Goal: Task Accomplishment & Management: Complete application form

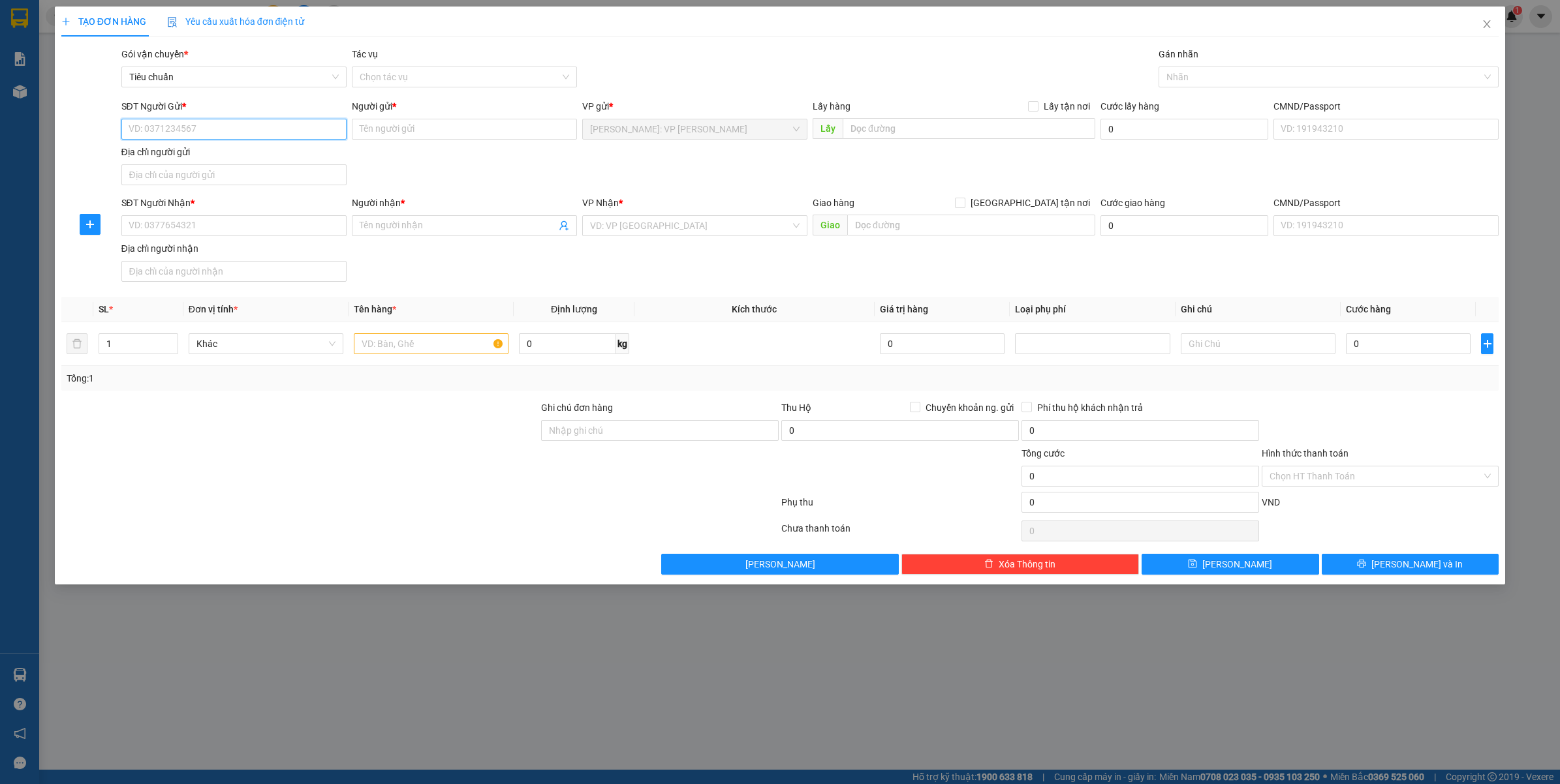
paste input "0353048819"
type input "0353048819"
click at [207, 154] on div "0353048819 - ANH CHÂU" at bounding box center [234, 155] width 209 height 14
type input "ANH CHÂU"
checkbox input "true"
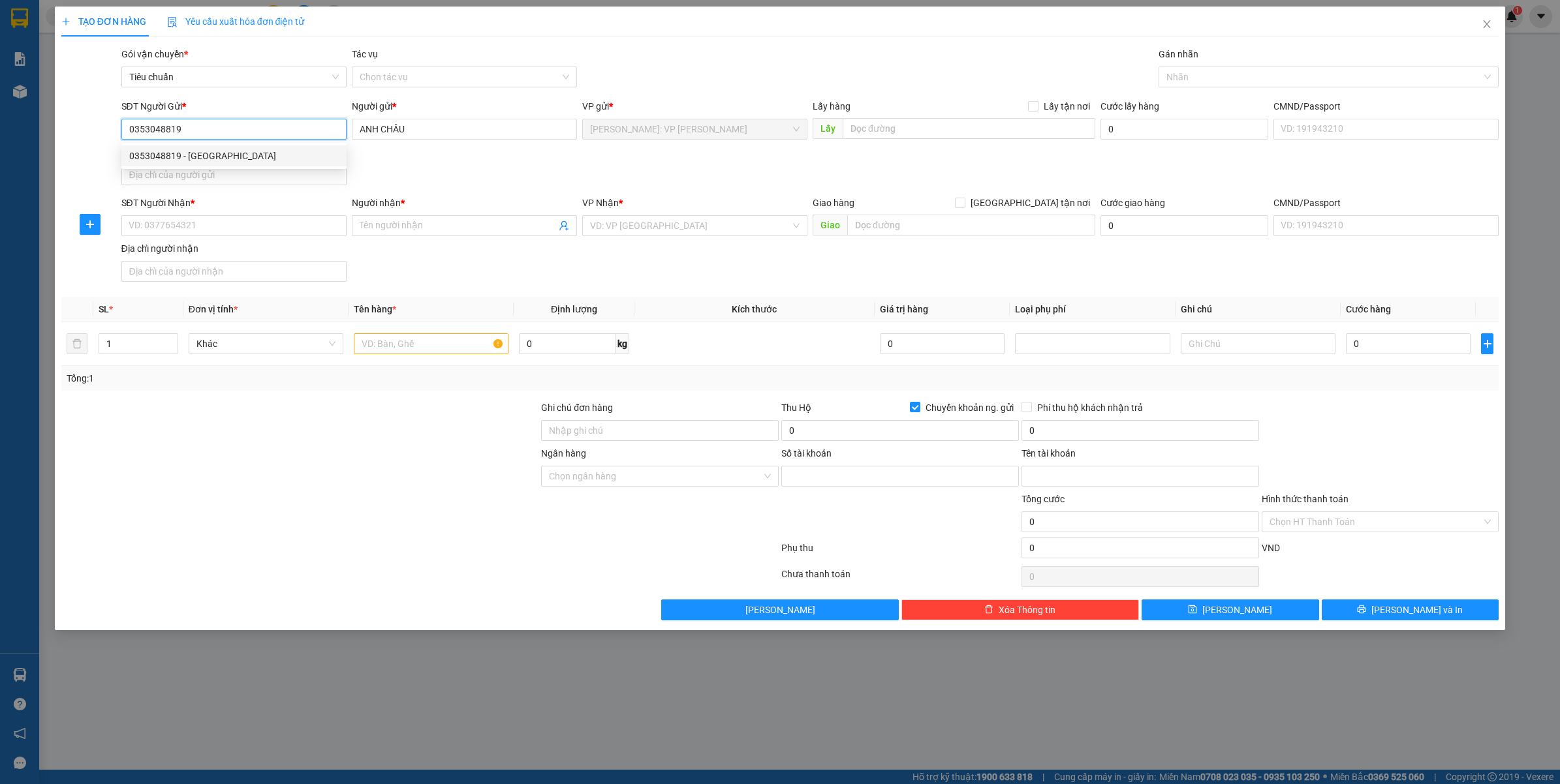
type input "19033464517029"
type input "TRỊNH ĐÌNH CHÂU"
click at [1186, 77] on div at bounding box center [1323, 77] width 322 height 16
type input "0353048819"
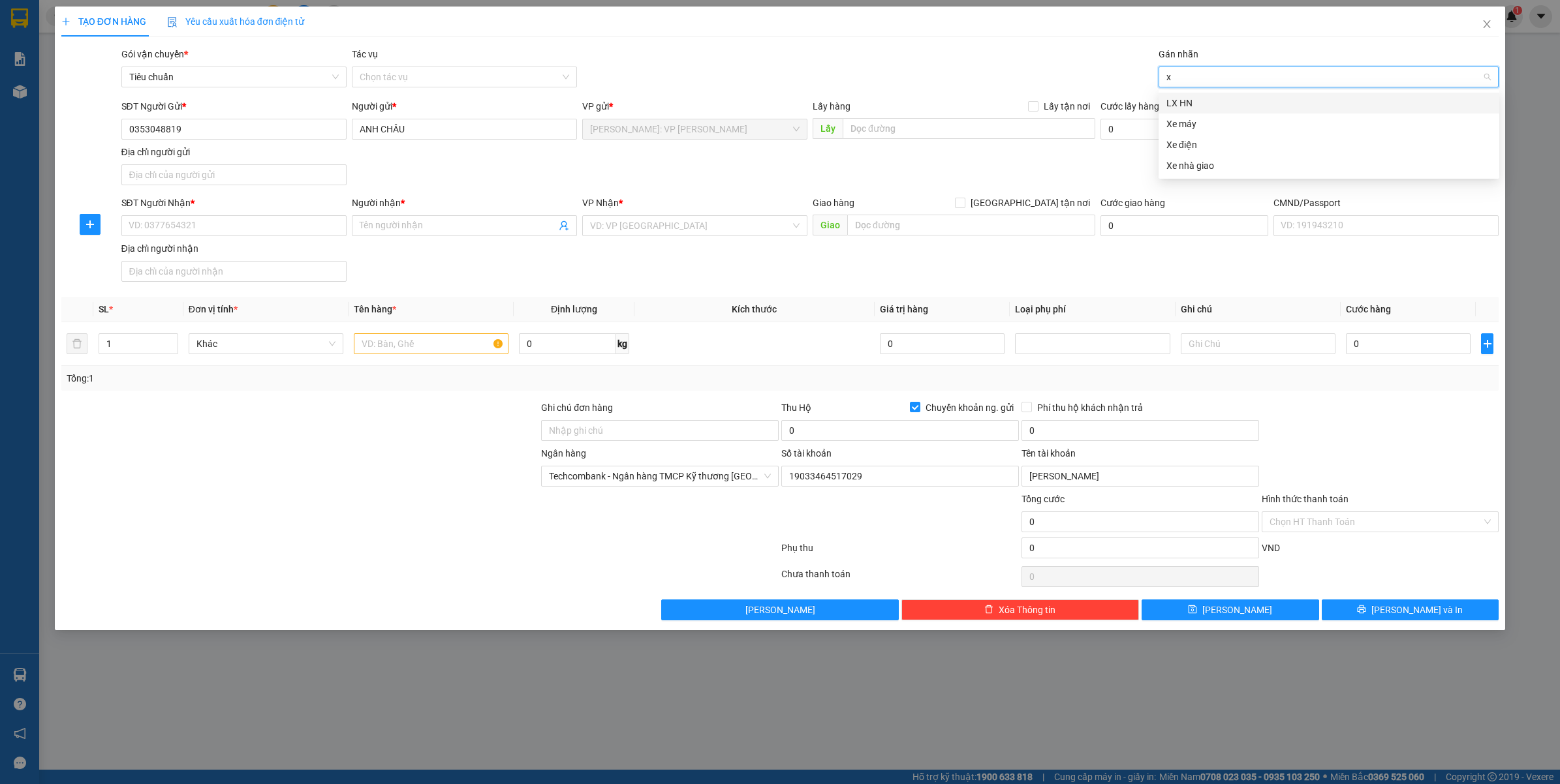
type input "xe"
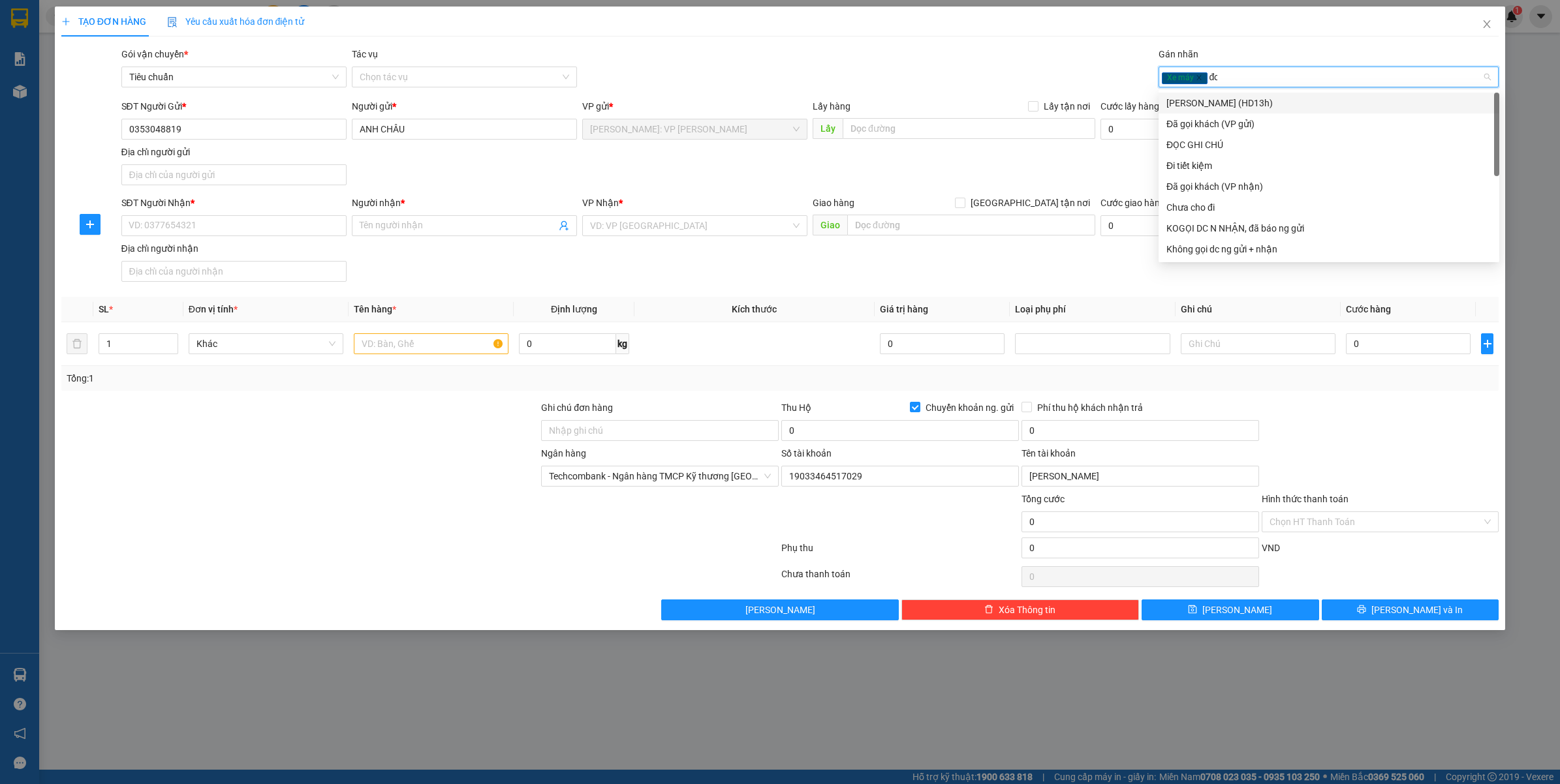
type input "đọc"
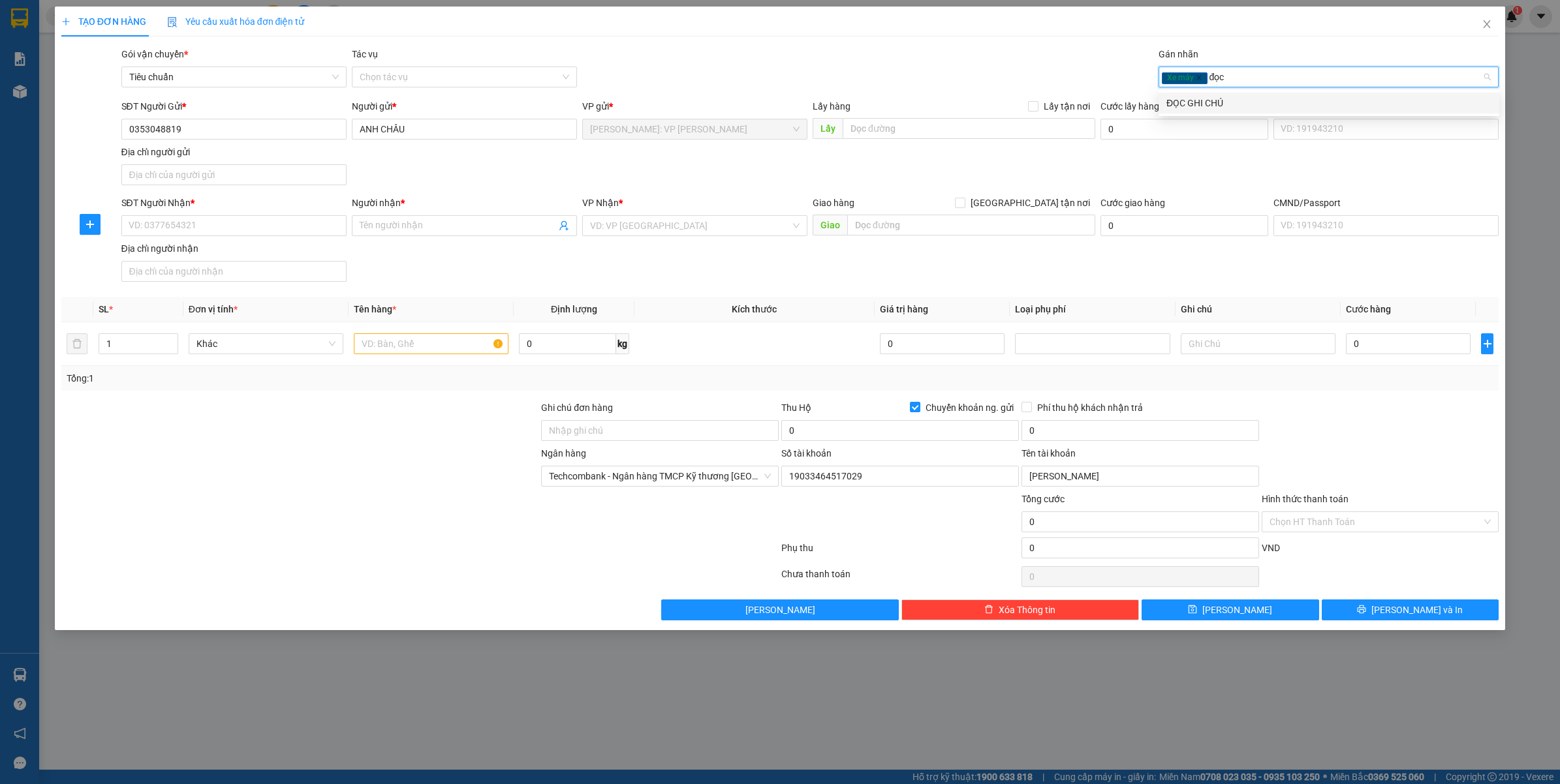
click at [1189, 102] on div "ĐỌC GHI CHÚ" at bounding box center [1329, 102] width 325 height 14
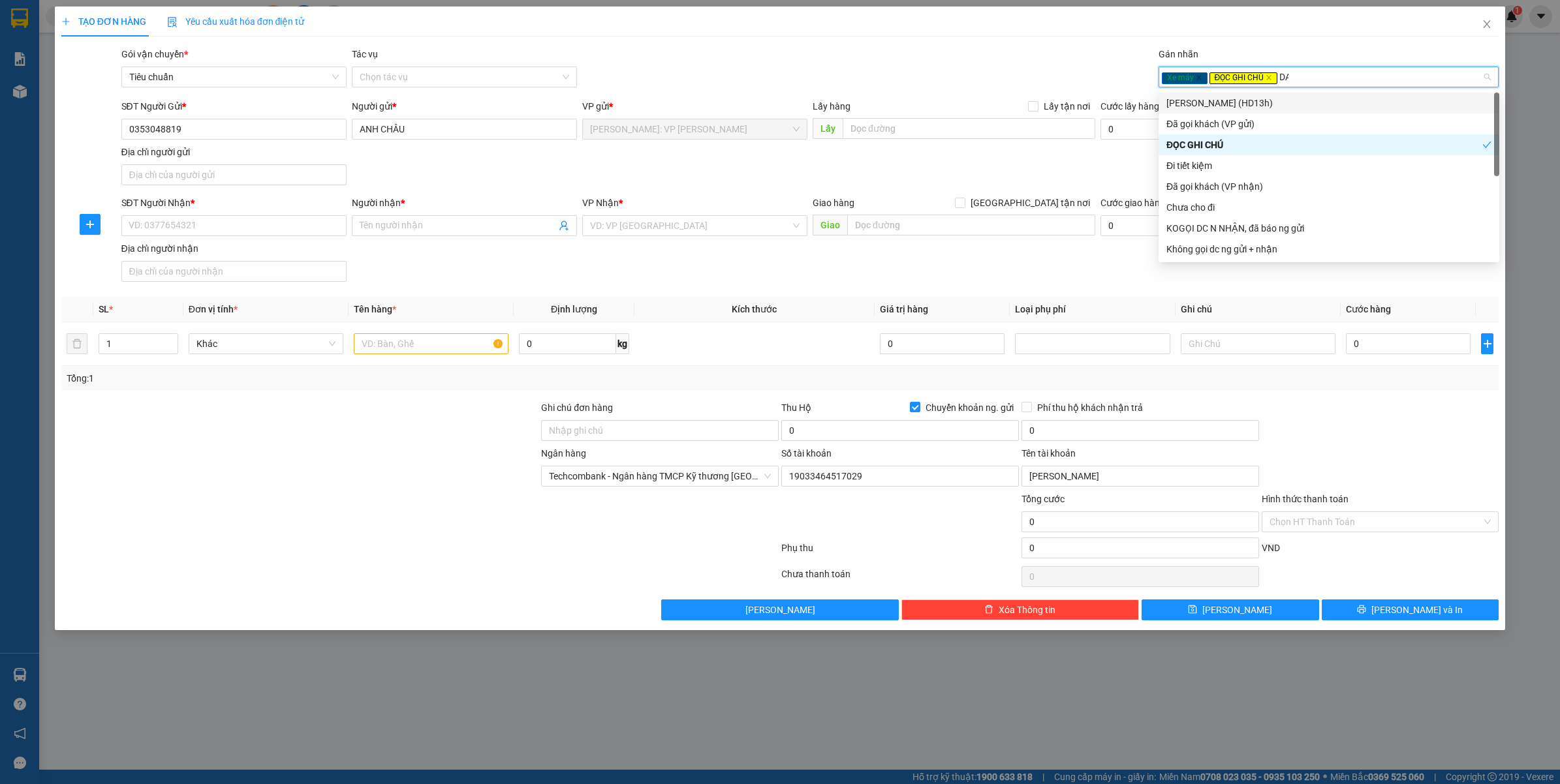
type input "ĐA"
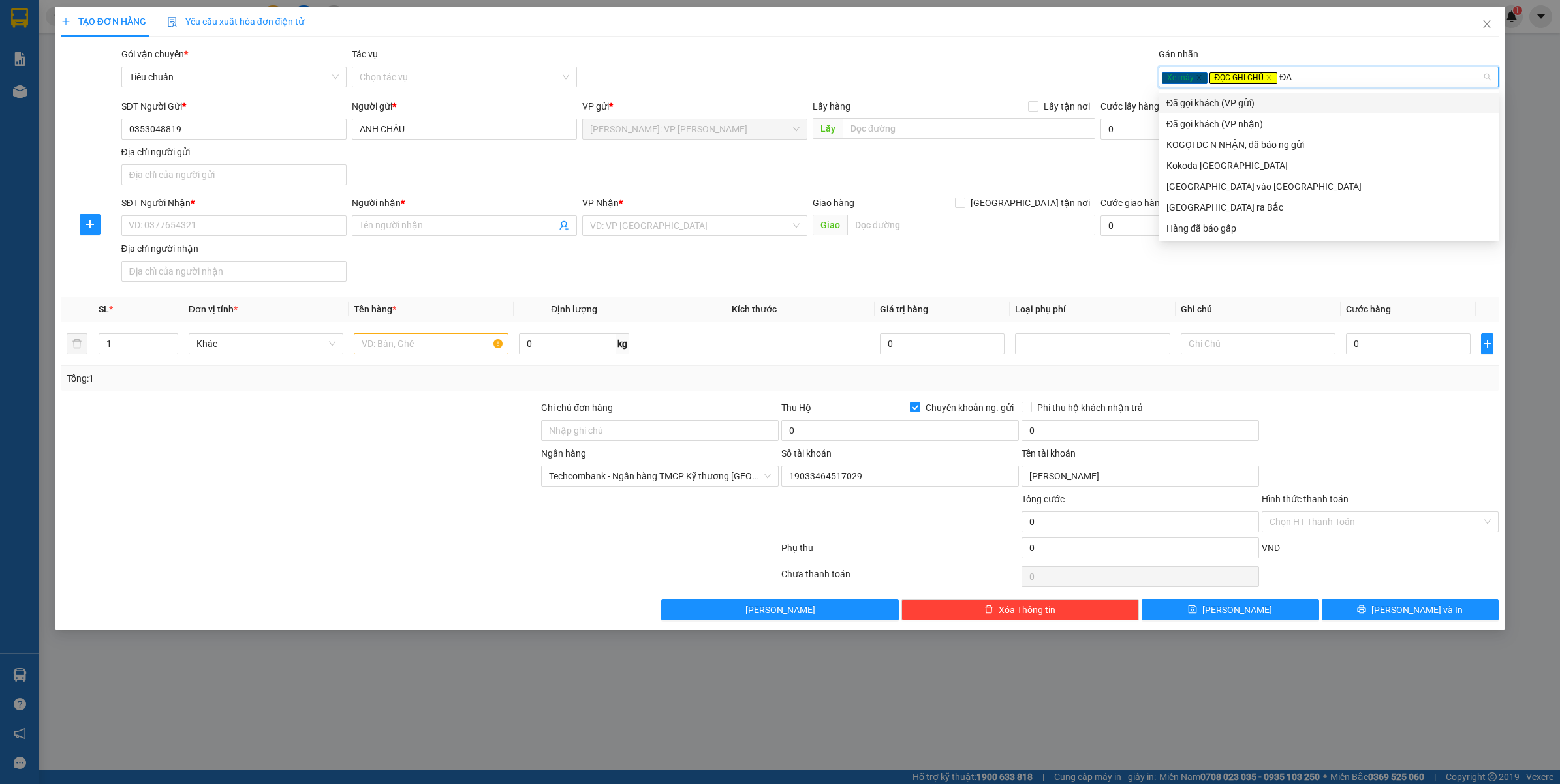
click at [1342, 110] on div "Đã gọi khách (VP gửi)" at bounding box center [1329, 102] width 325 height 14
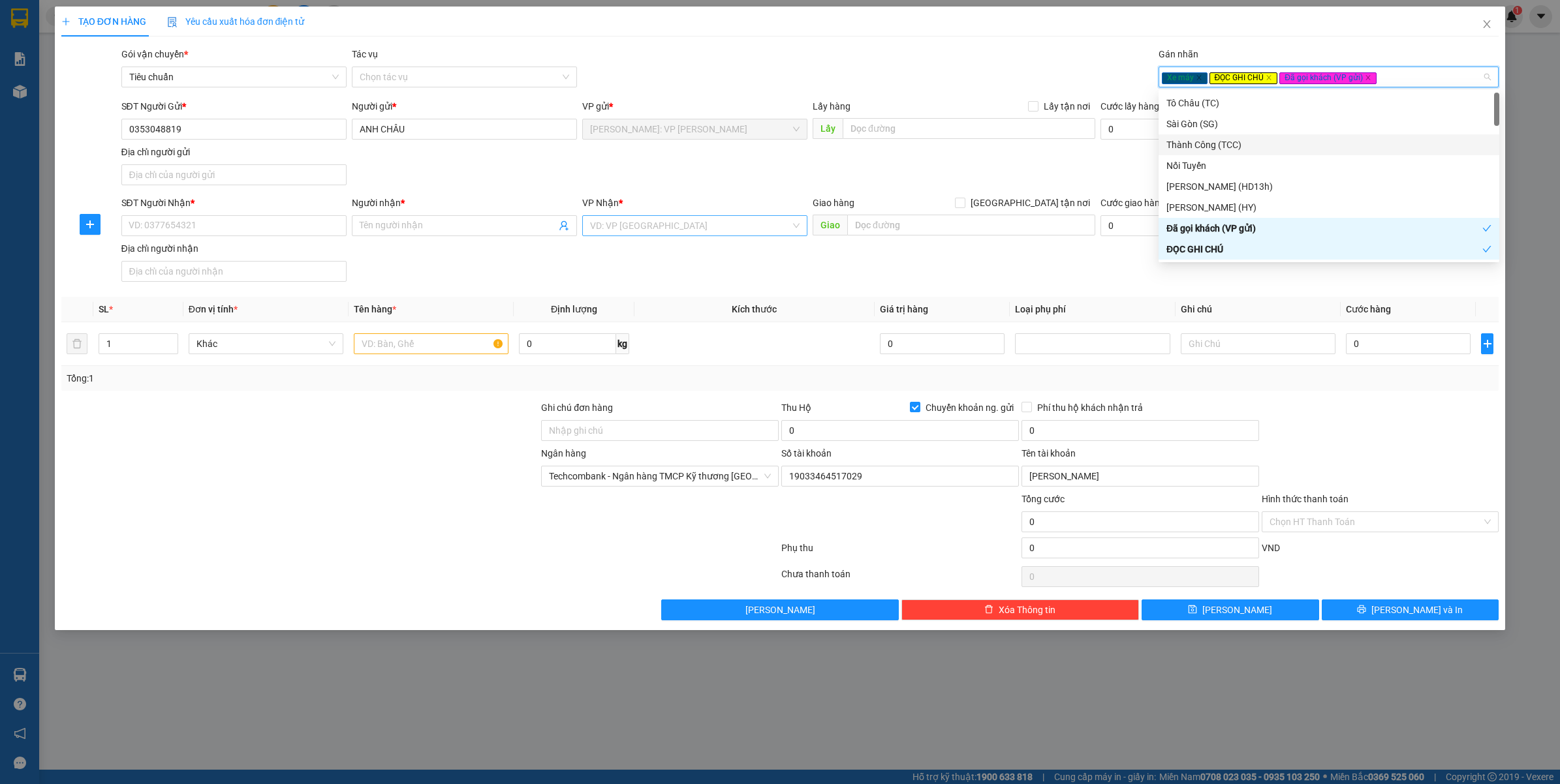
click at [729, 220] on input "search" at bounding box center [690, 226] width 200 height 19
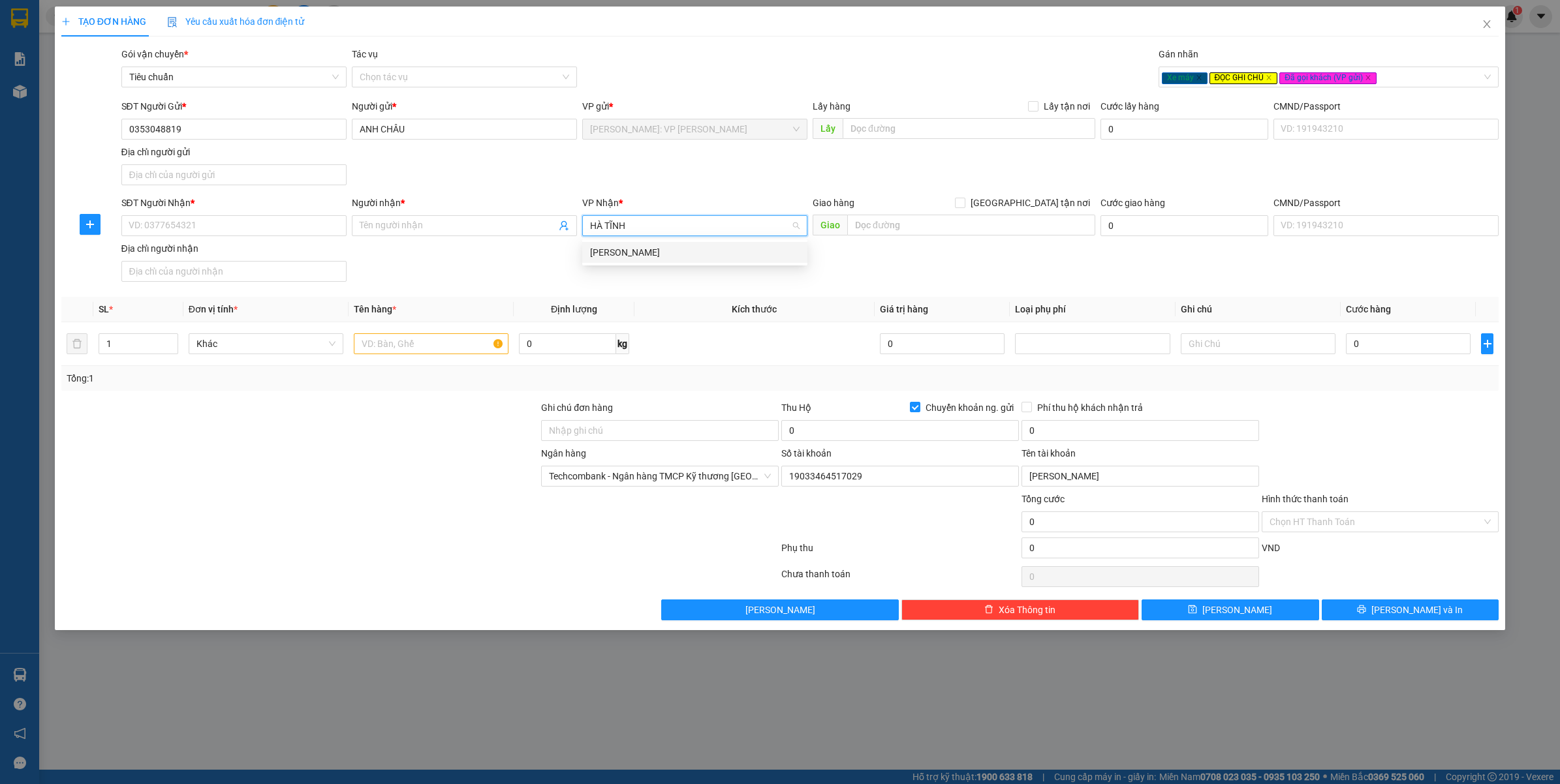
type input "HÀ TĨNH"
click at [713, 262] on div "Hà Tĩnh" at bounding box center [695, 253] width 225 height 21
click at [922, 218] on input "text" at bounding box center [971, 225] width 248 height 21
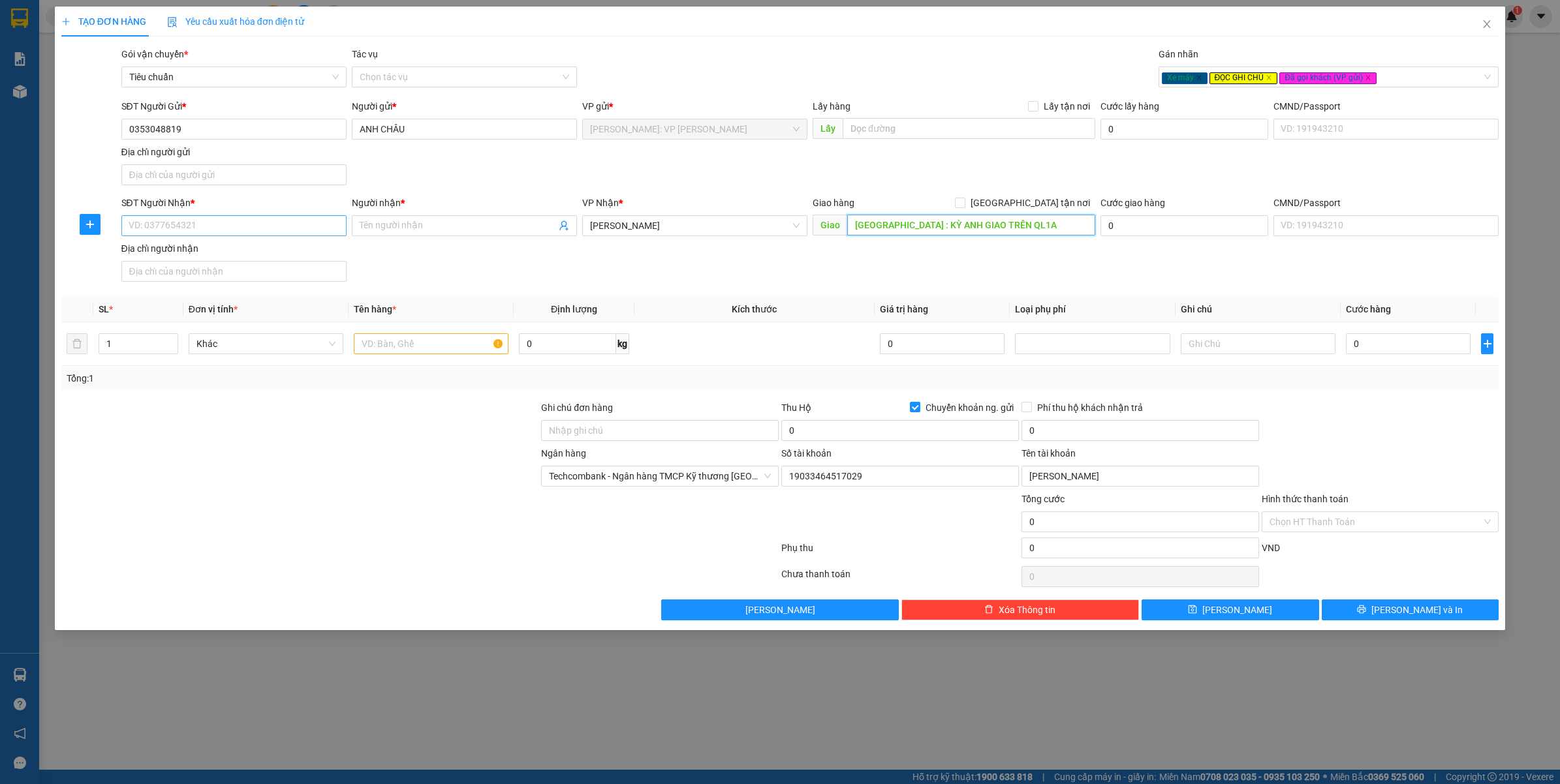
type input "HÀ TĨNH : KỲ ANH GIAO TRÊN QL1A"
click at [281, 220] on input "SĐT Người Nhận *" at bounding box center [233, 226] width 225 height 21
click at [281, 220] on input "0354630968" at bounding box center [233, 226] width 225 height 21
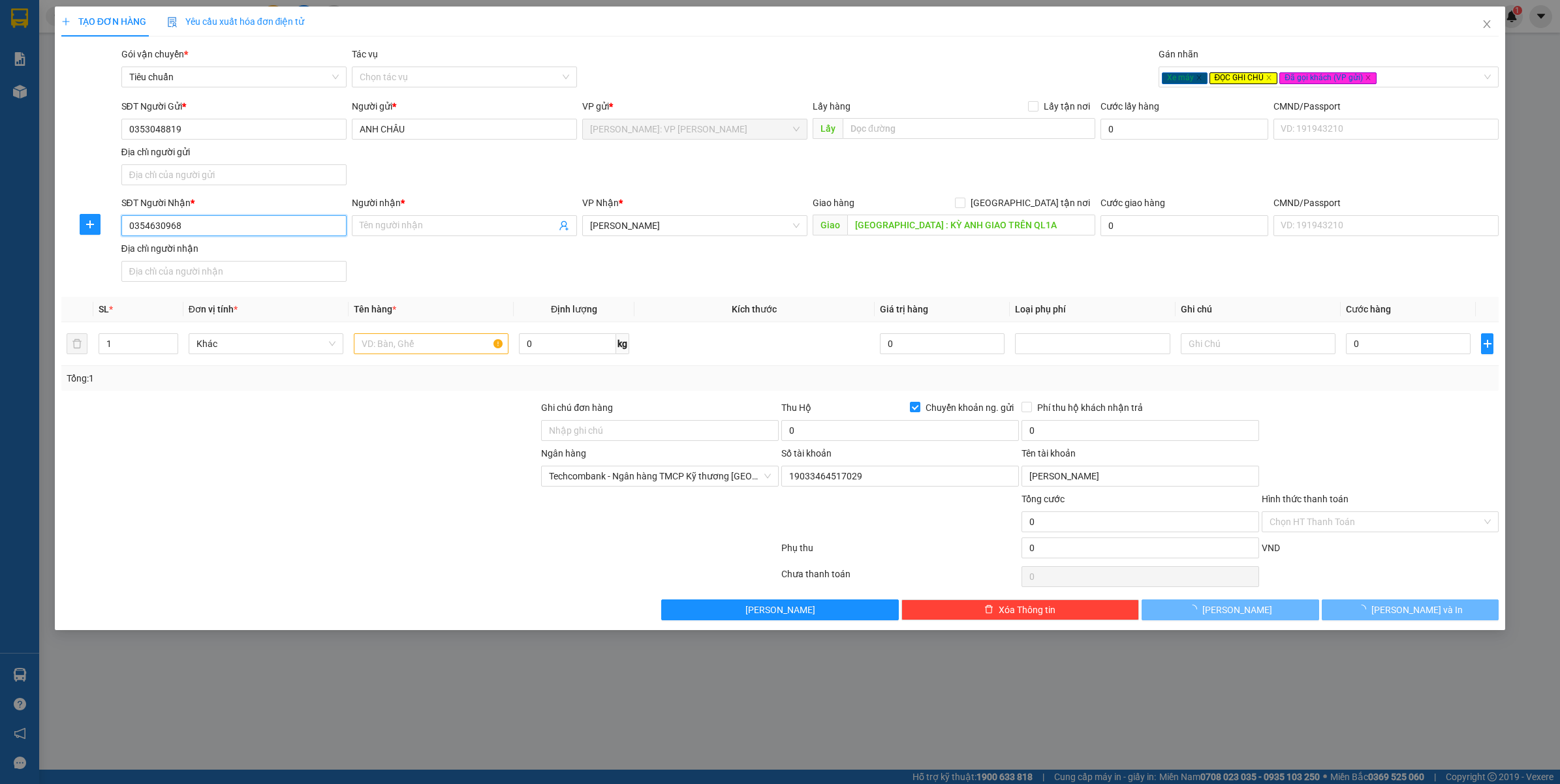
click at [281, 220] on input "0354630968" at bounding box center [233, 226] width 225 height 21
type input "0354630968"
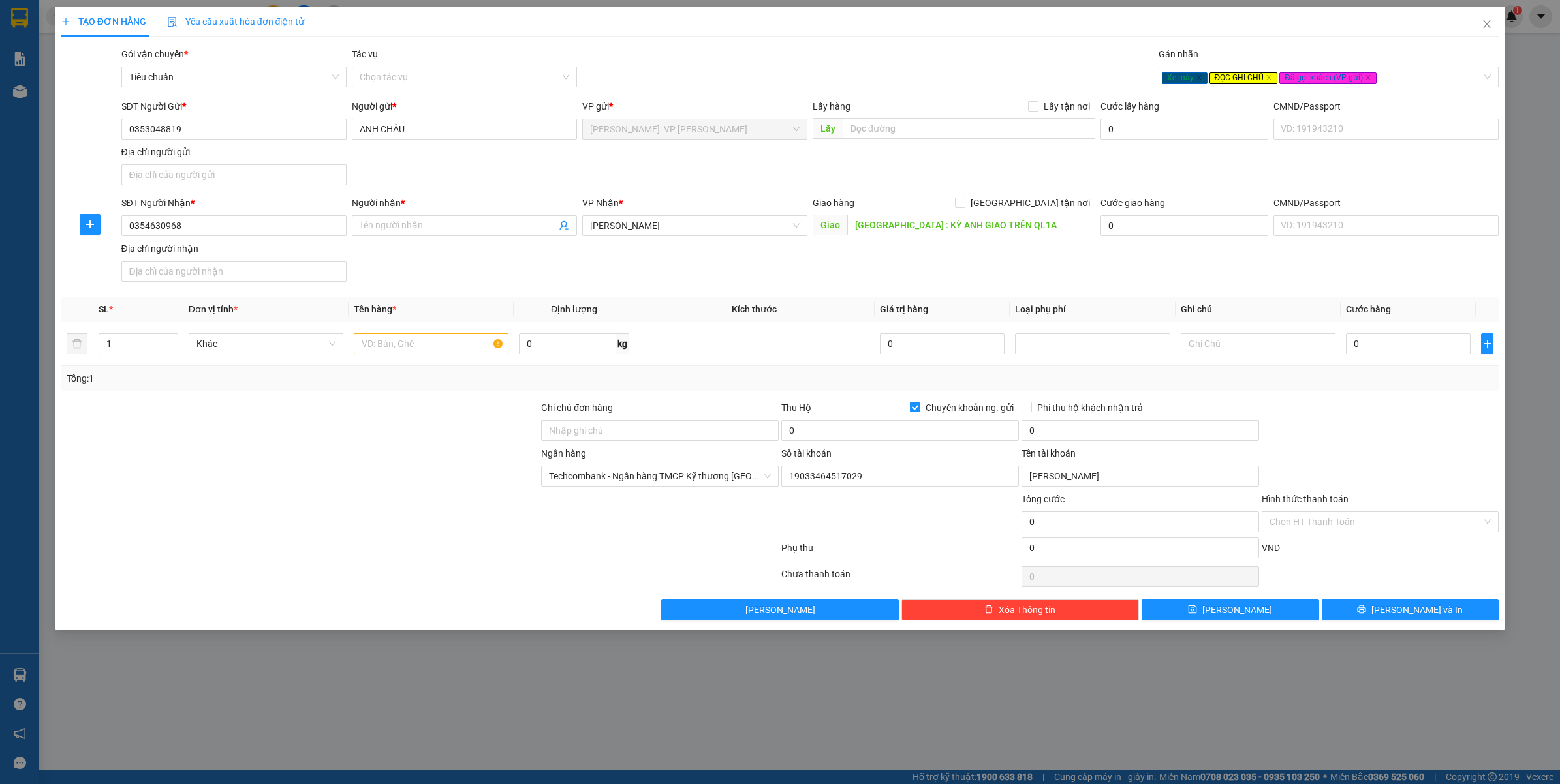
click at [431, 537] on div at bounding box center [300, 514] width 481 height 46
click at [455, 232] on input "Người nhận *" at bounding box center [458, 225] width 197 height 14
type input "ĐÌNH THẮNG"
click at [387, 352] on input "text" at bounding box center [431, 344] width 155 height 21
type input "1 XE MÁY ( BS 22B1 - 105.21 )"
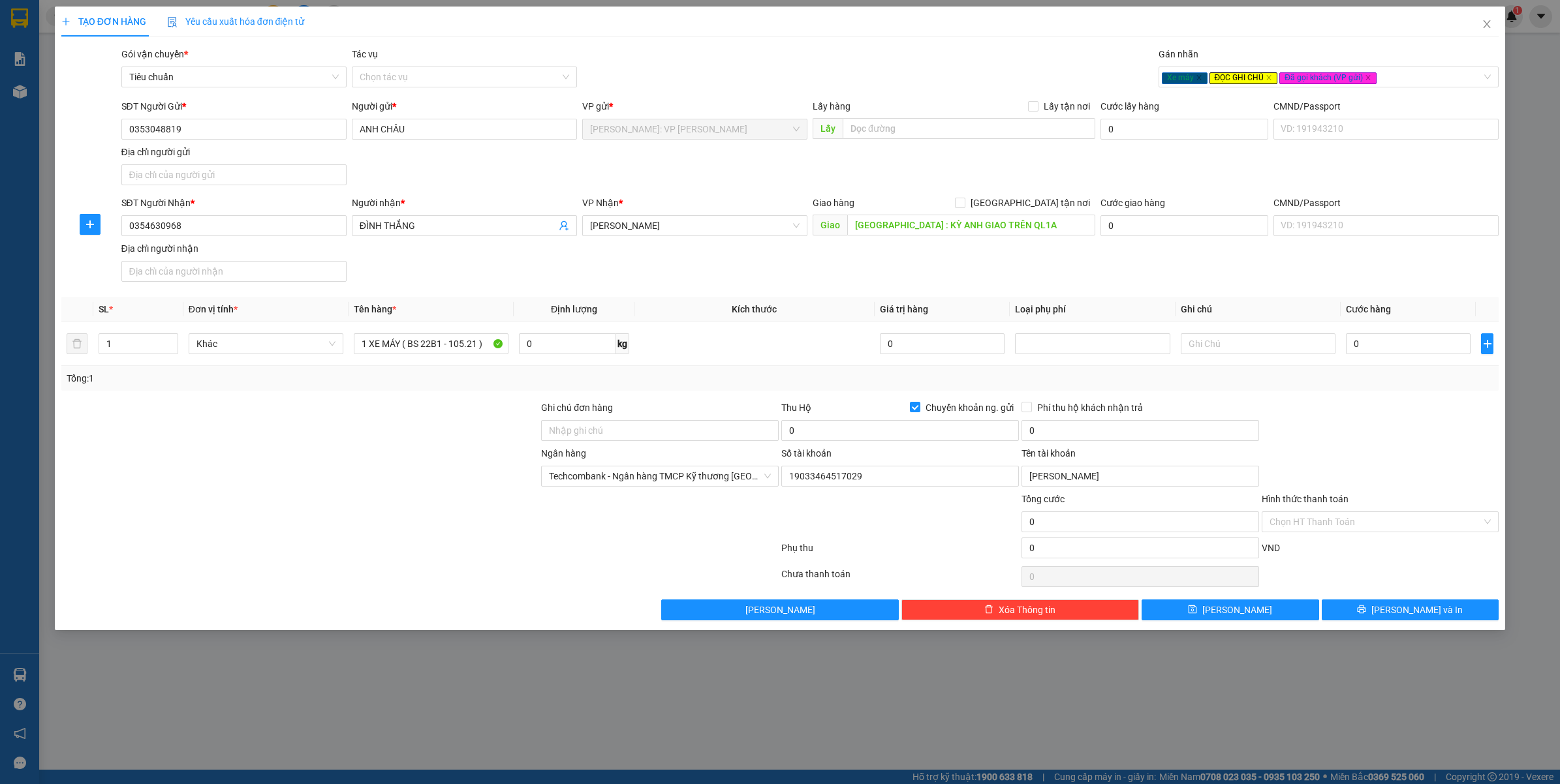
click at [378, 523] on div at bounding box center [300, 514] width 481 height 46
click at [624, 437] on input "Ghi chú đơn hàng" at bounding box center [660, 430] width 238 height 21
type input "CHÌA KHOÁ QUẤN TAY LÁI ( GIẤY TỜ + 2 GƯƠNG XE TRONG CÓP )"
click at [707, 431] on input "CHÌA KHOÁ QUẤN TAY LÁI ( GIẤY TỜ + 2 GƯƠNG XE TRONG CÓP )" at bounding box center [660, 430] width 238 height 21
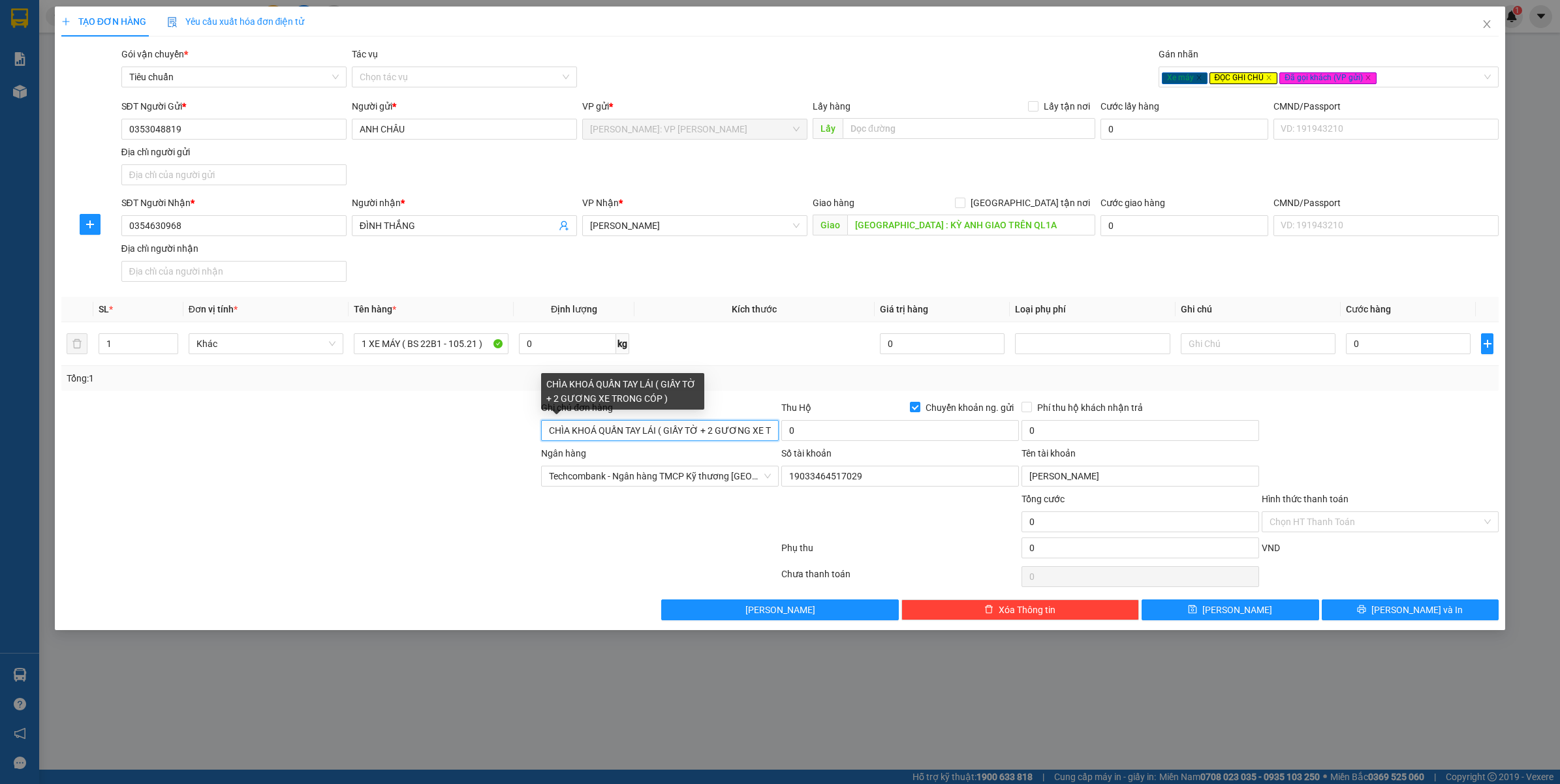
click at [707, 431] on input "CHÌA KHOÁ QUẤN TAY LÁI ( GIẤY TỜ + 2 GƯƠNG XE TRONG CÓP )" at bounding box center [660, 430] width 238 height 21
click at [707, 431] on input "Ghi chú đơn hàng" at bounding box center [660, 430] width 238 height 21
type input "CHÌA KHÓA + GIẤY TỜ XE QUẤN TAY LÁI"
click at [288, 481] on div at bounding box center [300, 469] width 481 height 46
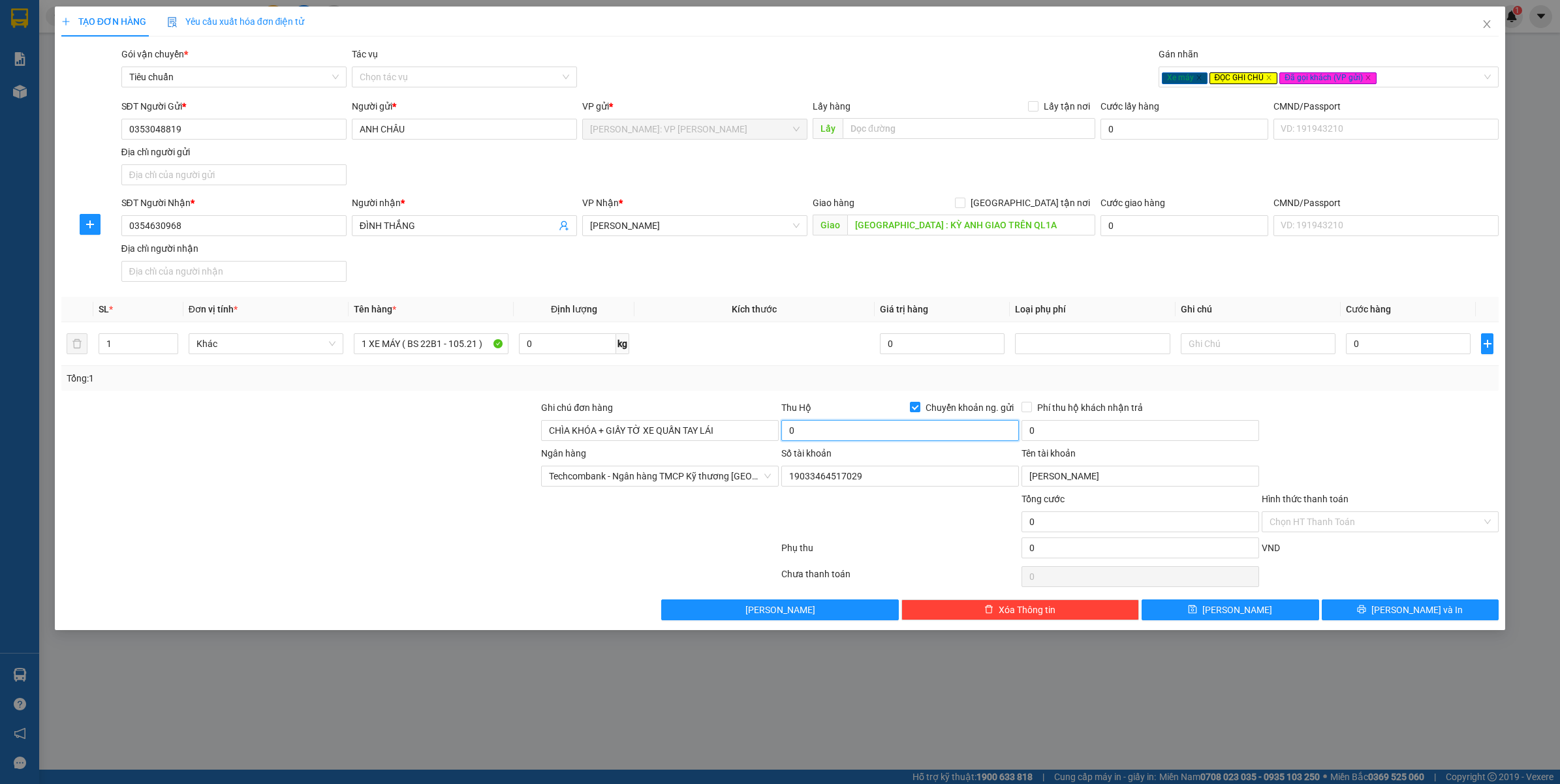
click at [839, 431] on input "0" at bounding box center [900, 430] width 238 height 21
click at [839, 432] on input "115.000" at bounding box center [900, 430] width 238 height 21
click at [839, 432] on input "15.000" at bounding box center [900, 430] width 238 height 21
type input "0"
click at [1395, 359] on td "0" at bounding box center [1408, 344] width 135 height 43
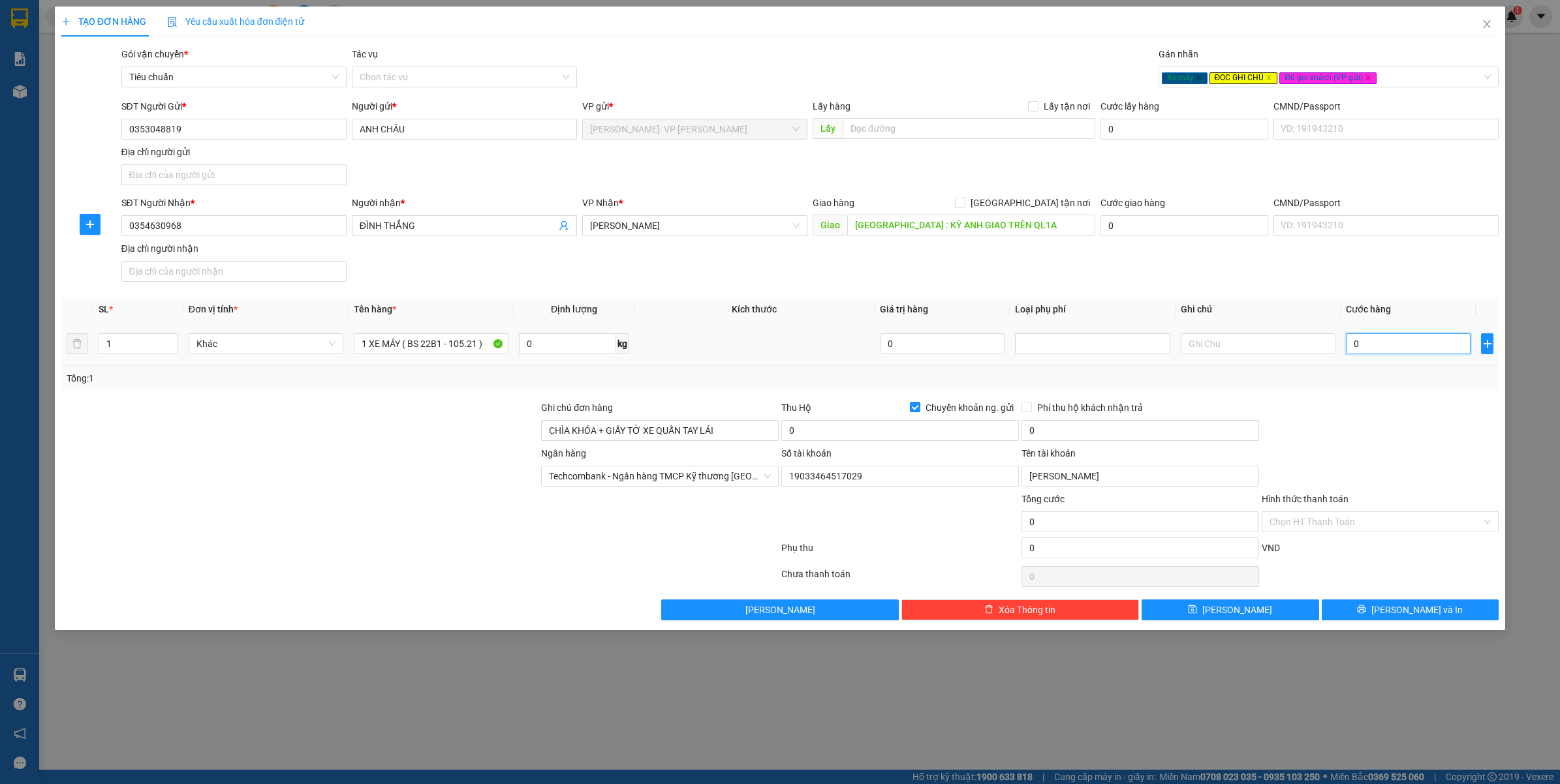
click at [1401, 350] on input "0" at bounding box center [1408, 344] width 125 height 21
type input "1"
type input "16"
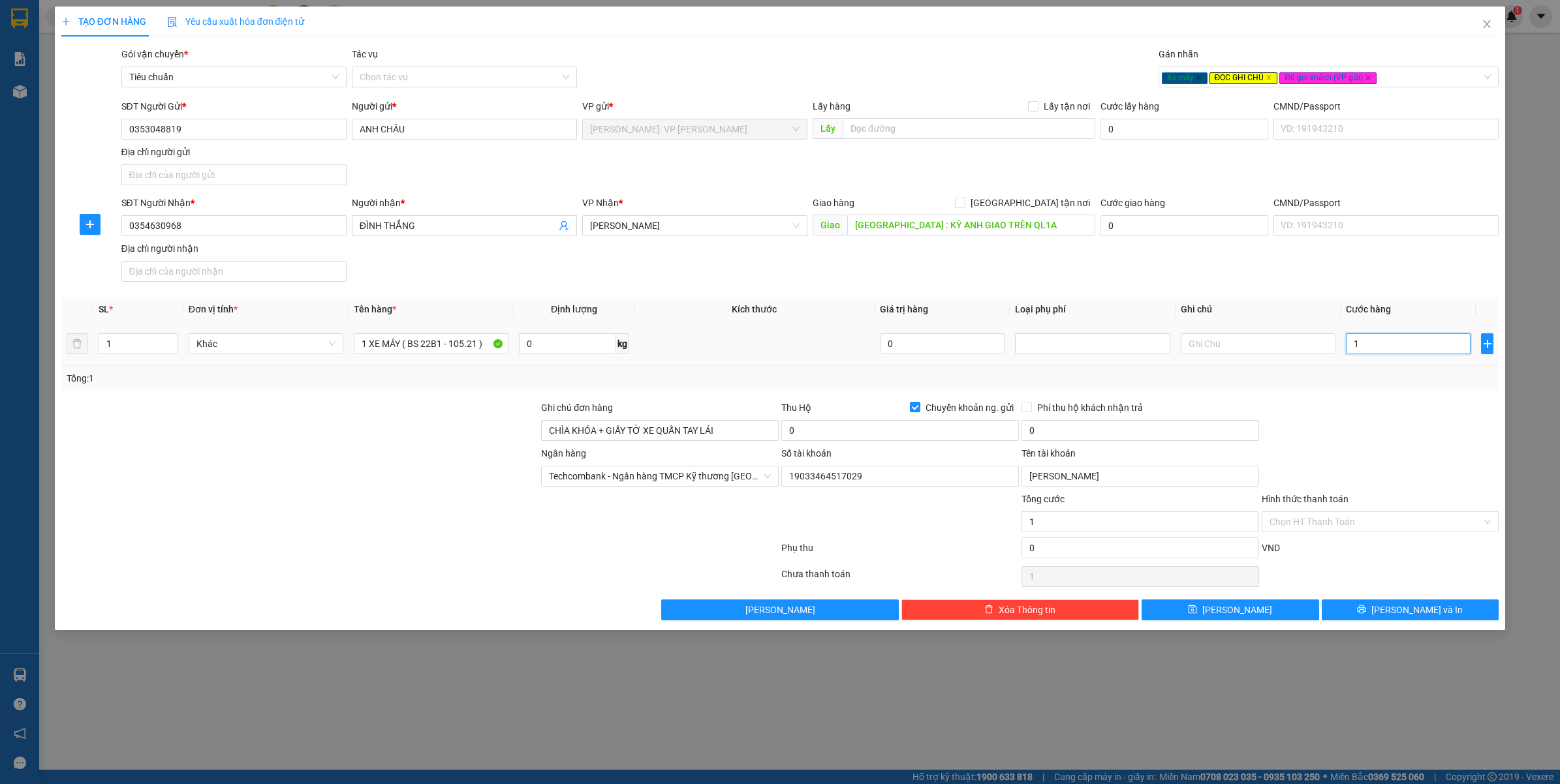
type input "16"
type input "160"
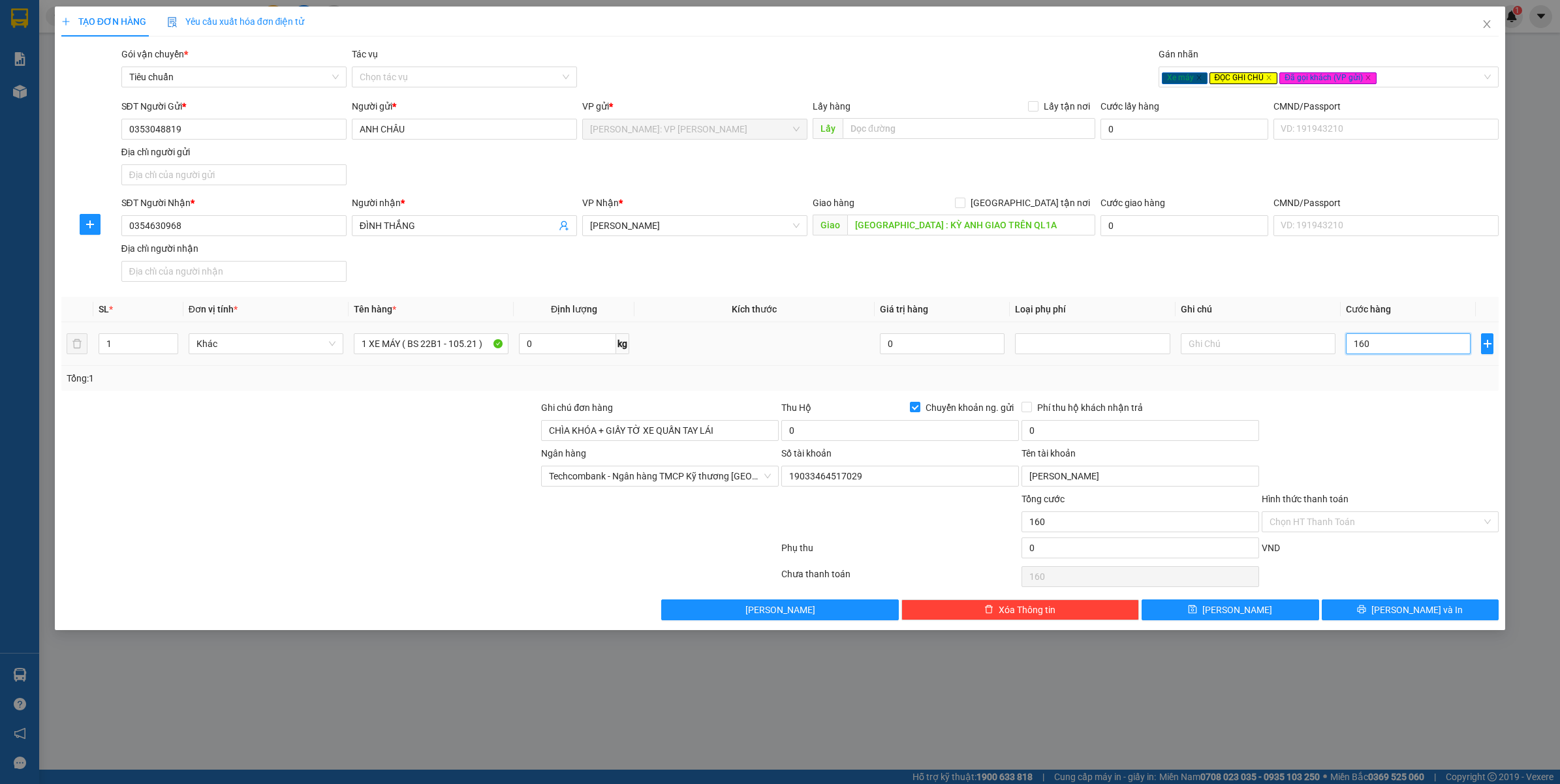
type input "1.600"
click at [1372, 413] on div at bounding box center [1381, 423] width 240 height 46
type input "1.600.000"
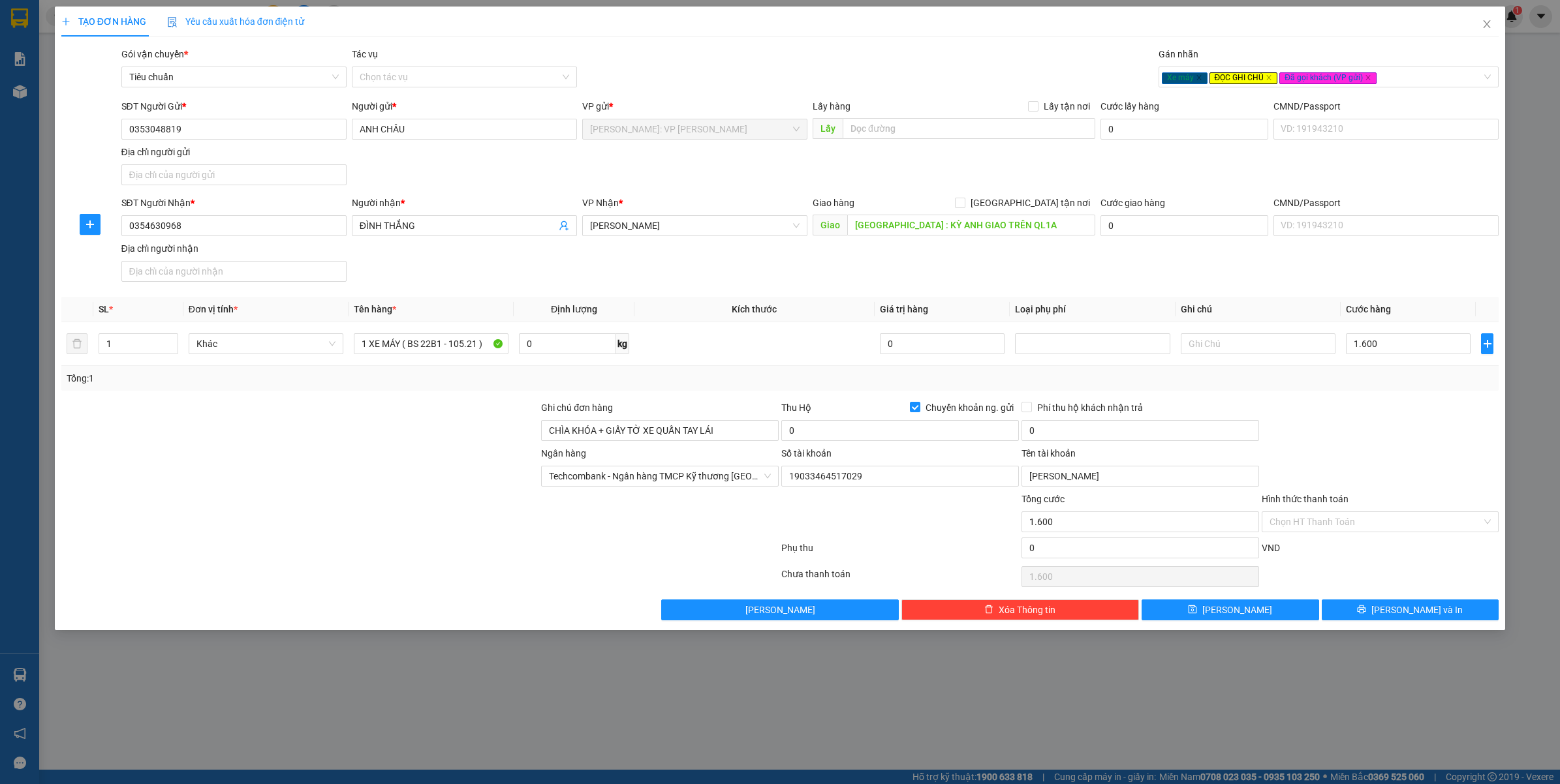
type input "1.600.000"
click at [888, 441] on input "0" at bounding box center [900, 430] width 238 height 21
type input "15.000.000"
click at [1264, 377] on div "Tổng: 1" at bounding box center [780, 378] width 1428 height 14
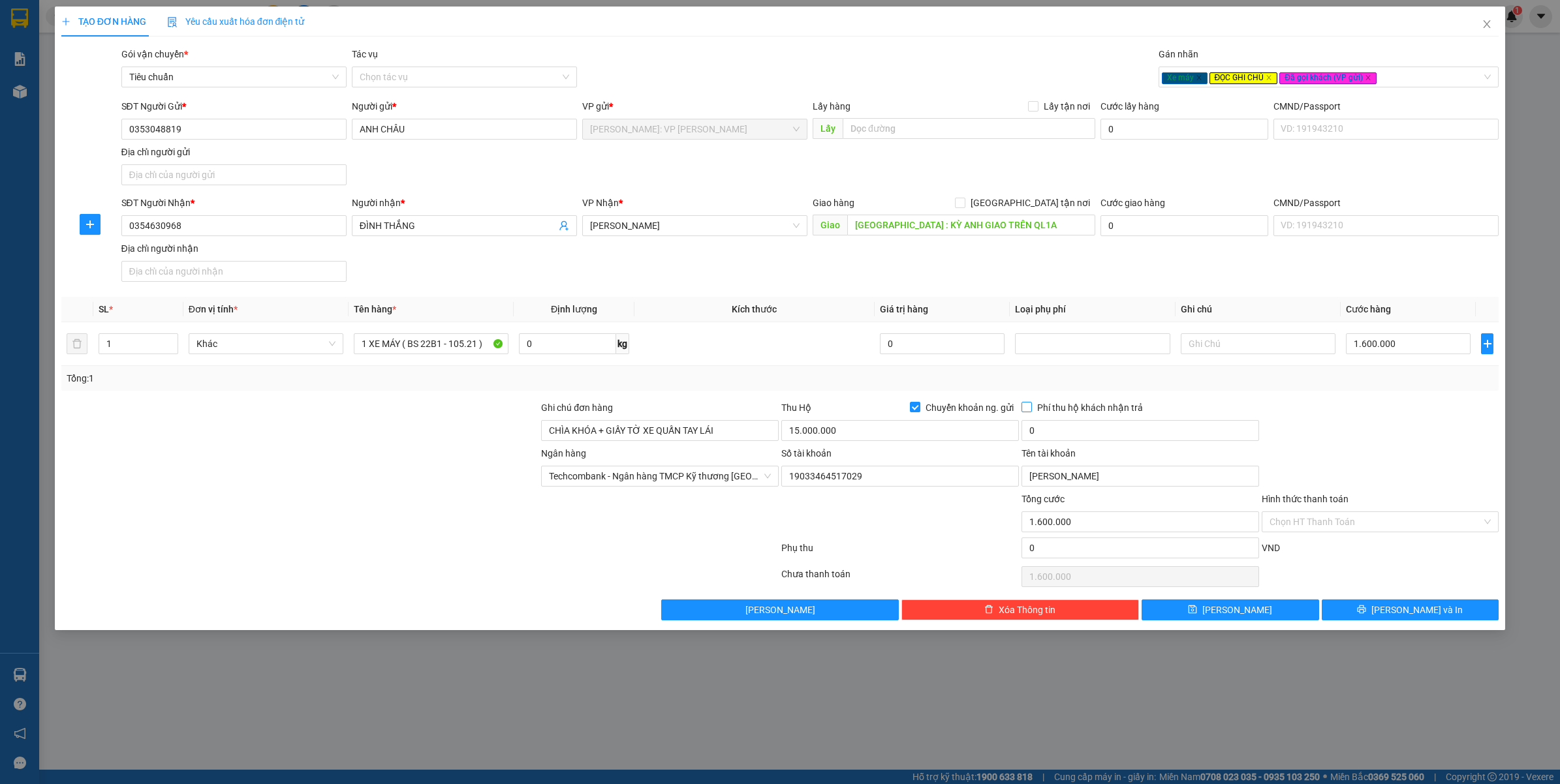
click at [1043, 409] on span "Phí thu hộ khách nhận trả" at bounding box center [1090, 407] width 116 height 14
click at [1031, 409] on input "Phí thu hộ khách nhận trả" at bounding box center [1026, 407] width 9 height 9
checkbox input "true"
click at [1040, 437] on input "0" at bounding box center [1140, 430] width 238 height 21
click at [1336, 422] on div at bounding box center [1381, 423] width 240 height 46
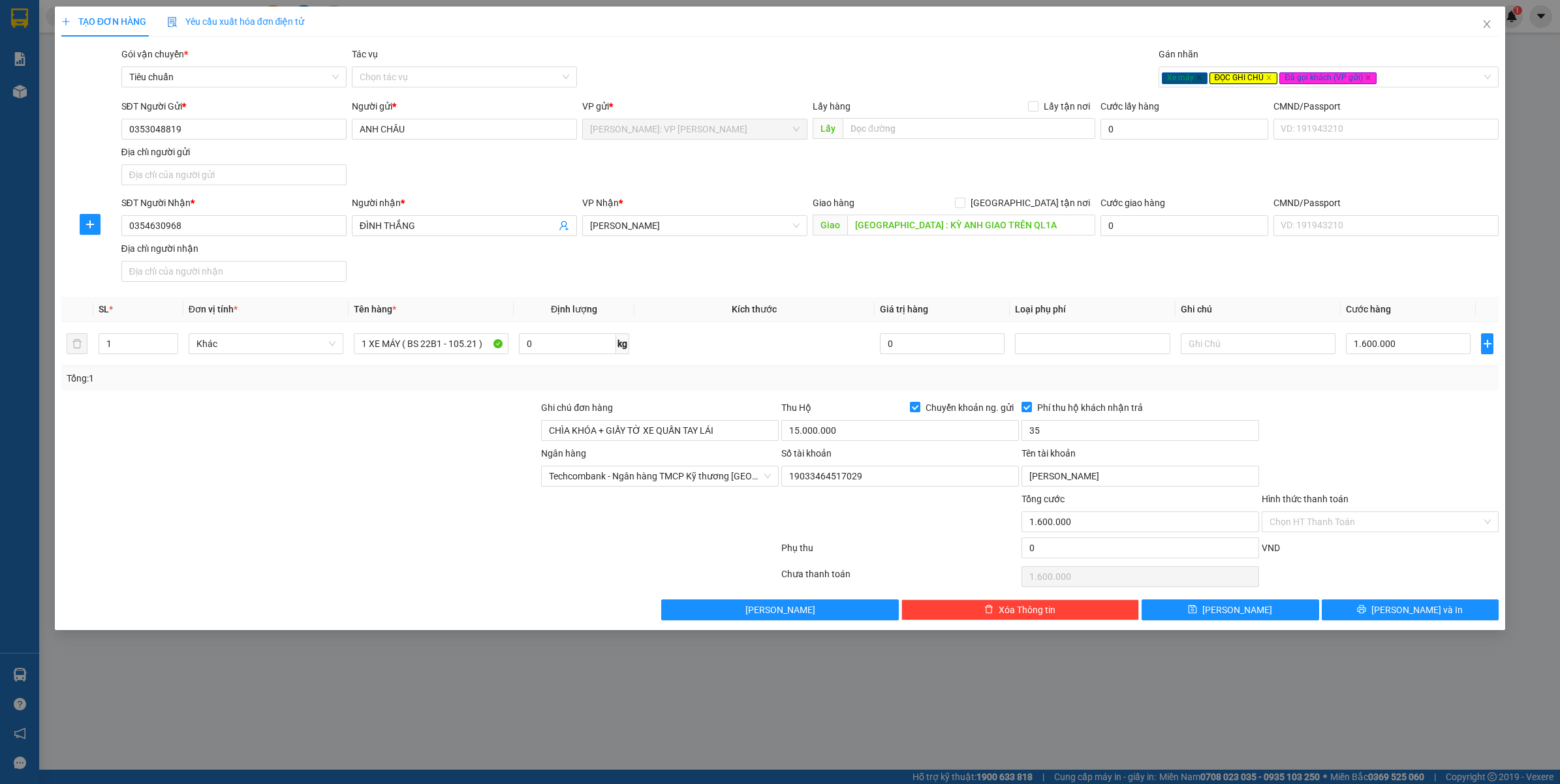
type input "35.000"
click at [217, 483] on div at bounding box center [300, 469] width 481 height 46
click at [1062, 230] on input "HÀ TĨNH : KỲ ANH GIAO TRÊN QL1A" at bounding box center [971, 225] width 248 height 21
click at [699, 271] on div "SĐT Người Nhận * 0354630968 Người nhận * ĐÌNH THẮNG VP Nhận * Hà Tĩnh Giao hàng…" at bounding box center [811, 241] width 1384 height 91
click at [1020, 226] on input "HÀ TĨNH : KỲ ANH GIAO TRÊN QL1A" at bounding box center [971, 225] width 248 height 21
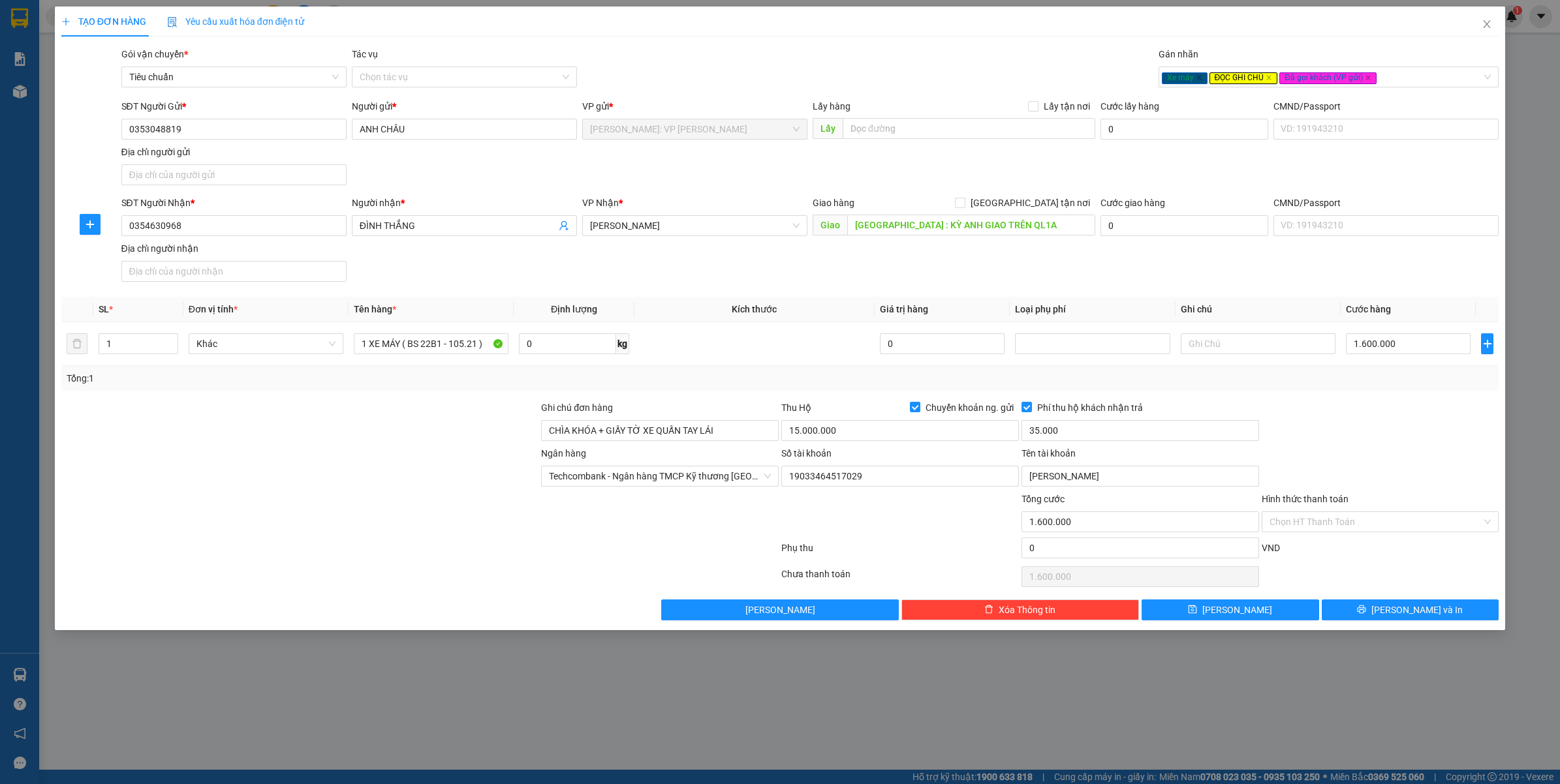
click at [635, 259] on div "SĐT Người Nhận * 0354630968 Người nhận * ĐÌNH THẮNG VP Nhận * Hà Tĩnh Giao hàng…" at bounding box center [811, 241] width 1384 height 91
click at [1383, 607] on button "Lưu và In" at bounding box center [1410, 610] width 177 height 21
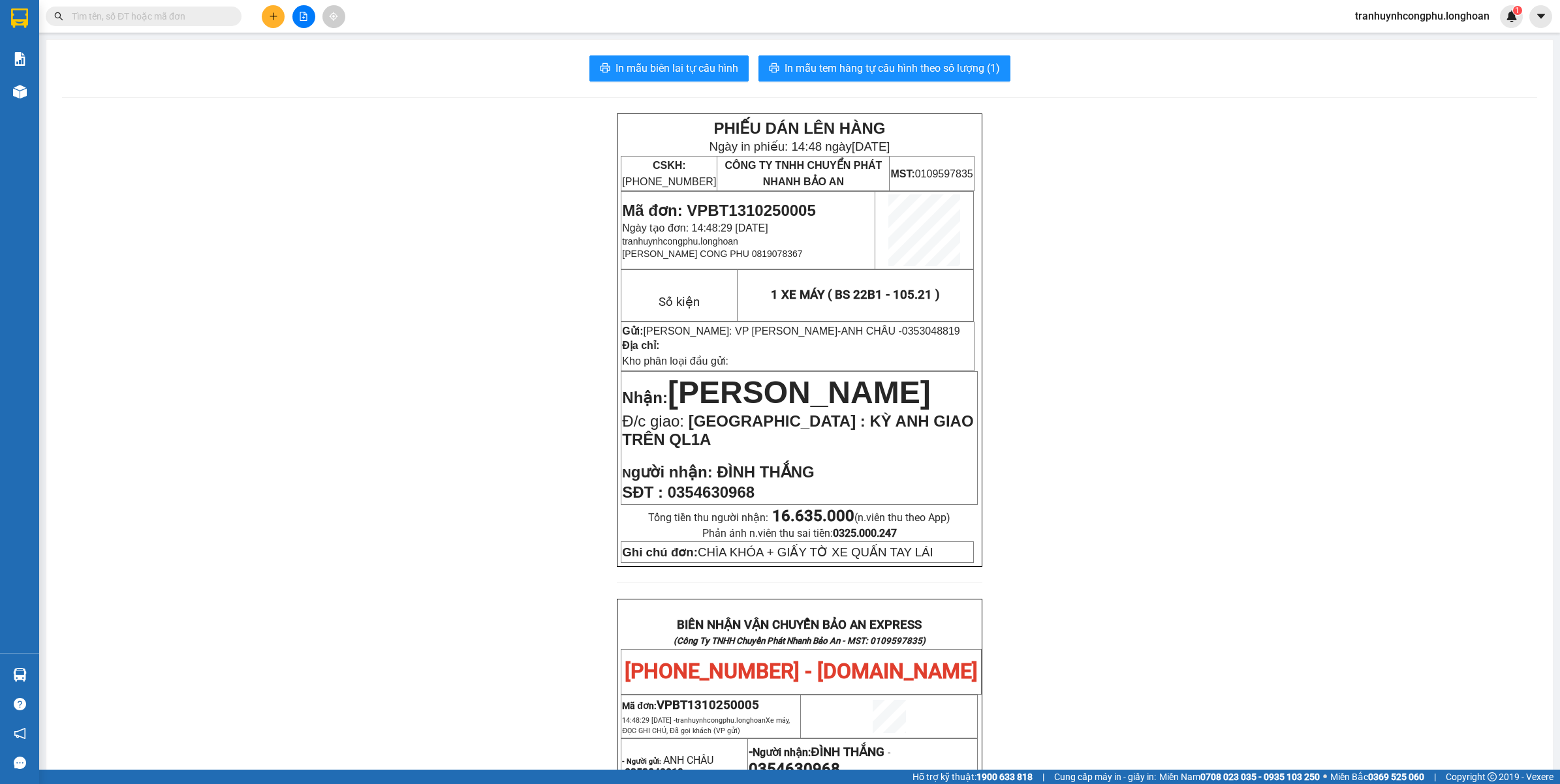
click at [448, 402] on div "PHIẾU DÁN LÊN HÀNG Ngày in phiếu: 14:48 ngày 13-10-2025 CSKH: 1900.06.88.33 CÔN…" at bounding box center [799, 717] width 1475 height 1209
click at [500, 644] on div "PHIẾU DÁN LÊN HÀNG Ngày in phiếu: 14:48 ngày 13-10-2025 CSKH: 1900.06.88.33 CÔN…" at bounding box center [799, 717] width 1475 height 1209
click at [1123, 342] on div "PHIẾU DÁN LÊN HÀNG Ngày in phiếu: 14:48 ngày 13-10-2025 CSKH: 1900.06.88.33 CÔN…" at bounding box center [799, 717] width 1475 height 1209
click at [778, 207] on span "Mã đơn: VPBT1310250005" at bounding box center [719, 211] width 193 height 18
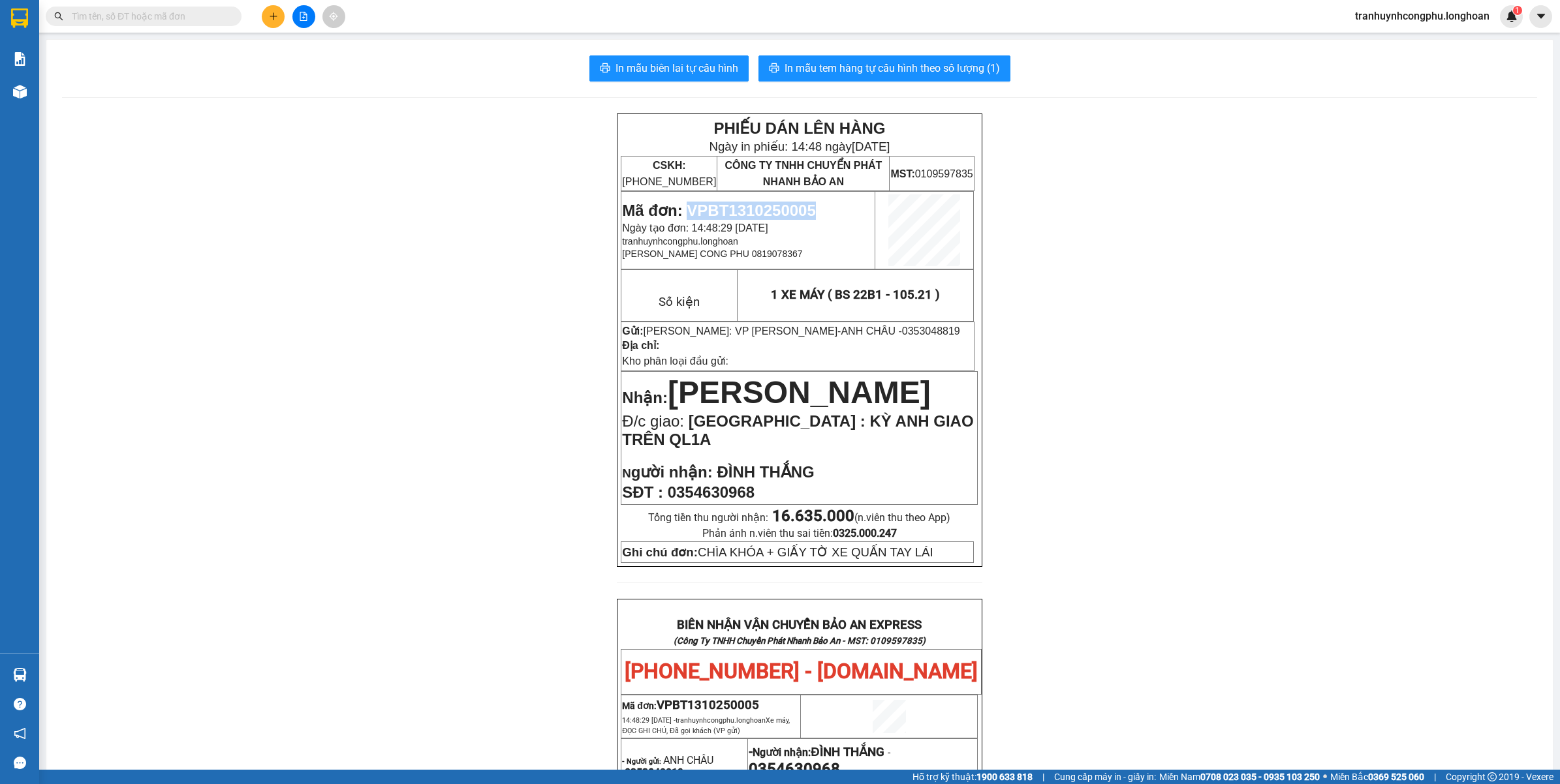
copy span "VPBT1310250005"
click at [423, 409] on div "PHIẾU DÁN LÊN HÀNG Ngày in phiếu: 14:48 ngày 13-10-2025 CSKH: 1900.06.88.33 CÔN…" at bounding box center [799, 717] width 1475 height 1209
click at [912, 70] on span "In mẫu tem hàng tự cấu hình theo số lượng (1)" at bounding box center [892, 68] width 215 height 16
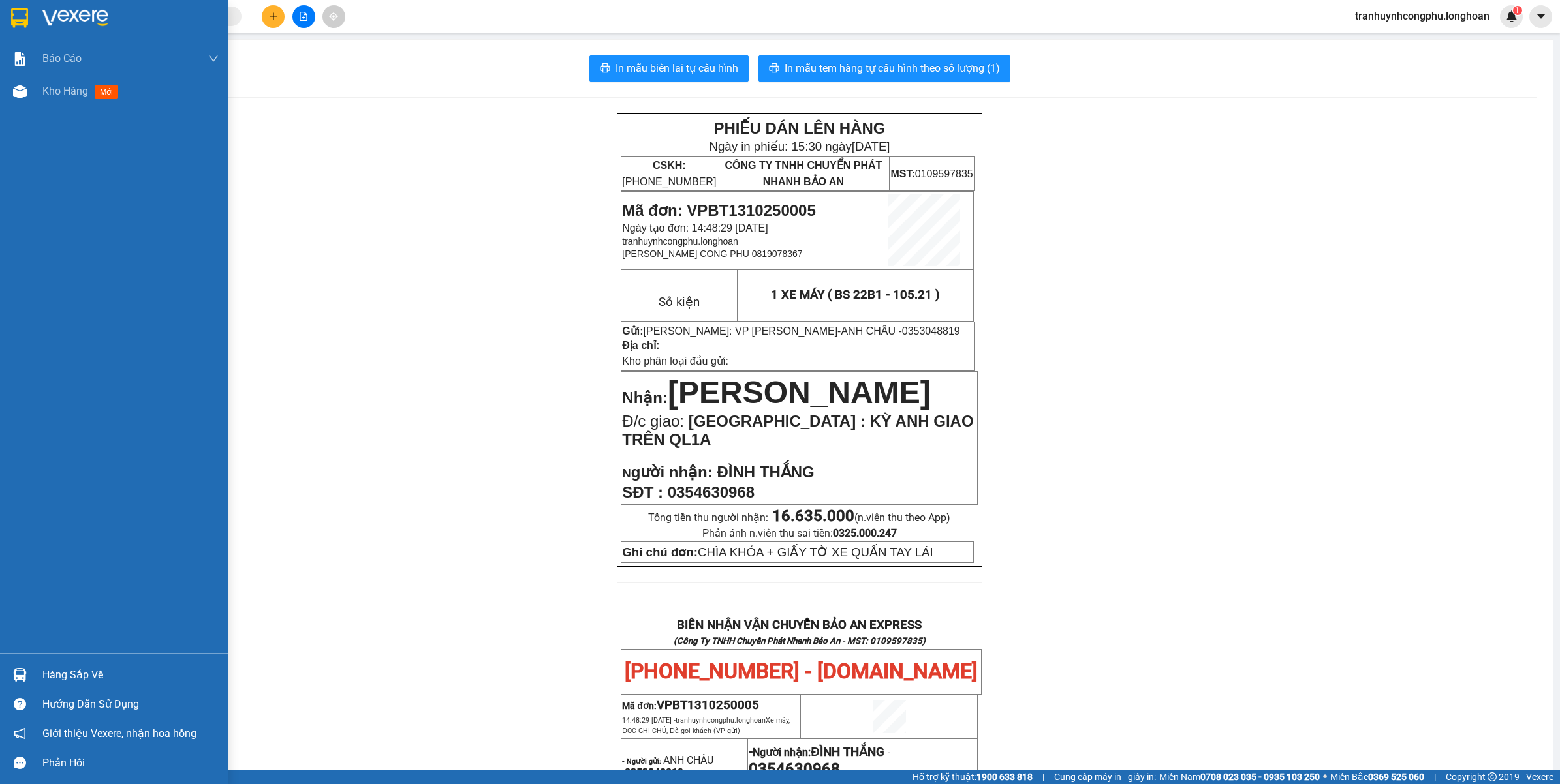
click at [67, 95] on span "Kho hàng" at bounding box center [65, 90] width 46 height 13
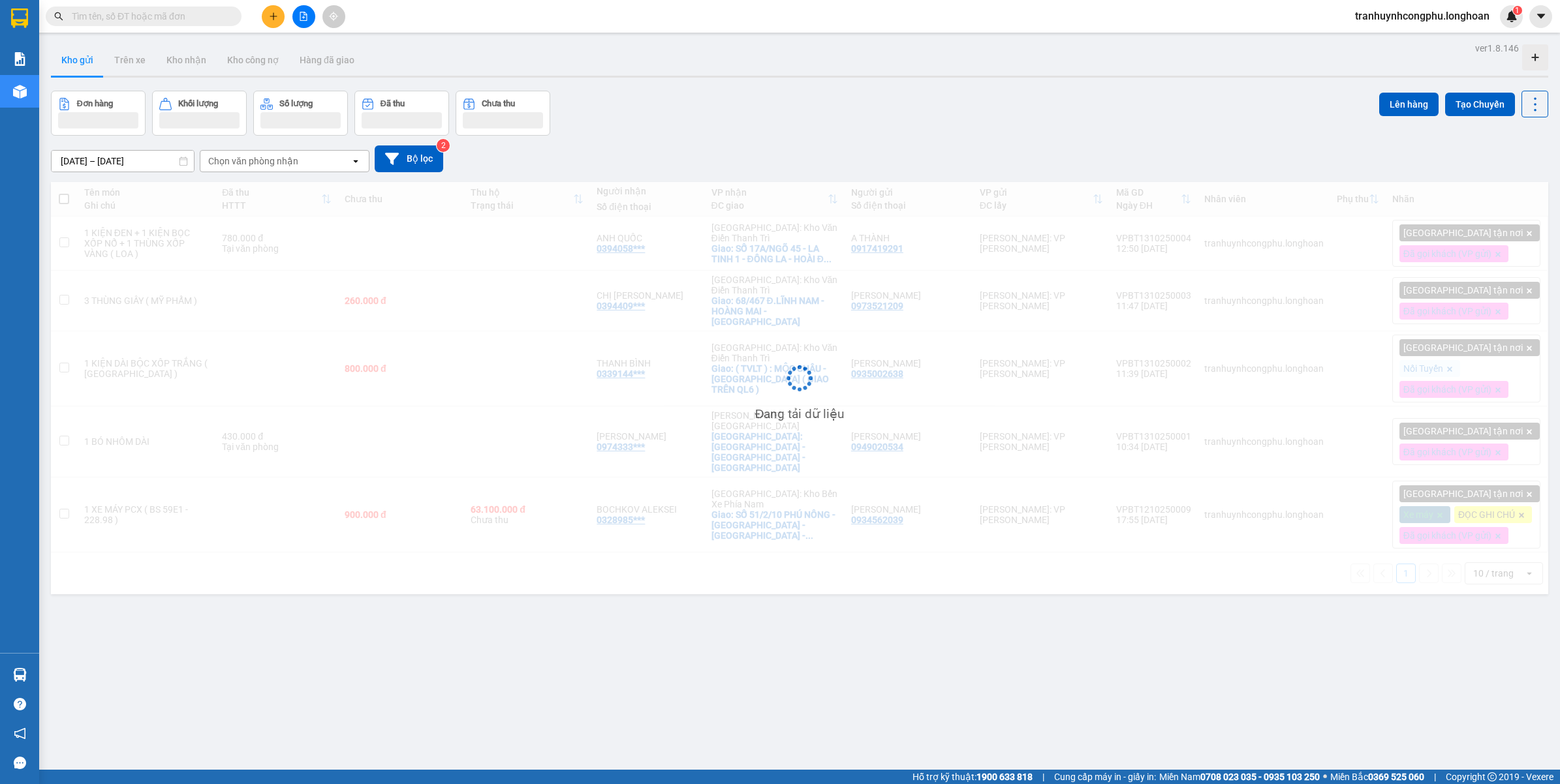
click at [274, 23] on button at bounding box center [273, 16] width 23 height 23
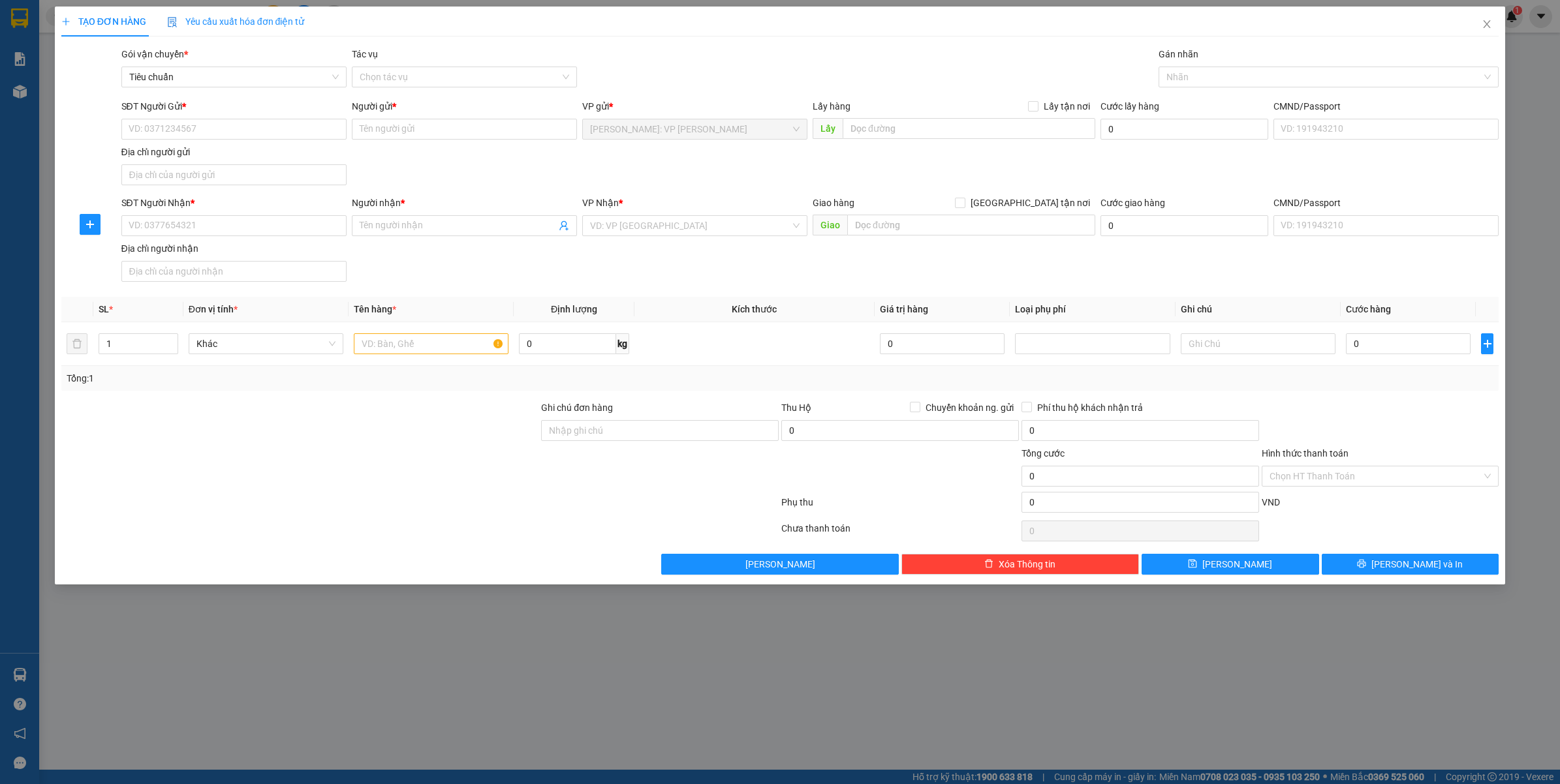
click at [1232, 89] on div "Gán nhãn Nhãn" at bounding box center [1330, 70] width 341 height 46
click at [301, 138] on input "SĐT Người Gửi *" at bounding box center [233, 129] width 225 height 21
click at [234, 152] on div "0986031348 - CHỊ DUNG" at bounding box center [234, 155] width 209 height 14
type input "0986031348"
type input "CHỊ DUNG"
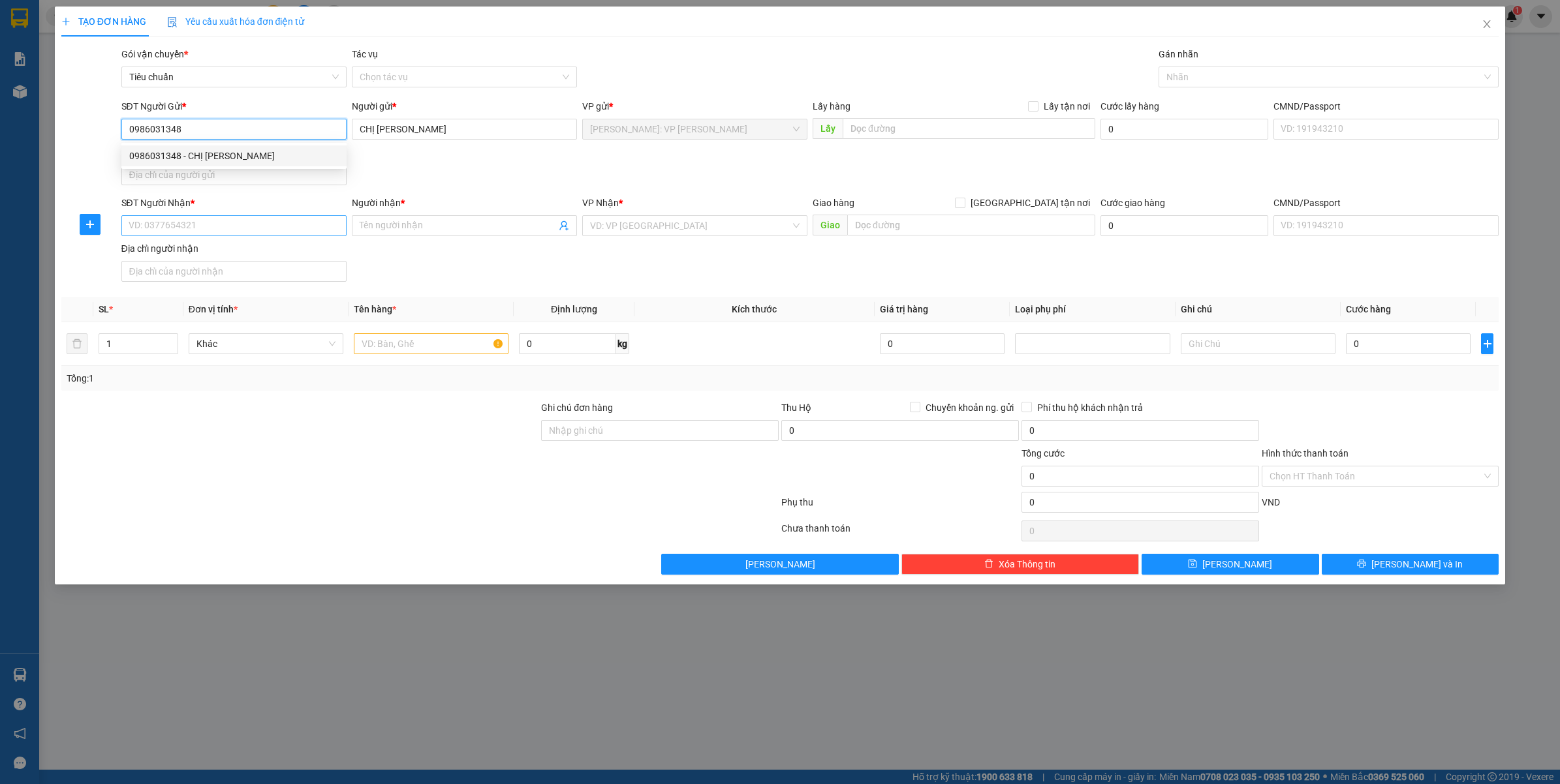
type input "0986031348"
click at [186, 222] on input "SĐT Người Nhận *" at bounding box center [233, 226] width 225 height 21
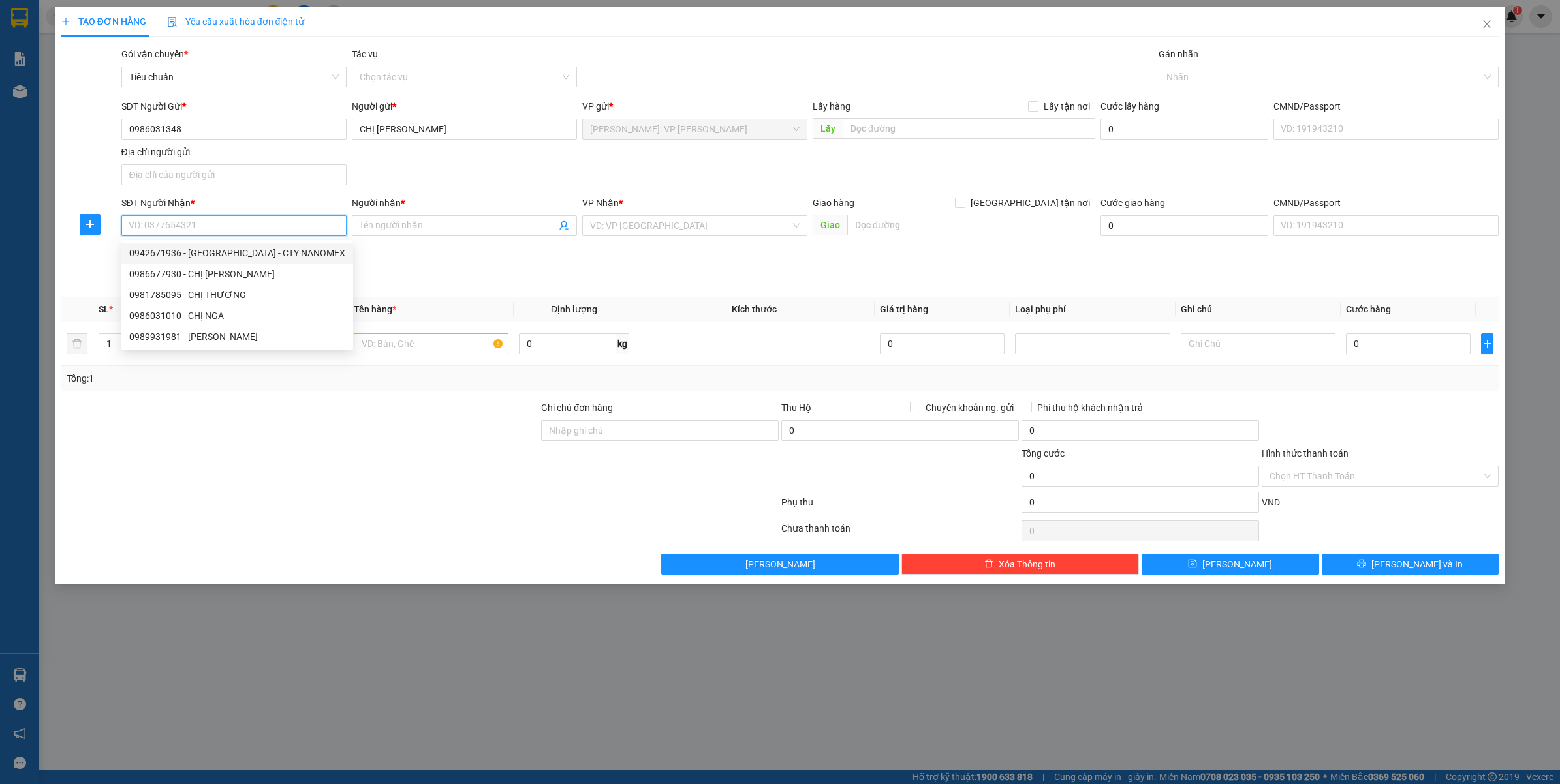
click at [204, 253] on div "0942671936 - HÀ ANH - CTY NANOMEX" at bounding box center [237, 253] width 216 height 14
type input "0942671936"
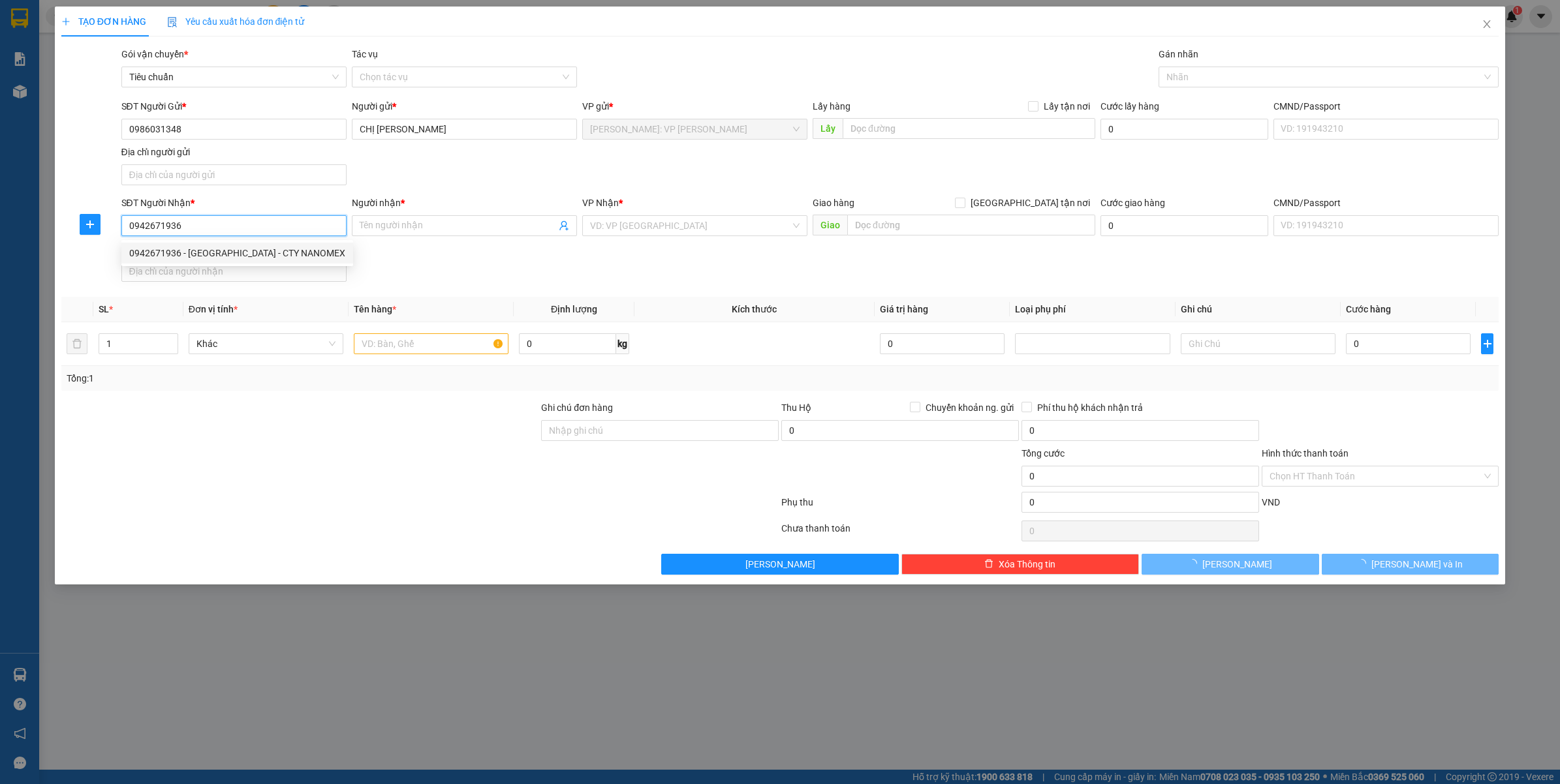
type input "HÀ ANH - CTY NANOMEX"
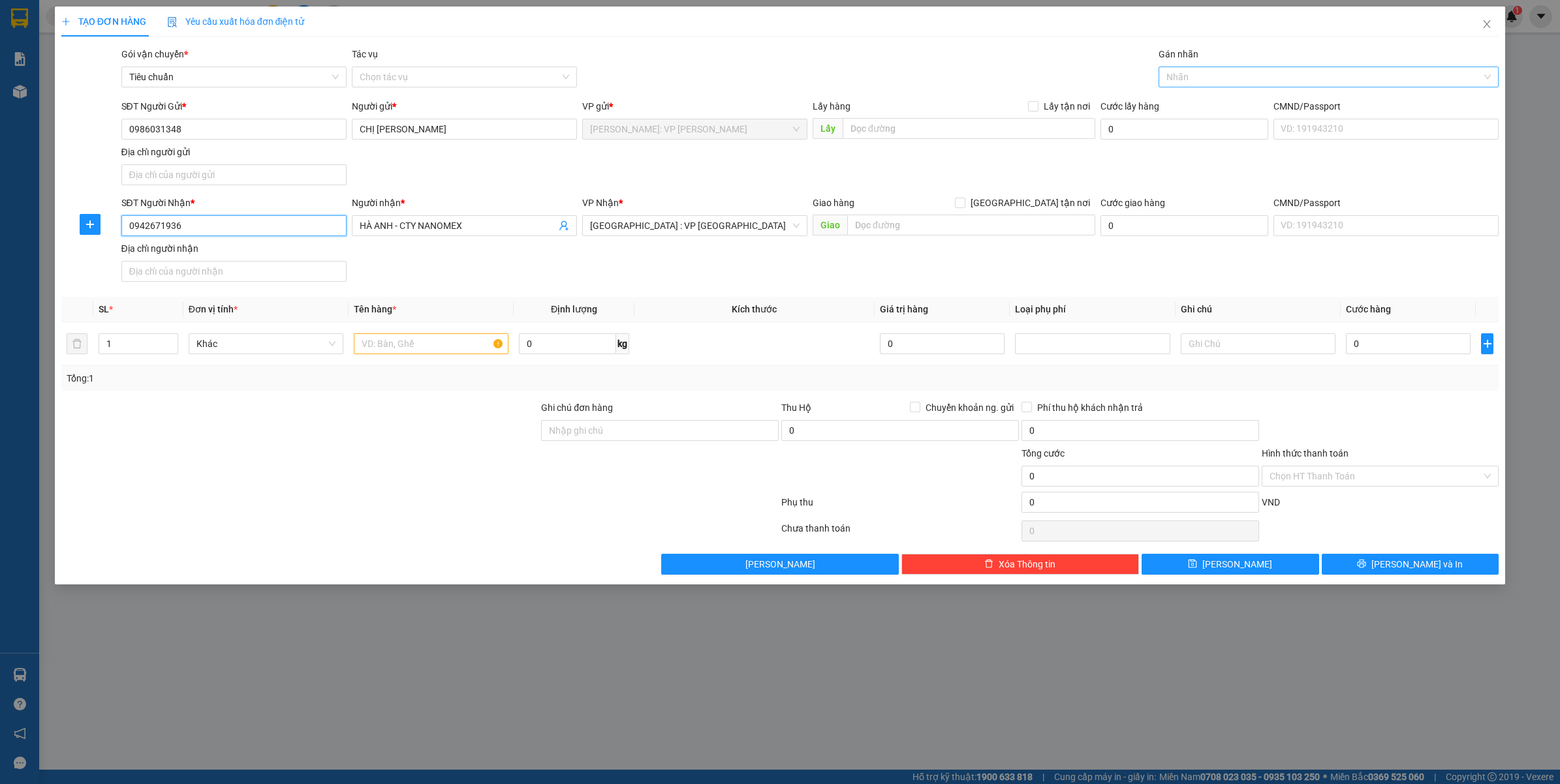
click at [1212, 80] on div at bounding box center [1323, 77] width 322 height 16
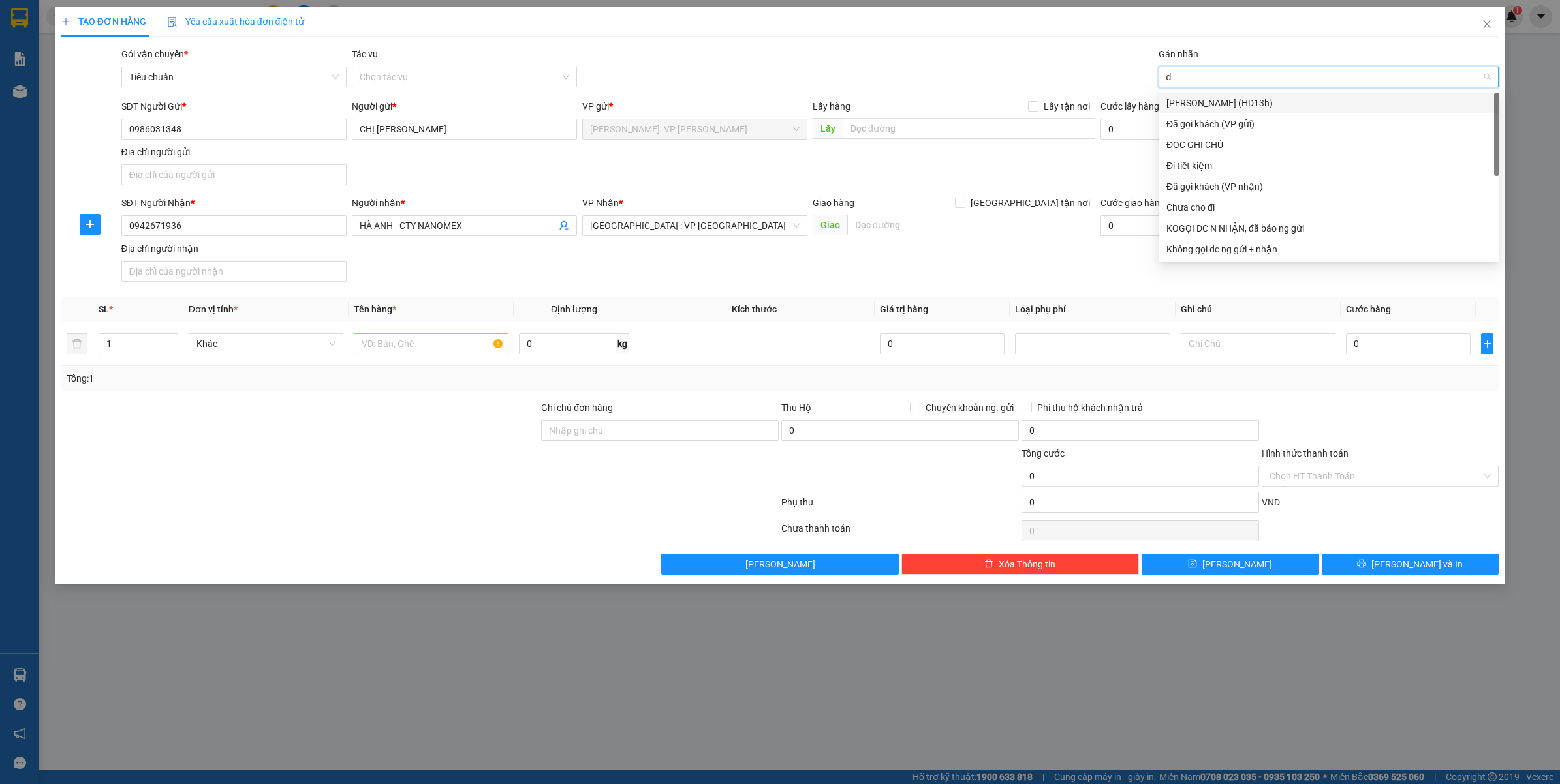
type input "đa"
click at [1208, 105] on div "Đã gọi khách (VP gửi)" at bounding box center [1329, 102] width 325 height 14
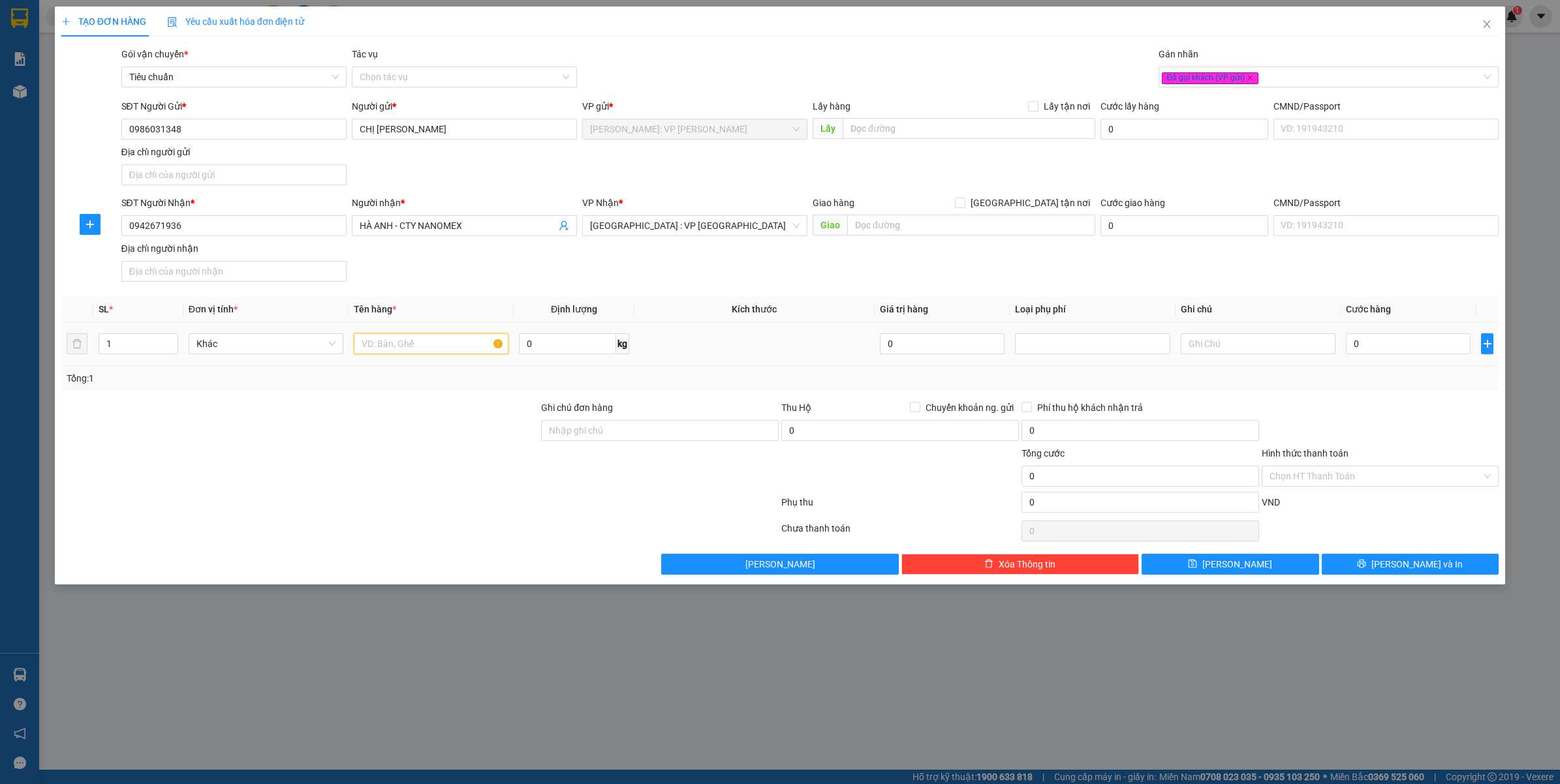
drag, startPoint x: 405, startPoint y: 353, endPoint x: 405, endPoint y: 360, distance: 7.0
click at [408, 354] on input "text" at bounding box center [431, 344] width 155 height 21
type input "1 THÙNG GIẤY"
drag, startPoint x: 404, startPoint y: 418, endPoint x: 526, endPoint y: 416, distance: 122.0
click at [405, 419] on div at bounding box center [300, 423] width 481 height 46
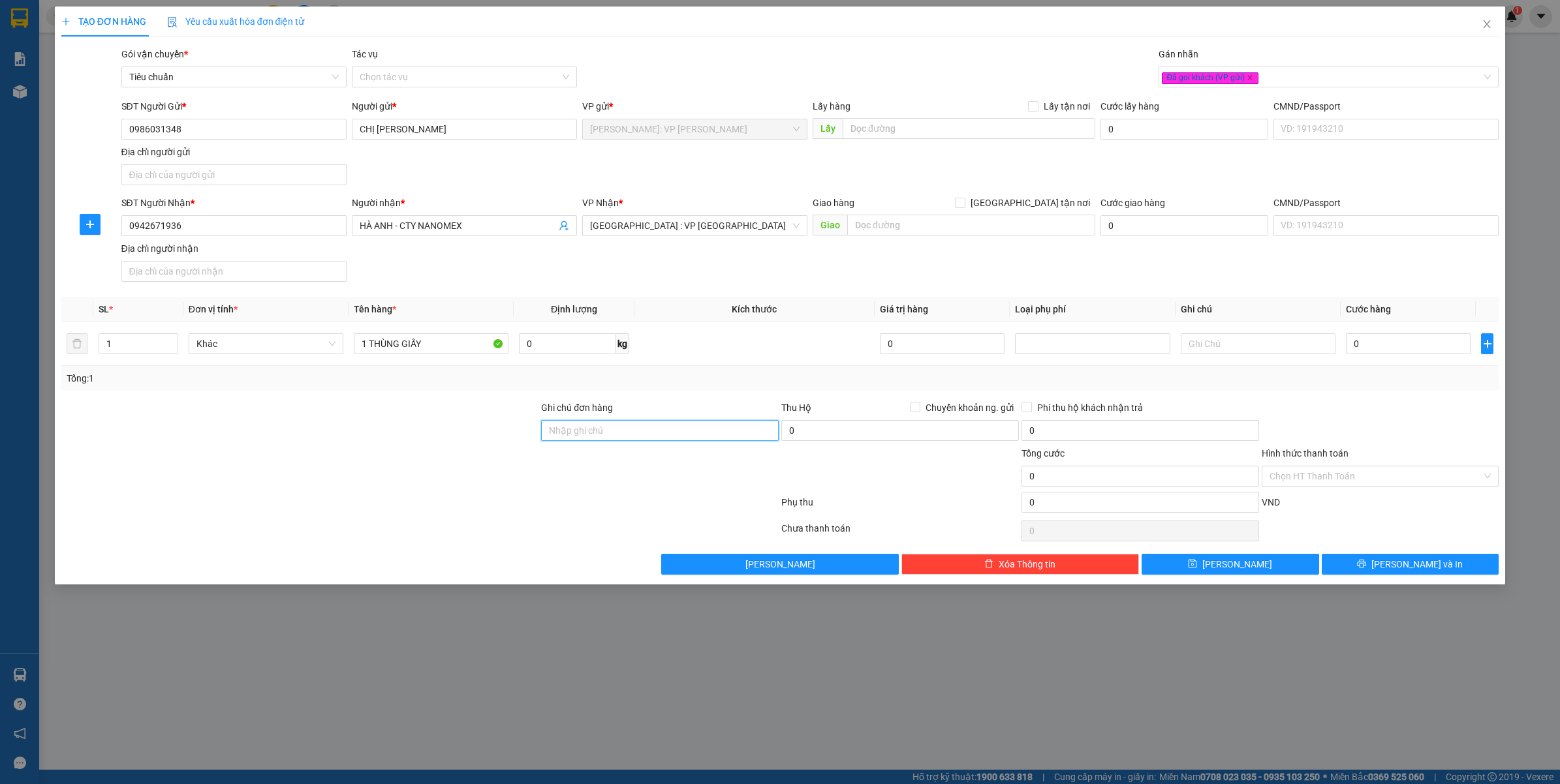
click at [556, 424] on input "Ghi chú đơn hàng" at bounding box center [660, 430] width 238 height 21
type input "VẬN CHUYỂN NHẸ TAY - HƯ VỠ KHÔNG ĐỀN"
click at [301, 522] on div at bounding box center [420, 531] width 720 height 26
click at [543, 350] on input "0" at bounding box center [567, 344] width 96 height 21
click at [479, 466] on div at bounding box center [300, 469] width 481 height 46
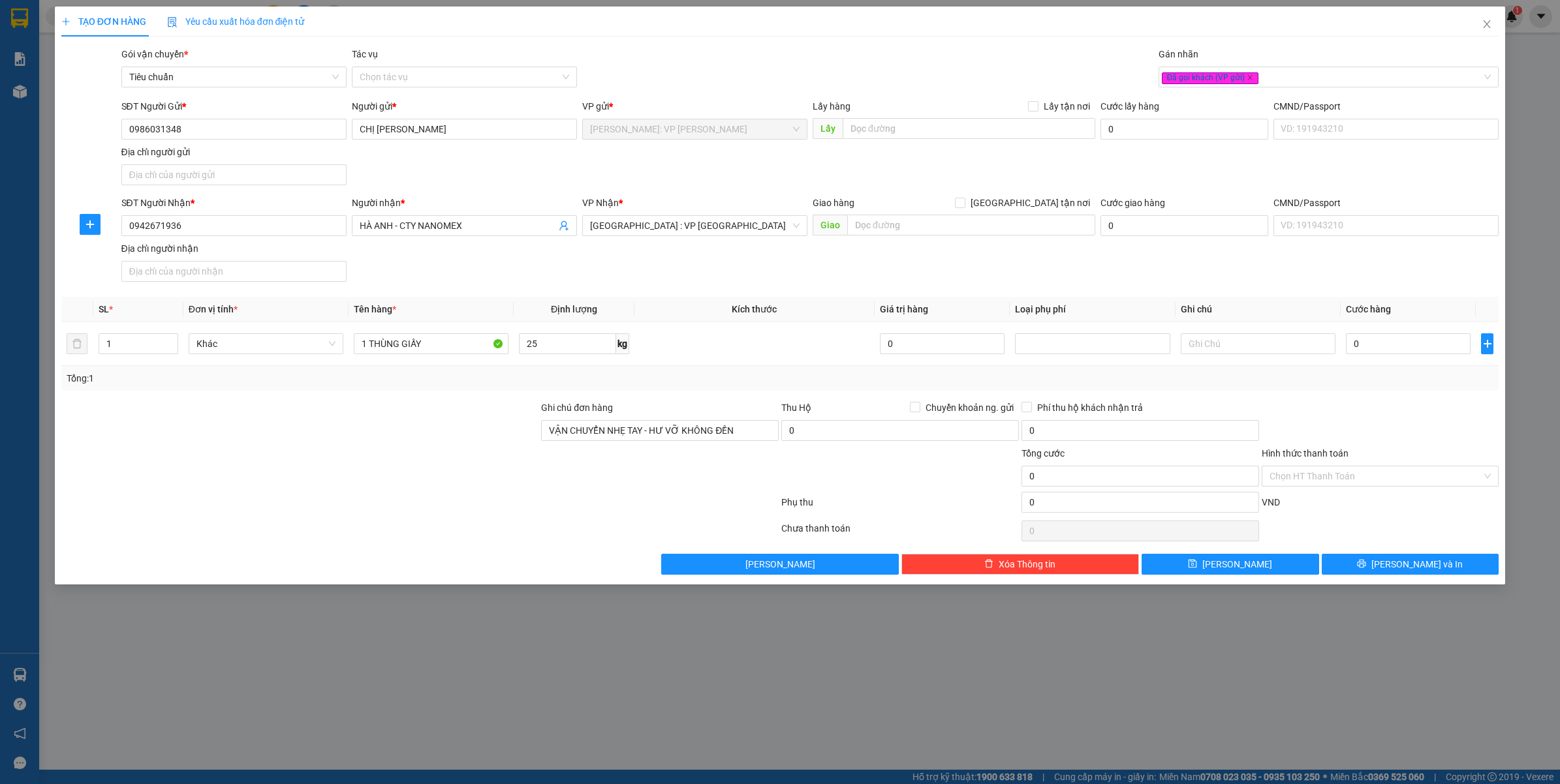
type input "25"
click at [1399, 345] on input "0" at bounding box center [1408, 344] width 125 height 21
type input "1"
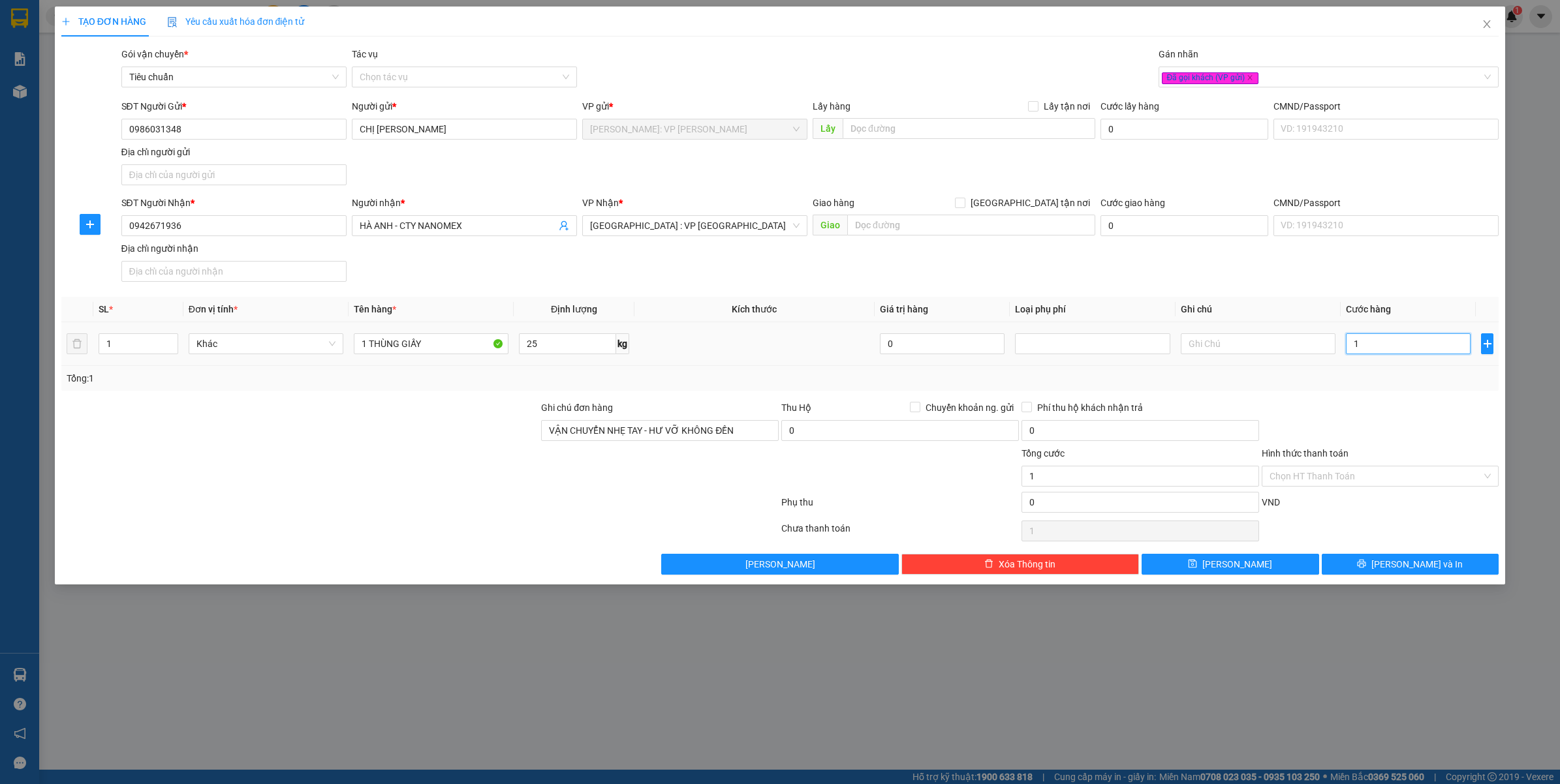
type input "17"
type input "170"
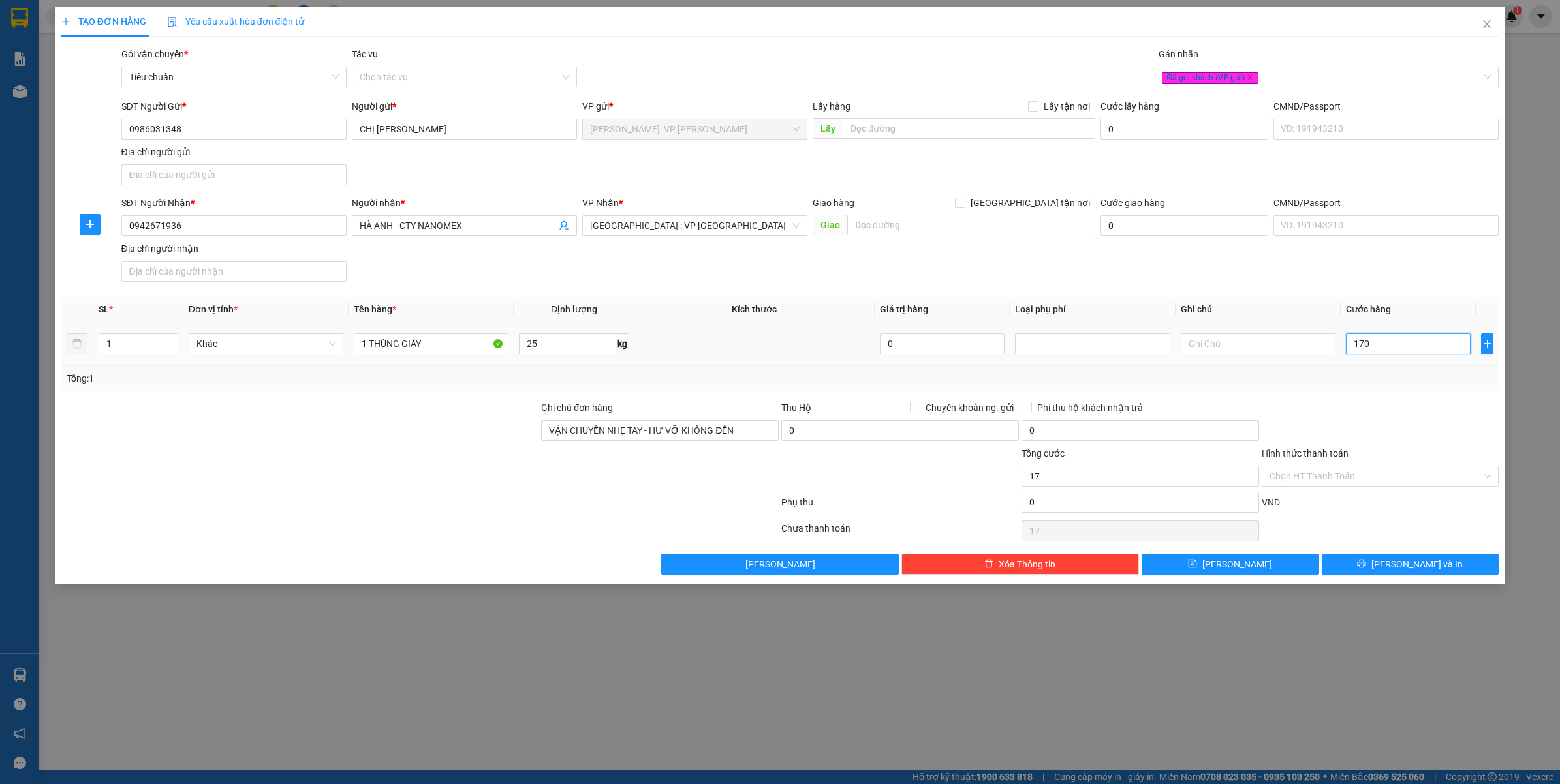
type input "170"
click at [1380, 411] on div at bounding box center [1381, 423] width 240 height 46
type input "170.000"
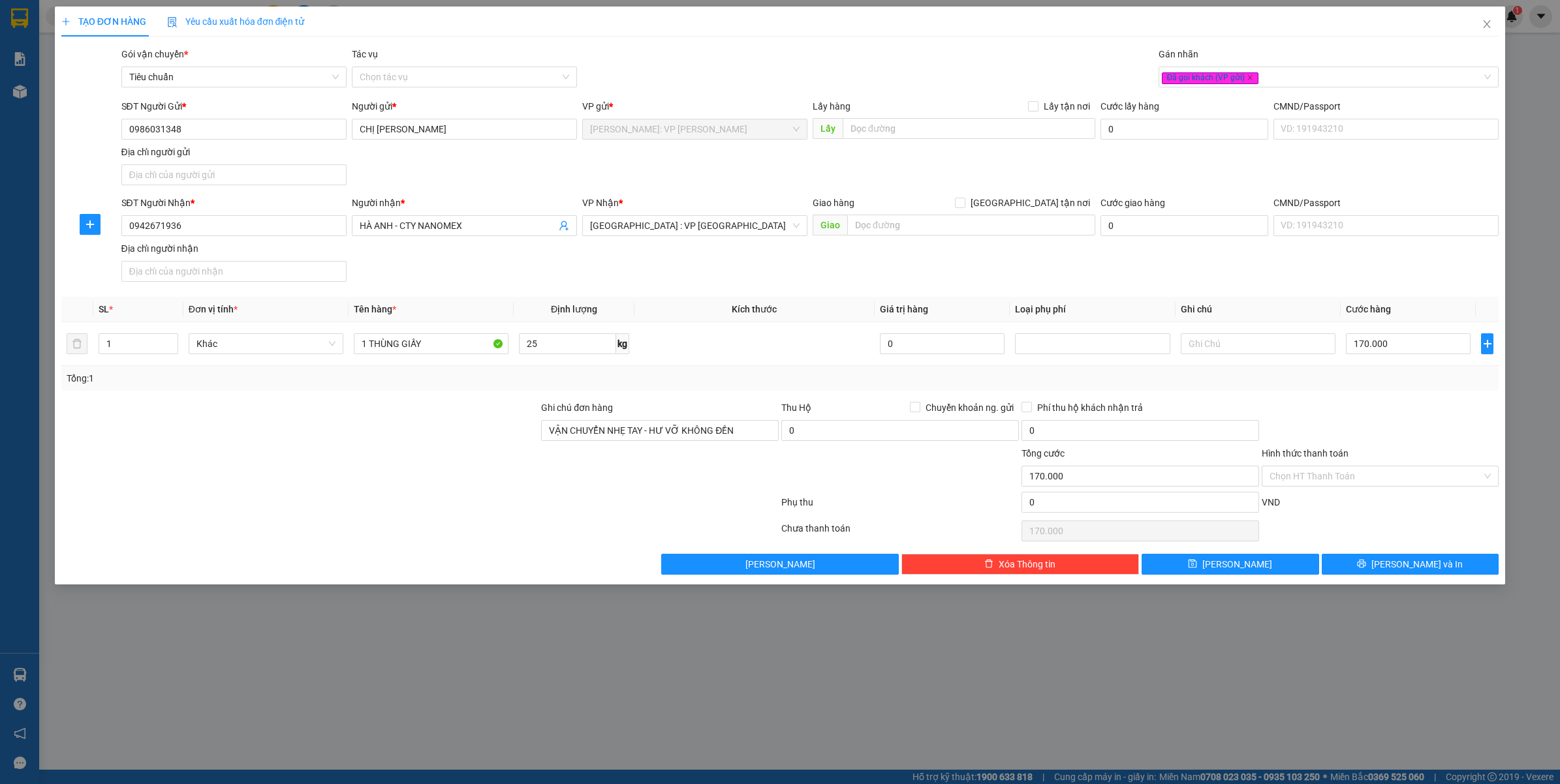
click at [1185, 661] on div "TẠO ĐƠN HÀNG Yêu cầu xuất hóa đơn điện tử Transit Pickup Surcharge Ids Transit …" at bounding box center [780, 392] width 1560 height 784
click at [696, 670] on div "TẠO ĐƠN HÀNG Yêu cầu xuất hóa đơn điện tử Transit Pickup Surcharge Ids Transit …" at bounding box center [780, 392] width 1560 height 784
click at [1358, 399] on div "Transit Pickup Surcharge Ids Transit Deliver Surcharge Ids Transit Deliver Surc…" at bounding box center [780, 311] width 1438 height 528
click at [1411, 558] on span "Lưu và In" at bounding box center [1417, 564] width 91 height 14
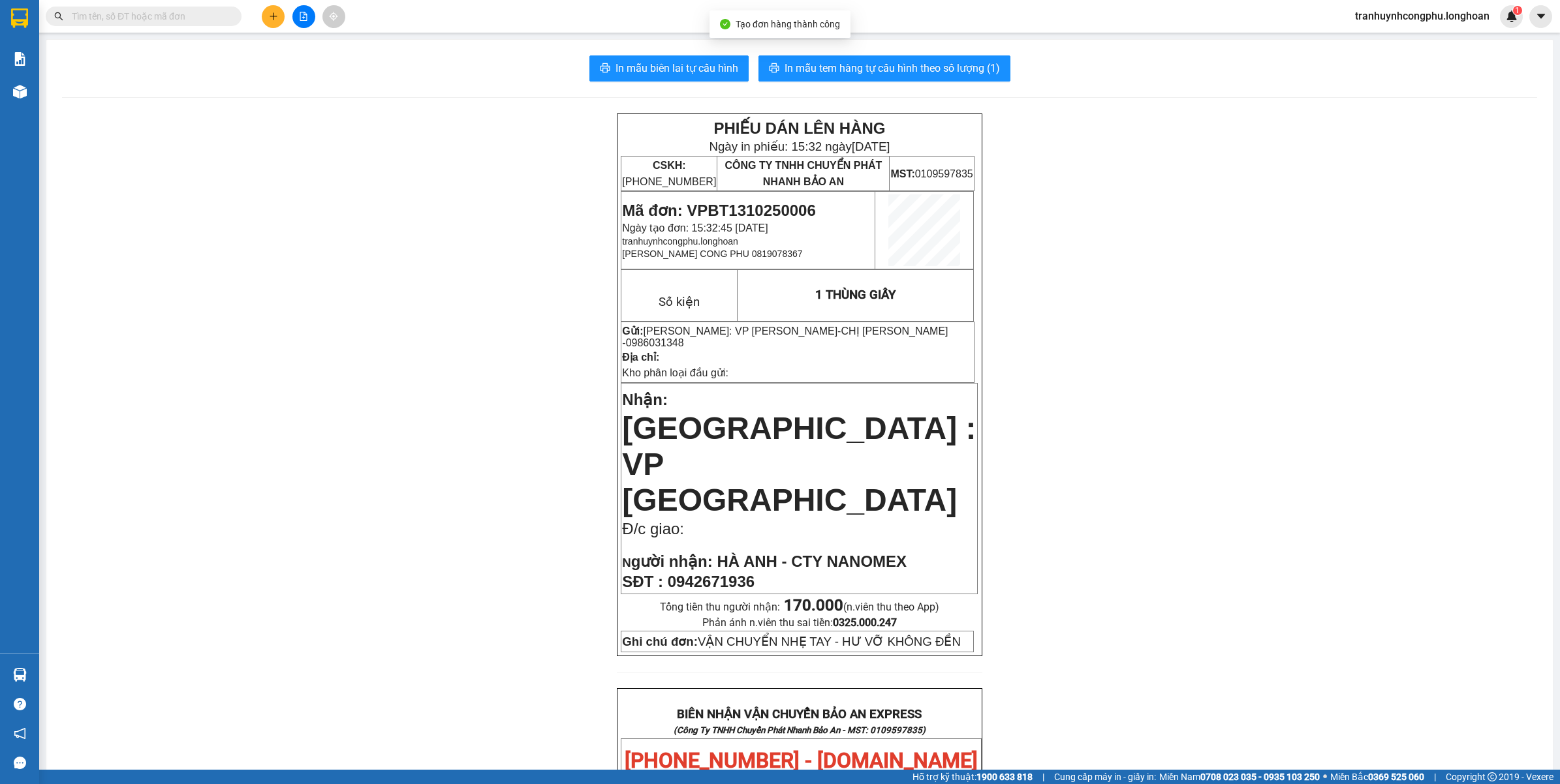
drag, startPoint x: 1271, startPoint y: 408, endPoint x: 1555, endPoint y: 349, distance: 290.1
click at [1275, 408] on div "PHIẾU DÁN LÊN HÀNG Ngày in phiếu: 15:32 ngày 13-10-2025 CSKH: 1900.06.88.33 CÔN…" at bounding box center [799, 773] width 1475 height 1318
click at [761, 208] on span "Mã đơn: VPBT1310250006" at bounding box center [719, 211] width 193 height 18
copy span "VPBT1310250006"
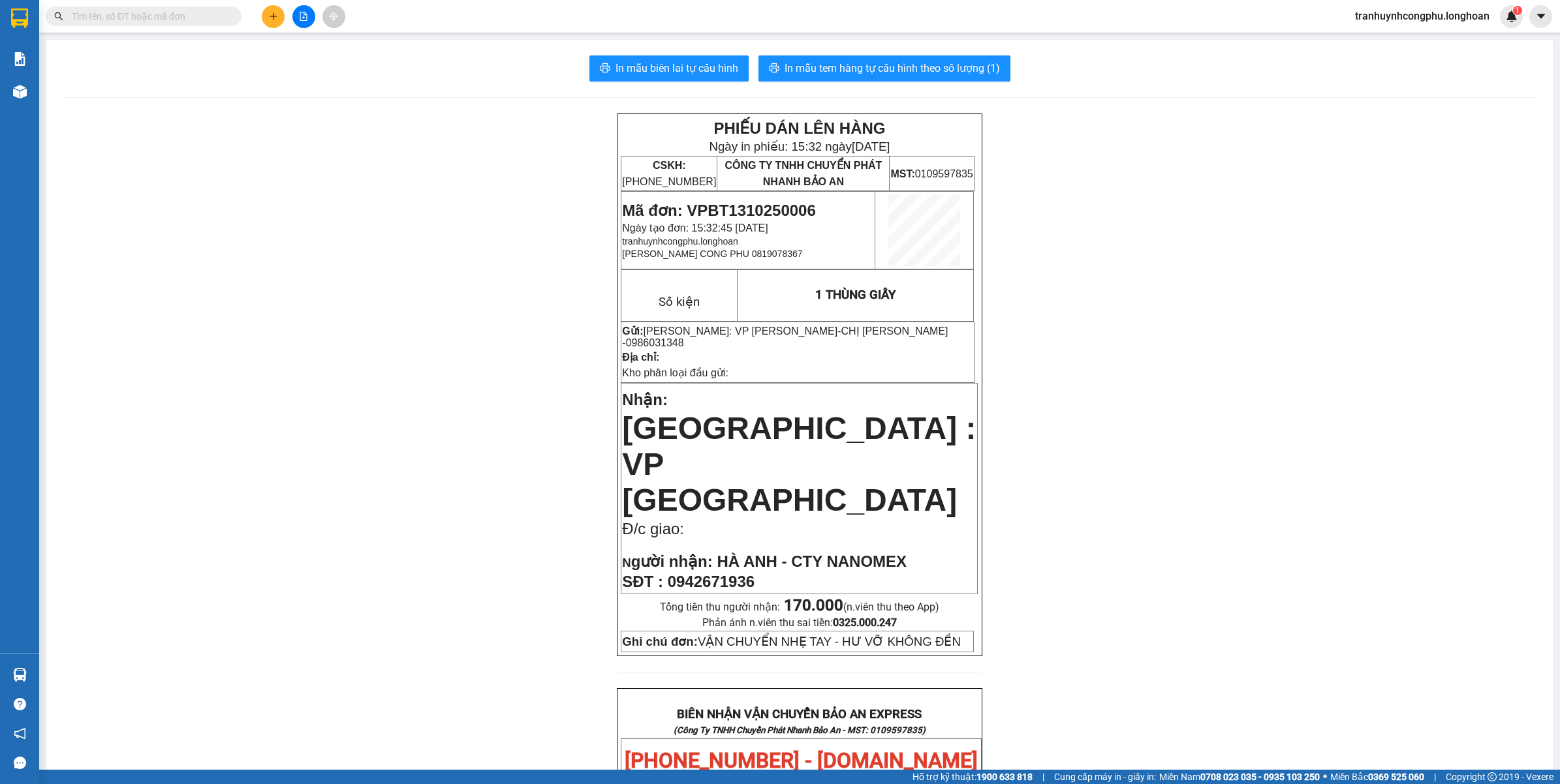
click at [1321, 535] on div "PHIẾU DÁN LÊN HÀNG Ngày in phiếu: 15:32 ngày 13-10-2025 CSKH: 1900.06.88.33 CÔN…" at bounding box center [799, 773] width 1475 height 1318
click at [480, 619] on div "PHIẾU DÁN LÊN HÀNG Ngày in phiếu: 15:32 ngày 13-10-2025 CSKH: 1900.06.88.33 CÔN…" at bounding box center [799, 773] width 1475 height 1318
click at [452, 575] on div "PHIẾU DÁN LÊN HÀNG Ngày in phiếu: 15:32 ngày 13-10-2025 CSKH: 1900.06.88.33 CÔN…" at bounding box center [799, 773] width 1475 height 1318
click at [1127, 324] on div "PHIẾU DÁN LÊN HÀNG Ngày in phiếu: 15:32 ngày 13-10-2025 CSKH: 1900.06.88.33 CÔN…" at bounding box center [799, 773] width 1475 height 1318
click at [1115, 367] on div "PHIẾU DÁN LÊN HÀNG Ngày in phiếu: 15:32 ngày 13-10-2025 CSKH: 1900.06.88.33 CÔN…" at bounding box center [799, 773] width 1475 height 1318
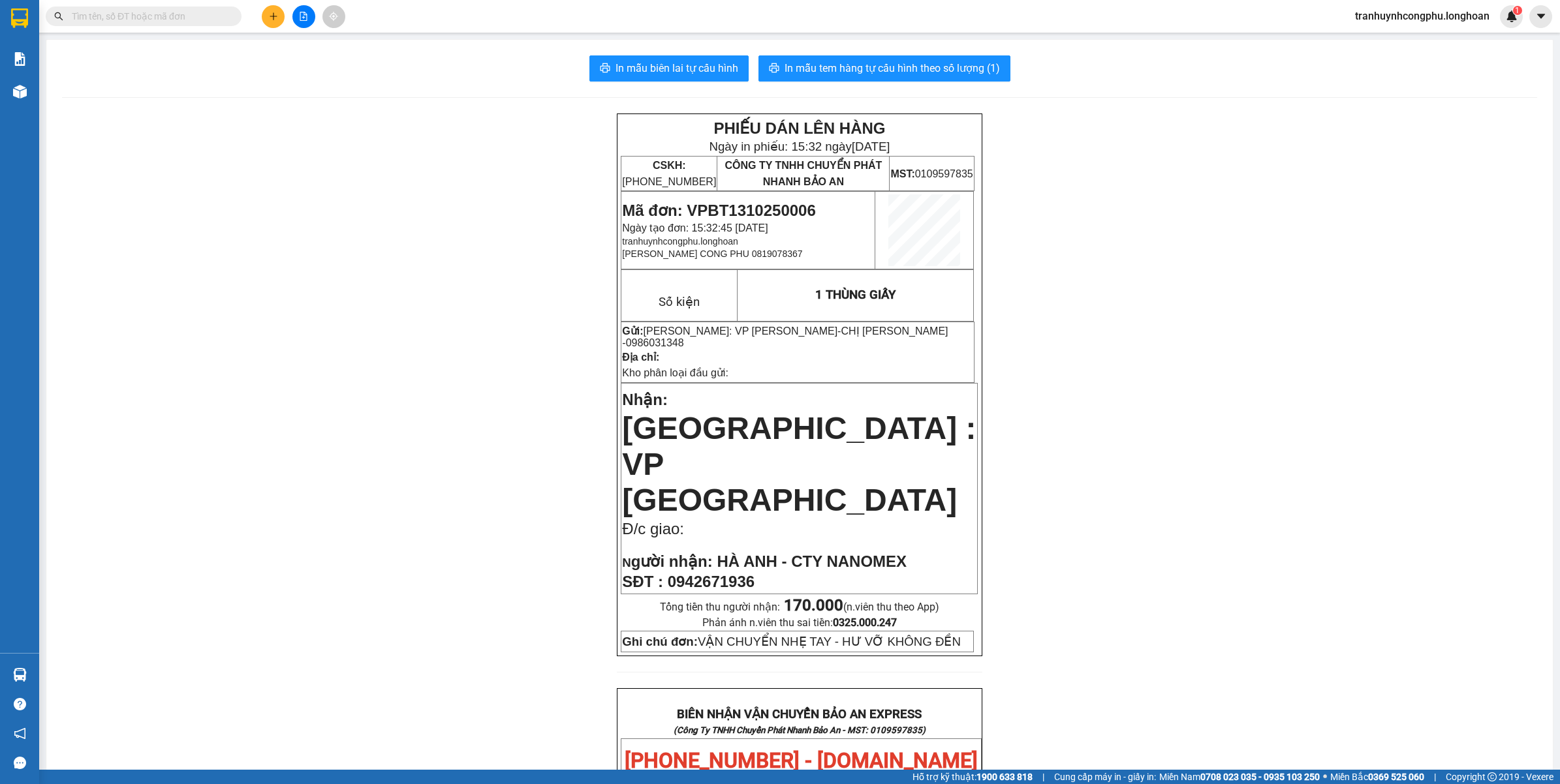
click at [764, 204] on span "Mã đơn: VPBT1310250006" at bounding box center [719, 211] width 193 height 18
copy span "VPBT1310250006"
click at [206, 545] on div "PHIẾU DÁN LÊN HÀNG Ngày in phiếu: 15:32 ngày 13-10-2025 CSKH: 1900.06.88.33 CÔN…" at bounding box center [799, 773] width 1475 height 1318
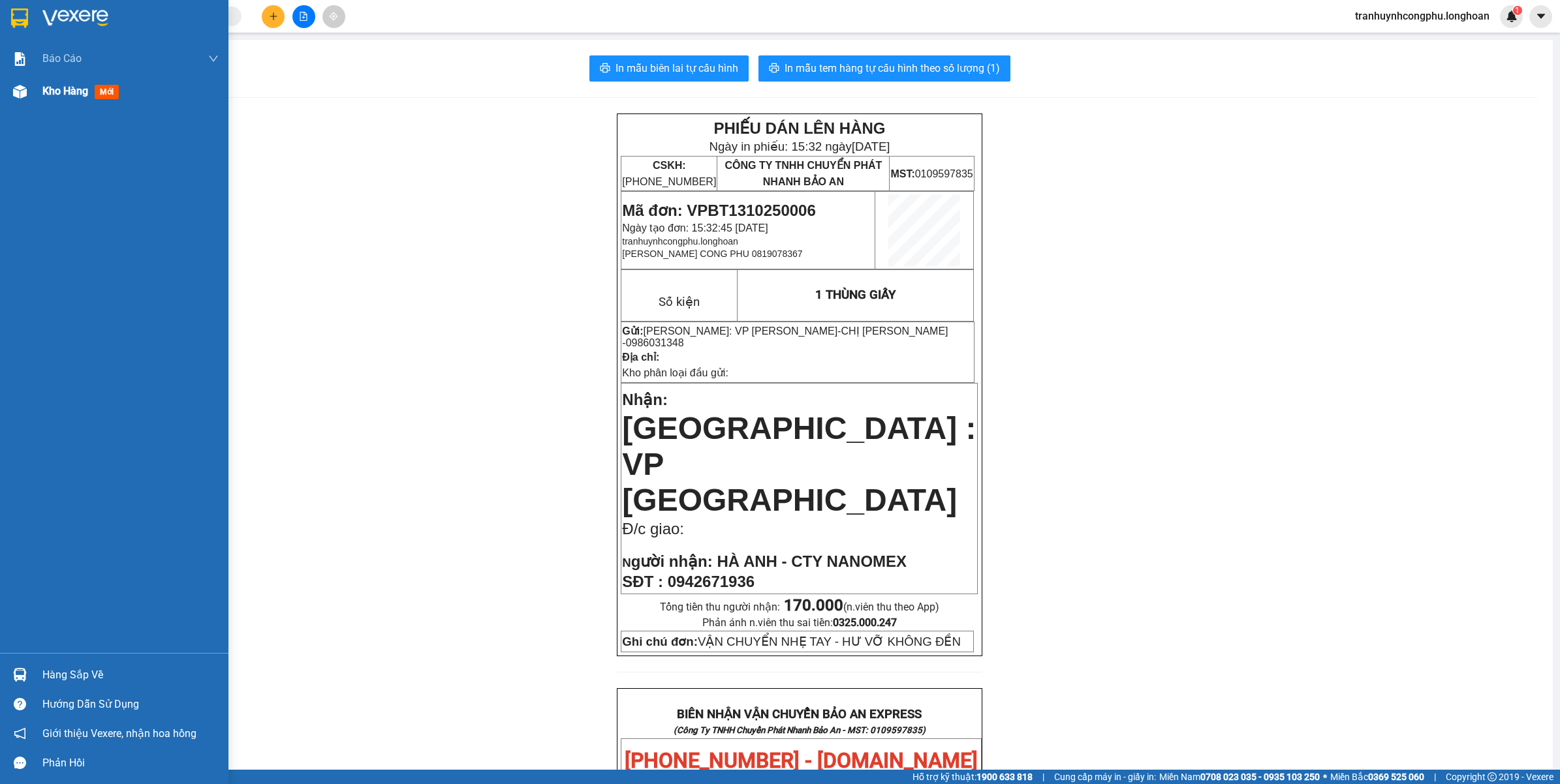
click at [31, 83] on div "Kho hàng mới" at bounding box center [114, 91] width 229 height 33
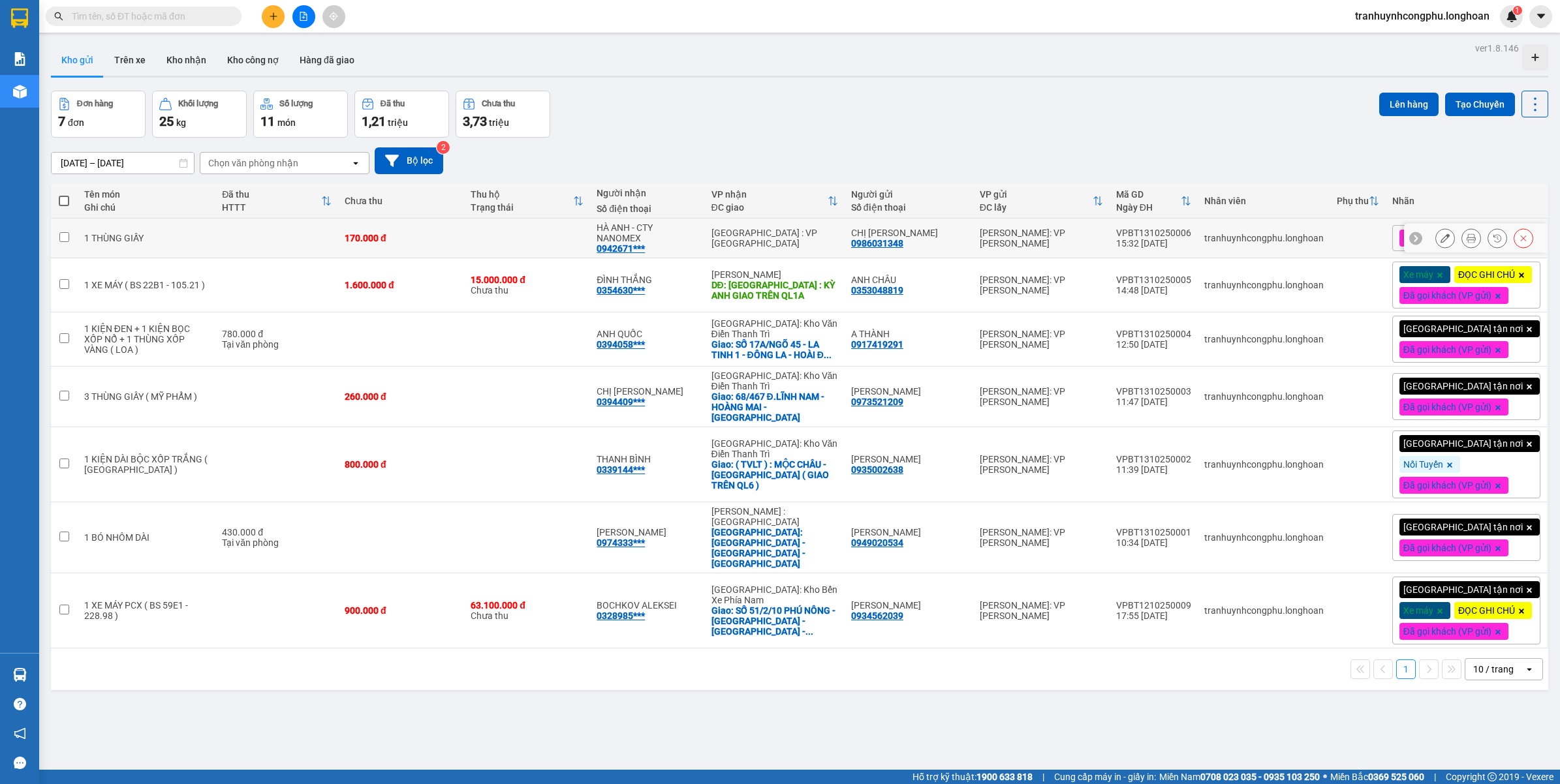
click at [1437, 241] on button at bounding box center [1446, 238] width 18 height 23
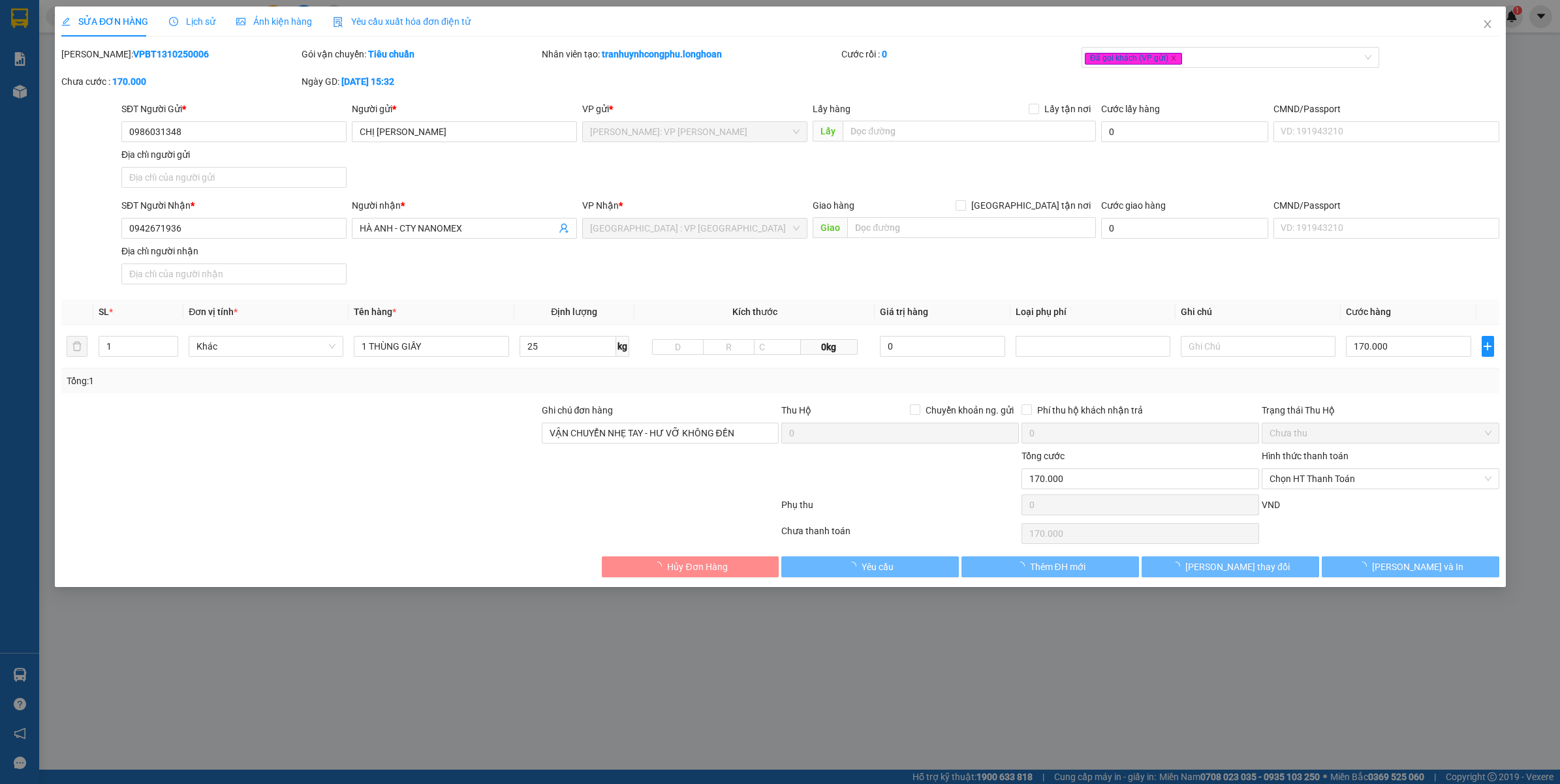
type input "0986031348"
type input "CHỊ DUNG"
type input "0942671936"
type input "HÀ ANH - CTY NANOMEX"
type input "VẬN CHUYỂN NHẸ TAY - HƯ VỠ KHÔNG ĐỀN"
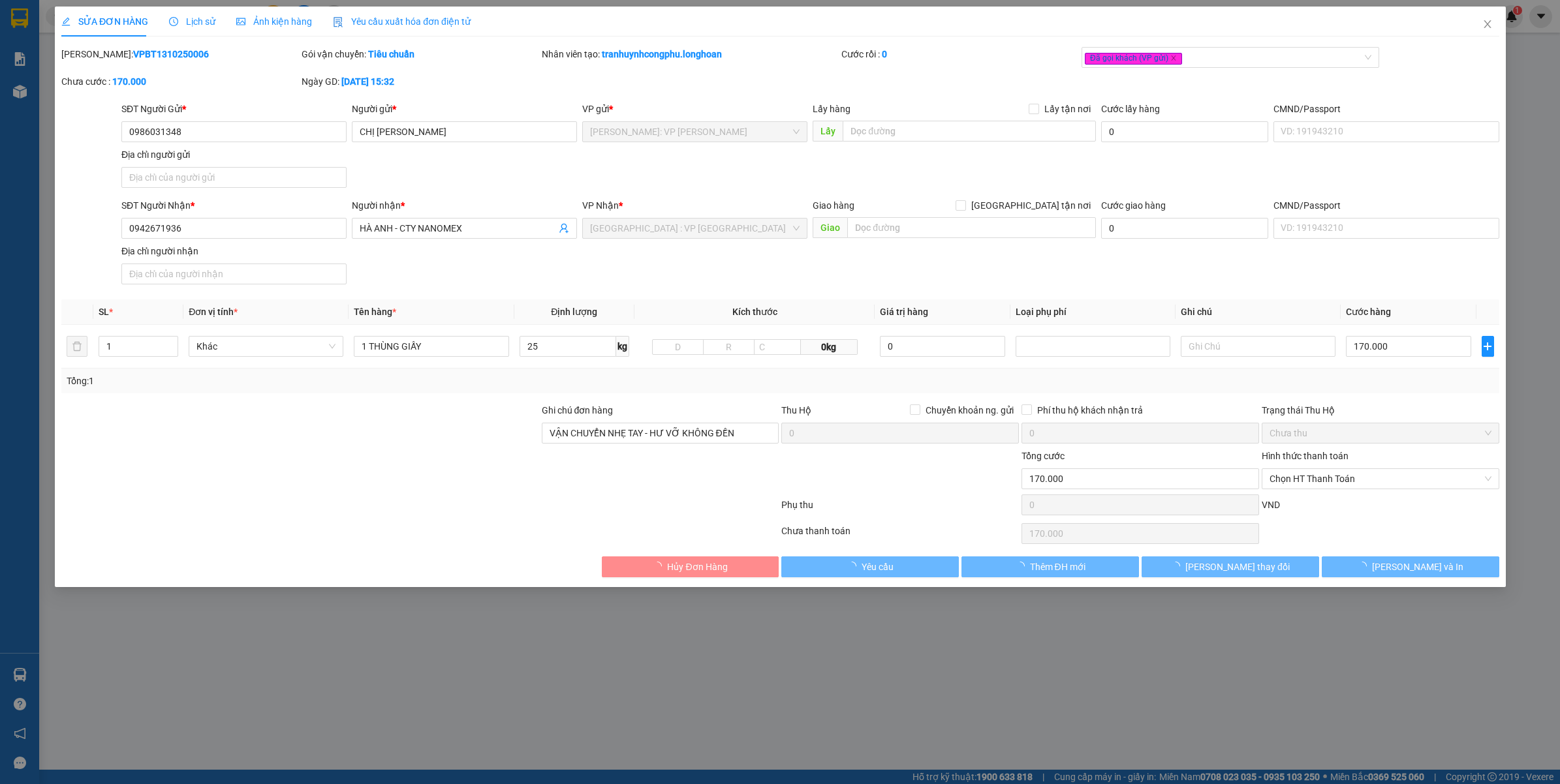
type input "0"
type input "170.000"
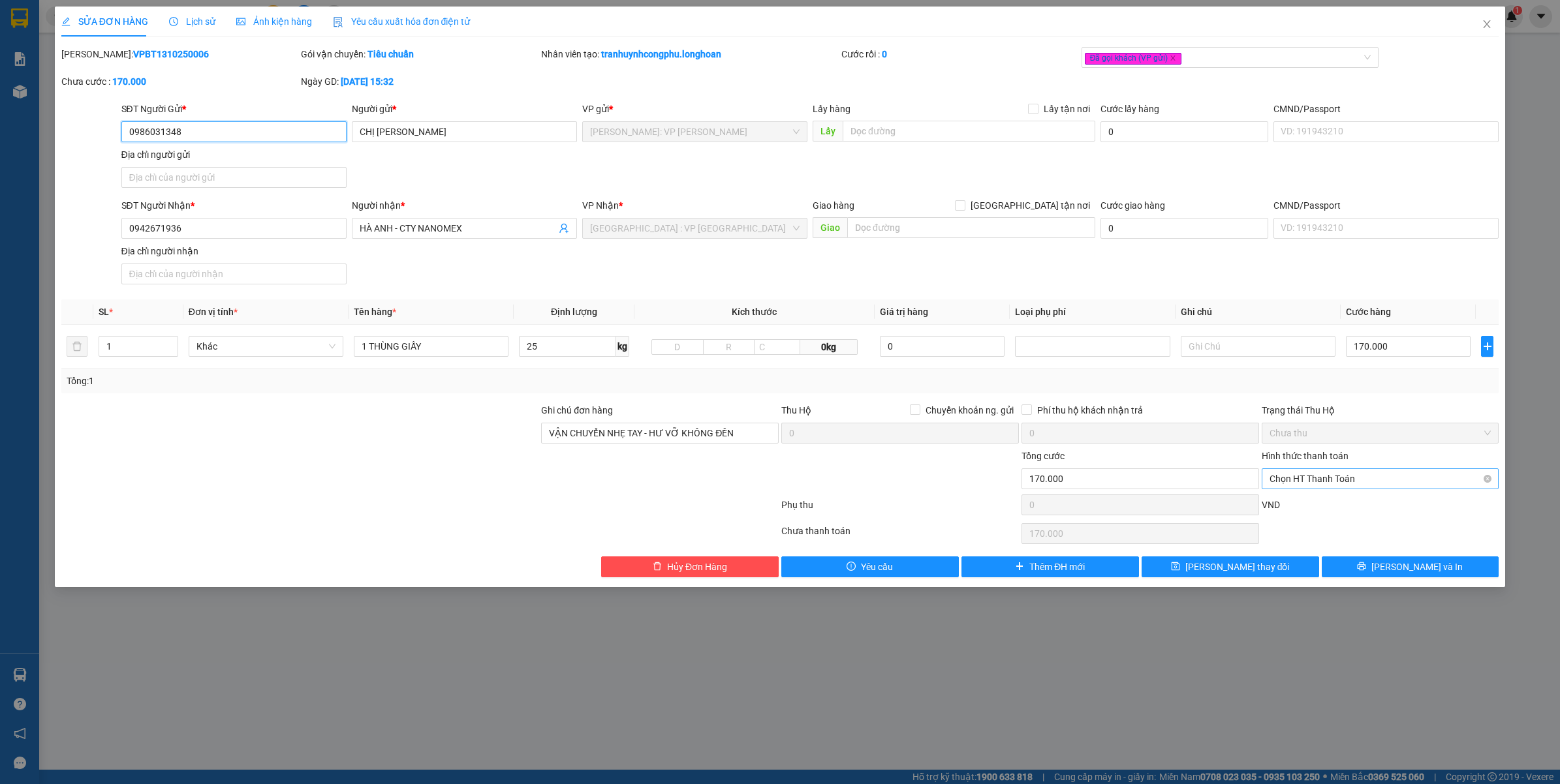
click at [1346, 484] on span "Chọn HT Thanh Toán" at bounding box center [1381, 479] width 222 height 19
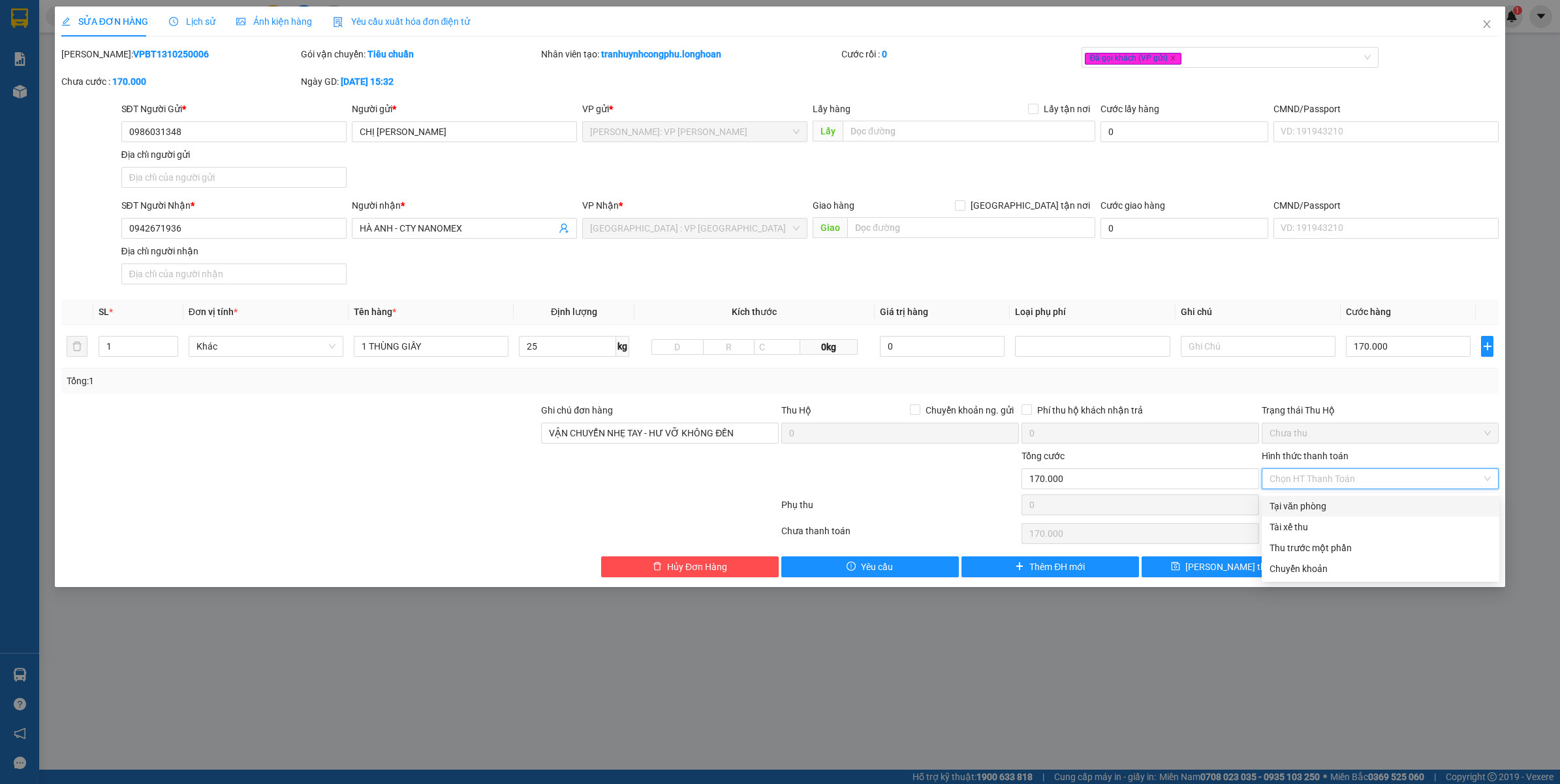
click at [1307, 512] on div "Tại văn phòng" at bounding box center [1381, 506] width 222 height 14
type input "0"
click at [1365, 568] on button "Lưu và In" at bounding box center [1410, 567] width 177 height 21
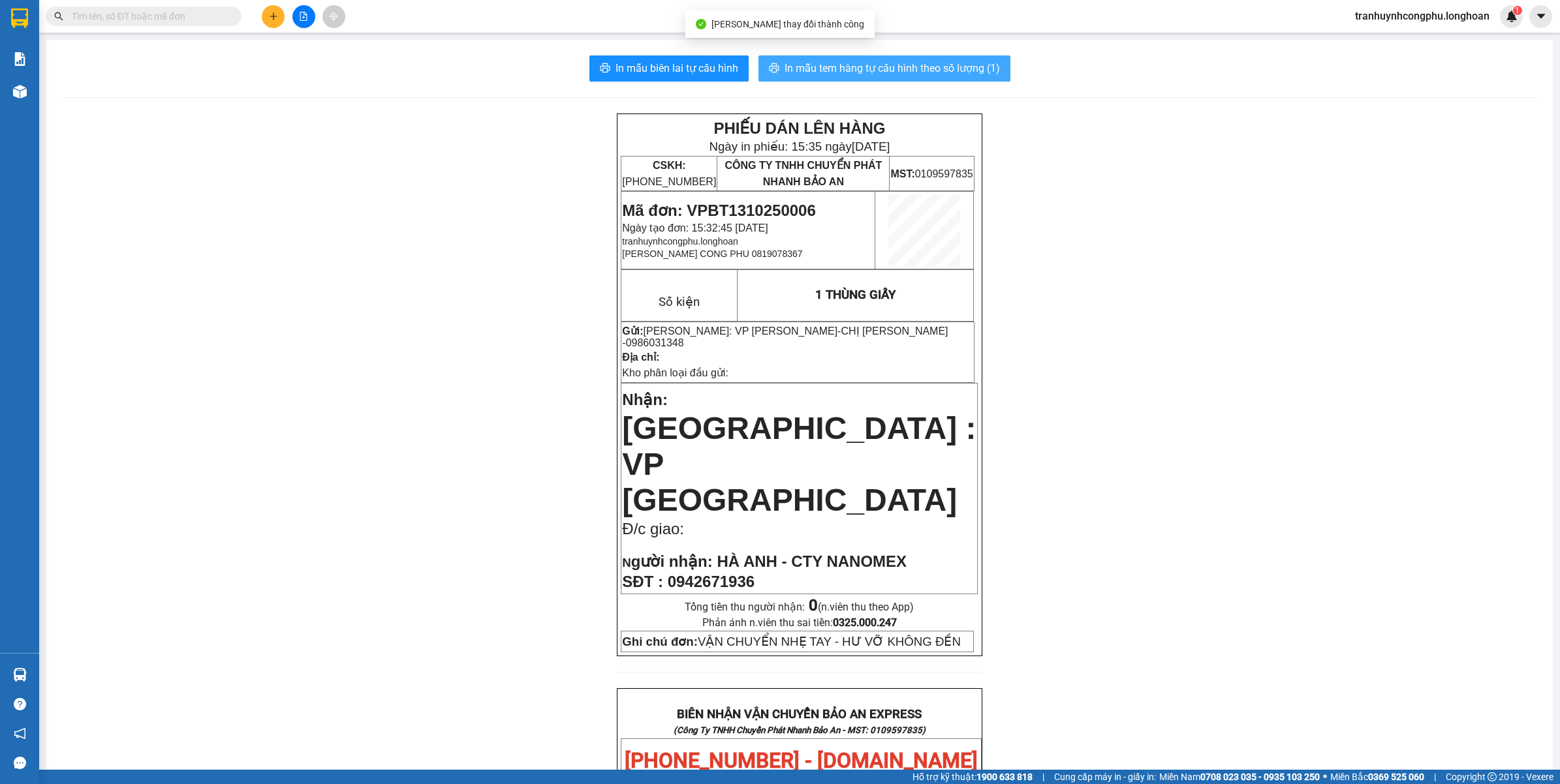
click at [915, 70] on span "In mẫu tem hàng tự cấu hình theo số lượng (1)" at bounding box center [892, 68] width 215 height 16
drag, startPoint x: 375, startPoint y: 424, endPoint x: 334, endPoint y: 399, distance: 48.0
click at [372, 421] on div "PHIẾU DÁN LÊN HÀNG Ngày in phiếu: 15:35 ngày 13-10-2025 CSKH: 1900.06.88.33 CÔN…" at bounding box center [799, 773] width 1475 height 1318
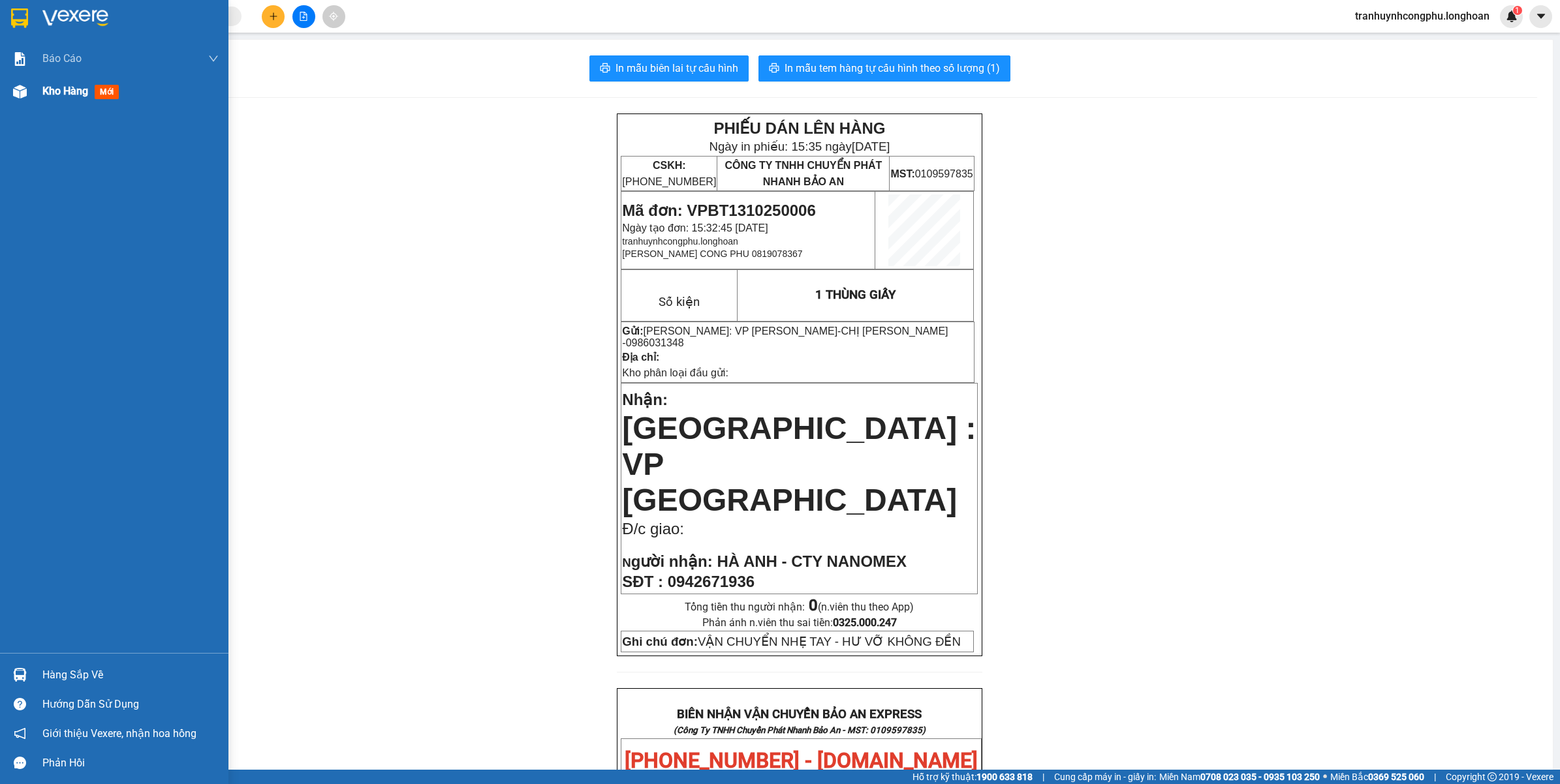
click at [4, 99] on div "Kho hàng mới" at bounding box center [114, 91] width 229 height 33
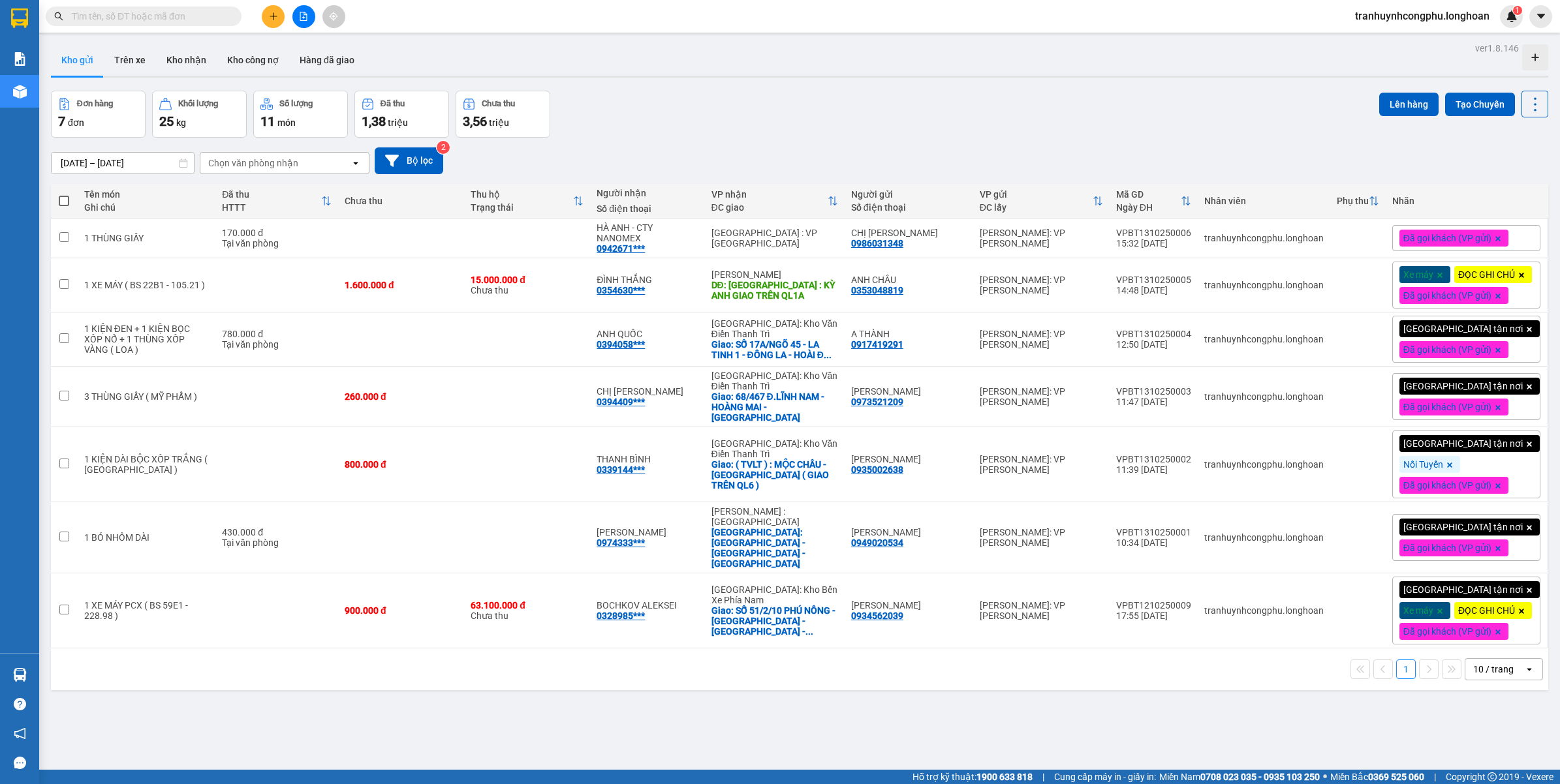
drag, startPoint x: 663, startPoint y: 102, endPoint x: 661, endPoint y: 142, distance: 40.0
click at [661, 102] on div "Đơn hàng 7 đơn Khối lượng 25 kg Số lượng 11 món Đã thu 1,38 triệu Chưa thu 3,56…" at bounding box center [799, 114] width 1498 height 47
click at [271, 19] on icon "plus" at bounding box center [274, 16] width 9 height 9
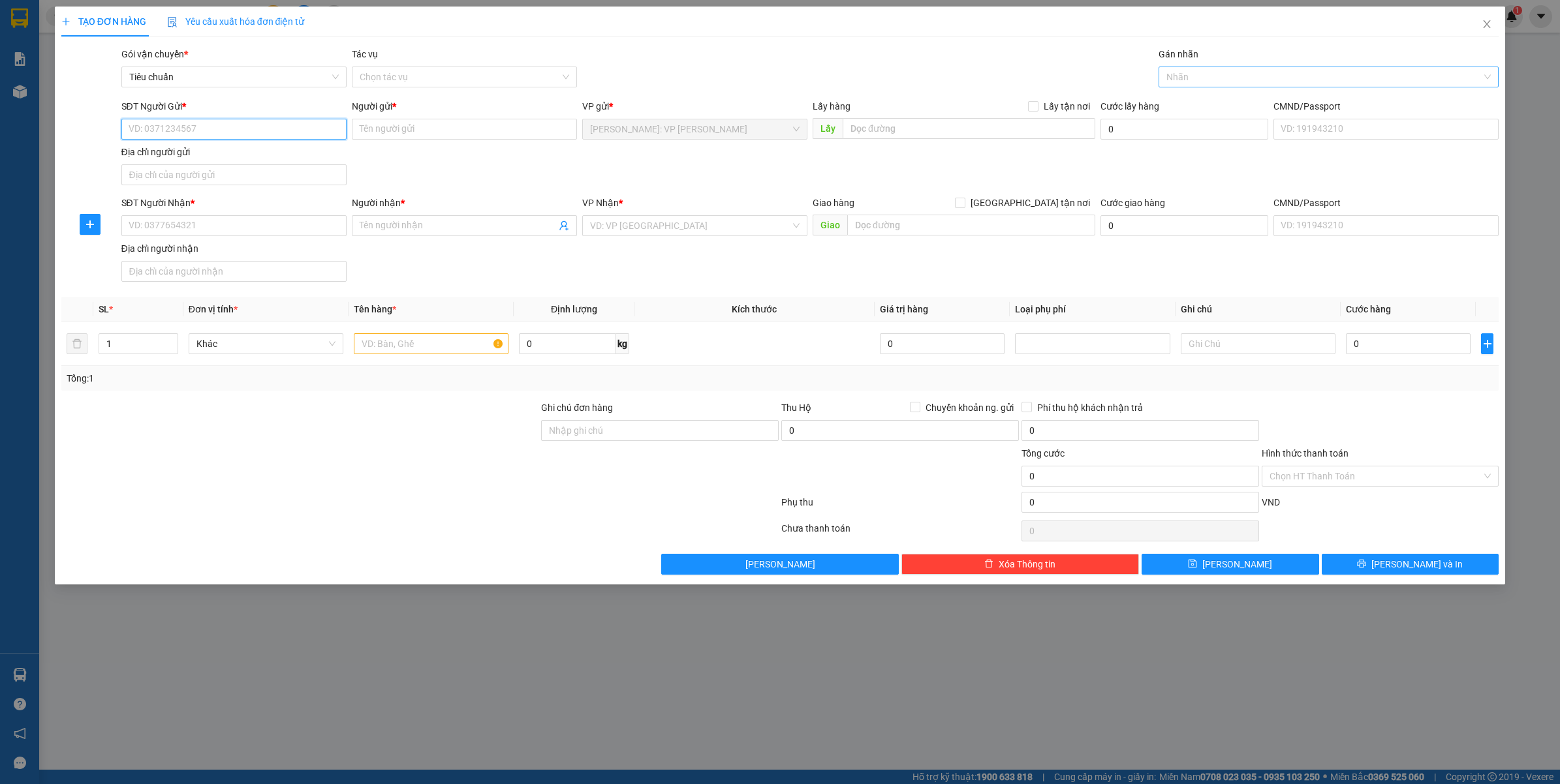
click at [1200, 81] on div at bounding box center [1323, 77] width 322 height 16
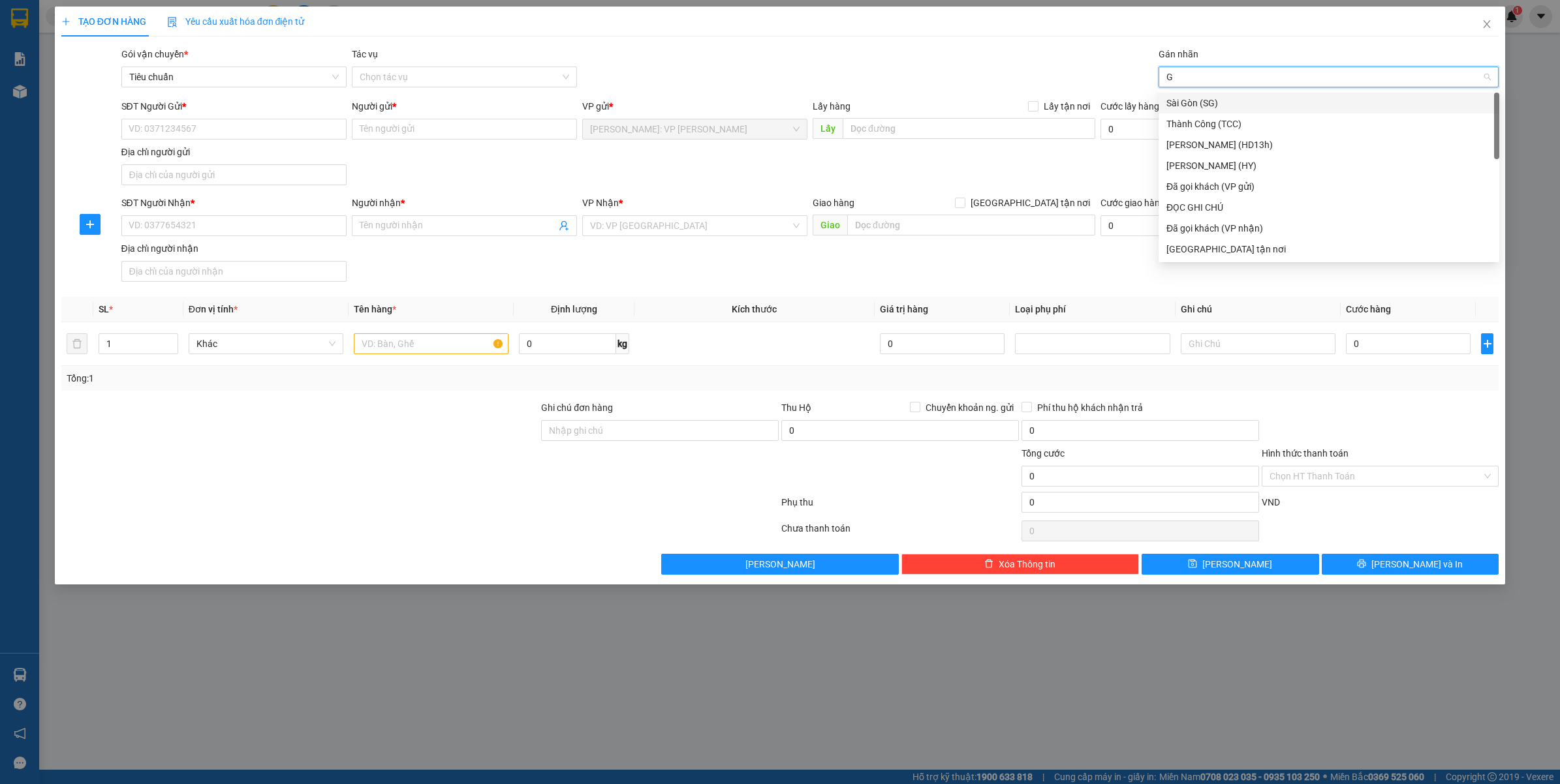
type input "GT"
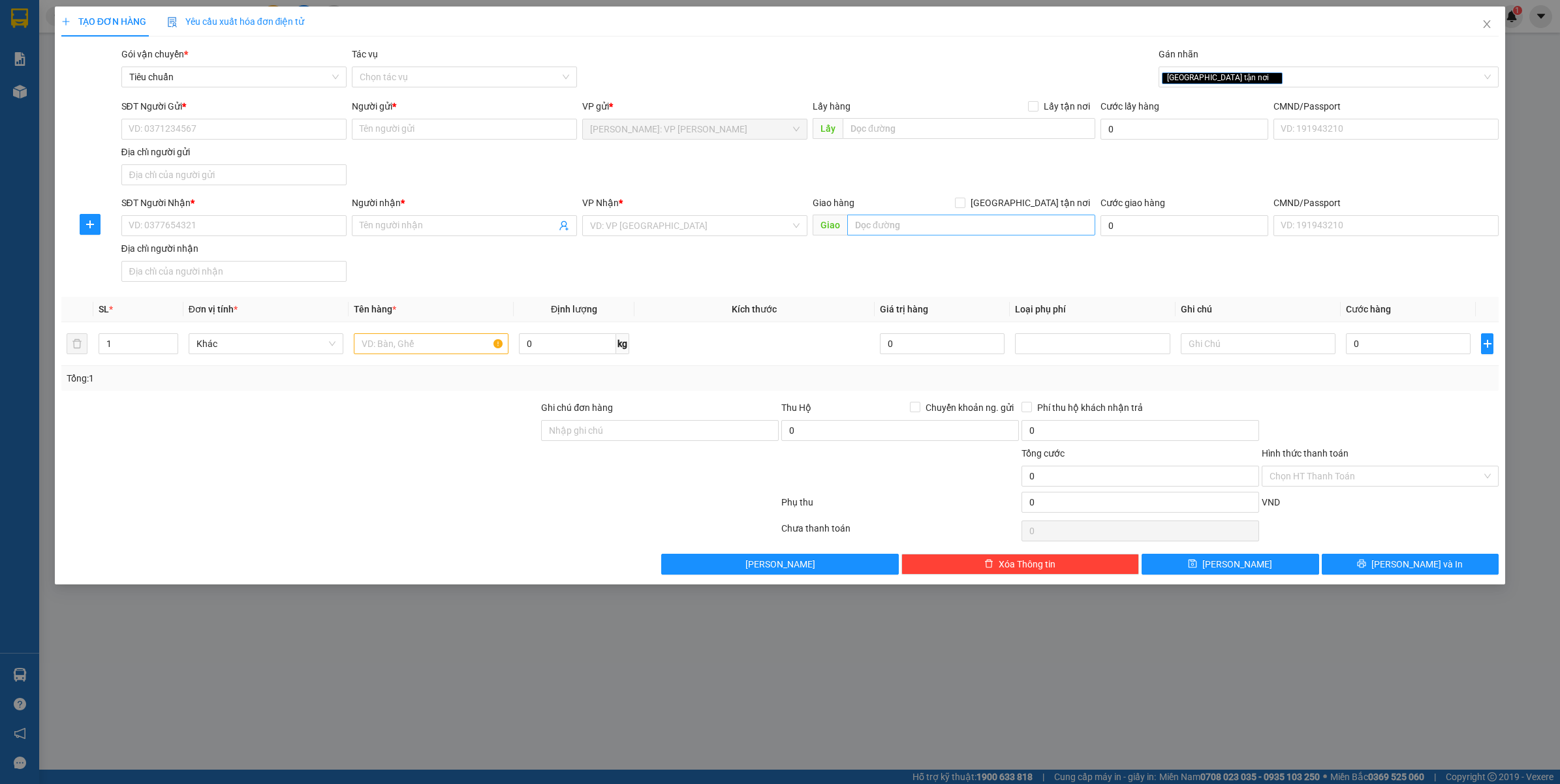
drag, startPoint x: 1060, startPoint y: 203, endPoint x: 944, endPoint y: 232, distance: 119.6
click at [1058, 203] on span "[GEOGRAPHIC_DATA] tận nơi" at bounding box center [1031, 203] width 130 height 14
click at [964, 203] on input "[GEOGRAPHIC_DATA] tận nơi" at bounding box center [959, 203] width 9 height 9
checkbox input "true"
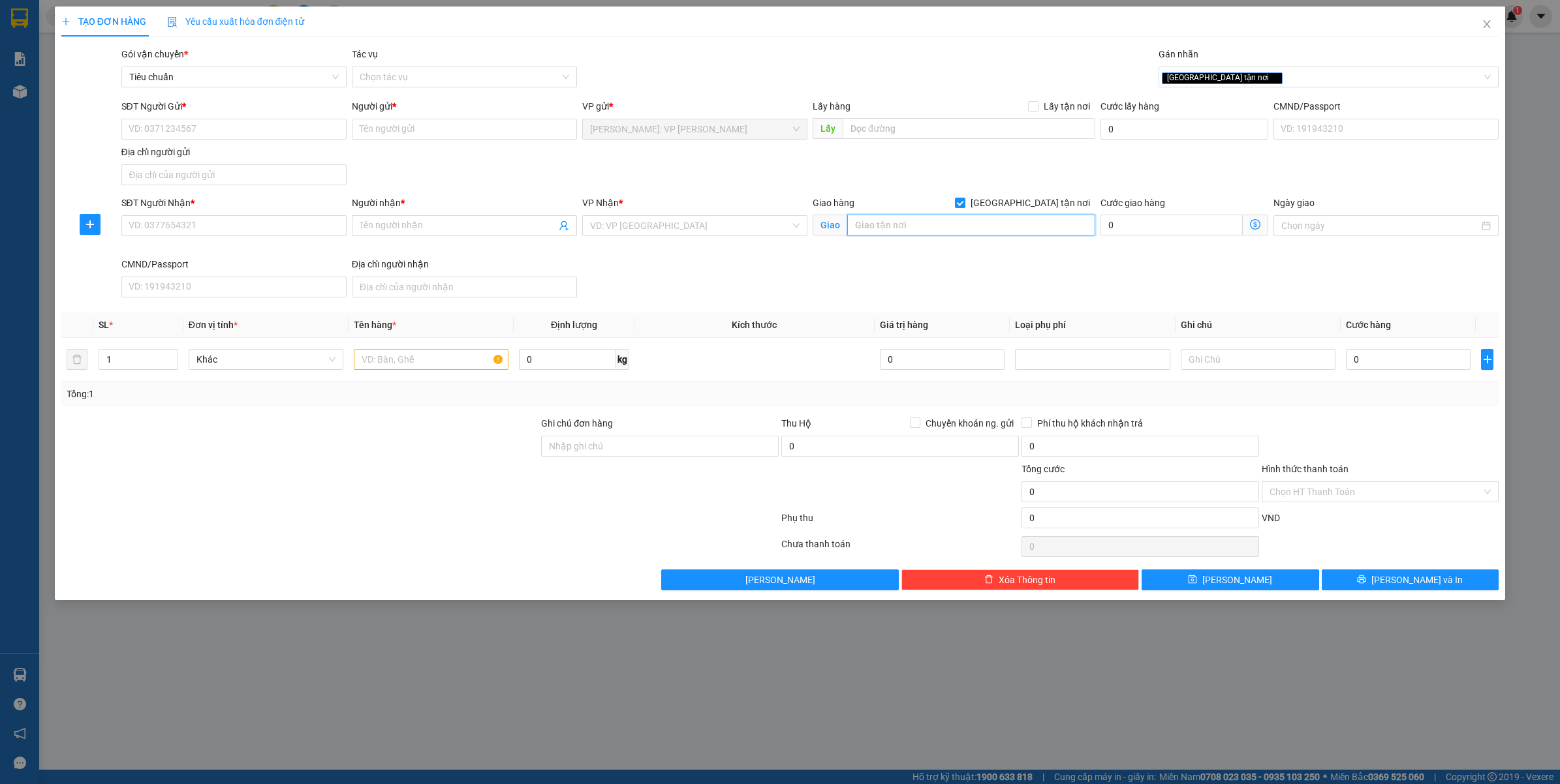
click at [942, 232] on input "text" at bounding box center [971, 225] width 248 height 21
click at [1274, 77] on div "[GEOGRAPHIC_DATA] tận nơi" at bounding box center [1323, 77] width 322 height 16
type input "SÂN VẬN ĐỘNG TRƯỜNG ĐẠI HỌC BÁCH KHOA HÀ NỘI - LÊ THANH NGHỊ - BÁCH KHOA - HAI …"
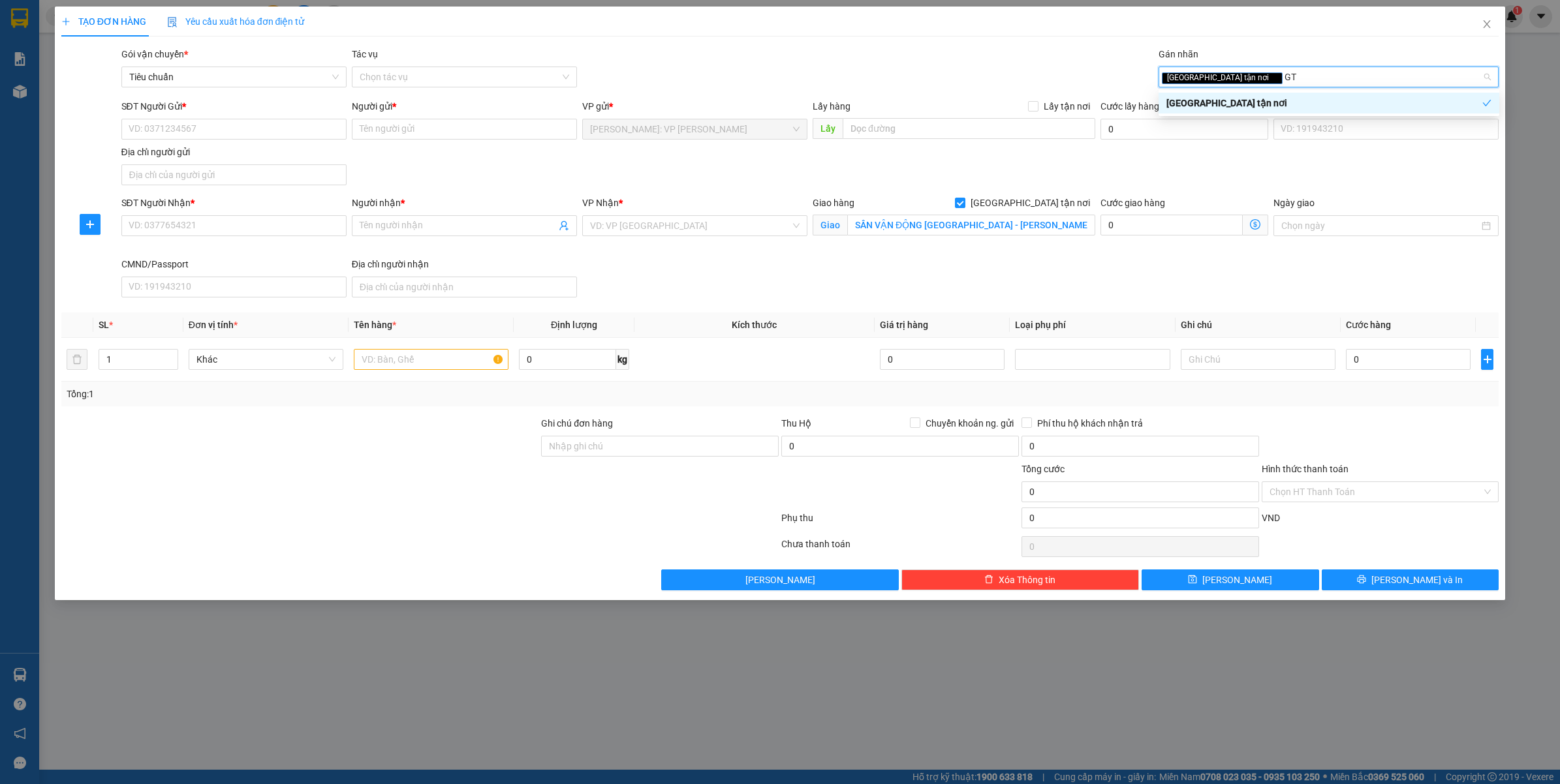
type input "G"
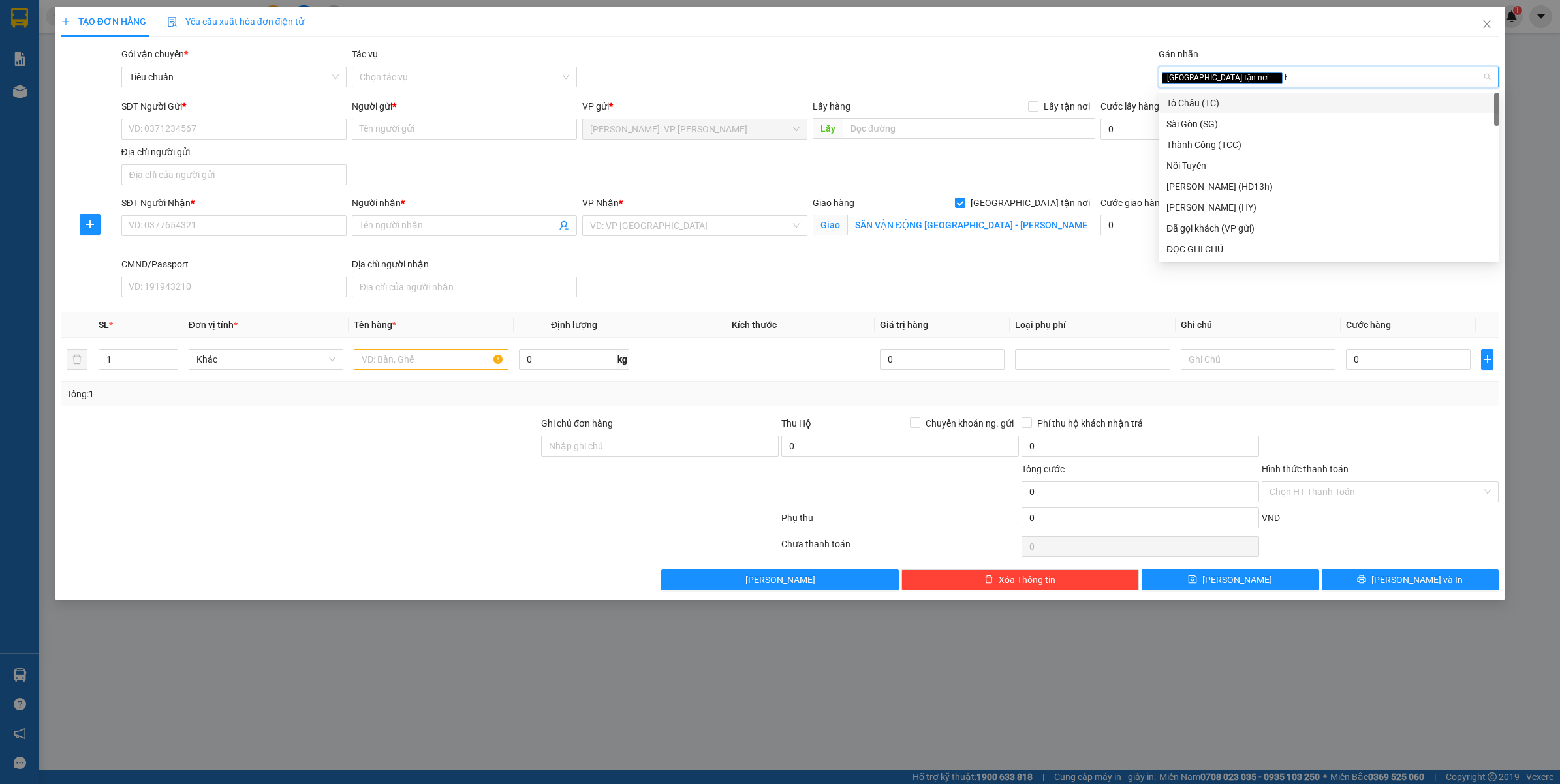
type input "ĐA"
click at [1224, 105] on div "Đã gọi khách (VP gửi)" at bounding box center [1329, 102] width 325 height 14
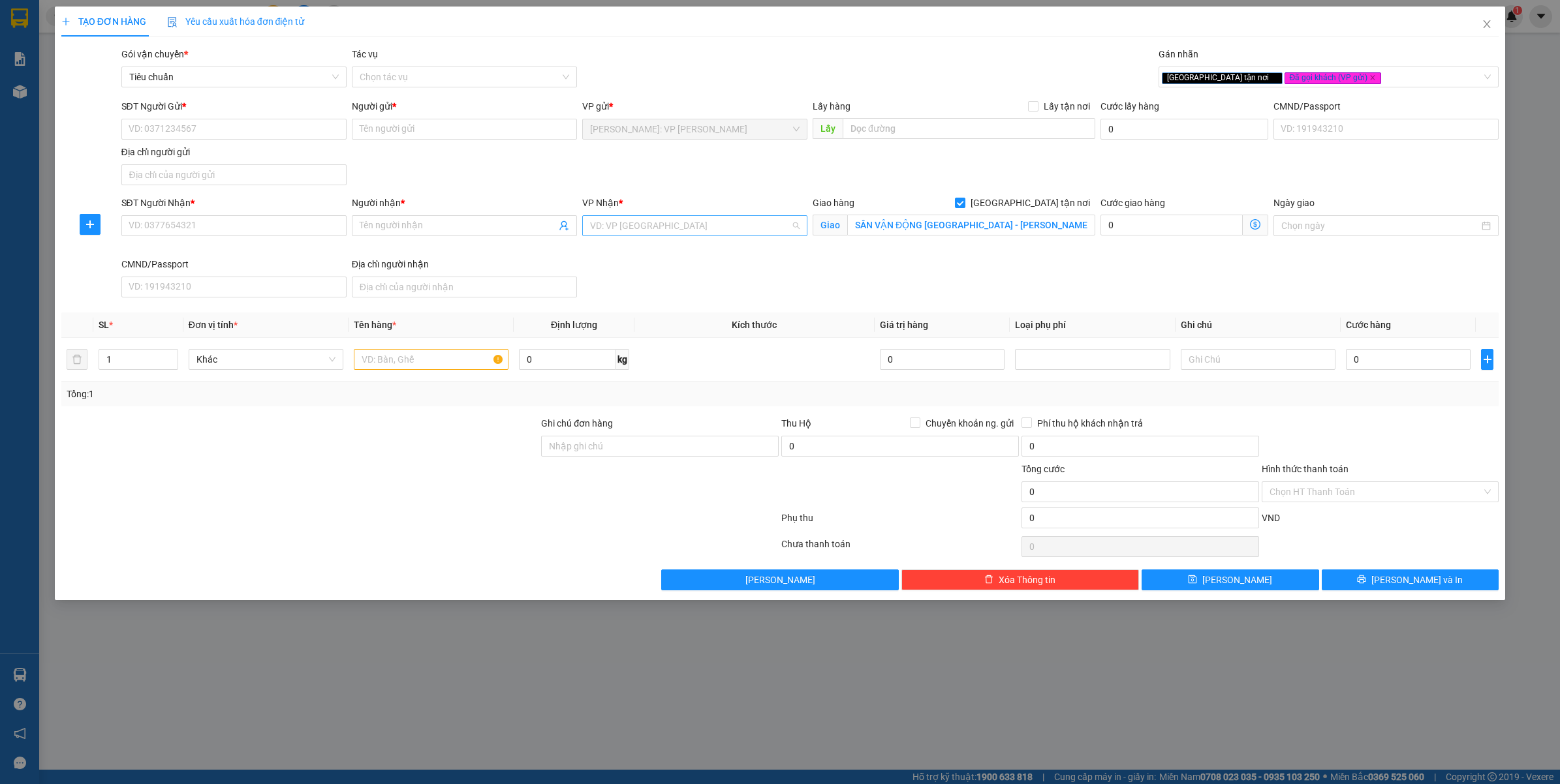
click at [657, 226] on input "search" at bounding box center [690, 226] width 200 height 19
type input "VĂN"
click at [911, 232] on input "SÂN VẬN ĐỘNG TRƯỜNG ĐẠI HỌC BÁCH KHOA HÀ NỘI - LÊ THANH NGHỊ - BÁCH KHOA - HAI …" at bounding box center [971, 225] width 248 height 21
click at [227, 129] on input "SĐT Người Gửi *" at bounding box center [233, 129] width 225 height 21
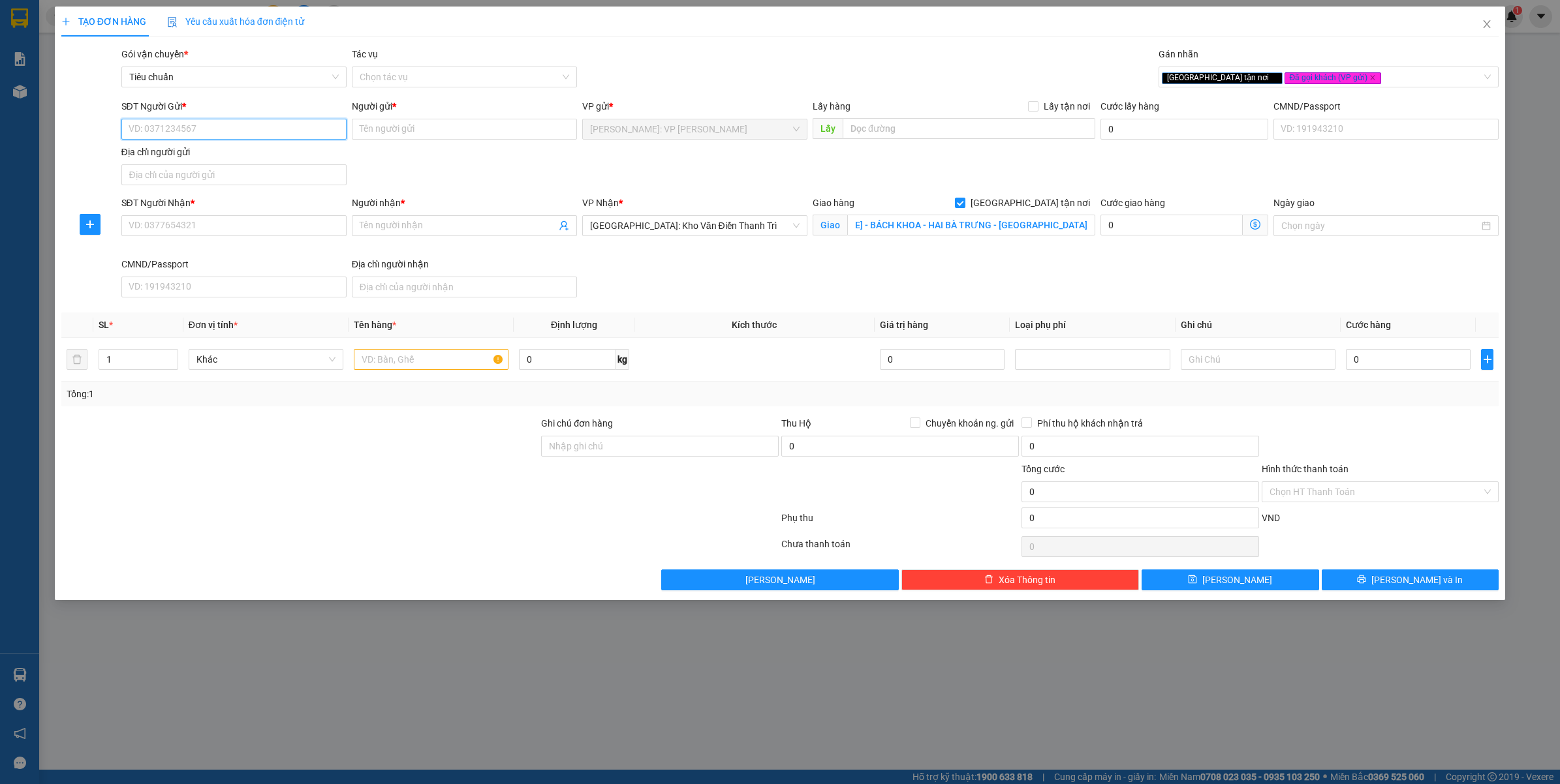
scroll to position [0, 0]
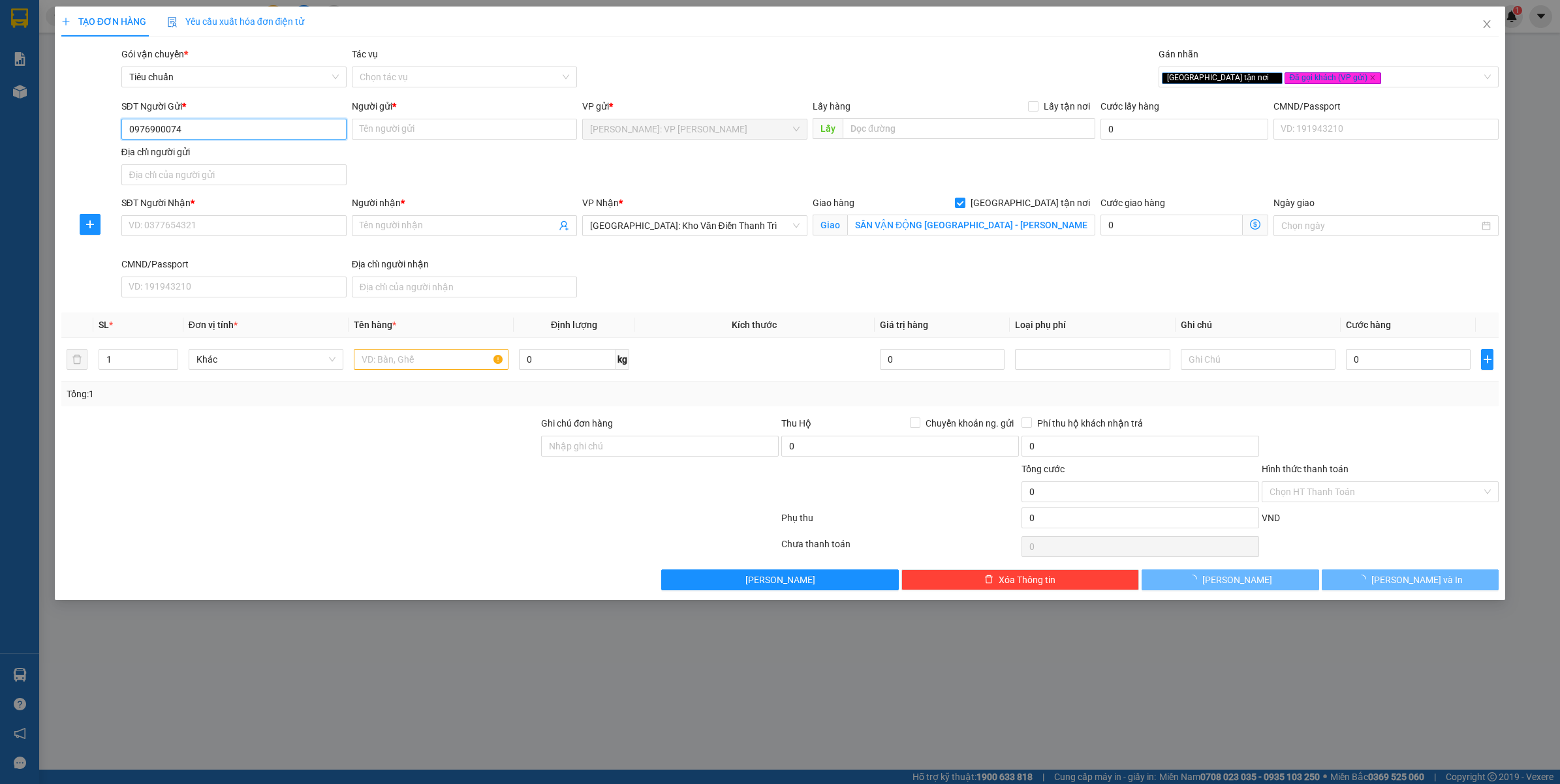
click at [239, 124] on input "0976900074" at bounding box center [233, 129] width 225 height 21
type input "0976900074"
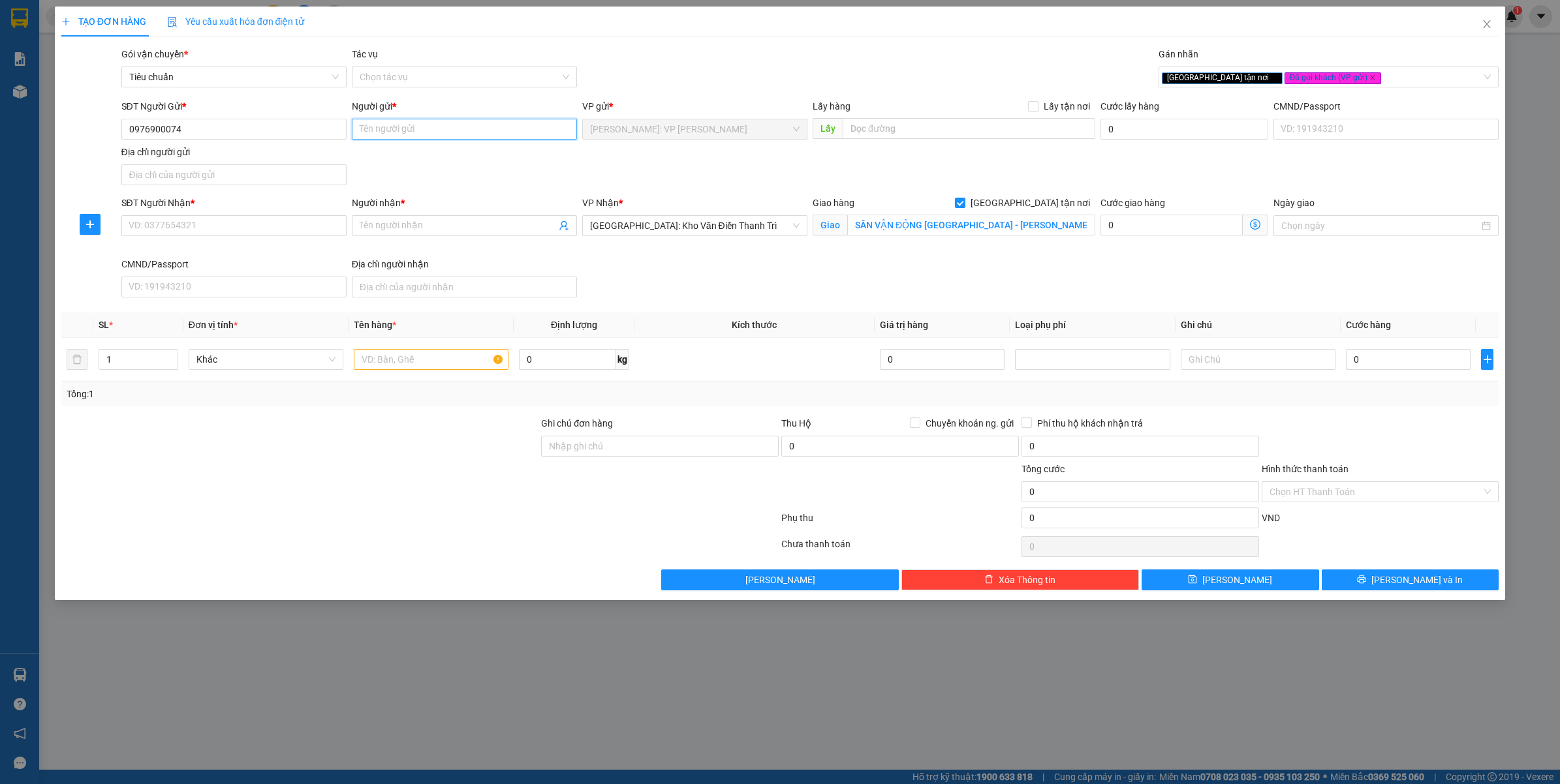
click at [457, 138] on input "Người gửi *" at bounding box center [464, 129] width 225 height 21
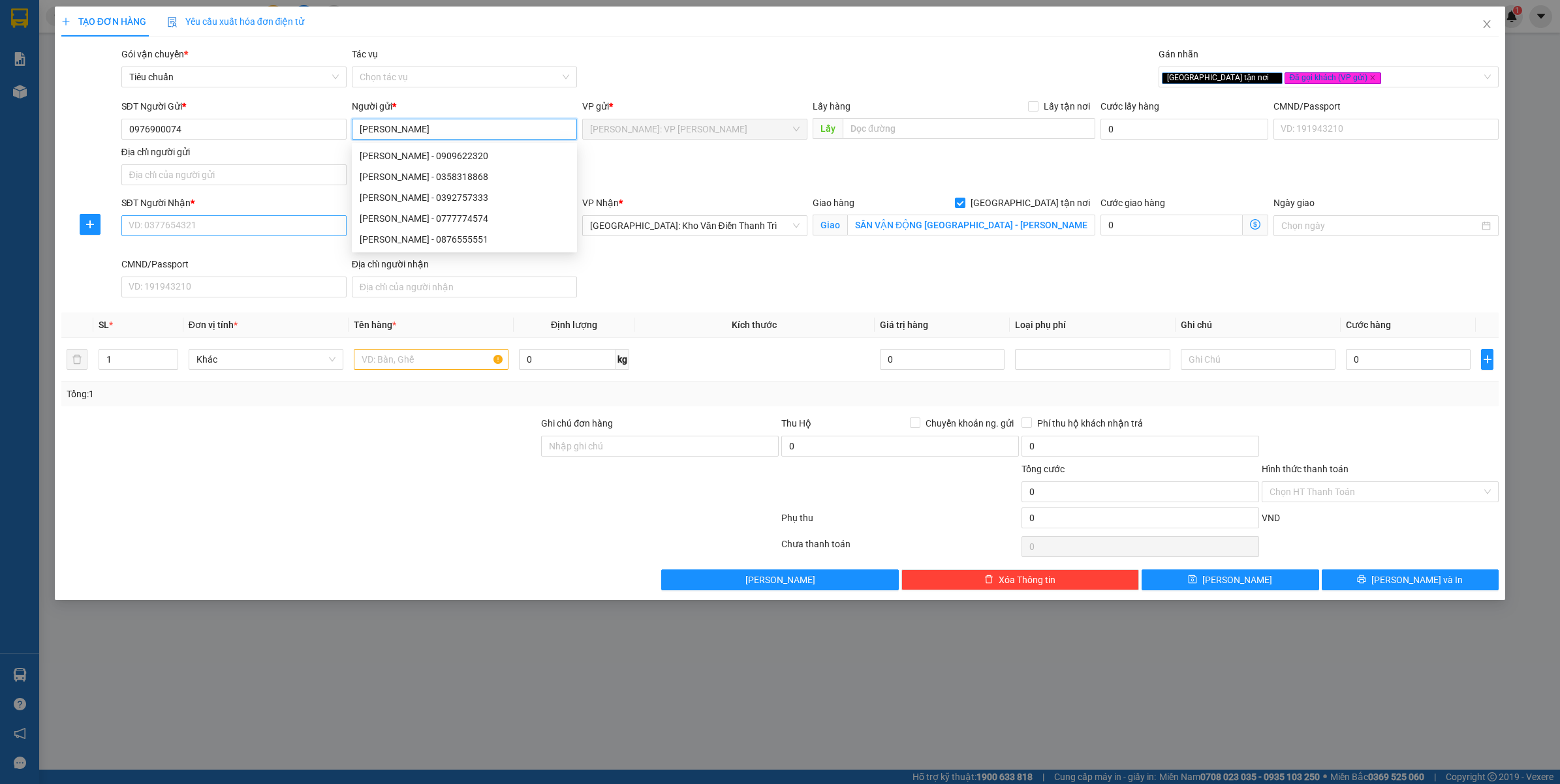
type input "NGUYỄN TRUNG HIẾU"
click at [165, 220] on input "SĐT Người Nhận *" at bounding box center [233, 226] width 225 height 21
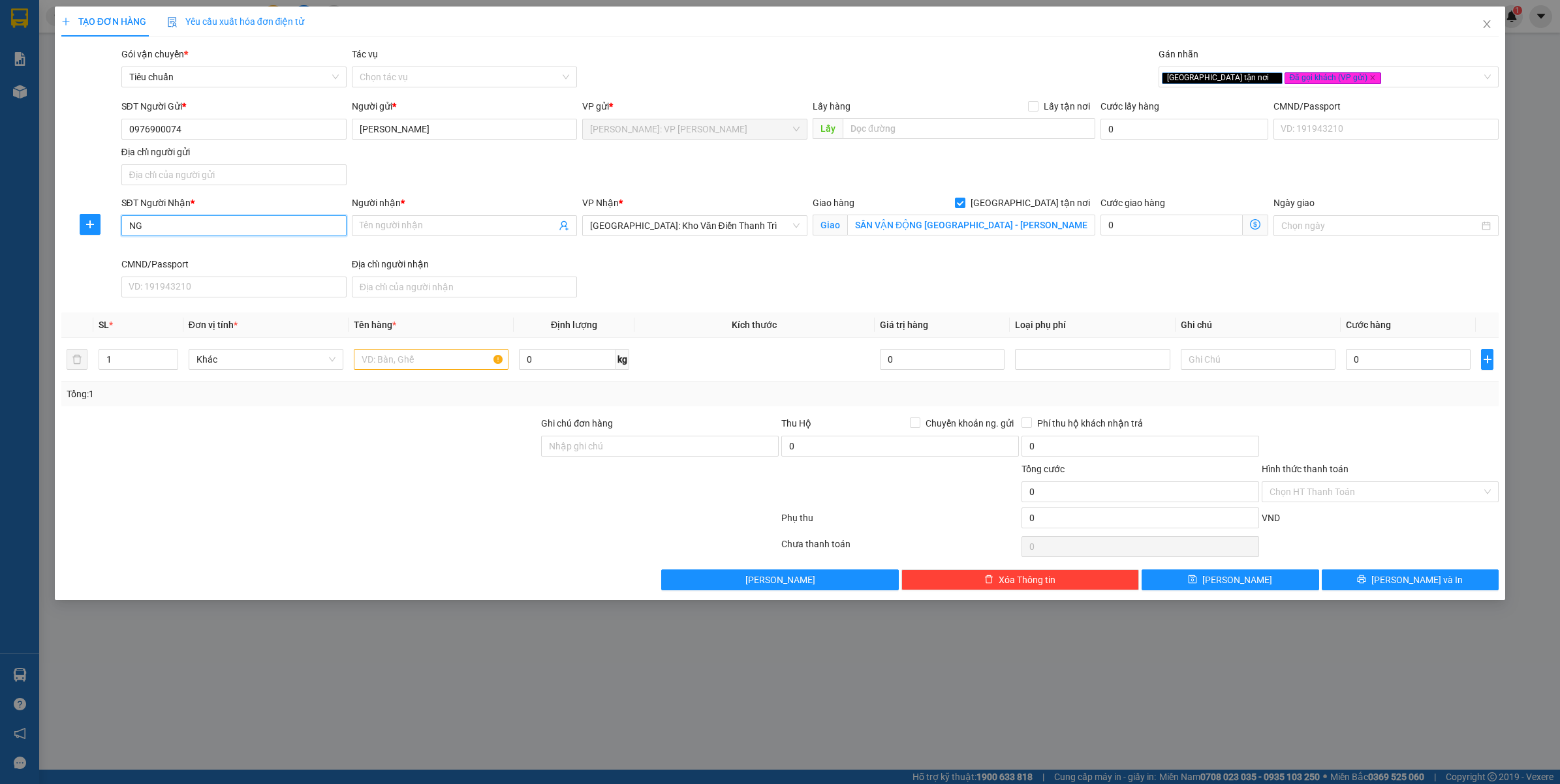
type input "N"
paste input "0976900074"
type input "0976900074"
click at [467, 229] on input "Người nhận *" at bounding box center [458, 225] width 197 height 14
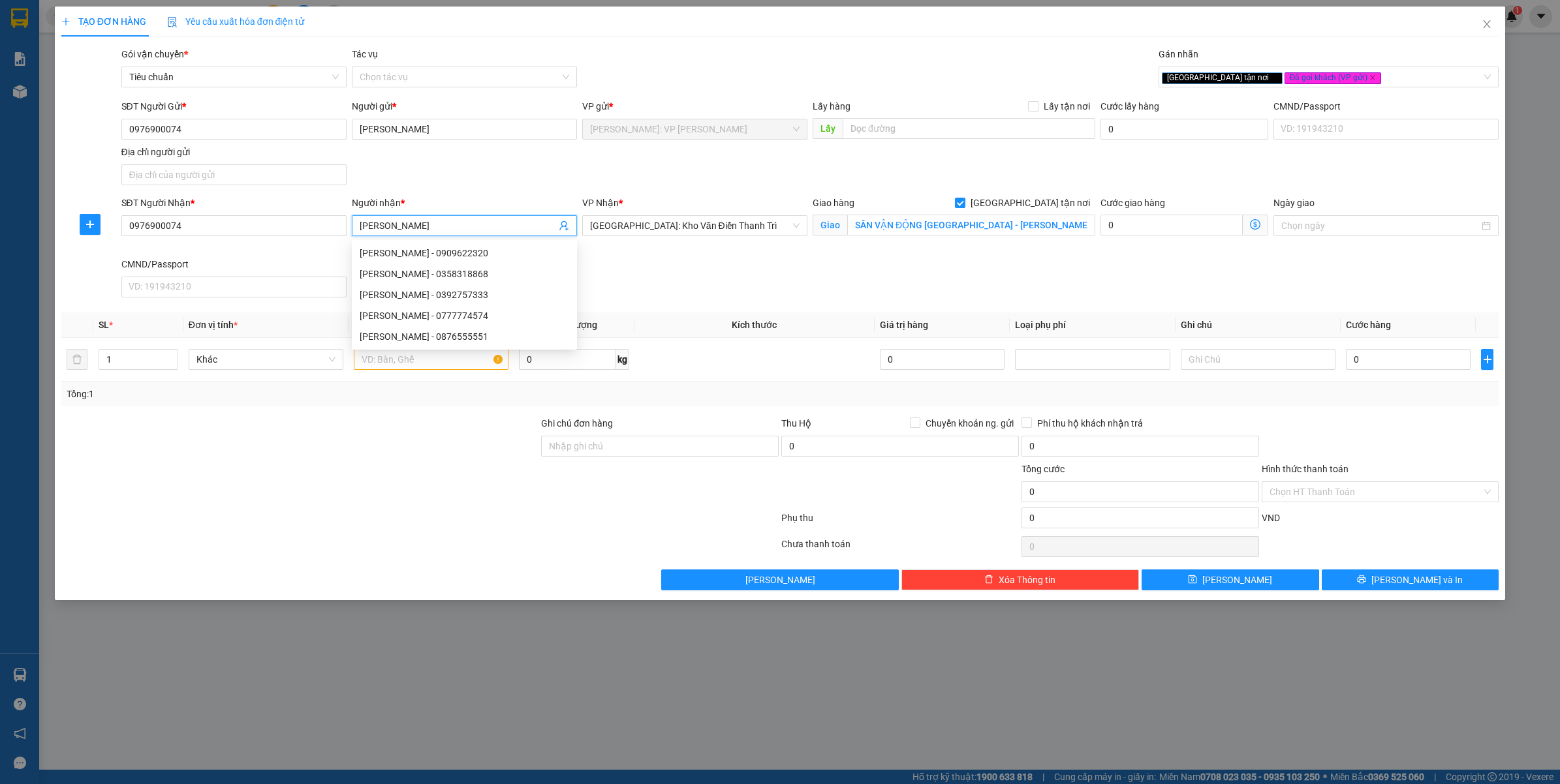
click at [676, 179] on div "SĐT Người Gửi * 0976900074 Người gửi * NGUYỄN TRUNG HIẾU VP gửi * Hồ Chí Minh: …" at bounding box center [811, 145] width 1384 height 91
click at [479, 225] on input "NGUYỄN TRUNG HIẾU" at bounding box center [458, 225] width 197 height 14
click at [479, 225] on input "NGUYỄN TRUNG HIẾU ( 0774046418" at bounding box center [458, 225] width 197 height 14
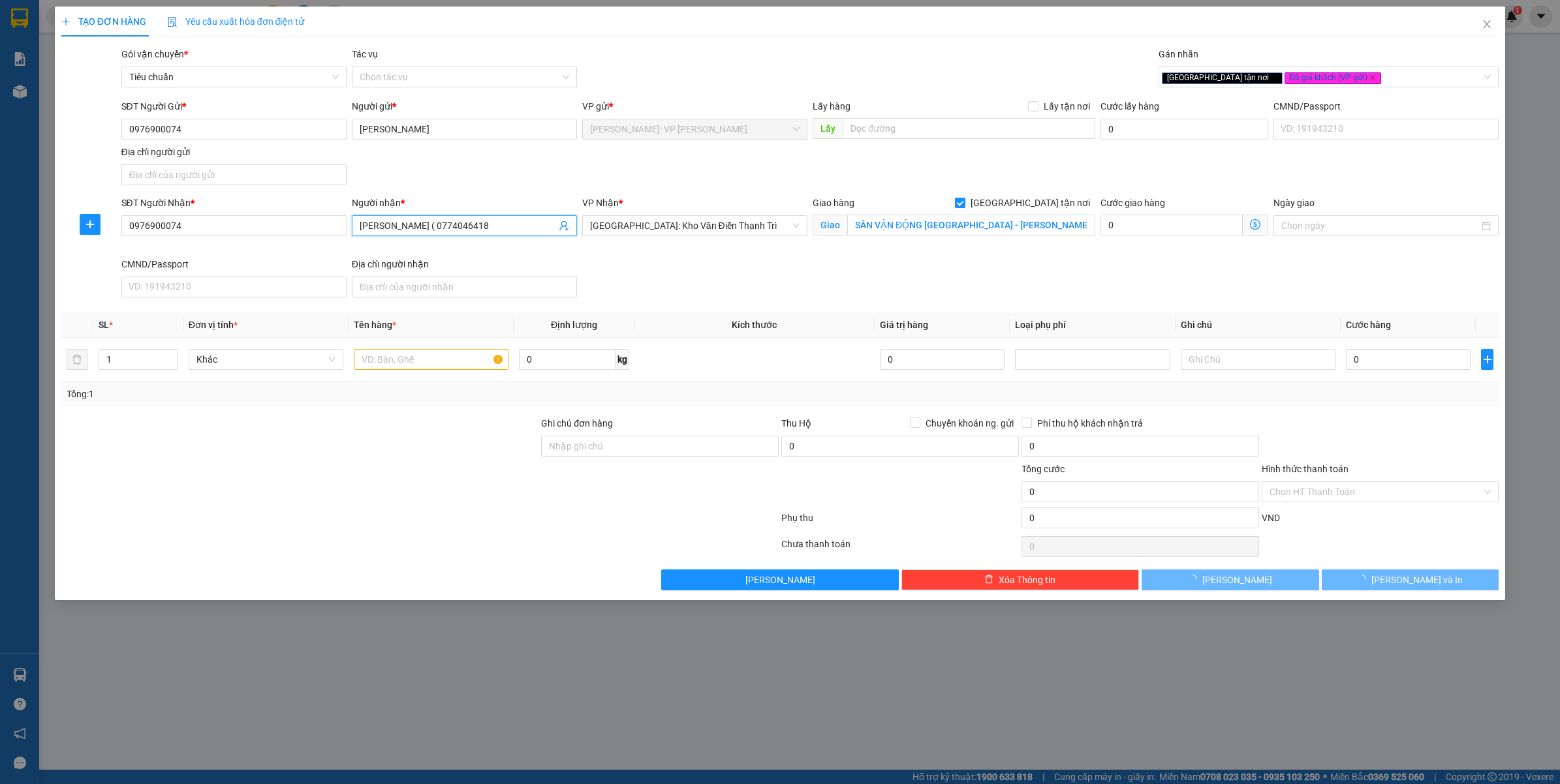
click at [479, 225] on input "NGUYỄN TRUNG HIẾU ( 0774046418" at bounding box center [458, 225] width 197 height 14
type input "NGUYỄN TRUNG HIẾU ( 077.4046.418 )"
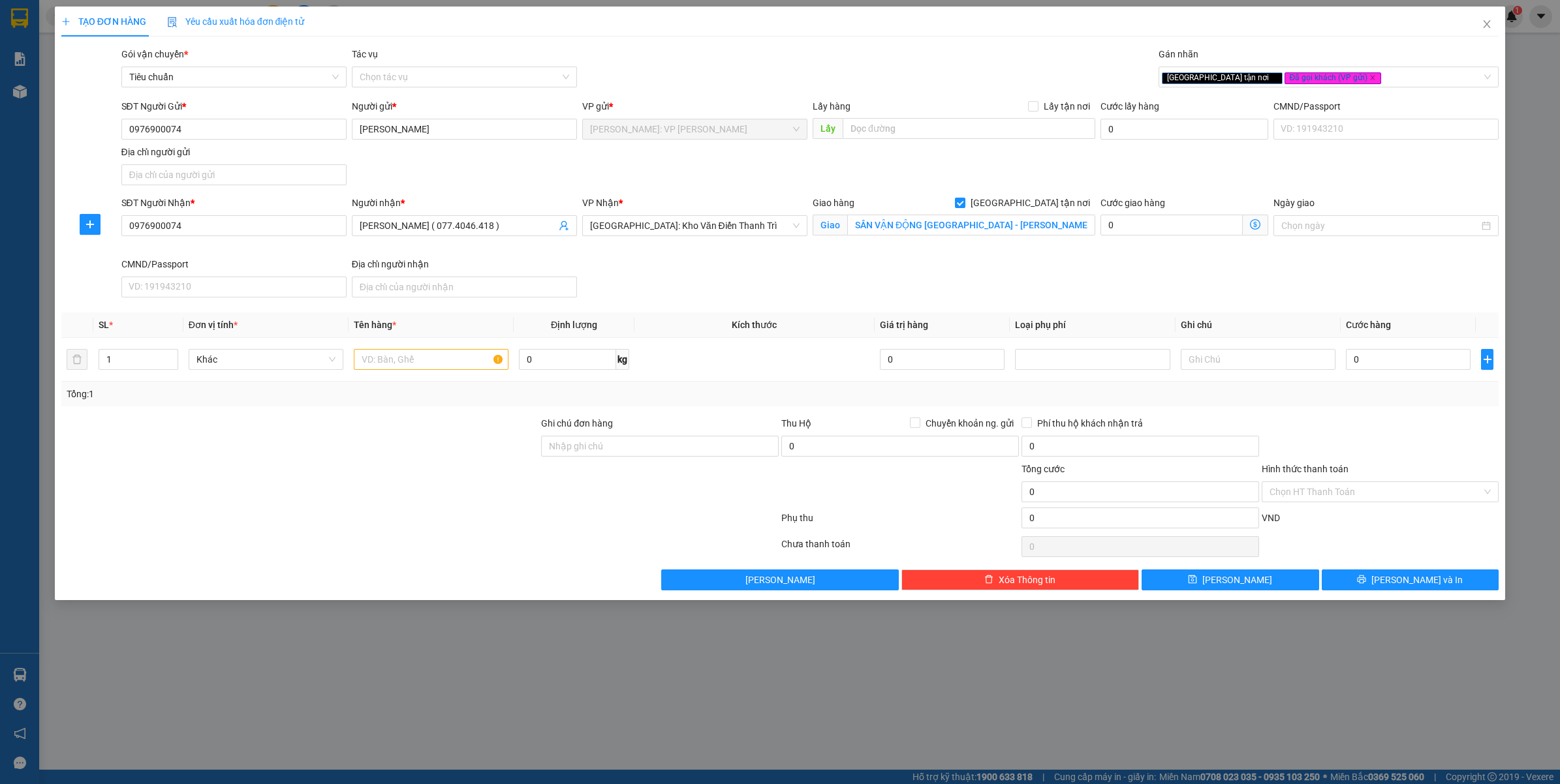
click at [716, 174] on div "SĐT Người Gửi * 0976900074 Người gửi * NGUYỄN TRUNG HIẾU VP gửi * Hồ Chí Minh: …" at bounding box center [811, 145] width 1384 height 91
click at [125, 369] on input "1" at bounding box center [138, 359] width 79 height 19
type input "9"
click at [403, 349] on div at bounding box center [431, 359] width 155 height 26
click at [400, 356] on input "text" at bounding box center [431, 359] width 155 height 21
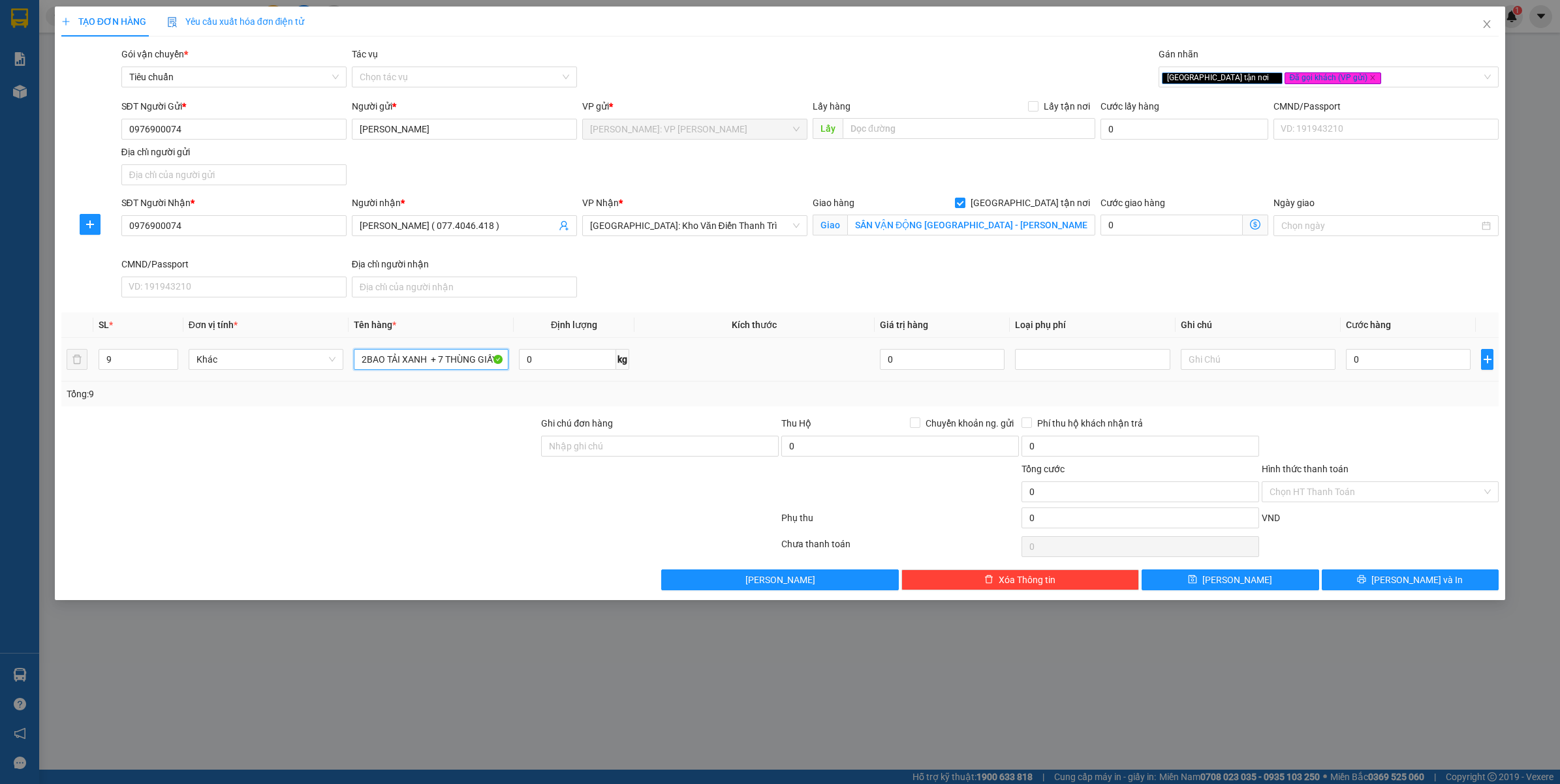
scroll to position [0, 3]
type input "2BAO TẢI XANH + 7 THÙNG GIẤY"
drag, startPoint x: 342, startPoint y: 507, endPoint x: 767, endPoint y: 422, distance: 433.4
click at [354, 504] on div at bounding box center [300, 484] width 481 height 46
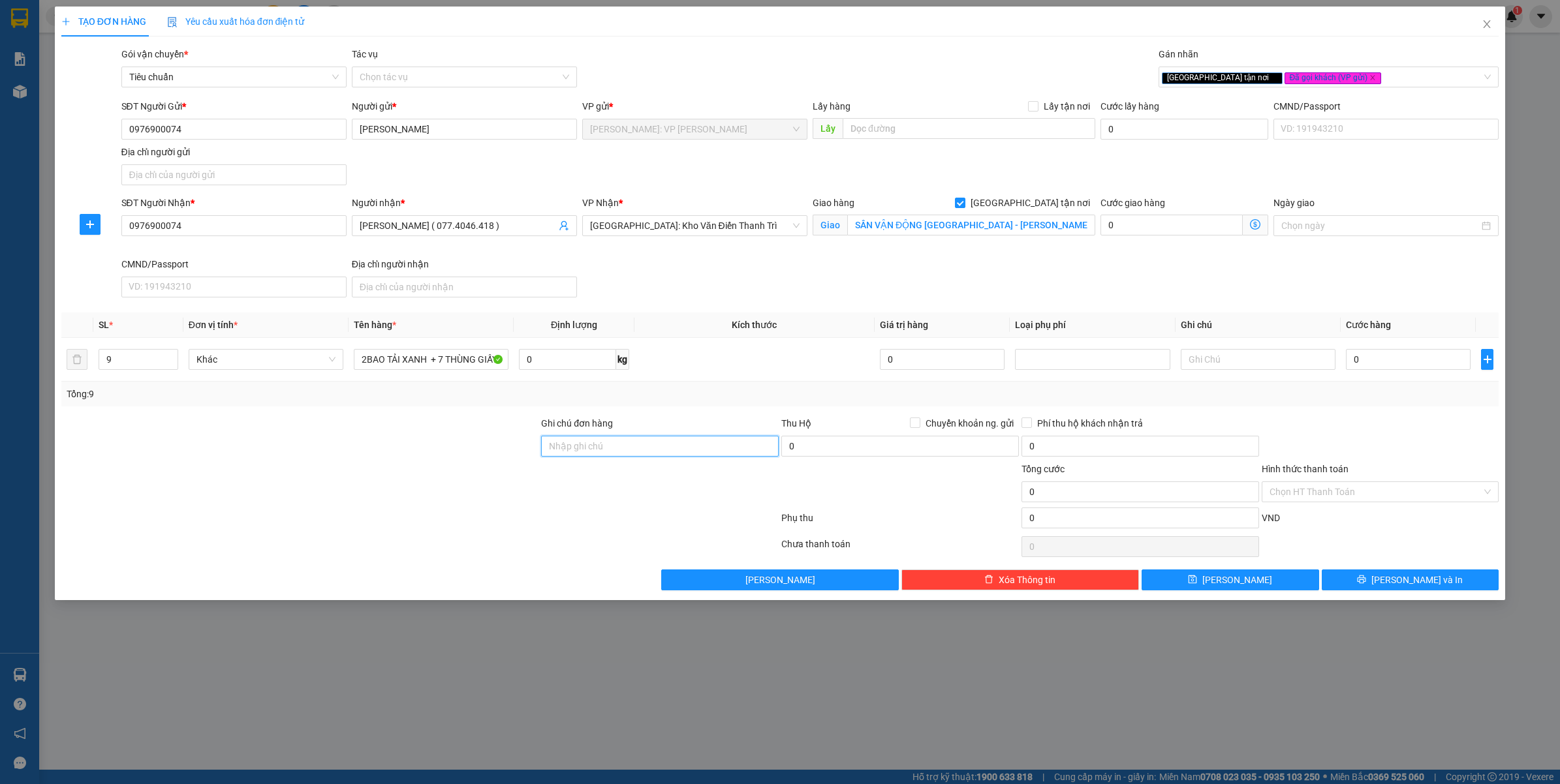
click at [671, 440] on input "Ghi chú đơn hàng" at bounding box center [660, 446] width 238 height 21
type input "J"
type input "HÀNG"
click at [440, 520] on div at bounding box center [420, 520] width 720 height 26
drag, startPoint x: 610, startPoint y: 722, endPoint x: 666, endPoint y: 690, distance: 64.5
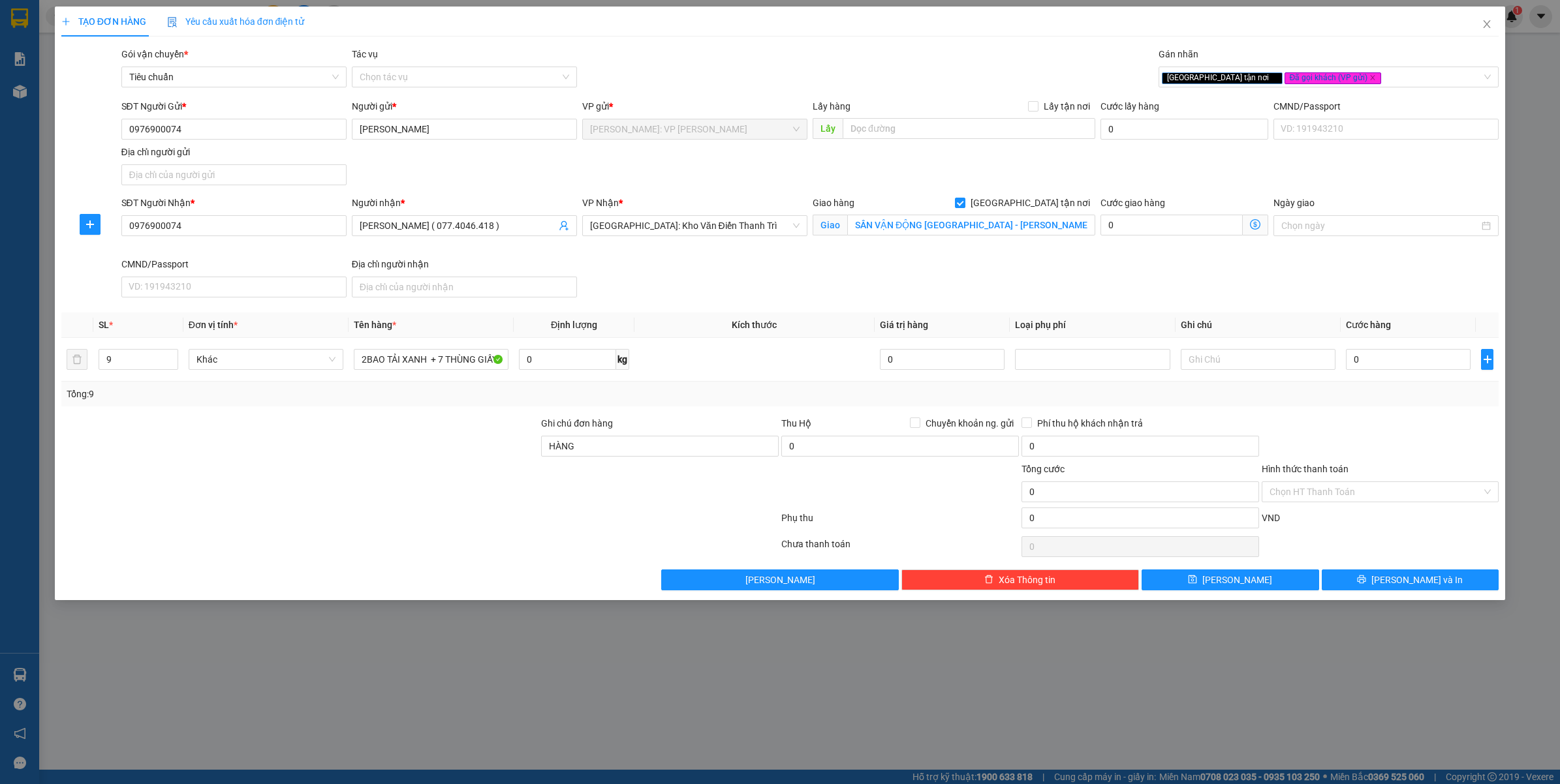
click at [610, 722] on div "TẠO ĐƠN HÀNG Yêu cầu xuất hóa đơn điện tử Transit Pickup Surcharge Ids Transit …" at bounding box center [780, 392] width 1560 height 784
click at [1401, 367] on input "0" at bounding box center [1408, 359] width 125 height 21
type input "1"
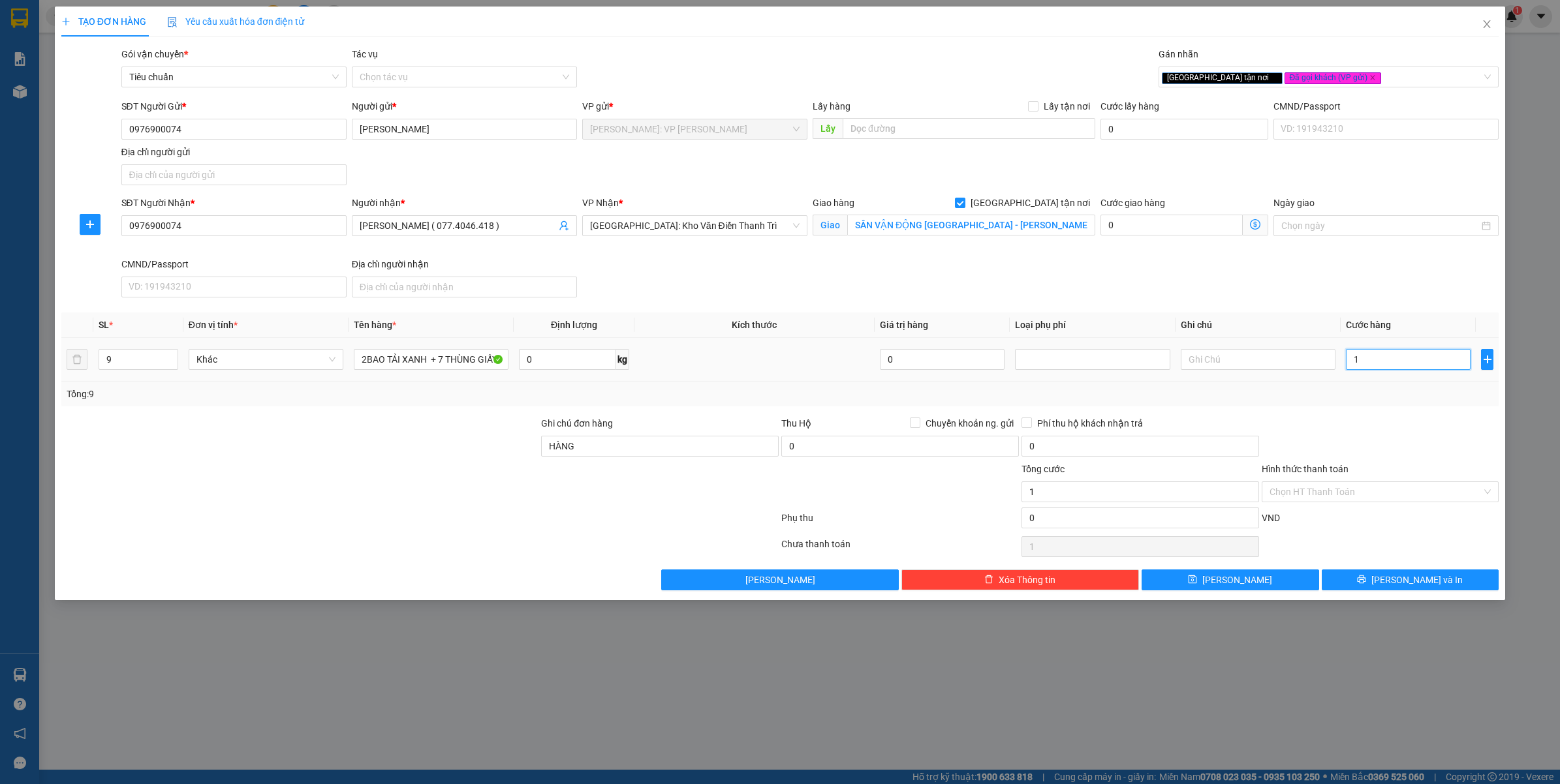
type input "10"
type input "108"
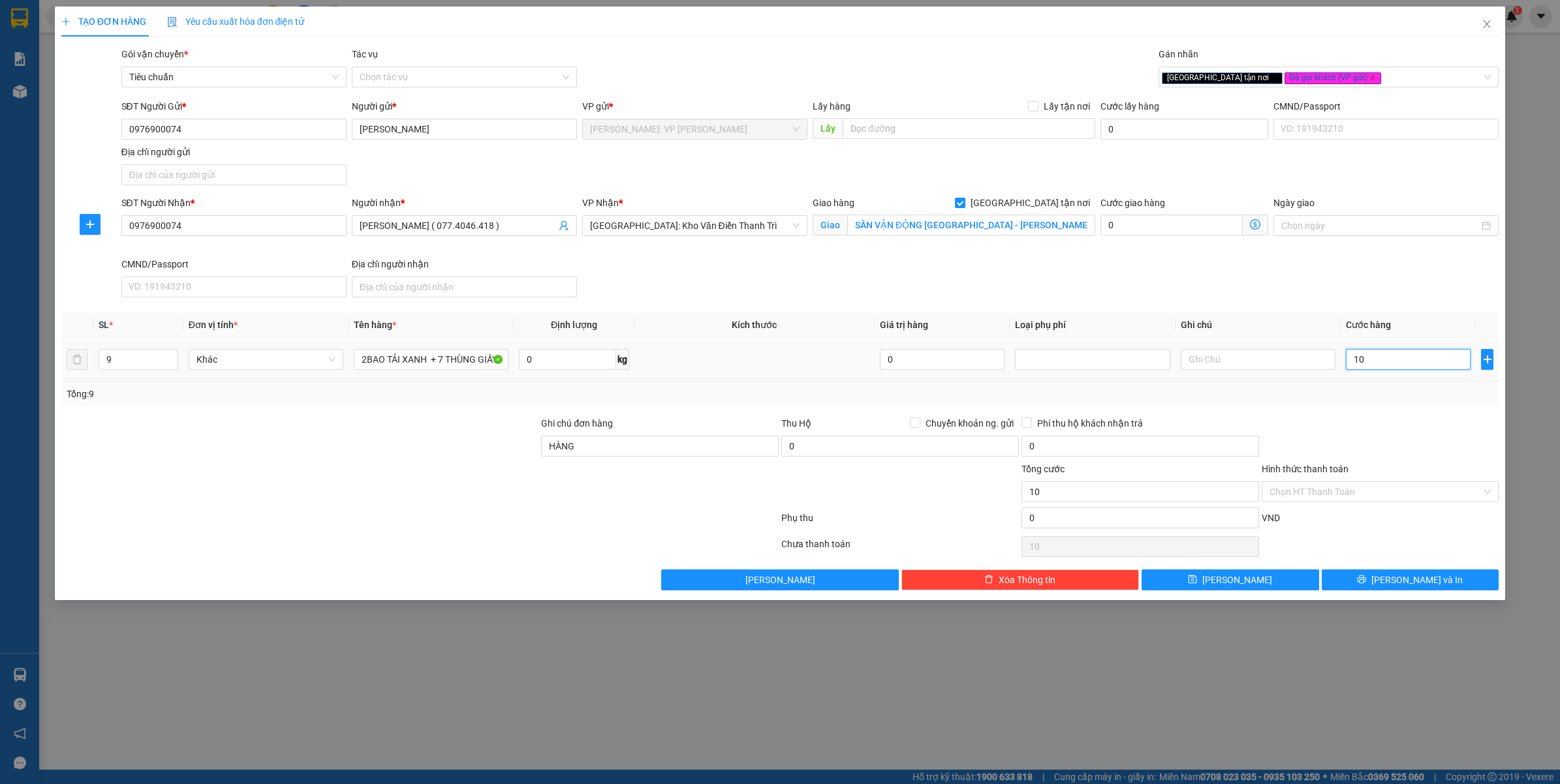
type input "108"
type input "1.080"
click at [1394, 401] on div "Tổng: 9" at bounding box center [780, 394] width 1428 height 14
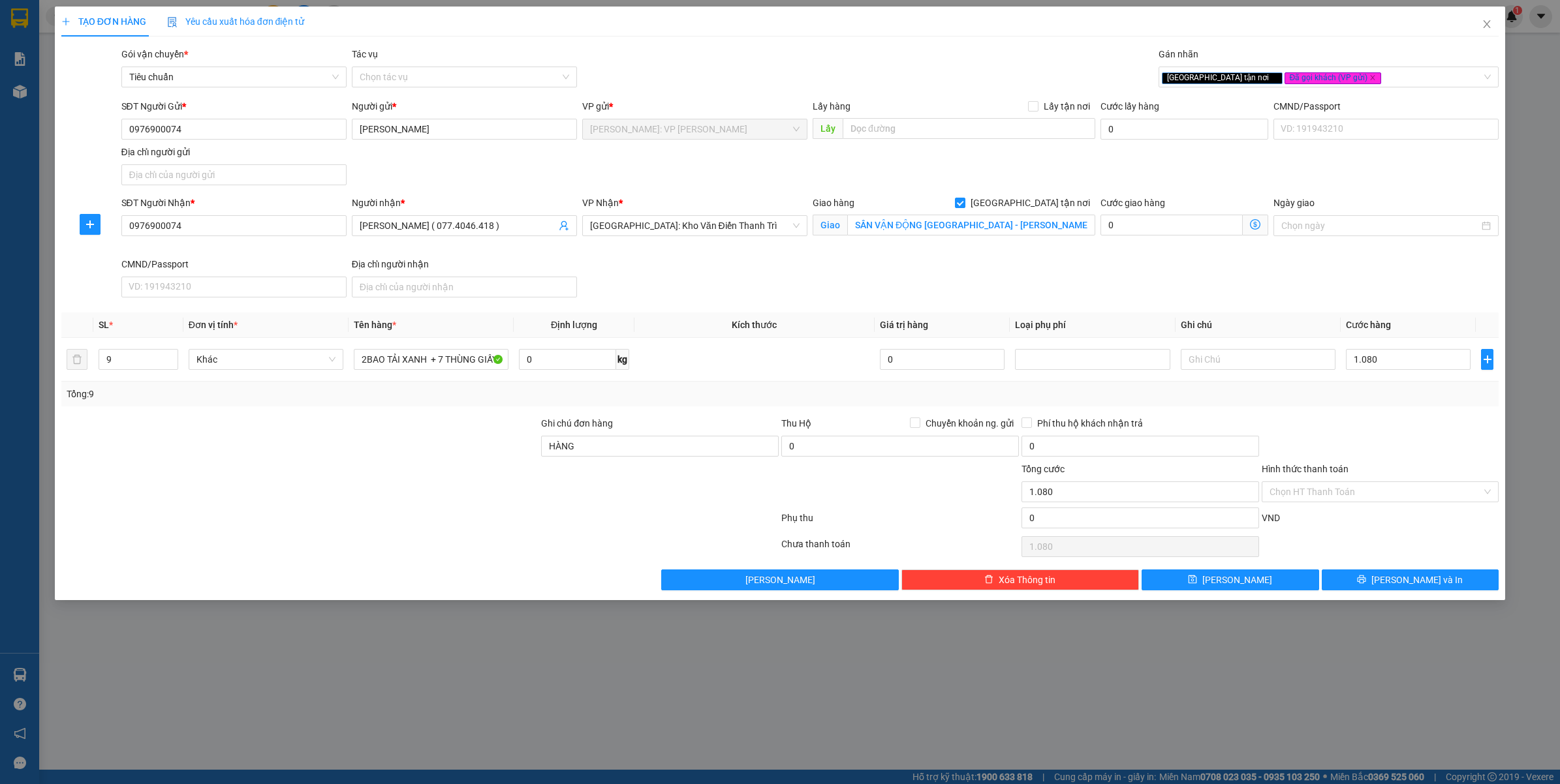
type input "1.080.000"
click at [682, 457] on input "HÀNG" at bounding box center [660, 446] width 238 height 21
type input "HÀNG DỄ VỠ VẬN CHUYỂN NHẸ TAY - HƯ VỠ KHÔNG ĐỀN"
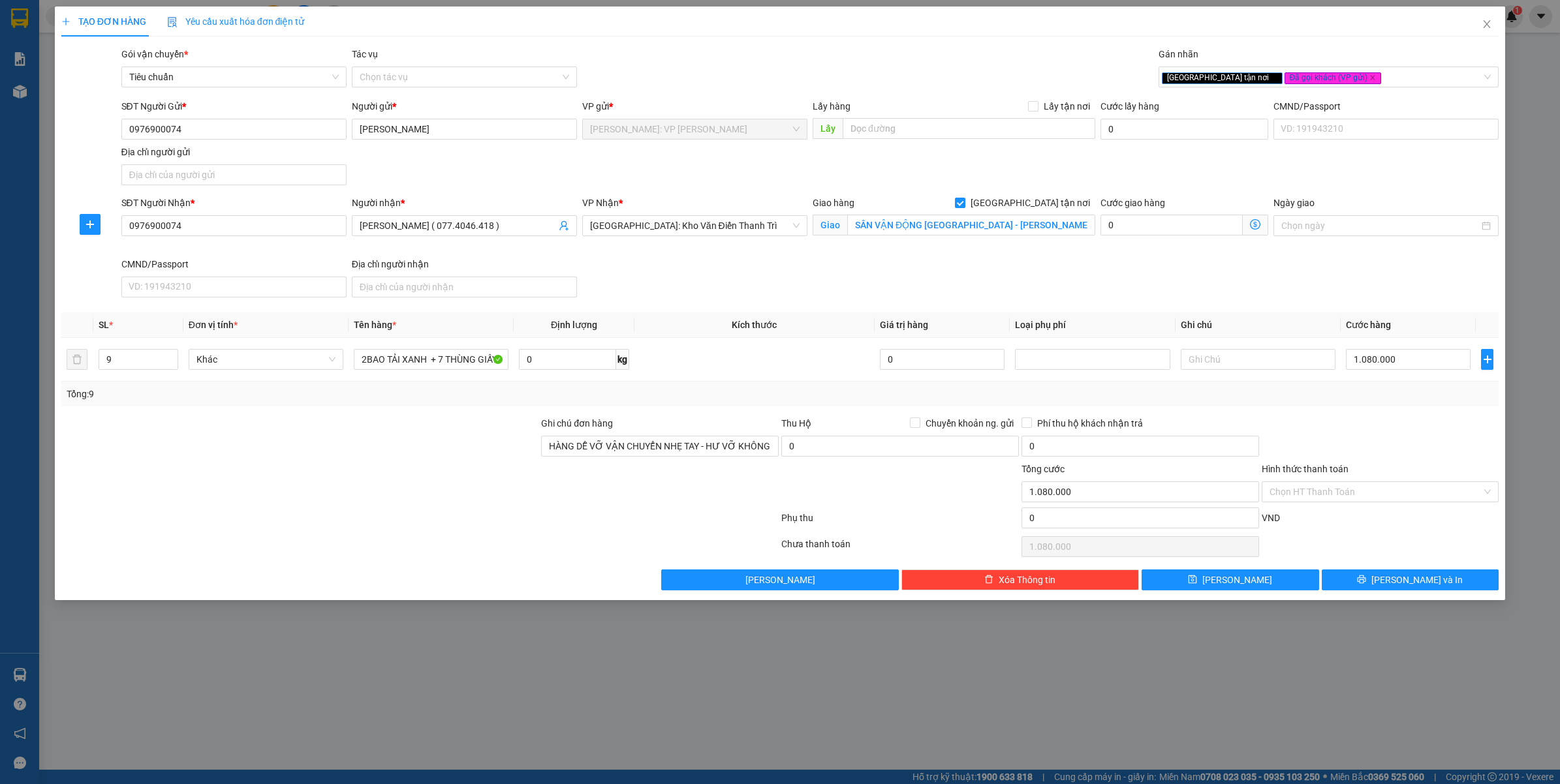
click at [443, 523] on div at bounding box center [420, 520] width 720 height 26
click at [1378, 437] on div at bounding box center [1381, 439] width 240 height 46
click at [363, 499] on div at bounding box center [300, 484] width 481 height 46
click at [826, 658] on div "TẠO ĐƠN HÀNG Yêu cầu xuất hóa đơn điện tử Transit Pickup Surcharge Ids Transit …" at bounding box center [780, 392] width 1560 height 784
click at [1362, 500] on input "Hình thức thanh toán" at bounding box center [1376, 492] width 213 height 19
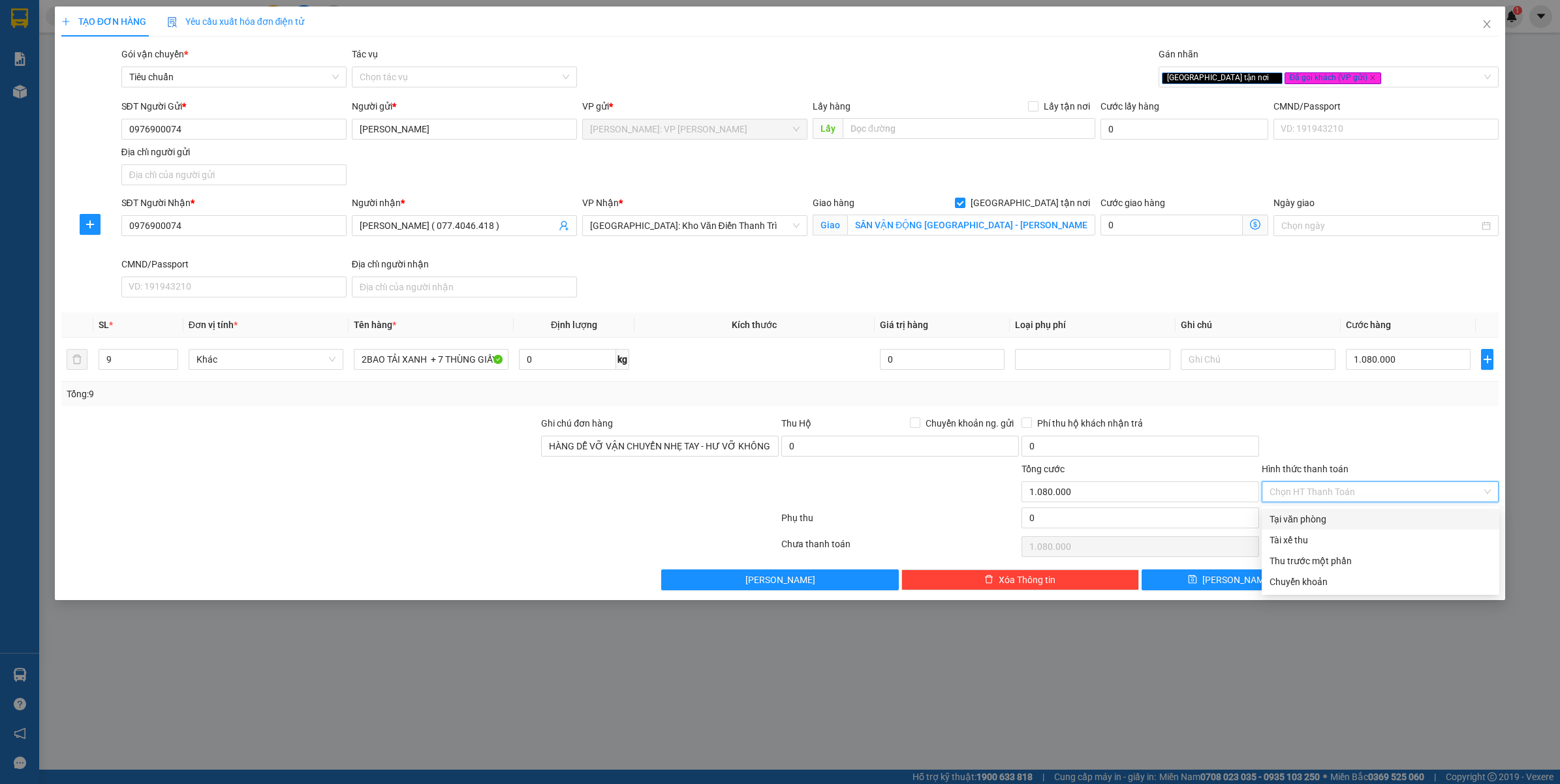
click at [1290, 521] on div "Tại văn phòng" at bounding box center [1381, 519] width 222 height 14
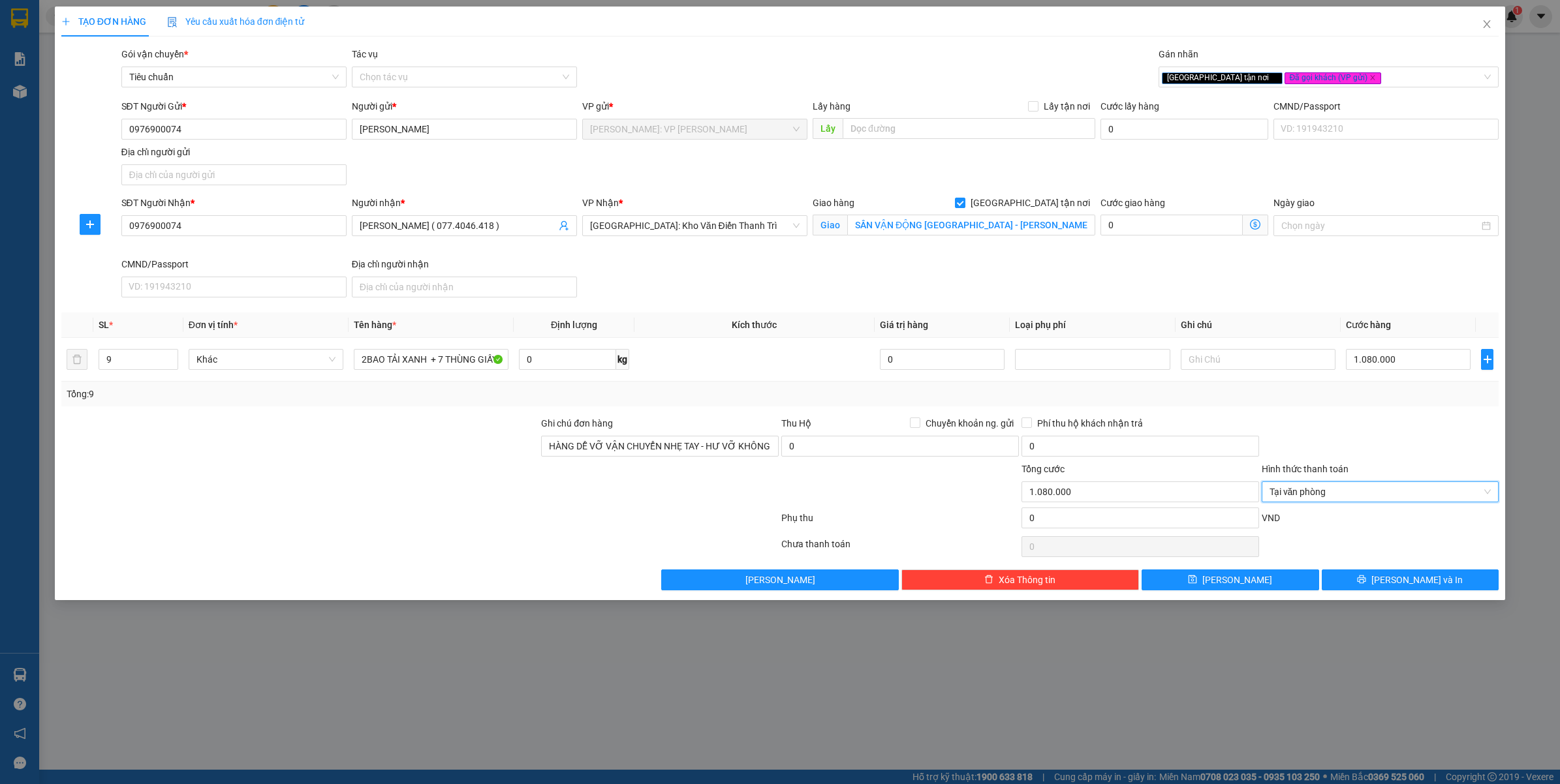
click at [1311, 425] on div at bounding box center [1381, 439] width 240 height 46
click at [1394, 599] on div "TẠO ĐƠN HÀNG Yêu cầu xuất hóa đơn điện tử Transit Pickup Surcharge Ids Transit …" at bounding box center [780, 303] width 1452 height 593
drag, startPoint x: 1334, startPoint y: 507, endPoint x: 1345, endPoint y: 500, distance: 13.0
click at [1345, 500] on div "Hình thức thanh toán Tại văn phòng" at bounding box center [1381, 484] width 238 height 46
type input "1.080.000"
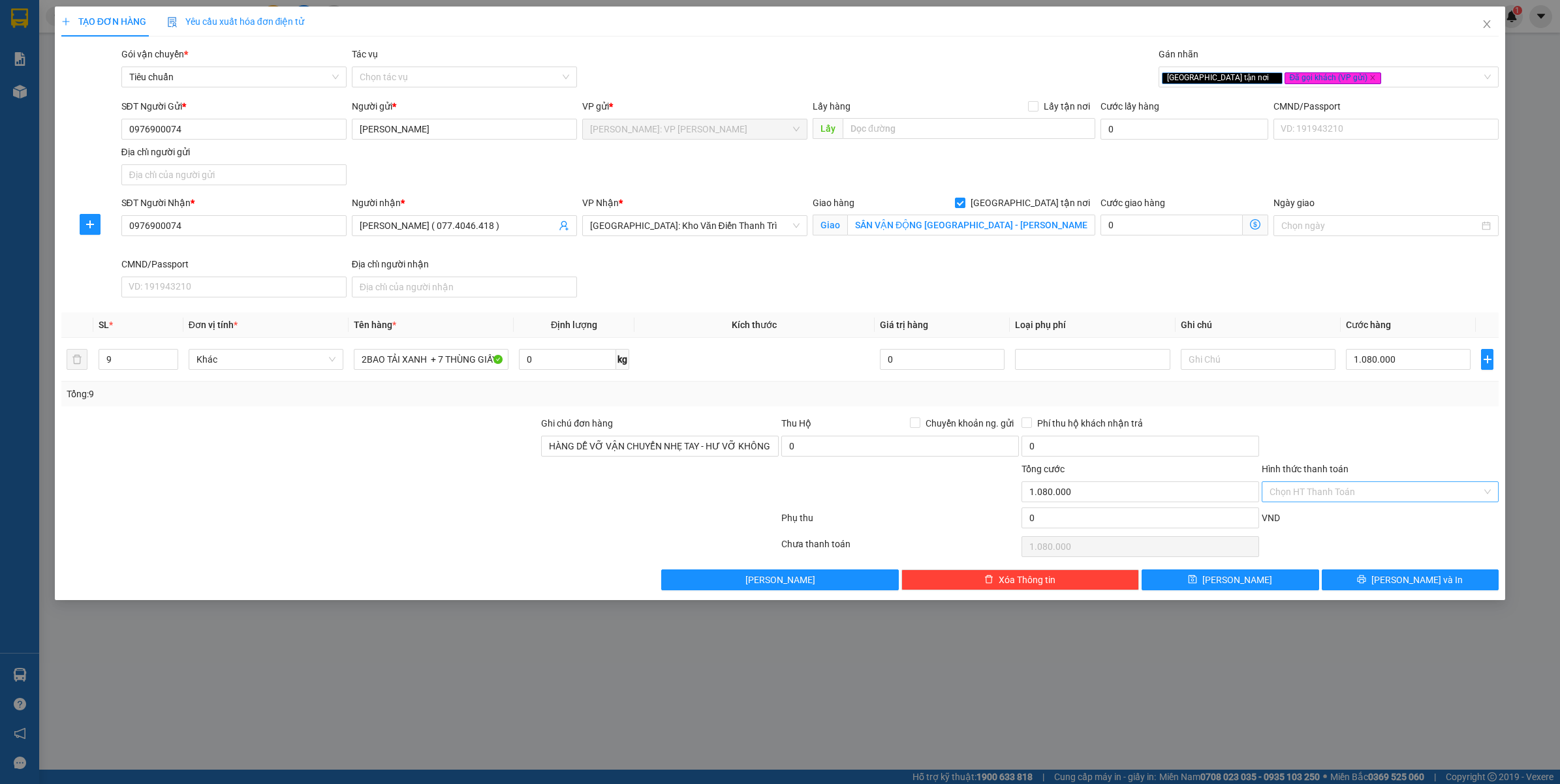
click at [1407, 533] on div "VND" at bounding box center [1381, 522] width 240 height 23
click at [1407, 582] on span "Lưu và In" at bounding box center [1417, 579] width 91 height 14
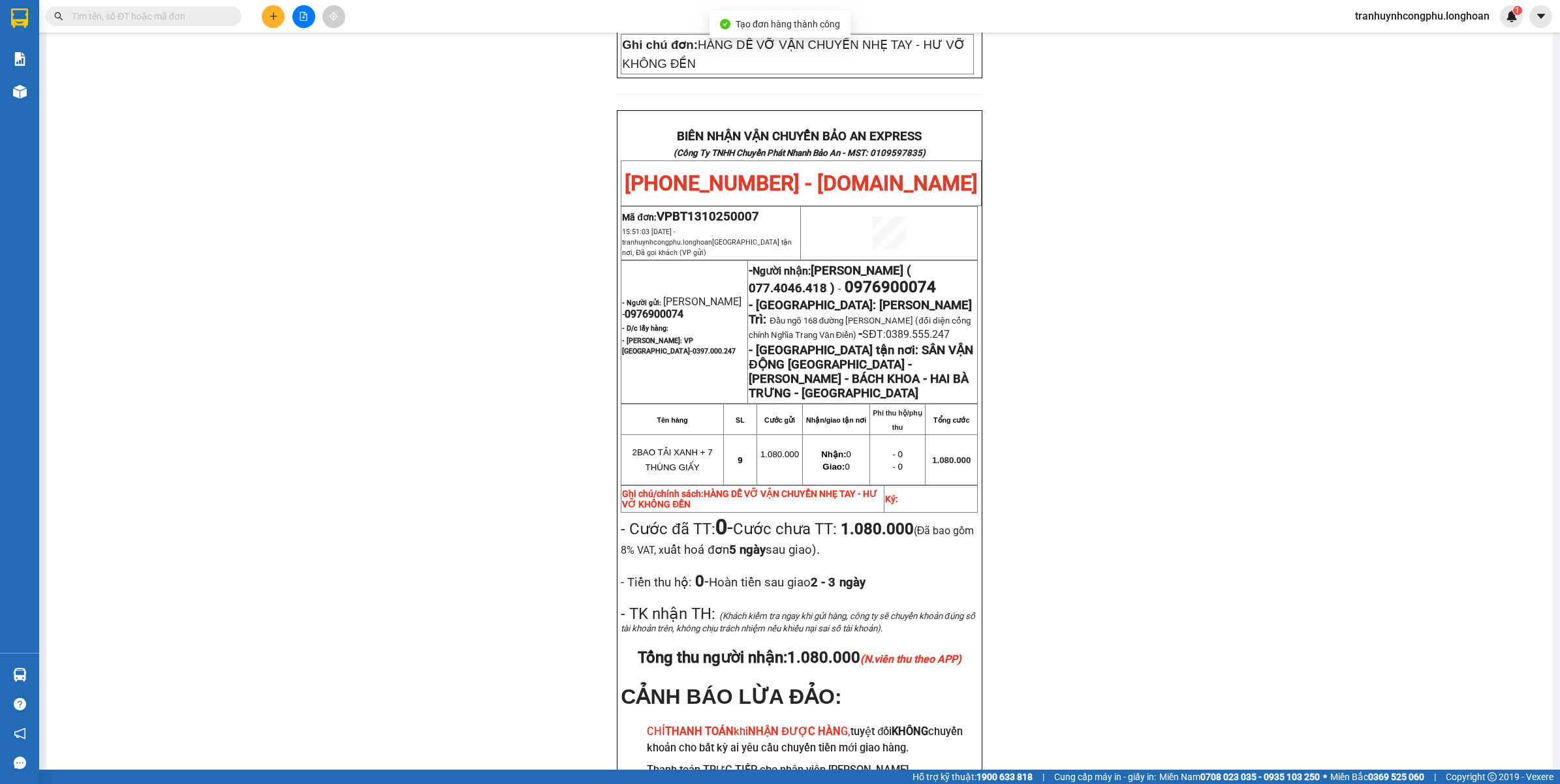
scroll to position [656, 0]
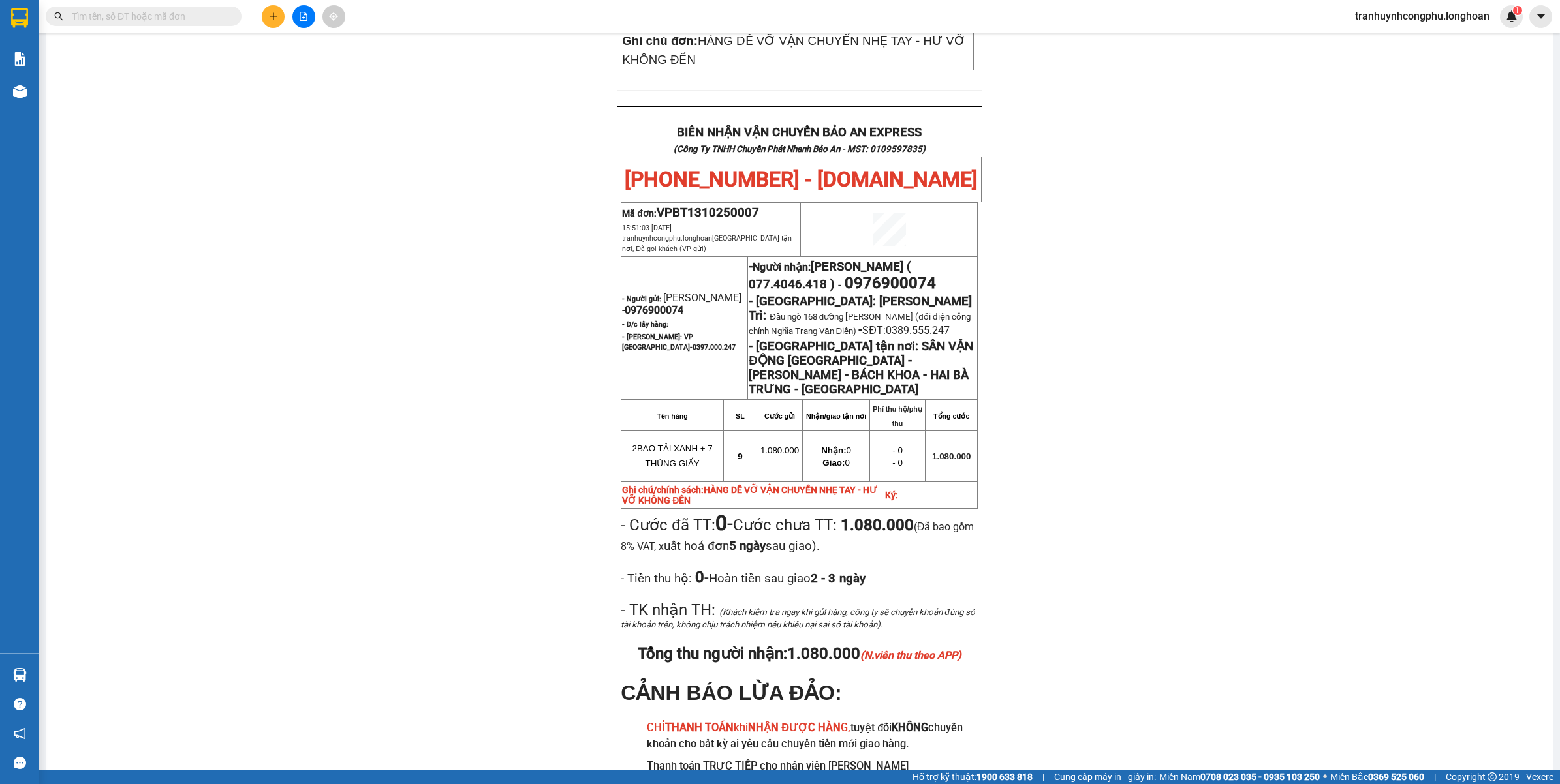
click at [698, 206] on span "VPBT1310250007" at bounding box center [707, 212] width 102 height 14
copy span "VPBT1310250007"
click at [138, 311] on div "PHIẾU DÁN LÊN HÀNG Ngày in phiếu: 15:51 ngày 13-10-2025 CSKH: 1900.06.88.33 CÔN…" at bounding box center [799, 164] width 1475 height 1415
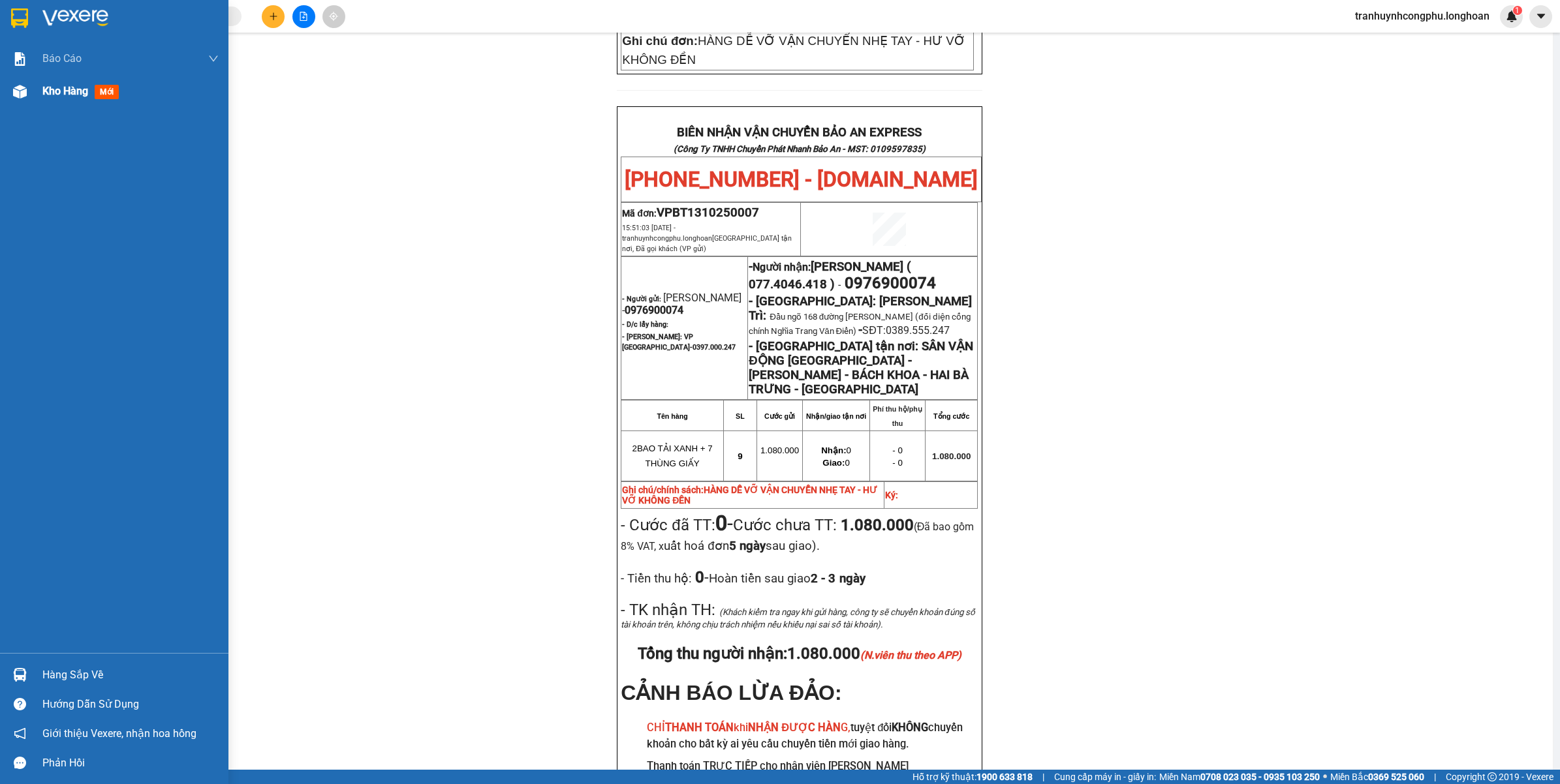
click at [7, 102] on div "Kho hàng mới" at bounding box center [114, 91] width 229 height 33
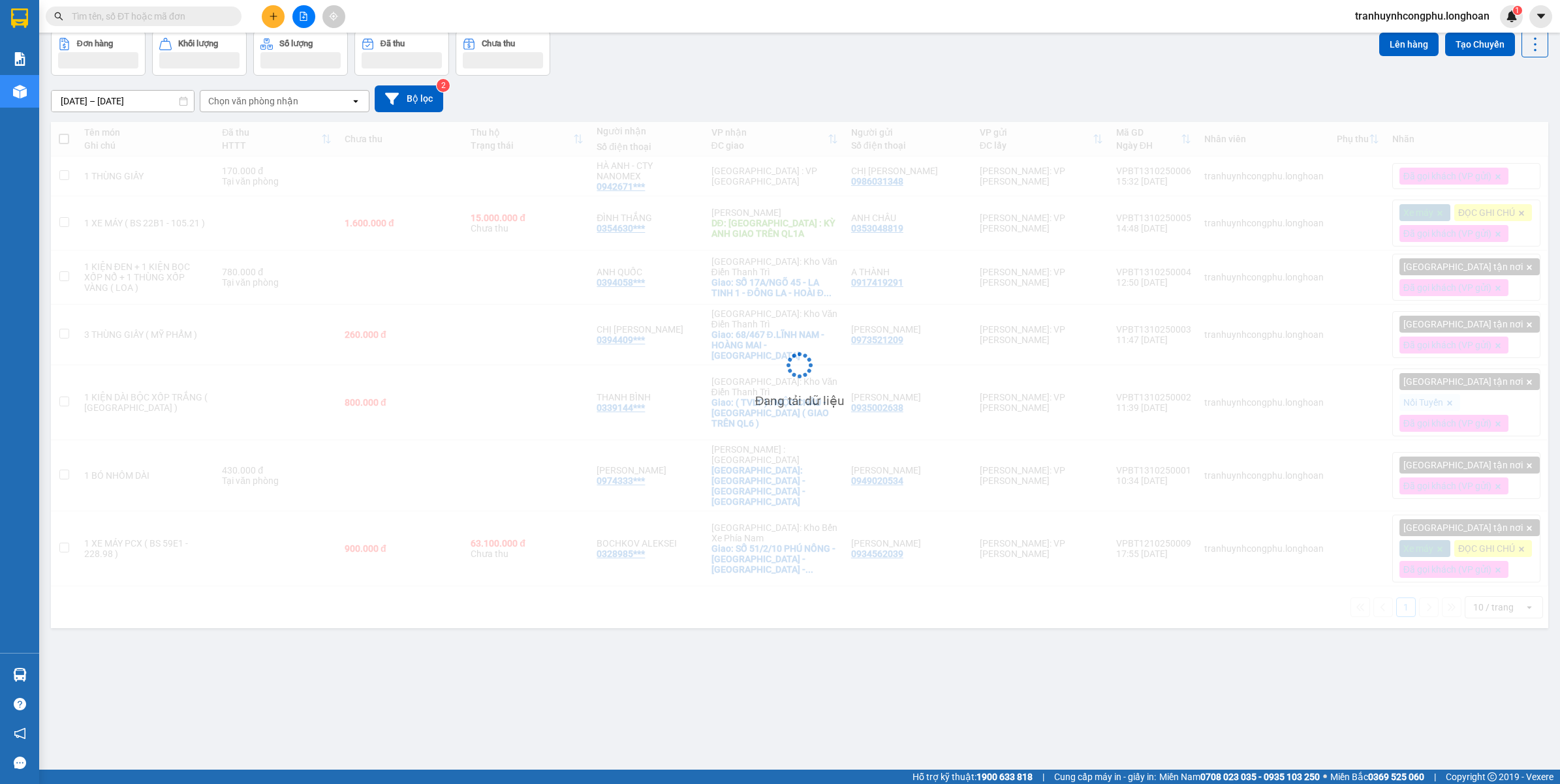
scroll to position [60, 0]
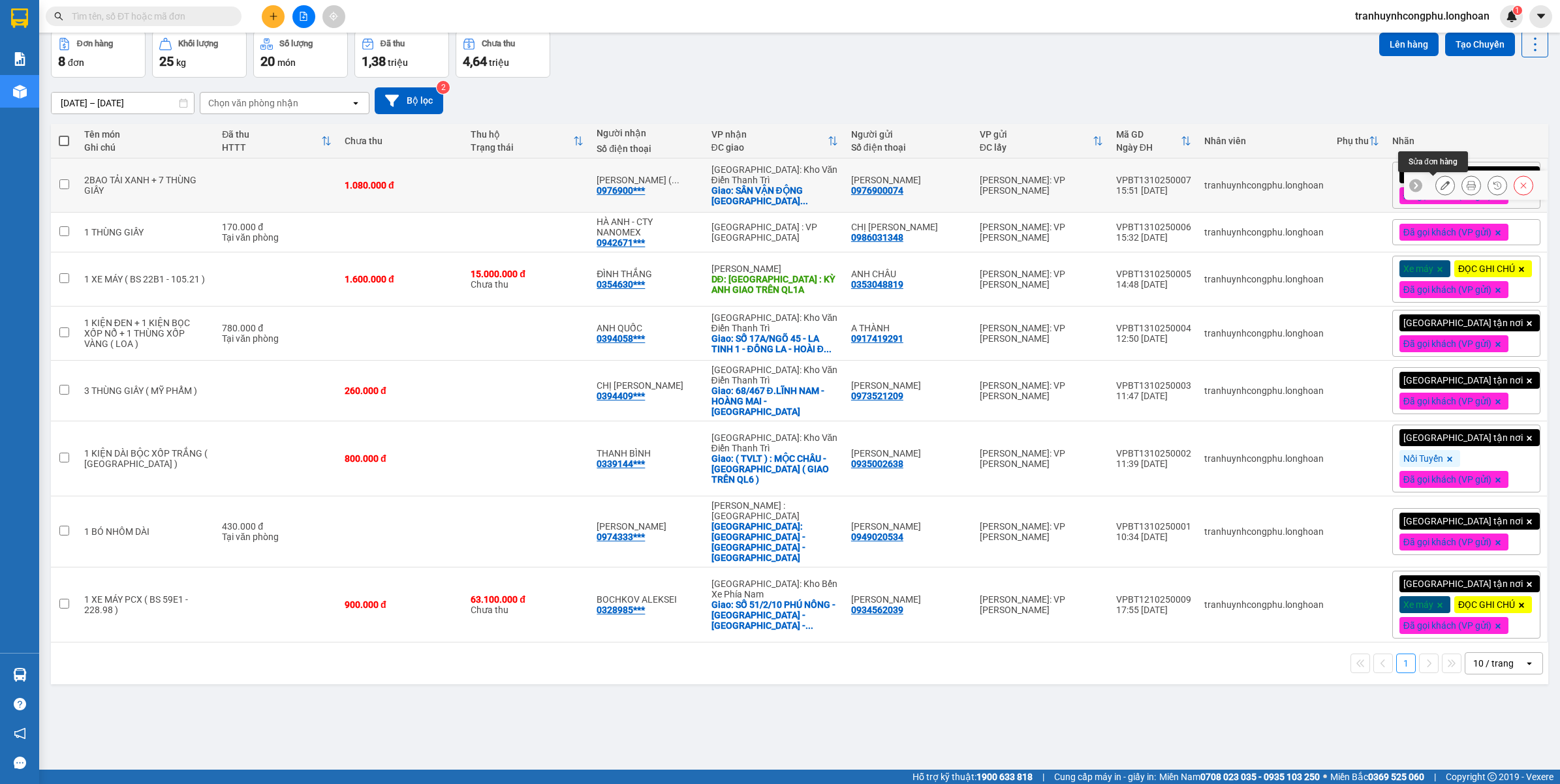
click at [1441, 188] on icon at bounding box center [1446, 185] width 9 height 9
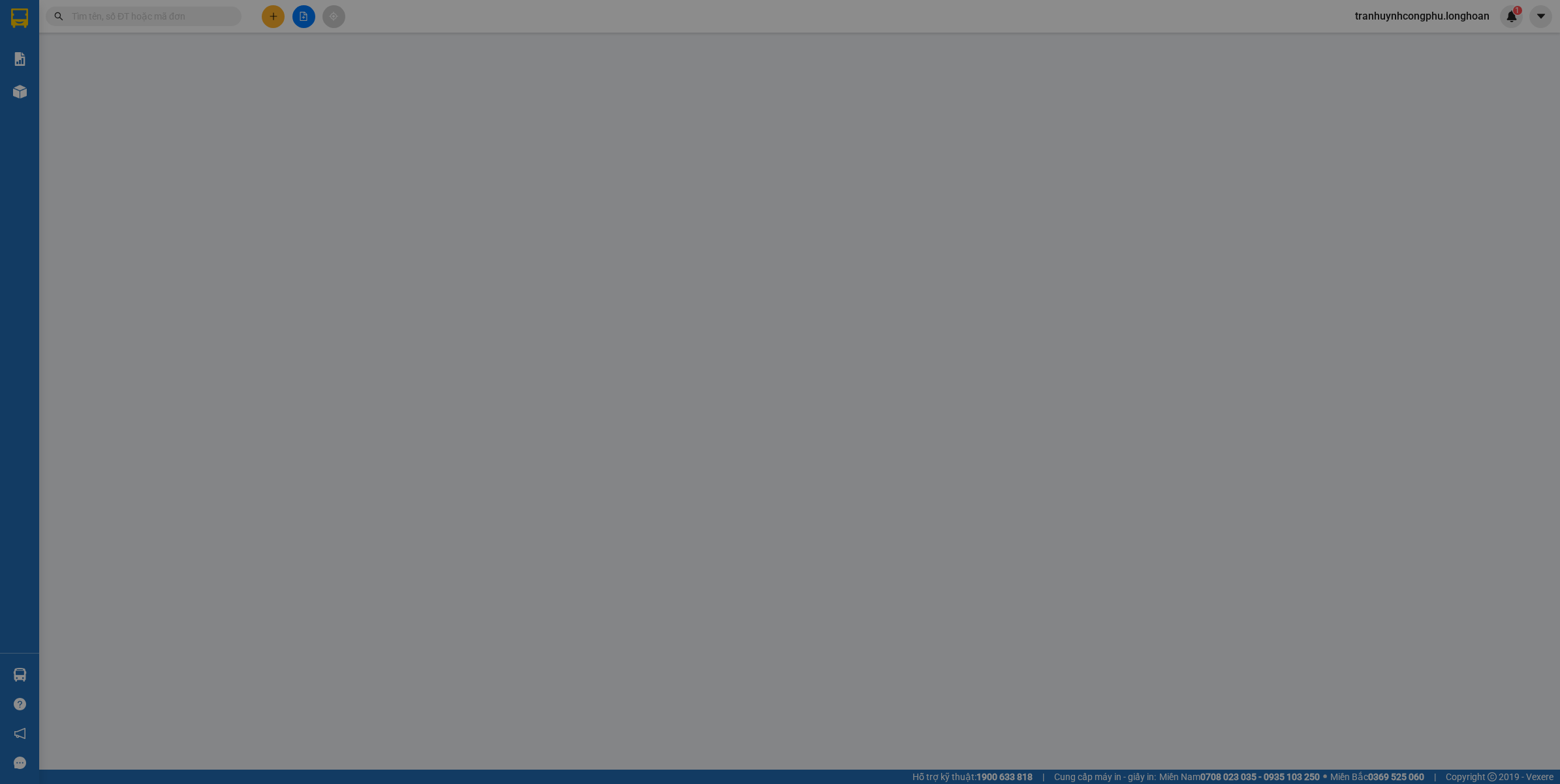
type input "0976900074"
type input "NGUYỄN TRUNG HIẾU"
type input "0976900074"
type input "NGUYỄN TRUNG HIẾU ( 077.4046.418 )"
checkbox input "true"
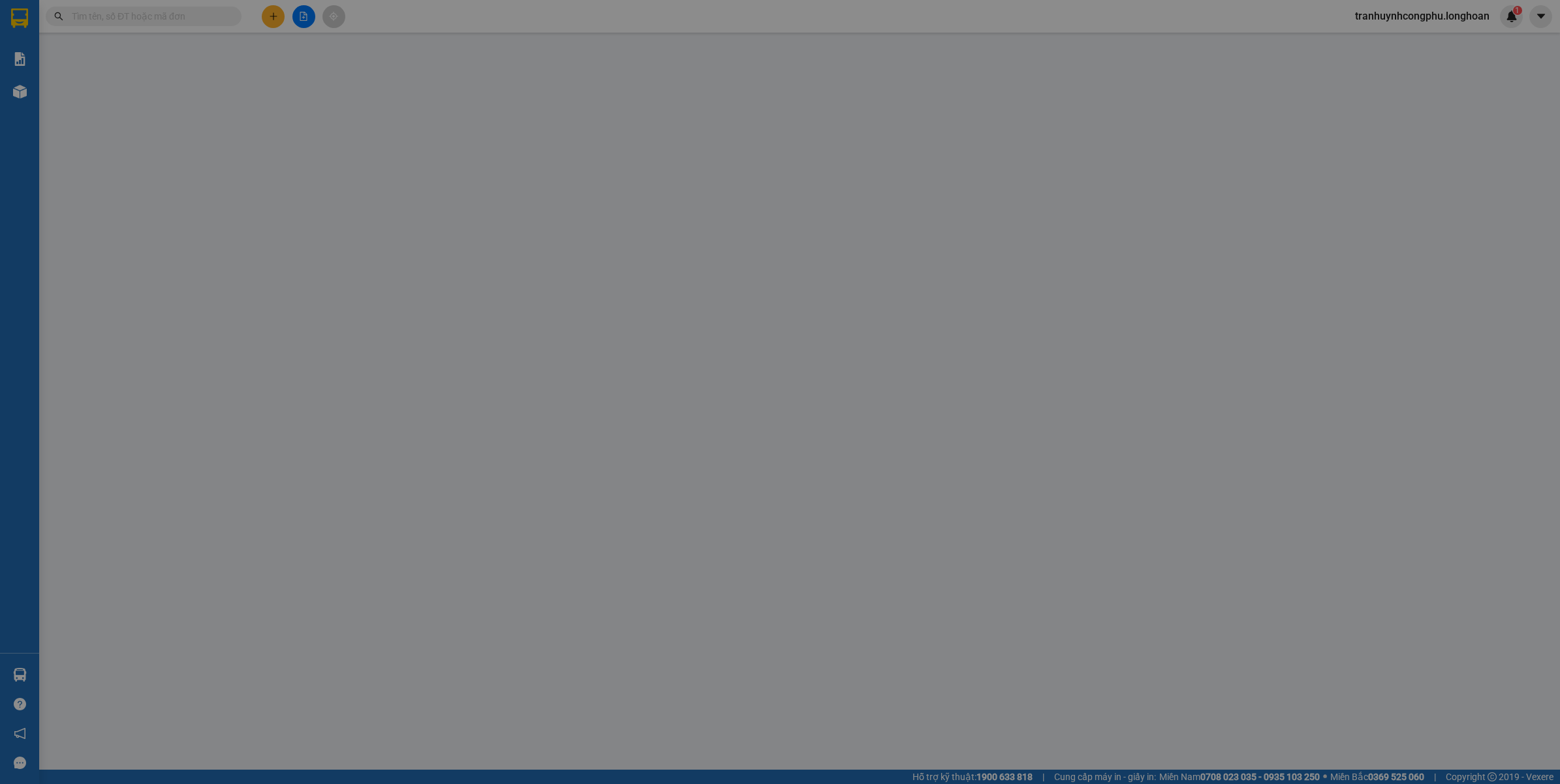
type input "SÂN VẬN ĐỘNG TRƯỜNG ĐẠI HỌC BÁCH KHOA HÀ NỘI - LÊ THANH NGHỊ - BÁCH KHOA - HAI …"
type input "HÀNG DỄ VỠ VẬN CHUYỂN NHẸ TAY - HƯ VỠ KHÔNG ĐỀN"
type input "0"
type input "1.080.000"
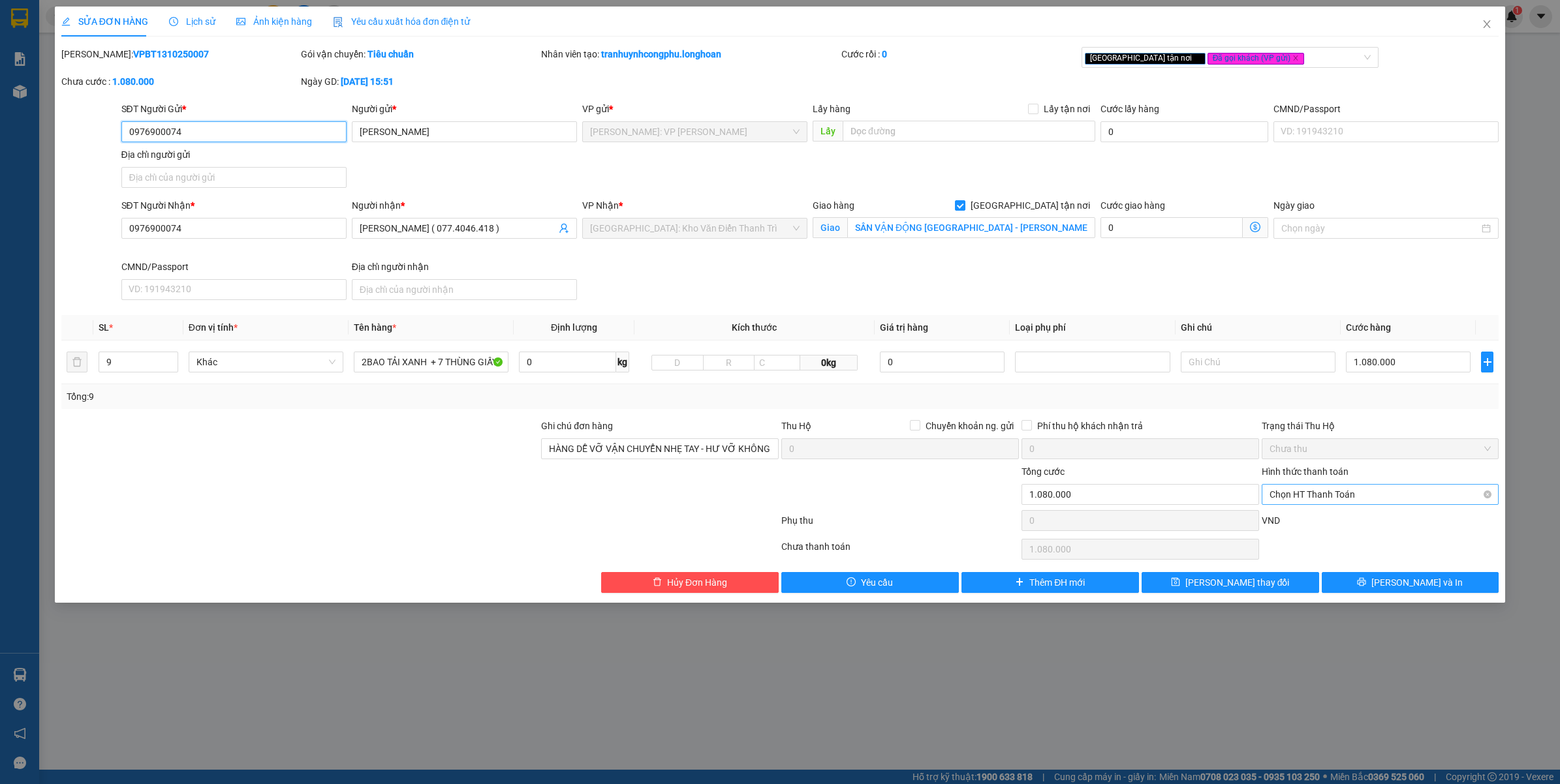
click at [1366, 493] on span "Chọn HT Thanh Toán" at bounding box center [1381, 495] width 222 height 19
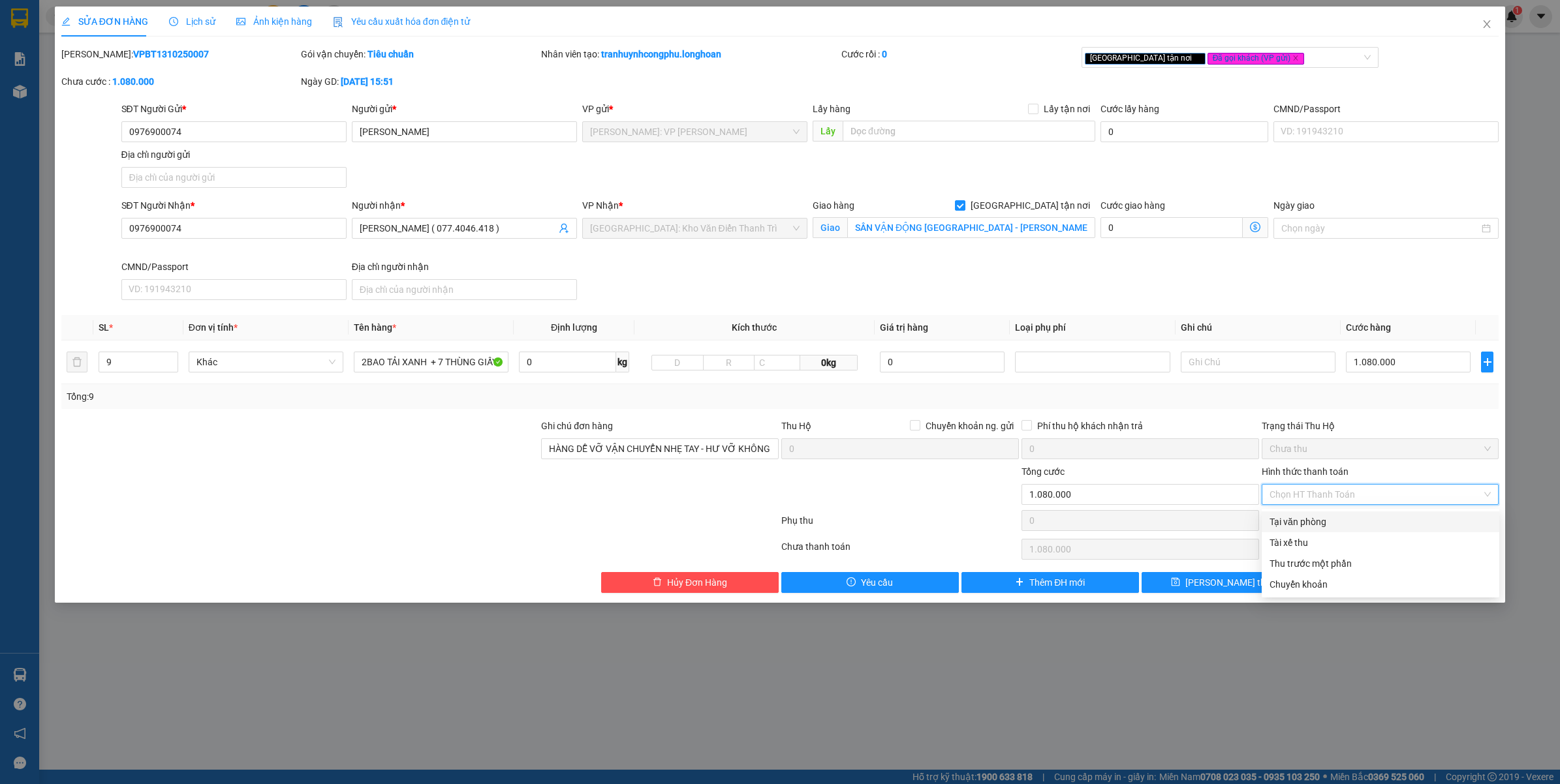
click at [1336, 521] on div "Tại văn phòng" at bounding box center [1381, 522] width 222 height 14
type input "0"
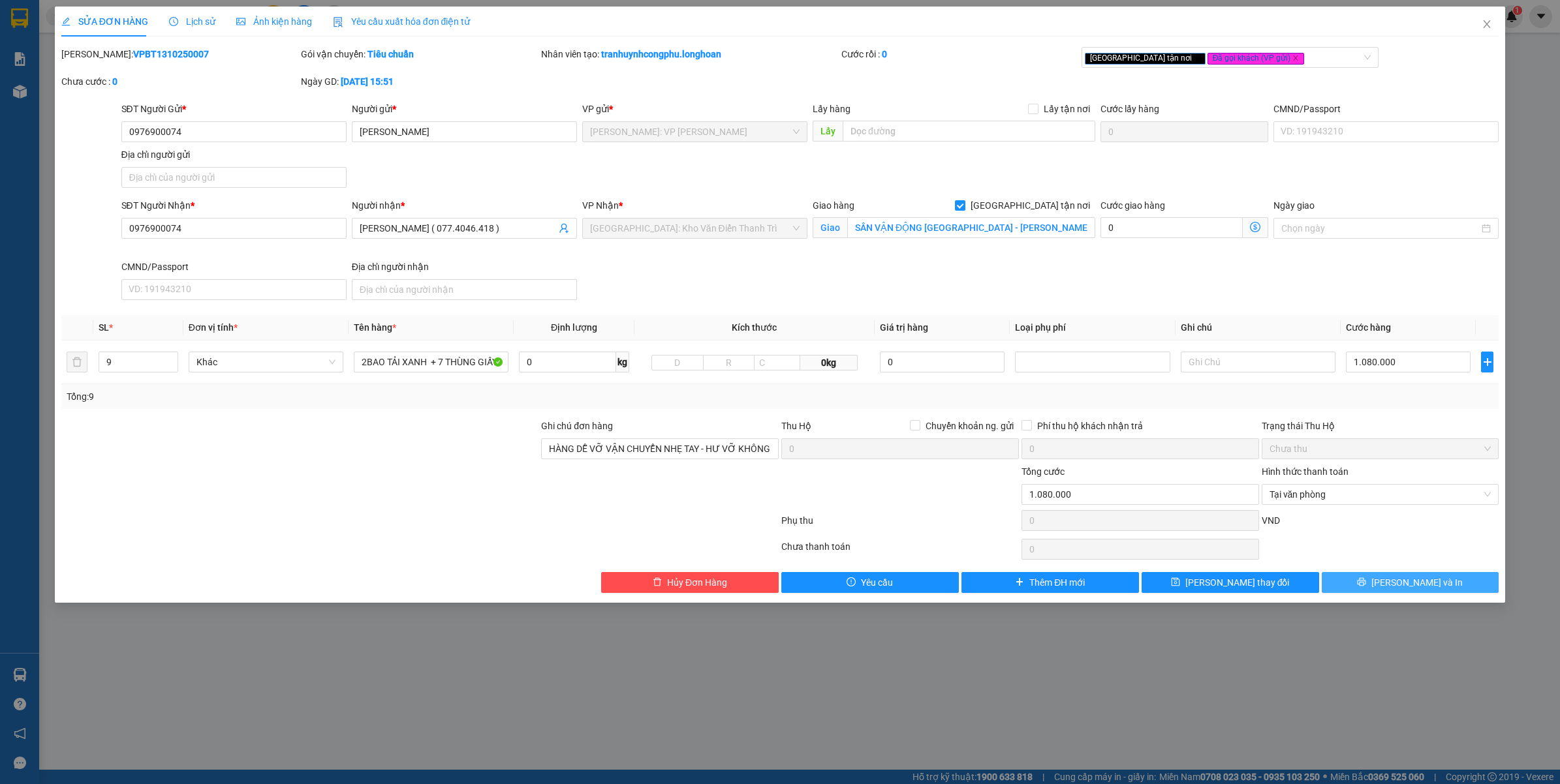
click at [1366, 579] on button "Lưu và In" at bounding box center [1410, 583] width 177 height 21
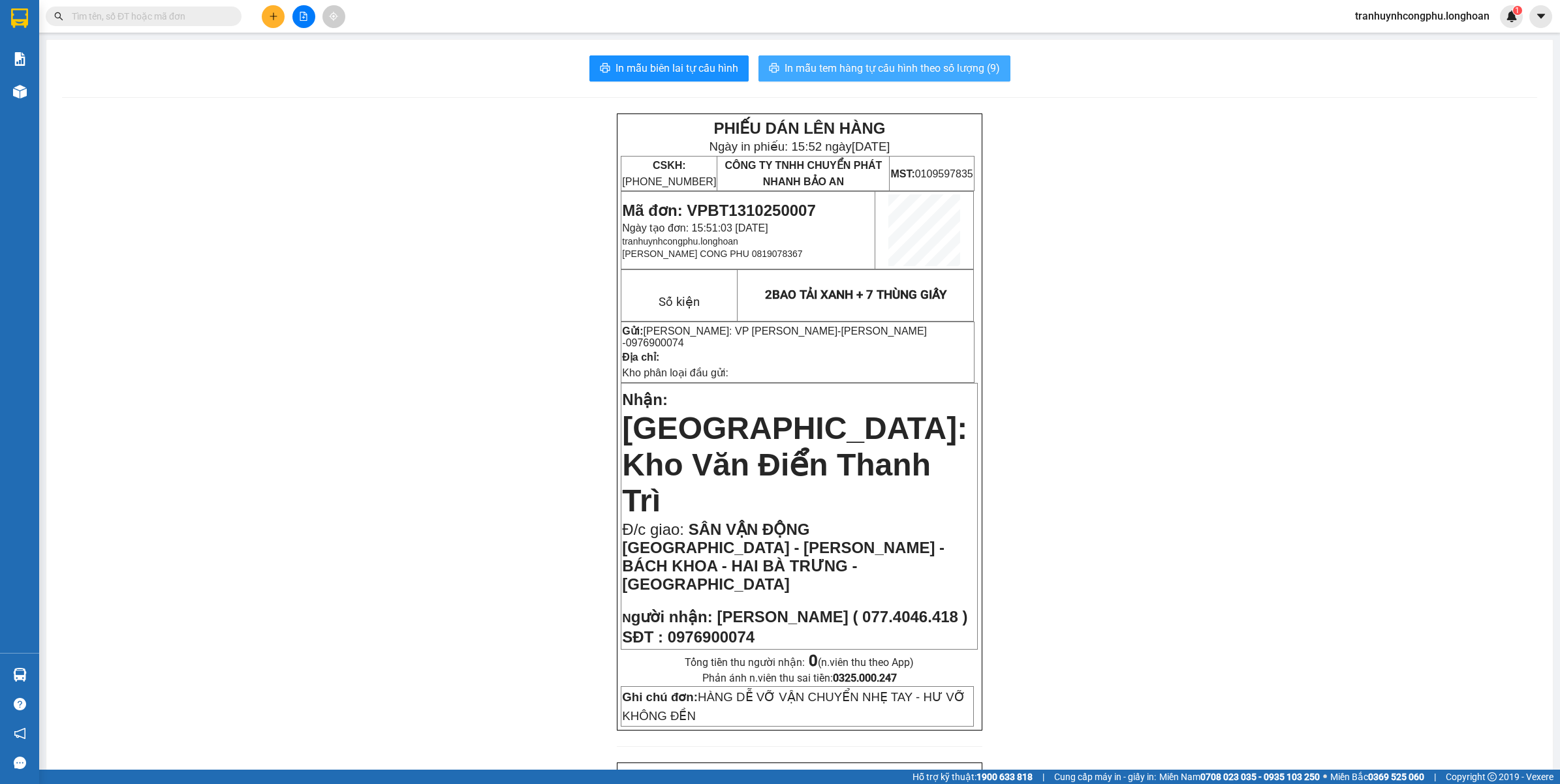
click at [890, 58] on button "In mẫu tem hàng tự cấu hình theo số lượng (9)" at bounding box center [884, 68] width 252 height 26
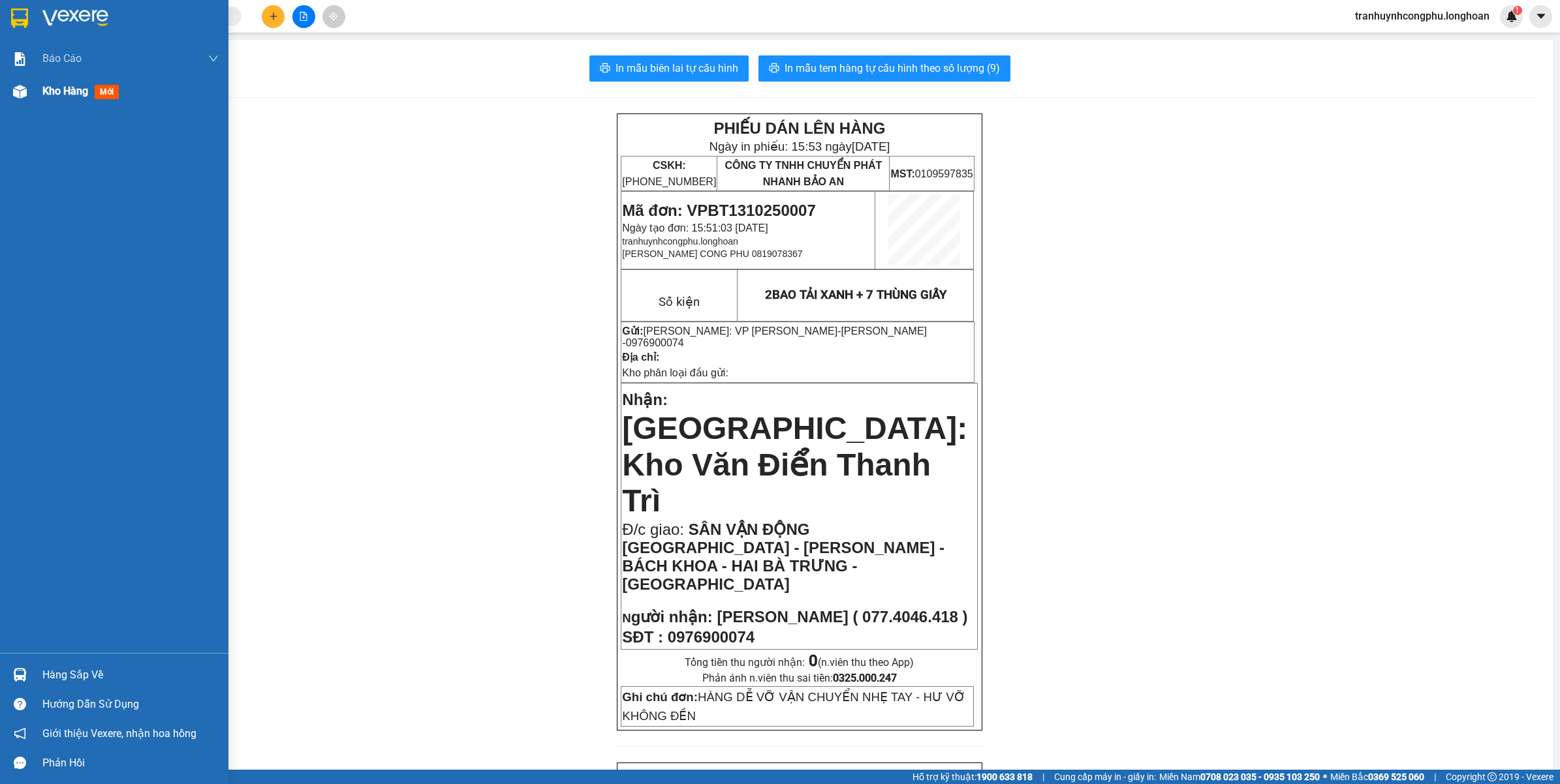
click at [2, 105] on div "Kho hàng mới" at bounding box center [114, 91] width 229 height 33
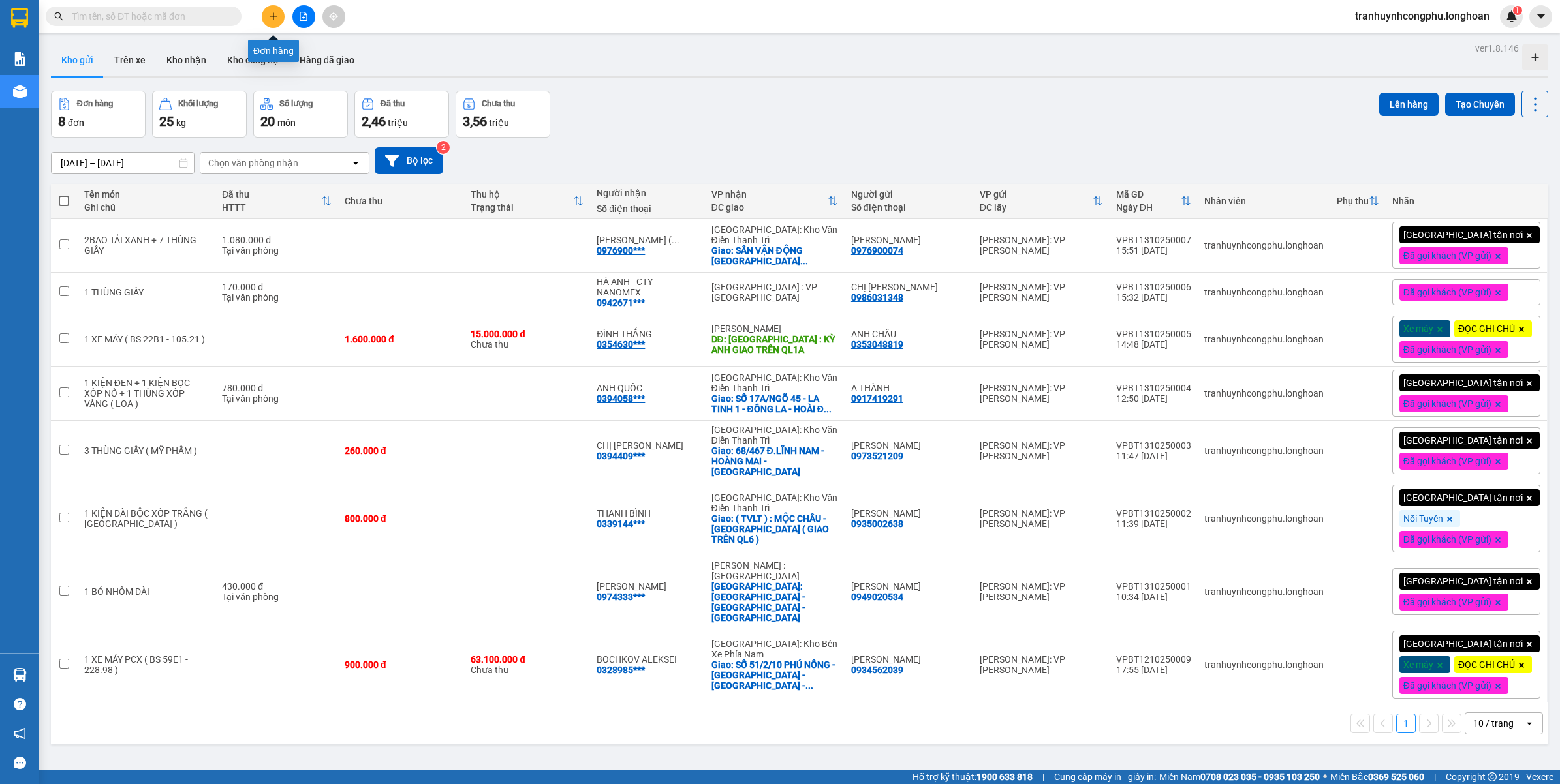
click at [280, 16] on button at bounding box center [273, 16] width 23 height 23
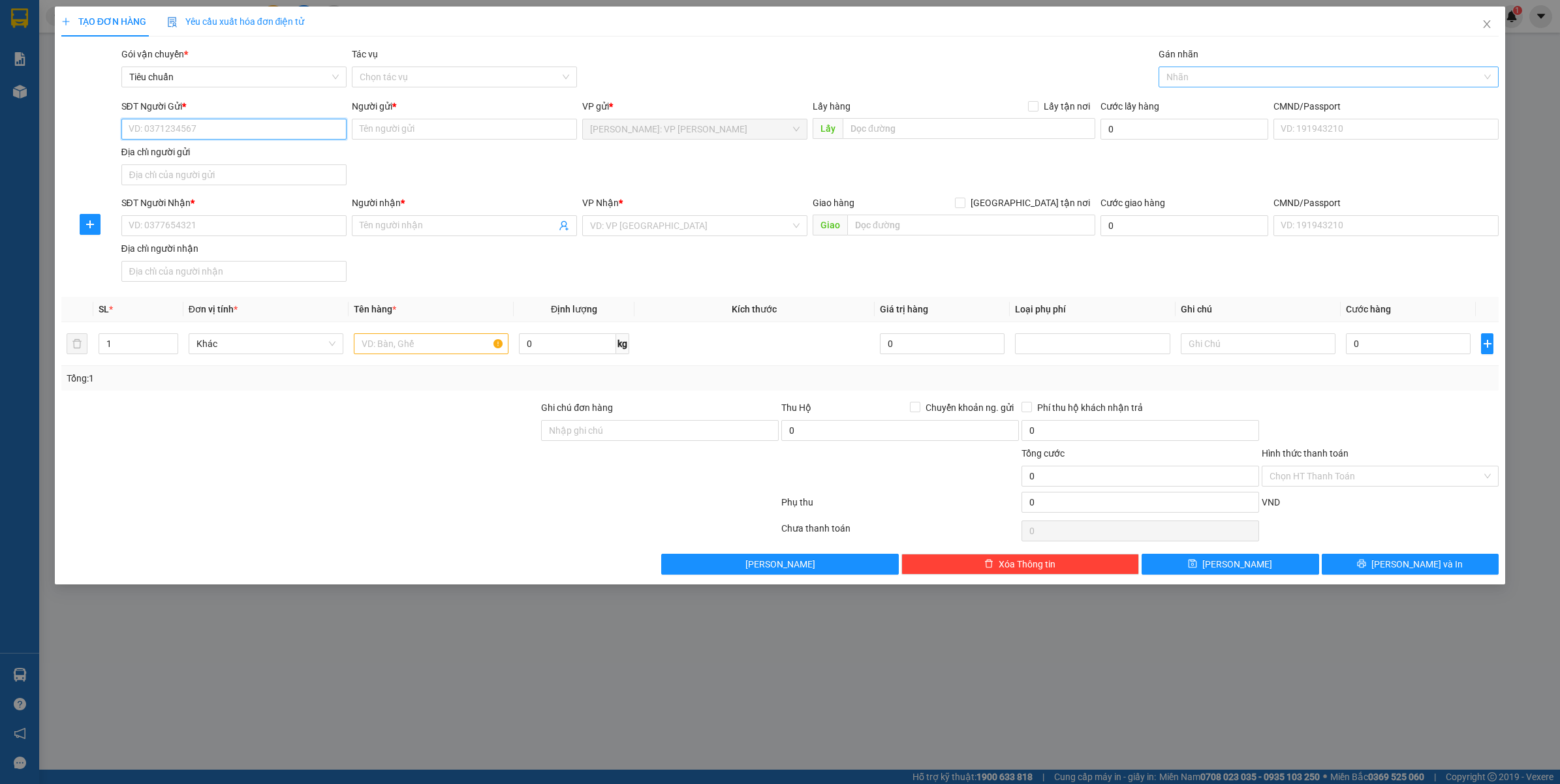
click at [1232, 81] on div at bounding box center [1323, 77] width 322 height 16
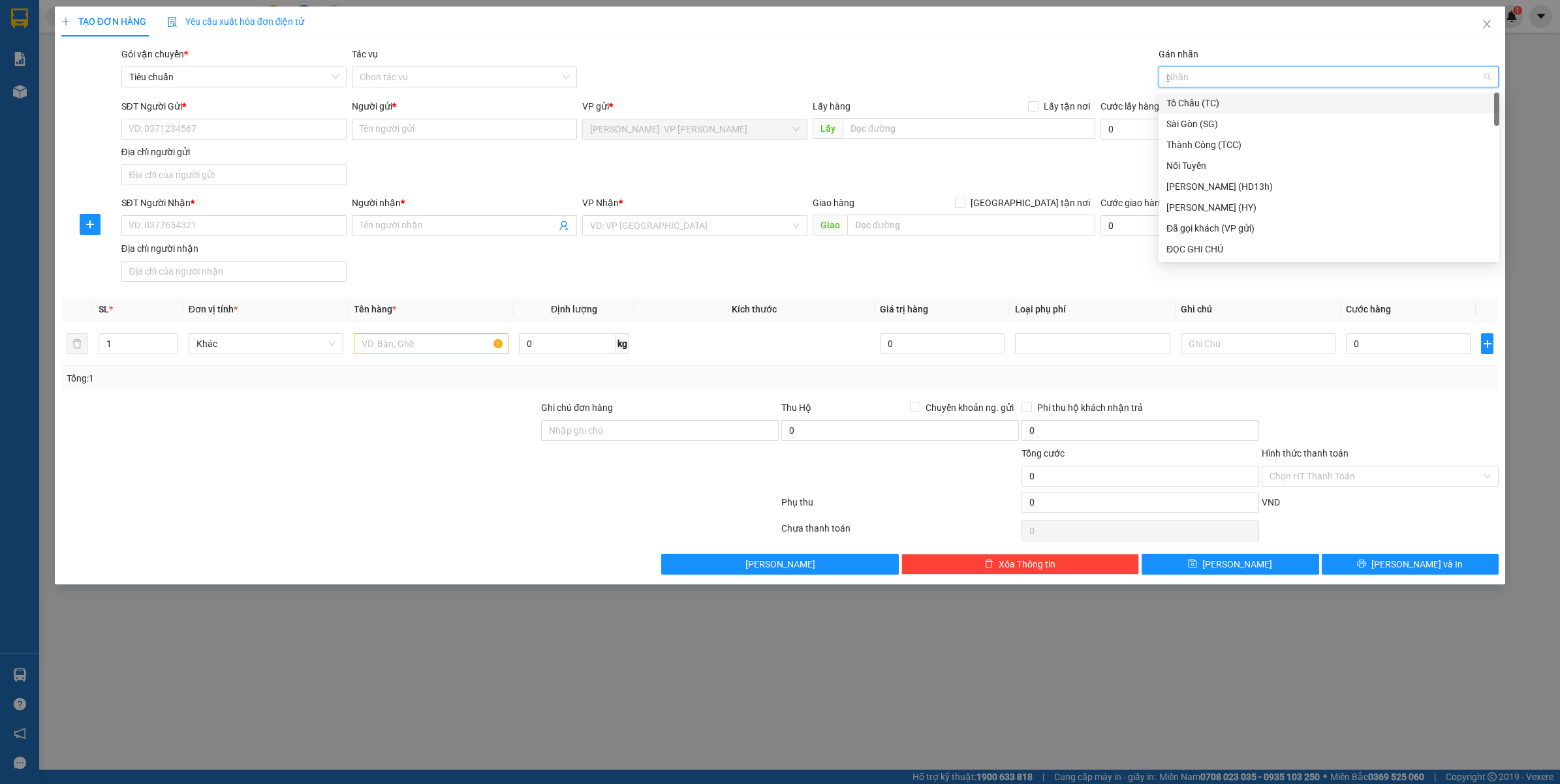
type input "gt"
drag, startPoint x: 1066, startPoint y: 206, endPoint x: 1082, endPoint y: 191, distance: 21.9
click at [1066, 204] on span "[GEOGRAPHIC_DATA] tận nơi" at bounding box center [1031, 203] width 130 height 14
click at [964, 204] on input "[GEOGRAPHIC_DATA] tận nơi" at bounding box center [959, 203] width 9 height 9
checkbox input "true"
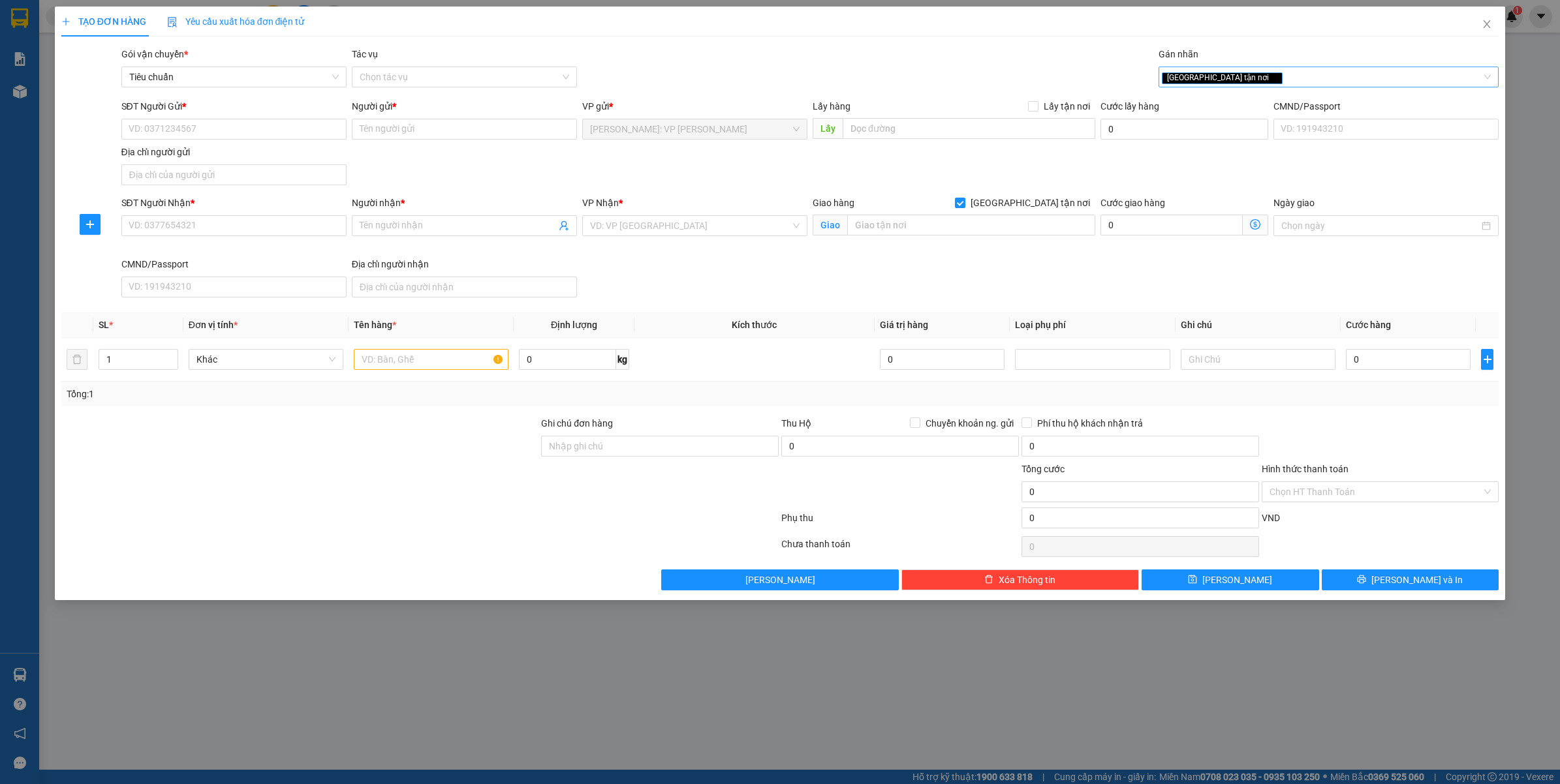
click at [1284, 84] on div "[GEOGRAPHIC_DATA] tận nơi" at bounding box center [1323, 77] width 322 height 16
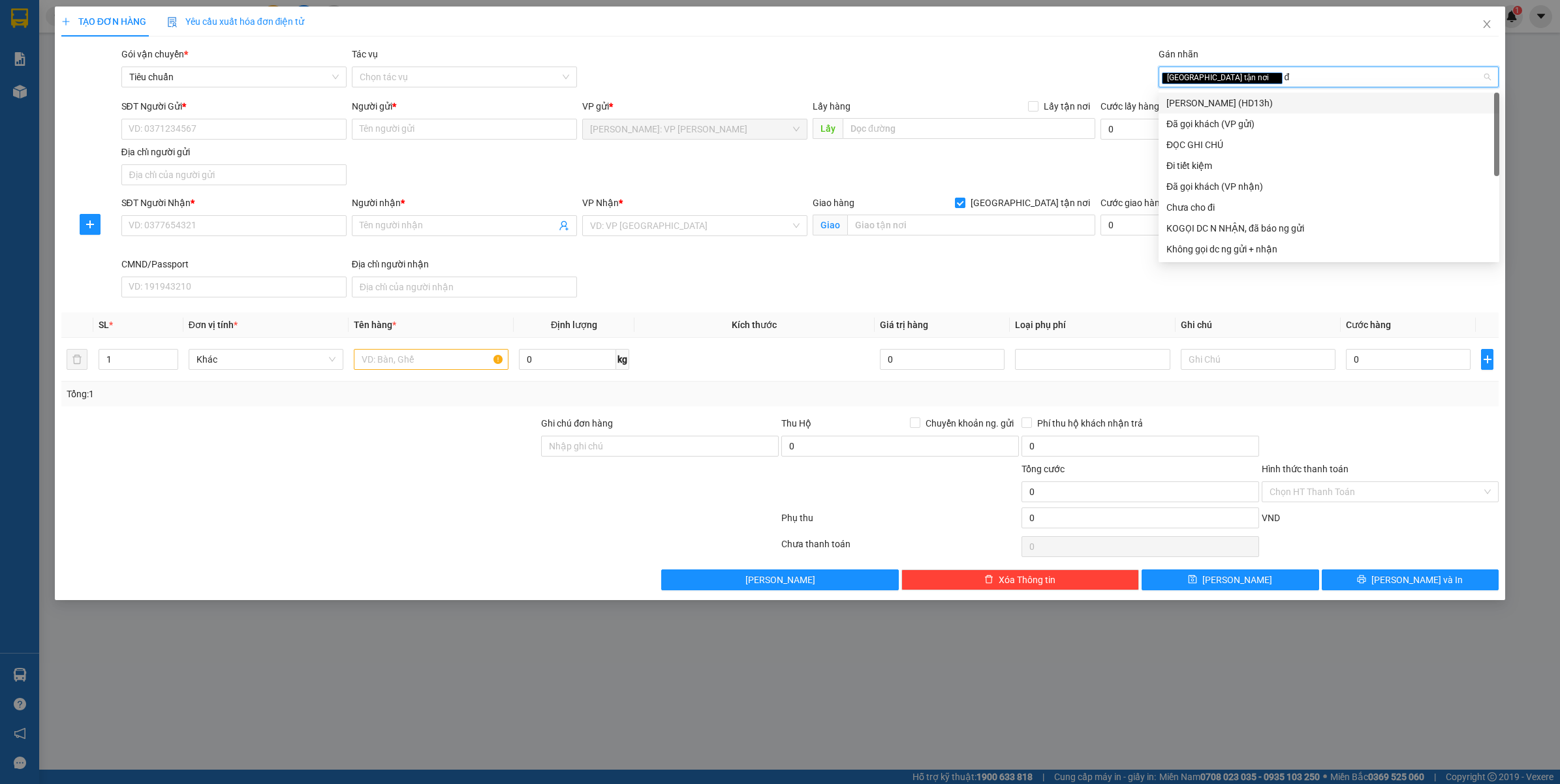
type input "đa"
drag, startPoint x: 1255, startPoint y: 99, endPoint x: 1143, endPoint y: 155, distance: 125.2
click at [1254, 99] on div "Đã gọi khách (VP gửi)" at bounding box center [1329, 102] width 325 height 14
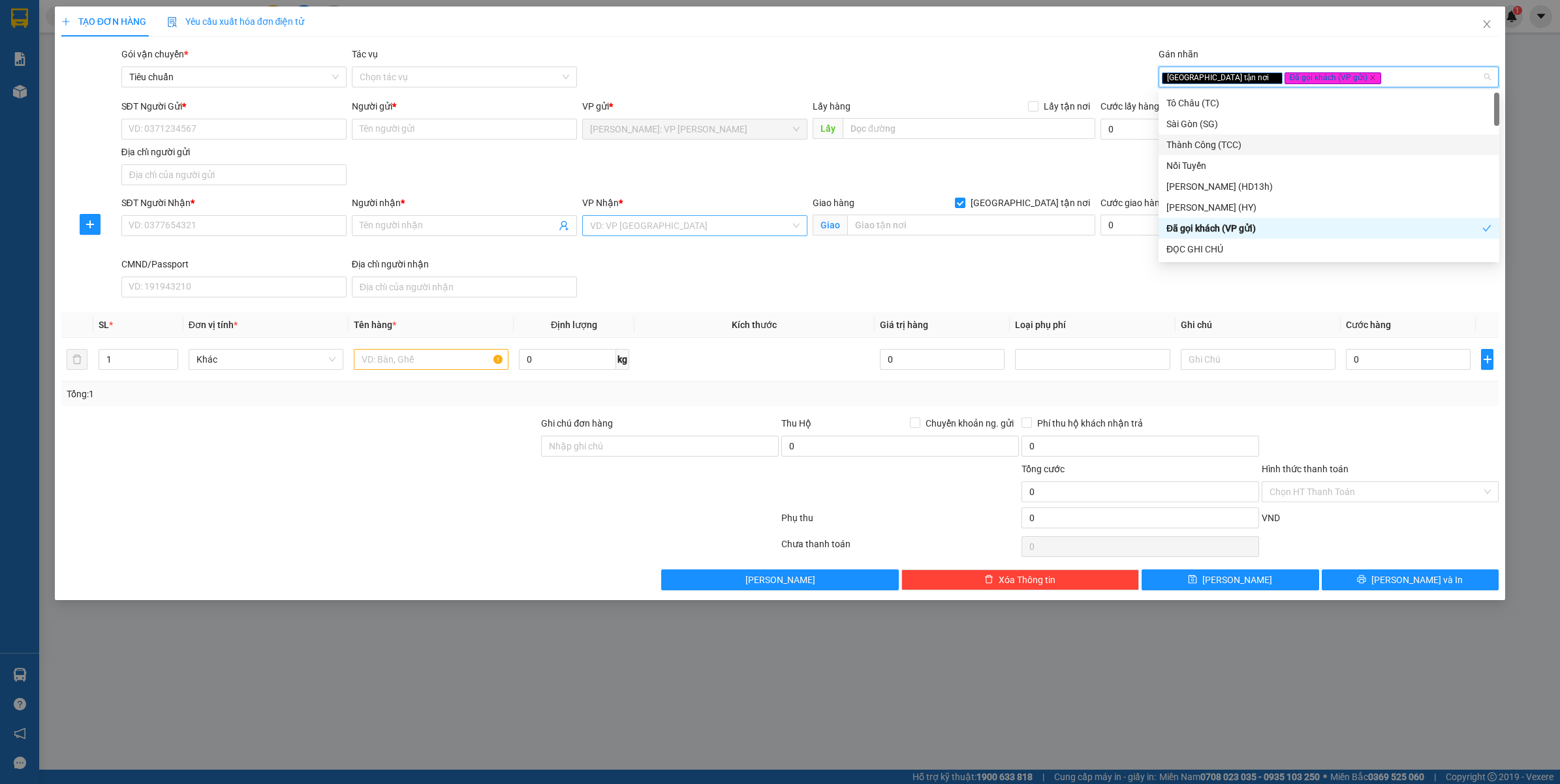
click at [650, 220] on input "search" at bounding box center [690, 226] width 200 height 19
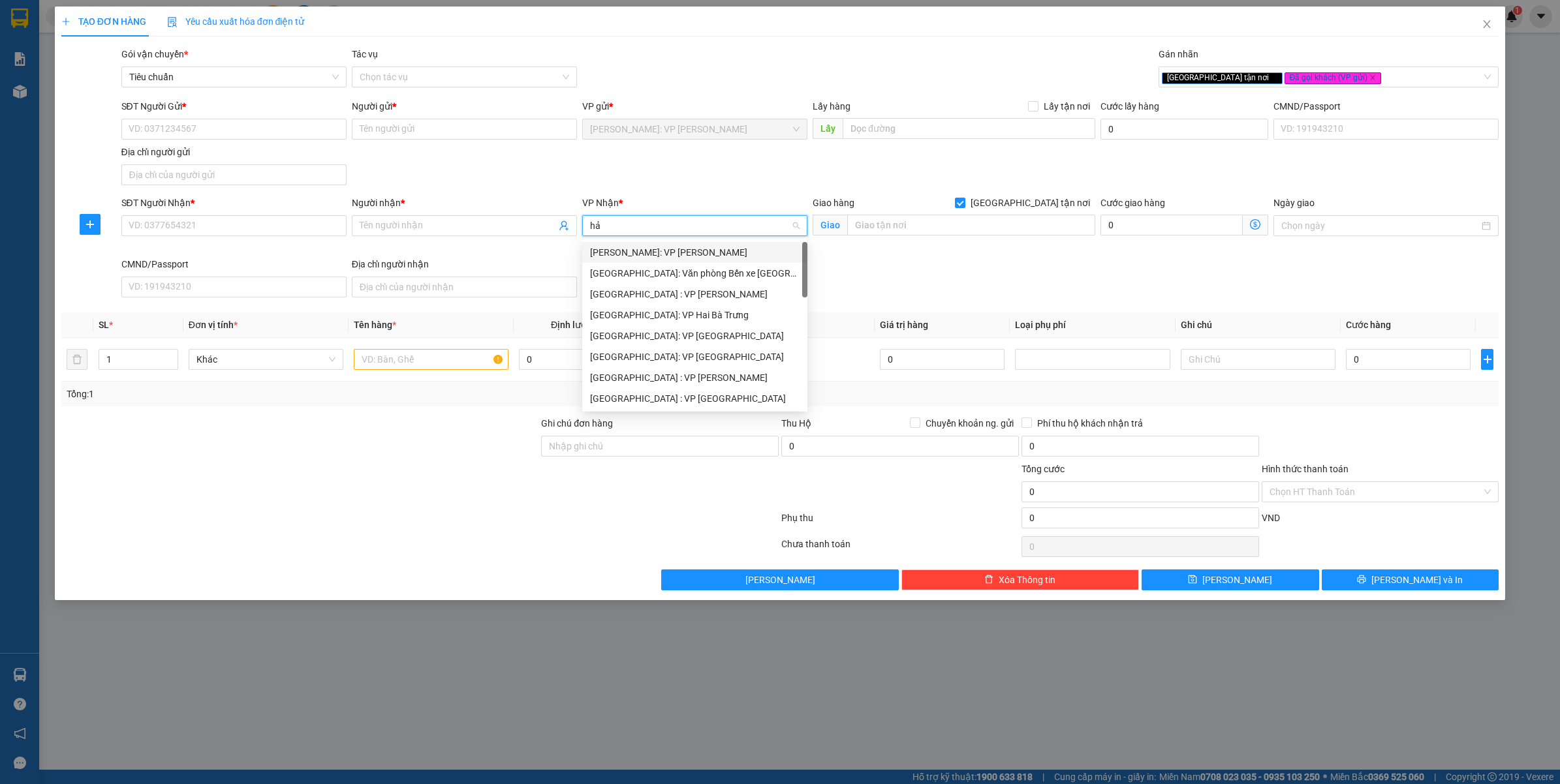
type input "hải"
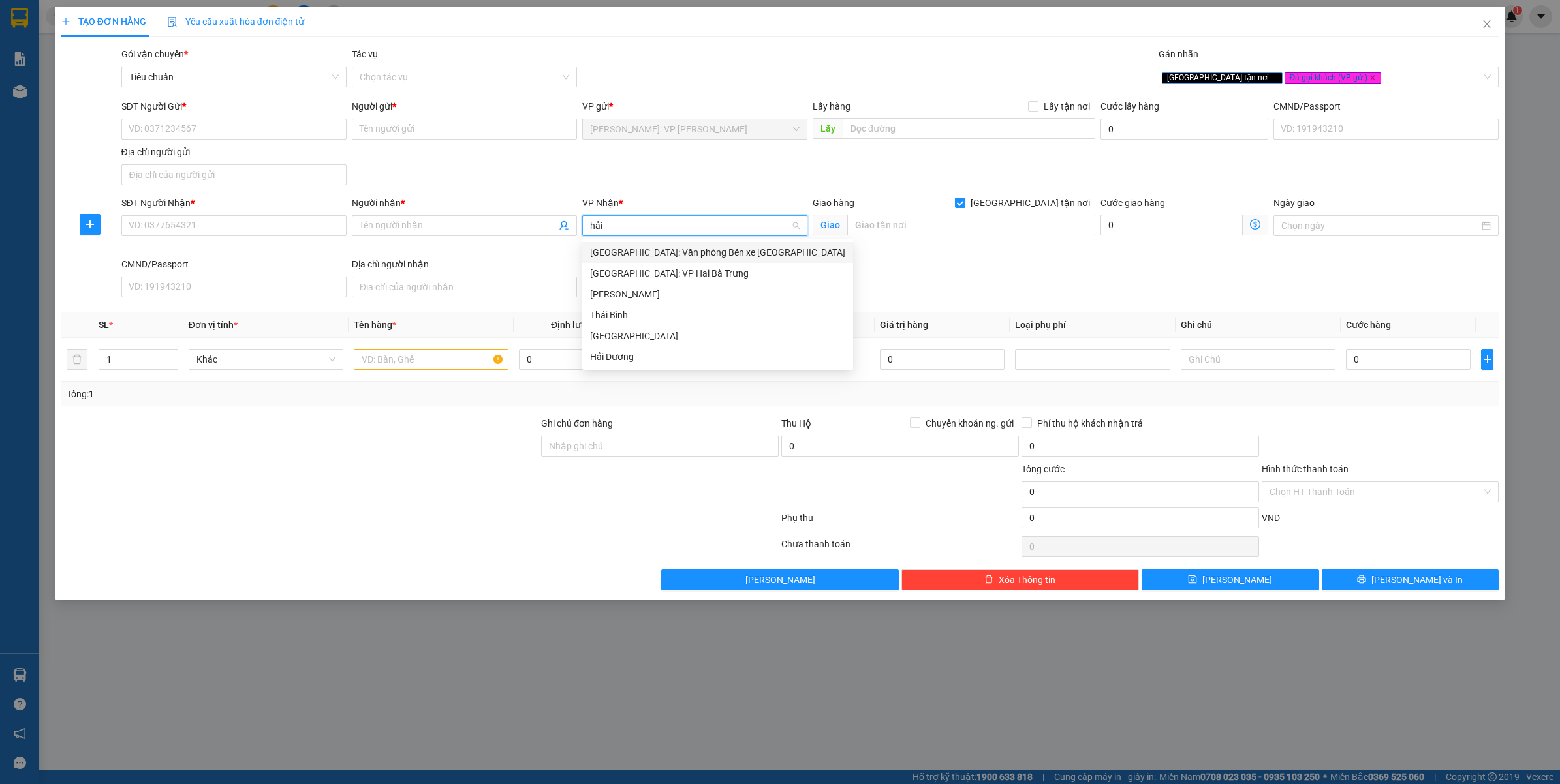
click at [641, 253] on div "[GEOGRAPHIC_DATA]: Văn phòng Bến xe [GEOGRAPHIC_DATA]" at bounding box center [717, 252] width 255 height 14
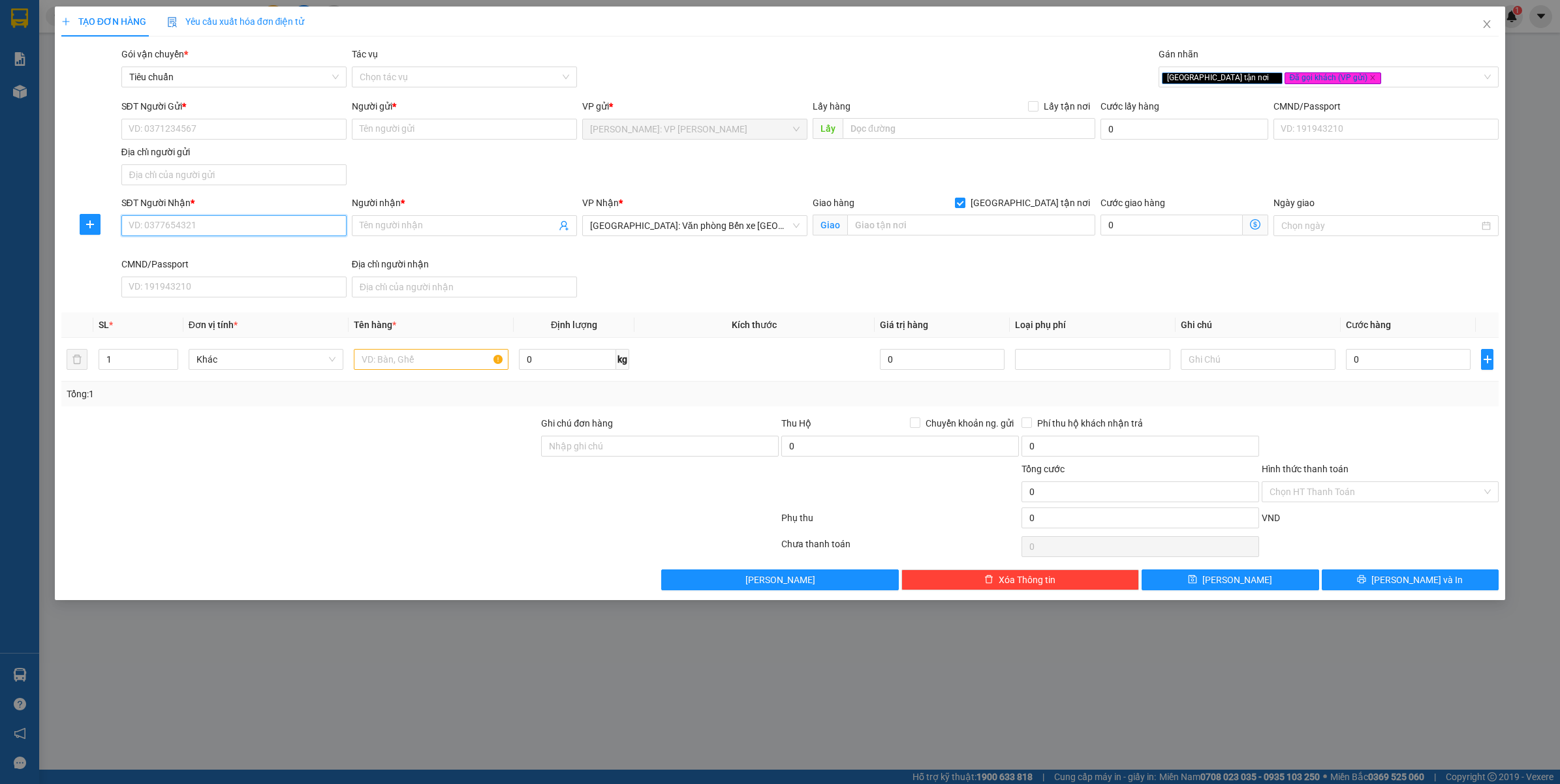
click at [206, 223] on input "SĐT Người Nhận *" at bounding box center [233, 226] width 225 height 21
click at [209, 234] on input "0842503189" at bounding box center [233, 226] width 225 height 21
type input "0842503189"
click at [207, 238] on div "SĐT Người Nhận * 0842503189" at bounding box center [233, 218] width 225 height 46
click at [211, 233] on input "0842503189" at bounding box center [233, 226] width 225 height 21
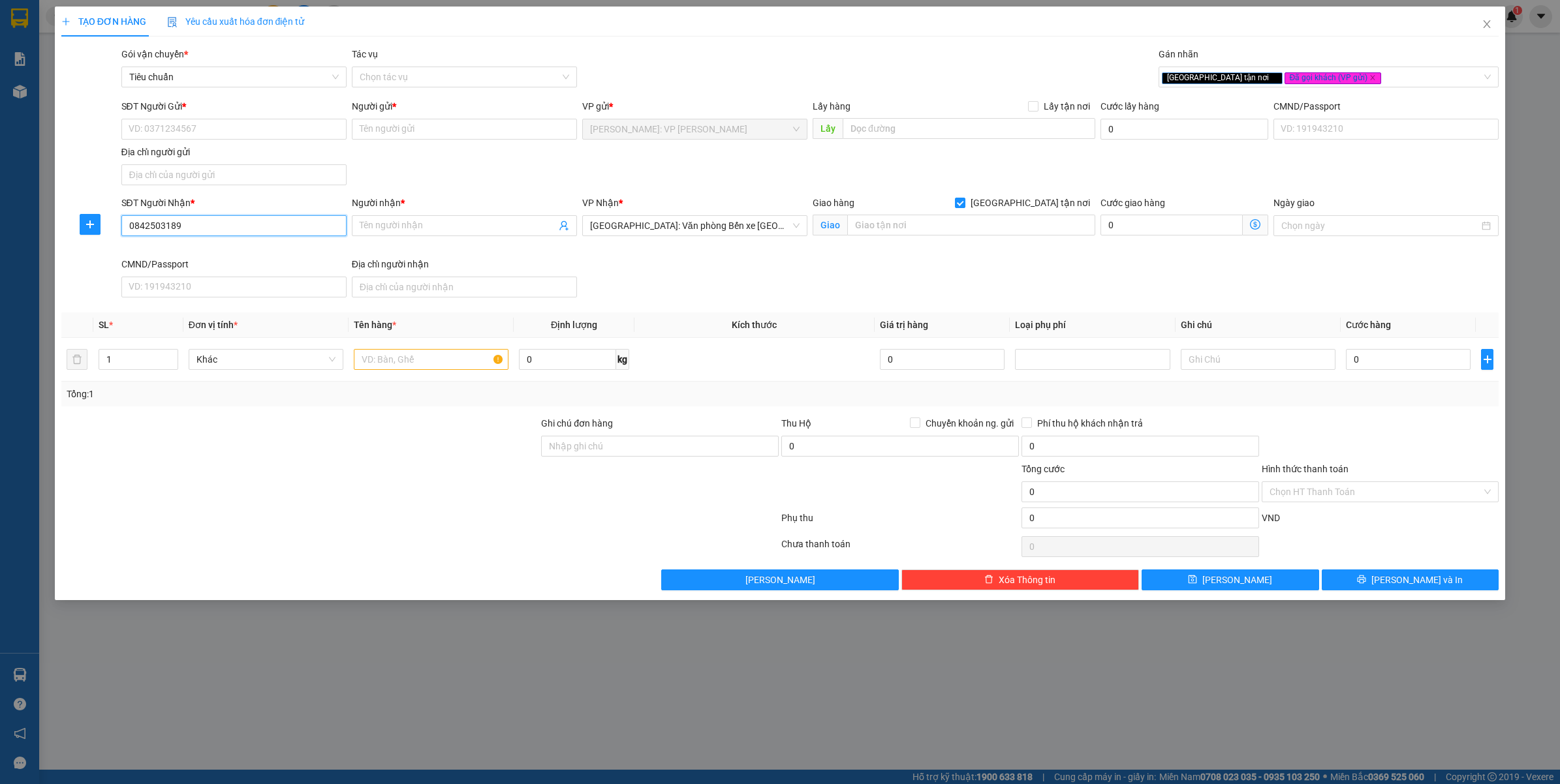
click at [211, 233] on input "0842503189" at bounding box center [233, 226] width 225 height 21
click at [541, 783] on html "Kết quả tìm kiếm ( 0 ) Bộ lọc No Data tranhuynhcongphu.longhoan 1 Báo cáo 1. Bá…" at bounding box center [780, 392] width 1560 height 784
click at [526, 783] on html "Kết quả tìm kiếm ( 0 ) Bộ lọc No Data tranhuynhcongphu.longhoan 1 Báo cáo 1. Bá…" at bounding box center [780, 392] width 1560 height 784
click at [417, 217] on span at bounding box center [464, 226] width 225 height 21
type input "m"
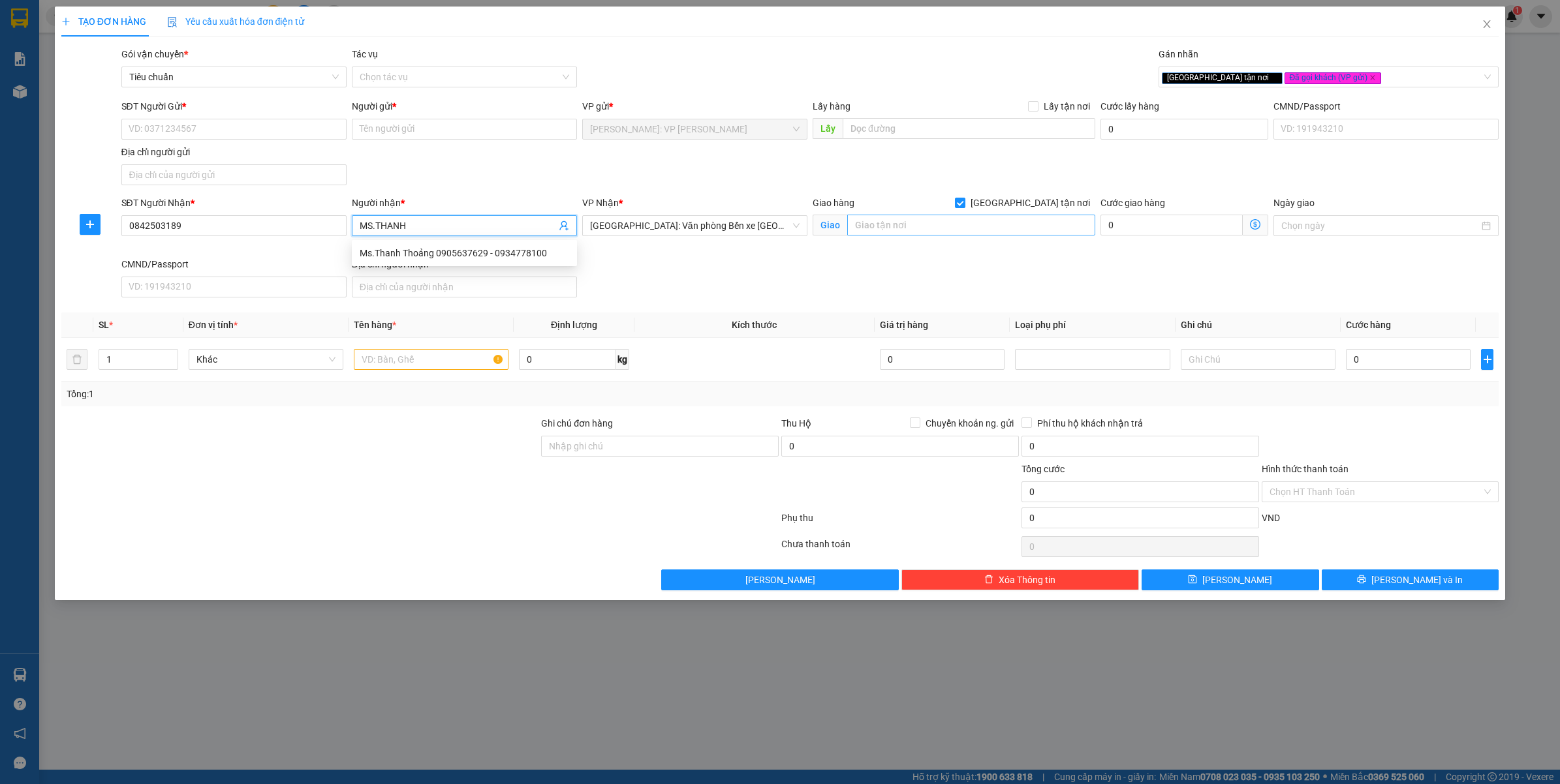
type input "MS.THANH"
click at [903, 215] on input "text" at bounding box center [971, 225] width 248 height 21
type input "SỐ 117 KHÚC HẠO - F.VĨNH NIỆM - LÊ CHÂN - HẢI PHÒNG"
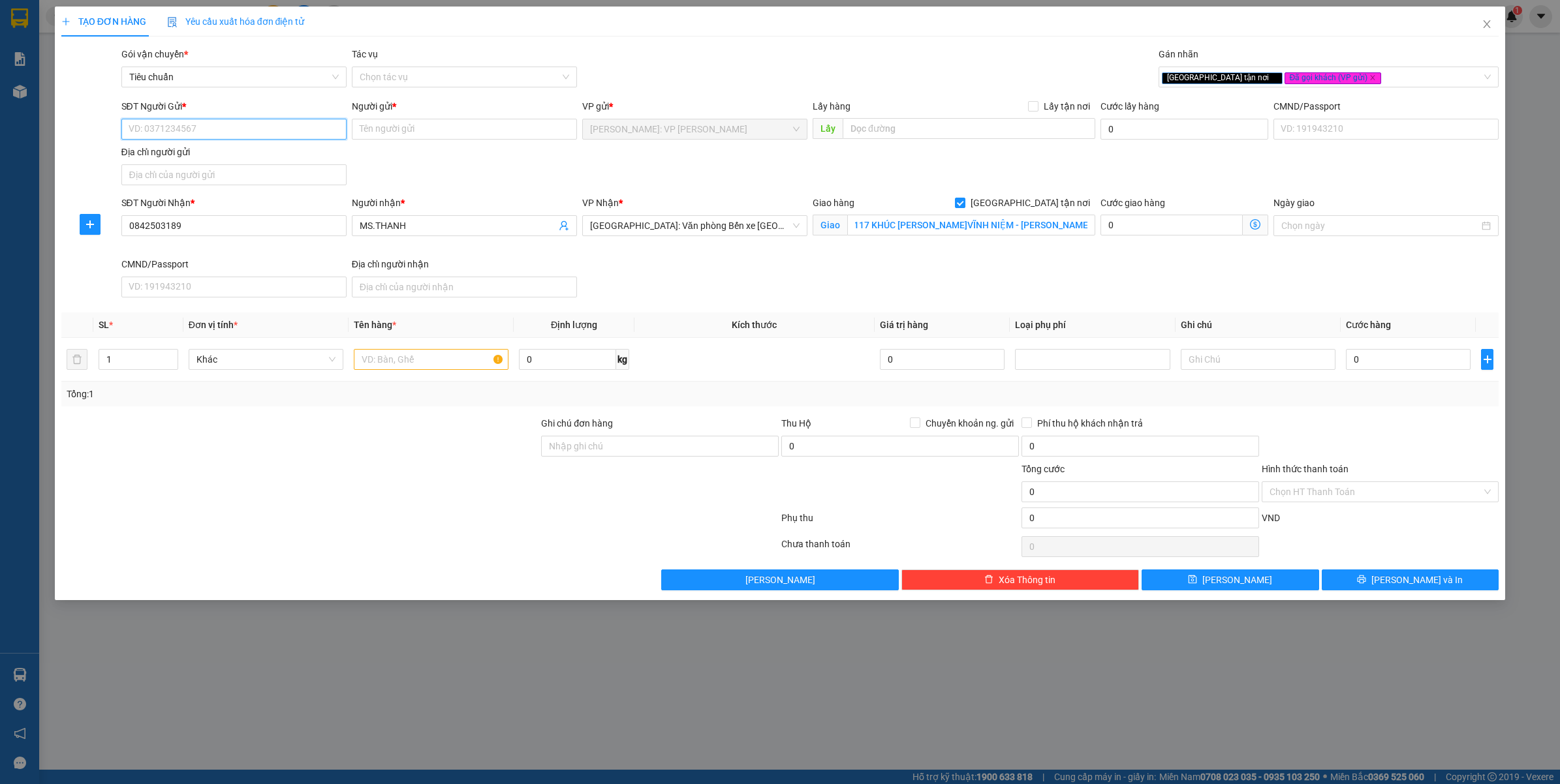
click at [151, 124] on input "SĐT Người Gửi *" at bounding box center [233, 129] width 225 height 21
type input "0904843900"
click at [190, 157] on div "0904843900 - MS.HOA" at bounding box center [234, 155] width 209 height 14
type input "MS.HOA"
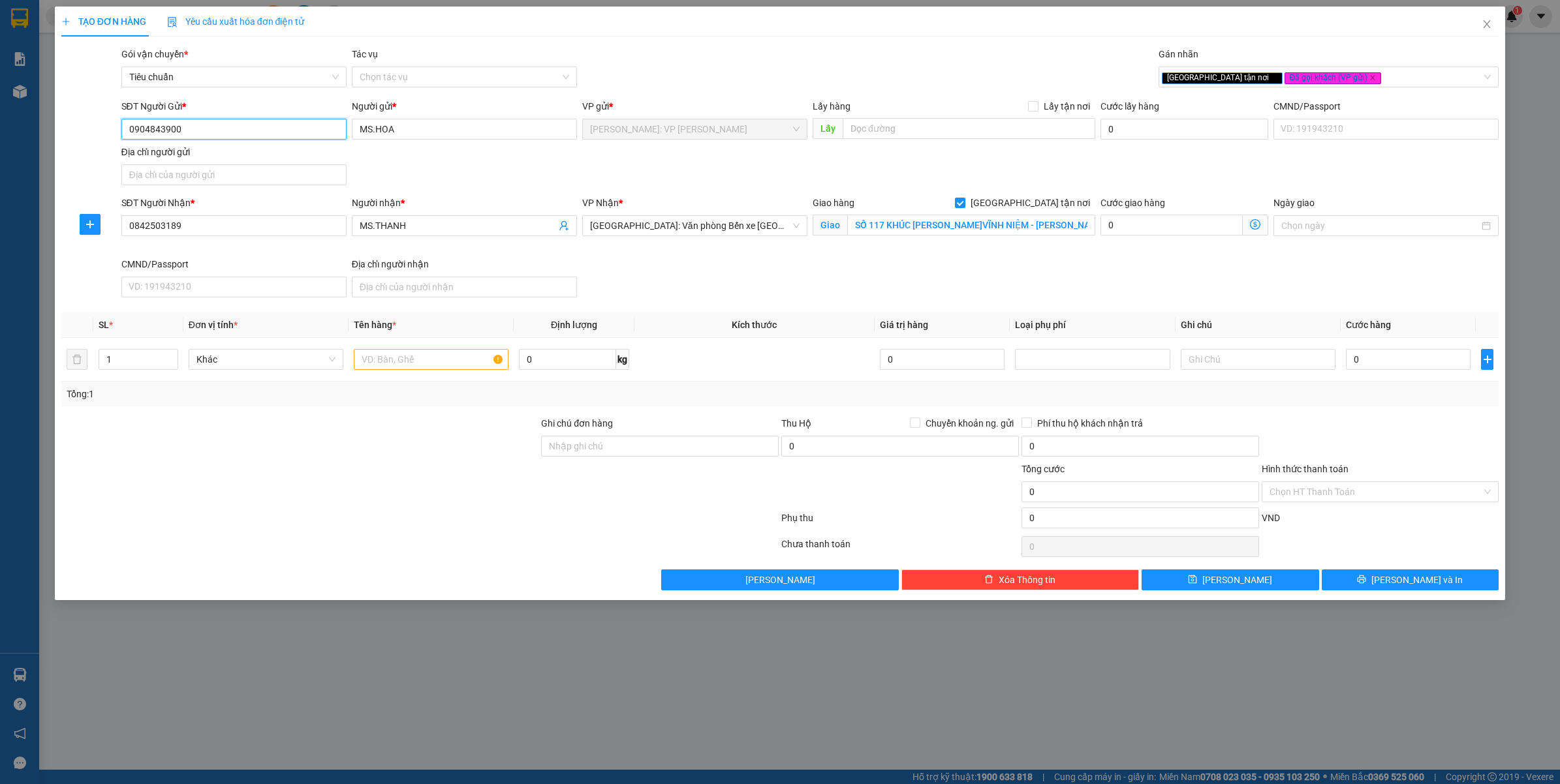
click at [251, 127] on input "0904843900" at bounding box center [233, 129] width 225 height 21
type input "0904843900"
click at [136, 366] on input "1" at bounding box center [138, 359] width 79 height 19
type input "6"
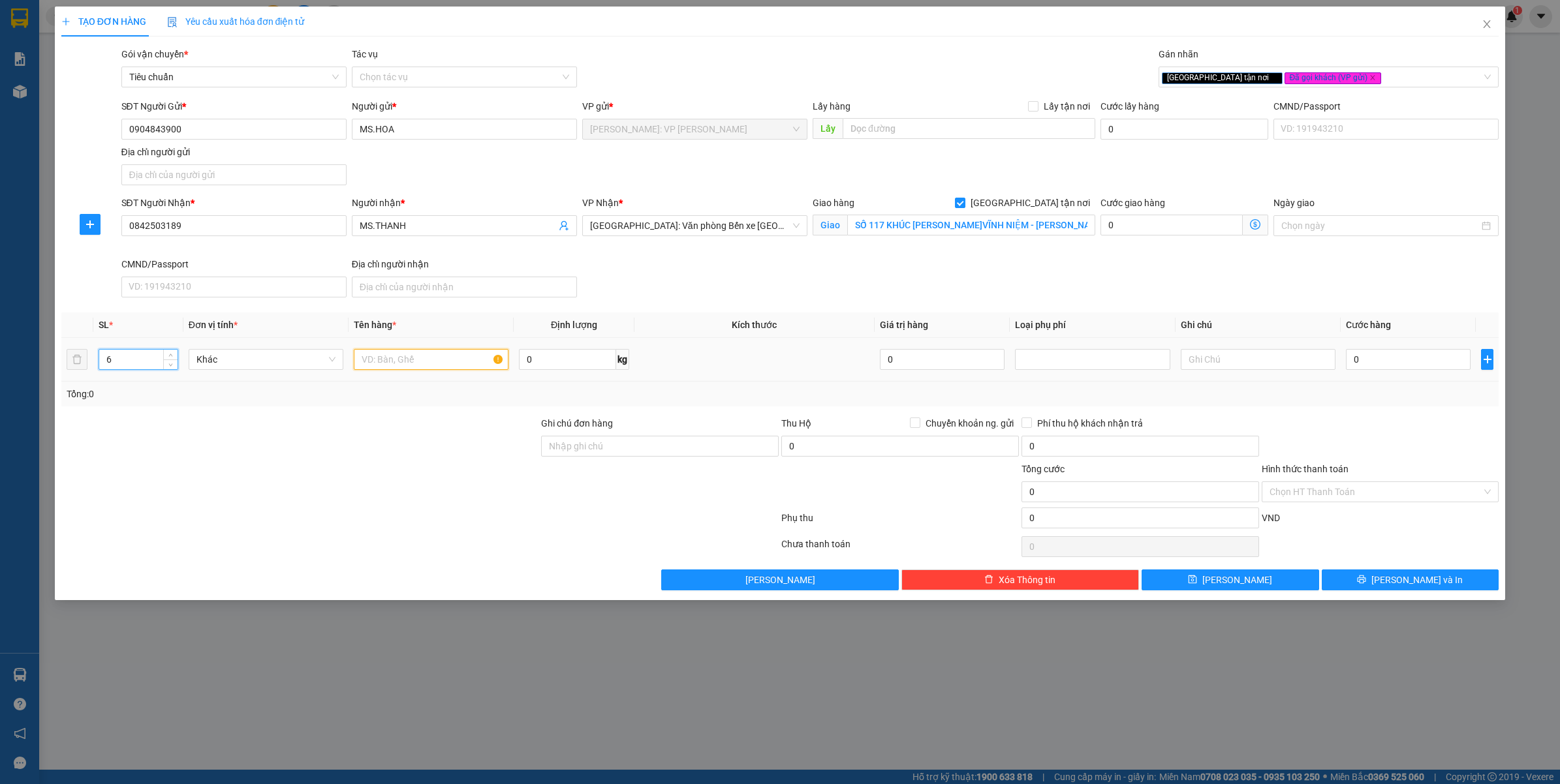
click at [366, 362] on input "text" at bounding box center [431, 359] width 155 height 21
type input "6 THÙNG GIẤY BỌC NILONG ( BỘT VI SINH )"
click at [272, 419] on div at bounding box center [300, 439] width 481 height 46
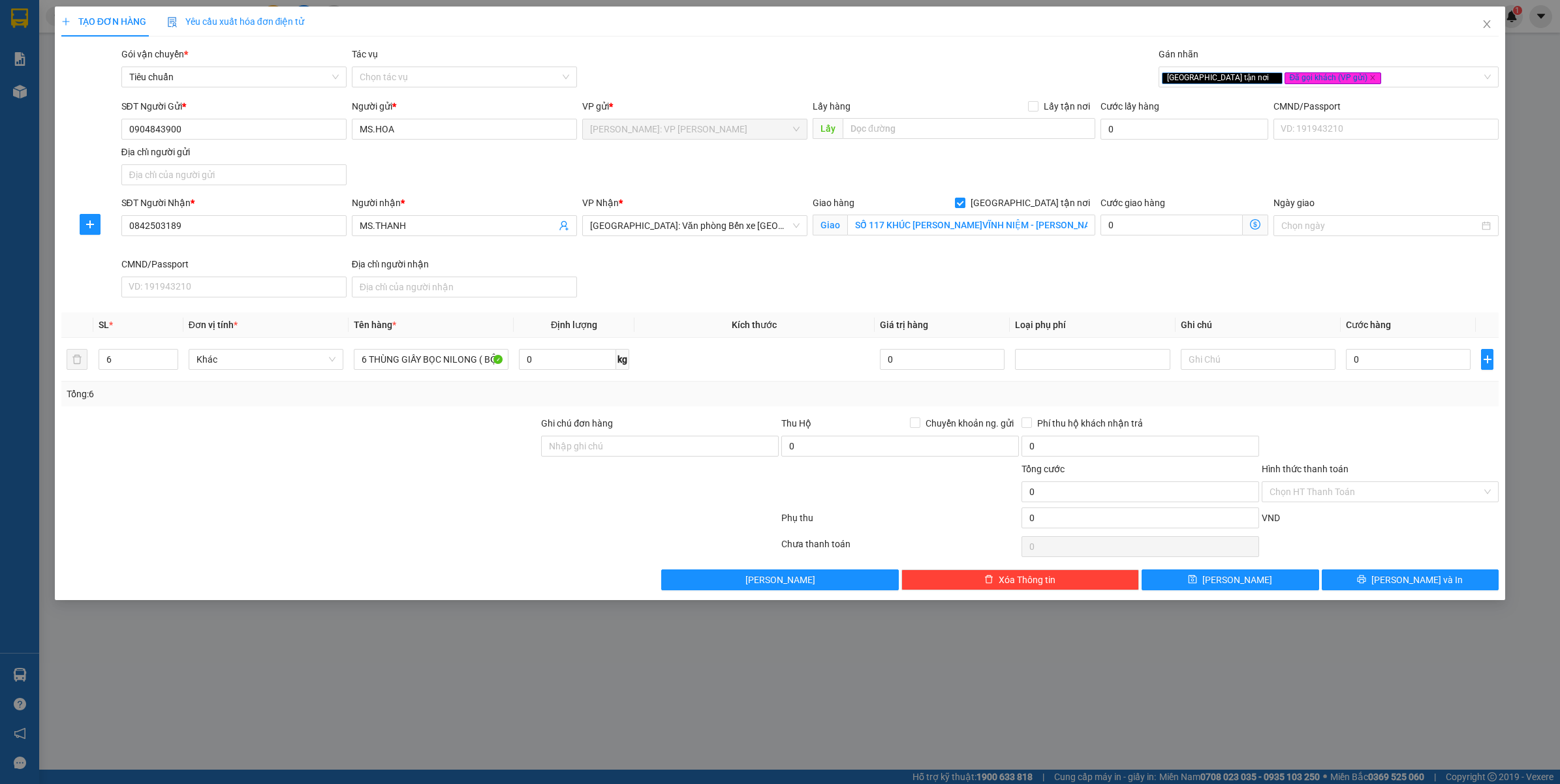
click at [420, 459] on div at bounding box center [300, 439] width 481 height 46
click at [658, 448] on input "Ghi chú đơn hàng" at bounding box center [660, 446] width 238 height 21
type input "VẬN CHUYỂN NHẸ TAY - HƯ VỠ KHÔNG ĐỀN"
click at [374, 548] on div at bounding box center [420, 546] width 720 height 26
click at [1407, 357] on input "0" at bounding box center [1408, 359] width 125 height 21
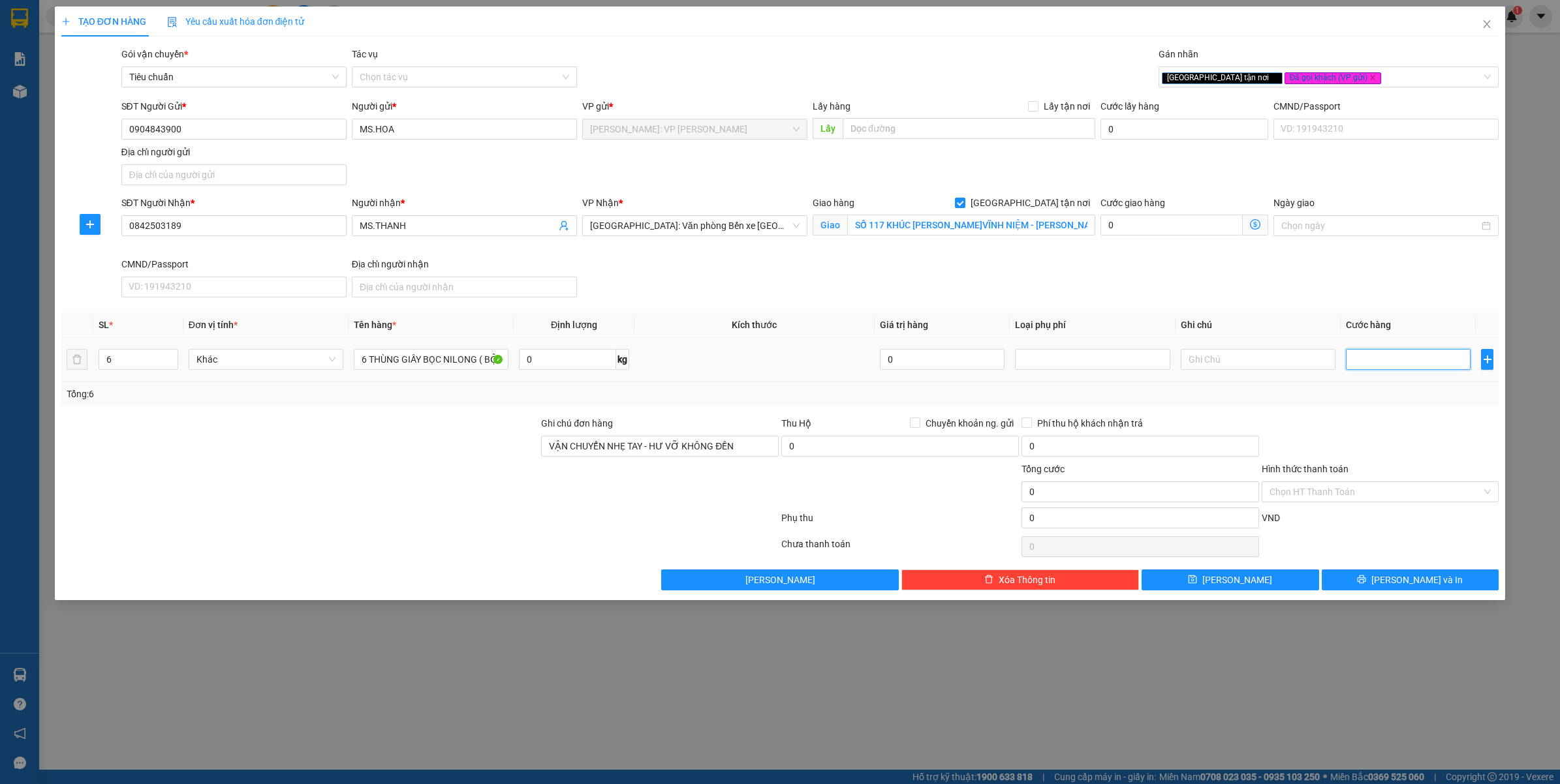
type input "2"
type input "27"
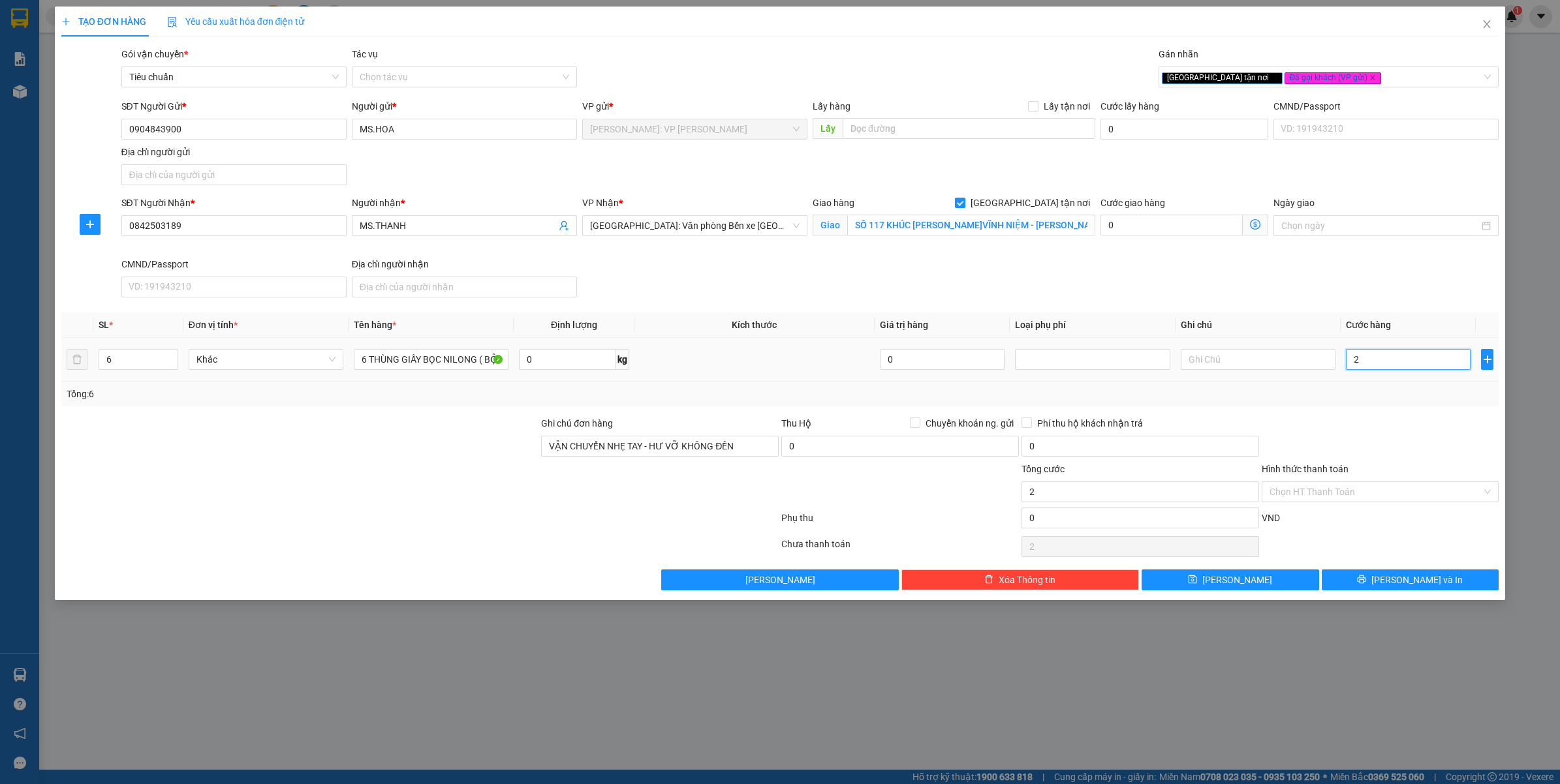
type input "27"
type input "270"
click at [1420, 442] on div at bounding box center [1381, 439] width 240 height 46
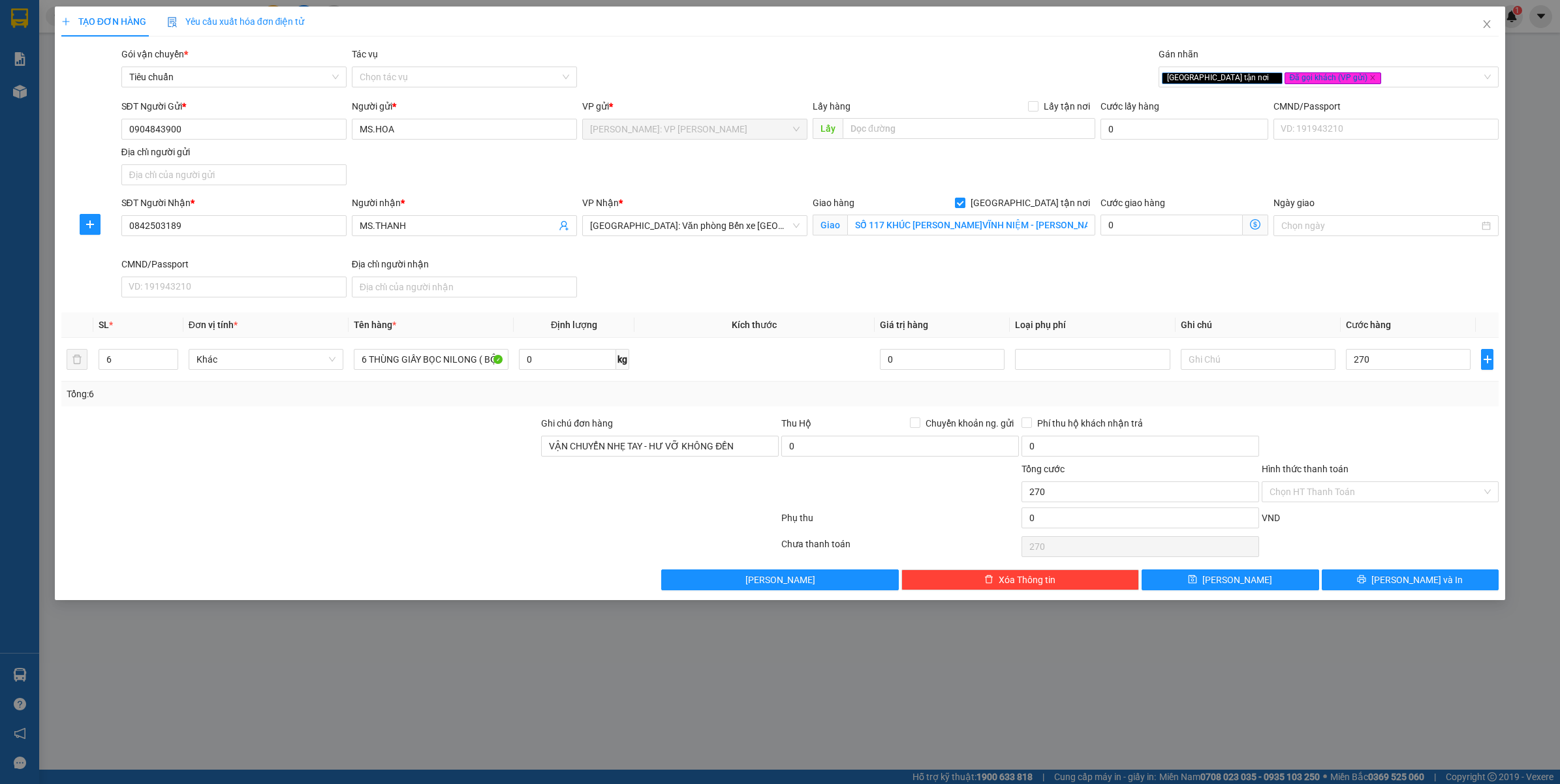
type input "270.000"
click at [1342, 491] on input "Hình thức thanh toán" at bounding box center [1376, 492] width 213 height 19
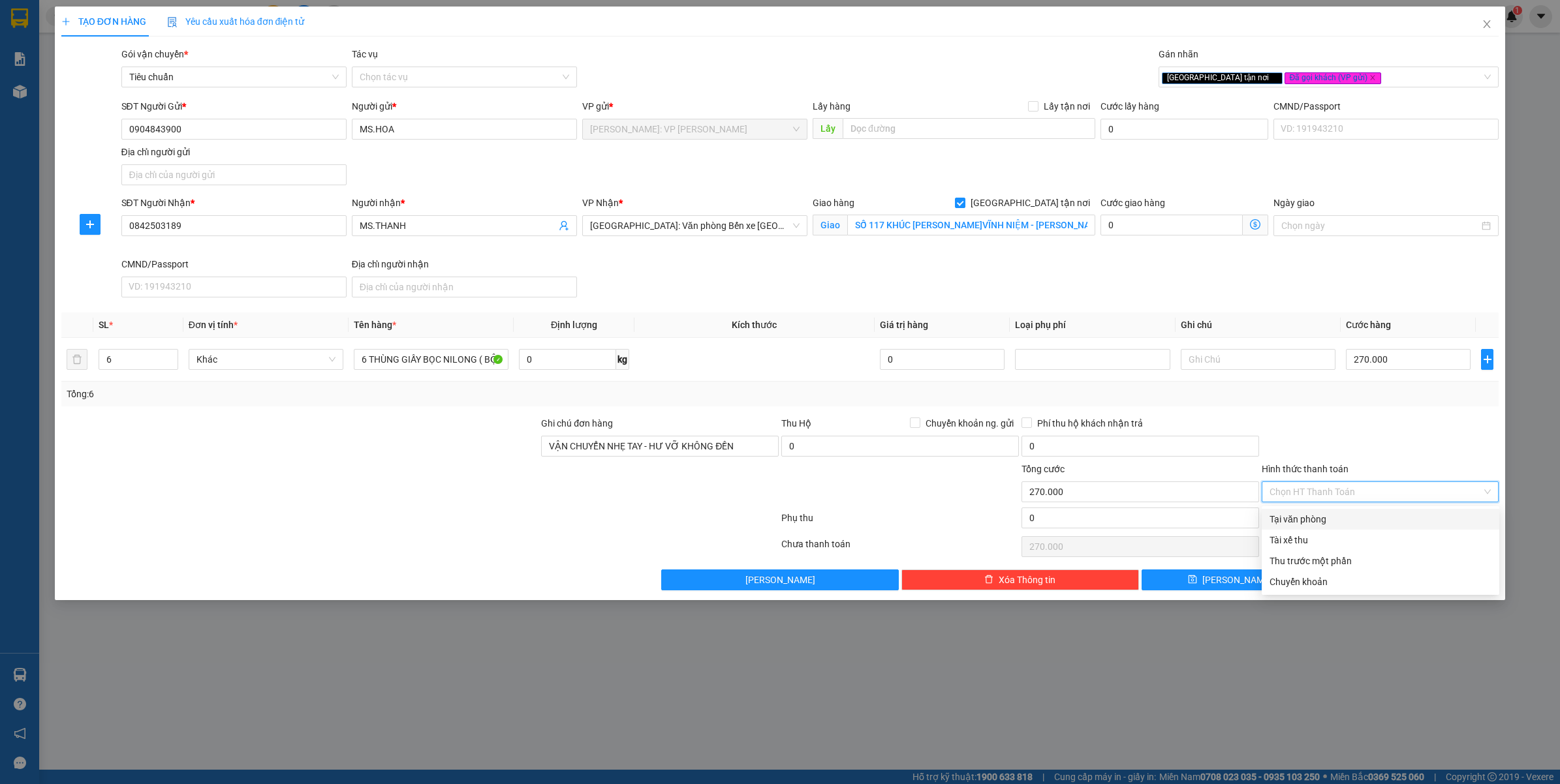
click at [1340, 510] on div "Tại văn phòng" at bounding box center [1381, 519] width 238 height 21
type input "0"
click at [1363, 575] on button "Lưu và In" at bounding box center [1410, 580] width 177 height 21
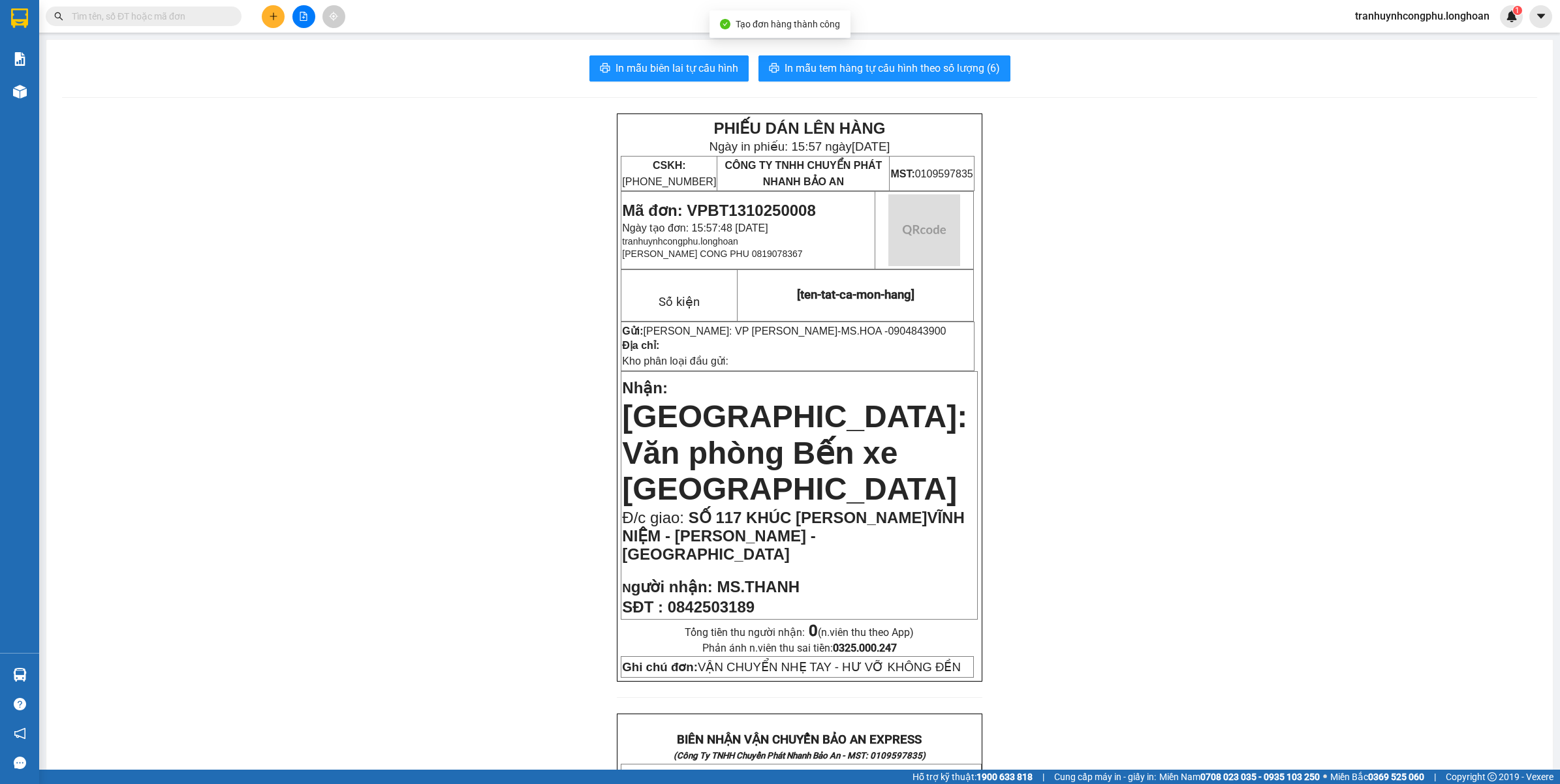
click at [1288, 390] on div "PHIẾU DÁN LÊN HÀNG Ngày in phiếu: 15:57 ngày 13-10-2025 CSKH: 1900.06.88.33 CÔN…" at bounding box center [799, 788] width 1475 height 1351
click at [734, 206] on span "Mã đơn: VPBT1310250008" at bounding box center [719, 211] width 193 height 18
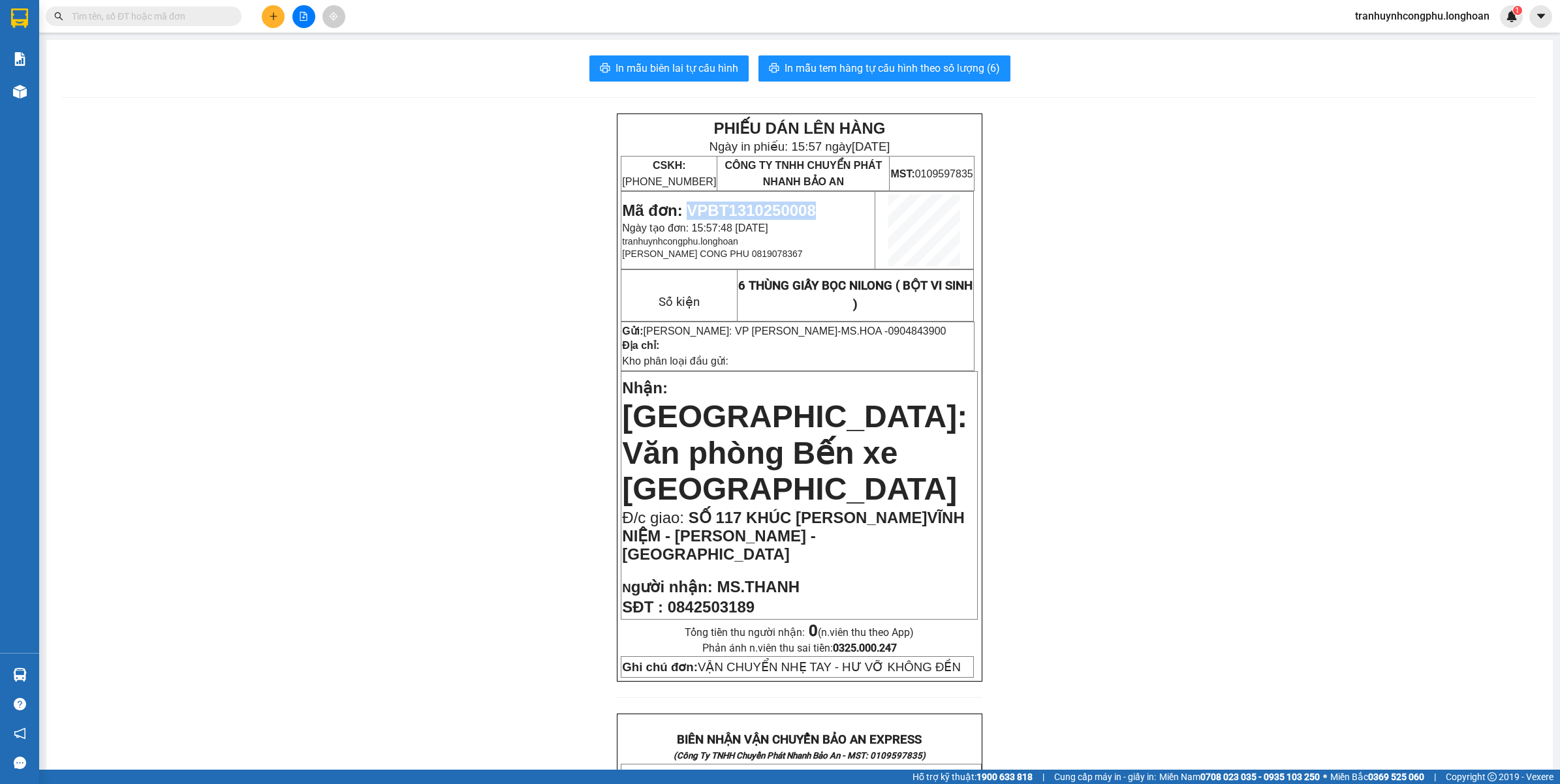
click at [734, 206] on span "Mã đơn: VPBT1310250008" at bounding box center [719, 211] width 193 height 18
copy span "VPBT1310250008"
click at [1078, 438] on div "PHIẾU DÁN LÊN HÀNG Ngày in phiếu: 15:57 ngày 13-10-2025 CSKH: 1900.06.88.33 CÔN…" at bounding box center [799, 788] width 1475 height 1351
click at [710, 509] on span "SỐ 117 KHÚC HẠO - F.VĨNH NIỆM - LÊ CHÂN - HẢI PHÒNG" at bounding box center [793, 536] width 342 height 54
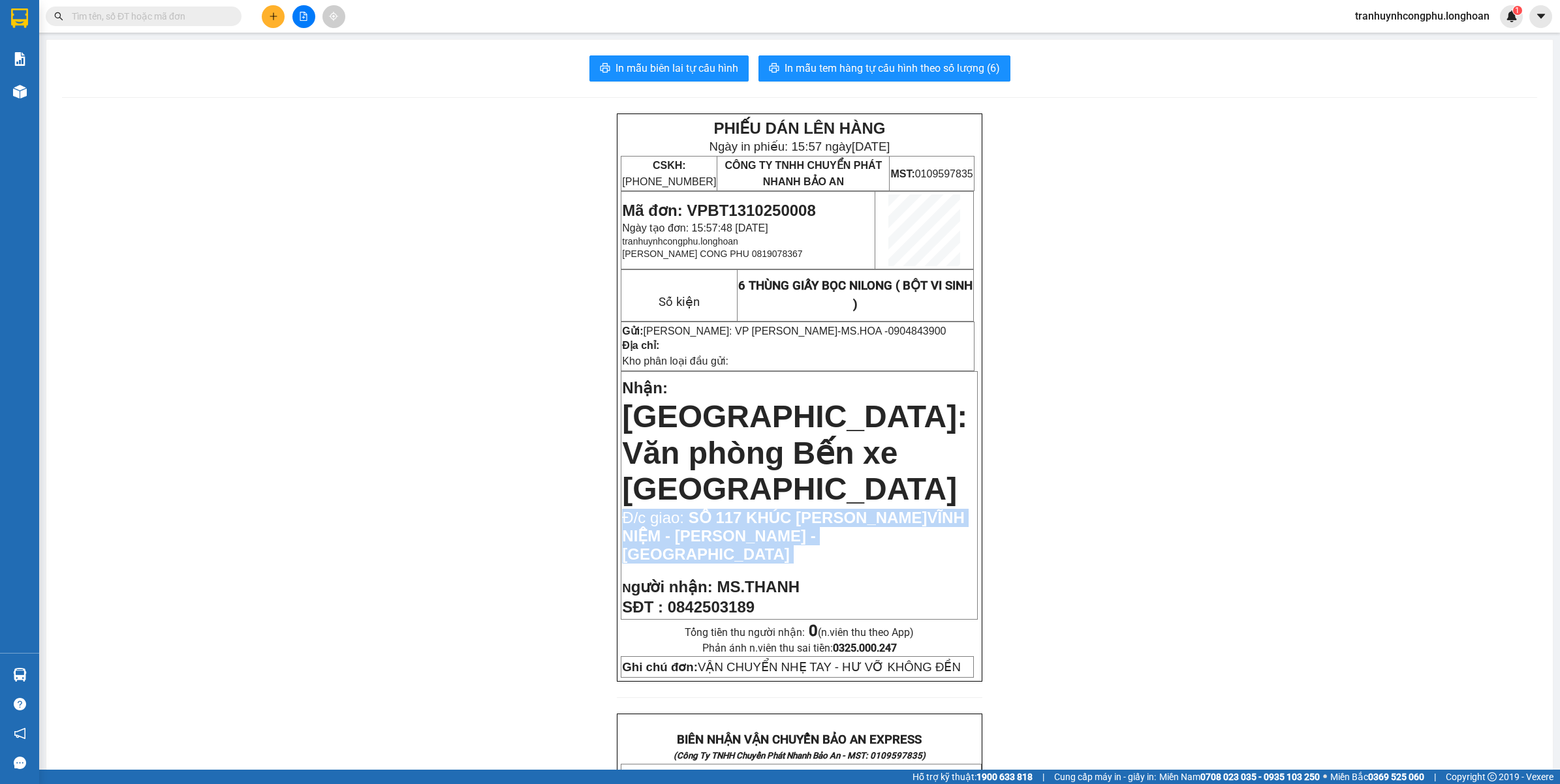
click at [710, 509] on span "SỐ 117 KHÚC HẠO - F.VĨNH NIỆM - LÊ CHÂN - HẢI PHÒNG" at bounding box center [793, 536] width 342 height 54
copy td "Đ/c giao: SỐ 117 KHÚC HẠO - F.VĨNH NIỆM - LÊ CHÂN - HẢI PHÒNG"
drag, startPoint x: 469, startPoint y: 527, endPoint x: 467, endPoint y: 576, distance: 49.0
click at [469, 527] on div "PHIẾU DÁN LÊN HÀNG Ngày in phiếu: 15:57 ngày 13-10-2025 CSKH: 1900.06.88.33 CÔN…" at bounding box center [799, 788] width 1475 height 1351
click at [1146, 548] on div "PHIẾU DÁN LÊN HÀNG Ngày in phiếu: 15:57 ngày 13-10-2025 CSKH: 1900.06.88.33 CÔN…" at bounding box center [799, 788] width 1475 height 1351
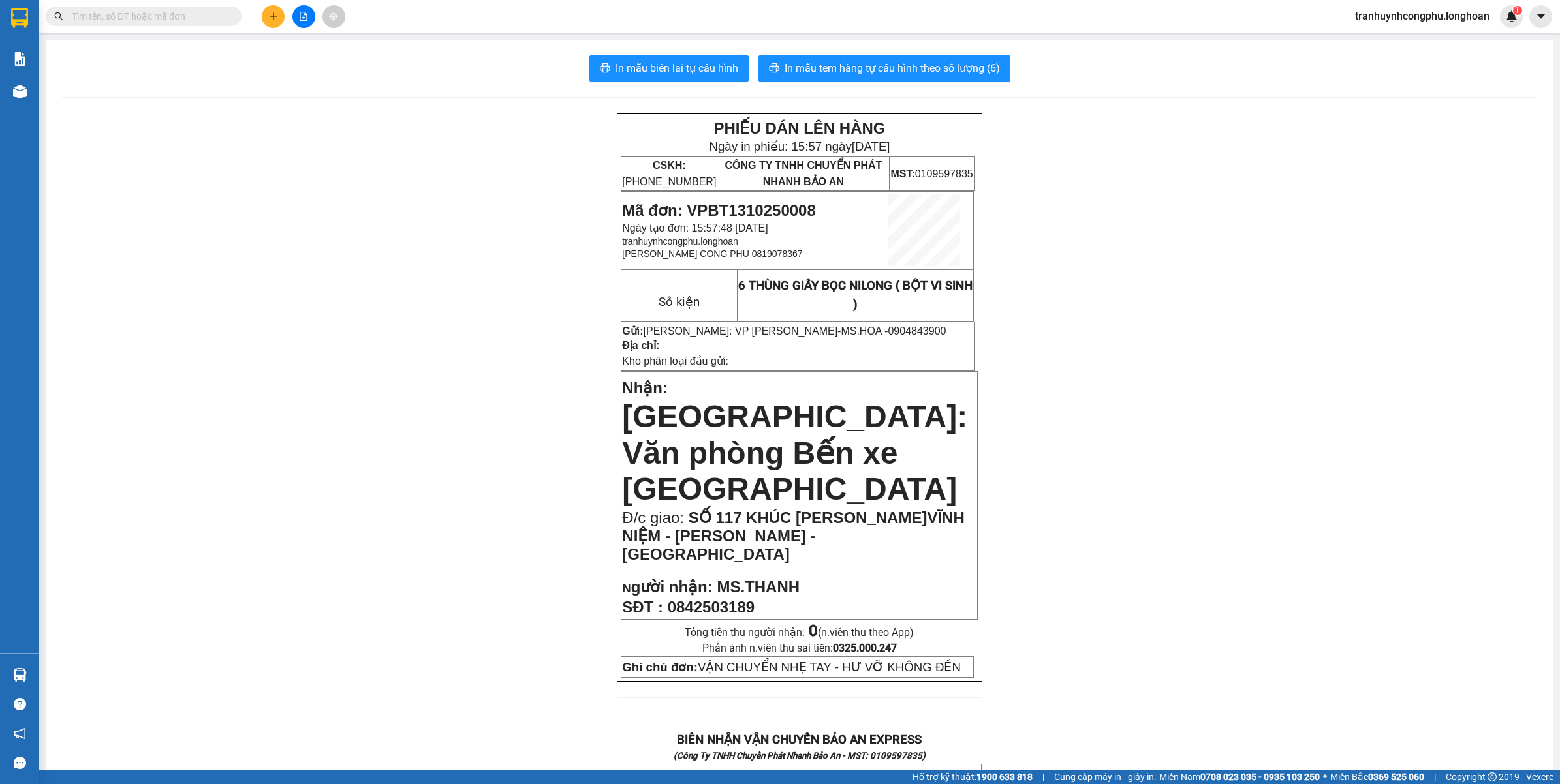
drag, startPoint x: 322, startPoint y: 441, endPoint x: 411, endPoint y: 377, distance: 109.6
click at [323, 438] on div "PHIẾU DÁN LÊN HÀNG Ngày in phiếu: 15:57 ngày 13-10-2025 CSKH: 1900.06.88.33 CÔN…" at bounding box center [799, 788] width 1475 height 1351
click at [841, 59] on button "In mẫu tem hàng tự cấu hình theo số lượng (6)" at bounding box center [884, 68] width 252 height 26
click at [748, 202] on span "Mã đơn: VPBT1310250008" at bounding box center [719, 211] width 193 height 18
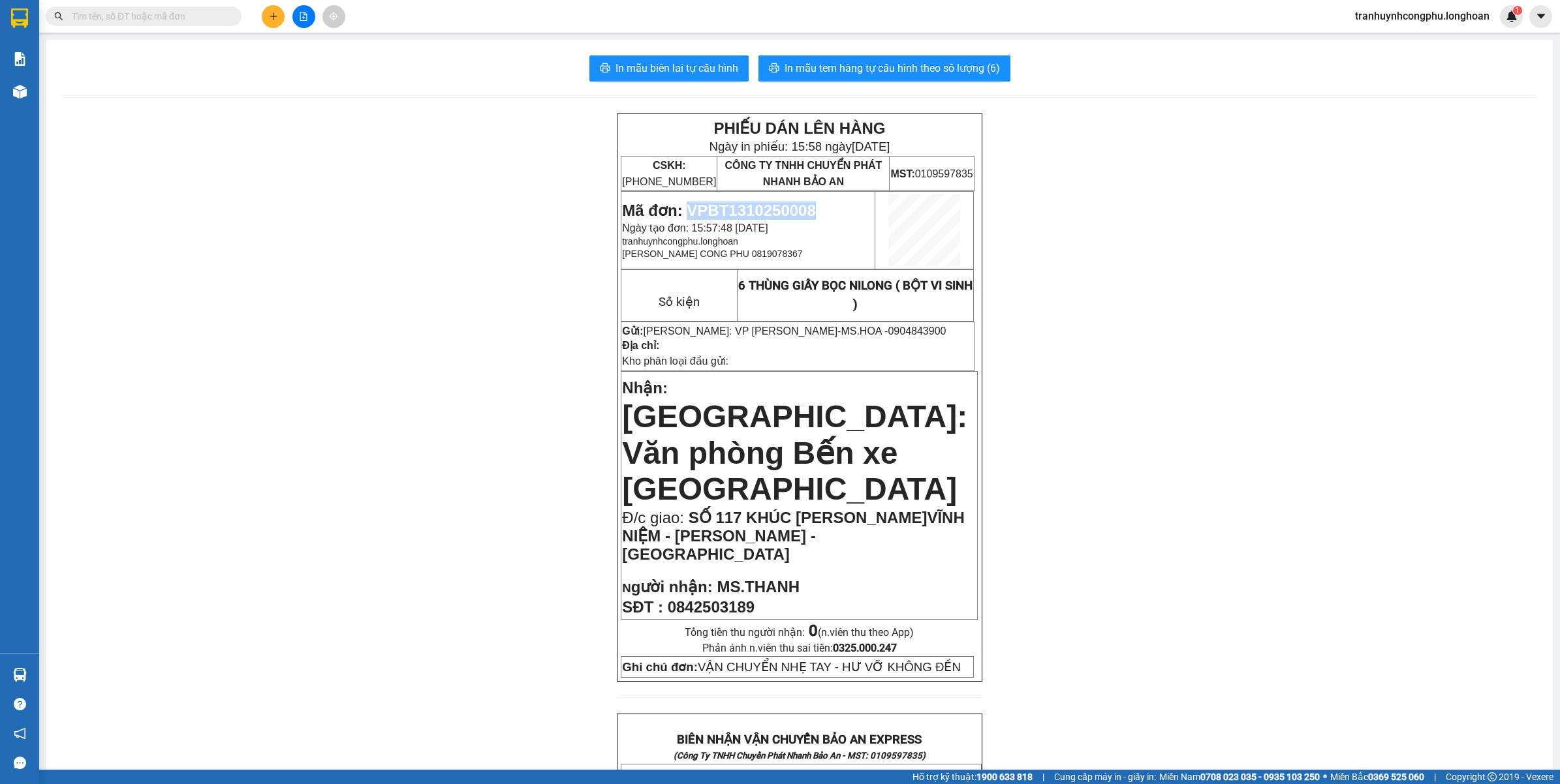
copy span "VPBT1310250008"
drag, startPoint x: 309, startPoint y: 336, endPoint x: 119, endPoint y: 245, distance: 210.7
click at [308, 336] on div "PHIẾU DÁN LÊN HÀNG Ngày in phiếu: 15:58 ngày 13-10-2025 CSKH: 1900.06.88.33 CÔN…" at bounding box center [799, 788] width 1475 height 1351
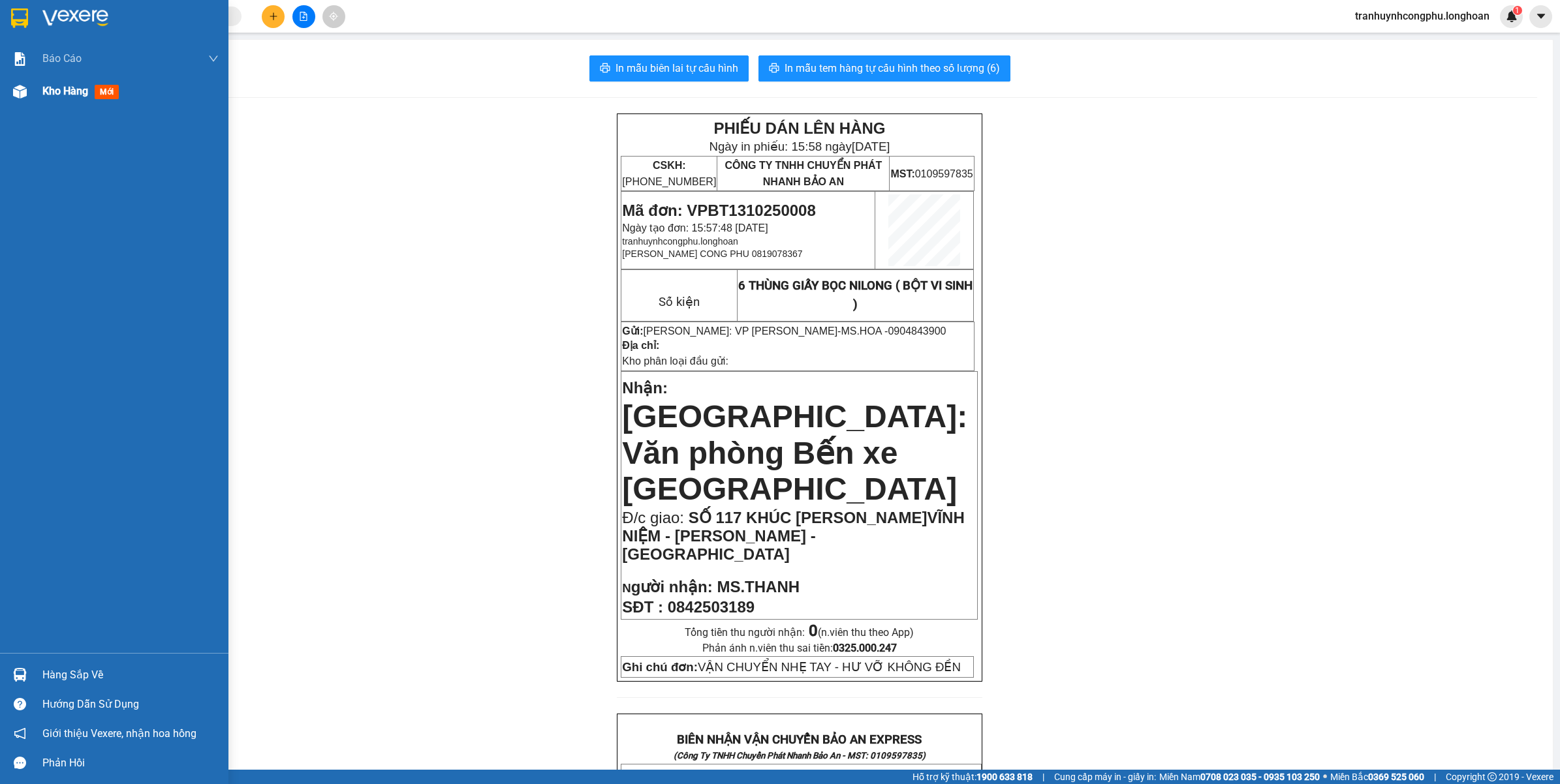
click at [33, 90] on div "Kho hàng mới" at bounding box center [114, 91] width 229 height 33
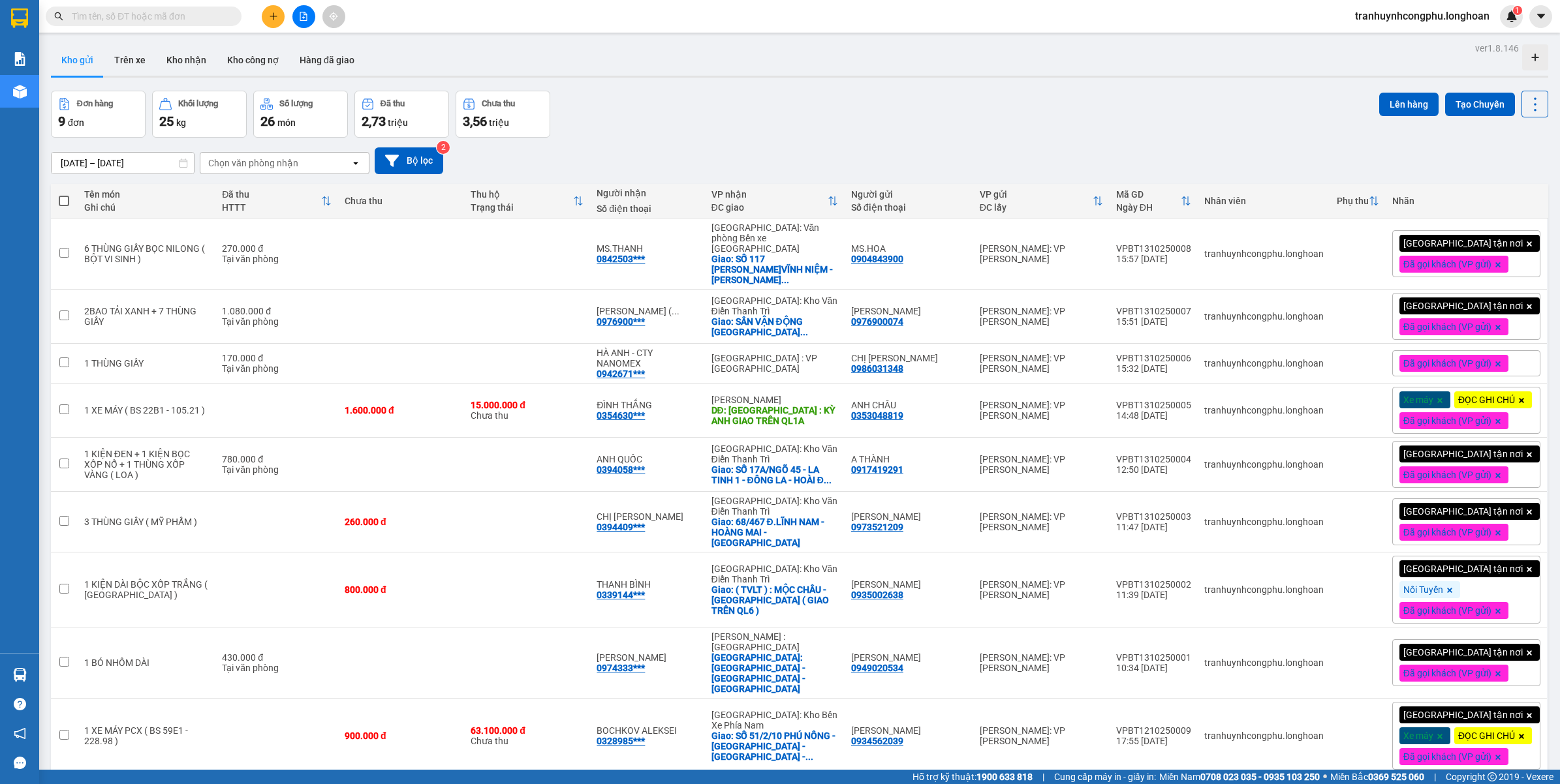
click at [274, 18] on icon "plus" at bounding box center [274, 16] width 9 height 9
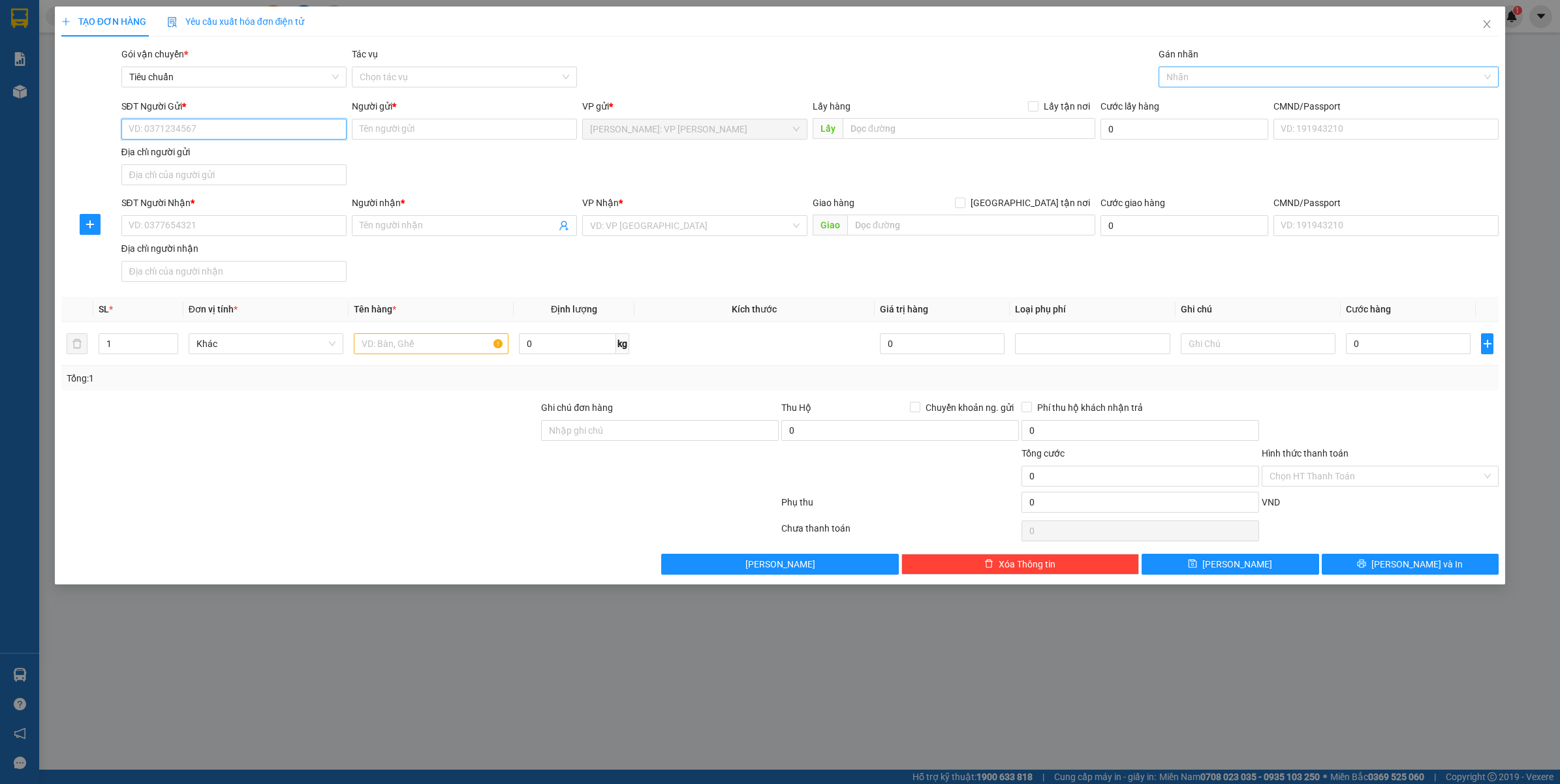
click at [1232, 81] on div at bounding box center [1323, 77] width 322 height 16
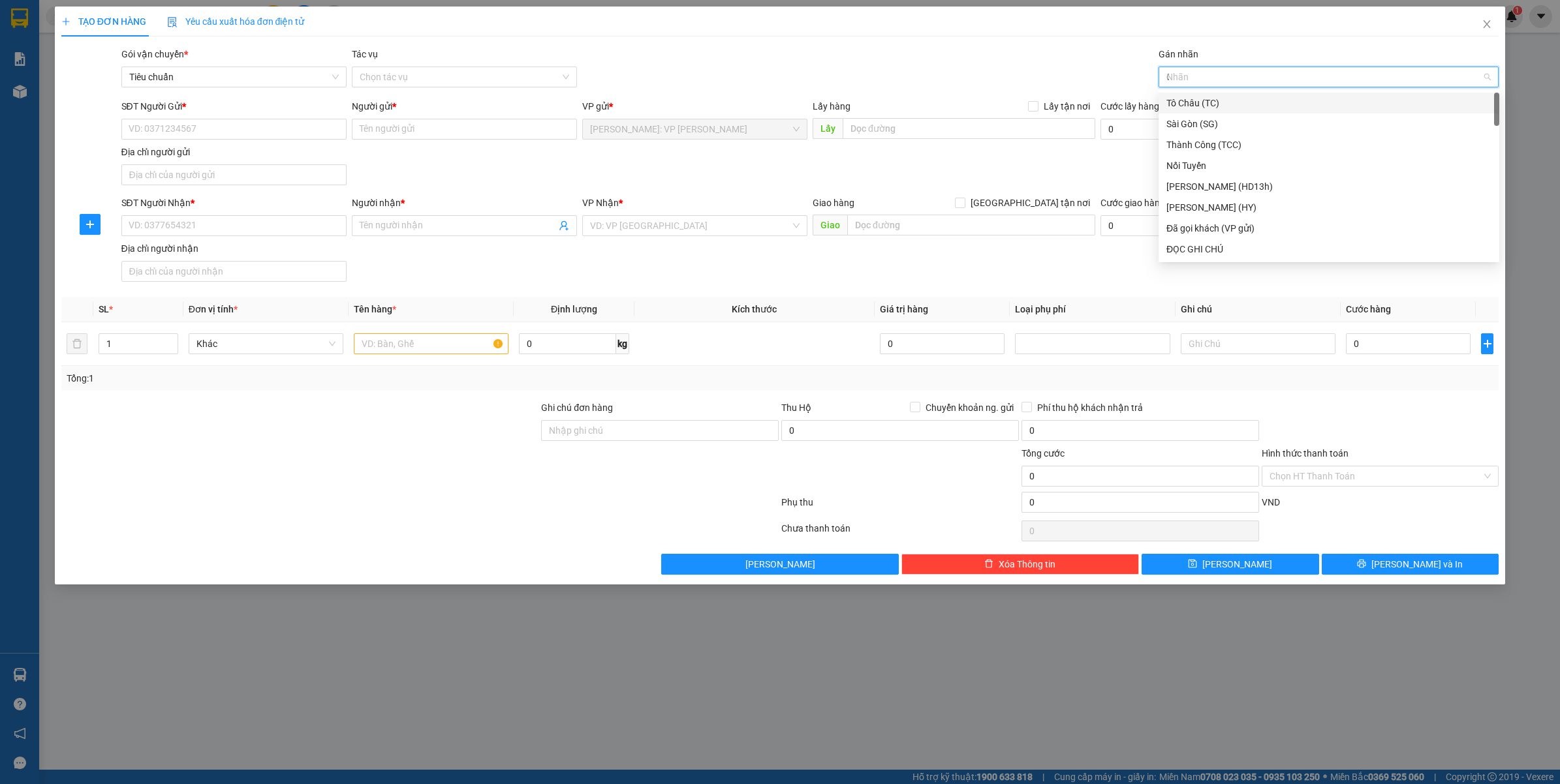
type input "GT"
click at [1048, 197] on span "[GEOGRAPHIC_DATA] tận nơi" at bounding box center [1031, 203] width 130 height 14
click at [964, 198] on input "[GEOGRAPHIC_DATA] tận nơi" at bounding box center [959, 203] width 9 height 9
checkbox input "true"
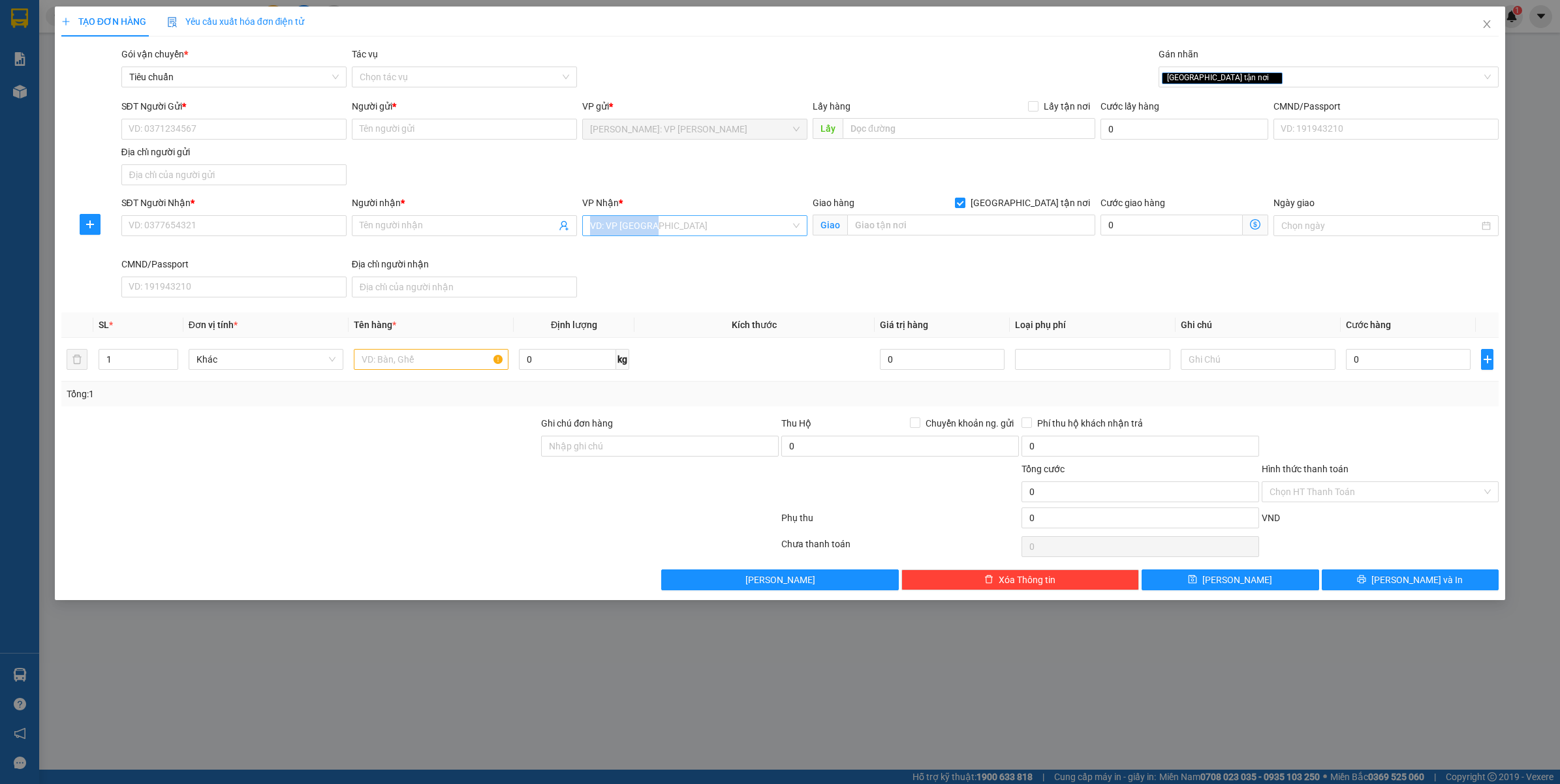
drag, startPoint x: 639, startPoint y: 237, endPoint x: 648, endPoint y: 218, distance: 21.0
click at [644, 229] on div "VP Nhận * VD: VP Sài Gòn" at bounding box center [695, 218] width 225 height 46
click at [648, 217] on input "search" at bounding box center [690, 226] width 200 height 19
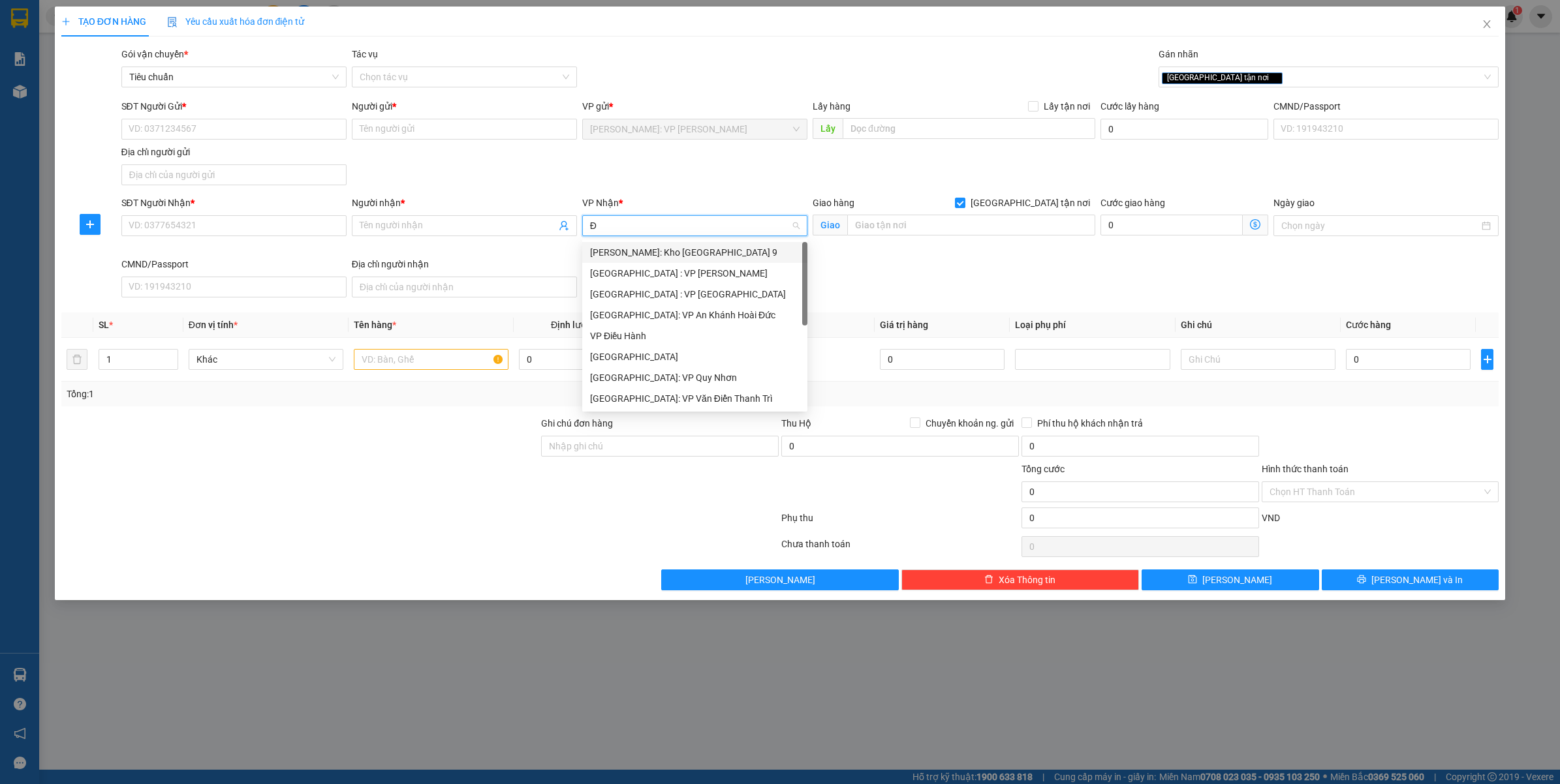
type input "ĐA"
click at [650, 253] on div "[GEOGRAPHIC_DATA] : VP [PERSON_NAME]" at bounding box center [710, 252] width 240 height 14
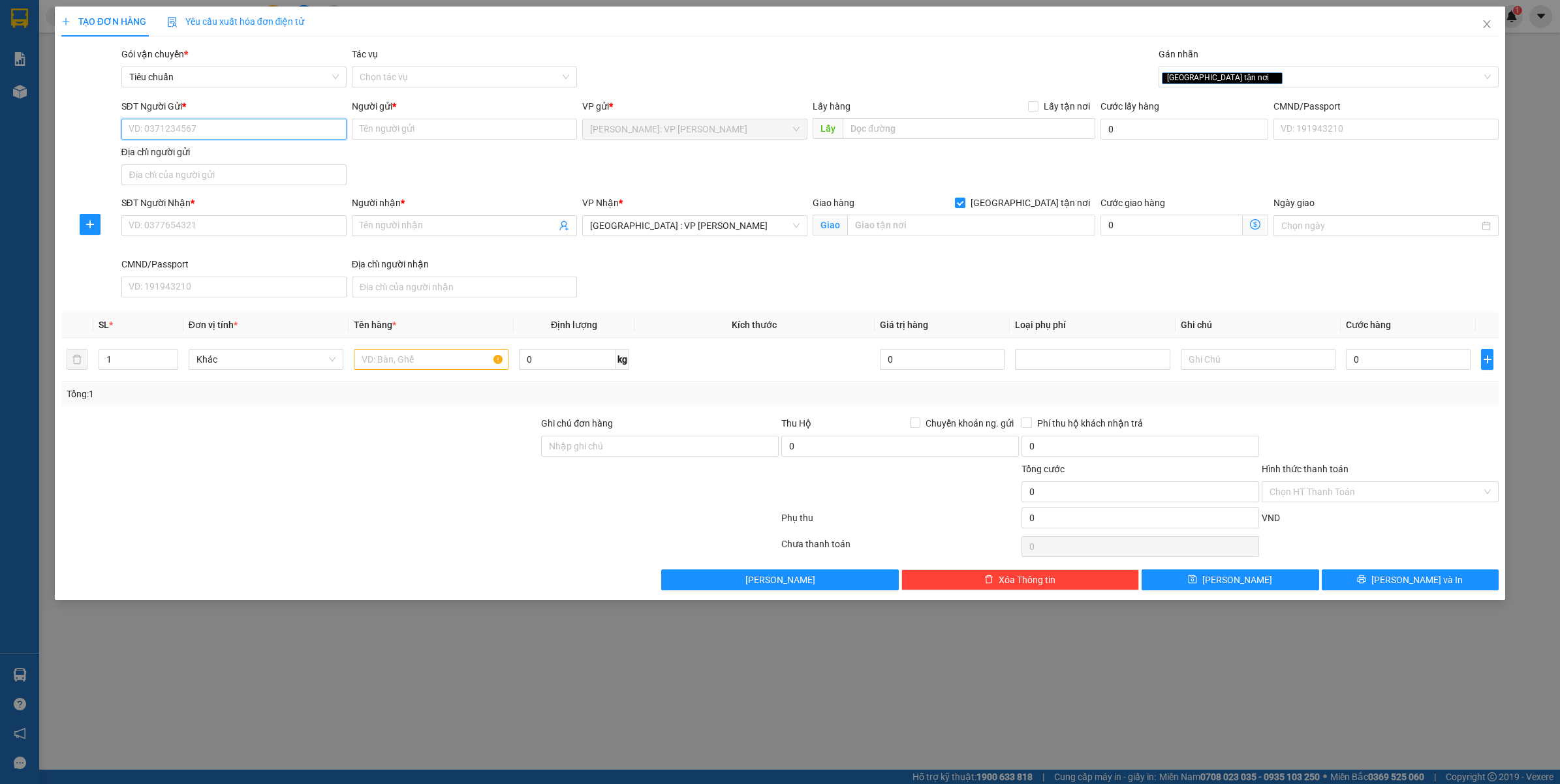
click at [177, 120] on input "SĐT Người Gửi *" at bounding box center [233, 129] width 225 height 21
click at [206, 126] on input "0397536616" at bounding box center [233, 129] width 225 height 21
type input "0397536616"
click at [403, 134] on input "Người gửi *" at bounding box center [464, 129] width 225 height 21
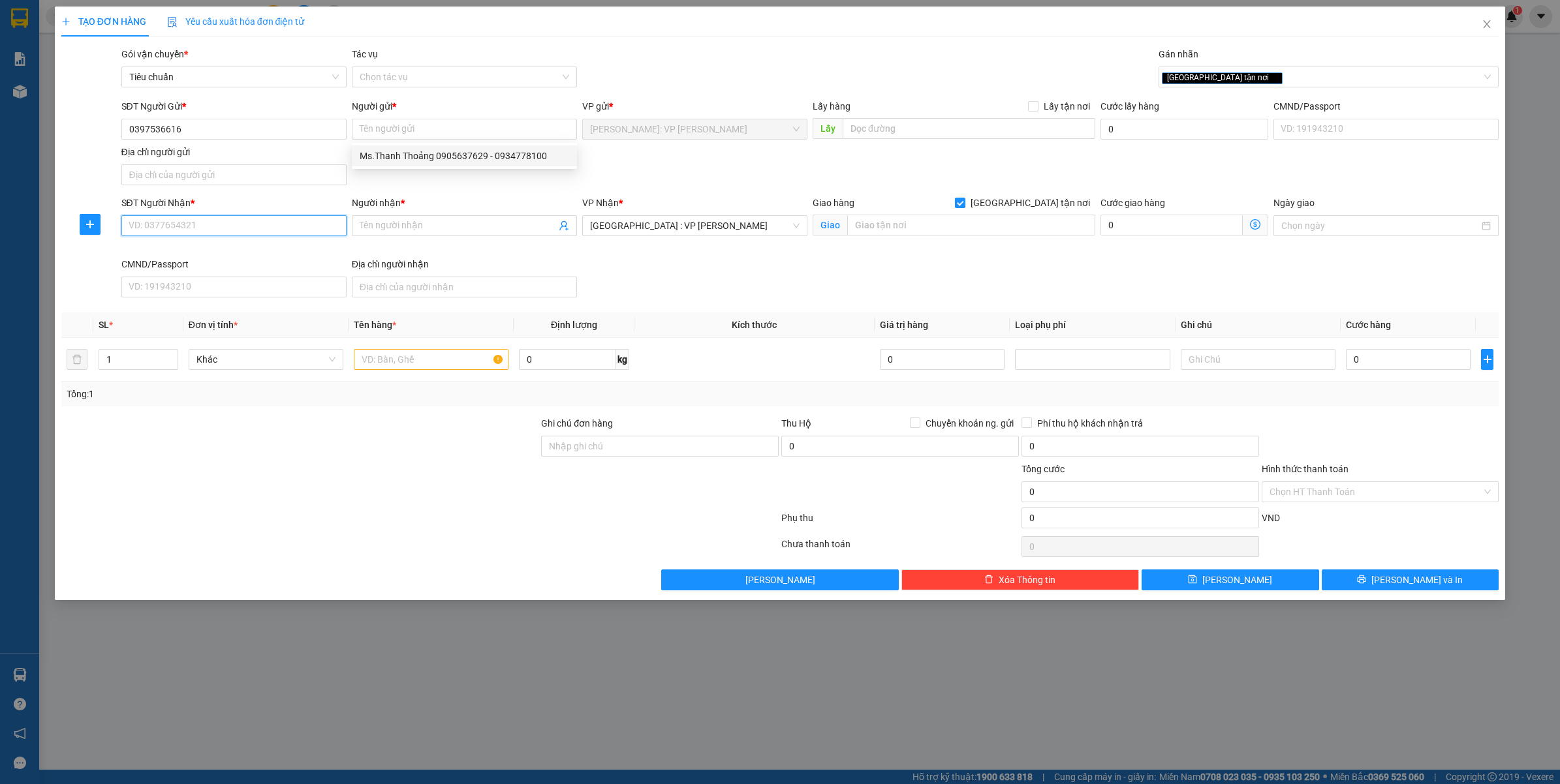
click at [157, 216] on input "SĐT Người Nhận *" at bounding box center [233, 226] width 225 height 21
click at [388, 132] on input "Người gửi *" at bounding box center [464, 129] width 225 height 21
type input "CHỊ HÀ - BEMORI"
click at [198, 241] on div "SĐT Người Nhận * VD: 0377654321" at bounding box center [233, 218] width 225 height 46
click at [203, 226] on input "SĐT Người Nhận *" at bounding box center [233, 226] width 225 height 21
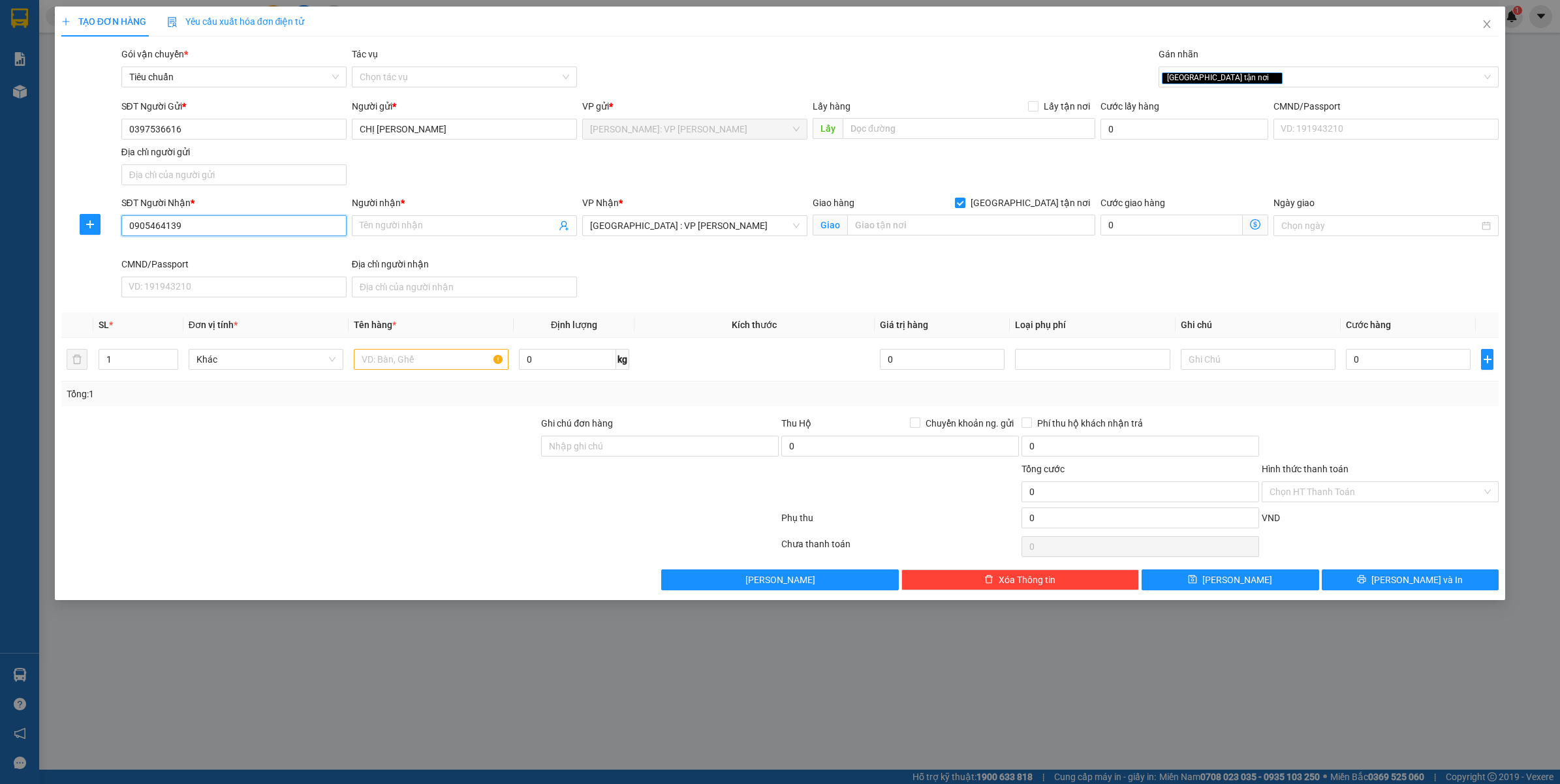
click at [218, 227] on input "0905464139" at bounding box center [233, 226] width 225 height 21
click at [219, 229] on input "0905464139" at bounding box center [233, 226] width 225 height 21
type input "0905464139"
click at [436, 230] on input "Người nhận *" at bounding box center [458, 225] width 197 height 14
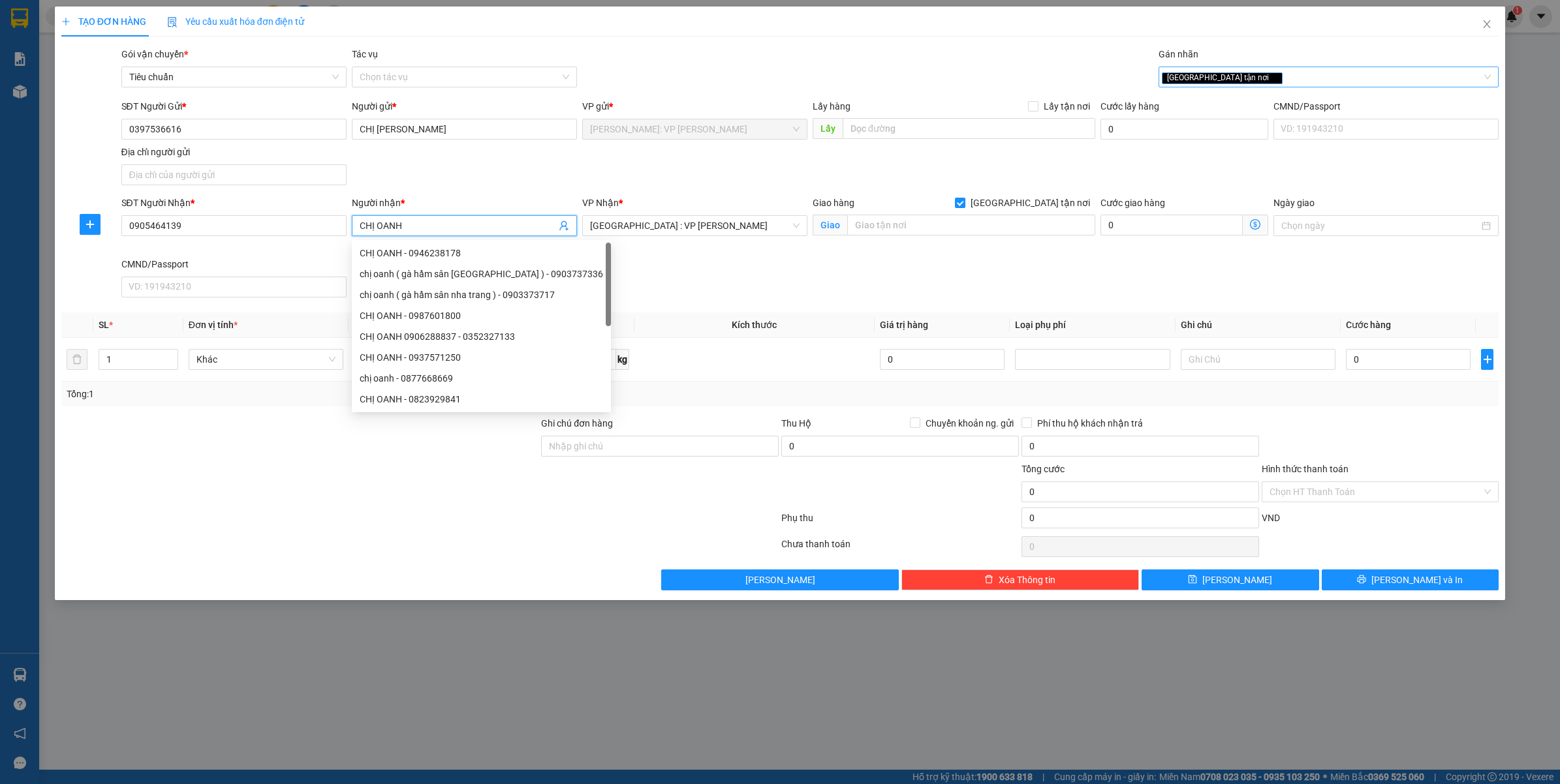
click at [1297, 78] on div "[GEOGRAPHIC_DATA] tận nơi" at bounding box center [1323, 77] width 322 height 16
type input "CHỊ OANH"
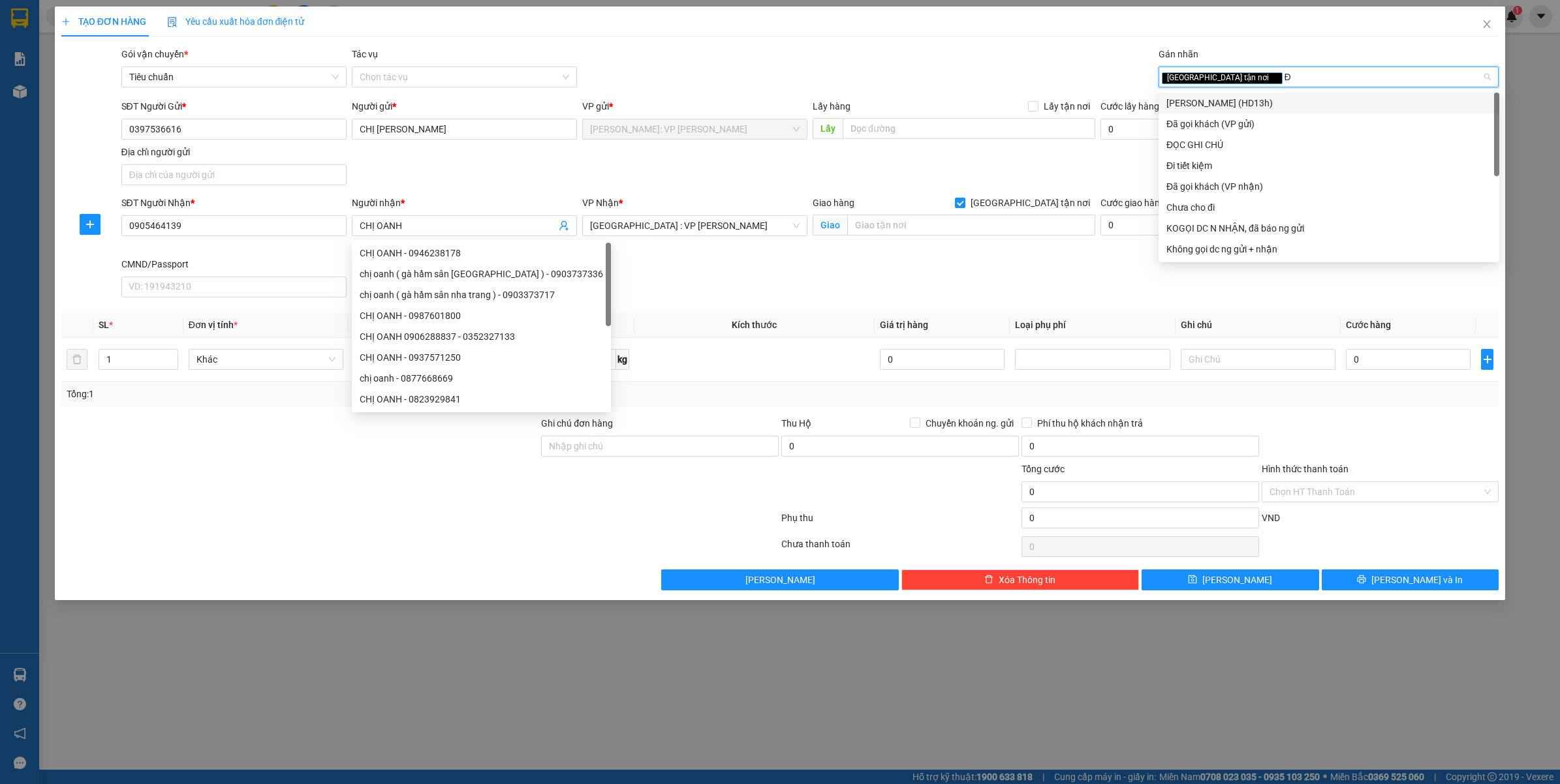
type input "ĐA"
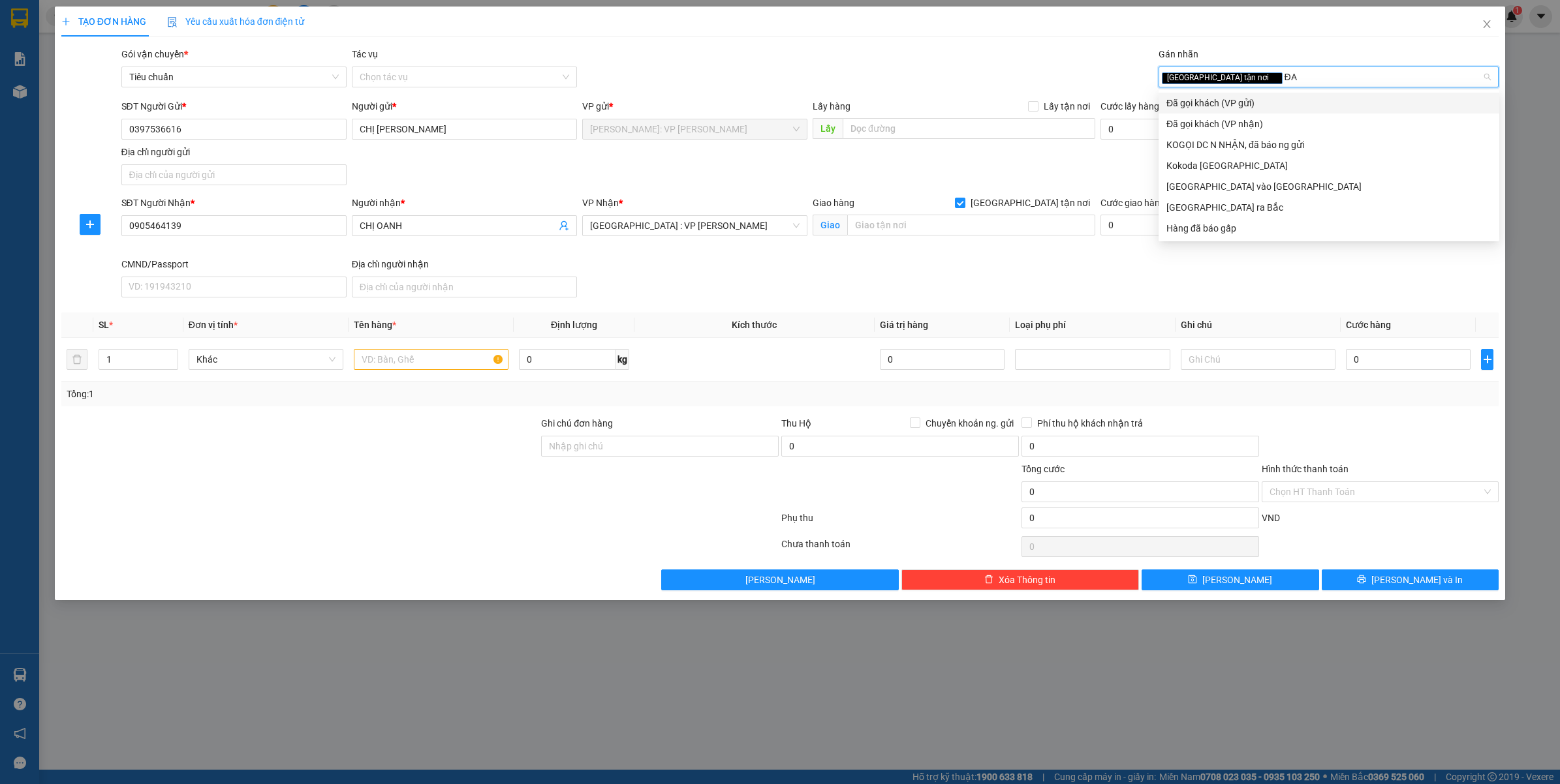
click at [1247, 96] on div "Đã gọi khách (VP gửi)" at bounding box center [1329, 102] width 325 height 14
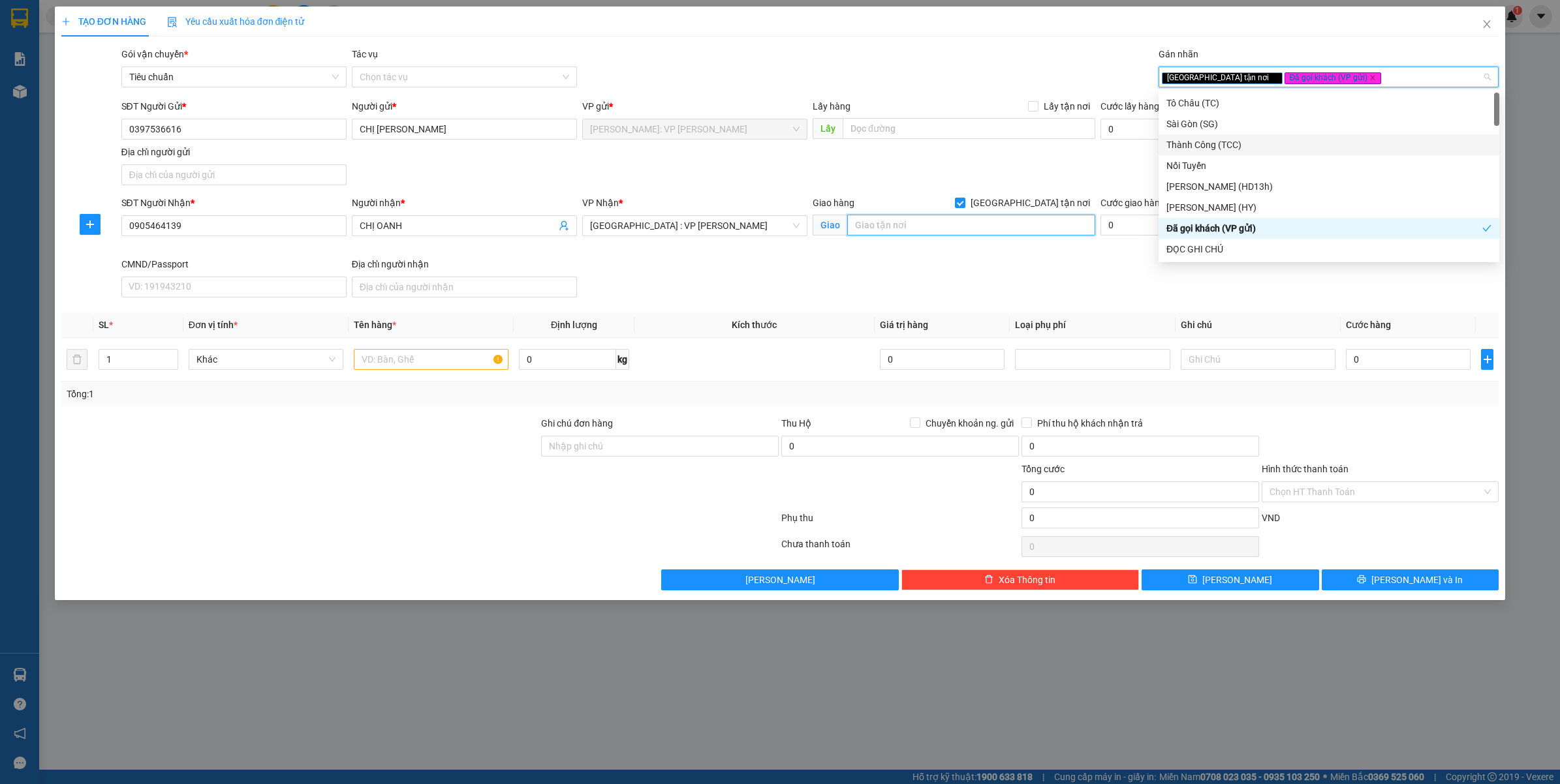
click at [968, 223] on input "text" at bounding box center [971, 225] width 248 height 21
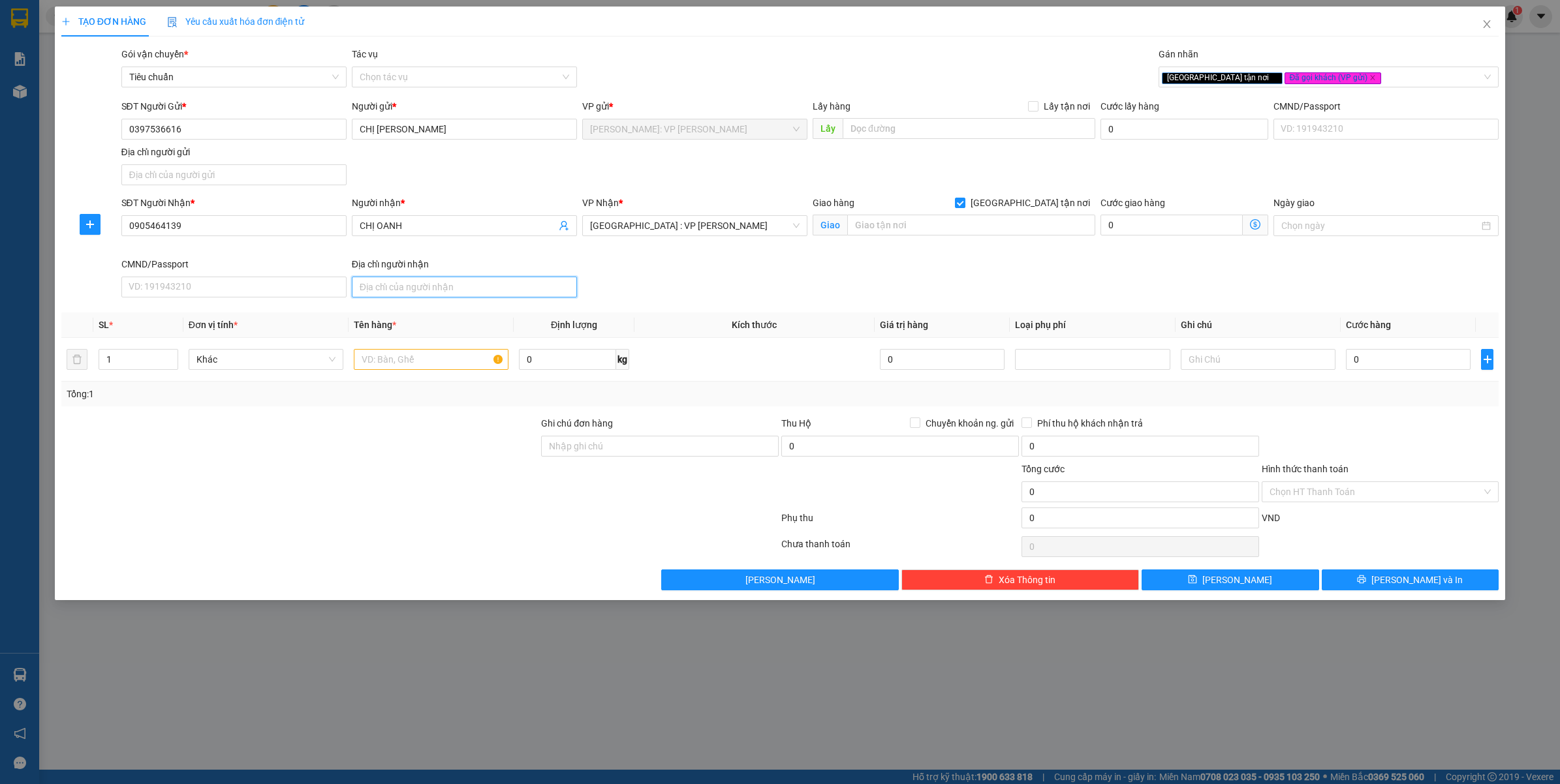
click at [399, 291] on input "Địa chỉ người nhận" at bounding box center [464, 287] width 225 height 21
type input "594 HAI BÀ TRƯNG - HỘI AN - QUẢNG NAM"
click at [171, 354] on icon "up" at bounding box center [171, 356] width 4 height 4
type input "2"
click at [458, 373] on td at bounding box center [431, 359] width 165 height 43
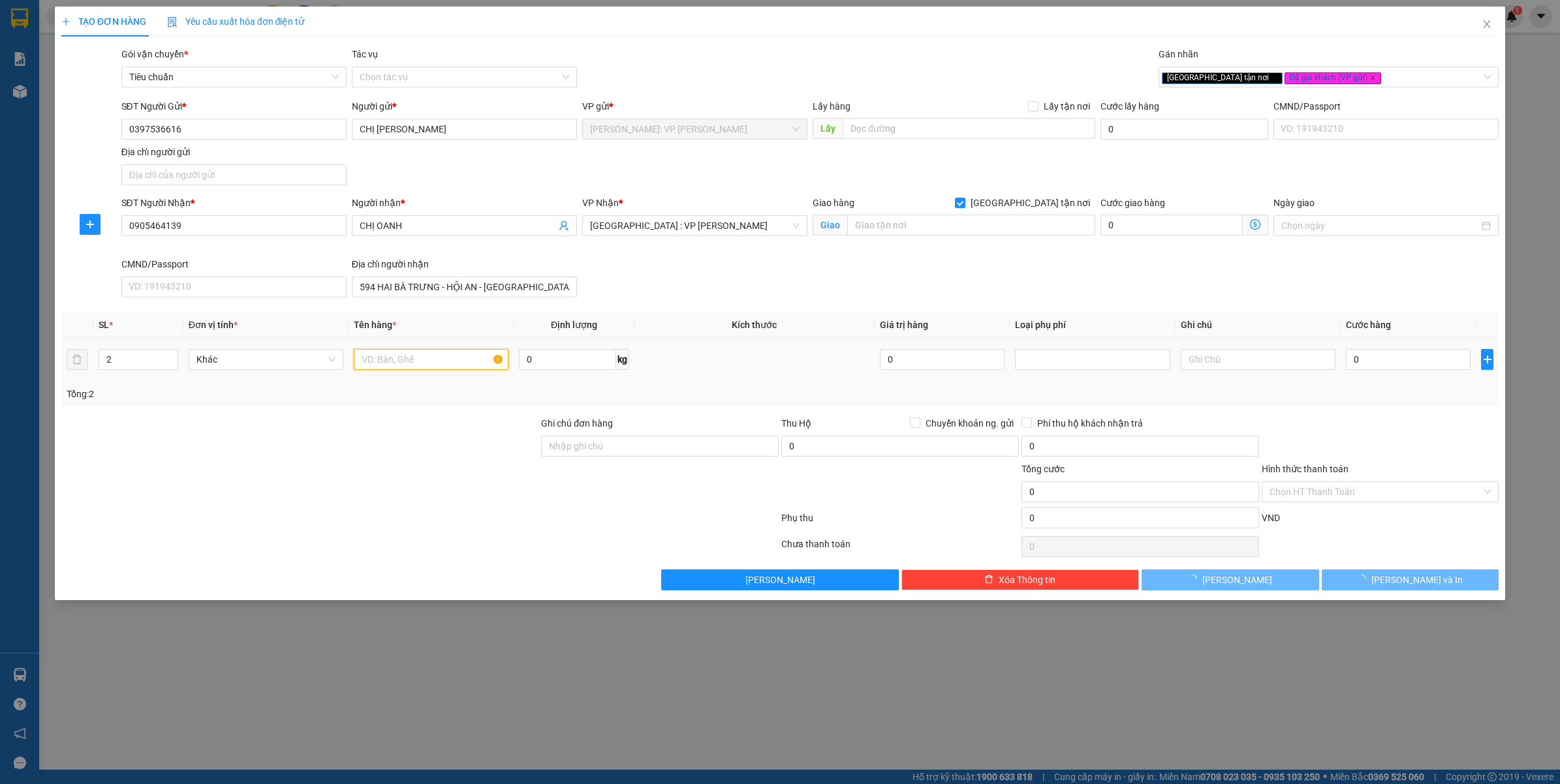
click at [455, 368] on input "text" at bounding box center [431, 359] width 155 height 21
click at [458, 366] on input "text" at bounding box center [431, 359] width 155 height 21
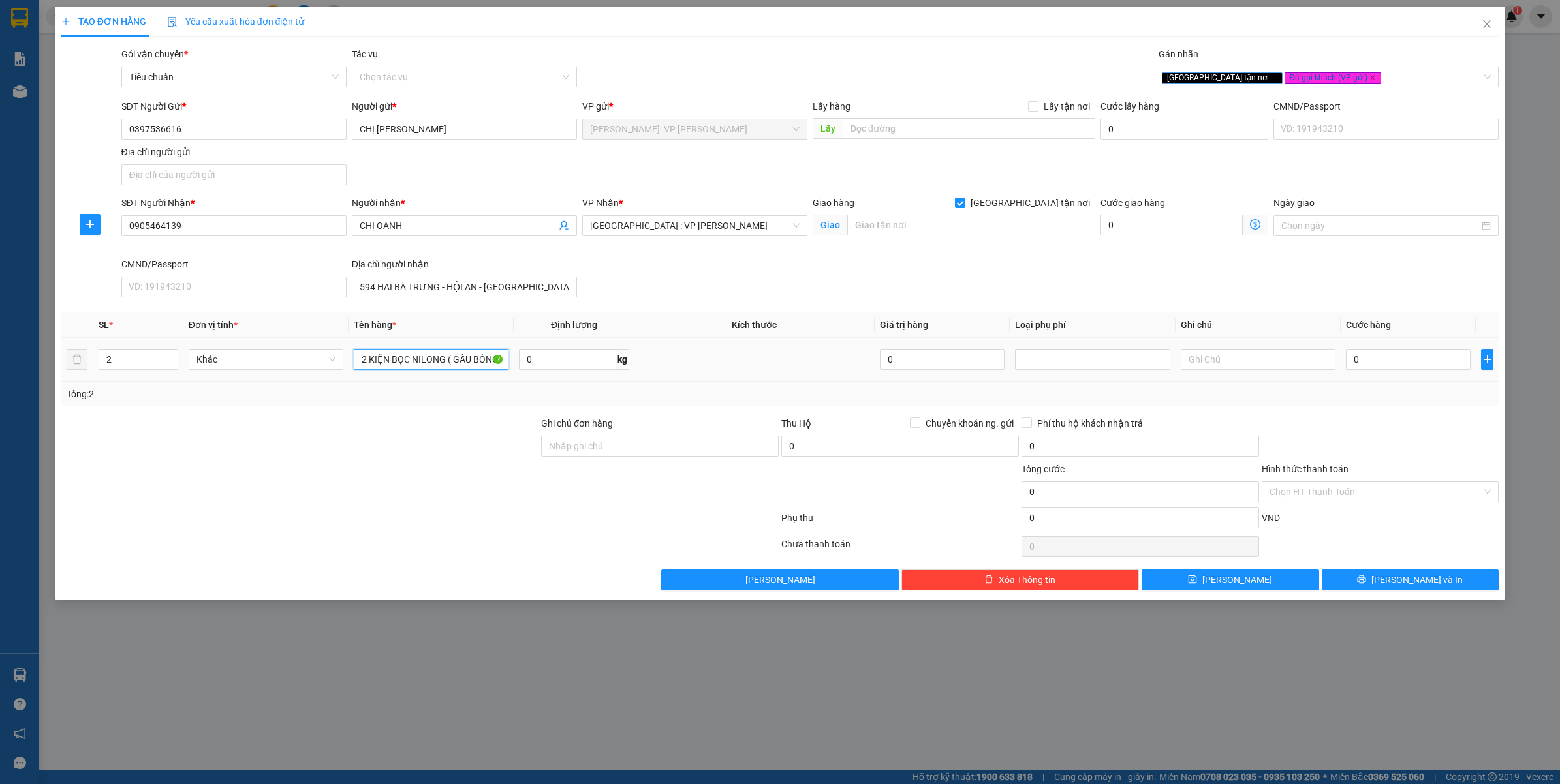
scroll to position [0, 4]
type input "2 KIỆN BỌC NILONG ( GẤU BÔNG )"
click at [431, 477] on div at bounding box center [300, 484] width 481 height 46
click at [433, 548] on div at bounding box center [420, 546] width 720 height 26
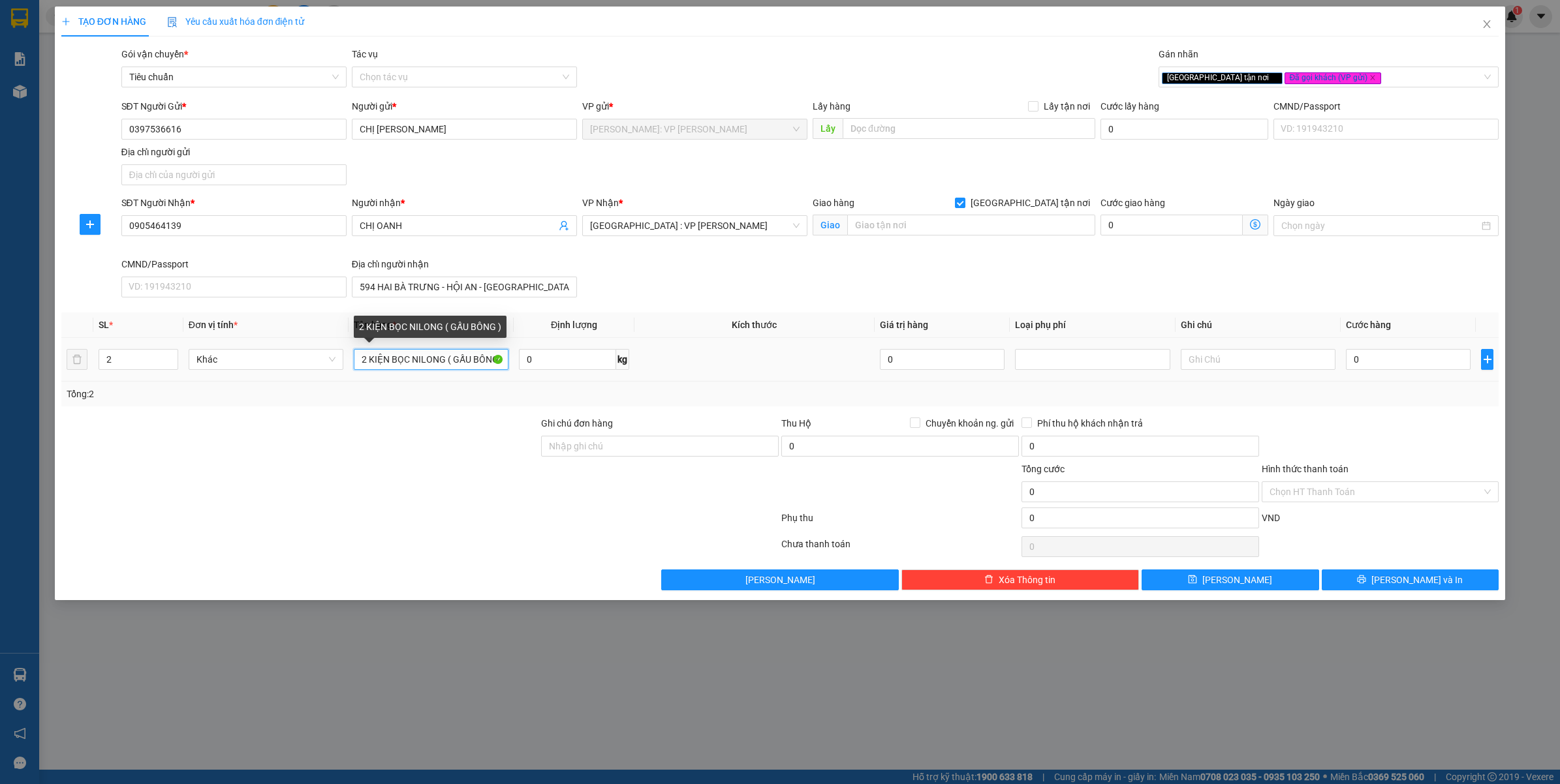
click at [392, 362] on input "2 KIỆN BỌC NILONG ( GẤU BÔNG )" at bounding box center [431, 359] width 155 height 21
type input "2 KIỆN GẤU BÔNG"
click at [418, 473] on div at bounding box center [300, 484] width 481 height 46
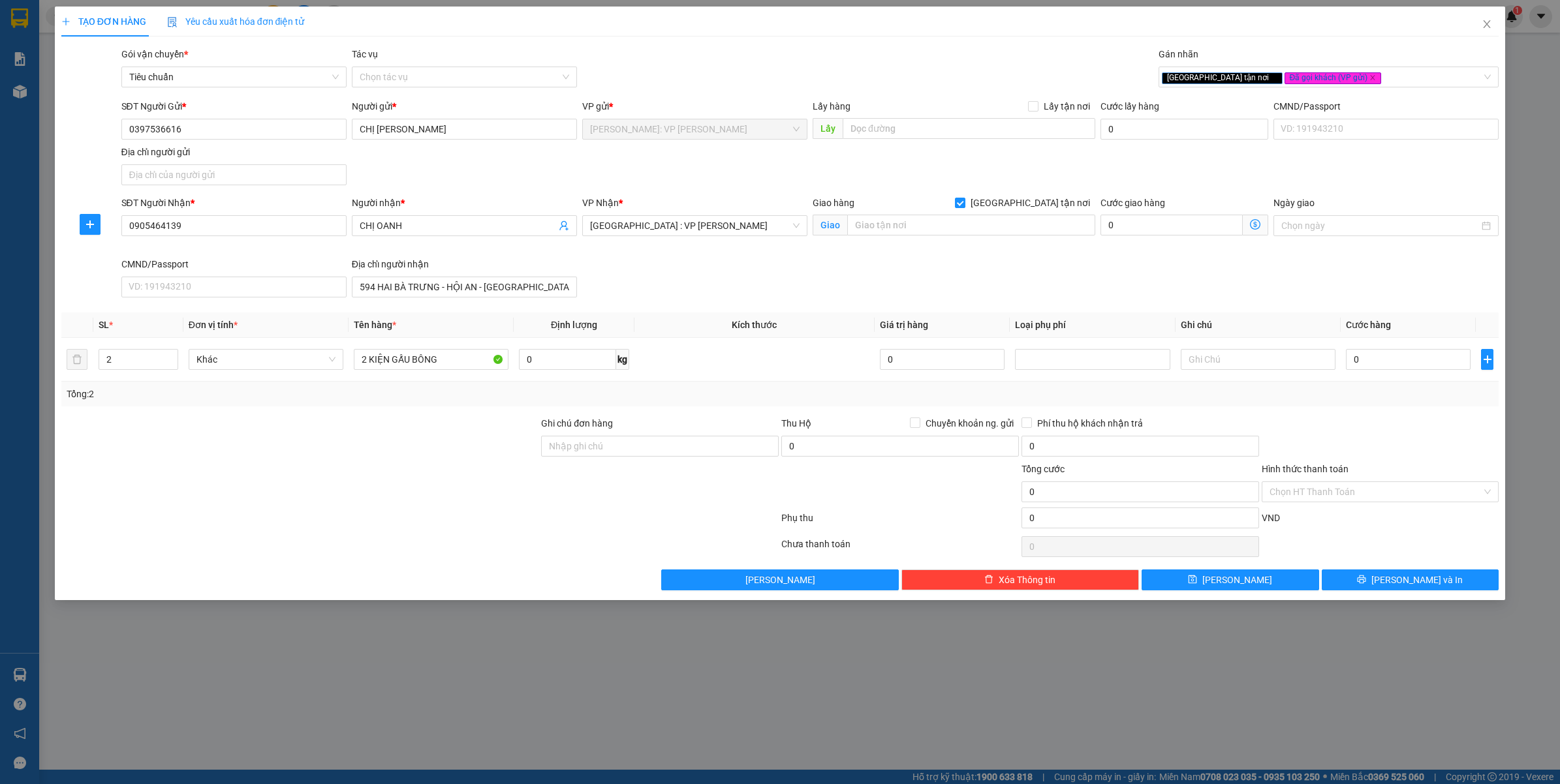
click at [577, 432] on div "Ghi chú đơn hàng" at bounding box center [660, 426] width 238 height 19
click at [581, 445] on input "Ghi chú đơn hàng" at bounding box center [660, 446] width 238 height 21
type input "VẬN CHUYỂN NHẸ TAY - HƯ VỠ KHÔNG ĐỀN"
click at [501, 537] on div at bounding box center [420, 546] width 720 height 26
click at [1404, 370] on input "0" at bounding box center [1408, 359] width 125 height 21
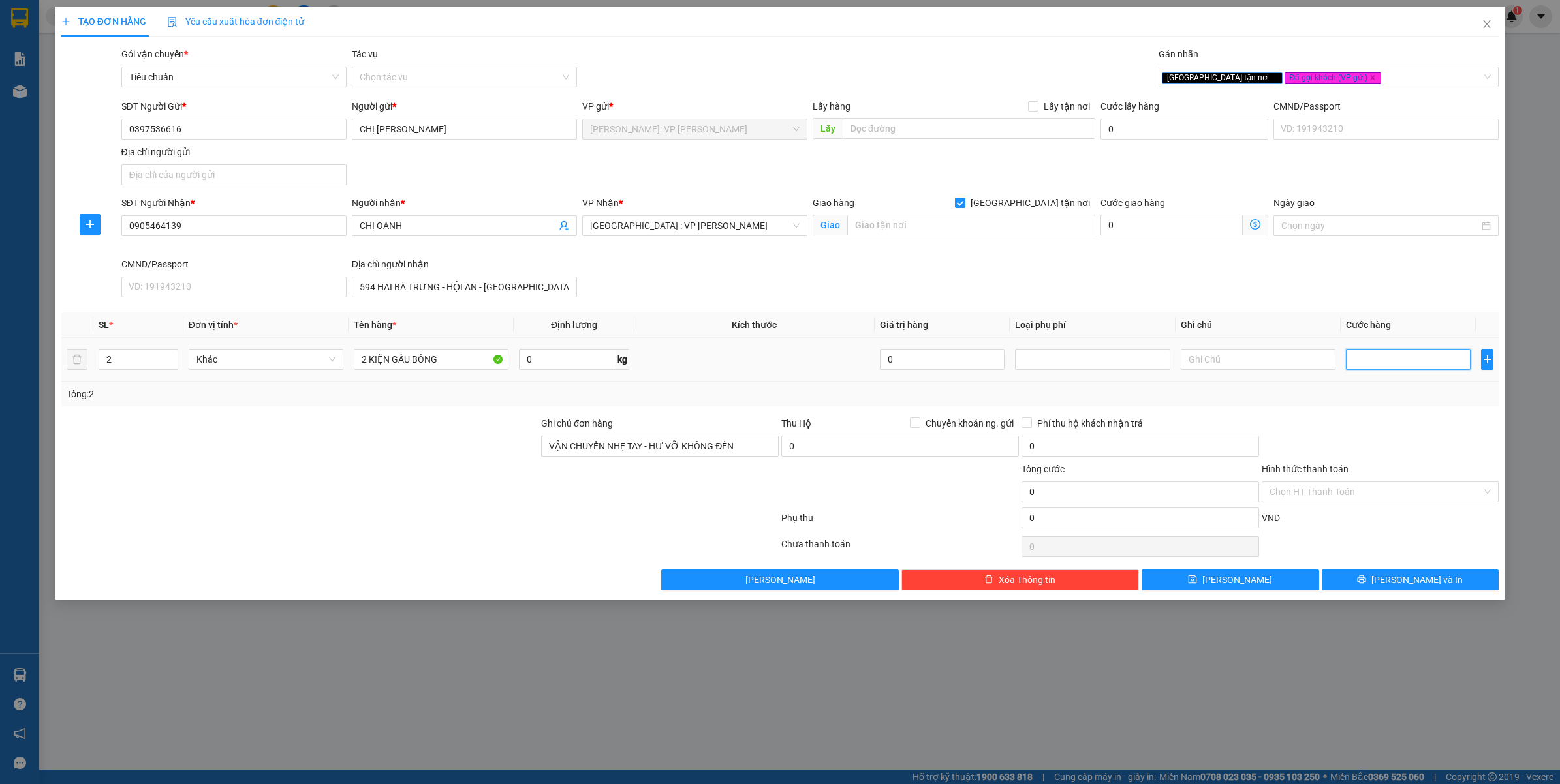
type input "2"
type input "23"
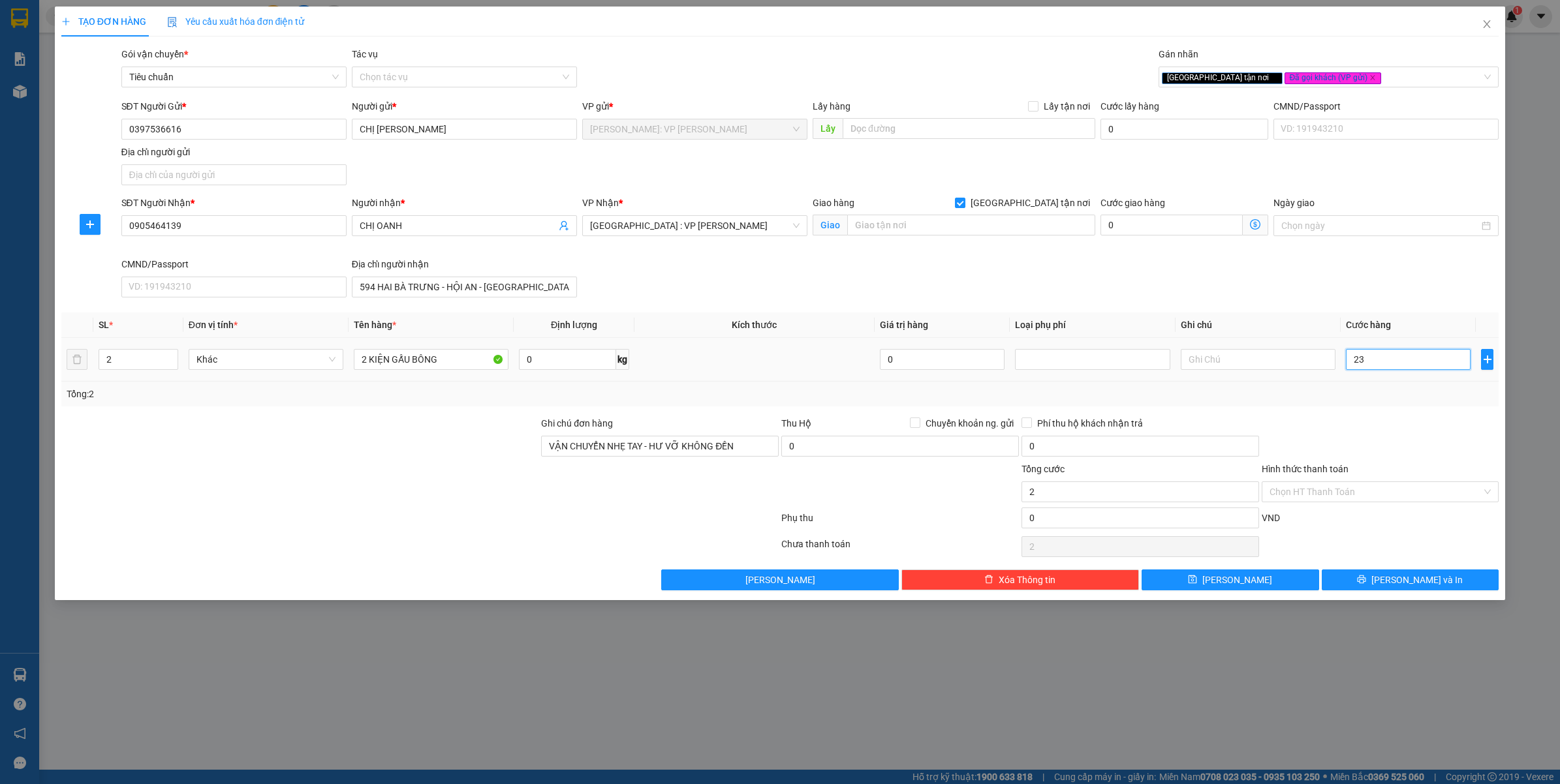
type input "23"
type input "230"
click at [1372, 396] on div "Tổng: 2" at bounding box center [780, 394] width 1428 height 14
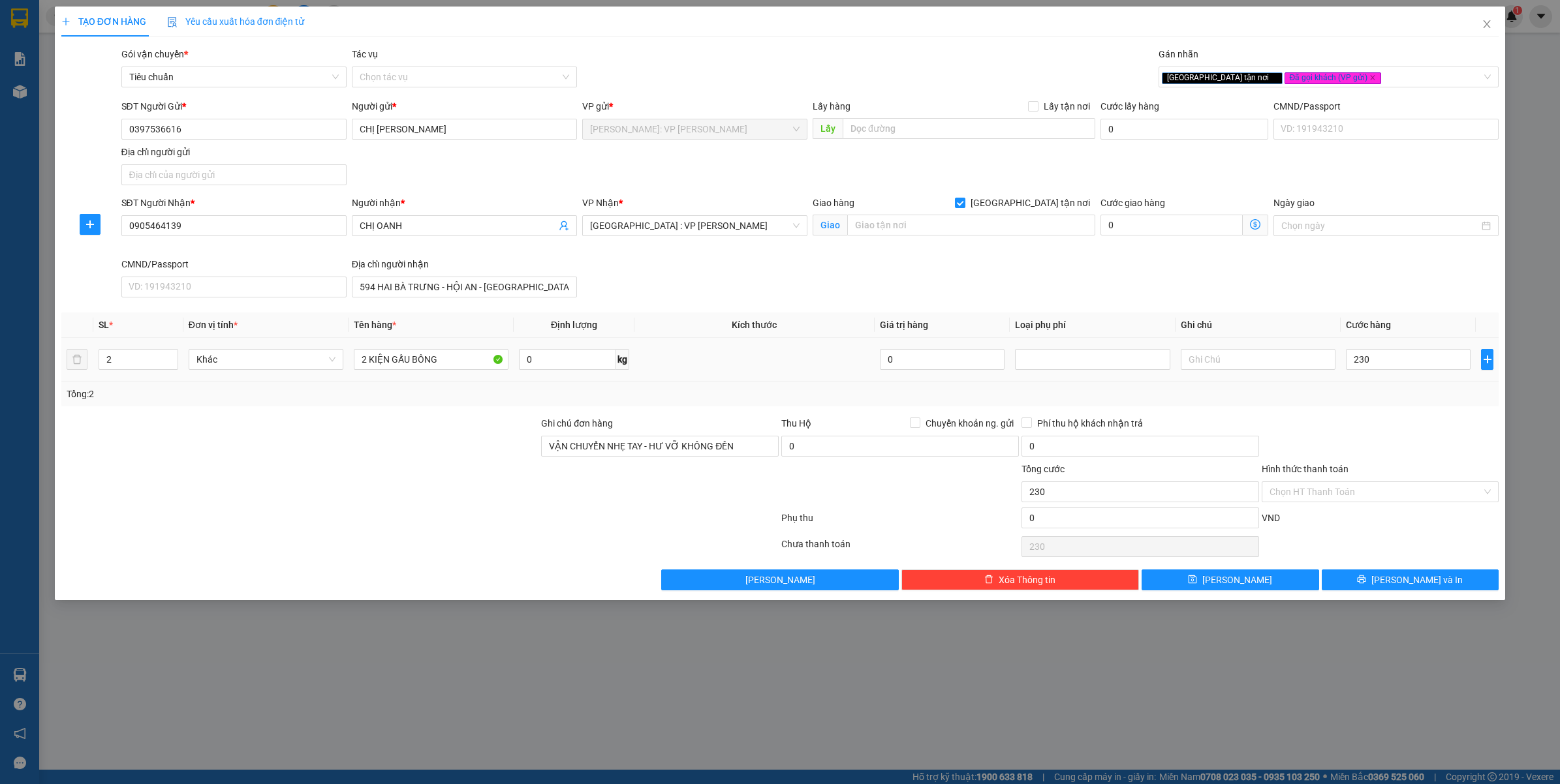
type input "230.000"
click at [1381, 365] on input "230.000" at bounding box center [1408, 359] width 125 height 21
type input "0"
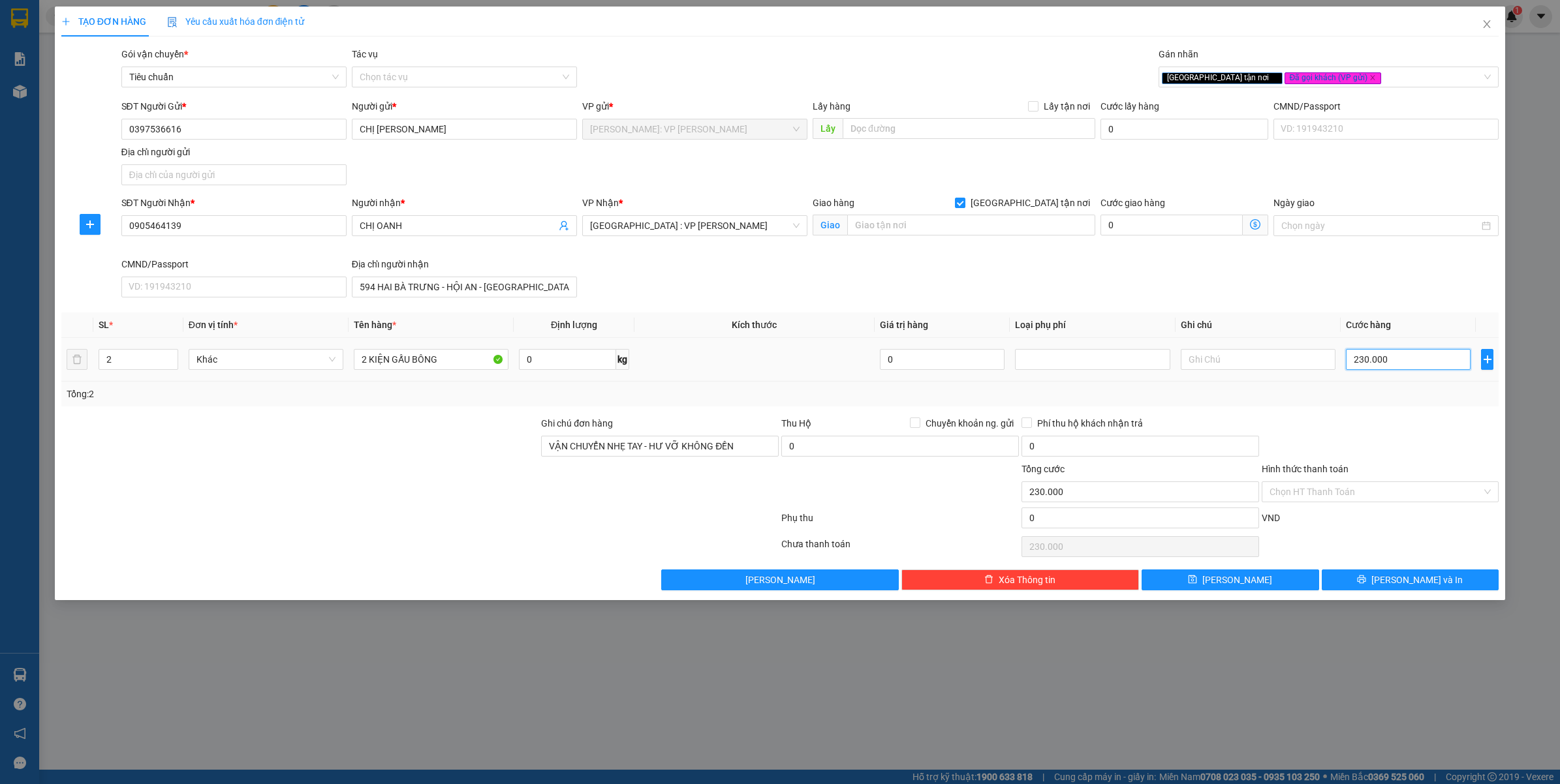
type input "0"
type input "002"
type input "2"
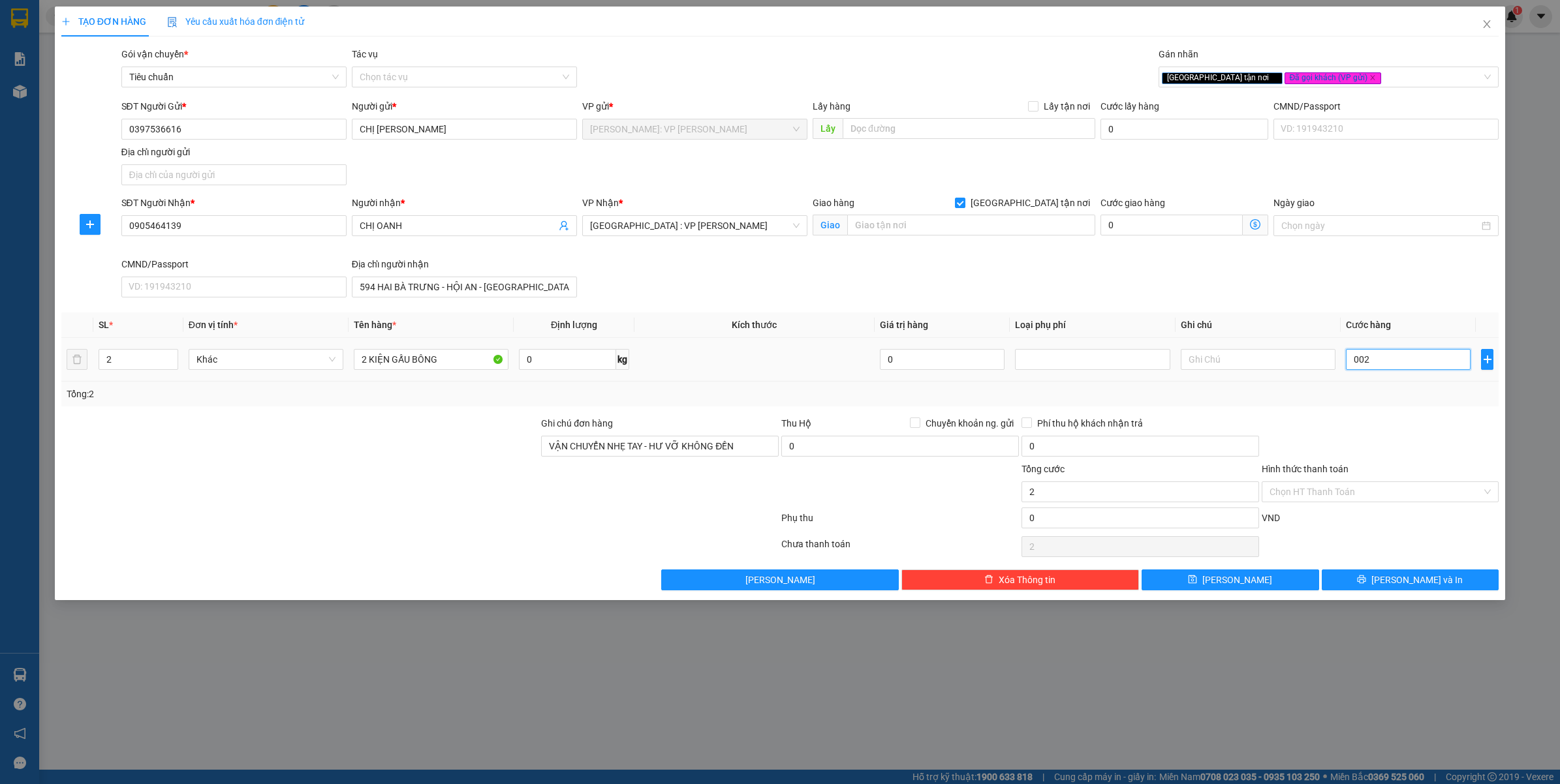
type input "0.021"
type input "21"
type input "00.210"
type input "210"
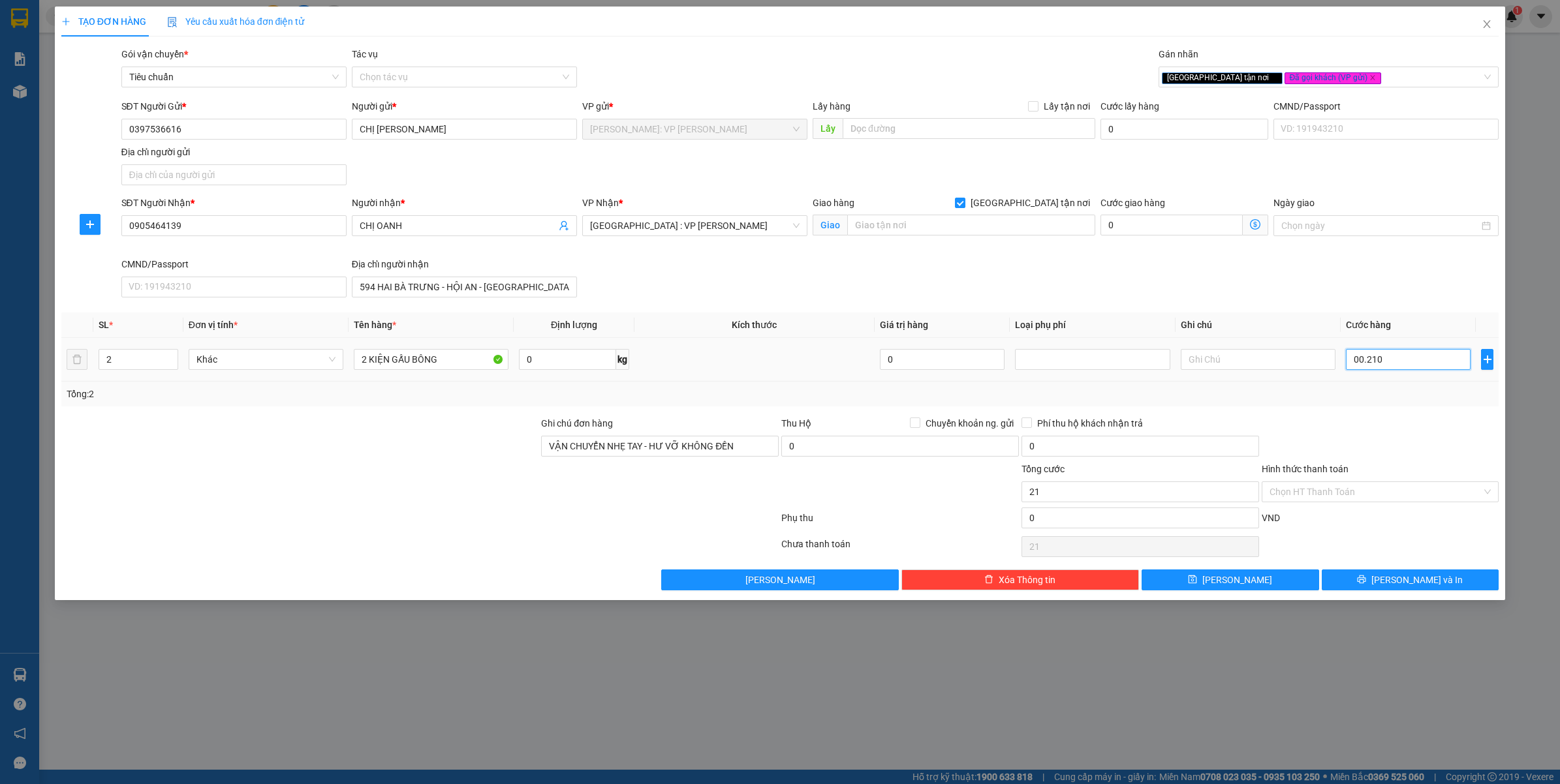
type input "210"
click at [1362, 440] on div at bounding box center [1381, 439] width 240 height 46
type input "210.000"
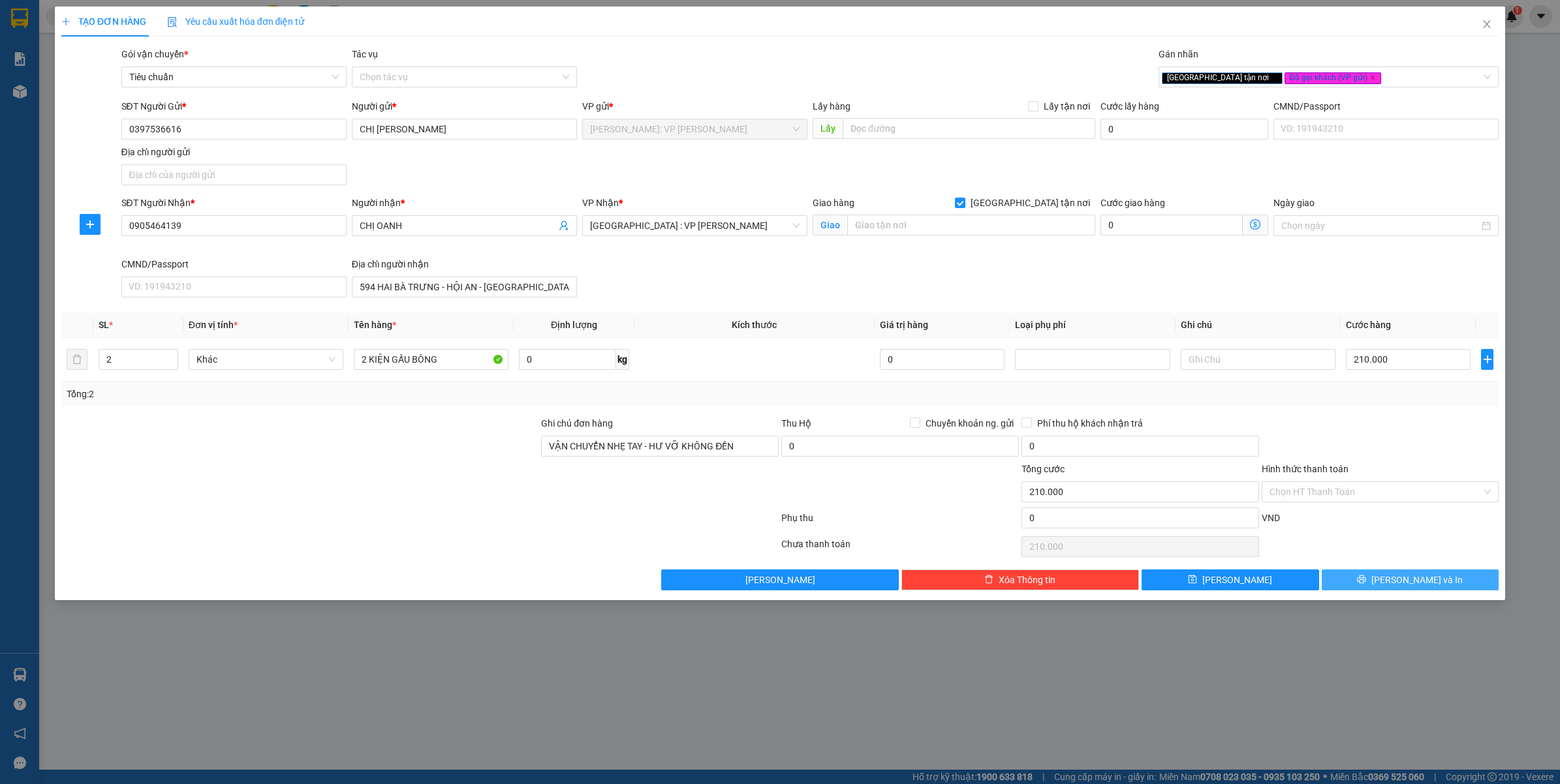
click at [1434, 574] on button "Lưu và In" at bounding box center [1410, 580] width 177 height 21
click at [909, 218] on input "text" at bounding box center [971, 225] width 248 height 21
type input "594 HAI BÀ TRƯNG - HỘI AN - QUẢNG NAM"
click at [1238, 268] on div "SĐT Người Nhận * 0905464139 Người nhận * CHỊ OANH VP Nhận * Đà Nẵng : VP Thanh …" at bounding box center [811, 249] width 1384 height 107
click at [1369, 360] on input "210.000" at bounding box center [1408, 359] width 125 height 21
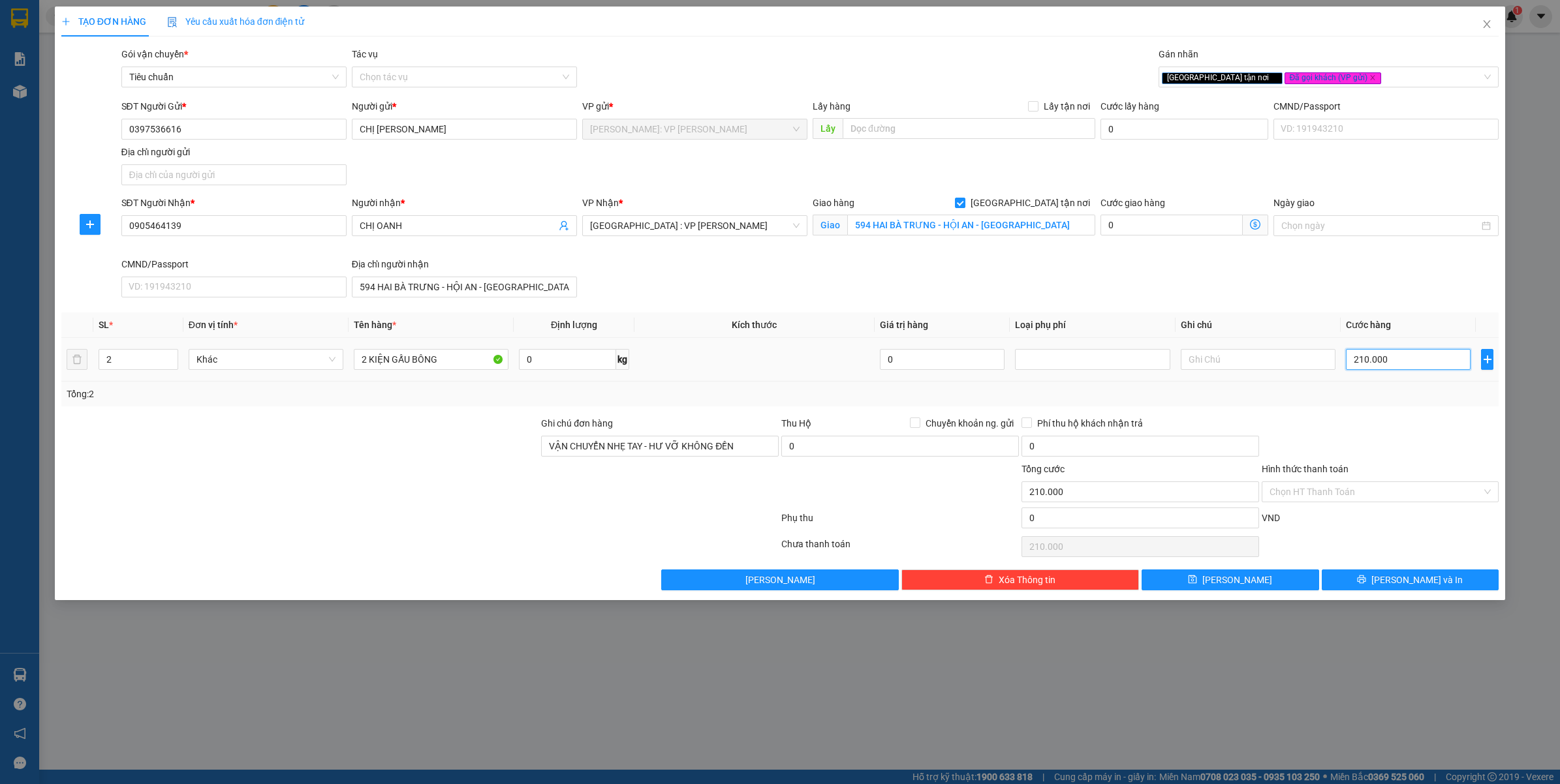
type input "0"
type input "2"
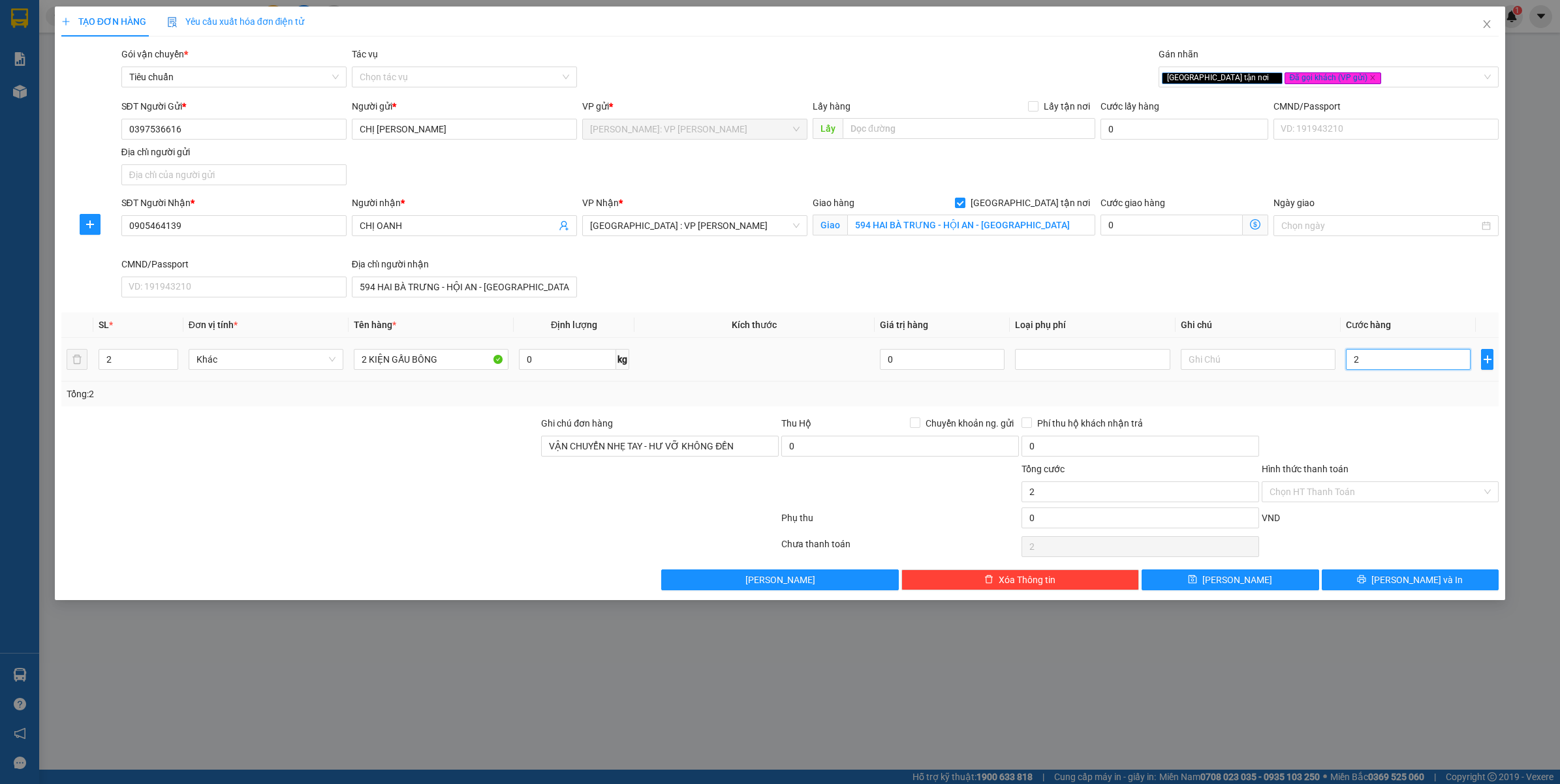
type input "23"
type input "230"
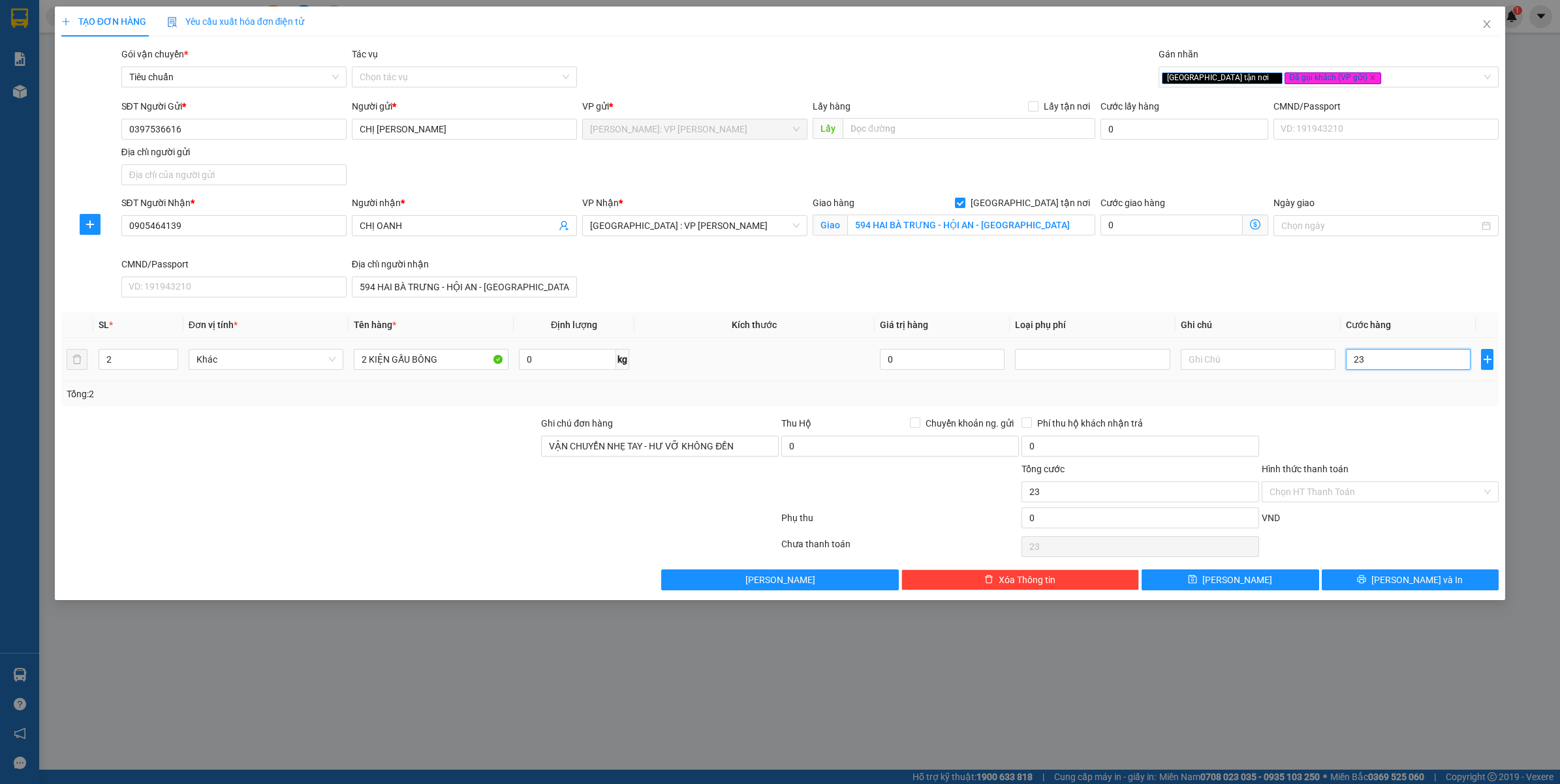
type input "230"
click at [1373, 404] on div "Tổng: 2" at bounding box center [780, 394] width 1438 height 25
type input "230.000"
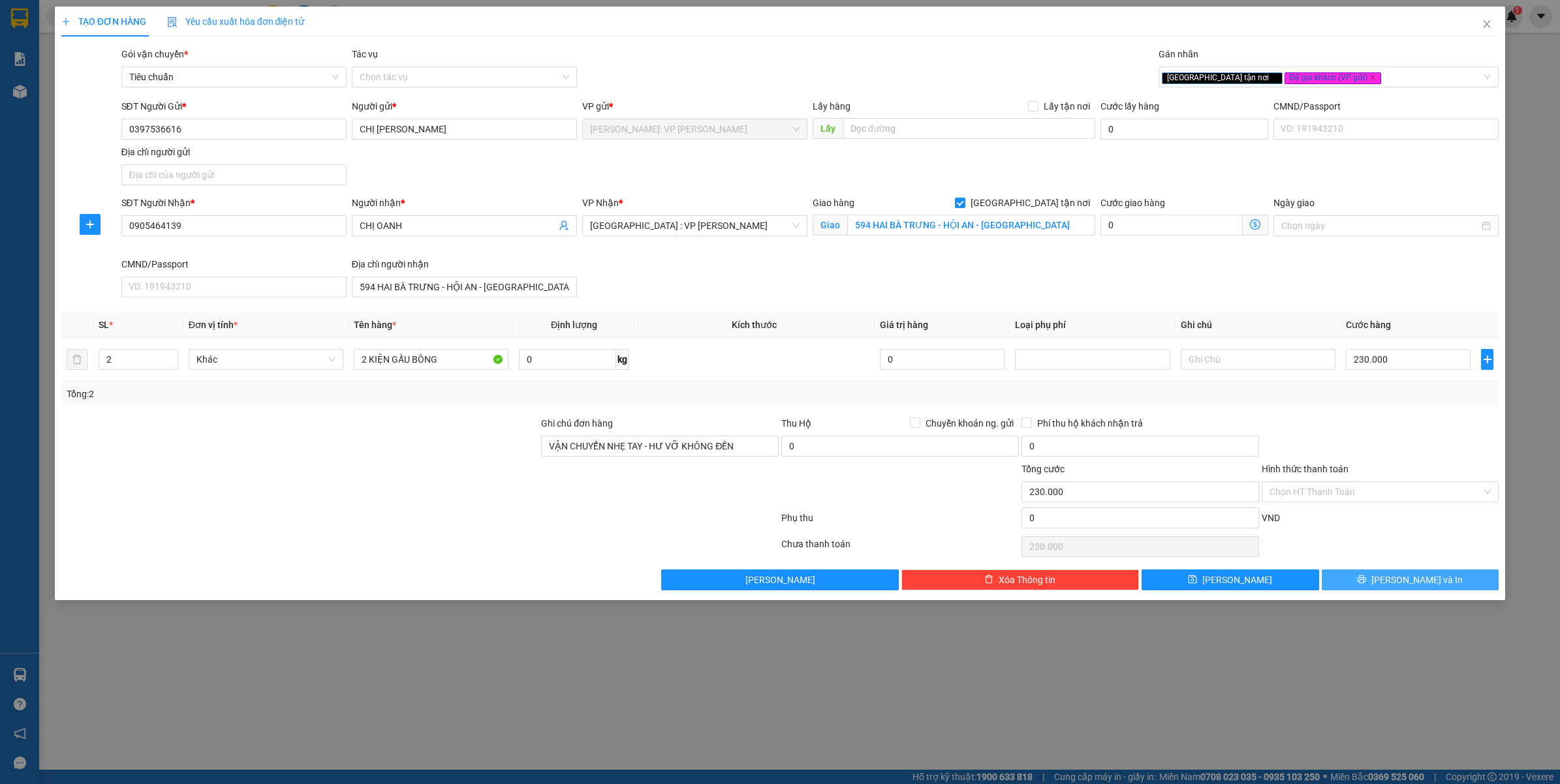
click at [1340, 578] on button "Lưu và In" at bounding box center [1410, 580] width 177 height 21
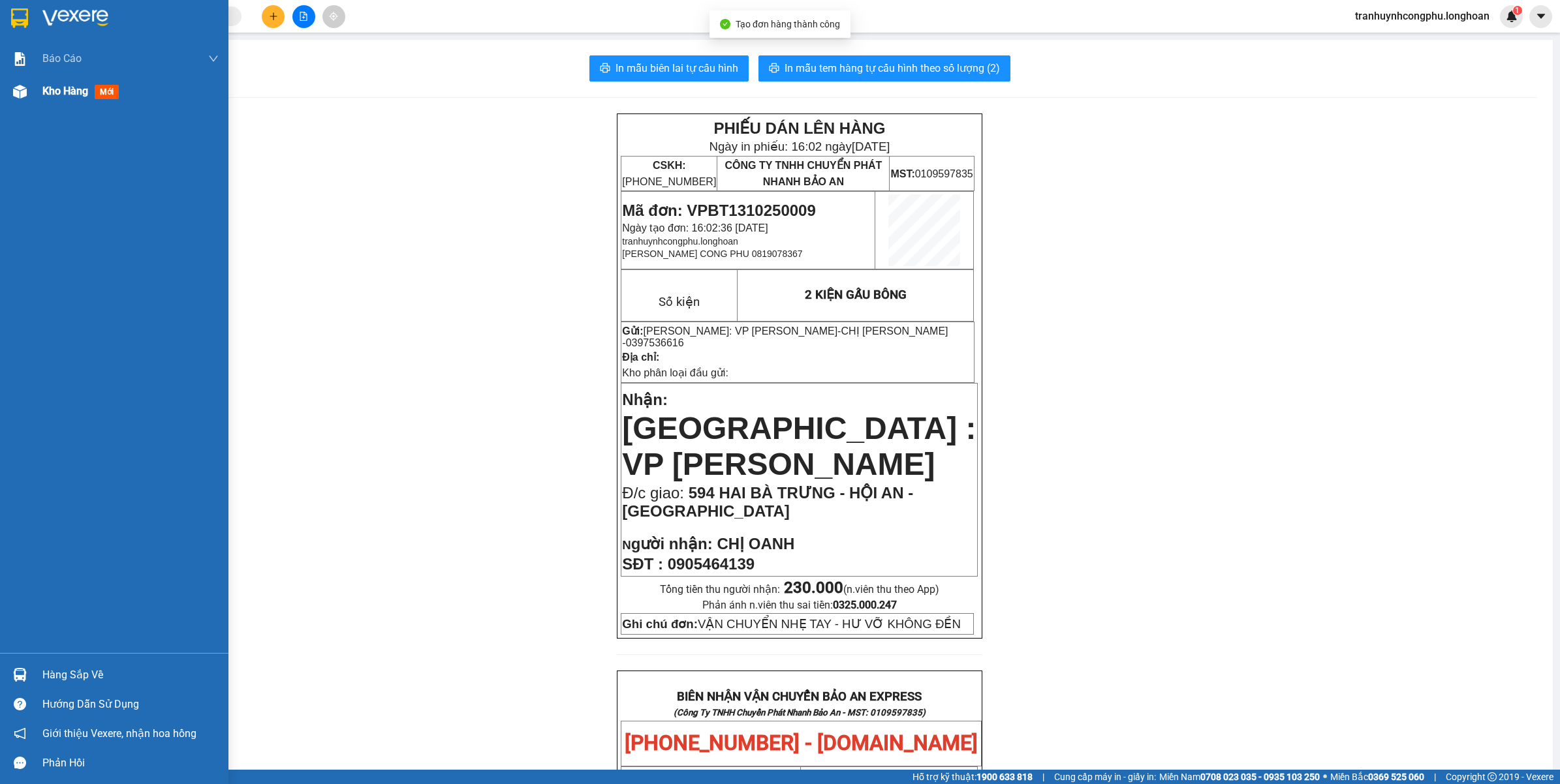
drag, startPoint x: 0, startPoint y: 118, endPoint x: 21, endPoint y: 99, distance: 28.3
click at [4, 112] on div "Báo cáo 1. Báo cáo nộp tiền các vp 3. Doanh Thu theo VP Gửi (mới) 9. Thống kê đ…" at bounding box center [114, 348] width 229 height 611
click at [23, 74] on div "Báo cáo" at bounding box center [114, 59] width 229 height 33
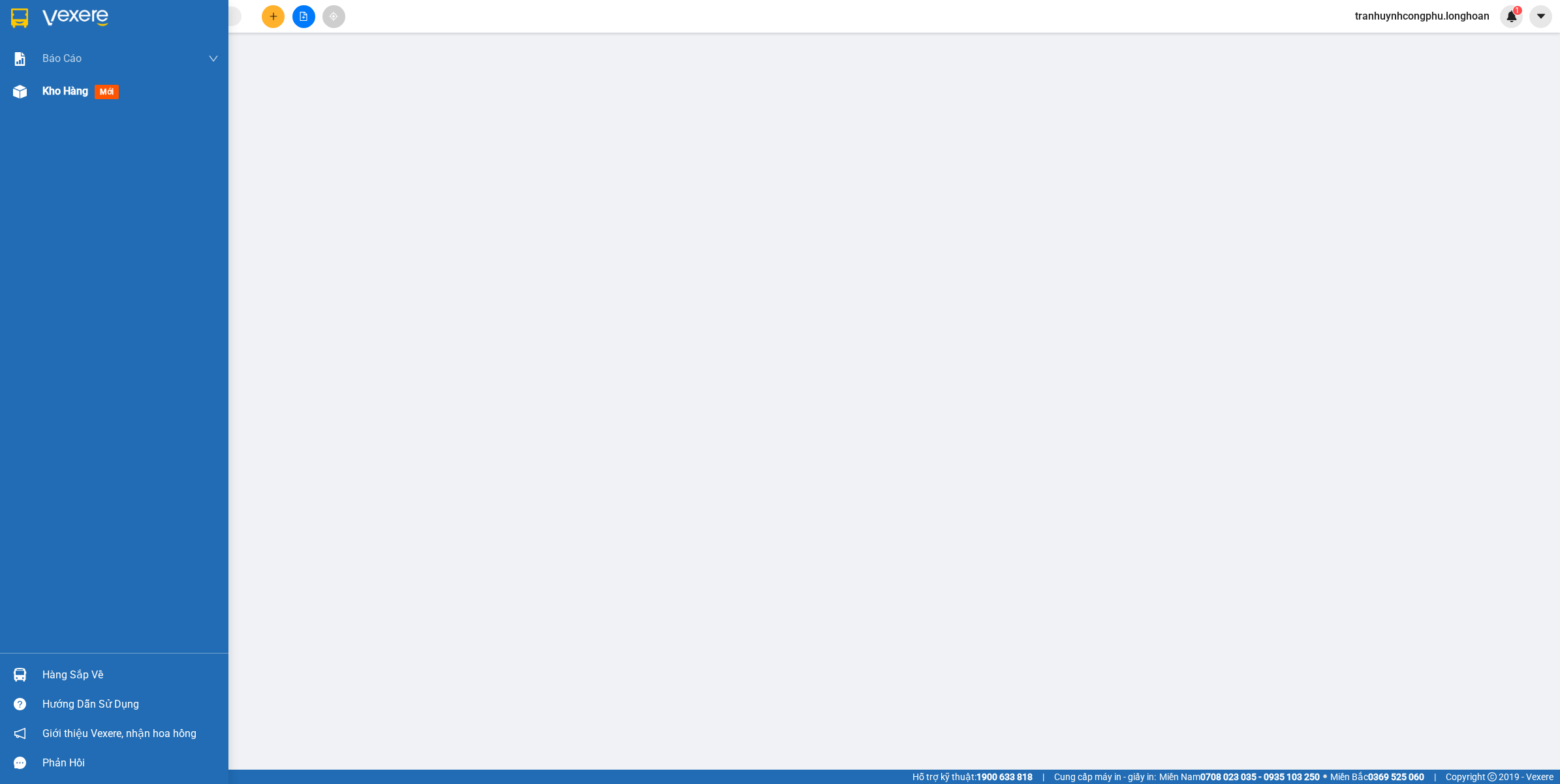
click at [34, 83] on div "Kho hàng mới" at bounding box center [114, 91] width 229 height 33
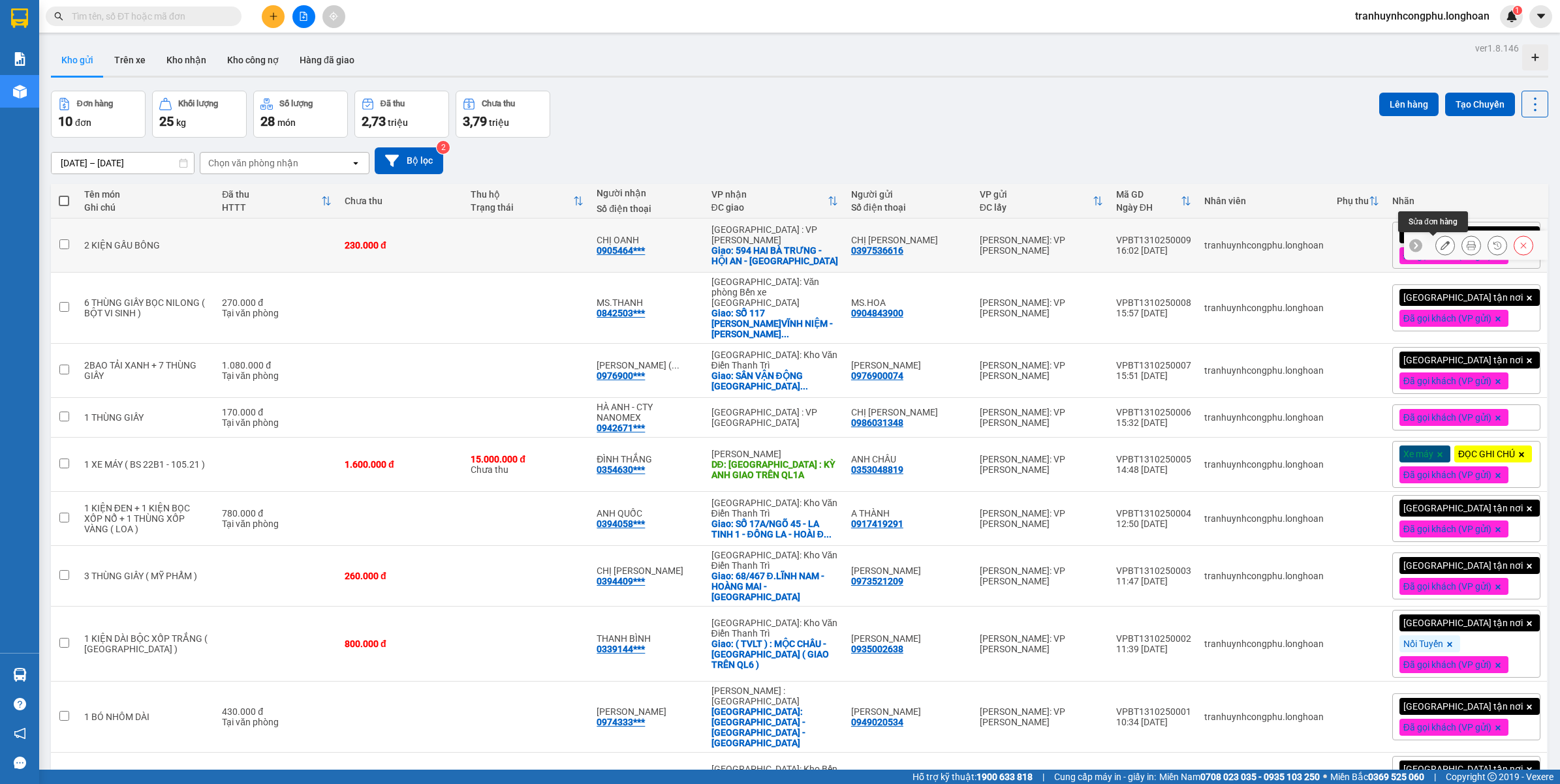
click at [1441, 246] on icon at bounding box center [1446, 245] width 9 height 9
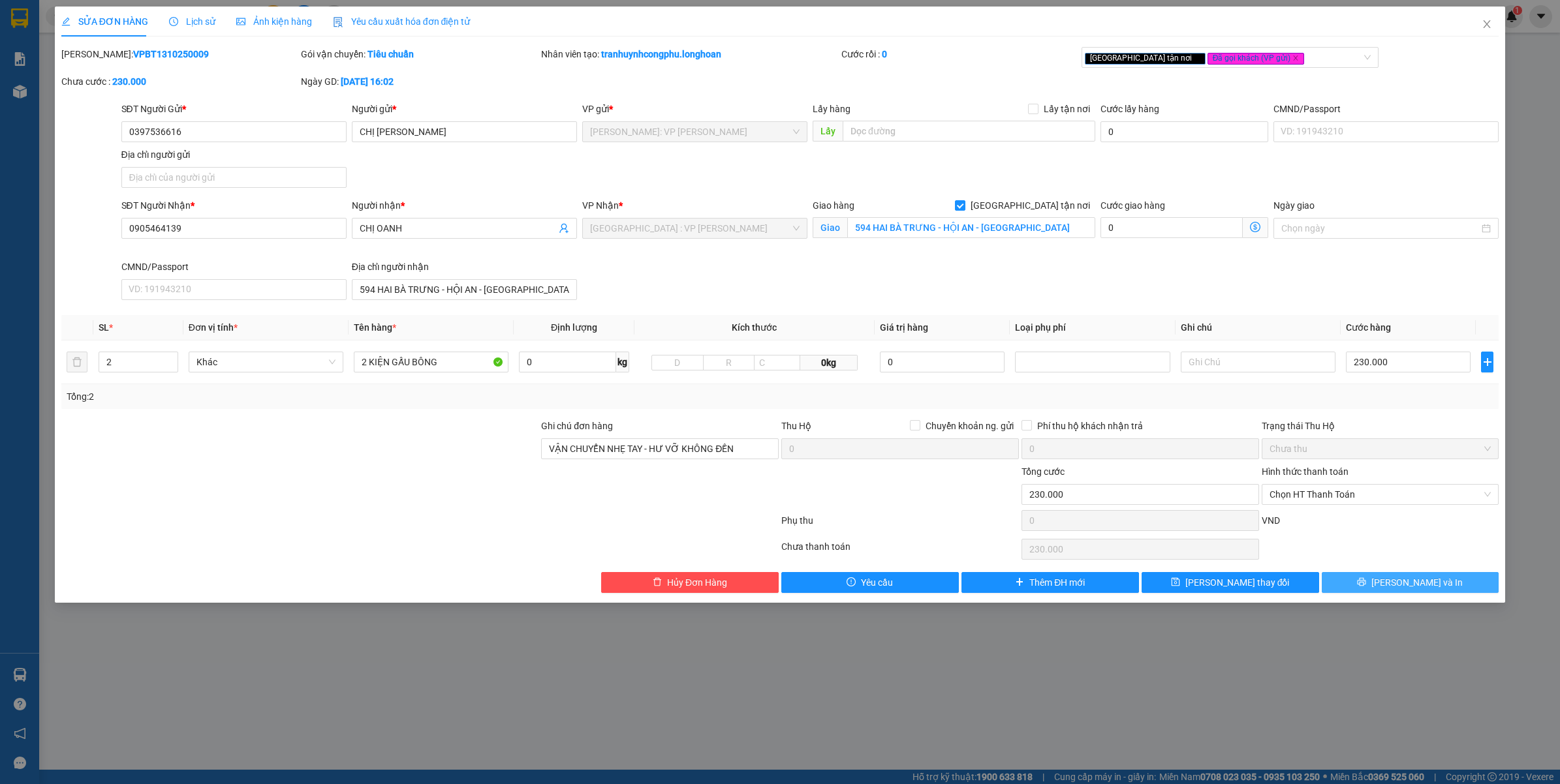
click at [1379, 579] on button "Lưu và In" at bounding box center [1410, 583] width 177 height 21
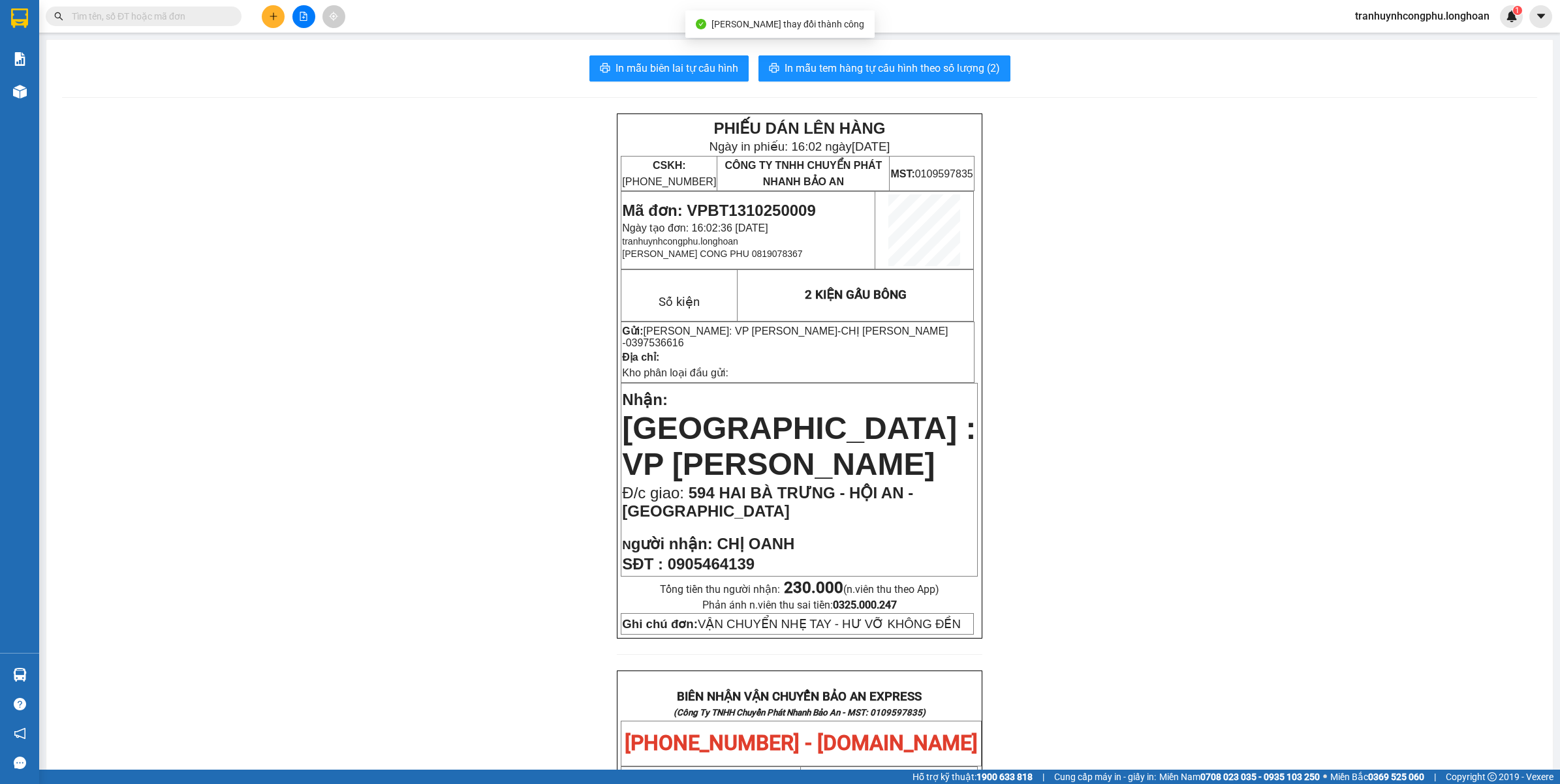
click at [720, 555] on span "0905464139" at bounding box center [711, 564] width 87 height 18
click at [719, 555] on span "0905464139" at bounding box center [711, 564] width 87 height 18
click at [912, 318] on td "2 KIỆN GẤU BÔNG" at bounding box center [856, 295] width 237 height 51
click at [684, 337] on span "0397536616" at bounding box center [655, 342] width 58 height 11
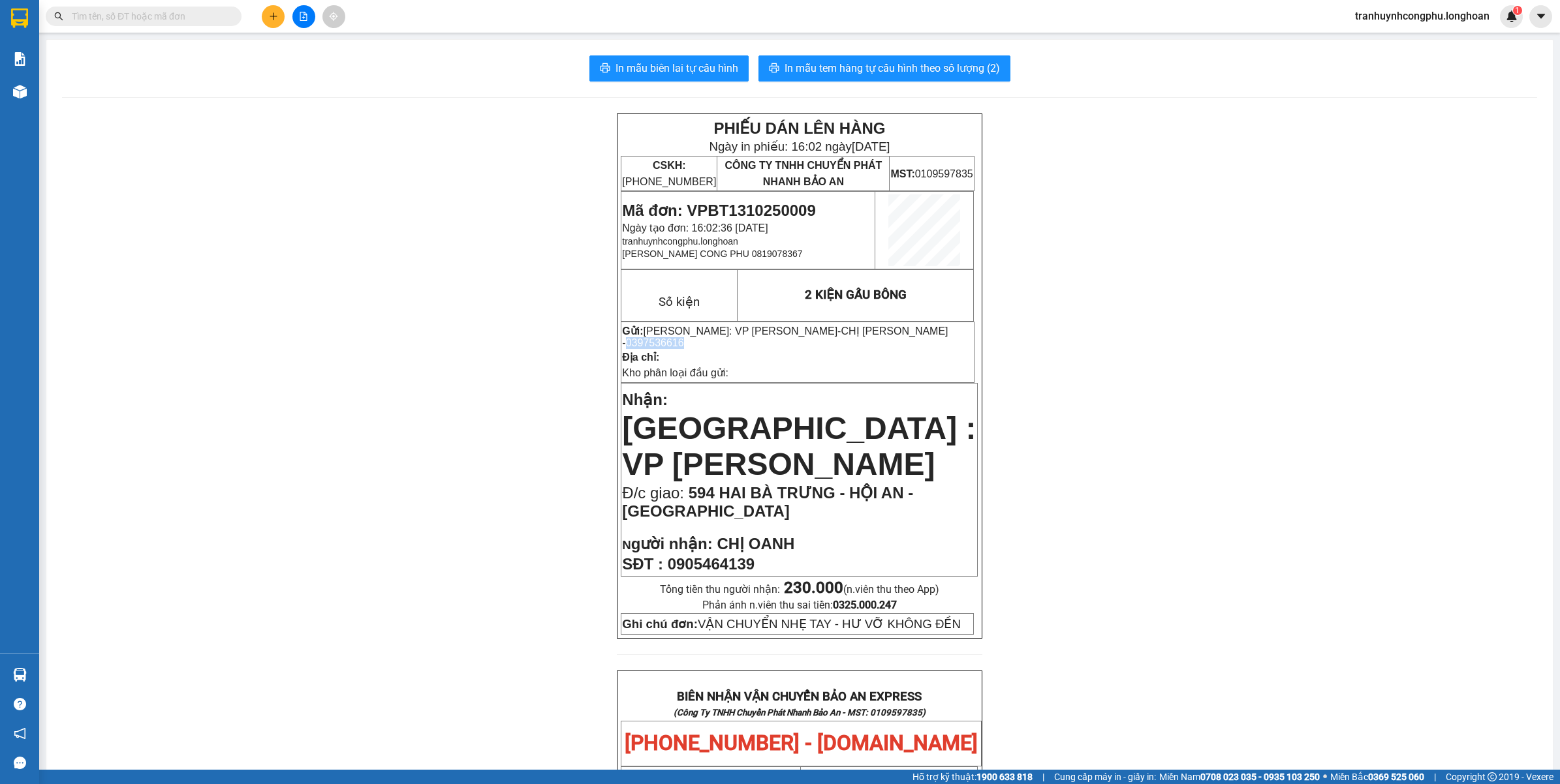
copy span "0397536616"
click at [708, 484] on span "594 HAI BÀ TRƯNG - HỘI AN - QUẢNG NAM" at bounding box center [767, 502] width 291 height 36
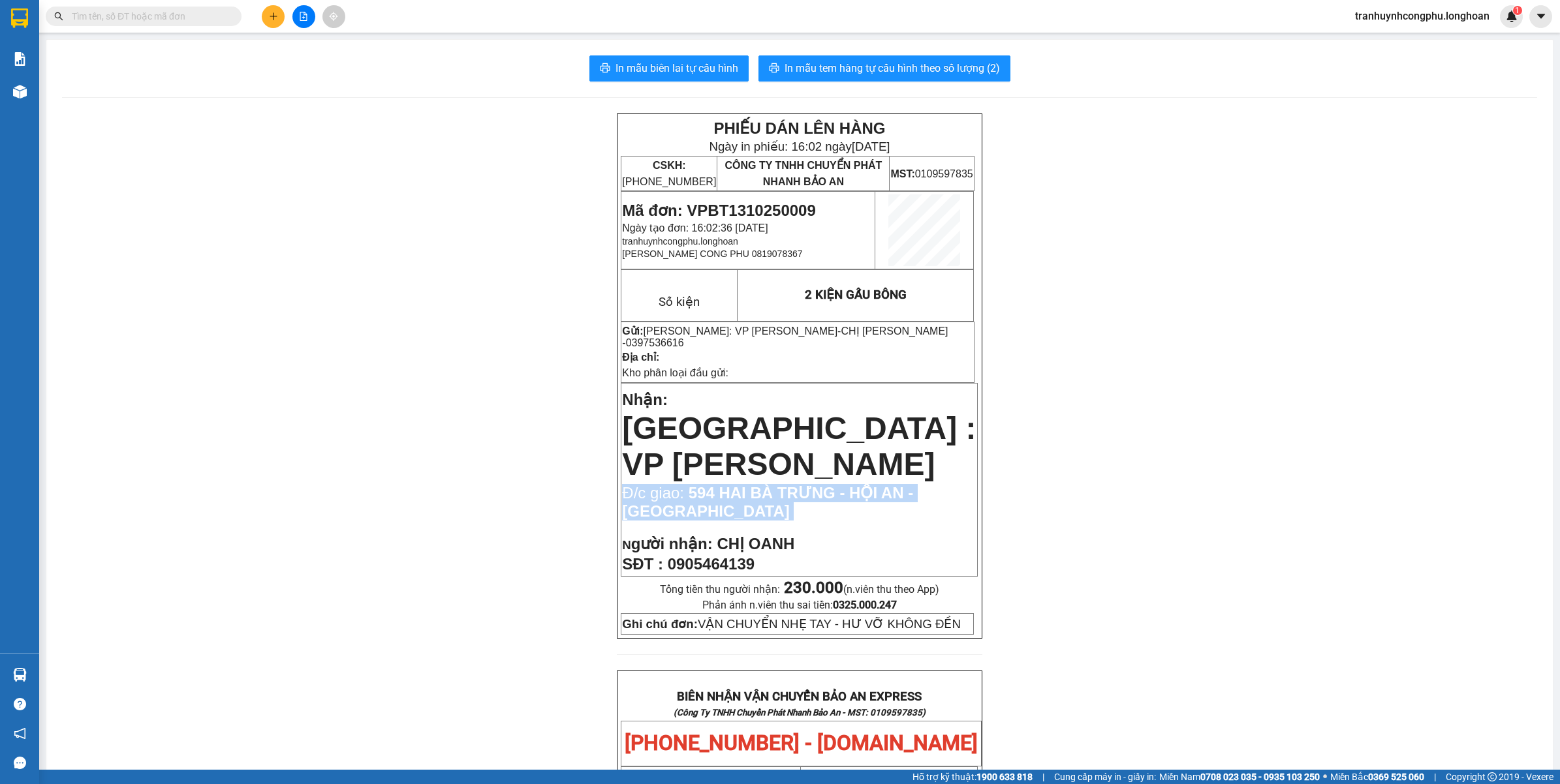
copy td "Đ/c giao: 594 HAI BÀ TRƯNG - HỘI AN - QUẢNG NAM"
click at [517, 432] on div "PHIẾU DÁN LÊN HÀNG Ngày in phiếu: 16:02 ngày 13-10-2025 CSKH: 1900.06.88.33 CÔN…" at bounding box center [799, 760] width 1475 height 1293
click at [414, 502] on div "PHIẾU DÁN LÊN HÀNG Ngày in phiếu: 16:02 ngày 13-10-2025 CSKH: 1900.06.88.33 CÔN…" at bounding box center [799, 760] width 1475 height 1293
click at [268, 407] on div "PHIẾU DÁN LÊN HÀNG Ngày in phiếu: 16:02 ngày 13-10-2025 CSKH: 1900.06.88.33 CÔN…" at bounding box center [799, 760] width 1475 height 1293
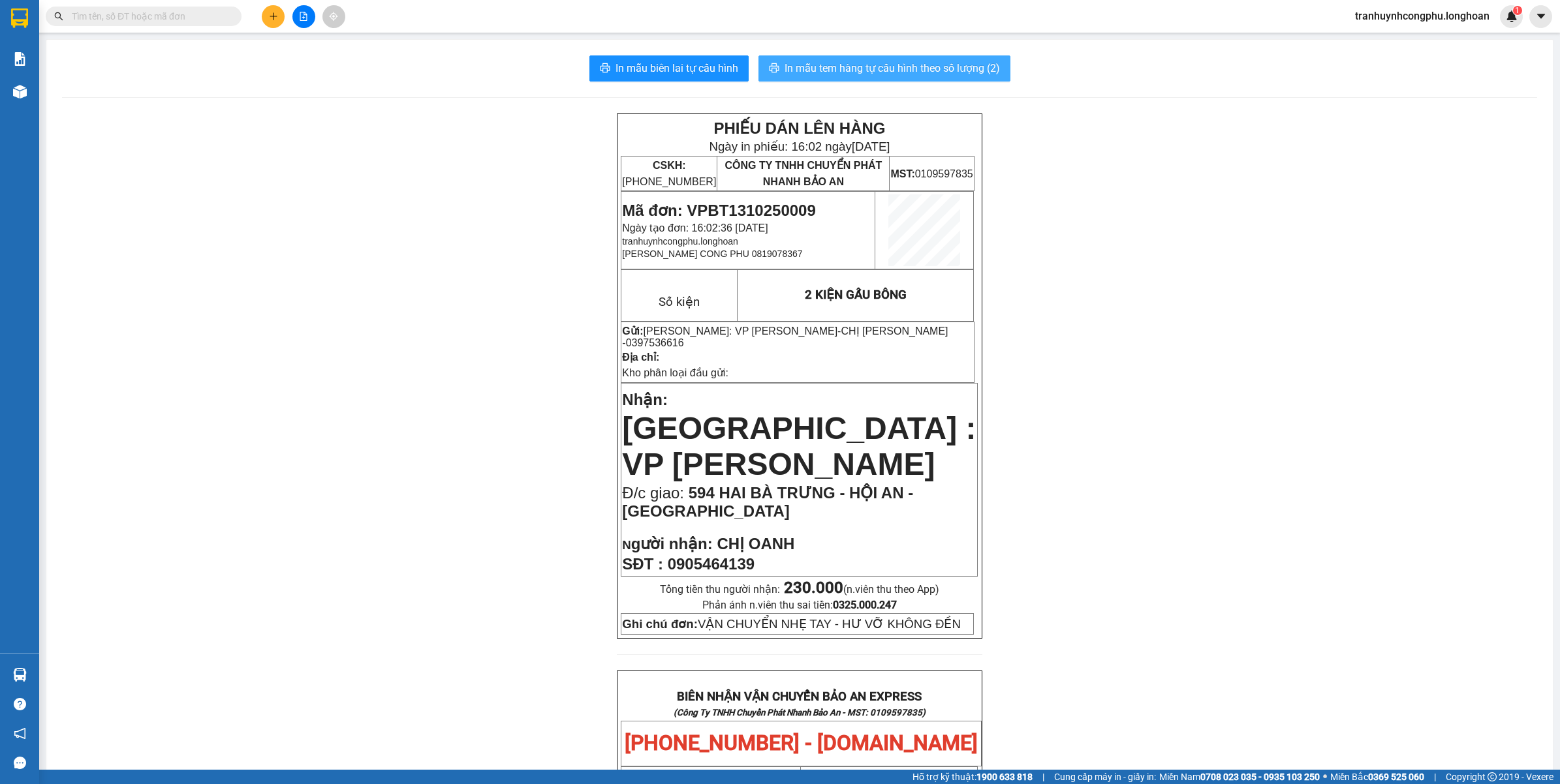
click at [901, 65] on span "In mẫu tem hàng tự cấu hình theo số lượng (2)" at bounding box center [892, 68] width 215 height 16
click at [795, 206] on span "Mã đơn: VPBT1310250009" at bounding box center [719, 211] width 193 height 18
copy span "VPBT1310250009"
click at [390, 265] on div "PHIẾU DÁN LÊN HÀNG Ngày in phiếu: 16:10 ngày 13-10-2025 CSKH: 1900.06.88.33 CÔN…" at bounding box center [799, 760] width 1475 height 1293
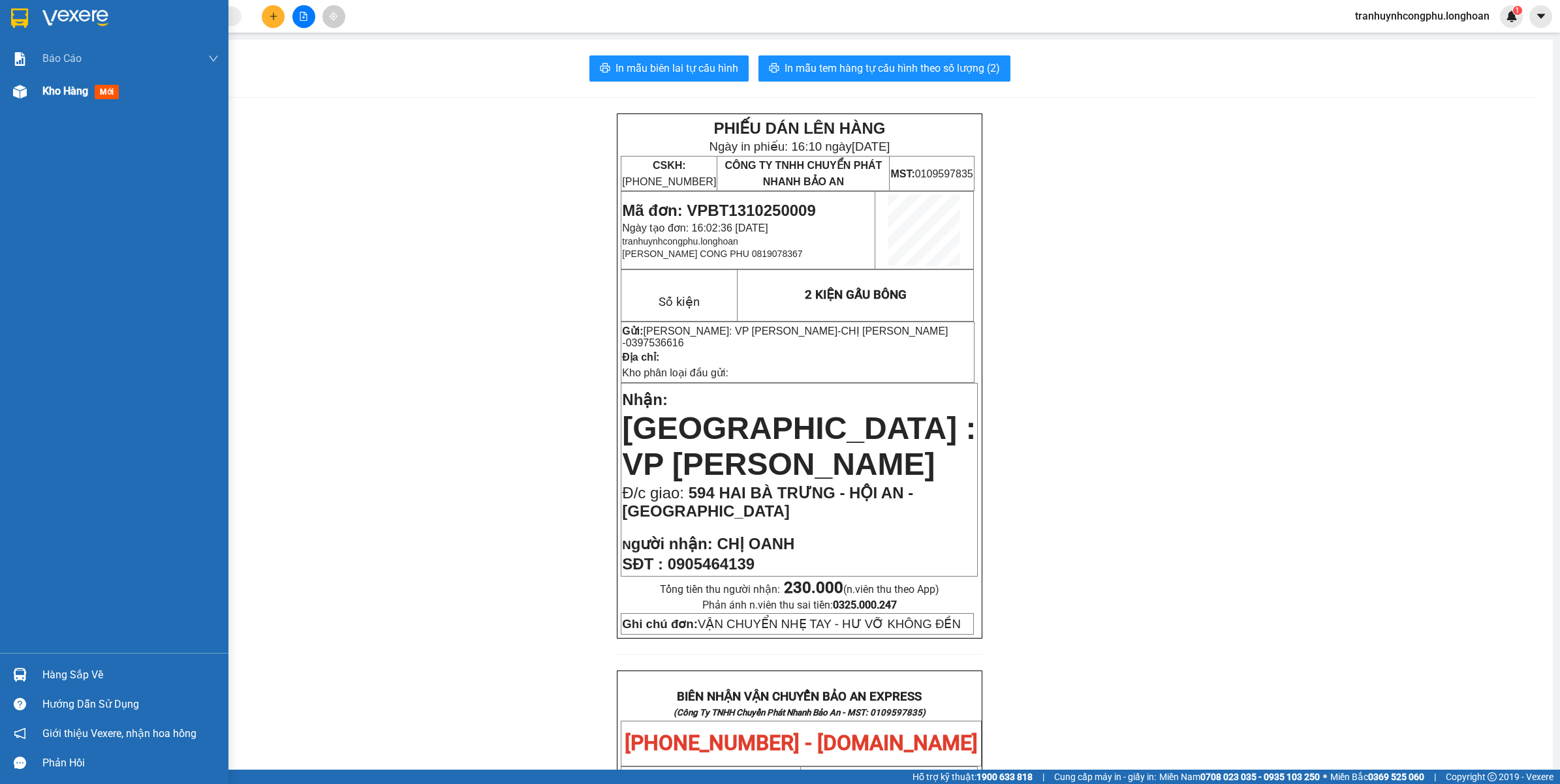
click at [18, 95] on img at bounding box center [19, 91] width 13 height 13
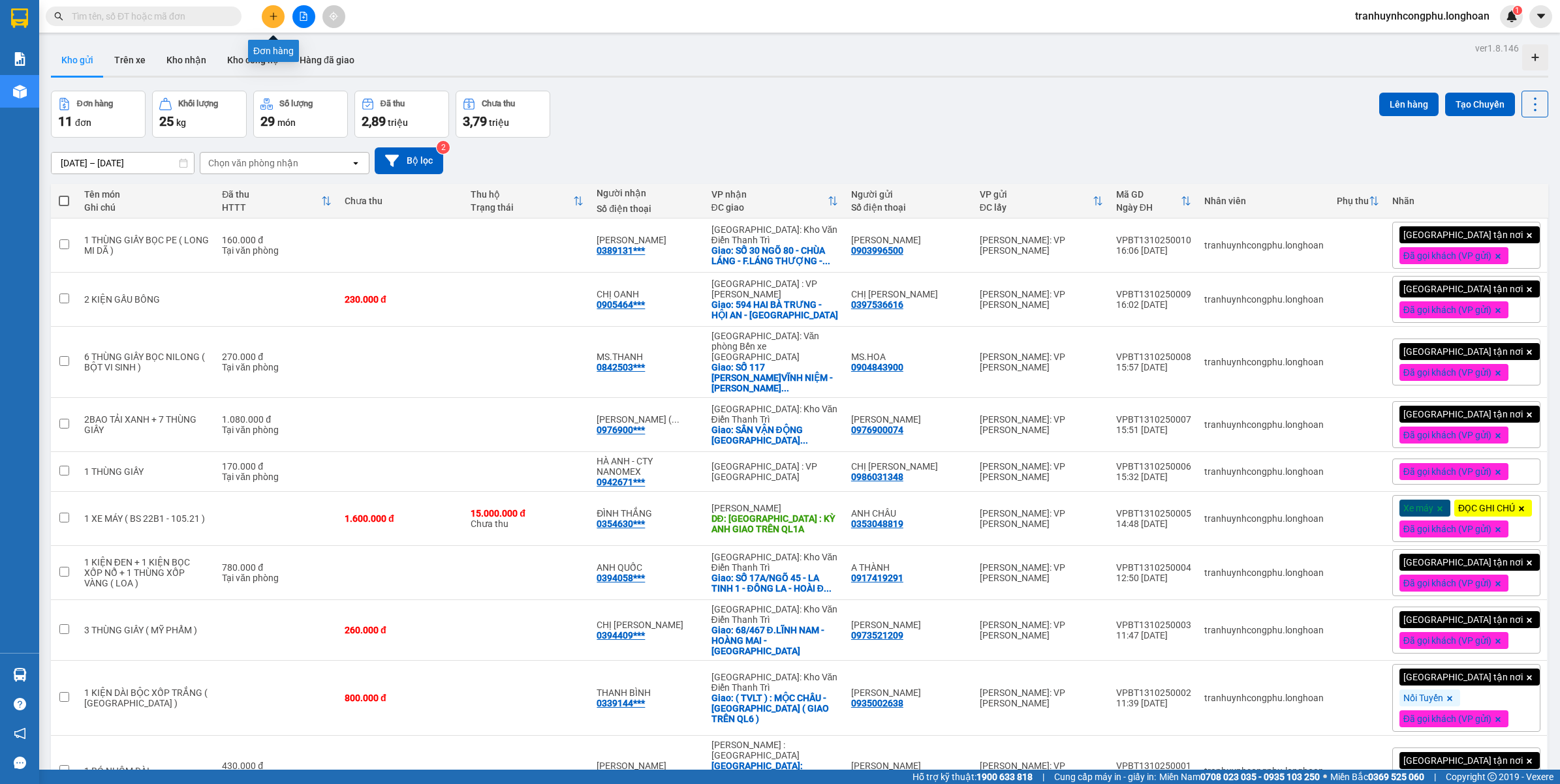
click at [275, 12] on icon "plus" at bounding box center [274, 16] width 9 height 9
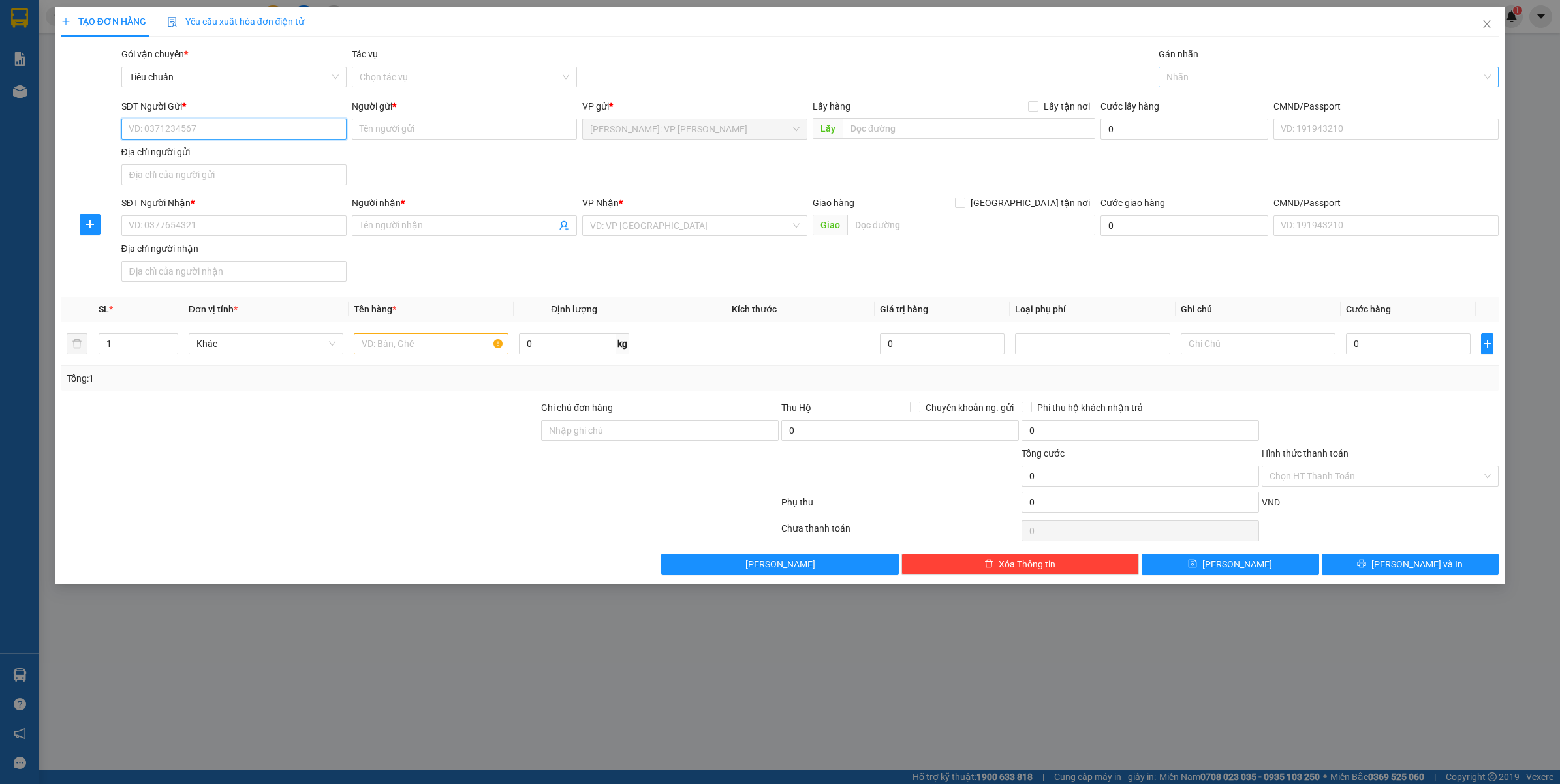
click at [1255, 87] on div "Nhãn" at bounding box center [1330, 77] width 341 height 21
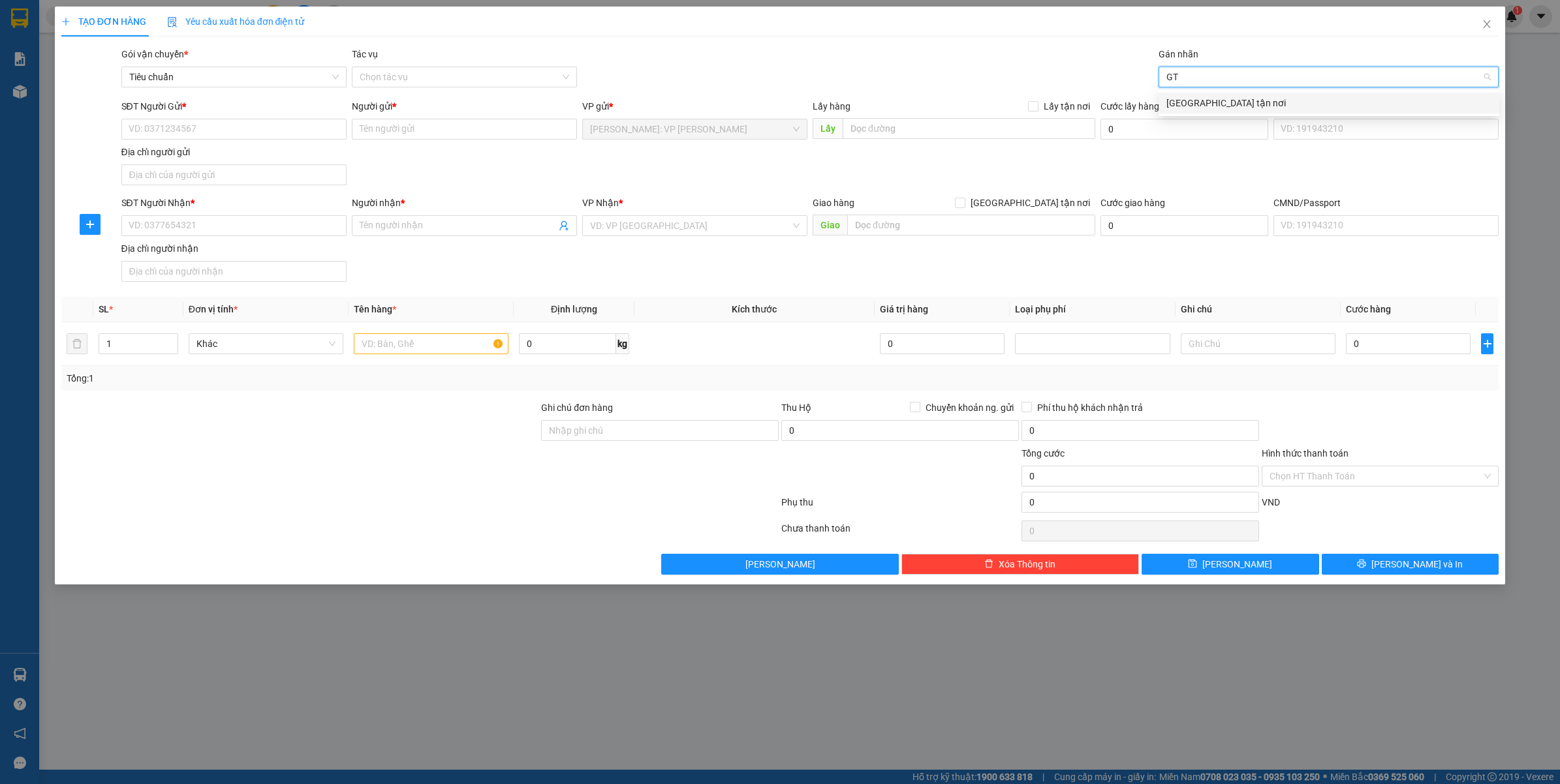
click at [1221, 110] on div "[GEOGRAPHIC_DATA] tận nơi" at bounding box center [1329, 102] width 325 height 14
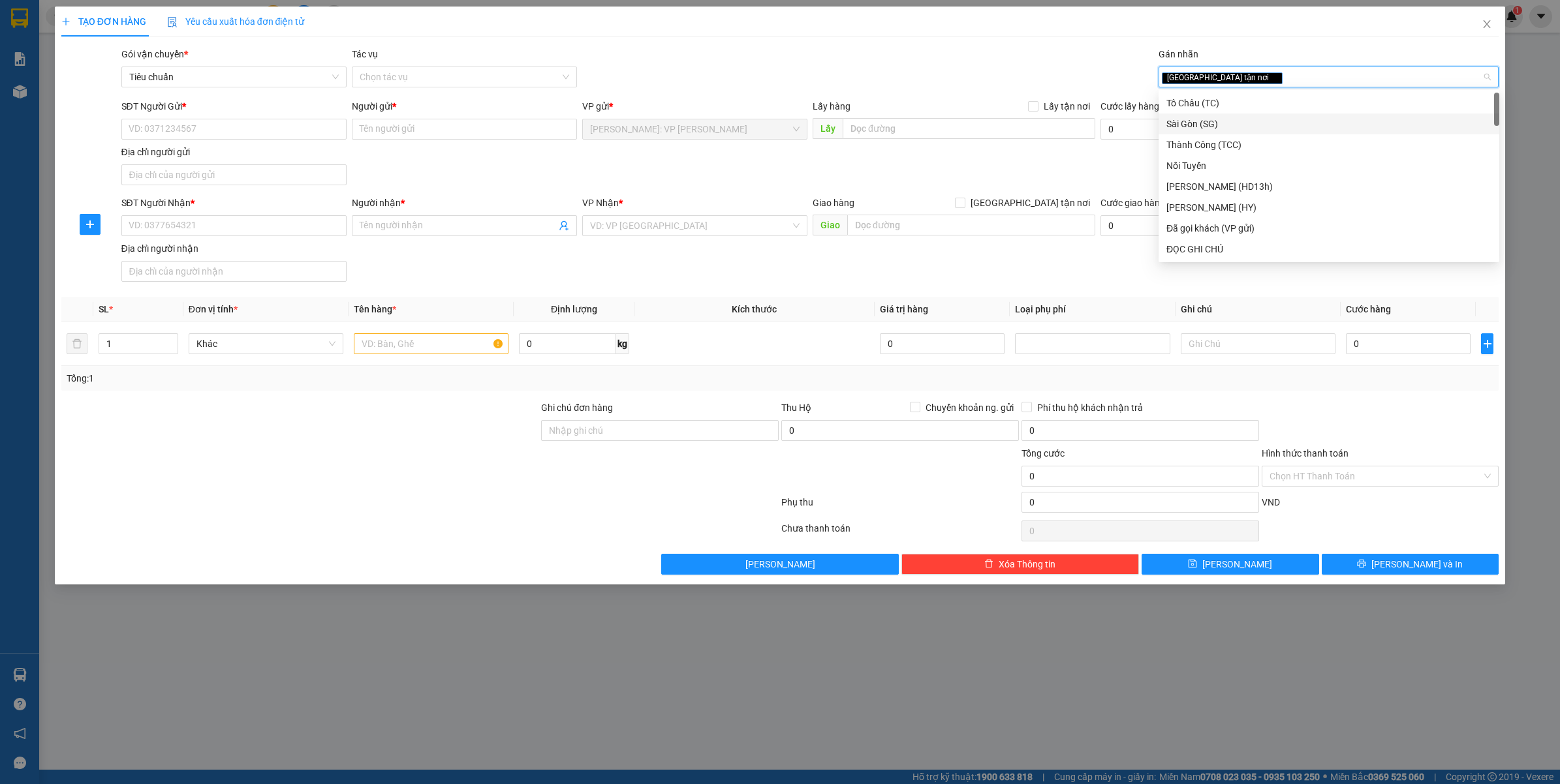
drag, startPoint x: 1075, startPoint y: 209, endPoint x: 581, endPoint y: 211, distance: 494.0
click at [1075, 209] on span "[GEOGRAPHIC_DATA] tận nơi" at bounding box center [1031, 203] width 130 height 14
click at [964, 207] on input "[GEOGRAPHIC_DATA] tận nơi" at bounding box center [959, 203] width 9 height 9
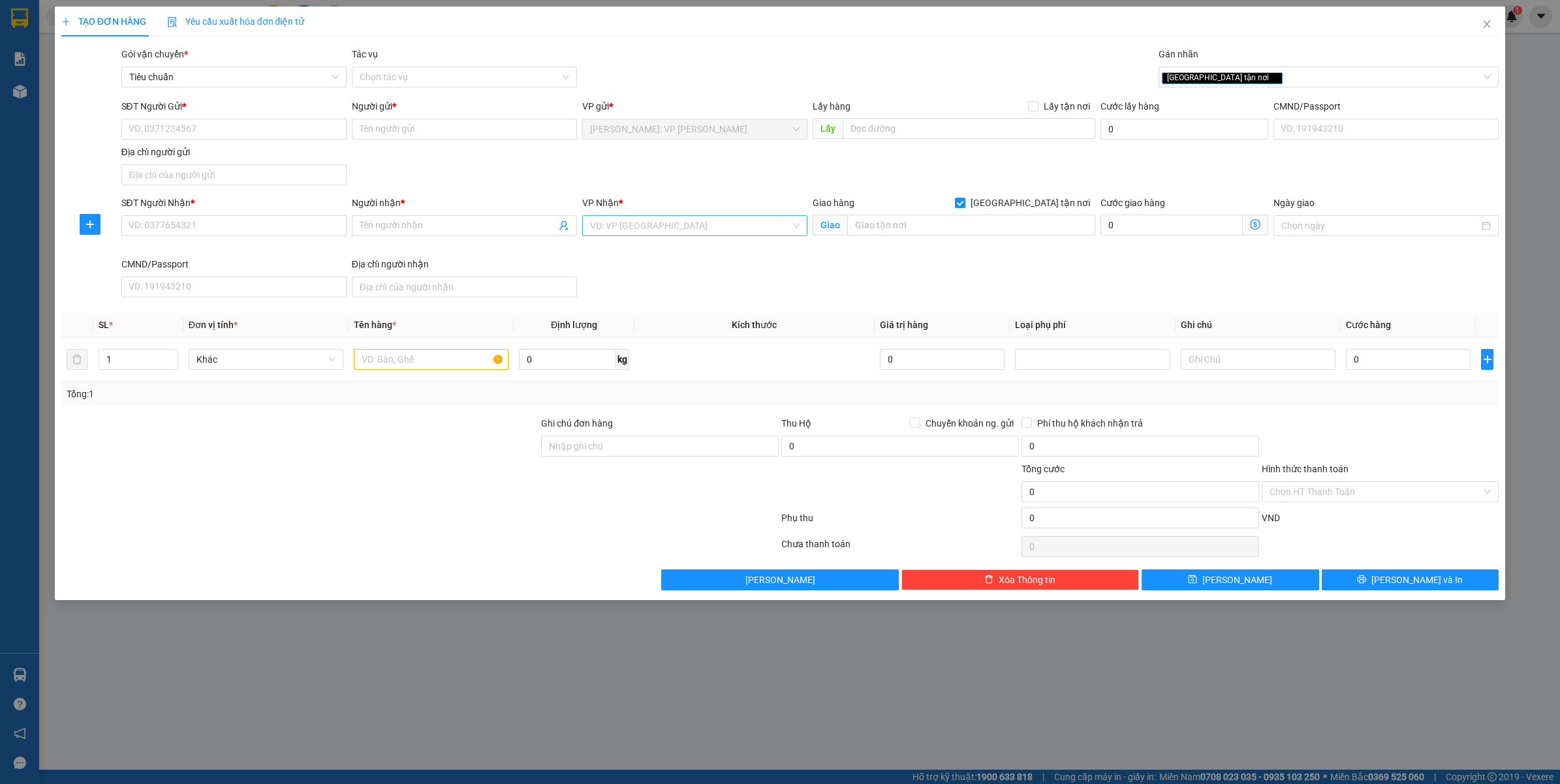
click at [624, 229] on input "search" at bounding box center [690, 226] width 200 height 19
click at [899, 235] on input "text" at bounding box center [971, 225] width 248 height 21
paste input "CỤM CÔNG NGHIỆP TỀ LỖ - XÃ TỀ LỖ - HUYỆN NÀO - VĨNH PHÚC"
click at [180, 235] on input "SĐT Người Nhận *" at bounding box center [233, 226] width 225 height 21
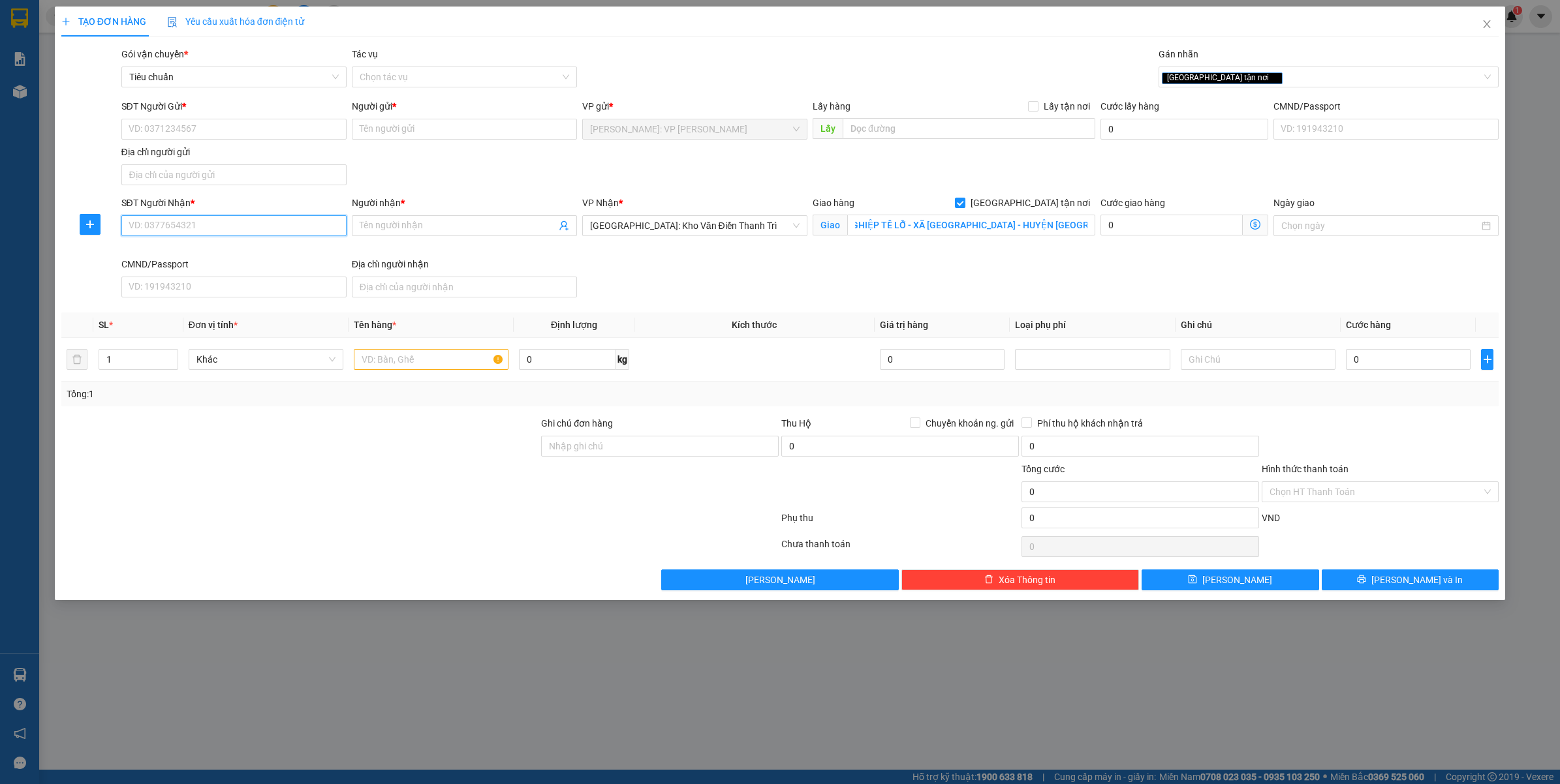
scroll to position [0, 0]
click at [168, 126] on input "SĐT Người Gửi *" at bounding box center [233, 129] width 225 height 21
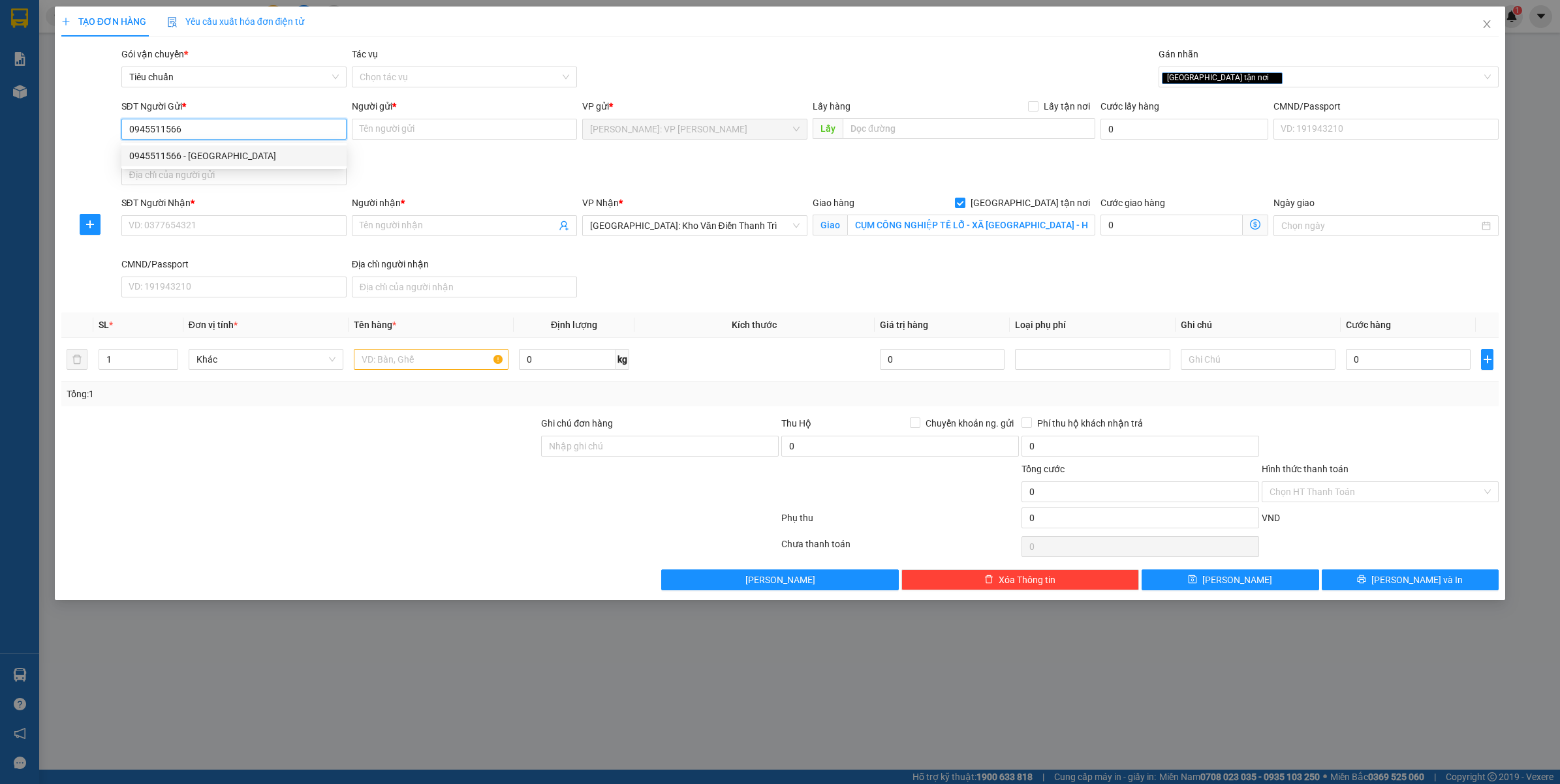
click at [262, 151] on div "0945511566 - THÁI VÕ" at bounding box center [234, 155] width 209 height 14
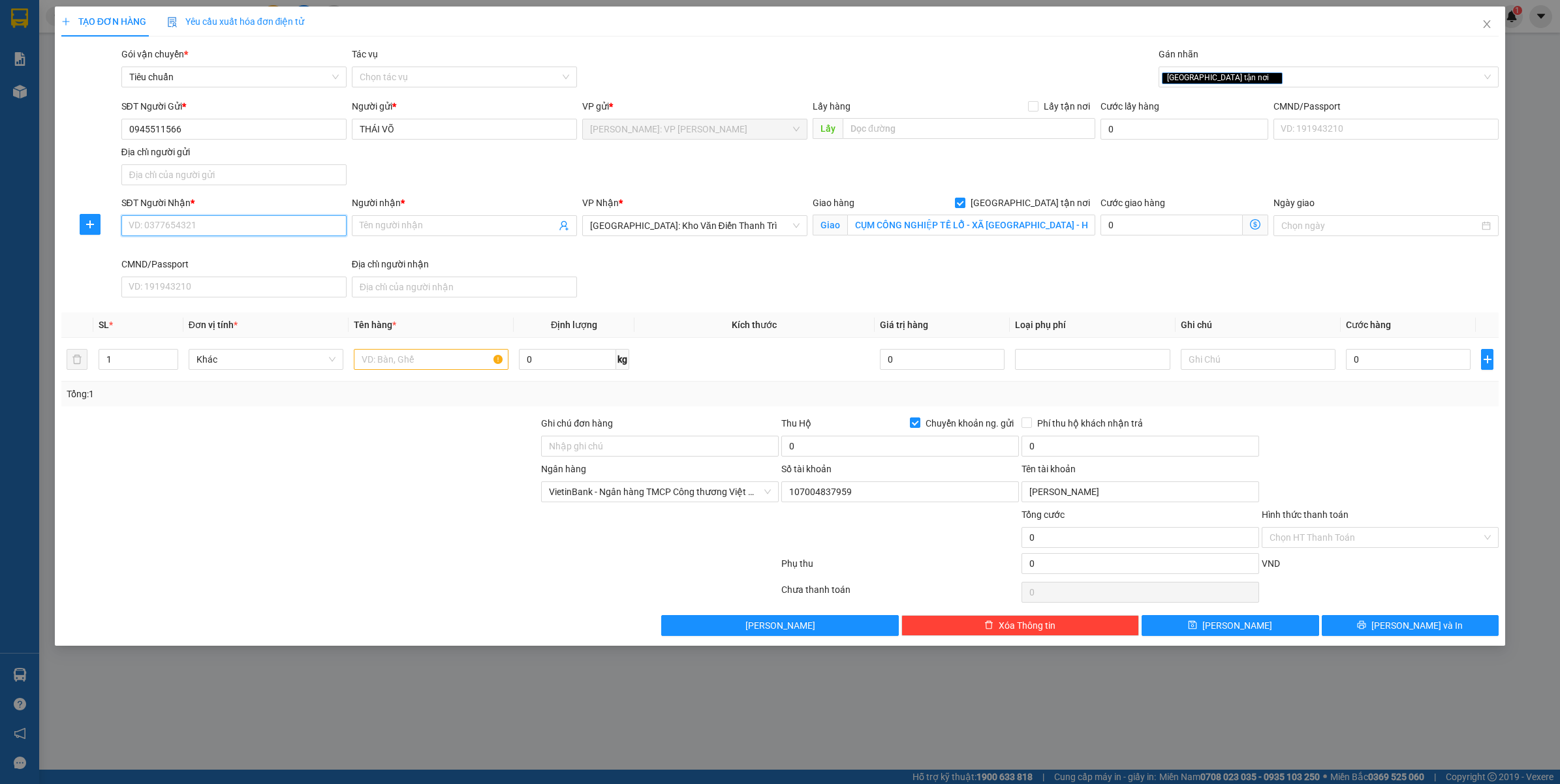
click at [251, 229] on input "SĐT Người Nhận *" at bounding box center [233, 226] width 225 height 21
click at [247, 226] on input "0915462919" at bounding box center [233, 226] width 225 height 21
click at [423, 229] on input "Người nhận *" at bounding box center [458, 225] width 197 height 14
click at [244, 527] on div at bounding box center [300, 530] width 481 height 46
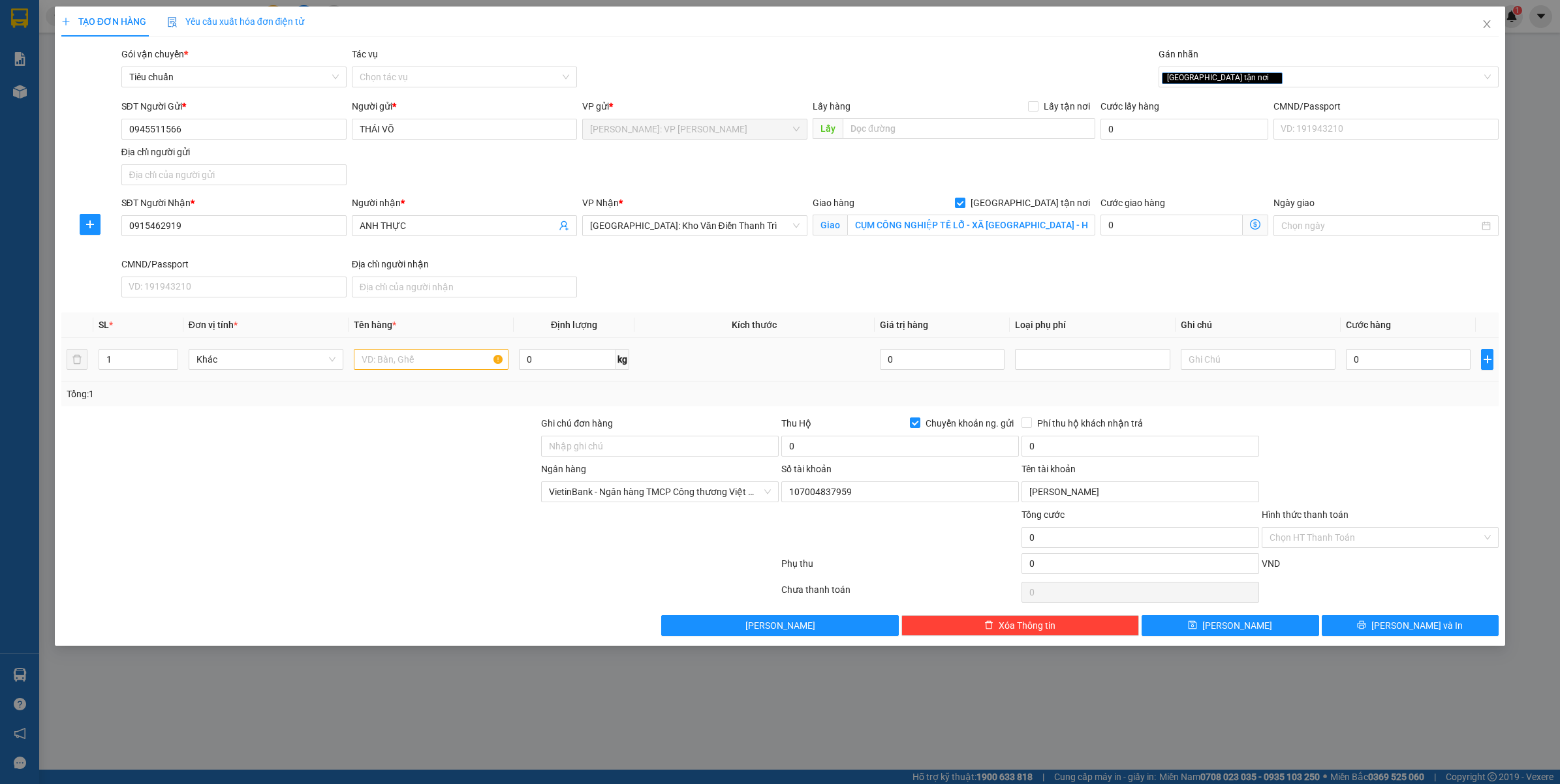
drag, startPoint x: 405, startPoint y: 386, endPoint x: 416, endPoint y: 362, distance: 26.4
click at [405, 385] on div "Tổng: 1" at bounding box center [780, 394] width 1438 height 25
click at [416, 362] on input "text" at bounding box center [431, 359] width 155 height 21
drag, startPoint x: 420, startPoint y: 498, endPoint x: 510, endPoint y: 470, distance: 94.3
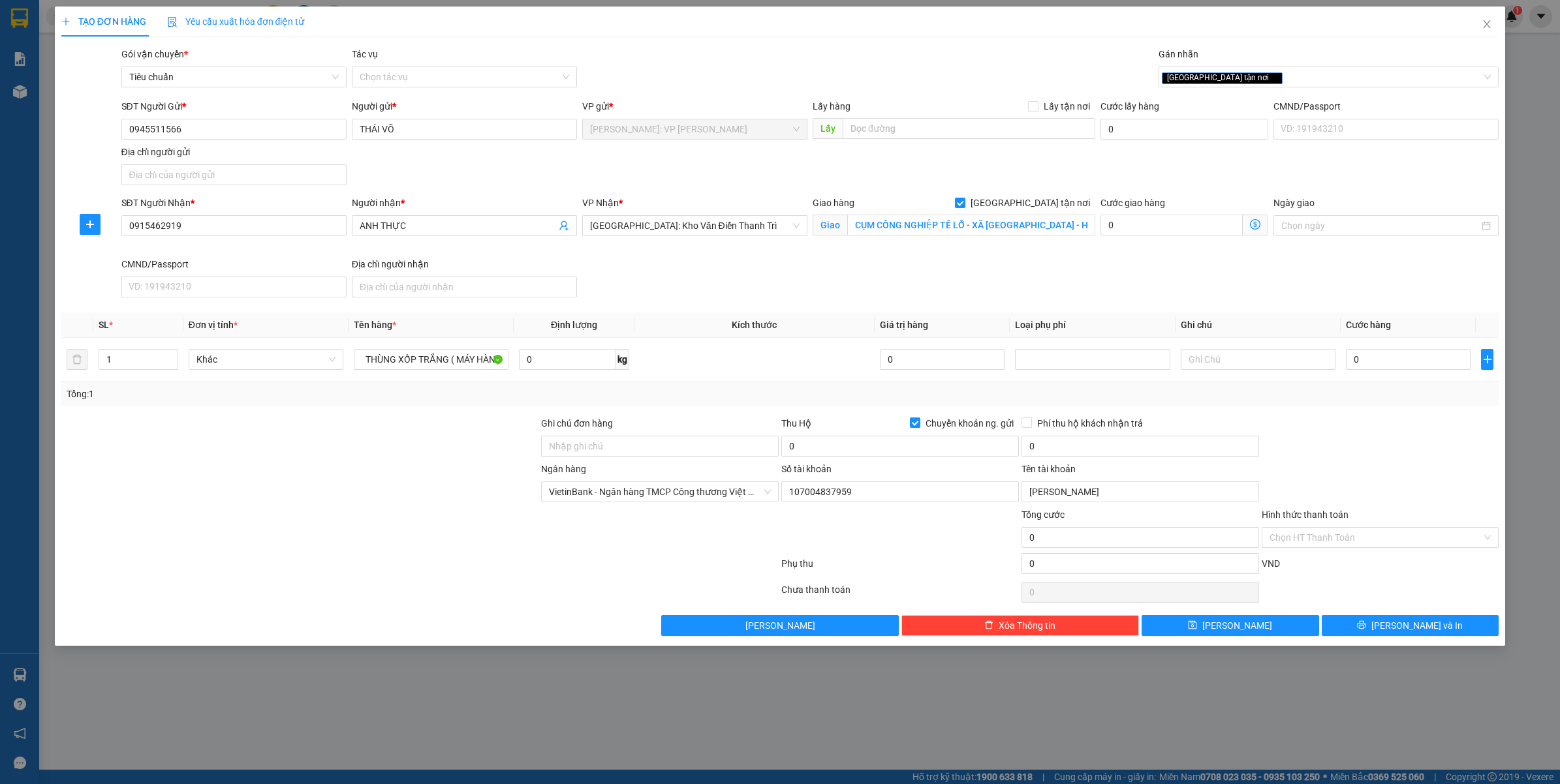
click at [423, 499] on div at bounding box center [300, 484] width 481 height 46
click at [547, 445] on input "Ghi chú đơn hàng" at bounding box center [660, 446] width 238 height 21
click at [297, 526] on div at bounding box center [300, 530] width 481 height 46
click at [1280, 73] on div "[GEOGRAPHIC_DATA] tận nơi" at bounding box center [1323, 77] width 322 height 16
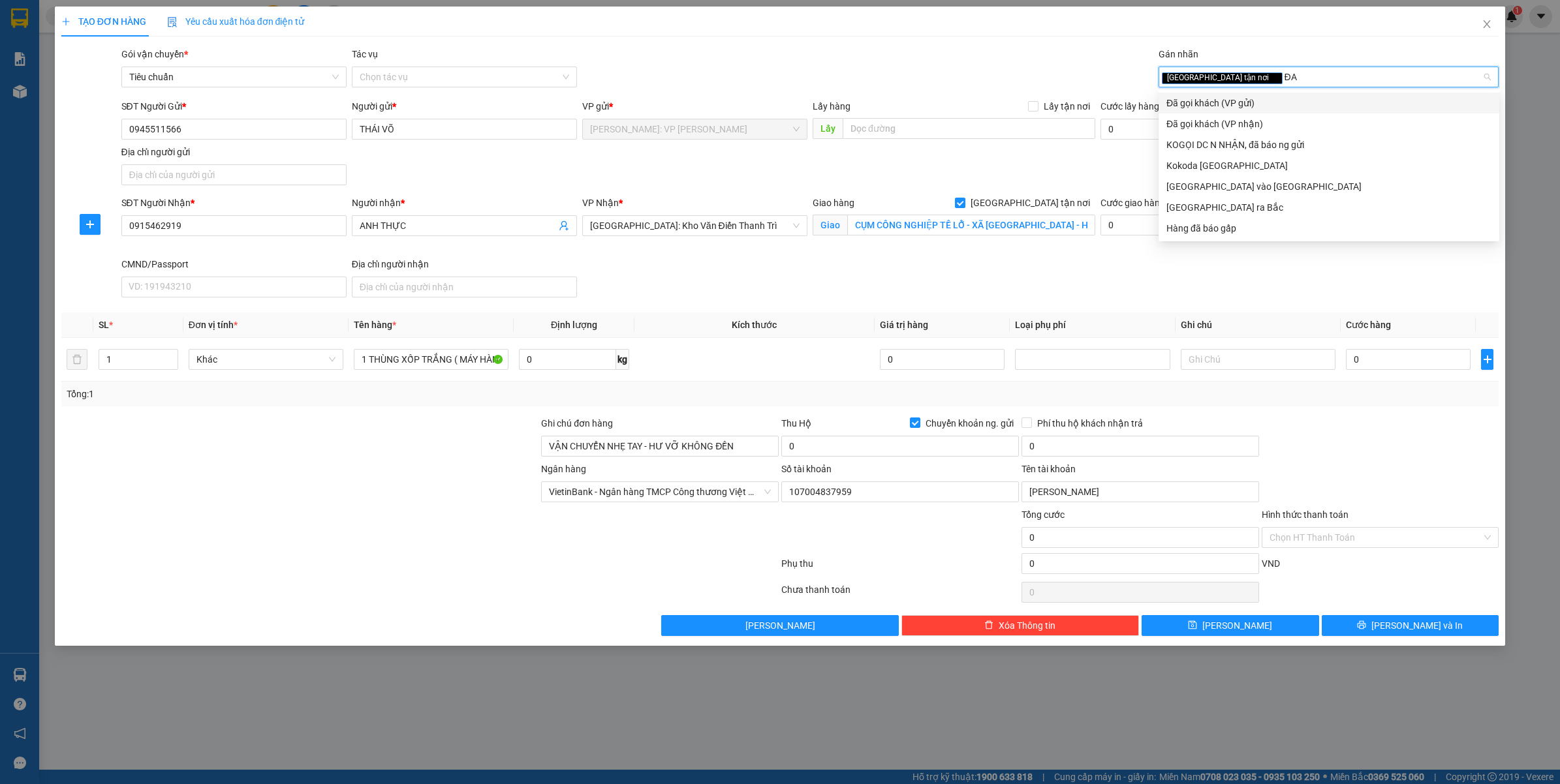
click at [1236, 105] on div "Đã gọi khách (VP gửi)" at bounding box center [1329, 102] width 325 height 14
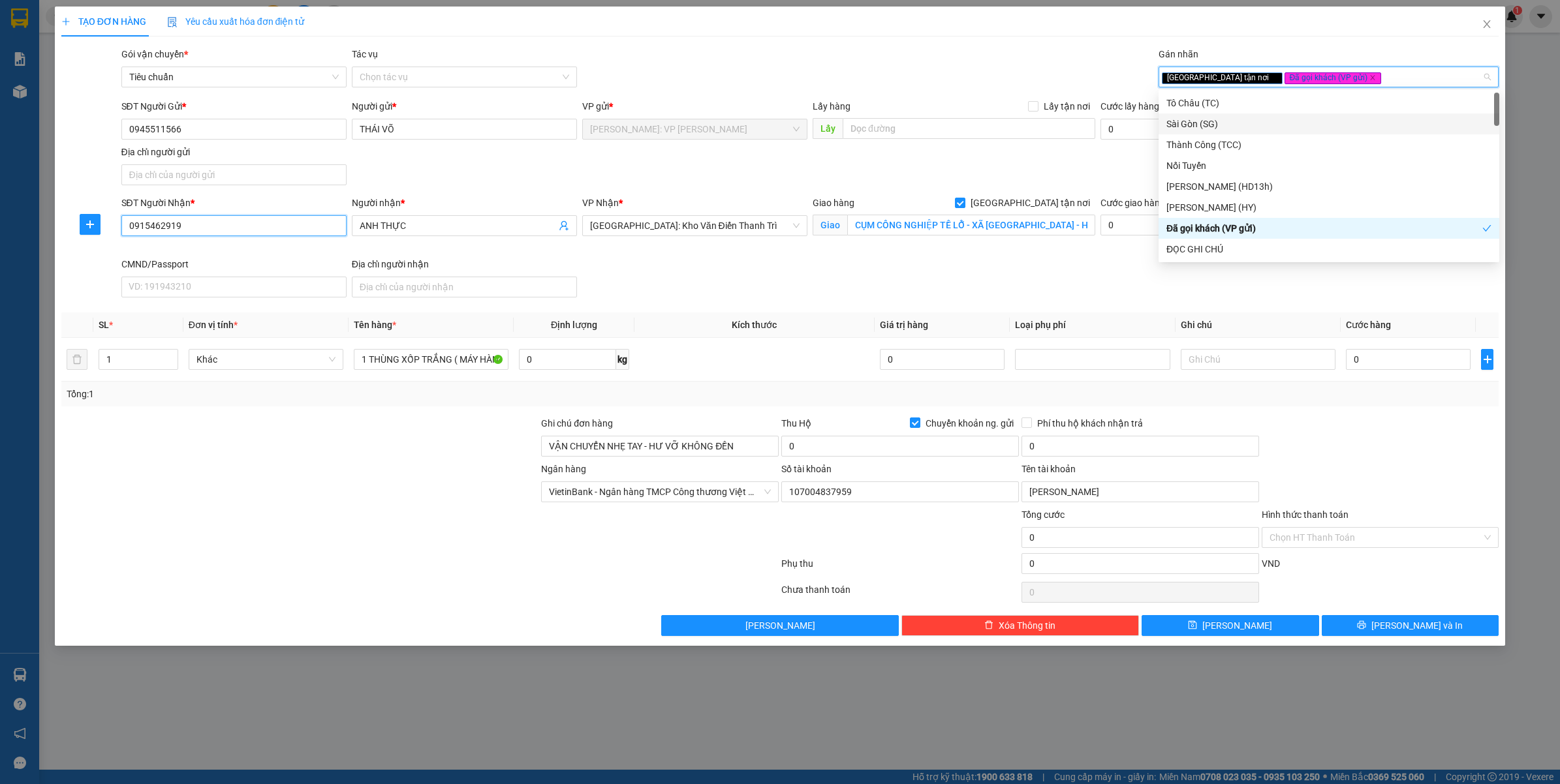
click at [213, 220] on input "0915462919" at bounding box center [233, 226] width 225 height 21
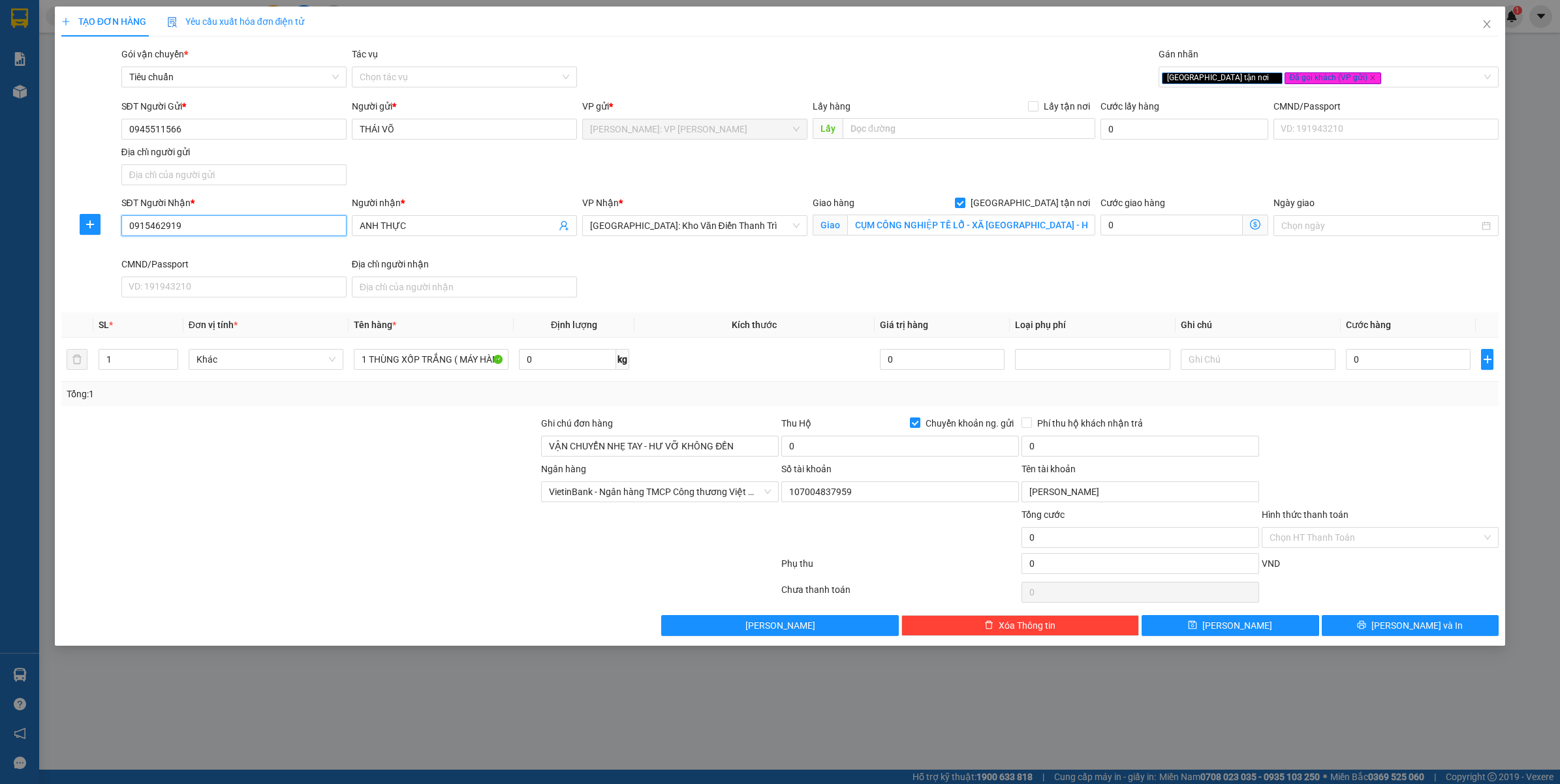
click at [213, 220] on input "0915462919" at bounding box center [233, 226] width 225 height 21
click at [909, 225] on input "CỤM CÔNG NGHIỆP TỀ LỖ - XÃ TỀ LỖ - HUYỆN YÊN LẠC - VĨNH PHÚC" at bounding box center [971, 225] width 248 height 21
click at [426, 696] on div "TẠO ĐƠN HÀNG Yêu cầu xuất hóa đơn điện tử Transit Pickup Surcharge Ids Transit …" at bounding box center [780, 392] width 1560 height 784
click at [1407, 364] on input "0" at bounding box center [1408, 359] width 125 height 21
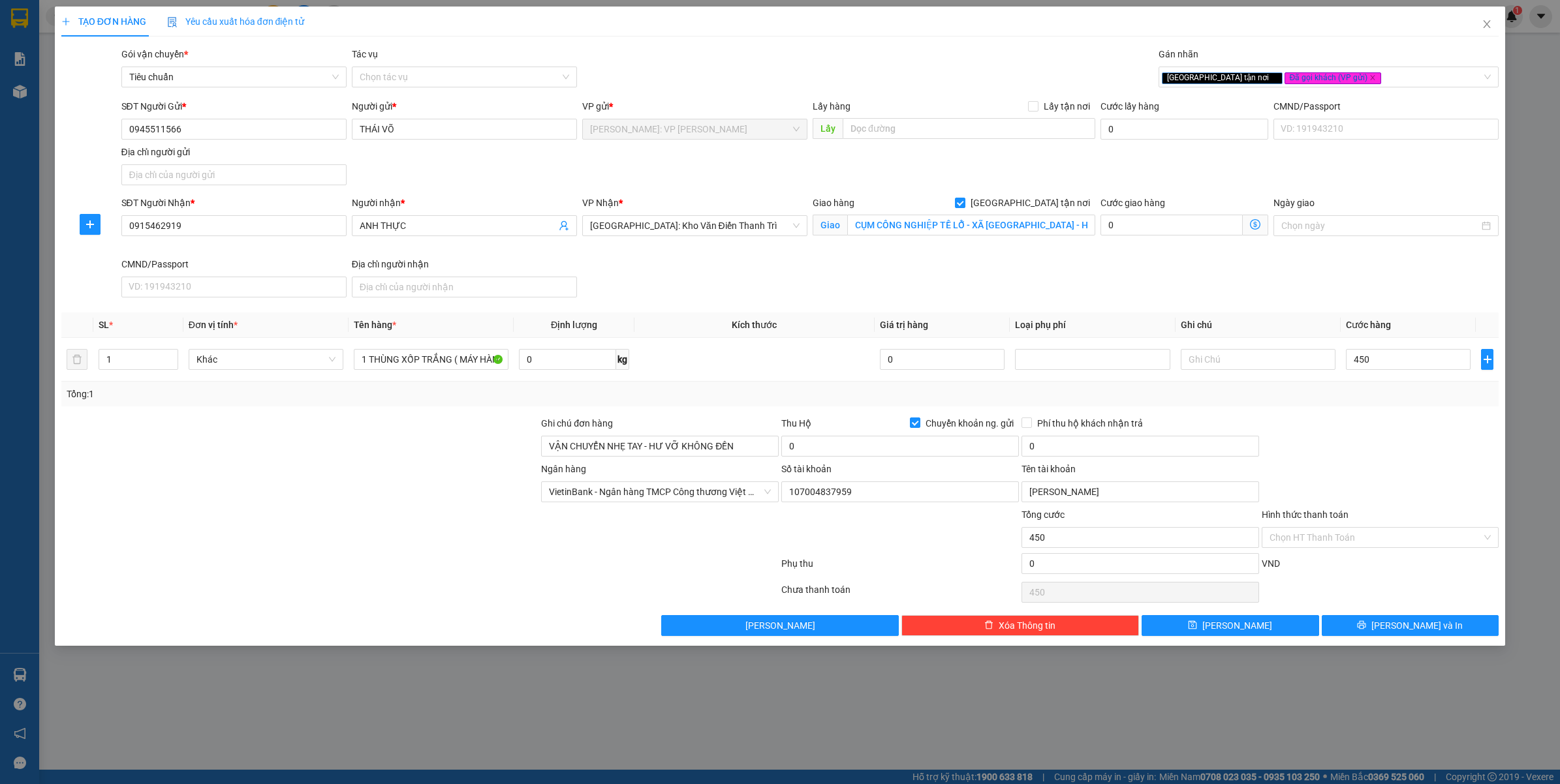
click at [1416, 457] on div at bounding box center [1381, 439] width 240 height 46
click at [827, 433] on div "Thu Hộ Chuyển khoản ng. gửi" at bounding box center [900, 426] width 238 height 19
click at [827, 450] on input "0" at bounding box center [900, 446] width 238 height 21
click at [859, 526] on div at bounding box center [900, 530] width 240 height 46
click at [1037, 428] on span "Phí thu hộ khách nhận trả" at bounding box center [1090, 423] width 116 height 14
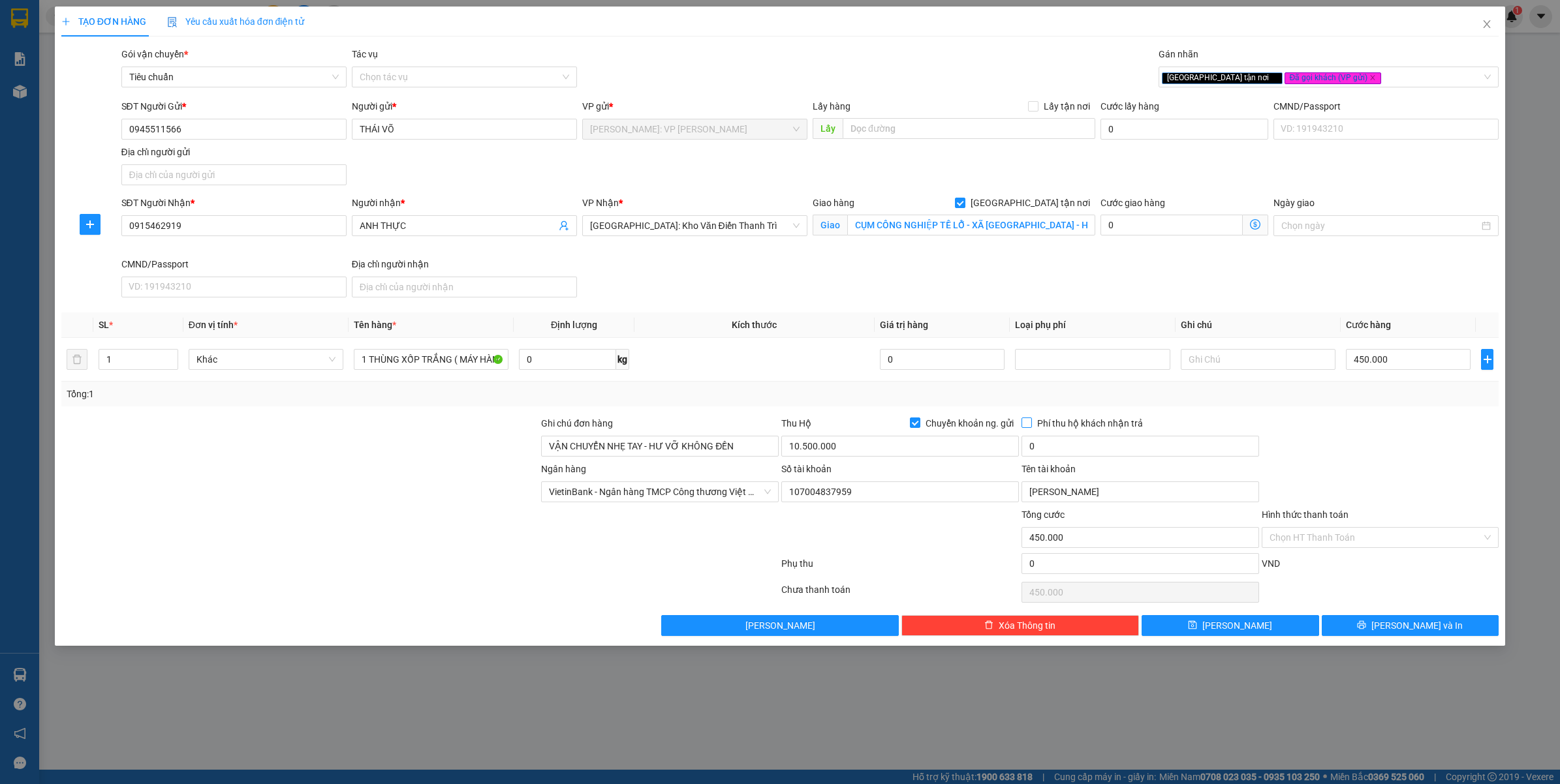
click at [1031, 427] on input "Phí thu hộ khách nhận trả" at bounding box center [1026, 422] width 9 height 9
click at [1078, 454] on input "0" at bounding box center [1140, 446] width 238 height 21
click at [1398, 434] on div at bounding box center [1381, 439] width 240 height 46
drag, startPoint x: 1375, startPoint y: 625, endPoint x: 1426, endPoint y: 641, distance: 53.5
click at [1376, 623] on button "Lưu và In" at bounding box center [1410, 626] width 177 height 21
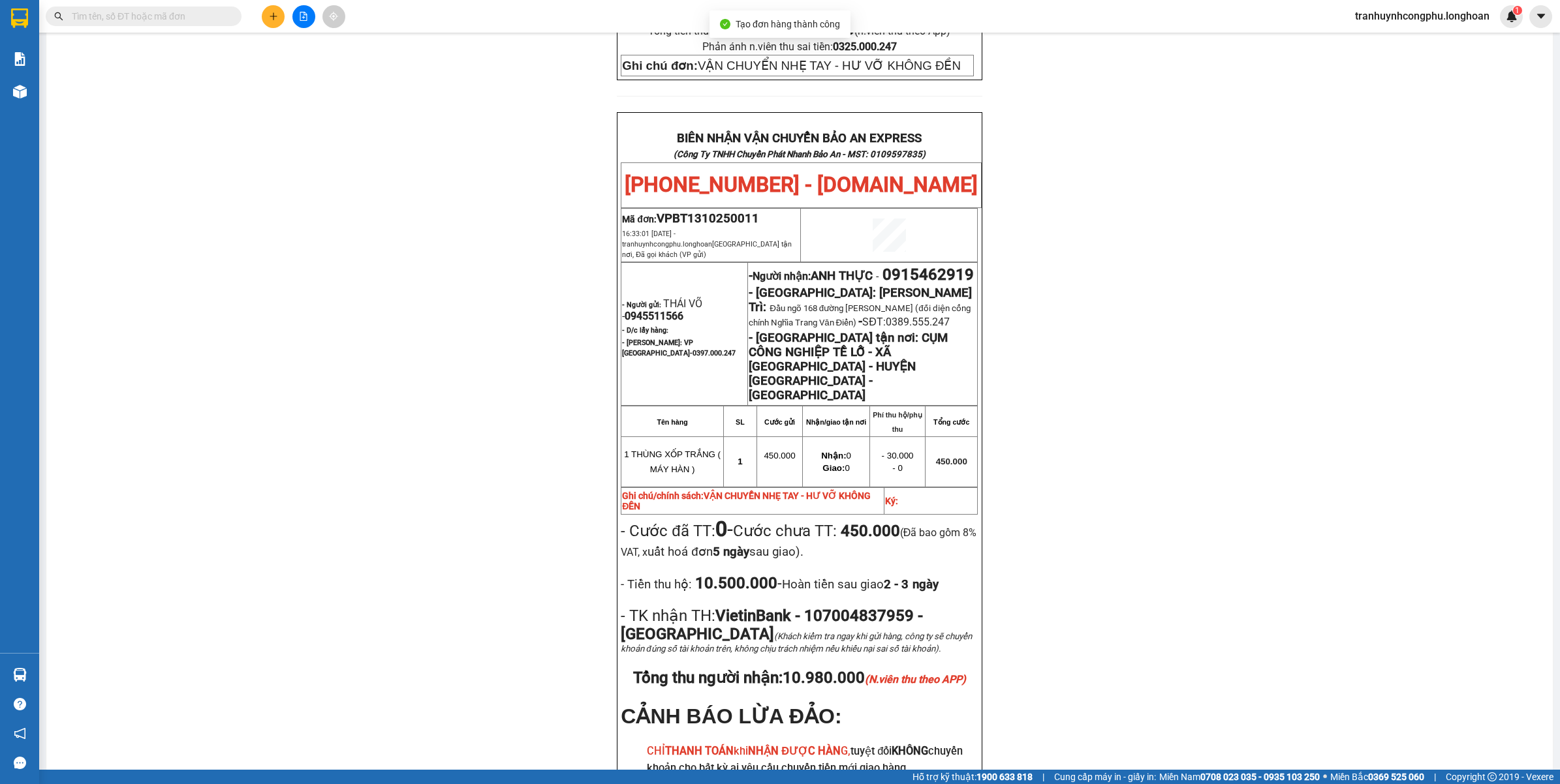
scroll to position [600, 0]
click at [444, 481] on div "PHIẾU DÁN LÊN HÀNG Ngày in phiếu: 16:33 ngày 13-10-2025 CSKH: 1900.06.88.33 CÔN…" at bounding box center [799, 205] width 1475 height 1383
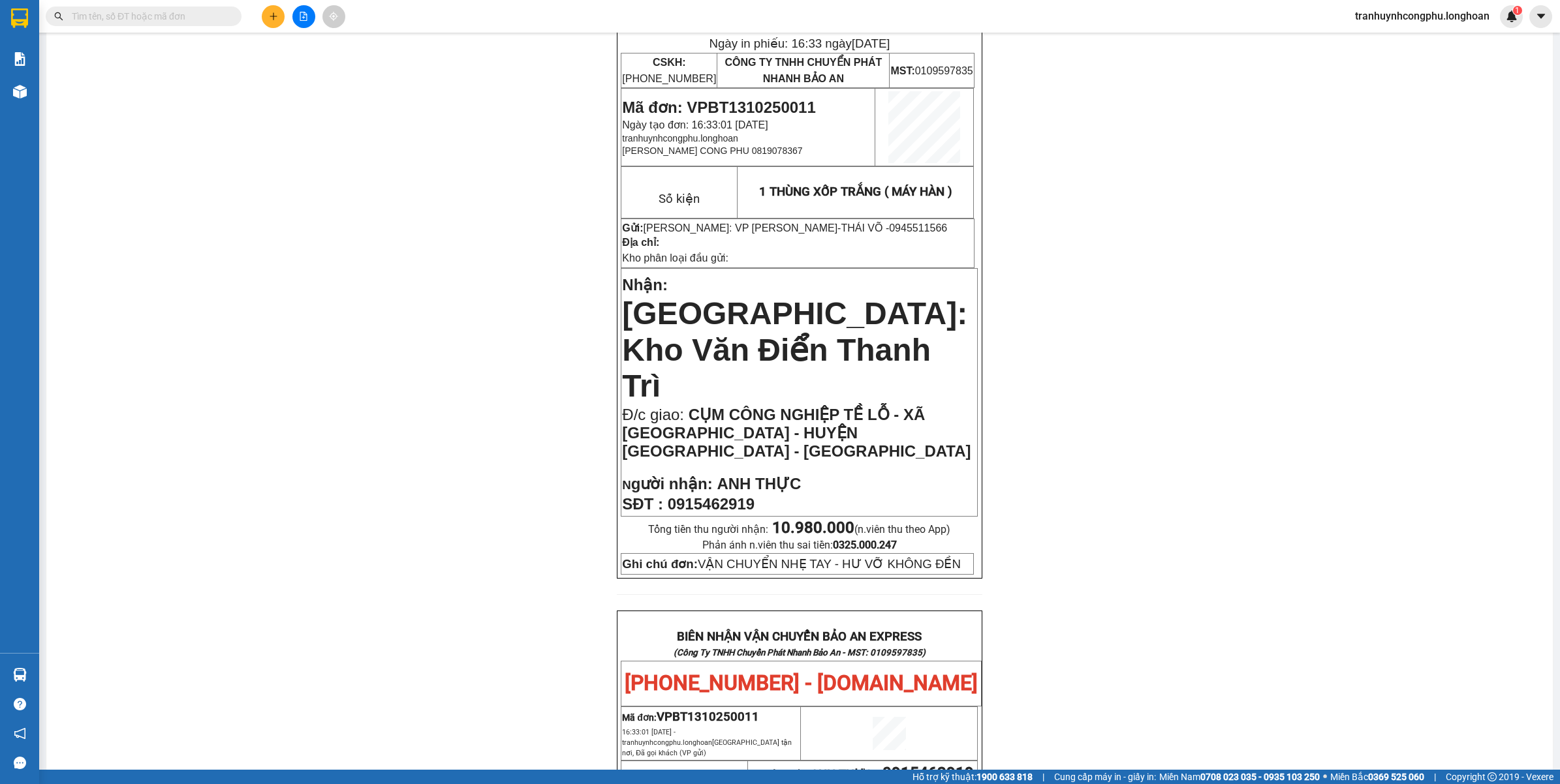
scroll to position [0, 0]
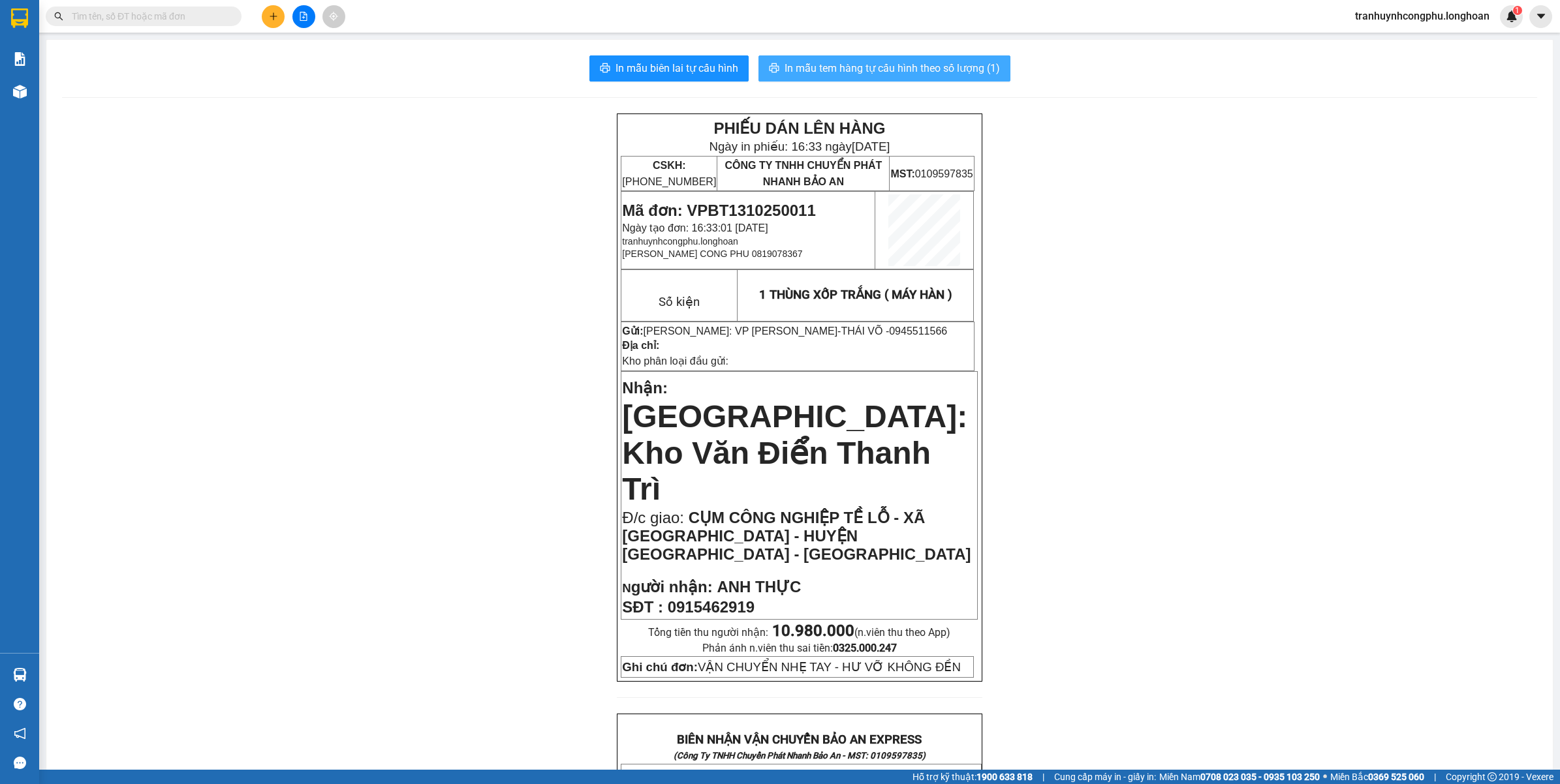
click at [887, 56] on button "In mẫu tem hàng tự cấu hình theo số lượng (1)" at bounding box center [884, 68] width 252 height 26
click at [738, 209] on span "Mã đơn: VPBT1310250011" at bounding box center [719, 211] width 193 height 18
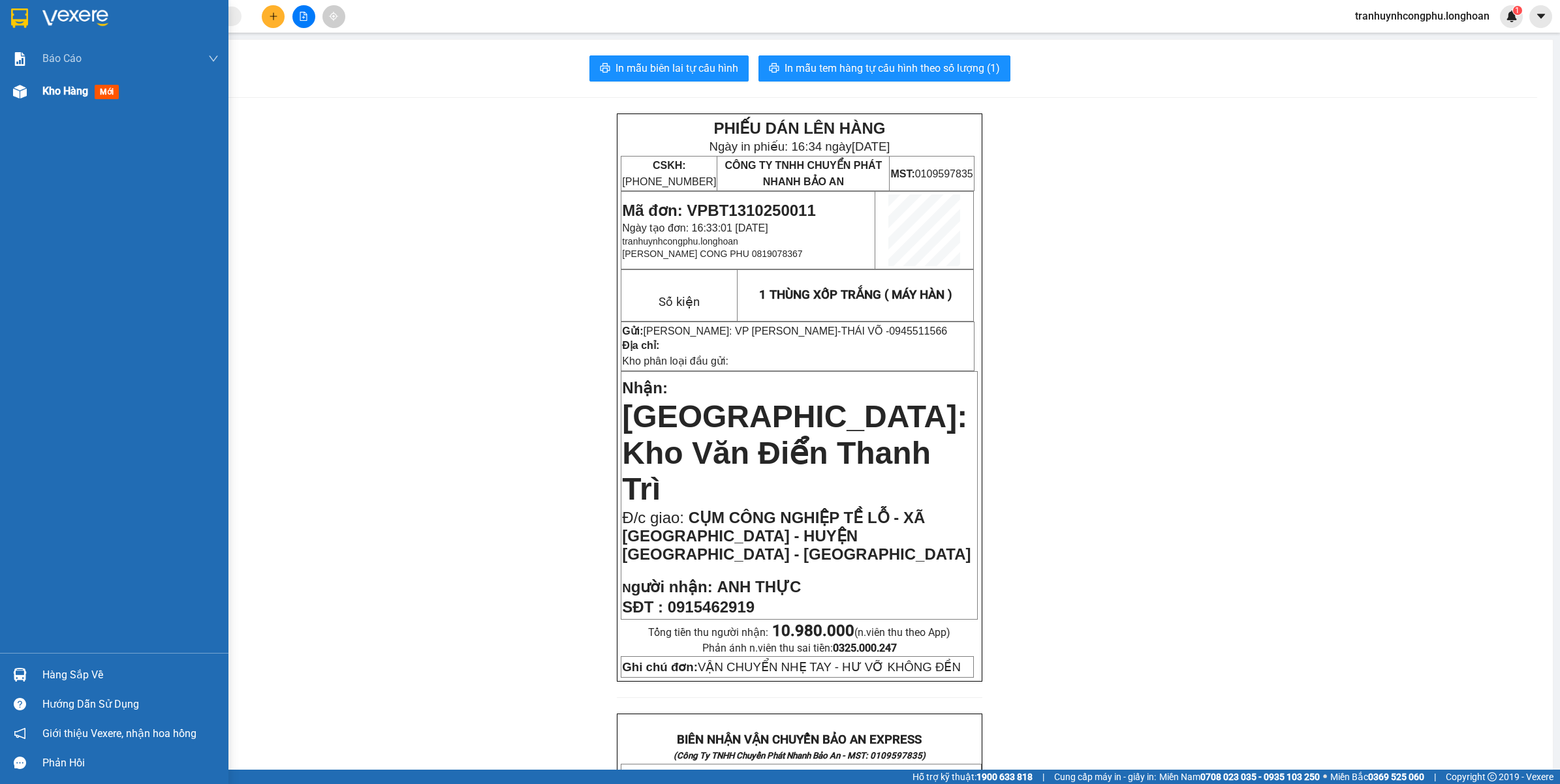
click at [30, 93] on div at bounding box center [19, 91] width 23 height 23
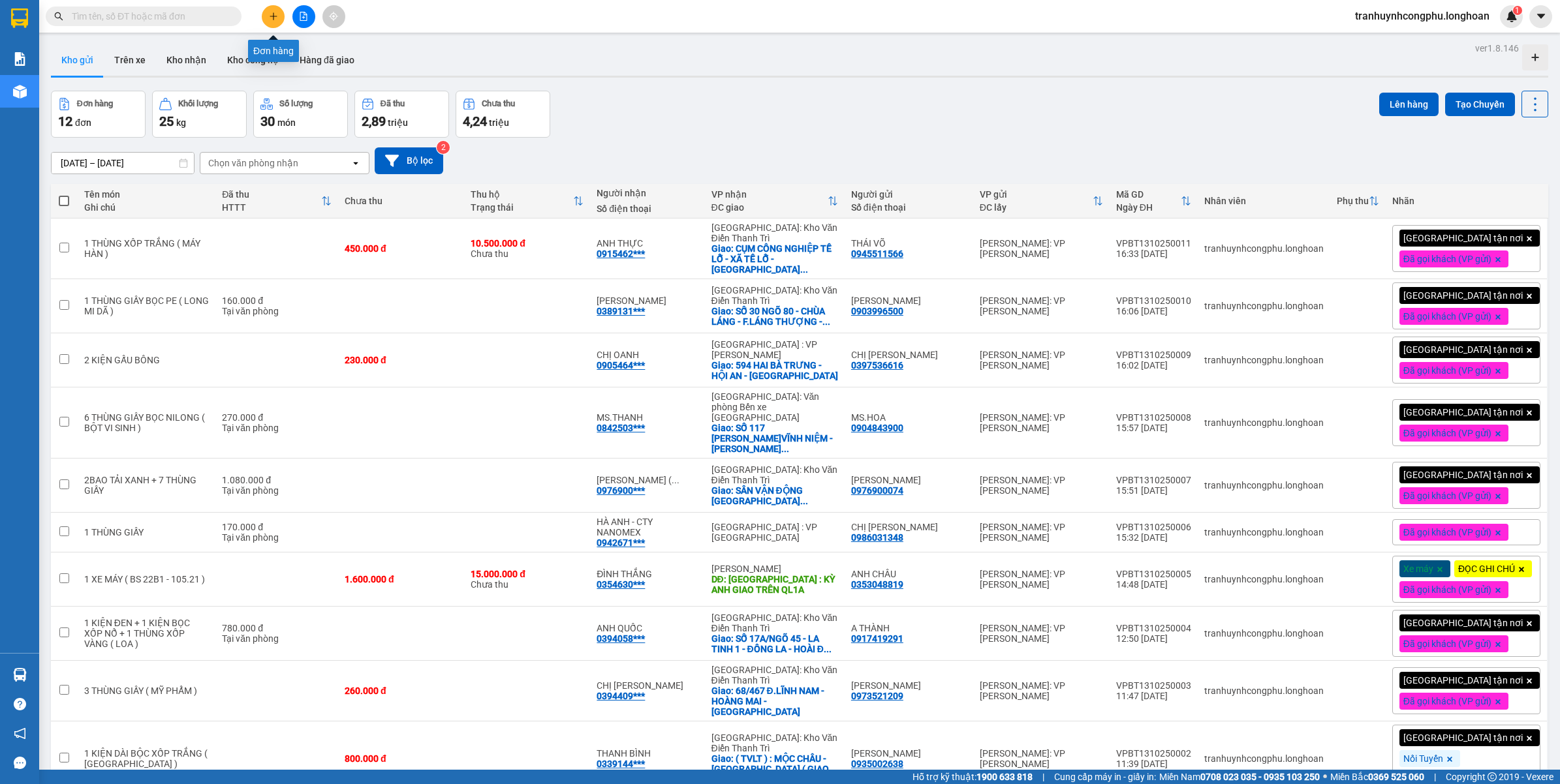
click at [273, 16] on icon "plus" at bounding box center [274, 16] width 7 height 1
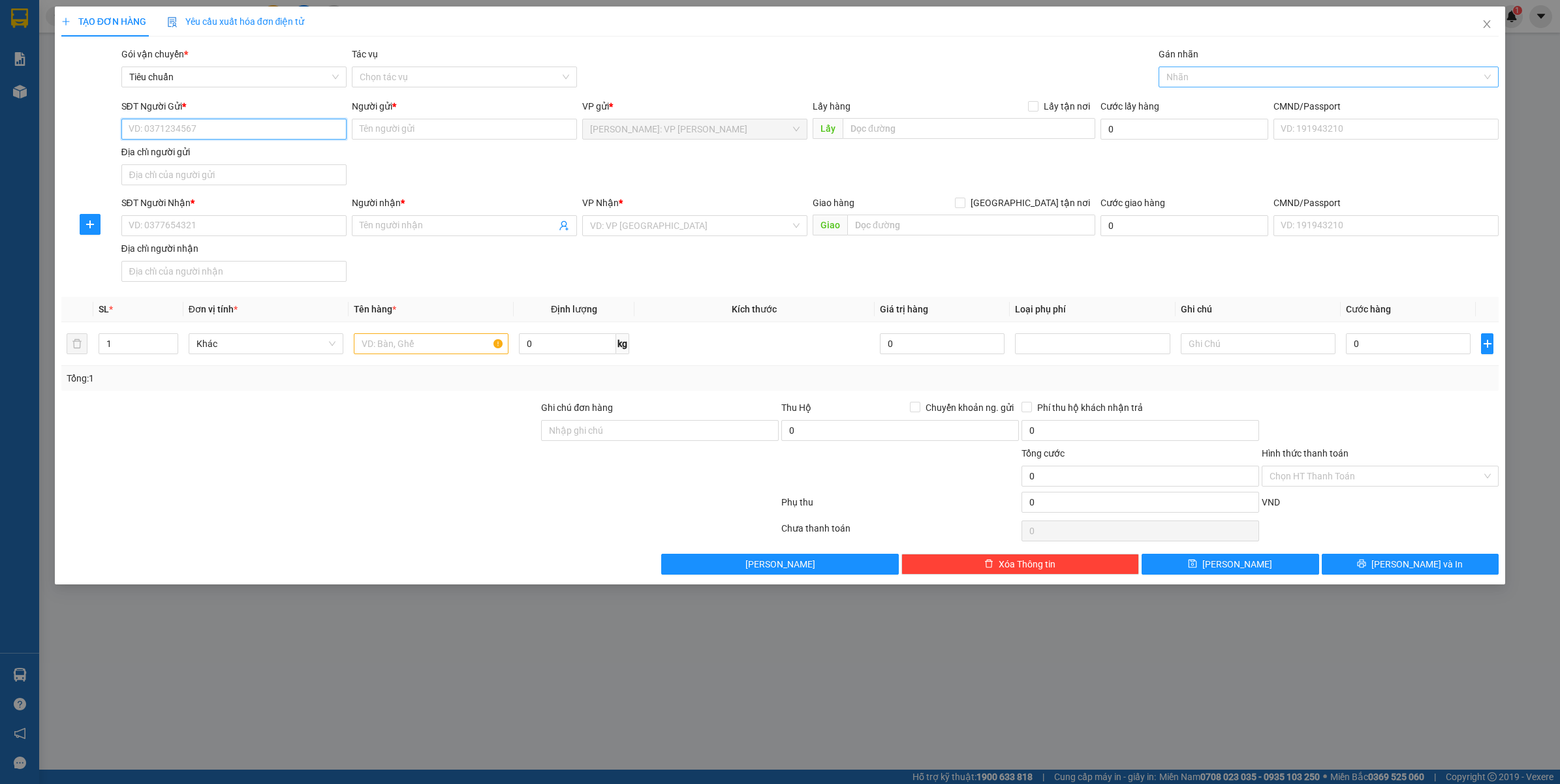
click at [1212, 75] on div at bounding box center [1323, 77] width 322 height 16
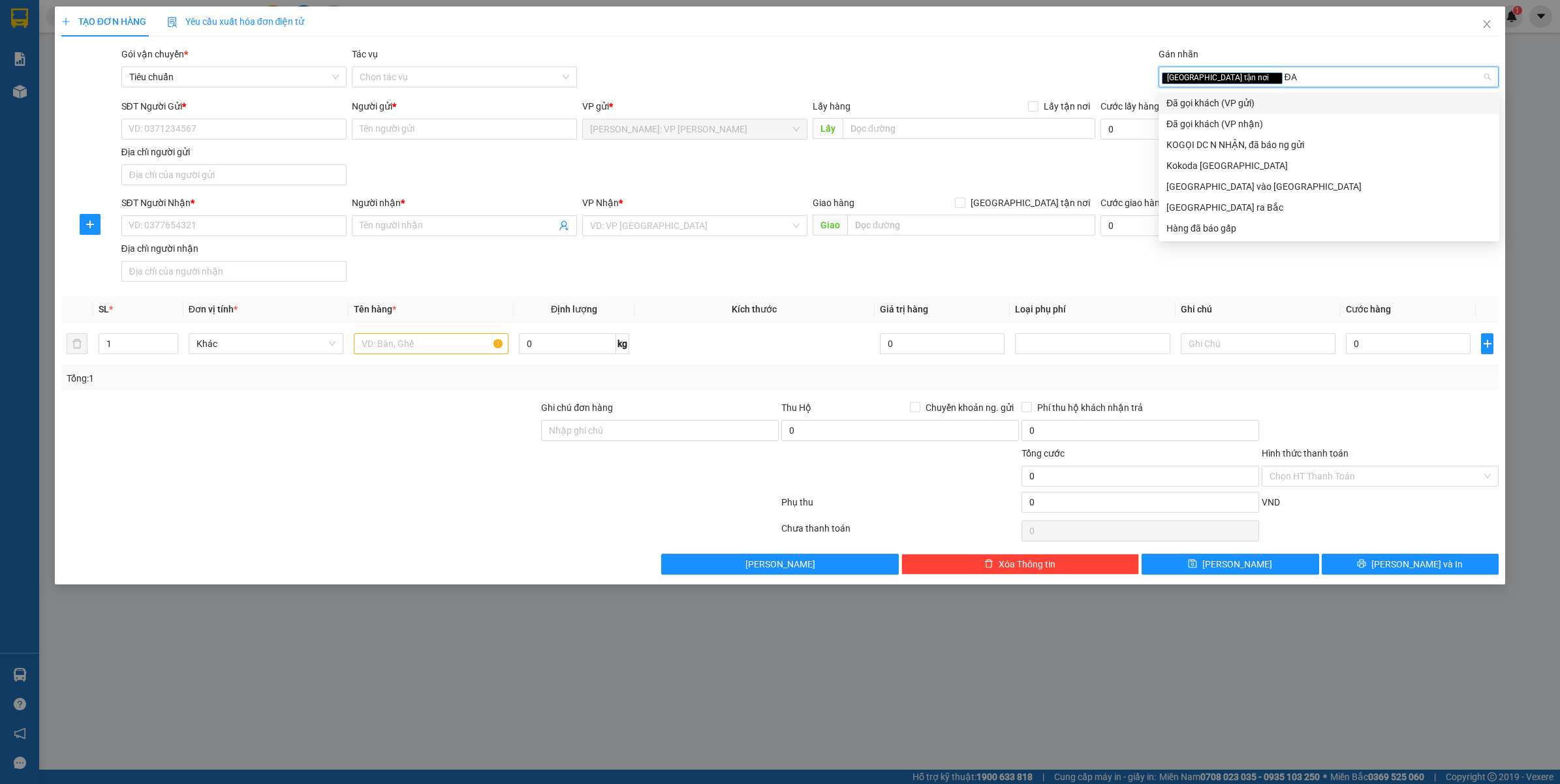
click at [1200, 96] on div "Đã gọi khách (VP gửi)" at bounding box center [1329, 102] width 325 height 14
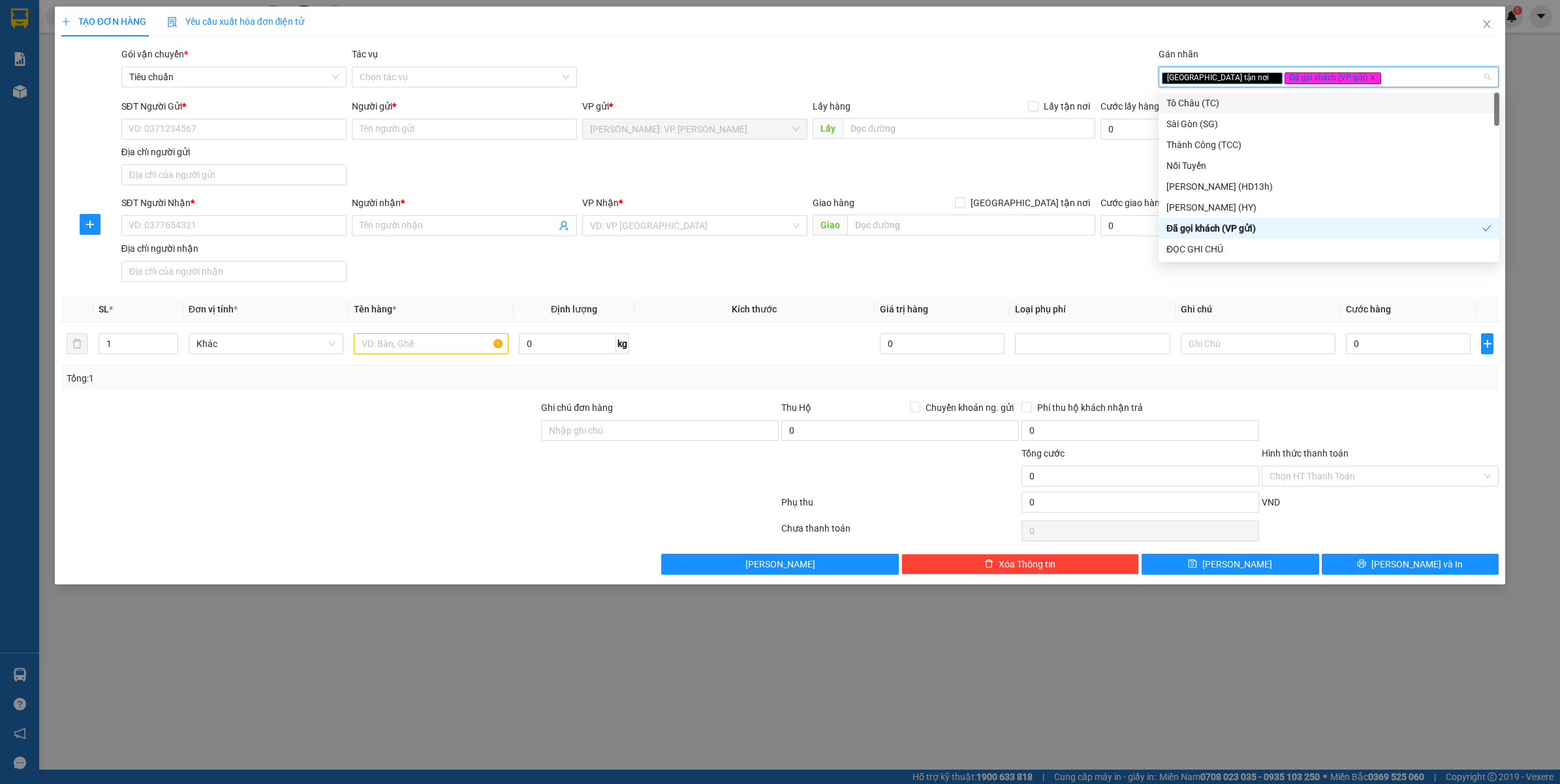
click at [1029, 194] on form "SĐT Người Gửi * VD: 0371234567 Người gửi * Tên người gửi VP gửi * Hồ Chí Minh: …" at bounding box center [780, 193] width 1438 height 188
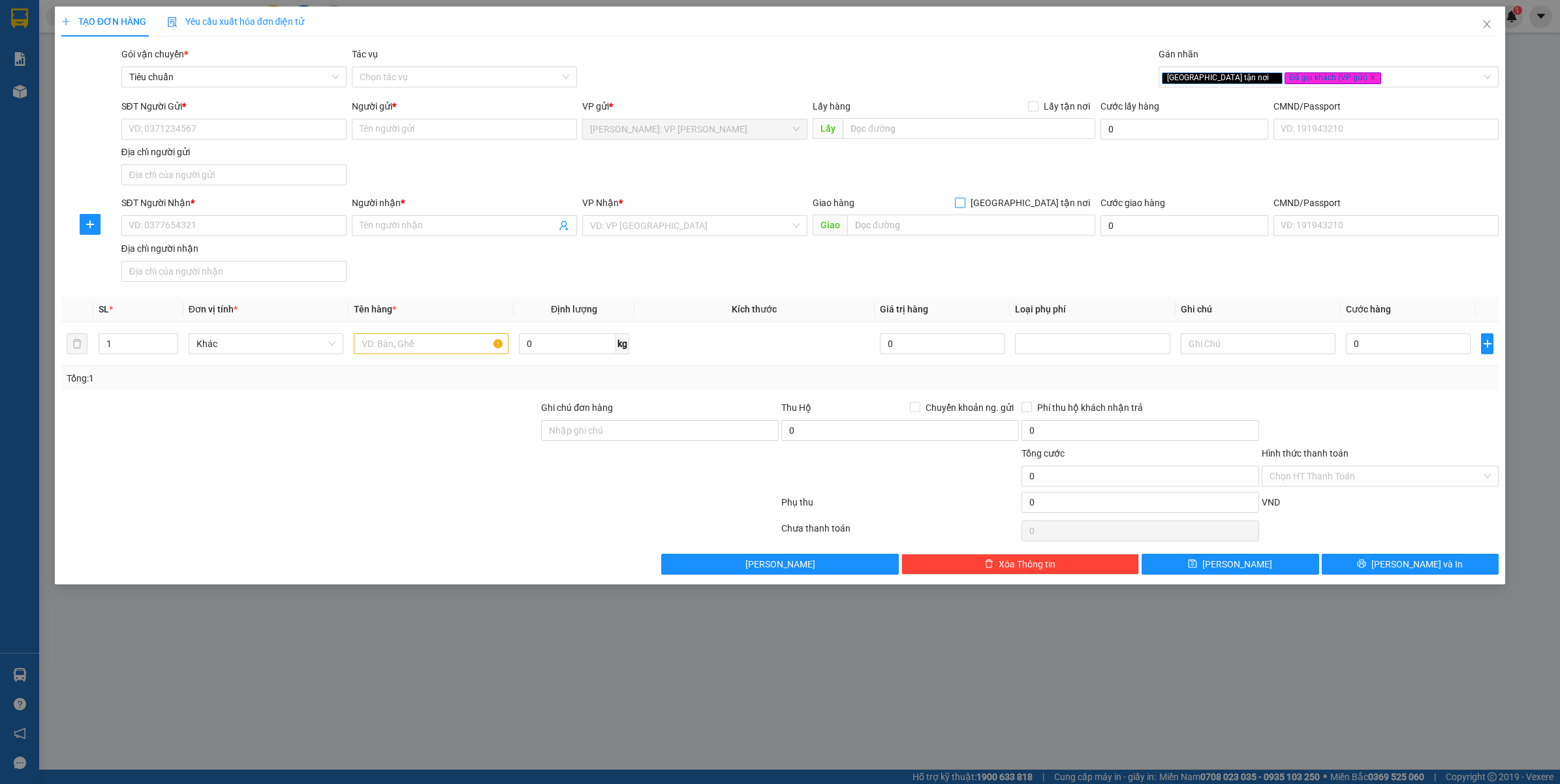
click at [964, 201] on input "[GEOGRAPHIC_DATA] tận nơi" at bounding box center [959, 203] width 9 height 9
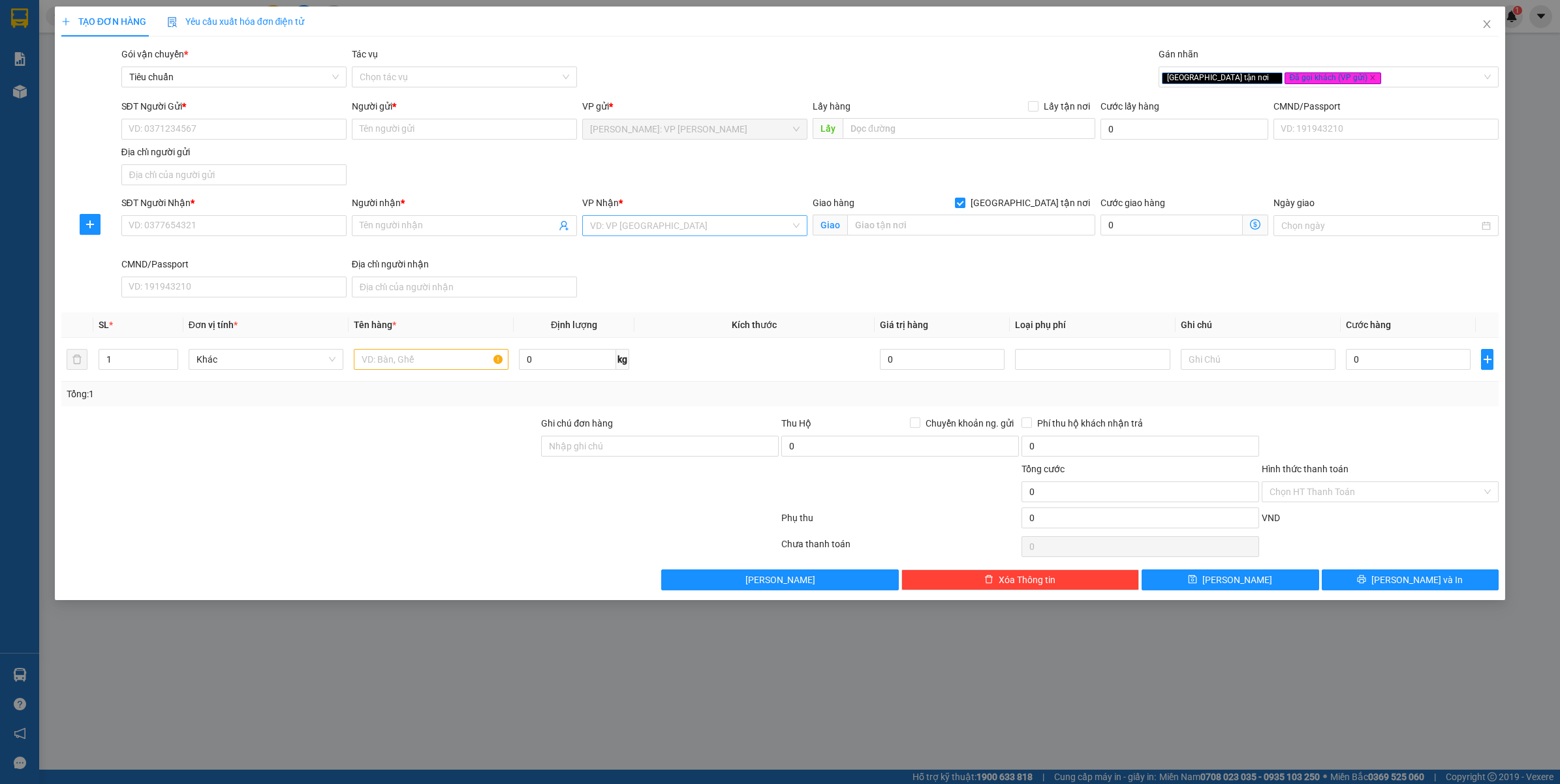
click at [594, 225] on input "search" at bounding box center [690, 226] width 200 height 19
click at [615, 291] on div "[GEOGRAPHIC_DATA]: Kho Văn Điển Thanh Trì" at bounding box center [717, 294] width 255 height 14
click at [898, 212] on div "Giao hàng Giao tận nơi" at bounding box center [954, 206] width 283 height 19
click at [900, 223] on input "text" at bounding box center [971, 225] width 248 height 21
click at [211, 230] on input "SĐT Người Nhận *" at bounding box center [233, 226] width 225 height 21
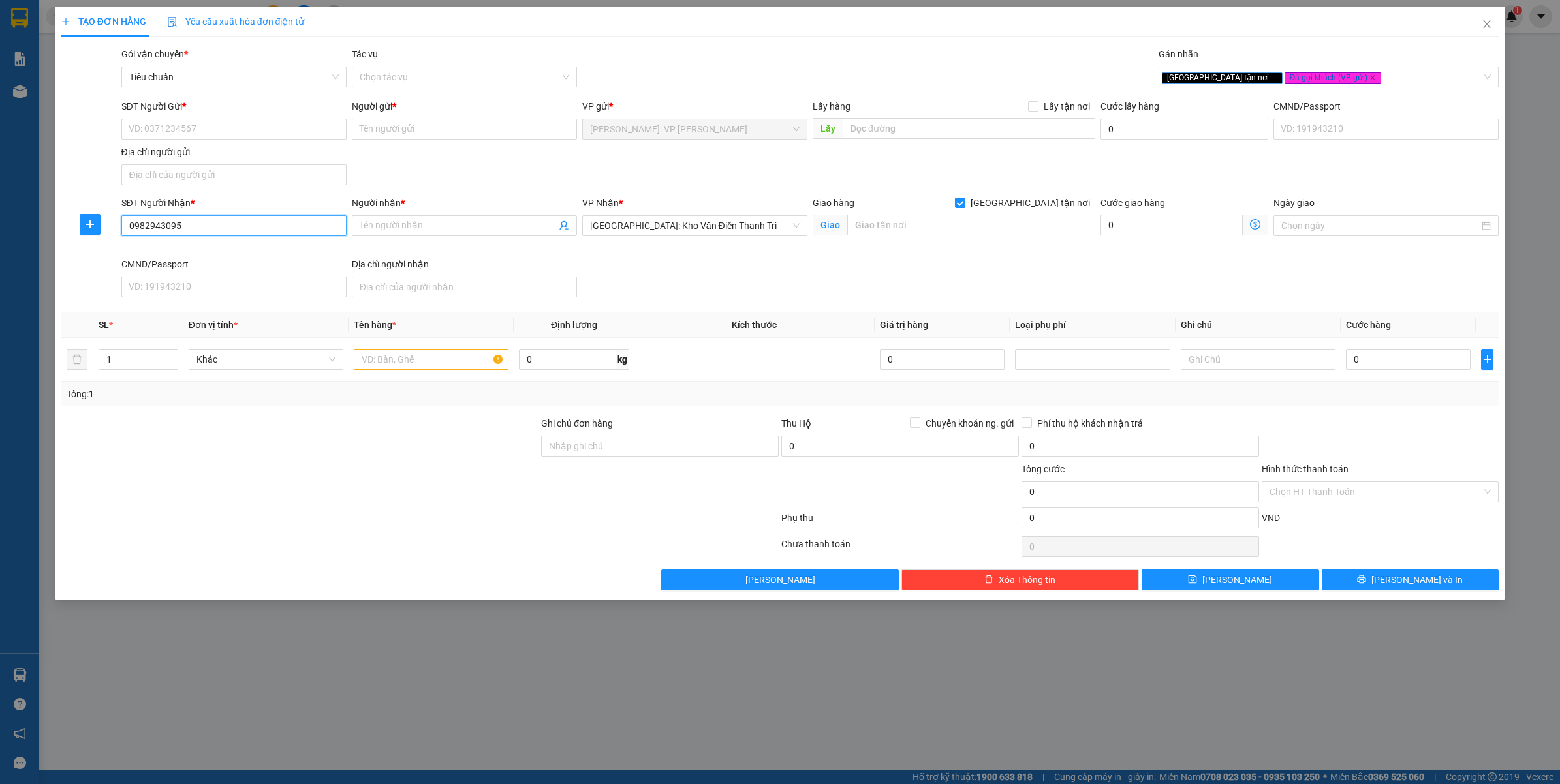
click at [213, 230] on input "0982943095" at bounding box center [233, 226] width 225 height 21
click at [214, 230] on input "0982943095" at bounding box center [233, 226] width 225 height 21
click at [423, 216] on span at bounding box center [464, 226] width 225 height 21
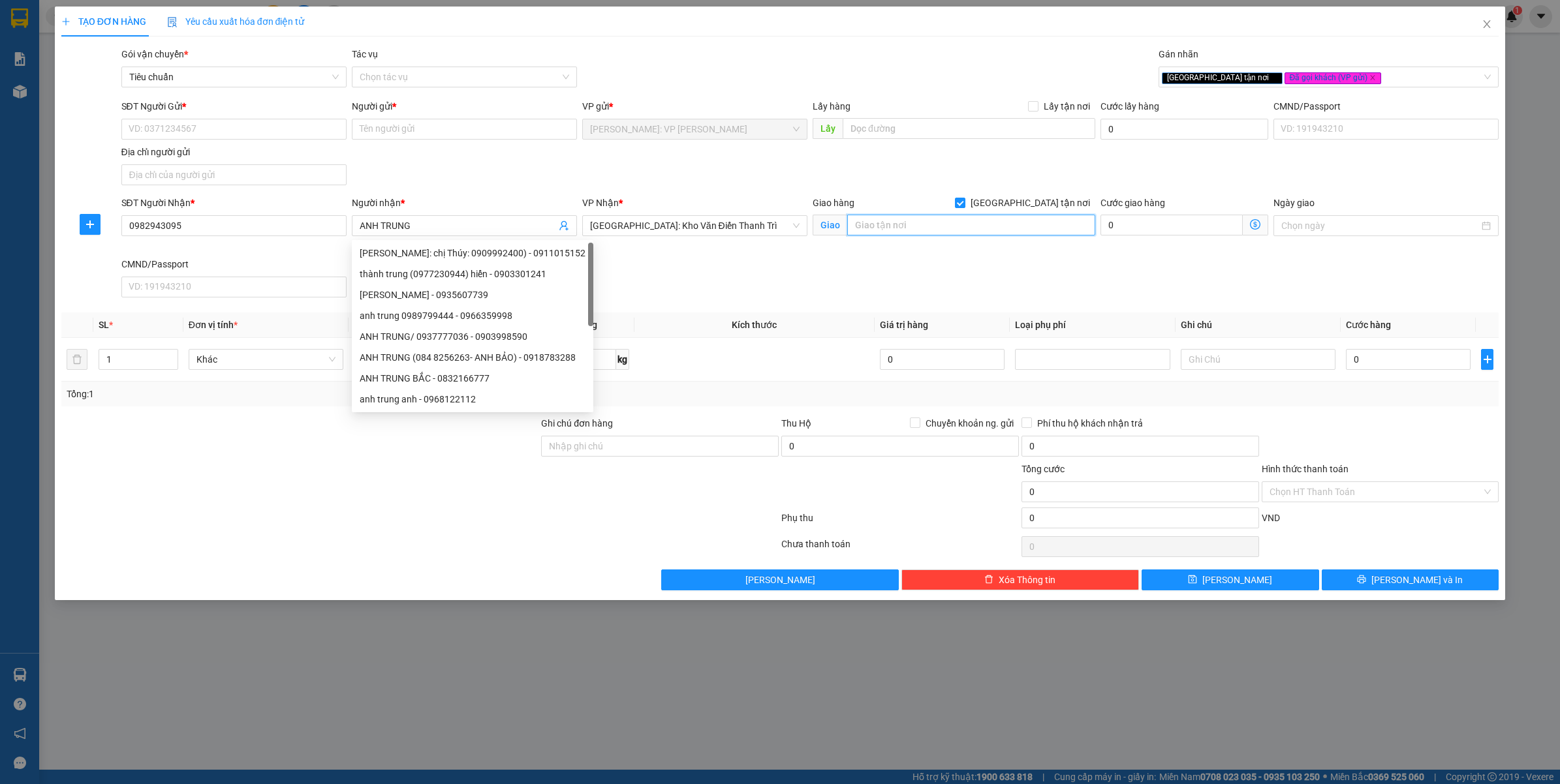
click at [925, 217] on input "text" at bounding box center [971, 225] width 248 height 21
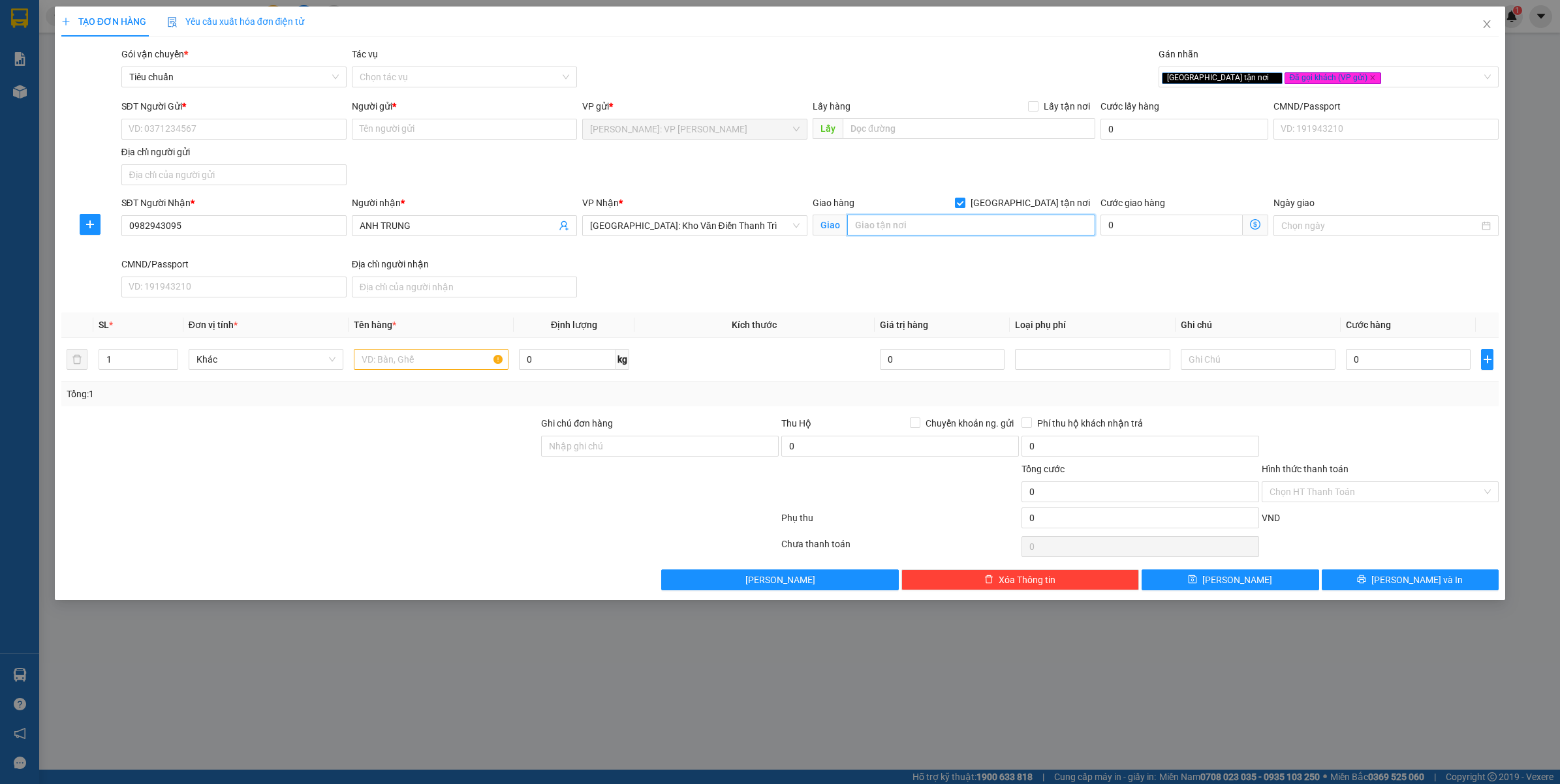
click at [925, 235] on input "text" at bounding box center [971, 225] width 248 height 21
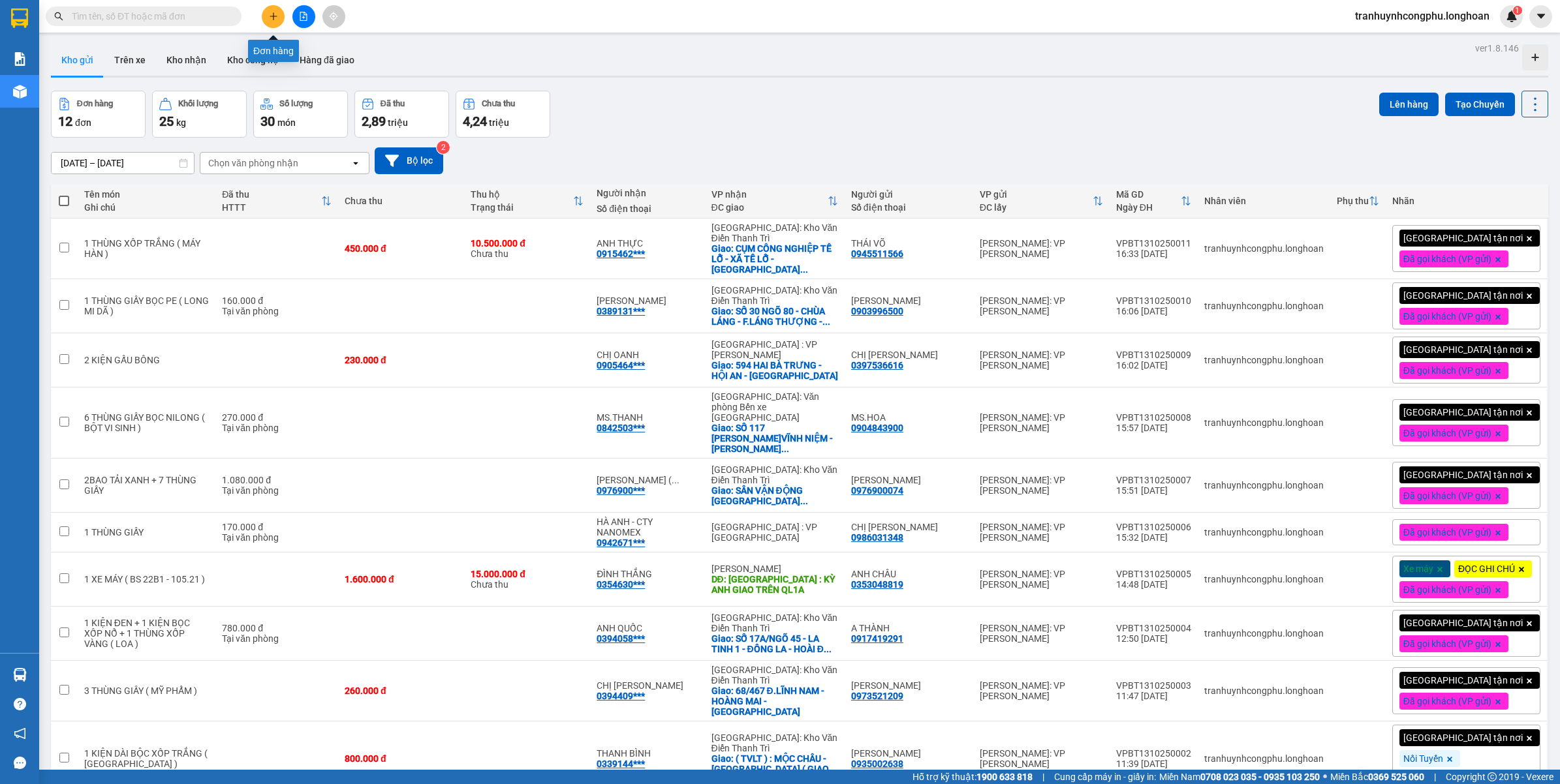
click at [274, 20] on icon "plus" at bounding box center [274, 16] width 9 height 9
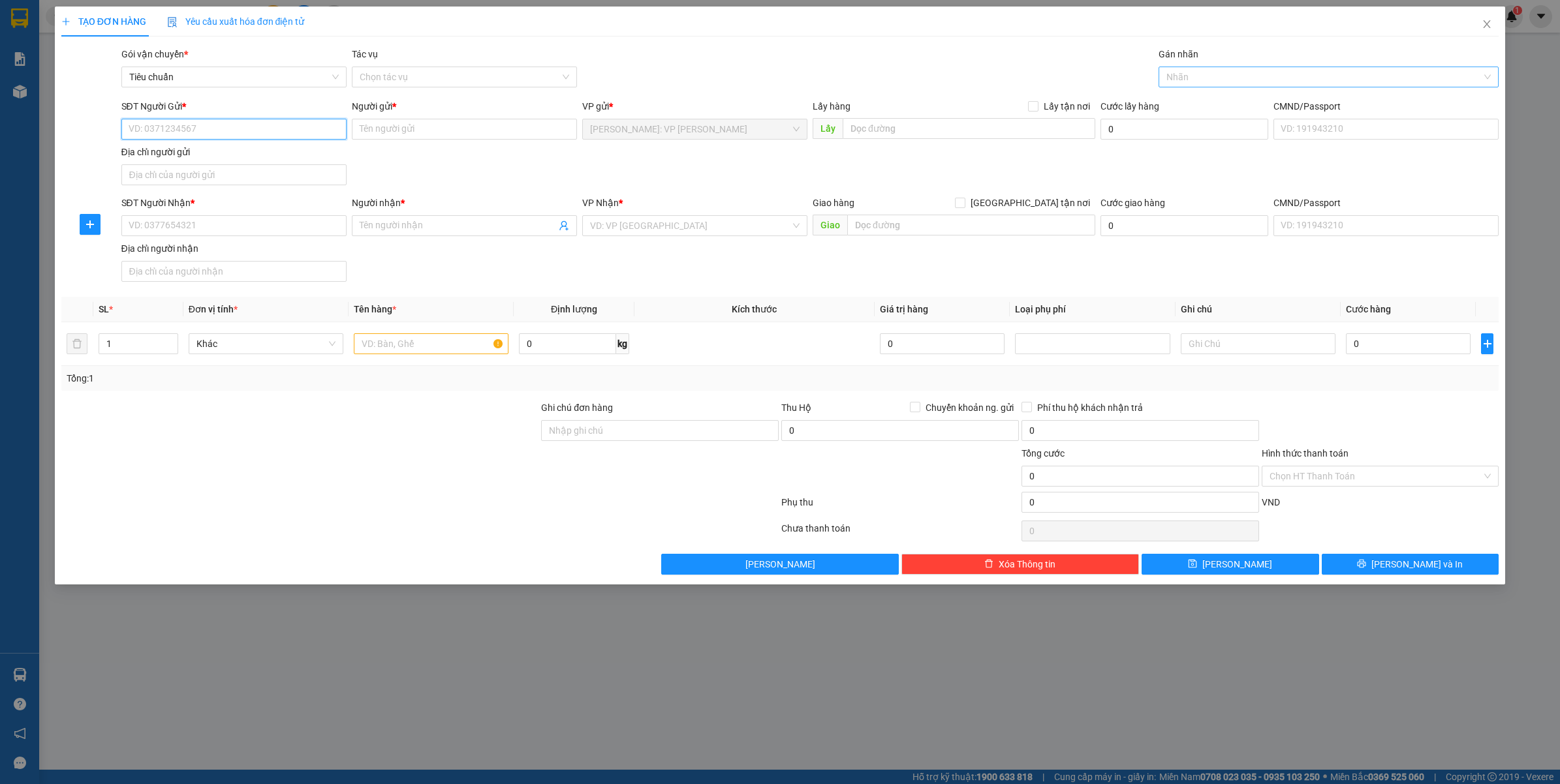
click at [1216, 67] on div "Nhãn" at bounding box center [1330, 77] width 341 height 21
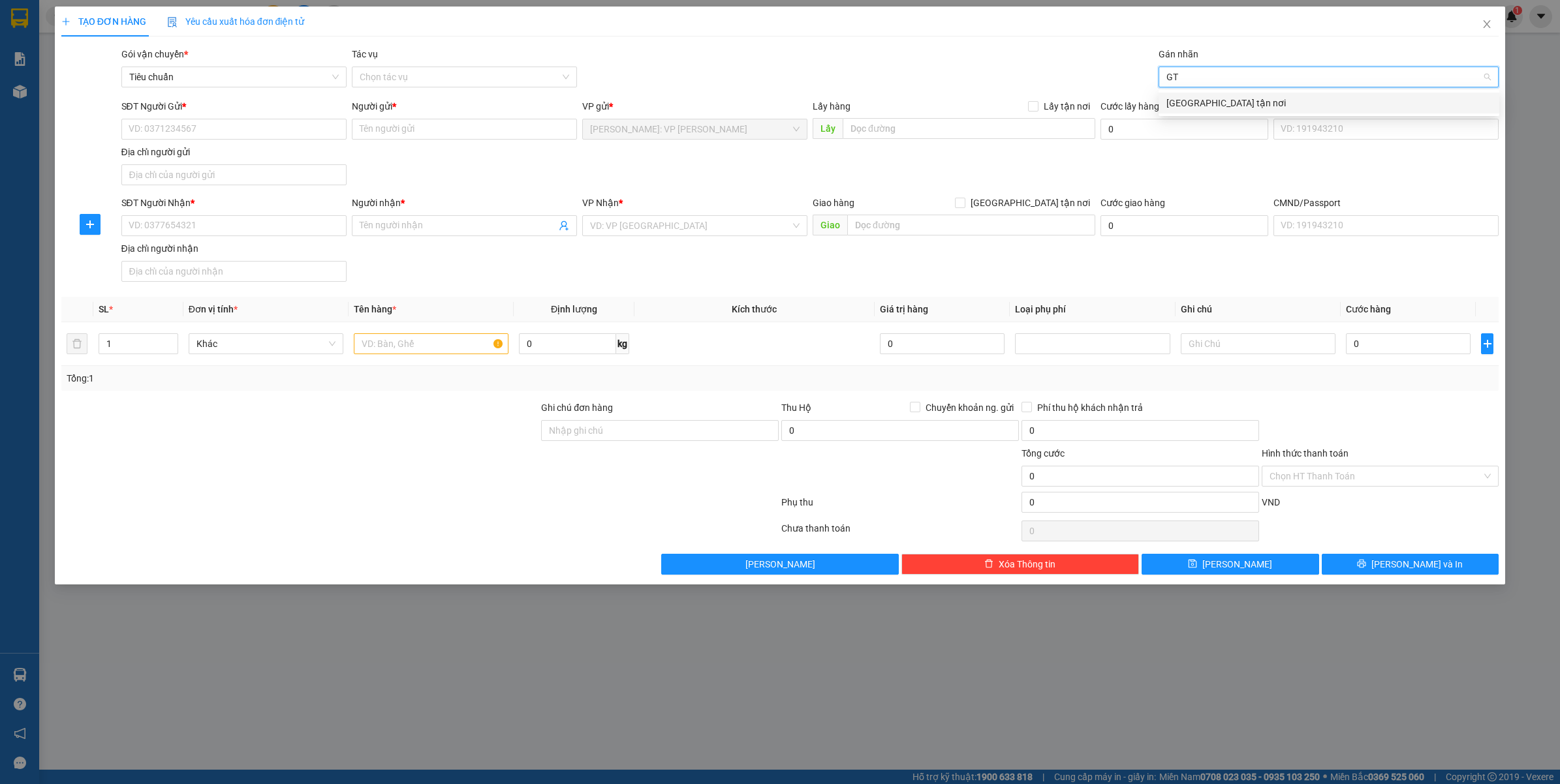
click at [1206, 96] on div "[GEOGRAPHIC_DATA] tận nơi" at bounding box center [1329, 102] width 325 height 14
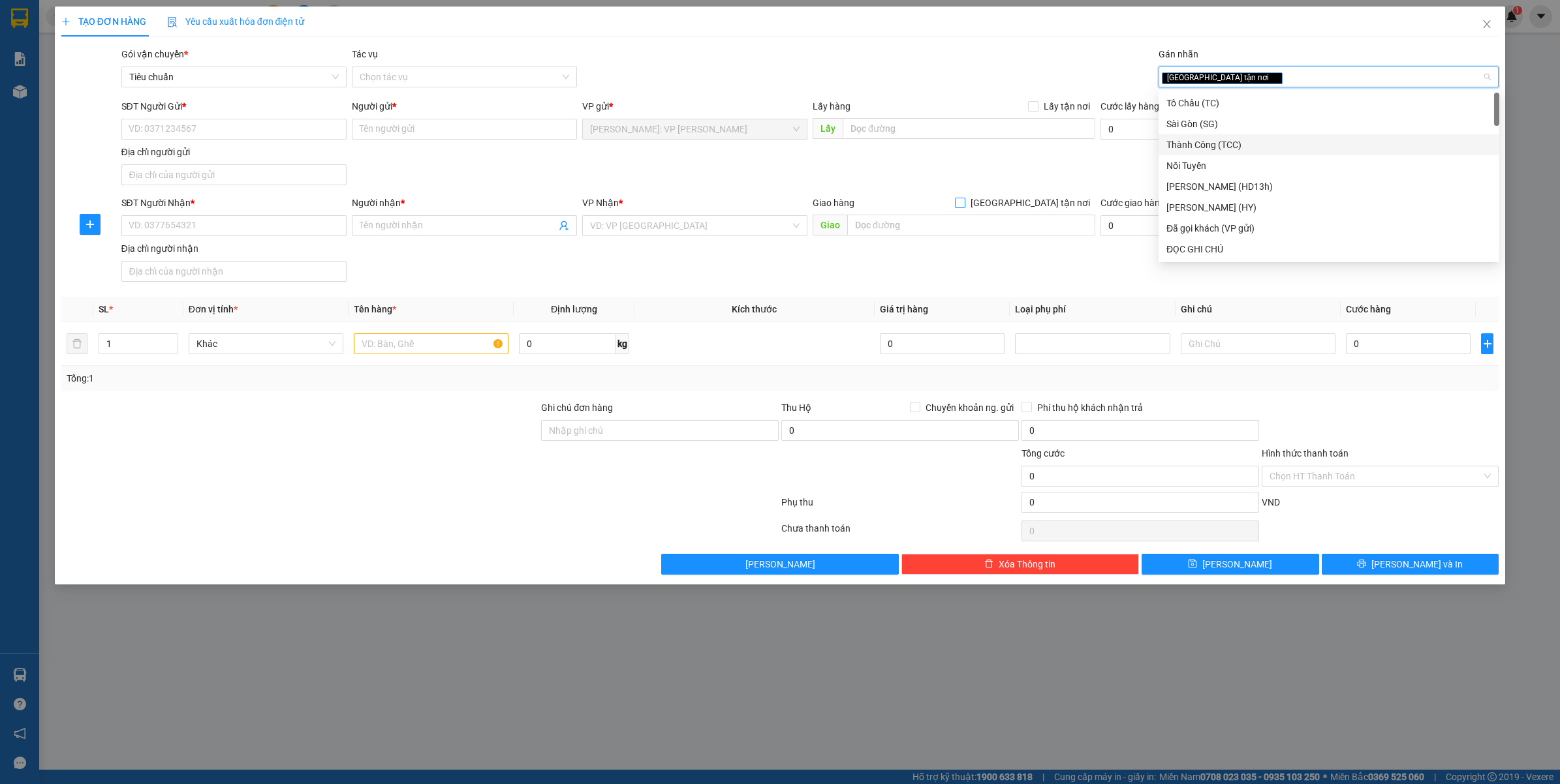
click at [1084, 200] on span "[GEOGRAPHIC_DATA] tận nơi" at bounding box center [1031, 203] width 130 height 14
click at [964, 200] on input "[GEOGRAPHIC_DATA] tận nơi" at bounding box center [959, 203] width 9 height 9
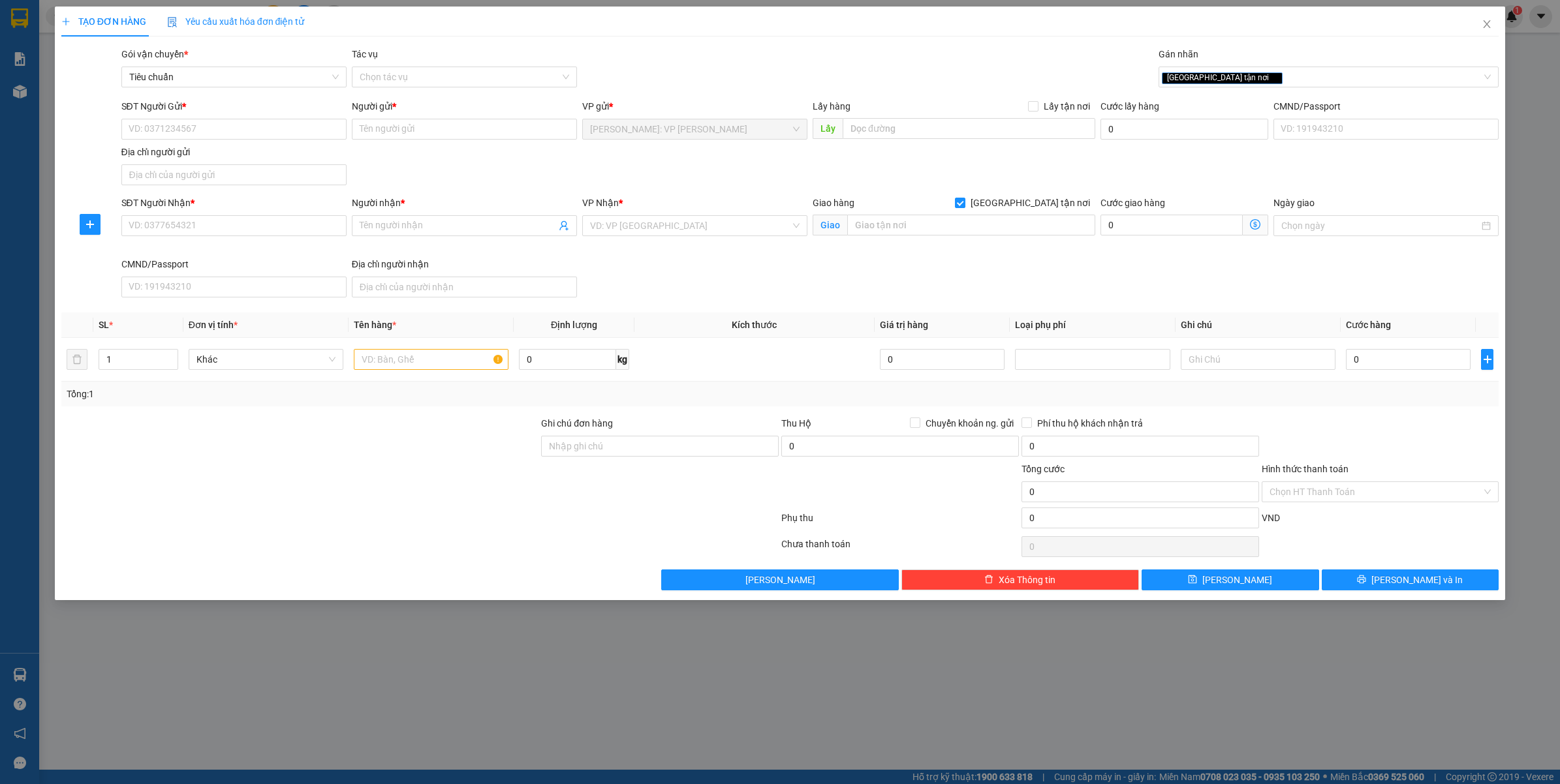
click at [703, 214] on div "VP Nhận *" at bounding box center [695, 206] width 225 height 19
click at [689, 230] on input "search" at bounding box center [690, 226] width 200 height 19
click at [687, 289] on div "[GEOGRAPHIC_DATA]: Kho Văn Điển Thanh Trì" at bounding box center [717, 294] width 255 height 14
click at [1303, 74] on div "[GEOGRAPHIC_DATA] tận nơi" at bounding box center [1323, 77] width 322 height 16
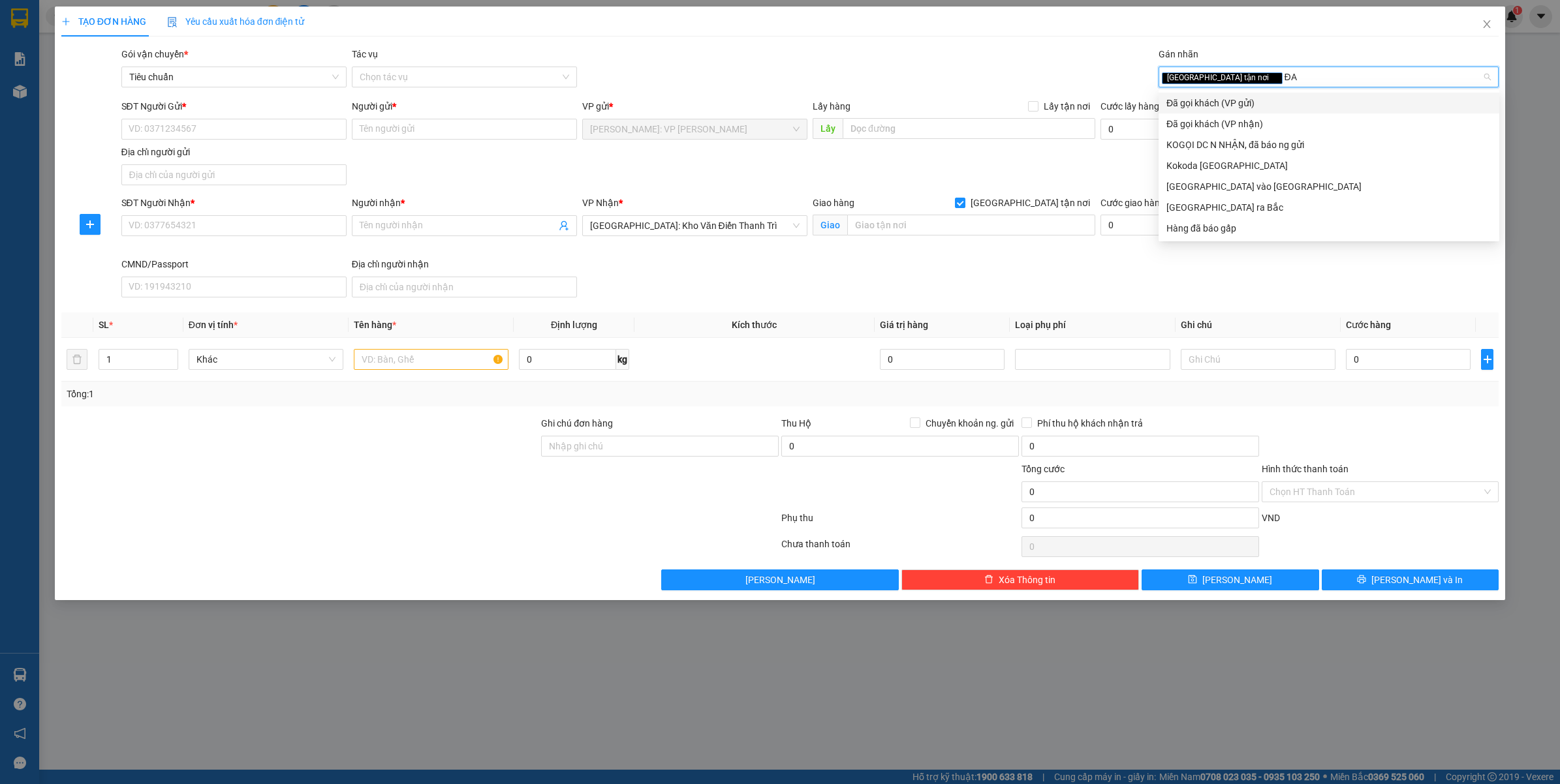
click at [1241, 105] on div "Đã gọi khách (VP gửi)" at bounding box center [1329, 102] width 325 height 14
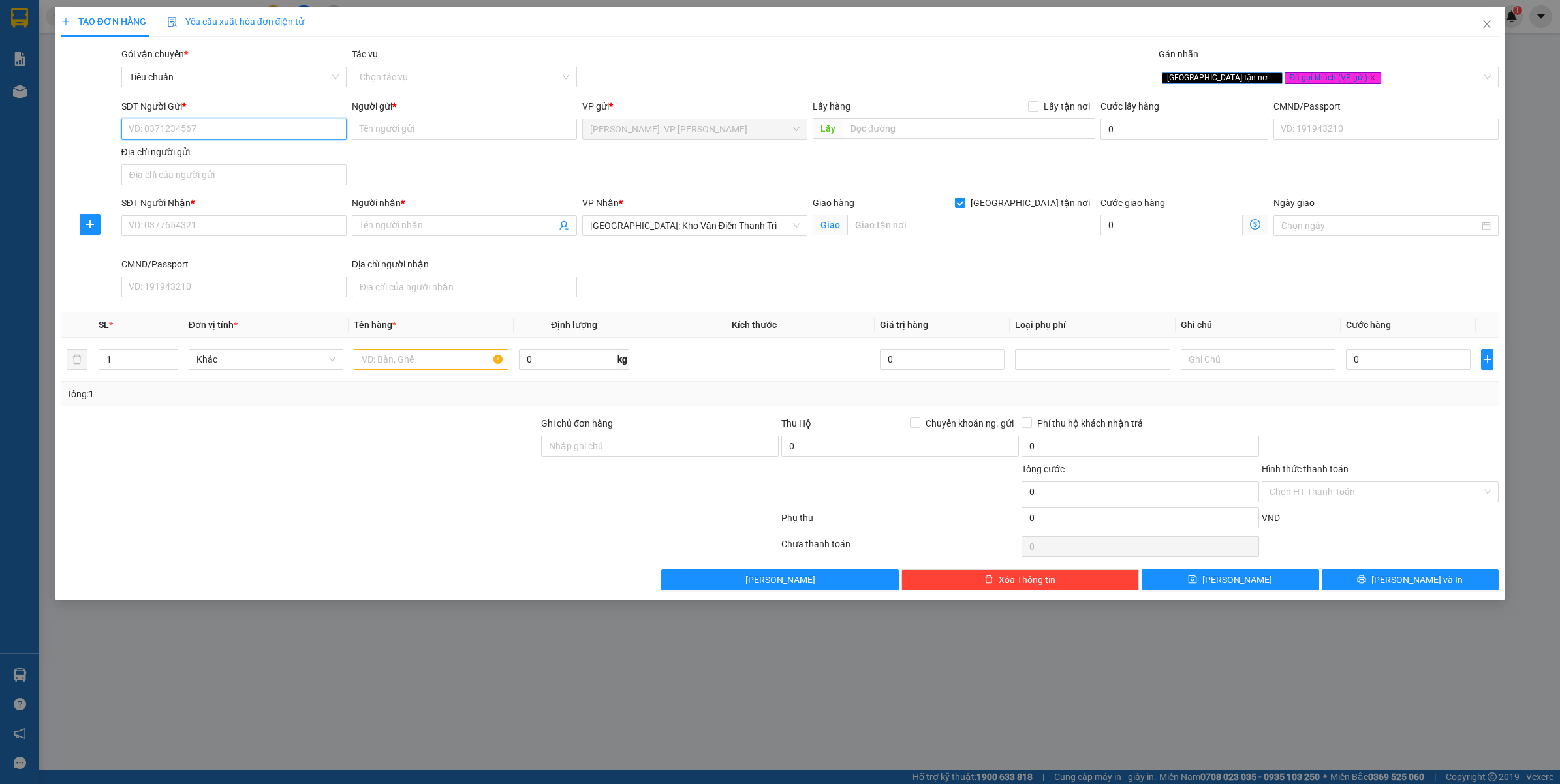
click at [232, 131] on input "SĐT Người Gửi *" at bounding box center [233, 129] width 225 height 21
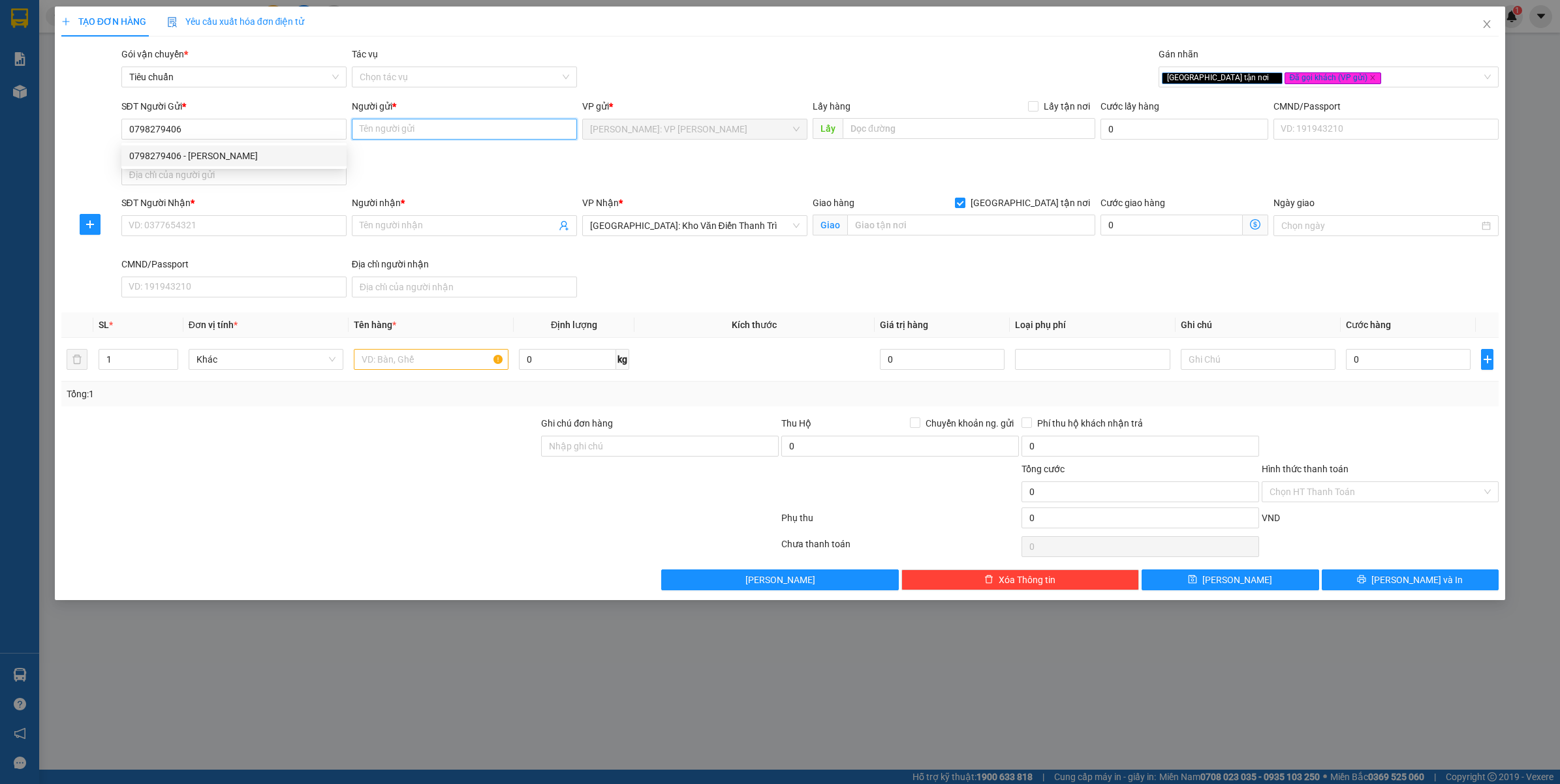
click at [417, 129] on input "Người gửi *" at bounding box center [464, 129] width 225 height 21
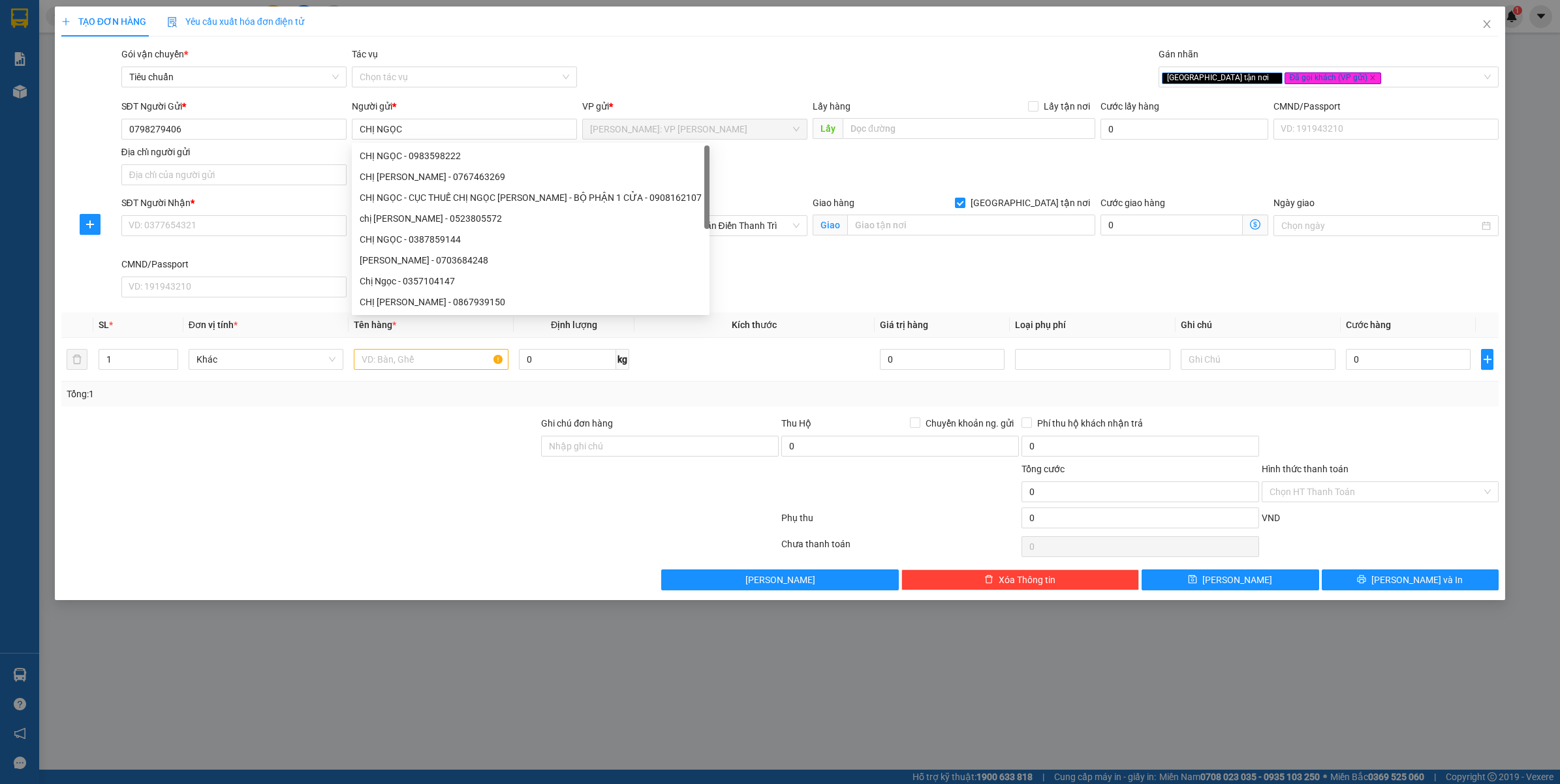
click at [208, 112] on div "SĐT Người Gửi *" at bounding box center [233, 106] width 225 height 14
click at [208, 119] on input "0798279406" at bounding box center [233, 129] width 225 height 21
click at [209, 123] on input "0798279406" at bounding box center [233, 129] width 225 height 21
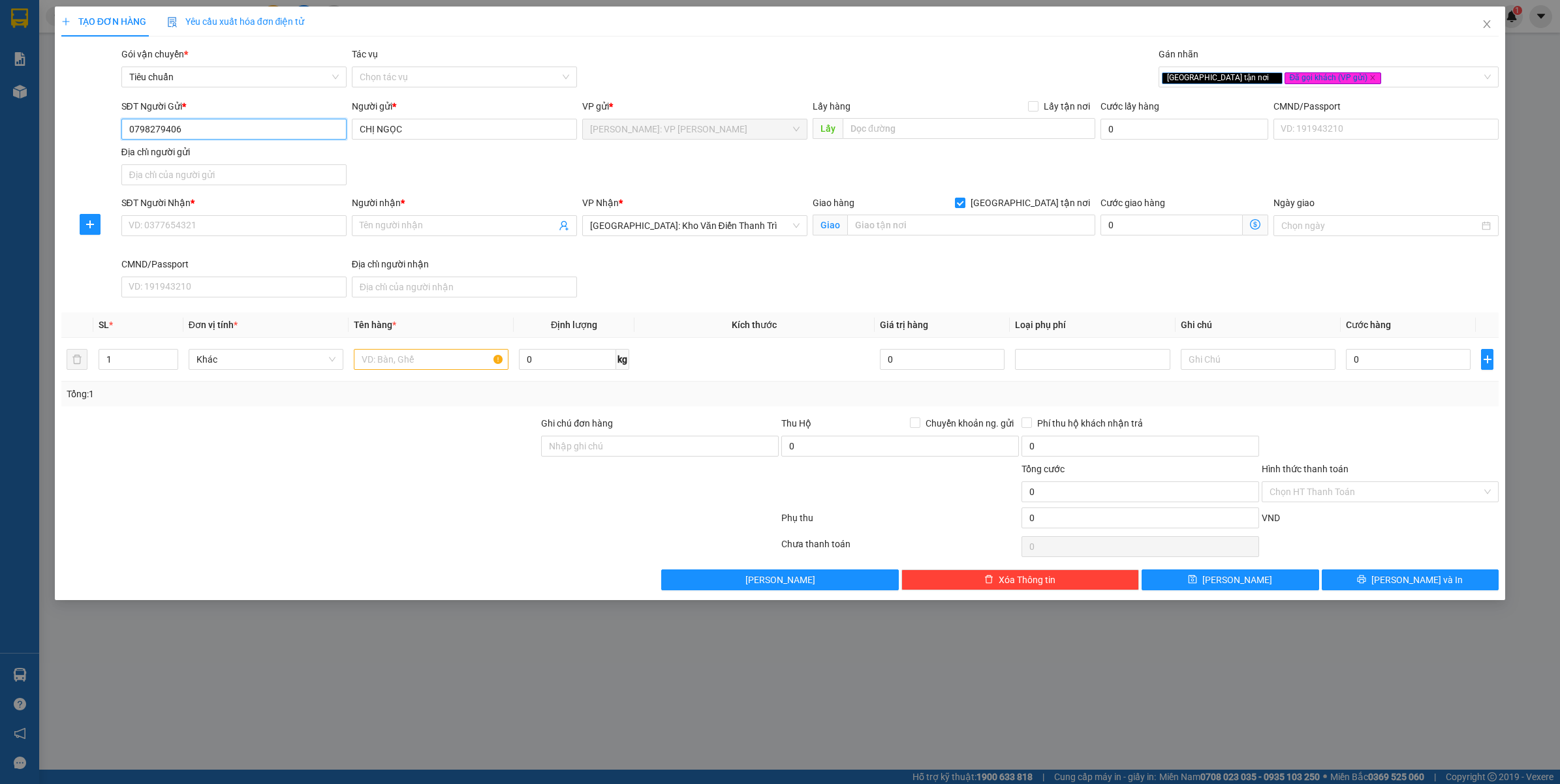
click at [209, 123] on input "0798279406" at bounding box center [233, 129] width 225 height 21
click at [207, 229] on input "SĐT Người Nhận *" at bounding box center [233, 226] width 225 height 21
click at [212, 227] on input "0392666396" at bounding box center [233, 226] width 225 height 21
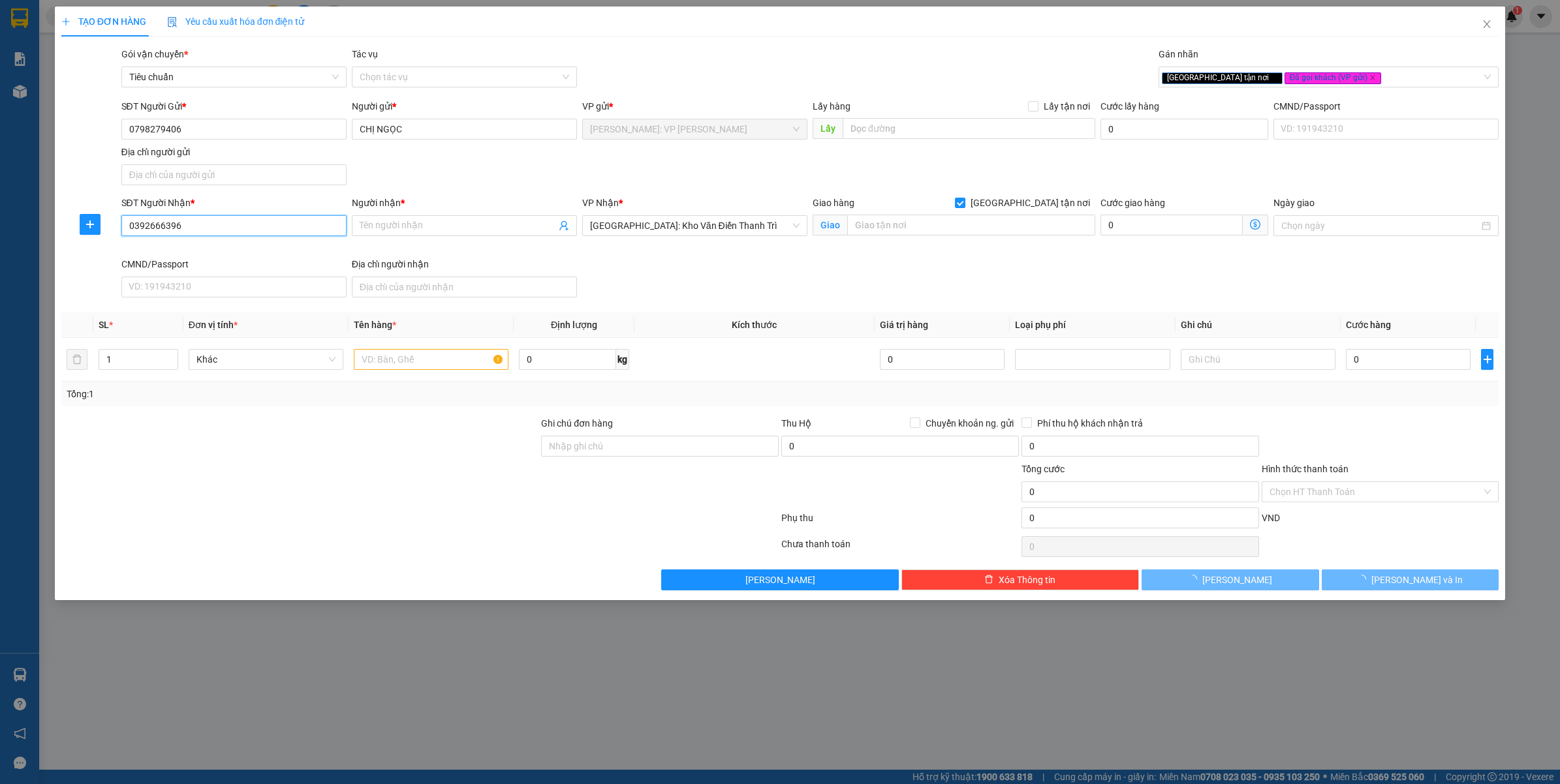
click at [212, 227] on input "0392666396" at bounding box center [233, 226] width 225 height 21
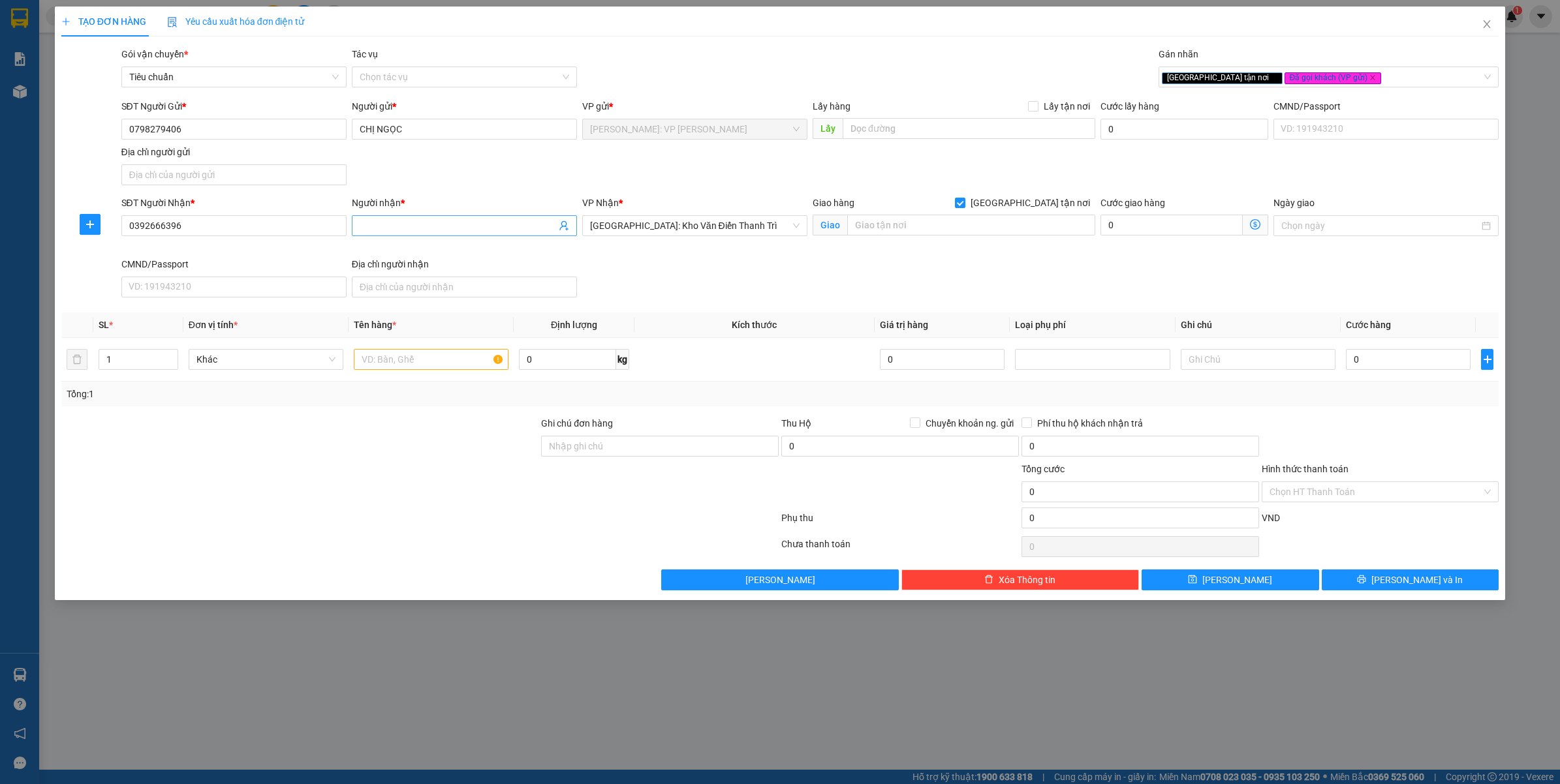
click at [434, 229] on input "Người nhận *" at bounding box center [458, 225] width 197 height 14
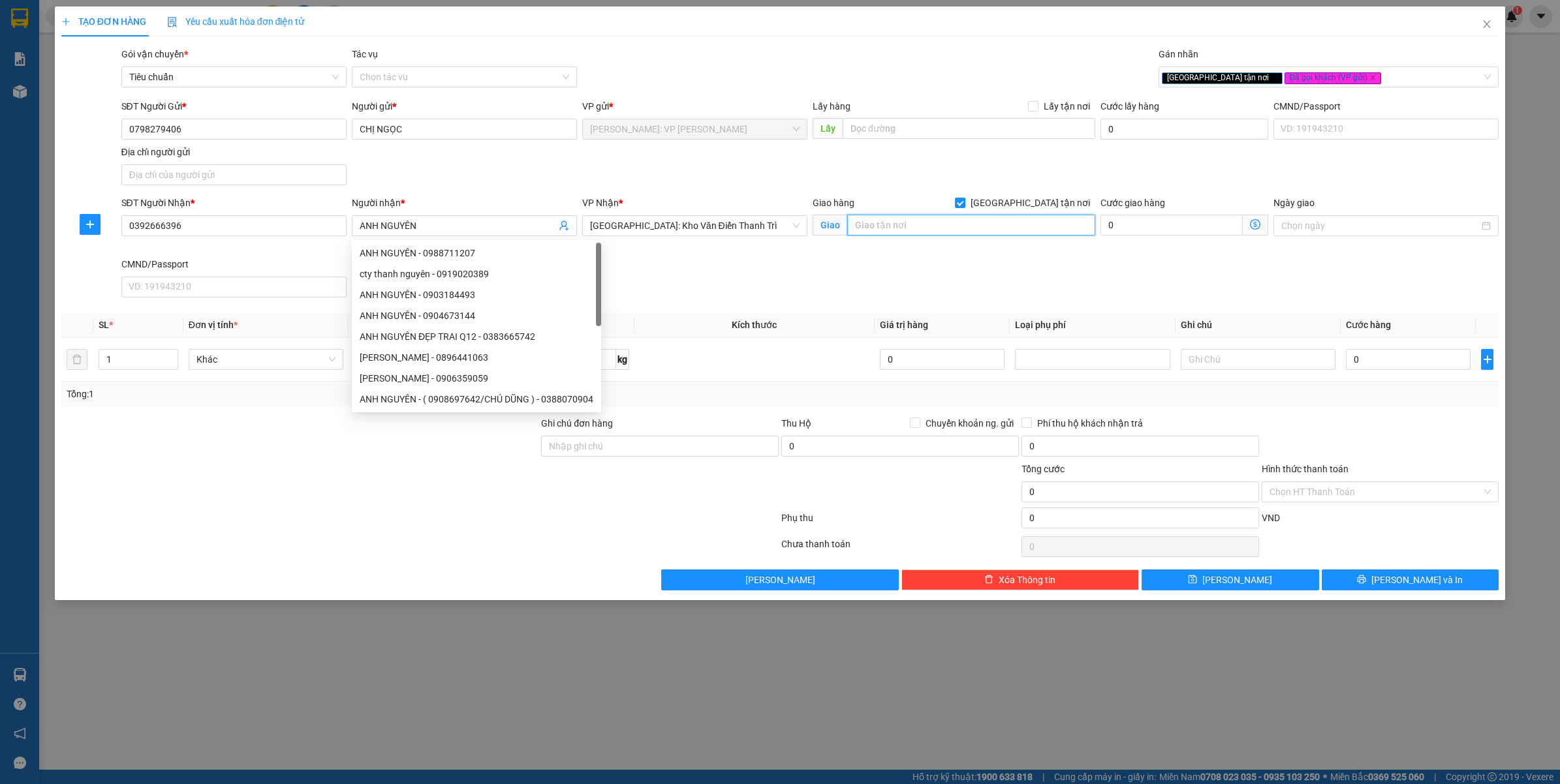
click at [929, 223] on input "text" at bounding box center [971, 225] width 248 height 21
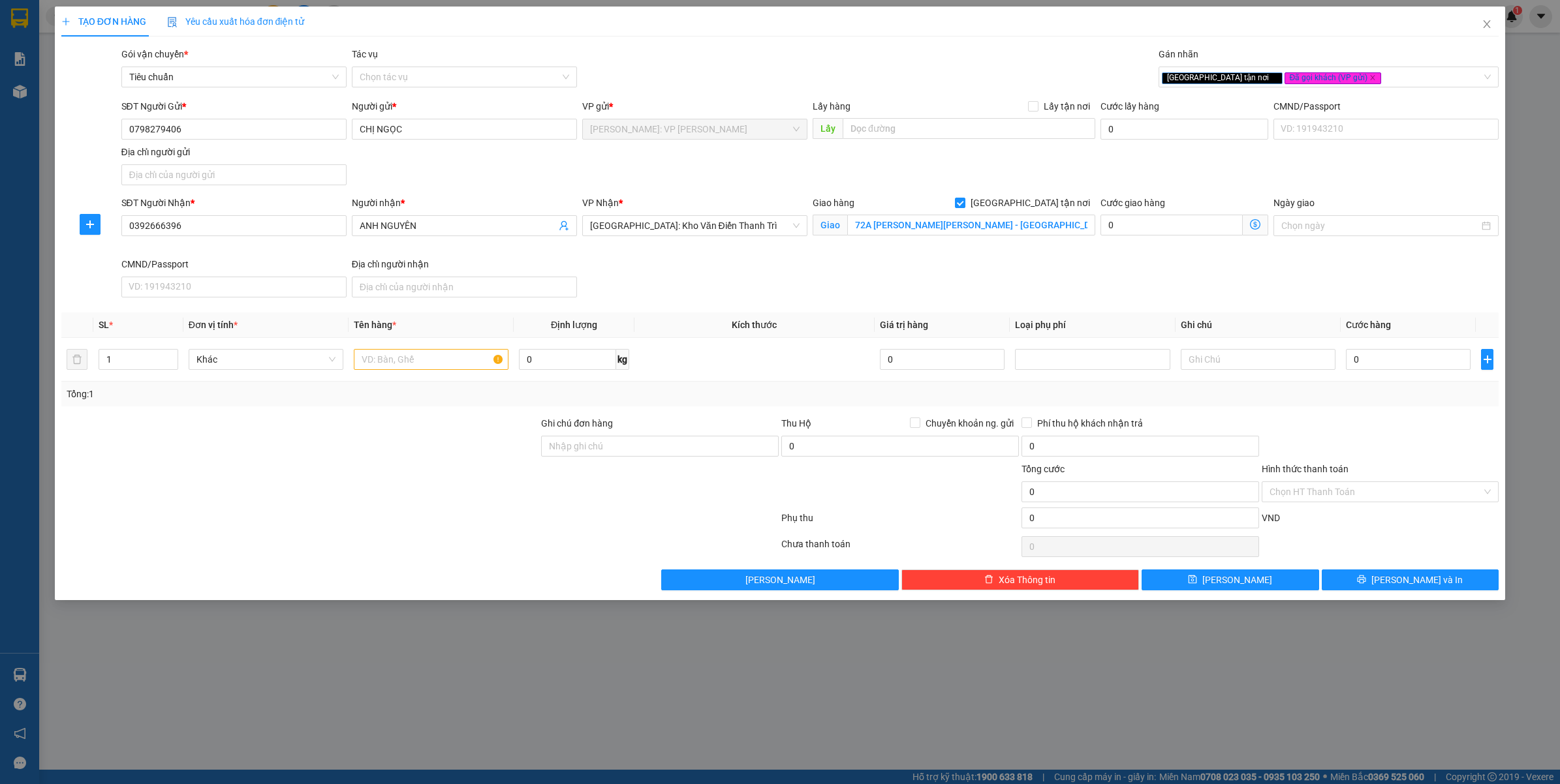
click at [885, 291] on div "SĐT Người Nhận * 0392666396 Người nhận * ANH NGUYÊN VP Nhận * Hà Nội: Kho Văn Đ…" at bounding box center [811, 249] width 1384 height 107
click at [385, 364] on input "text" at bounding box center [431, 359] width 155 height 21
click at [387, 441] on div at bounding box center [300, 439] width 481 height 46
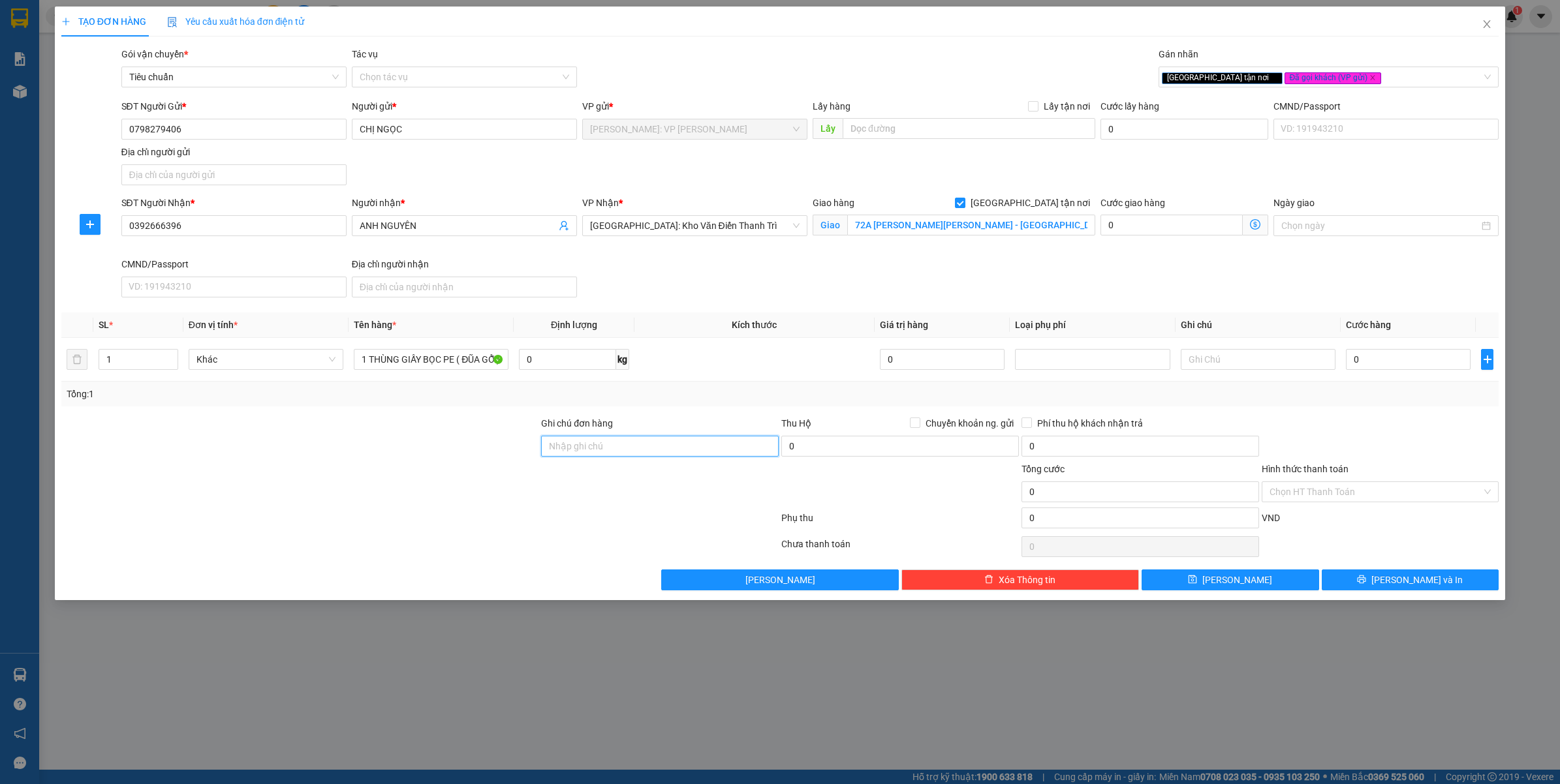
click at [581, 454] on input "Ghi chú đơn hàng" at bounding box center [660, 446] width 238 height 21
click at [506, 511] on div at bounding box center [420, 520] width 720 height 26
click at [385, 464] on div at bounding box center [300, 484] width 481 height 46
click at [1404, 369] on input "0" at bounding box center [1408, 359] width 125 height 21
drag, startPoint x: 1448, startPoint y: 448, endPoint x: 1379, endPoint y: 377, distance: 99.0
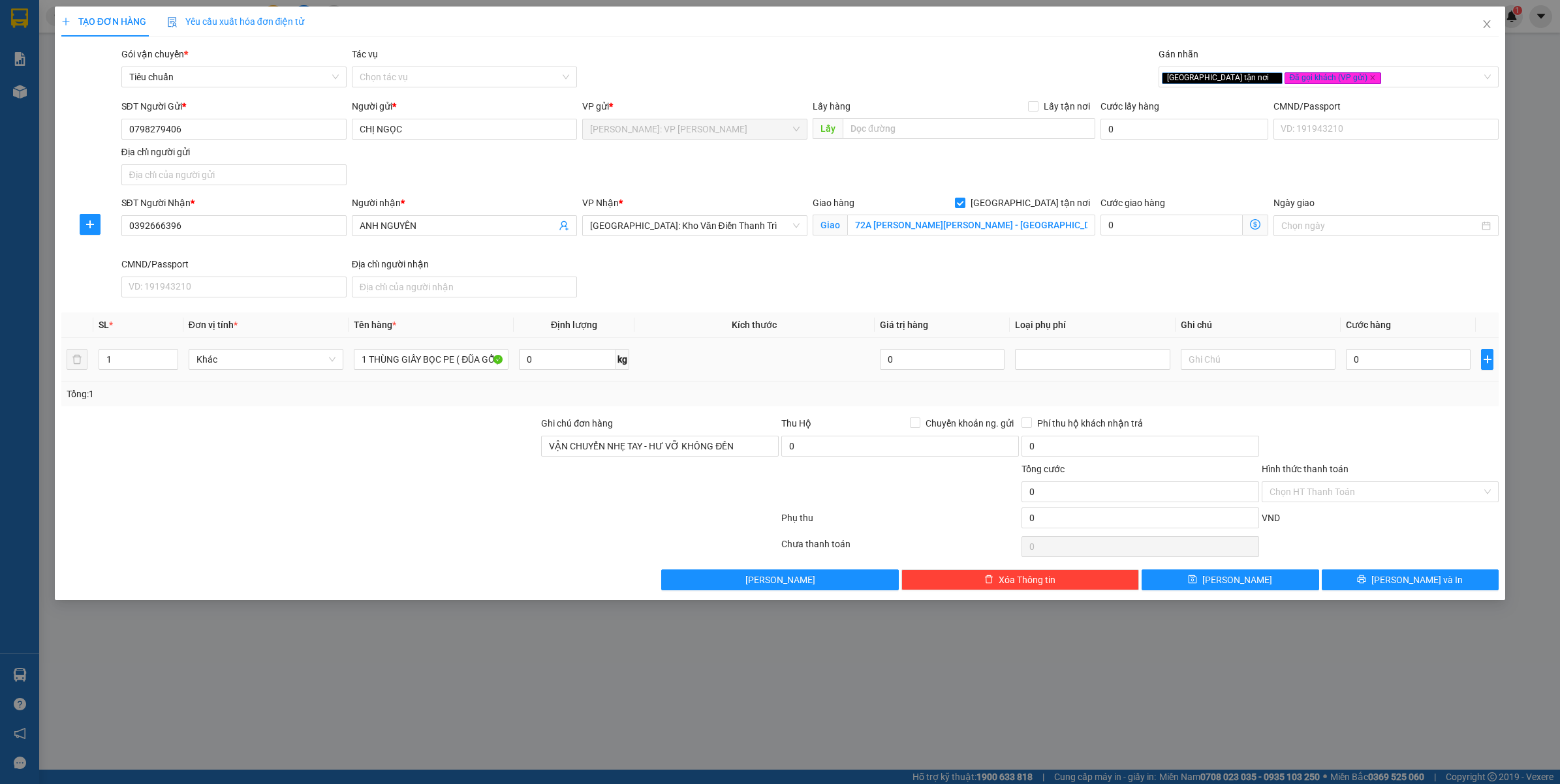
click at [1448, 448] on div at bounding box center [1381, 439] width 240 height 46
click at [1379, 361] on input "0" at bounding box center [1408, 359] width 125 height 21
click at [1319, 421] on div at bounding box center [1381, 439] width 240 height 46
click at [1290, 486] on input "Hình thức thanh toán" at bounding box center [1376, 492] width 213 height 19
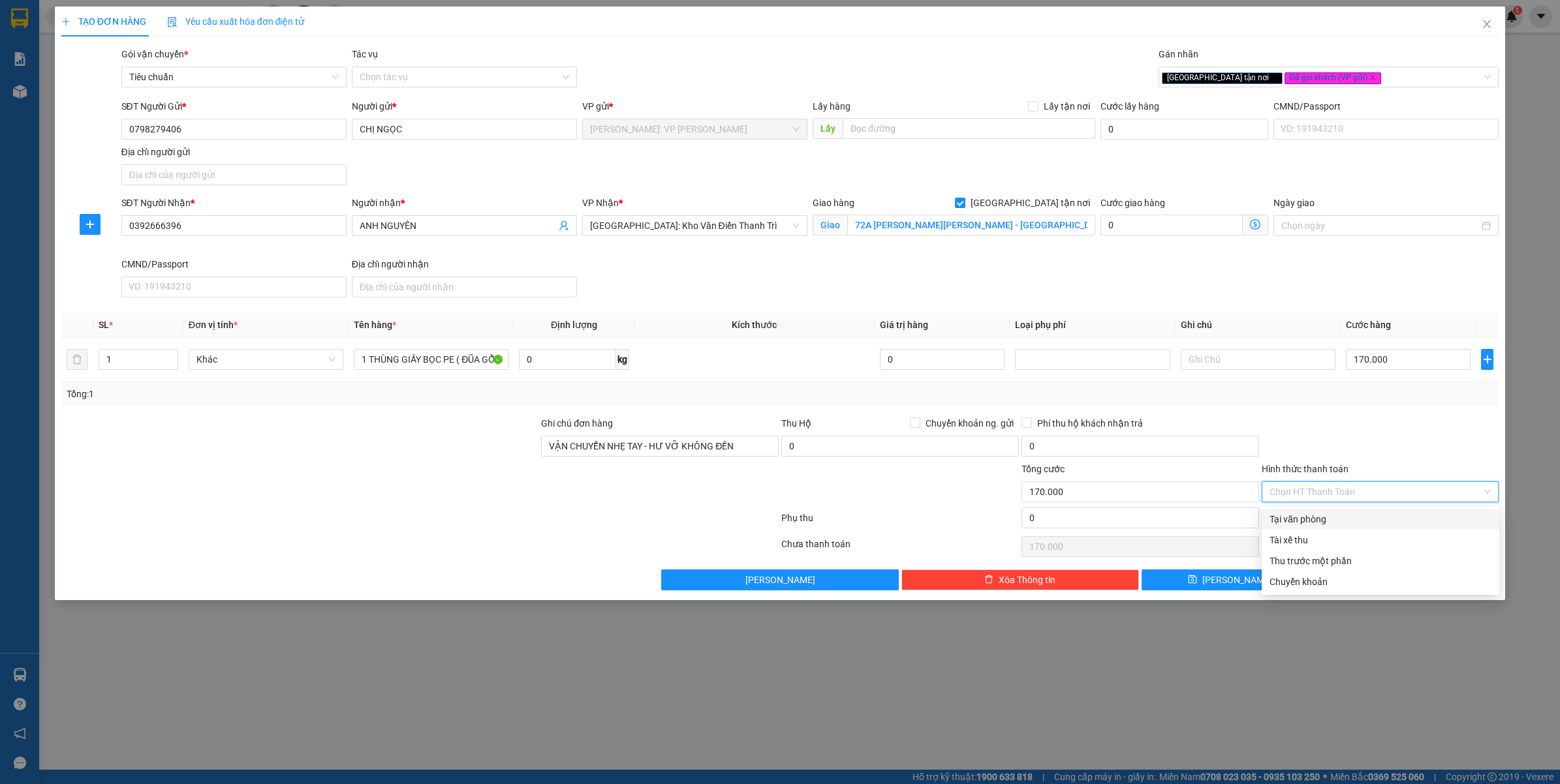
click at [1291, 522] on div "Tại văn phòng" at bounding box center [1381, 519] width 222 height 14
click at [1360, 581] on button "Lưu và In" at bounding box center [1410, 580] width 177 height 21
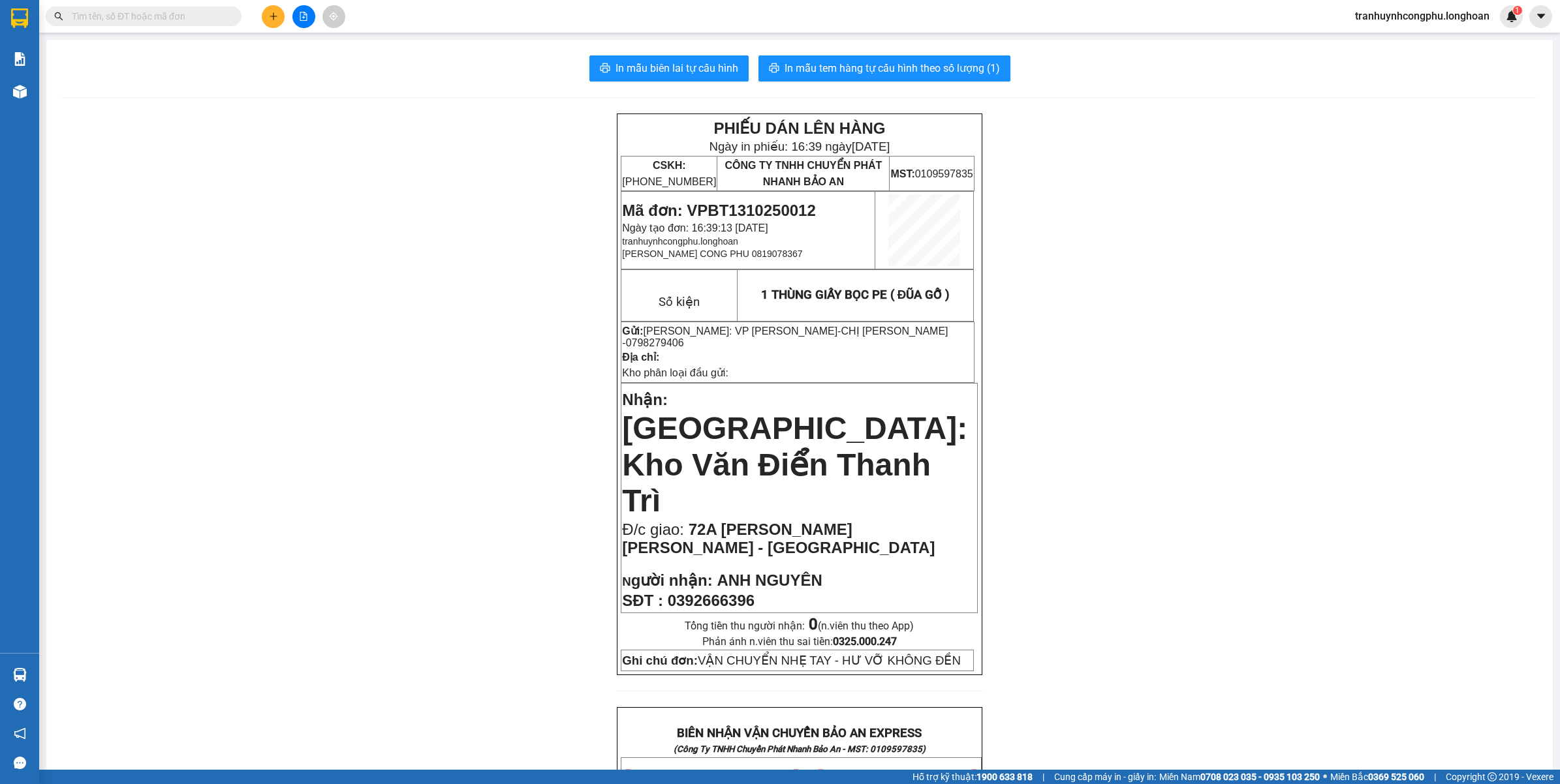
click at [1525, 434] on div "In mẫu biên lai tự cấu hình In mẫu tem hàng tự cấu hình theo số lượng (1) PHIẾU…" at bounding box center [799, 758] width 1507 height 1437
click at [342, 360] on div "PHIẾU DÁN LÊN HÀNG Ngày in phiếu: 16:39 ngày 13-10-2025 CSKH: 1900.06.88.33 CÔN…" at bounding box center [799, 788] width 1475 height 1348
click at [764, 207] on span "Mã đơn: VPBT1310250012" at bounding box center [719, 211] width 193 height 18
click at [230, 430] on div "PHIẾU DÁN LÊN HÀNG Ngày in phiếu: 16:39 ngày 13-10-2025 CSKH: 1900.06.88.33 CÔN…" at bounding box center [799, 788] width 1475 height 1348
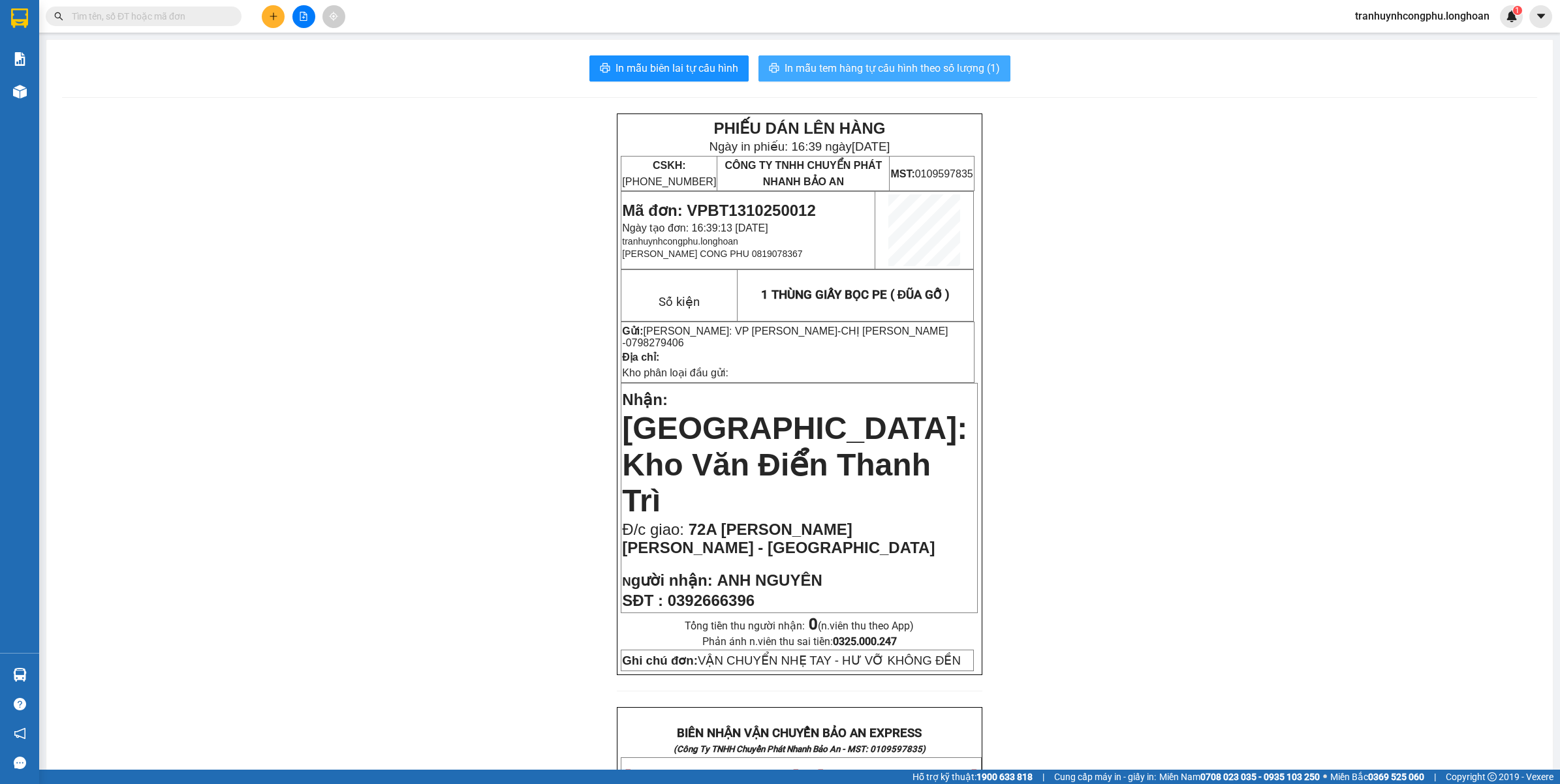
click at [864, 59] on button "In mẫu tem hàng tự cấu hình theo số lượng (1)" at bounding box center [884, 68] width 252 height 26
click at [414, 372] on div "PHIẾU DÁN LÊN HÀNG Ngày in phiếu: 16:40 ngày 13-10-2025 CSKH: 1900.06.88.33 CÔN…" at bounding box center [799, 788] width 1475 height 1348
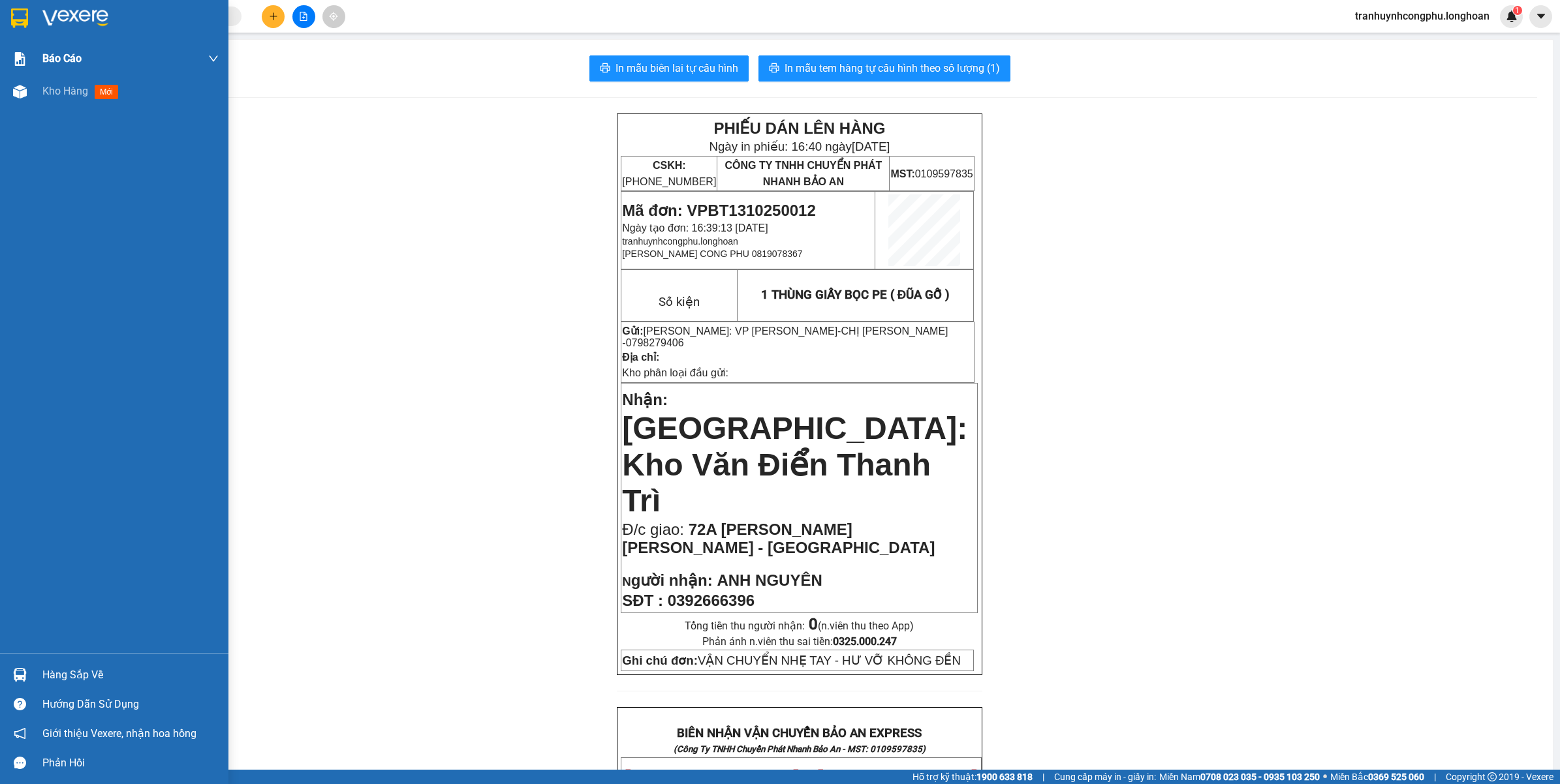
click at [37, 91] on div "Kho hàng mới" at bounding box center [114, 91] width 229 height 33
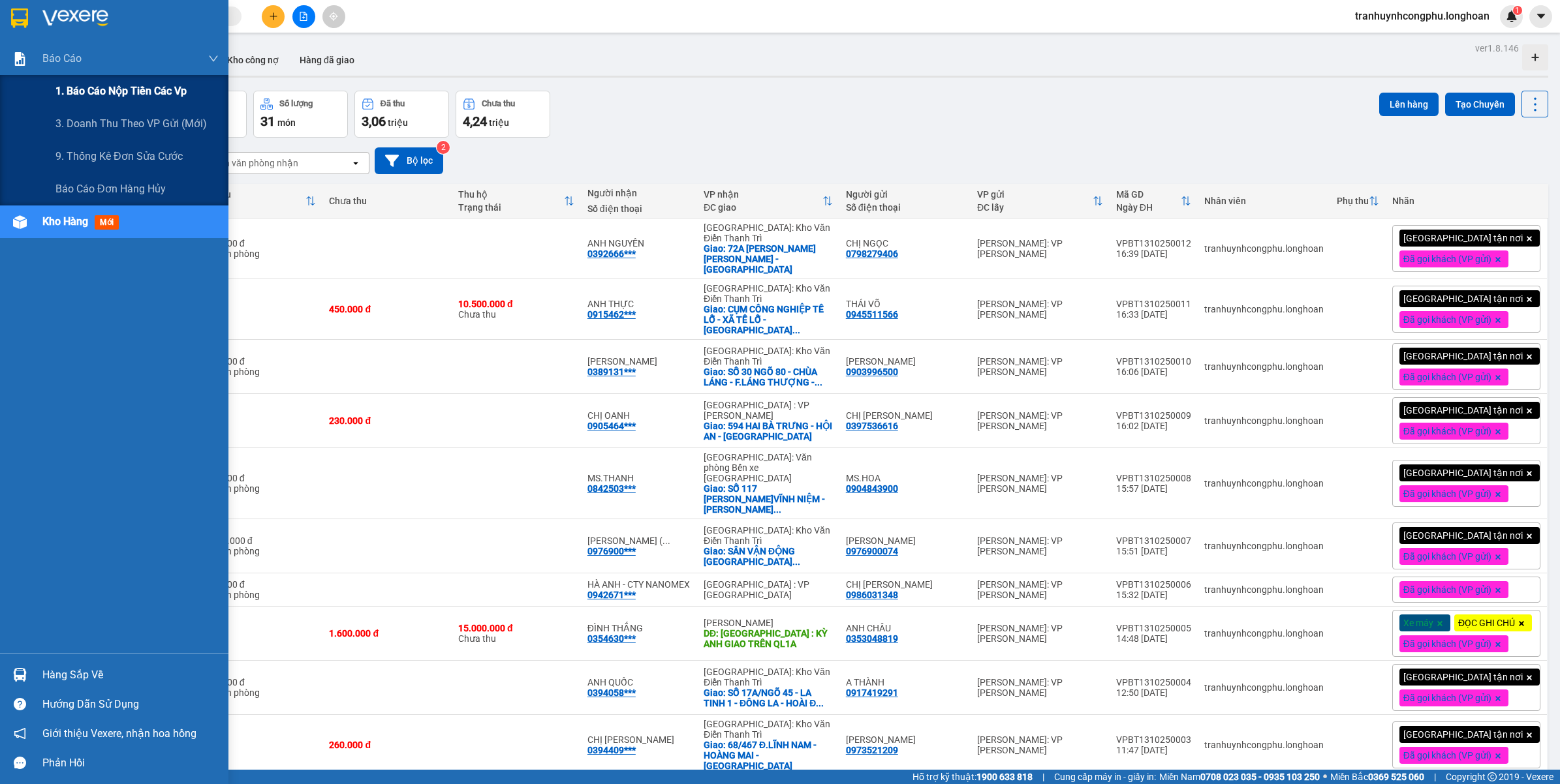
click at [105, 81] on div "1. Báo cáo nộp tiền các vp" at bounding box center [137, 91] width 163 height 33
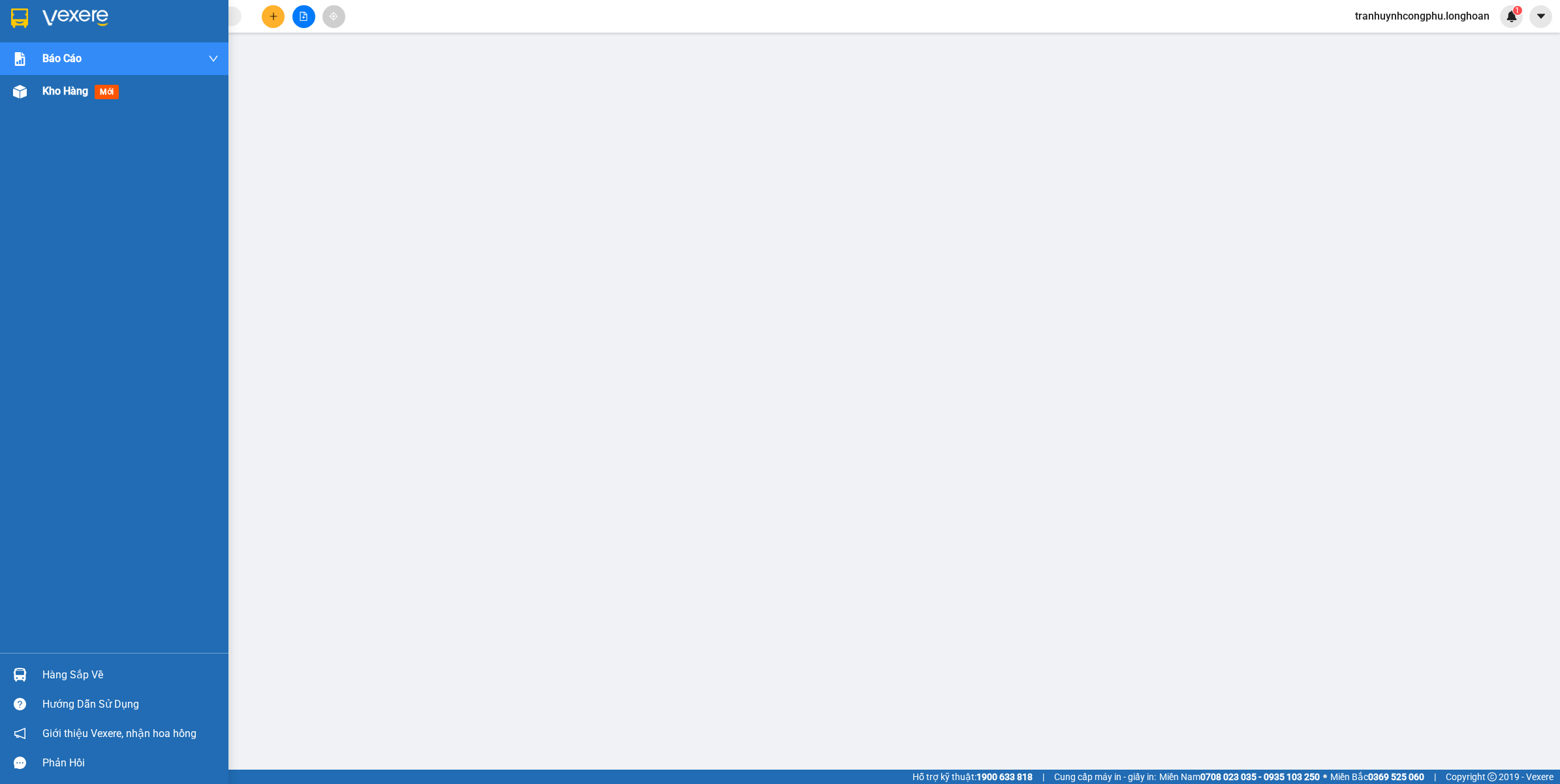
click at [70, 91] on span "Kho hàng" at bounding box center [65, 90] width 46 height 13
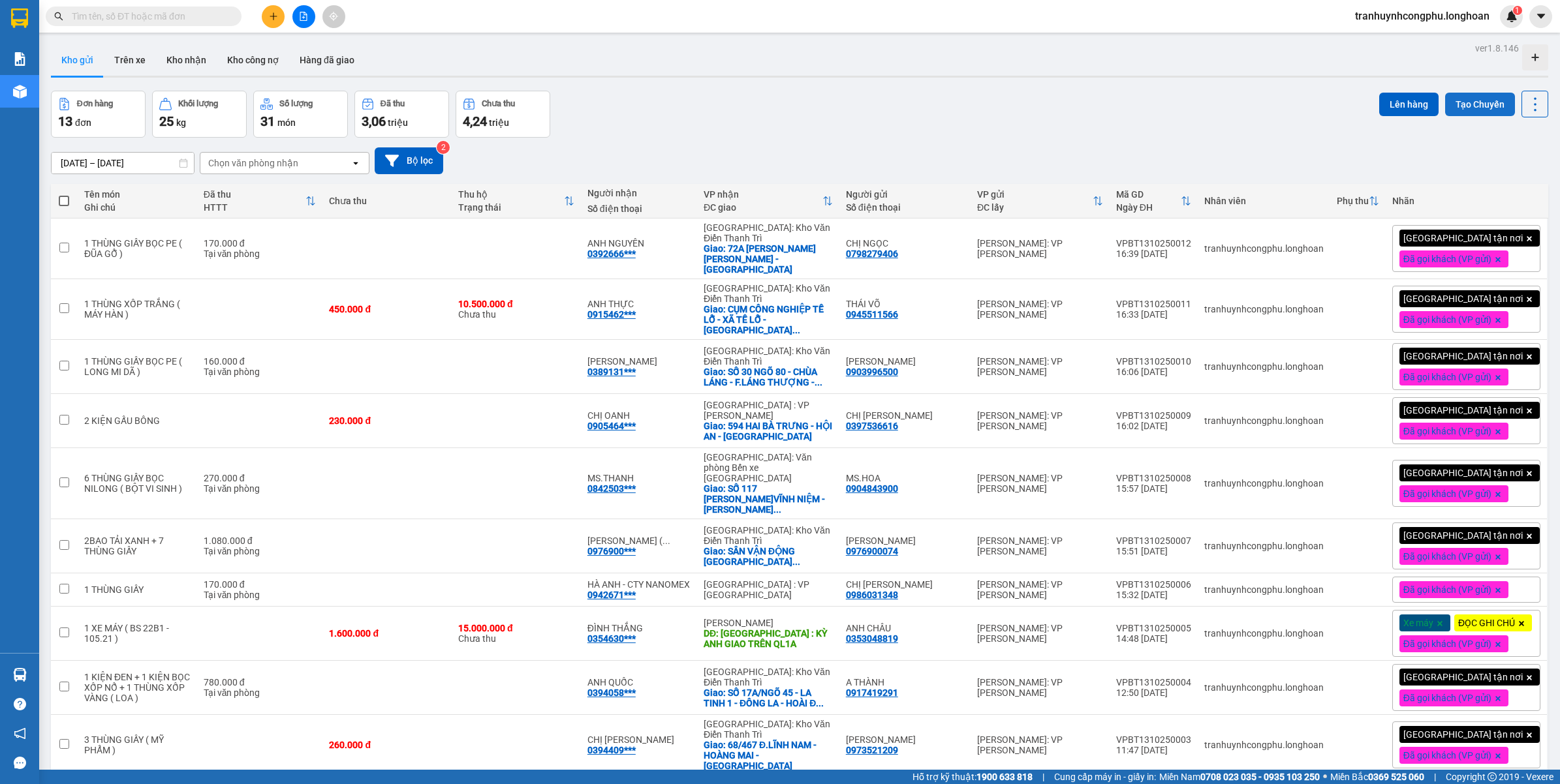
click at [1464, 100] on button "Tạo Chuyến" at bounding box center [1480, 104] width 70 height 23
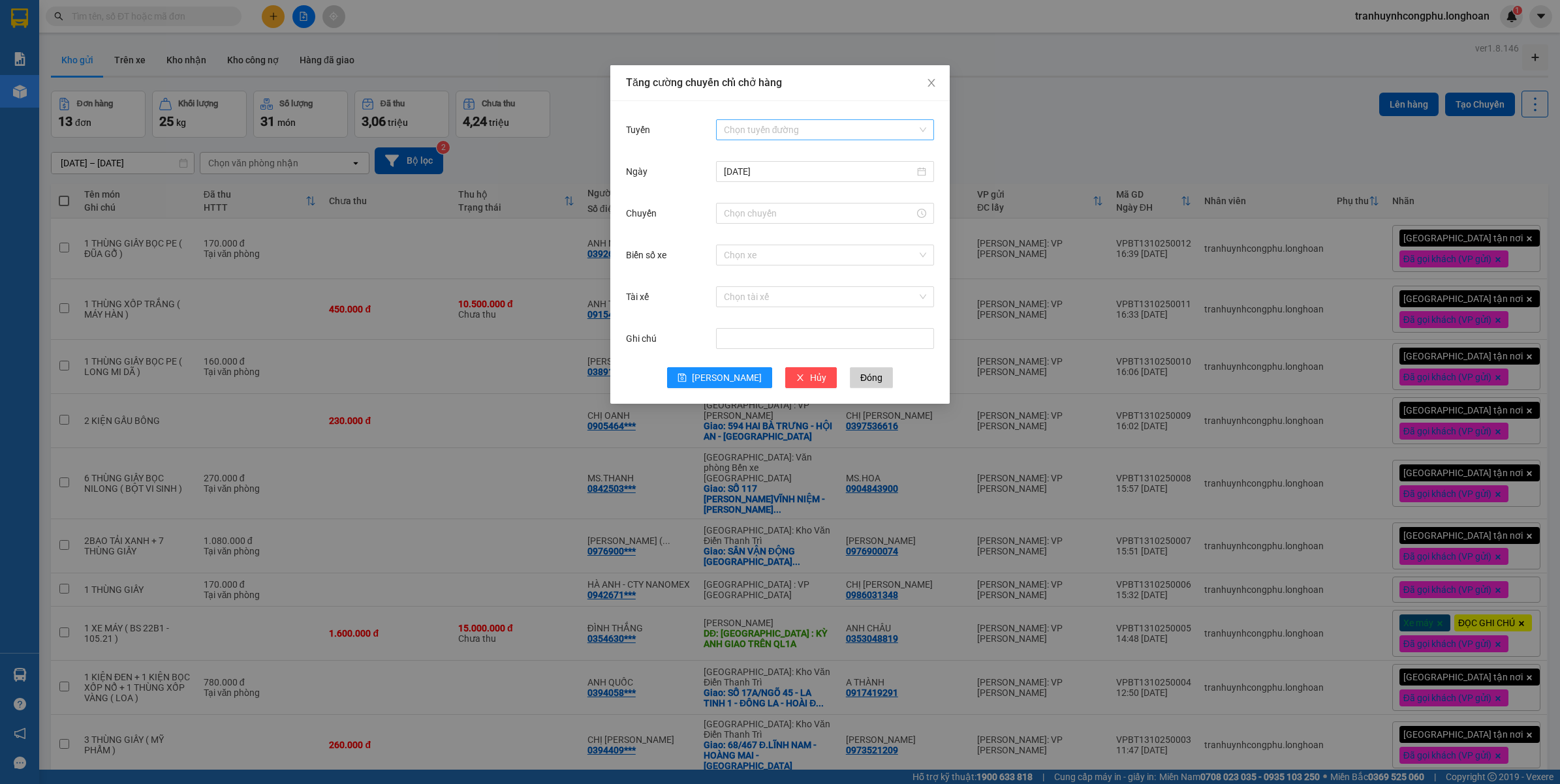
click at [758, 132] on input "Tuyến" at bounding box center [820, 130] width 193 height 19
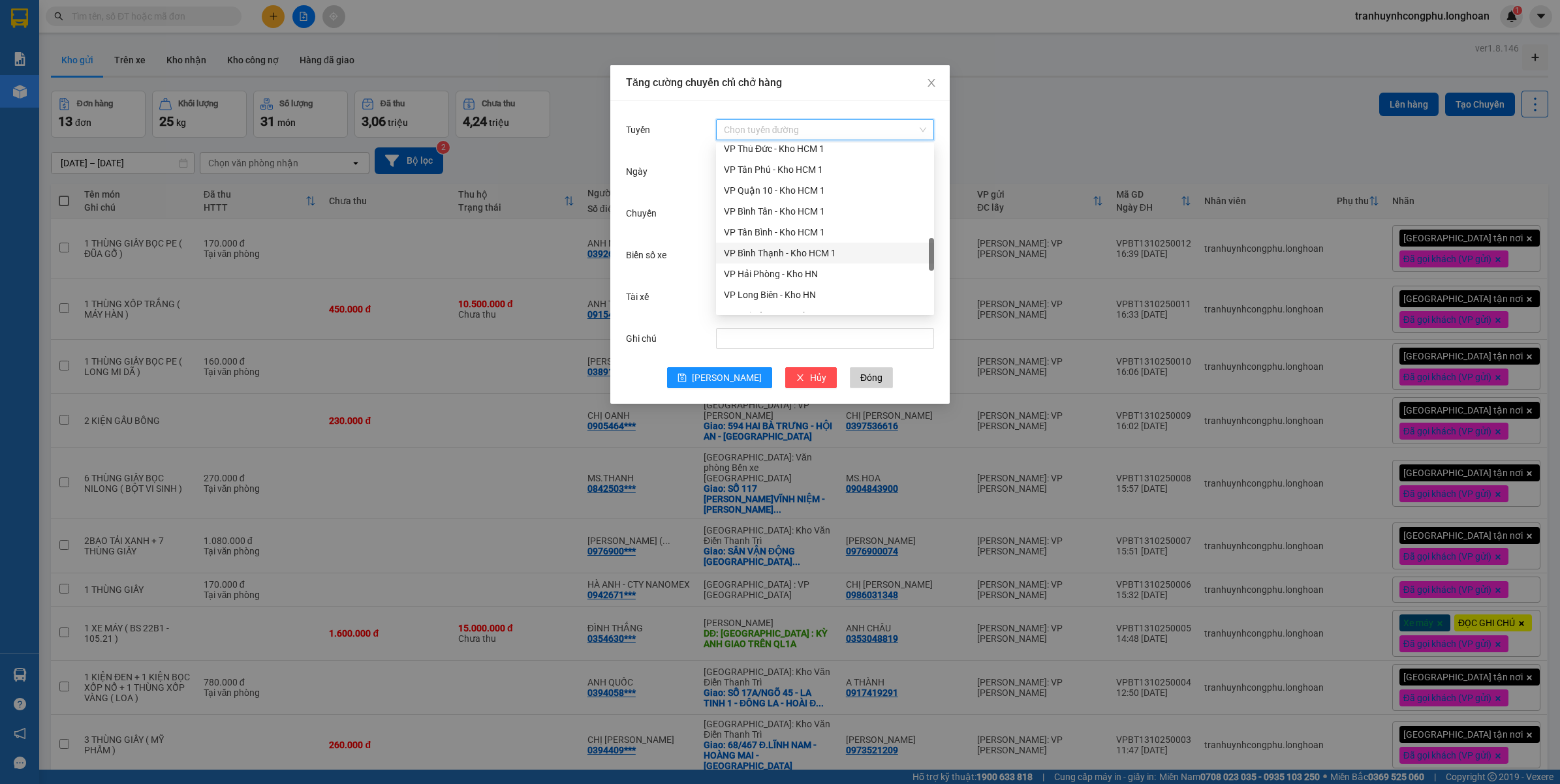
click at [784, 254] on div "VP Bình Thạnh - Kho HCM 1" at bounding box center [825, 253] width 203 height 14
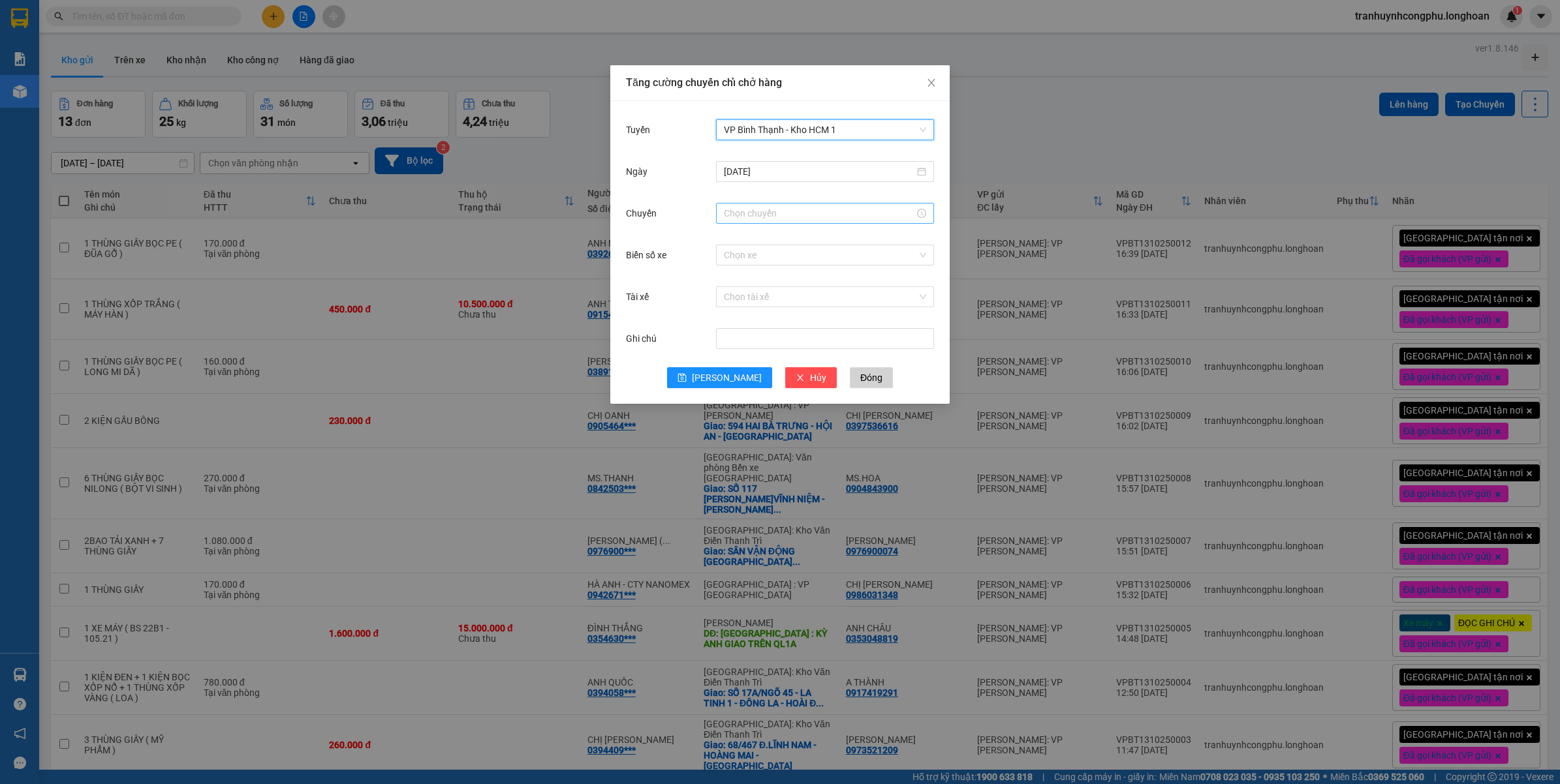
click at [770, 213] on input "Chuyến" at bounding box center [819, 213] width 191 height 14
click at [733, 288] on div "16" at bounding box center [734, 285] width 37 height 18
click at [772, 351] on div "50" at bounding box center [771, 345] width 36 height 18
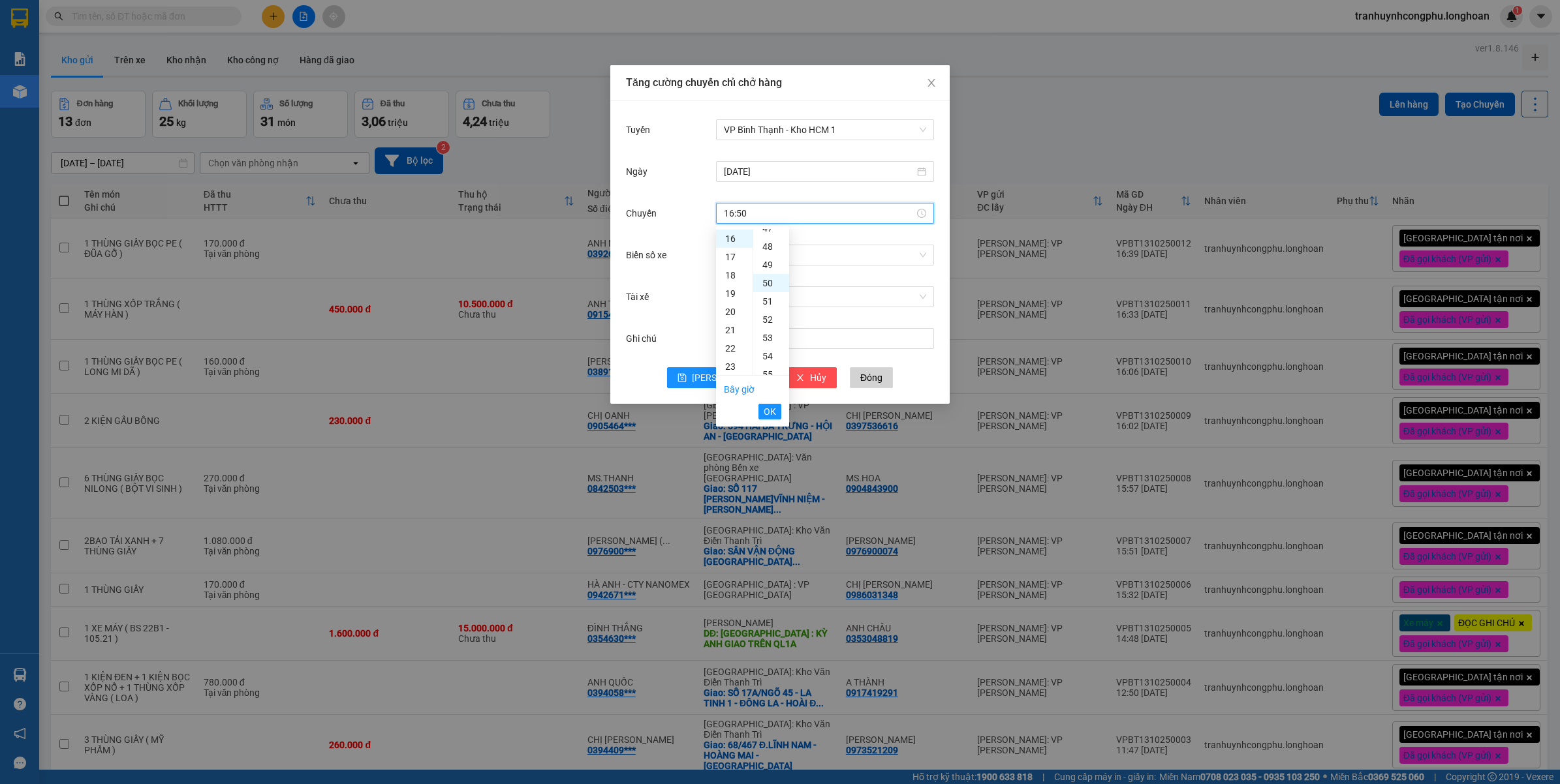
scroll to position [912, 0]
click at [764, 413] on span "OK" at bounding box center [770, 411] width 13 height 14
click at [731, 383] on span "Lưu" at bounding box center [726, 377] width 70 height 14
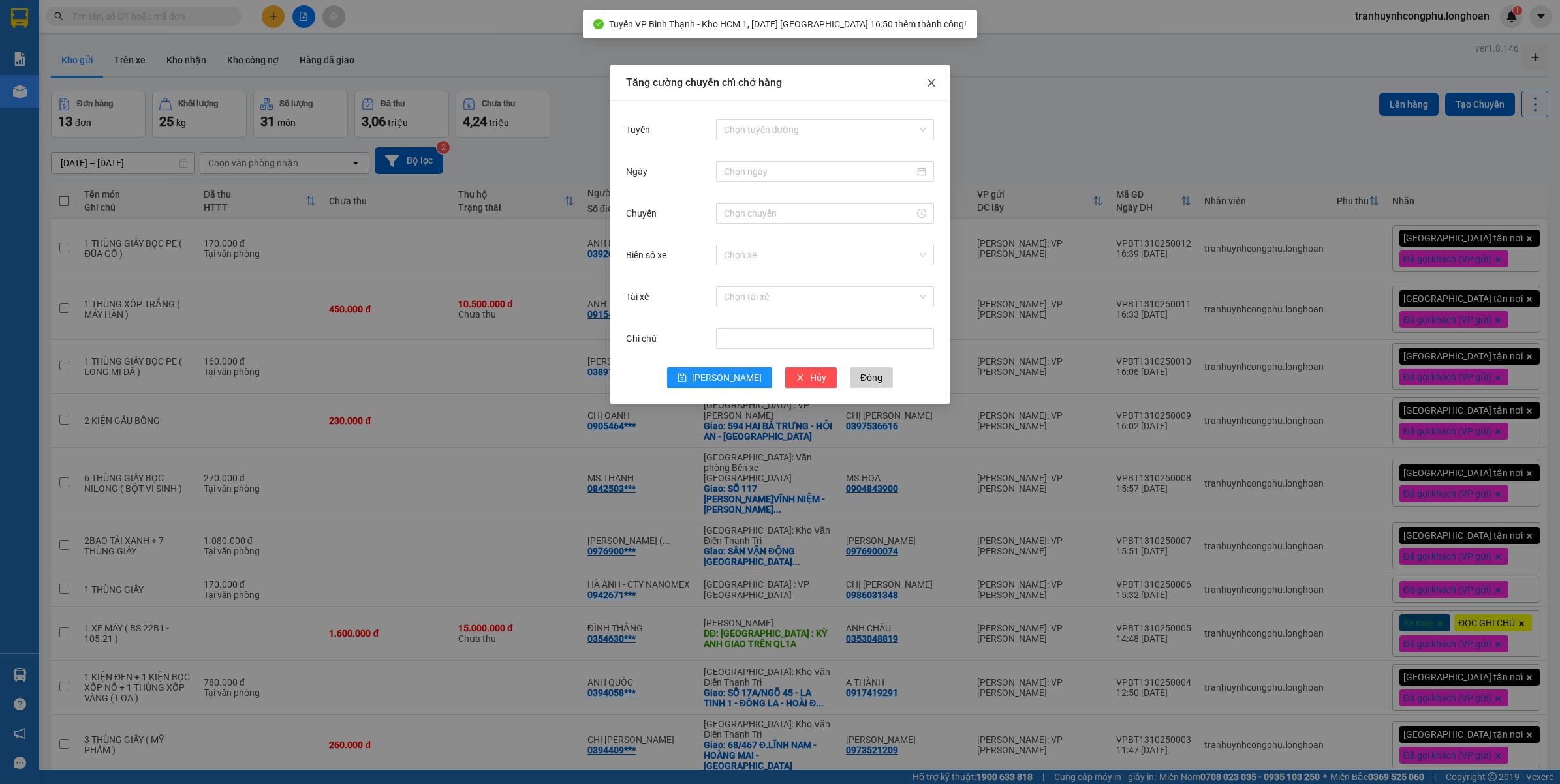
click at [928, 95] on span "Close" at bounding box center [931, 83] width 37 height 37
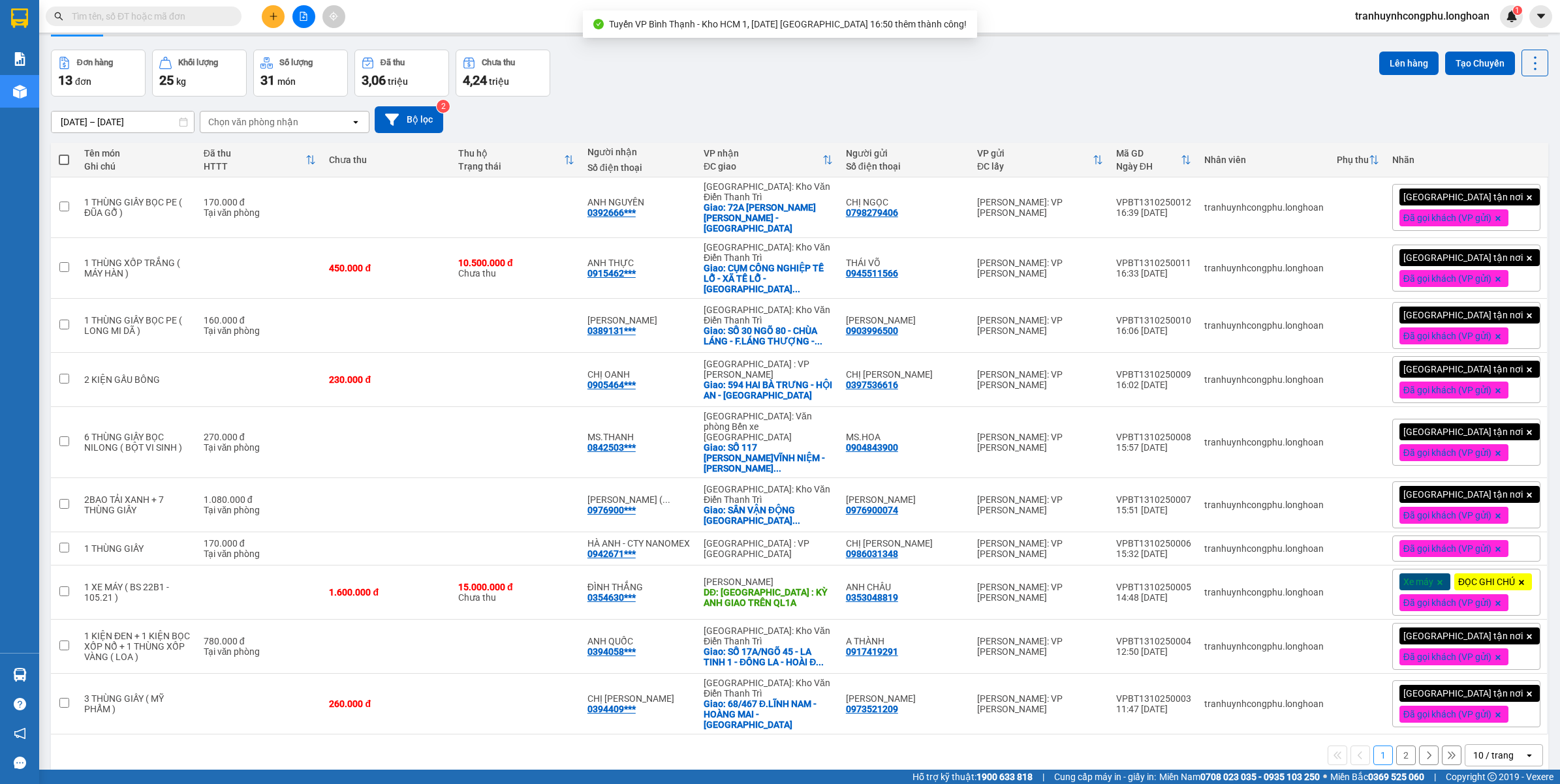
scroll to position [62, 0]
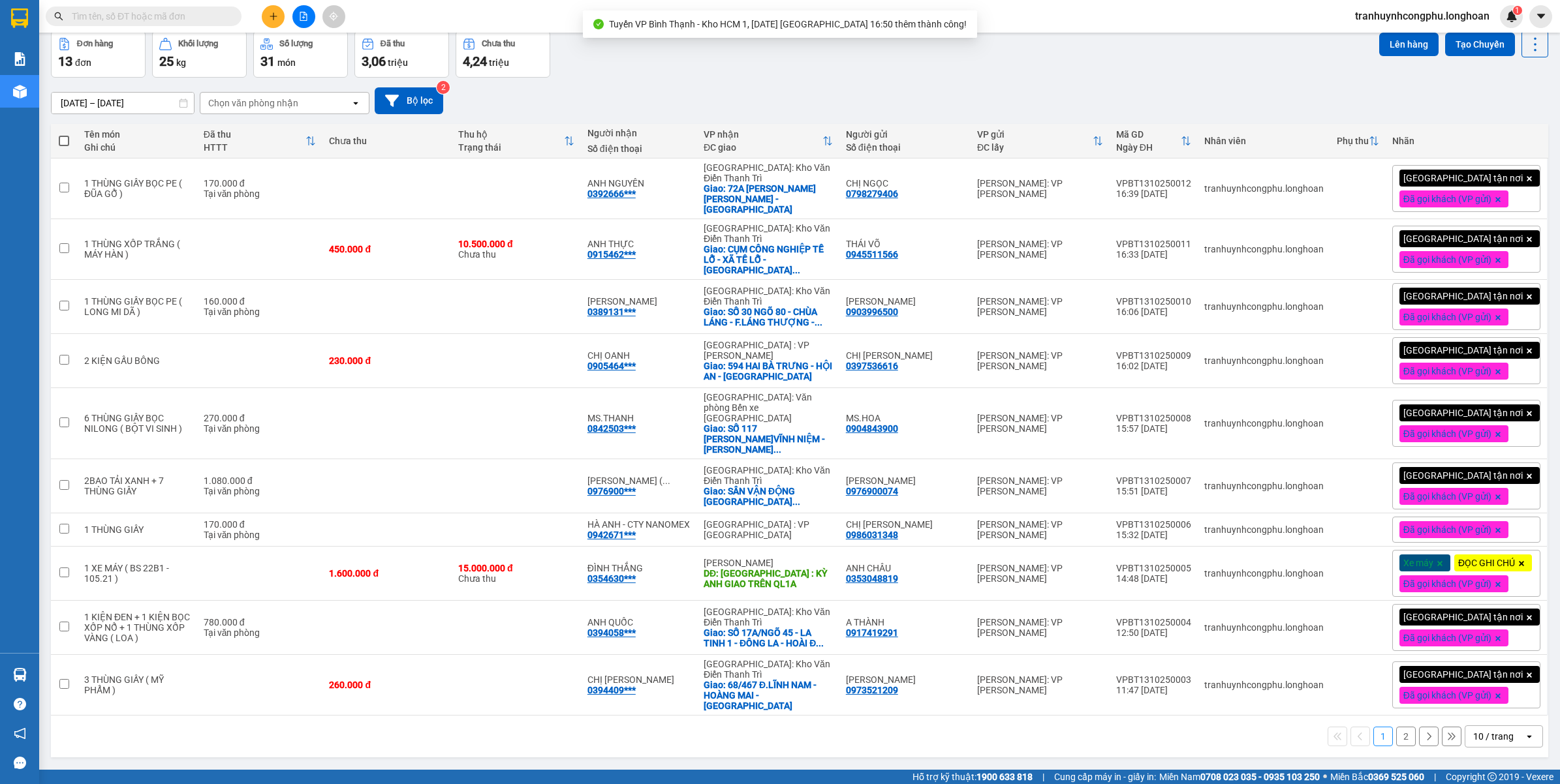
click at [1478, 726] on div "10 / trang open" at bounding box center [1504, 737] width 79 height 22
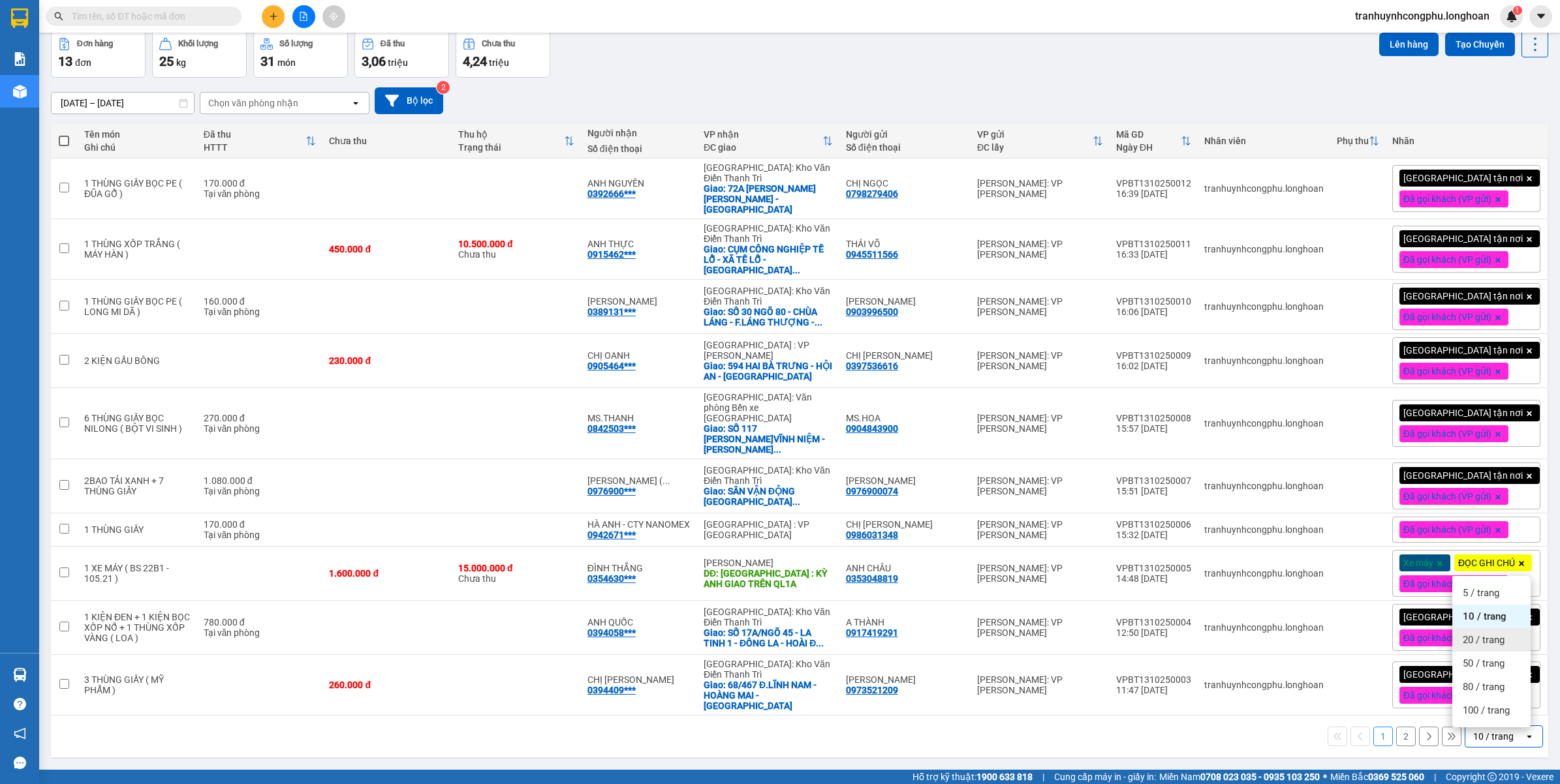
click at [1488, 629] on div "20 / trang" at bounding box center [1491, 640] width 79 height 23
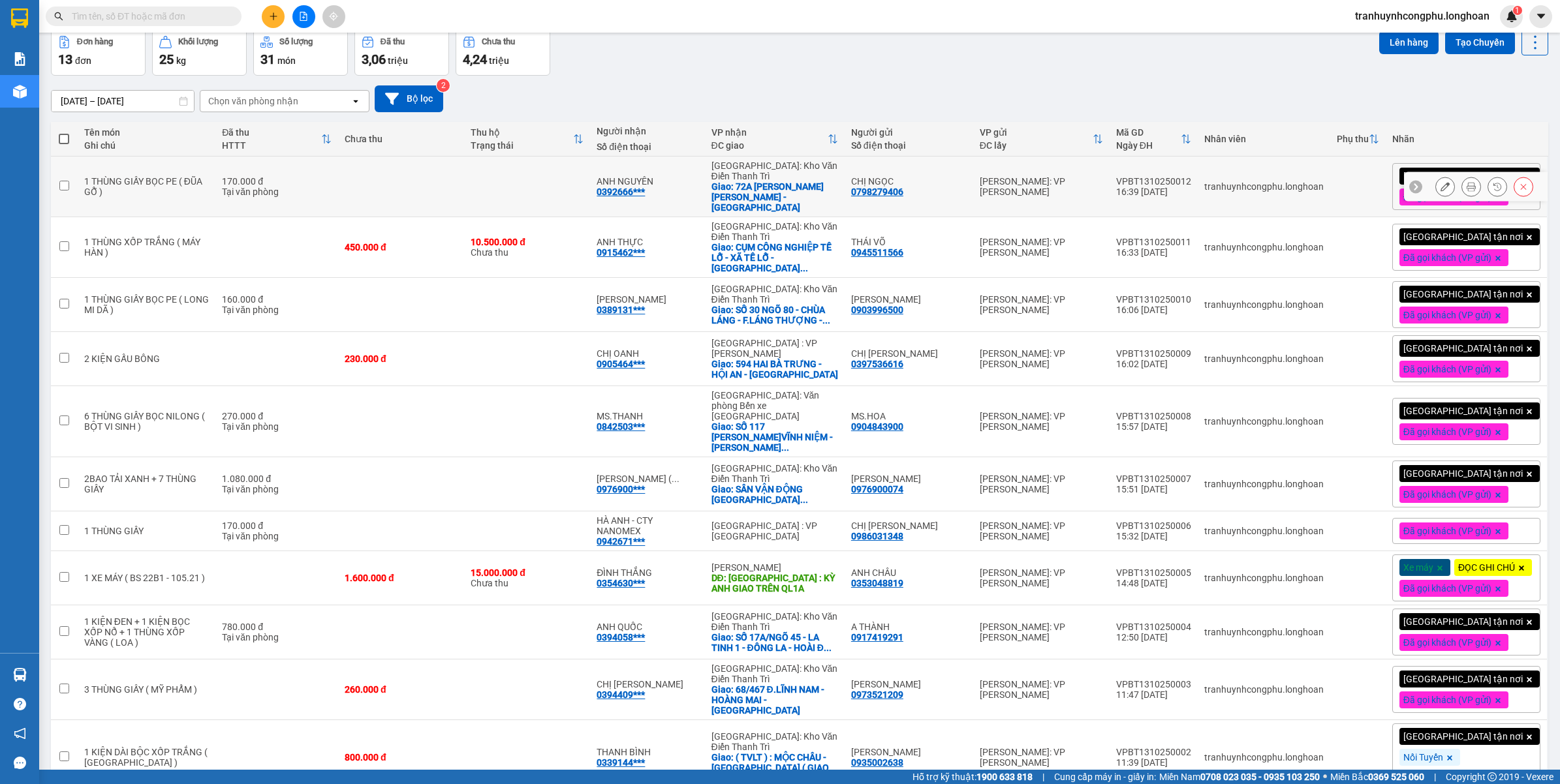
click at [693, 180] on div "ANH NGUYÊN" at bounding box center [647, 182] width 101 height 10
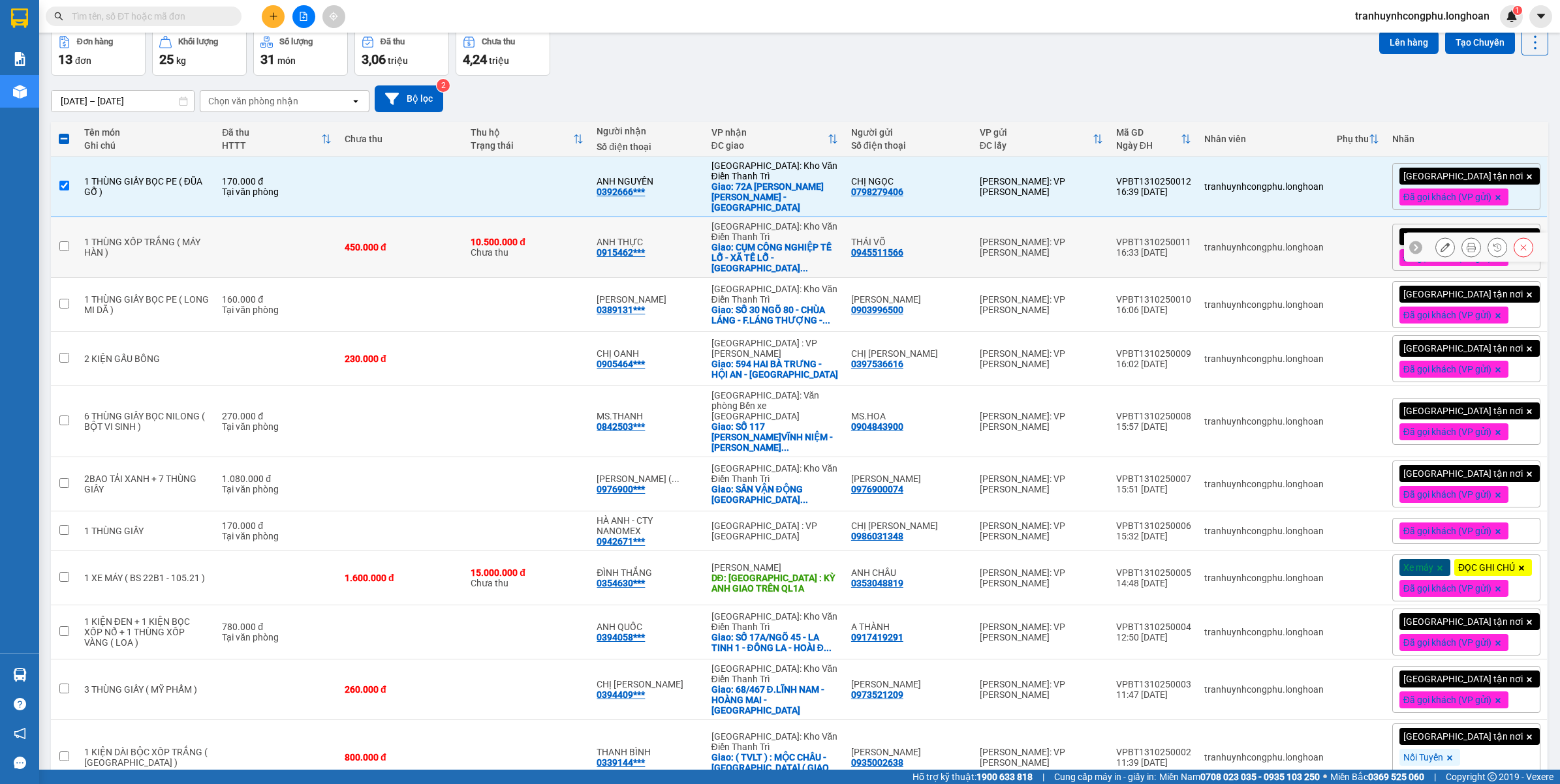
click at [665, 244] on div "ANH THỰC 0915462***" at bounding box center [647, 247] width 101 height 21
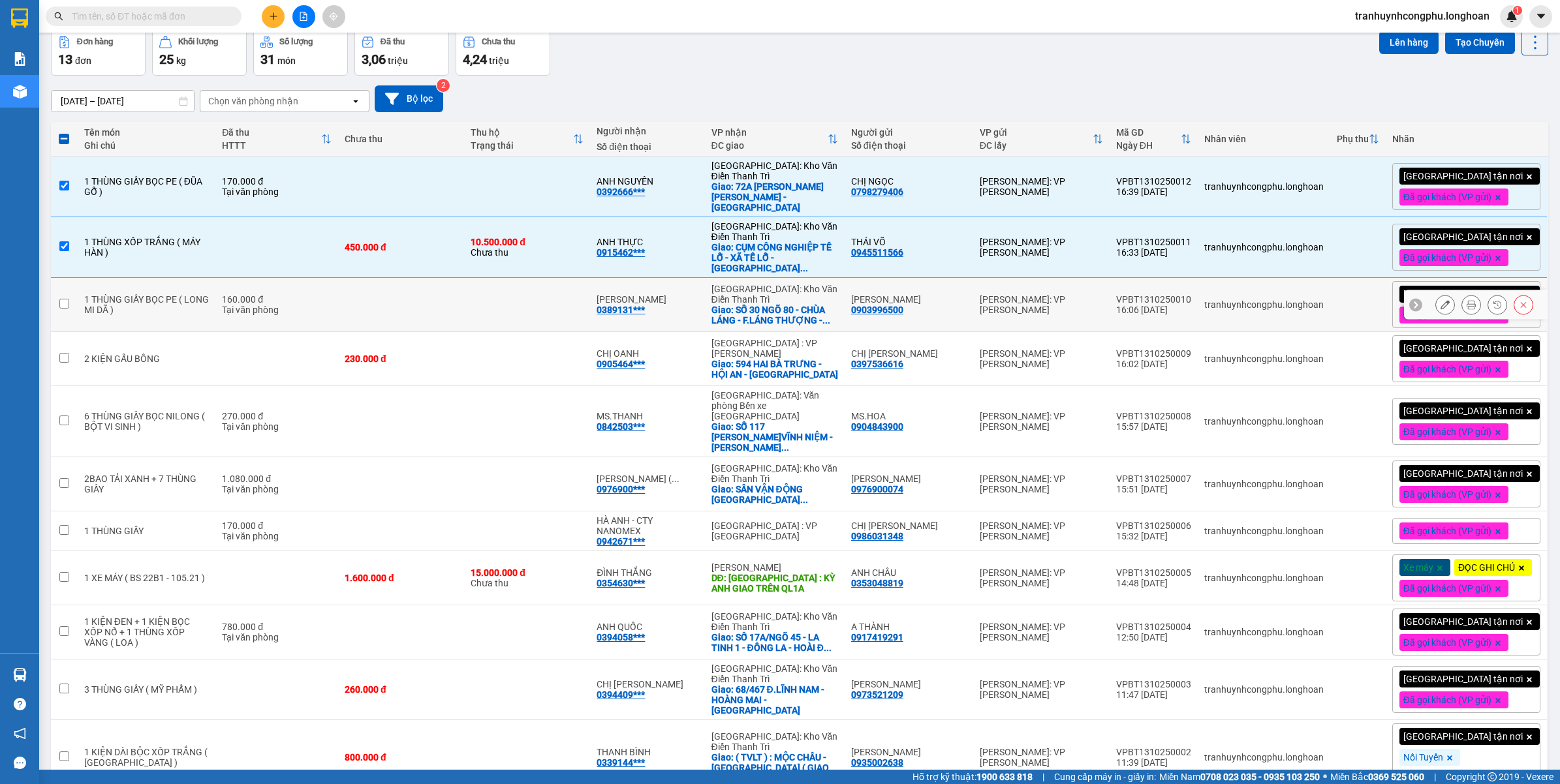
click at [647, 278] on td "TĂNG MỸ LINH 0389131***" at bounding box center [647, 305] width 114 height 54
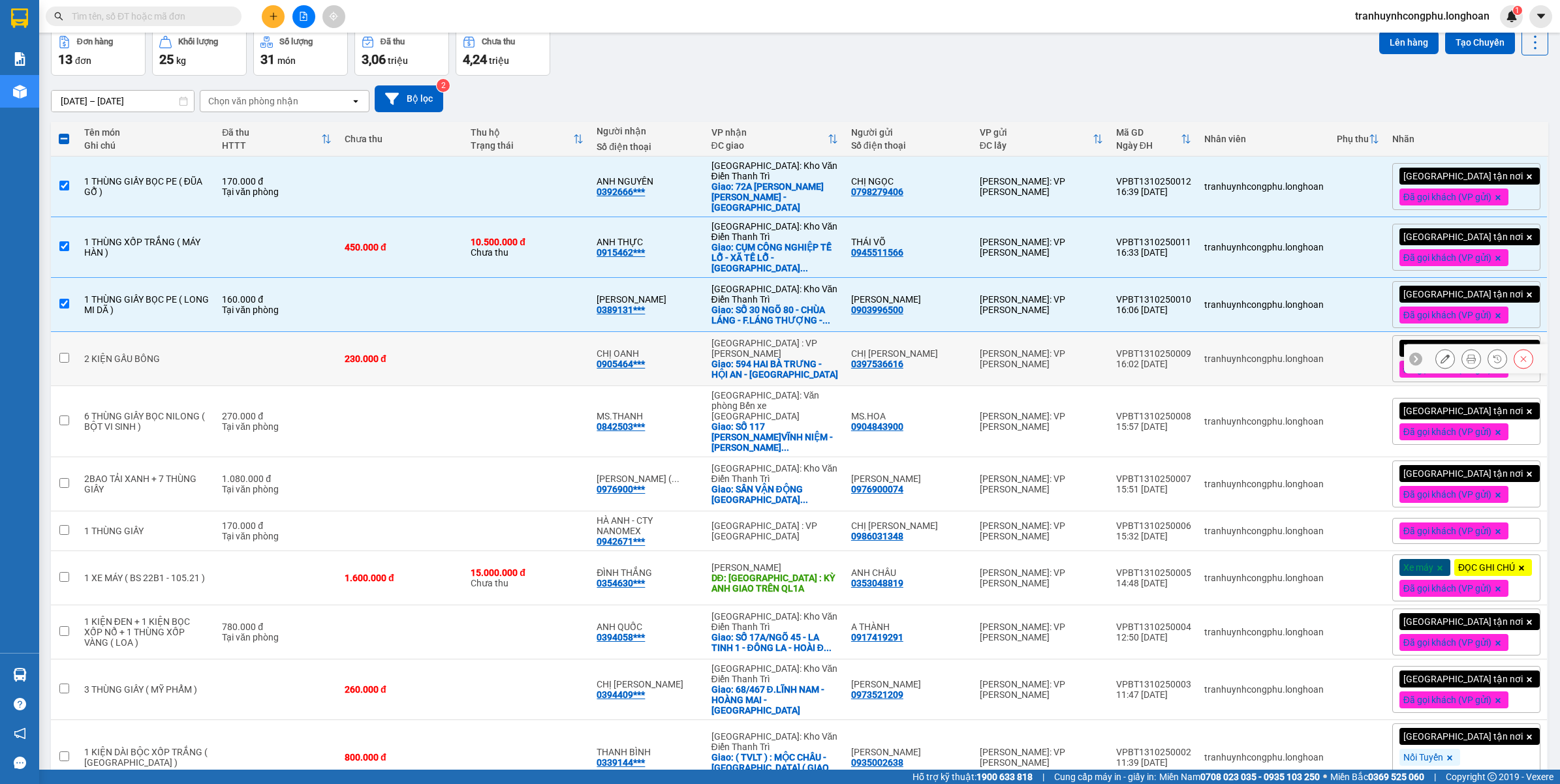
click at [630, 359] on div "0905464***" at bounding box center [621, 364] width 49 height 10
click at [566, 409] on td at bounding box center [527, 422] width 126 height 71
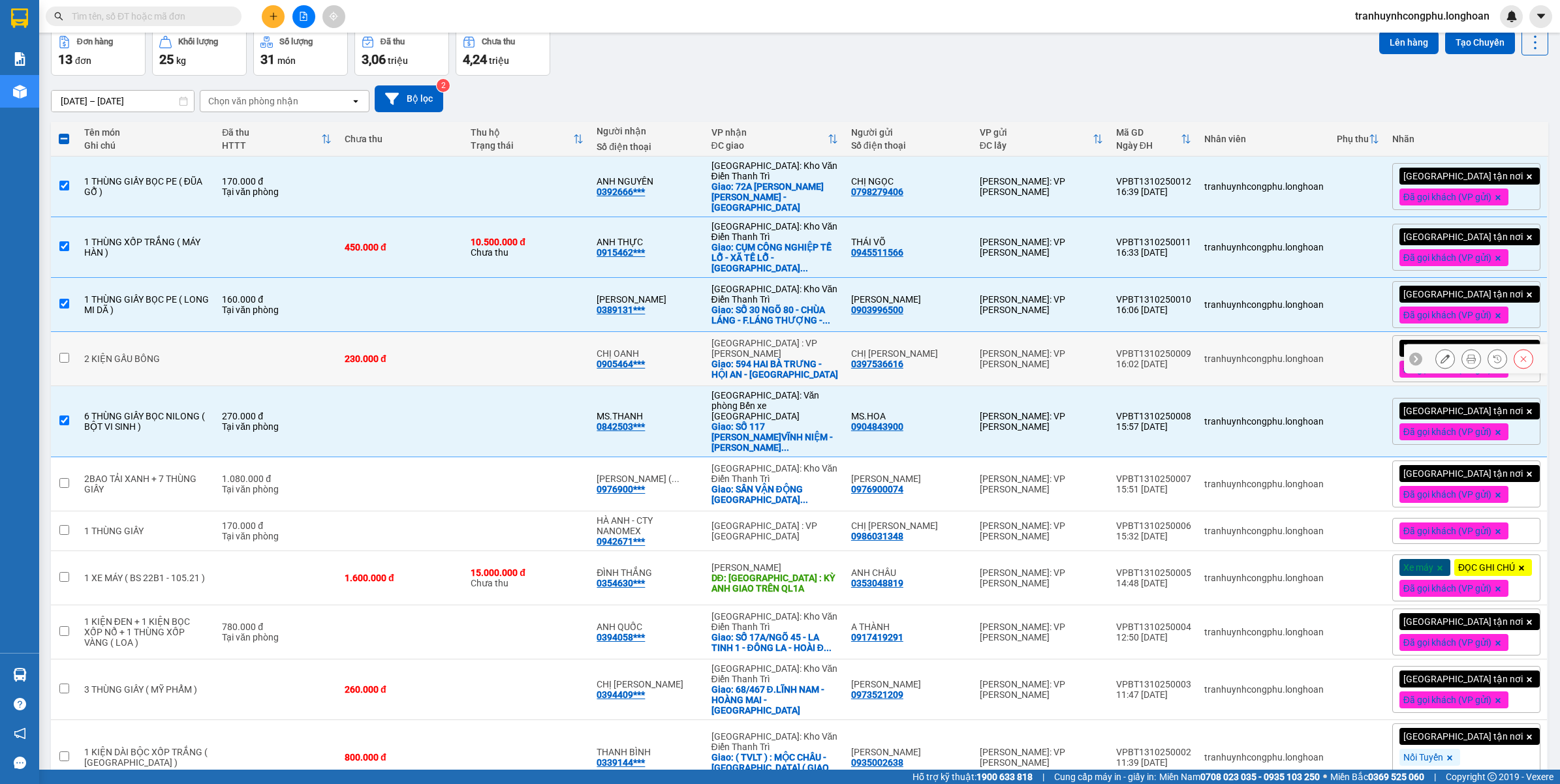
click at [372, 357] on td "230.000 đ" at bounding box center [401, 359] width 126 height 54
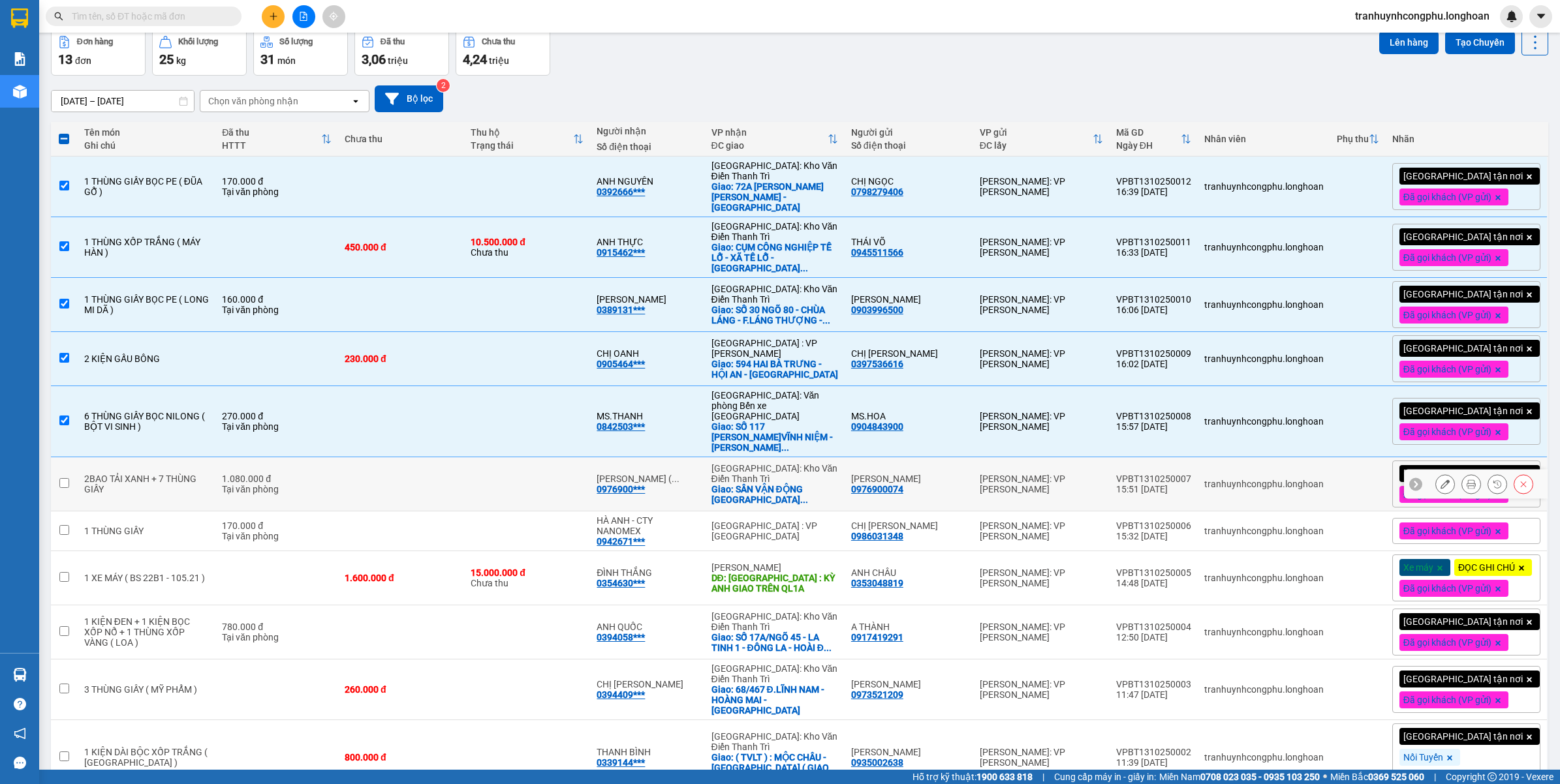
click at [338, 457] on td at bounding box center [401, 484] width 126 height 54
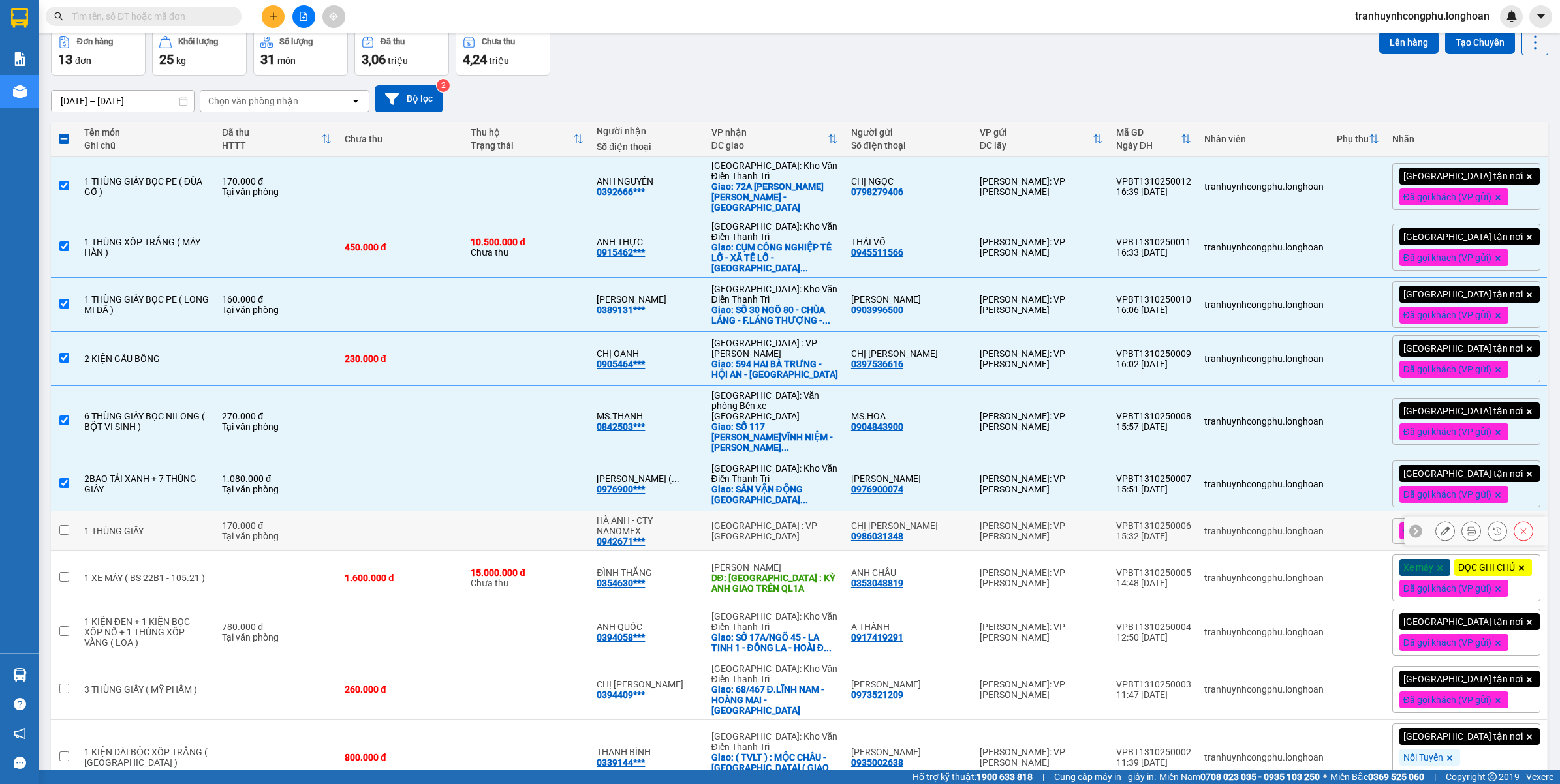
click at [307, 521] on div "170.000 đ" at bounding box center [277, 526] width 110 height 10
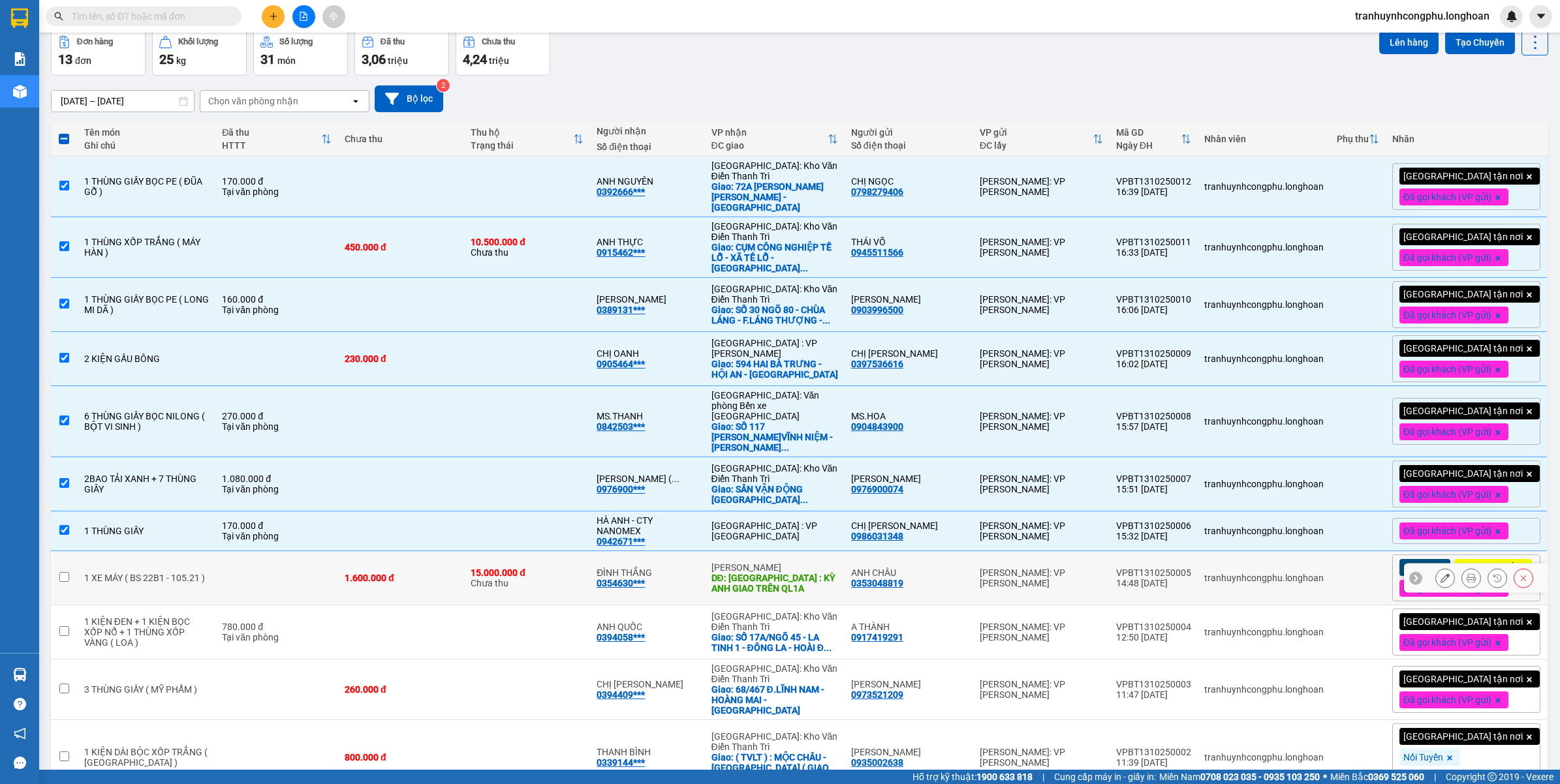
click at [297, 562] on td at bounding box center [277, 578] width 123 height 54
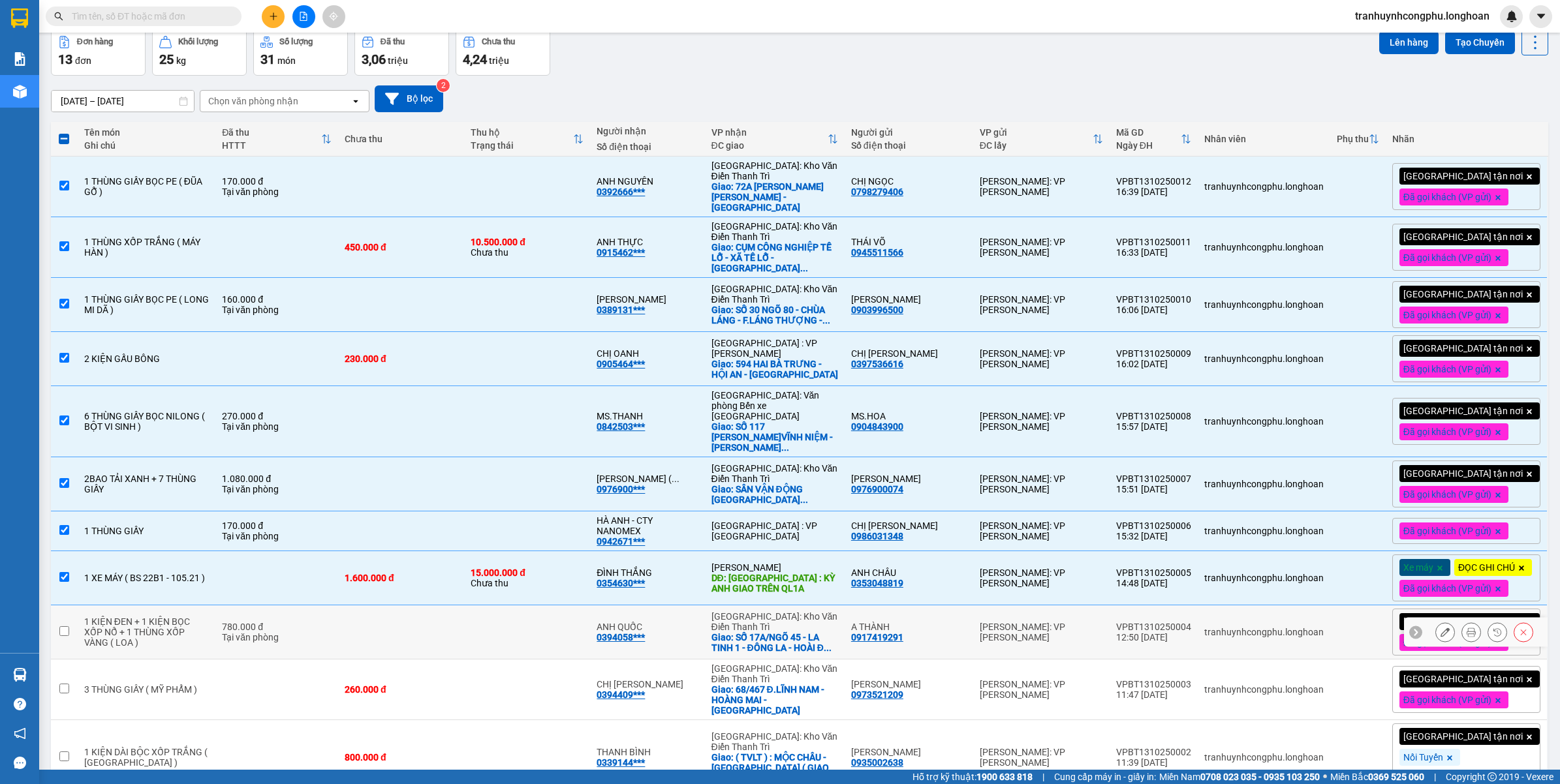
click at [268, 645] on td "780.000 đ Tại văn phòng" at bounding box center [277, 632] width 123 height 54
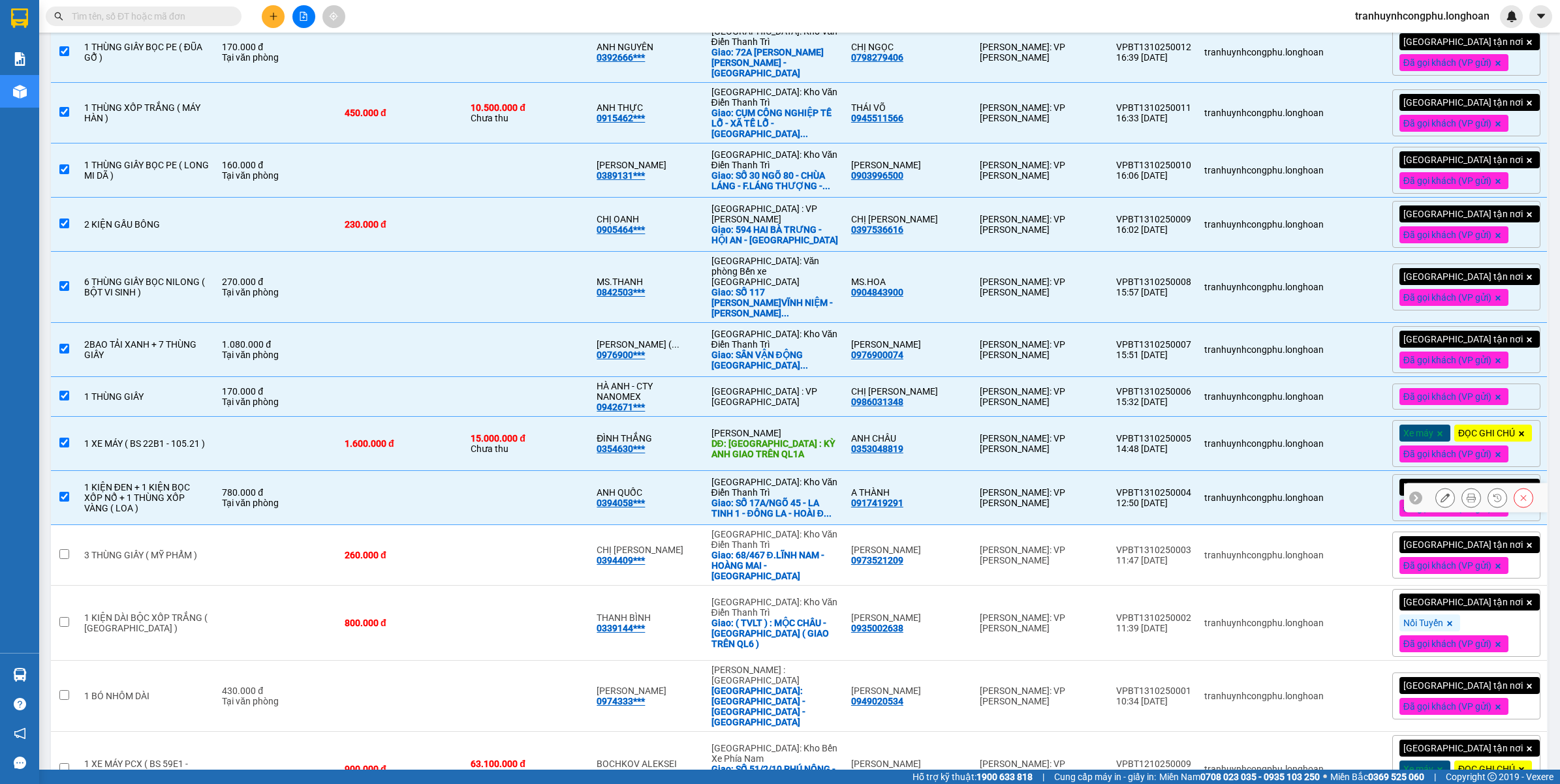
scroll to position [288, 0]
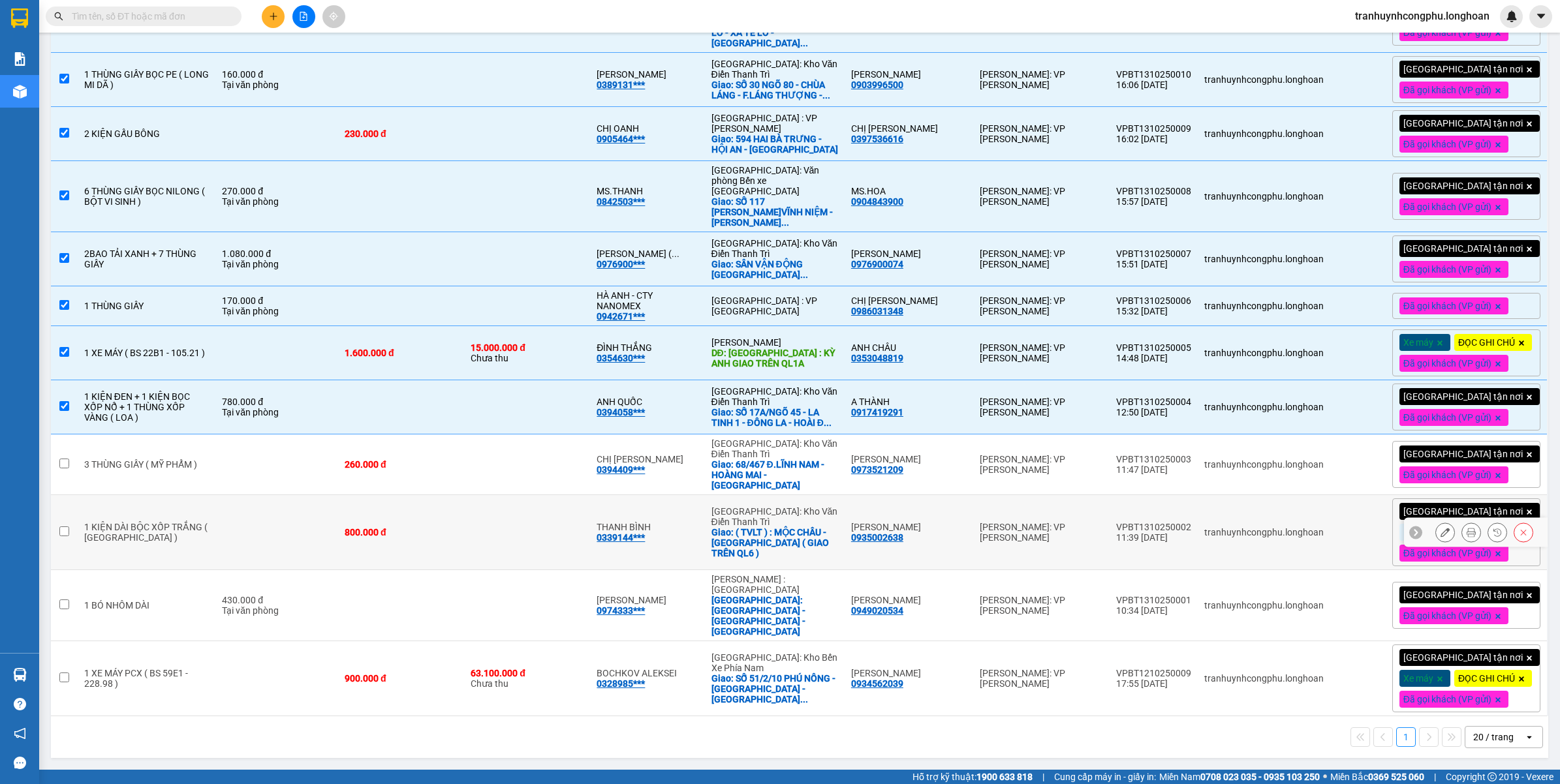
click at [286, 487] on td at bounding box center [277, 464] width 123 height 61
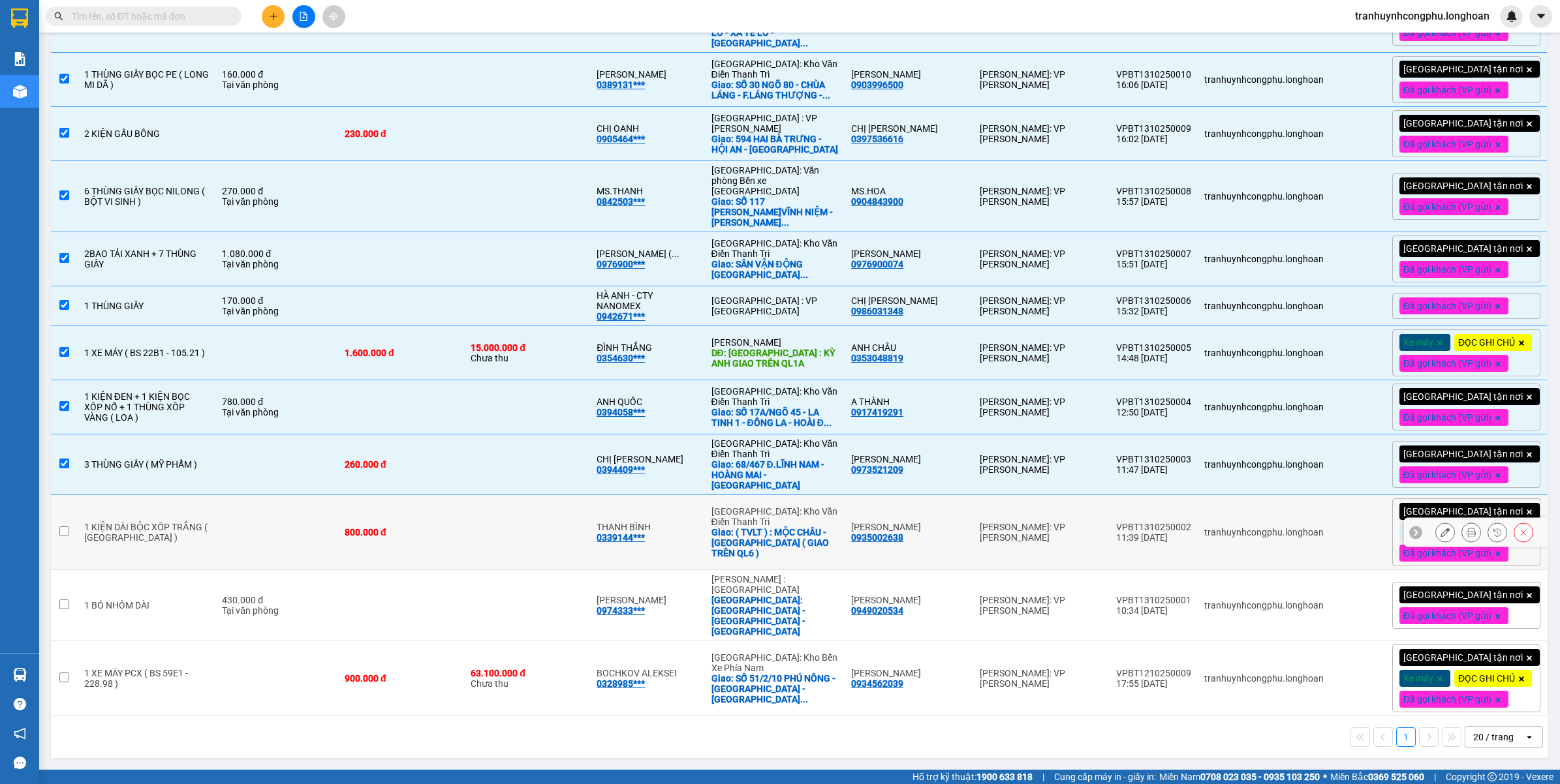
click at [266, 546] on td at bounding box center [277, 533] width 123 height 75
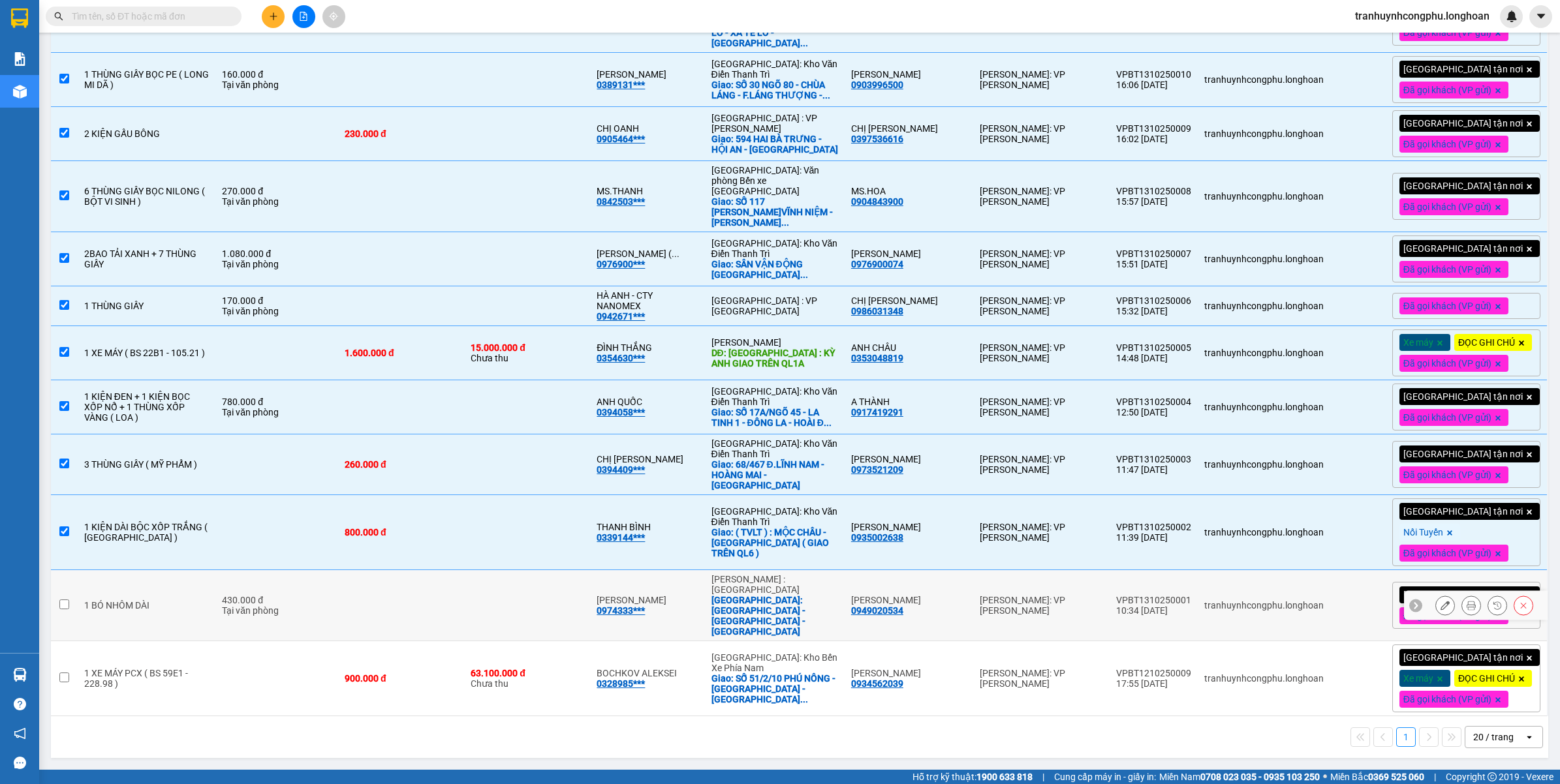
click at [258, 595] on div "430.000 đ" at bounding box center [277, 600] width 110 height 10
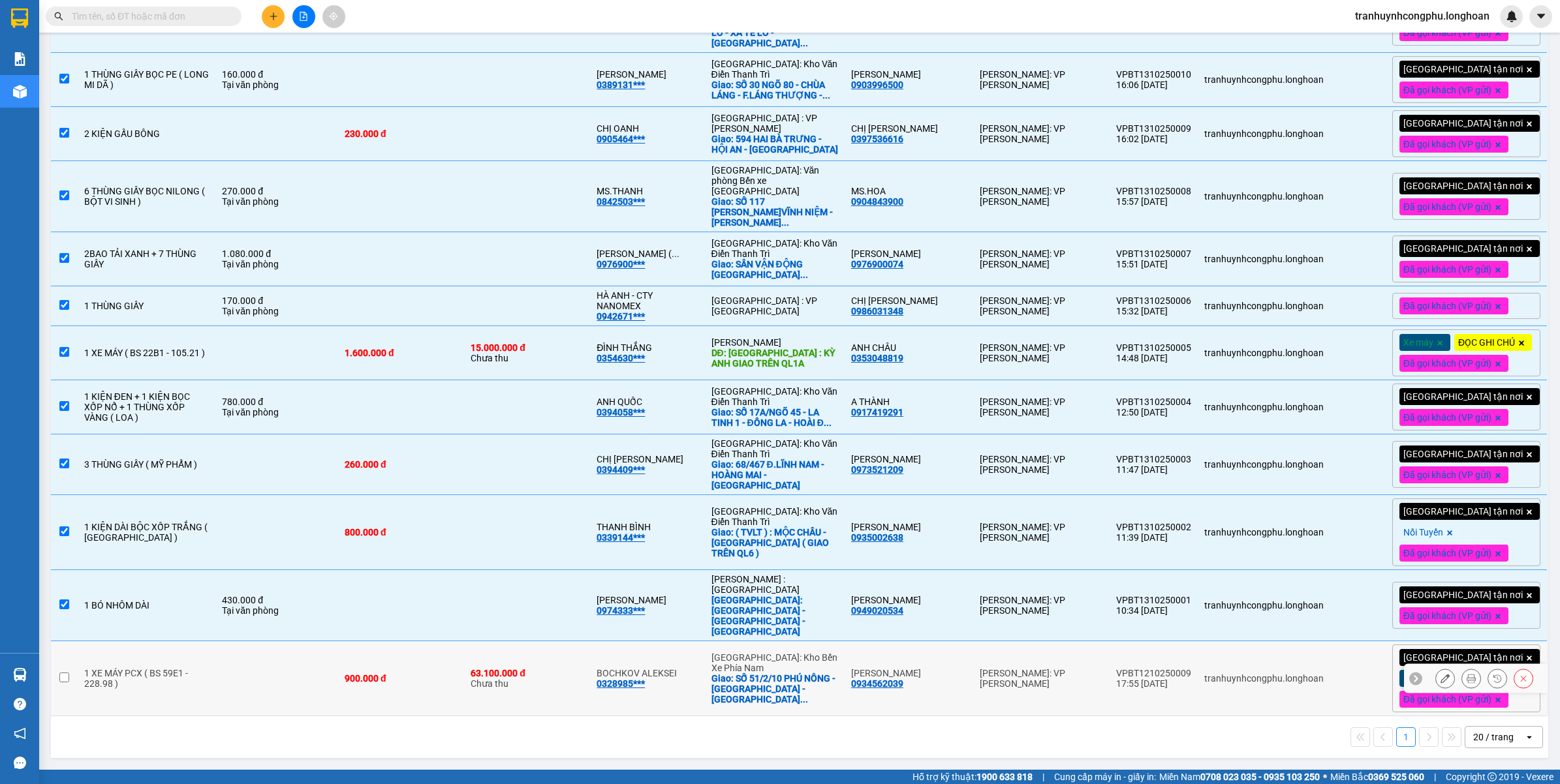
click at [239, 656] on td at bounding box center [277, 679] width 123 height 75
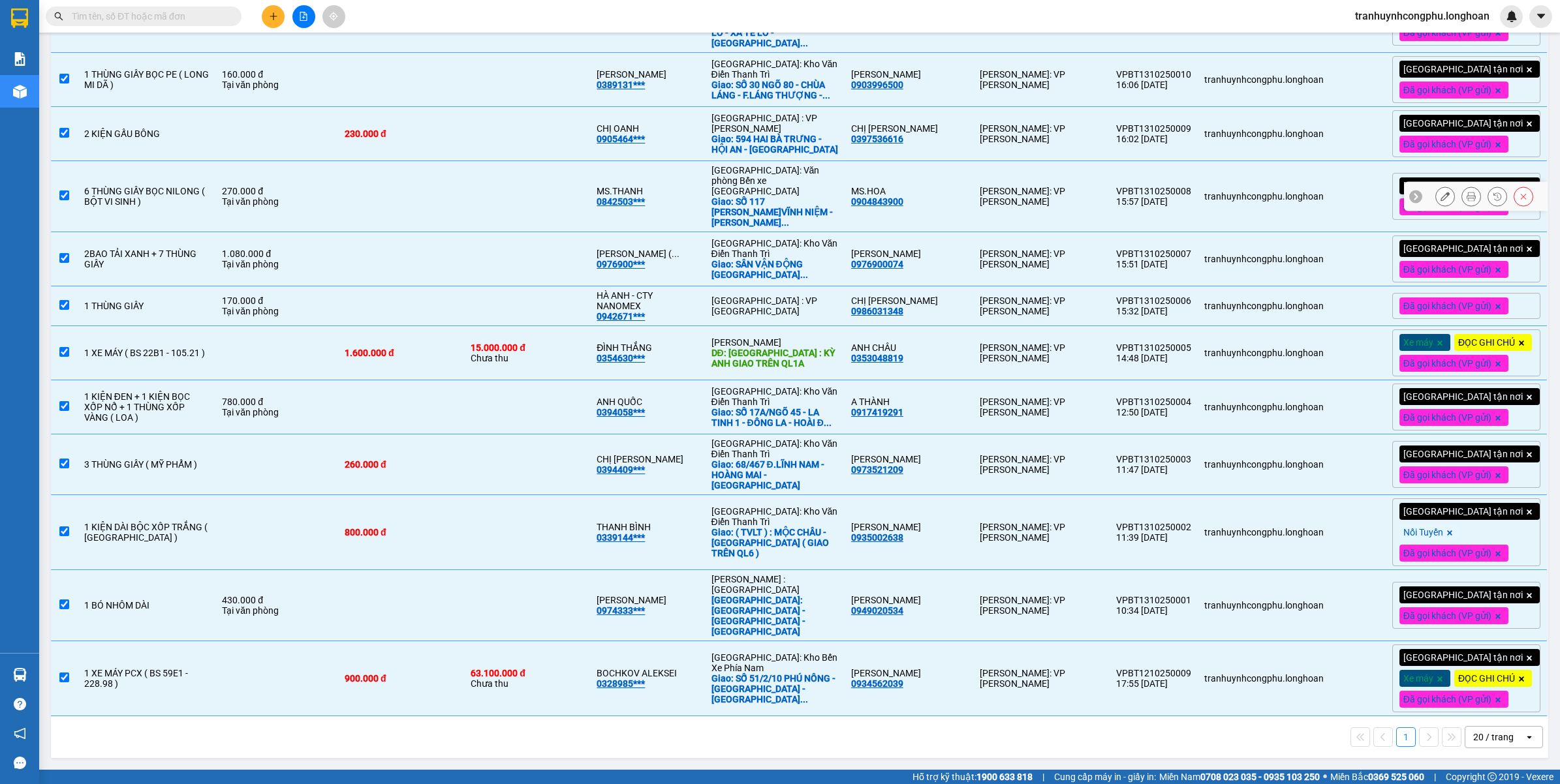
scroll to position [0, 0]
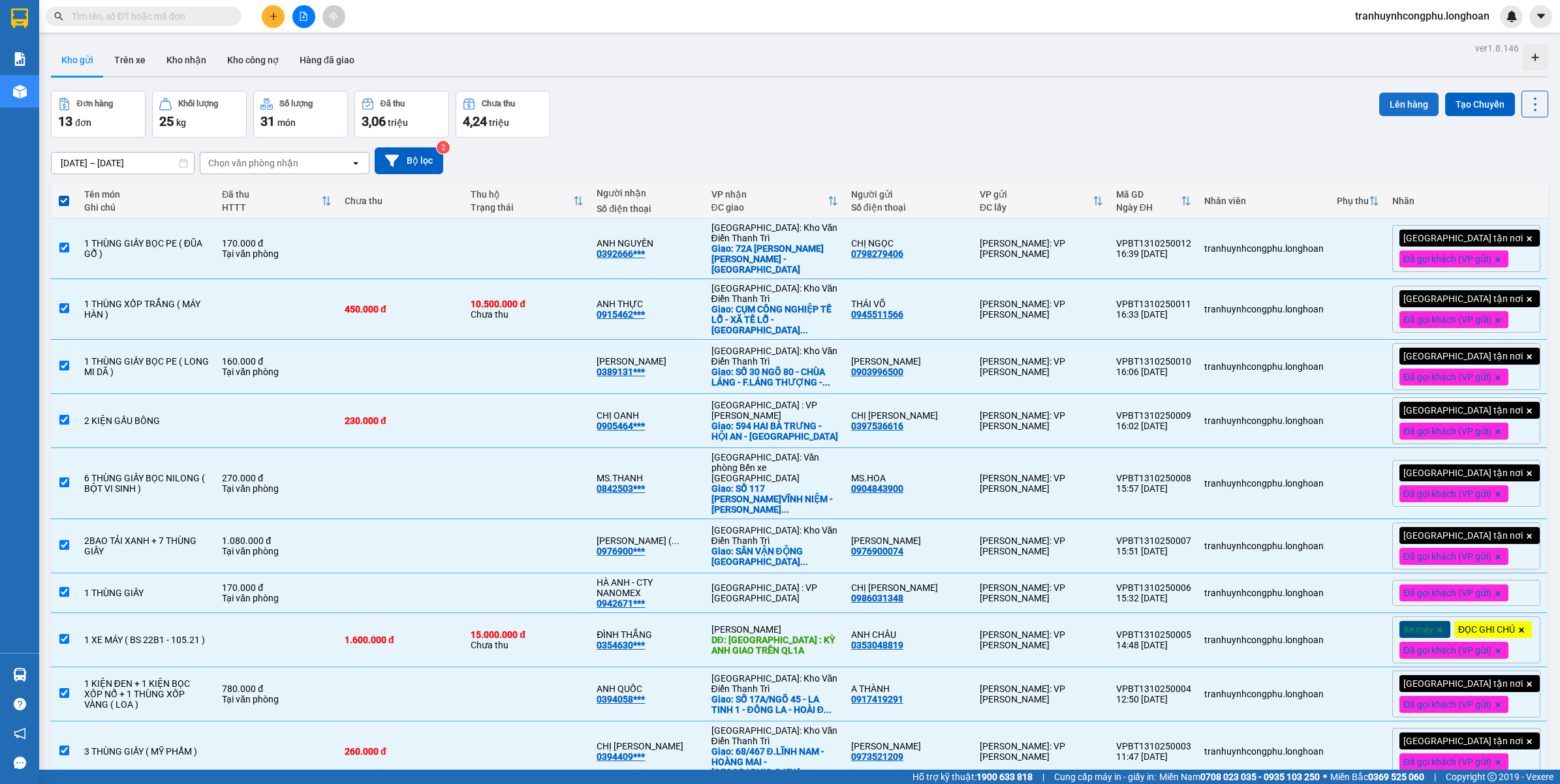
click at [1389, 101] on button "Lên hàng" at bounding box center [1409, 104] width 59 height 23
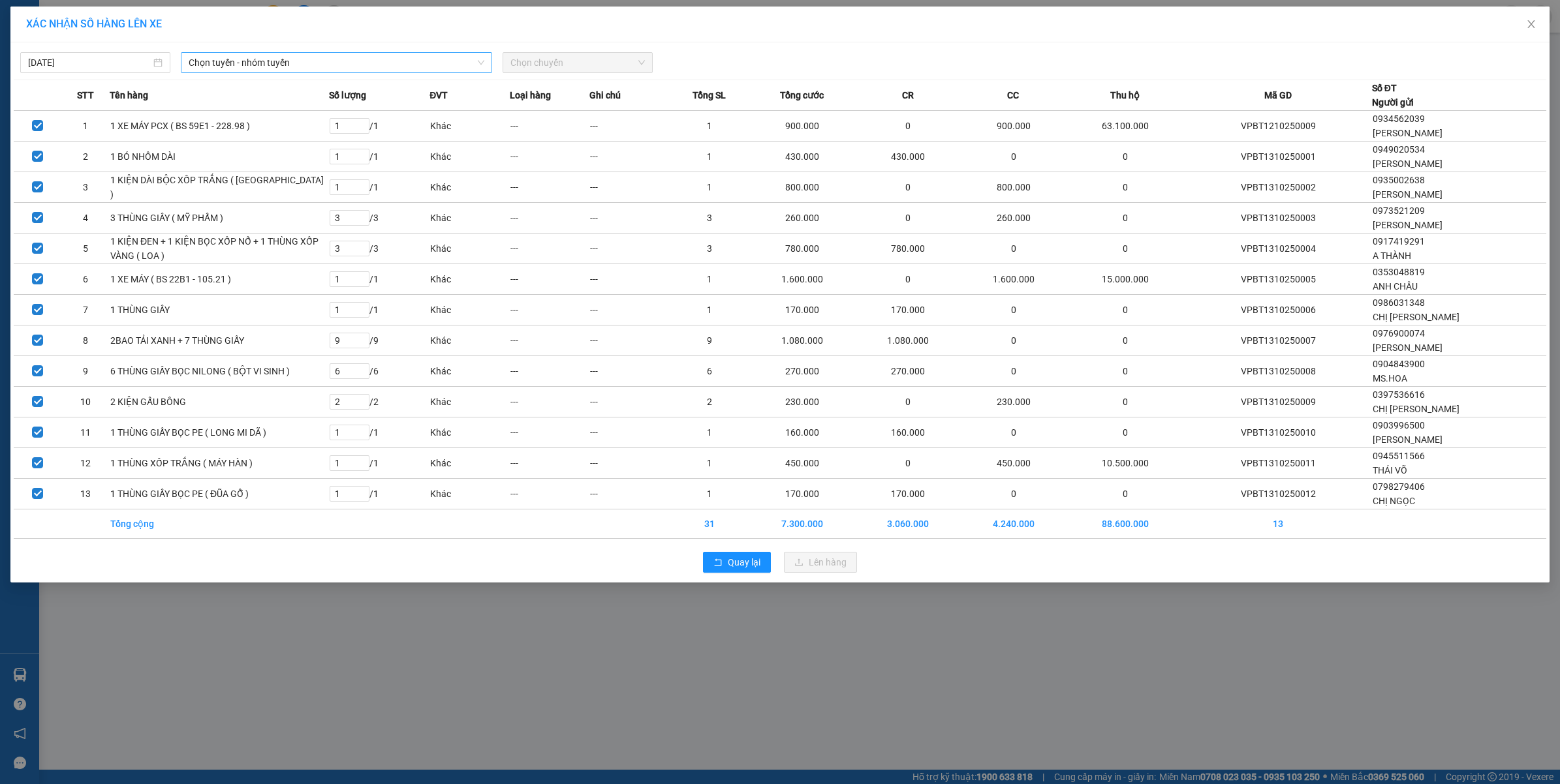
click at [357, 69] on span "Chọn tuyến - nhóm tuyến" at bounding box center [336, 63] width 295 height 19
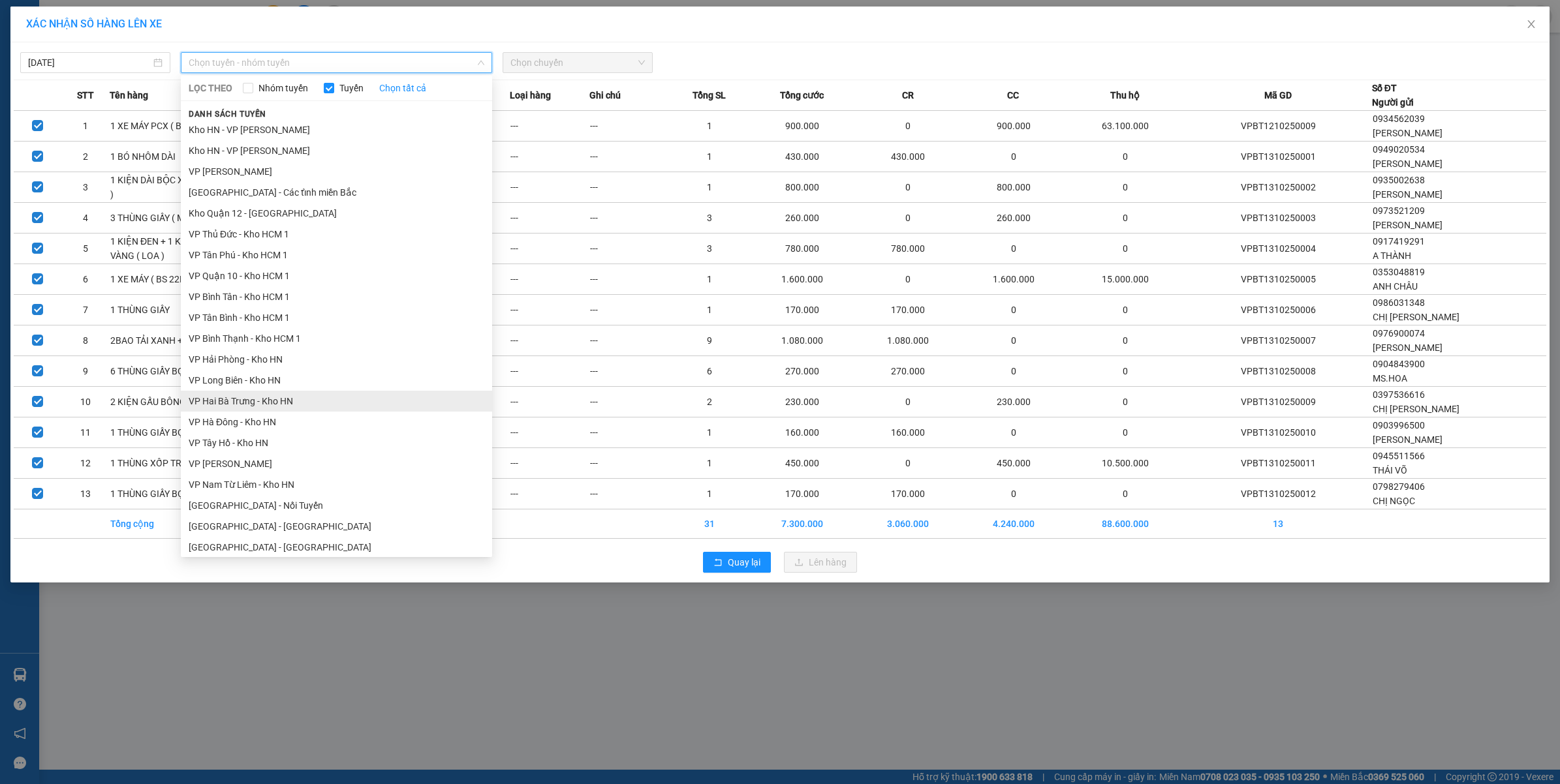
scroll to position [490, 0]
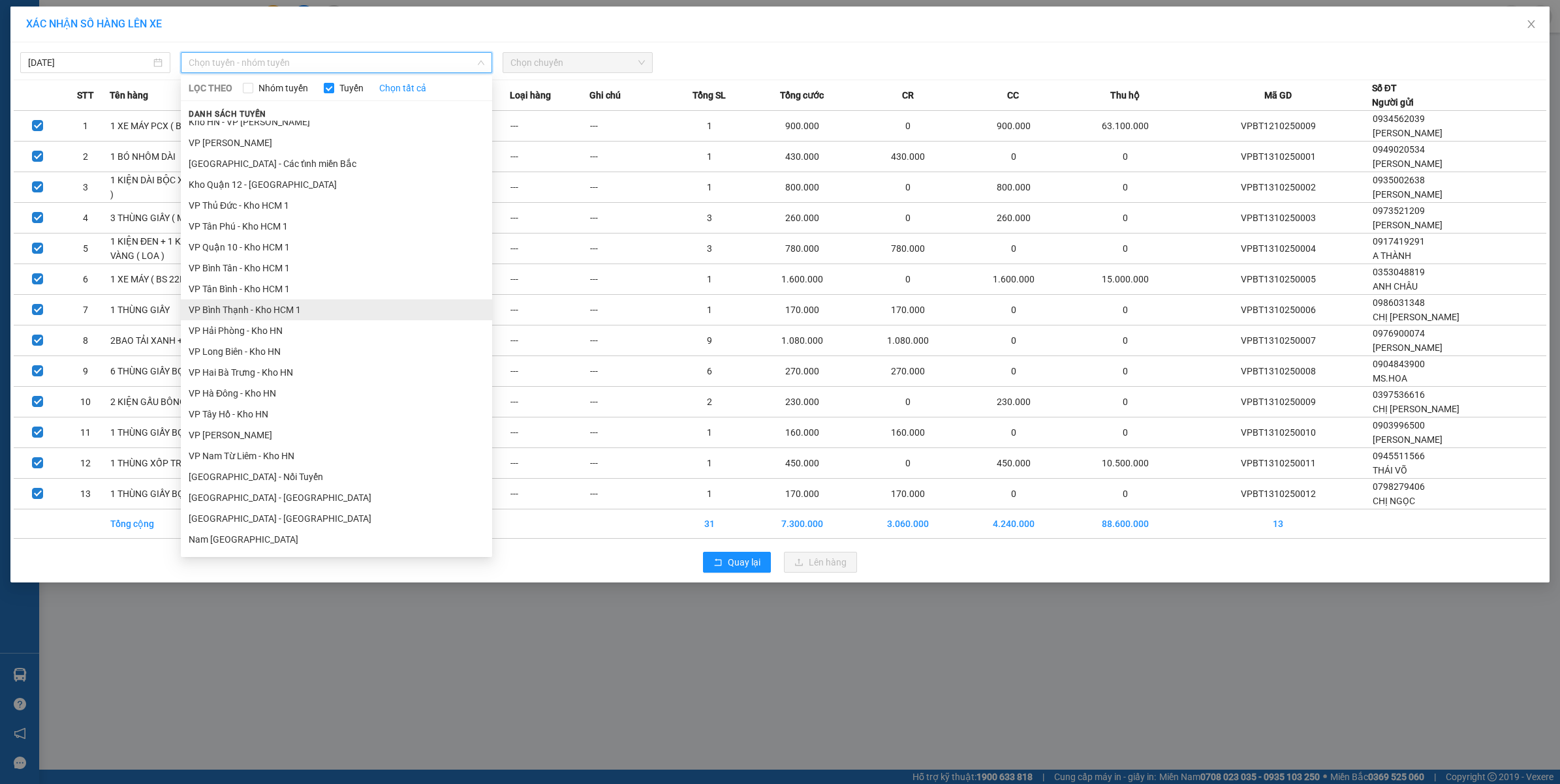
click at [277, 311] on li "VP Bình Thạnh - Kho HCM 1" at bounding box center [337, 310] width 311 height 21
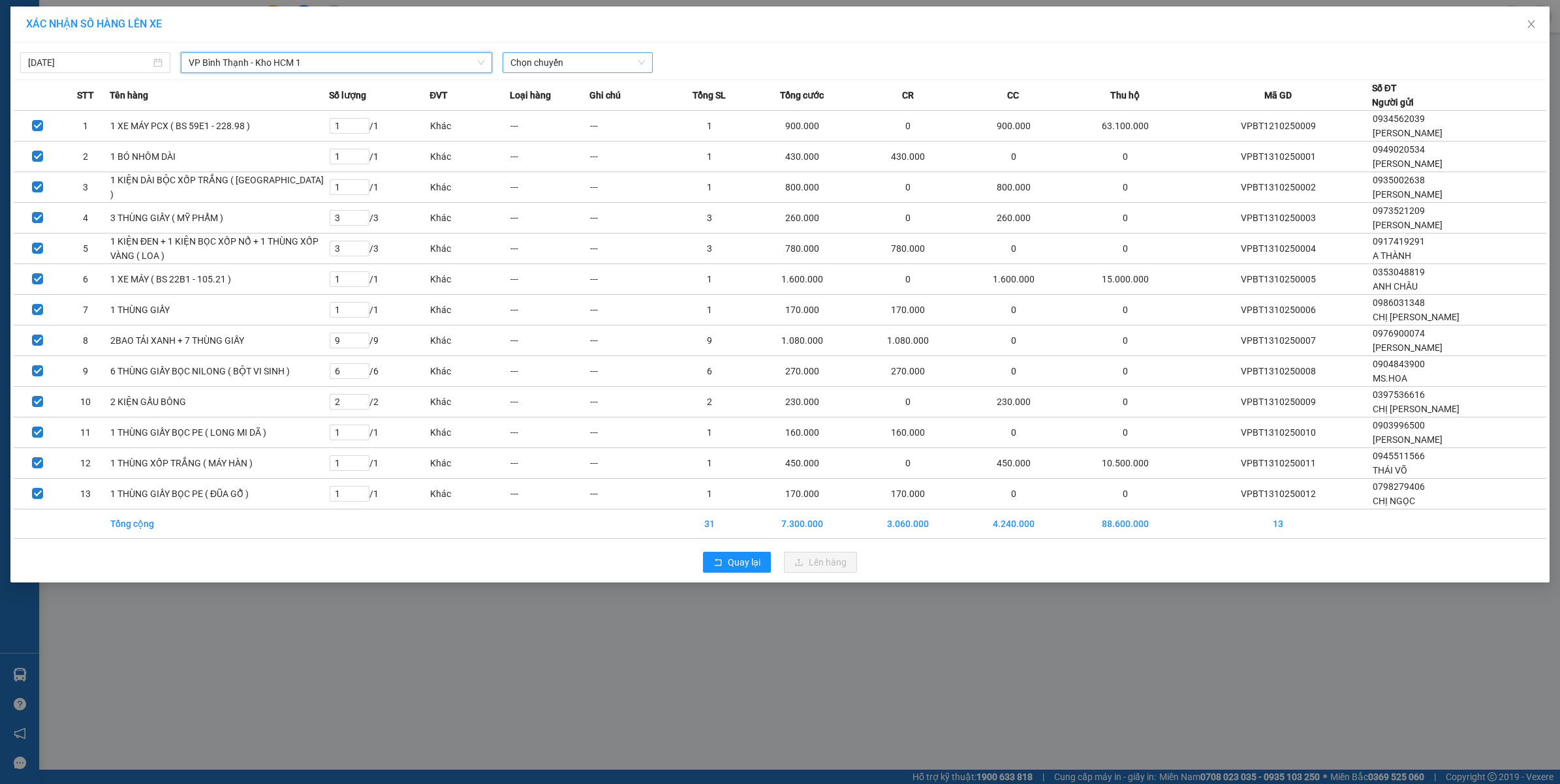
click at [578, 62] on span "Chọn chuyến" at bounding box center [578, 63] width 135 height 19
click at [559, 114] on div "16:50 (TC)" at bounding box center [562, 109] width 102 height 14
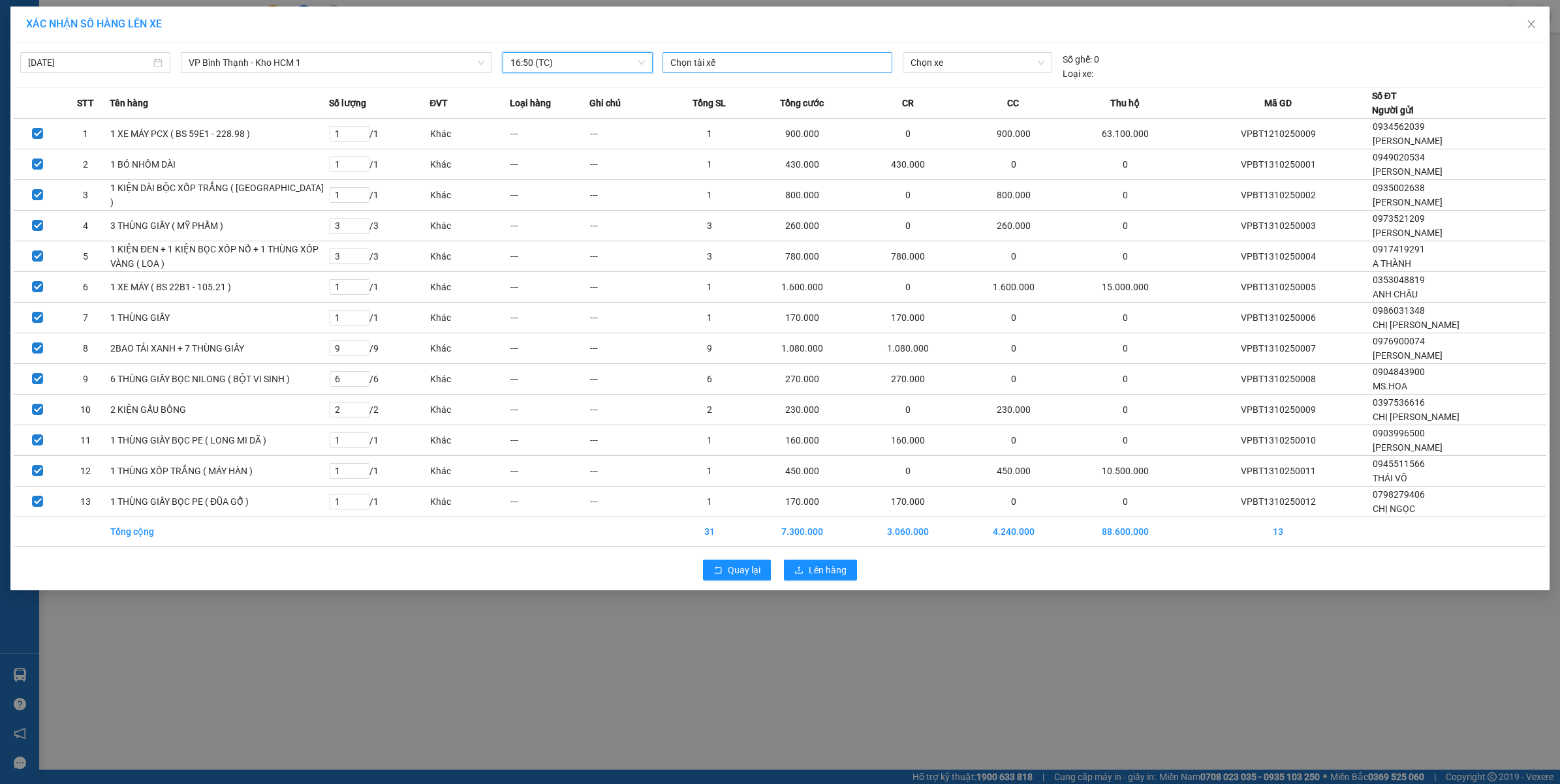
click at [698, 61] on div at bounding box center [777, 62] width 224 height 16
click at [766, 89] on div "NGUYỄN MINH TUYẾN 0766000247" at bounding box center [761, 89] width 180 height 14
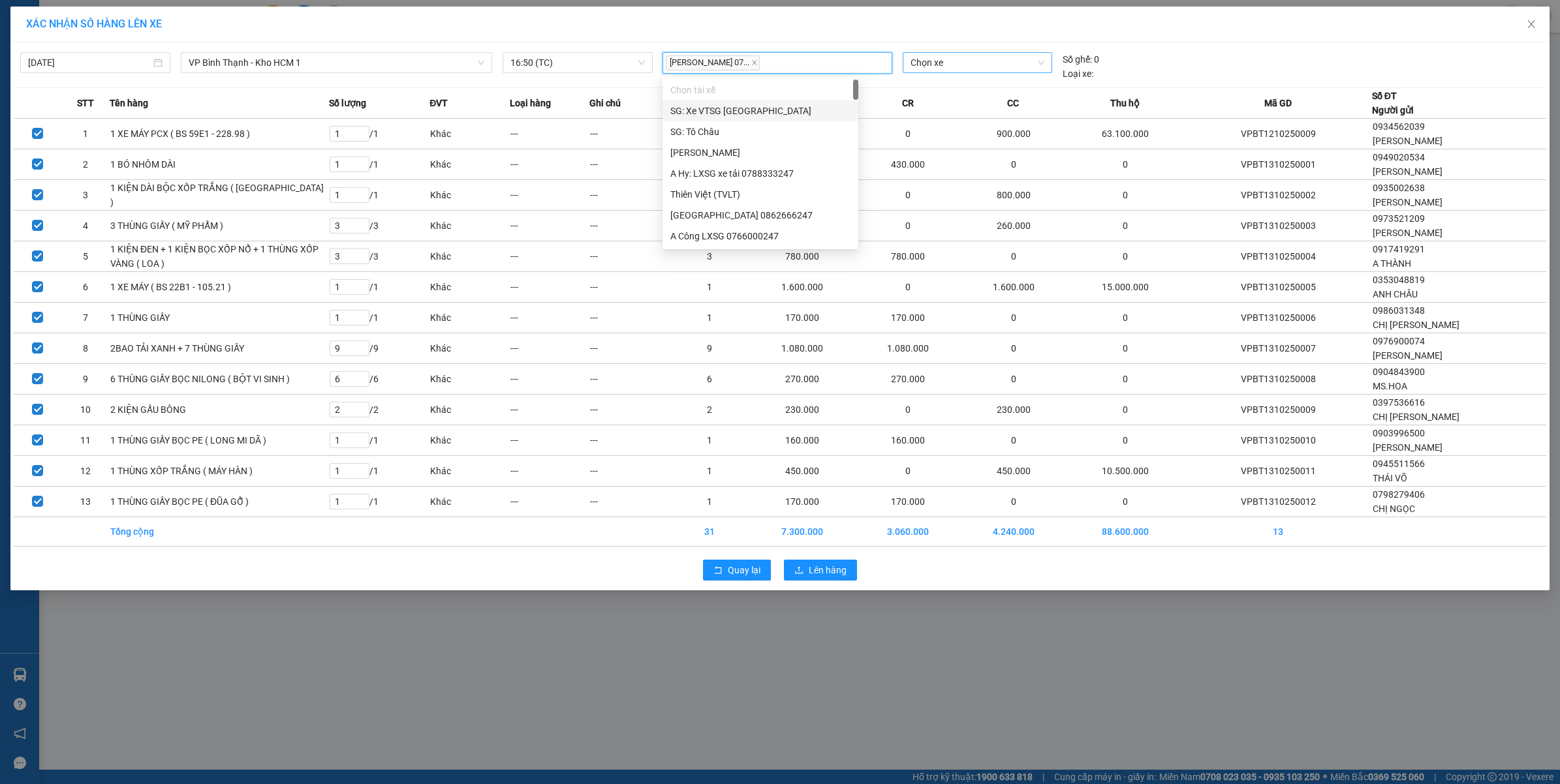
click at [986, 70] on span "Chọn xe" at bounding box center [977, 63] width 134 height 19
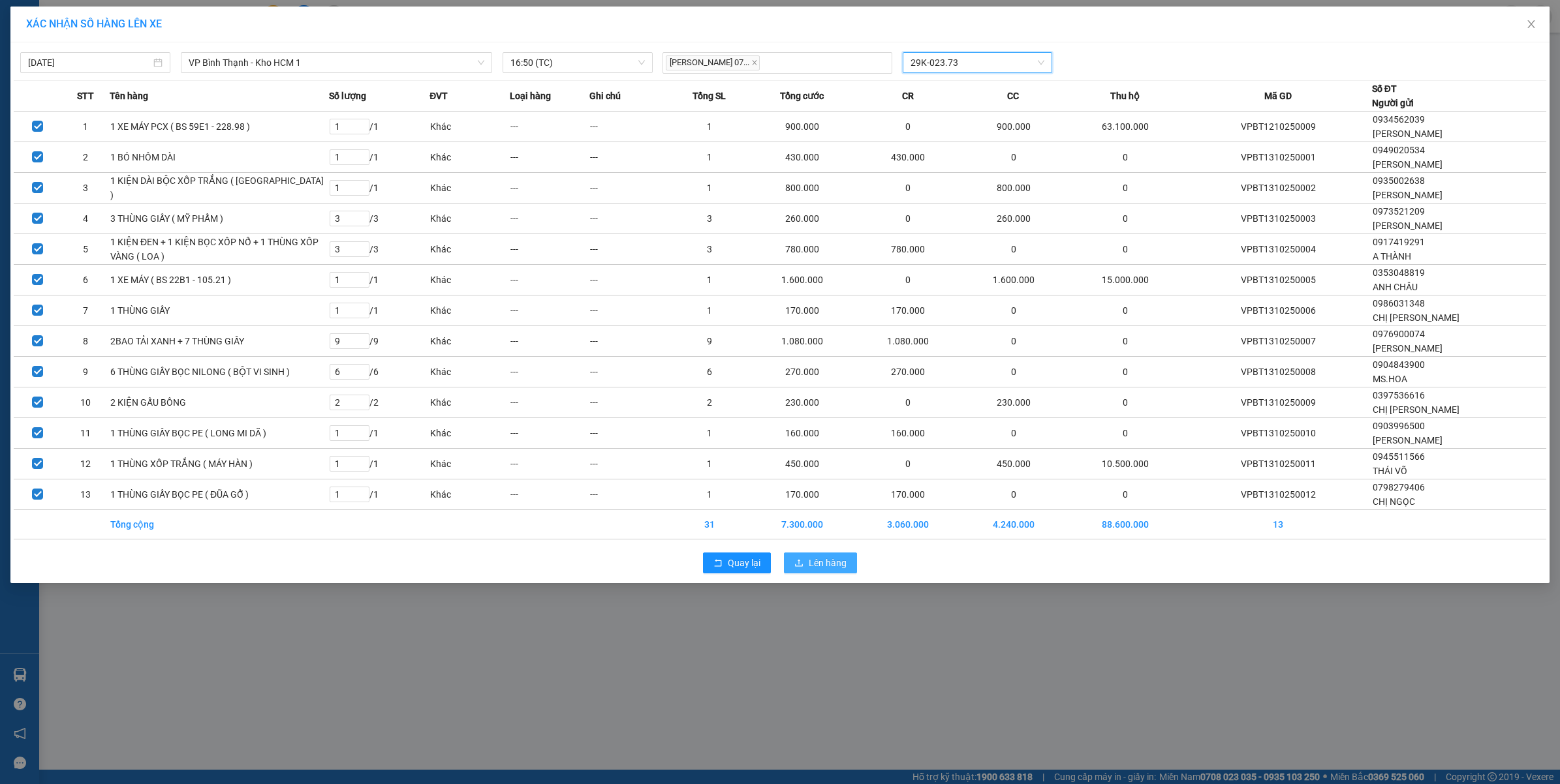
click at [811, 570] on span "Lên hàng" at bounding box center [828, 563] width 38 height 14
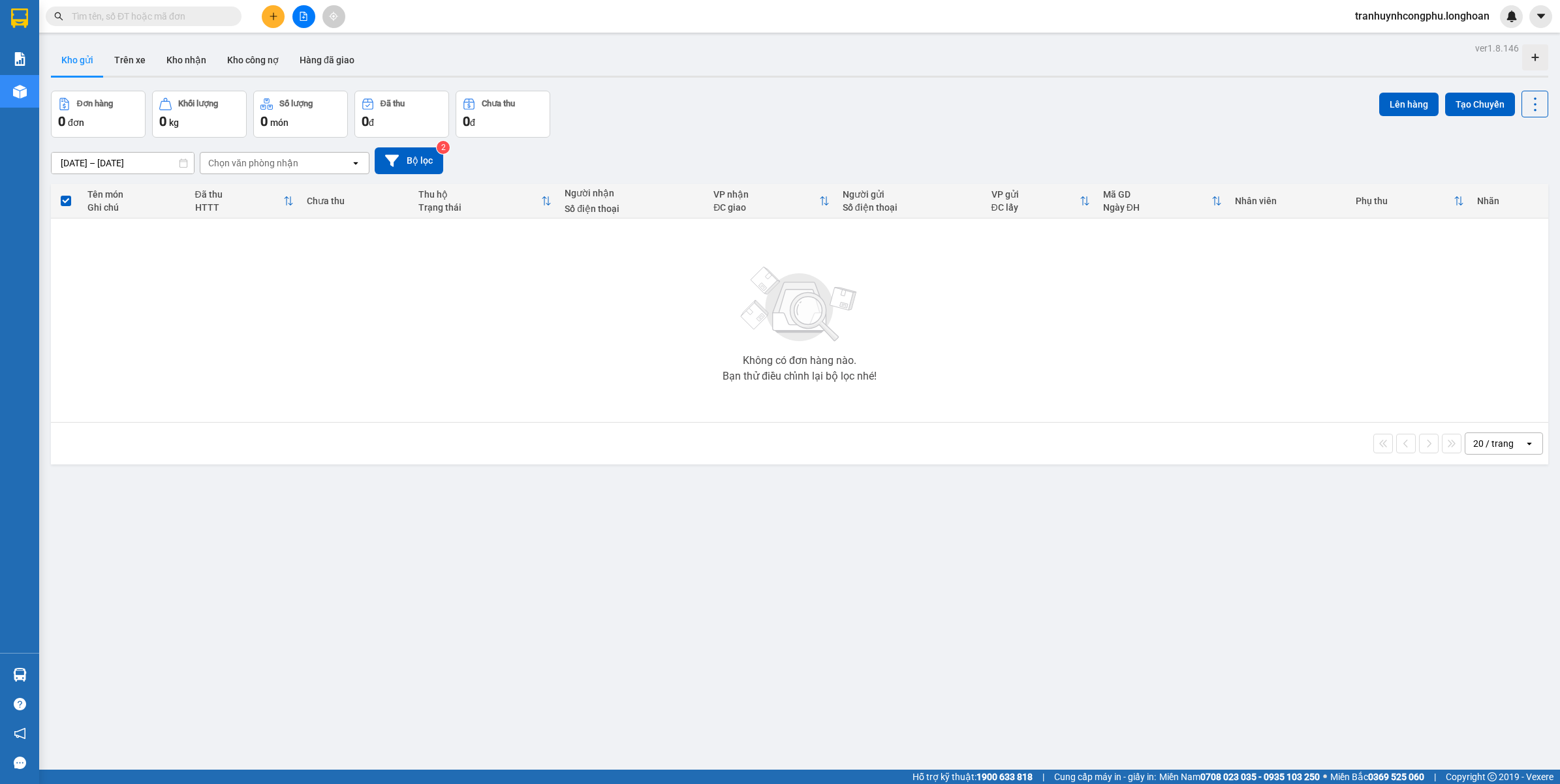
click at [621, 594] on div "ver 1.8.146 Kho gửi Trên xe Kho nhận Kho công nợ Hàng đã giao Đơn hàng 0 đơn Kh…" at bounding box center [799, 430] width 1508 height 784
click at [971, 636] on div "ver 1.8.146 Kho gửi Trên xe Kho nhận Kho công nợ Hàng đã giao Đơn hàng 0 đơn Kh…" at bounding box center [799, 430] width 1508 height 784
click at [124, 19] on input "text" at bounding box center [149, 16] width 154 height 14
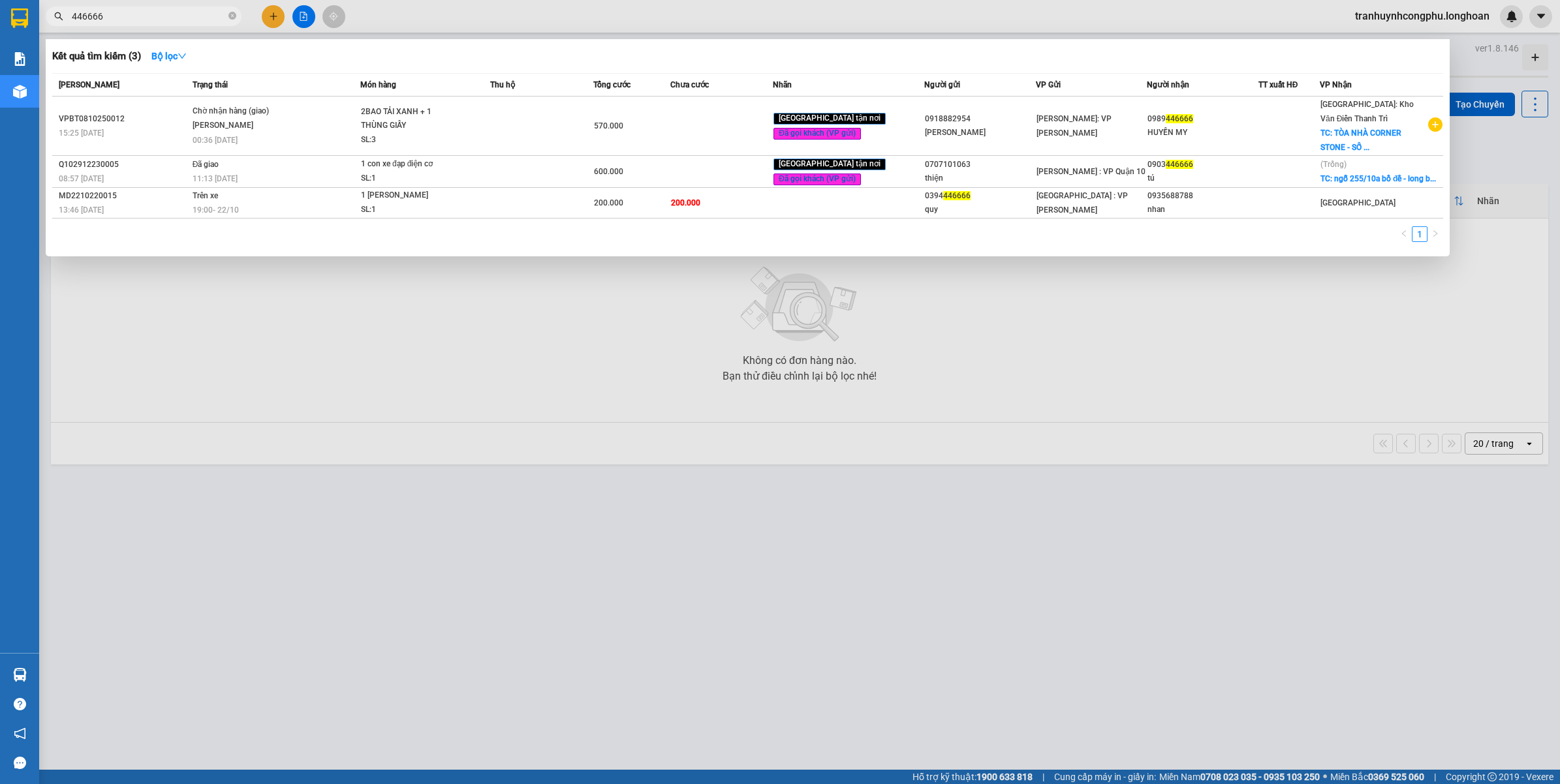
click at [335, 709] on div at bounding box center [780, 392] width 1560 height 784
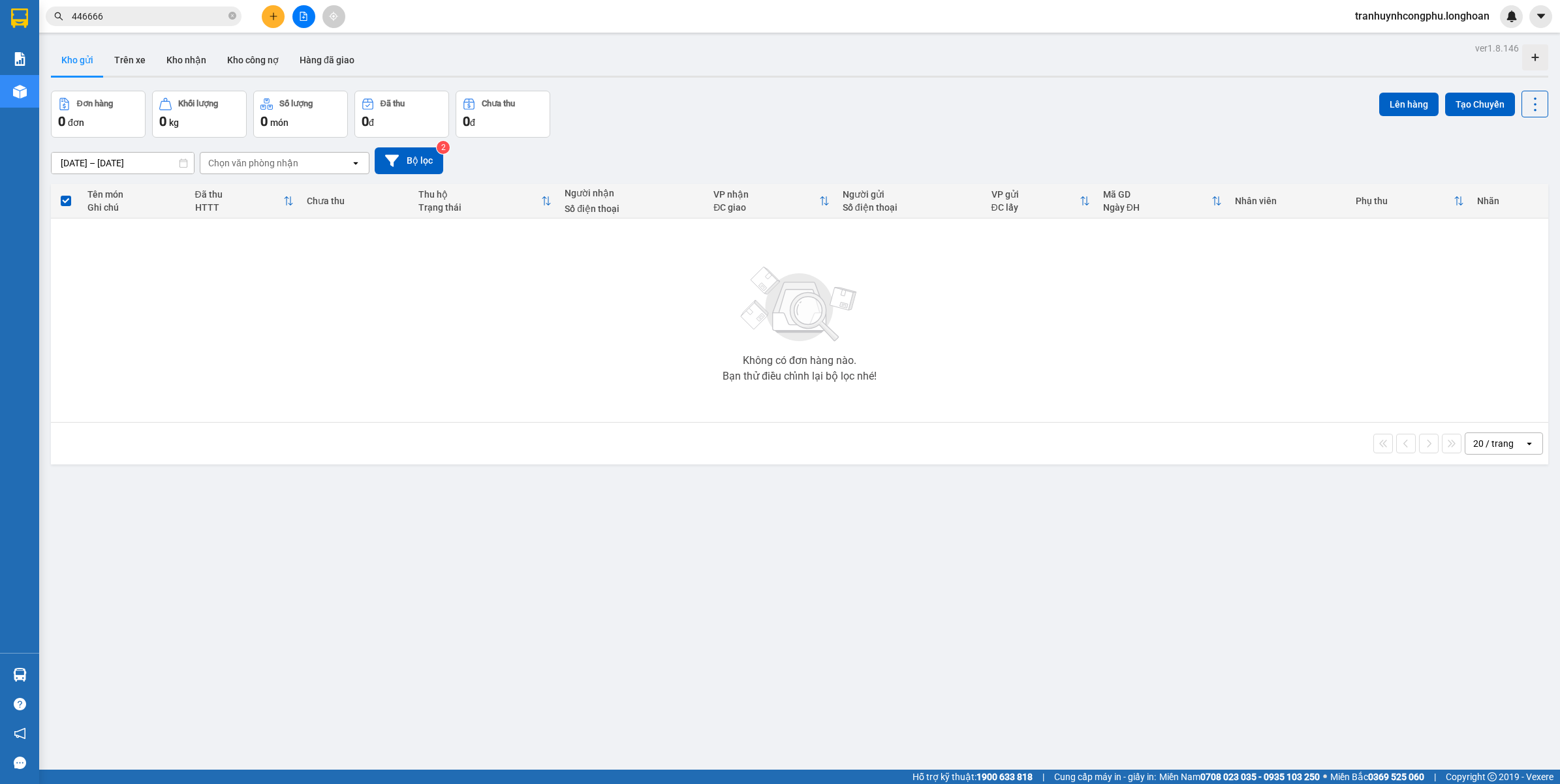
click at [117, 16] on input "446666" at bounding box center [149, 16] width 154 height 14
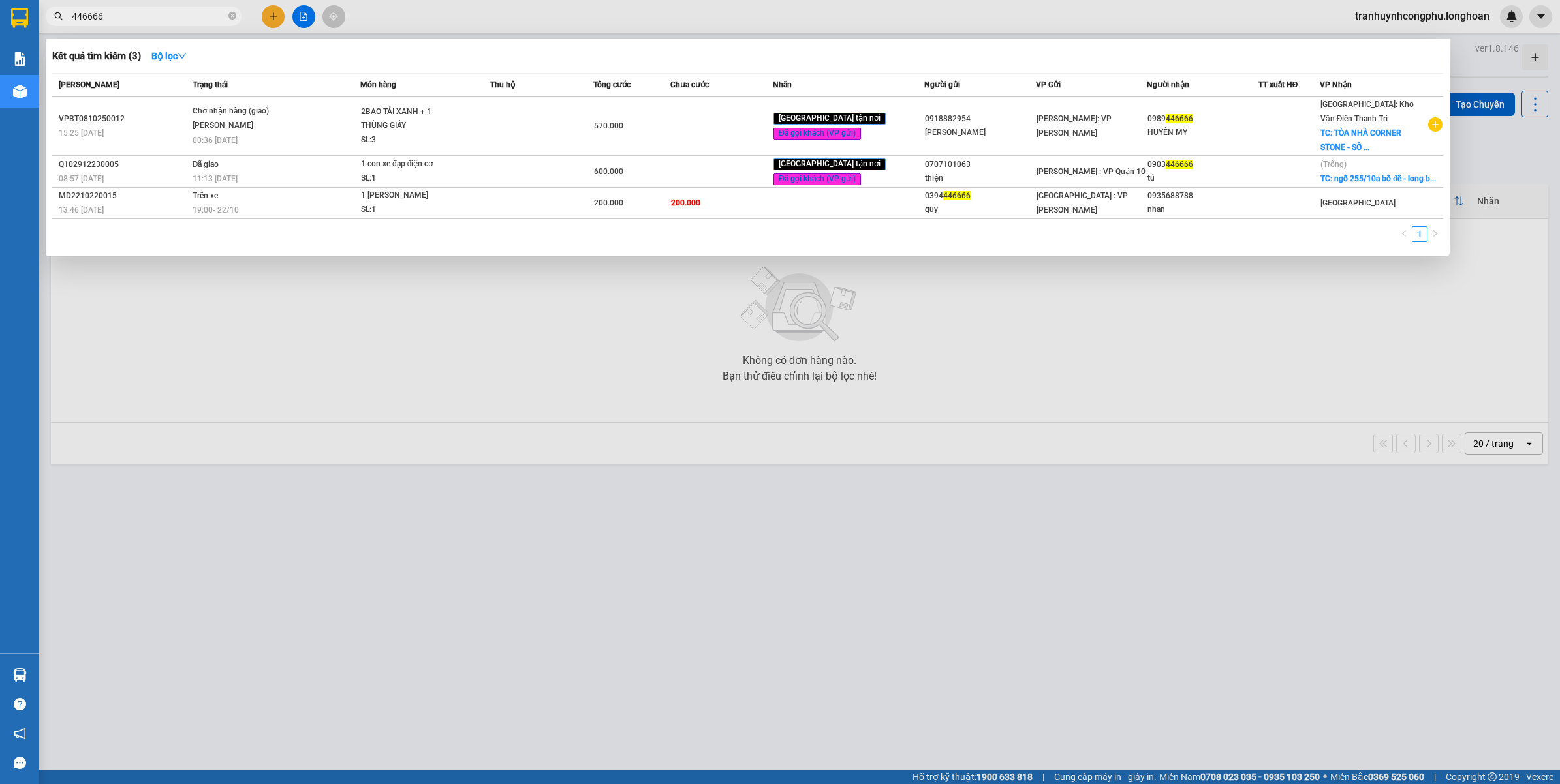
click at [117, 16] on input "446666" at bounding box center [149, 16] width 154 height 14
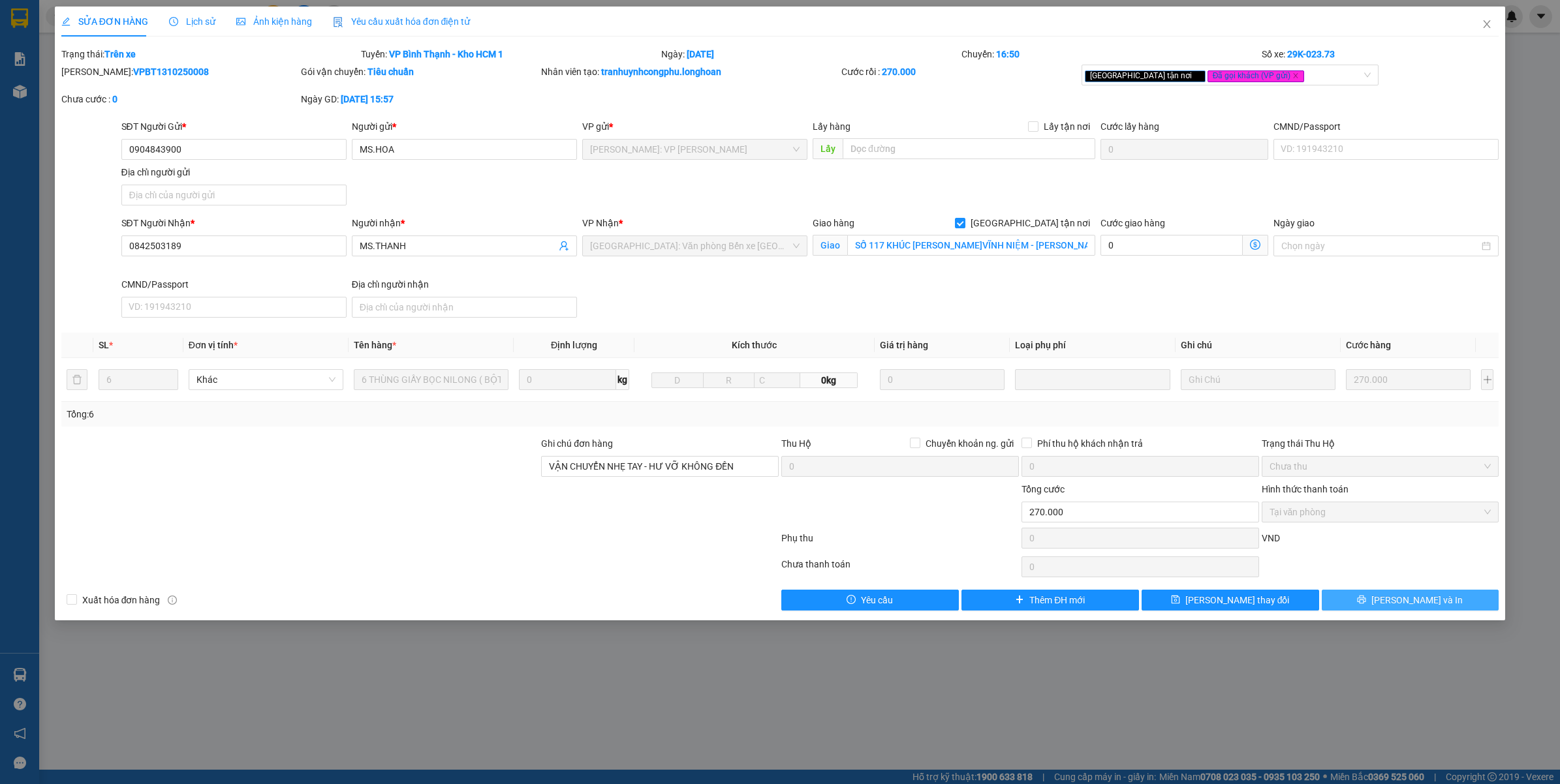
click at [1366, 597] on icon "printer" at bounding box center [1362, 599] width 9 height 9
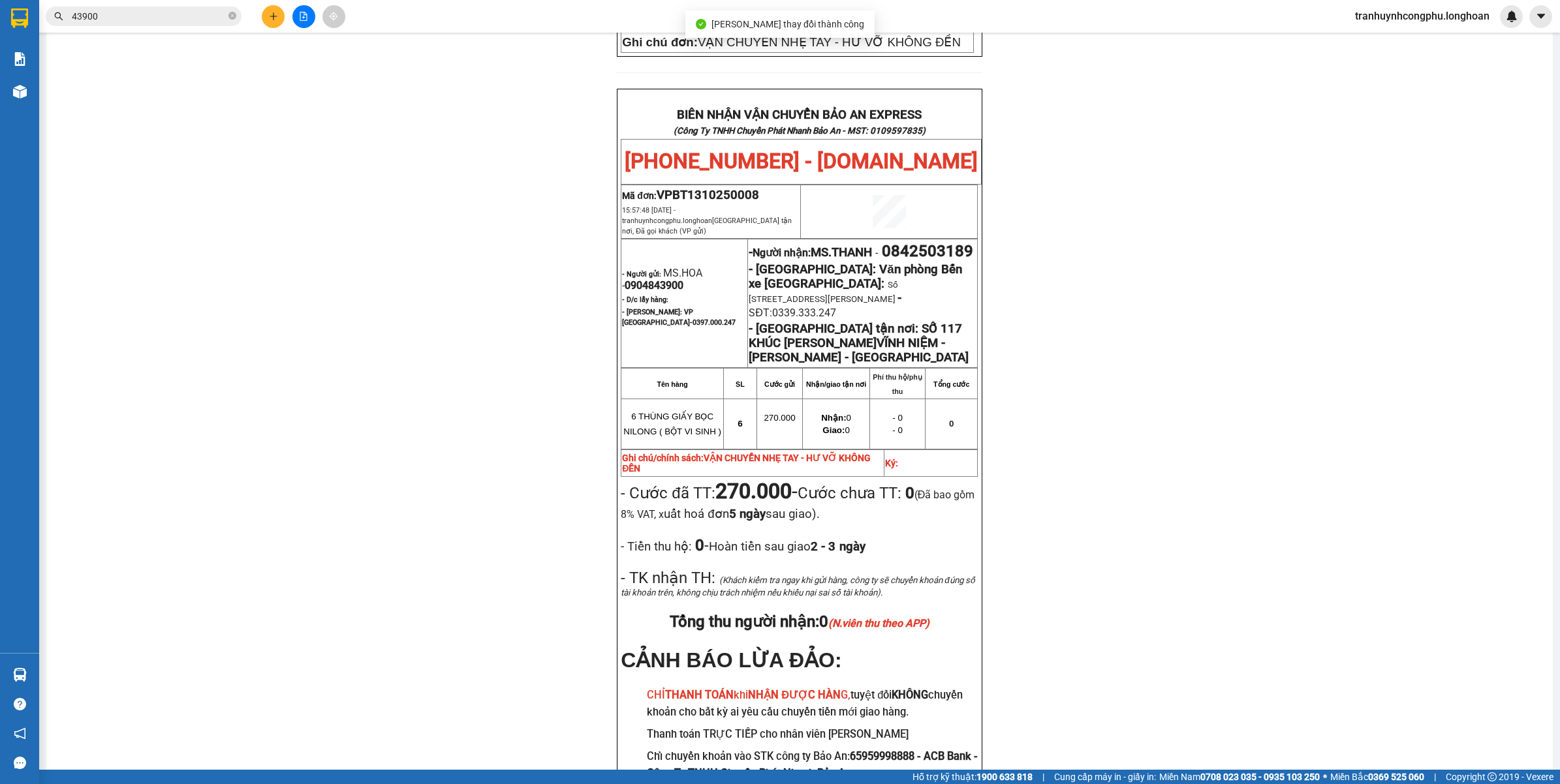
scroll to position [650, 0]
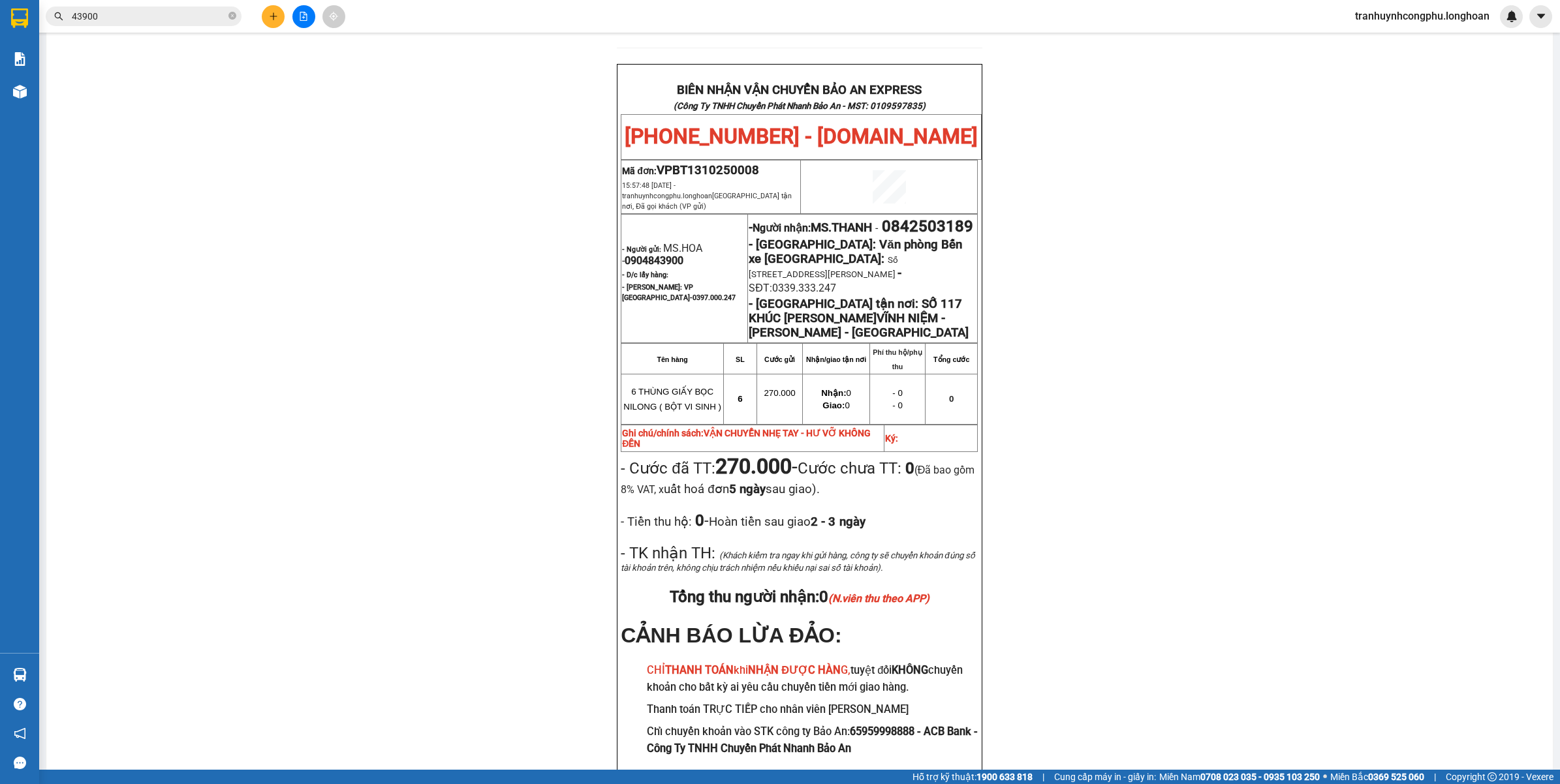
click at [357, 527] on div "PHIẾU DÁN LÊN HÀNG Ngày in phiếu: 16:52 ngày 13-10-2025 CSKH: 1900.06.88.33 CÔN…" at bounding box center [799, 138] width 1475 height 1351
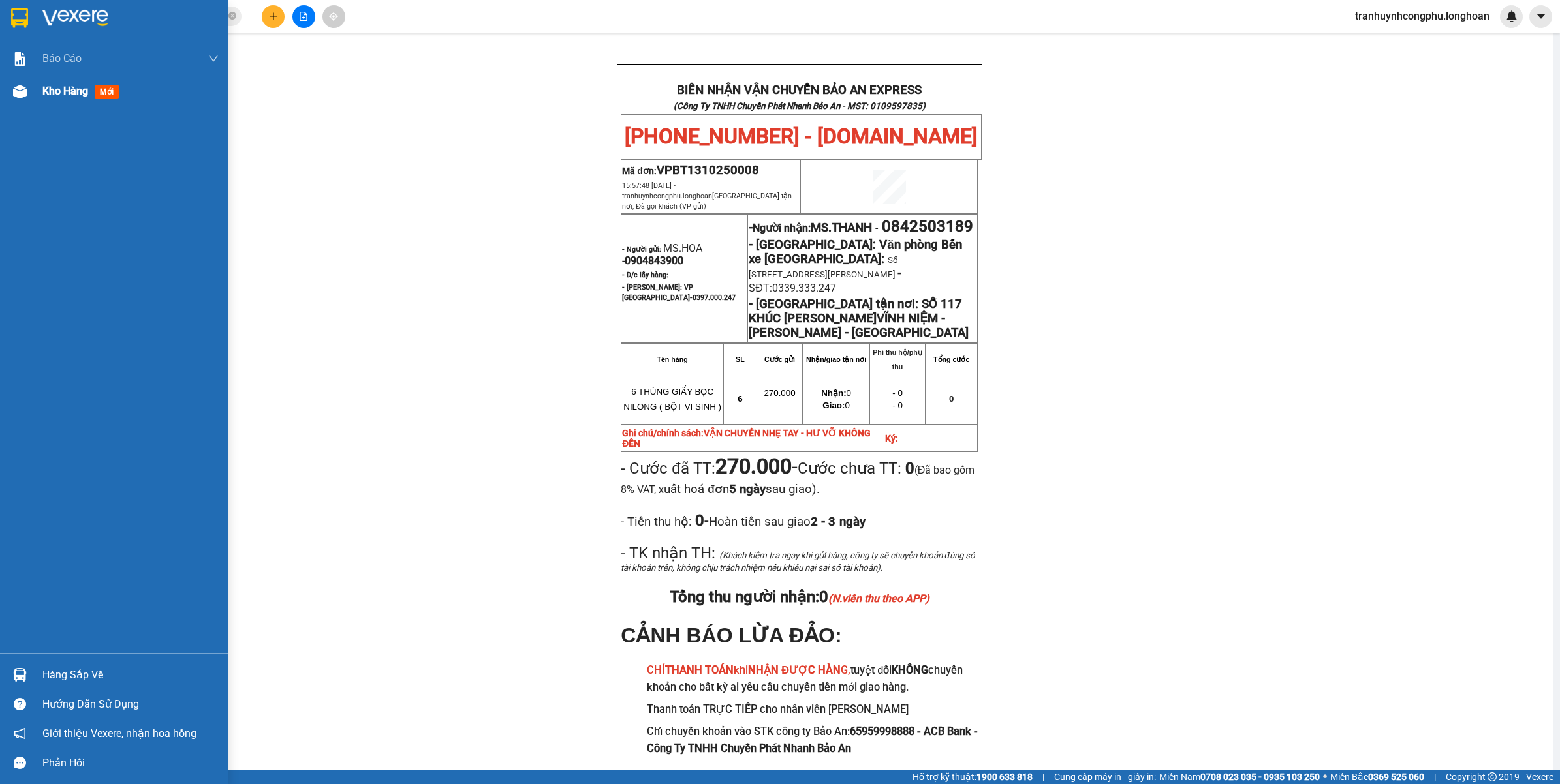
click at [13, 93] on img at bounding box center [19, 91] width 13 height 13
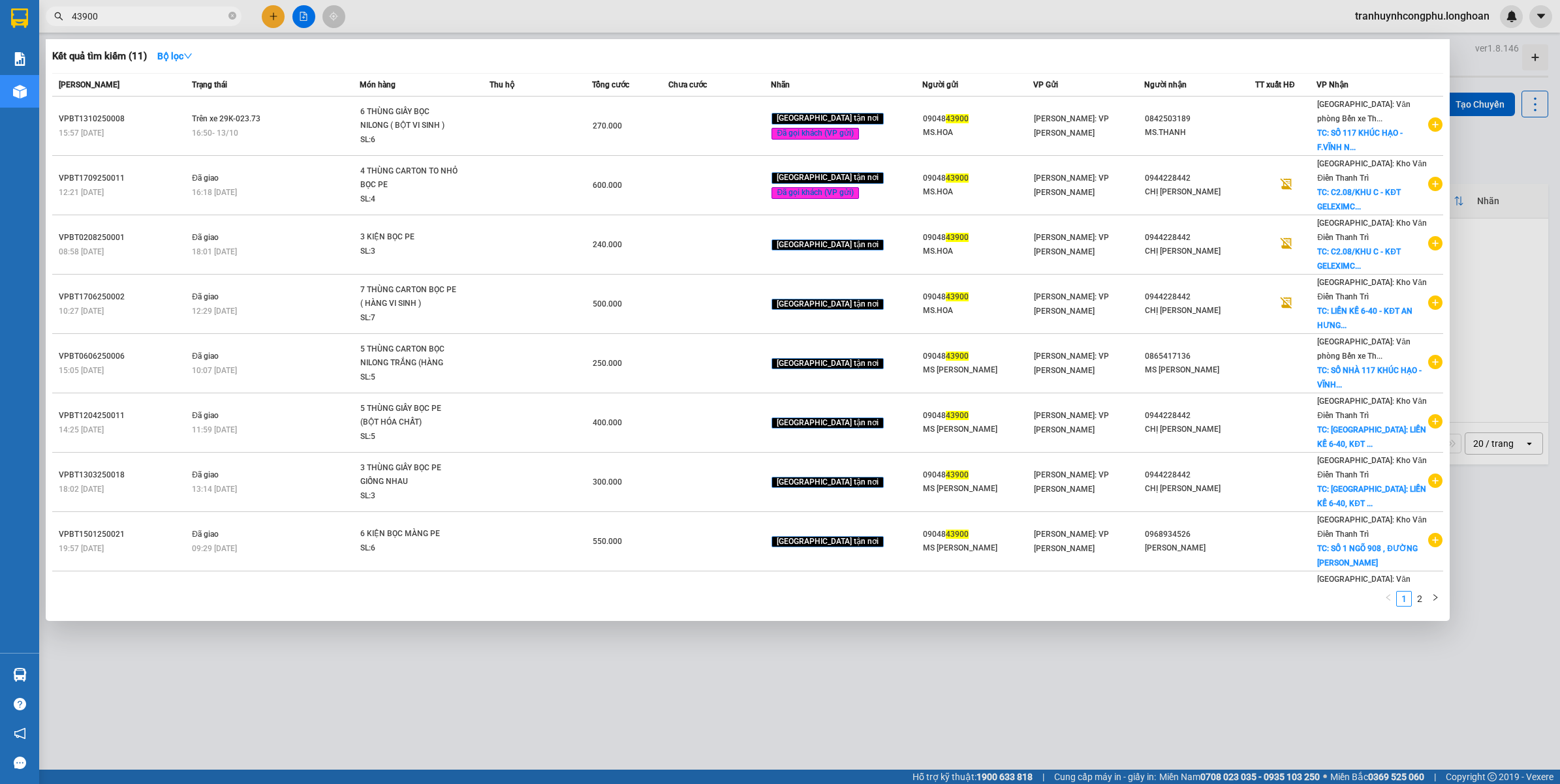
click at [146, 25] on span "43900" at bounding box center [144, 16] width 196 height 19
click at [150, 18] on input "43900" at bounding box center [149, 16] width 154 height 14
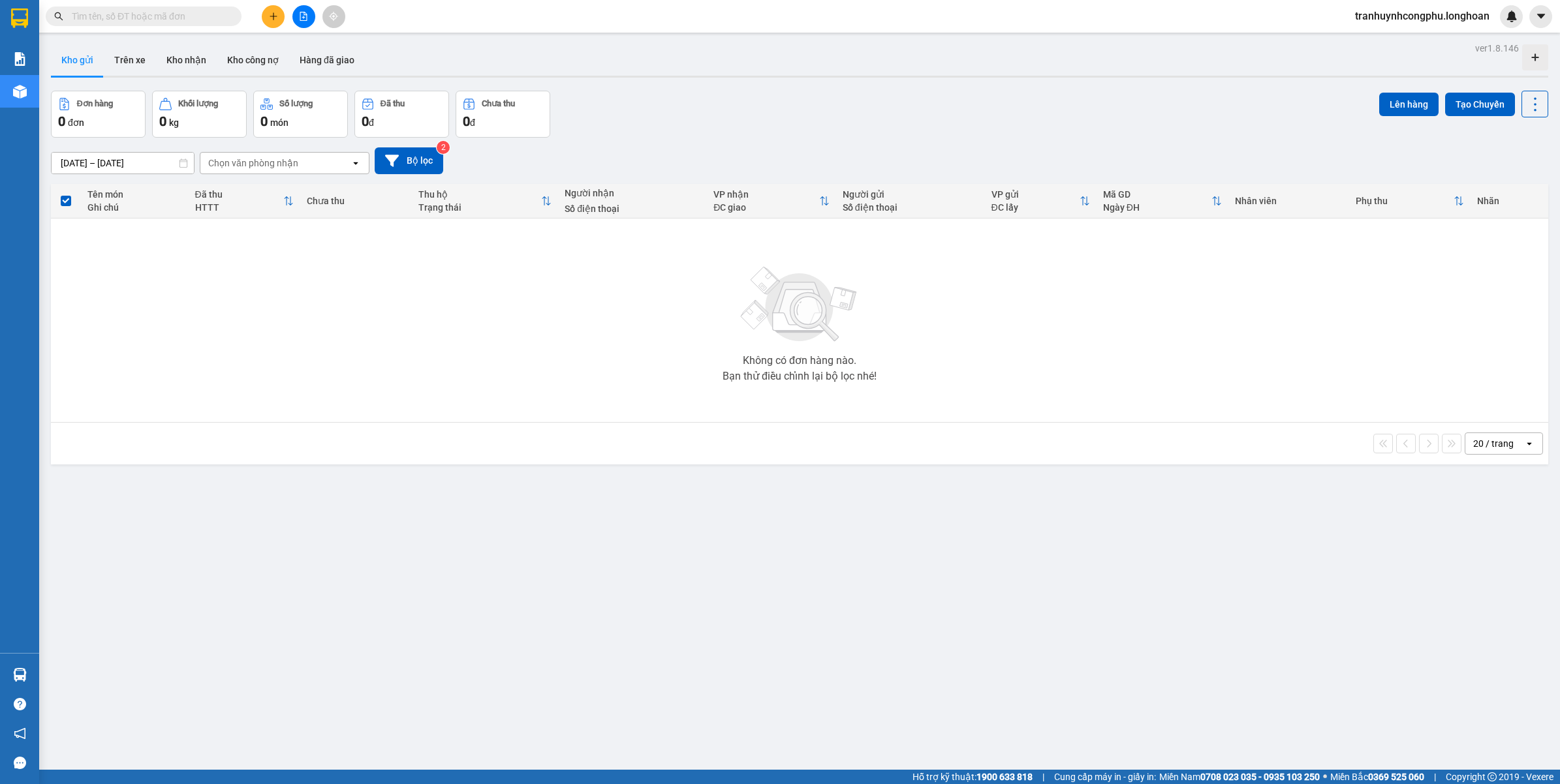
click at [781, 131] on div "Đơn hàng 0 đơn Khối lượng 0 kg Số lượng 0 món Đã thu 0 đ Chưa thu 0 đ Lên hàng …" at bounding box center [799, 114] width 1498 height 47
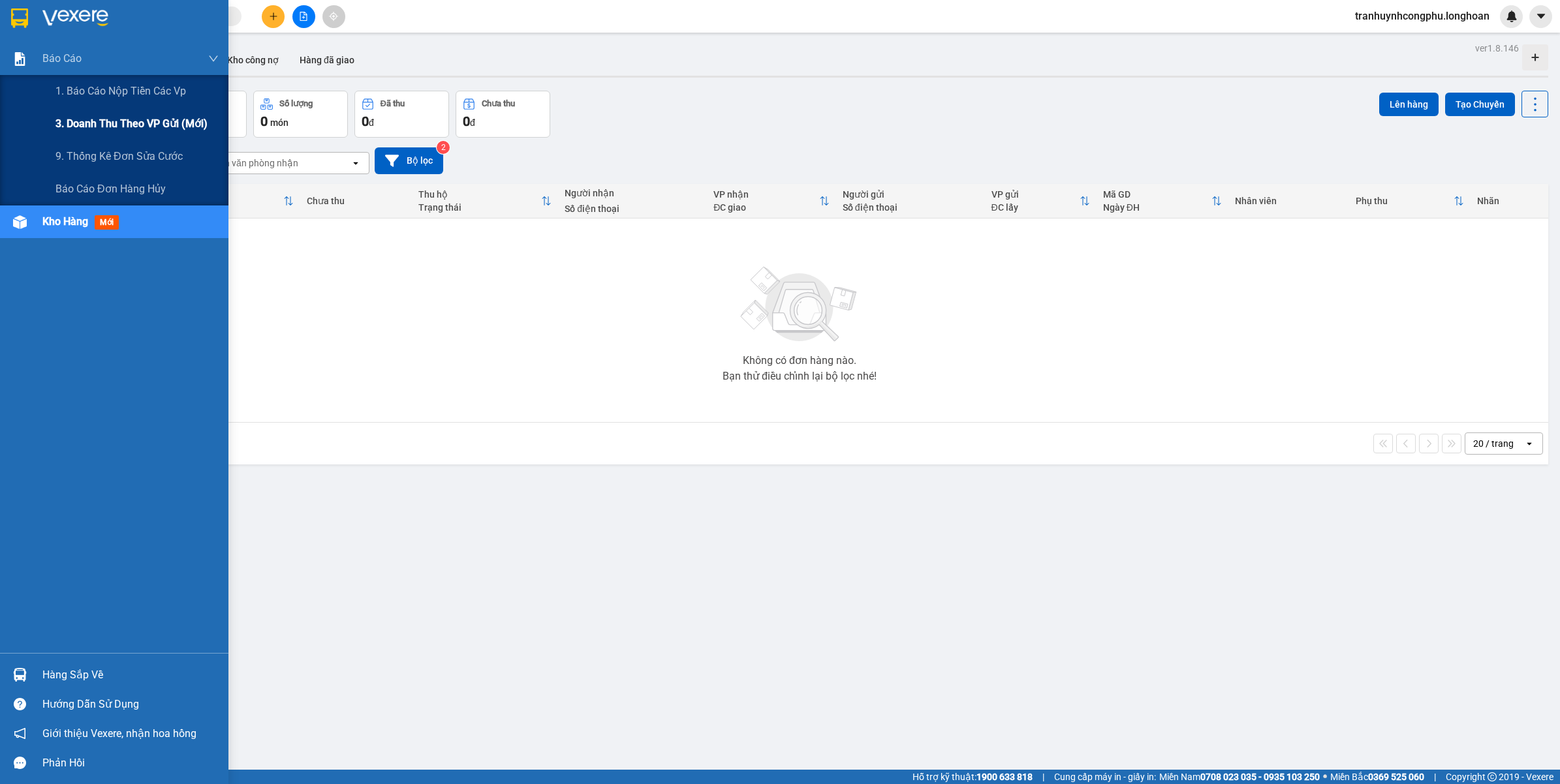
click at [85, 122] on span "3. Doanh Thu theo VP Gửi (mới)" at bounding box center [131, 124] width 152 height 16
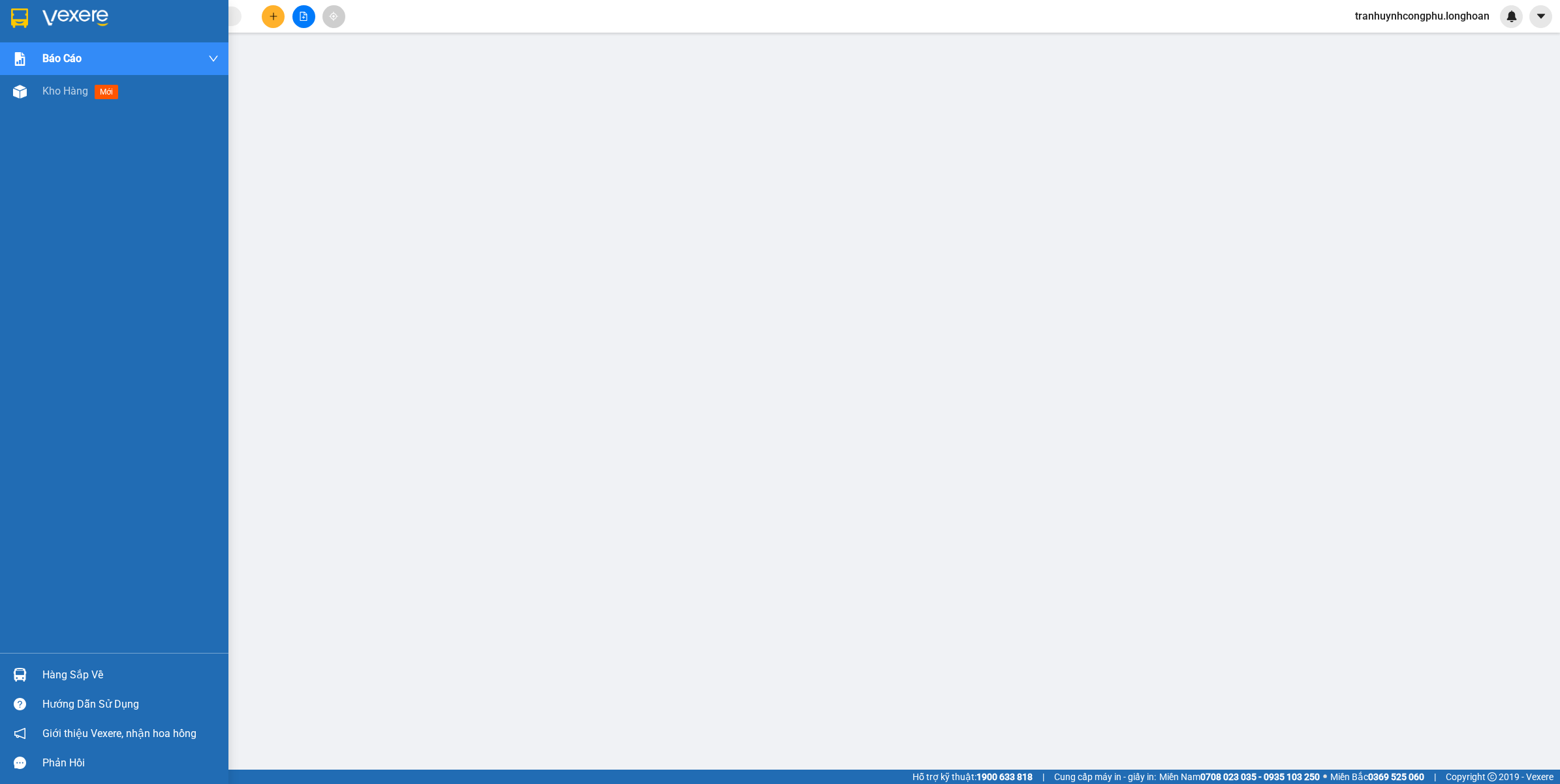
click at [8, 93] on div at bounding box center [19, 91] width 23 height 23
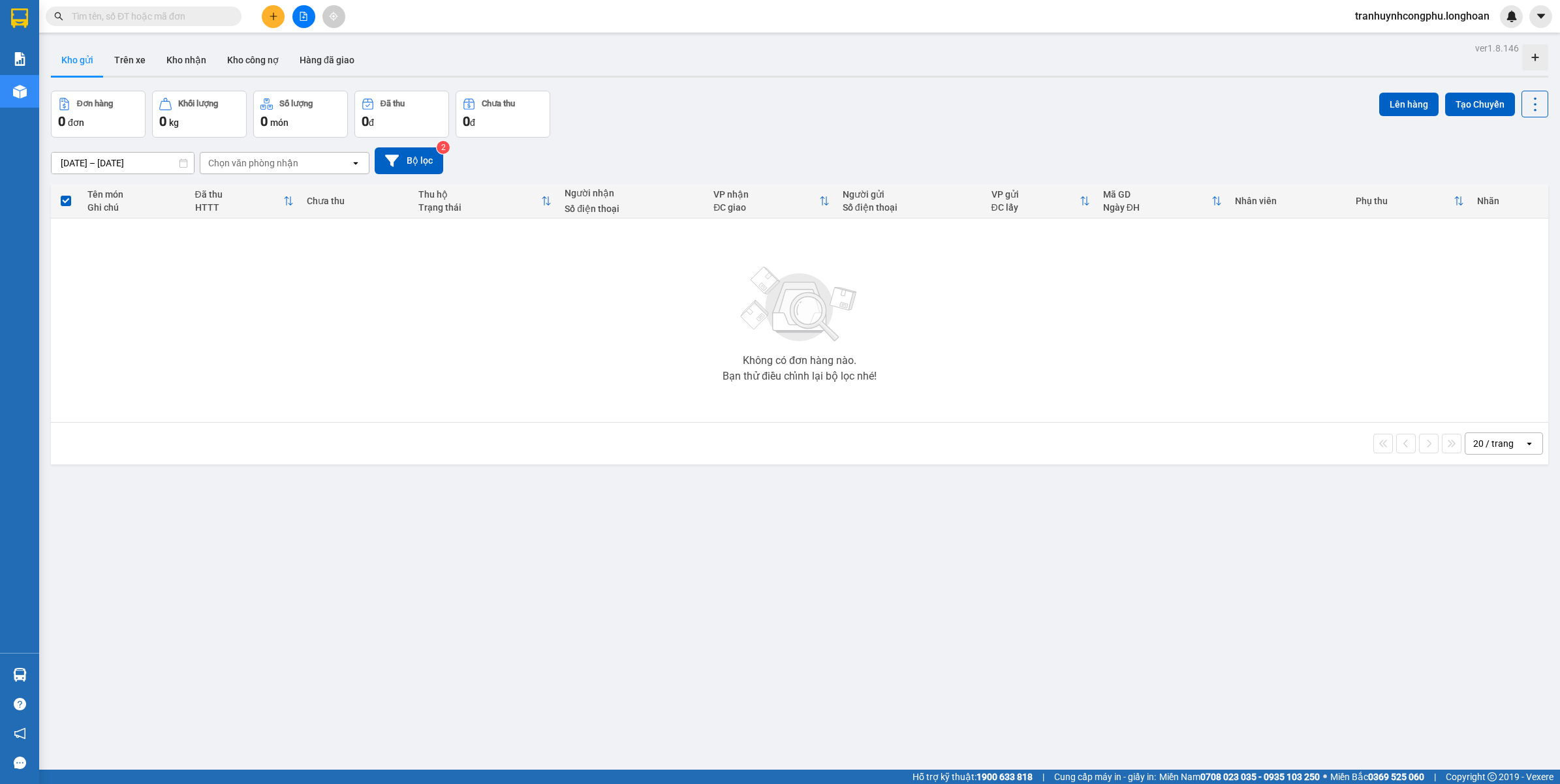
click at [414, 614] on div "ver 1.8.146 Kho gửi Trên xe Kho nhận Kho công nợ Hàng đã giao Đơn hàng 0 đơn Kh…" at bounding box center [799, 430] width 1508 height 784
click at [270, 17] on button at bounding box center [273, 16] width 23 height 23
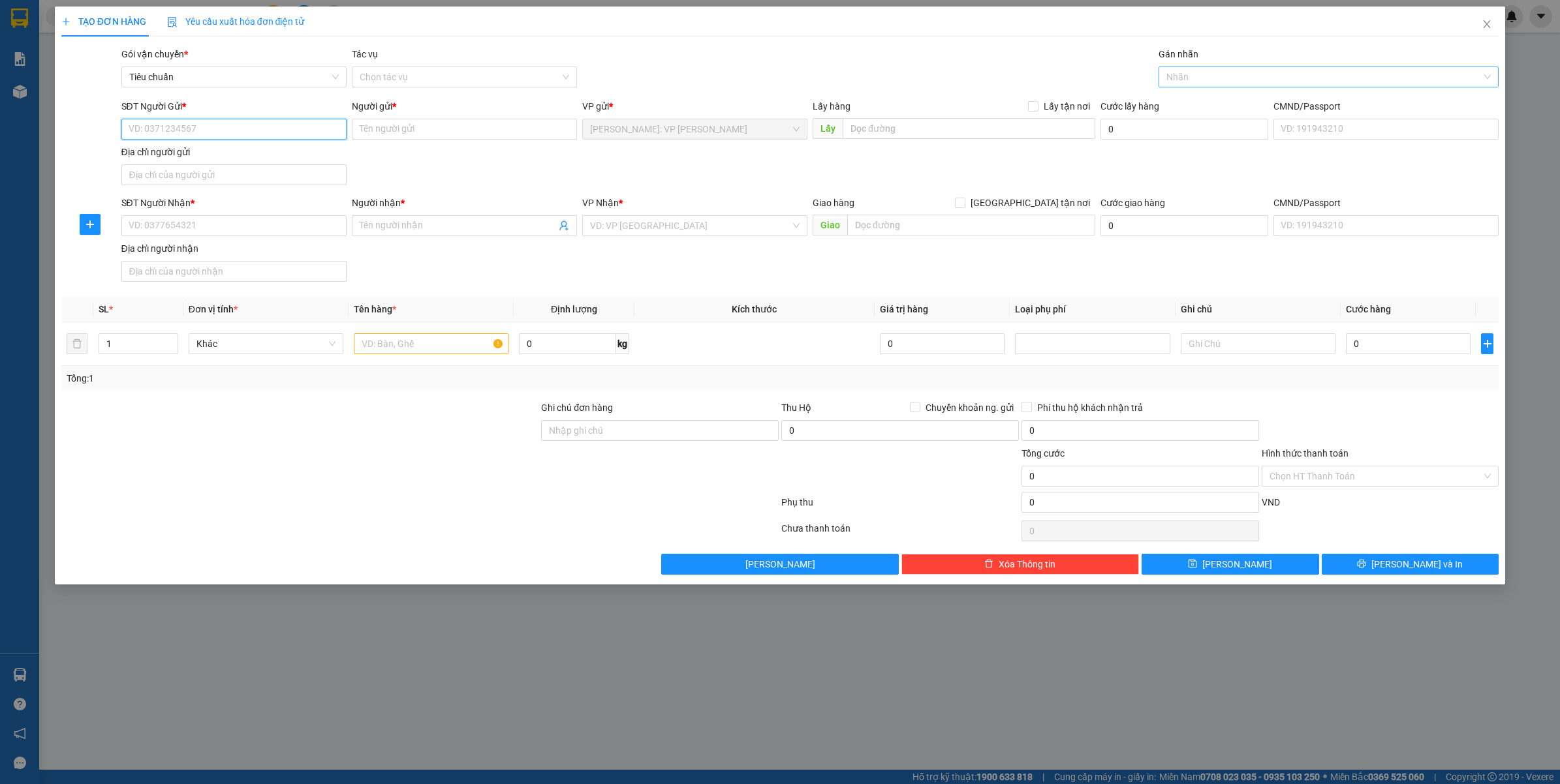
click at [1185, 79] on div at bounding box center [1323, 77] width 322 height 16
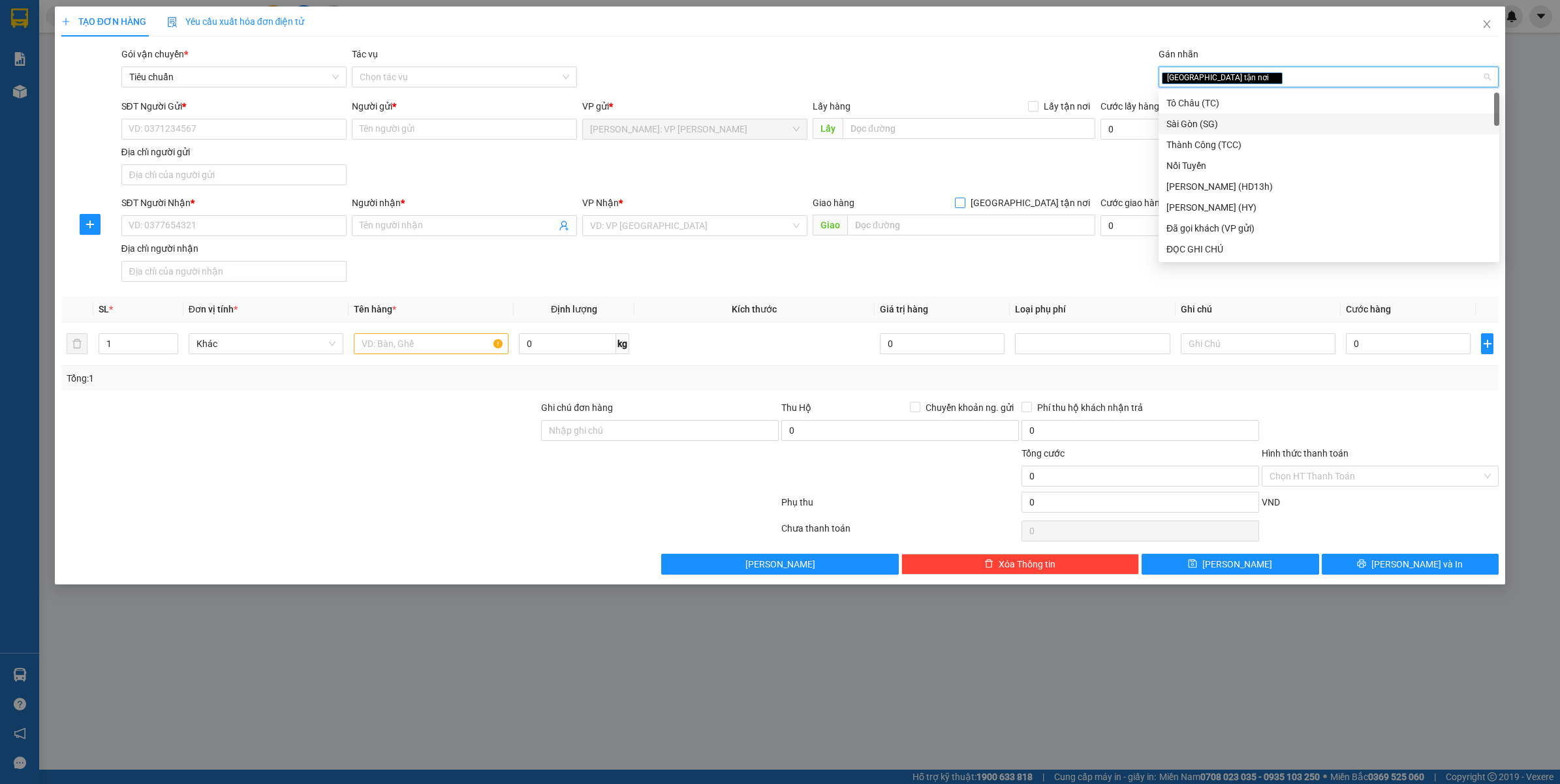
click at [1051, 200] on span "[GEOGRAPHIC_DATA] tận nơi" at bounding box center [1031, 203] width 130 height 14
click at [964, 200] on input "[GEOGRAPHIC_DATA] tận nơi" at bounding box center [959, 203] width 9 height 9
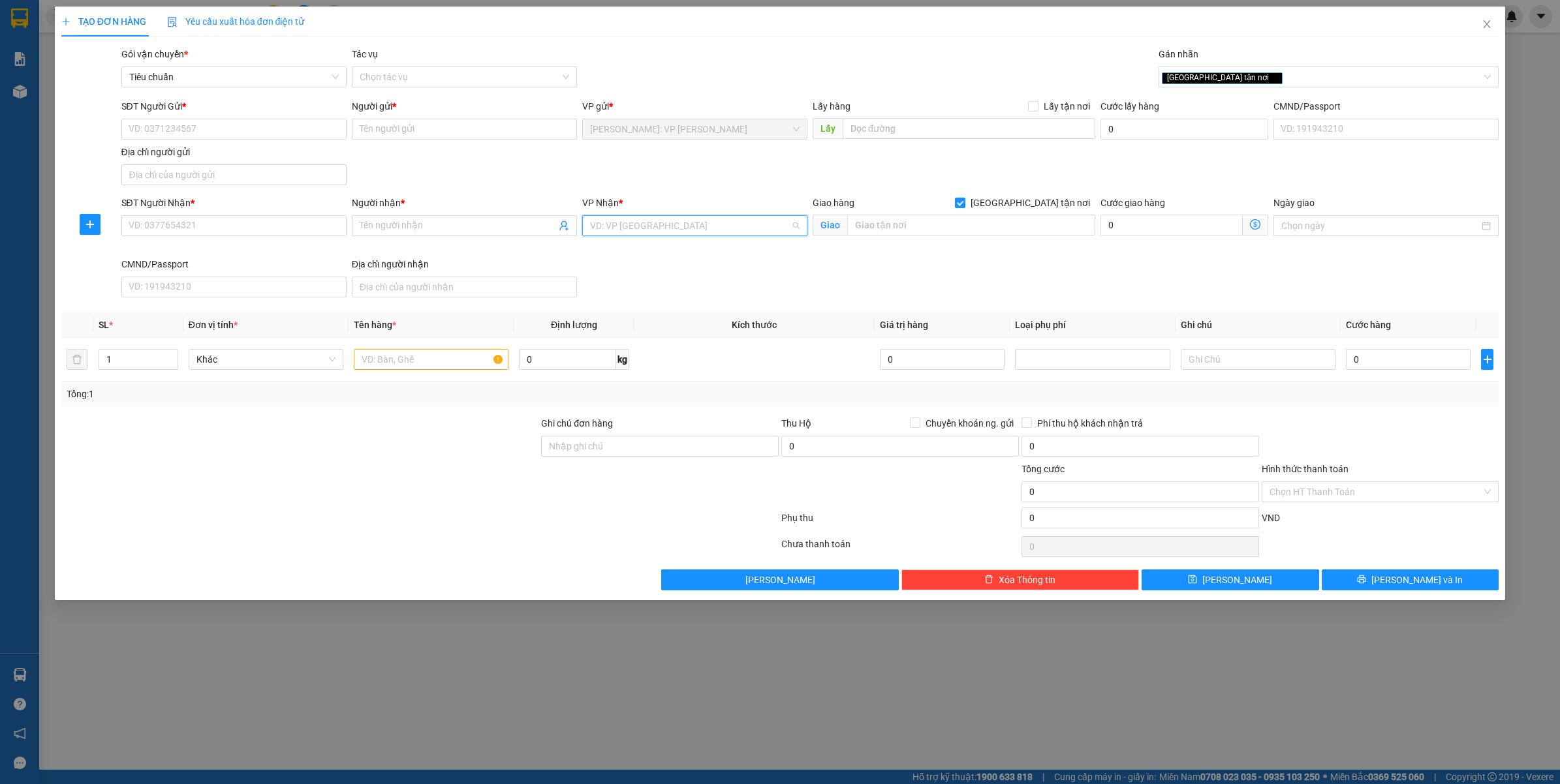
click at [722, 220] on input "search" at bounding box center [690, 226] width 200 height 19
click at [676, 292] on div "[GEOGRAPHIC_DATA]: Kho Văn Điển Thanh Trì" at bounding box center [717, 294] width 255 height 14
click at [172, 222] on input "SĐT Người Nhận *" at bounding box center [233, 226] width 225 height 21
click at [1285, 77] on input "Gán nhãn" at bounding box center [1286, 77] width 2 height 16
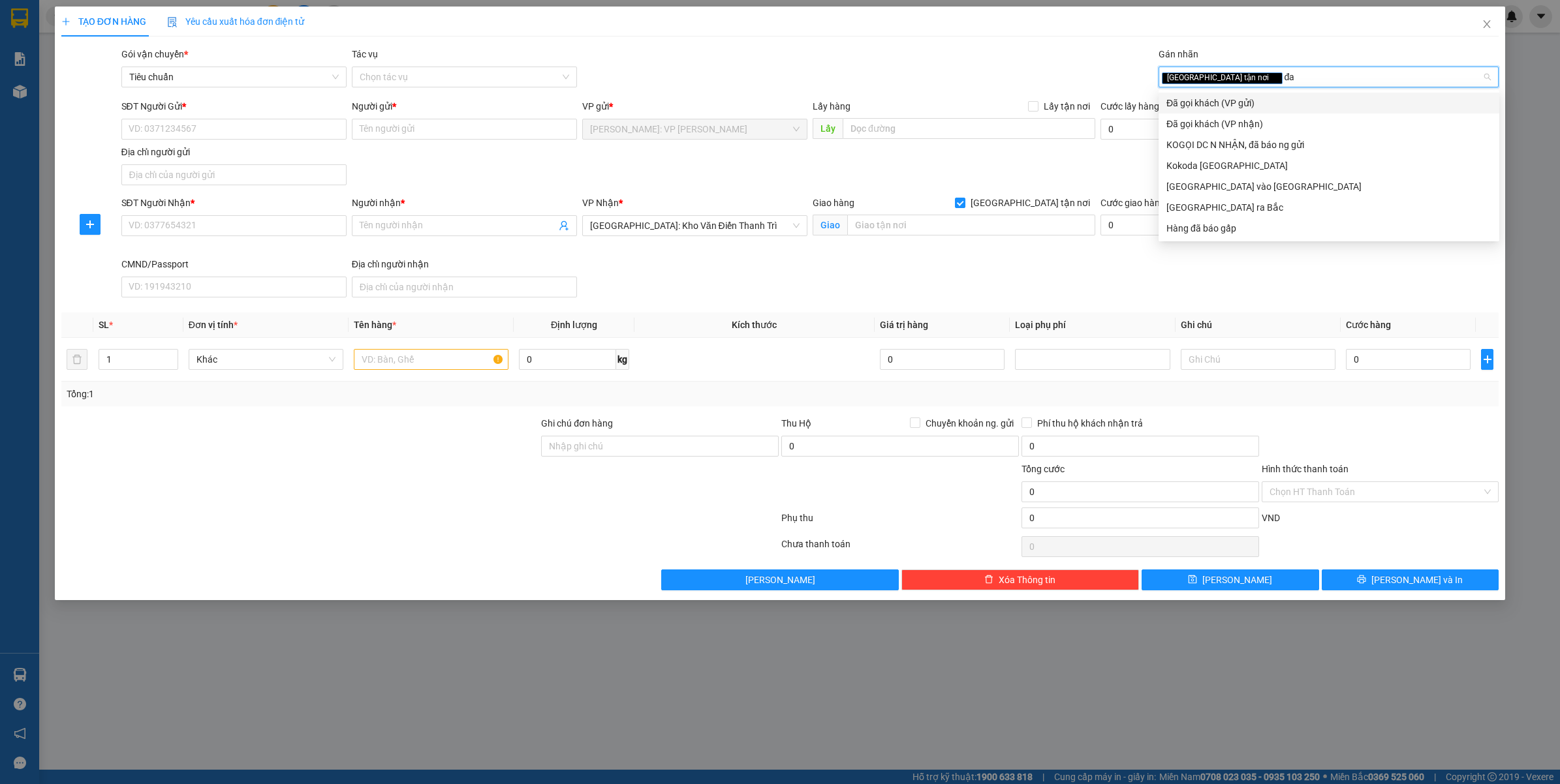
click at [1174, 96] on div "Đã gọi khách (VP gửi)" at bounding box center [1329, 102] width 325 height 14
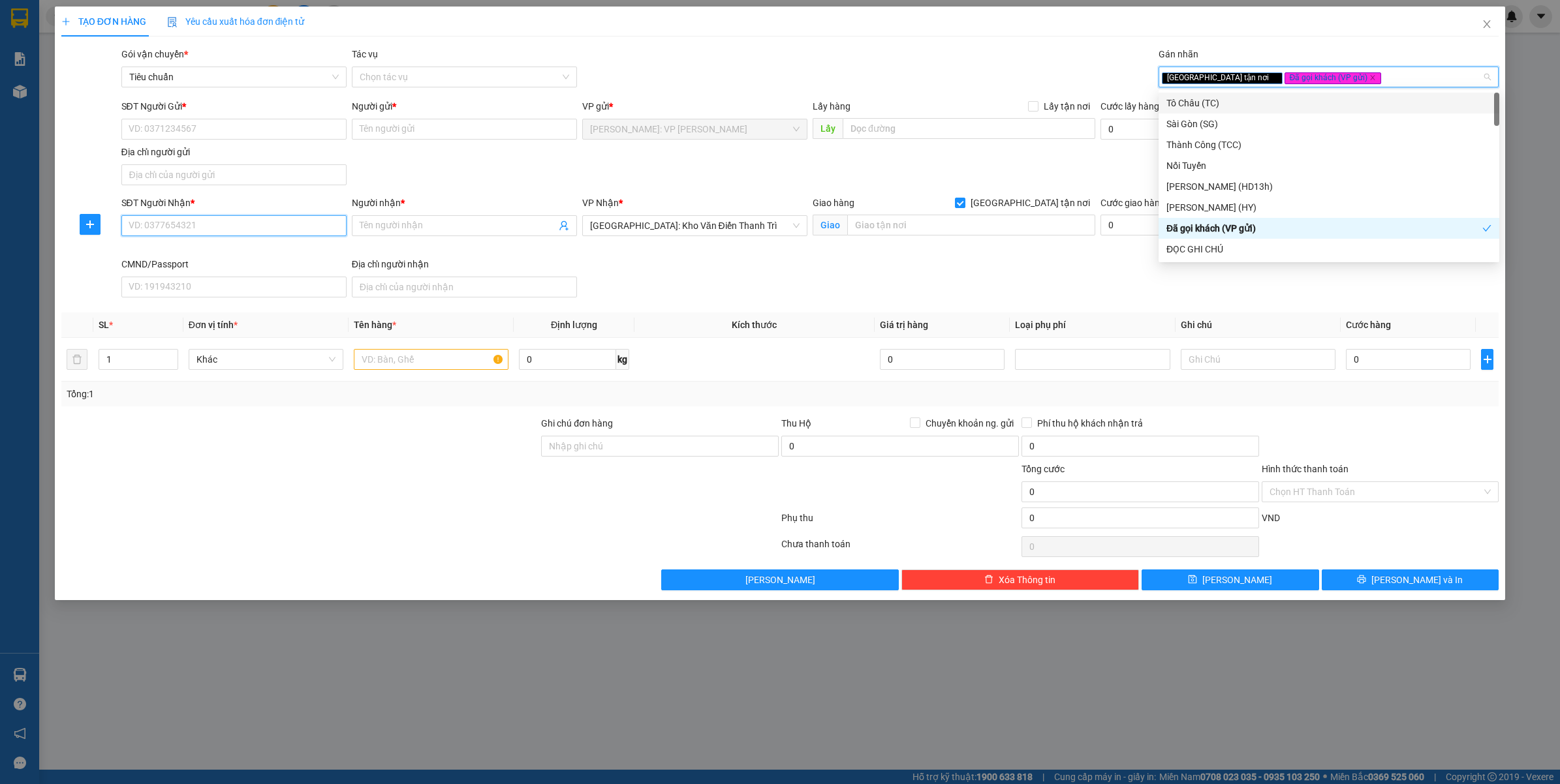
click at [163, 233] on input "SĐT Người Nhận *" at bounding box center [233, 226] width 225 height 21
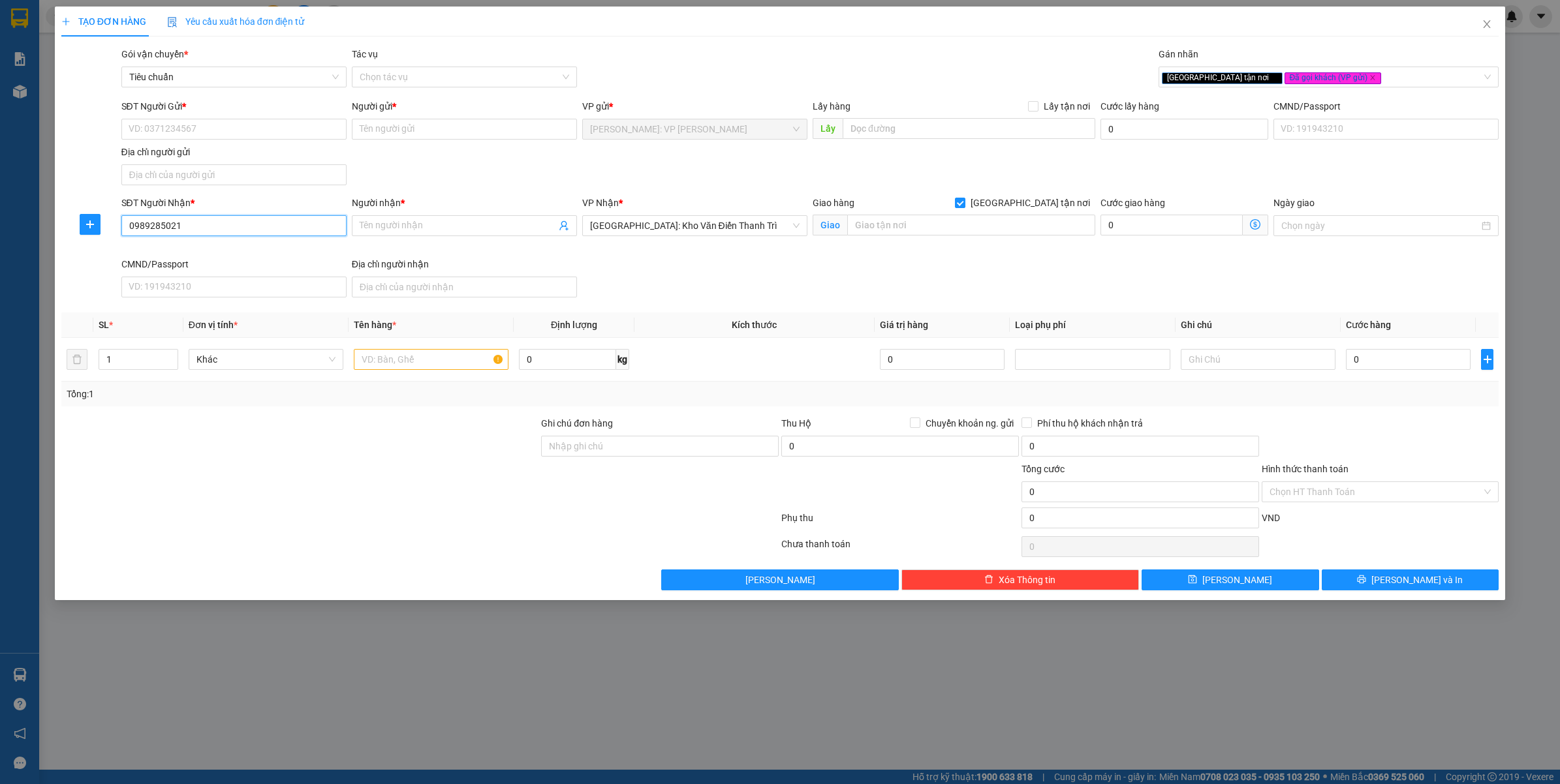
click at [226, 223] on input "0989285021" at bounding box center [233, 226] width 225 height 21
click at [505, 226] on input "Người nhận *" at bounding box center [458, 225] width 197 height 14
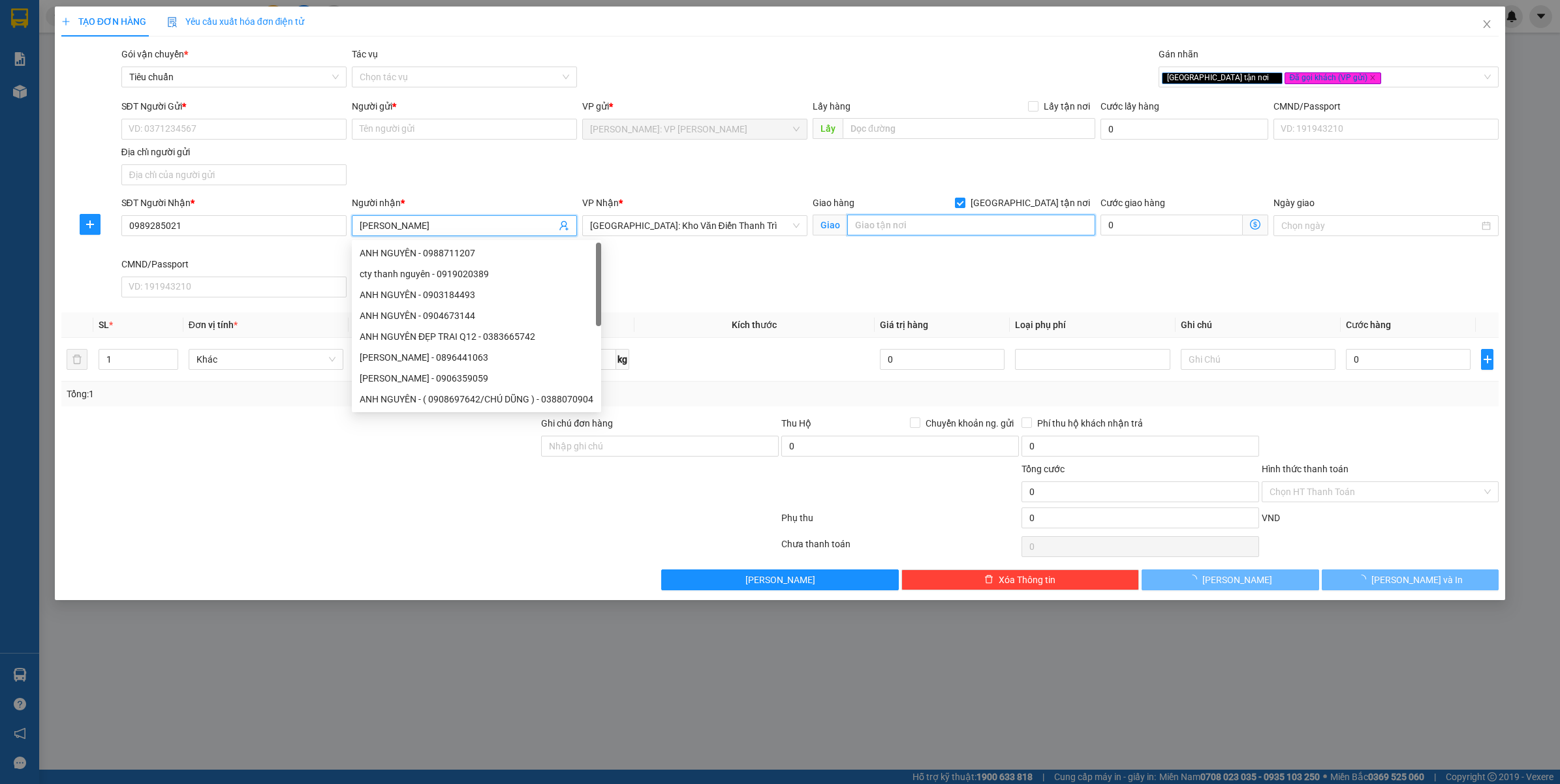
click at [1006, 226] on input "text" at bounding box center [971, 225] width 248 height 21
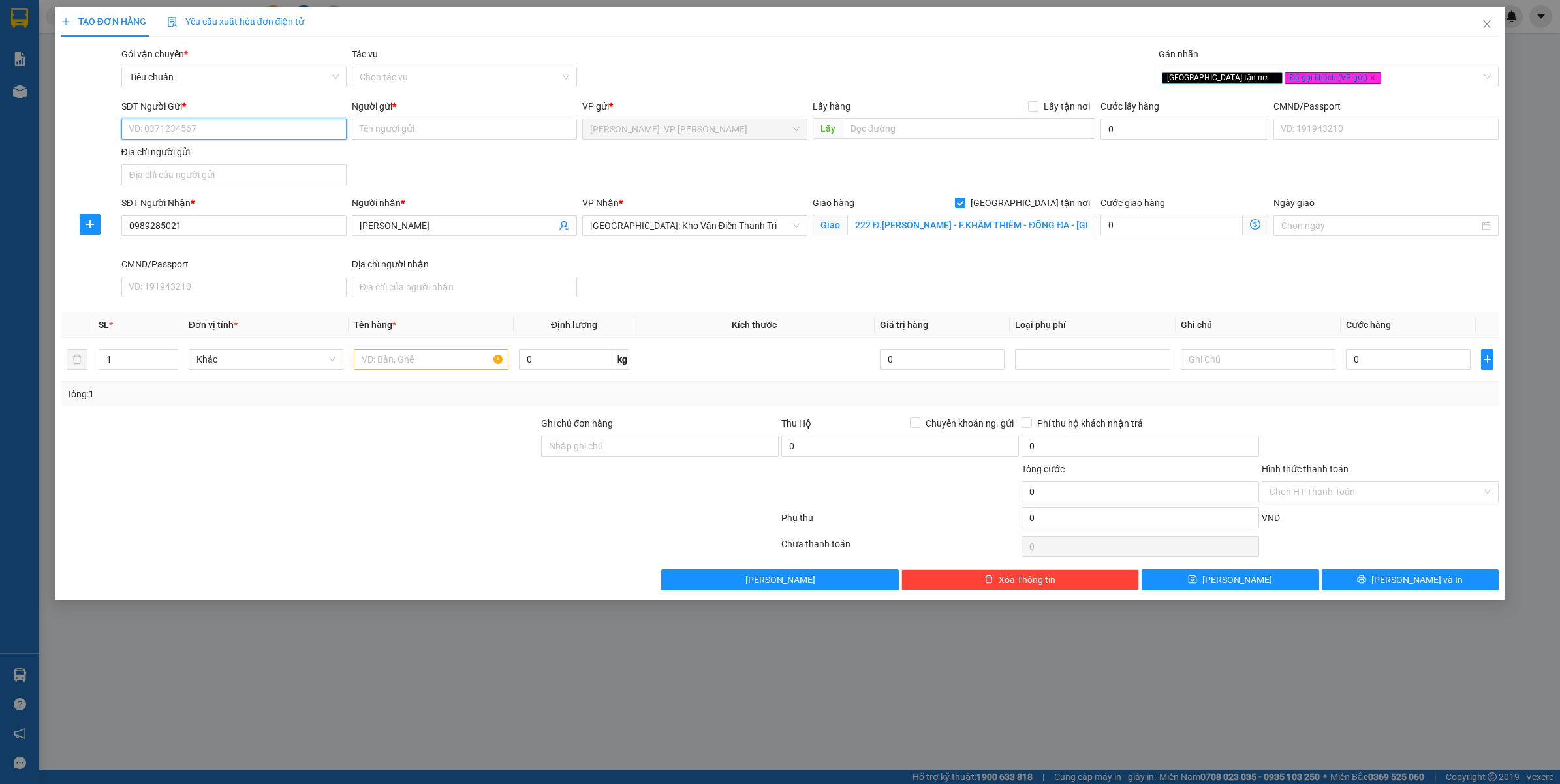
click at [232, 119] on input "SĐT Người Gửi *" at bounding box center [233, 129] width 225 height 21
click at [208, 150] on div "0906968747 - MR.NGÂN" at bounding box center [234, 155] width 209 height 14
click at [396, 345] on td at bounding box center [431, 359] width 165 height 43
click at [406, 356] on input "text" at bounding box center [431, 359] width 155 height 21
drag, startPoint x: 580, startPoint y: 445, endPoint x: 586, endPoint y: 451, distance: 8.5
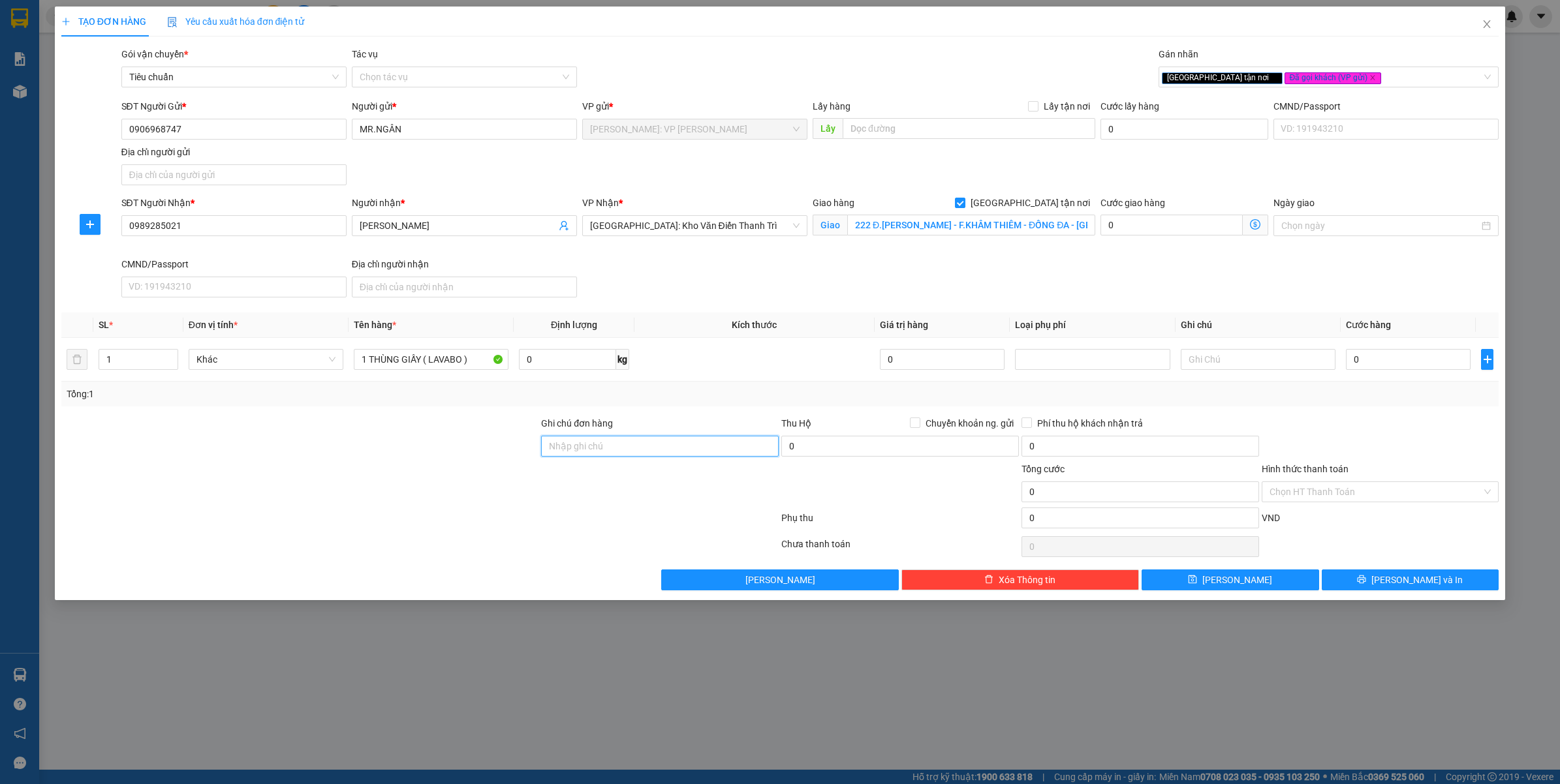
click at [580, 445] on input "Ghi chú đơn hàng" at bounding box center [660, 446] width 238 height 21
click at [445, 534] on div at bounding box center [420, 520] width 720 height 26
click at [1382, 356] on input "0" at bounding box center [1408, 359] width 125 height 21
click at [1407, 454] on div at bounding box center [1381, 439] width 240 height 46
click at [1365, 584] on button "Lưu và In" at bounding box center [1410, 580] width 177 height 21
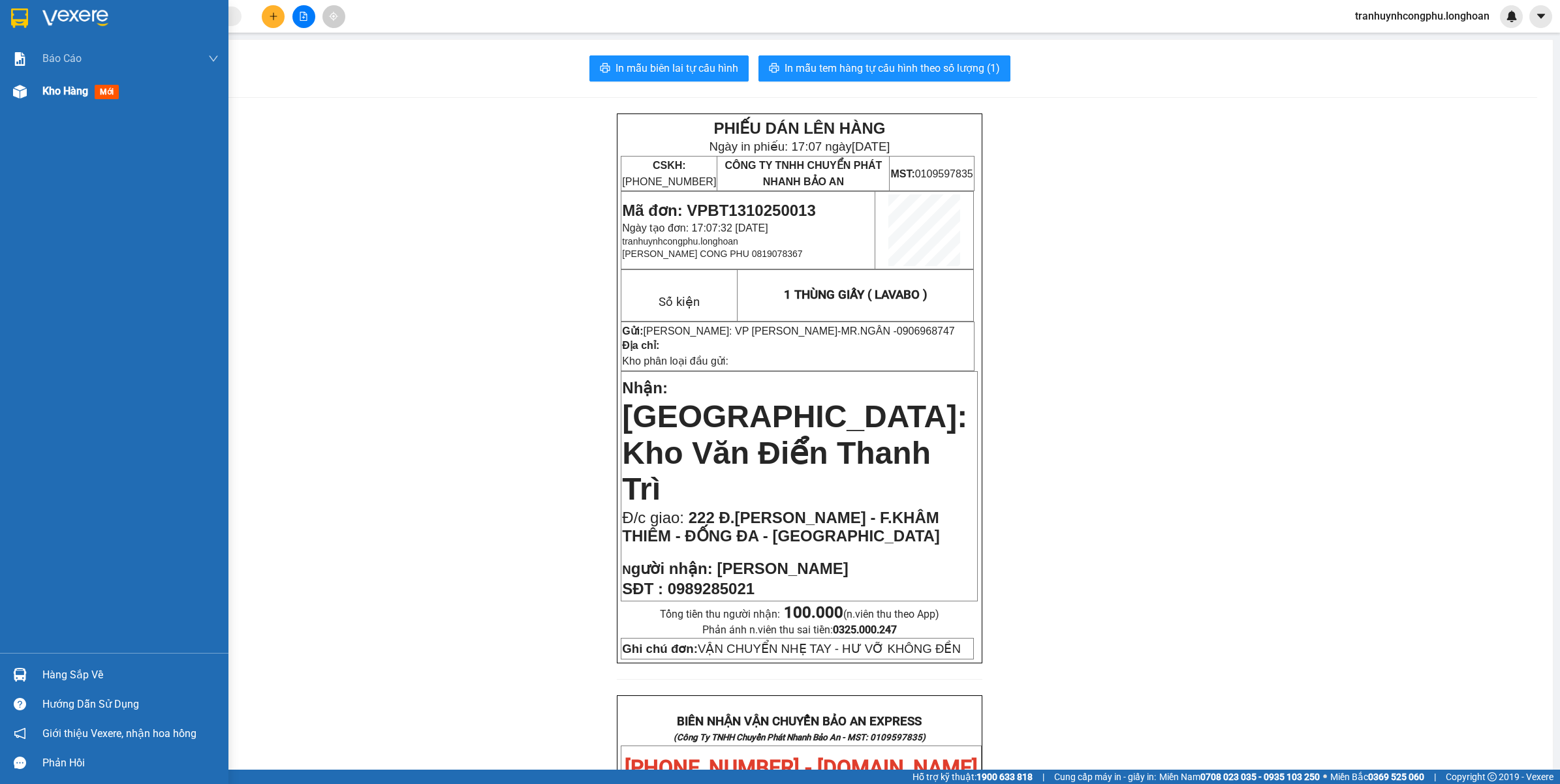
click at [14, 82] on div at bounding box center [19, 91] width 23 height 23
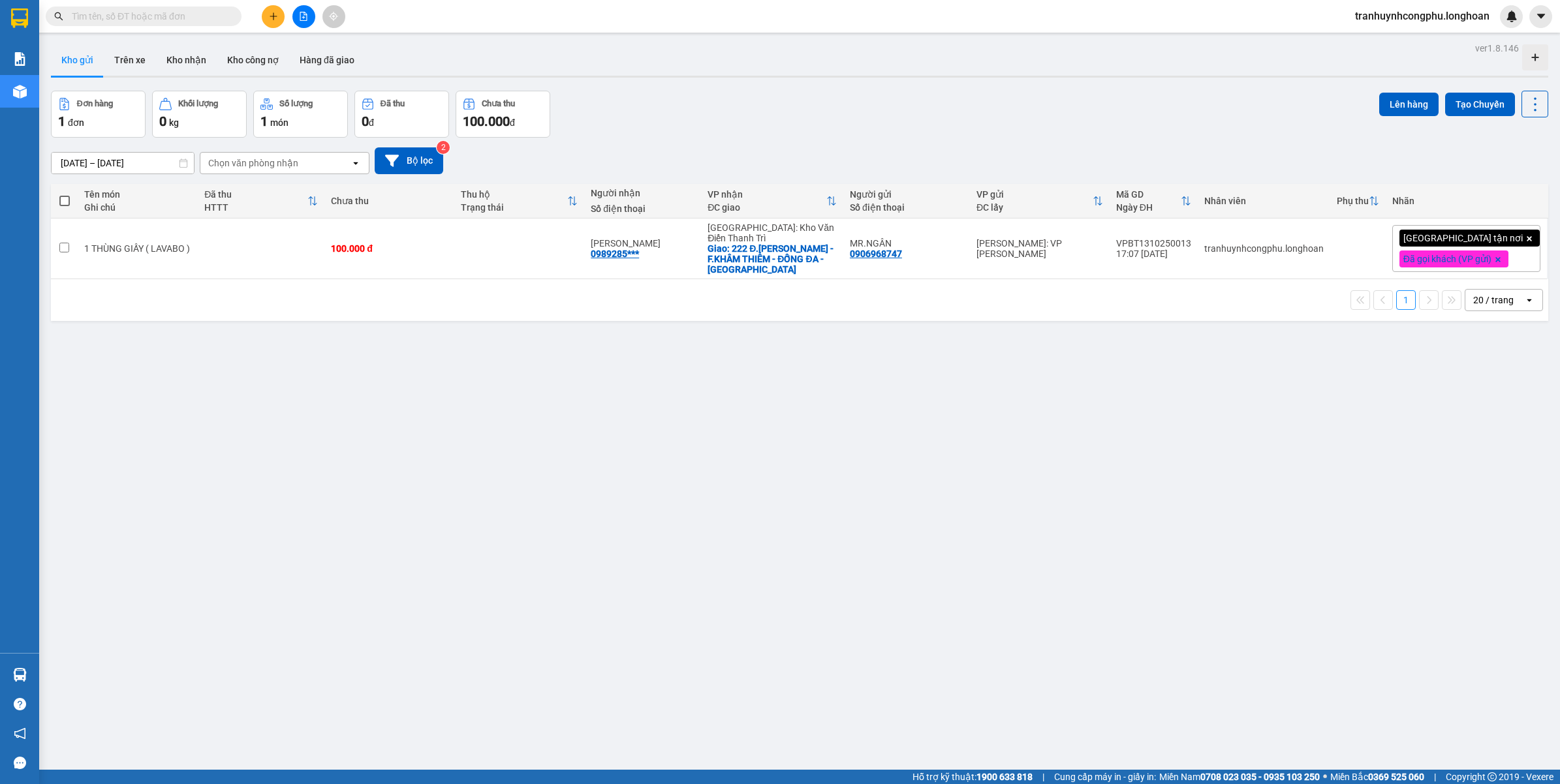
click at [498, 555] on div "ver 1.8.146 Kho gửi Trên xe Kho nhận Kho công nợ Hàng đã giao Đơn hàng 1 đơn Kh…" at bounding box center [799, 430] width 1508 height 784
click at [1440, 250] on button at bounding box center [1446, 249] width 18 height 23
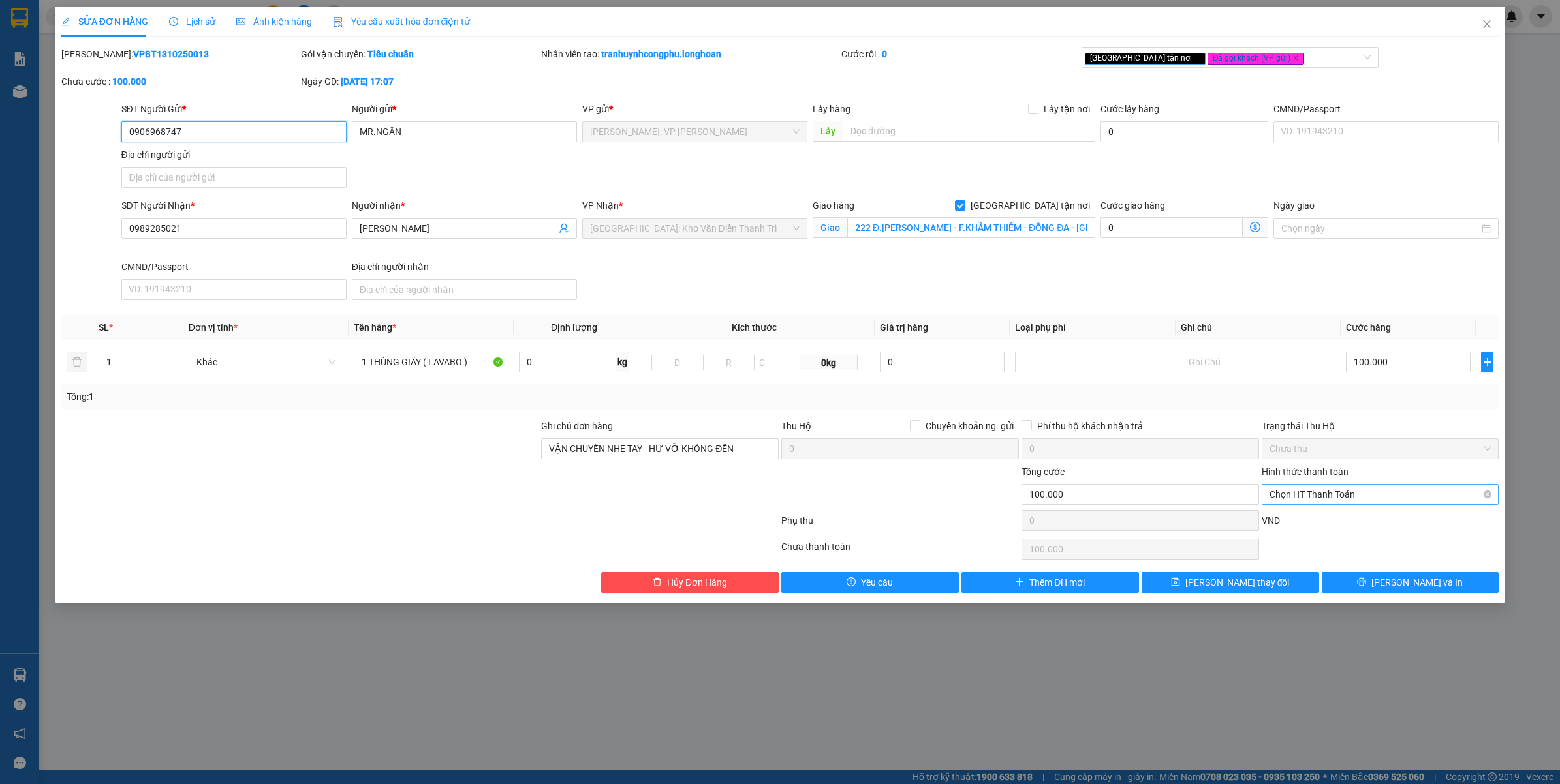
click at [1312, 502] on span "Chọn HT Thanh Toán" at bounding box center [1381, 495] width 222 height 19
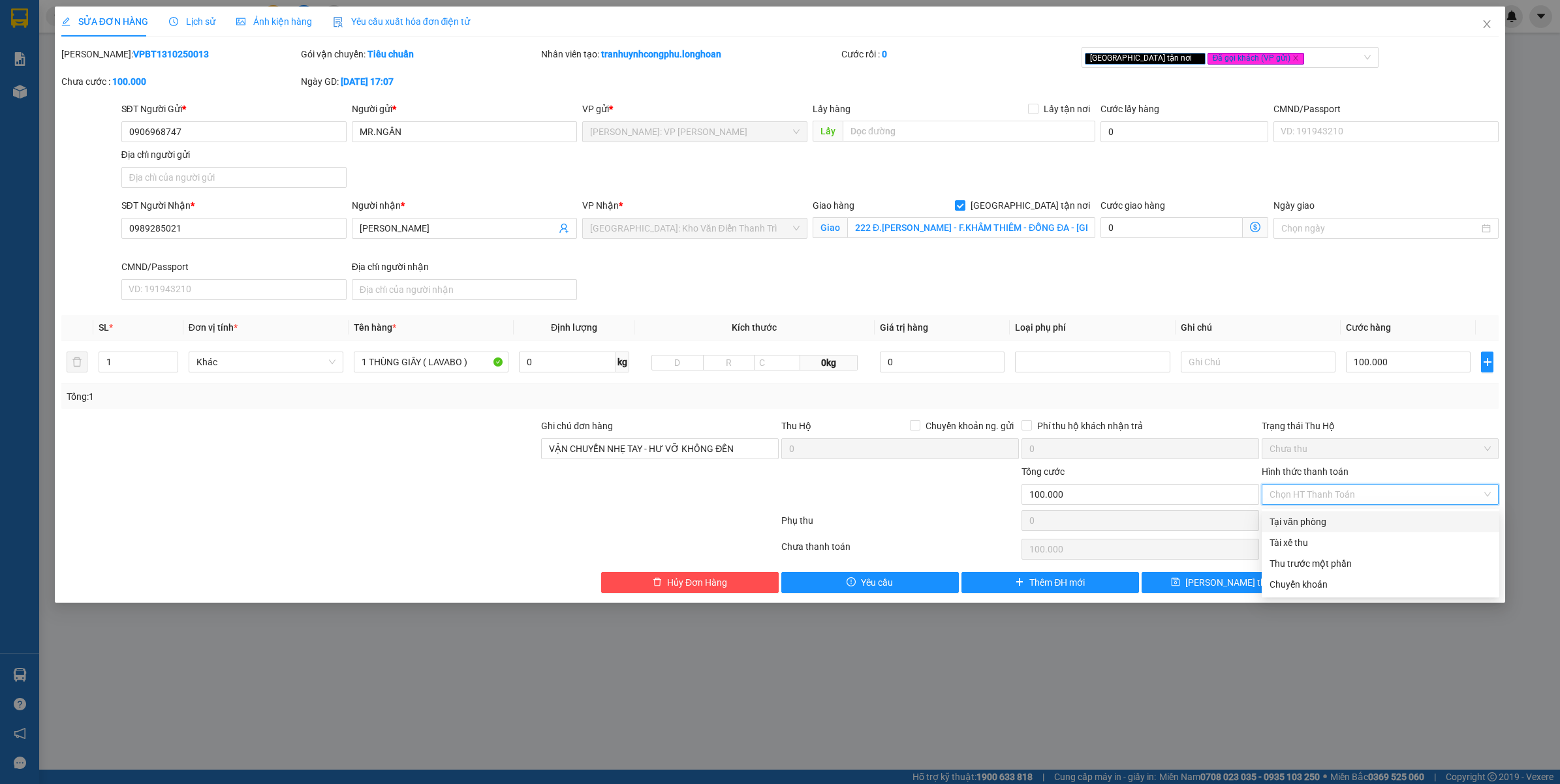
click at [1306, 516] on div "Tại văn phòng" at bounding box center [1381, 522] width 222 height 14
click at [1358, 576] on button "Lưu và In" at bounding box center [1410, 583] width 177 height 21
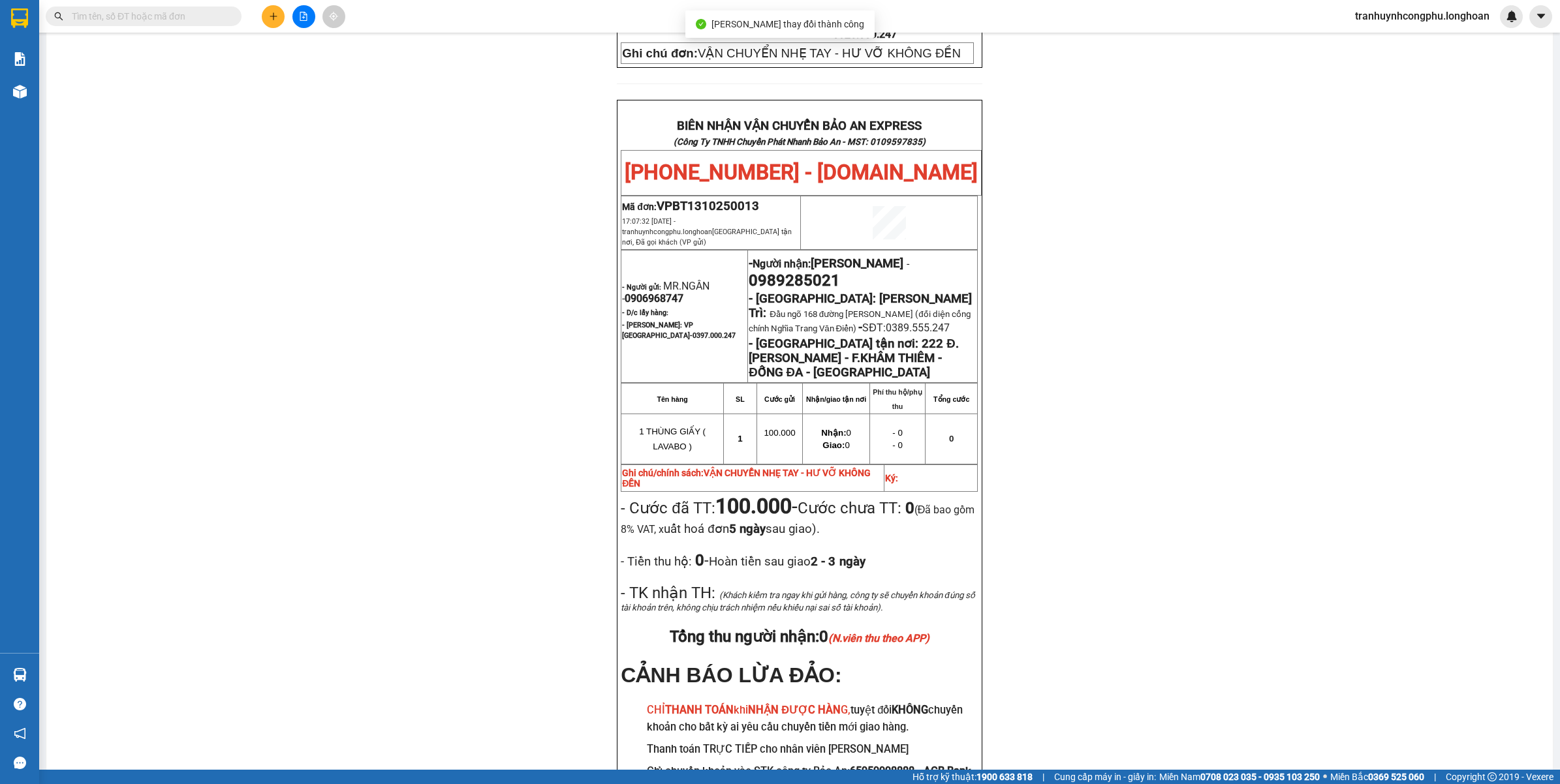
scroll to position [599, 0]
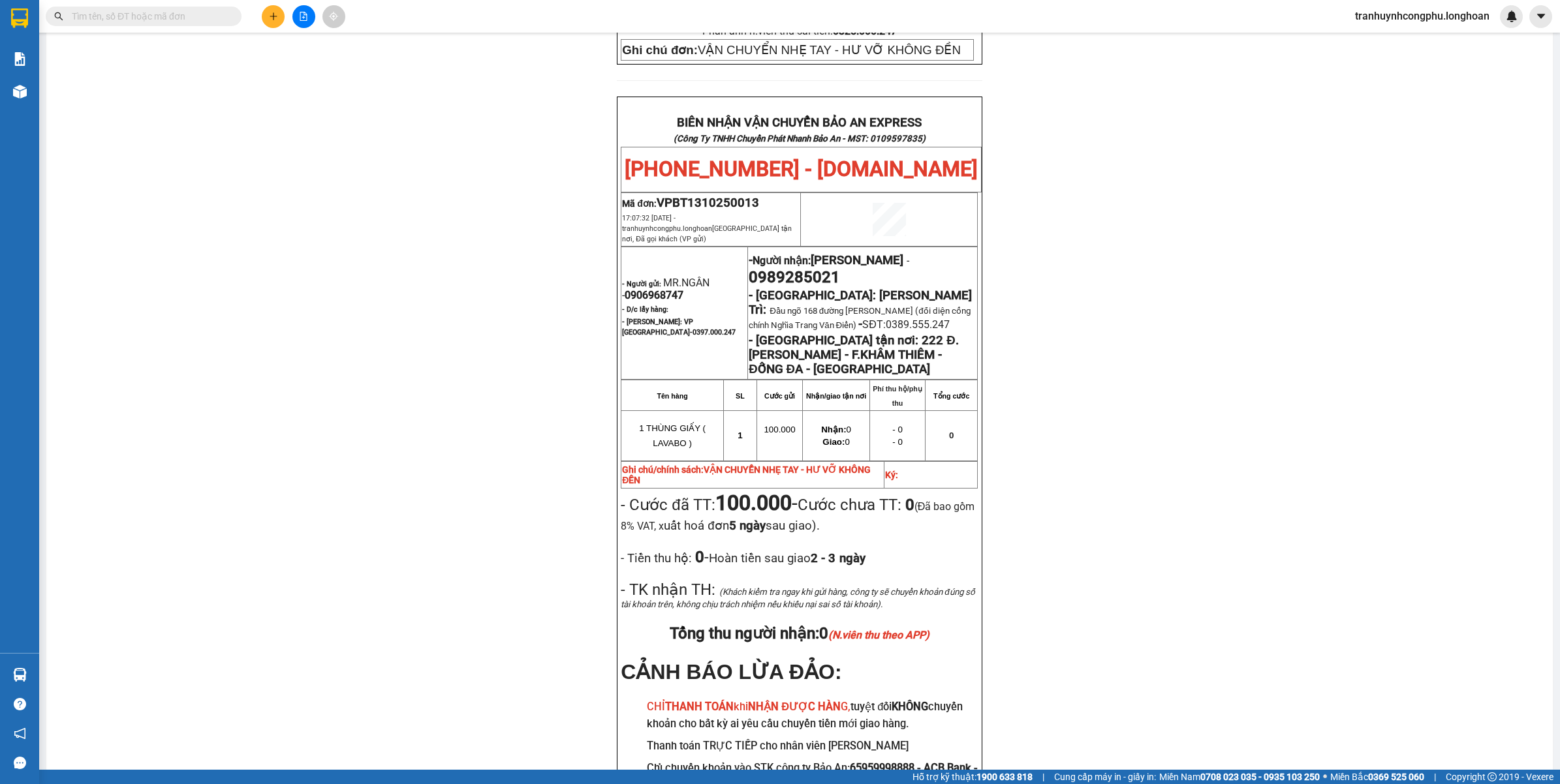
click at [661, 289] on span "0906968747" at bounding box center [654, 295] width 59 height 13
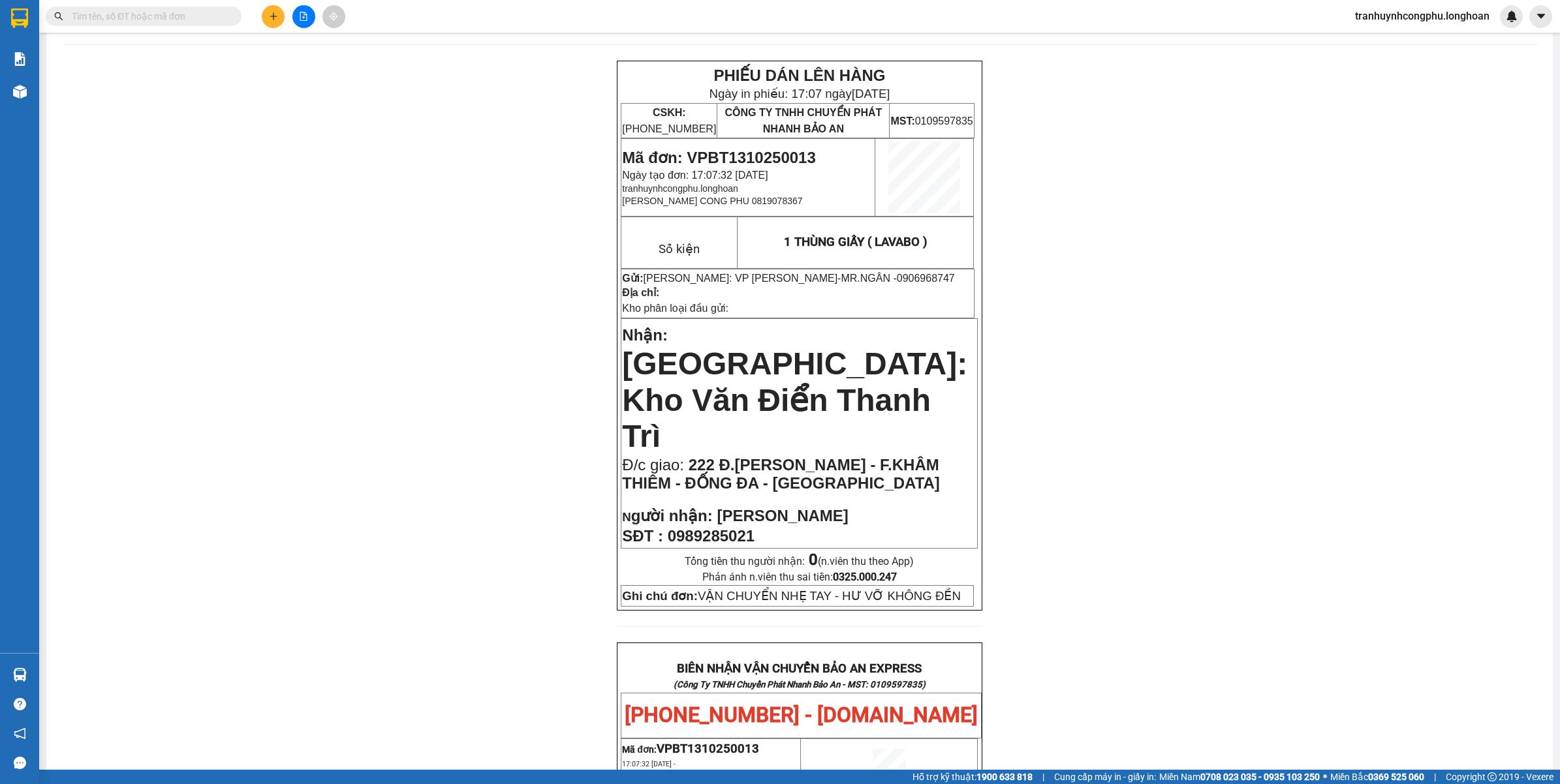
scroll to position [0, 0]
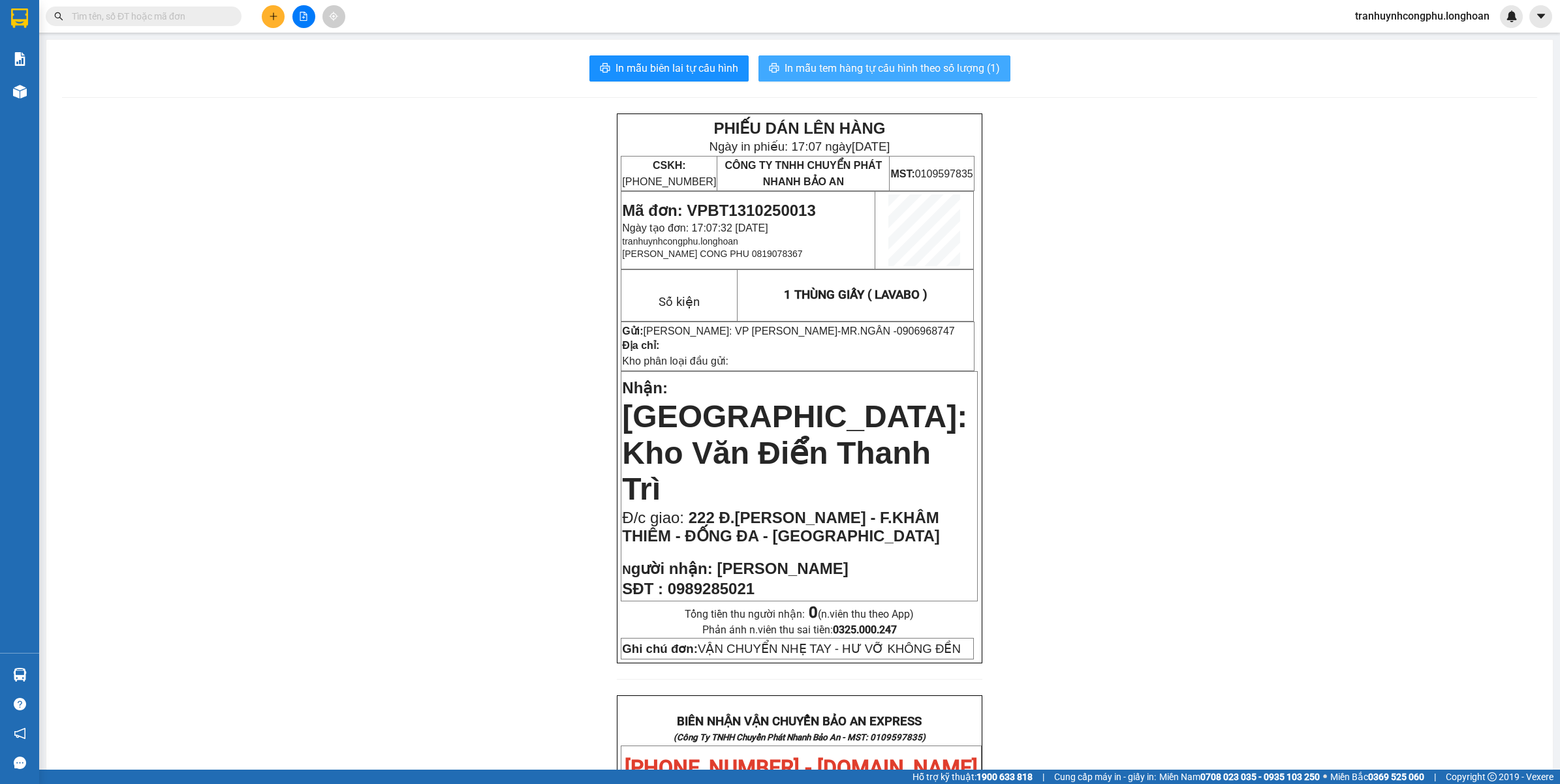
click at [844, 70] on span "In mẫu tem hàng tự cấu hình theo số lượng (1)" at bounding box center [892, 68] width 215 height 16
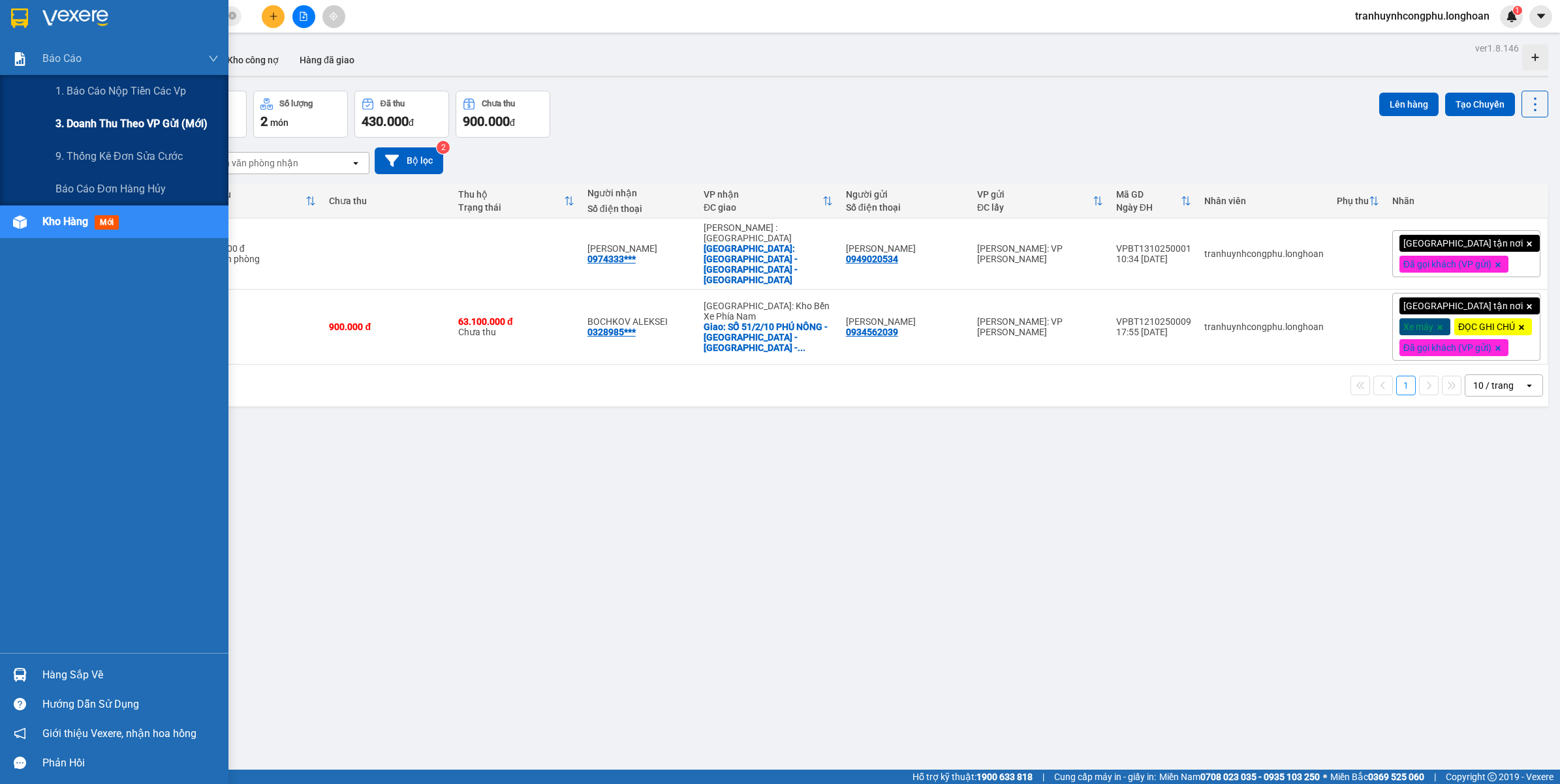
click at [70, 99] on span "1. Báo cáo nộp tiền các vp" at bounding box center [120, 91] width 131 height 16
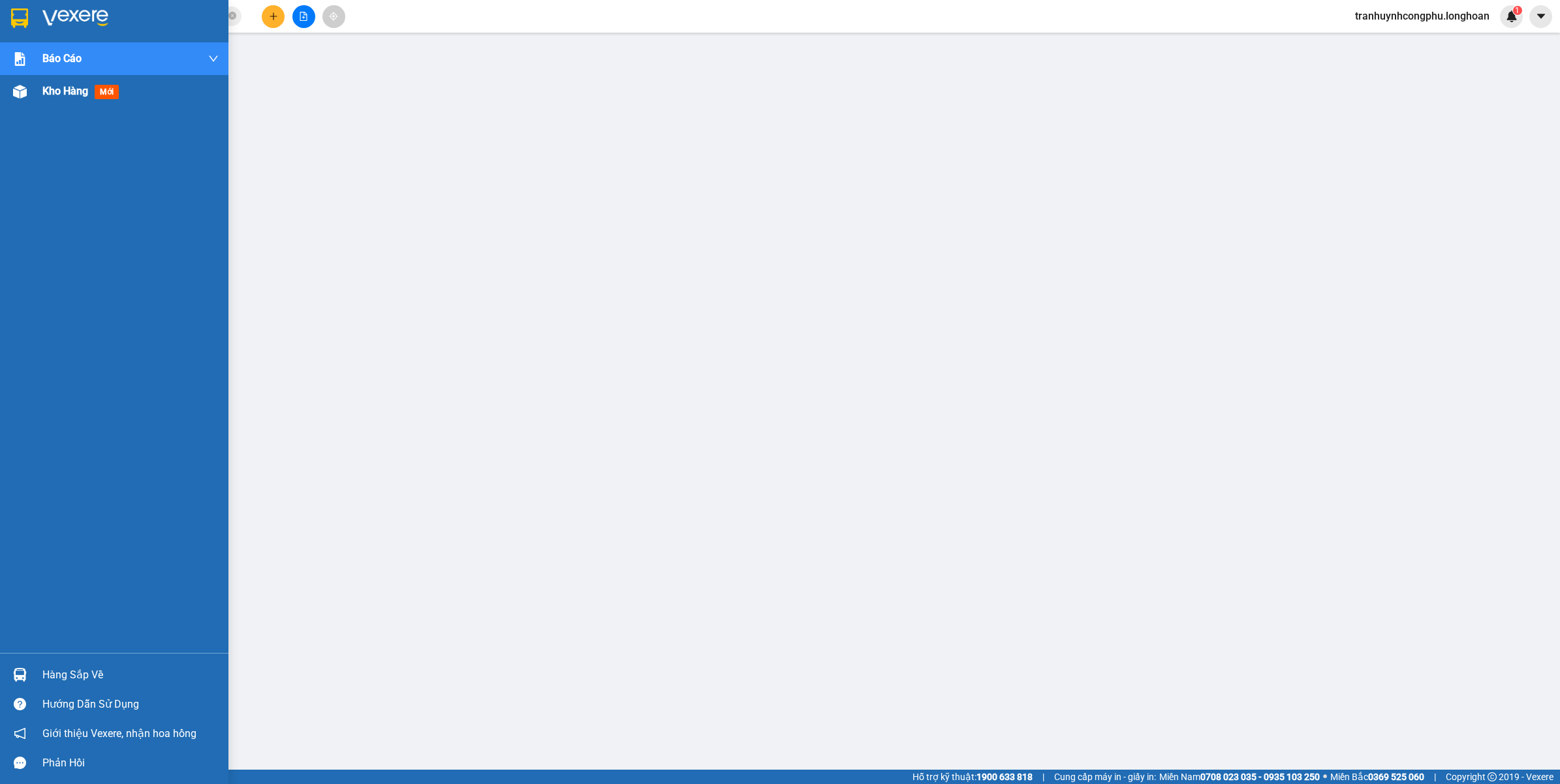
click at [7, 91] on div "Kho hàng mới" at bounding box center [114, 91] width 229 height 33
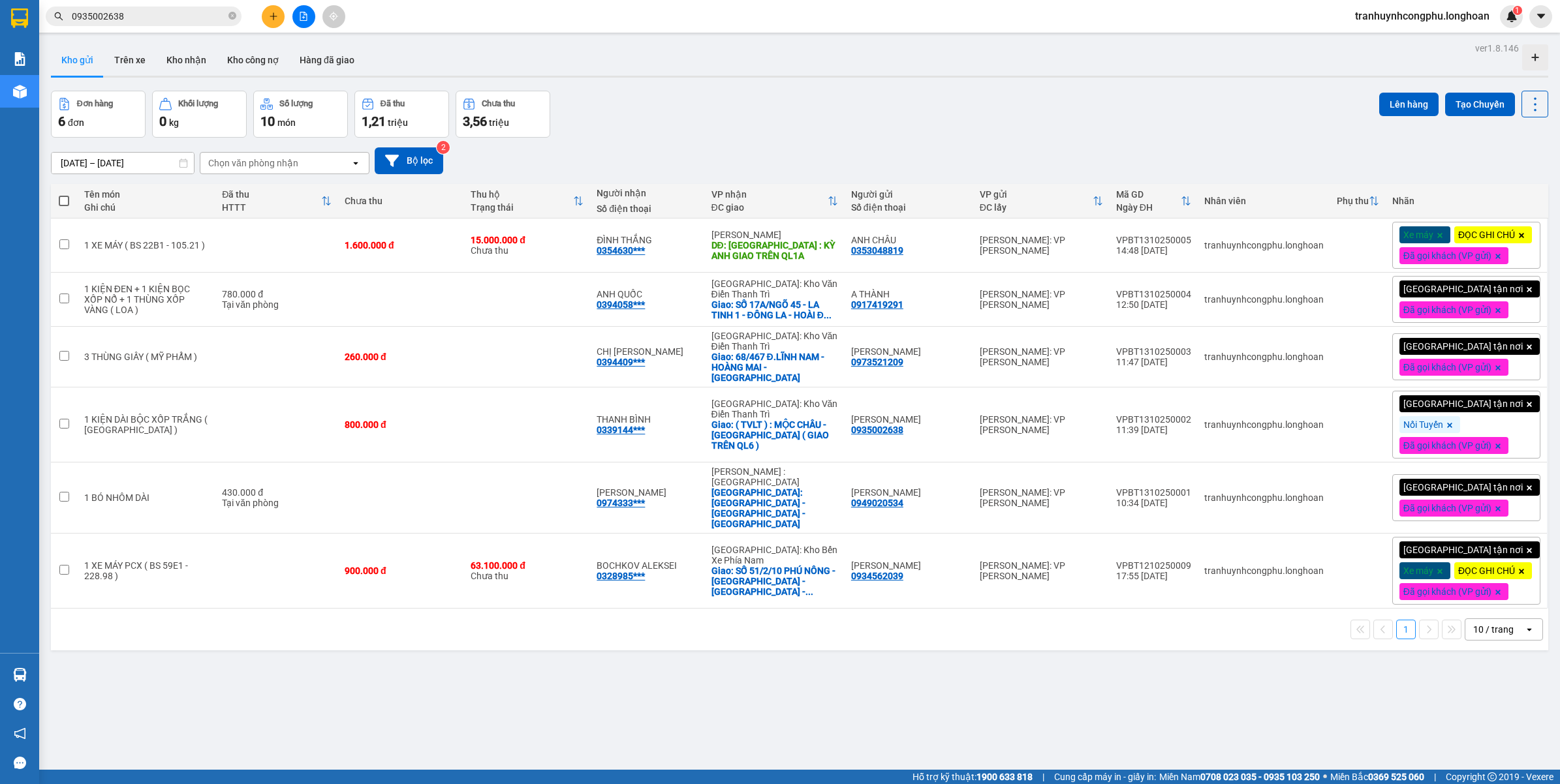
click at [653, 127] on div "Đơn hàng 6 đơn Khối lượng 0 kg Số lượng 10 món Đã thu 1,21 triệu Chưa thu 3,56 …" at bounding box center [799, 114] width 1498 height 47
click at [472, 681] on div "ver 1.8.146 Kho gửi Trên xe Kho nhận Kho công nợ Hàng đã giao Đơn hàng 6 đơn Kh…" at bounding box center [799, 430] width 1508 height 784
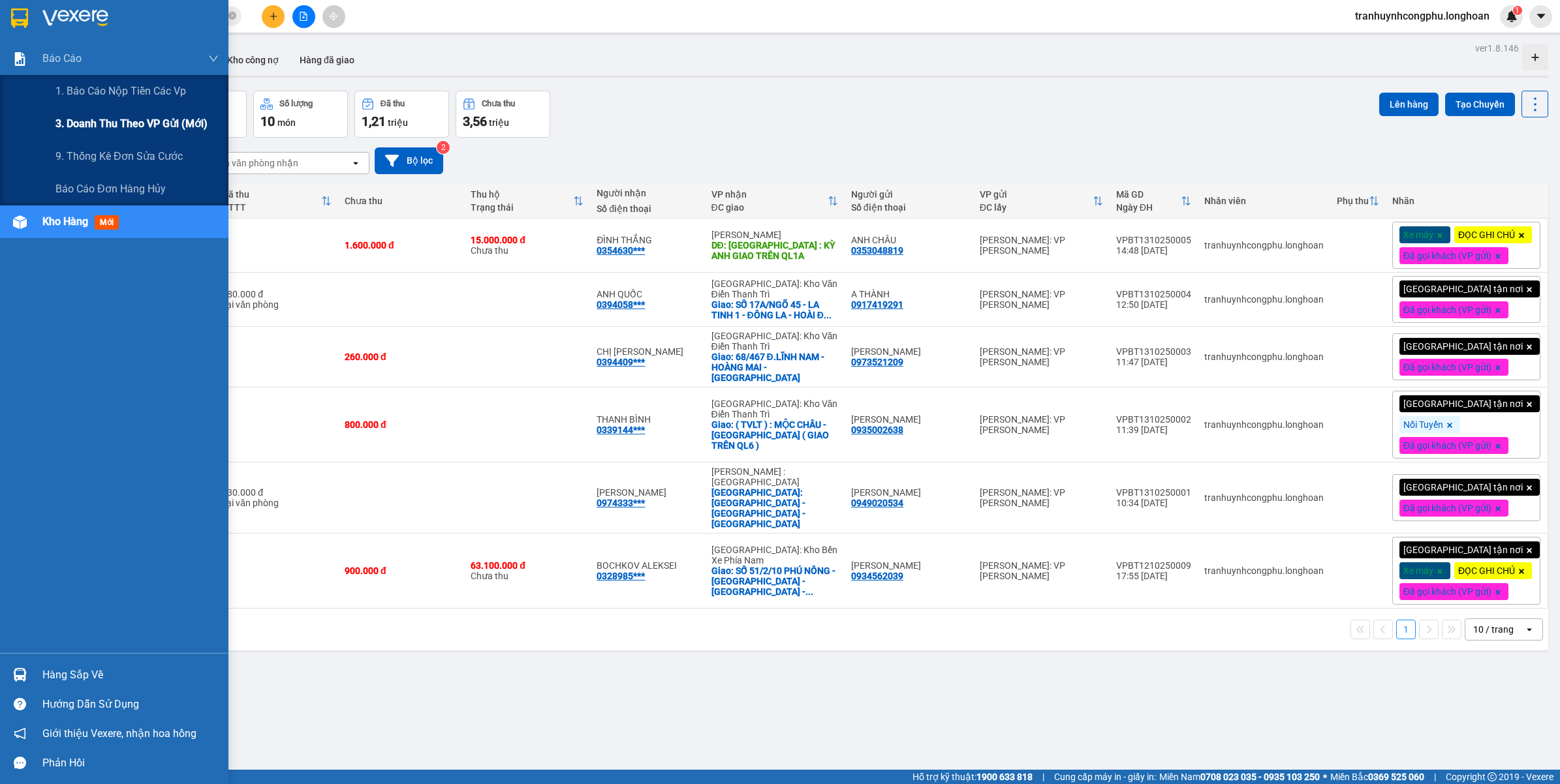
click at [90, 132] on span "3. Doanh Thu theo VP Gửi (mới)" at bounding box center [131, 124] width 152 height 16
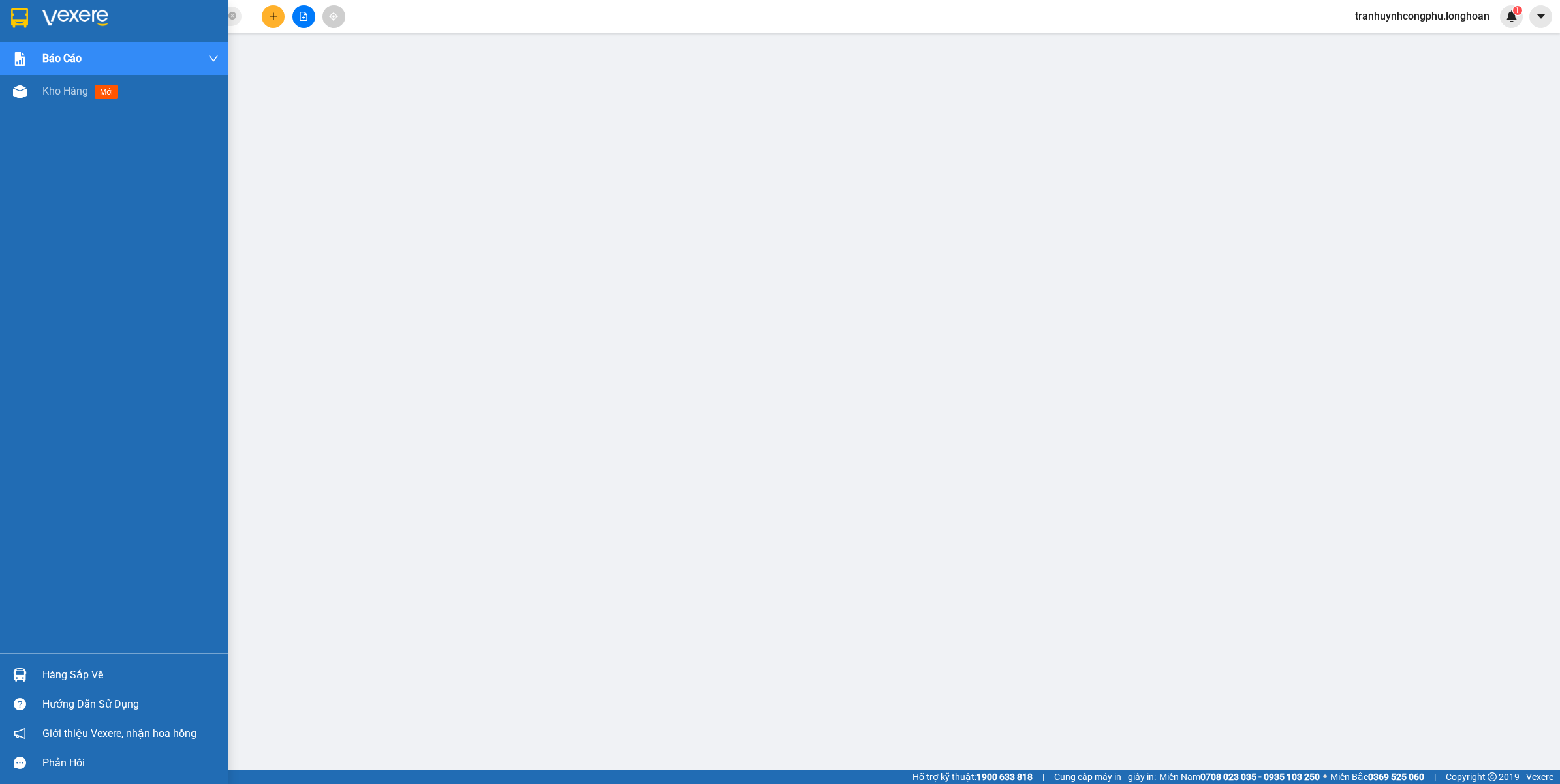
click at [29, 680] on div at bounding box center [19, 675] width 23 height 23
click at [73, 95] on span "Kho hàng" at bounding box center [65, 90] width 46 height 13
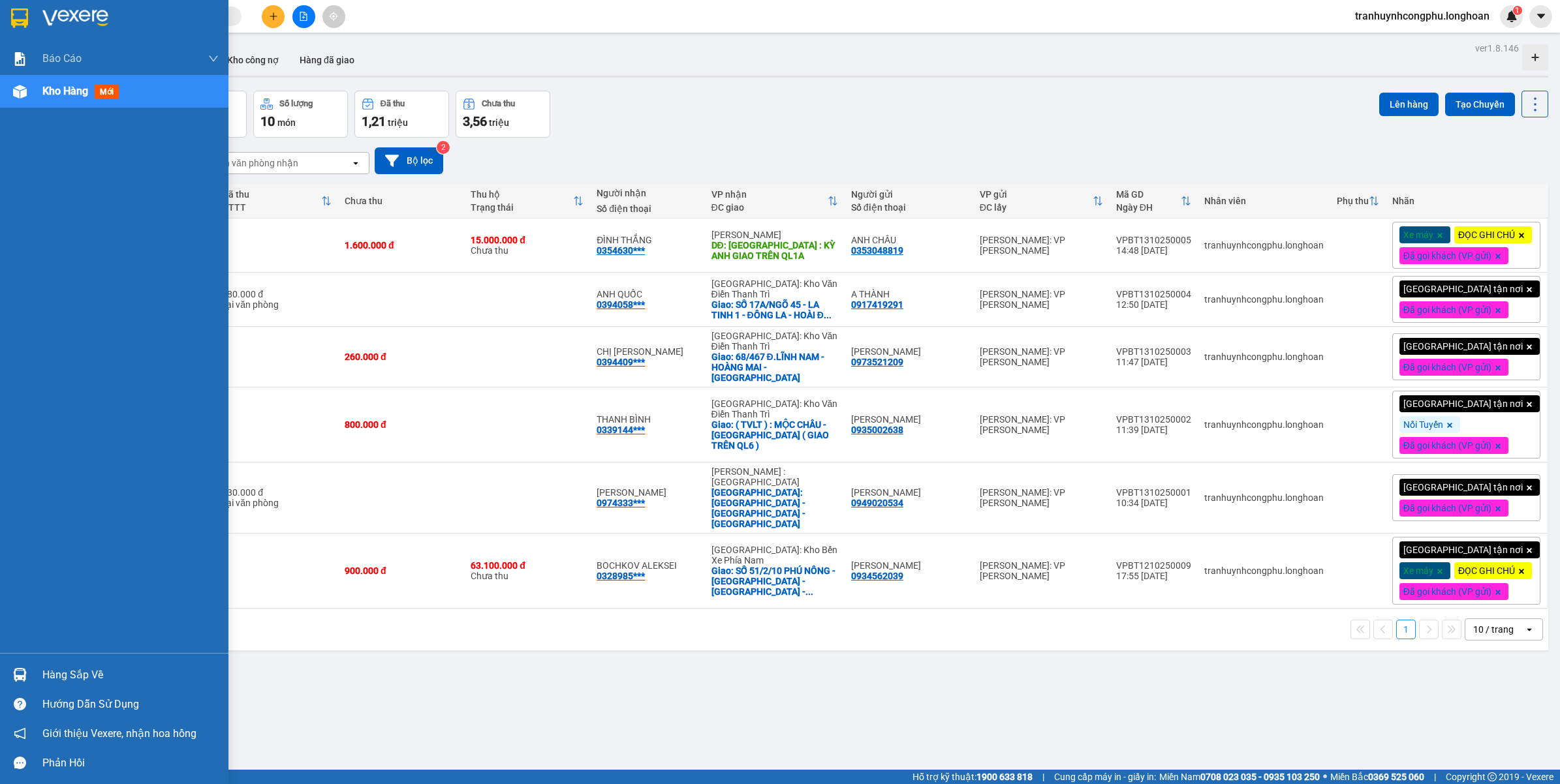
click at [13, 673] on img at bounding box center [19, 675] width 13 height 13
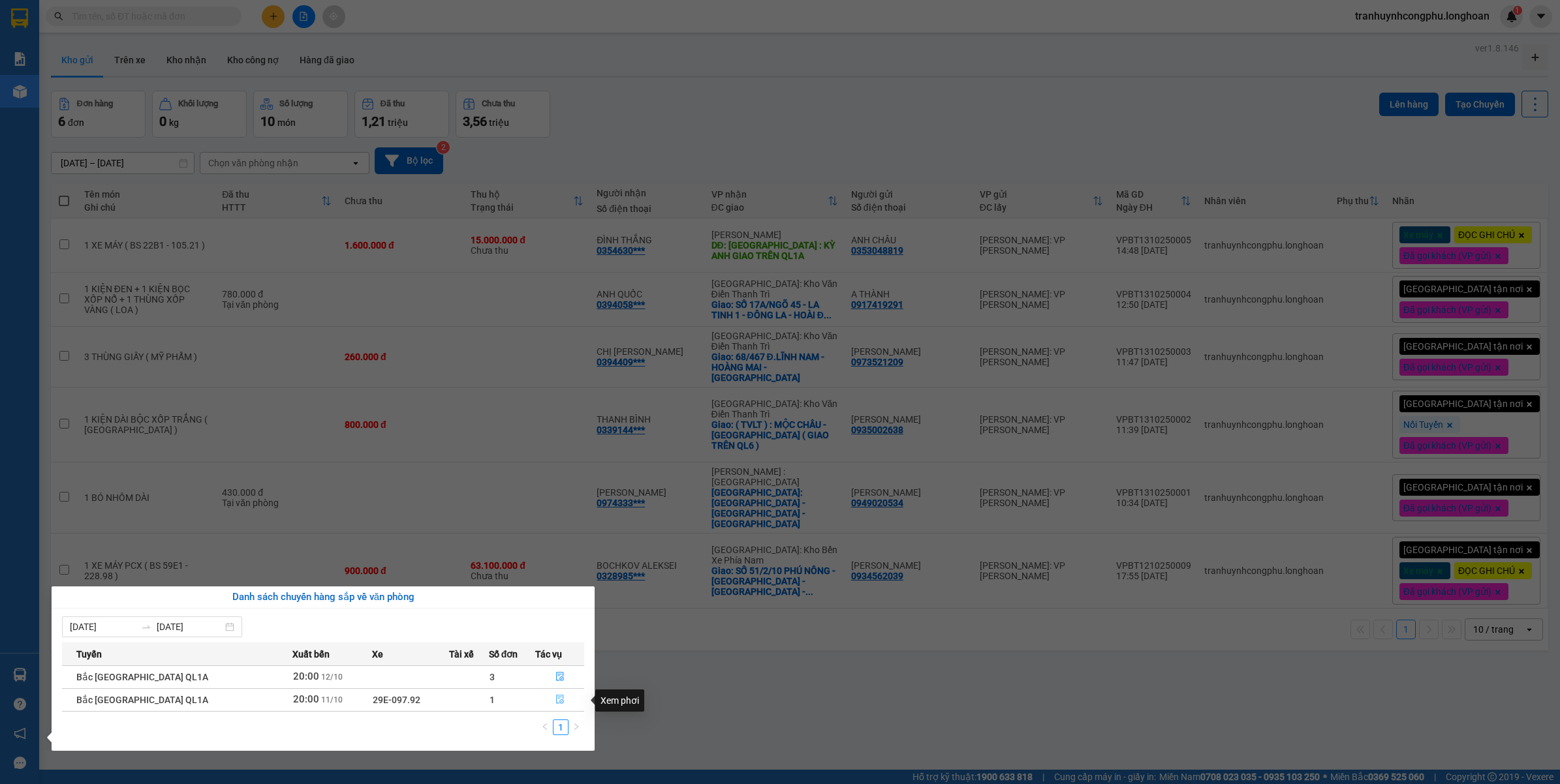
click at [556, 701] on icon "file-done" at bounding box center [560, 700] width 7 height 9
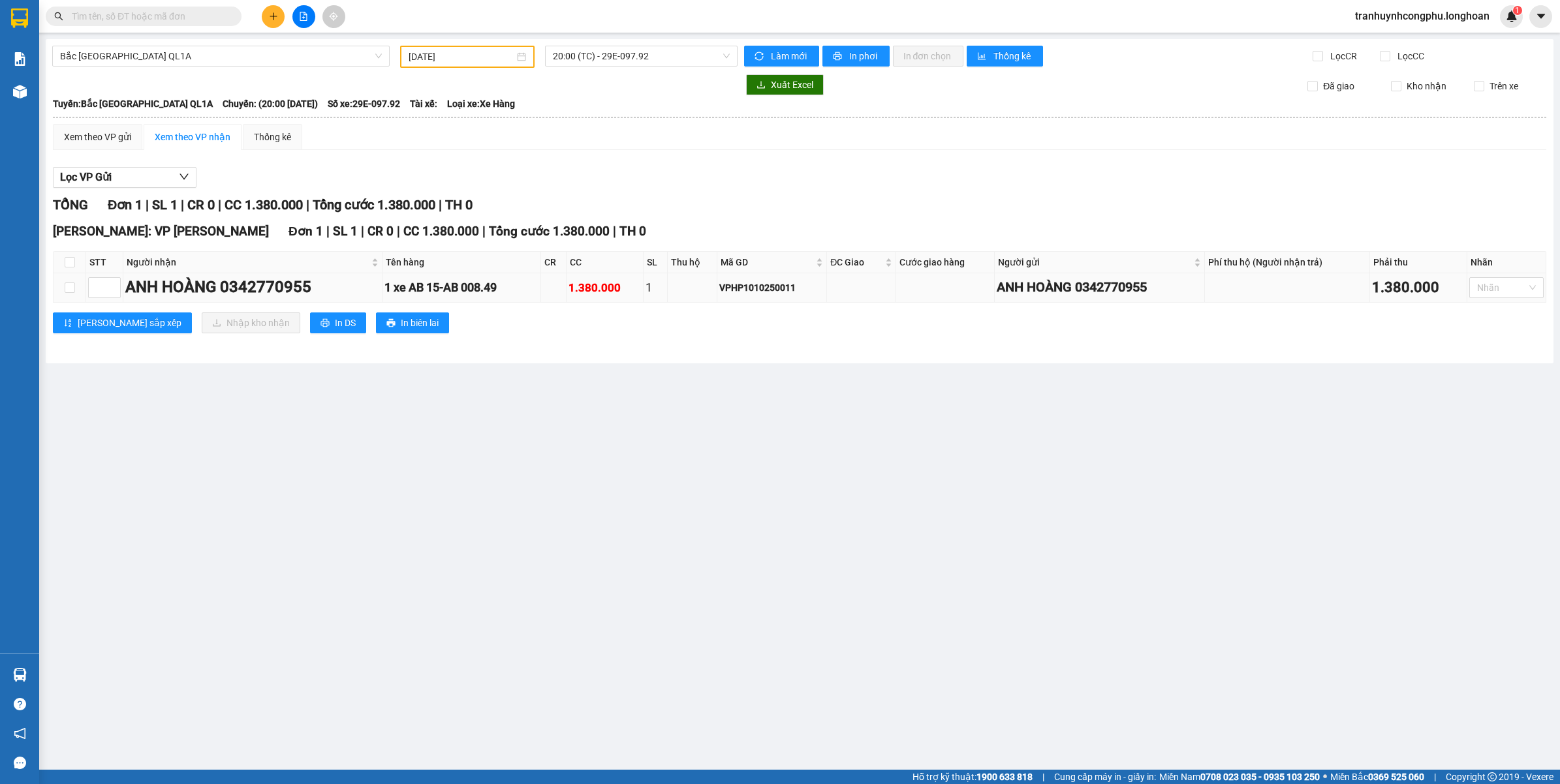
click at [274, 280] on div "ANH HOÀNG 0342770955" at bounding box center [253, 287] width 254 height 25
copy div "0342770955"
click at [452, 623] on main "Bắc Trung Nam QL1A 11/10/2025 20:00 (TC) - 29E-097.92 Làm mới In phơi In đơn ch…" at bounding box center [780, 385] width 1560 height 770
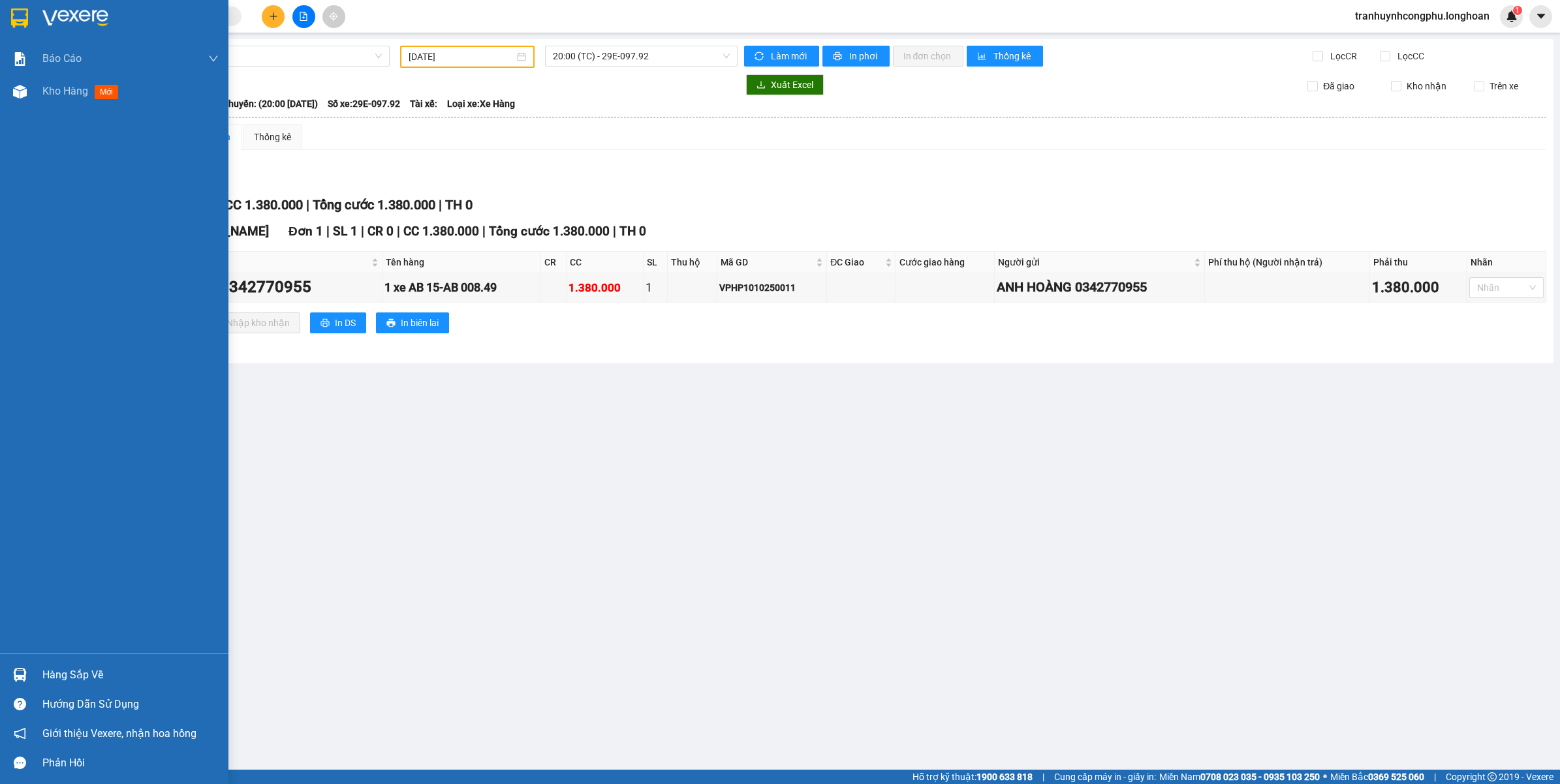
click at [54, 666] on div "Hàng sắp về" at bounding box center [131, 675] width 176 height 19
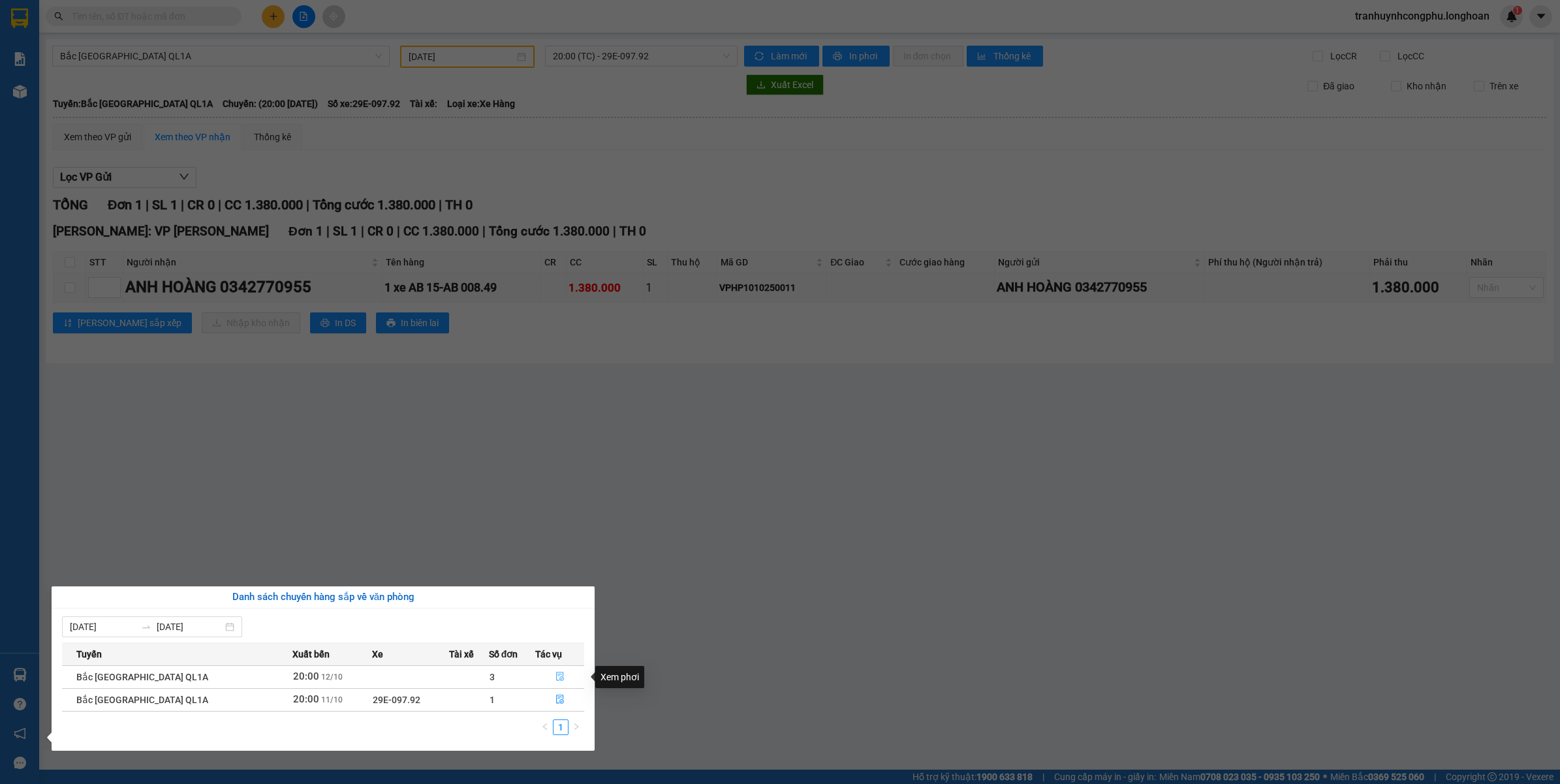
click at [556, 680] on icon "file-done" at bounding box center [560, 676] width 9 height 9
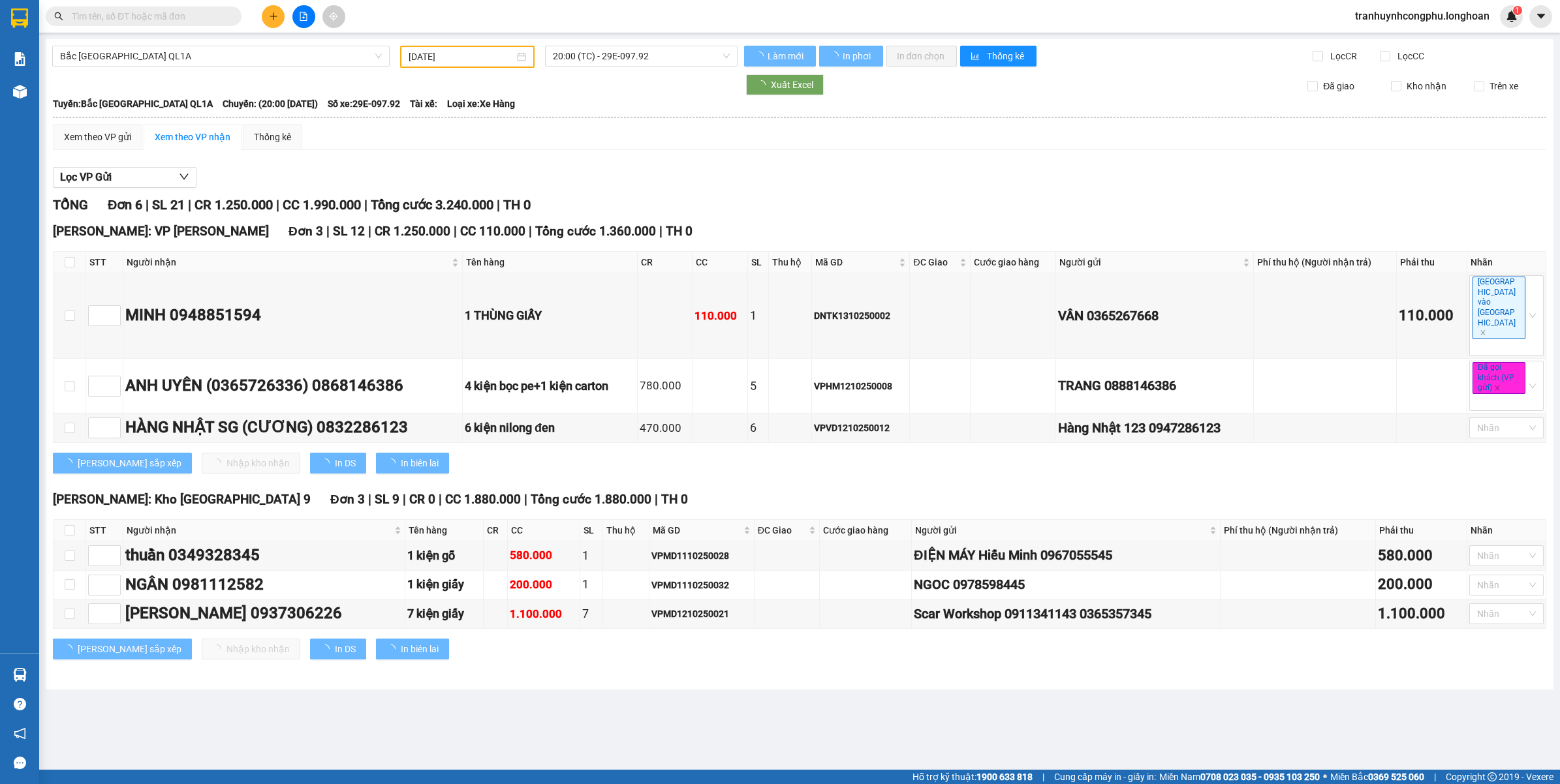
type input "[DATE]"
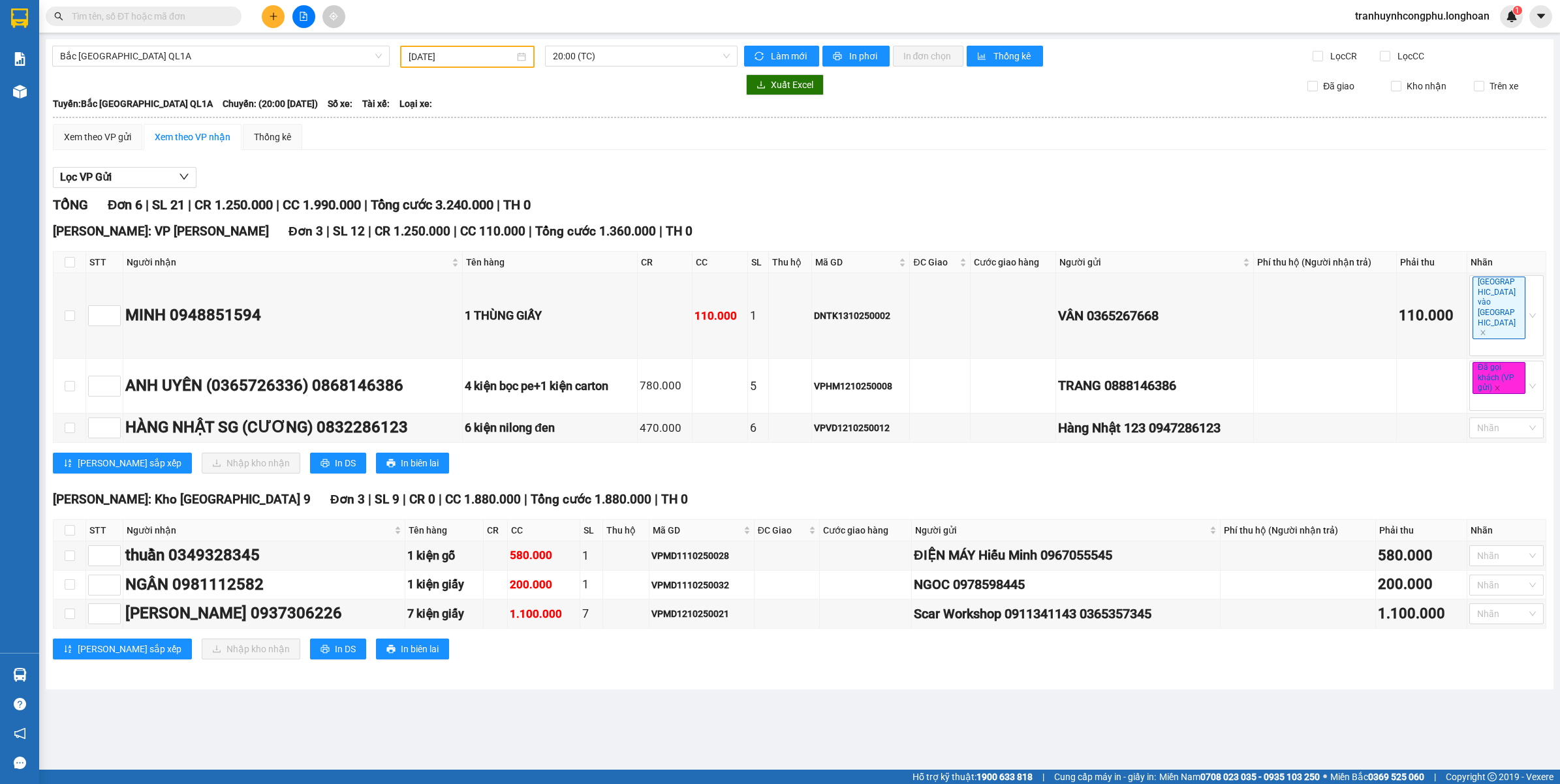
click at [538, 689] on main "Bắc Trung Nam QL1A 12/10/2025 20:00 (TC) Làm mới In phơi In đơn chọn Thống kê L…" at bounding box center [780, 385] width 1560 height 770
click at [135, 22] on input "text" at bounding box center [149, 16] width 154 height 14
paste input "0342770955"
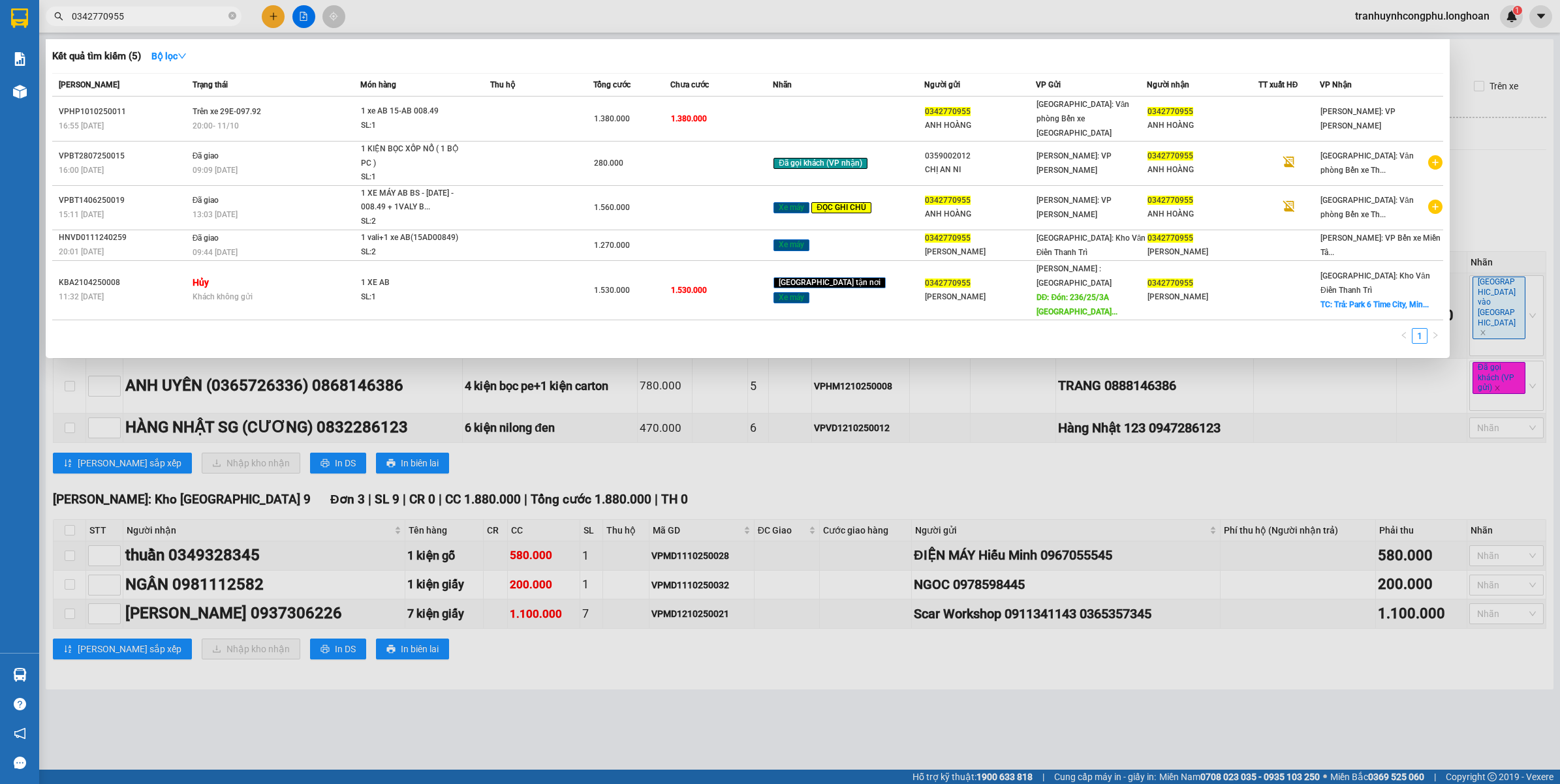
type input "0342770955"
click at [625, 684] on div at bounding box center [780, 392] width 1560 height 784
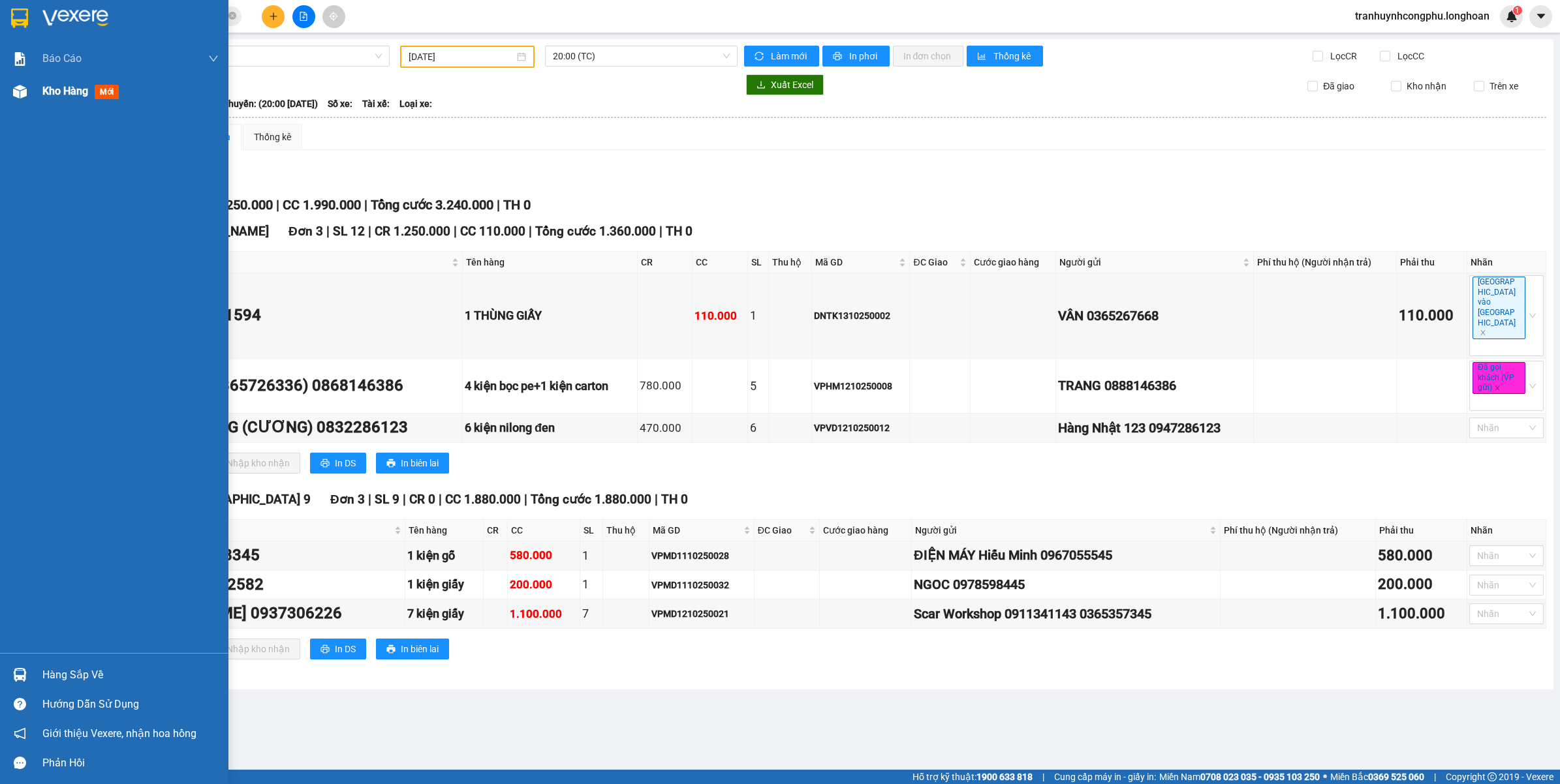
click at [79, 105] on div "Kho hàng mới" at bounding box center [131, 91] width 176 height 33
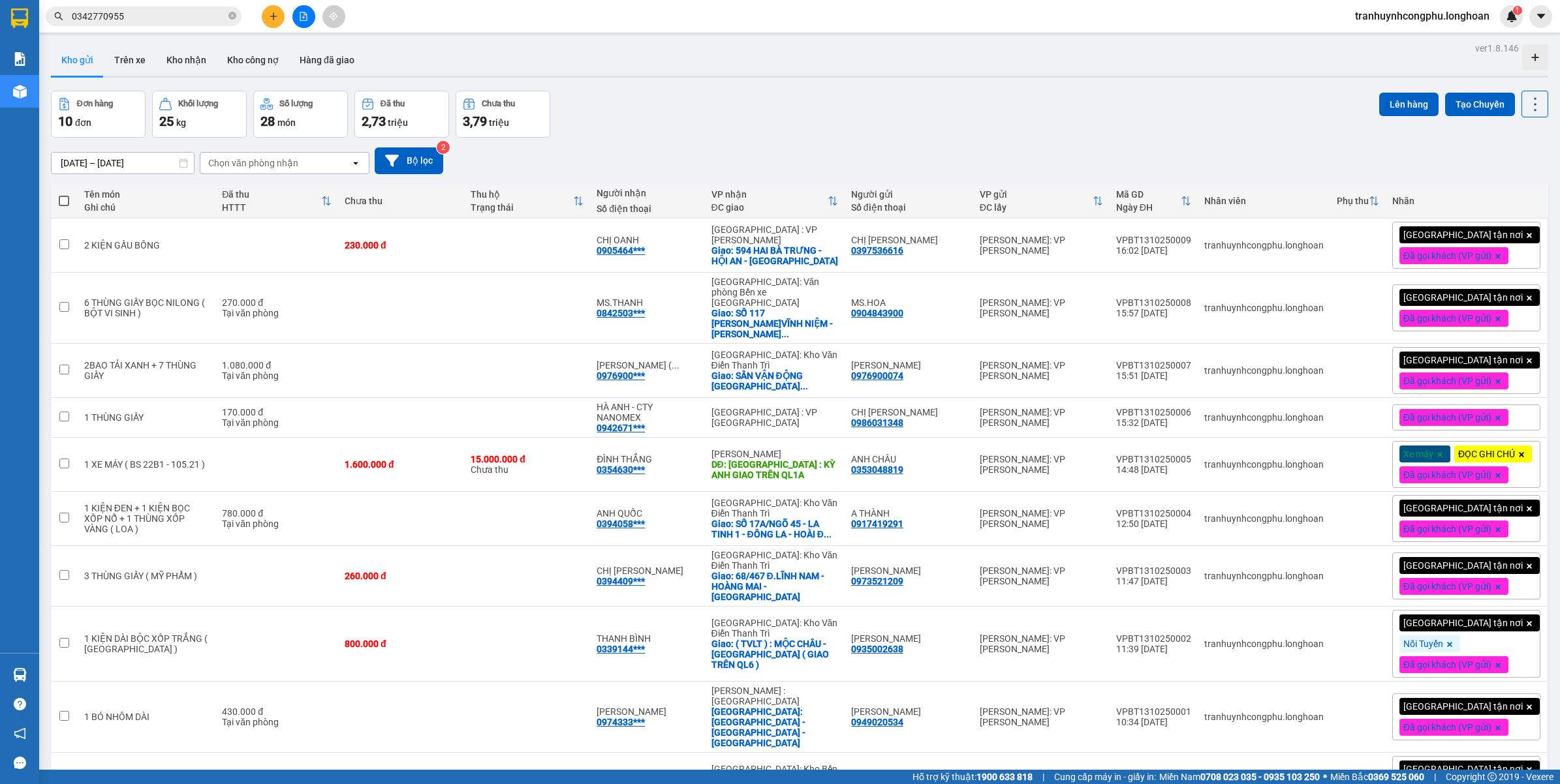
click at [268, 28] on div "Kết quả tìm kiếm ( 5 ) Bộ lọc Mã ĐH Trạng thái Món hàng Thu hộ Tổng cước Chưa c…" at bounding box center [780, 16] width 1560 height 33
click at [281, 23] on button at bounding box center [273, 16] width 23 height 23
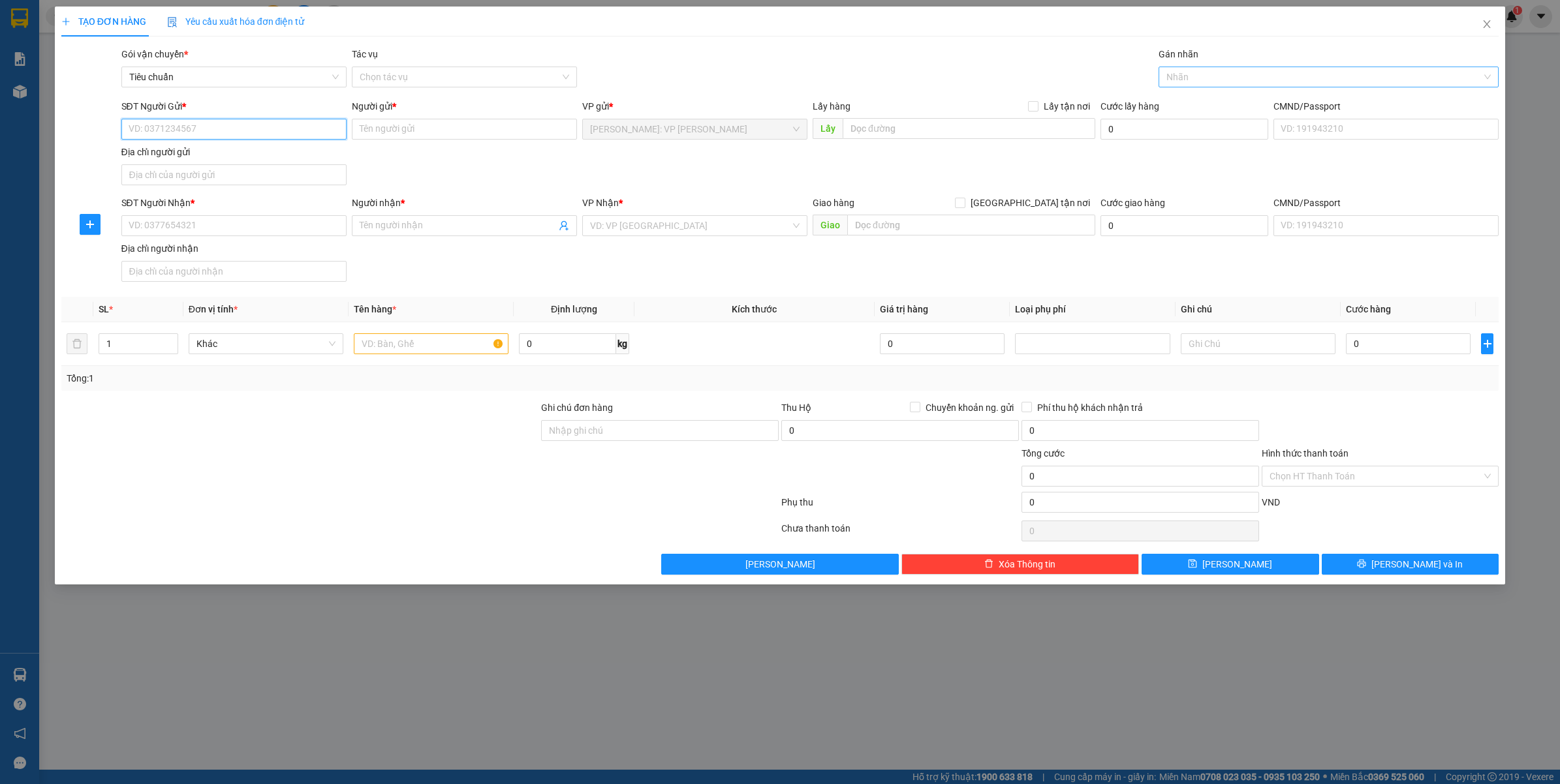
click at [1236, 83] on div at bounding box center [1323, 77] width 322 height 16
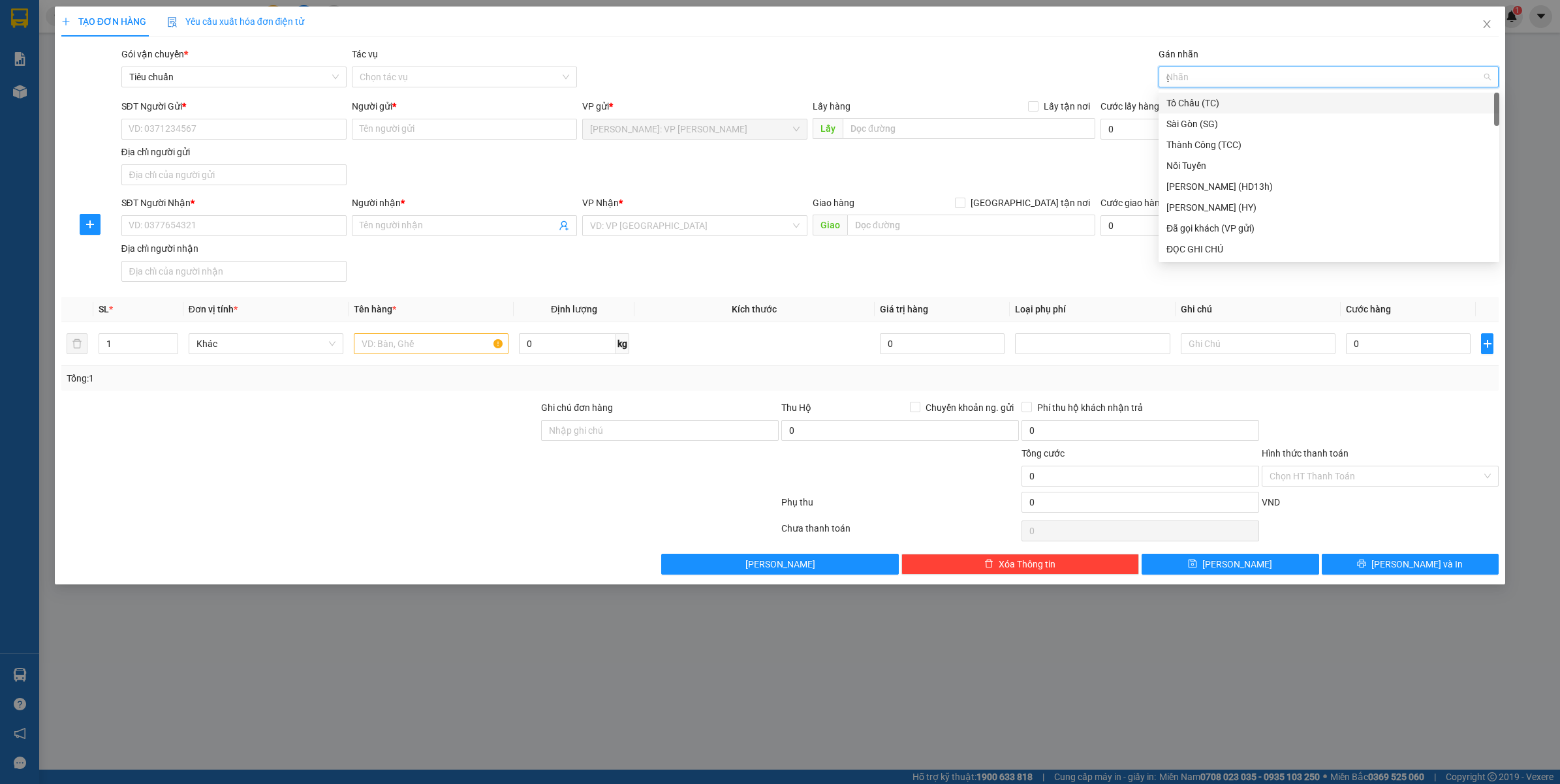
type input "gt"
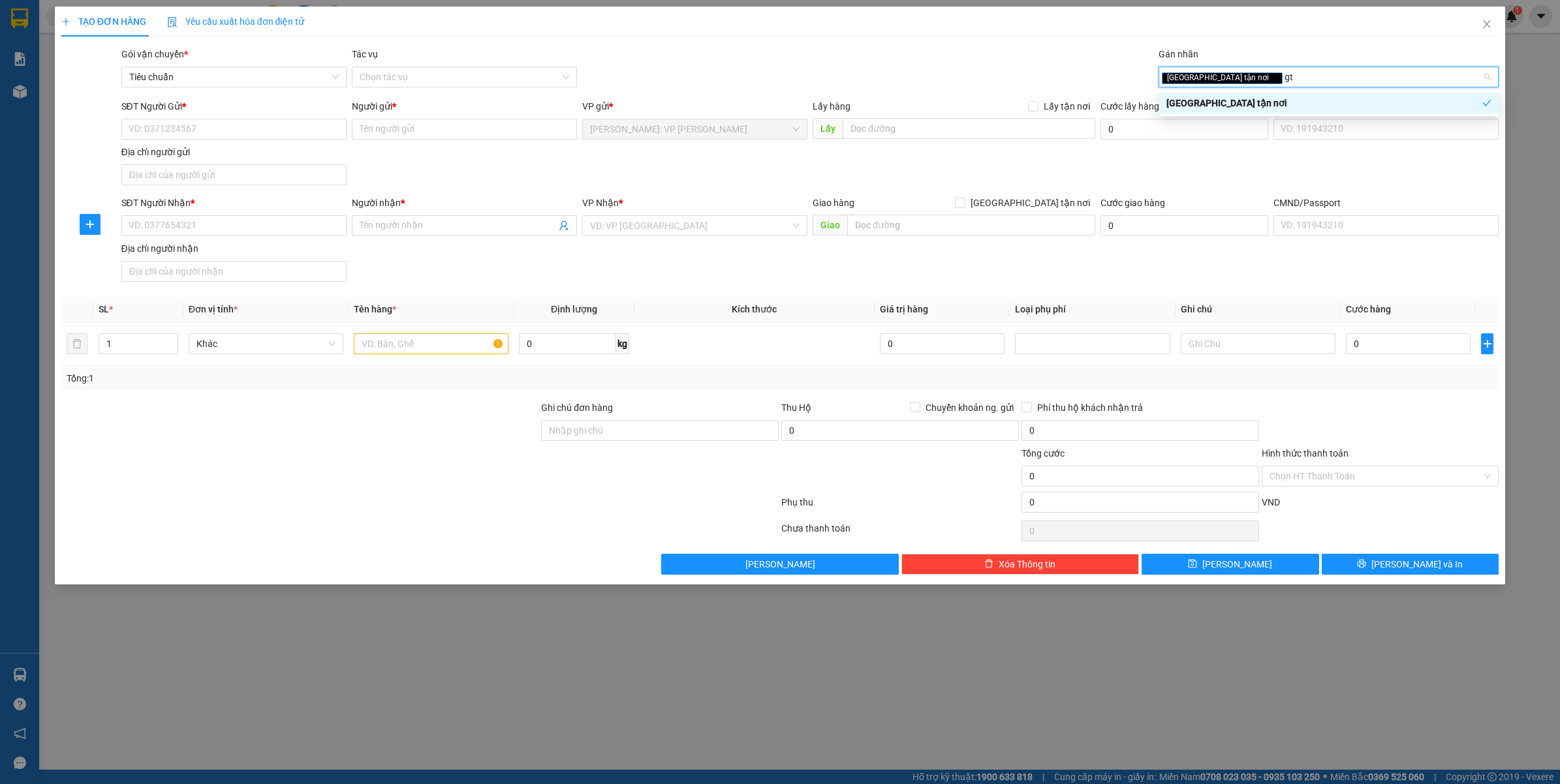
type input "g"
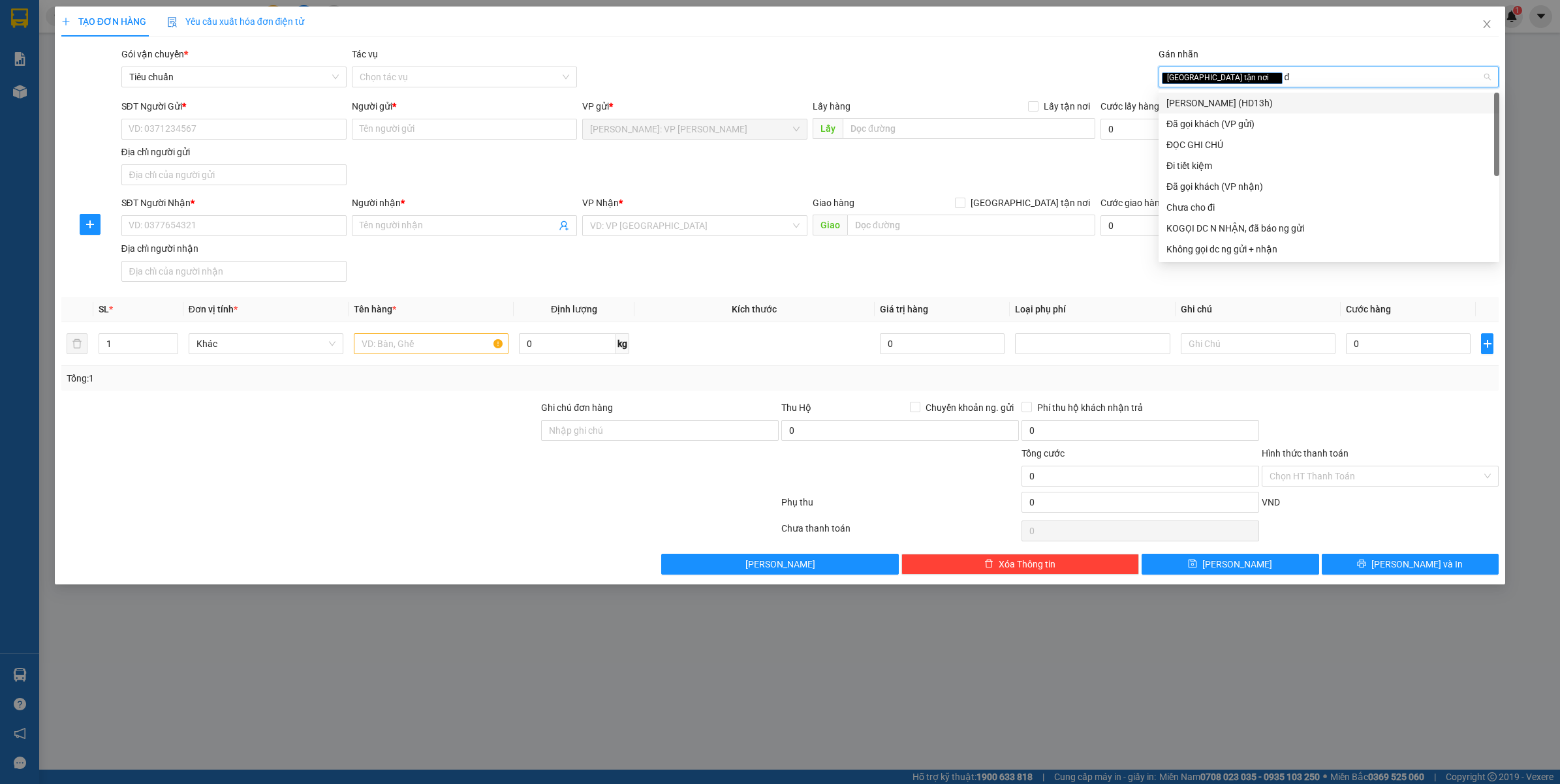
type input "đa"
click at [1206, 95] on div "Đã gọi khách (VP gửi)" at bounding box center [1330, 103] width 341 height 21
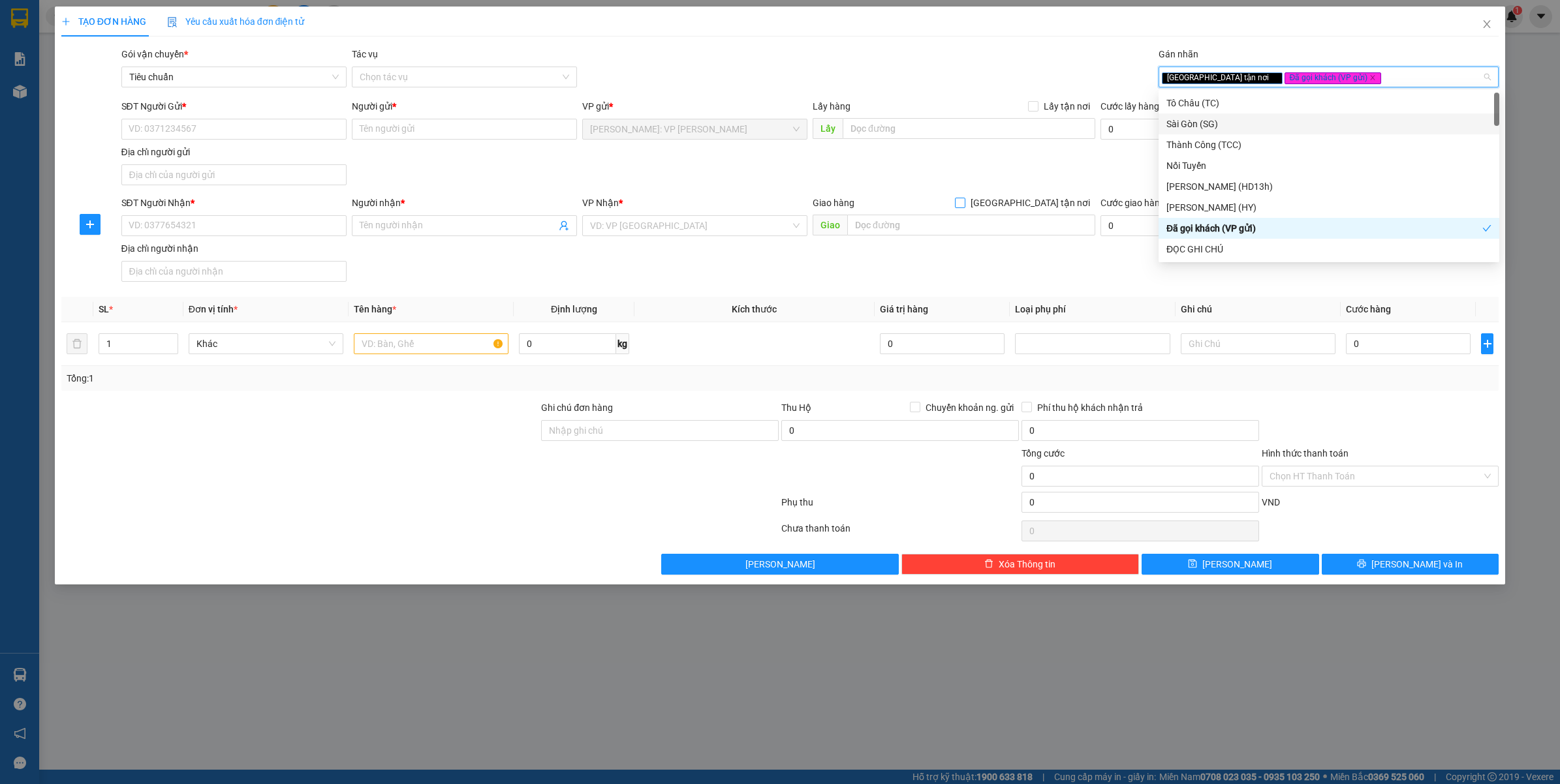
click at [1064, 198] on span "[GEOGRAPHIC_DATA] tận nơi" at bounding box center [1031, 203] width 130 height 14
click at [964, 198] on input "[GEOGRAPHIC_DATA] tận nơi" at bounding box center [959, 203] width 9 height 9
checkbox input "true"
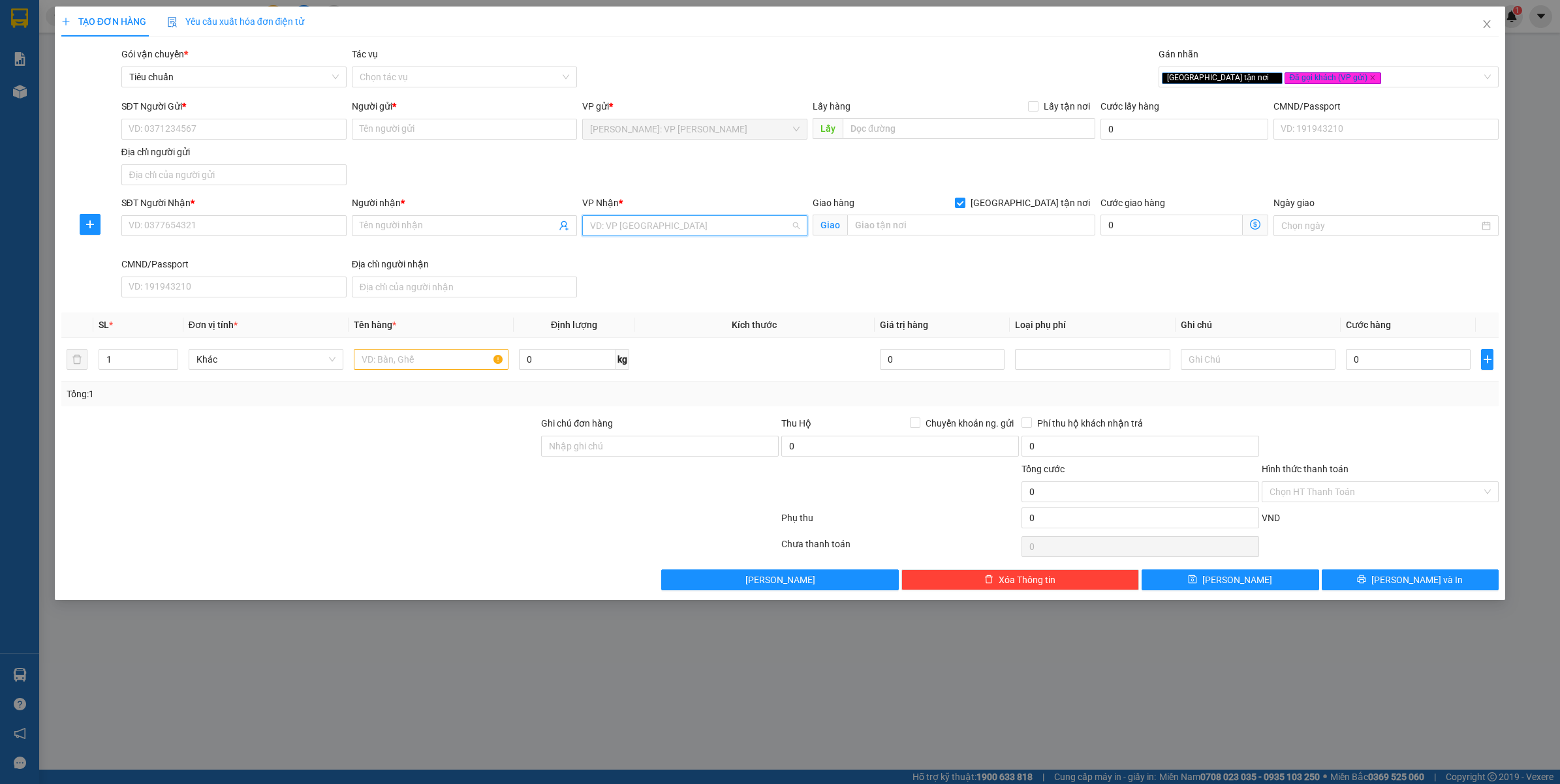
click at [681, 230] on input "search" at bounding box center [690, 226] width 200 height 19
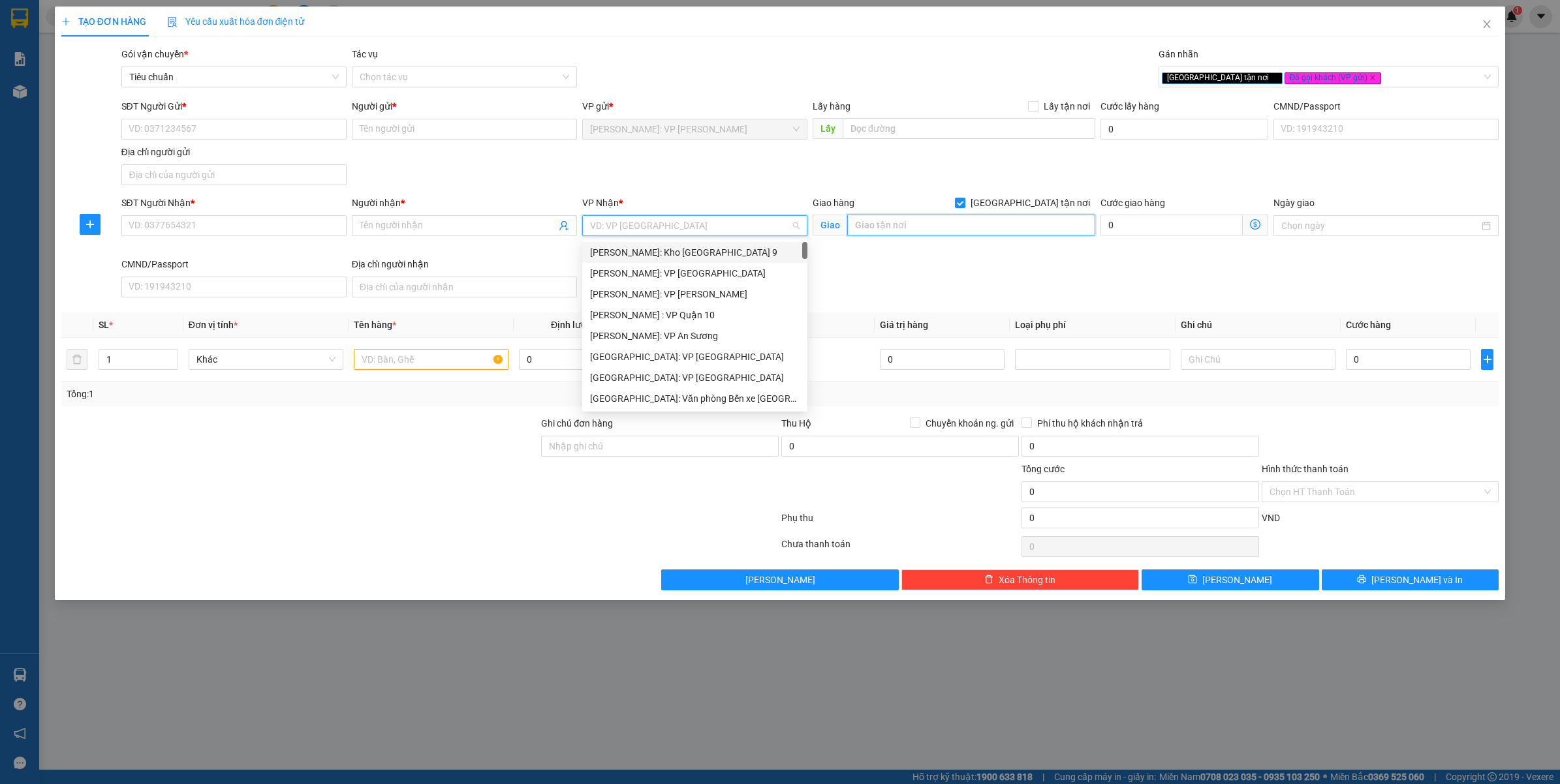
click at [882, 226] on input "text" at bounding box center [971, 225] width 248 height 21
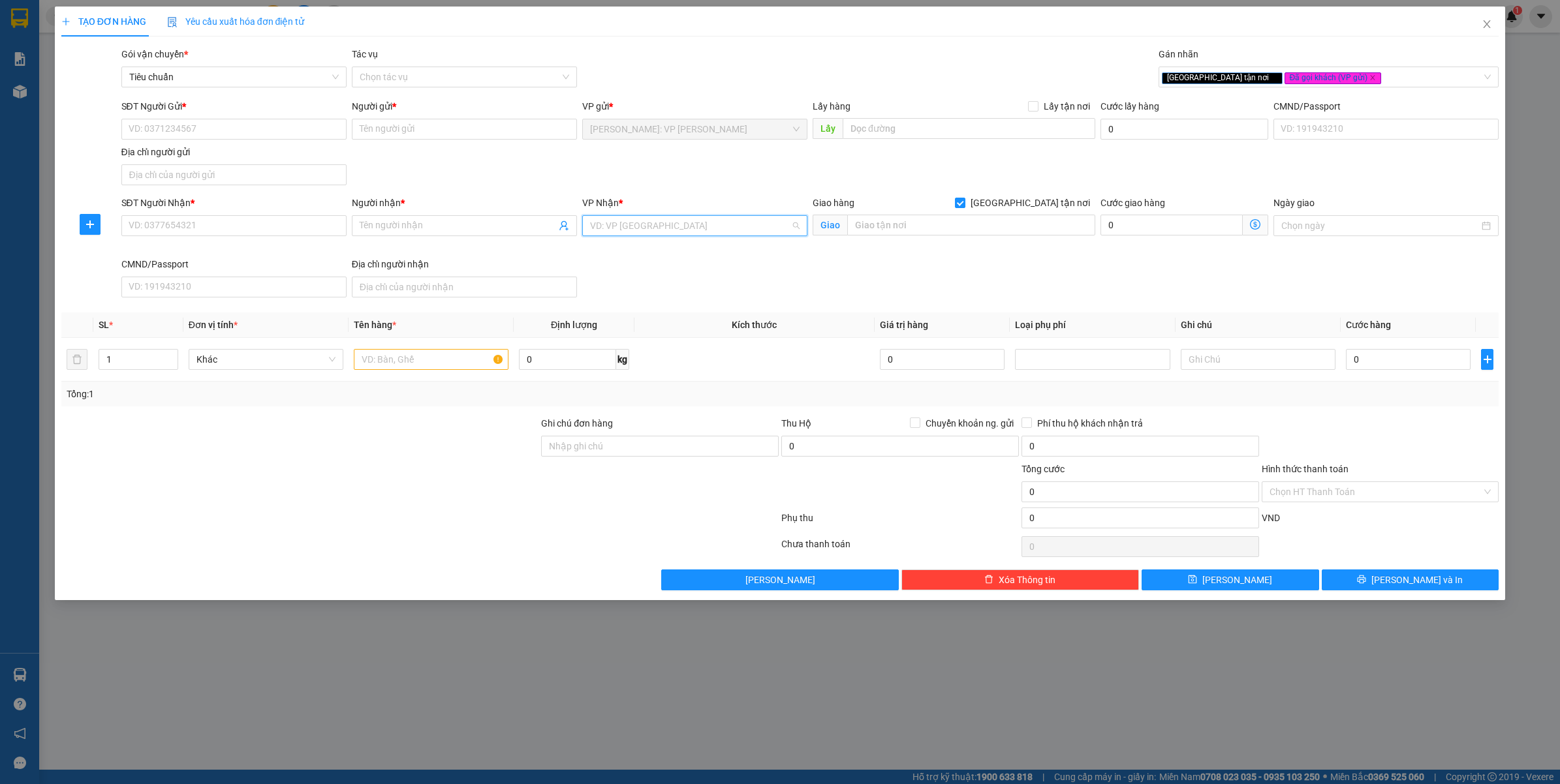
click at [722, 219] on input "search" at bounding box center [690, 226] width 200 height 19
type input "VĂN"
click at [672, 291] on div "[GEOGRAPHIC_DATA]: Kho Văn Điển Thanh Trì" at bounding box center [717, 294] width 255 height 14
click at [233, 219] on input "SĐT Người Nhận *" at bounding box center [233, 226] width 225 height 21
type input "0389131271"
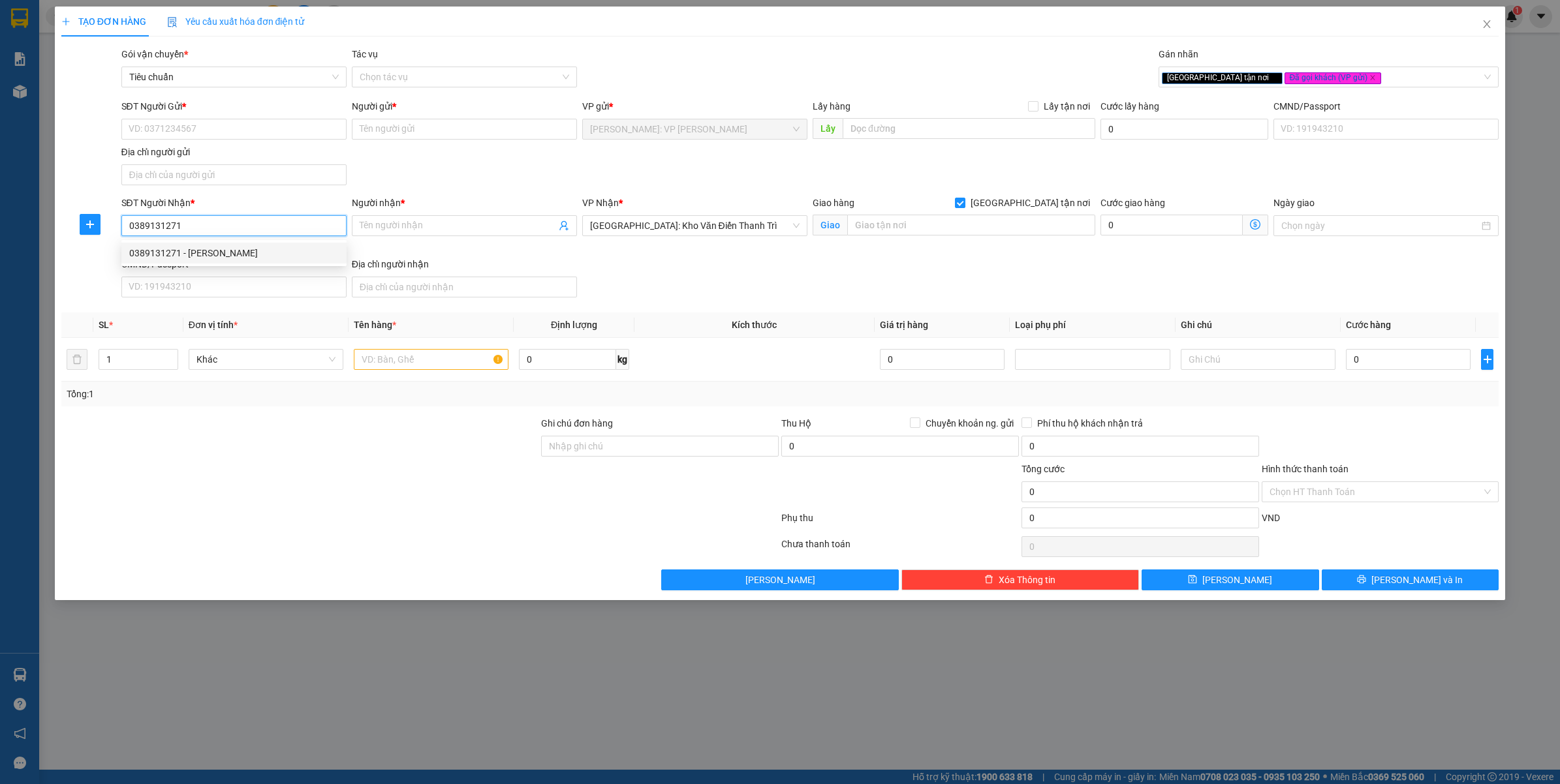
click at [201, 251] on div "0389131271 - TĂNG MỸ LINH" at bounding box center [234, 253] width 209 height 14
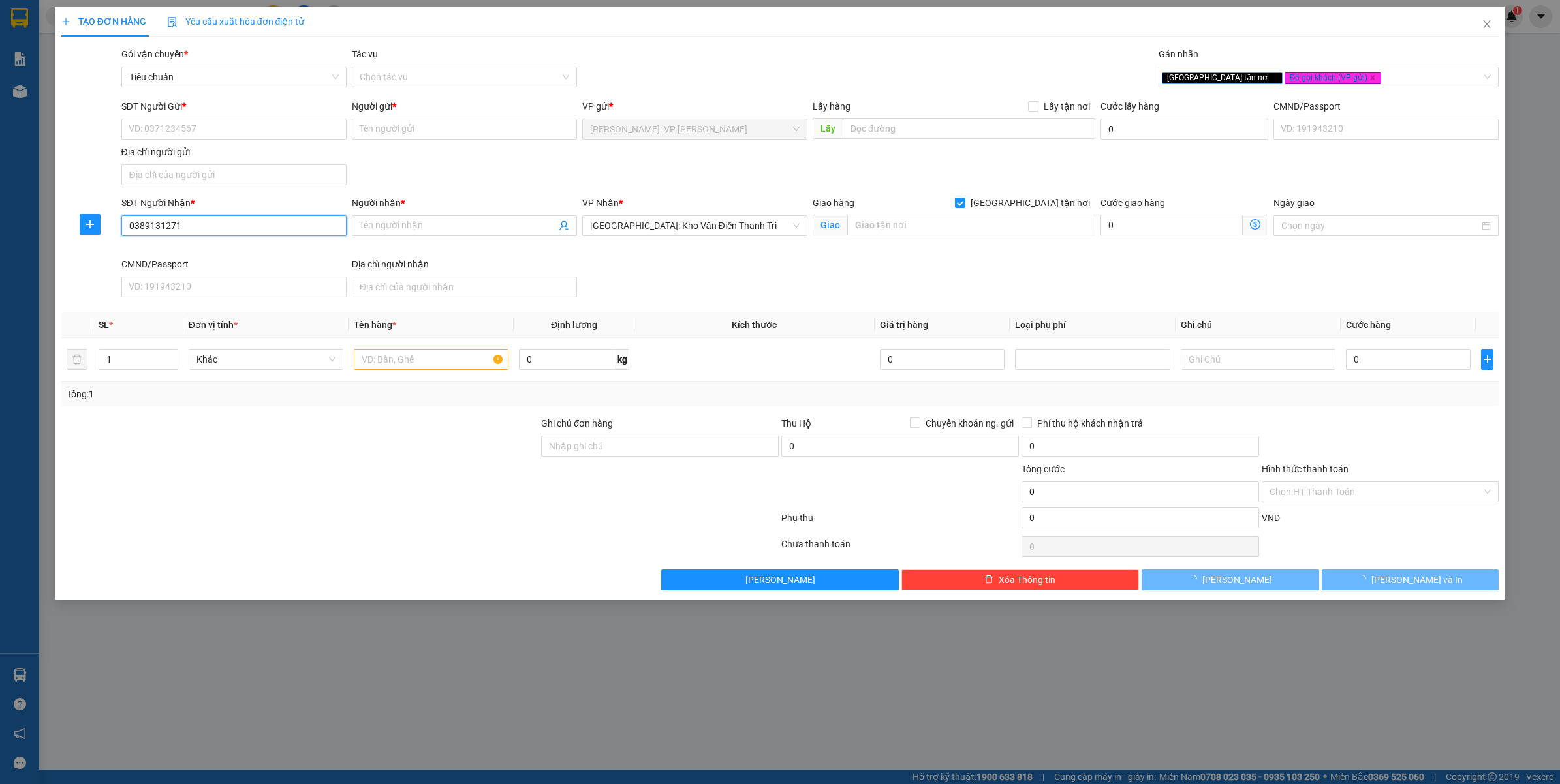
type input "TĂNG MỸ LINH"
type input "HÀ NỘI: SỐ 30, NGÕ 80, CHÙA LÁNG, LÀNG THƯỢNG, BA ĐÌNH, HÀ NỘI"
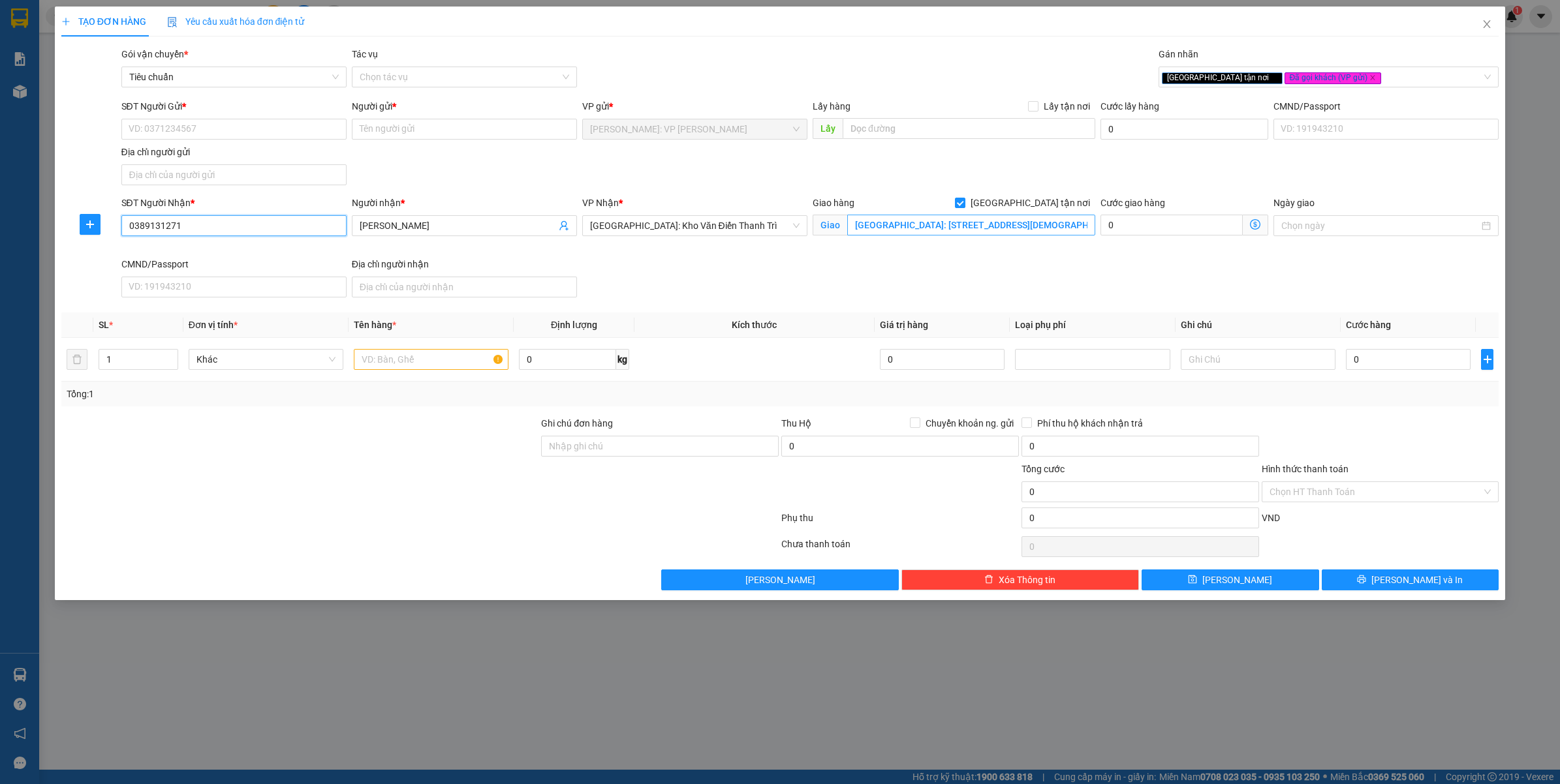
type input "0389131271"
click at [957, 223] on input "HÀ NỘI: SỐ 30, NGÕ 80, CHÙA LÁNG, LÀNG THƯỢNG, BA ĐÌNH, HÀ NỘI" at bounding box center [971, 225] width 248 height 21
type input "SỐ 30 NGÕ 80 - CHÙA LÁNG - F.LÁNG THƯỢNG - ĐỐNG ĐA - HÀ NỘI"
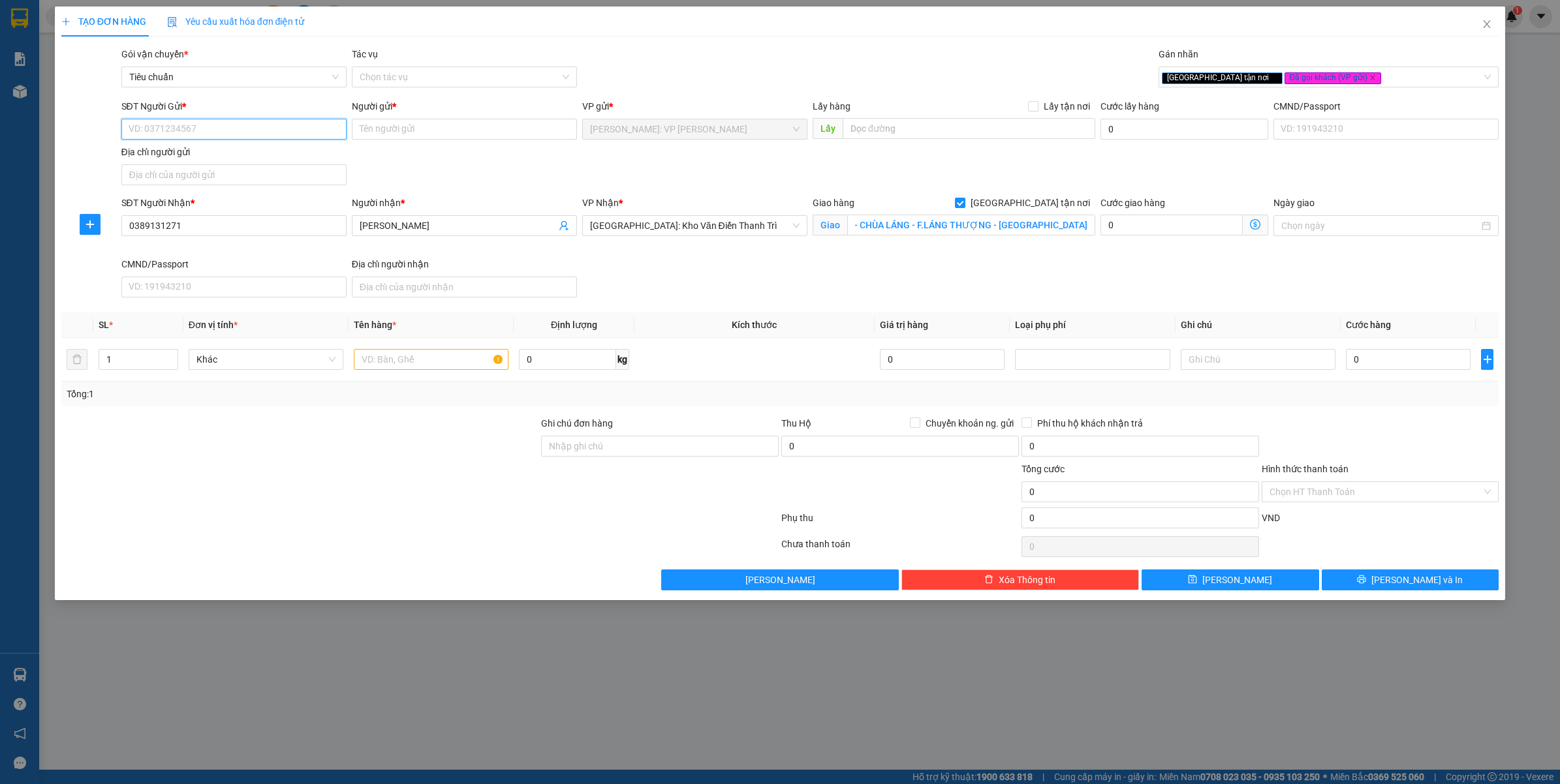
click at [141, 123] on input "SĐT Người Gửi *" at bounding box center [233, 129] width 225 height 21
click at [158, 151] on div "0903996500 - TRẦN THỊ THU HIỀN" at bounding box center [234, 155] width 209 height 14
type input "0903996500"
type input "TRẦN THỊ THU HIỀN"
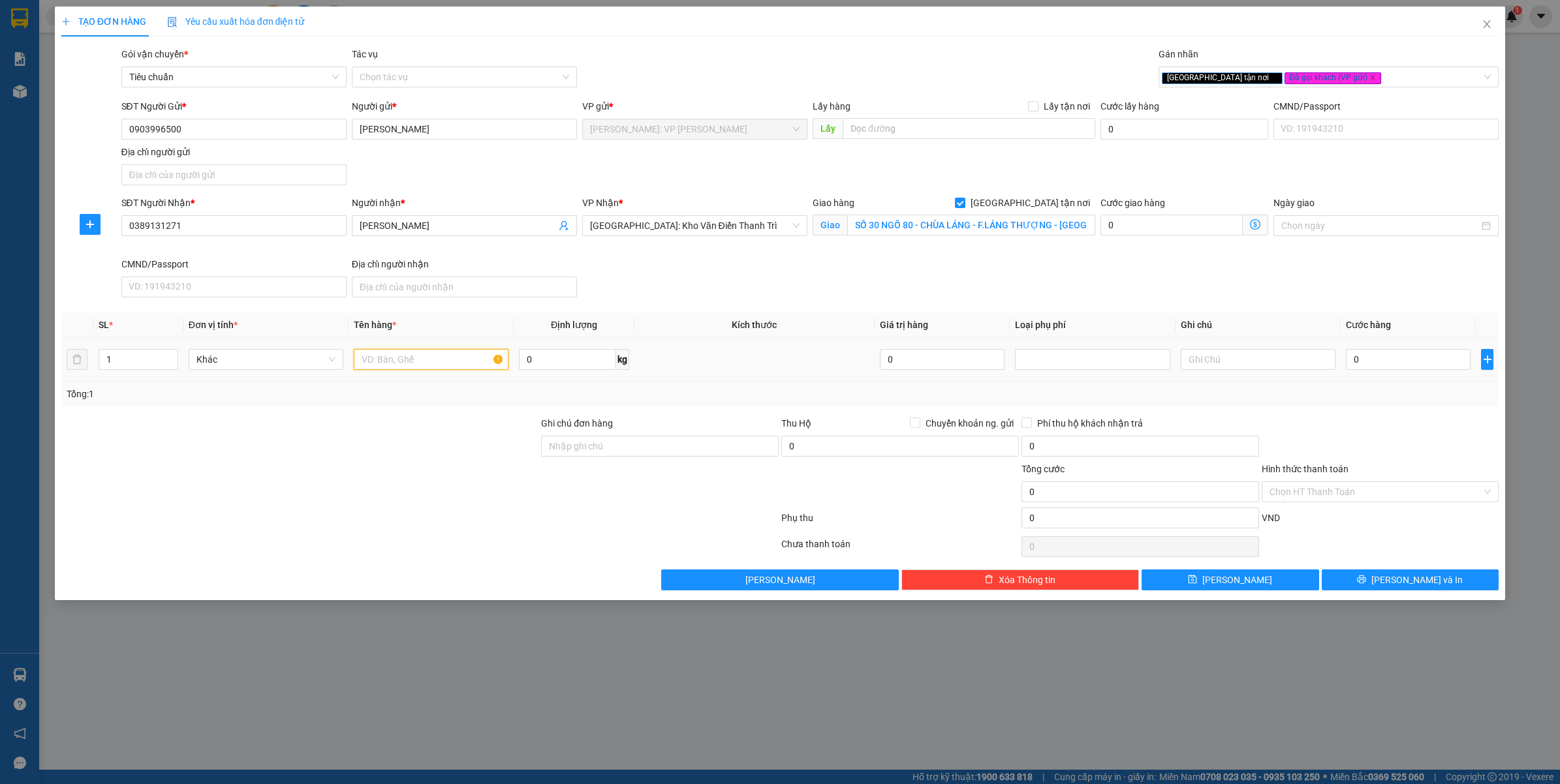
click at [404, 361] on input "text" at bounding box center [431, 359] width 155 height 21
type input "1 THÙNG GIẤY BỌC PE ( LONG MI DÃ )"
drag, startPoint x: 306, startPoint y: 496, endPoint x: 340, endPoint y: 396, distance: 105.6
click at [307, 496] on div at bounding box center [300, 484] width 481 height 46
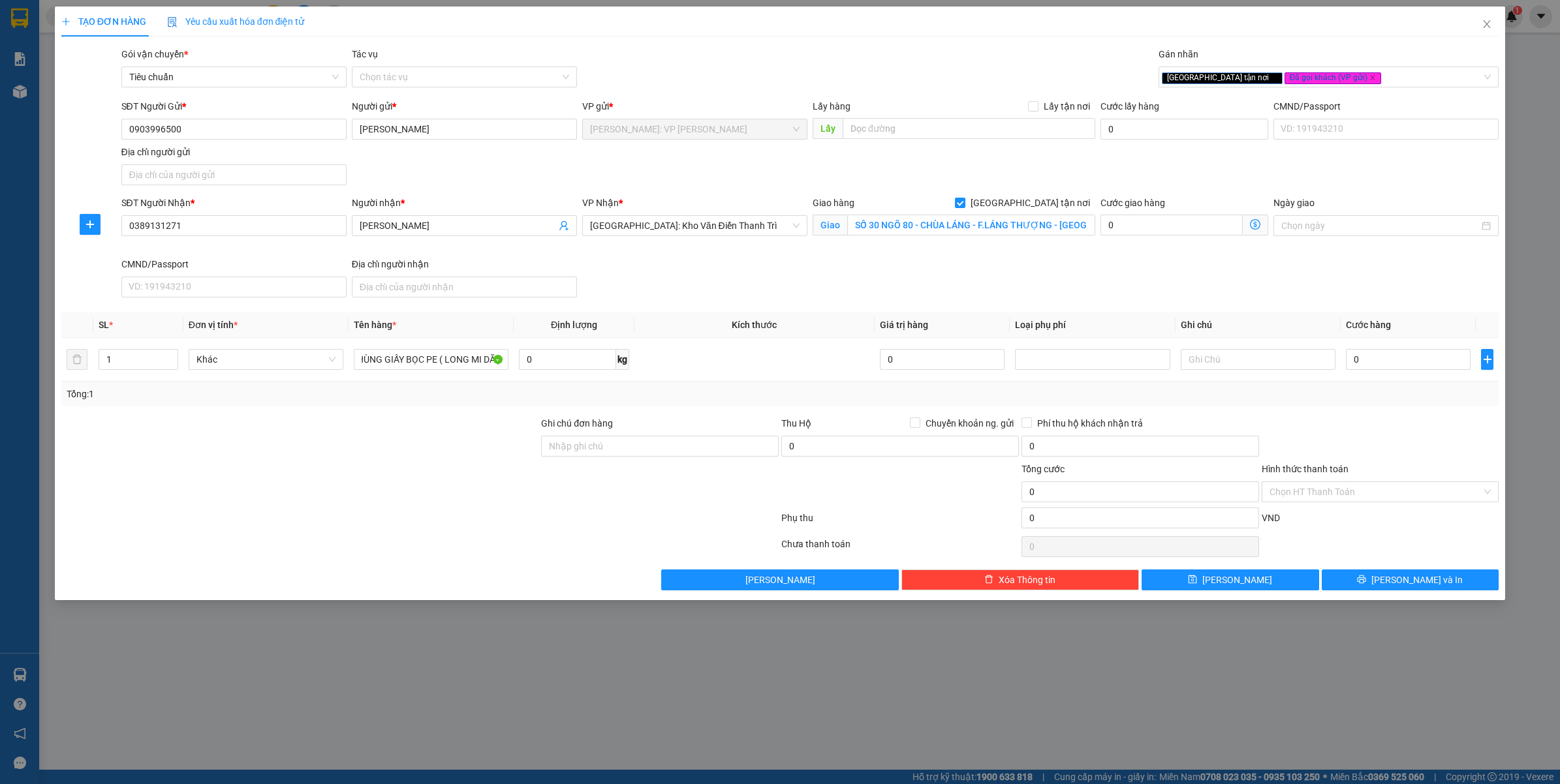
scroll to position [0, 0]
click at [563, 438] on input "Ghi chú đơn hàng" at bounding box center [660, 446] width 238 height 21
type input "VẬN CHUYỂN NHẸ TAY - HƯ VỠ KHÔNG ĐỀN"
click at [442, 500] on div at bounding box center [300, 484] width 481 height 46
click at [1386, 369] on input "0" at bounding box center [1408, 359] width 125 height 21
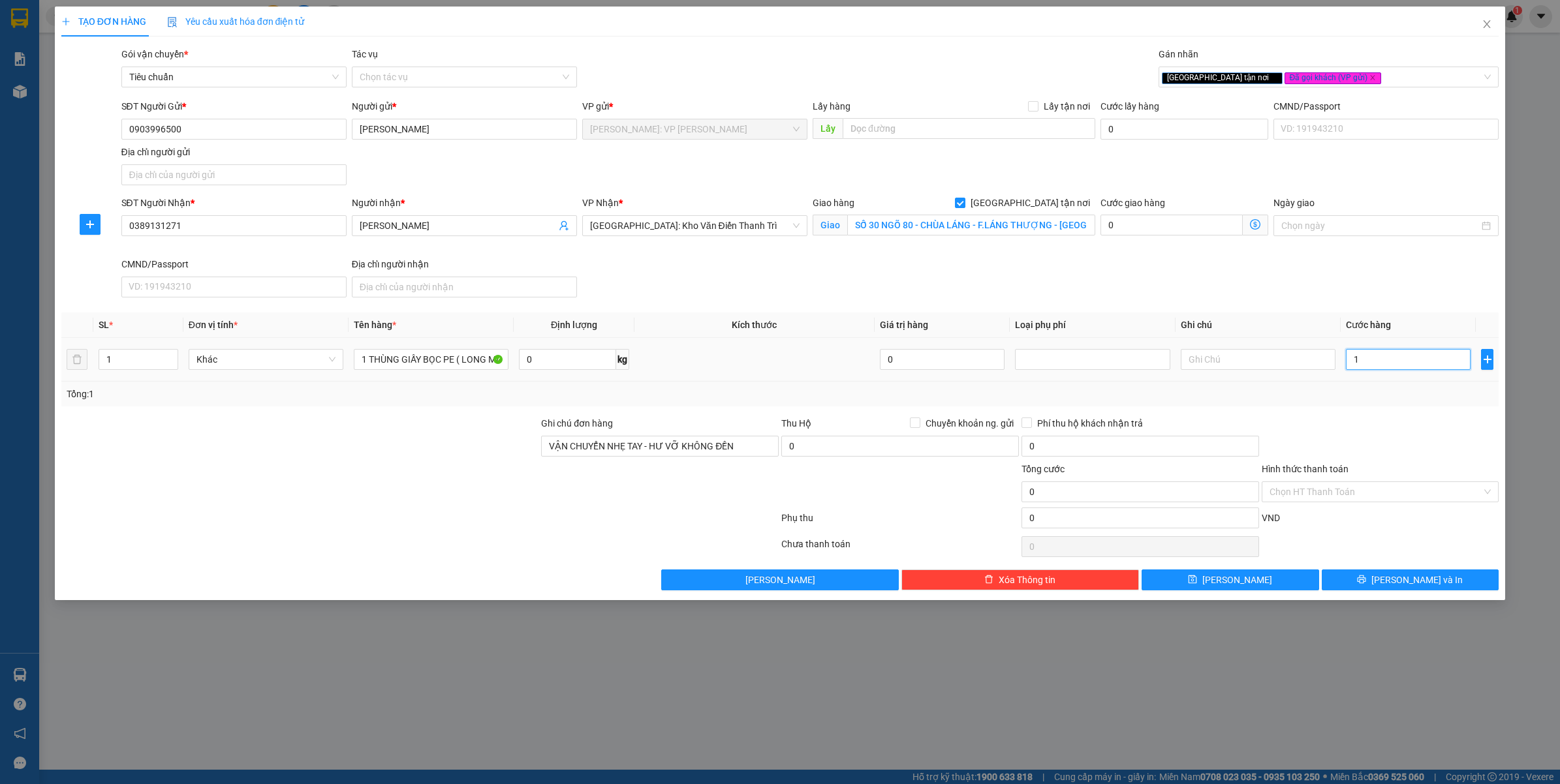
type input "16"
type input "160"
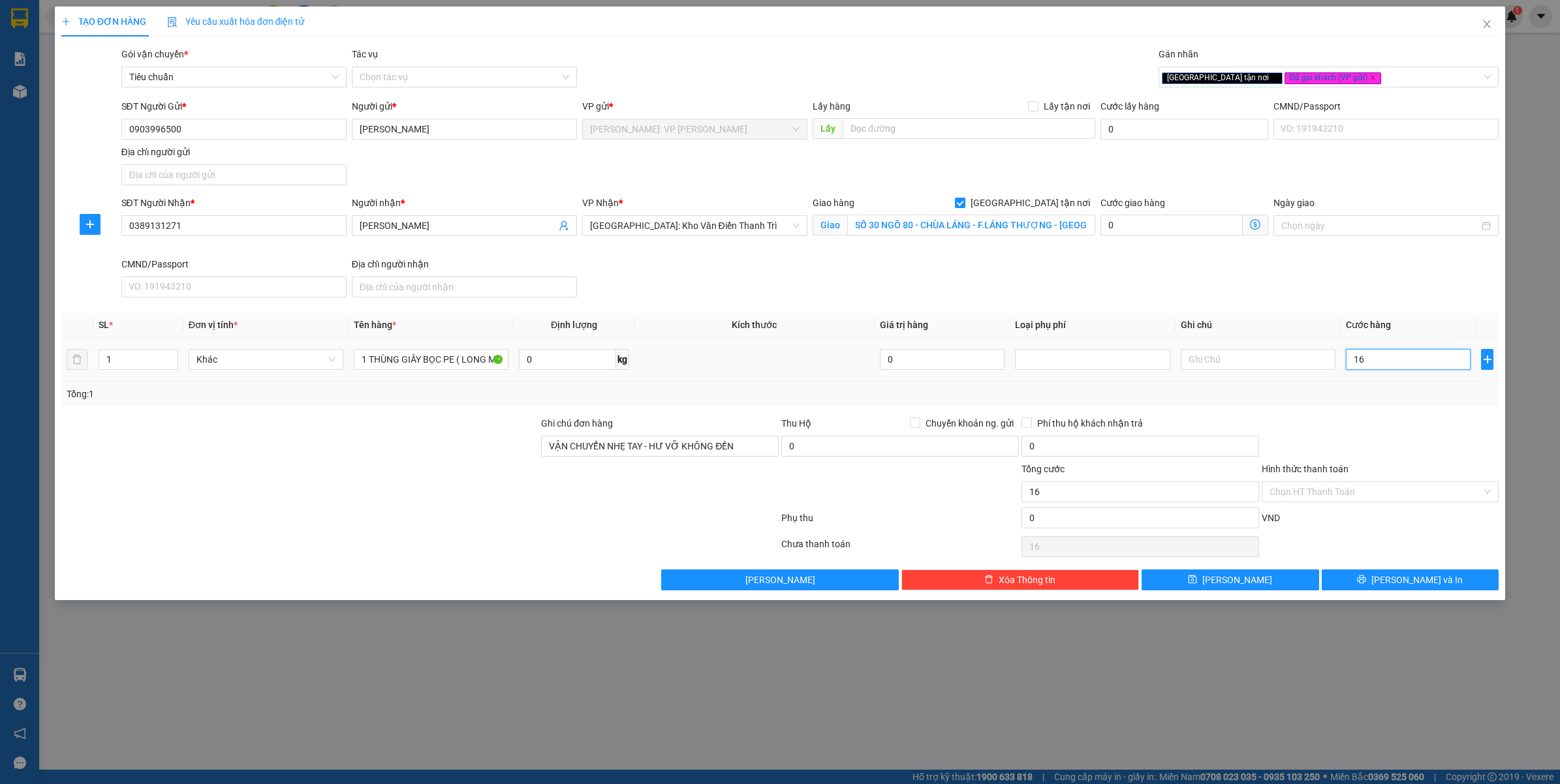
type input "160"
click at [1388, 419] on div at bounding box center [1381, 439] width 240 height 46
type input "160.000"
click at [1335, 497] on input "Hình thức thanh toán" at bounding box center [1376, 492] width 213 height 19
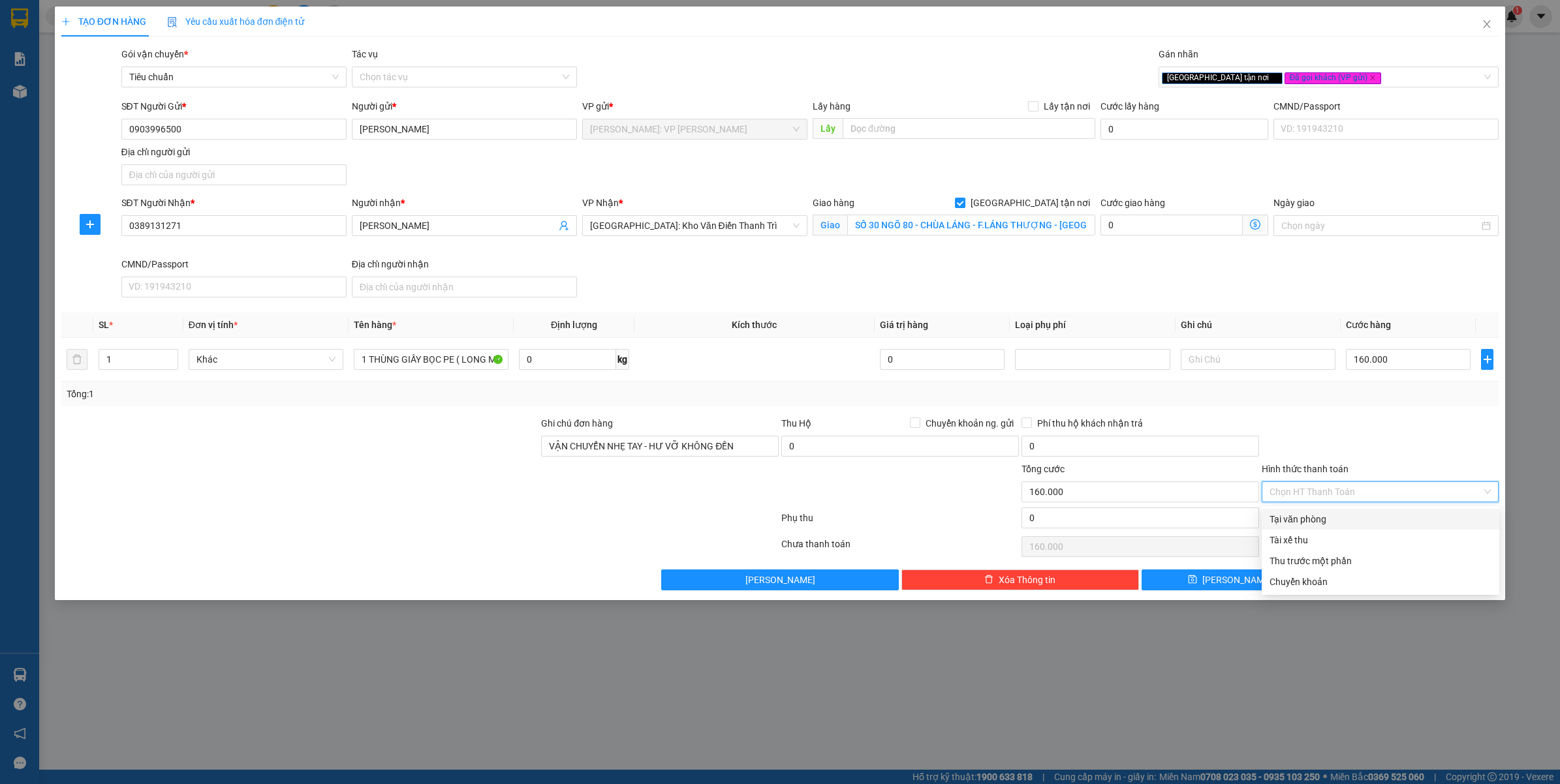
click at [1325, 522] on div "Tại văn phòng" at bounding box center [1381, 519] width 222 height 14
type input "0"
click at [1363, 586] on button "Lưu và In" at bounding box center [1410, 580] width 177 height 21
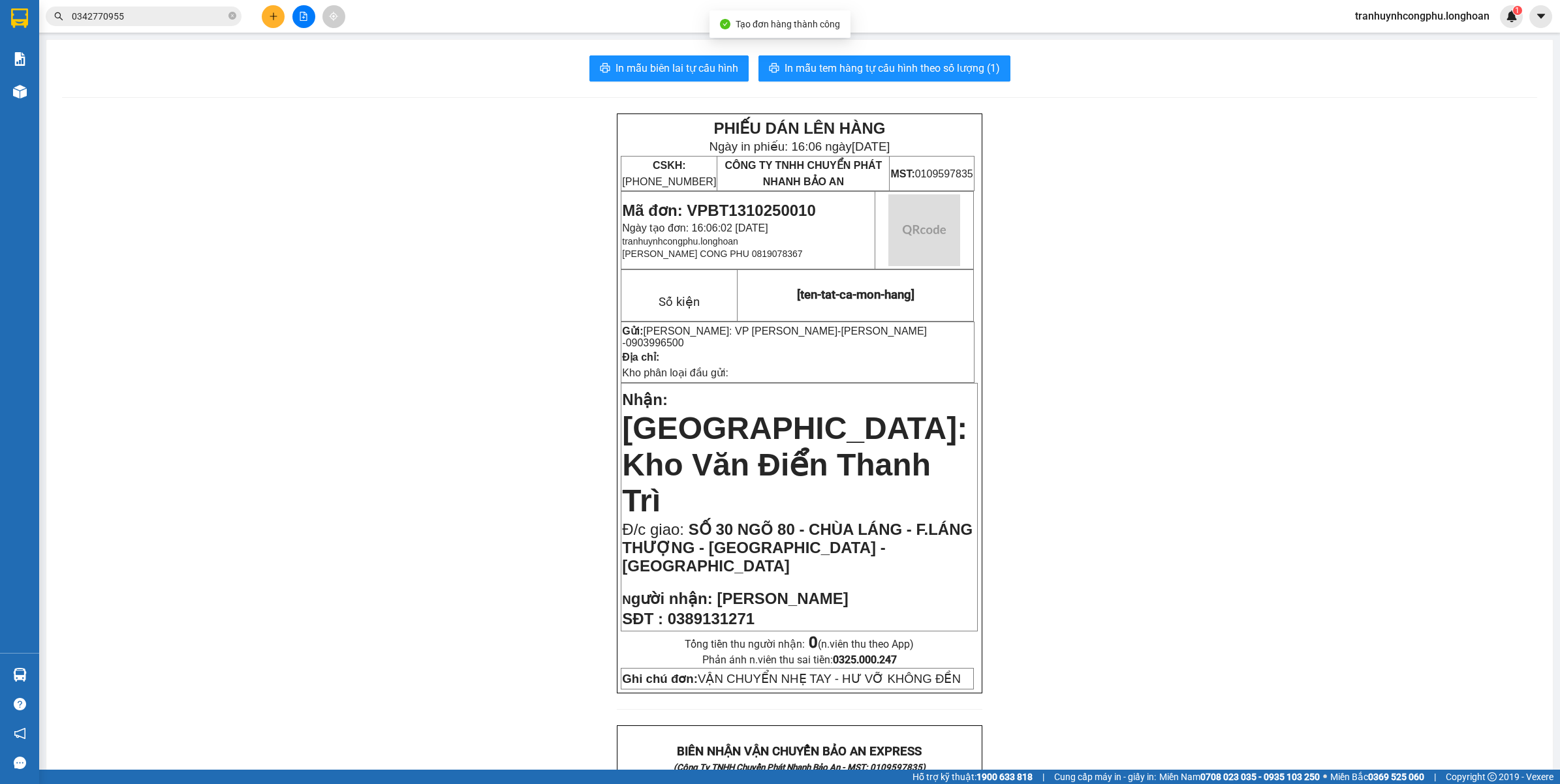
click at [684, 337] on span "0903996500" at bounding box center [655, 342] width 58 height 11
copy span "0903996500"
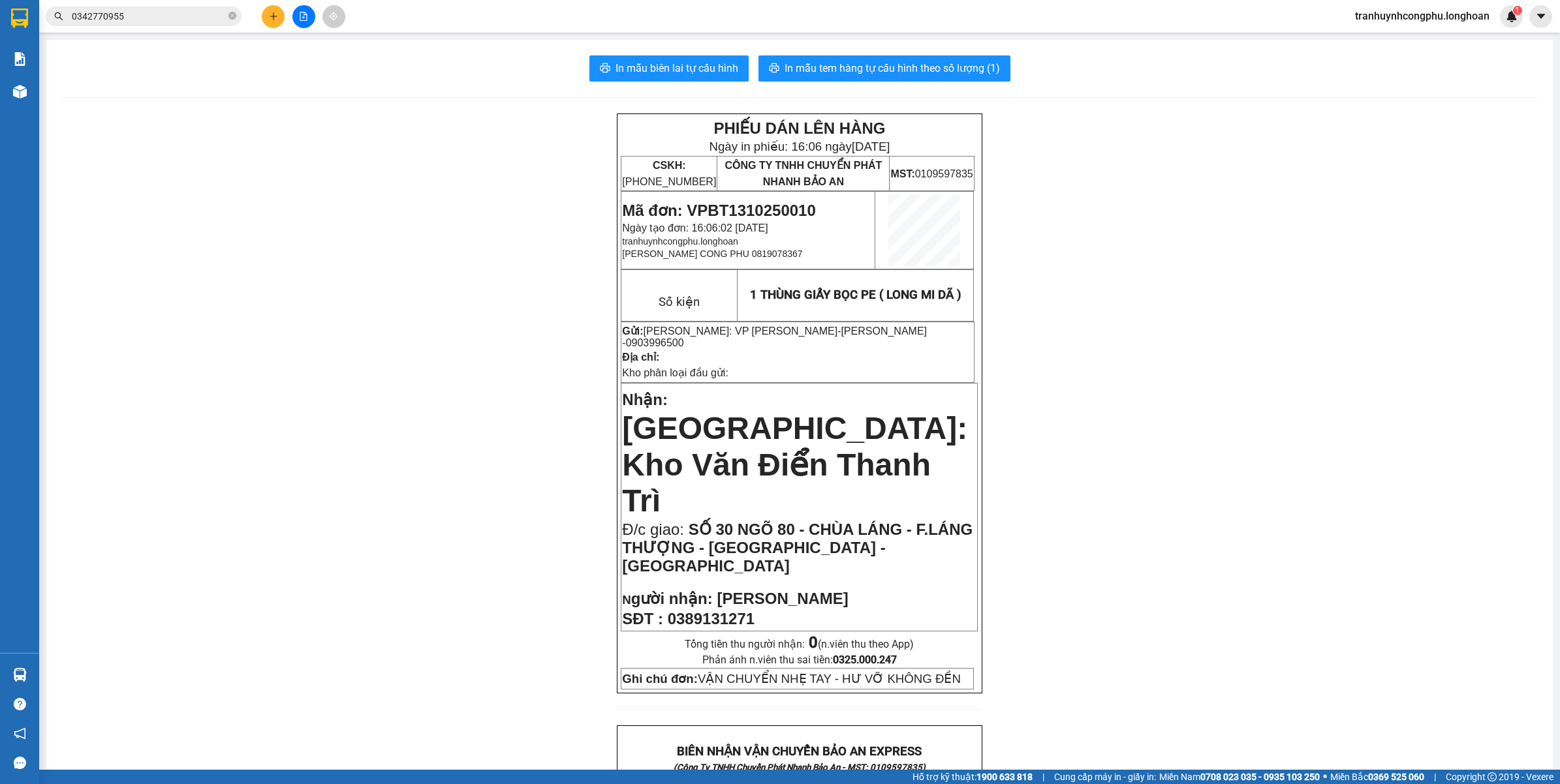
click at [733, 610] on span "0389131271" at bounding box center [711, 619] width 87 height 18
copy span "0389131271"
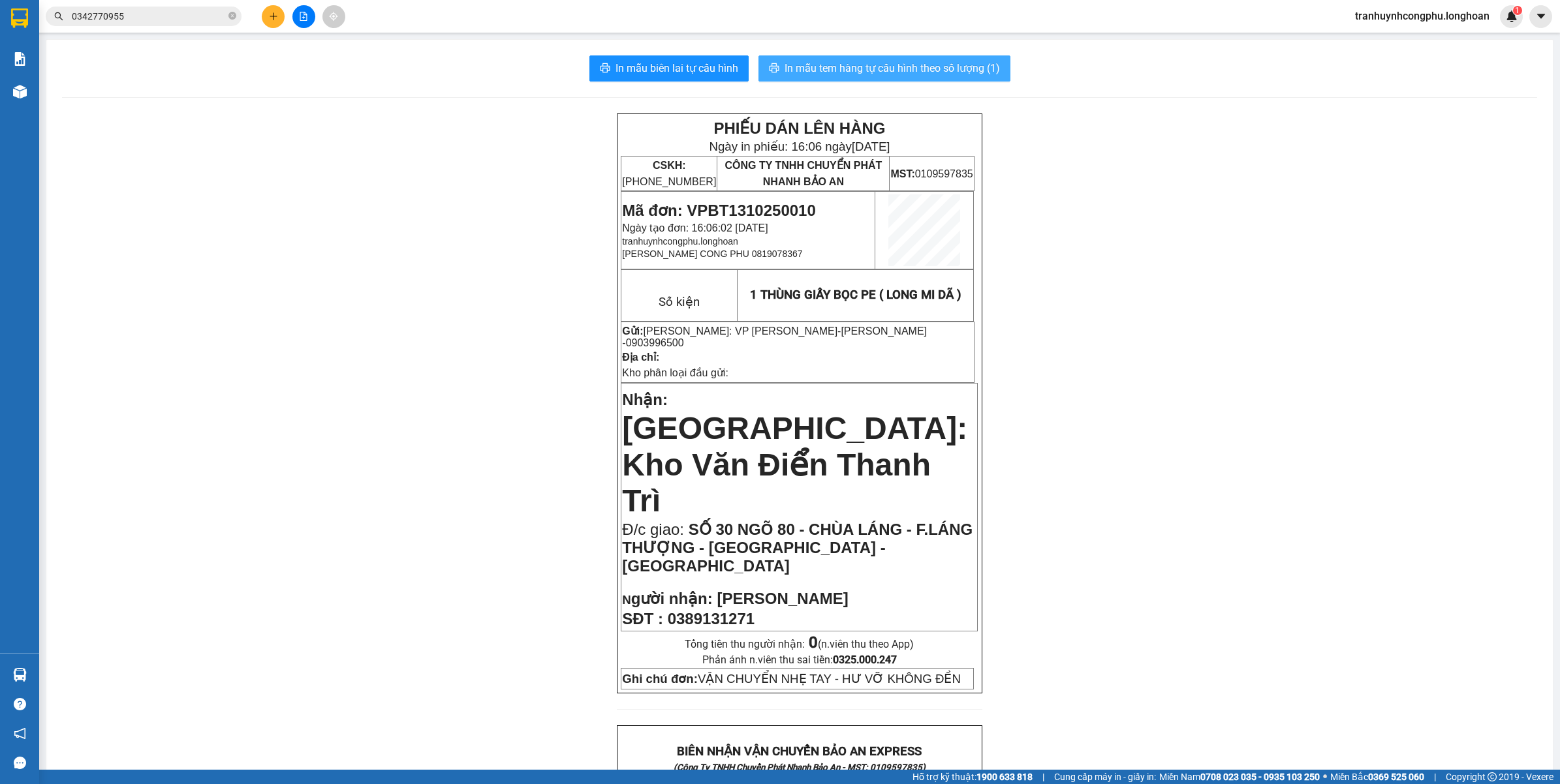
click at [964, 70] on span "In mẫu tem hàng tự cấu hình theo số lượng (1)" at bounding box center [892, 68] width 215 height 16
click at [725, 204] on span "Mã đơn: VPBT1310250010" at bounding box center [719, 211] width 193 height 18
copy span "VPBT1310250010"
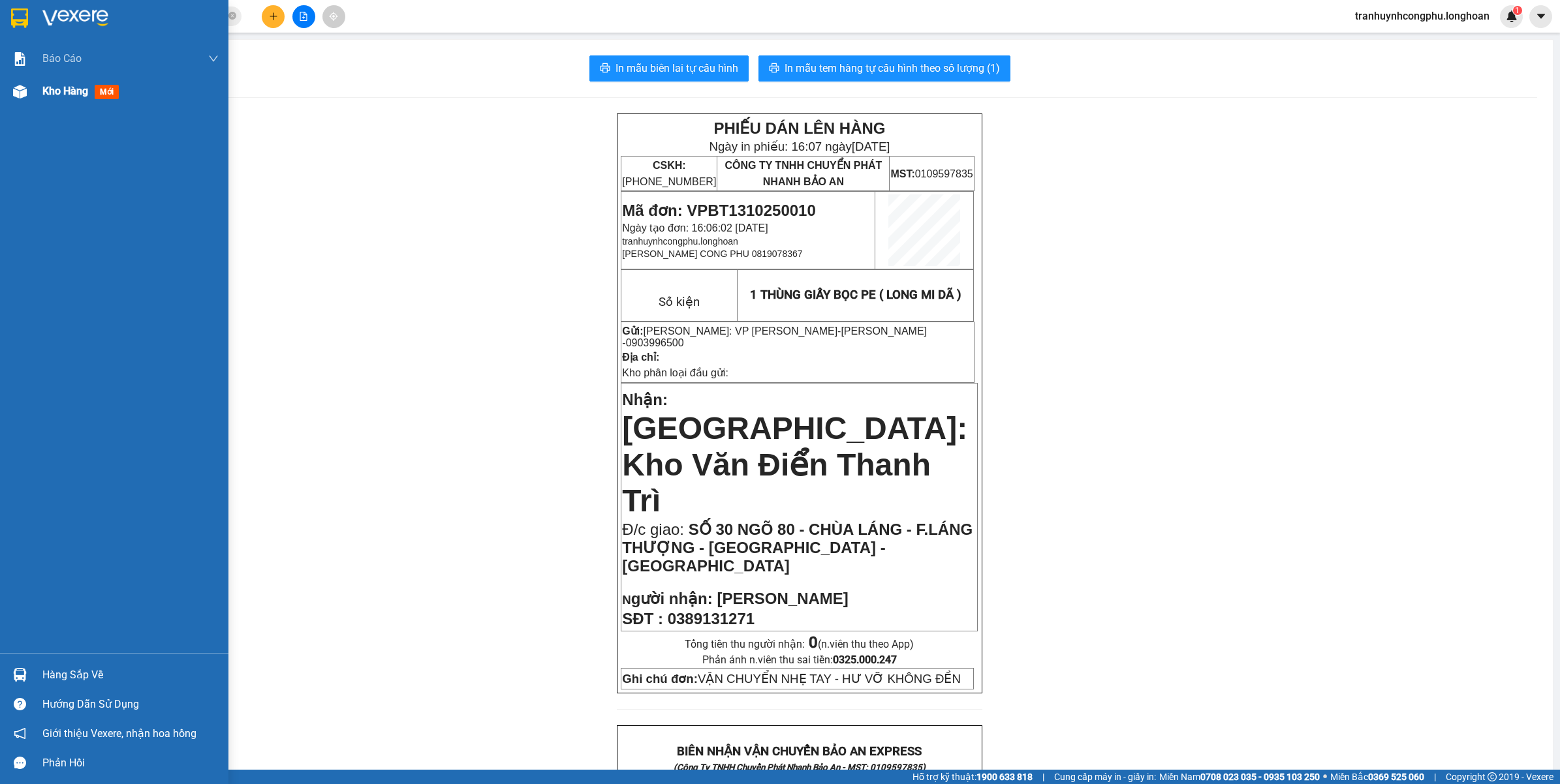
click at [25, 103] on div "Kho hàng mới" at bounding box center [114, 91] width 229 height 33
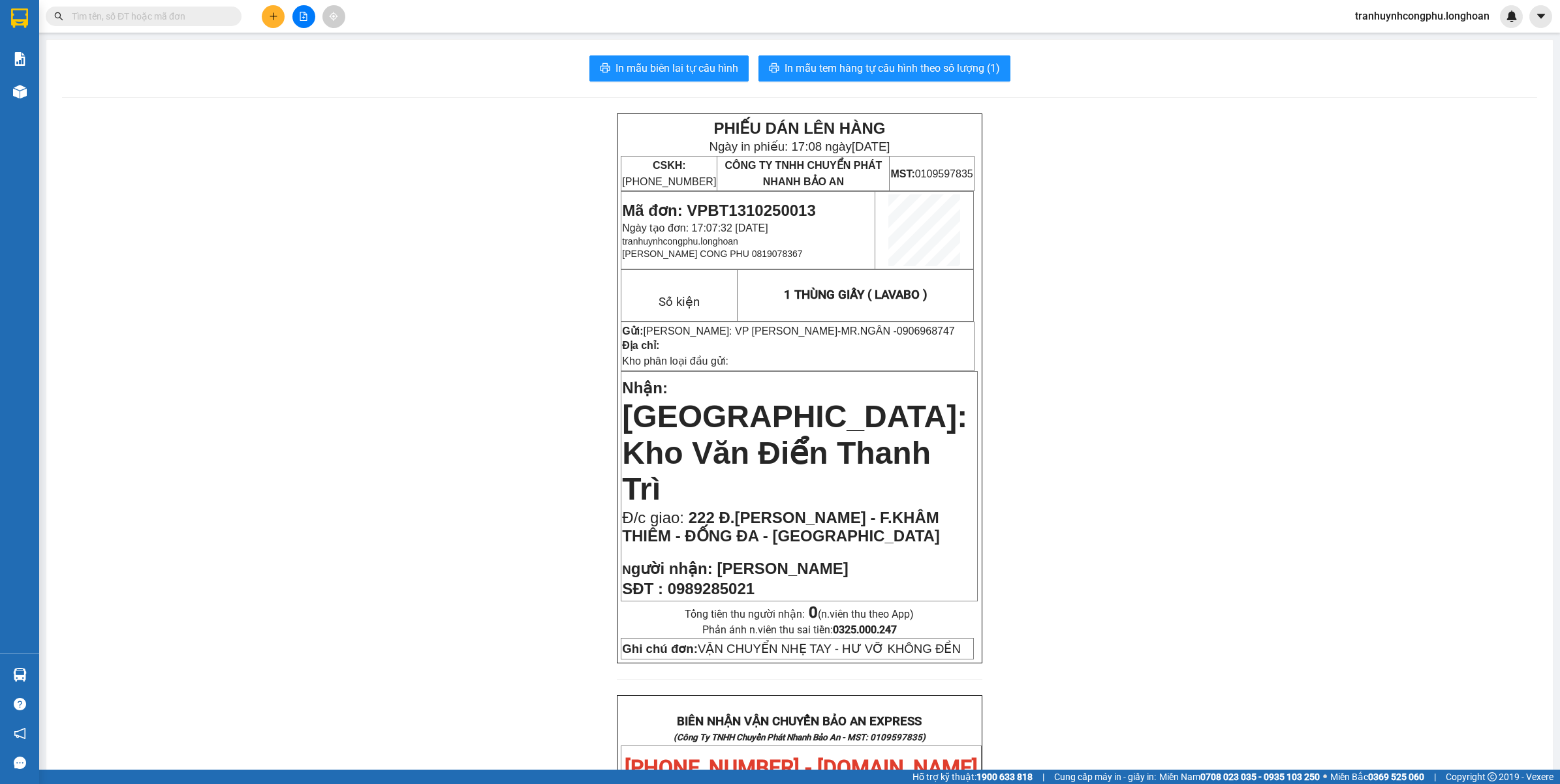
click at [1349, 528] on div "PHIẾU DÁN LÊN HÀNG Ngày in phiếu: 17:08 [DATE] CSKH: [PHONE_NUMBER] CÔNG TY TNH…" at bounding box center [799, 782] width 1475 height 1336
click at [945, 75] on span "In mẫu tem hàng tự cấu hình theo số lượng (1)" at bounding box center [892, 68] width 215 height 16
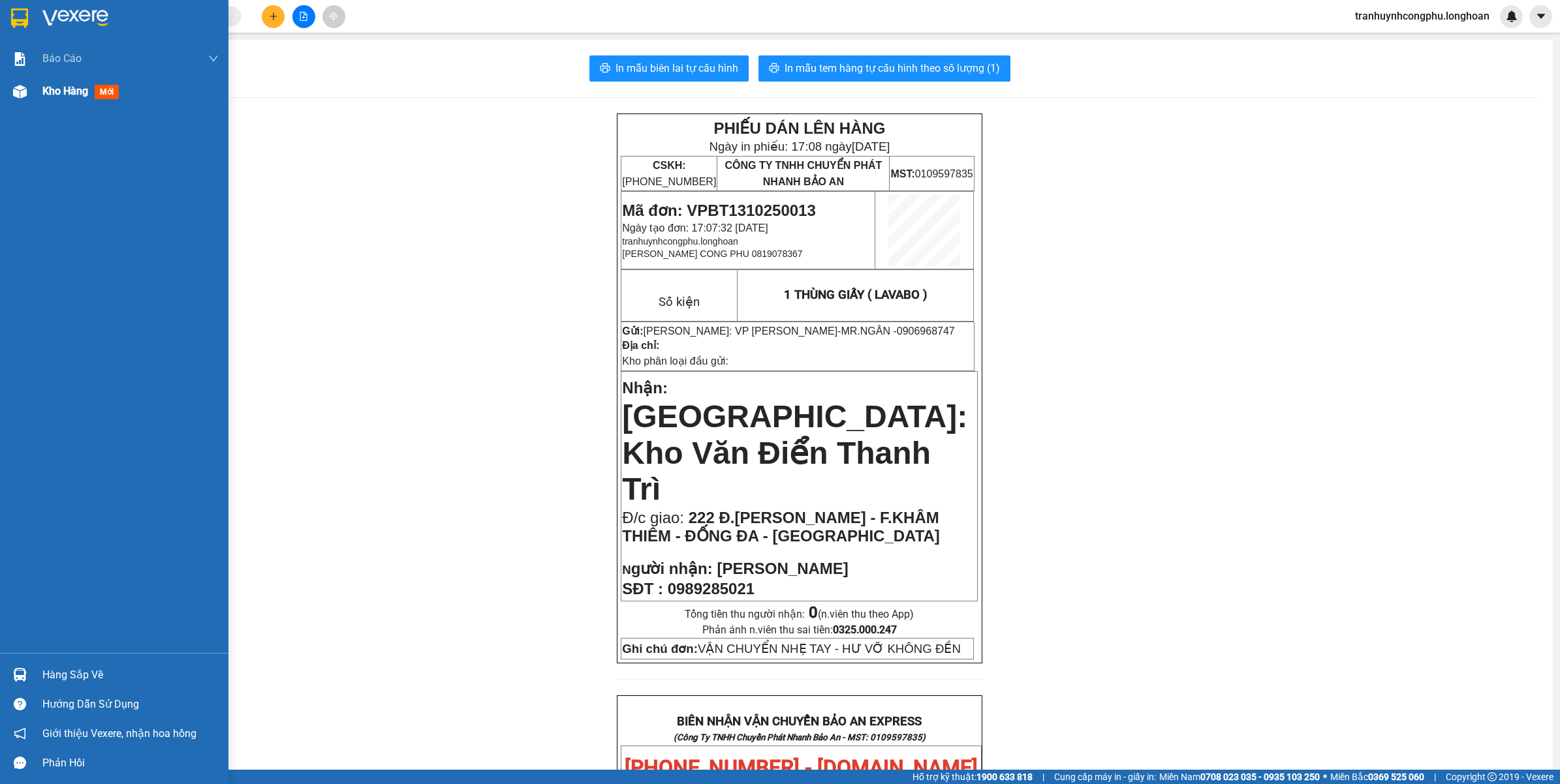
click at [62, 105] on div "Kho hàng mới" at bounding box center [131, 91] width 176 height 33
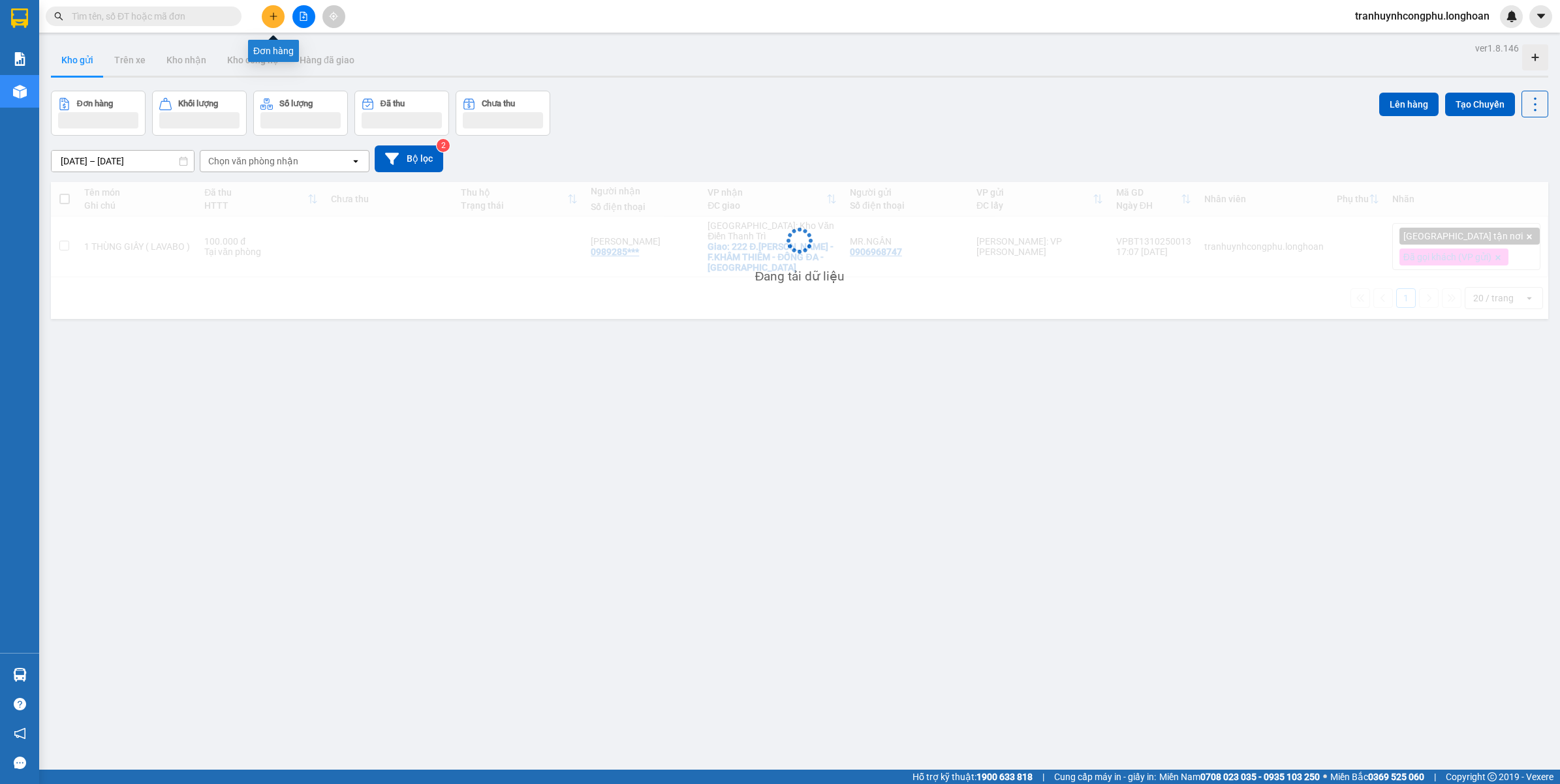
click at [275, 8] on button at bounding box center [273, 16] width 23 height 23
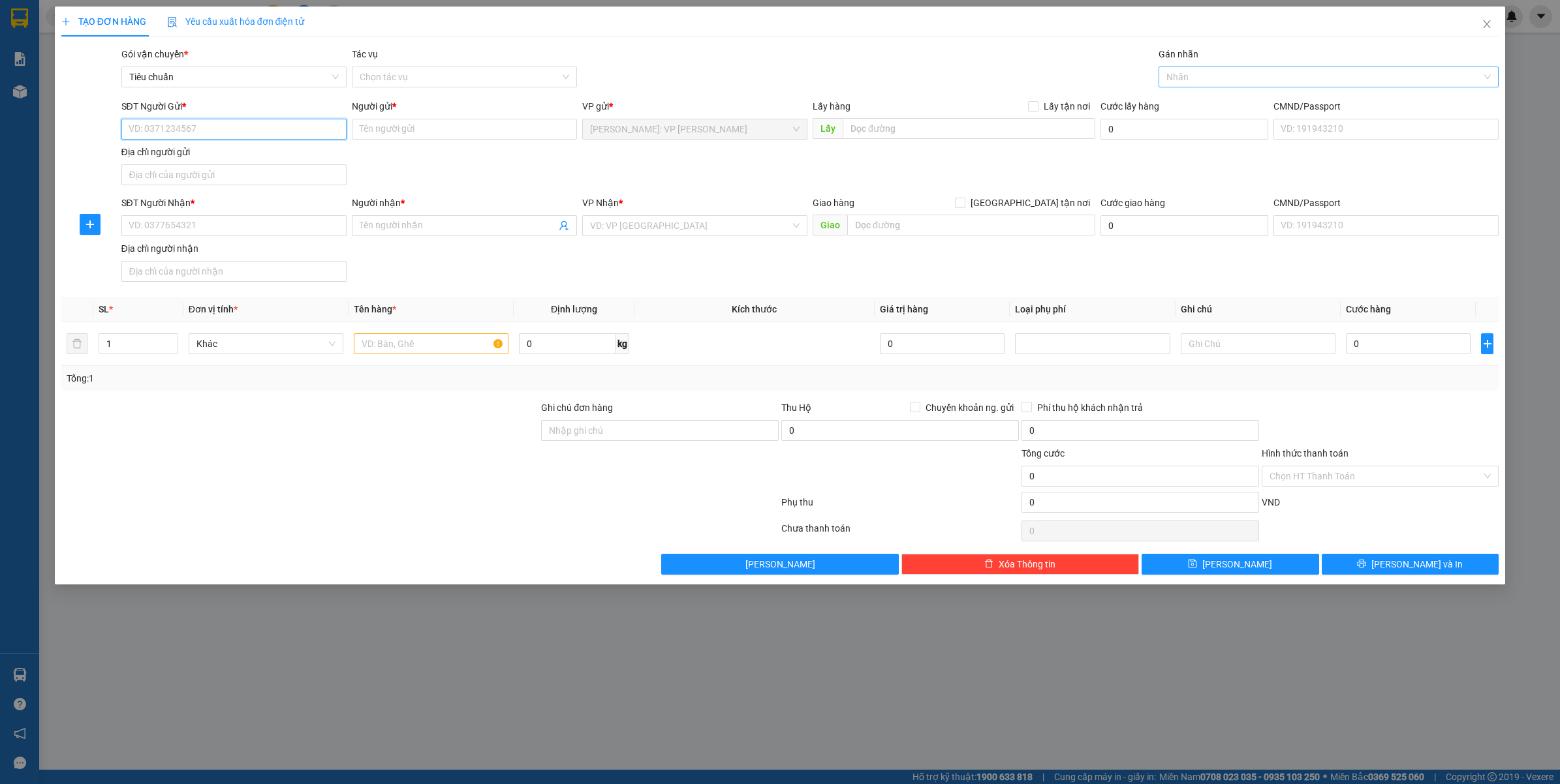
click at [1216, 80] on div at bounding box center [1323, 77] width 322 height 16
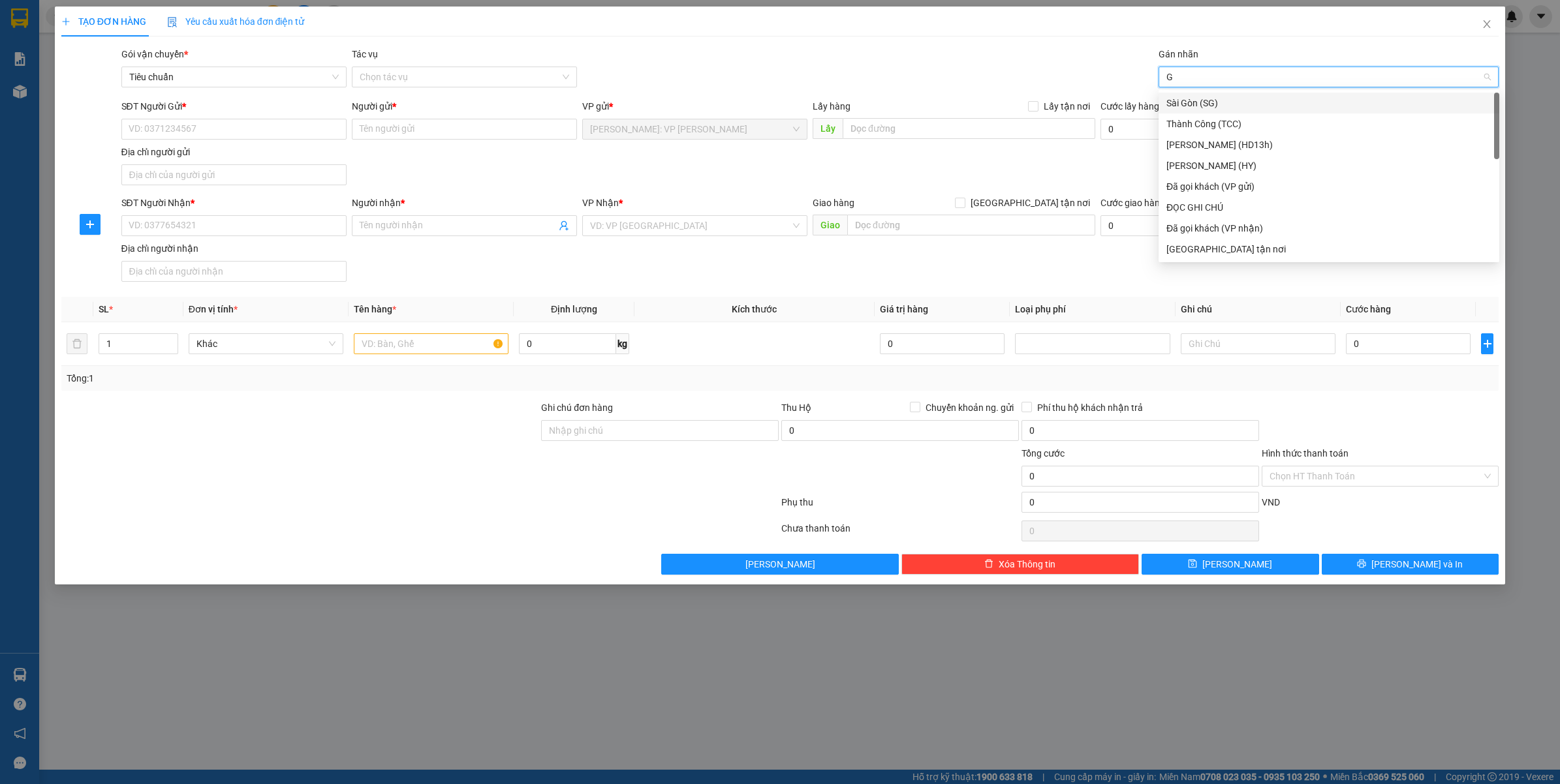
type input "GT"
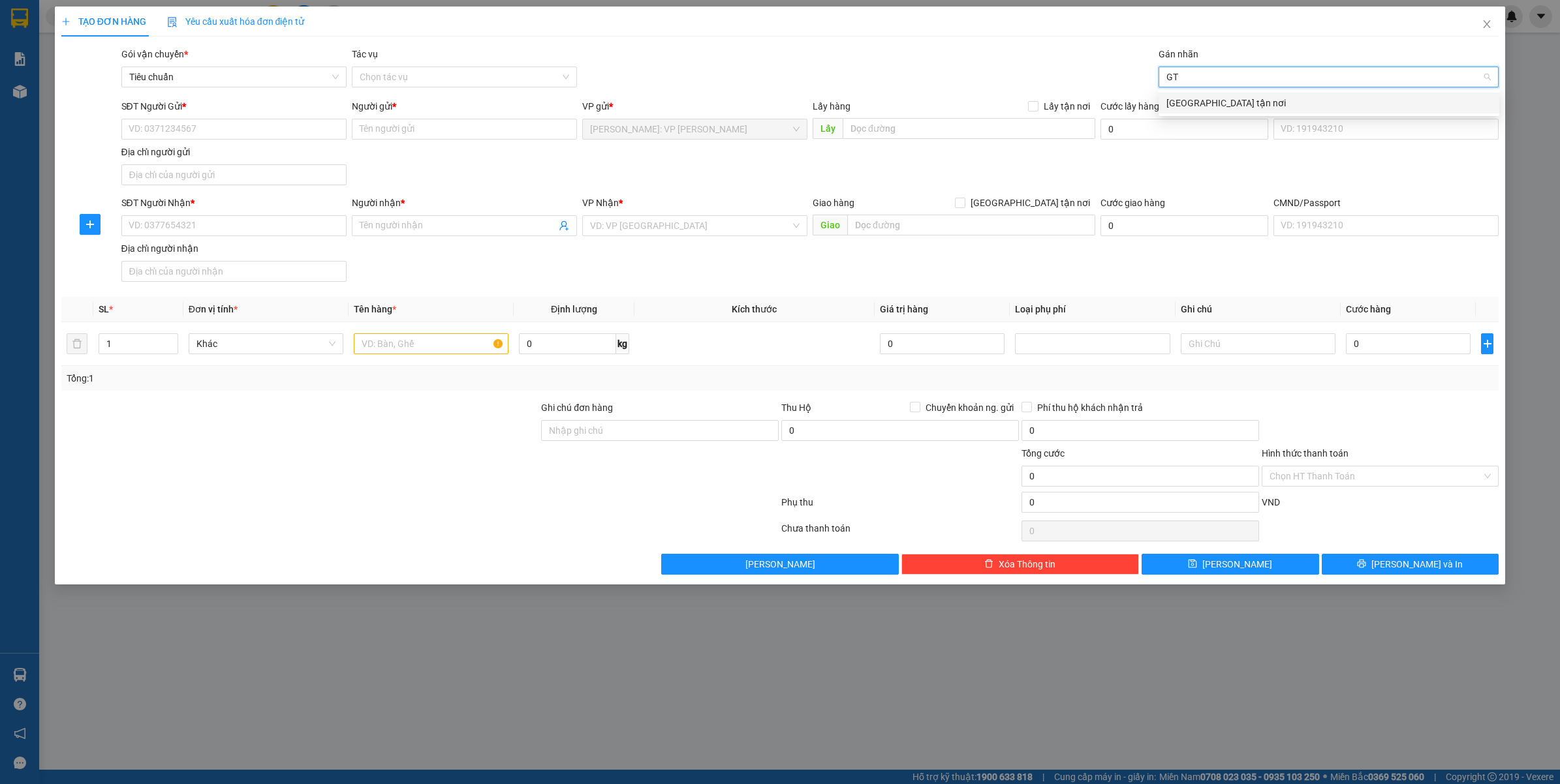
click at [1216, 95] on div "[GEOGRAPHIC_DATA] tận nơi" at bounding box center [1330, 103] width 341 height 21
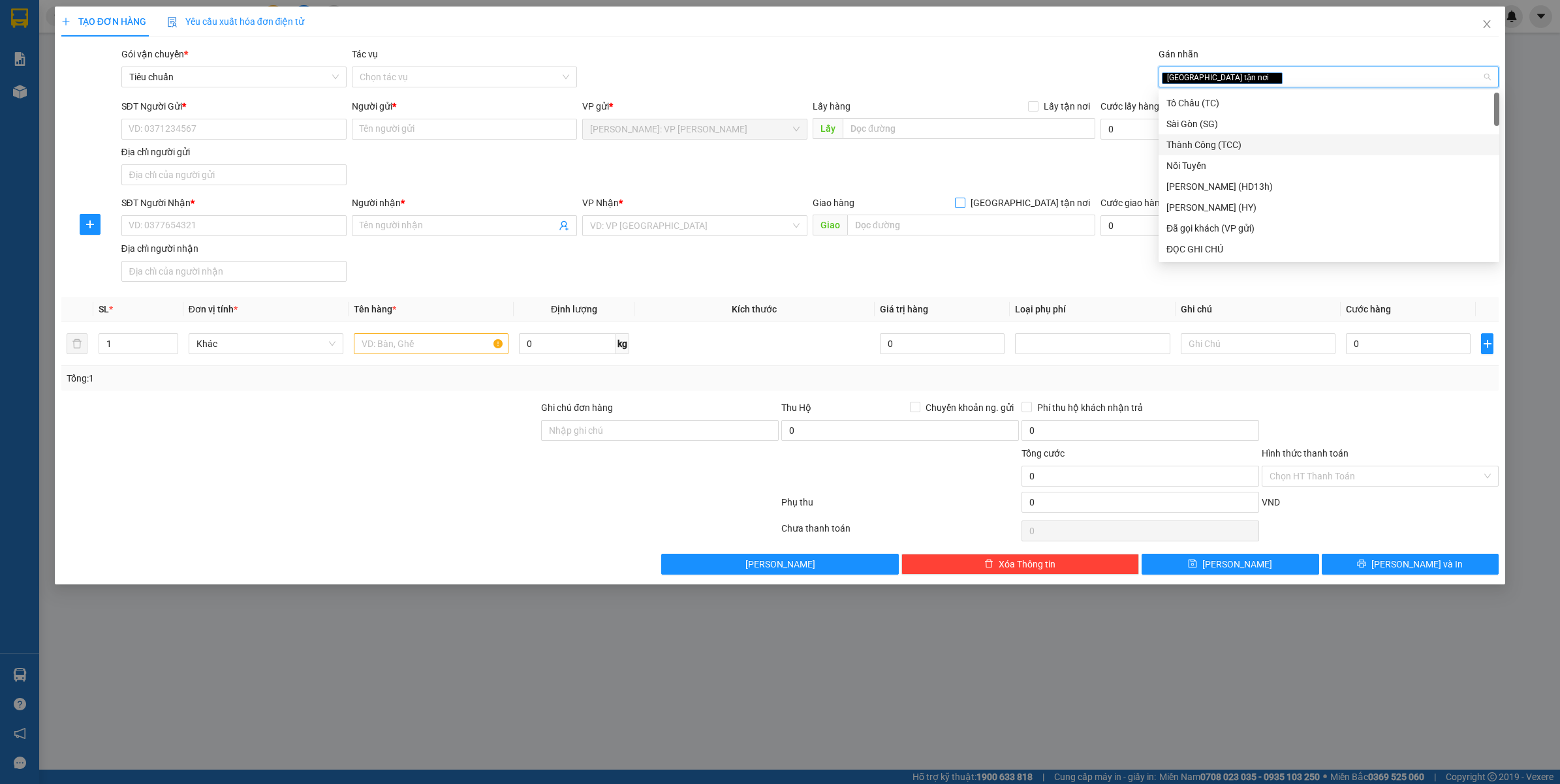
drag, startPoint x: 1062, startPoint y: 194, endPoint x: 1057, endPoint y: 209, distance: 15.8
click at [1060, 203] on form "SĐT Người Gửi * VD: 0371234567 Người gửi * Tên người gửi VP gửi * [GEOGRAPHIC_D…" at bounding box center [780, 193] width 1438 height 188
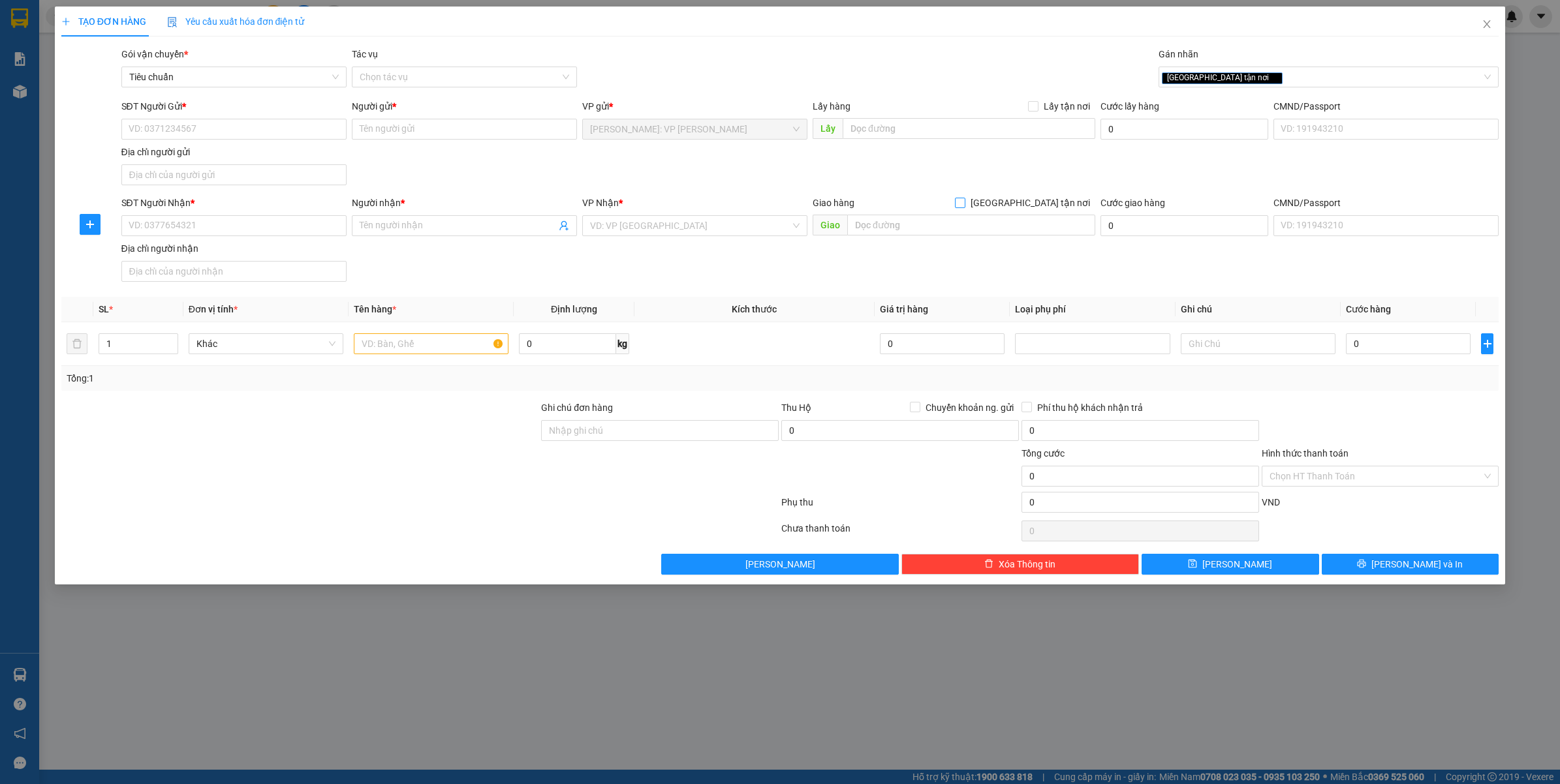
click at [1057, 209] on span "[GEOGRAPHIC_DATA] tận nơi" at bounding box center [1031, 203] width 130 height 14
click at [964, 207] on input "[GEOGRAPHIC_DATA] tận nơi" at bounding box center [959, 203] width 9 height 9
checkbox input "true"
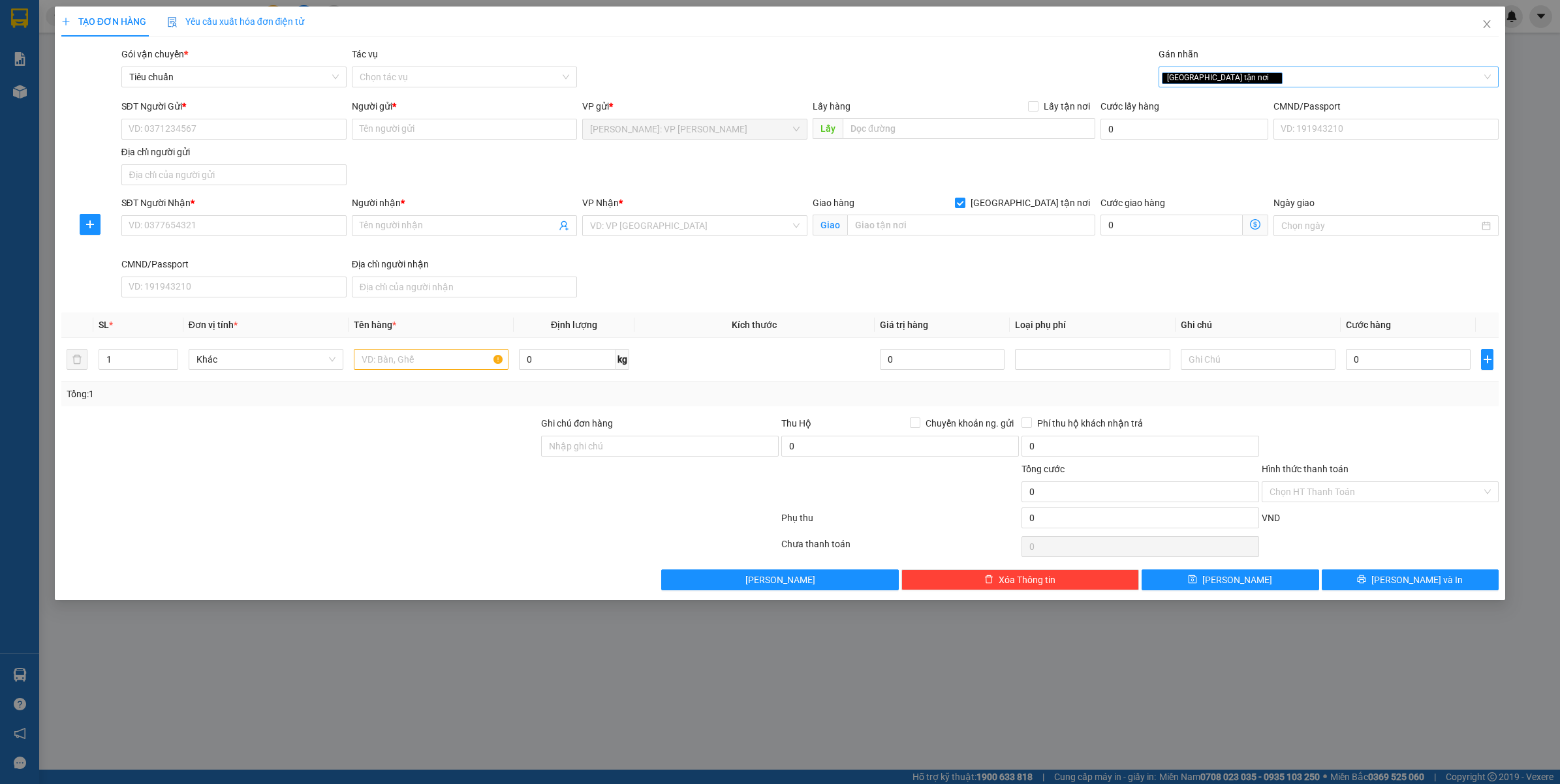
click at [1257, 67] on div "[GEOGRAPHIC_DATA] tận nơi" at bounding box center [1330, 77] width 341 height 21
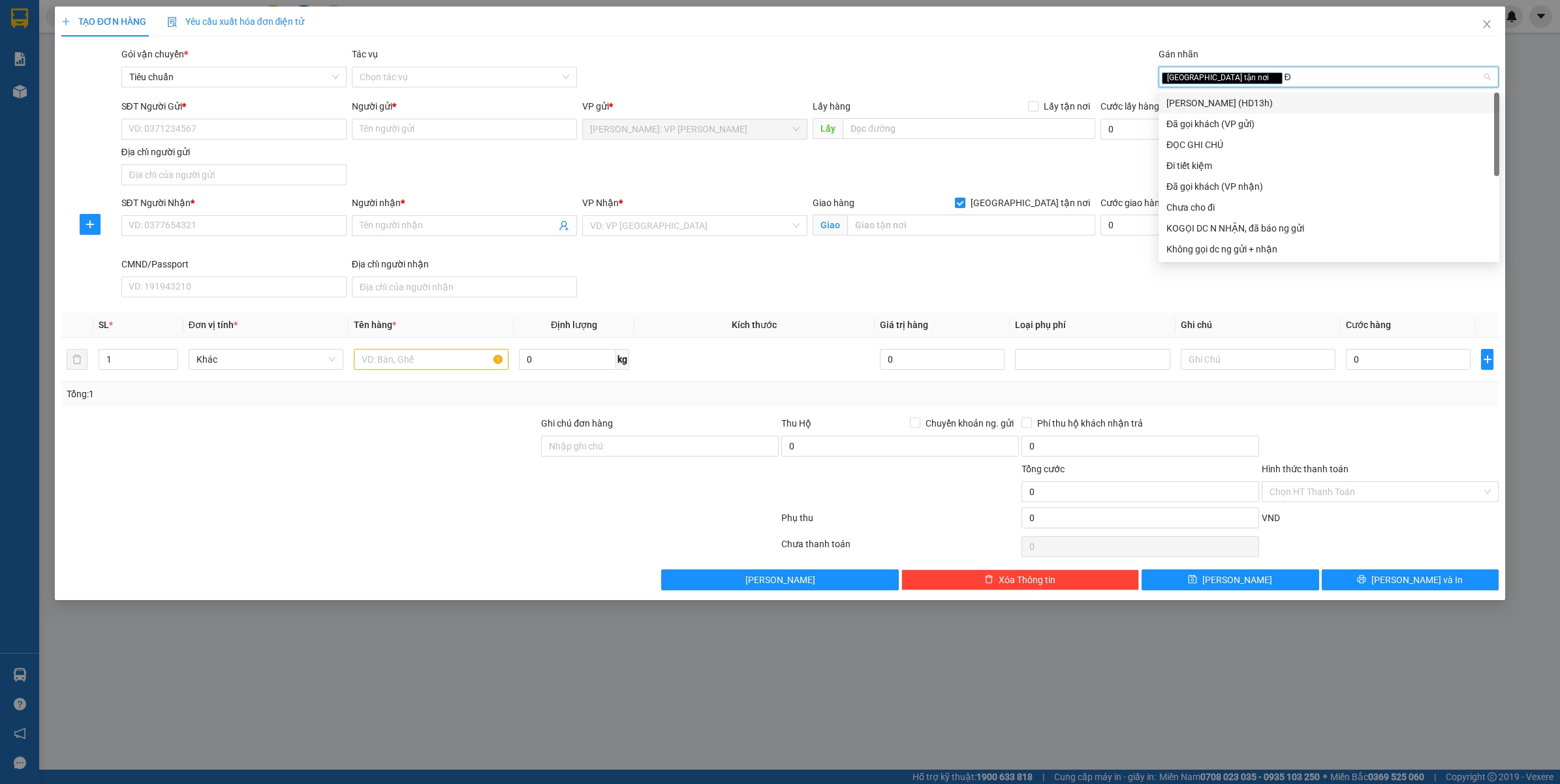
type input "ĐA"
click at [1241, 99] on div "Đã gọi khách (VP gửi)" at bounding box center [1329, 102] width 325 height 14
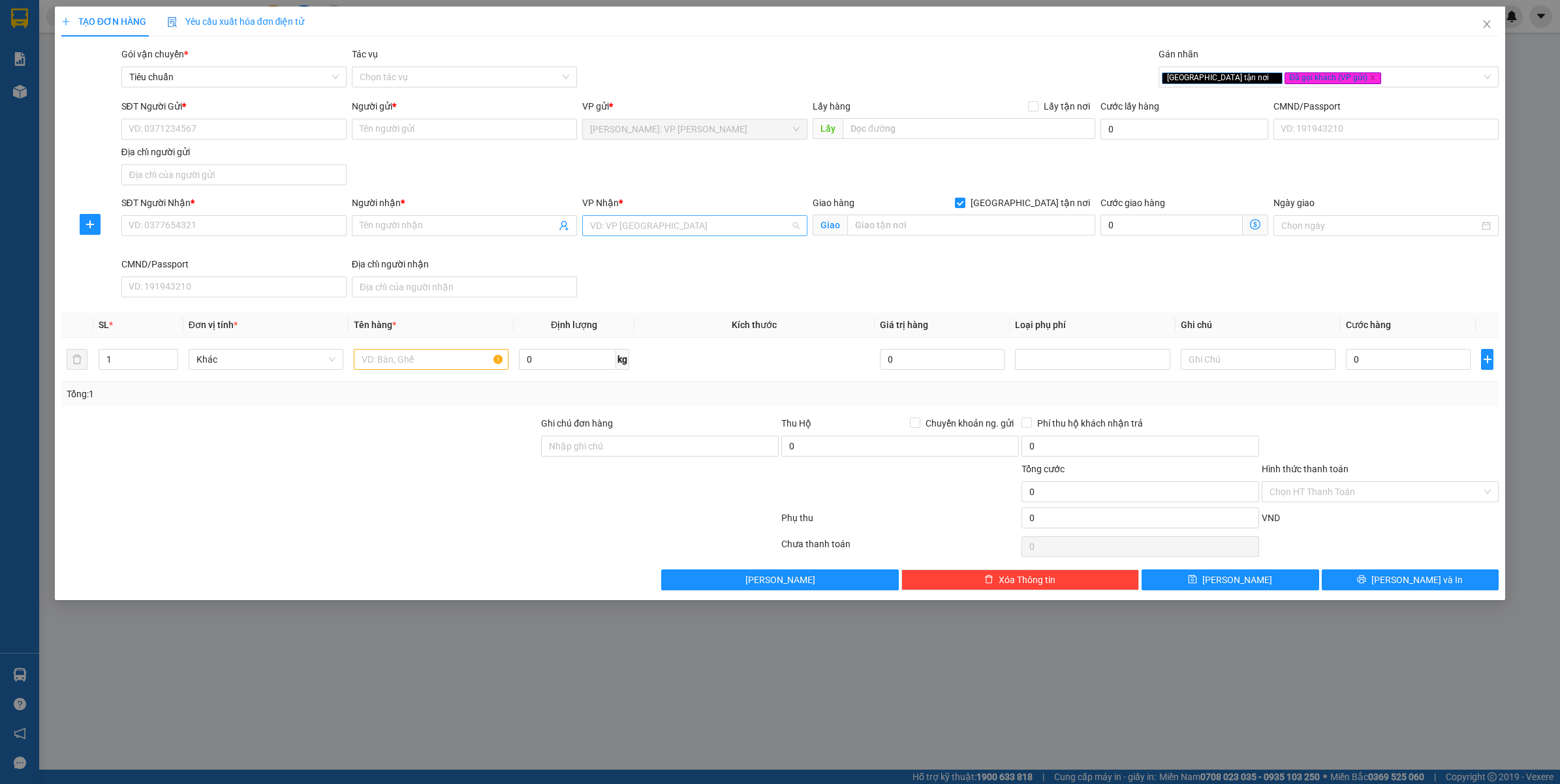
click at [681, 229] on input "search" at bounding box center [690, 226] width 200 height 19
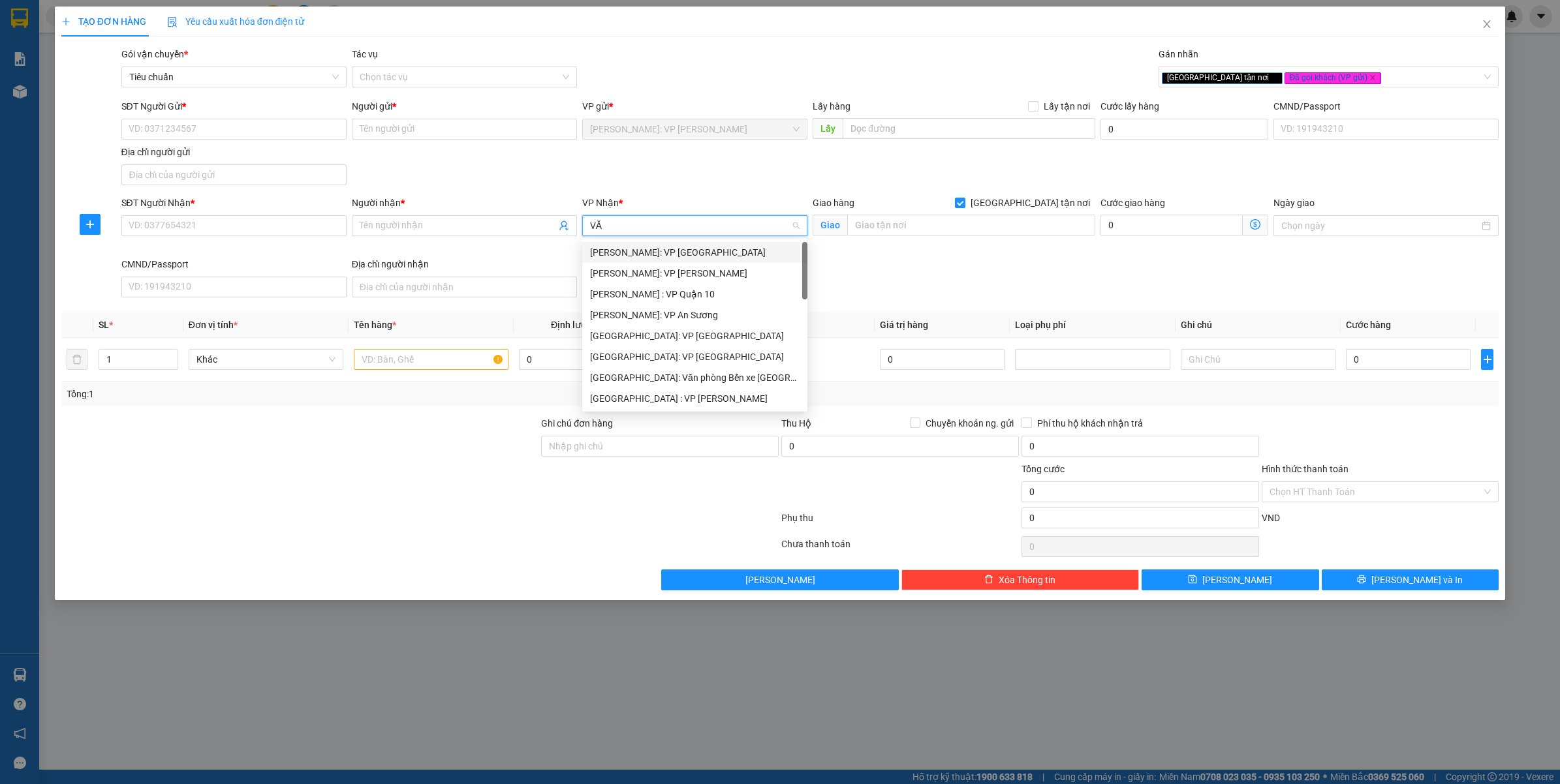
type input "VĂN"
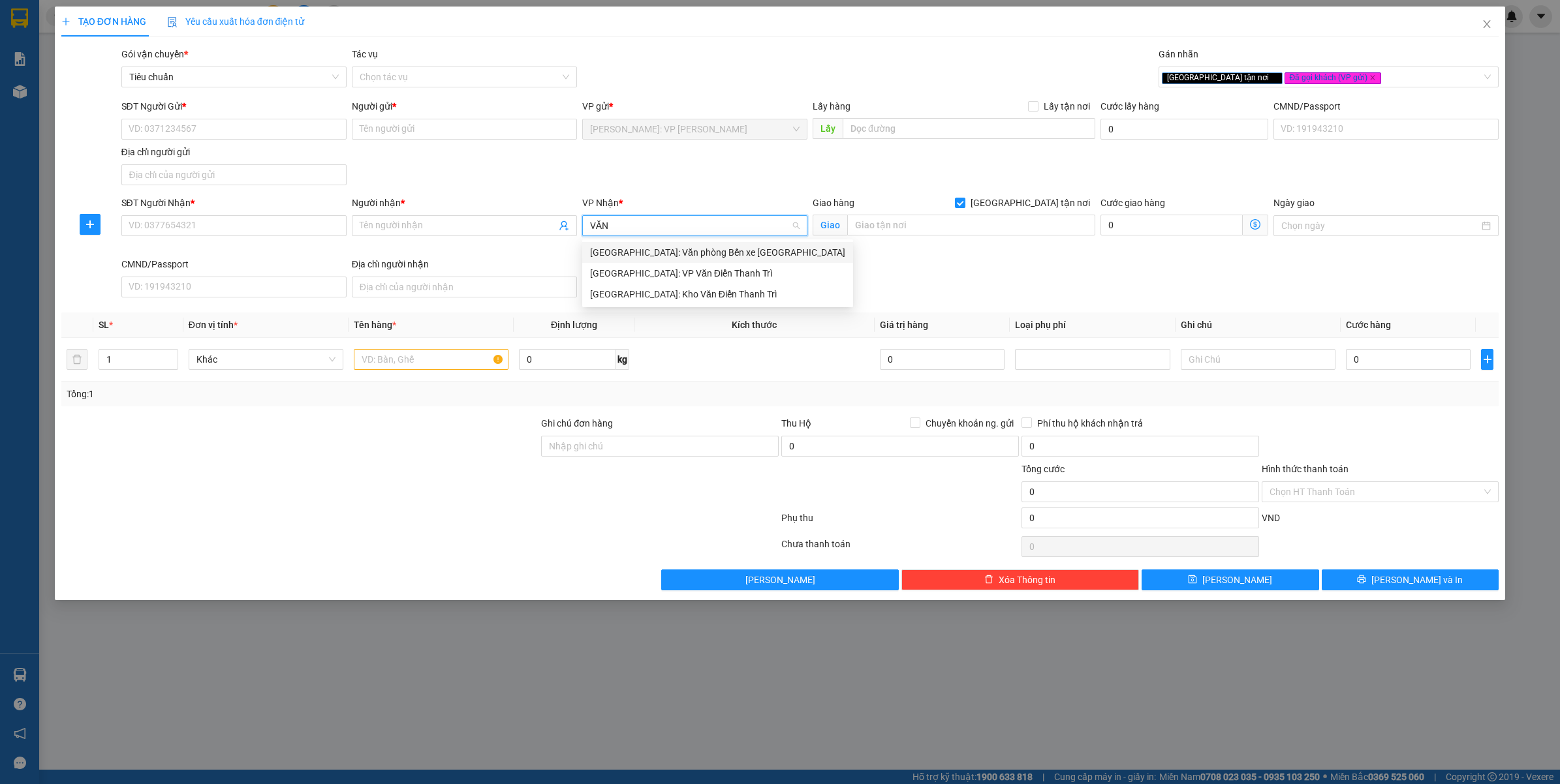
click at [675, 295] on div "[GEOGRAPHIC_DATA]: Kho Văn Điển Thanh Trì" at bounding box center [717, 294] width 255 height 14
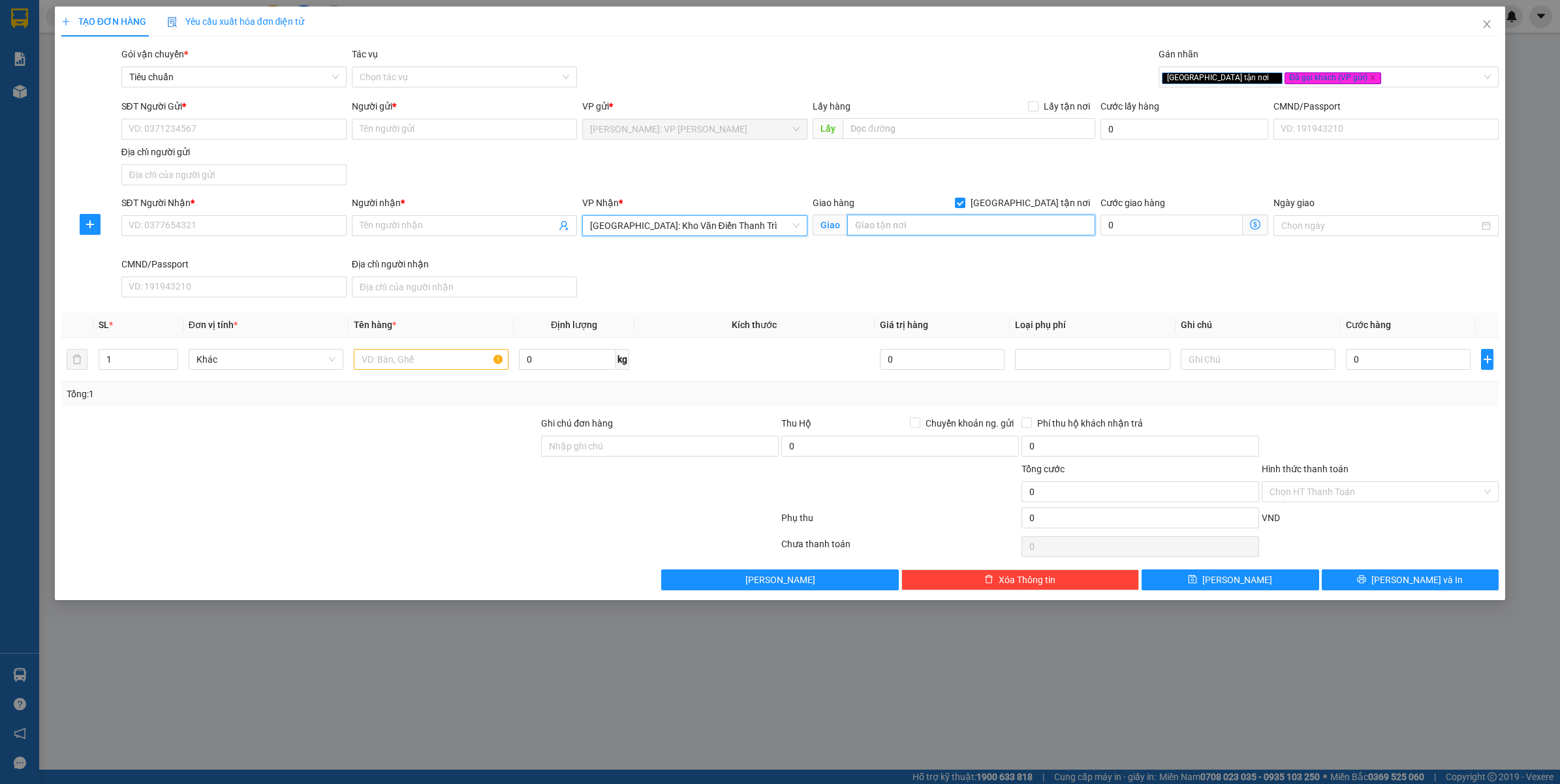
click at [939, 226] on input "text" at bounding box center [971, 225] width 248 height 21
click at [213, 229] on input "SĐT Người Nhận *" at bounding box center [233, 226] width 225 height 21
paste input "0982943095"
type input "0982943095"
click at [457, 225] on input "Người nhận *" at bounding box center [458, 225] width 197 height 14
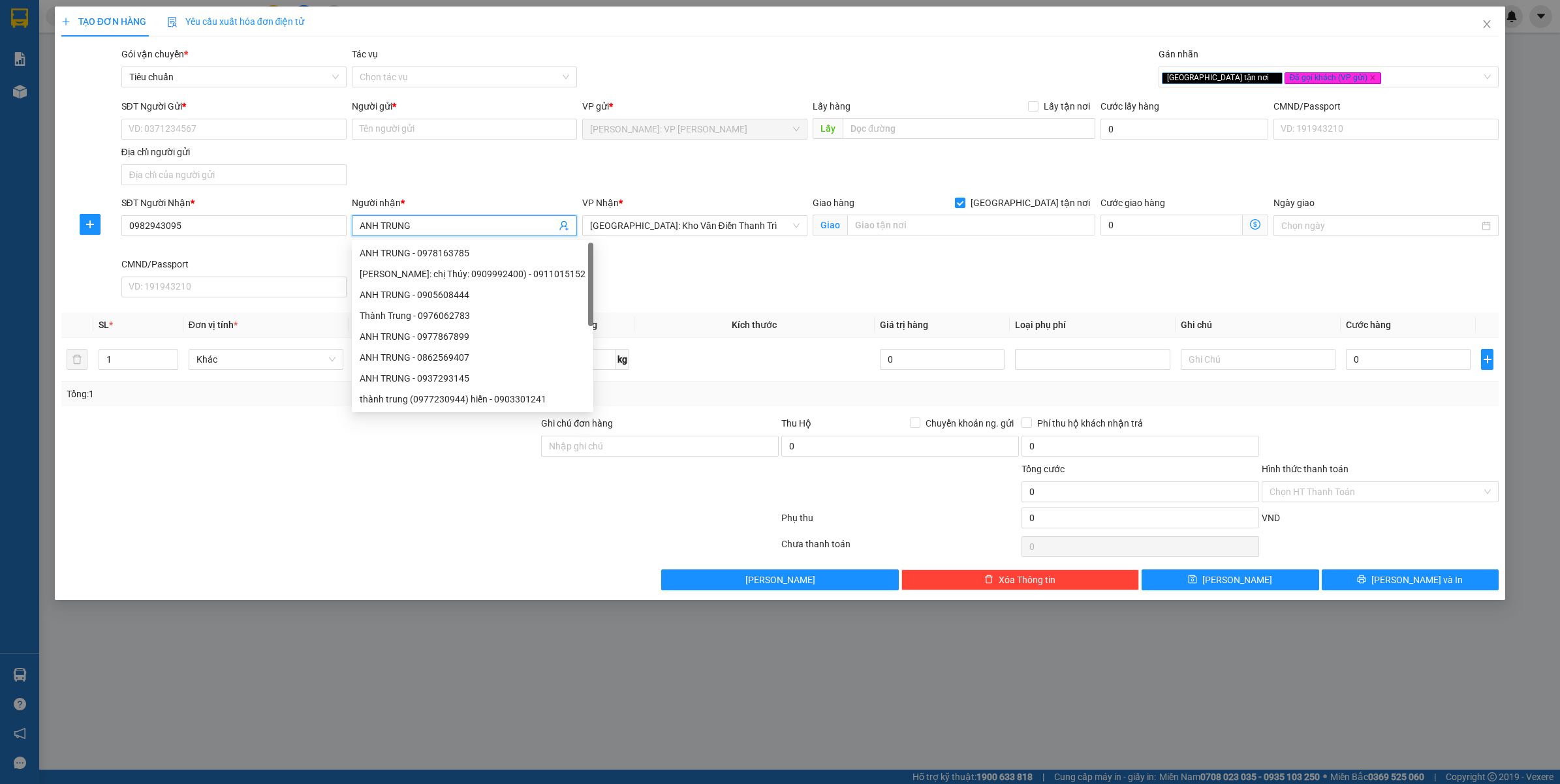
type input "ANH TRUNG"
click at [268, 116] on div "SĐT Người Gửi *" at bounding box center [233, 109] width 225 height 19
click at [252, 141] on div "SĐT Người Gửi * VD: 0371234567" at bounding box center [233, 122] width 225 height 46
click at [252, 136] on input "SĐT Người Gửi *" at bounding box center [233, 129] width 225 height 21
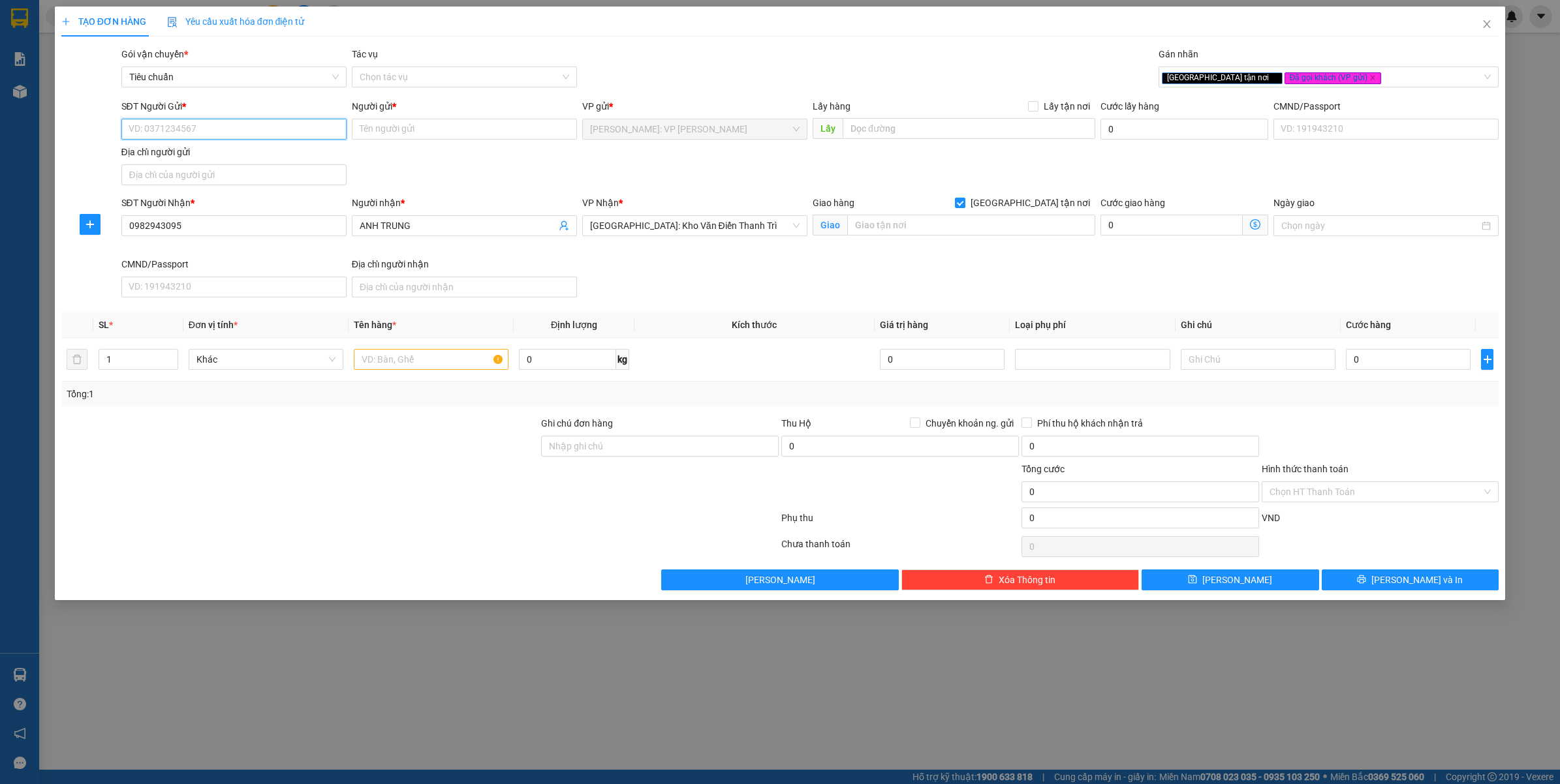
paste input "0899477841"
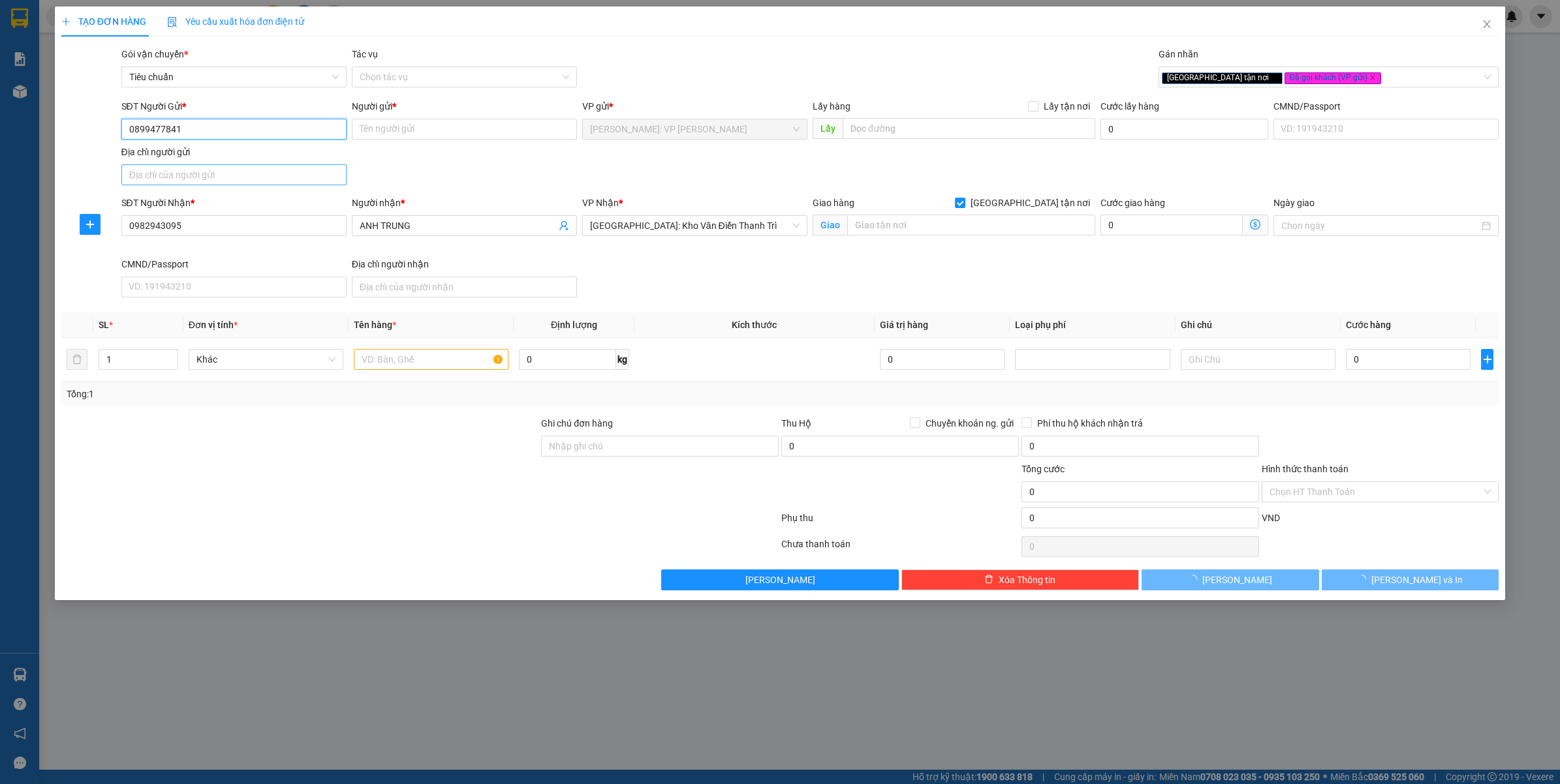
type input "0899477841"
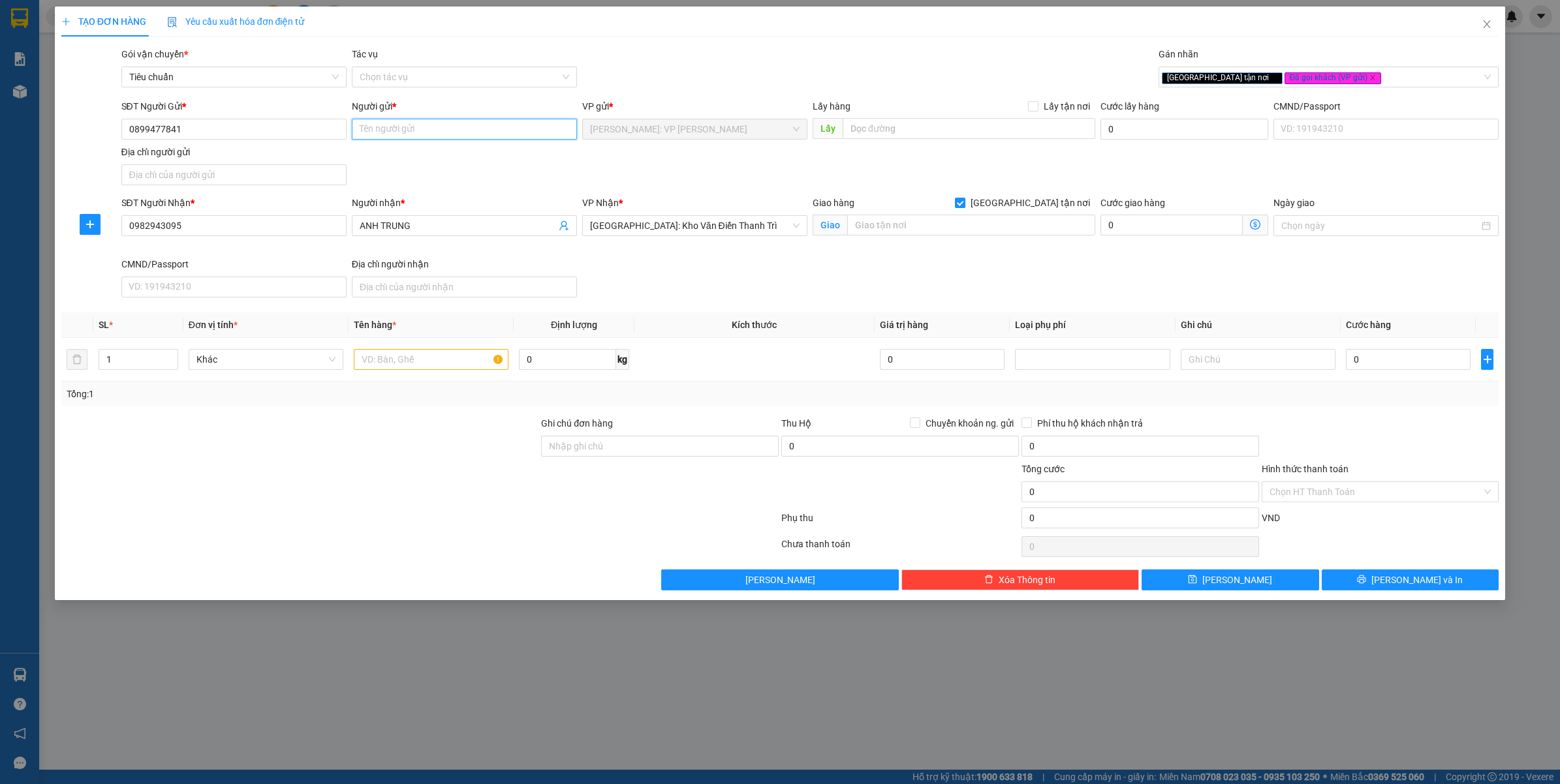
click at [380, 126] on input "Người gửi *" at bounding box center [464, 129] width 225 height 21
type input "HUY - cty VINBA"
drag, startPoint x: 992, startPoint y: 236, endPoint x: 987, endPoint y: 232, distance: 6.4
click at [990, 235] on input "text" at bounding box center [971, 225] width 248 height 21
paste input "50 HỒ NGỌC LÂN - KINH BẮC - BẮC NINH"
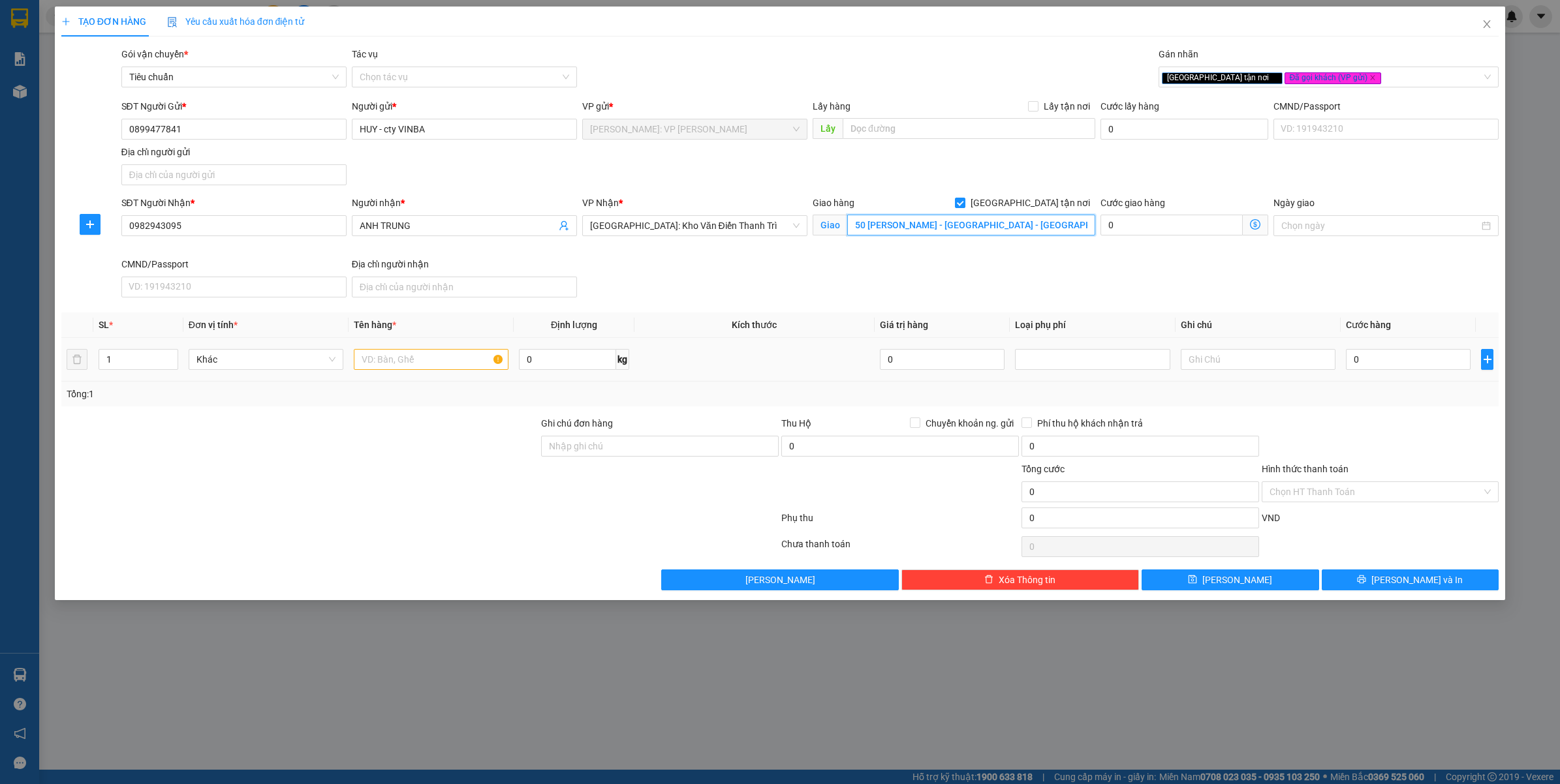
type input "50 HỒ NGỌC LÂN - KINH BẮC - TP.BẮC NINH"
click at [377, 366] on input "text" at bounding box center [431, 359] width 155 height 21
type input "1 THÙNG GIẤY"
drag, startPoint x: 363, startPoint y: 434, endPoint x: 736, endPoint y: 445, distance: 373.2
click at [363, 435] on div at bounding box center [300, 439] width 481 height 46
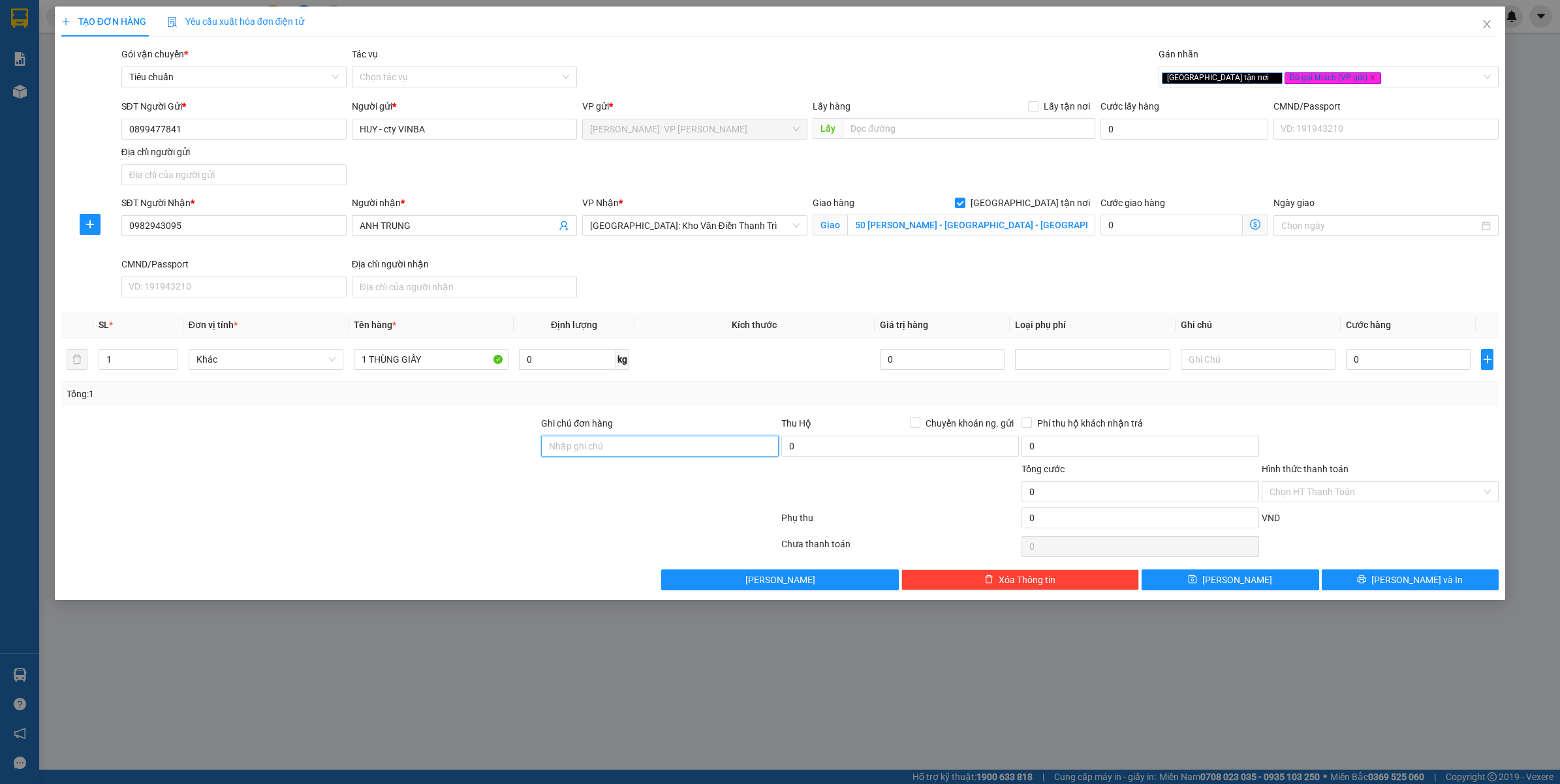
click at [753, 444] on input "Ghi chú đơn hàng" at bounding box center [660, 446] width 238 height 21
type input "VẬN CHUYỂN NHẸ TAY - HƯ VỠ KHÔNG ĐỀN"
click at [413, 487] on div at bounding box center [300, 484] width 481 height 46
click at [1395, 370] on input "0" at bounding box center [1408, 359] width 125 height 21
type input "2"
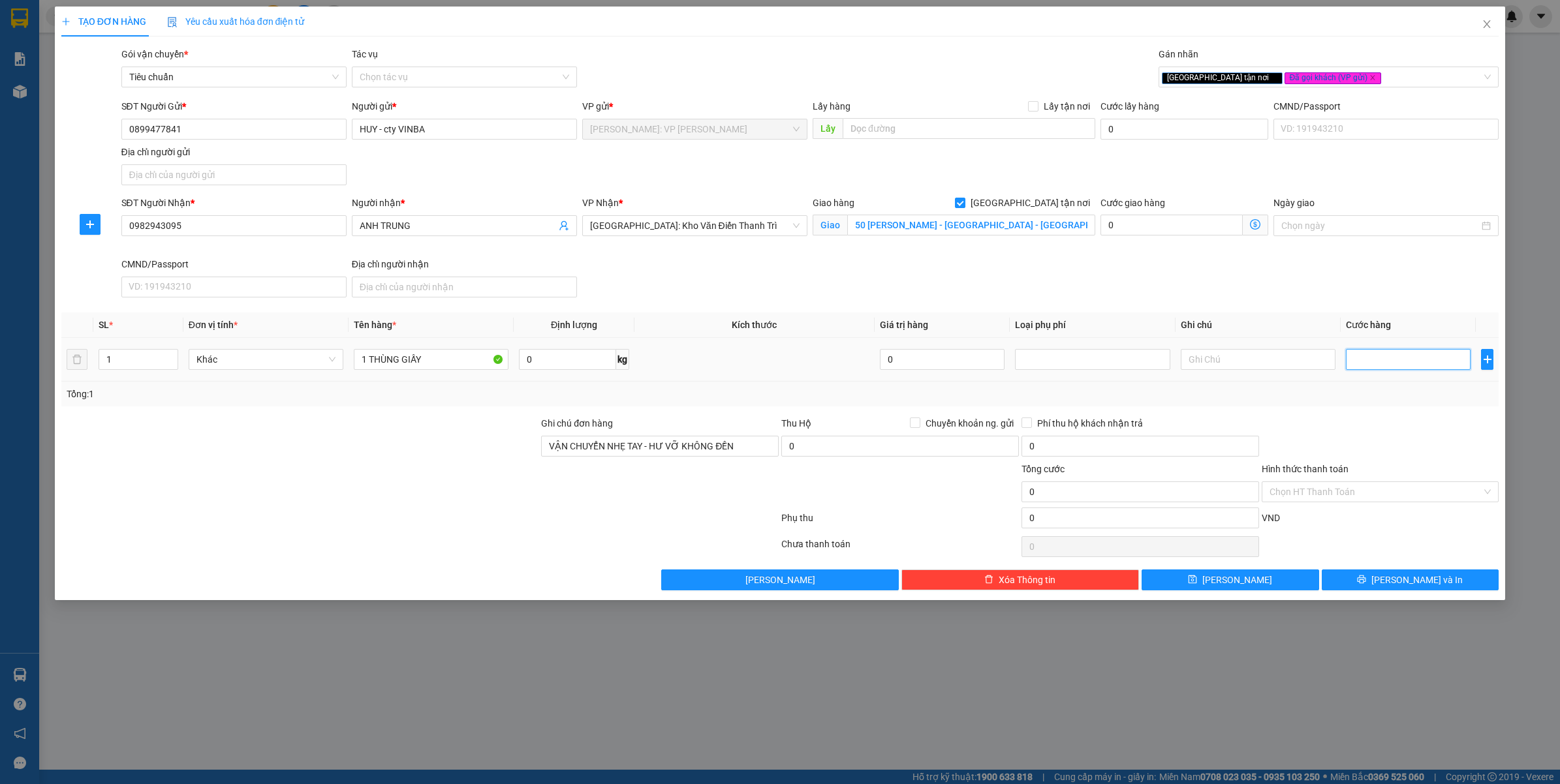
type input "2"
type input "27"
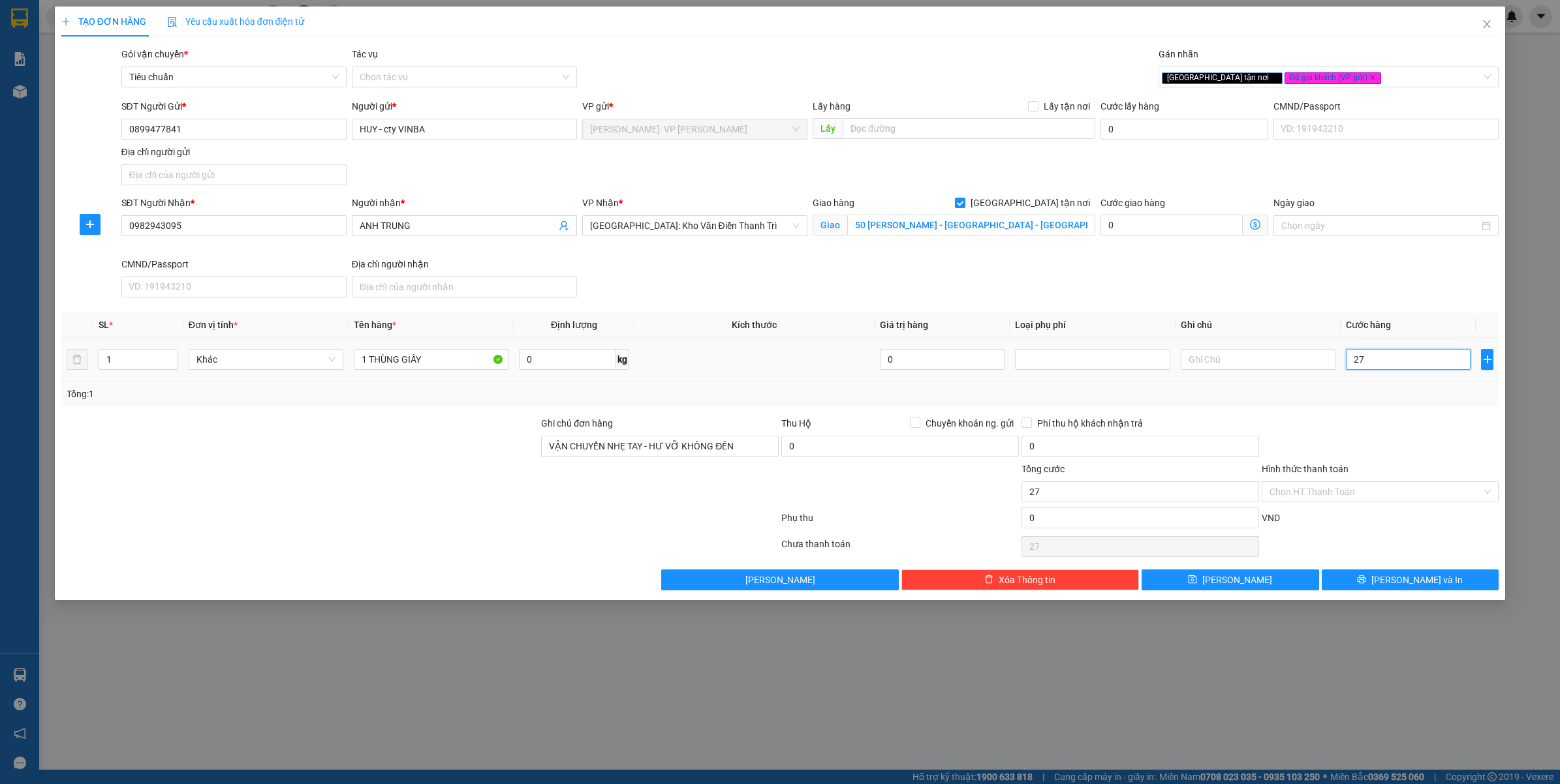
type input "270"
click at [1373, 404] on div "Tổng: 1" at bounding box center [780, 394] width 1438 height 25
type input "270.000"
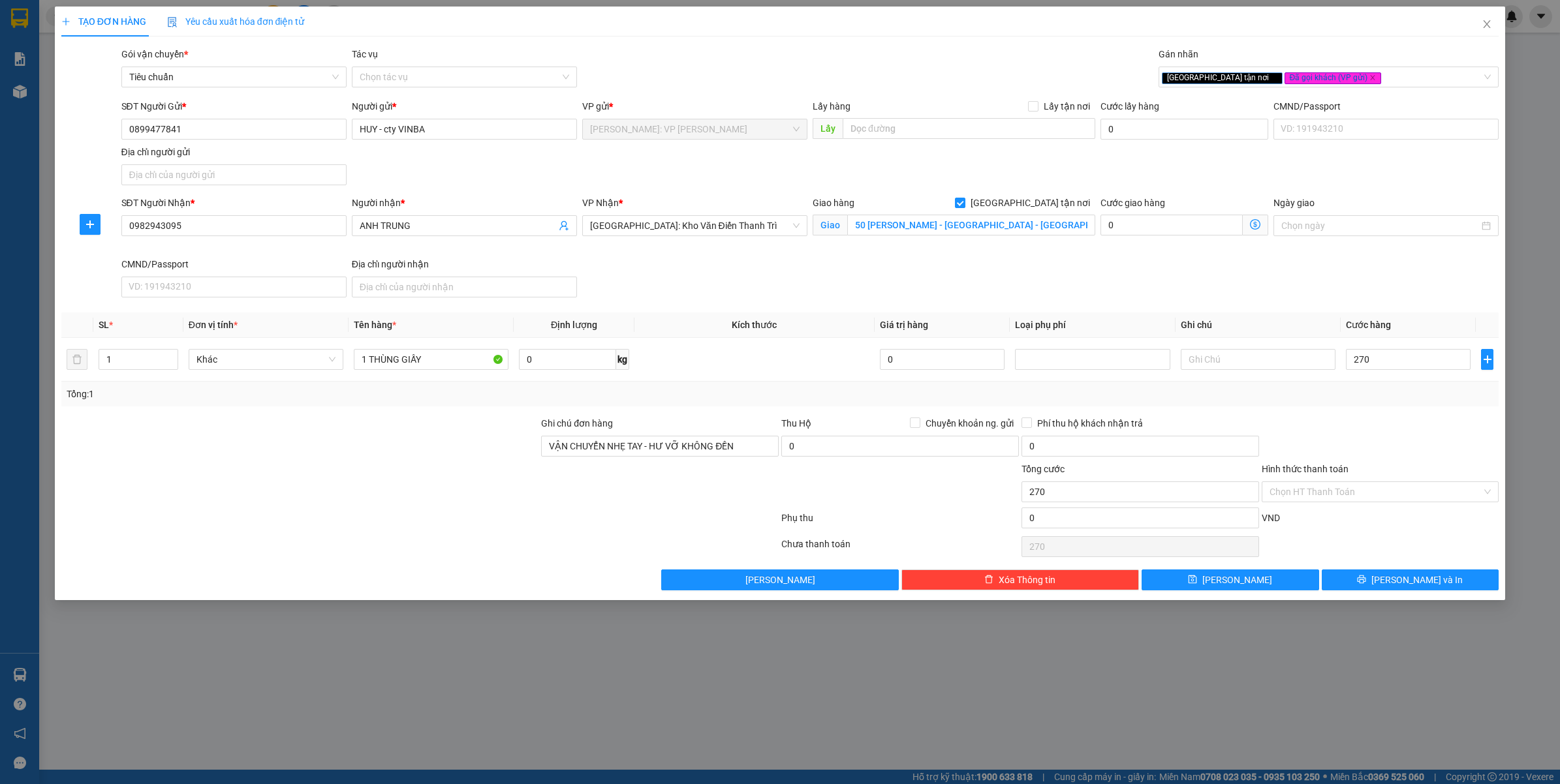
type input "270.000"
click at [1366, 578] on icon "printer" at bounding box center [1362, 579] width 9 height 9
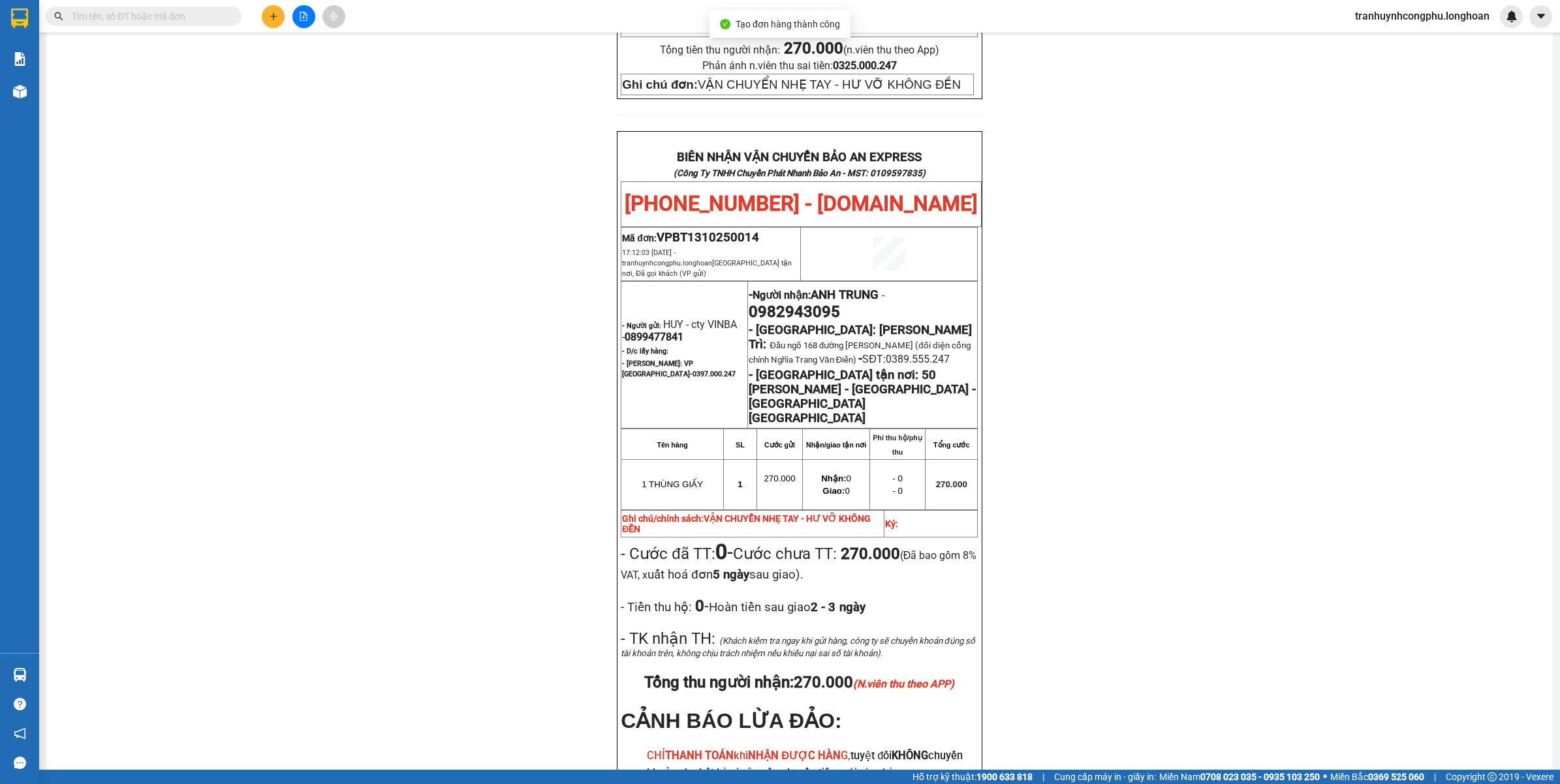
scroll to position [598, 0]
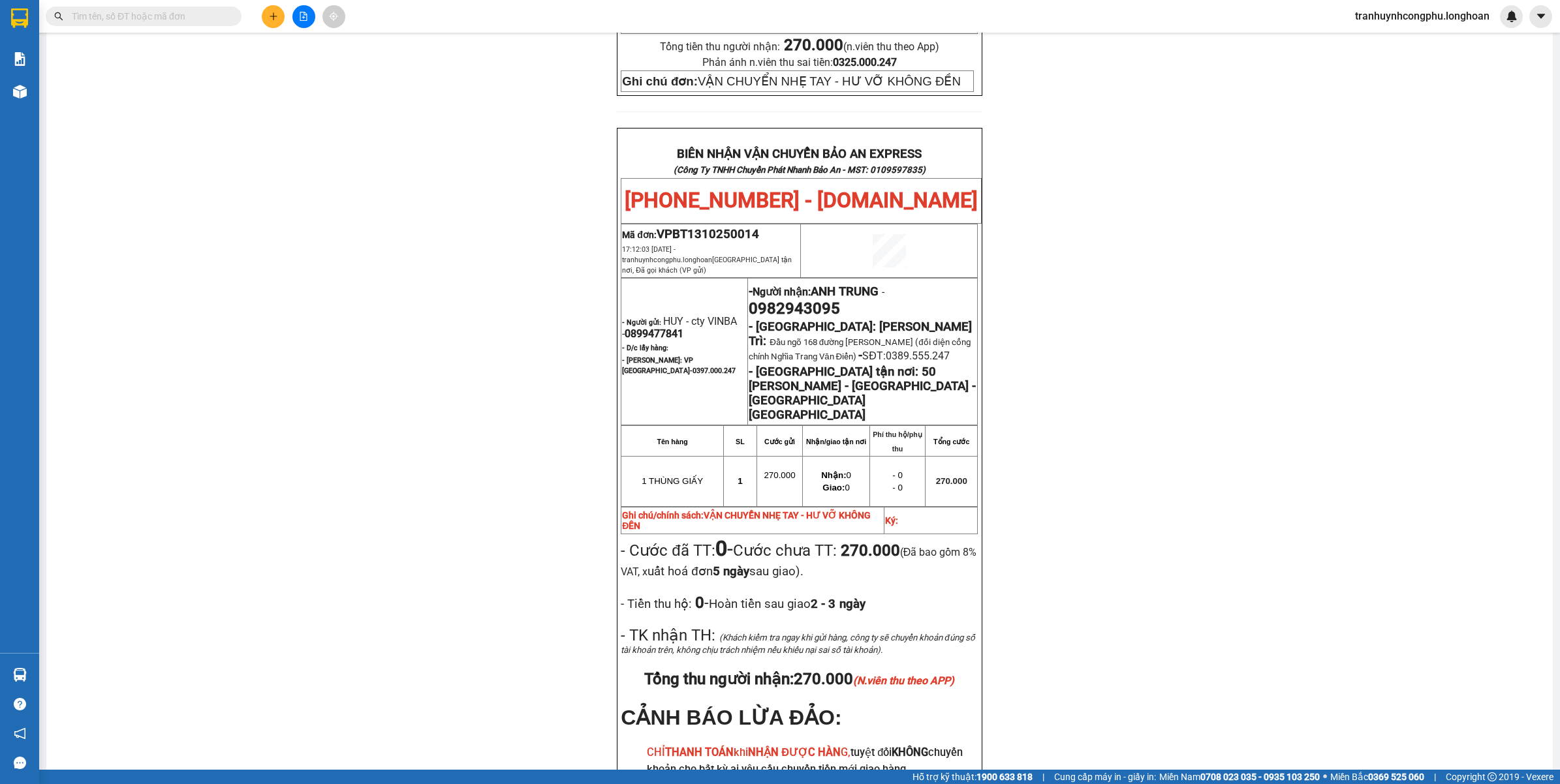
click at [770, 300] on span "0982943095" at bounding box center [794, 309] width 91 height 18
copy span "0982943095"
click at [1103, 449] on div "PHIẾU DÁN LÊN HÀNG Ngày in phiếu: 17:12 ngày 13-10-2025 CSKH: 1900.06.88.33 CÔN…" at bounding box center [799, 206] width 1475 height 1380
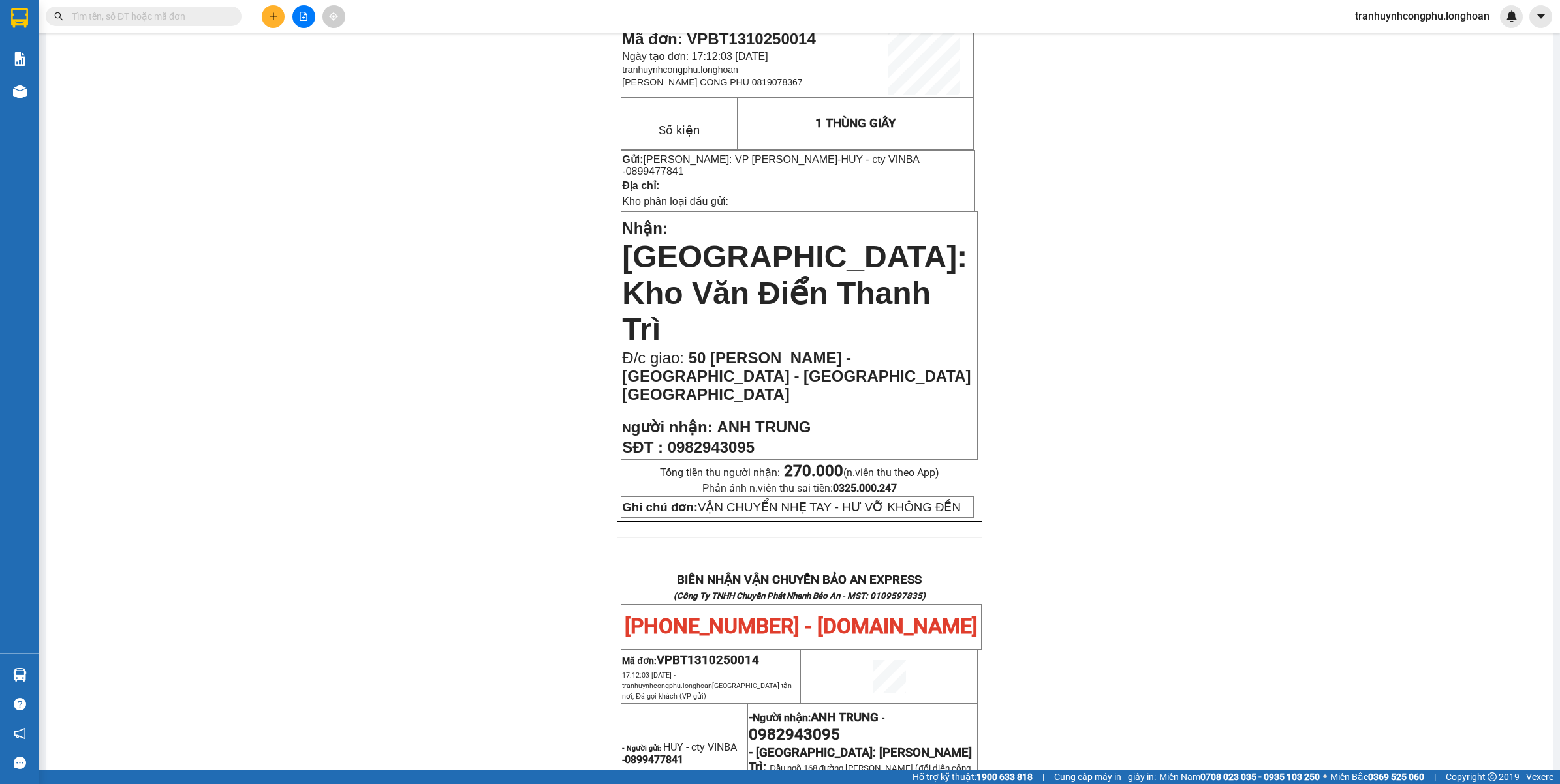
scroll to position [0, 0]
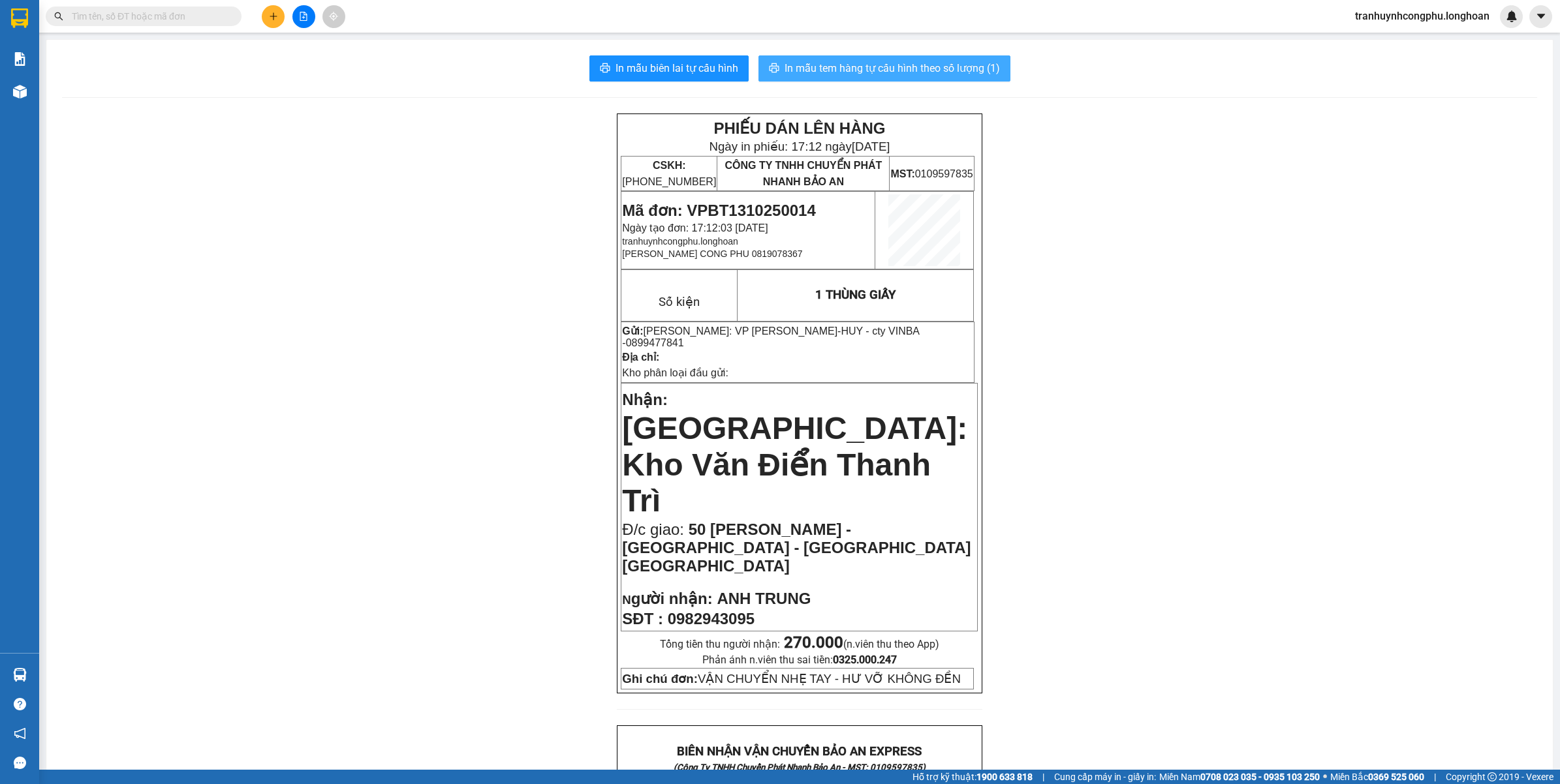
click at [885, 76] on span "In mẫu tem hàng tự cấu hình theo số lượng (1)" at bounding box center [892, 68] width 215 height 16
click at [745, 194] on td "Mã đơn: VPBT1310250014 Ngày tạo đơn: 17:12:03 - 13/10/2025 tranhuynhcongphu.lon…" at bounding box center [749, 231] width 254 height 78
click at [737, 207] on span "Mã đơn: VPBT1310250014" at bounding box center [719, 211] width 193 height 18
copy span "VPBT1310250014"
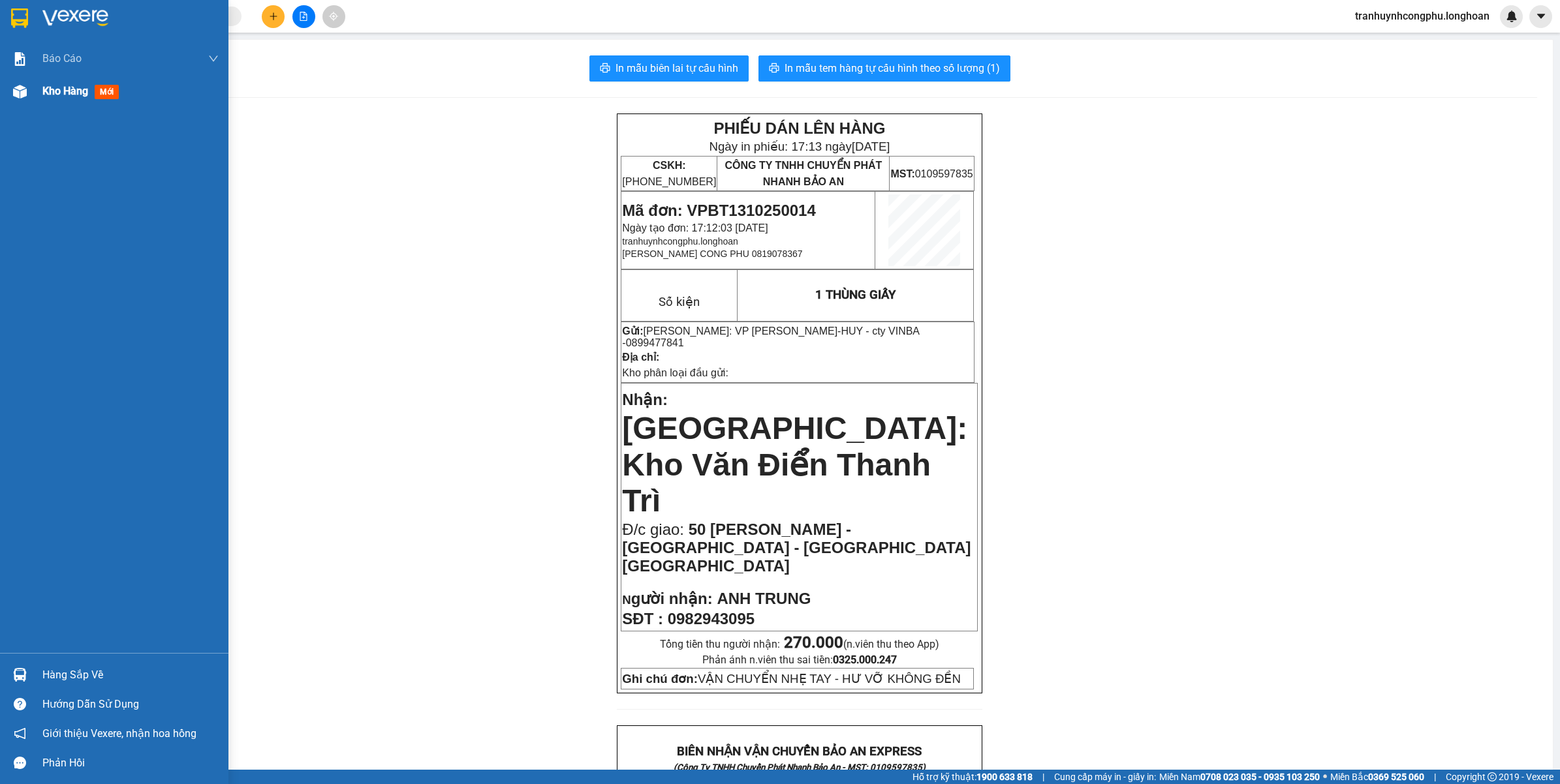
click at [4, 93] on div "Kho hàng mới" at bounding box center [114, 91] width 229 height 33
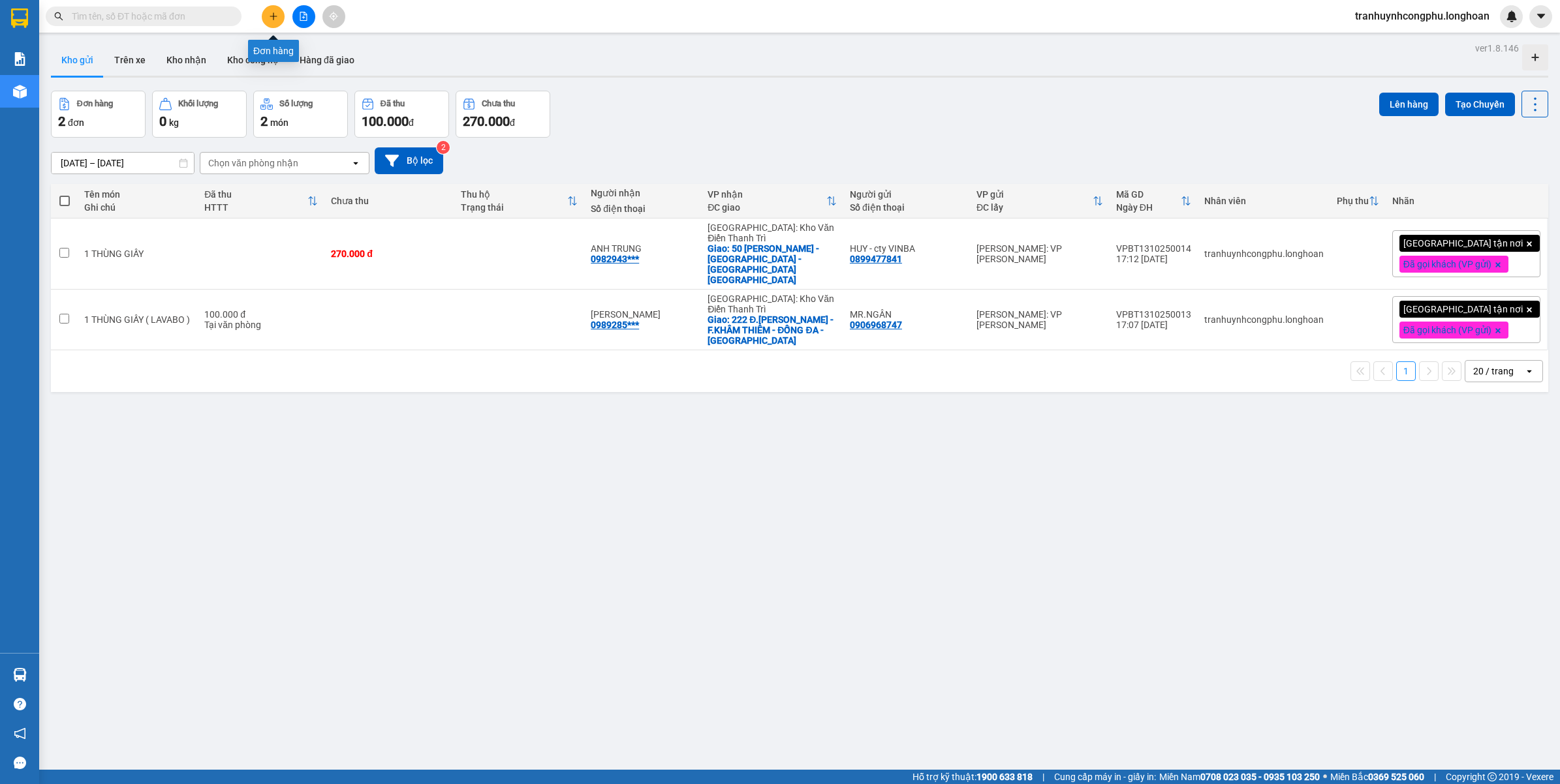
click at [268, 21] on button at bounding box center [273, 16] width 23 height 23
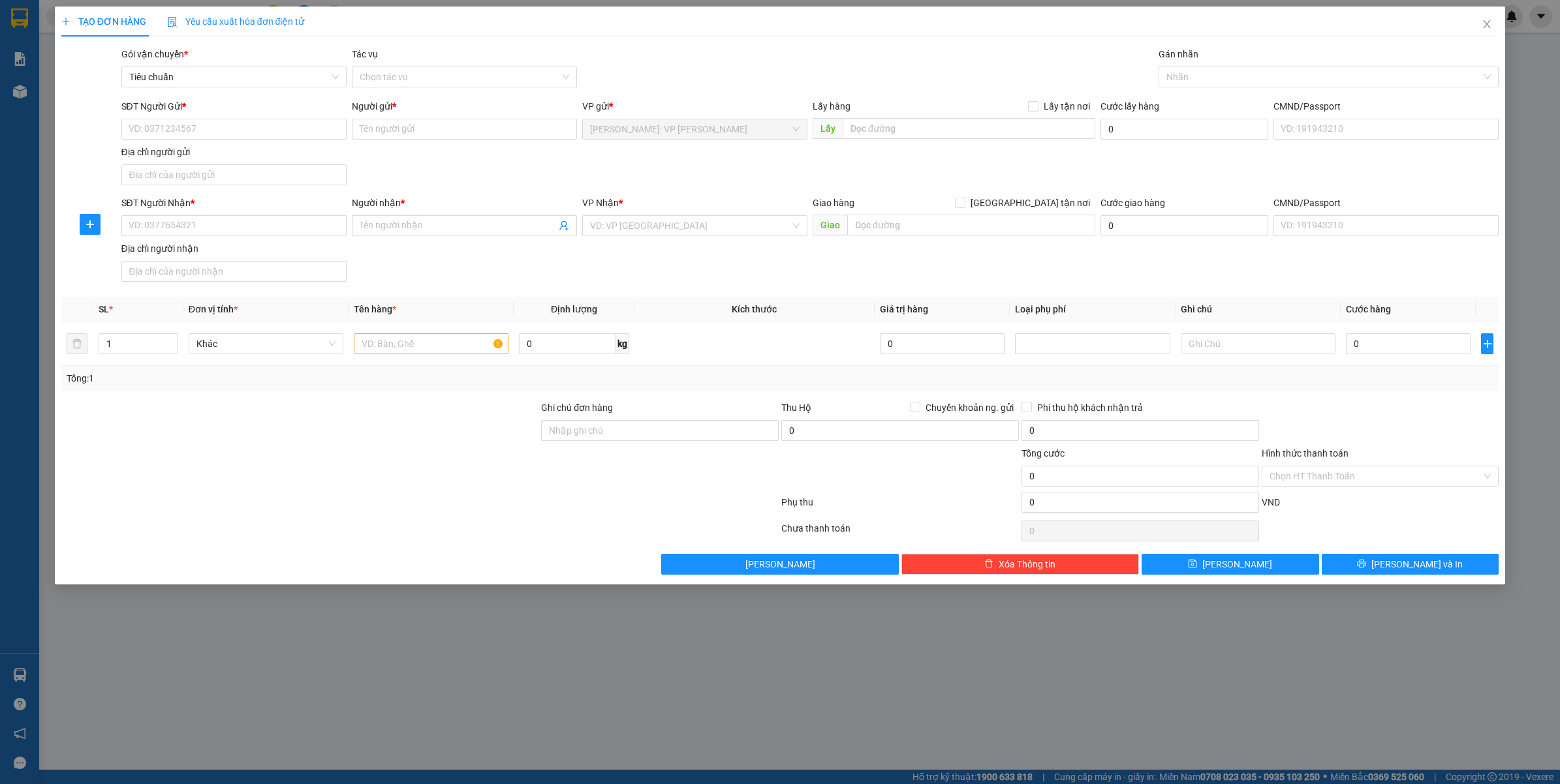
drag, startPoint x: 218, startPoint y: 116, endPoint x: 215, endPoint y: 131, distance: 15.3
click at [218, 116] on div "SĐT Người Gửi *" at bounding box center [233, 109] width 225 height 19
click at [215, 131] on input "SĐT Người Gửi *" at bounding box center [233, 129] width 225 height 21
click at [209, 226] on input "SĐT Người Nhận *" at bounding box center [233, 226] width 225 height 21
type input "0962615091"
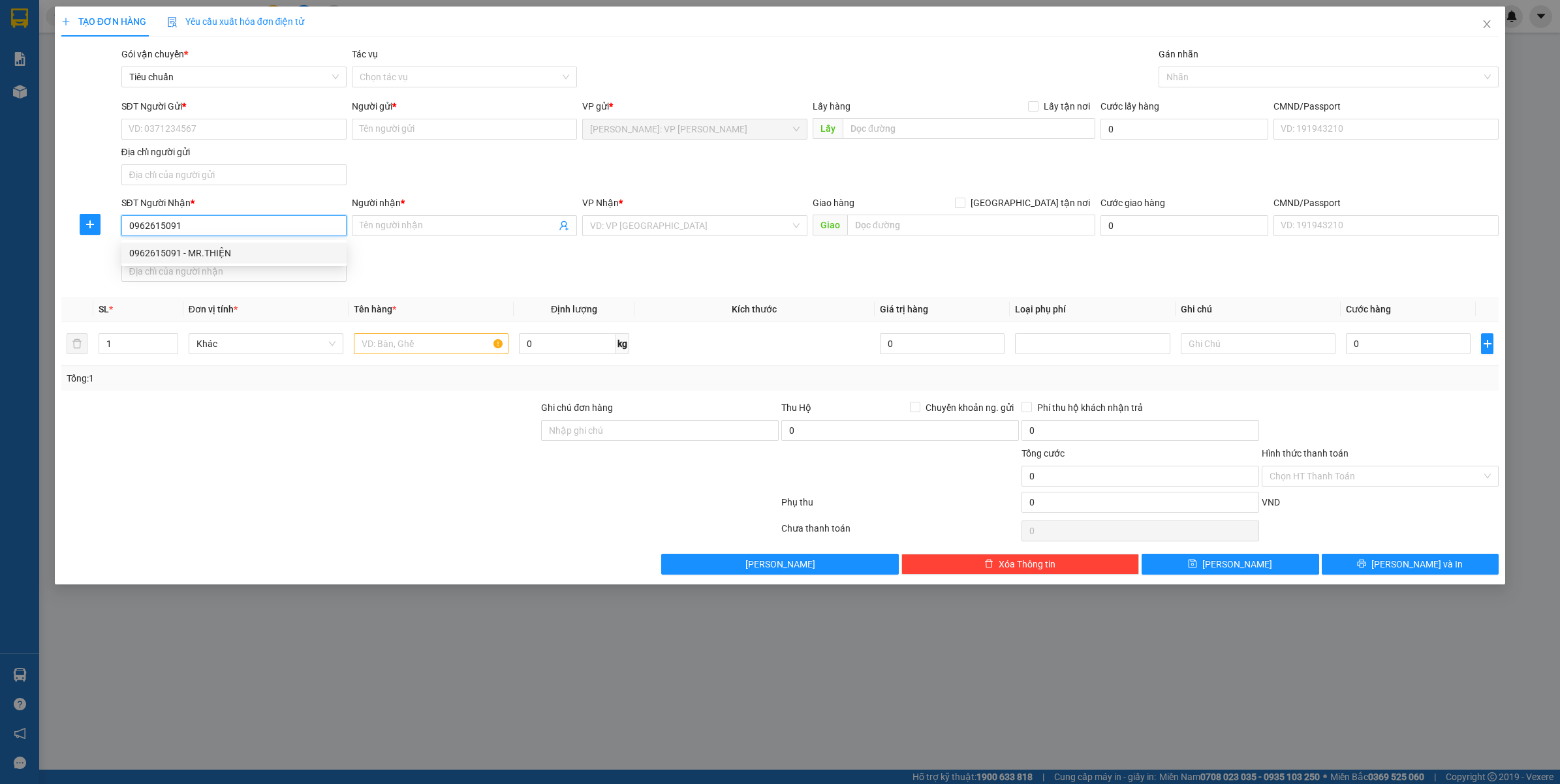
click at [209, 253] on div "0962615091 - MR.THIỆN" at bounding box center [234, 253] width 209 height 14
type input "MR.THIỆN"
checkbox input "true"
type input "SỐ 615/18/16 TÔN ĐẢN - CẨM LỆ - ĐÀ NẴNG"
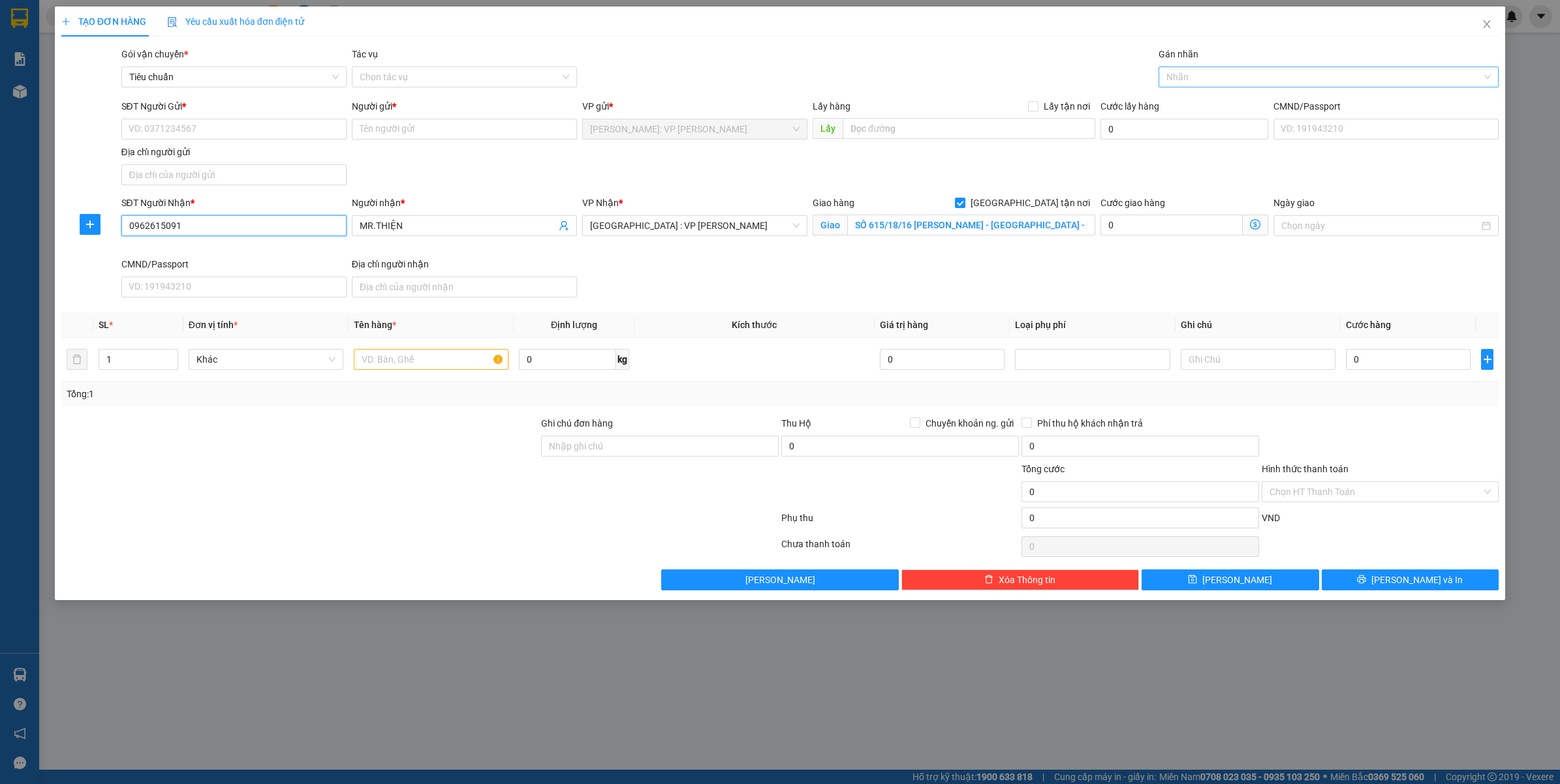
click at [1221, 77] on div at bounding box center [1323, 77] width 322 height 16
type input "0962615091"
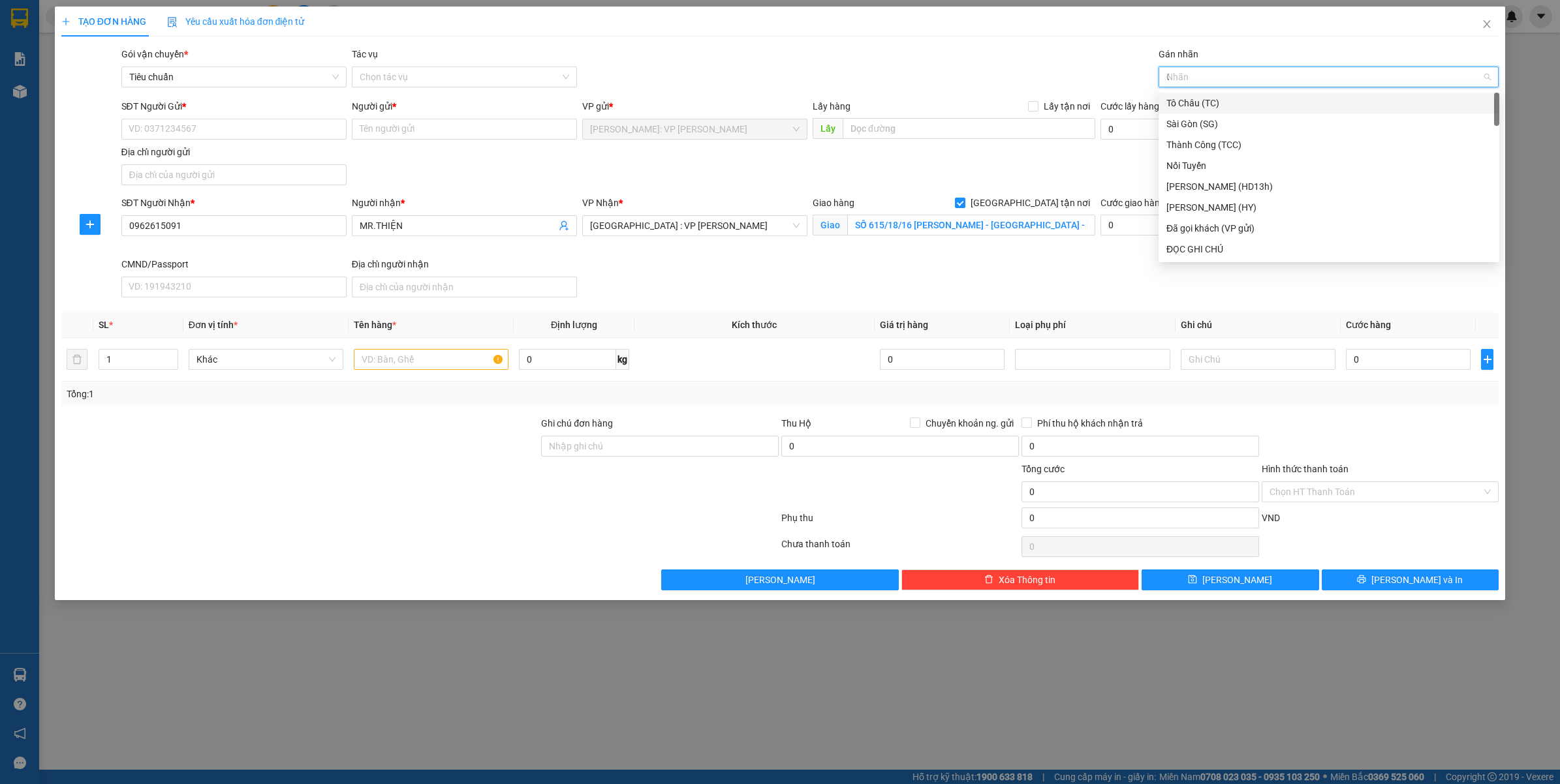
type input "GT"
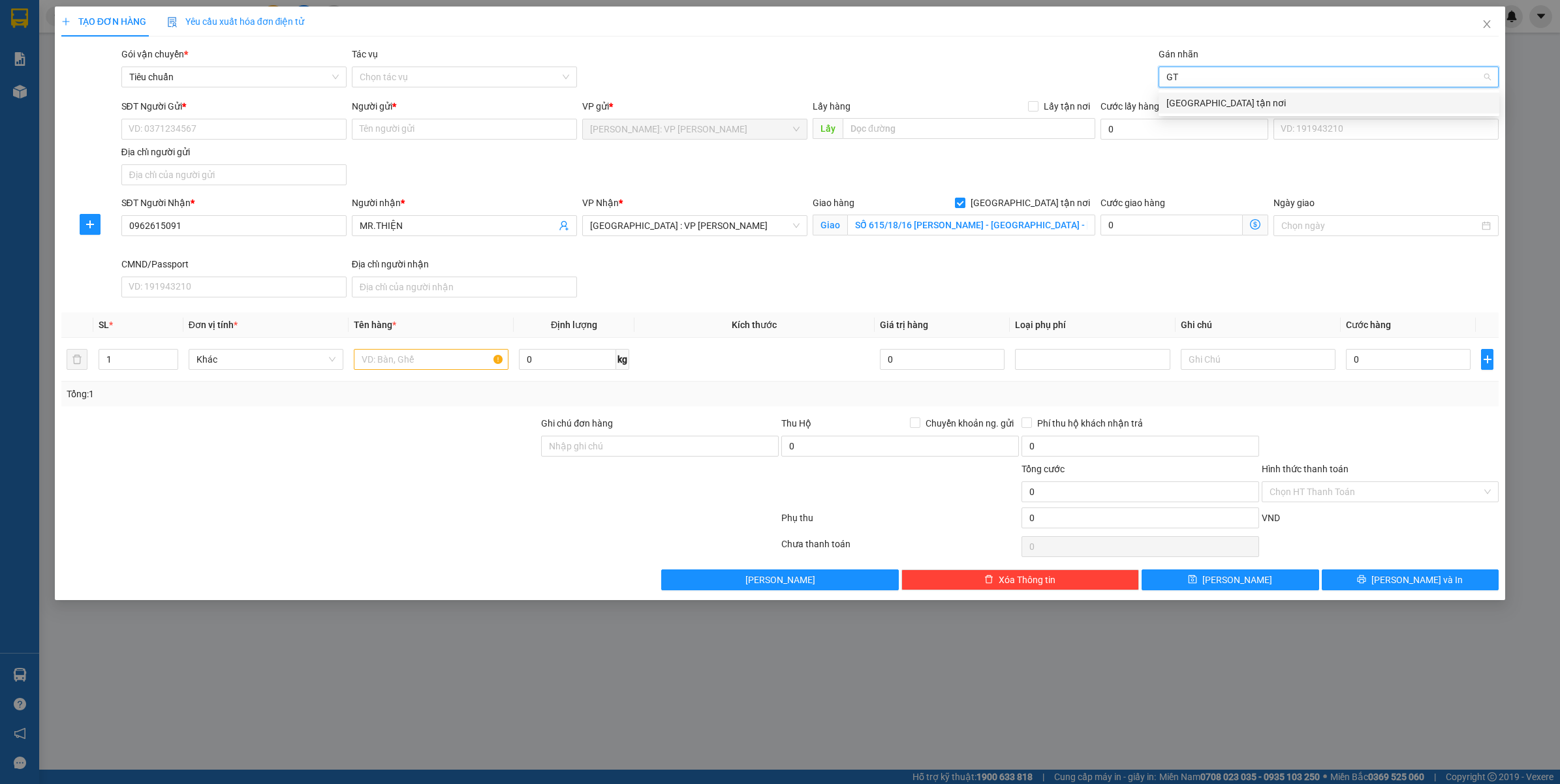
click at [1209, 102] on div "[GEOGRAPHIC_DATA] tận nơi" at bounding box center [1329, 102] width 325 height 14
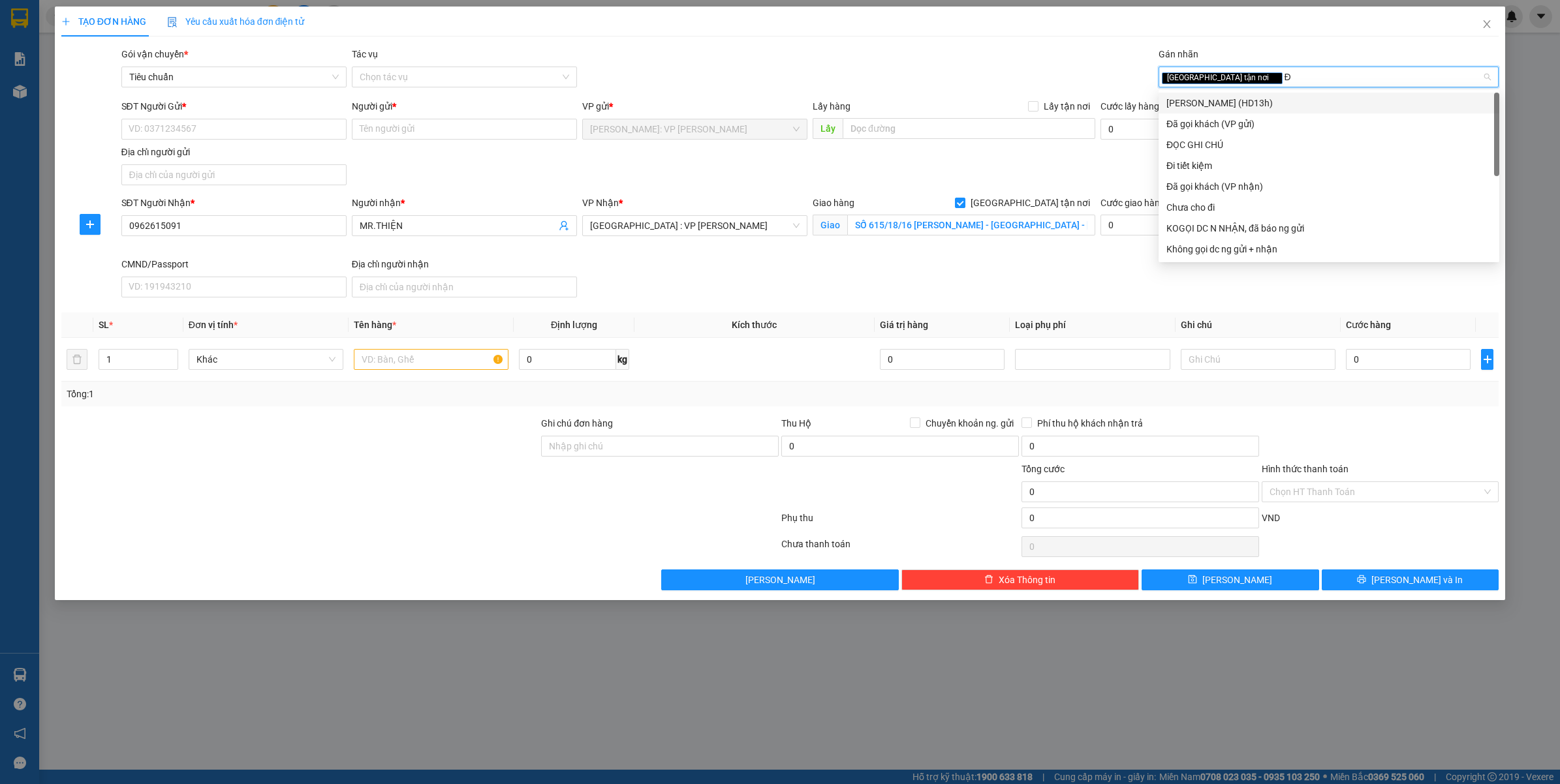
type input "ĐA"
click at [1209, 102] on div "Đã gọi khách (VP gửi)" at bounding box center [1329, 102] width 325 height 14
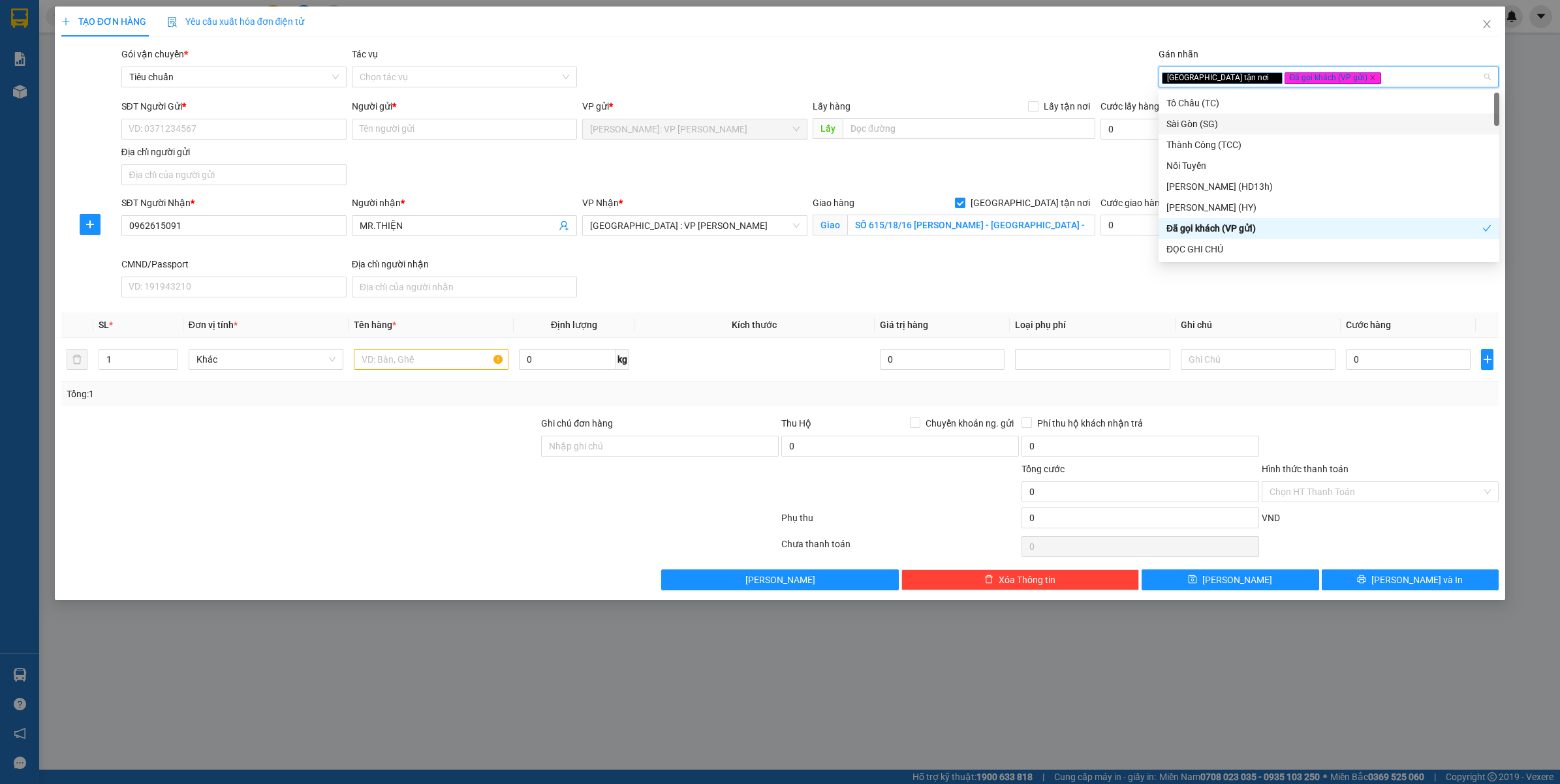
click at [882, 177] on div "SĐT Người Gửi * VD: 0371234567 Người gửi * Tên người gửi VP gửi * Hồ Chí Minh: …" at bounding box center [811, 145] width 1384 height 91
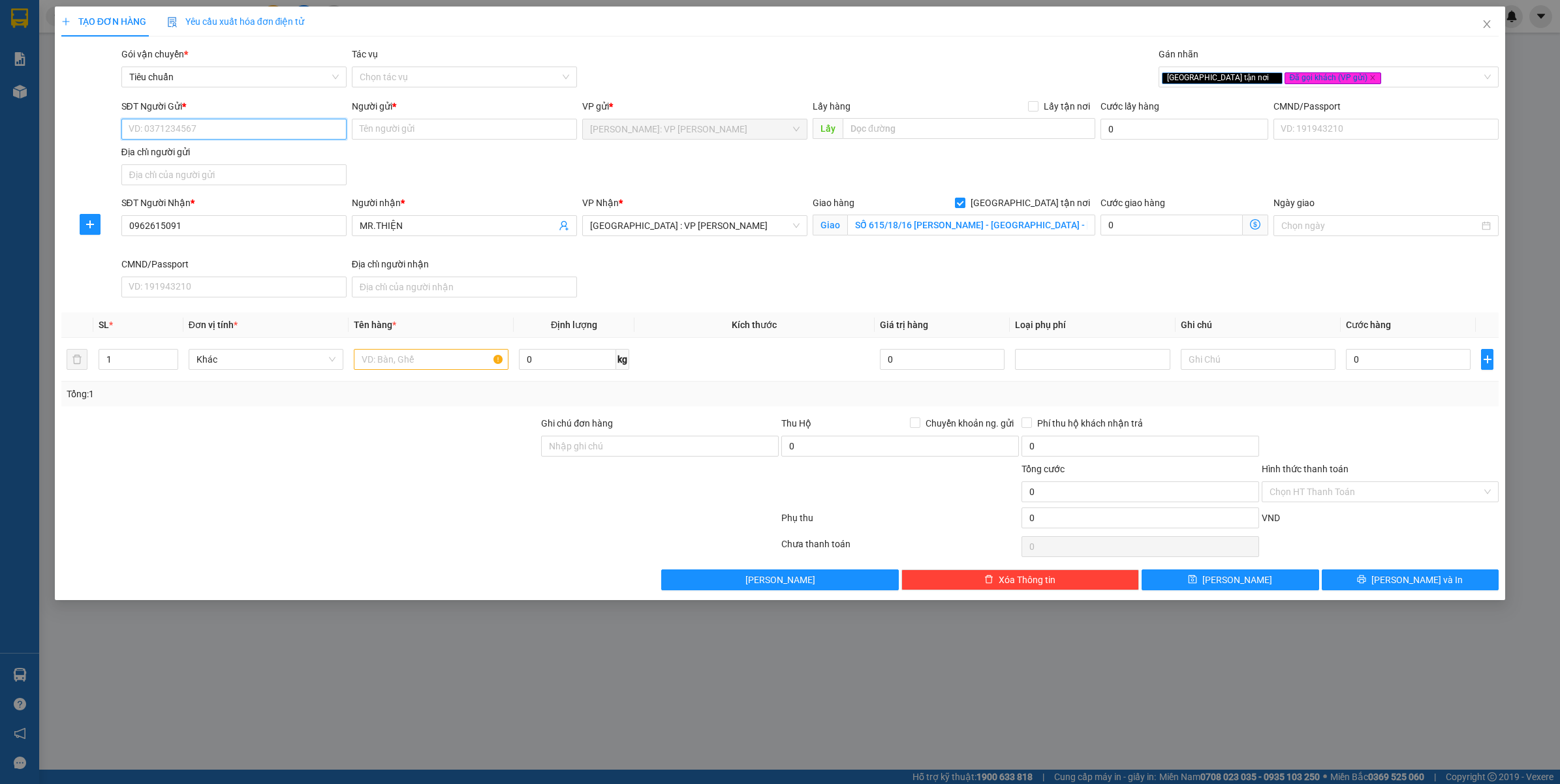
click at [239, 128] on input "SĐT Người Gửi *" at bounding box center [233, 129] width 225 height 21
click at [260, 158] on div "02835155101 - CTY CHÂU DUY PHÁT ( 0834210128 )" at bounding box center [236, 155] width 215 height 14
type input "02835155101"
click at [454, 124] on input "CTY CHÂU DUY PHÁT ( 0834210128 )" at bounding box center [464, 129] width 225 height 21
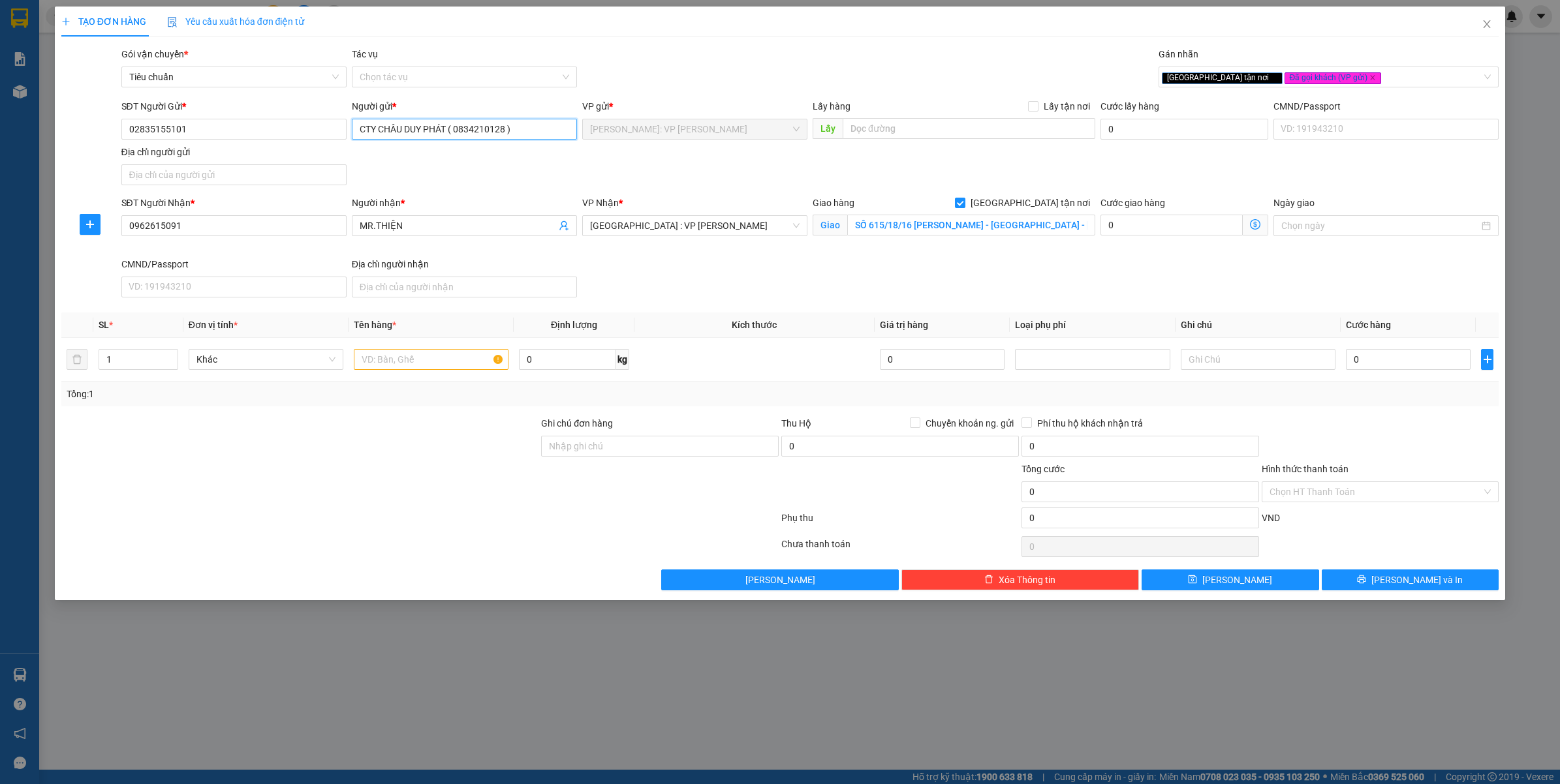
type input "CTY CHÂU DUY PHÁT ( )"
click at [470, 131] on input "CTY CHÂU DUY PHÁT ( )" at bounding box center [464, 129] width 225 height 21
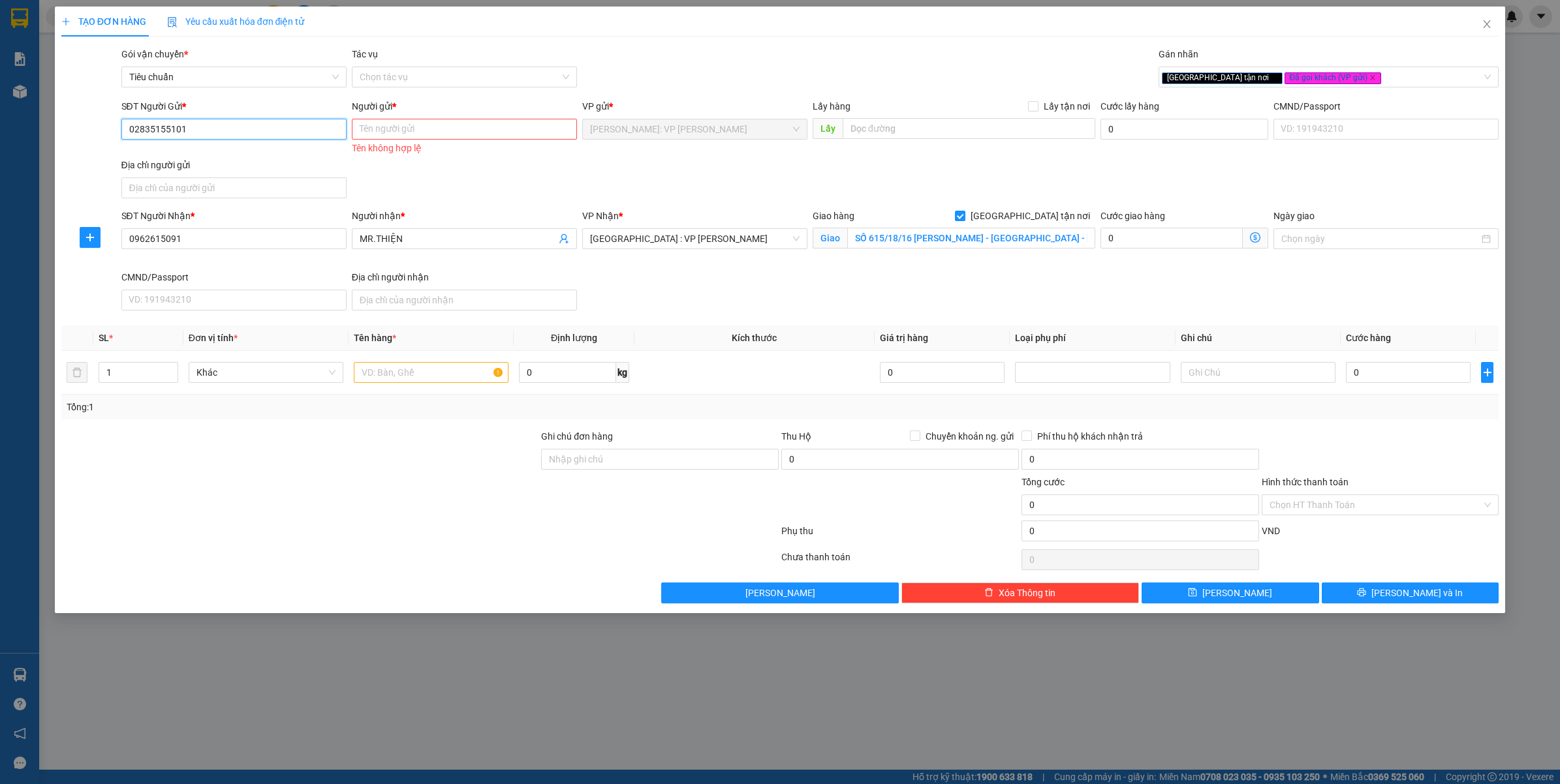
click at [292, 129] on input "02835155101" at bounding box center [233, 129] width 225 height 21
click at [240, 155] on div "02835155101 - CTY CHÂU DUY PHÁT ( 0834210128 )" at bounding box center [236, 155] width 215 height 14
type input "CTY CHÂU DUY PHÁT ( 0834210128 )"
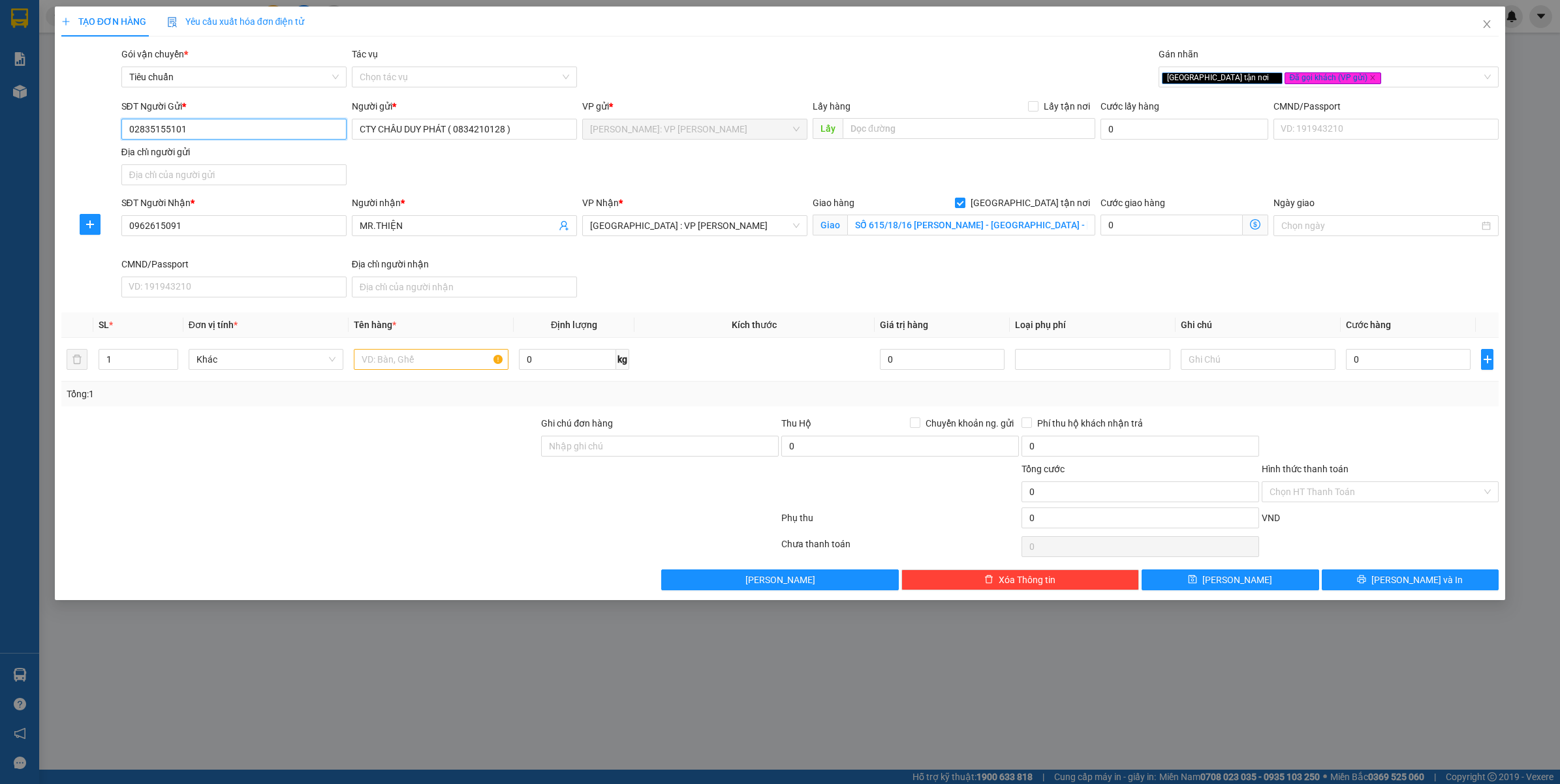
click at [265, 127] on input "02835155101" at bounding box center [233, 129] width 225 height 21
click at [555, 129] on input "CTY CHÂU DUY PHÁT ( 0834210128 )" at bounding box center [464, 129] width 225 height 21
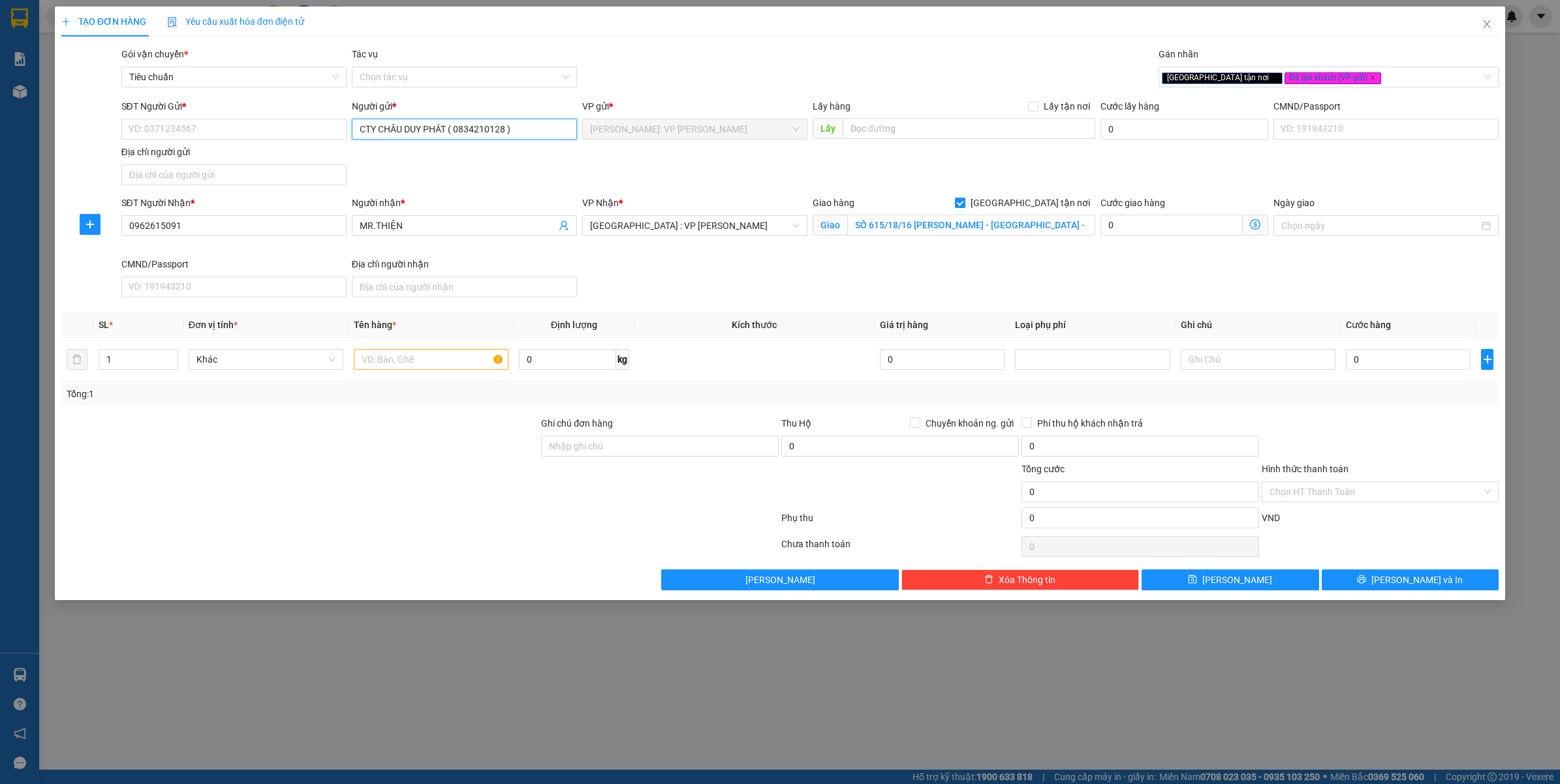
click at [555, 129] on input "CTY CHÂU DUY PHÁT ( 0834210128 )" at bounding box center [464, 129] width 225 height 21
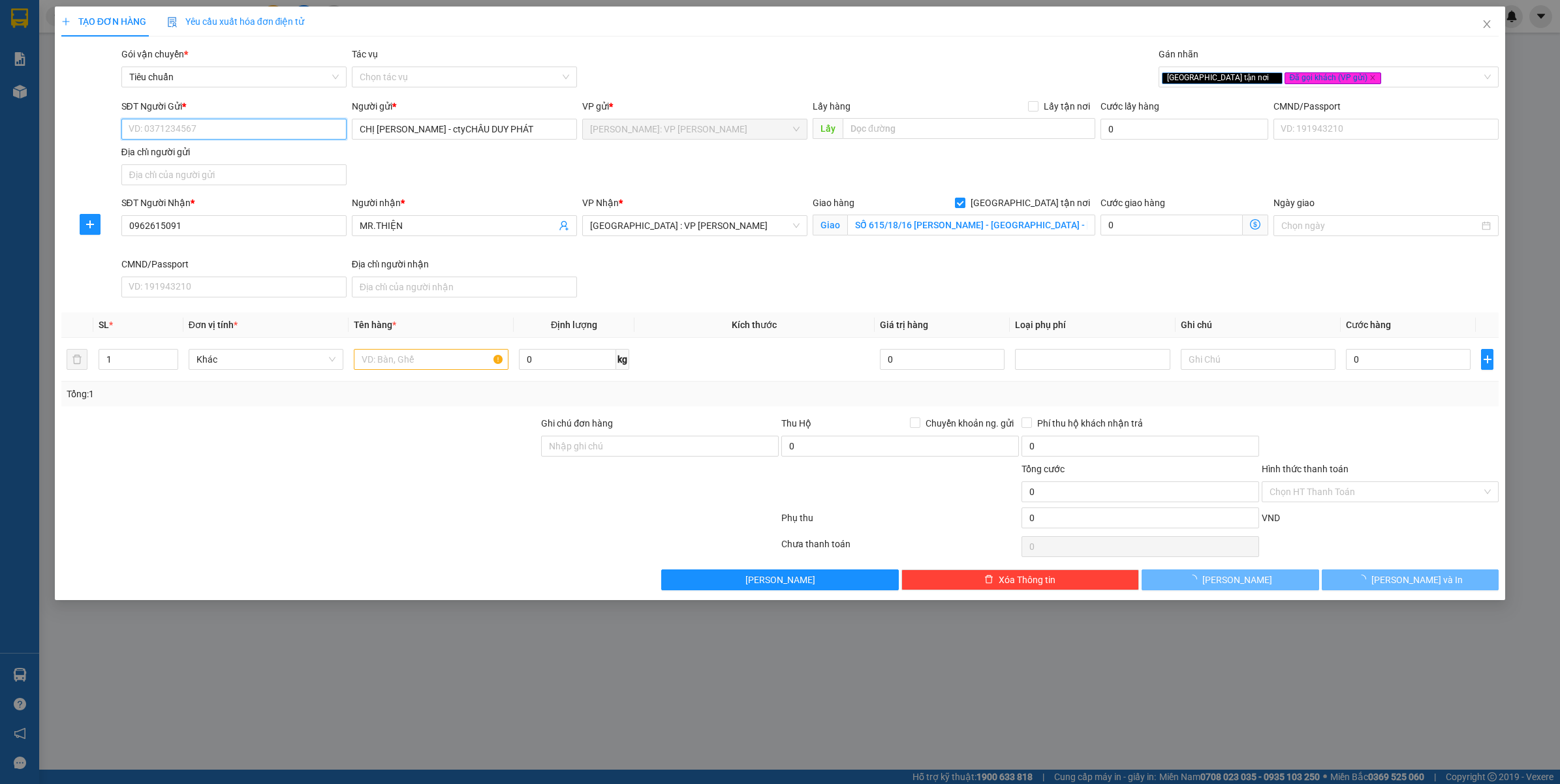
click at [281, 138] on input "SĐT Người Gửi *" at bounding box center [233, 129] width 225 height 21
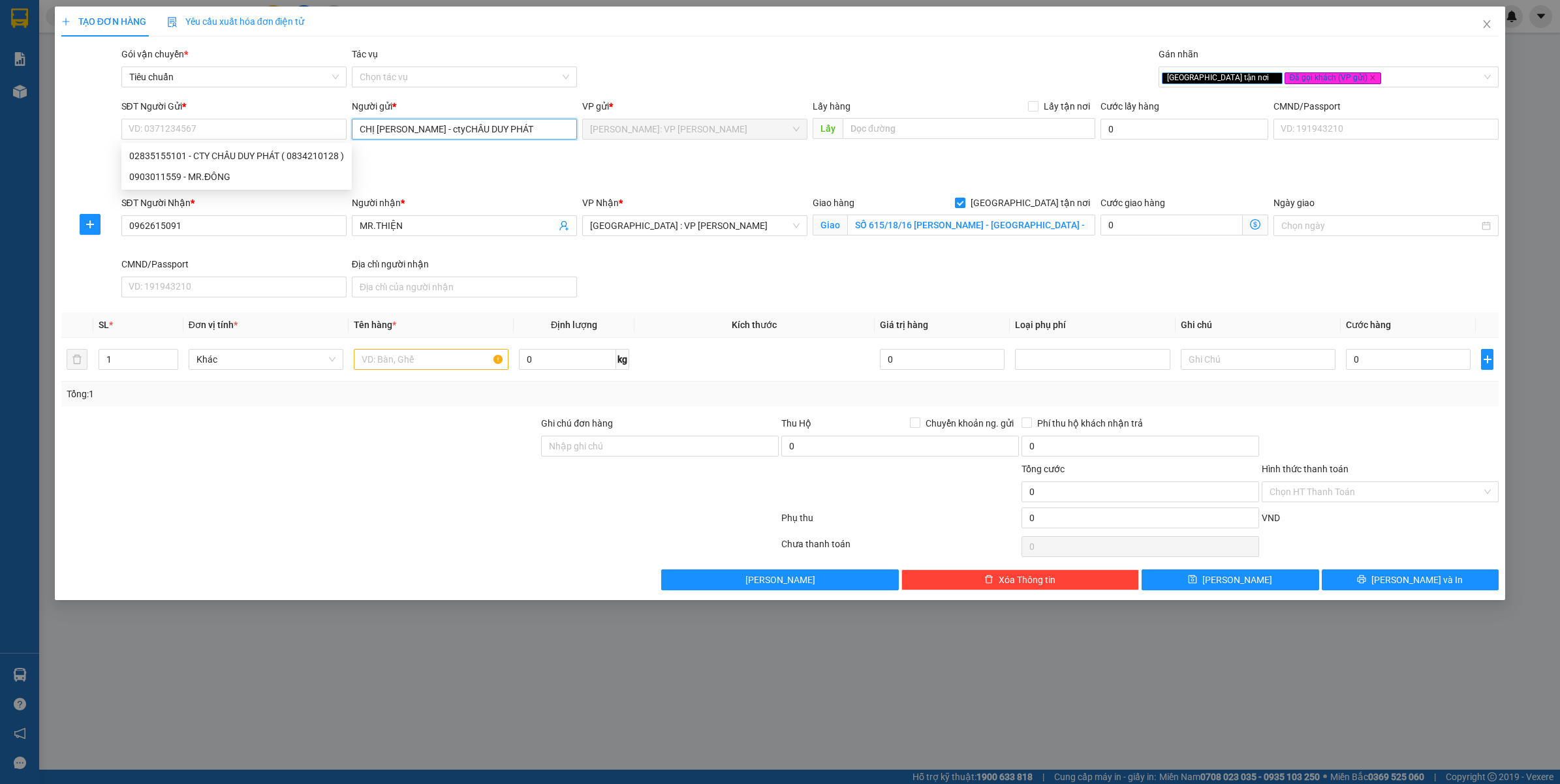
click at [414, 135] on input "CHỊ KIỀU - ctyCHÂU DUY PHÁT" at bounding box center [464, 129] width 225 height 21
type input "CHỊ KIỀU - cty CHÂU DUY PHÁT"
click at [218, 132] on input "SĐT Người Gửi *" at bounding box center [233, 129] width 225 height 21
paste input "0972603139"
type input "0972603139"
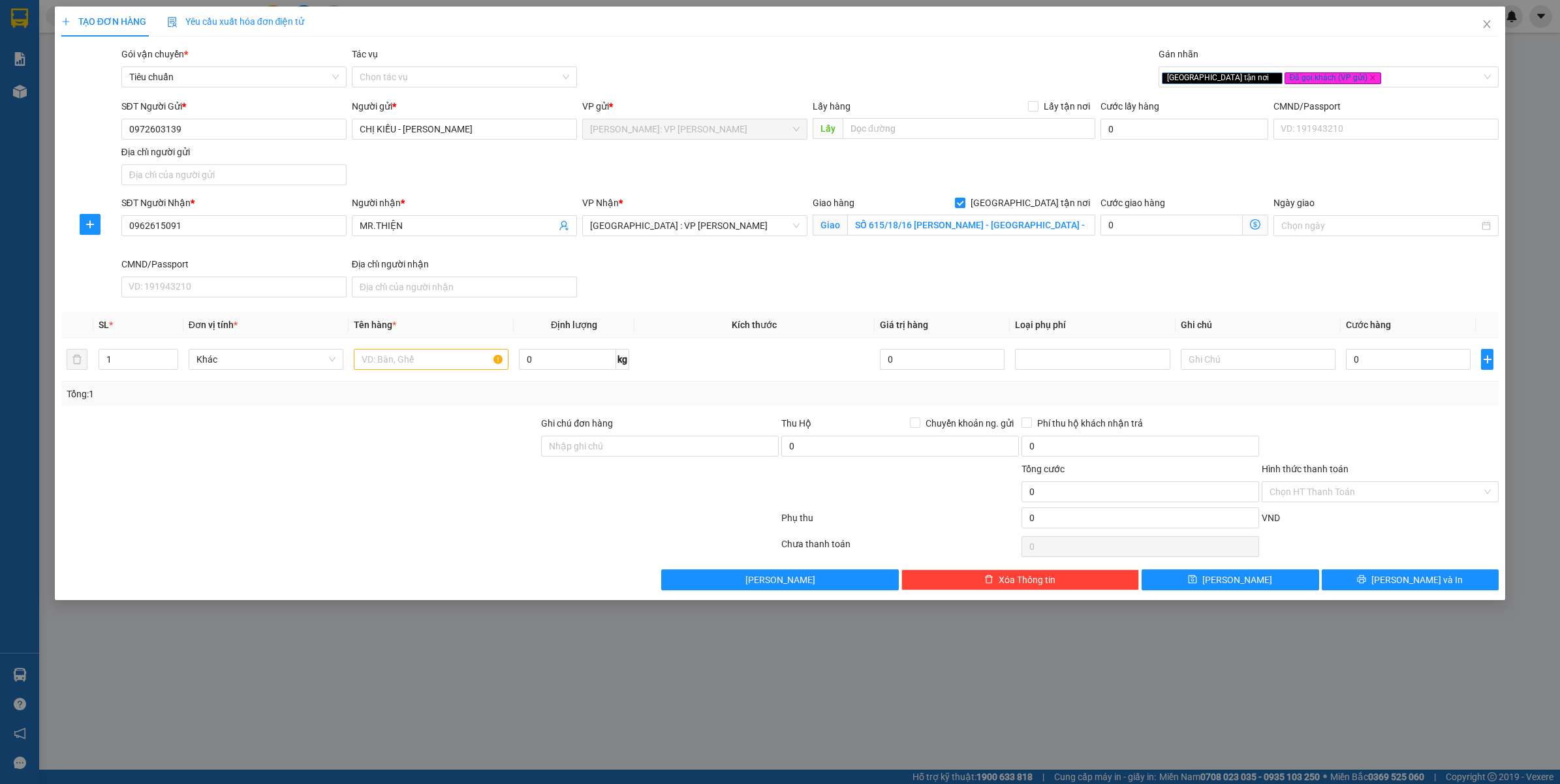
click at [481, 99] on div "Người gửi *" at bounding box center [464, 106] width 225 height 14
click at [481, 119] on input "CHỊ KIỀU - cty CHÂU DUY PHÁT" at bounding box center [464, 129] width 225 height 21
click at [674, 65] on div "Gói vận chuyển * Tiêu chuẩn Tác vụ Chọn tác vụ Gán nhãn Giao tận nơi Đã gọi k…" at bounding box center [811, 70] width 1384 height 46
click at [526, 135] on input "CHỊ KIỀU - cty CHÂU DUY PHÁT" at bounding box center [464, 129] width 225 height 21
type input "CHỊ KIỀU - cty DITECOM VN"
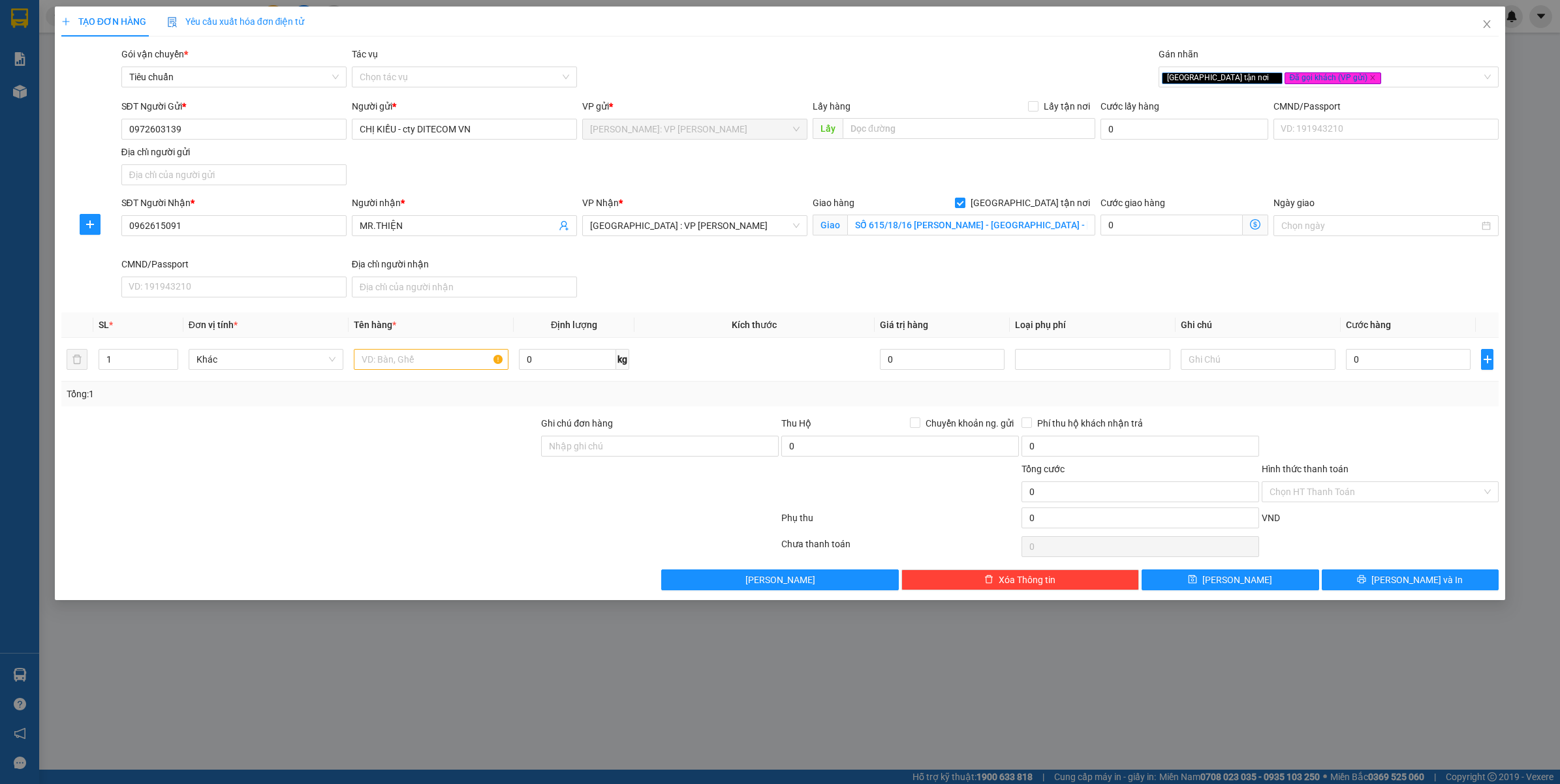
click at [493, 203] on div "Người nhận *" at bounding box center [464, 203] width 225 height 14
click at [493, 218] on input "MR.THIỆN" at bounding box center [458, 225] width 197 height 14
click at [677, 173] on div "SĐT Người Gửi * 0972603139 Người gửi * CHỊ KIỀU - cty DITECOM VN VP gửi * Hồ Ch…" at bounding box center [811, 145] width 1384 height 91
click at [168, 354] on span "up" at bounding box center [171, 356] width 7 height 7
click at [172, 356] on icon "up" at bounding box center [171, 356] width 4 height 4
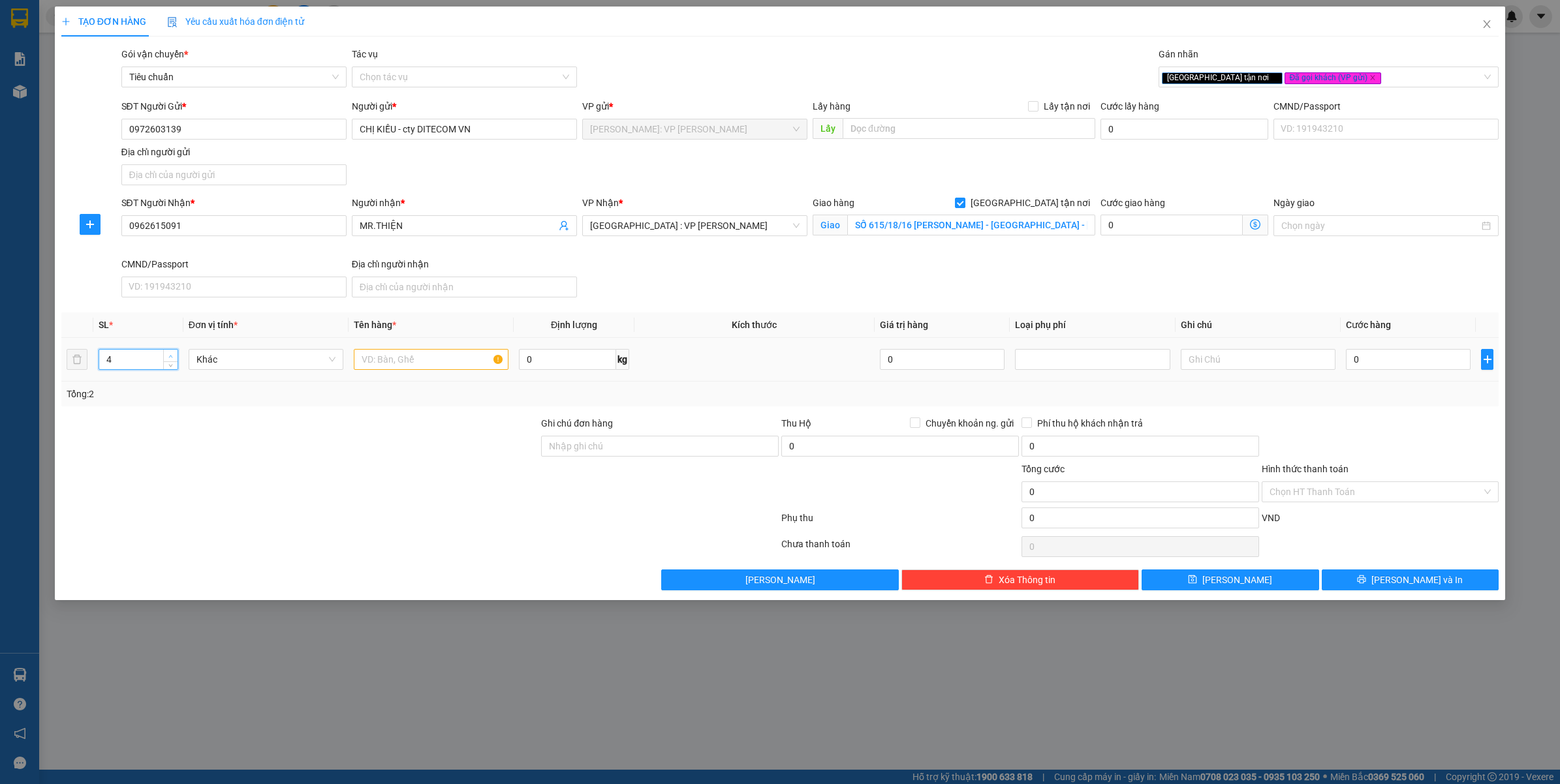
click at [172, 356] on icon "up" at bounding box center [171, 356] width 4 height 4
type input "5"
click at [418, 365] on input "text" at bounding box center [431, 359] width 155 height 21
type input "5 CUỘN TRÒN ( DÂY CÁP )"
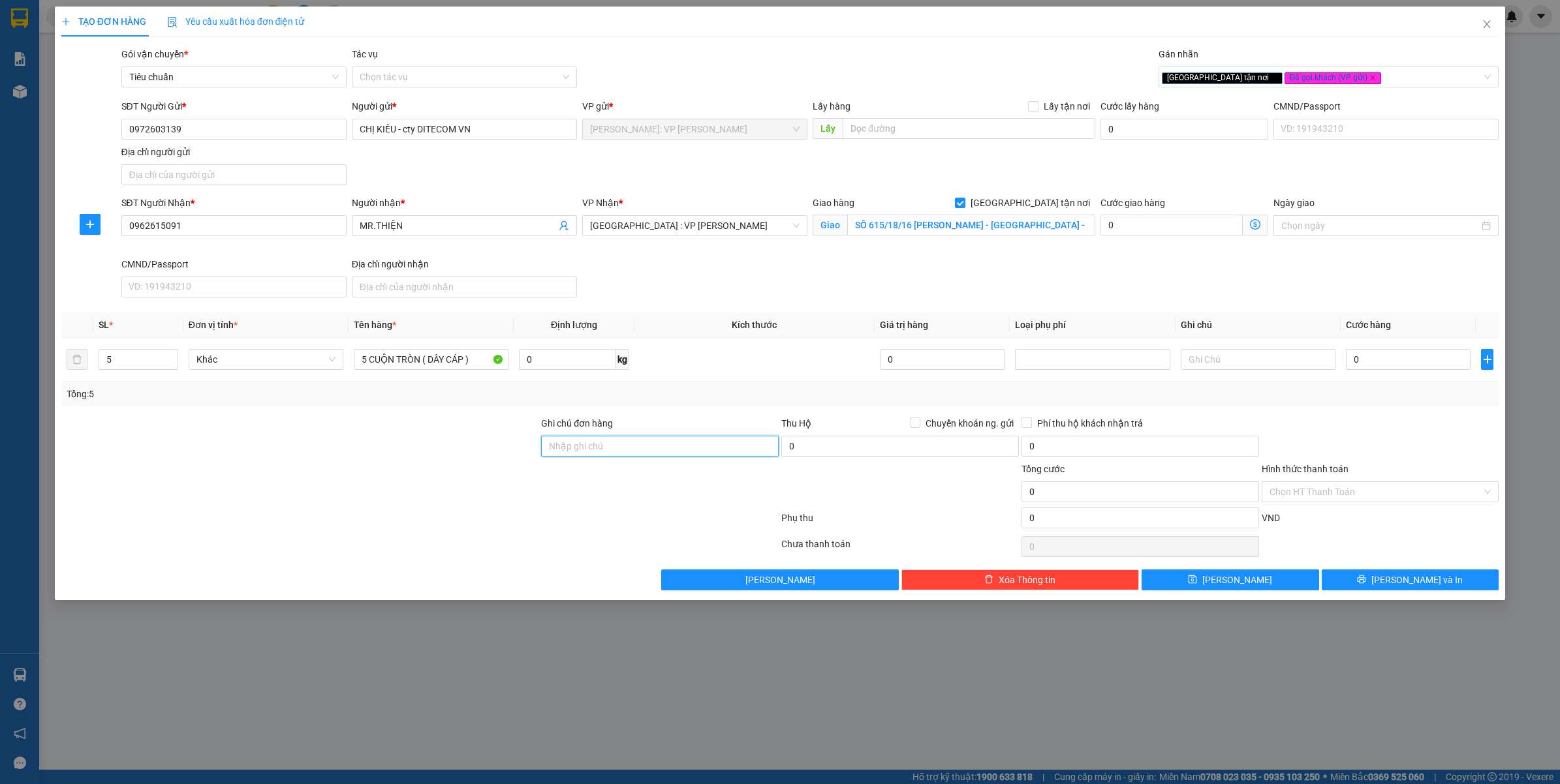
drag, startPoint x: 589, startPoint y: 440, endPoint x: 619, endPoint y: 451, distance: 32.0
click at [591, 440] on input "Ghi chú đơn hàng" at bounding box center [660, 446] width 238 height 21
type input "VẬN CHUYỂN NHẸ TAY - HƯ VỠ KHÔNG ĐỀN"
drag, startPoint x: 369, startPoint y: 503, endPoint x: 369, endPoint y: 510, distance: 7.0
click at [369, 507] on div at bounding box center [300, 484] width 481 height 46
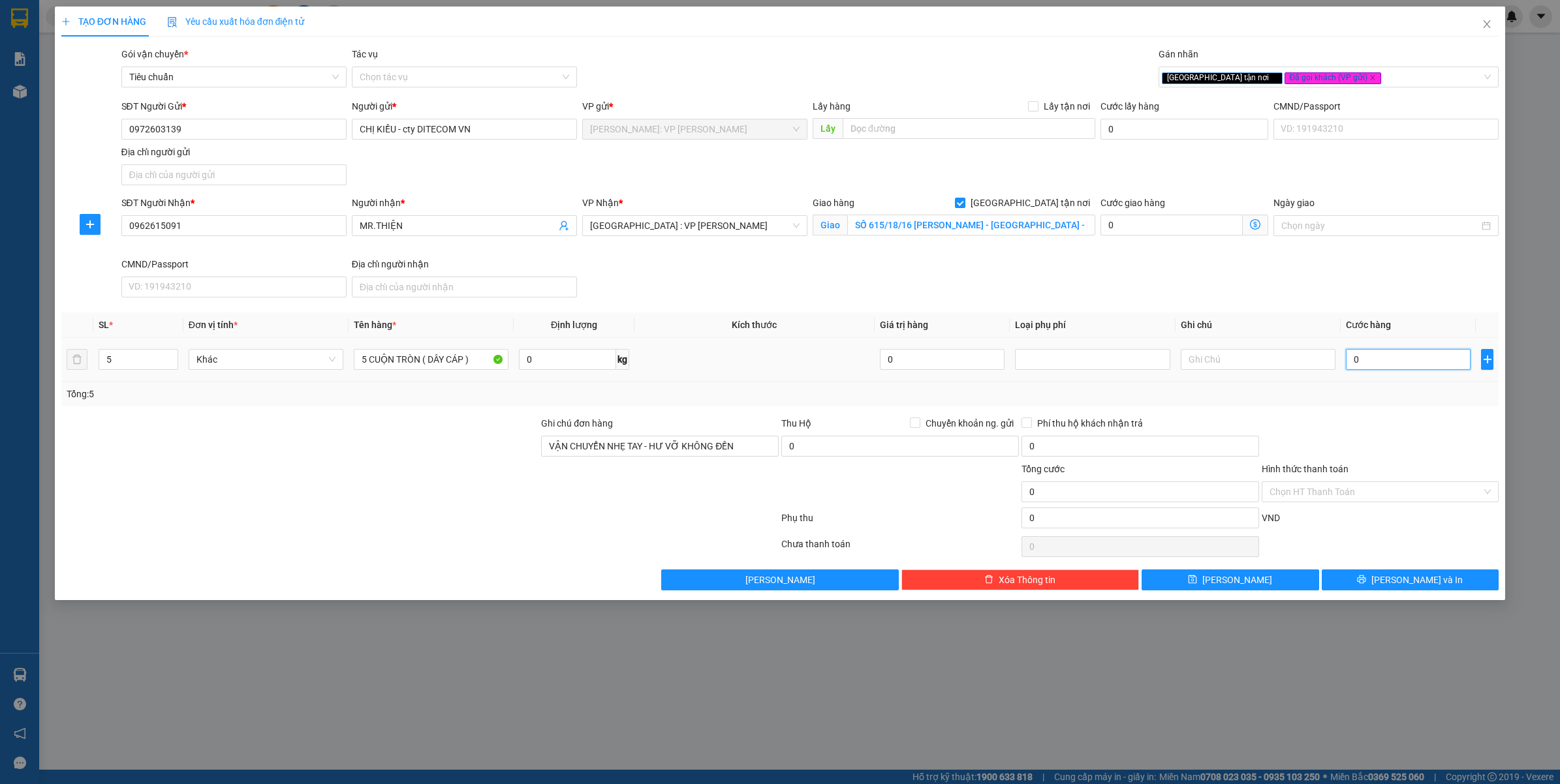
click at [1440, 363] on input "0" at bounding box center [1408, 359] width 125 height 21
type input "5"
type input "55"
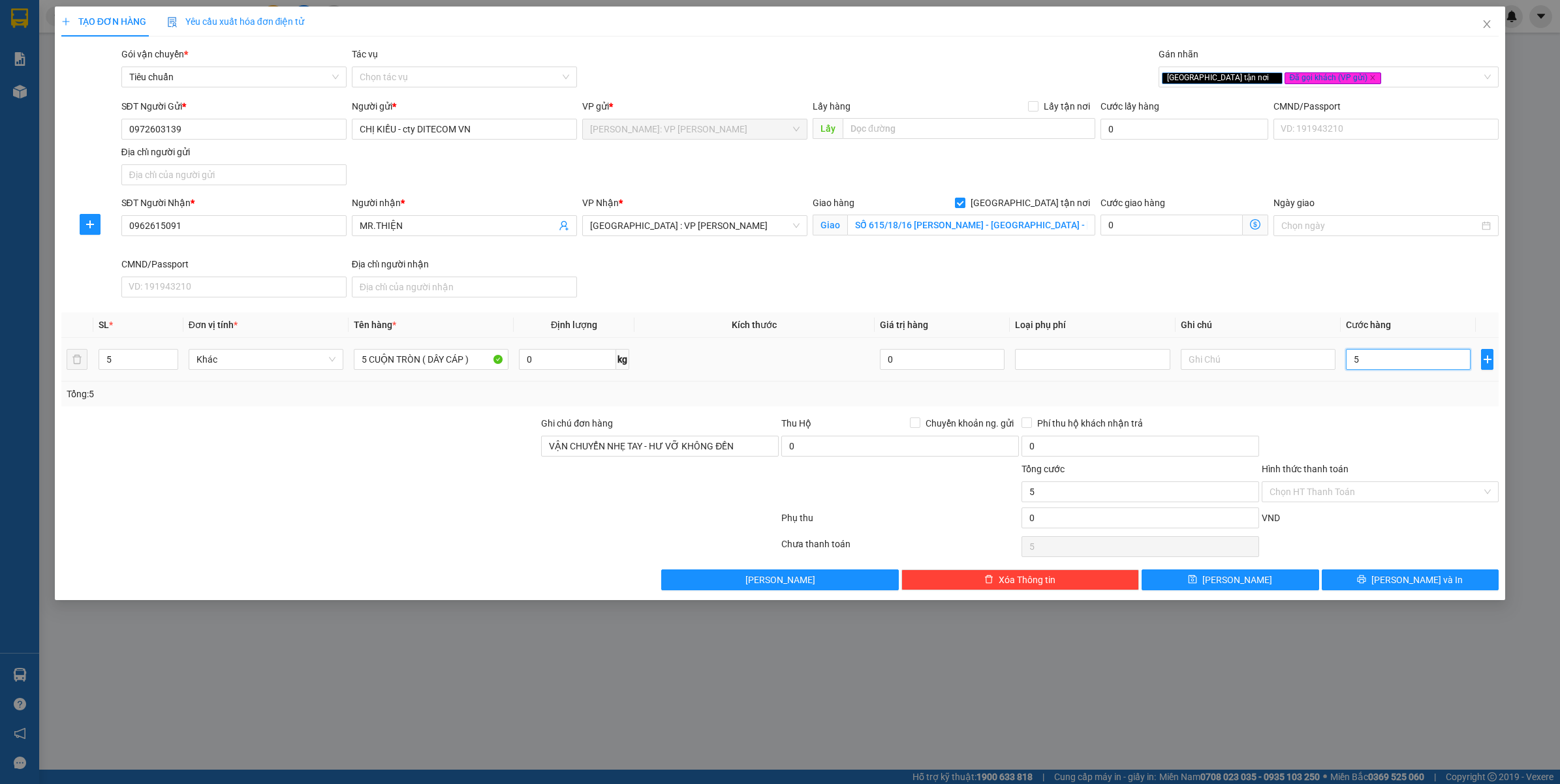
type input "55"
type input "550"
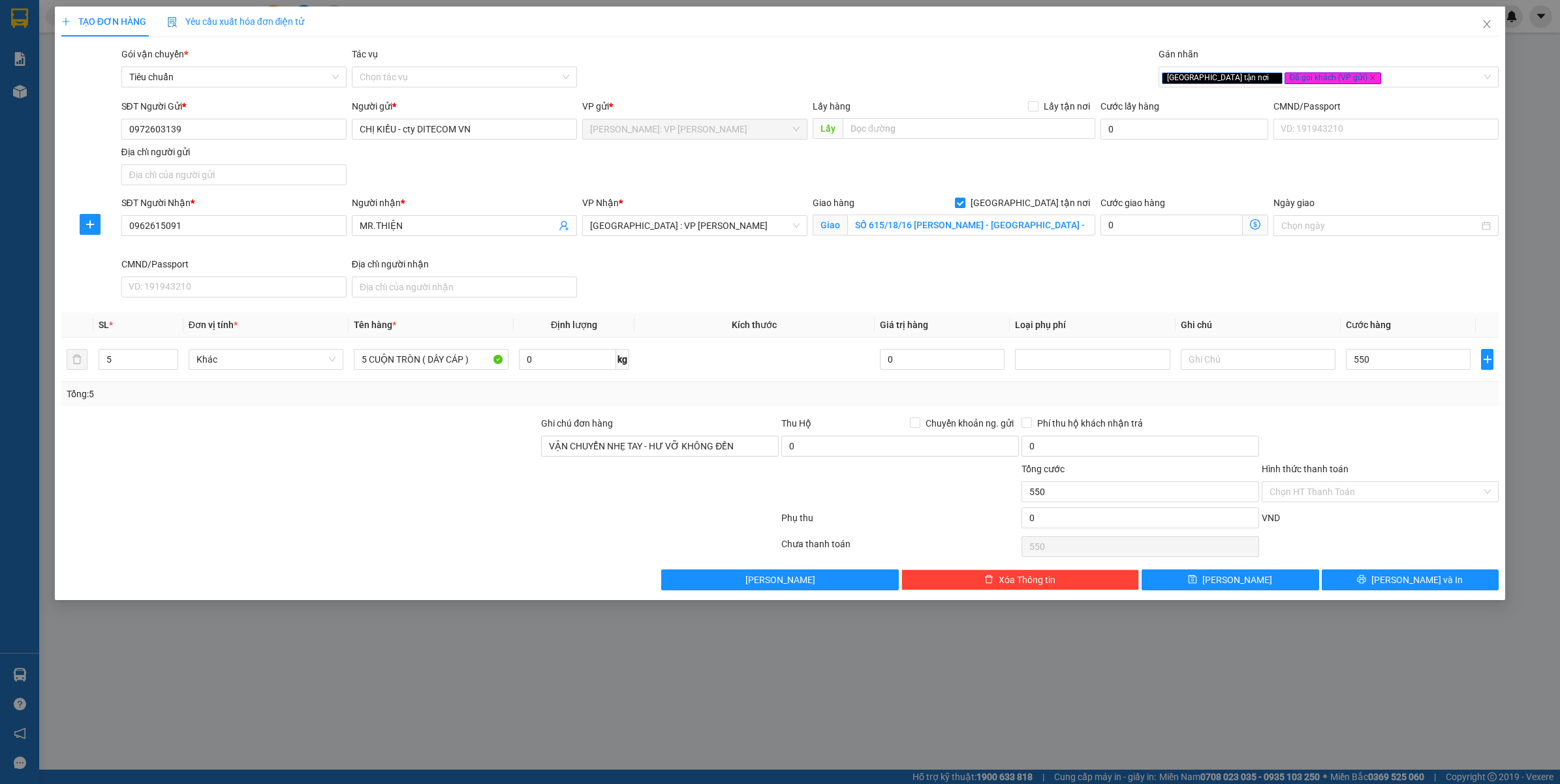
click at [1410, 398] on div "Tổng: 5" at bounding box center [780, 394] width 1428 height 14
type input "550.000"
click at [1365, 578] on button "Lưu và In" at bounding box center [1410, 580] width 177 height 21
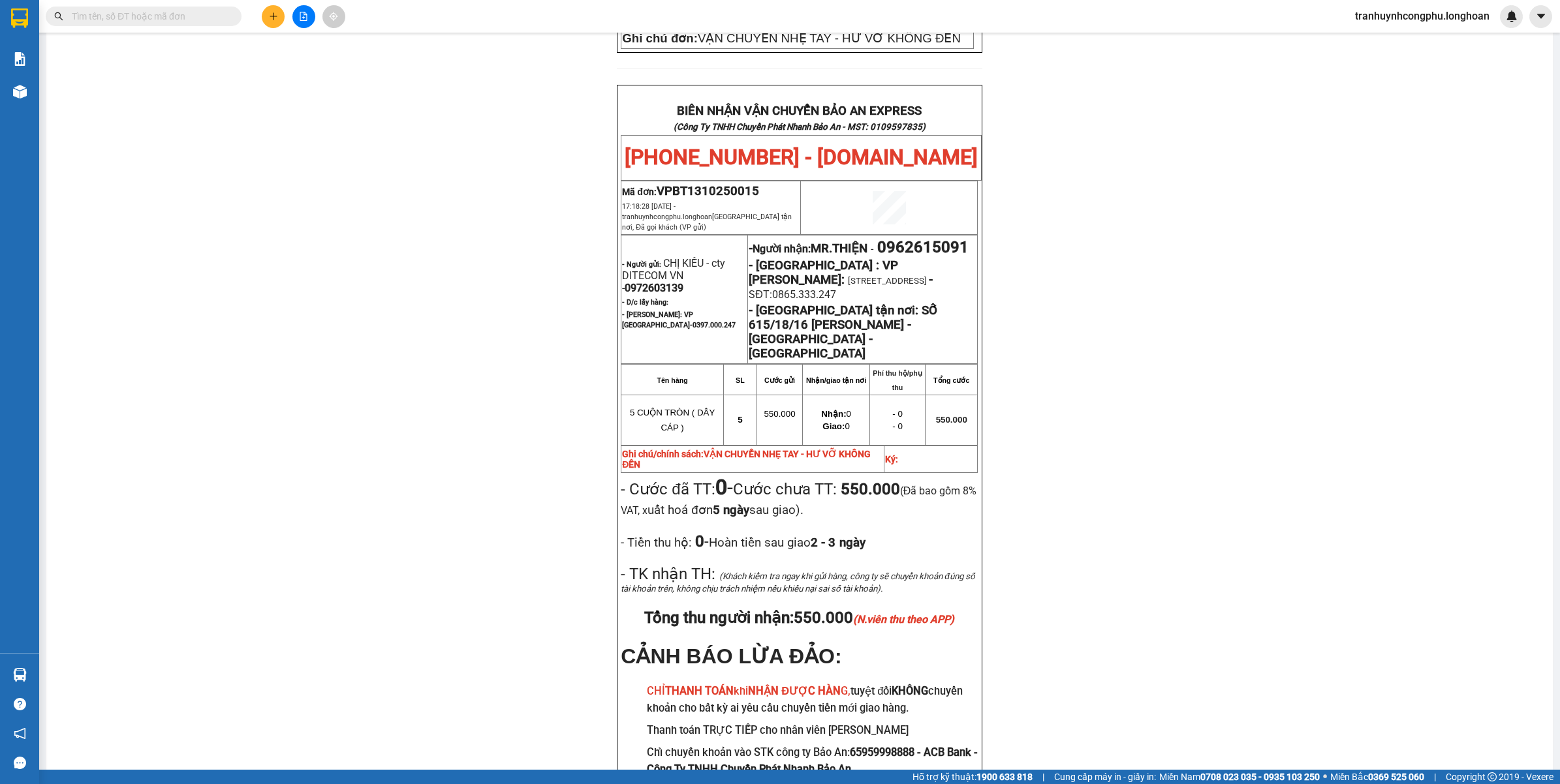
scroll to position [614, 0]
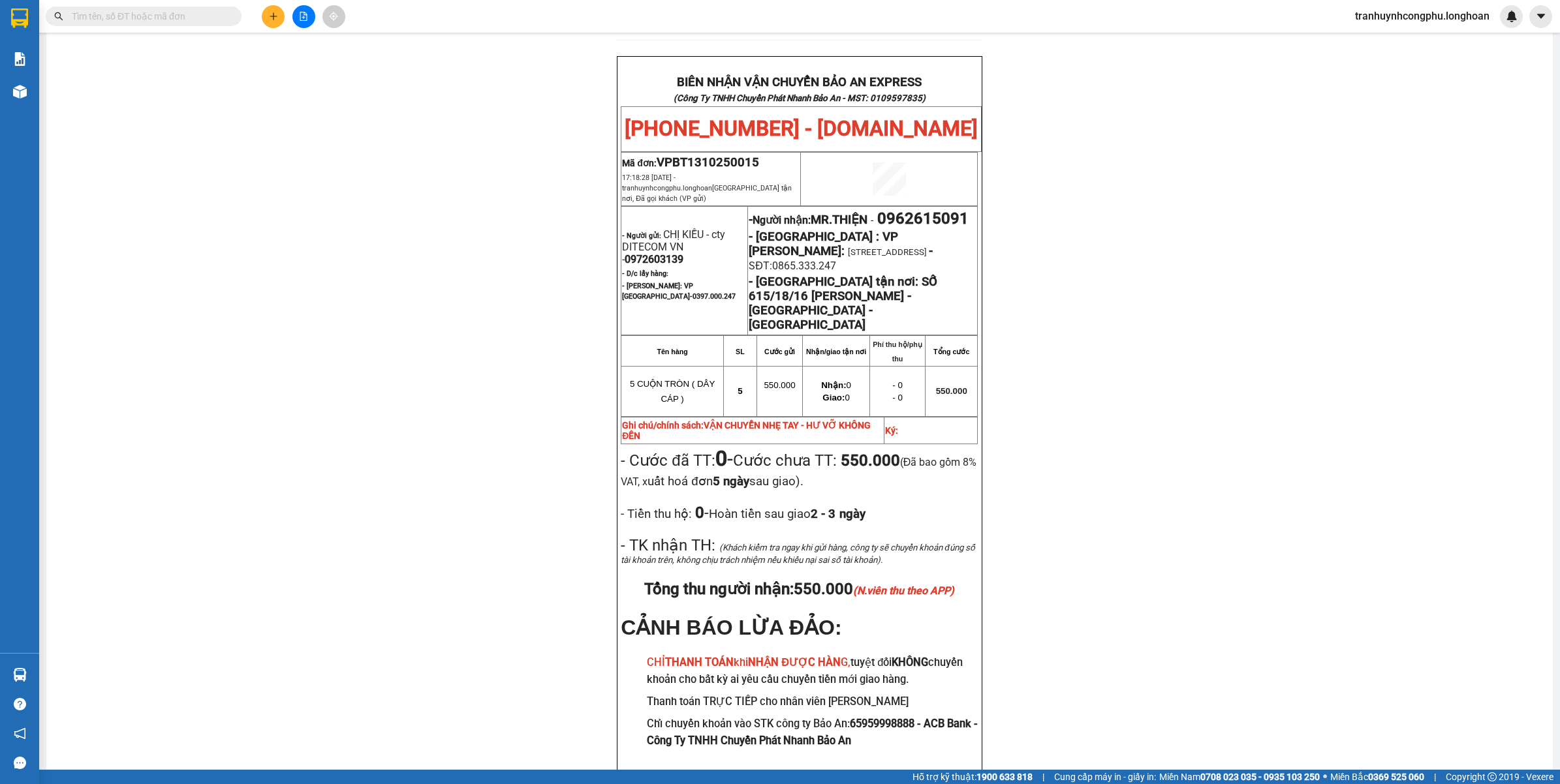
drag, startPoint x: 455, startPoint y: 448, endPoint x: 471, endPoint y: 465, distance: 23.3
click at [455, 450] on div "PHIẾU DÁN LÊN HÀNG Ngày in phiếu: 17:18 ngày 13-10-2025 CSKH: 1900.06.88.33 CÔN…" at bounding box center [799, 152] width 1475 height 1307
click at [641, 253] on span "0972603139" at bounding box center [654, 259] width 59 height 13
copy span "0972603139"
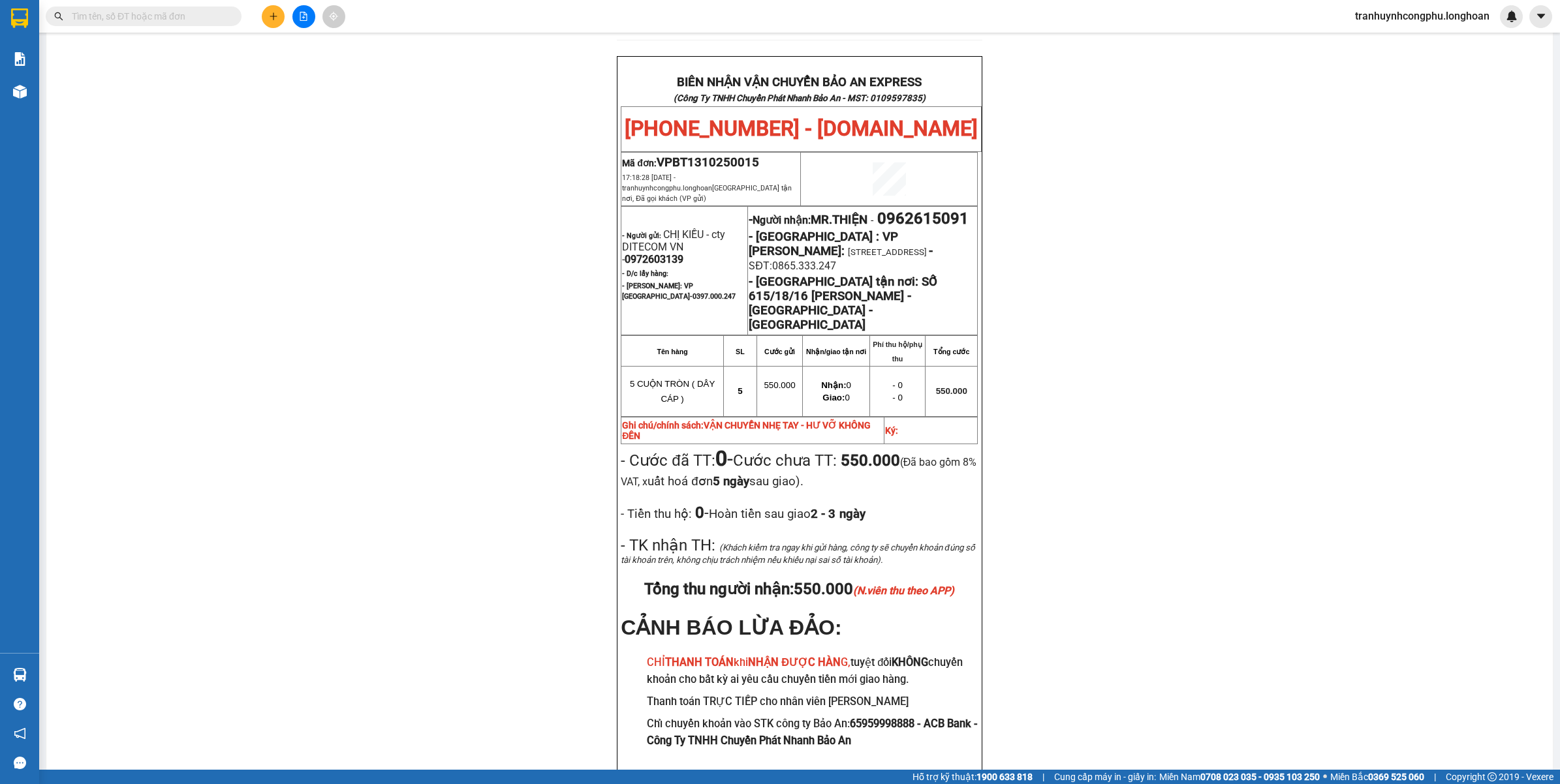
click at [877, 213] on span "0962615091" at bounding box center [923, 218] width 91 height 18
copy span "0962615091"
click at [1163, 487] on div "PHIẾU DÁN LÊN HÀNG Ngày in phiếu: 17:18 ngày 13-10-2025 CSKH: 1900.06.88.33 CÔN…" at bounding box center [799, 152] width 1475 height 1307
click at [731, 155] on span "VPBT1310250015" at bounding box center [707, 162] width 102 height 14
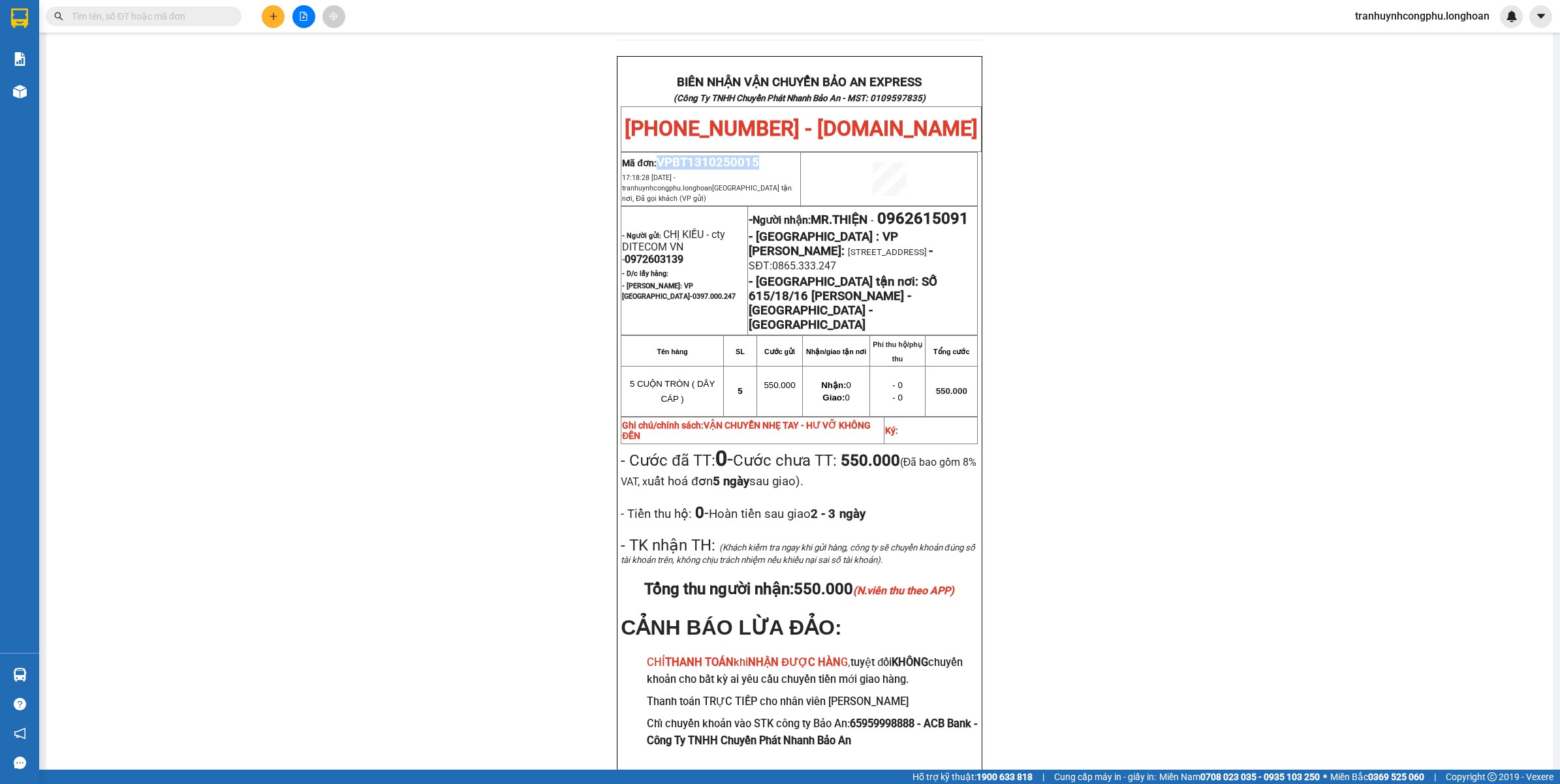
click at [731, 155] on span "VPBT1310250015" at bounding box center [707, 162] width 102 height 14
copy span "VPBT1310250015"
click at [310, 481] on div "PHIẾU DÁN LÊN HÀNG Ngày in phiếu: 17:18 ngày 13-10-2025 CSKH: 1900.06.88.33 CÔN…" at bounding box center [799, 152] width 1475 height 1307
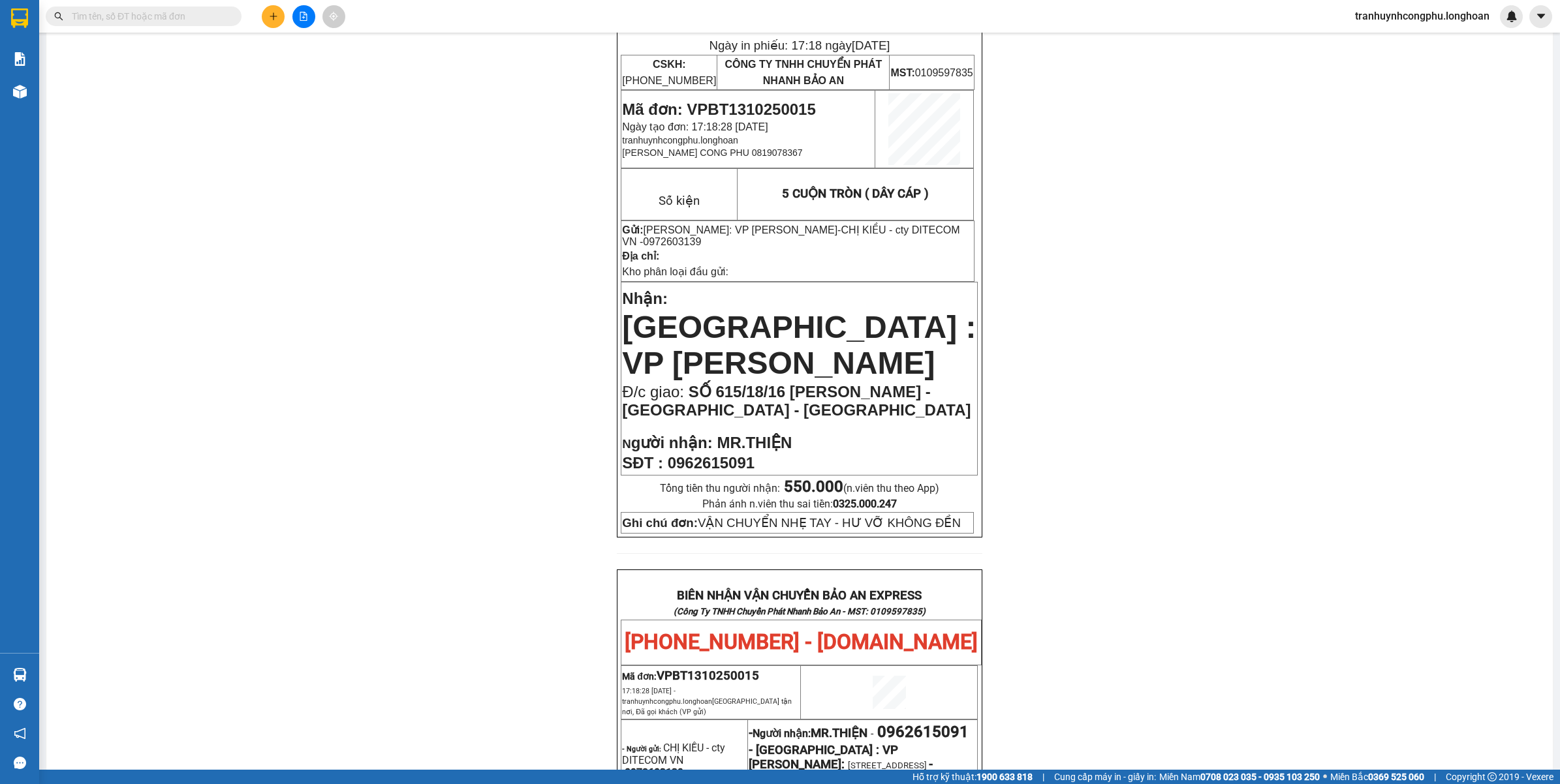
scroll to position [0, 0]
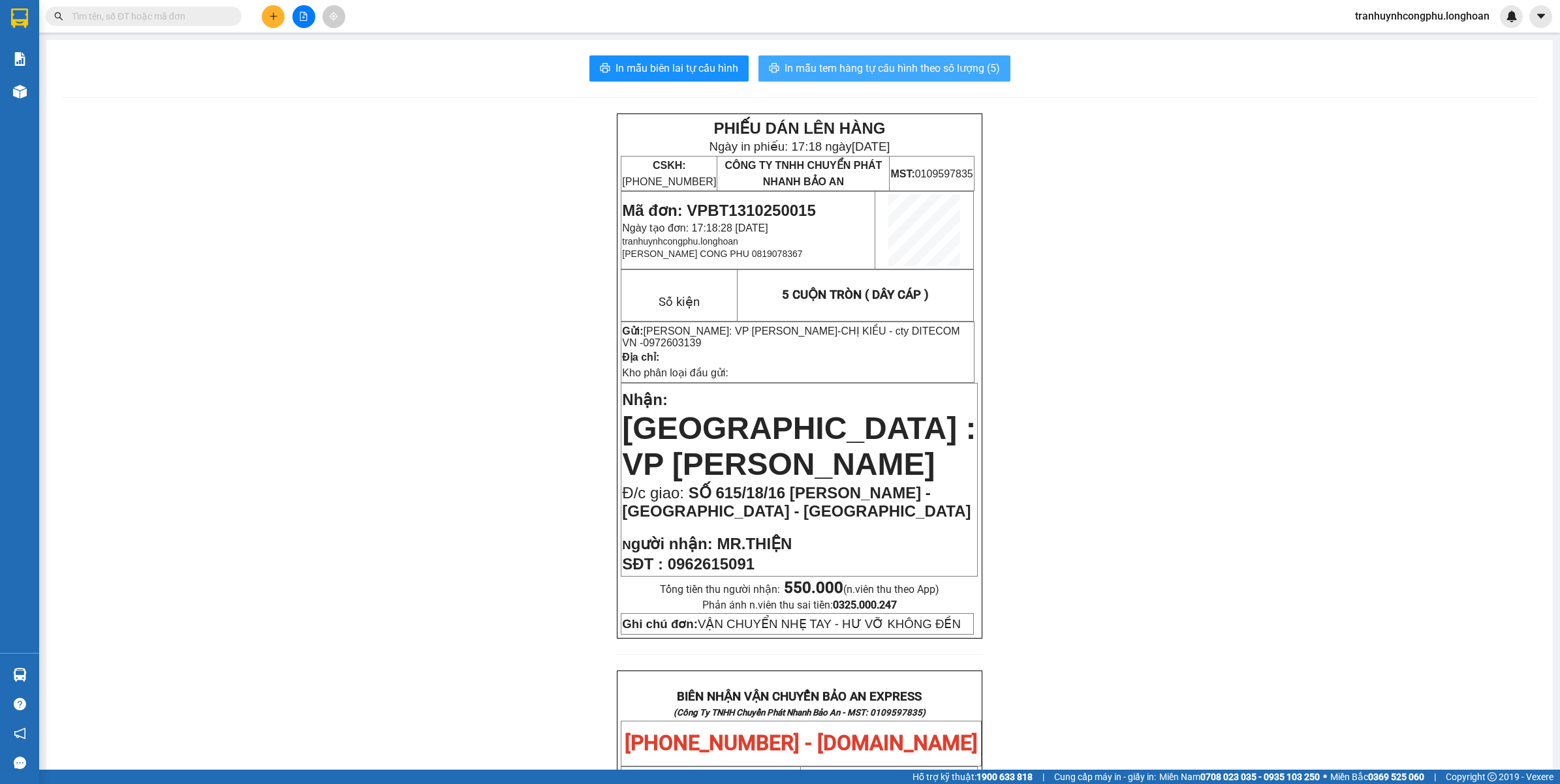
click at [966, 73] on span "In mẫu tem hàng tự cấu hình theo số lượng (5)" at bounding box center [892, 68] width 215 height 16
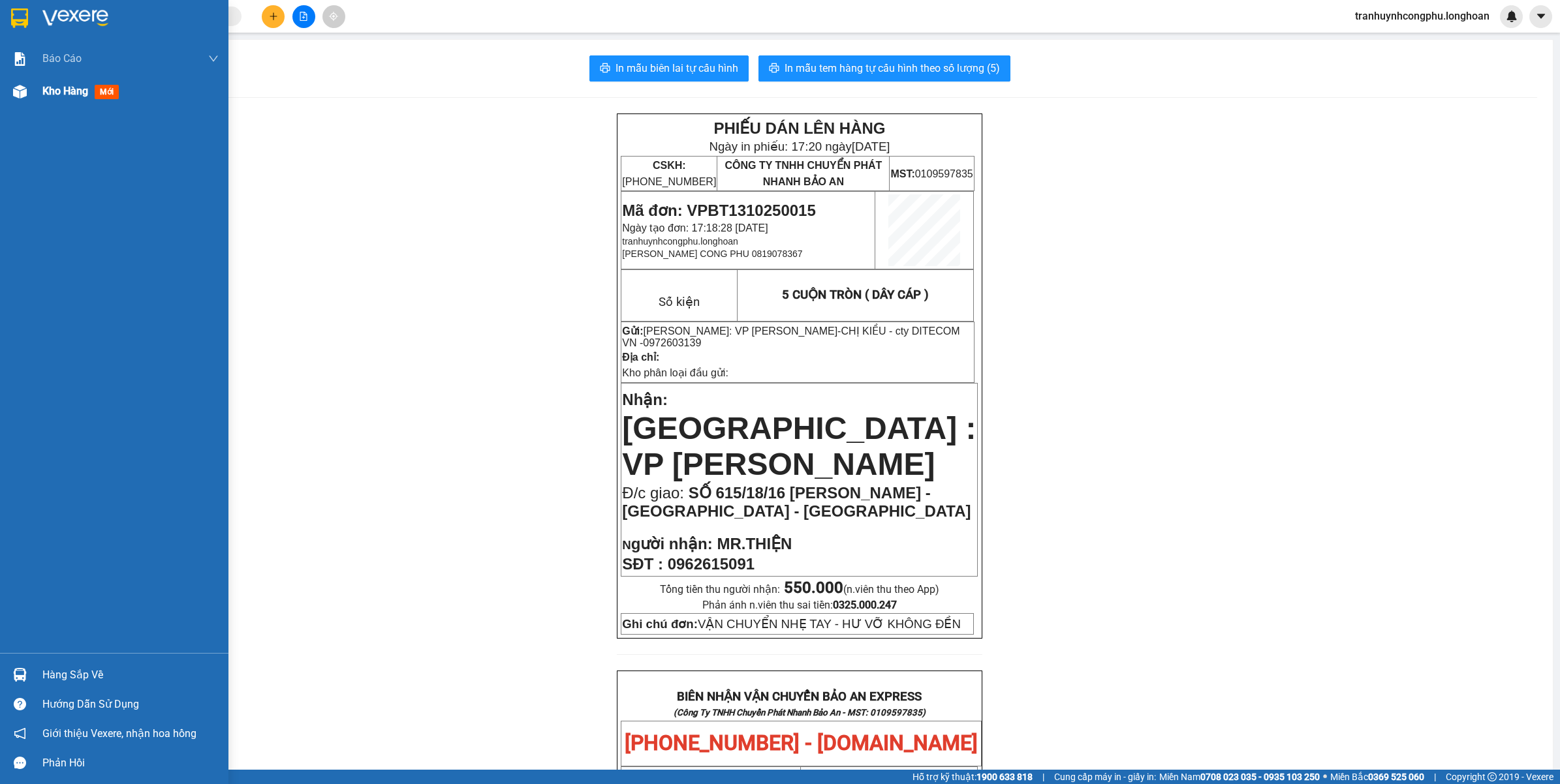
click at [28, 86] on div at bounding box center [19, 91] width 23 height 23
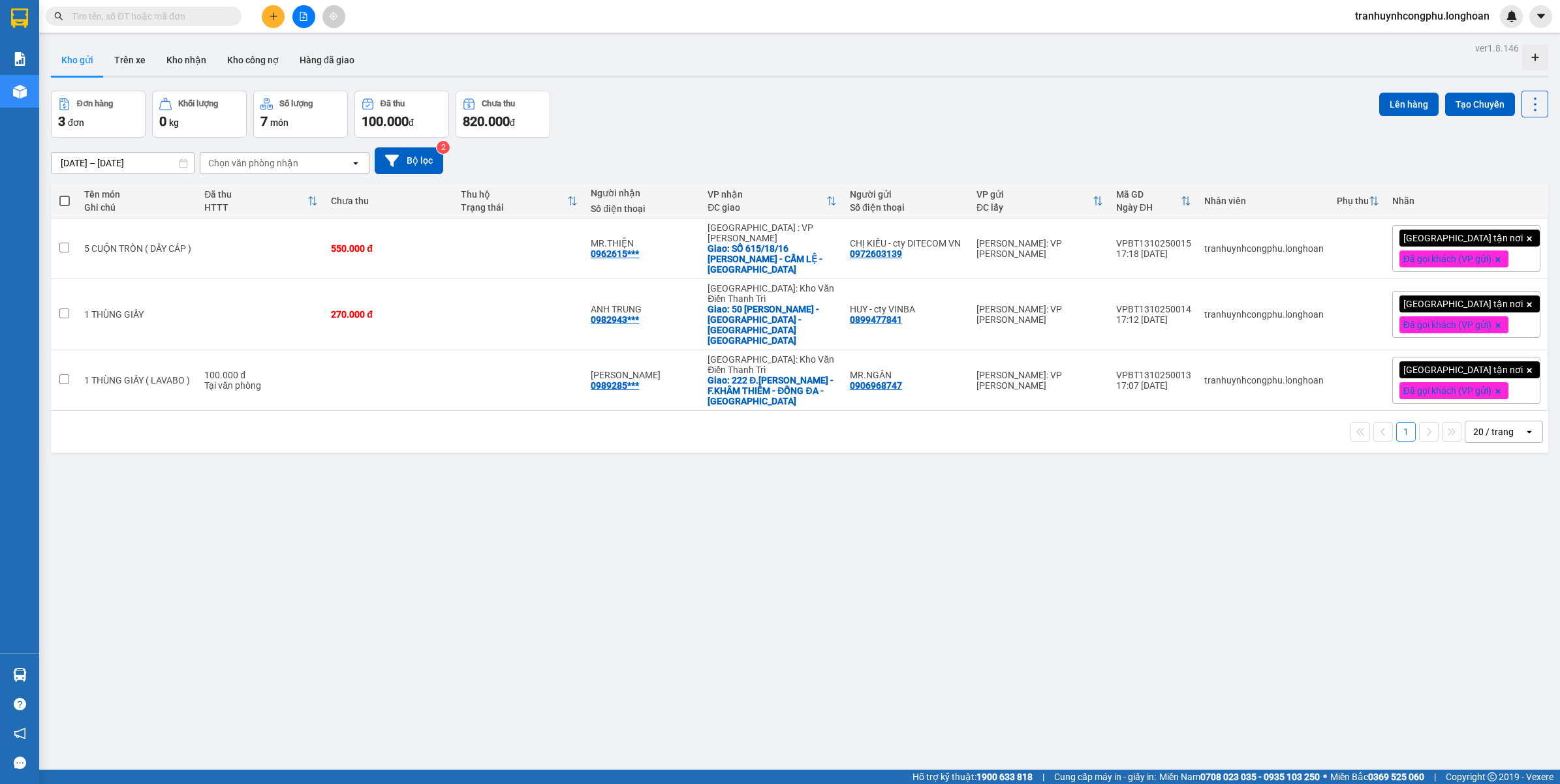
click at [129, 20] on input "text" at bounding box center [149, 16] width 154 height 14
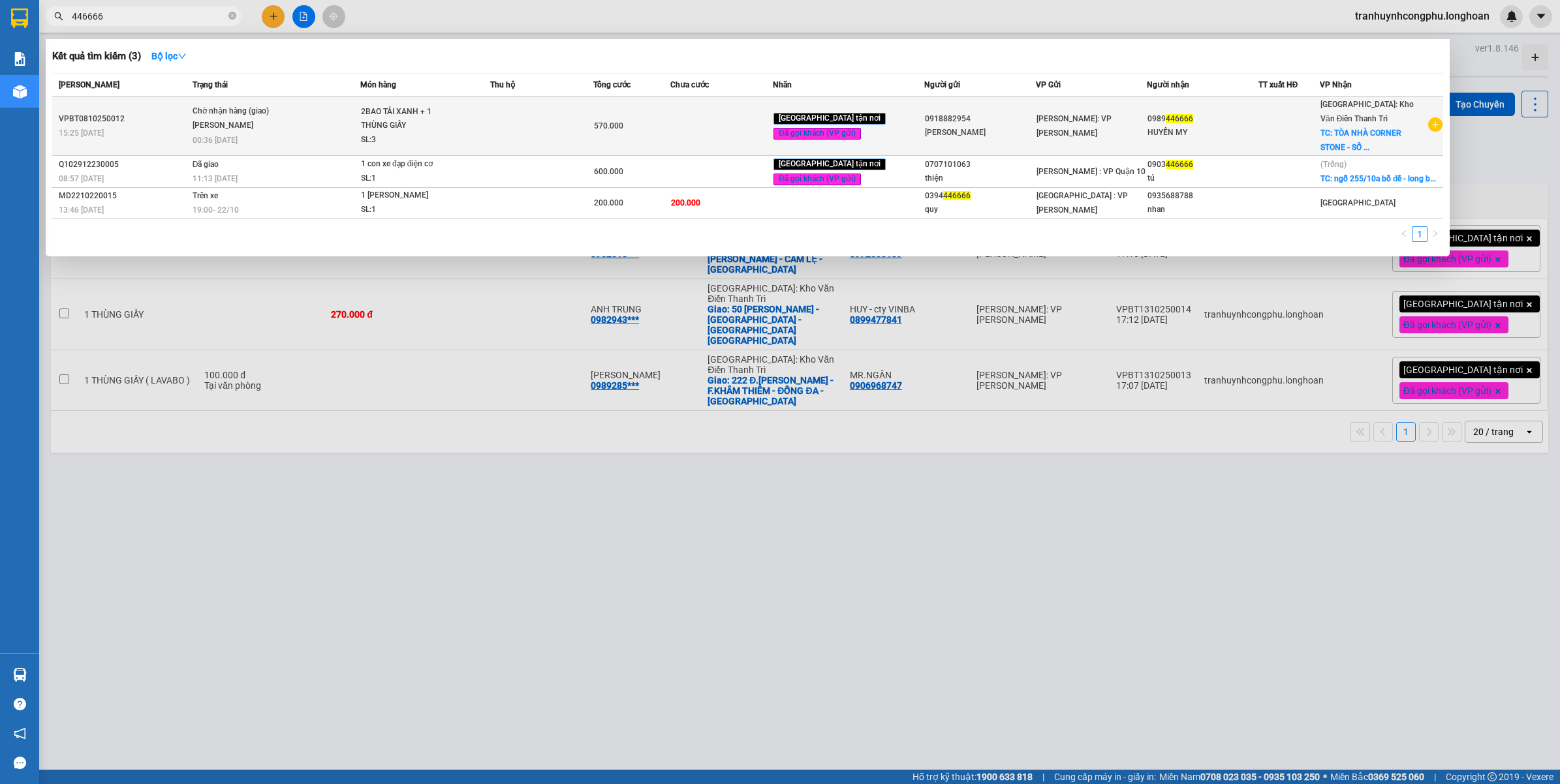
type input "446666"
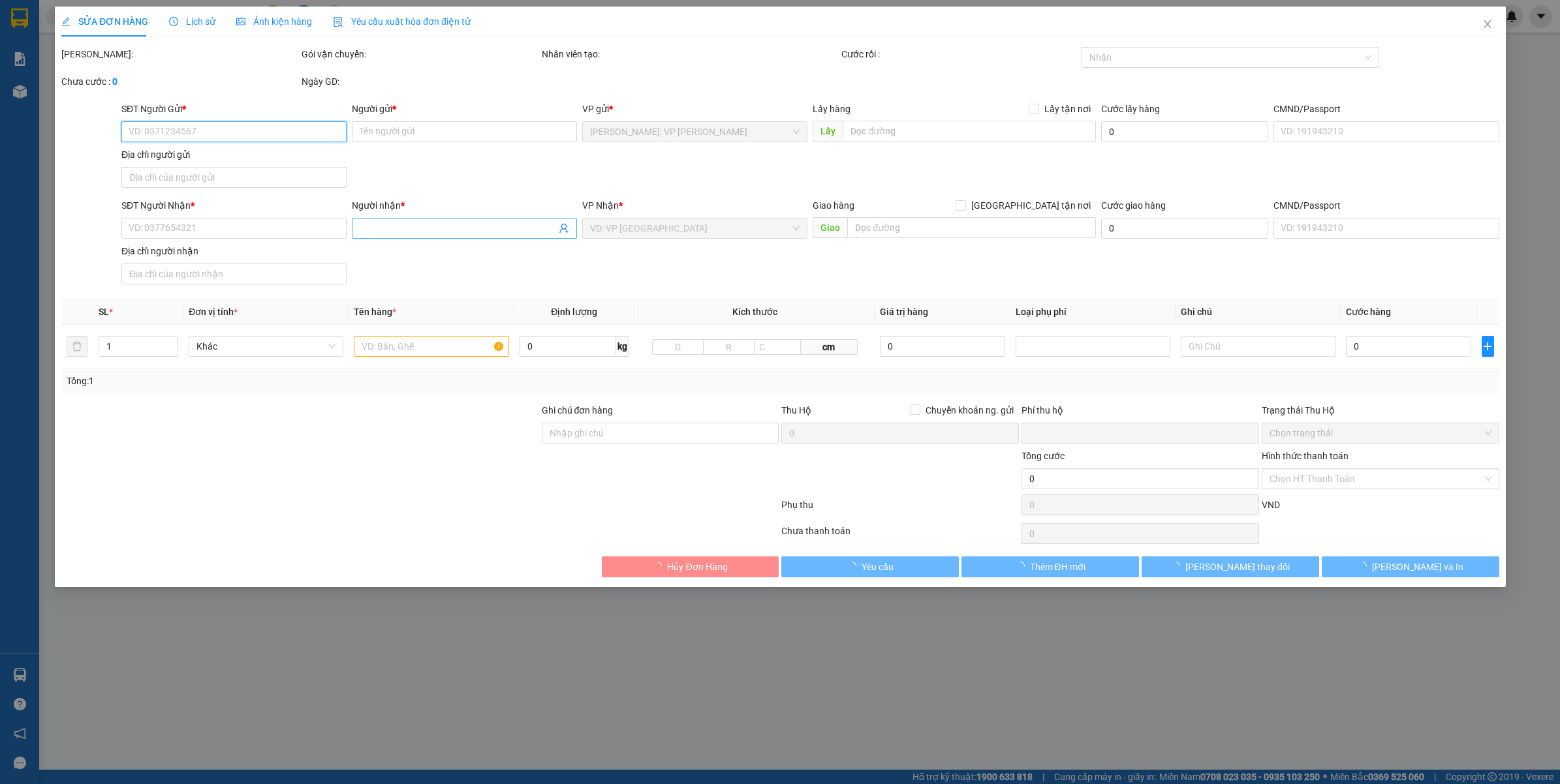
type input "0918882954"
type input "BÙI KIM LAN"
type input "0989446666"
type input "HUYỀN MY"
checkbox input "true"
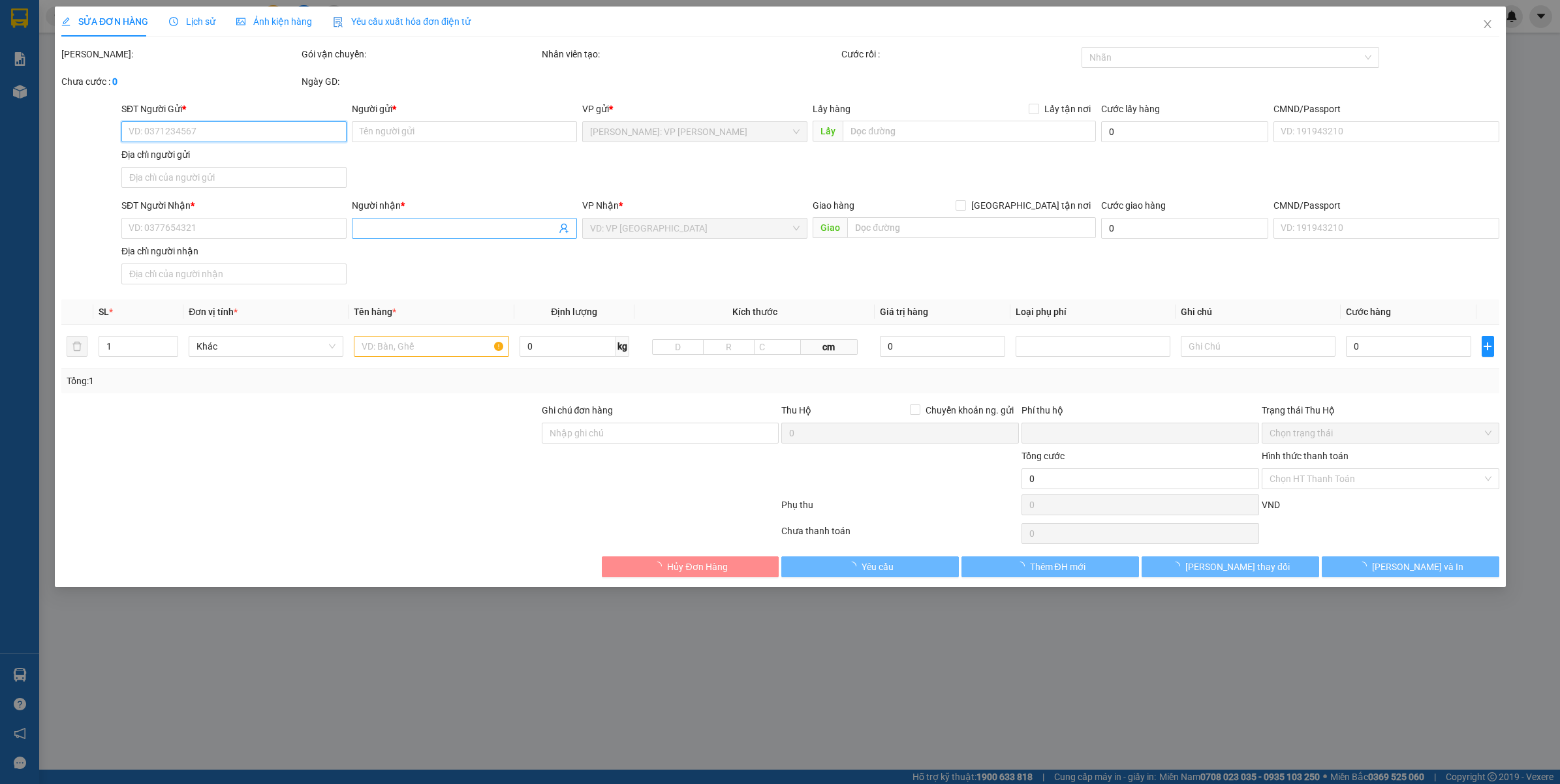
type input "TÒA NHÀ CORNER STONE - SỐ 16 PHAN CHU TRINH - Q.HOÀN KIẾM - HÀ NỘI"
type input "VẬN CHUYỂN NHẸ TAY - HƯ VỠ KHÔNG ĐỀN"
type input "0"
type input "570.000"
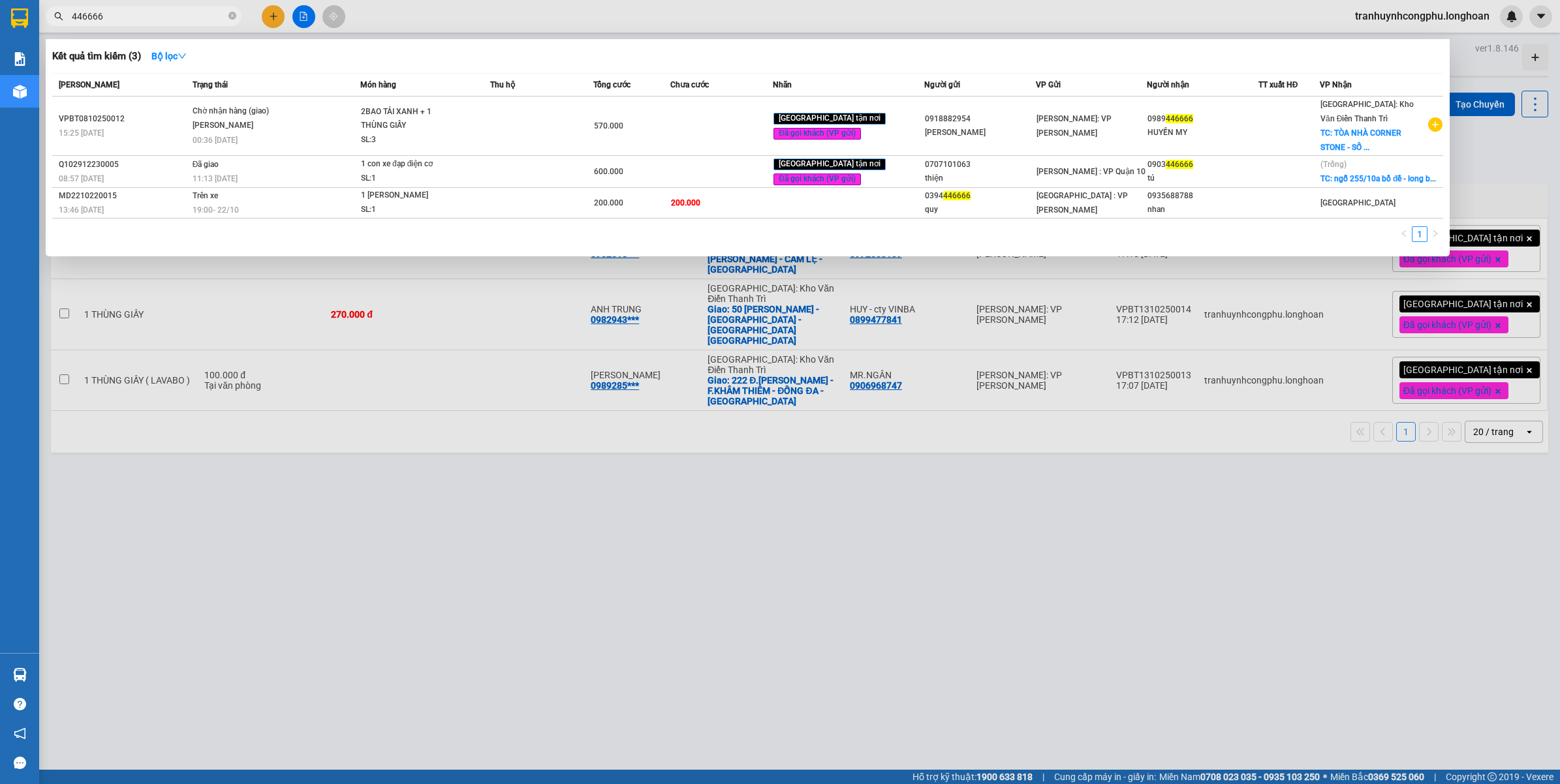
click at [136, 17] on input "446666" at bounding box center [149, 16] width 154 height 14
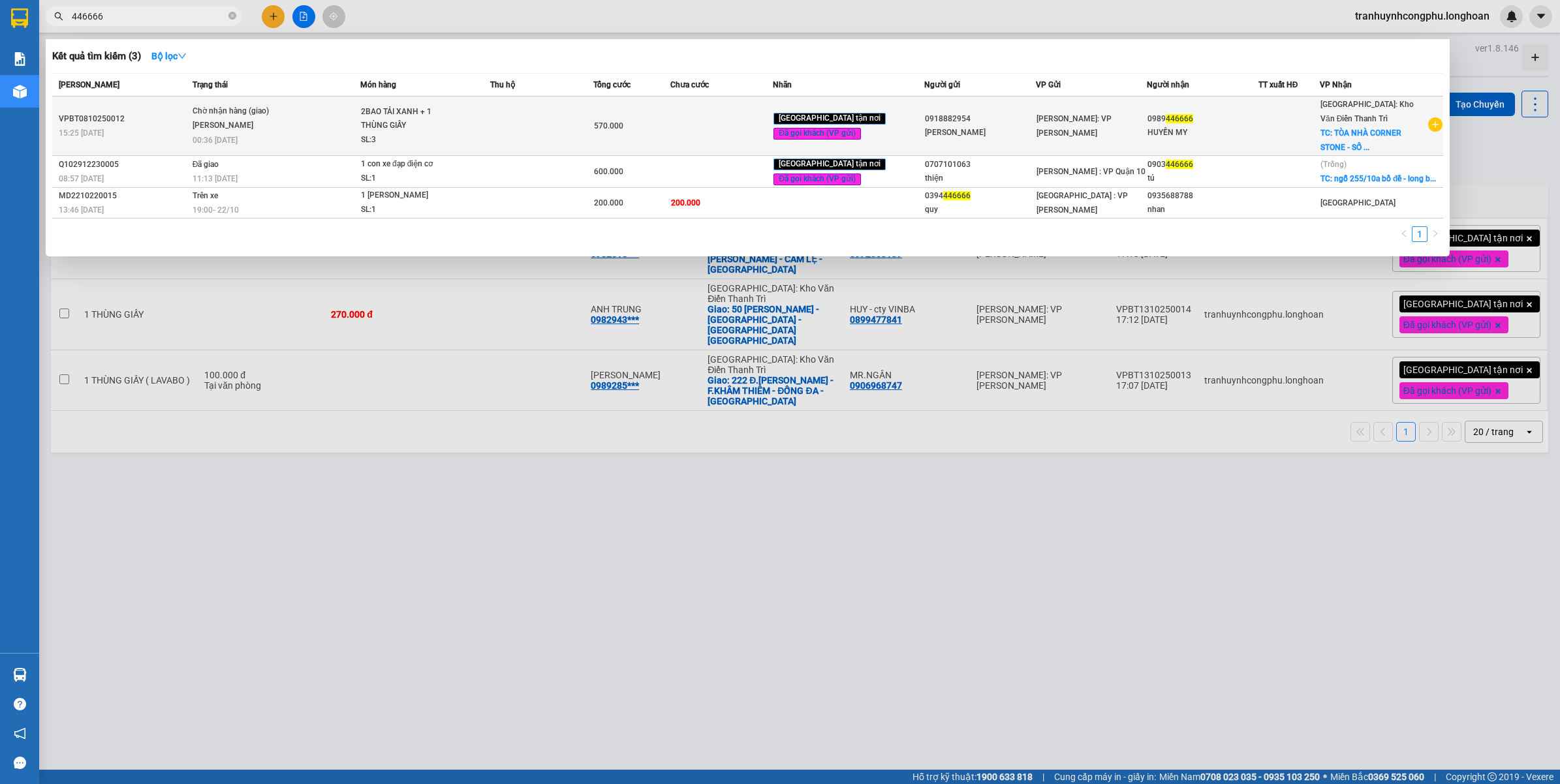
click at [478, 132] on span "2BAO TẢI XANH + 1 THÙNG GIẤY SL: 3" at bounding box center [426, 126] width 129 height 43
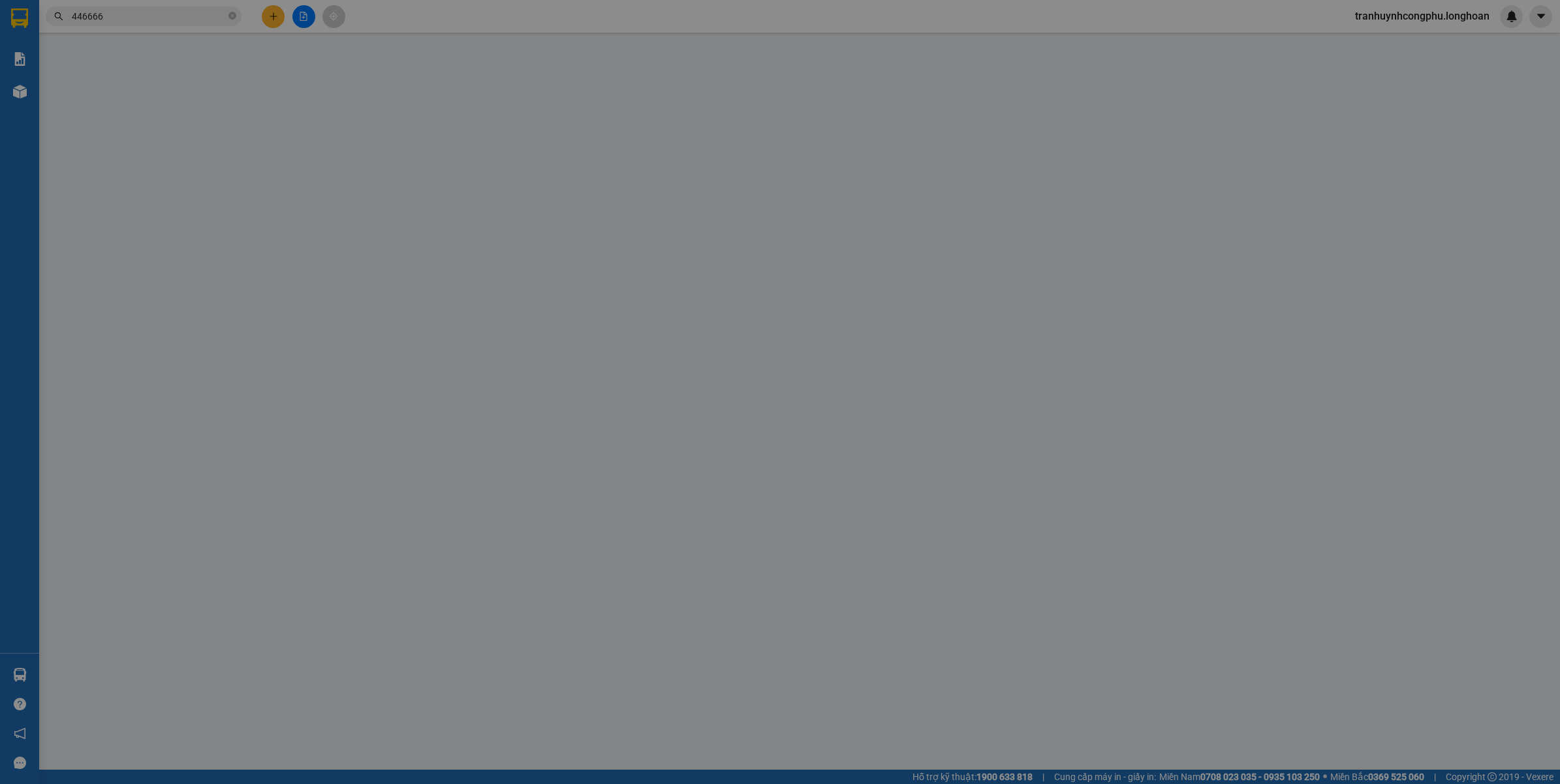
type input "0918882954"
type input "BÙI KIM LAN"
type input "0989446666"
type input "HUYỀN MY"
checkbox input "true"
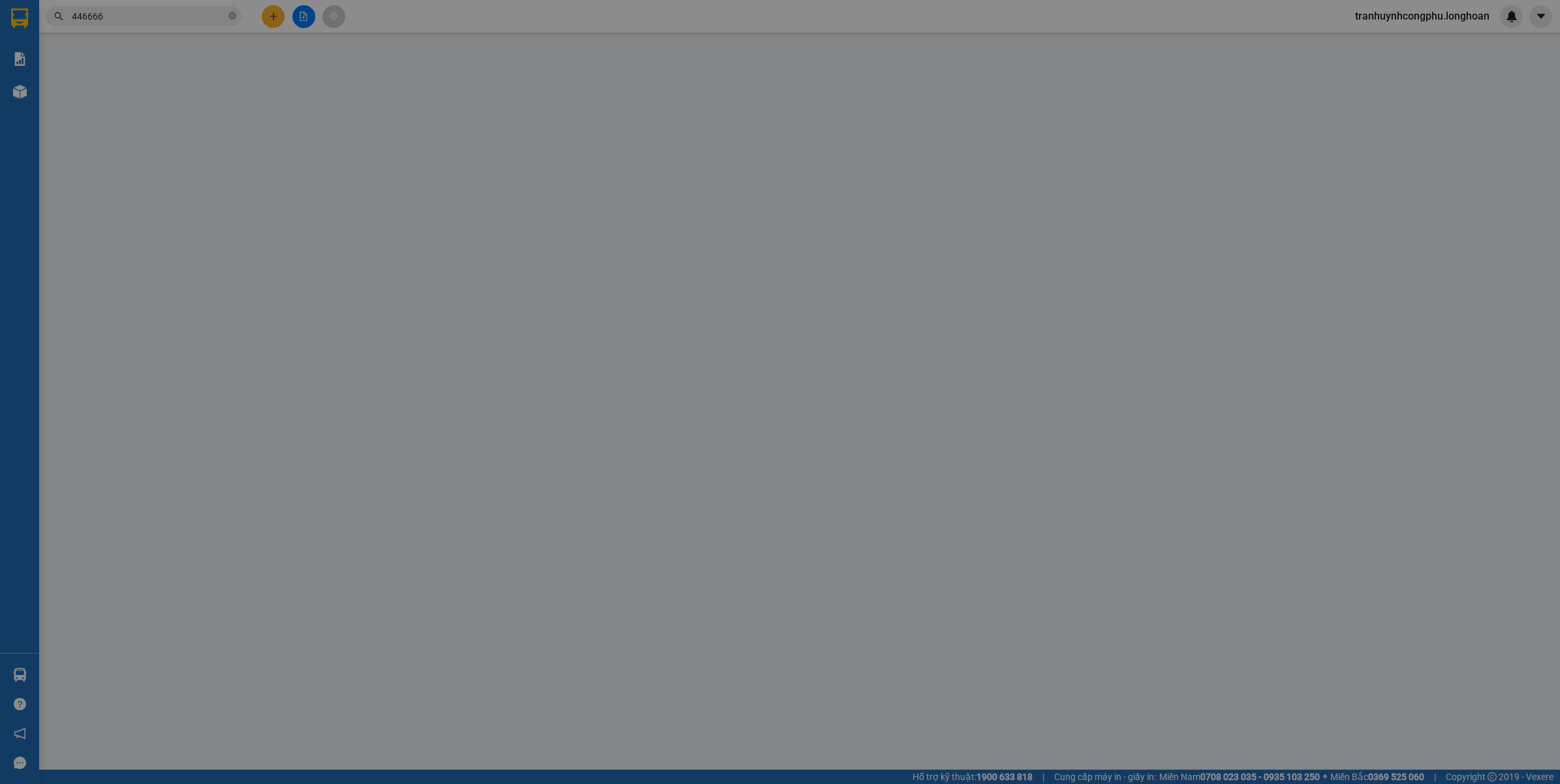
type input "TÒA NHÀ CORNER STONE - SỐ 16 PHAN CHU TRINH - Q.HOÀN KIẾM - HÀ NỘI"
type input "VẬN CHUYỂN NHẸ TAY - HƯ VỠ KHÔNG ĐỀN"
type input "0"
type input "570.000"
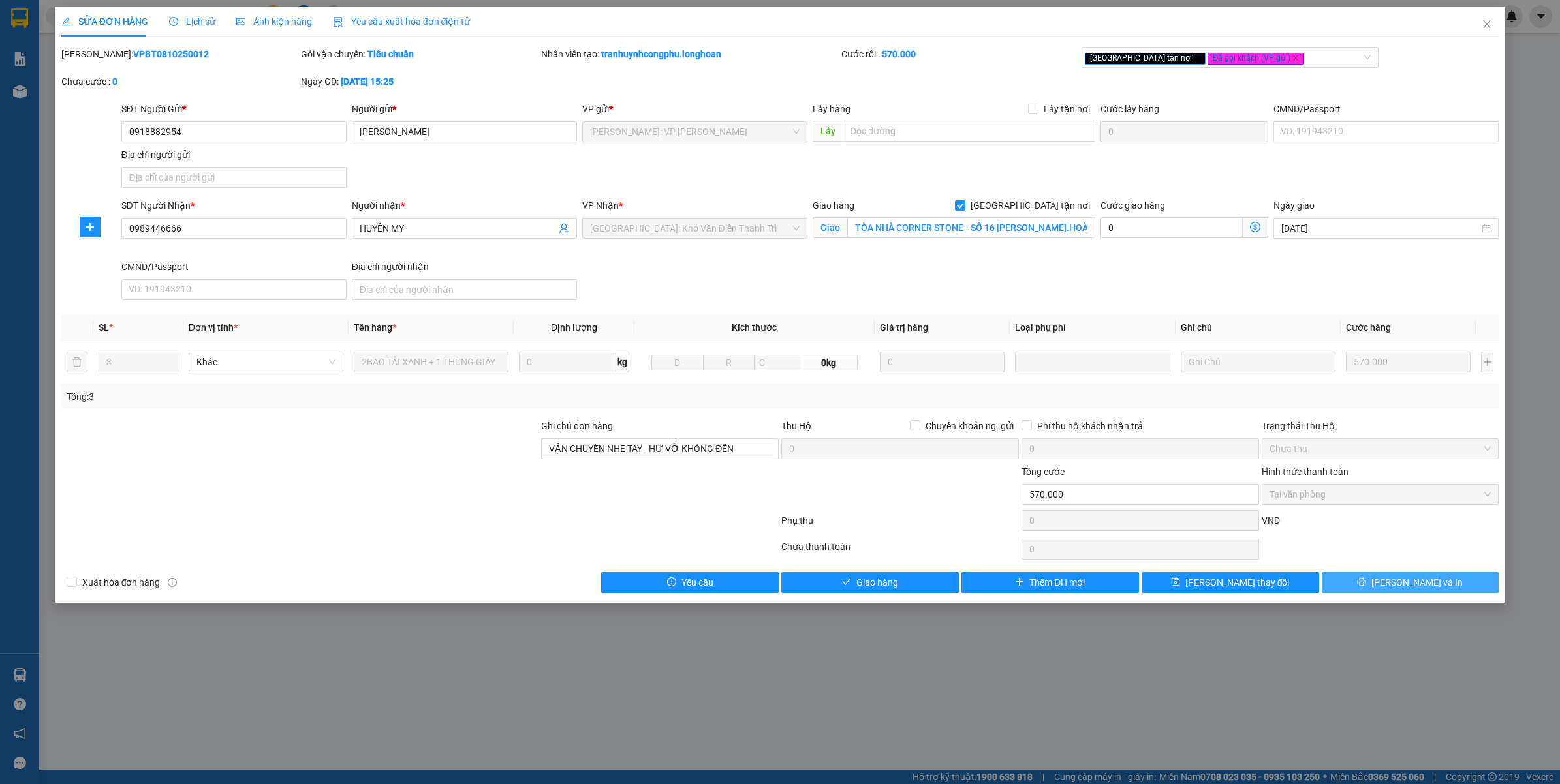
click at [1385, 591] on button "Lưu và In" at bounding box center [1410, 583] width 177 height 21
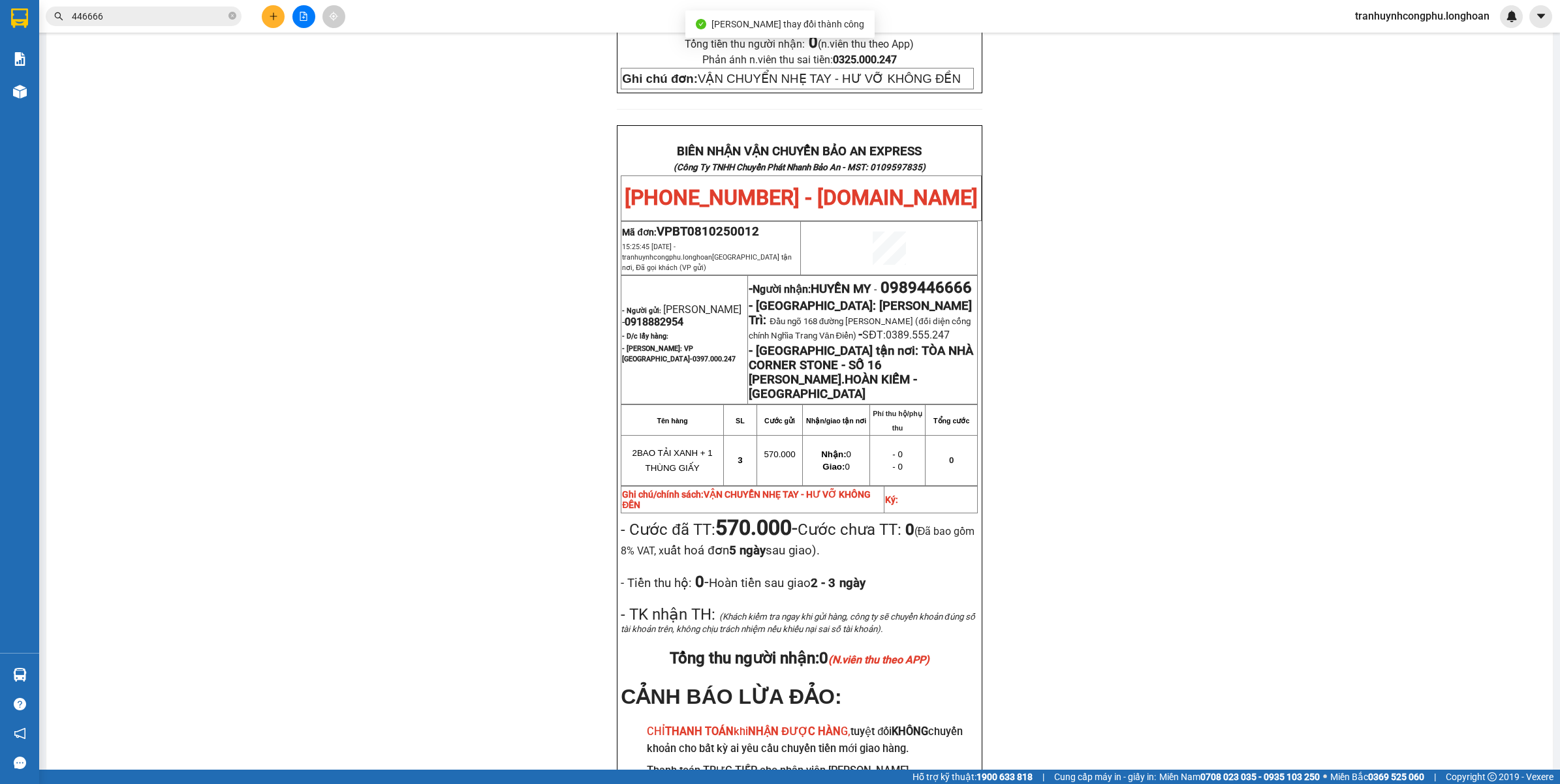
scroll to position [605, 0]
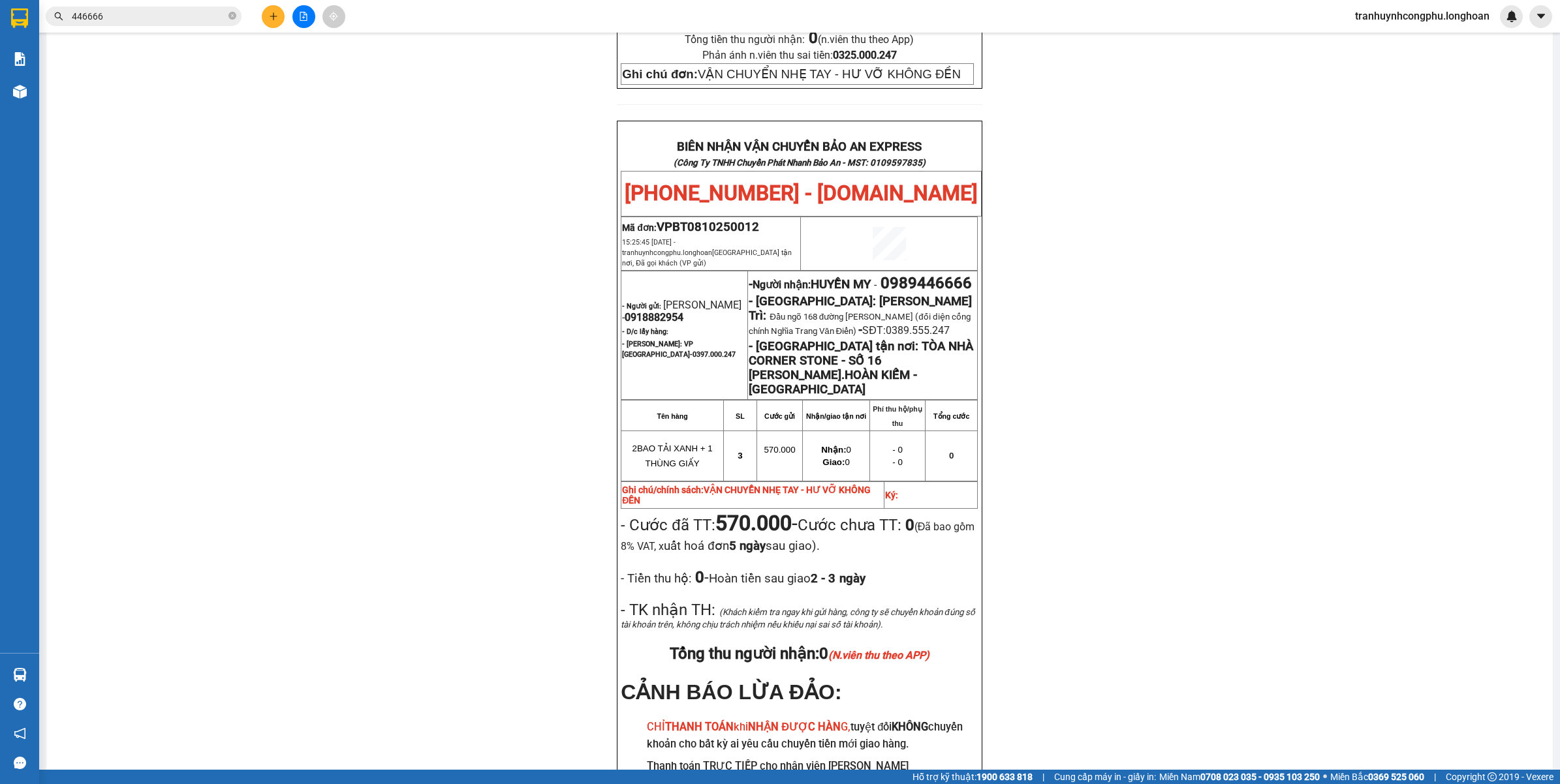
click at [881, 274] on span "0989446666" at bounding box center [927, 283] width 91 height 18
copy span "0989446666"
click at [470, 409] on div "PHIẾU DÁN LÊN HÀNG Ngày in phiếu: 17:25 ngày 13-10-2025 CSKH: 1900.06.88.33 CÔN…" at bounding box center [799, 190] width 1475 height 1362
click at [512, 494] on div "PHIẾU DÁN LÊN HÀNG Ngày in phiếu: 17:25 ngày 13-10-2025 CSKH: 1900.06.88.33 CÔN…" at bounding box center [799, 190] width 1475 height 1362
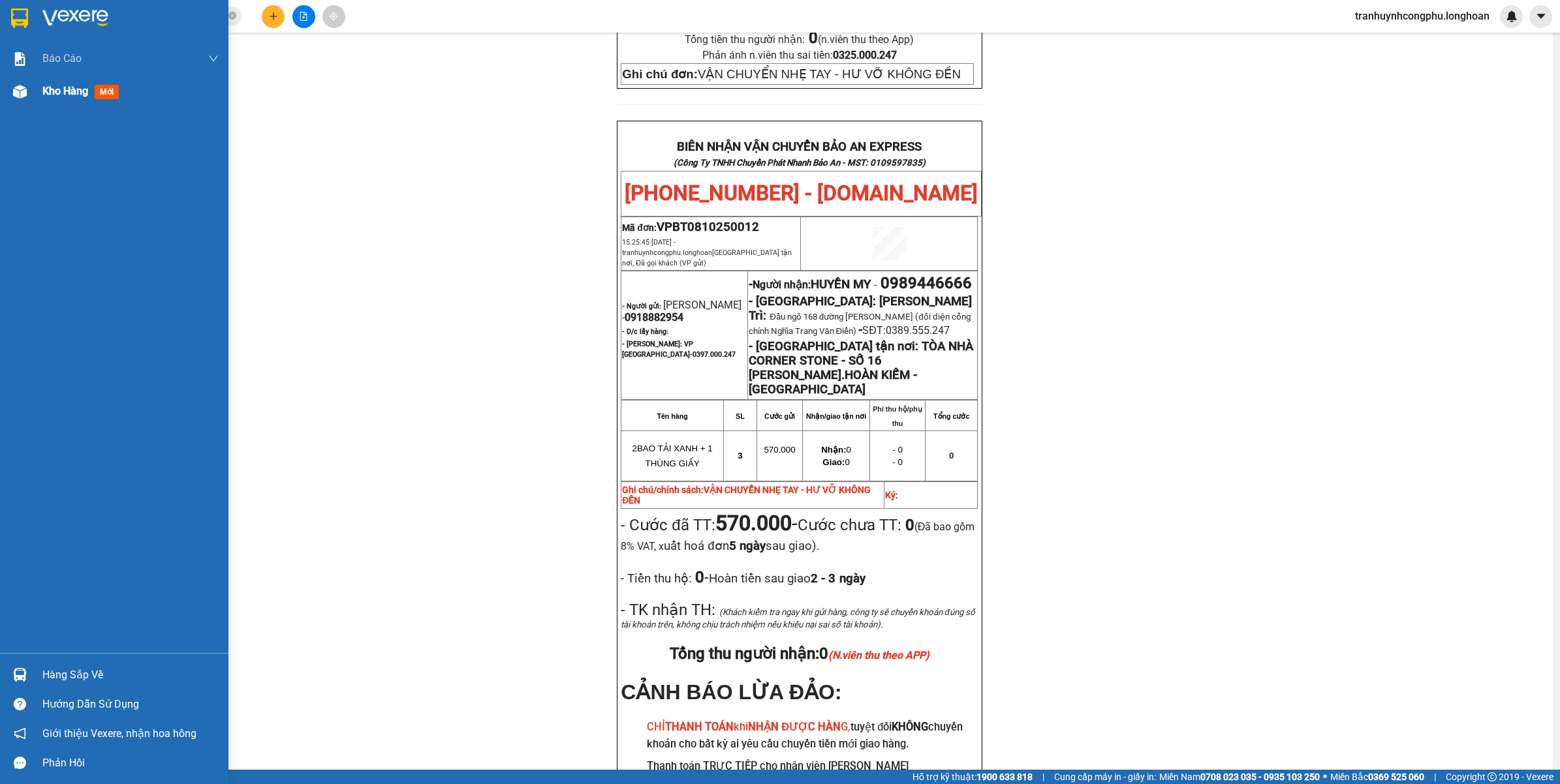
click at [25, 78] on div "Kho hàng mới" at bounding box center [114, 91] width 229 height 33
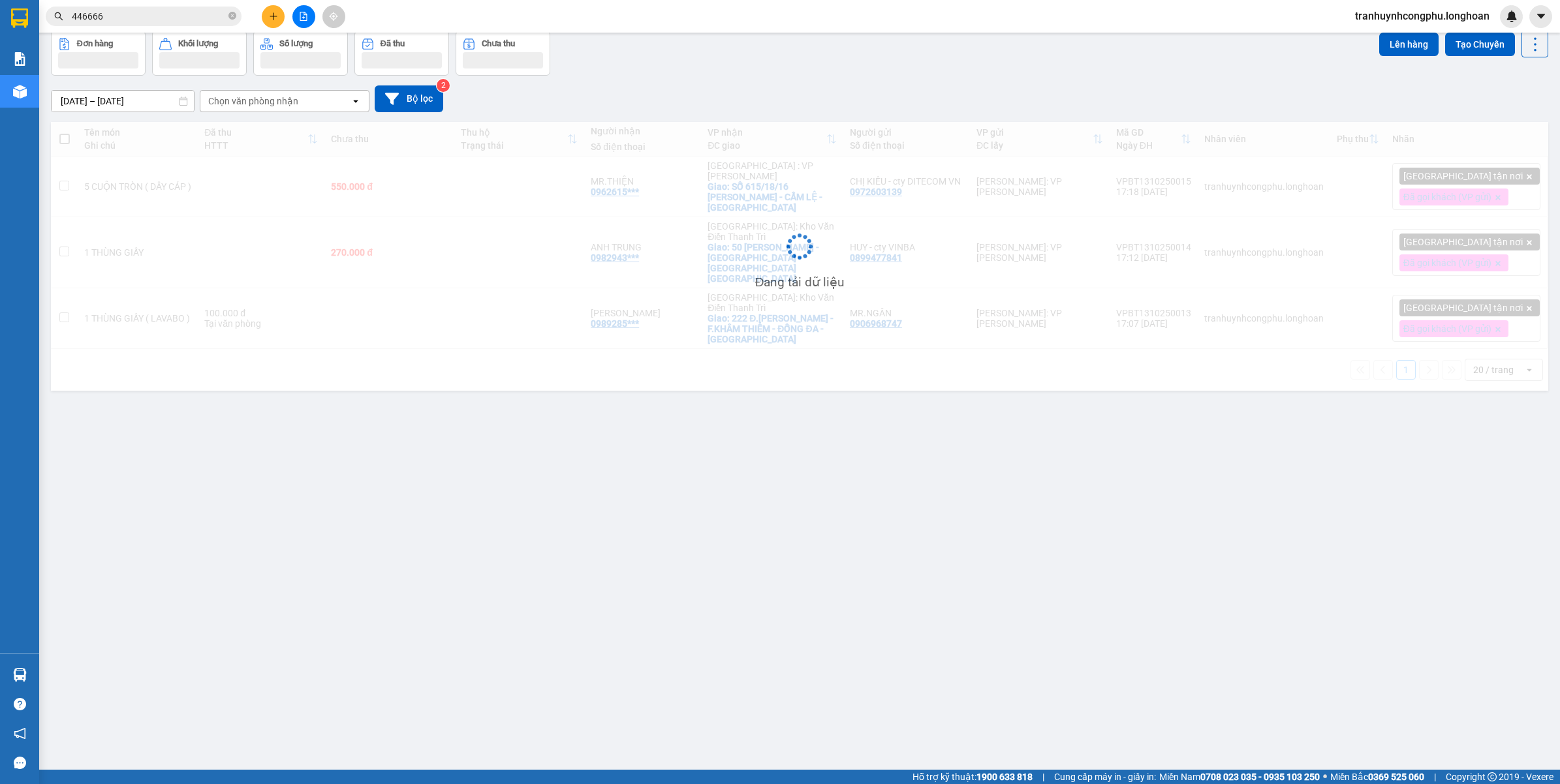
scroll to position [60, 0]
click at [424, 465] on div "ver 1.8.146 Kho gửi Trên xe Kho nhận Kho công nợ Hàng đã giao Đơn hàng Khối lượ…" at bounding box center [799, 371] width 1508 height 784
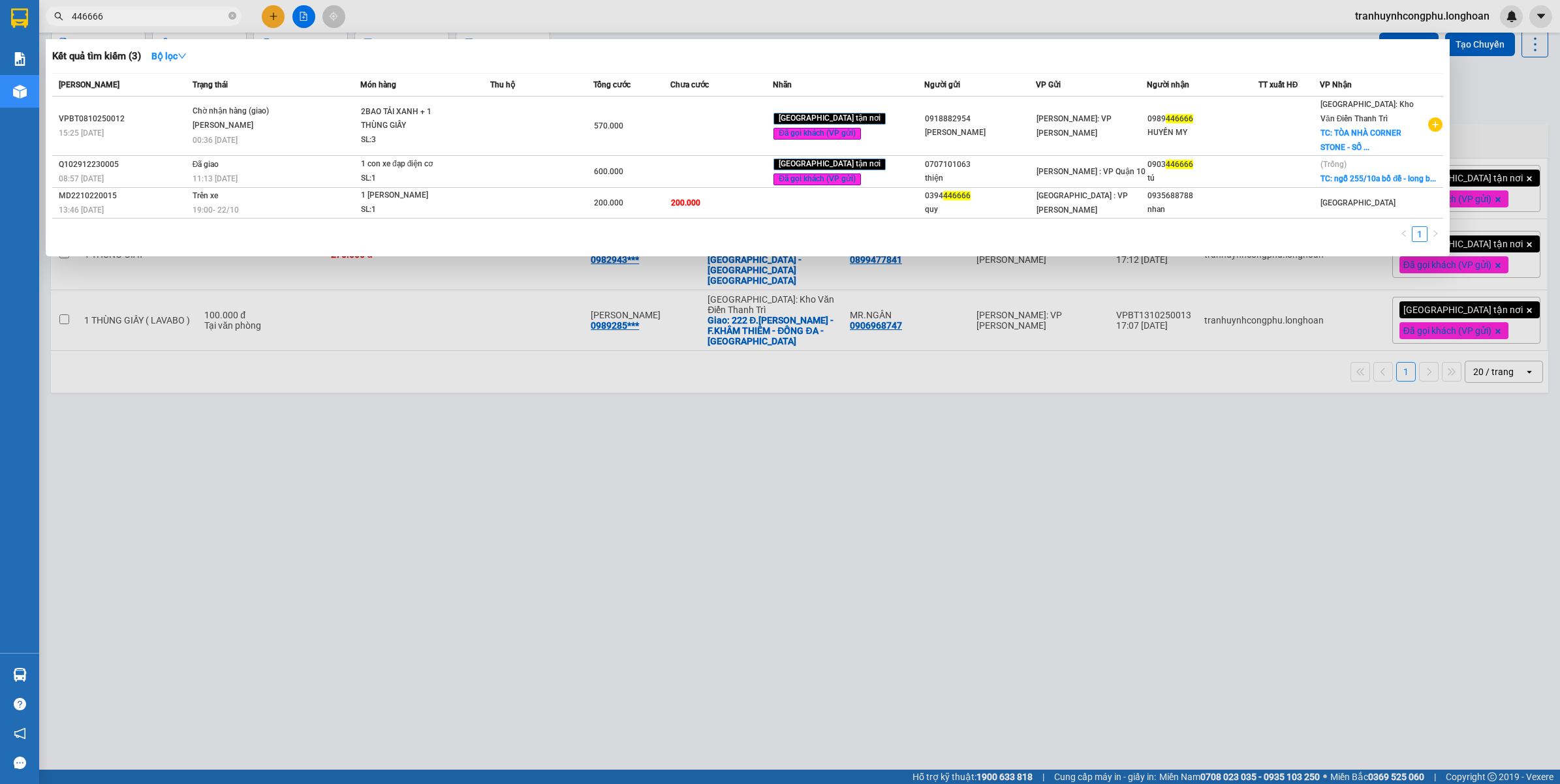
click at [135, 25] on span "446666" at bounding box center [144, 16] width 196 height 19
click at [150, 16] on input "446666" at bounding box center [149, 16] width 154 height 14
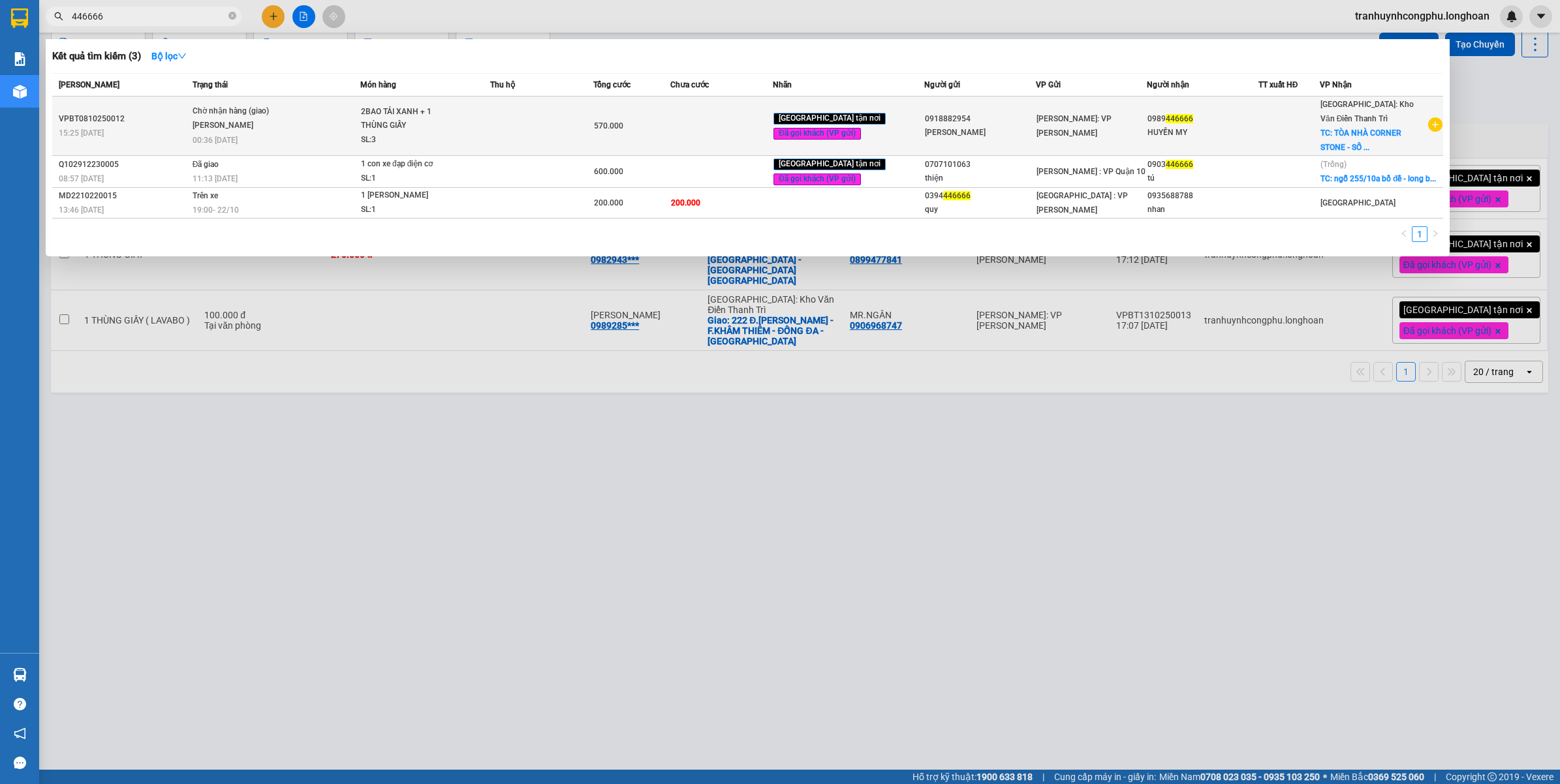
click at [220, 132] on span "Chờ nhận hàng (giao) Trần Khắc Lợi 00:36 - 13/10" at bounding box center [276, 124] width 167 height 40
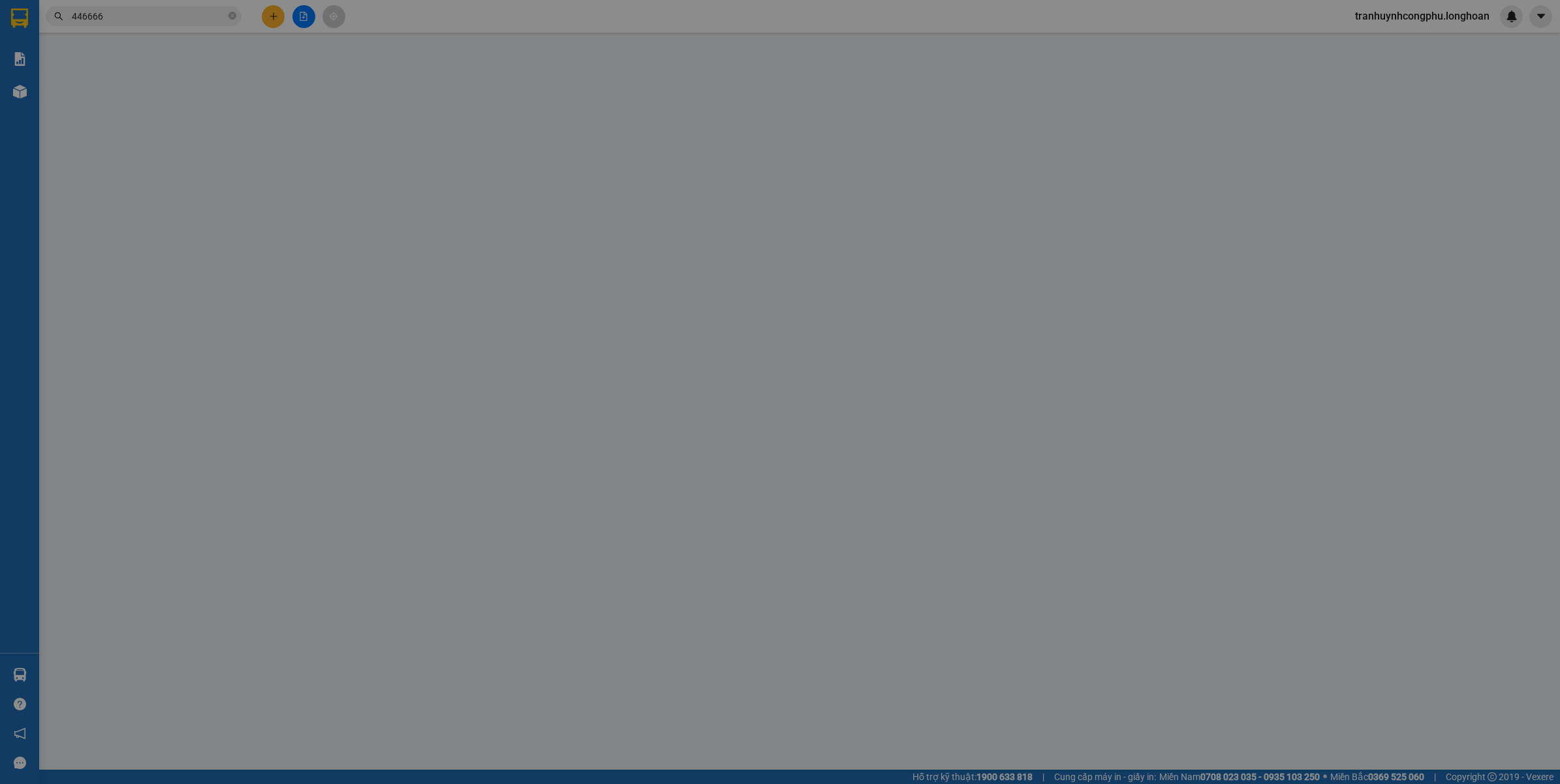
type input "0918882954"
type input "BÙI KIM LAN"
type input "0989446666"
type input "HUYỀN MY"
checkbox input "true"
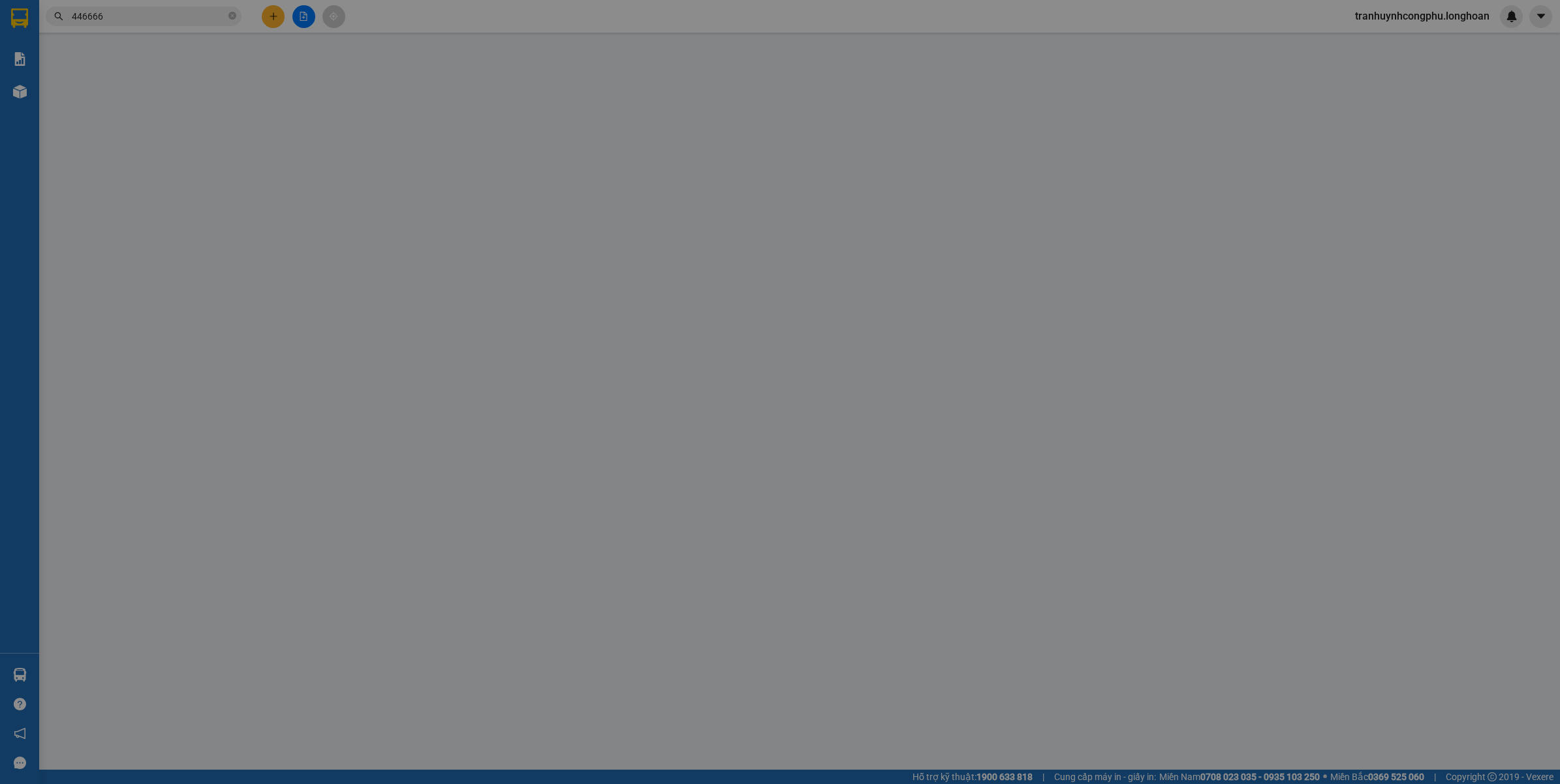
type input "TÒA NHÀ CORNER STONE - SỐ 16 PHAN CHU TRINH - Q.HOÀN KIẾM - HÀ NỘI"
type input "VẬN CHUYỂN NHẸ TAY - HƯ VỠ KHÔNG ĐỀN"
type input "0"
type input "570.000"
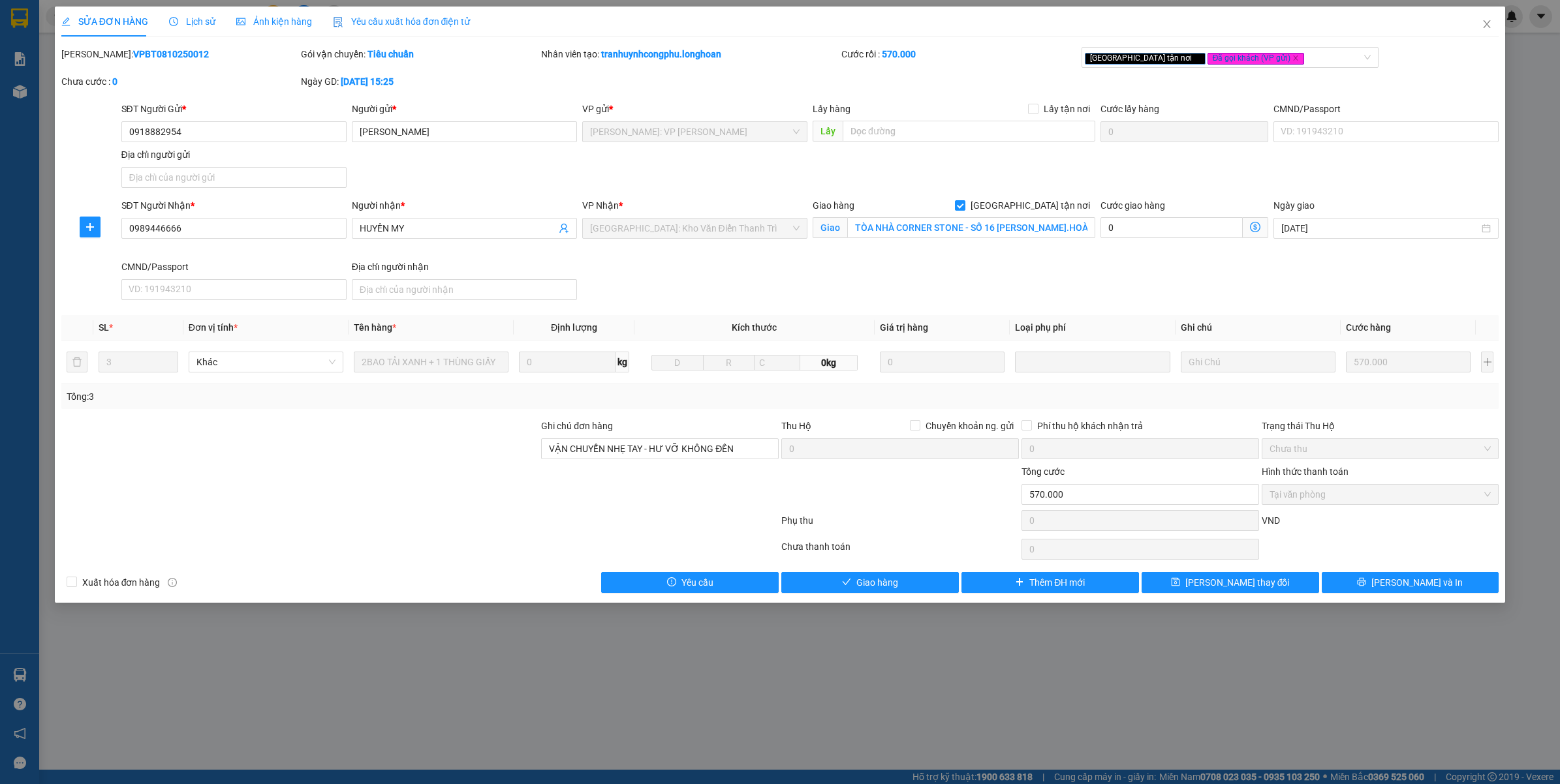
click at [203, 28] on div "Lịch sử" at bounding box center [192, 21] width 46 height 14
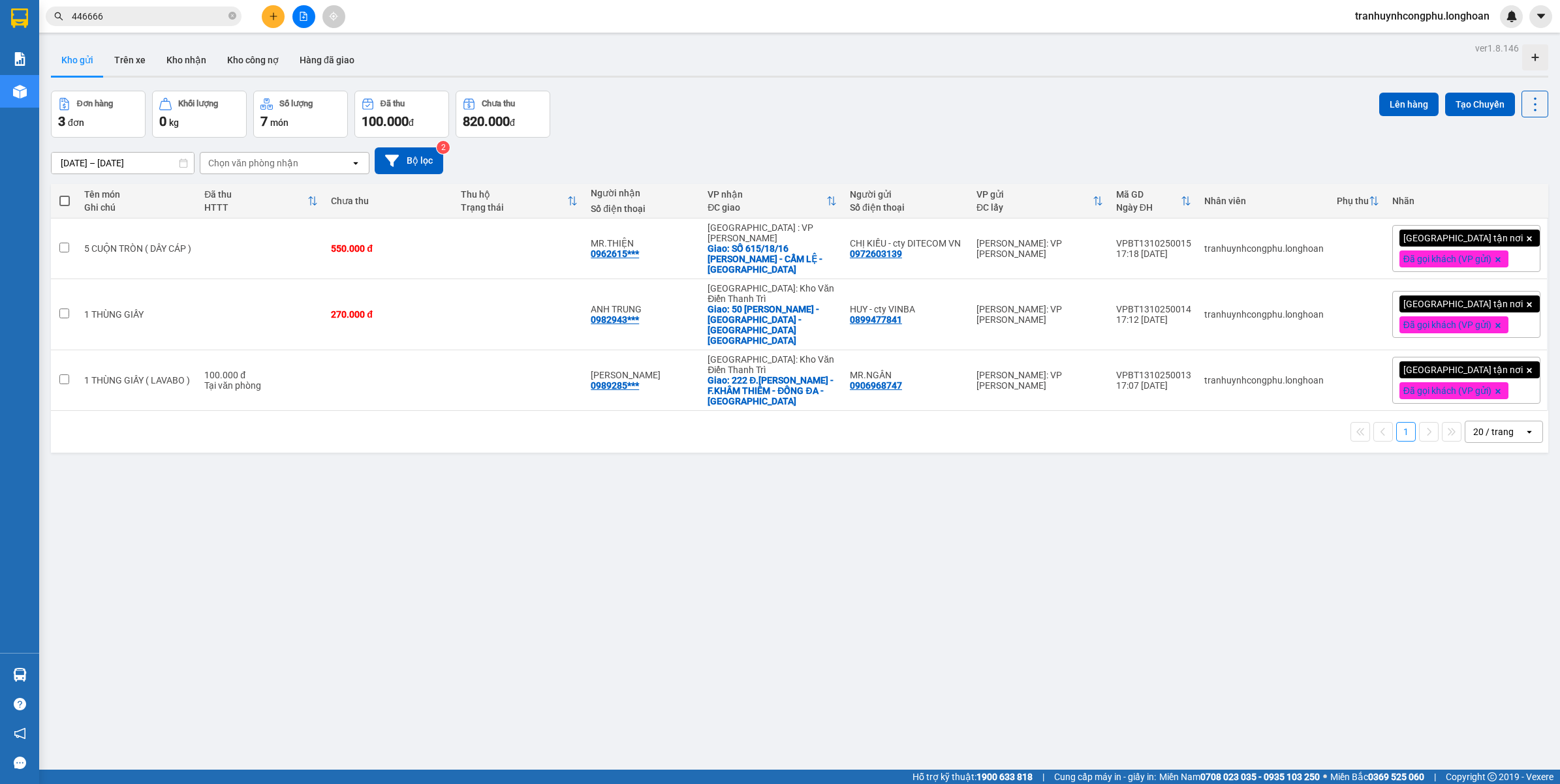
click at [820, 550] on div "ver 1.8.146 Kho gửi Trên xe Kho nhận Kho công nợ Hàng đã giao Đơn hàng 3 đơn Kh…" at bounding box center [799, 430] width 1508 height 784
click at [424, 620] on div "ver 1.8.146 Kho gửi Trên xe Kho nhận Kho công nợ Hàng đã giao Đơn hàng 3 đơn Kh…" at bounding box center [799, 430] width 1508 height 784
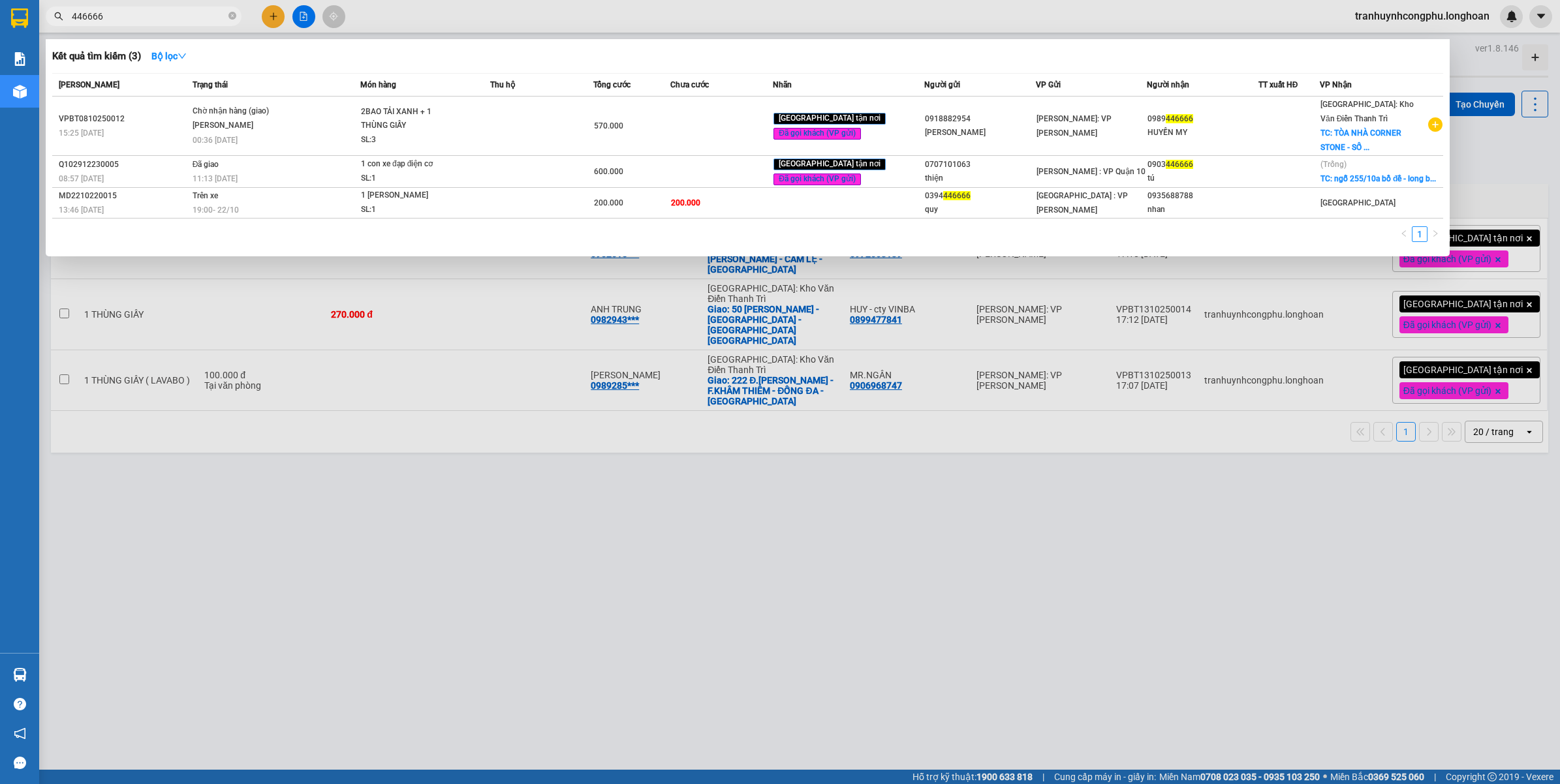
click at [165, 16] on input "446666" at bounding box center [149, 16] width 154 height 14
paste input "0988711207"
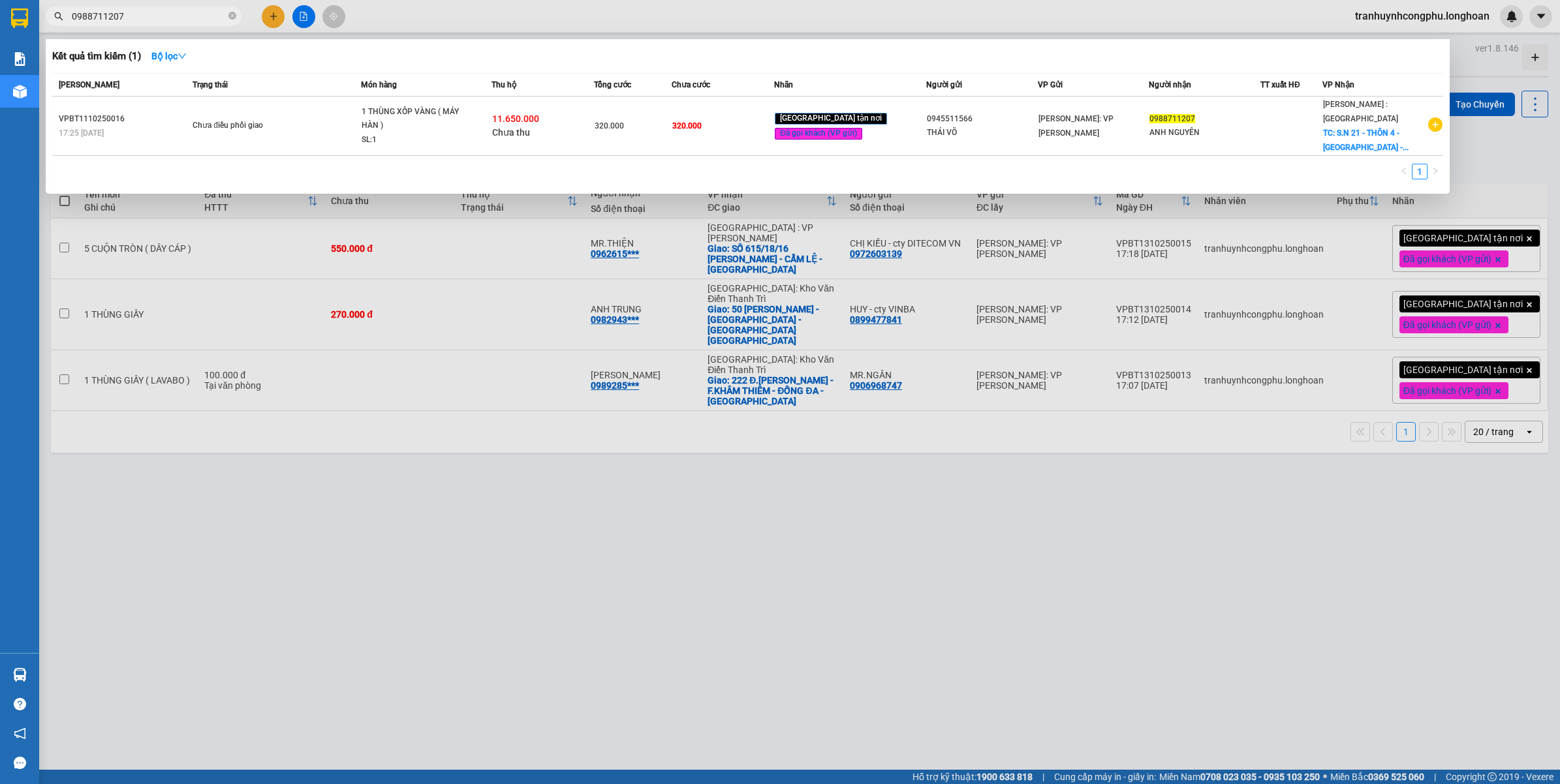
type input "0988711207"
click at [159, 19] on input "0988711207" at bounding box center [149, 16] width 154 height 14
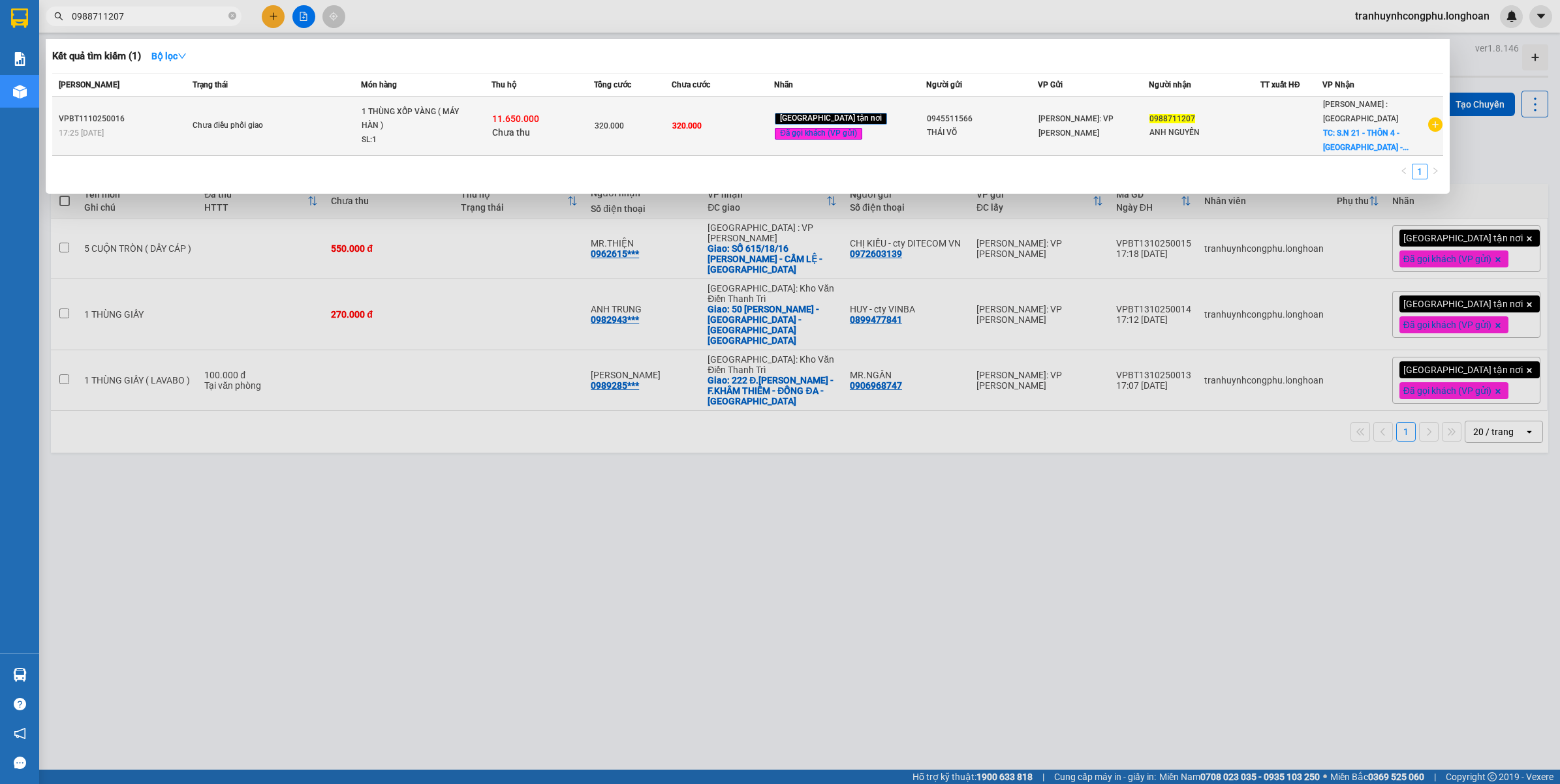
click at [225, 121] on div "Chưa điều phối giao" at bounding box center [242, 126] width 98 height 14
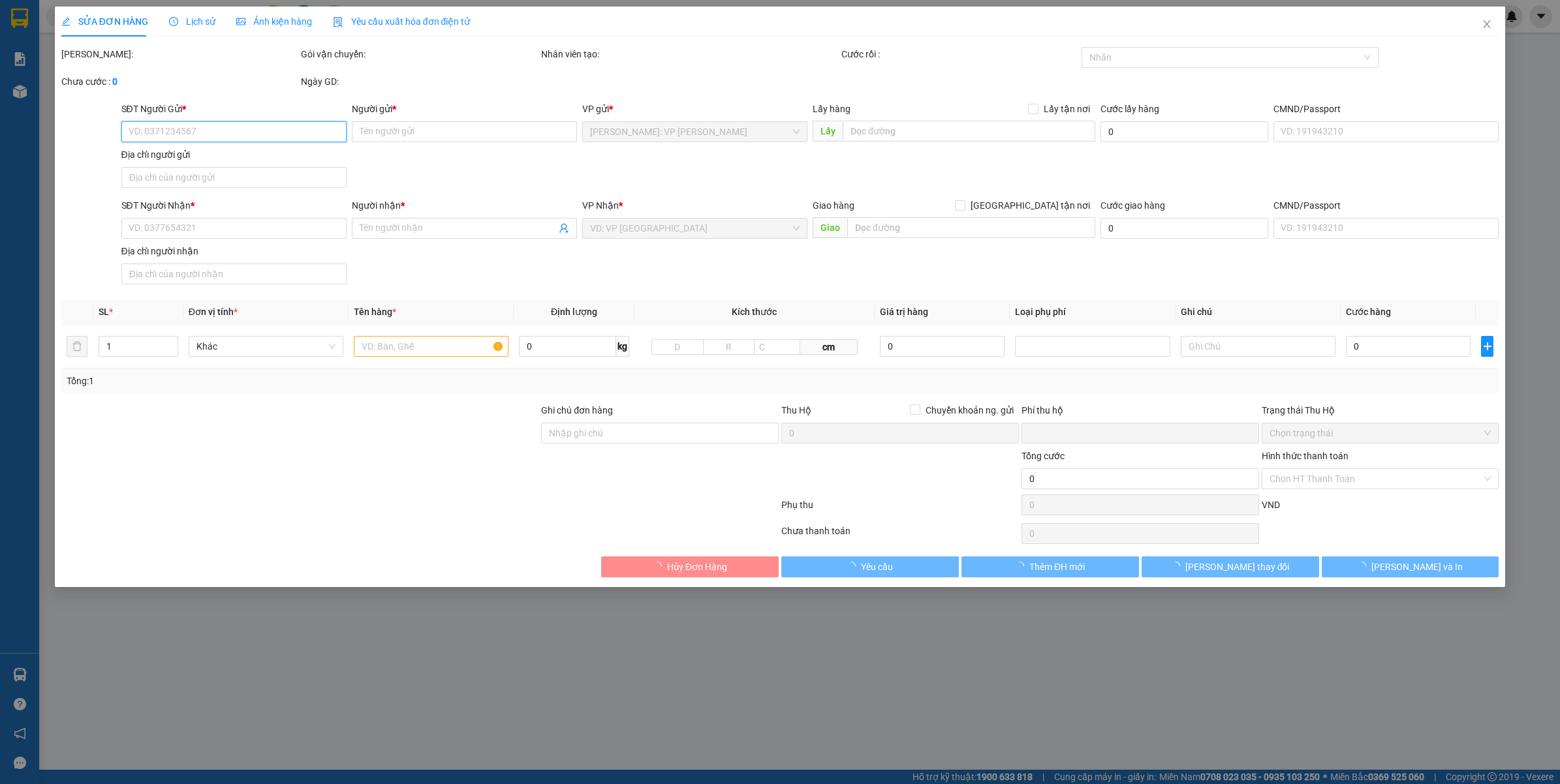
type input "0945511566"
type input "THÁI VÕ"
type input "0988711207"
type input "ANH NGUYÊN"
checkbox input "true"
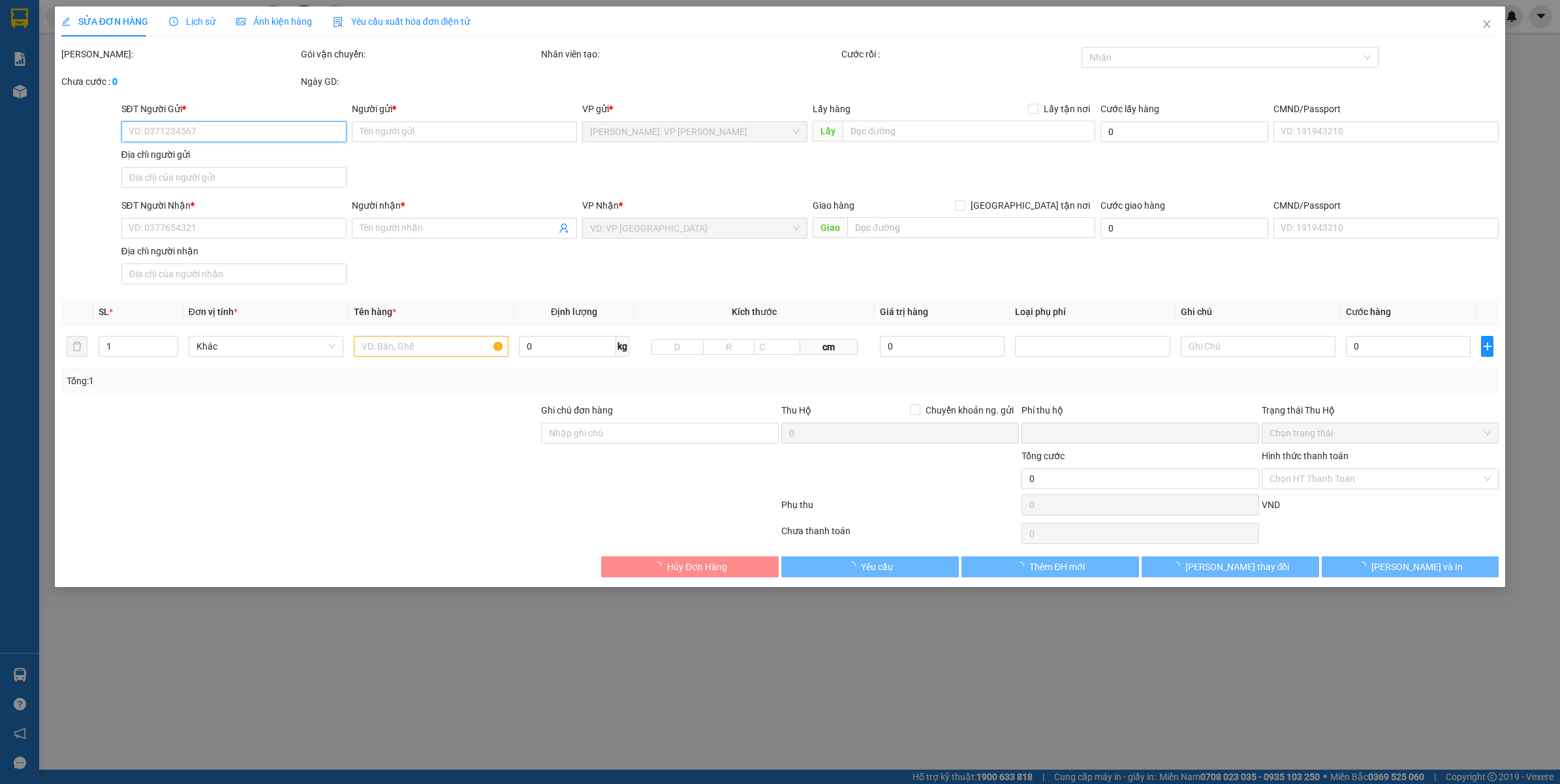
type input "S.N 21 - THÔN 4 - ĐẠ OAI - ĐẠ HUOAI - LÂM ĐỒNG ( GẦN TRẠM Y TẾ ĐẠ OAI ) ĐÀ LẠT"
type input "VẬN CHUYỂN NHẸ TAY - HƯ VỠ KHÔNG ĐỀN"
type input "320.000"
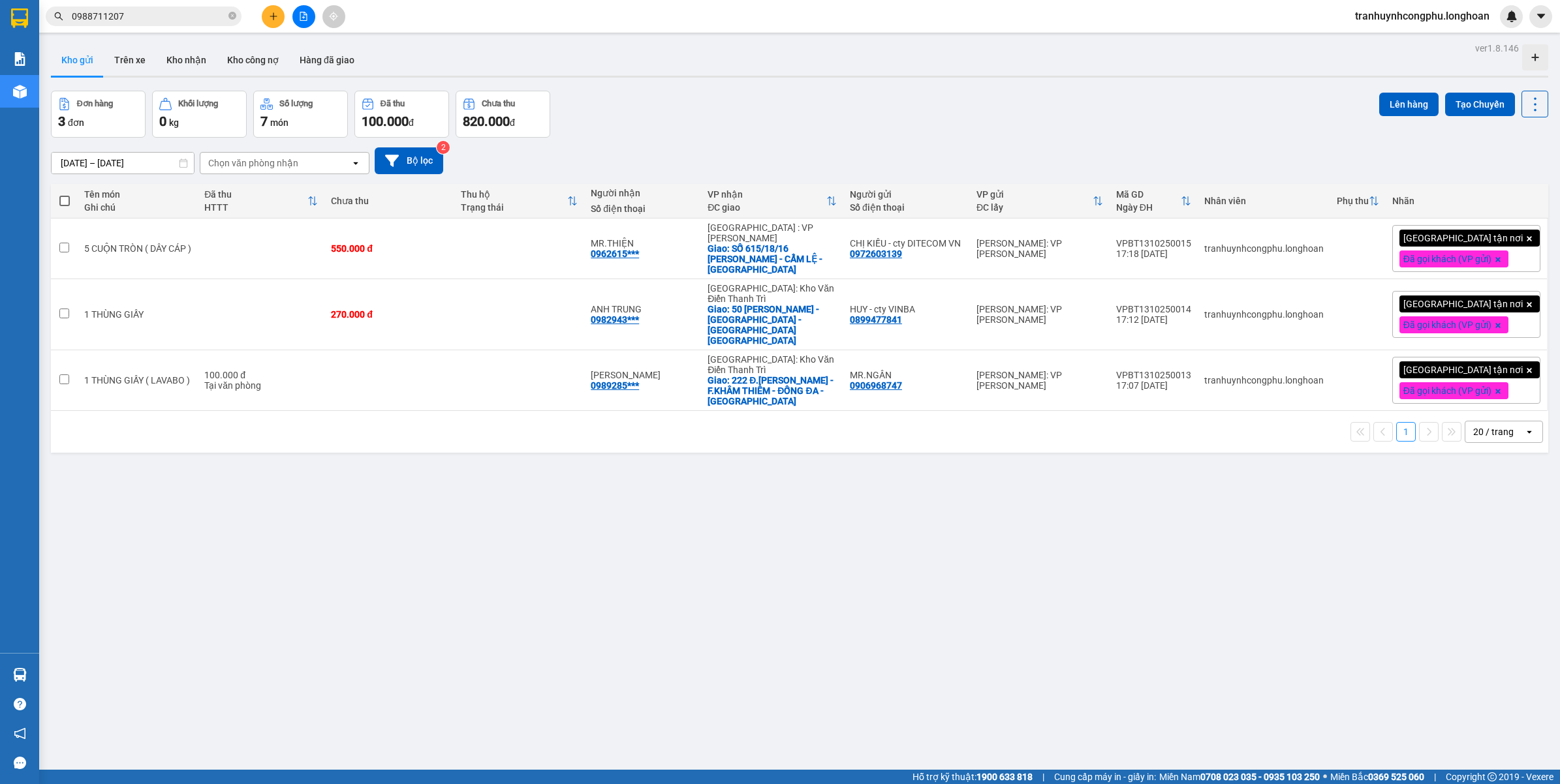
click at [164, 10] on input "0988711207" at bounding box center [149, 16] width 154 height 14
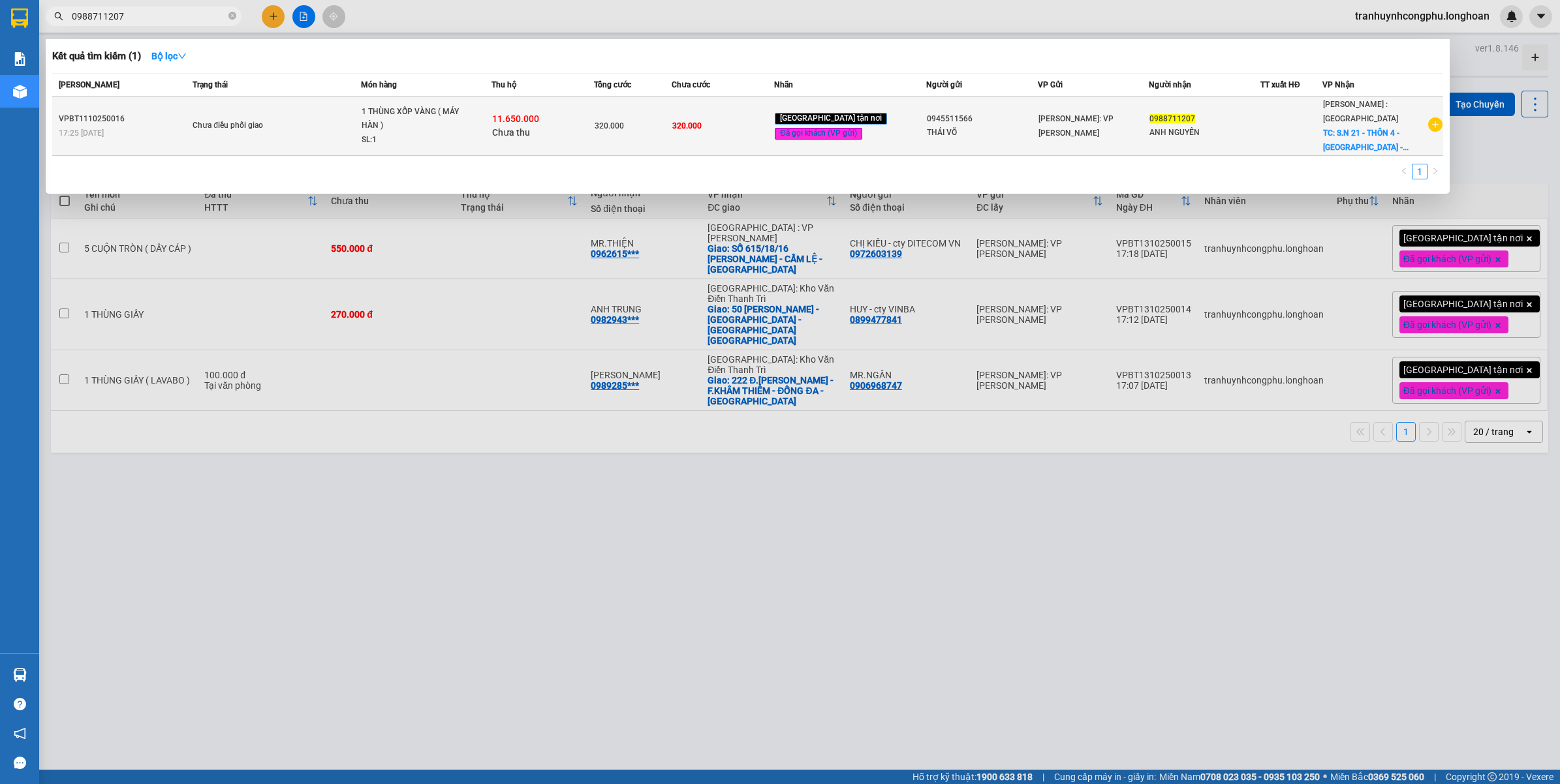
click at [460, 133] on div "SL: 1" at bounding box center [411, 140] width 98 height 14
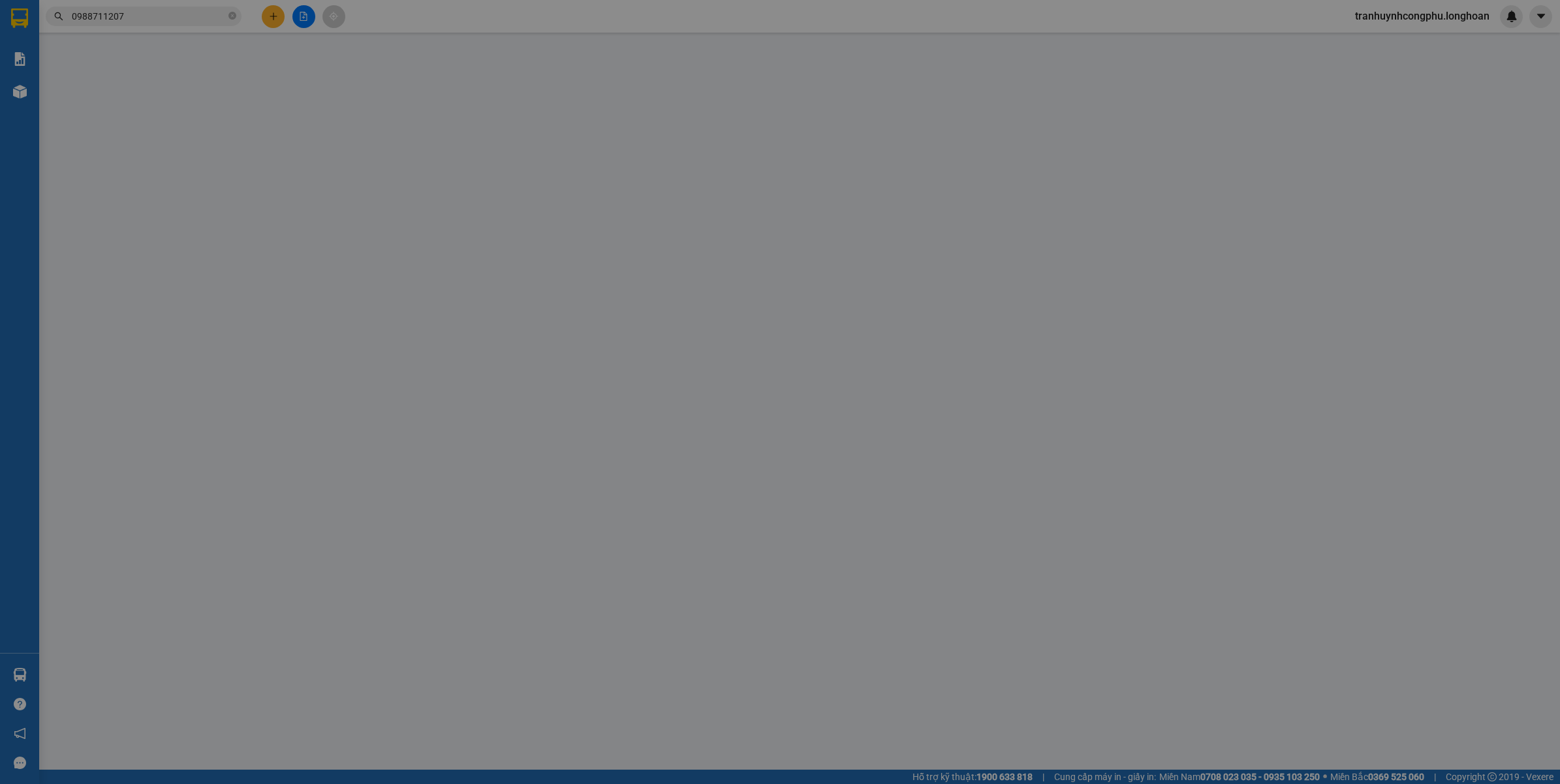
type input "0945511566"
type input "THÁI VÕ"
type input "0988711207"
type input "ANH NGUYÊN"
checkbox input "true"
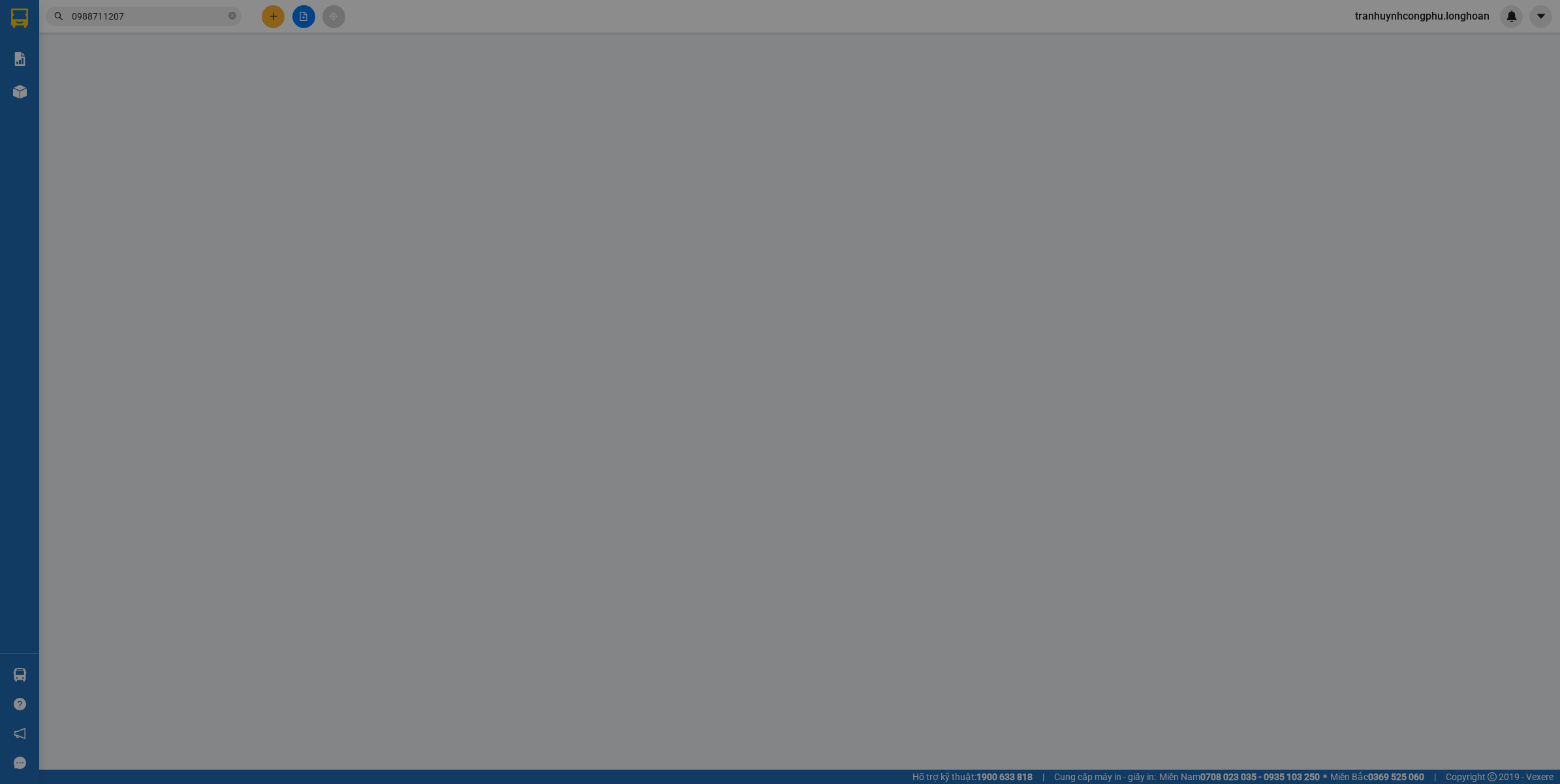
type input "S.N 21 - THÔN 4 - ĐẠ OAI - ĐẠ HUOAI - LÂM ĐỒNG ( GẦN TRẠM Y TẾ ĐẠ OAI ) ĐÀ LẠT"
type input "VẬN CHUYỂN NHẸ TAY - HƯ VỠ KHÔNG ĐỀN"
type input "320.000"
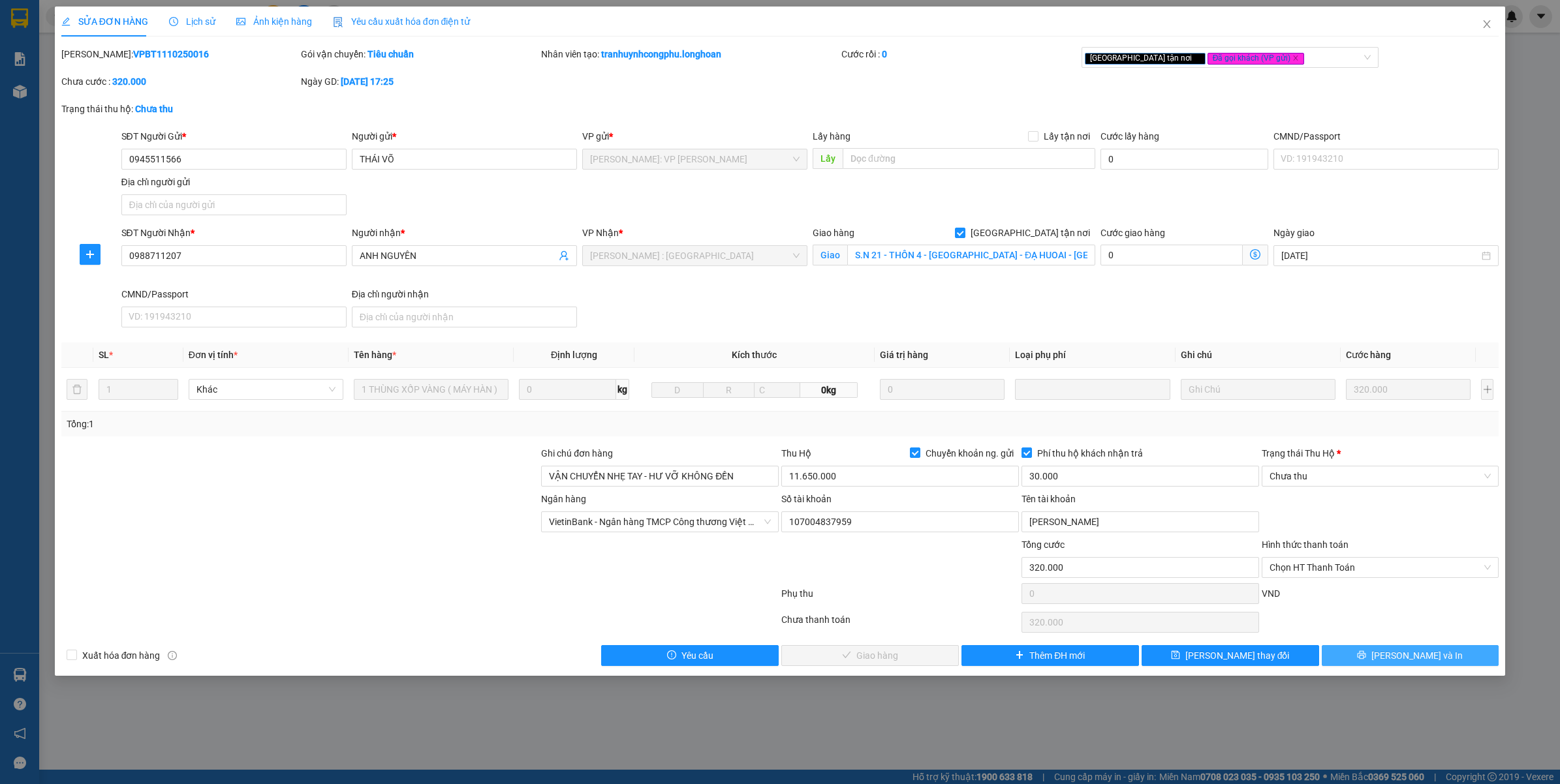
click at [1401, 651] on span "Lưu và In" at bounding box center [1417, 655] width 91 height 14
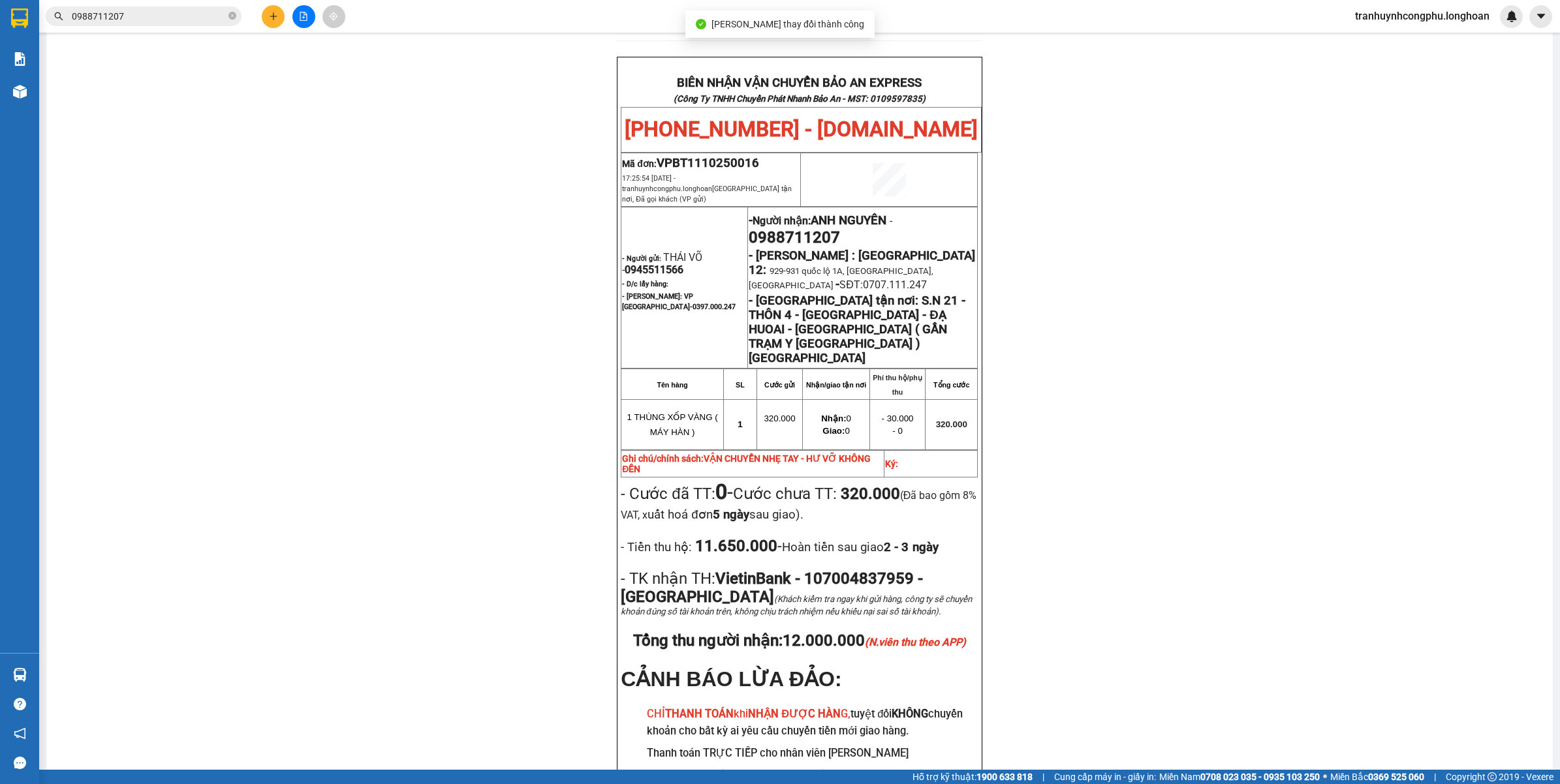
scroll to position [620, 0]
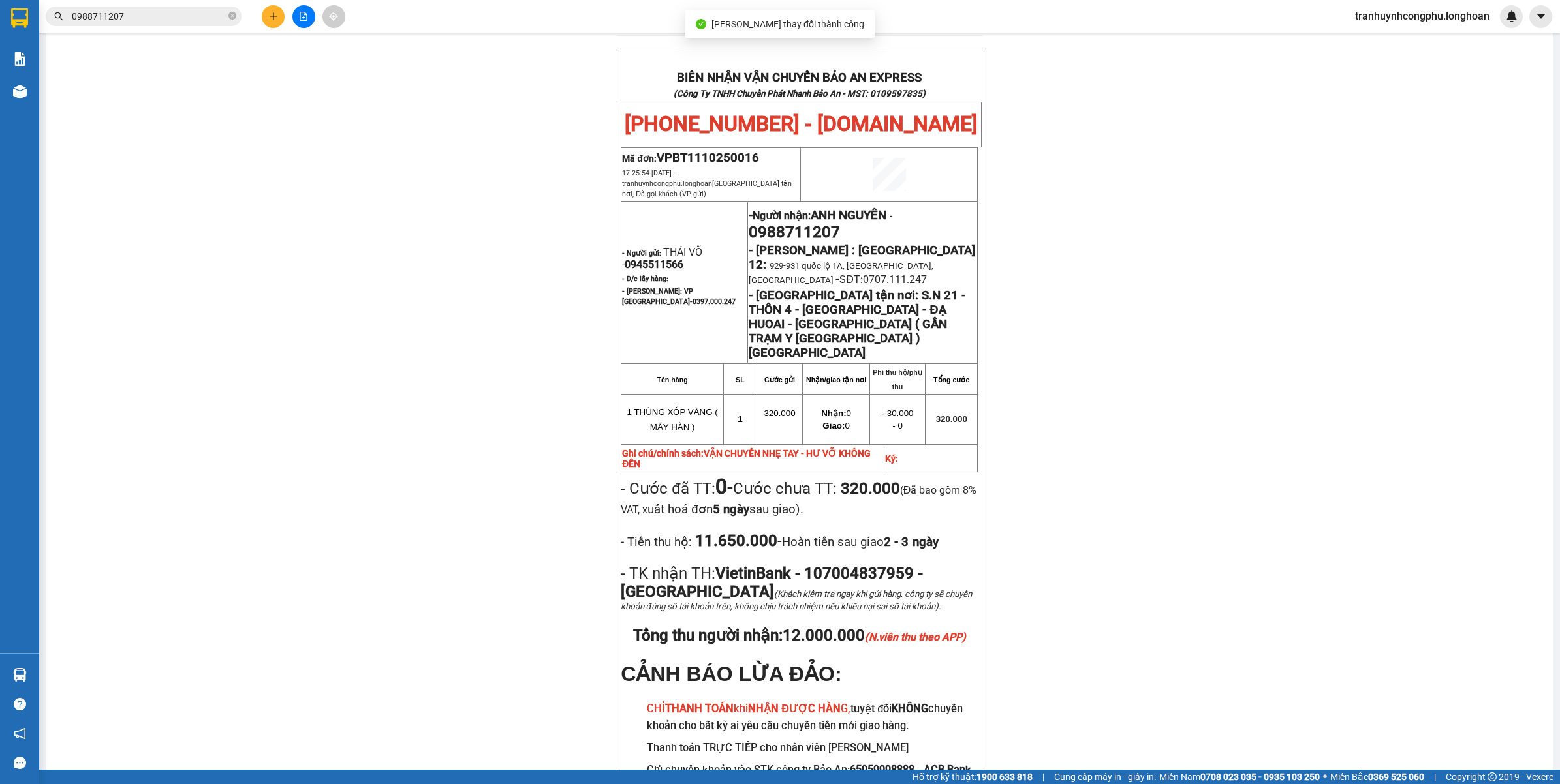
click at [814, 226] on span "0988711207" at bounding box center [794, 232] width 91 height 18
copy span "0988711207"
drag, startPoint x: 494, startPoint y: 627, endPoint x: 517, endPoint y: 666, distance: 45.3
click at [494, 628] on div "PHIẾU DÁN LÊN HÀNG Ngày in phiếu: 17:58 ngày 13-10-2025 CSKH: 1900.06.88.33 CÔN…" at bounding box center [799, 173] width 1475 height 1359
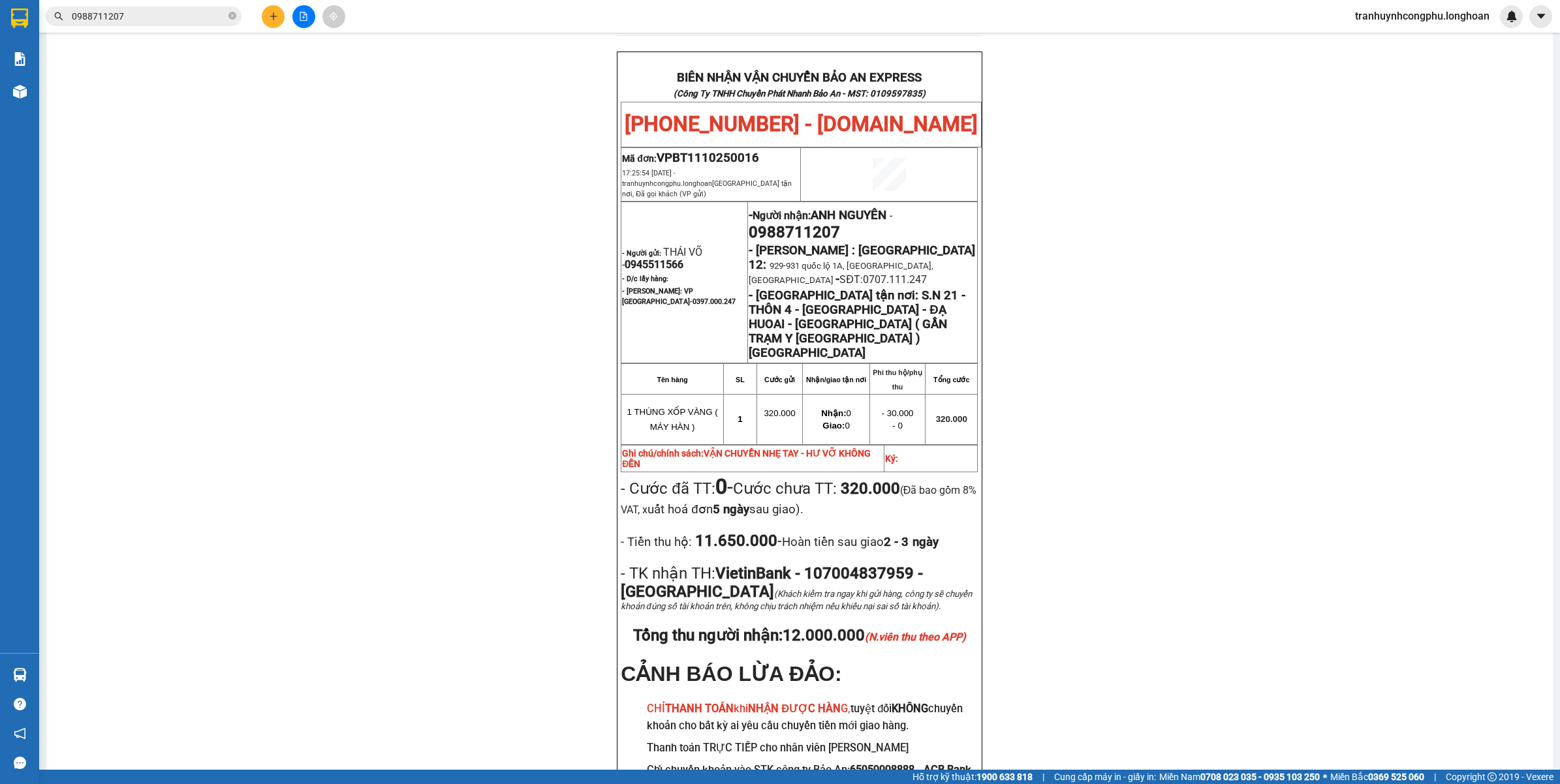
drag, startPoint x: 510, startPoint y: 431, endPoint x: 532, endPoint y: 431, distance: 22.0
click at [512, 430] on div "PHIẾU DÁN LÊN HÀNG Ngày in phiếu: 17:58 ngày 13-10-2025 CSKH: 1900.06.88.33 CÔN…" at bounding box center [799, 173] width 1475 height 1359
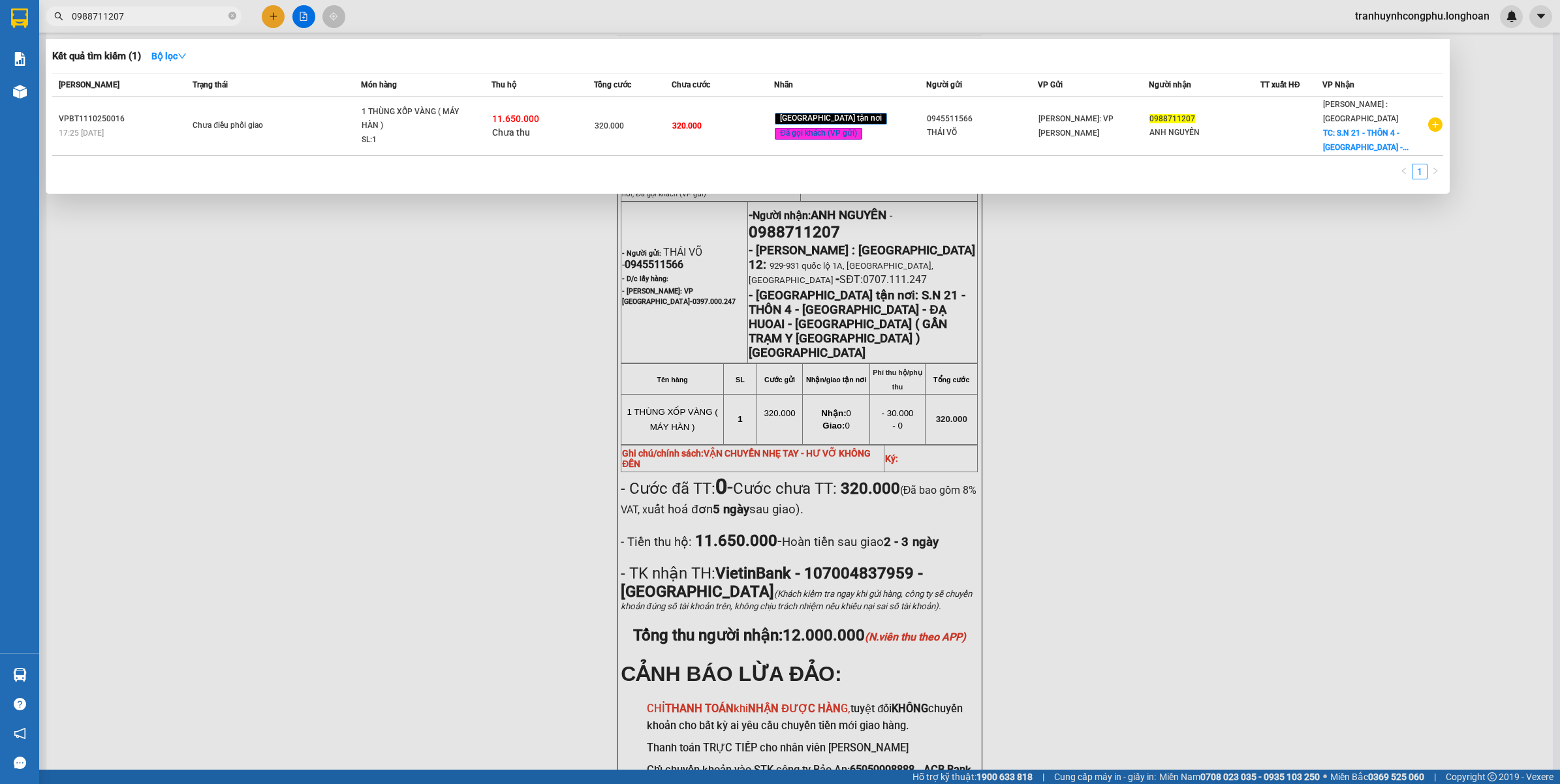
click at [142, 13] on input "0988711207" at bounding box center [149, 16] width 154 height 14
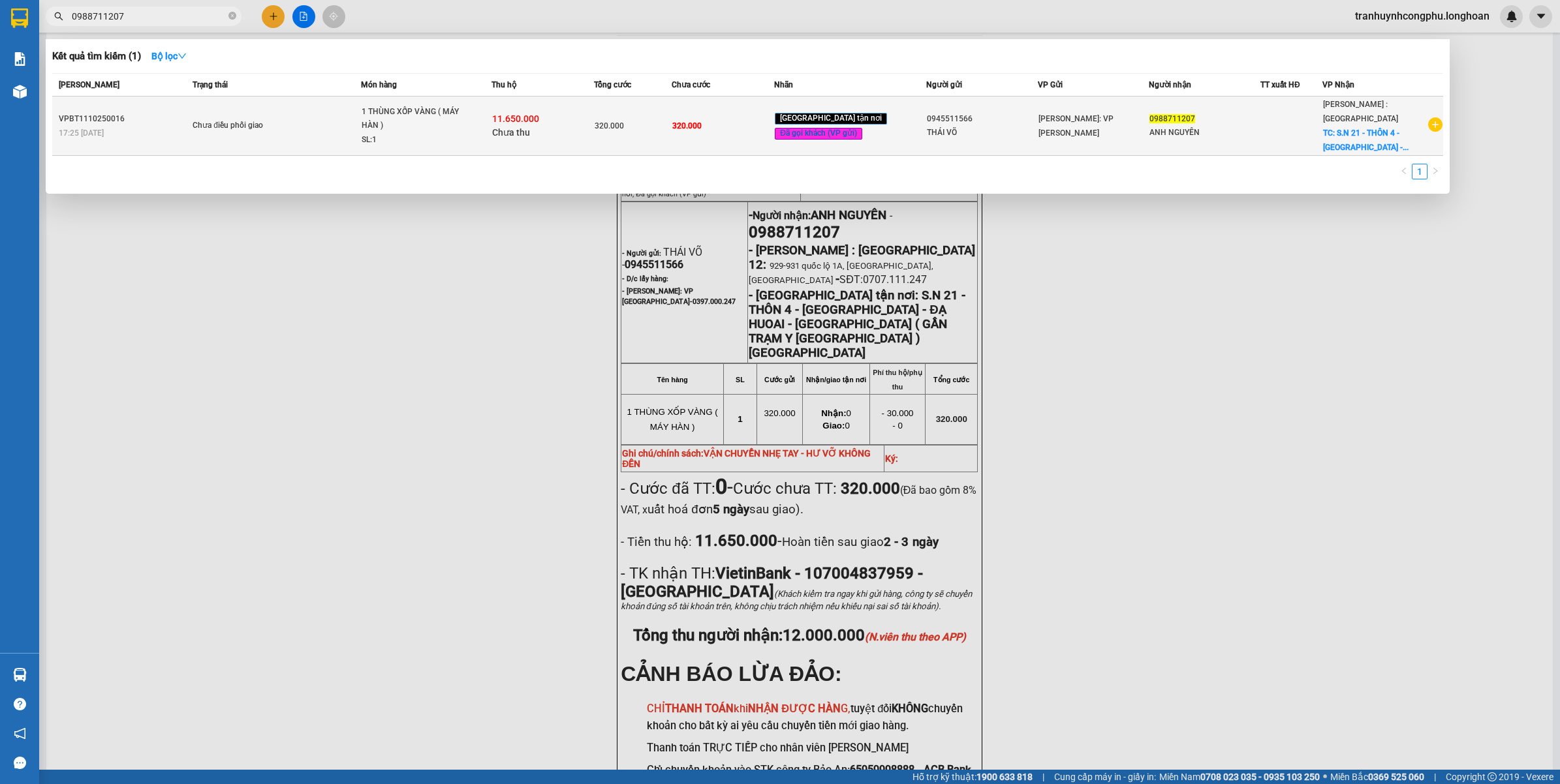
click at [168, 112] on div "VPBT1110250016" at bounding box center [124, 119] width 130 height 13
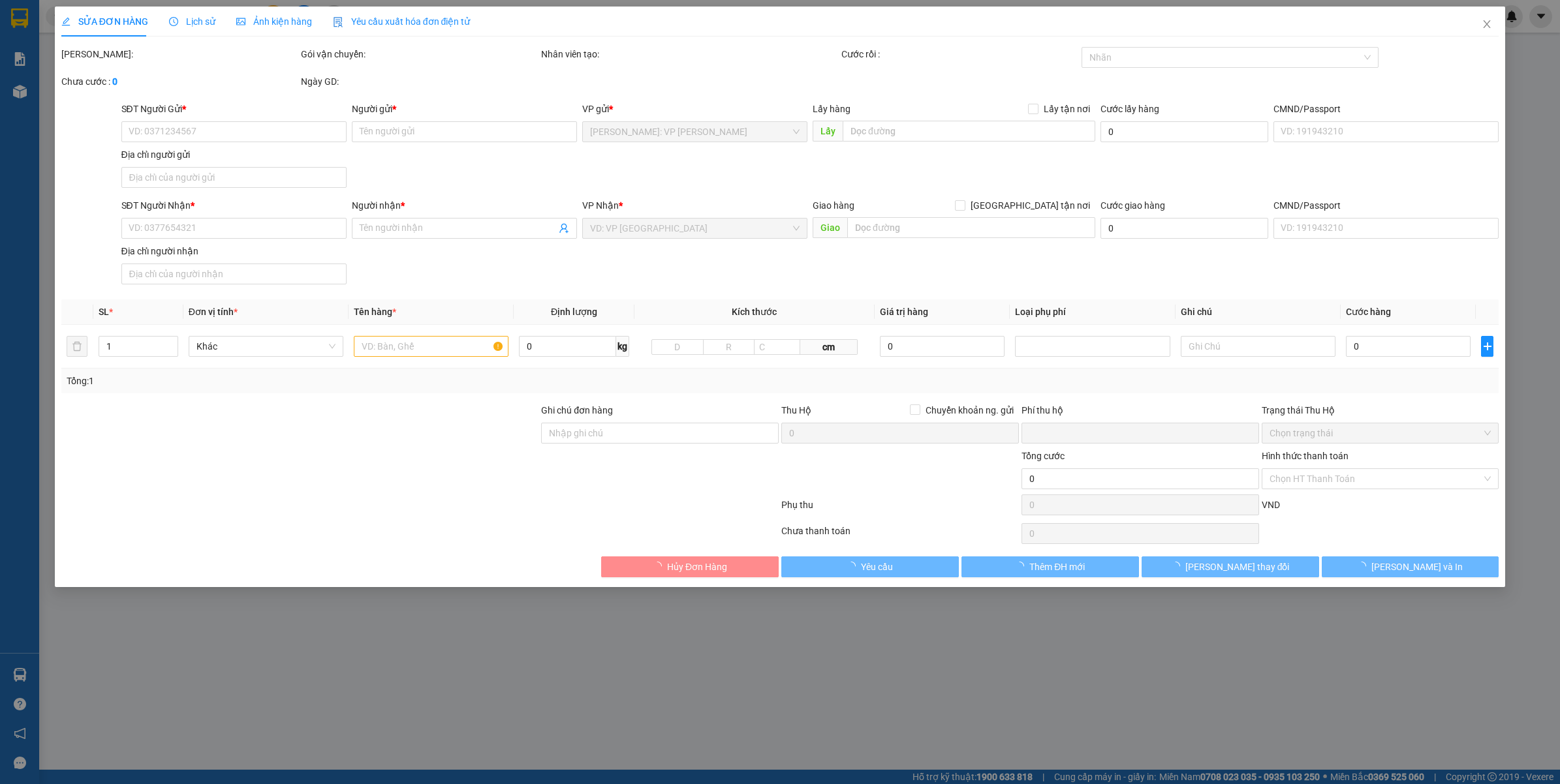
click at [200, 24] on span "Lịch sử" at bounding box center [192, 22] width 46 height 10
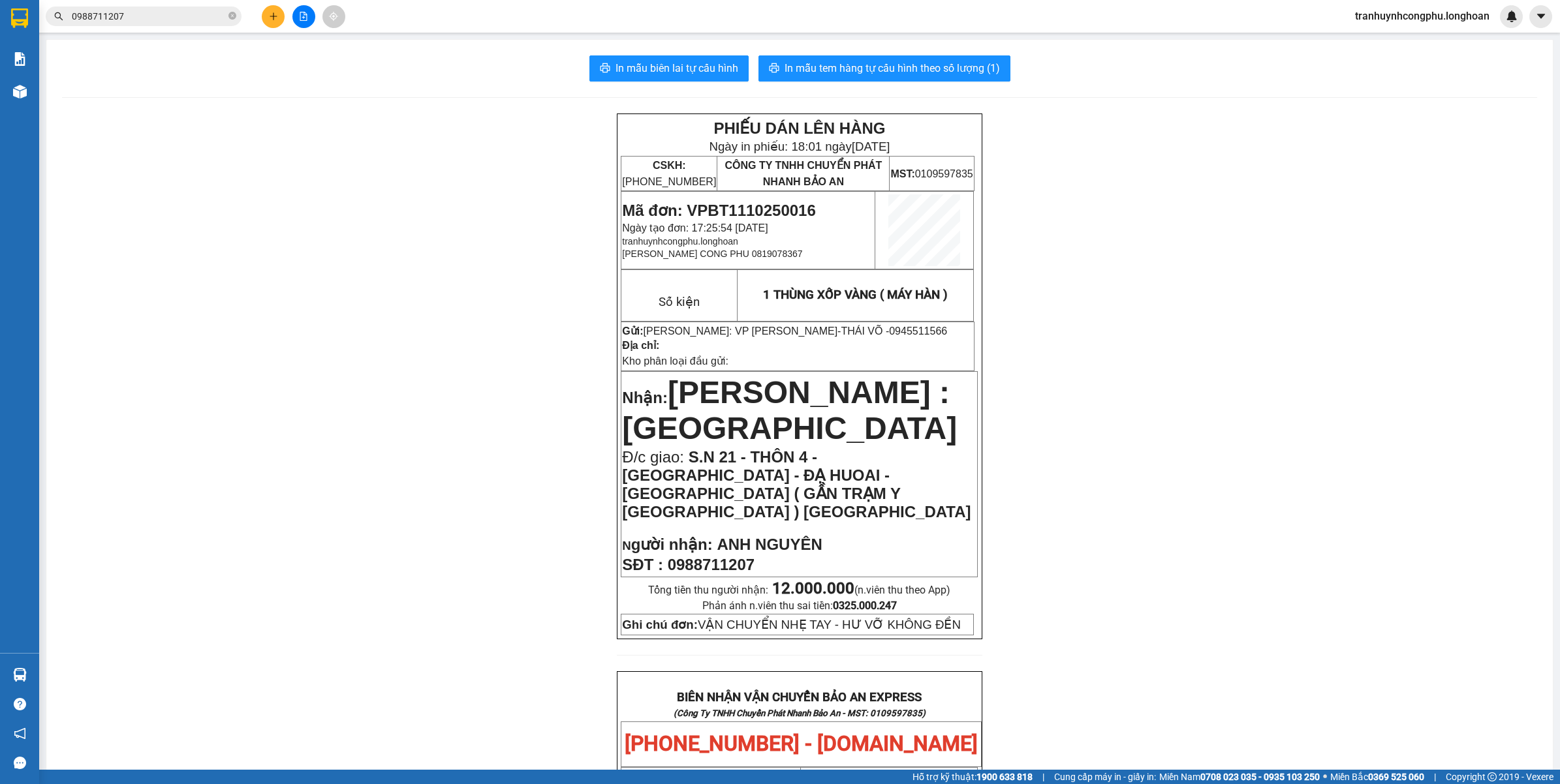
click at [504, 376] on div "PHIẾU DÁN LÊN HÀNG Ngày in phiếu: 18:01 ngày 13-10-2025 CSKH: 1900.06.88.33 CÔN…" at bounding box center [799, 793] width 1475 height 1359
click at [340, 393] on div "PHIẾU DÁN LÊN HÀNG Ngày in phiếu: 18:01 ngày 13-10-2025 CSKH: 1900.06.88.33 CÔN…" at bounding box center [799, 793] width 1475 height 1359
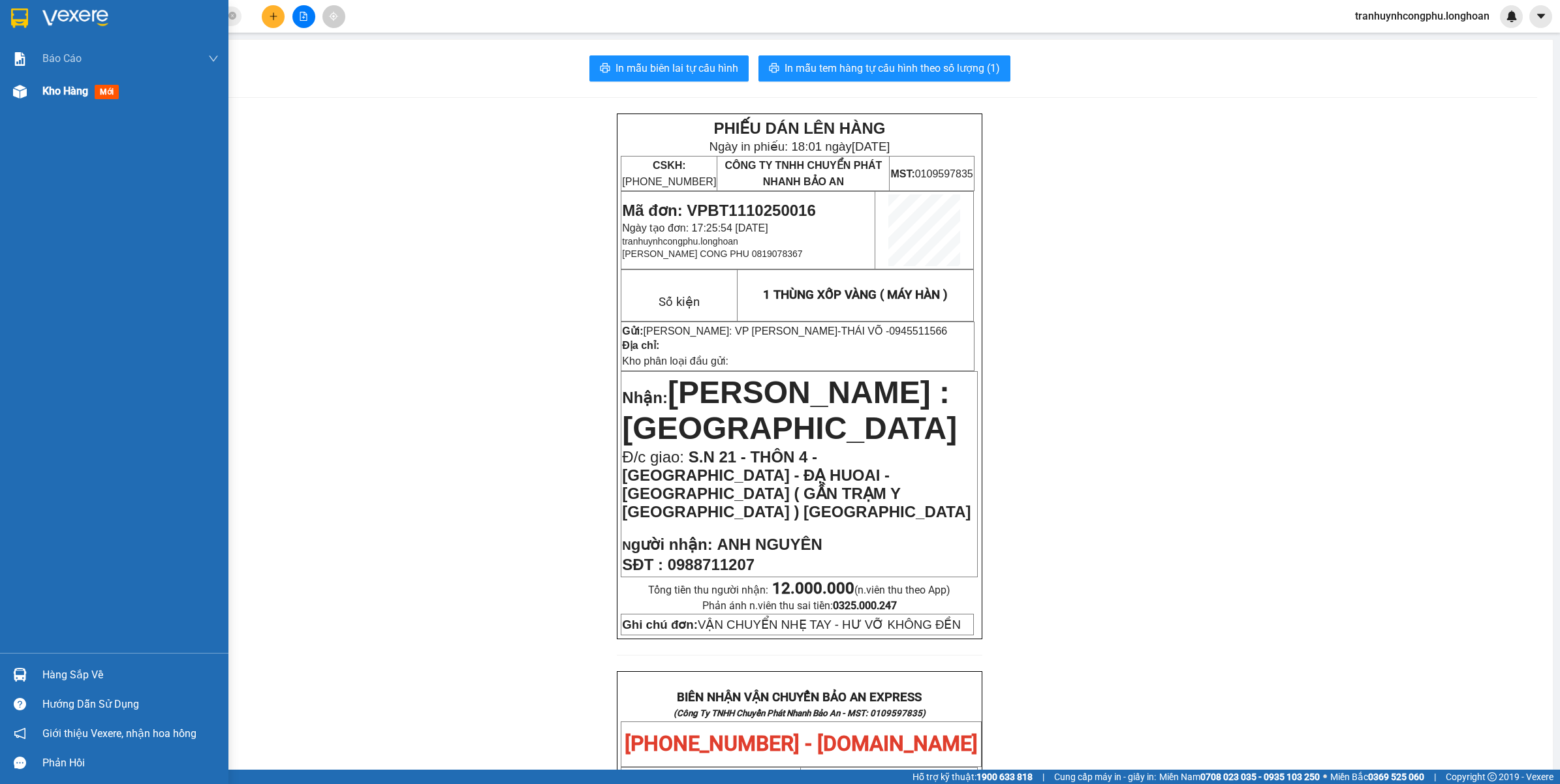
click at [67, 99] on div "Kho hàng mới" at bounding box center [83, 91] width 82 height 16
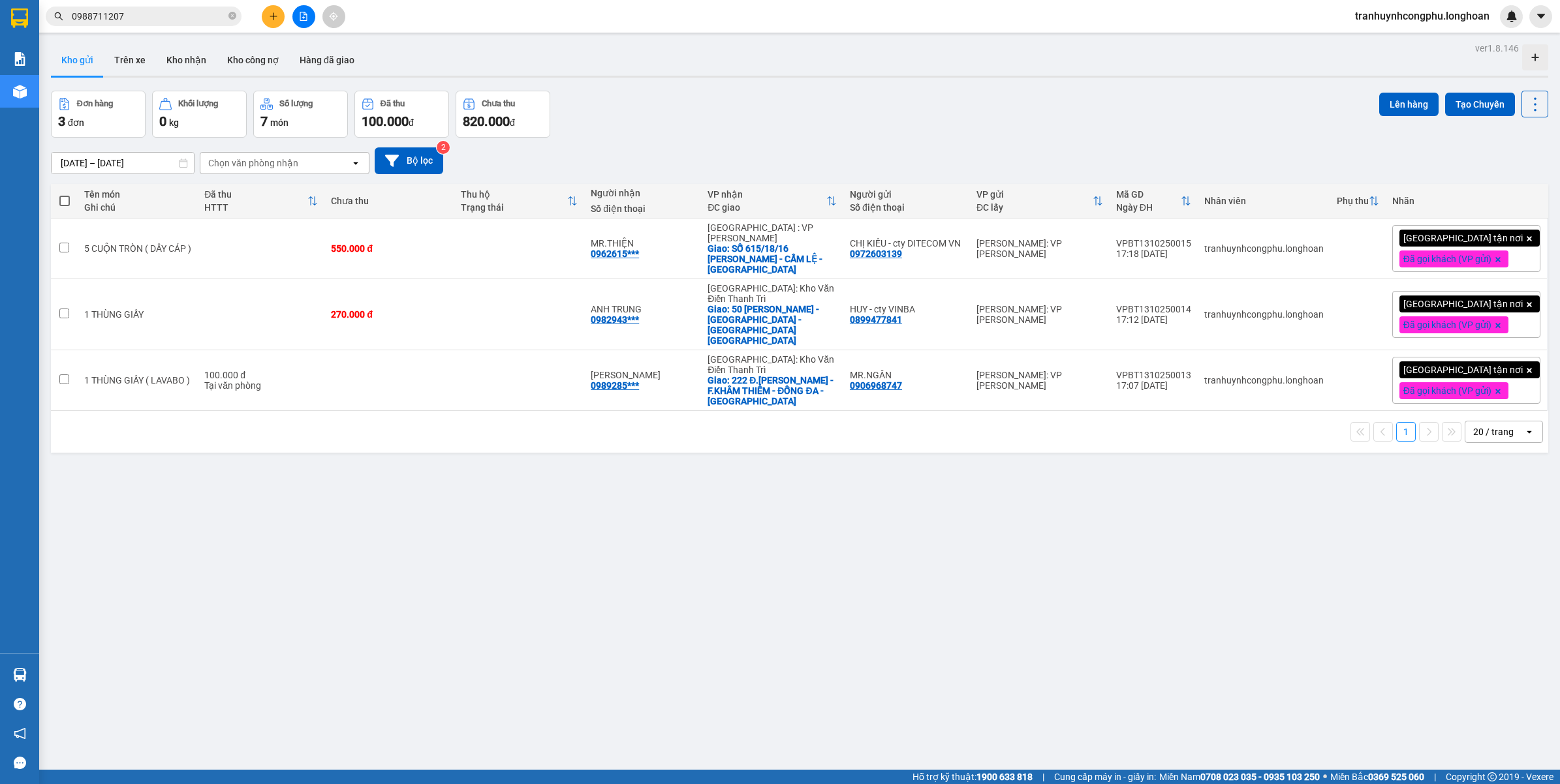
click at [742, 620] on div "ver 1.8.146 Kho gửi Trên xe Kho nhận Kho công nợ Hàng đã giao Đơn hàng 3 đơn Kh…" at bounding box center [799, 430] width 1508 height 784
click at [269, 18] on icon "plus" at bounding box center [274, 16] width 9 height 9
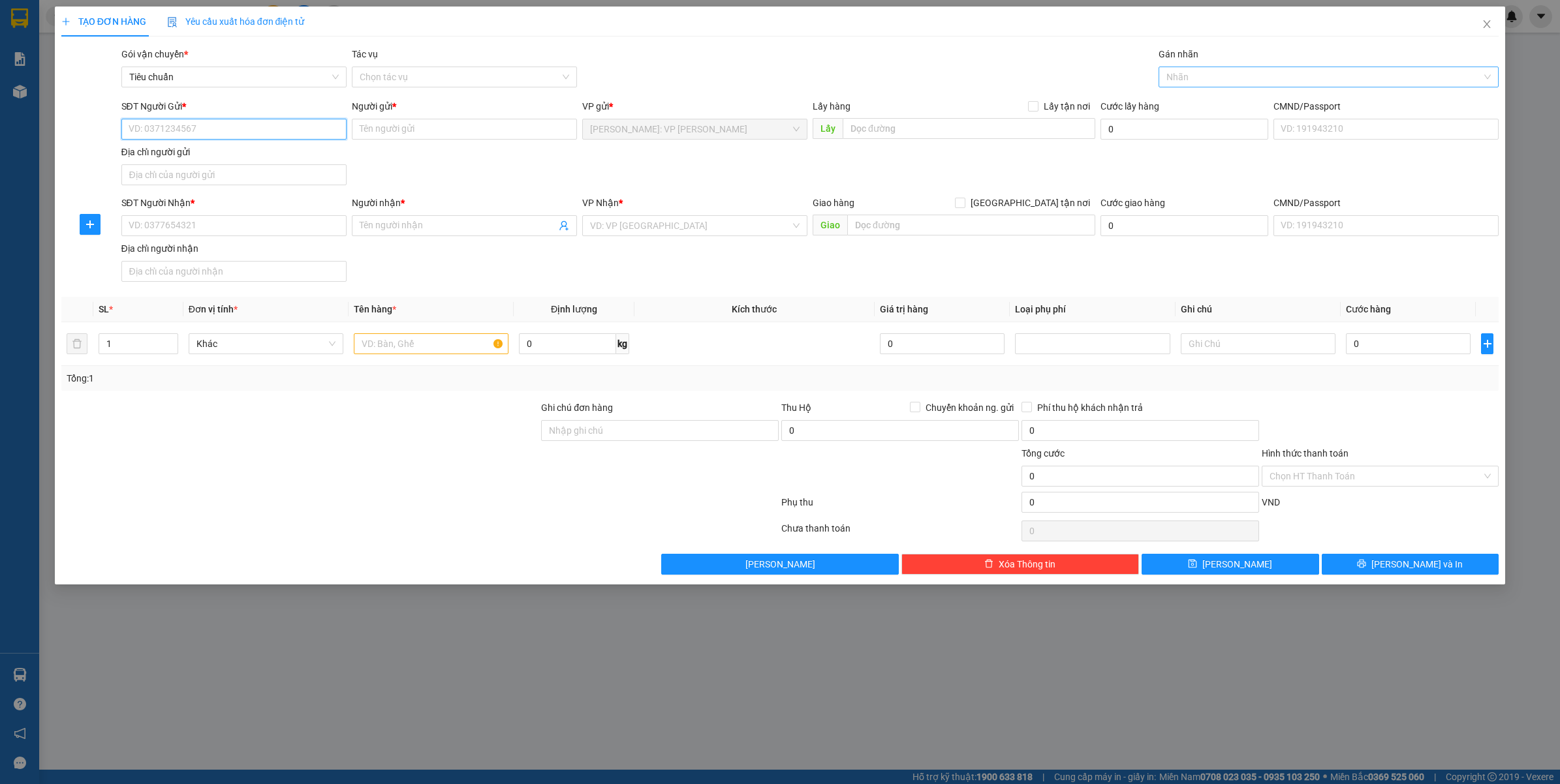
click at [1209, 70] on div at bounding box center [1323, 77] width 322 height 16
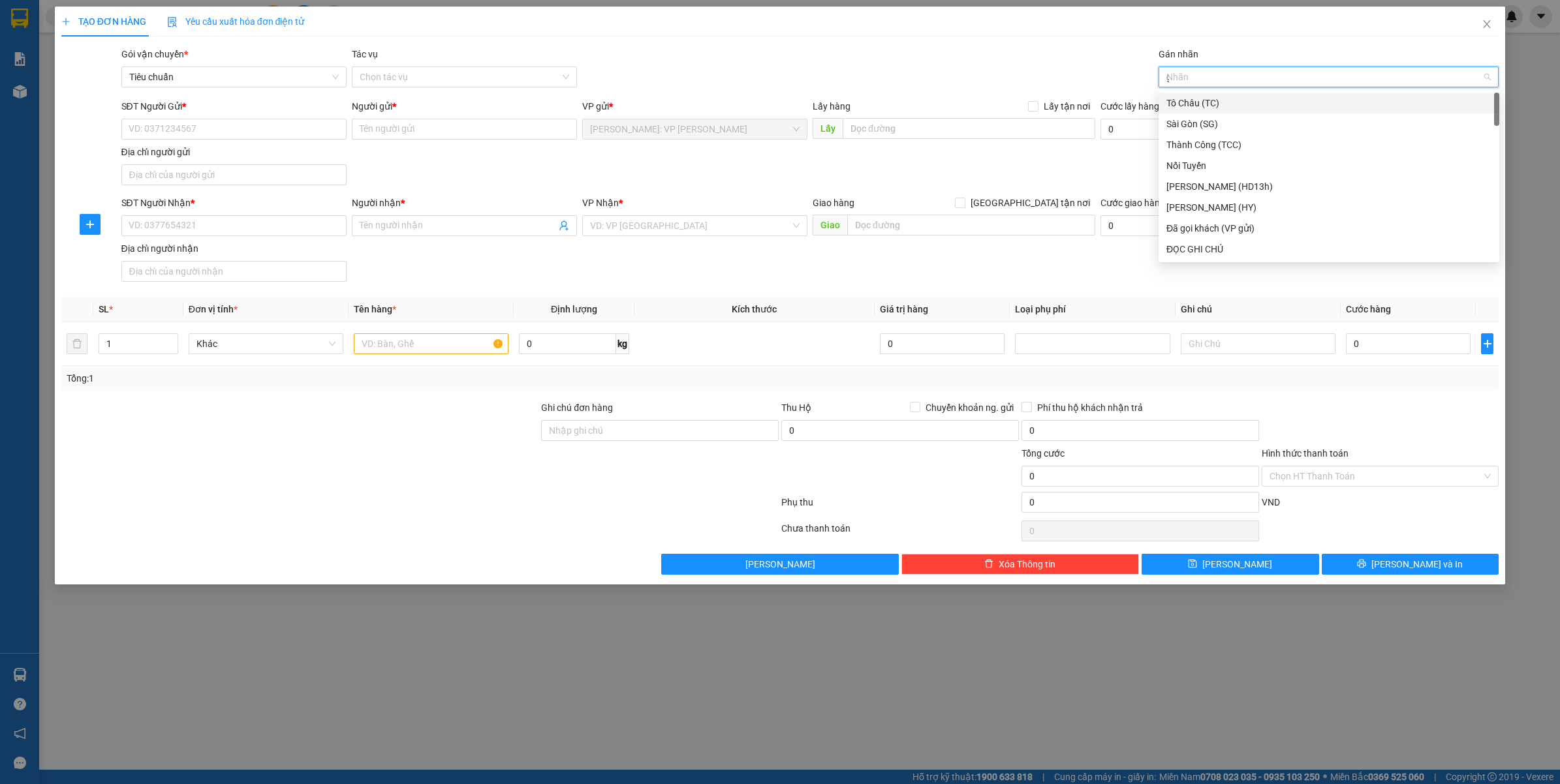
type input "gt"
click at [965, 204] on span at bounding box center [960, 203] width 10 height 10
click at [964, 204] on input "[GEOGRAPHIC_DATA] tận nơi" at bounding box center [959, 203] width 9 height 9
checkbox input "true"
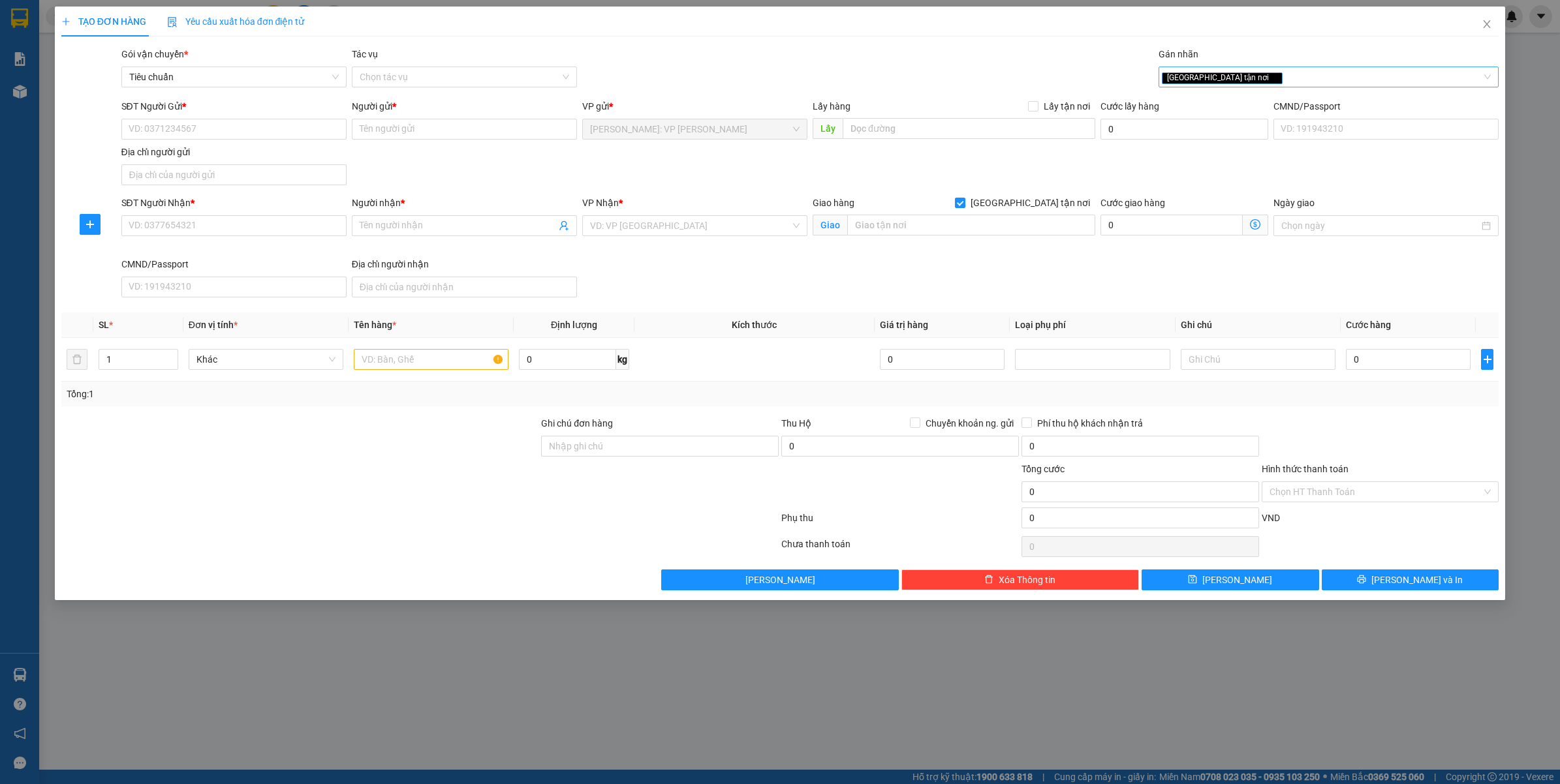
click at [1256, 85] on div "[GEOGRAPHIC_DATA] tận nơi" at bounding box center [1330, 77] width 341 height 21
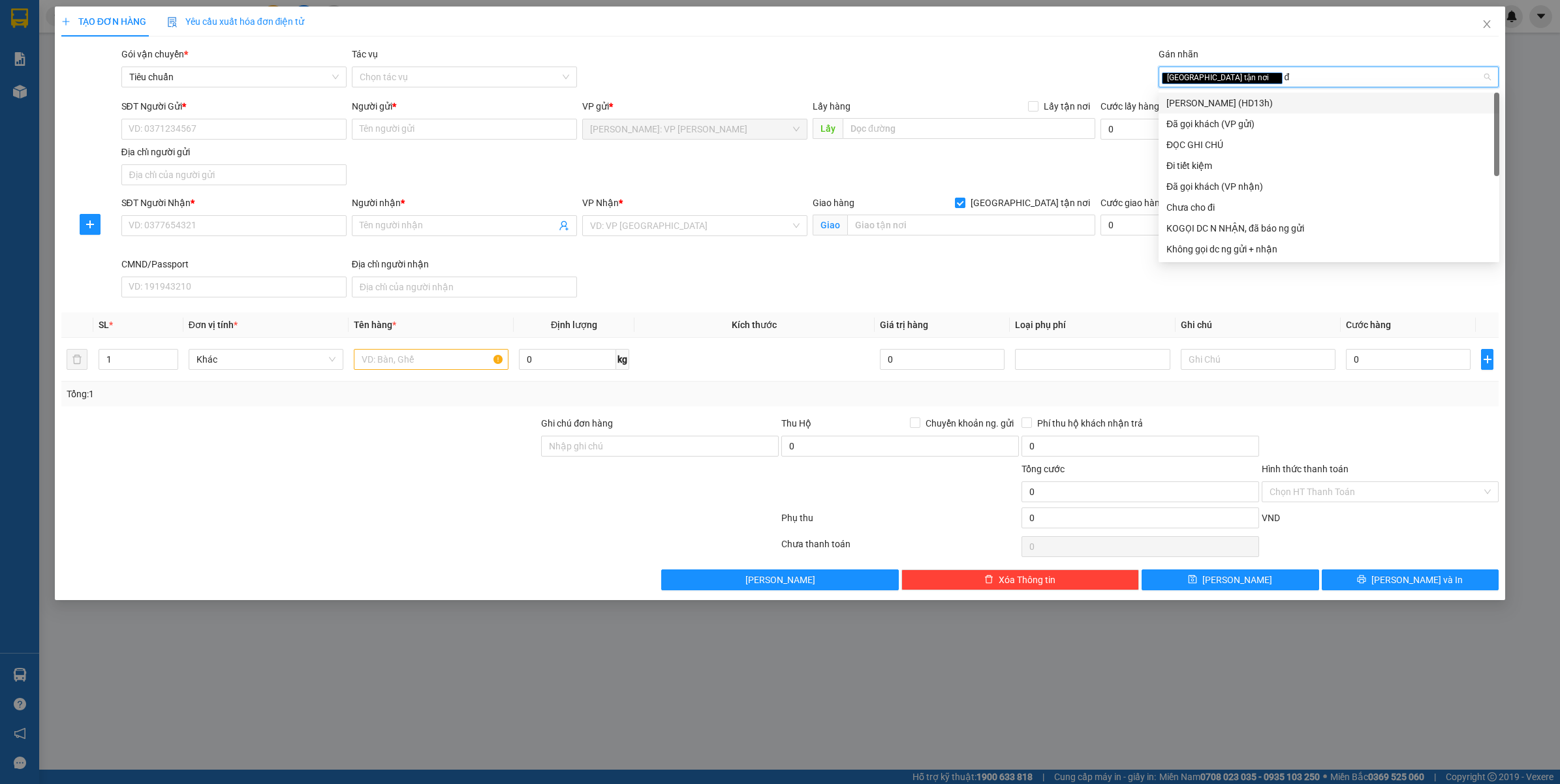
type input "đa"
click at [1231, 96] on div "Đã gọi khách (VP gửi)" at bounding box center [1329, 102] width 325 height 14
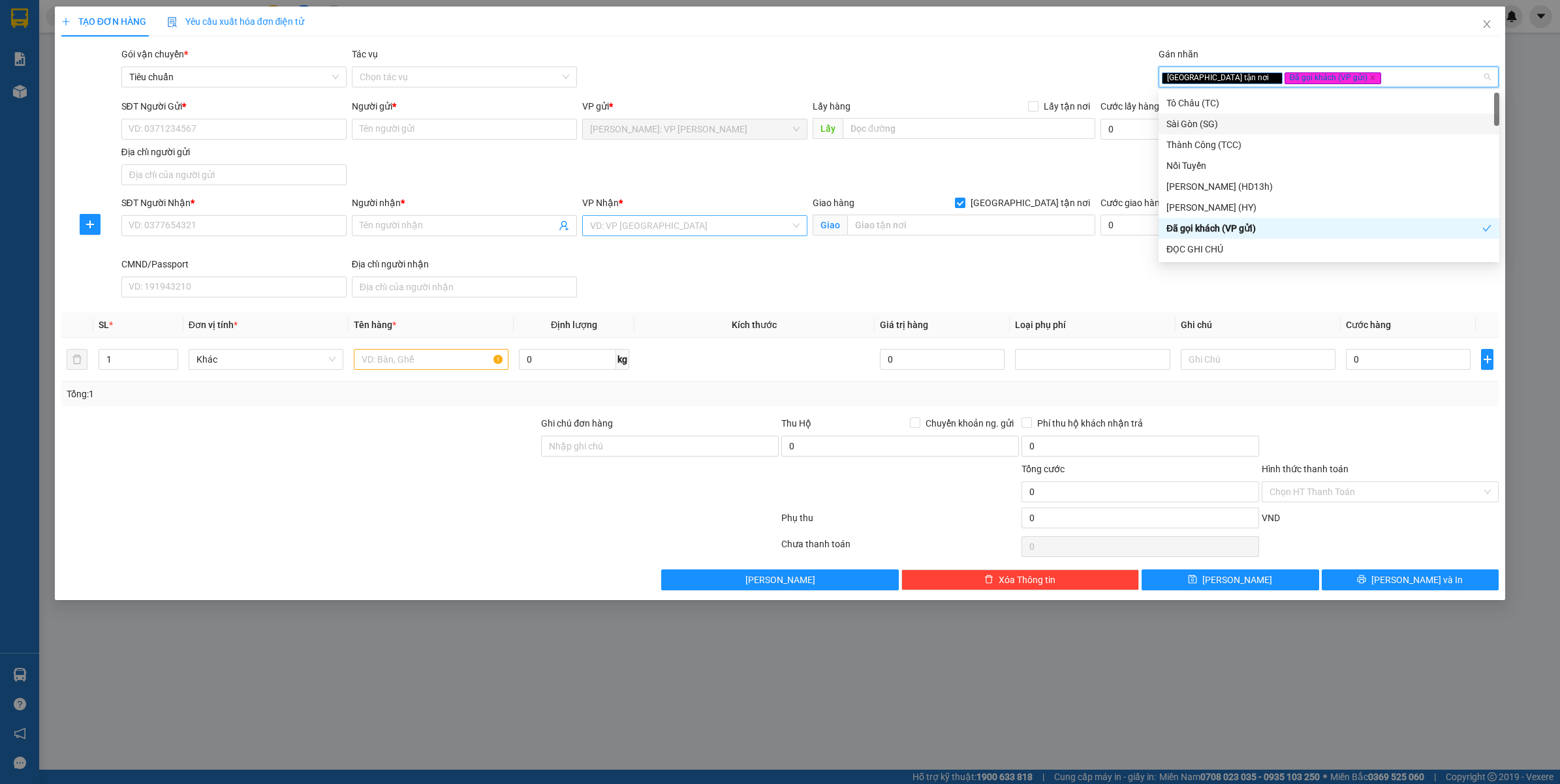
click at [703, 222] on input "search" at bounding box center [690, 226] width 200 height 19
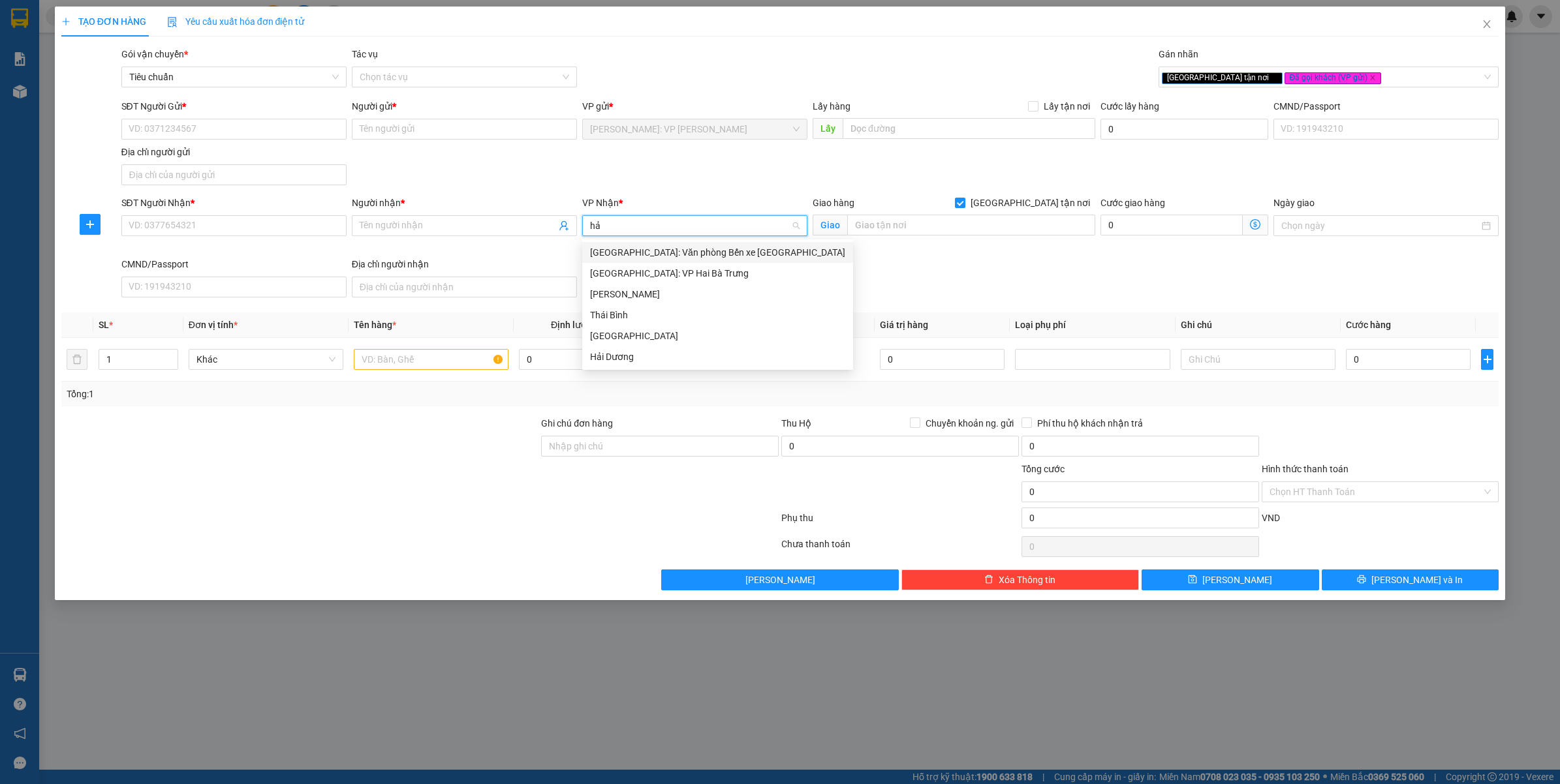
type input "hải"
drag, startPoint x: 687, startPoint y: 259, endPoint x: 807, endPoint y: 232, distance: 123.0
click at [687, 259] on div "[GEOGRAPHIC_DATA]: Văn phòng Bến xe [GEOGRAPHIC_DATA]" at bounding box center [717, 252] width 255 height 14
click at [892, 239] on div "Giao hàng Giao tận nơi Giao" at bounding box center [954, 218] width 283 height 46
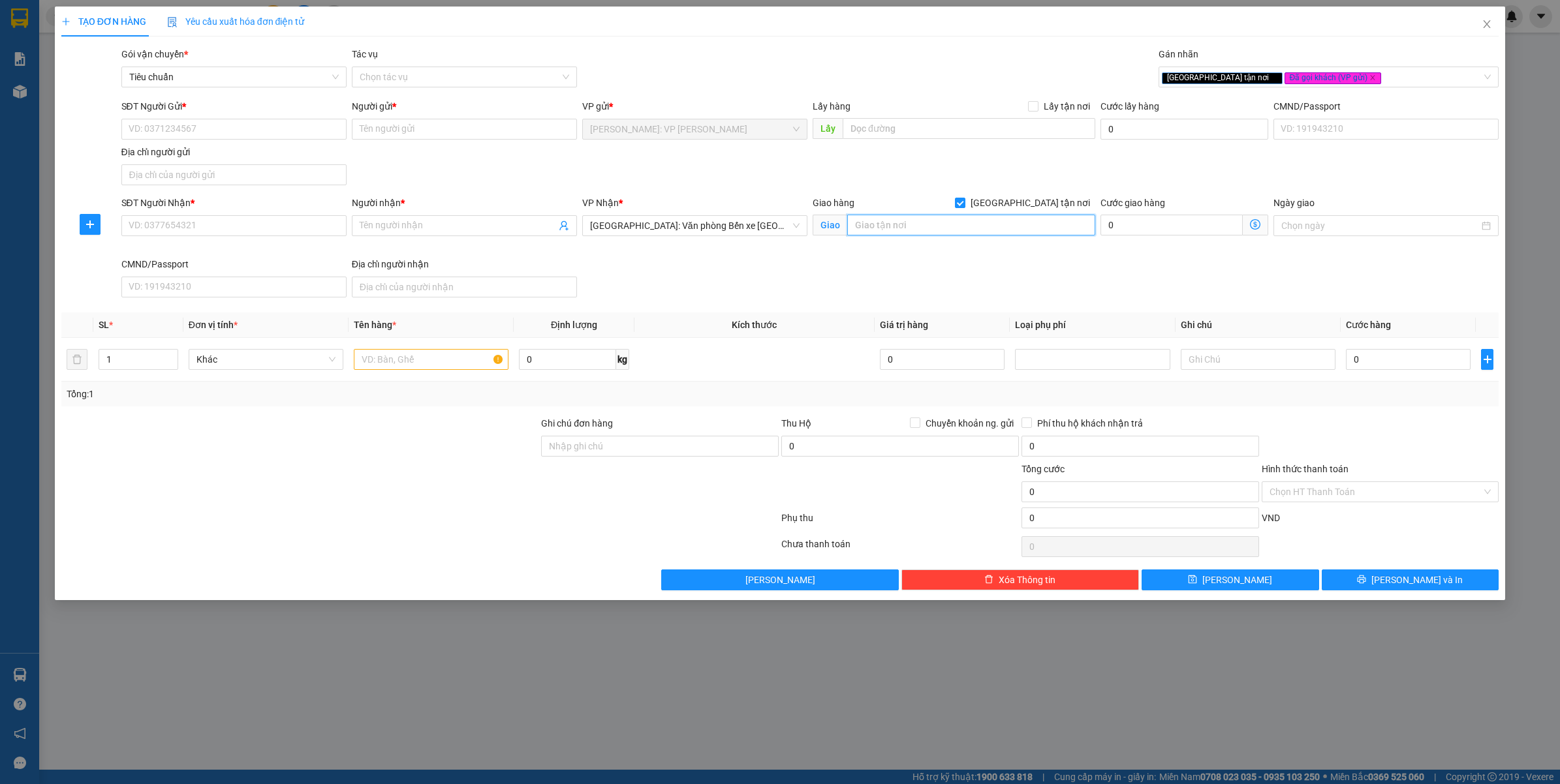
click at [901, 234] on input "text" at bounding box center [971, 225] width 248 height 21
type input "182 Đ.VĂN CAO - F.GIA VIÊN - TP.HẢI PHÒNG"
click at [879, 274] on div "SĐT Người Nhận * VD: 0377654321 Người nhận * Tên người nhận VP Nhận * Hải Phòng…" at bounding box center [811, 249] width 1384 height 107
click at [239, 138] on input "SĐT Người Gửi *" at bounding box center [233, 129] width 225 height 21
click at [187, 220] on input "SĐT Người Nhận *" at bounding box center [233, 226] width 225 height 21
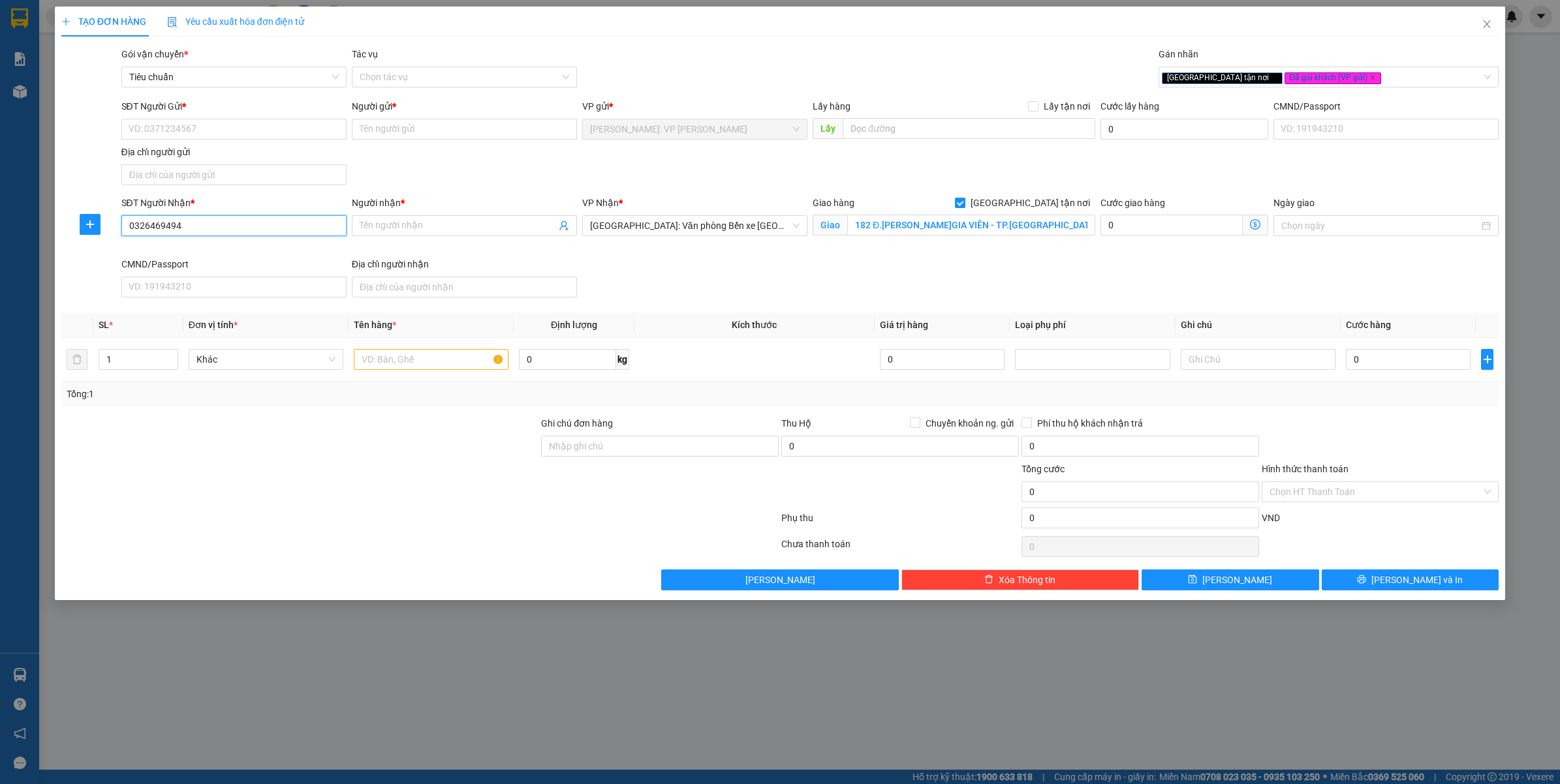
click at [254, 226] on input "0326469494" at bounding box center [233, 226] width 225 height 21
type input "0326469494"
click at [404, 230] on input "Người nhận *" at bounding box center [458, 225] width 197 height 14
type input "MAI QUẾ PHONG"
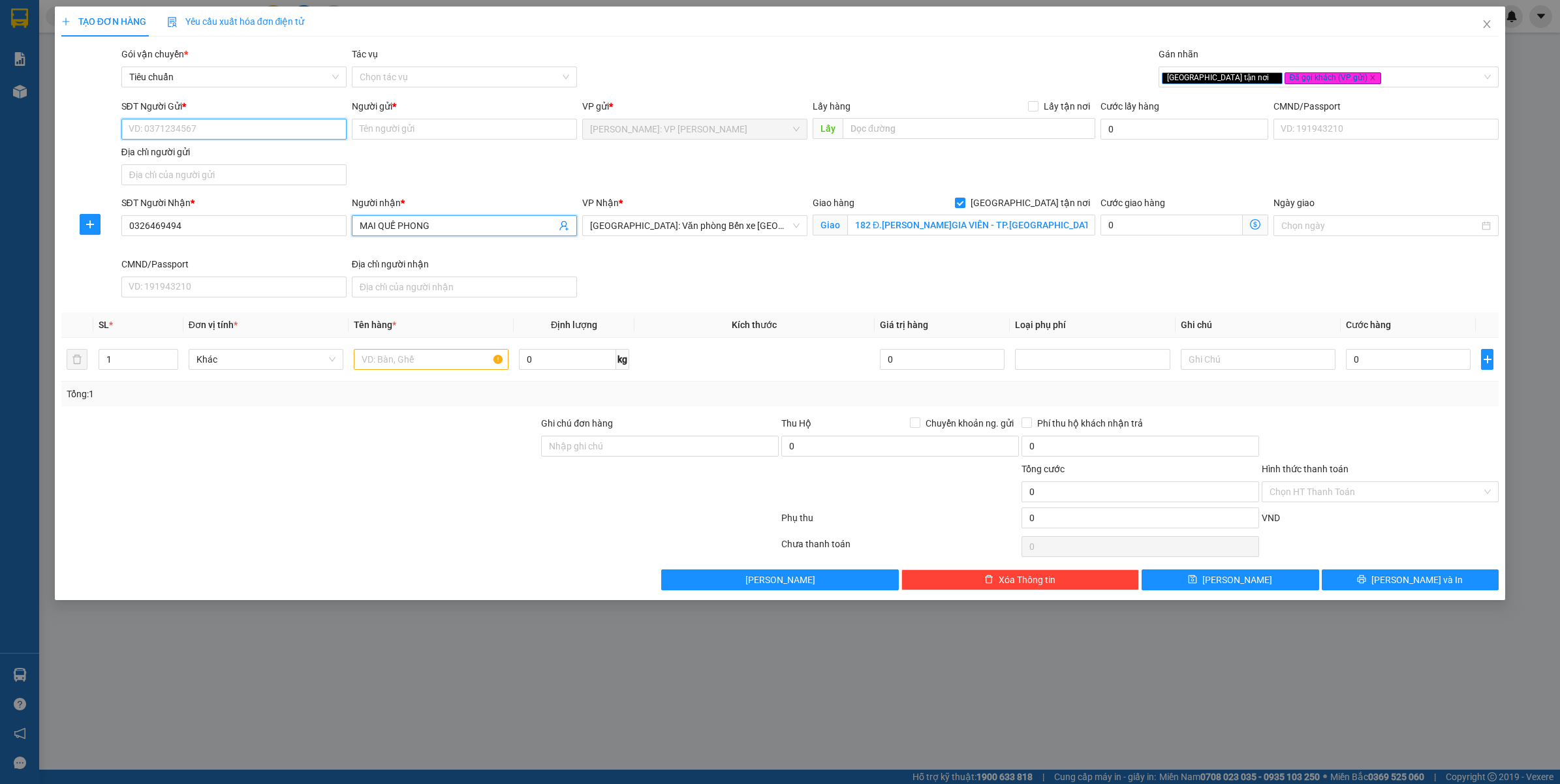
click at [224, 135] on input "SĐT Người Gửi *" at bounding box center [233, 129] width 225 height 21
click at [224, 135] on input "0832131086" at bounding box center [233, 129] width 225 height 21
type input "0832131086"
click at [414, 120] on input "Người gửi *" at bounding box center [464, 129] width 225 height 21
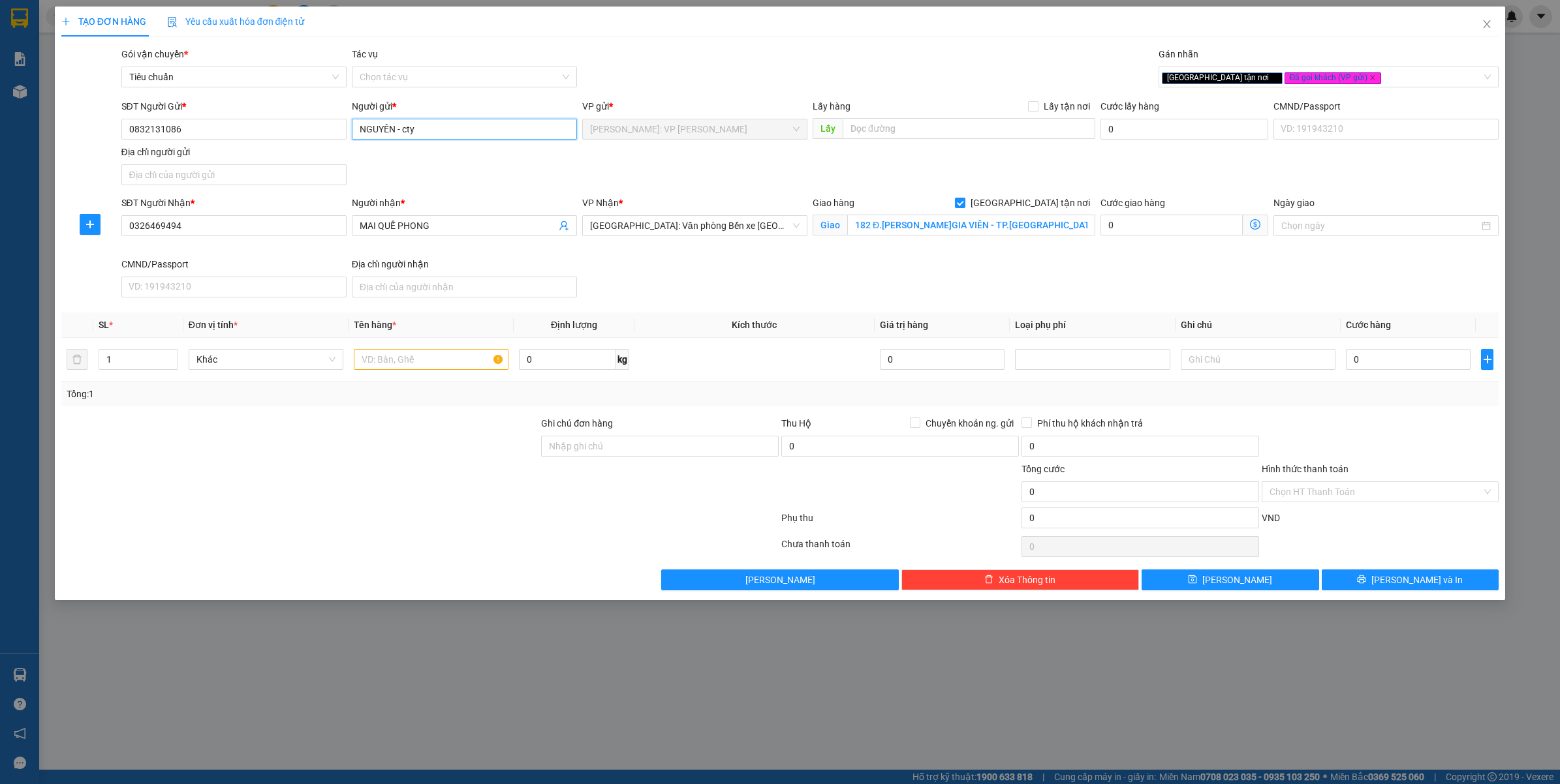
click at [446, 122] on input "NGUYÊN - cty" at bounding box center [464, 129] width 225 height 21
type input "NGUYÊN - cty SÁNG NGHIỆP"
click at [387, 357] on input "text" at bounding box center [431, 359] width 155 height 21
type input "1 KIỆN DÀI BỌC PE ( KHUNG INOX )"
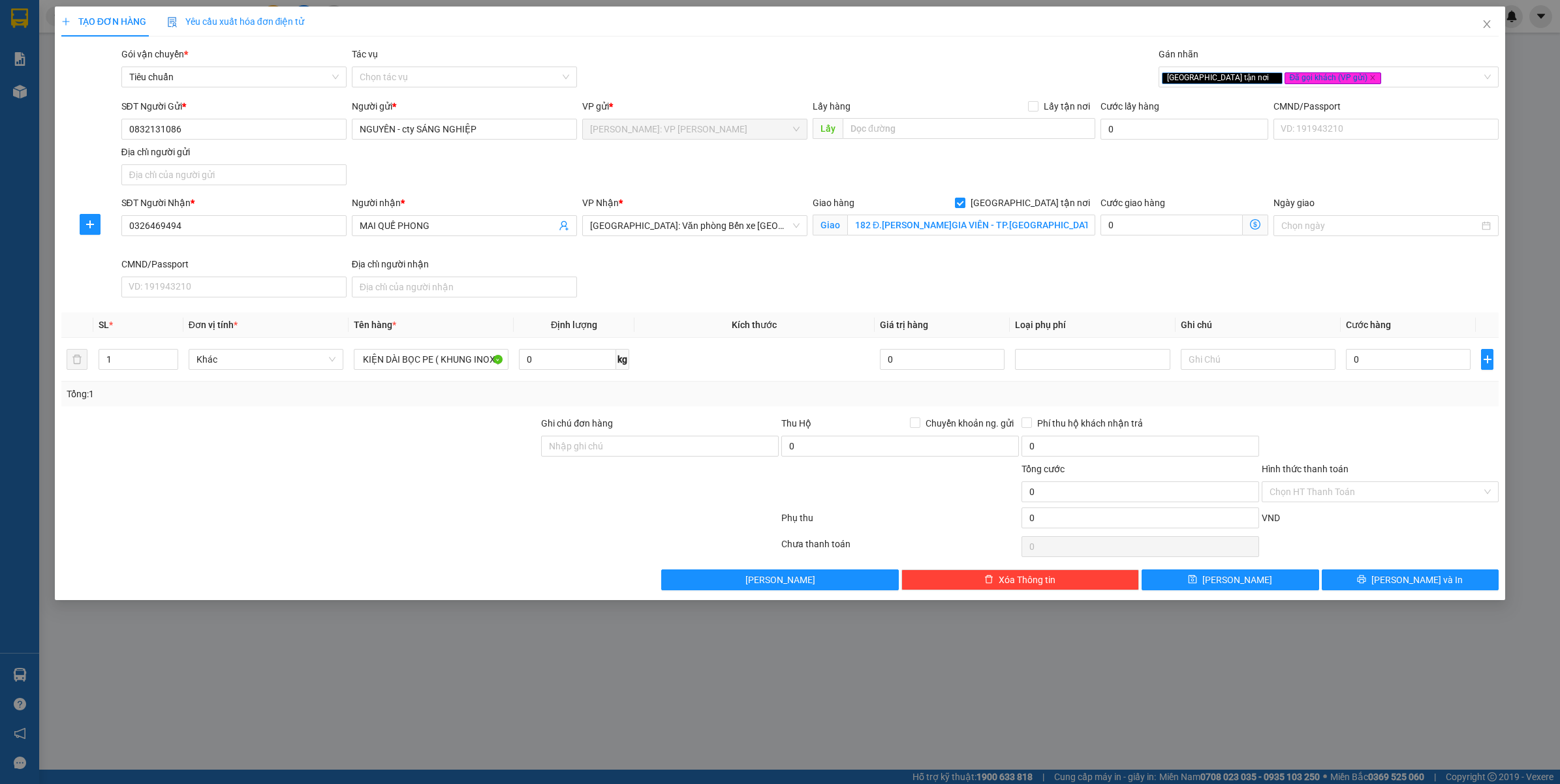
click at [452, 487] on div at bounding box center [300, 484] width 481 height 46
click at [397, 445] on div at bounding box center [300, 439] width 481 height 46
click at [608, 451] on input "Ghi chú đơn hàng" at bounding box center [660, 446] width 238 height 21
type input "VẬN CHUYỂN NHẸ TAY - HƯ VỠ KHÔNG ĐỀN"
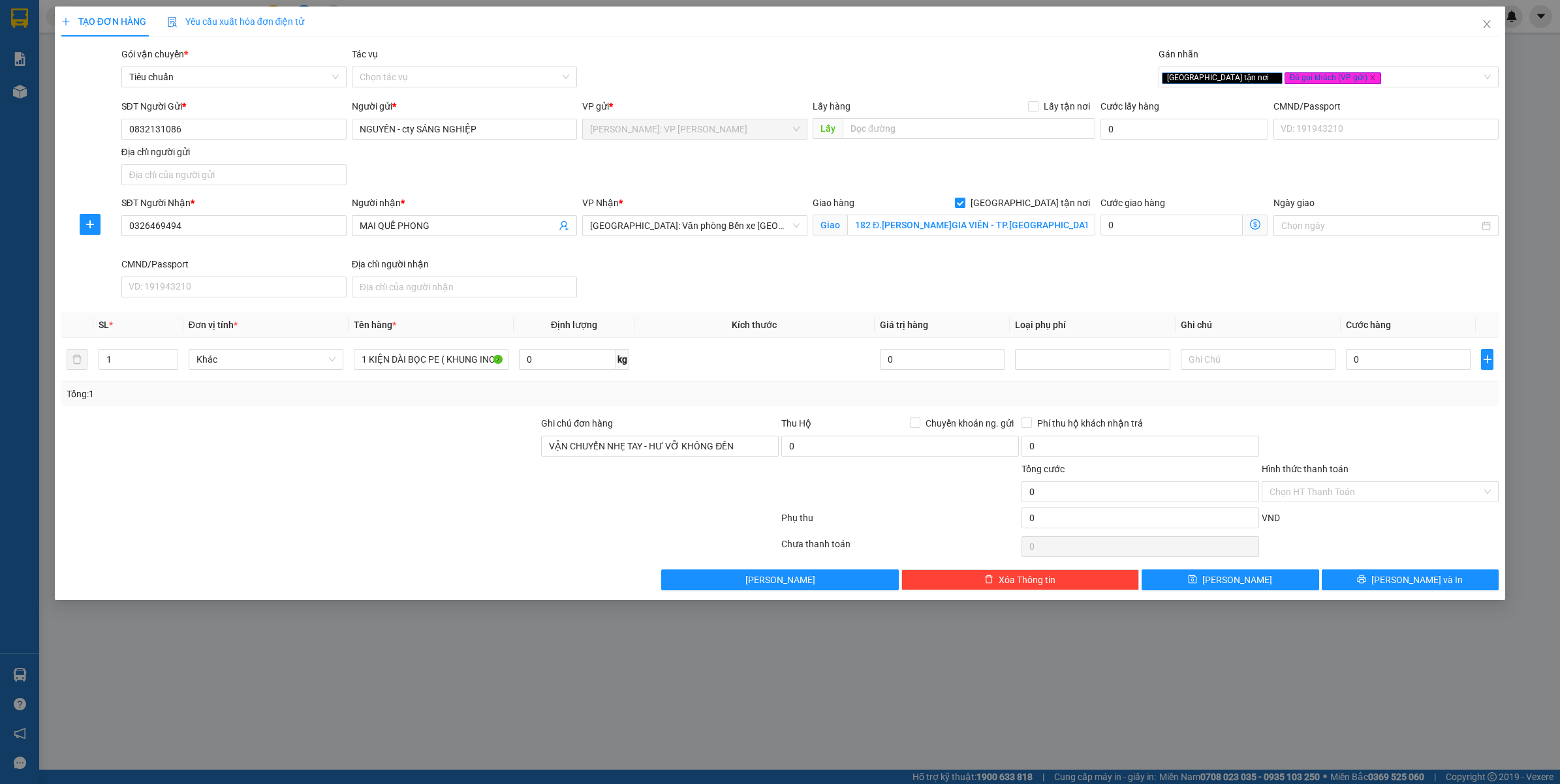
click at [337, 507] on div at bounding box center [300, 484] width 481 height 46
click at [252, 466] on div at bounding box center [300, 484] width 481 height 46
click at [1375, 354] on input "0" at bounding box center [1408, 359] width 125 height 21
type input "2"
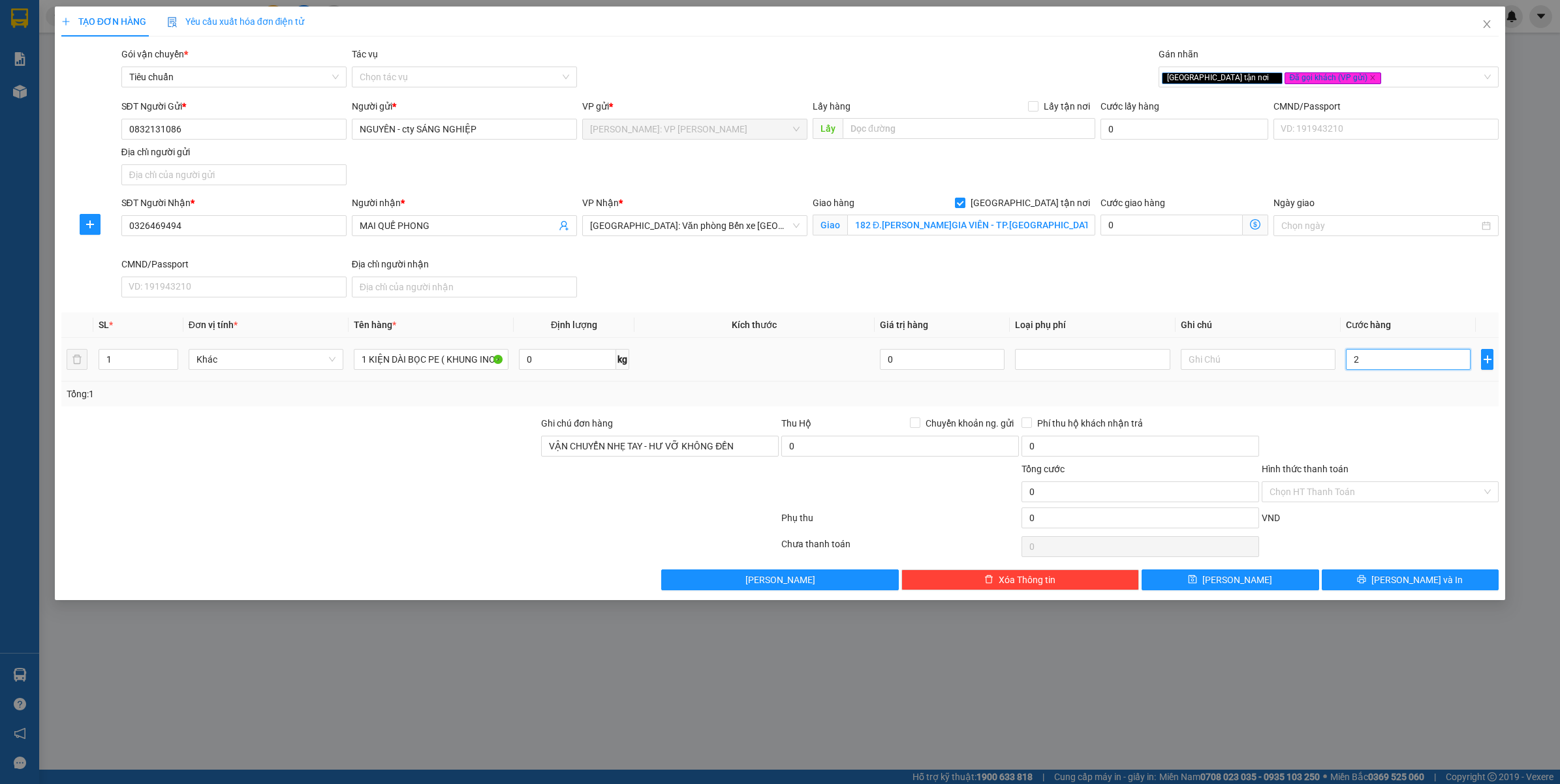
type input "2"
type input "20"
type input "200"
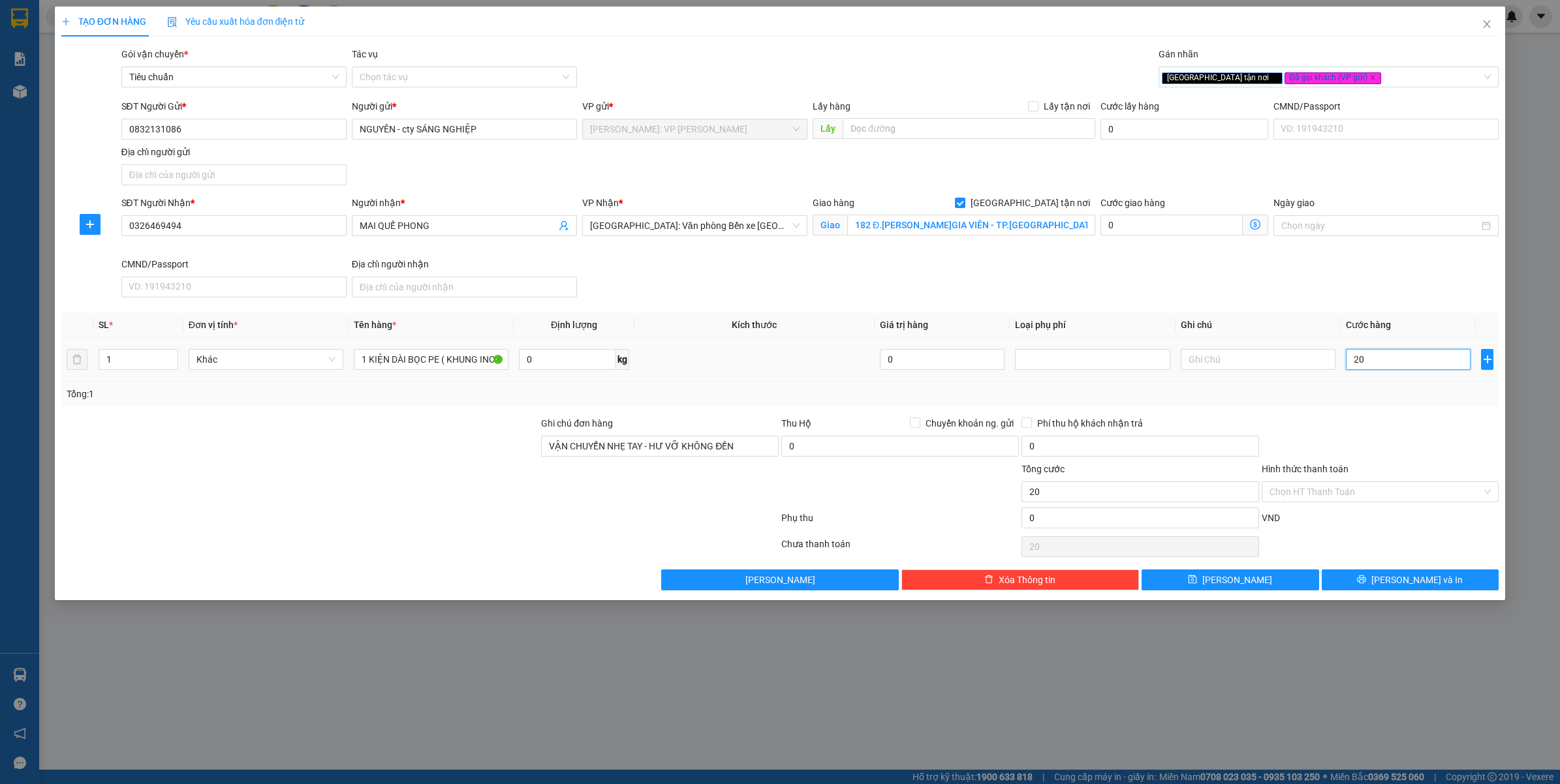
type input "200"
click at [1376, 421] on div at bounding box center [1381, 439] width 240 height 46
type input "200.000"
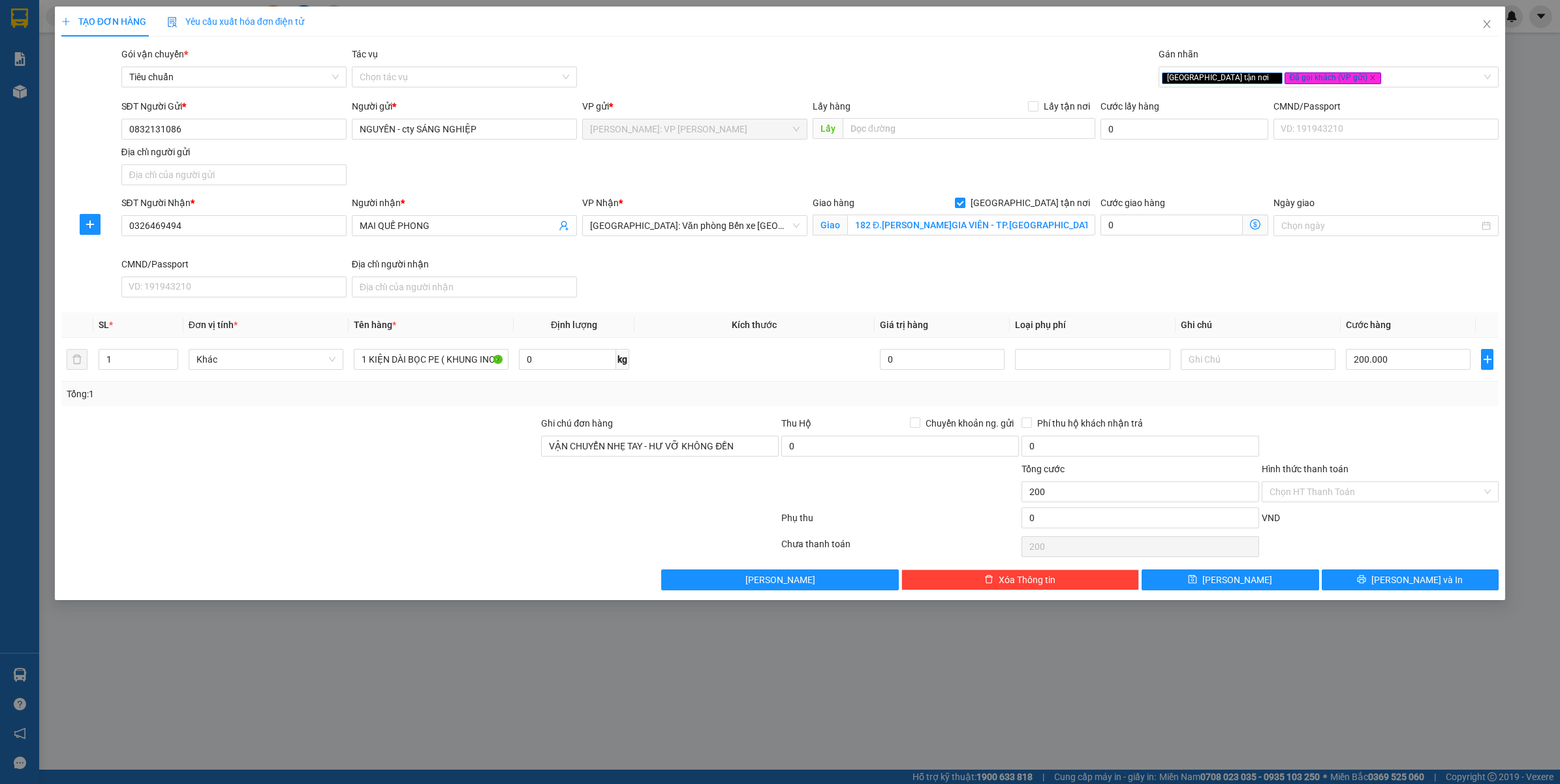
type input "200.000"
click at [1413, 585] on span "Lưu và In" at bounding box center [1417, 579] width 91 height 14
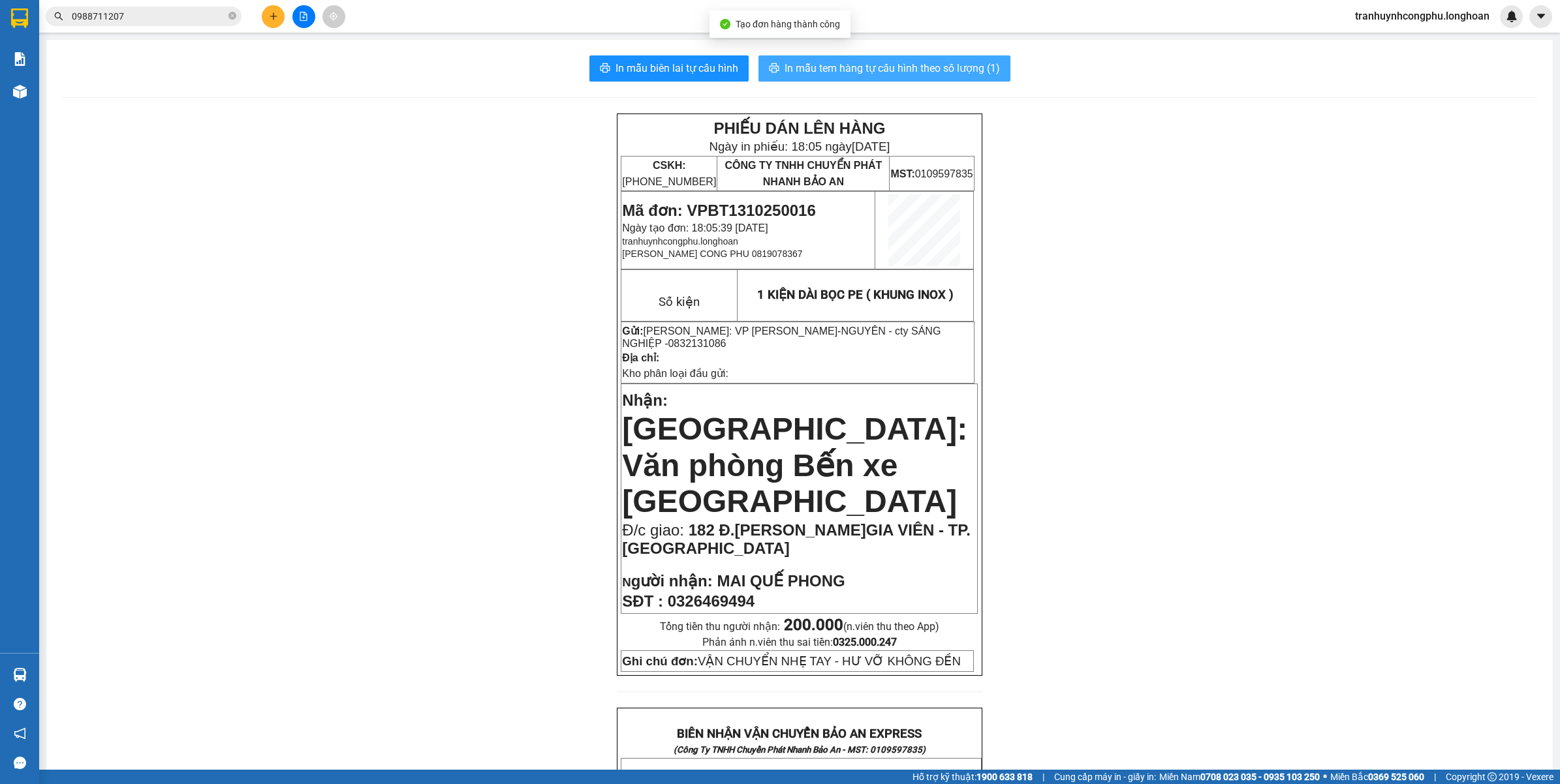
click at [833, 75] on span "In mẫu tem hàng tự cấu hình theo số lượng (1)" at bounding box center [892, 68] width 215 height 16
click at [481, 664] on div "PHIẾU DÁN LÊN HÀNG Ngày in phiếu: 18:05 ngày 13-10-2025 CSKH: 1900.06.88.33 CÔN…" at bounding box center [799, 795] width 1475 height 1363
click at [769, 203] on span "Mã đơn: VPBT1310250016" at bounding box center [719, 211] width 193 height 18
copy span "VPBT1310250016"
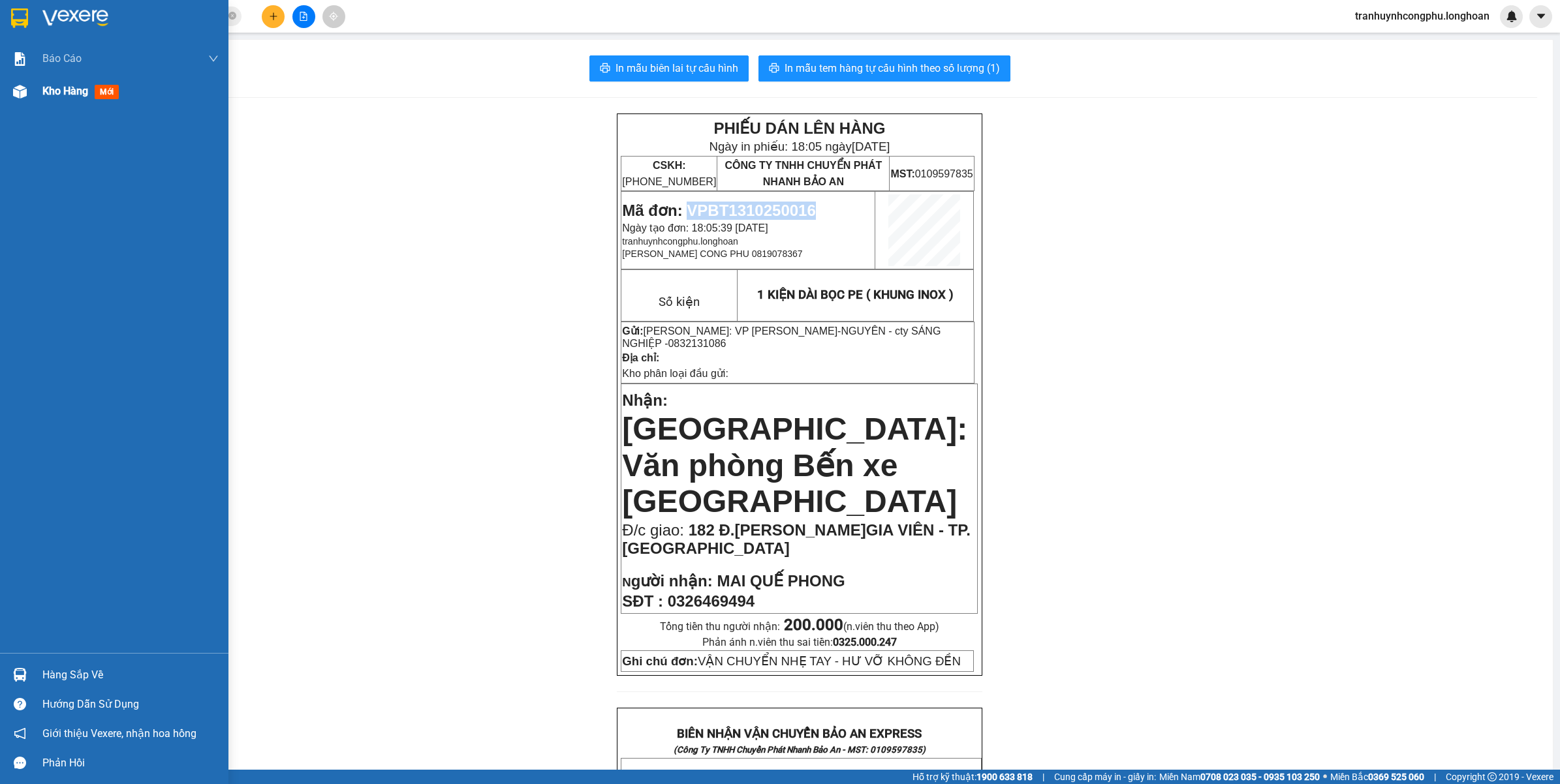
click at [48, 100] on div "Kho hàng mới" at bounding box center [131, 91] width 176 height 33
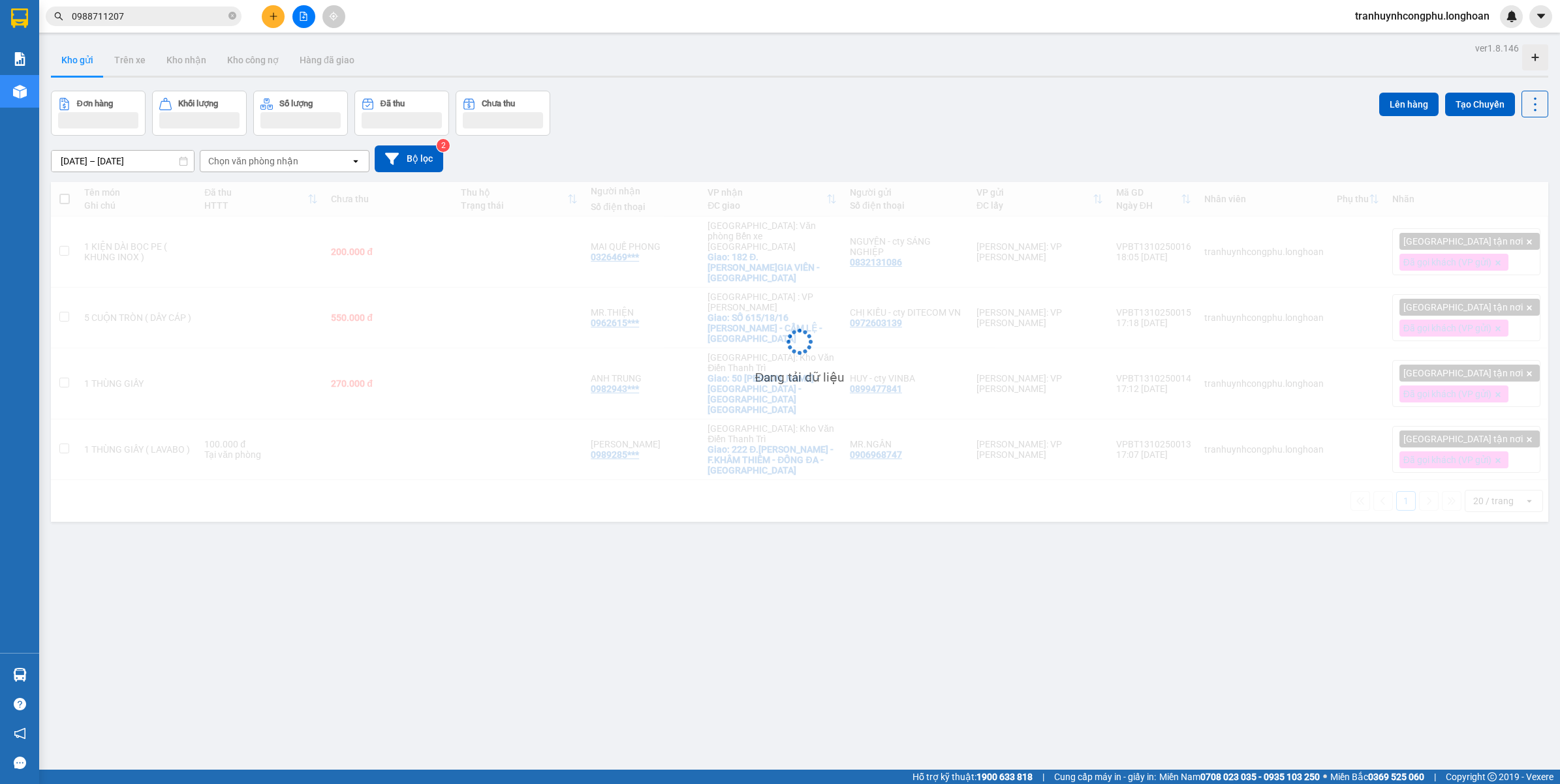
click at [609, 600] on div "ver 1.8.146 Kho gửi Trên xe Kho nhận Kho công nợ Hàng đã giao Đơn hàng Khối lượ…" at bounding box center [799, 430] width 1508 height 784
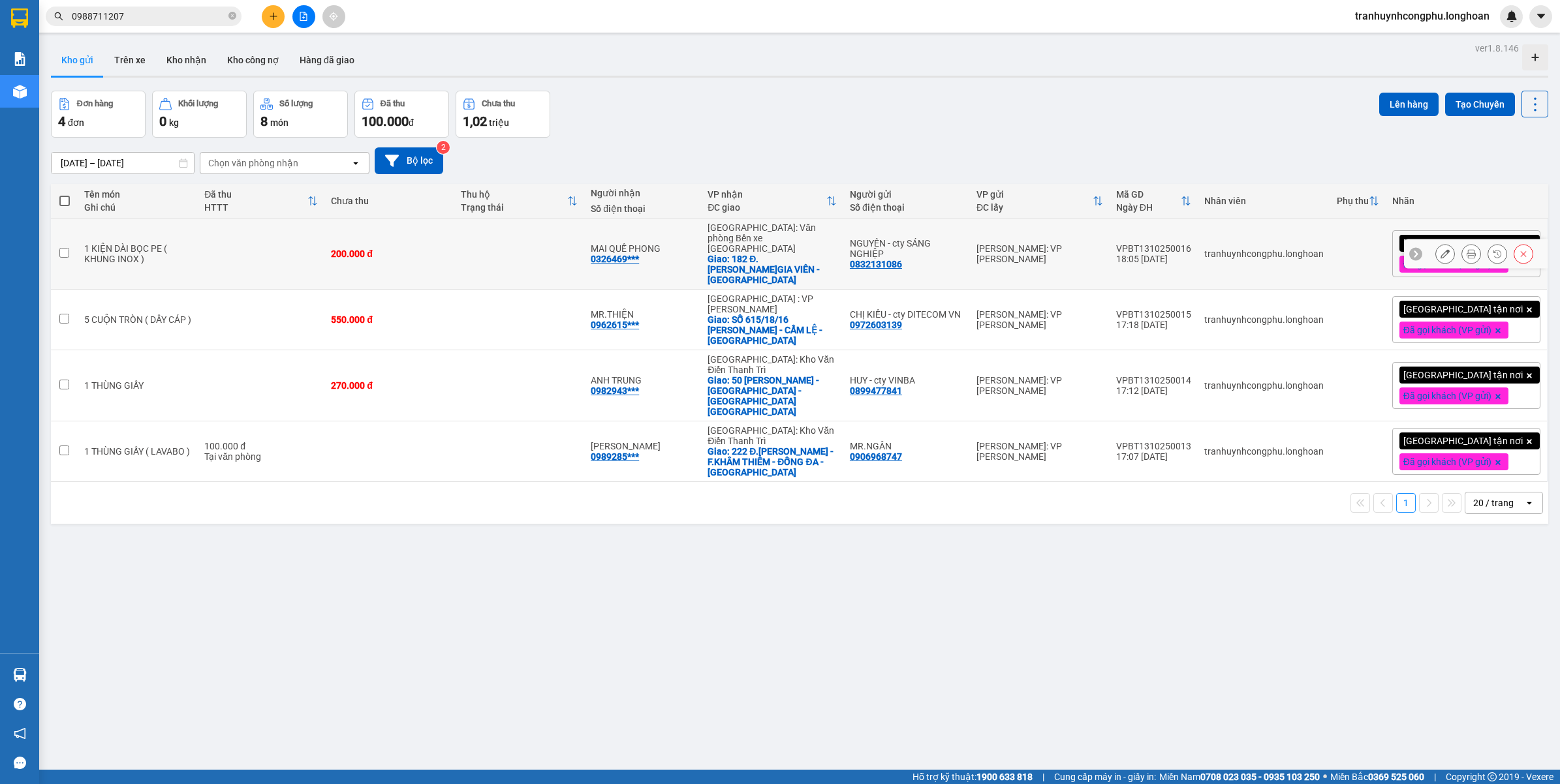
click at [1441, 249] on icon at bounding box center [1446, 253] width 9 height 9
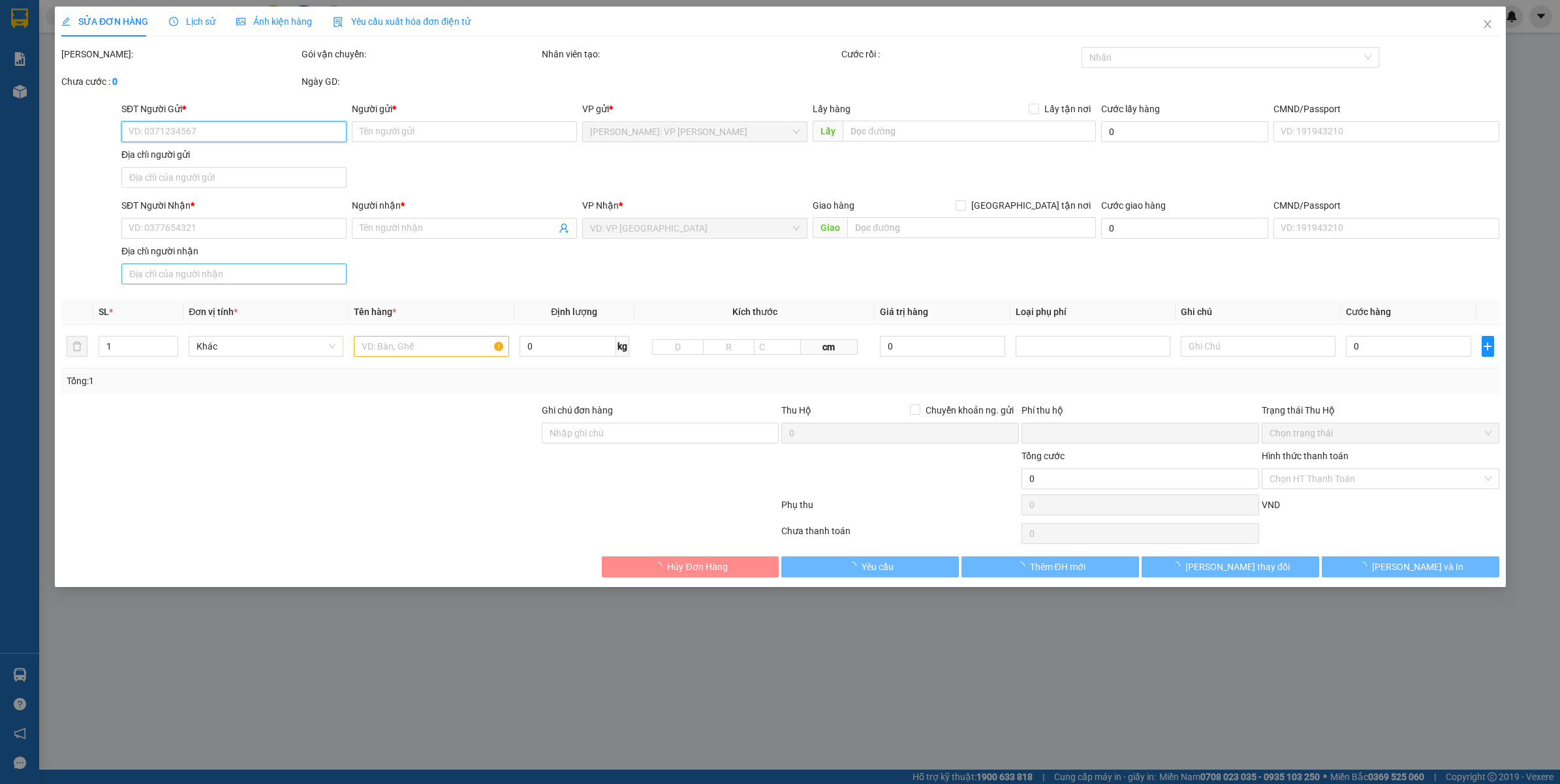
type input "0832131086"
type input "NGUYÊN - cty SÁNG NGHIỆP"
type input "0326469494"
type input "MAI QUẾ PHONG"
checkbox input "true"
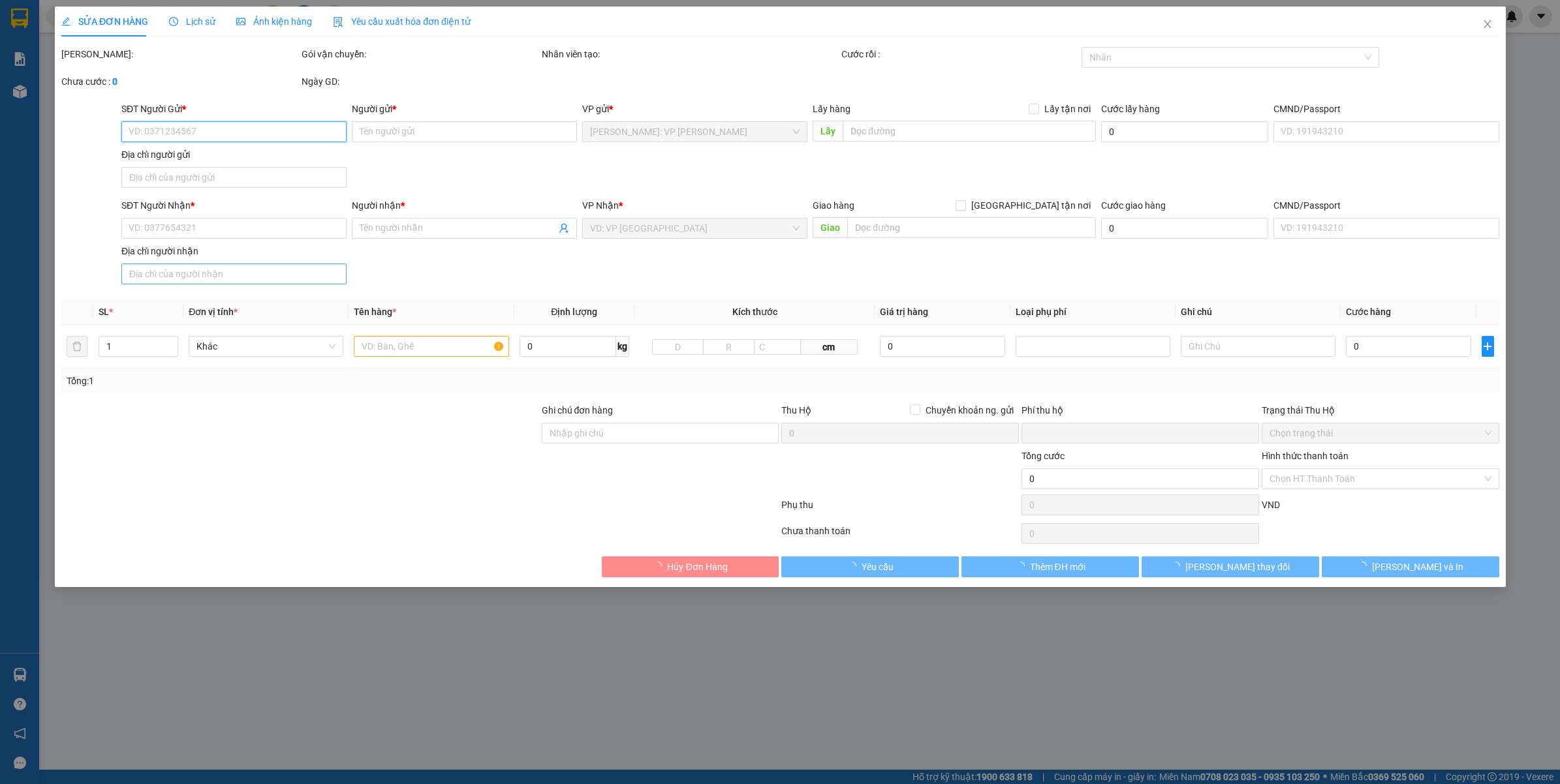
type input "182 Đ.VĂN CAO - F.GIA VIÊN - TP.HẢI PHÒNG"
type input "VẬN CHUYỂN NHẸ TAY - HƯ VỠ KHÔNG ĐỀN"
type input "0"
type input "200.000"
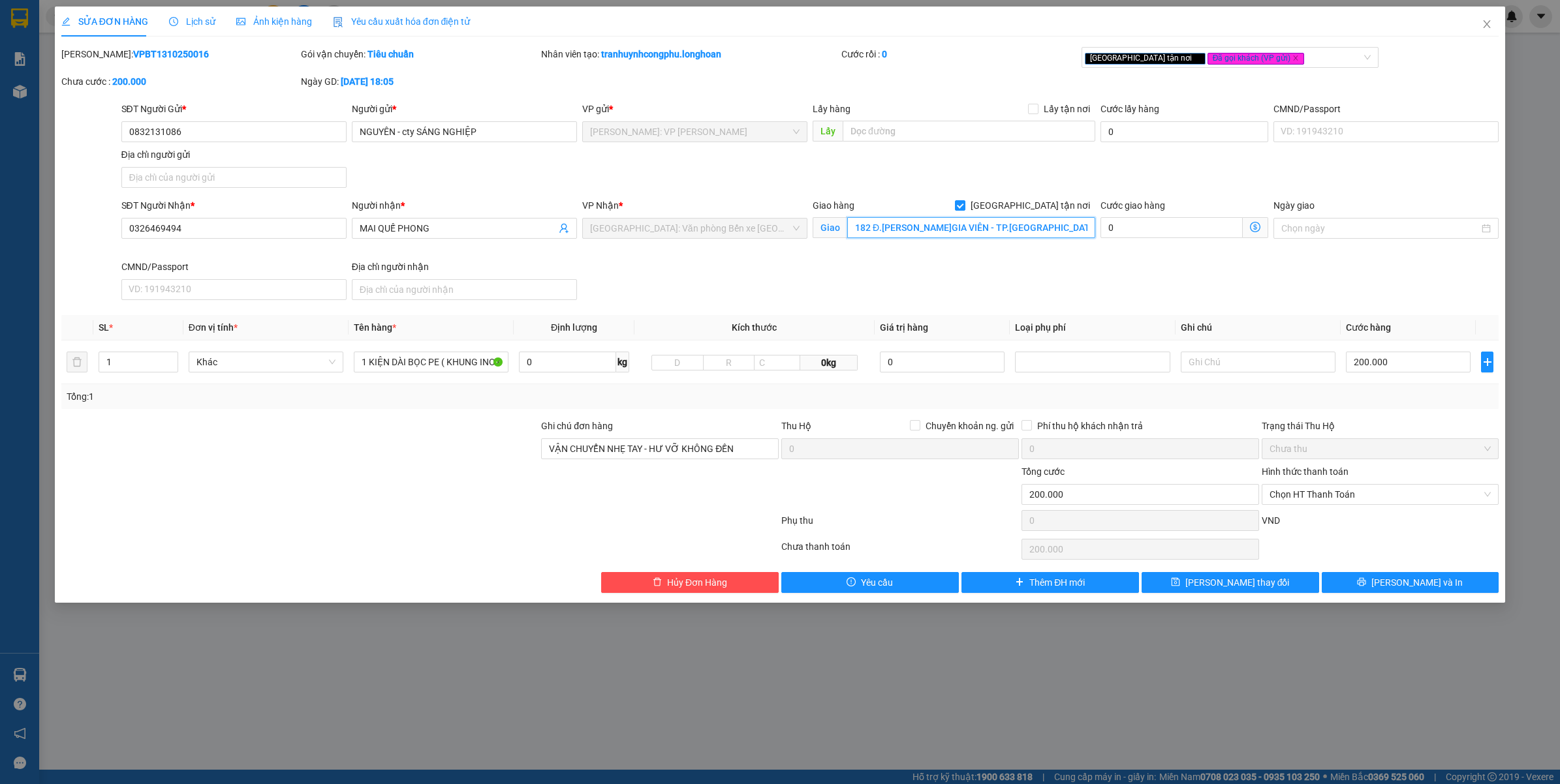
click at [876, 229] on input "182 Đ.VĂN CAO - F.GIA VIÊN - TP.HẢI PHÒNG" at bounding box center [971, 228] width 248 height 21
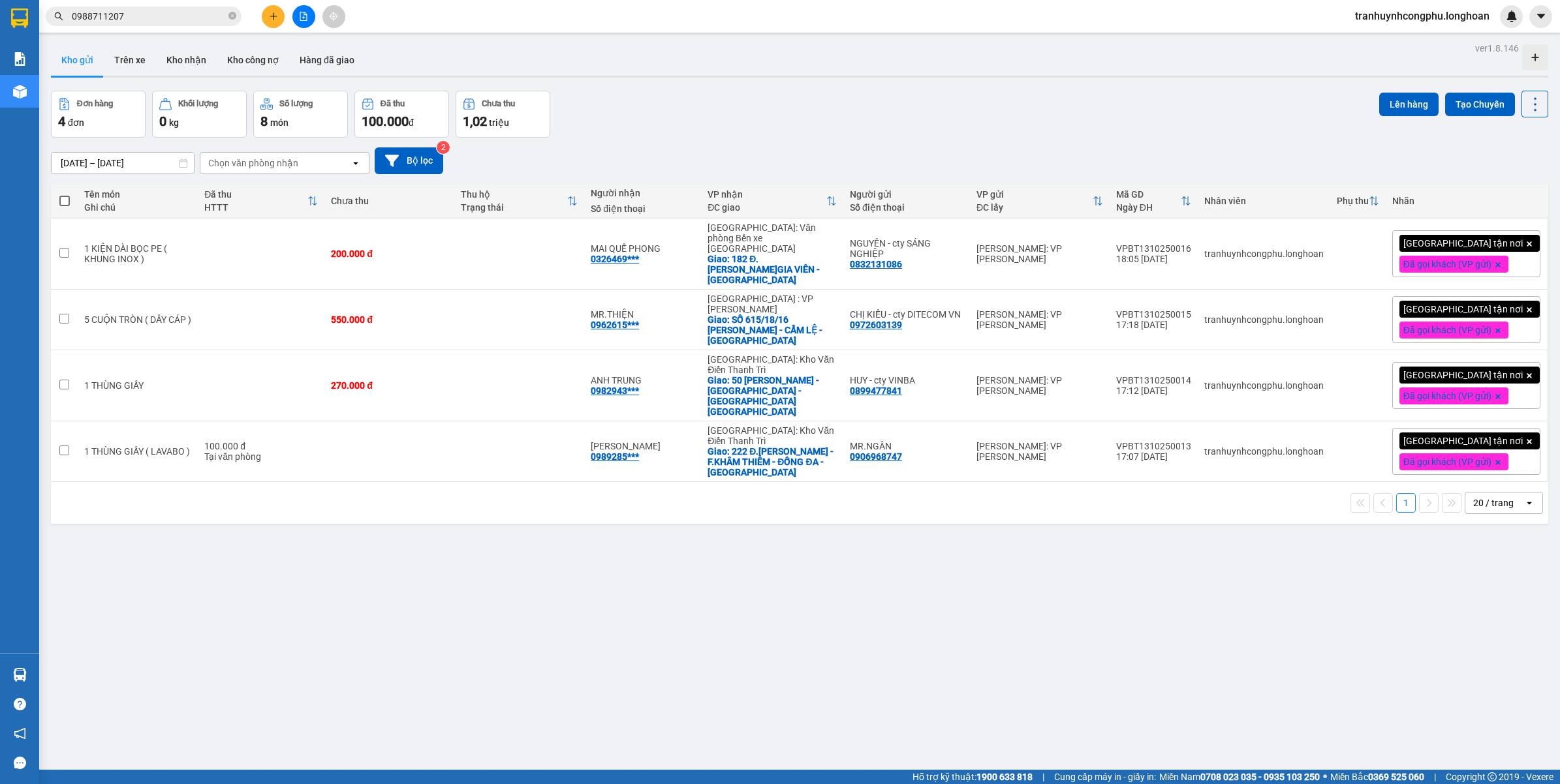
click at [476, 492] on div "1 20 / trang open" at bounding box center [799, 503] width 1487 height 22
click at [437, 665] on div "ver 1.8.146 Kho gửi Trên xe Kho nhận Kho công nợ Hàng đã giao Đơn hàng 4 đơn Kh…" at bounding box center [799, 430] width 1508 height 784
click at [269, 12] on icon "plus" at bounding box center [274, 16] width 9 height 9
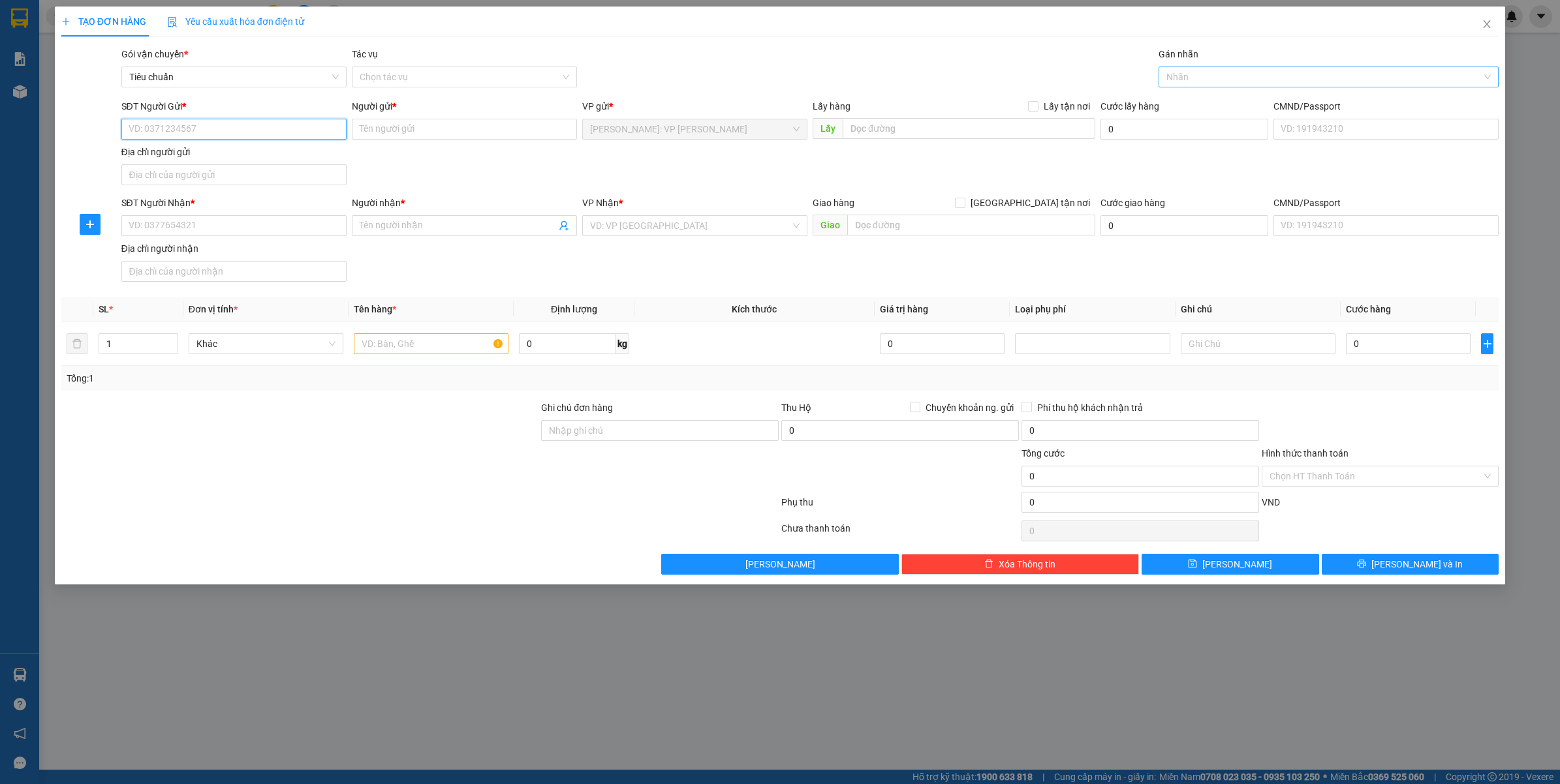
click at [1197, 79] on div at bounding box center [1323, 77] width 322 height 16
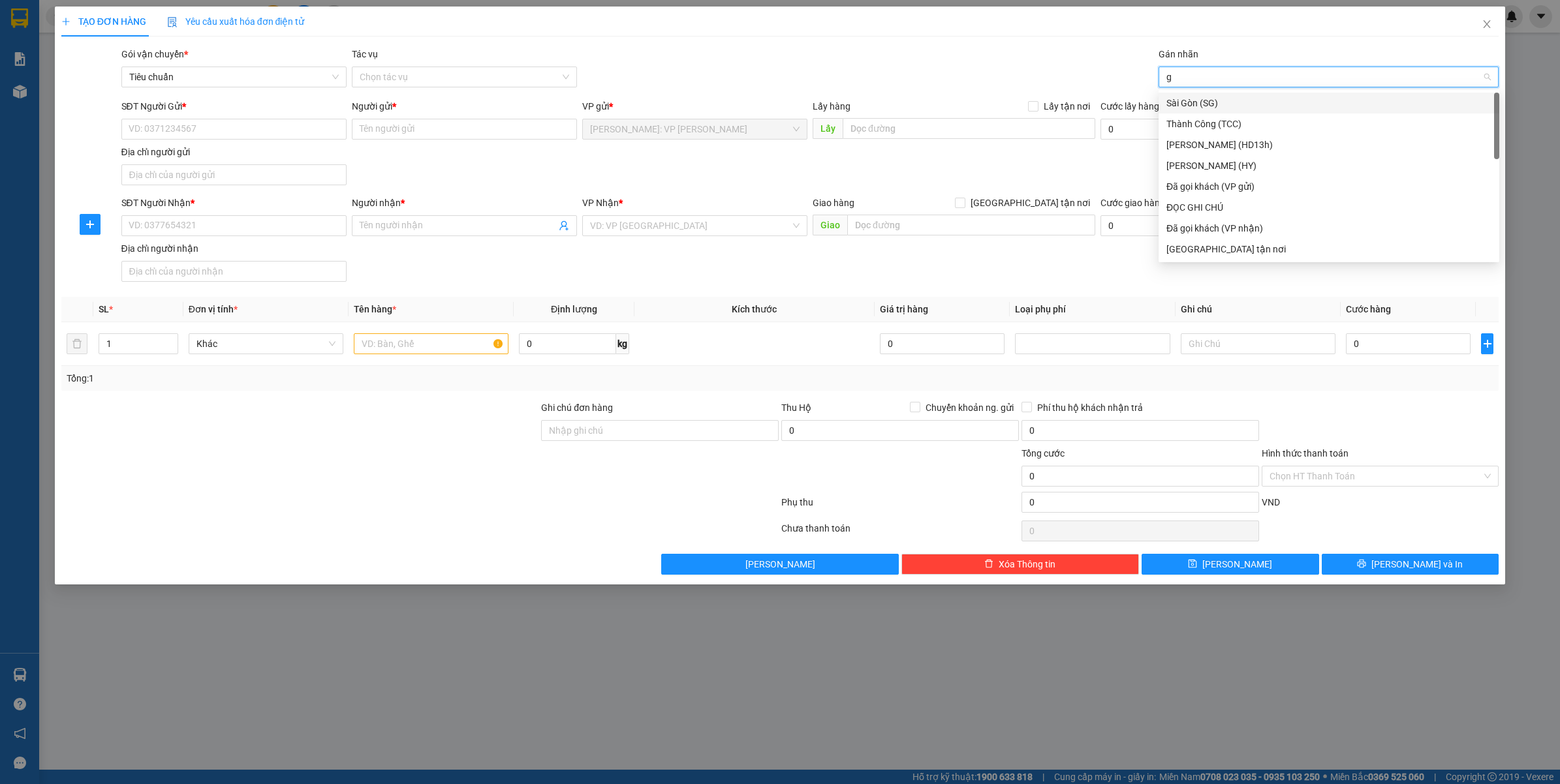
type input "gt"
type input "da"
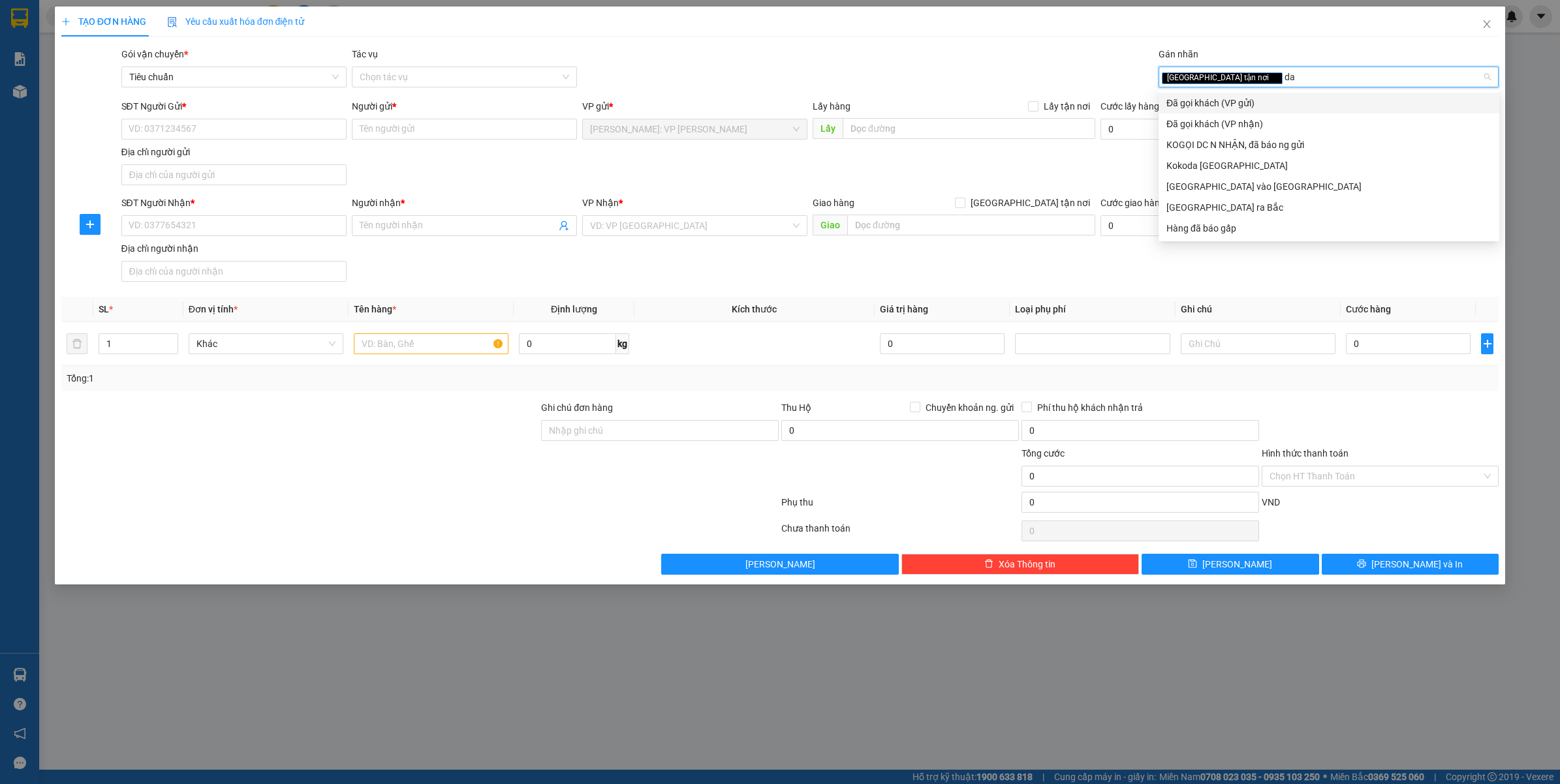
drag, startPoint x: 1190, startPoint y: 105, endPoint x: 1111, endPoint y: 157, distance: 94.6
click at [1190, 105] on div "Đã gọi khách (VP gửi)" at bounding box center [1329, 102] width 325 height 14
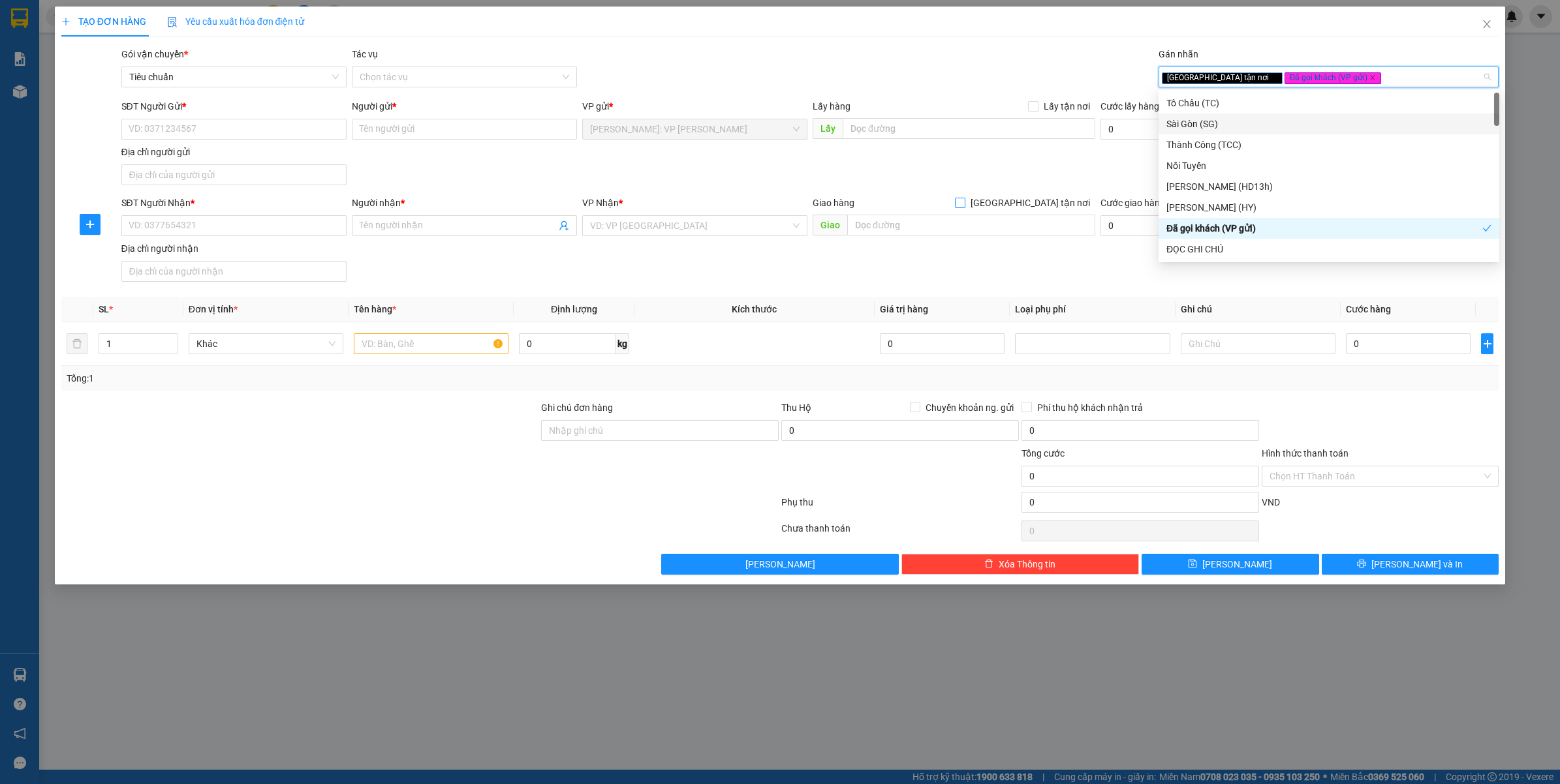
click at [1071, 203] on span "[GEOGRAPHIC_DATA] tận nơi" at bounding box center [1031, 203] width 130 height 14
click at [964, 203] on input "[GEOGRAPHIC_DATA] tận nơi" at bounding box center [959, 203] width 9 height 9
checkbox input "true"
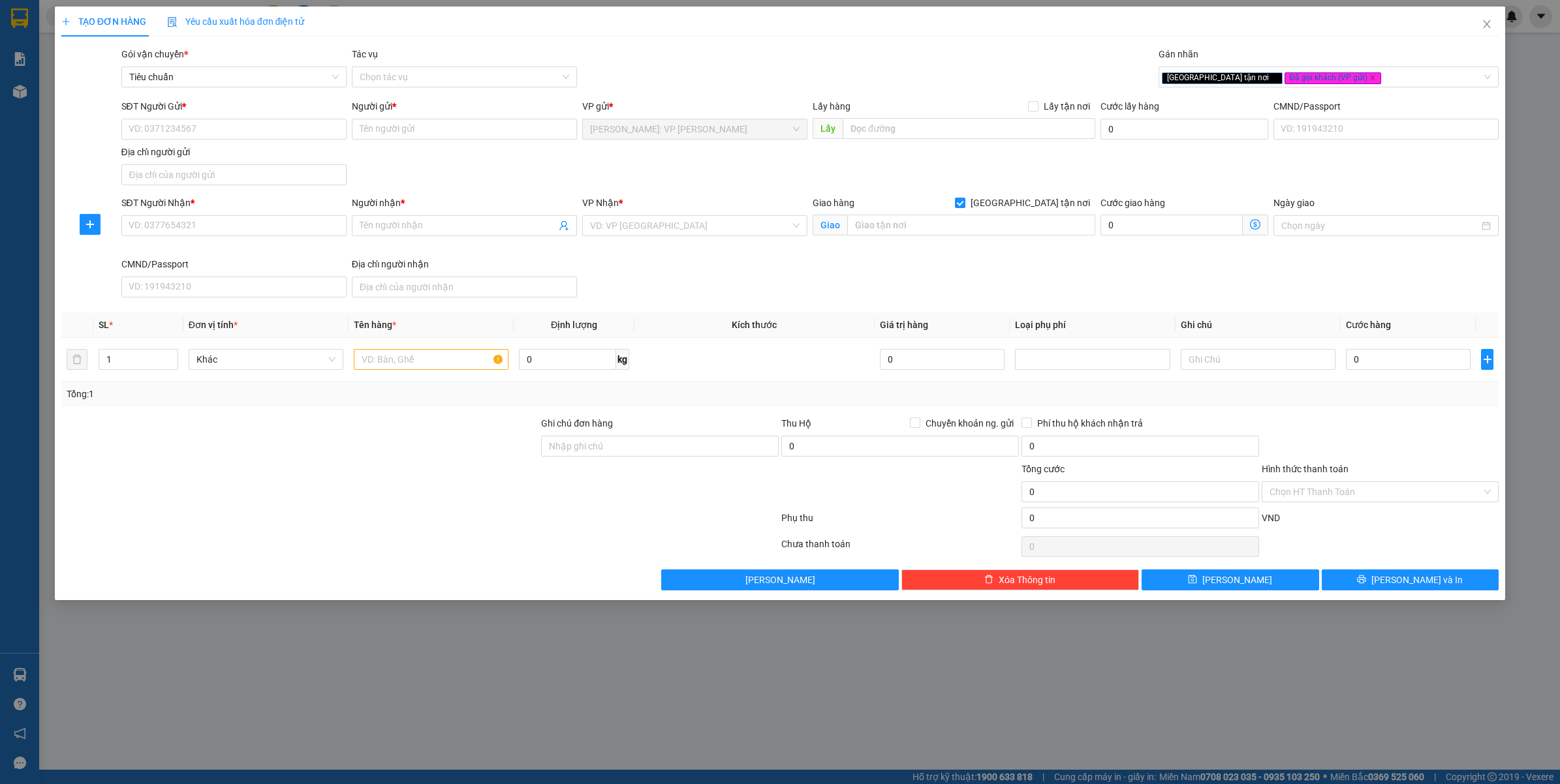
click at [236, 213] on div "SĐT Người Nhận *" at bounding box center [233, 206] width 225 height 19
click at [230, 220] on input "SĐT Người Nhận *" at bounding box center [233, 226] width 225 height 21
click at [230, 220] on input "0702550833" at bounding box center [233, 226] width 225 height 21
type input "0702550833"
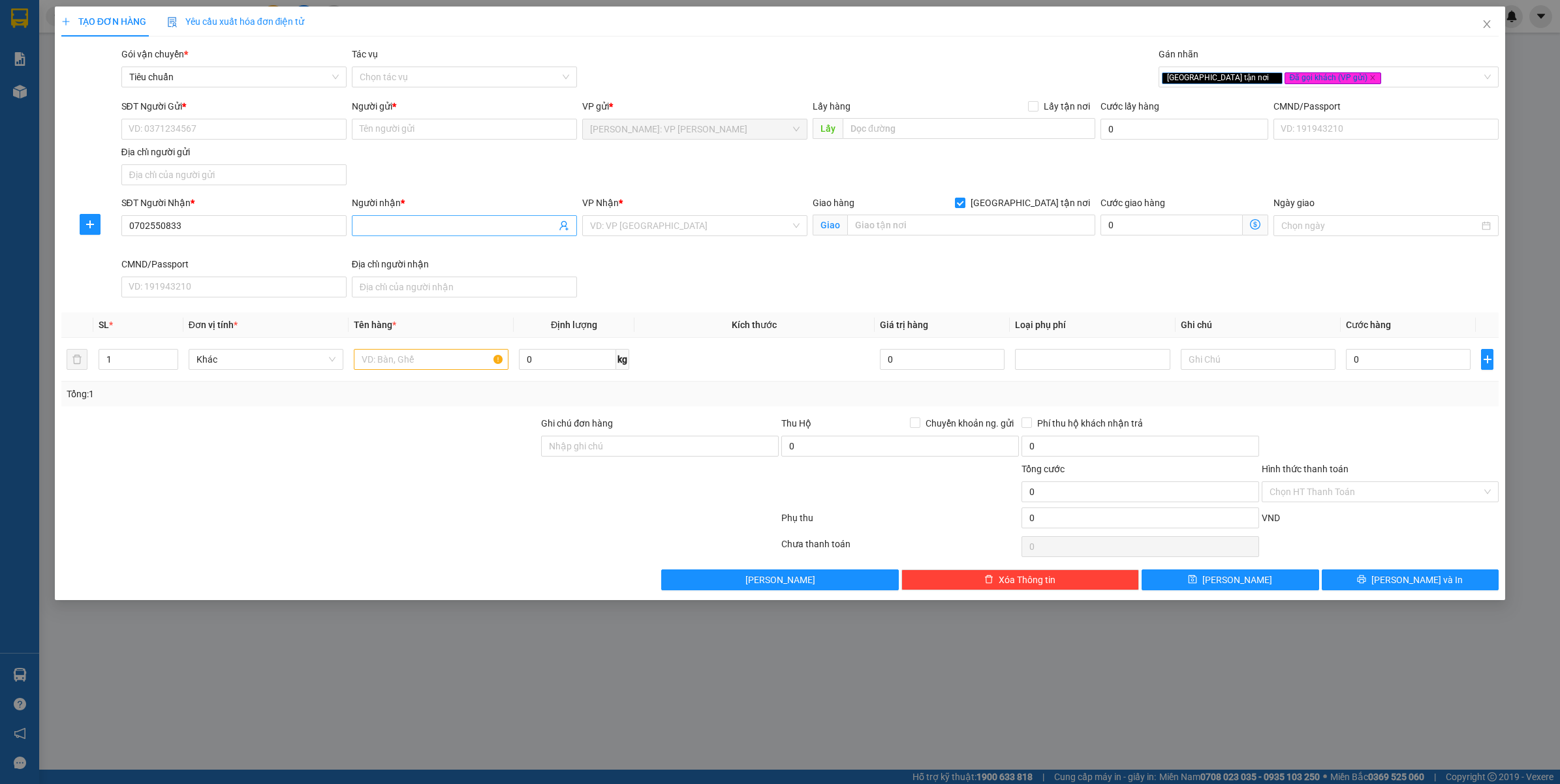
click at [404, 222] on input "Người nhận *" at bounding box center [458, 225] width 197 height 14
type input "c"
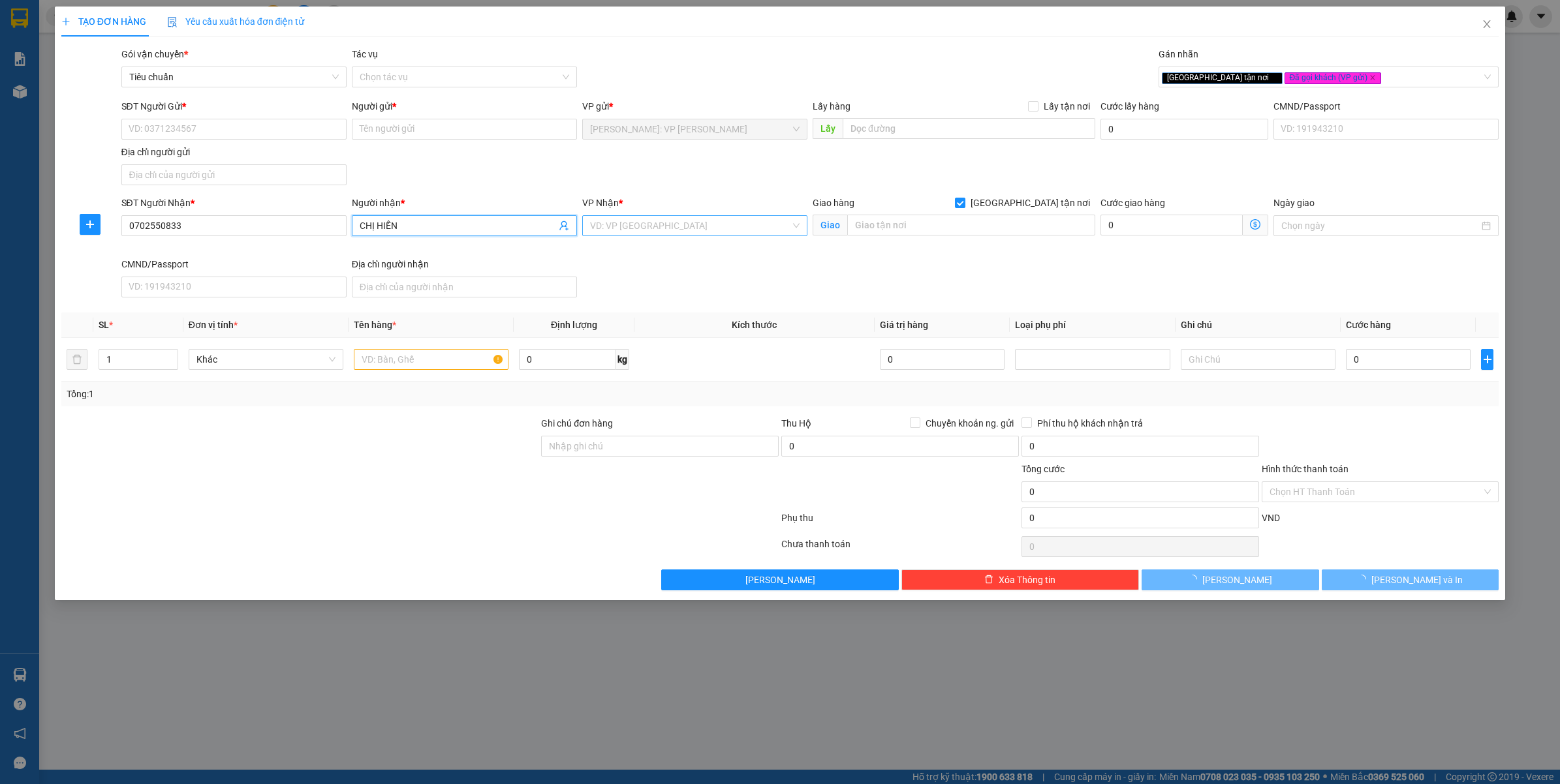
type input "CHỊ HIỀN"
click at [692, 230] on input "search" at bounding box center [690, 226] width 200 height 19
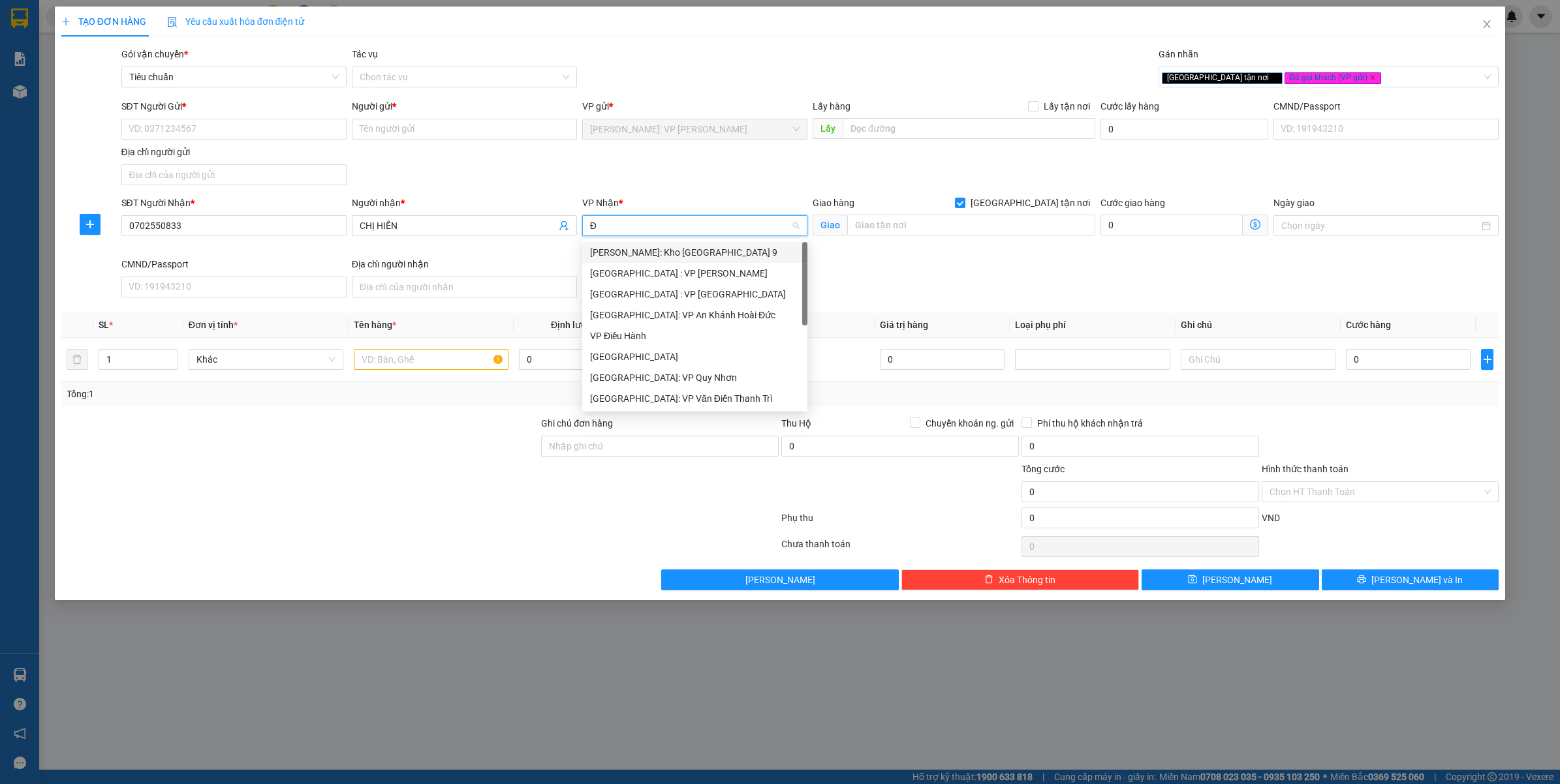
type input "ĐA"
click at [677, 254] on div "[GEOGRAPHIC_DATA] : VP [PERSON_NAME]" at bounding box center [710, 252] width 240 height 14
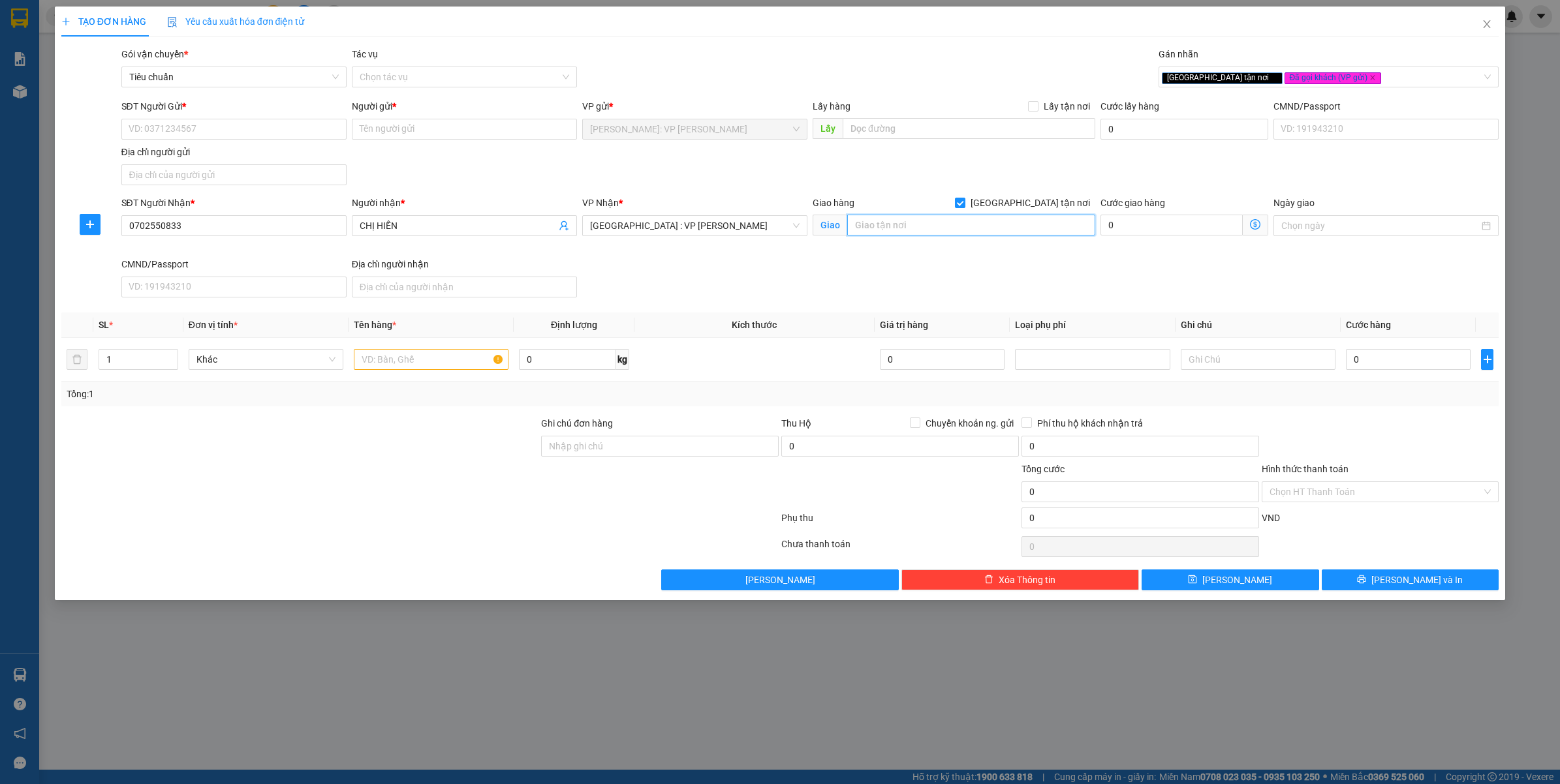
click at [872, 218] on input "text" at bounding box center [971, 225] width 248 height 21
type input "SHERATON GRAND DA NANG RESORT - 35 TRƯỜNG SA - F.HÒA HẢI - NGŨ HÀNH SƠN - ĐÀ NẴ…"
click at [208, 134] on input "SĐT Người Gửi *" at bounding box center [233, 129] width 225 height 21
click at [223, 153] on div "0906966500 - SHOP GÓC NHÀ" at bounding box center [234, 155] width 209 height 14
type input "0906966500"
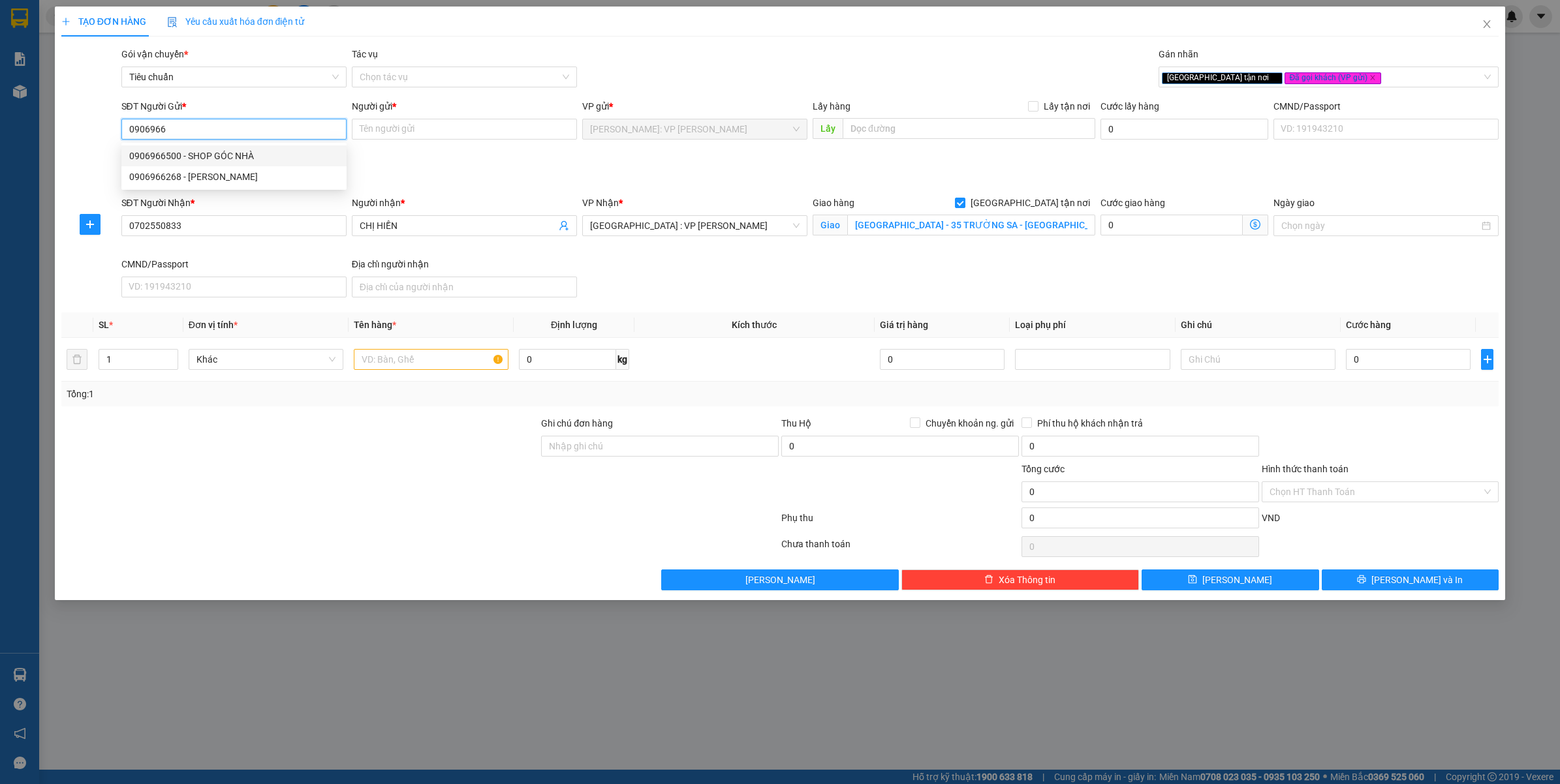
type input "SHOP GÓC NHÀ"
type input "0906966500"
click at [155, 356] on input "1" at bounding box center [138, 359] width 79 height 19
type input "6"
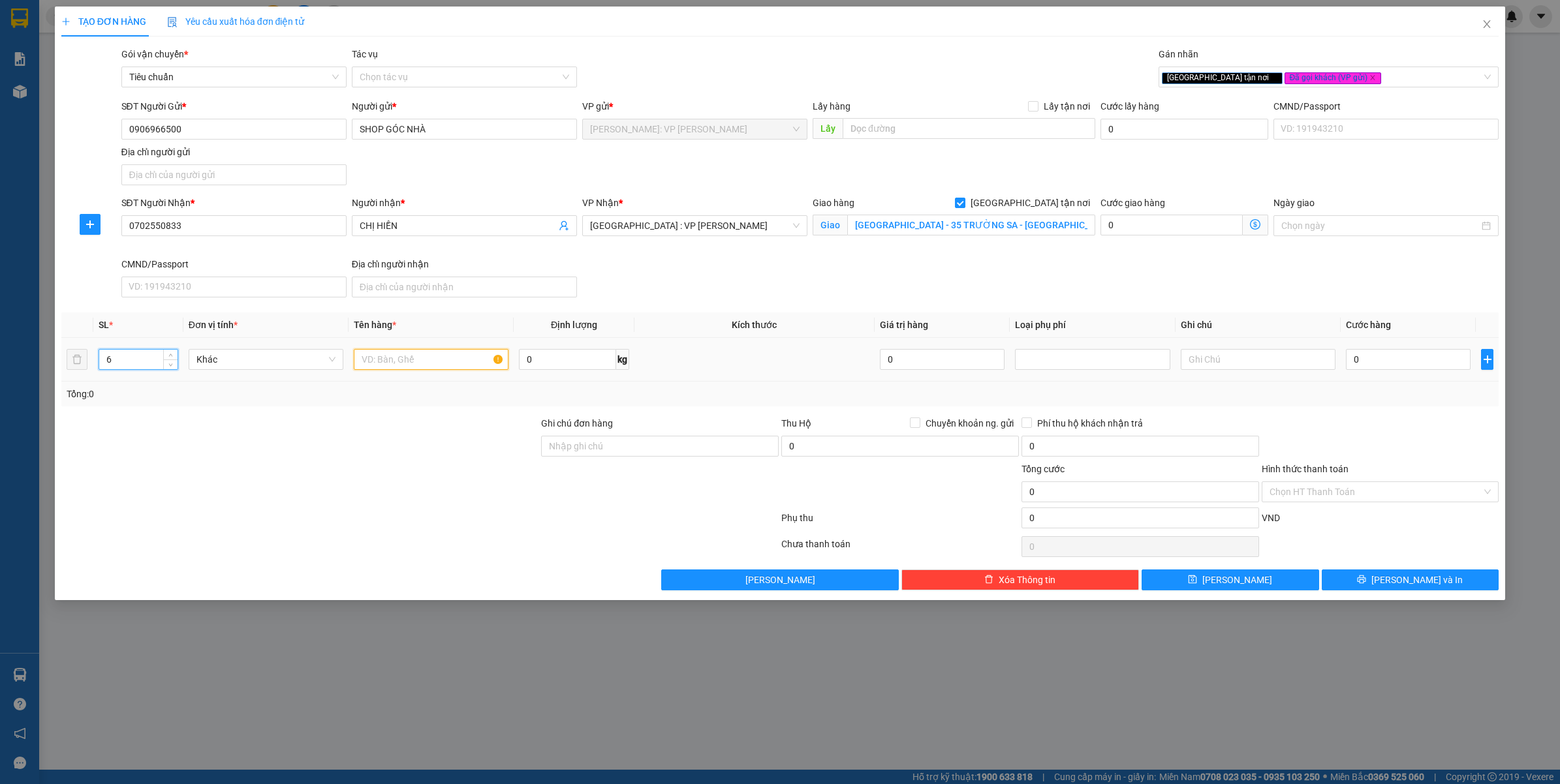
click at [381, 364] on input "text" at bounding box center [431, 359] width 155 height 21
type input "T"
type input "6 THÙNG GIẤY DÁN KEO DỄ VỠ"
click at [411, 405] on div "Tổng: 6" at bounding box center [780, 394] width 1438 height 25
click at [589, 445] on input "Ghi chú đơn hàng" at bounding box center [660, 446] width 238 height 21
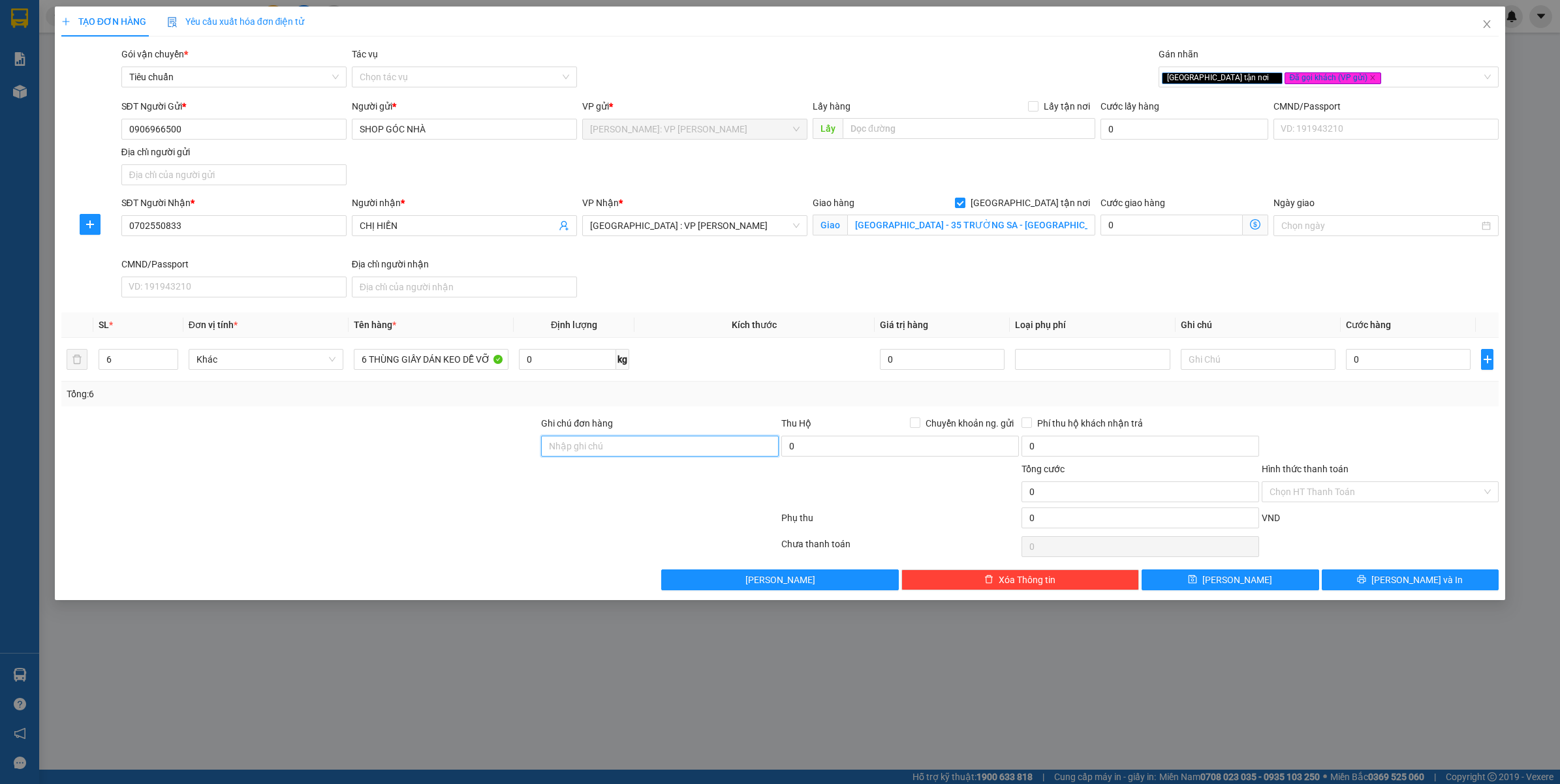
type input "VẬN CHUYỂN NHẸ TAY - HƯ VỠ KHÔNG ĐỀN"
click at [508, 510] on div at bounding box center [420, 520] width 720 height 26
click at [1405, 372] on div "0" at bounding box center [1408, 359] width 125 height 26
click at [1410, 370] on input "0" at bounding box center [1408, 359] width 125 height 21
type input "3"
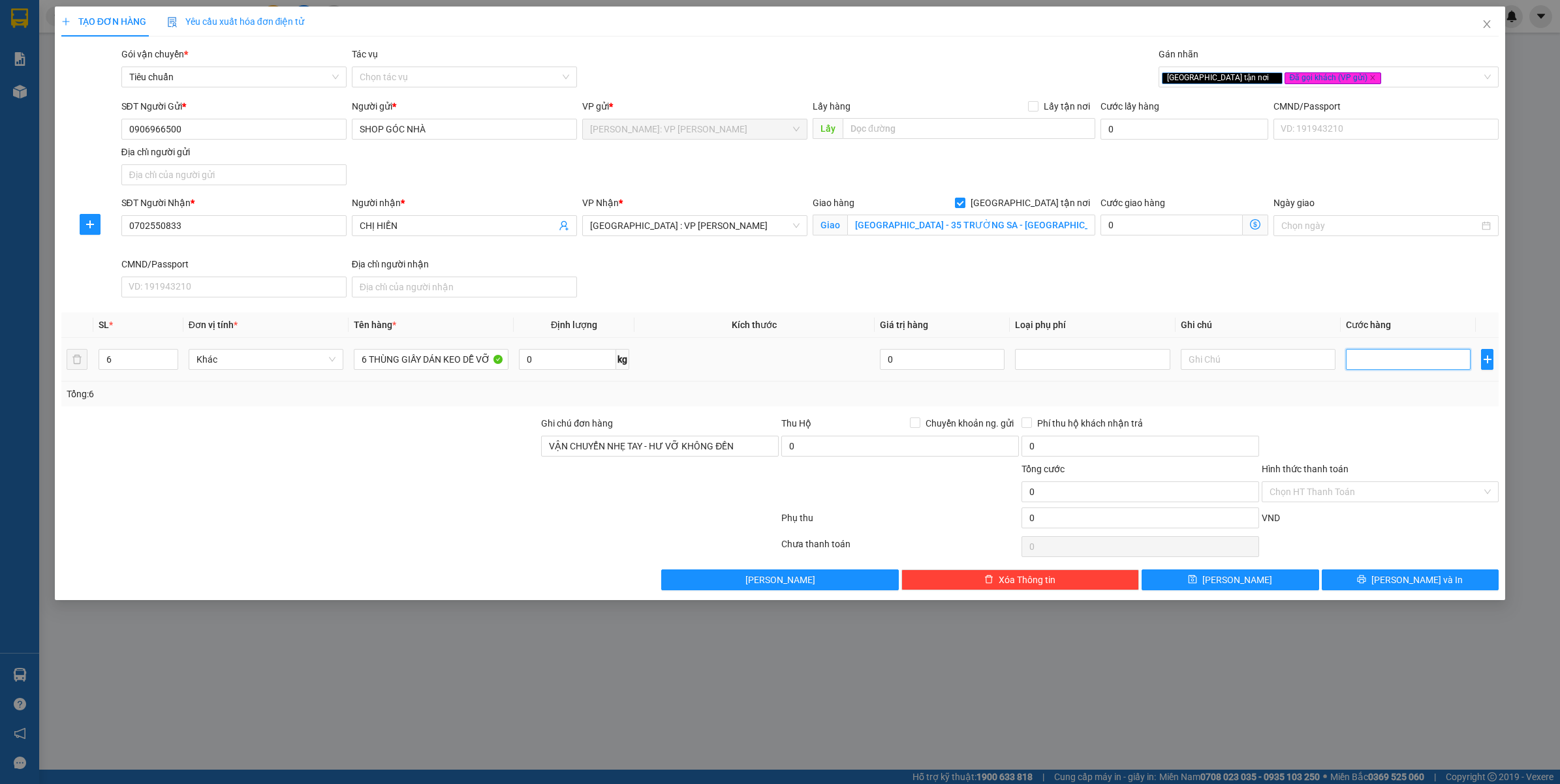
type input "3"
type input "38"
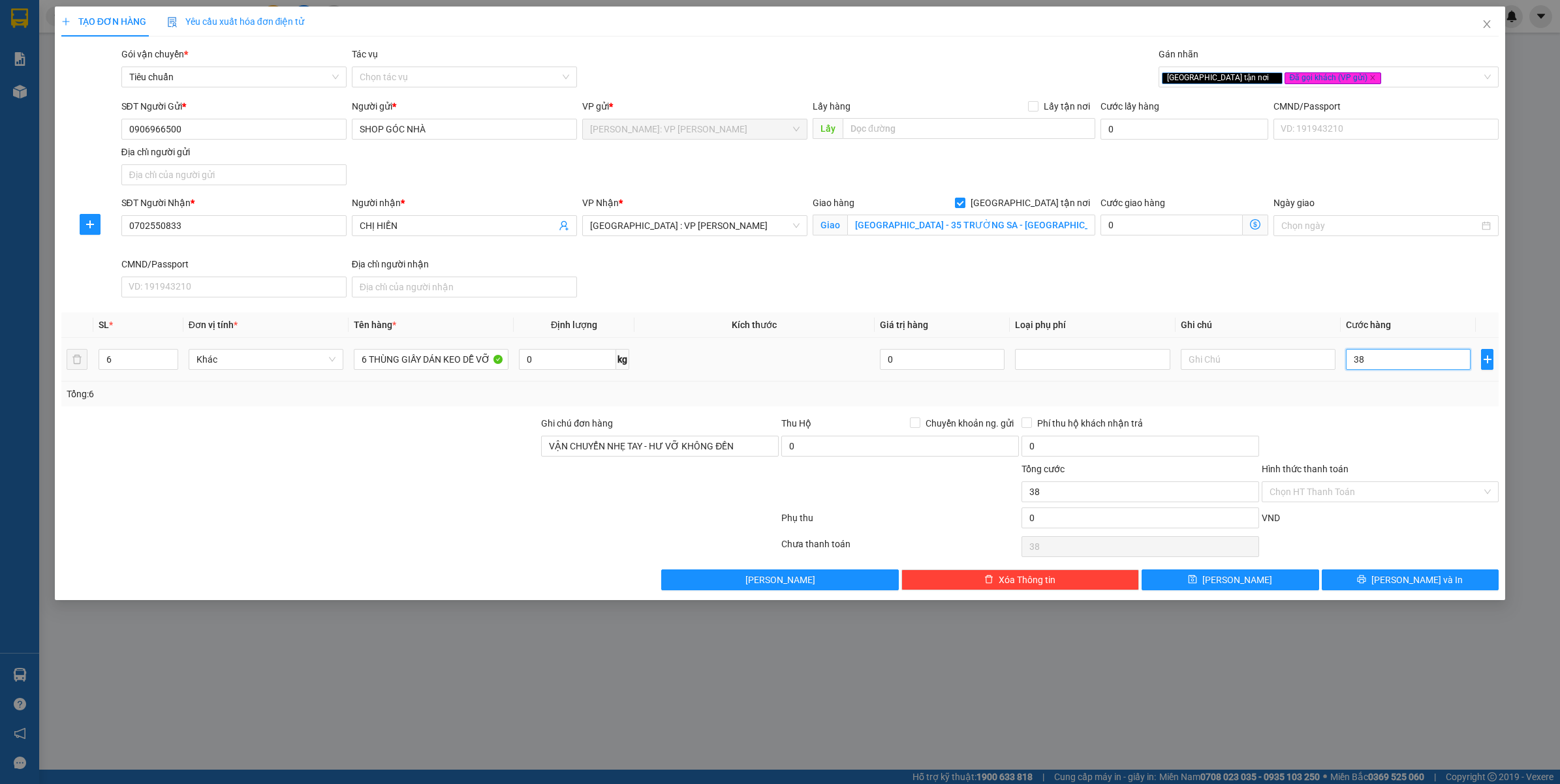
type input "380"
click at [1325, 388] on div "Tổng: 6" at bounding box center [780, 394] width 1428 height 14
type input "380.000"
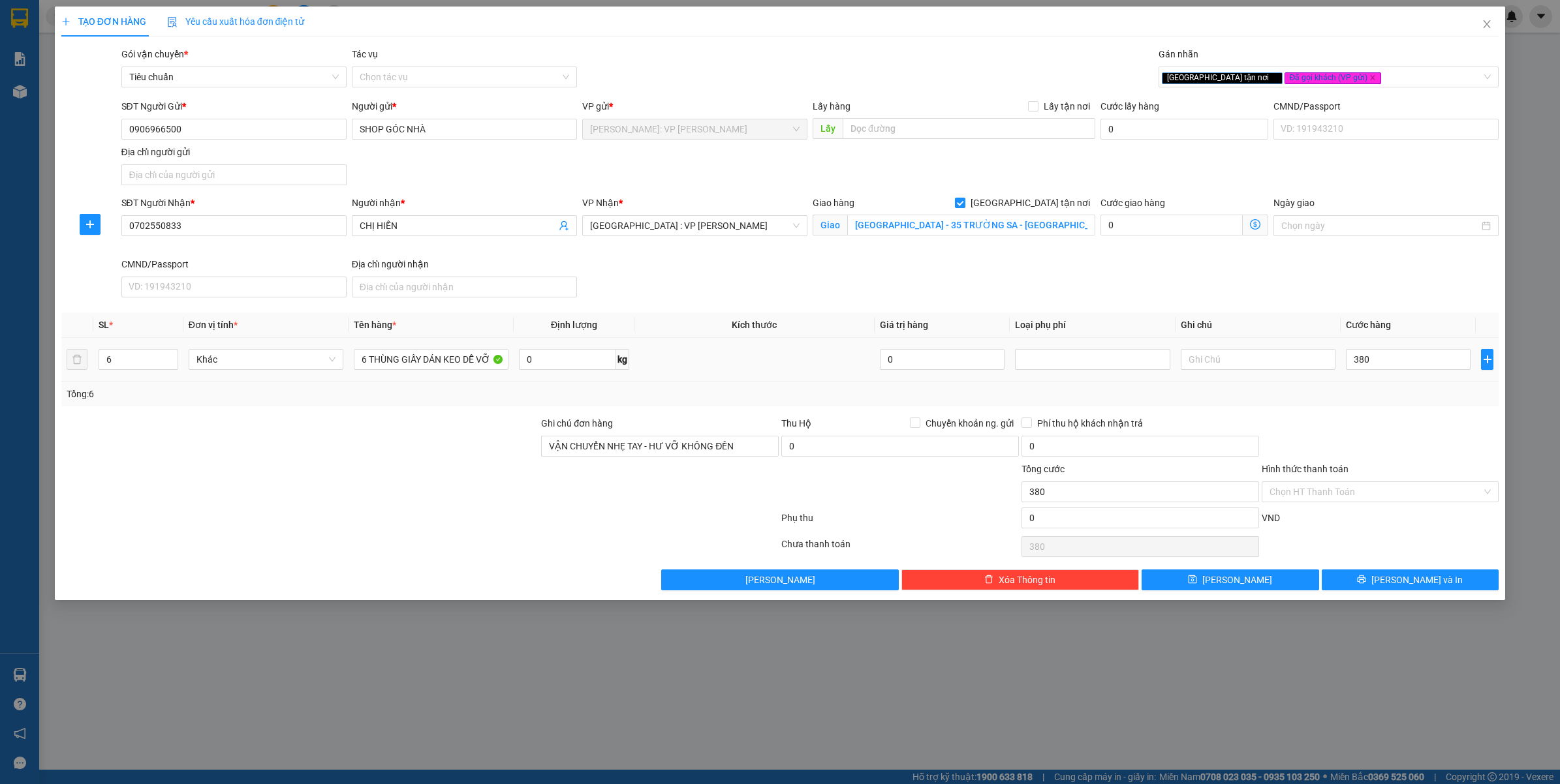
type input "380.000"
click at [1347, 589] on button "Lưu và In" at bounding box center [1410, 580] width 177 height 21
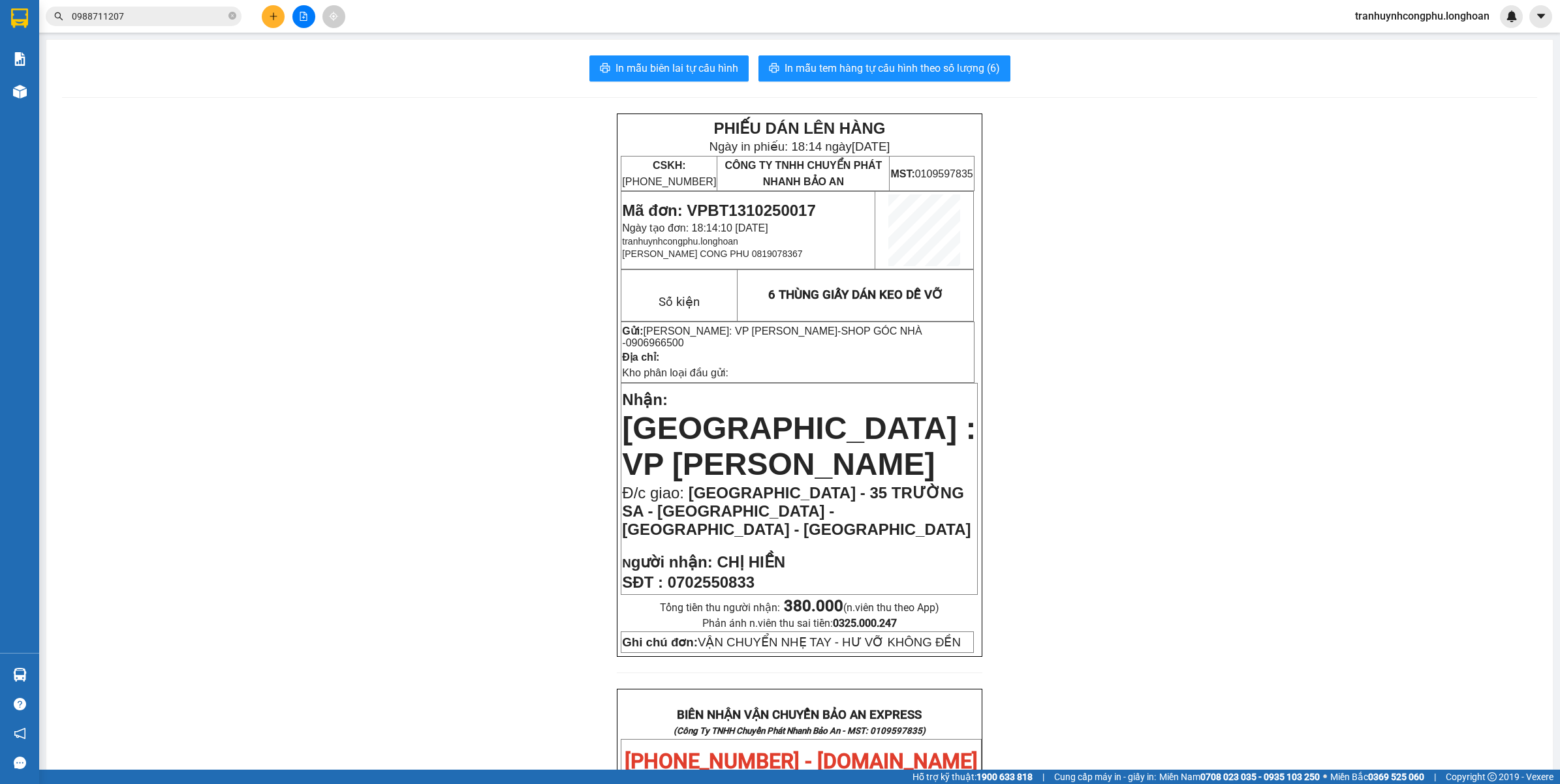
click at [404, 598] on div "PHIẾU DÁN LÊN HÀNG Ngày in phiếu: 18:14 ngày 13-10-2025 CSKH: 1900.06.88.33 CÔN…" at bounding box center [799, 783] width 1475 height 1340
click at [749, 206] on span "Mã đơn: VPBT1310250017" at bounding box center [719, 211] width 193 height 18
copy span "VPBT1310250017"
drag, startPoint x: 214, startPoint y: 344, endPoint x: 117, endPoint y: 220, distance: 157.4
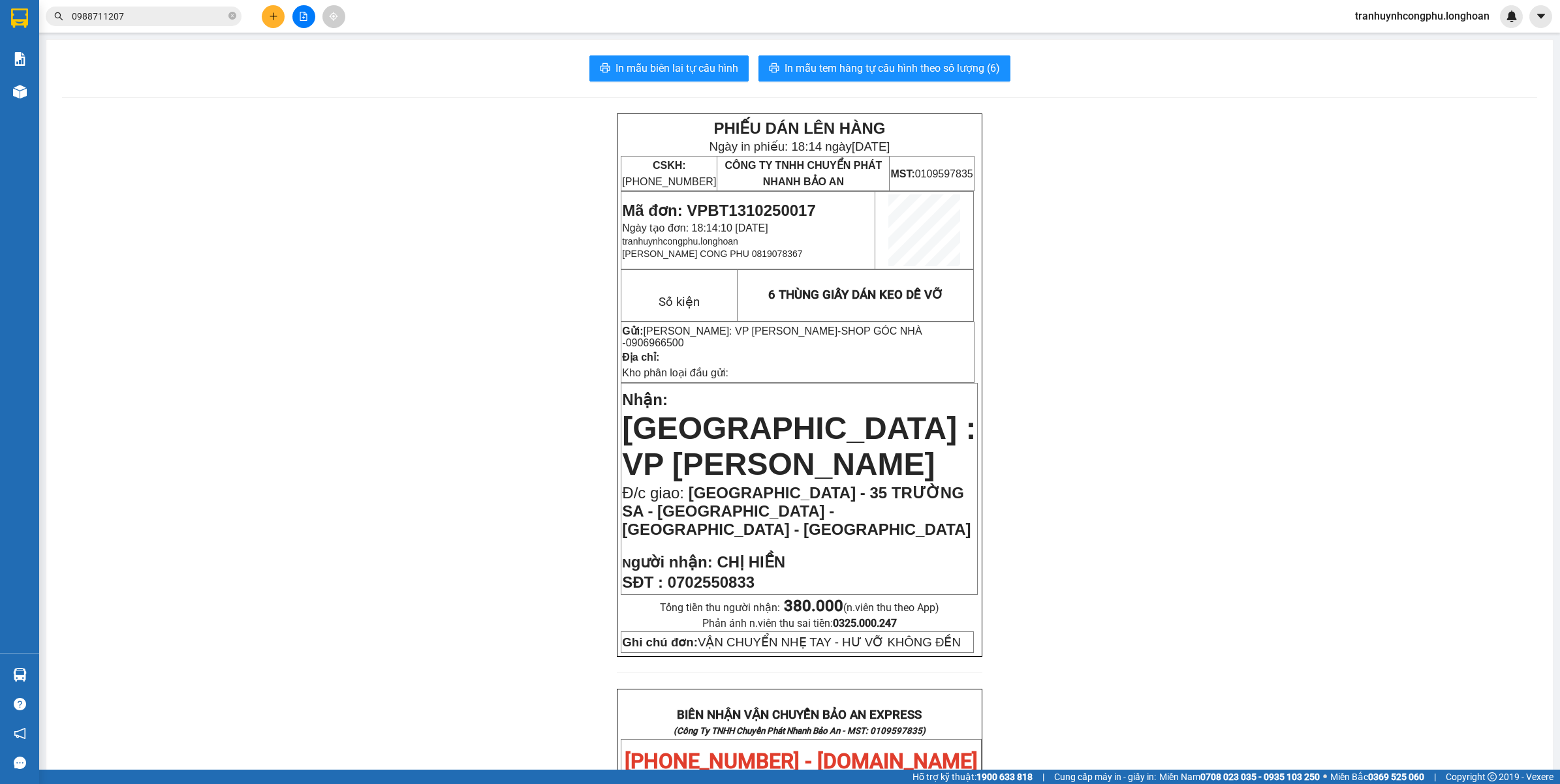
click at [212, 342] on div "PHIẾU DÁN LÊN HÀNG Ngày in phiếu: 18:14 ngày 13-10-2025 CSKH: 1900.06.88.33 CÔN…" at bounding box center [799, 783] width 1475 height 1340
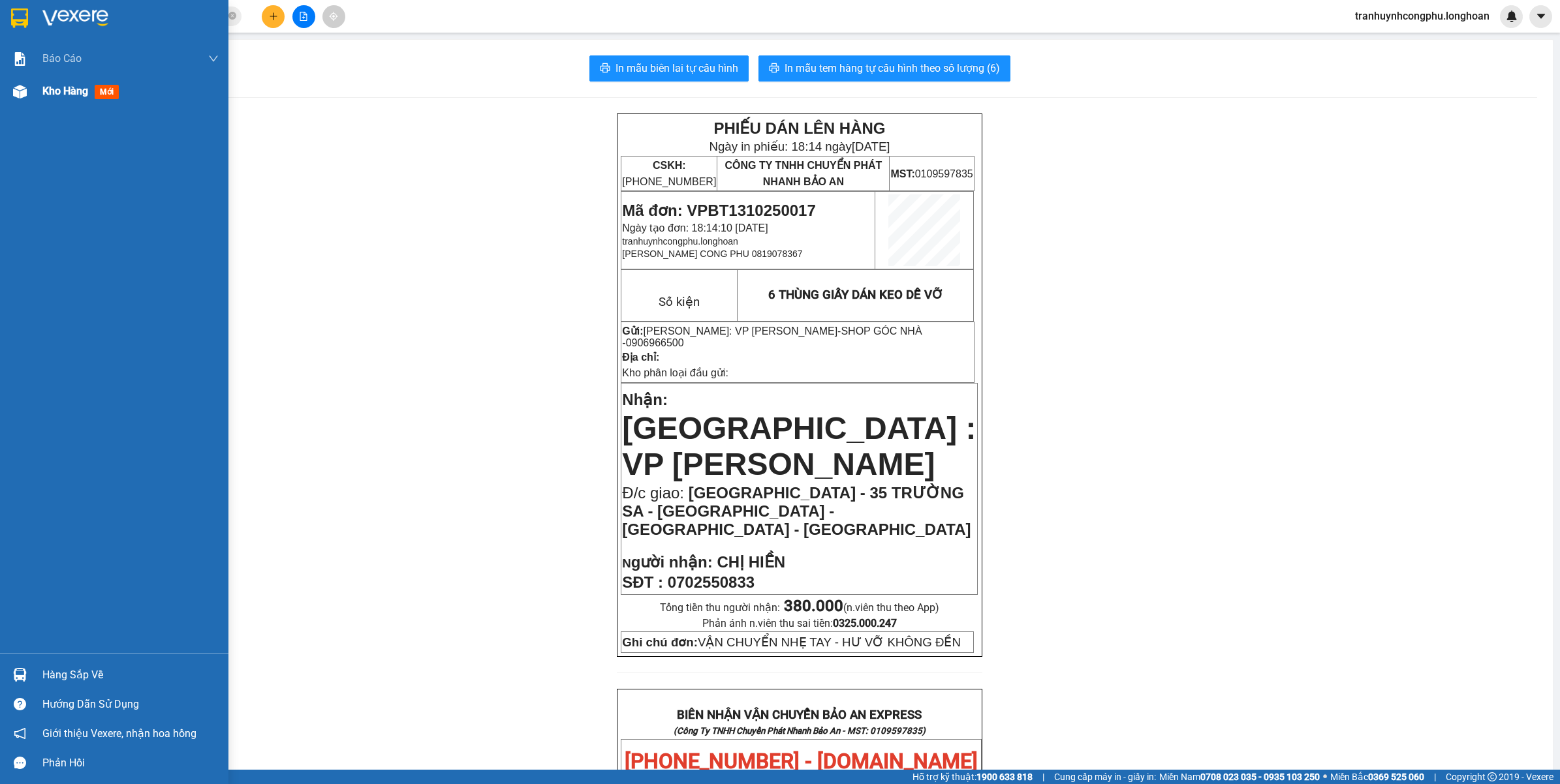
click at [30, 93] on div at bounding box center [19, 91] width 23 height 23
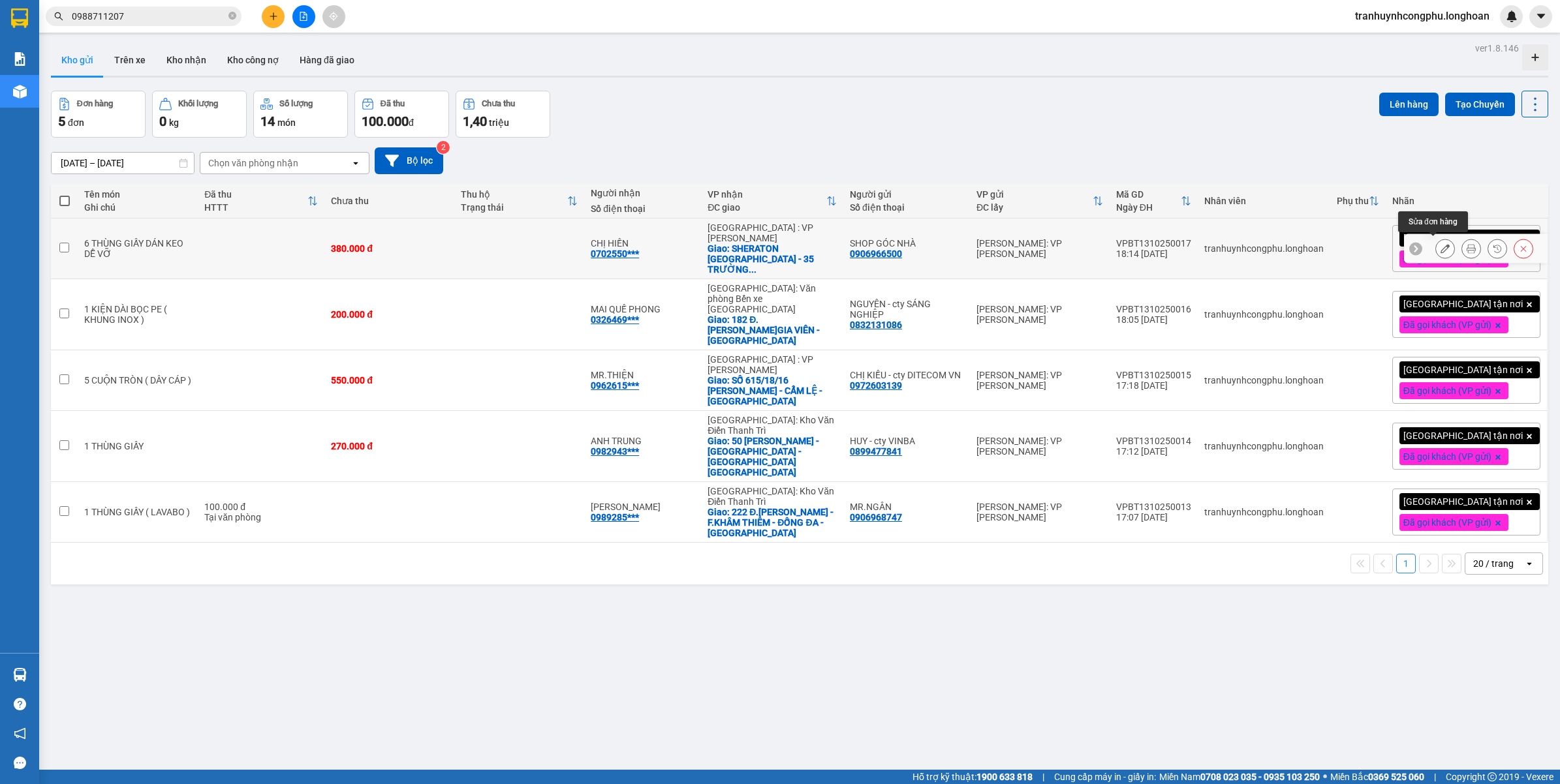
click at [1437, 242] on button at bounding box center [1446, 249] width 18 height 23
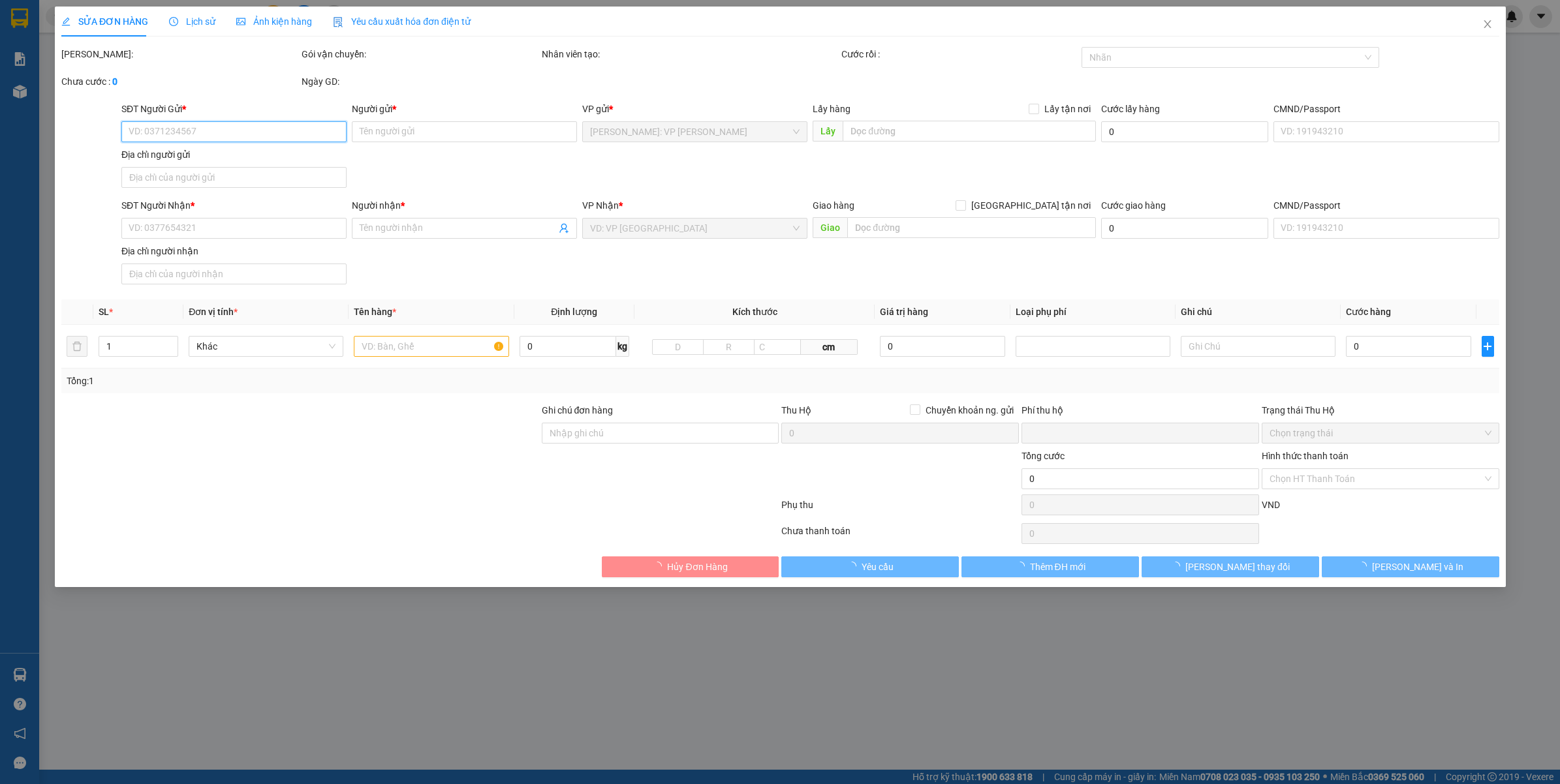
type input "0906966500"
type input "SHOP GÓC NHÀ"
type input "0702550833"
type input "CHỊ HIỀN"
checkbox input "true"
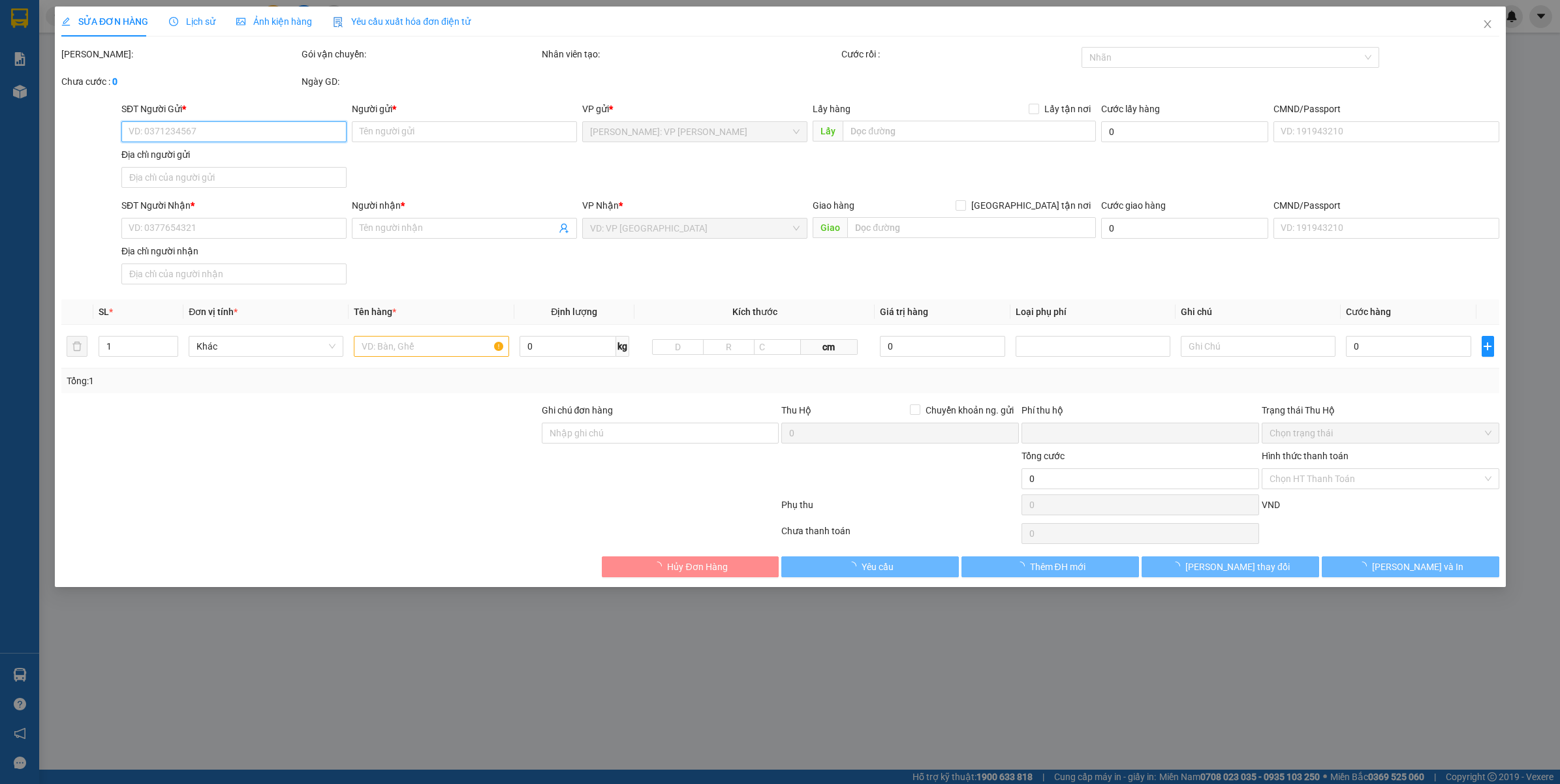
type input "SHERATON GRAND DA NANG RESORT - 35 TRƯỜNG SA - F.HÒA HẢI - NGŨ HÀNH SƠN - ĐÀ NẴ…"
type input "VẬN CHUYỂN NHẸ TAY - HƯ VỠ KHÔNG ĐỀN"
type input "0"
type input "380.000"
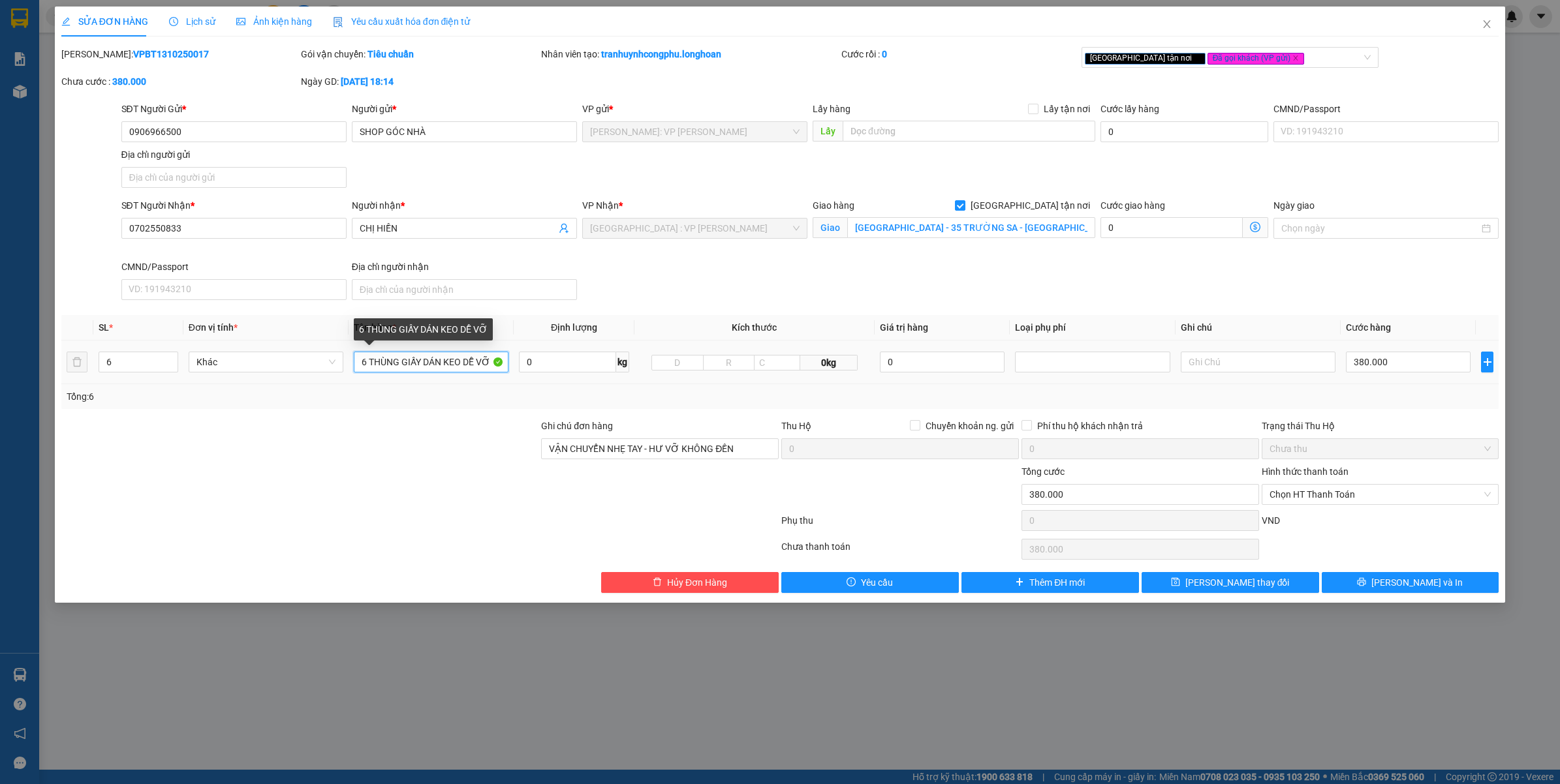
click at [402, 359] on input "6 THÙNG GIẤY DÁN KEO DỄ VỠ" at bounding box center [431, 362] width 155 height 21
type input "5 THÙNG GIẤY DÁN KEO DỄ VỠ + 1 THÙNG XỐP TRẮNG NHỎ"
click at [491, 423] on div at bounding box center [300, 441] width 481 height 46
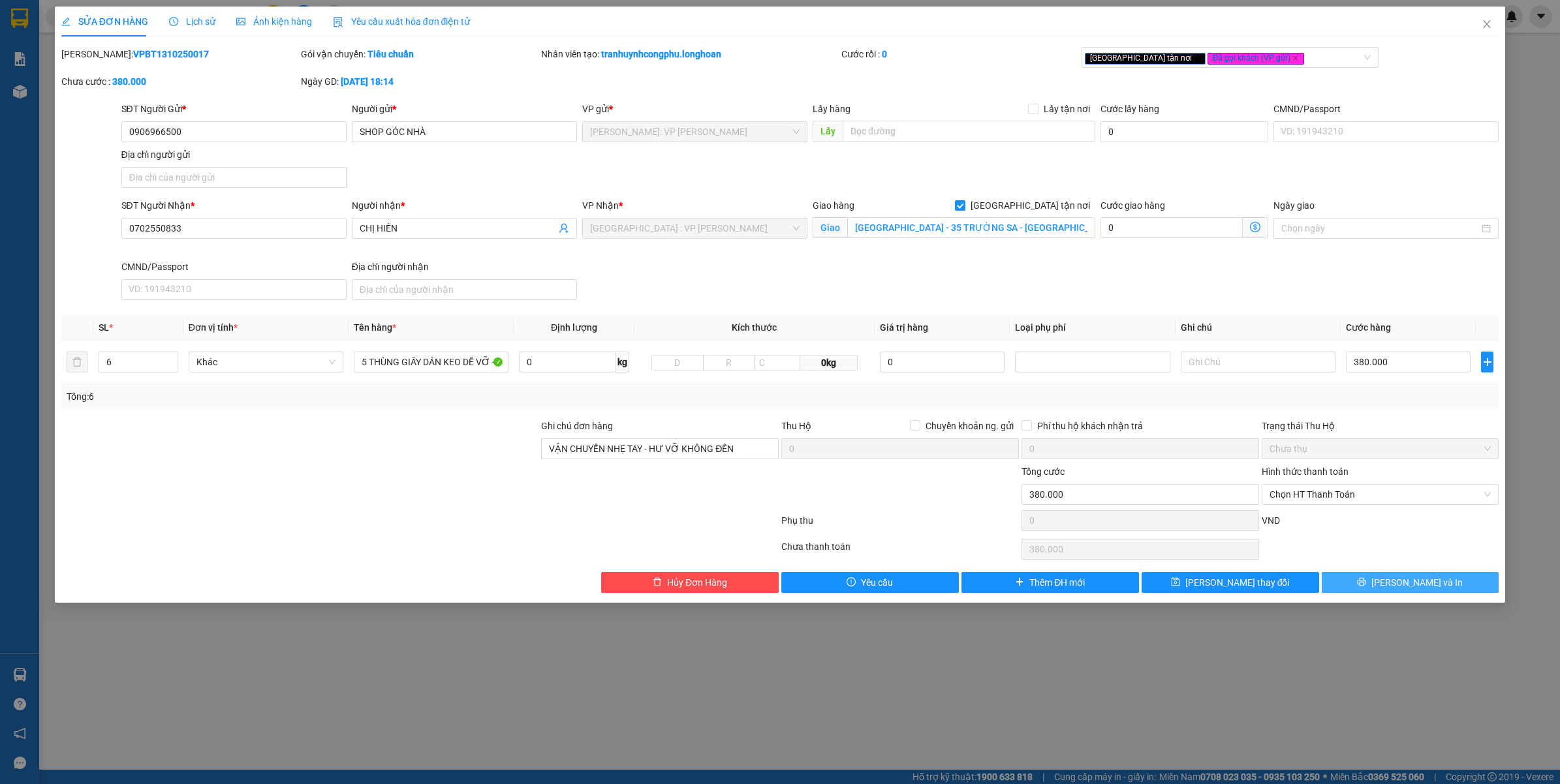
click at [1388, 578] on button "Lưu và In" at bounding box center [1410, 583] width 177 height 21
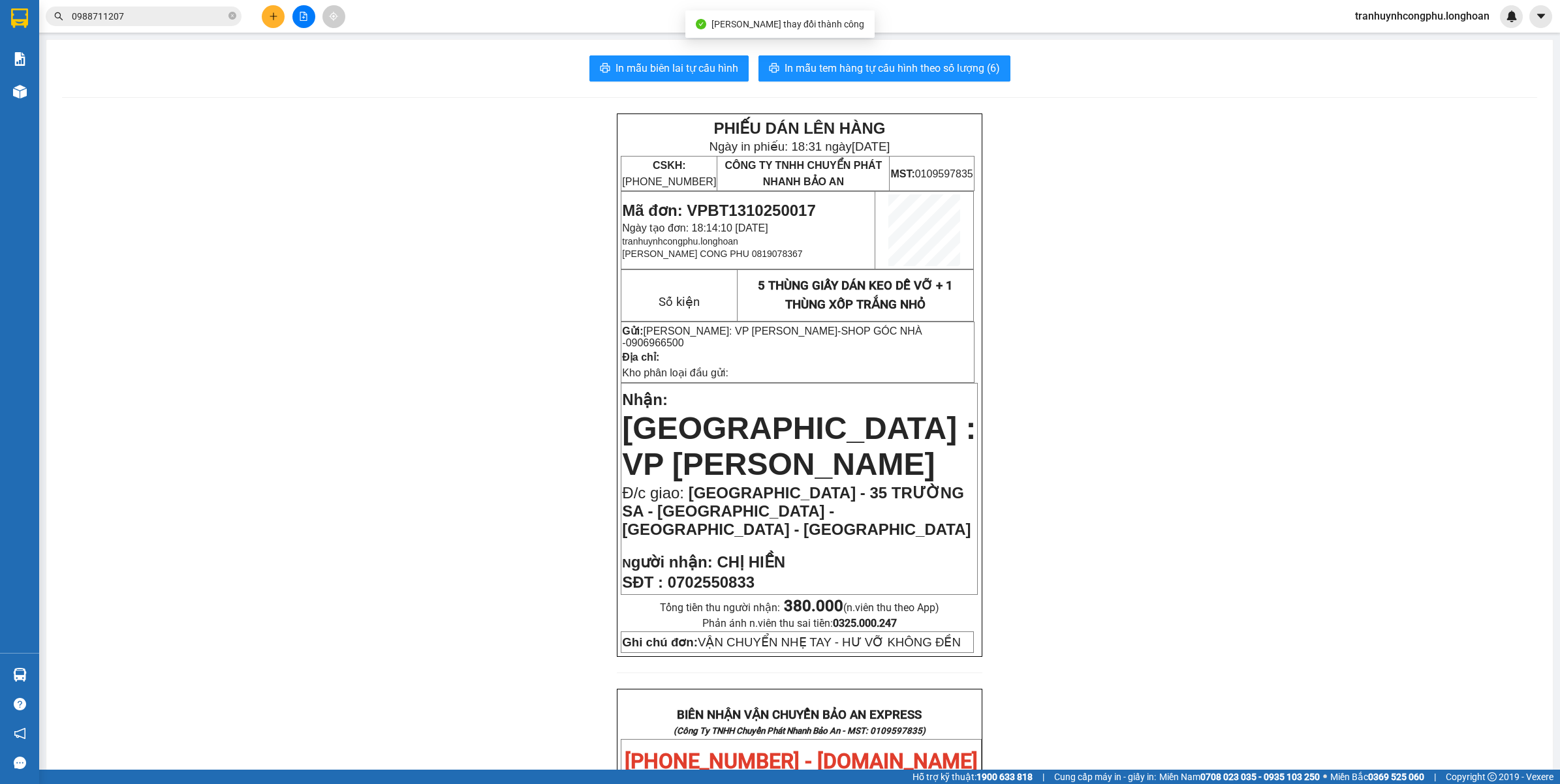
click at [1226, 460] on div "PHIẾU DÁN LÊN HÀNG Ngày in phiếu: 18:31 ngày 13-10-2025 CSKH: 1900.06.88.33 CÔN…" at bounding box center [799, 783] width 1475 height 1340
click at [1304, 425] on div "PHIẾU DÁN LÊN HÀNG Ngày in phiếu: 18:31 ngày 13-10-2025 CSKH: 1900.06.88.33 CÔN…" at bounding box center [799, 783] width 1475 height 1340
click at [1167, 487] on div "PHIẾU DÁN LÊN HÀNG Ngày in phiếu: 18:31 ngày 13-10-2025 CSKH: 1900.06.88.33 CÔN…" at bounding box center [799, 783] width 1475 height 1340
drag, startPoint x: 500, startPoint y: 291, endPoint x: 593, endPoint y: 271, distance: 95.1
click at [503, 292] on div "PHIẾU DÁN LÊN HÀNG Ngày in phiếu: 18:31 ngày 13-10-2025 CSKH: 1900.06.88.33 CÔN…" at bounding box center [799, 783] width 1475 height 1340
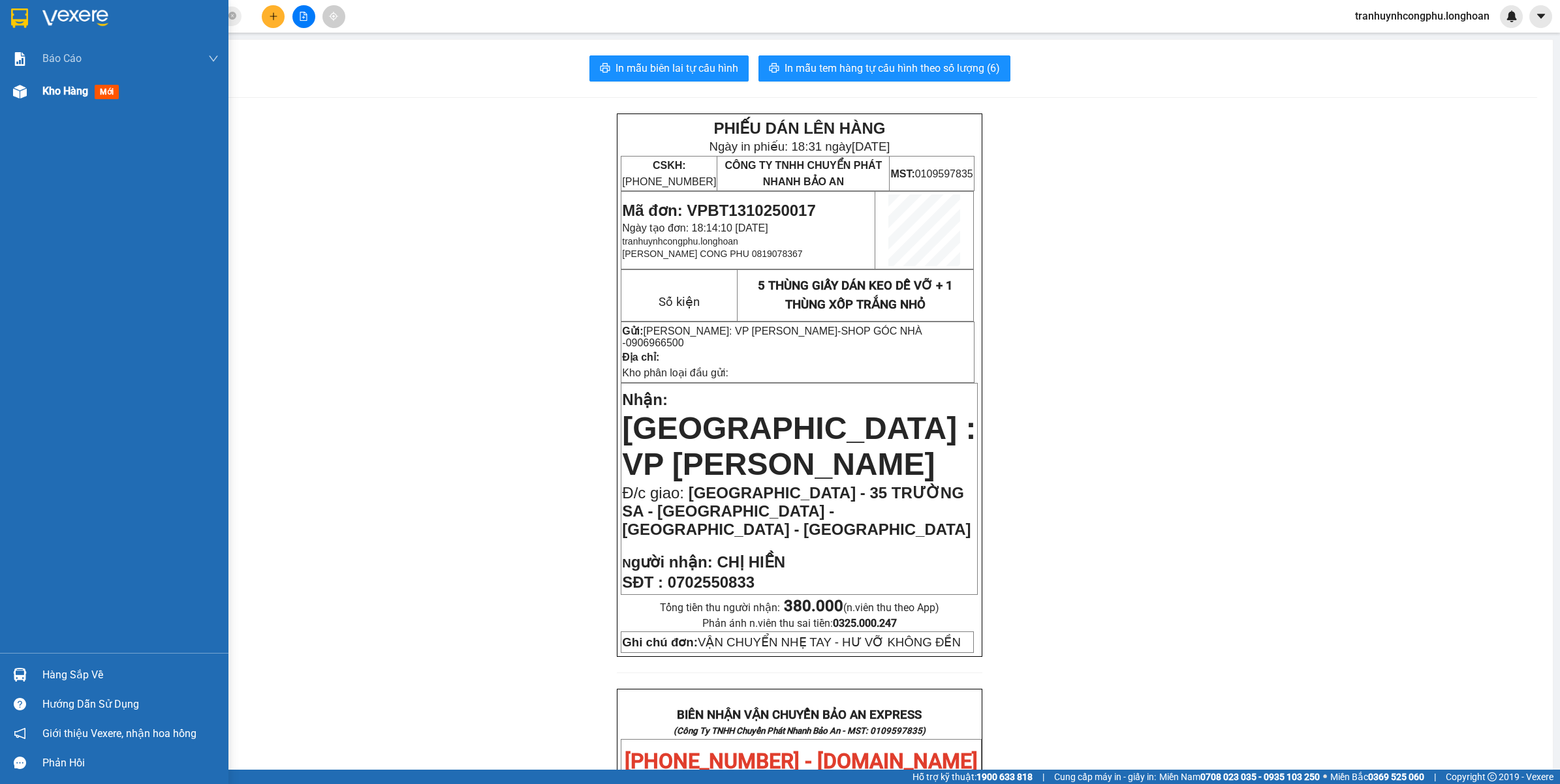
click at [49, 98] on div "Kho hàng mới" at bounding box center [83, 91] width 82 height 16
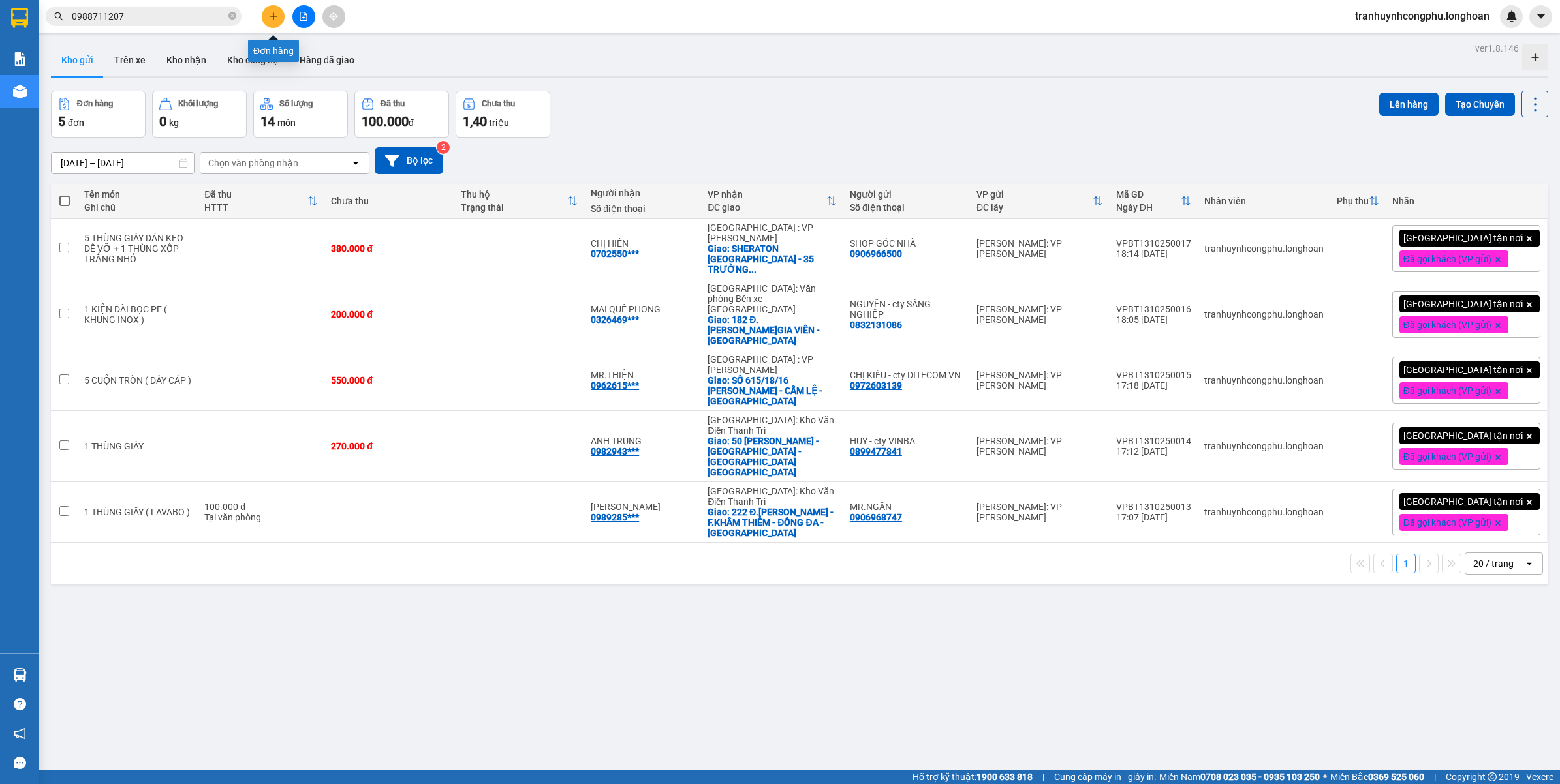
click at [269, 14] on icon "plus" at bounding box center [274, 16] width 9 height 9
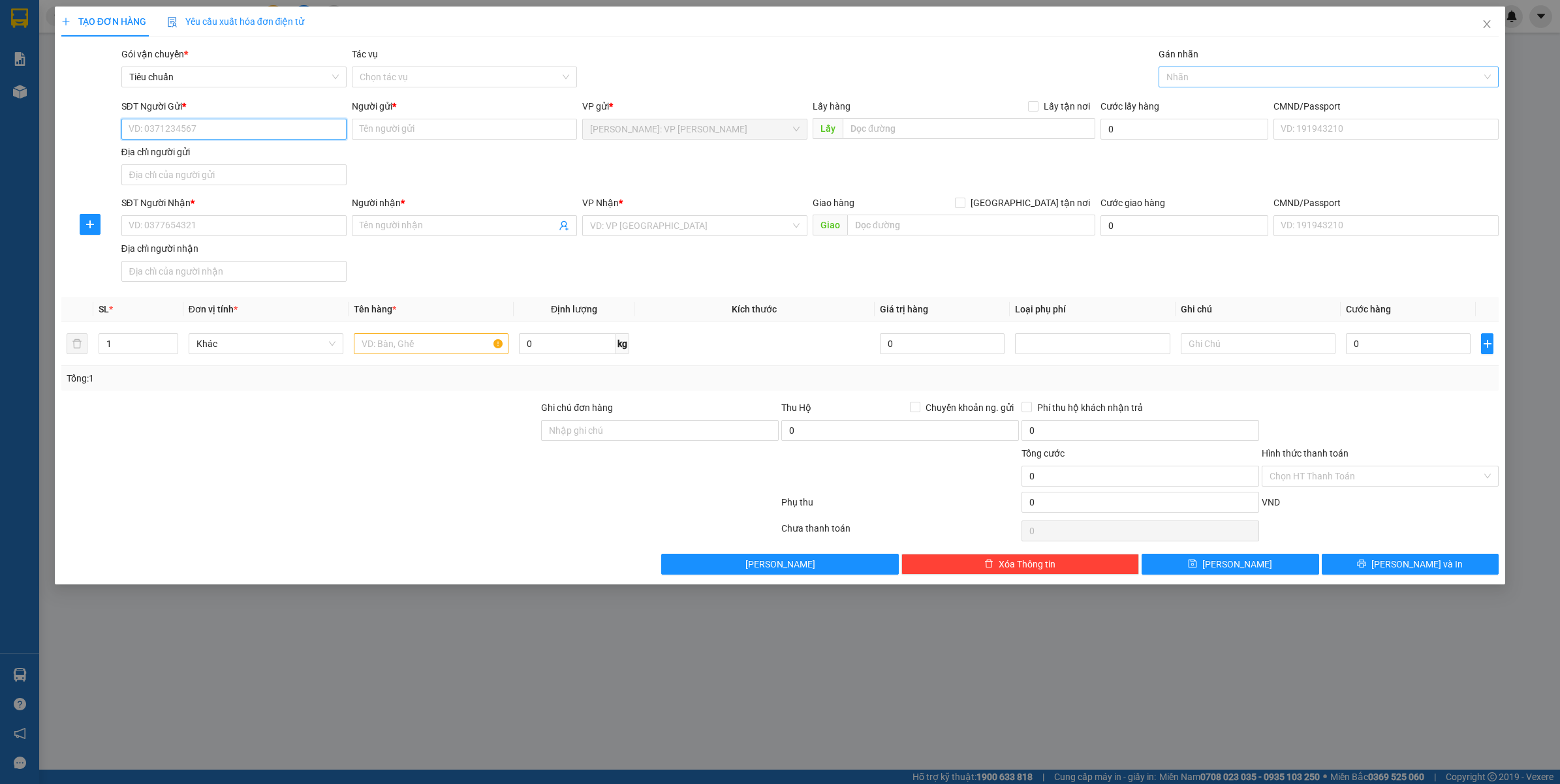
click at [1237, 83] on div at bounding box center [1323, 77] width 322 height 16
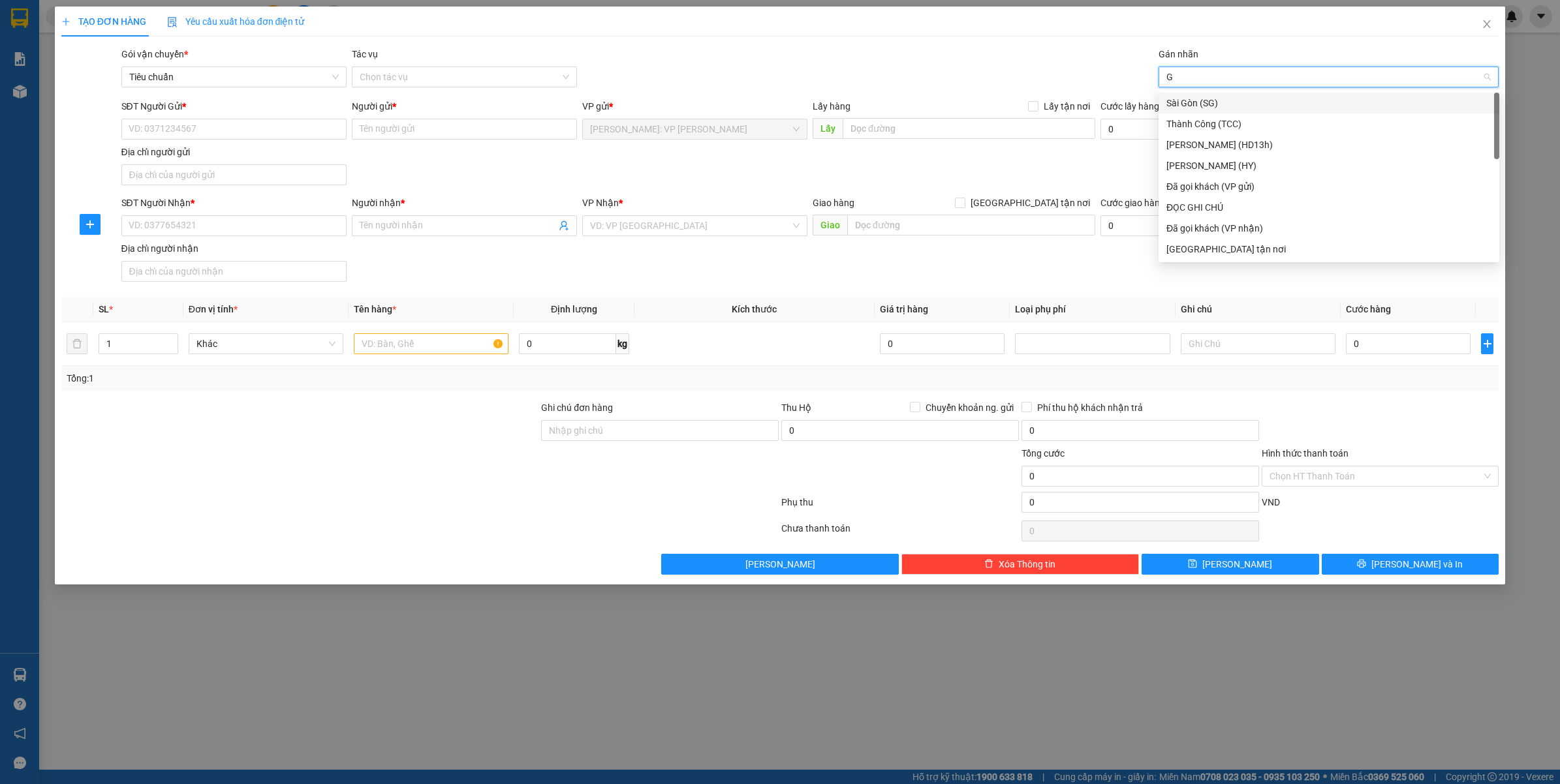
type input "GT"
drag, startPoint x: 1036, startPoint y: 208, endPoint x: 1149, endPoint y: 164, distance: 121.3
click at [1036, 207] on span "[GEOGRAPHIC_DATA] tận nơi" at bounding box center [1031, 203] width 130 height 14
click at [964, 207] on input "[GEOGRAPHIC_DATA] tận nơi" at bounding box center [959, 203] width 9 height 9
checkbox input "true"
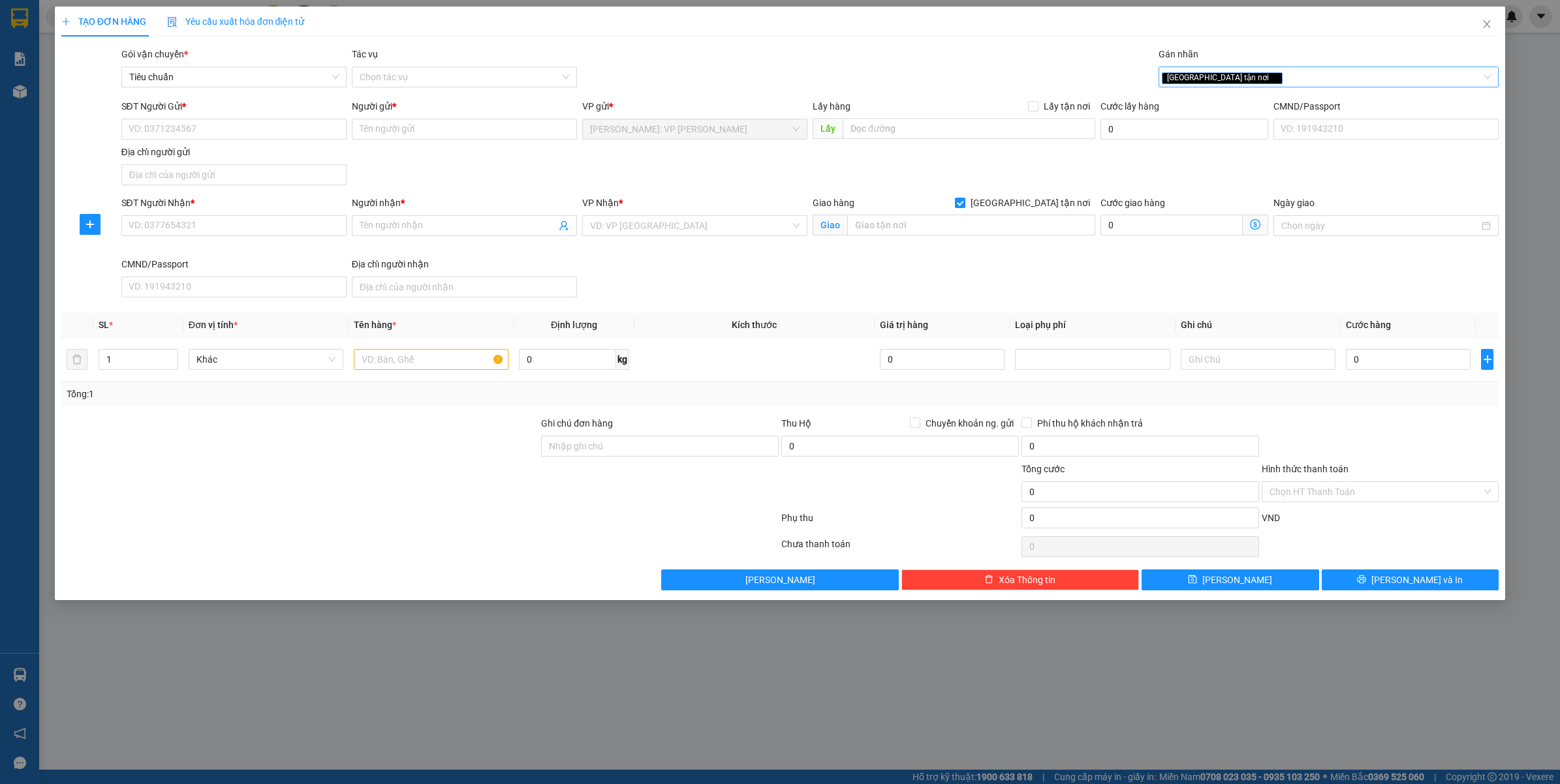
click at [1271, 67] on div "[GEOGRAPHIC_DATA] tận nơi" at bounding box center [1330, 77] width 341 height 21
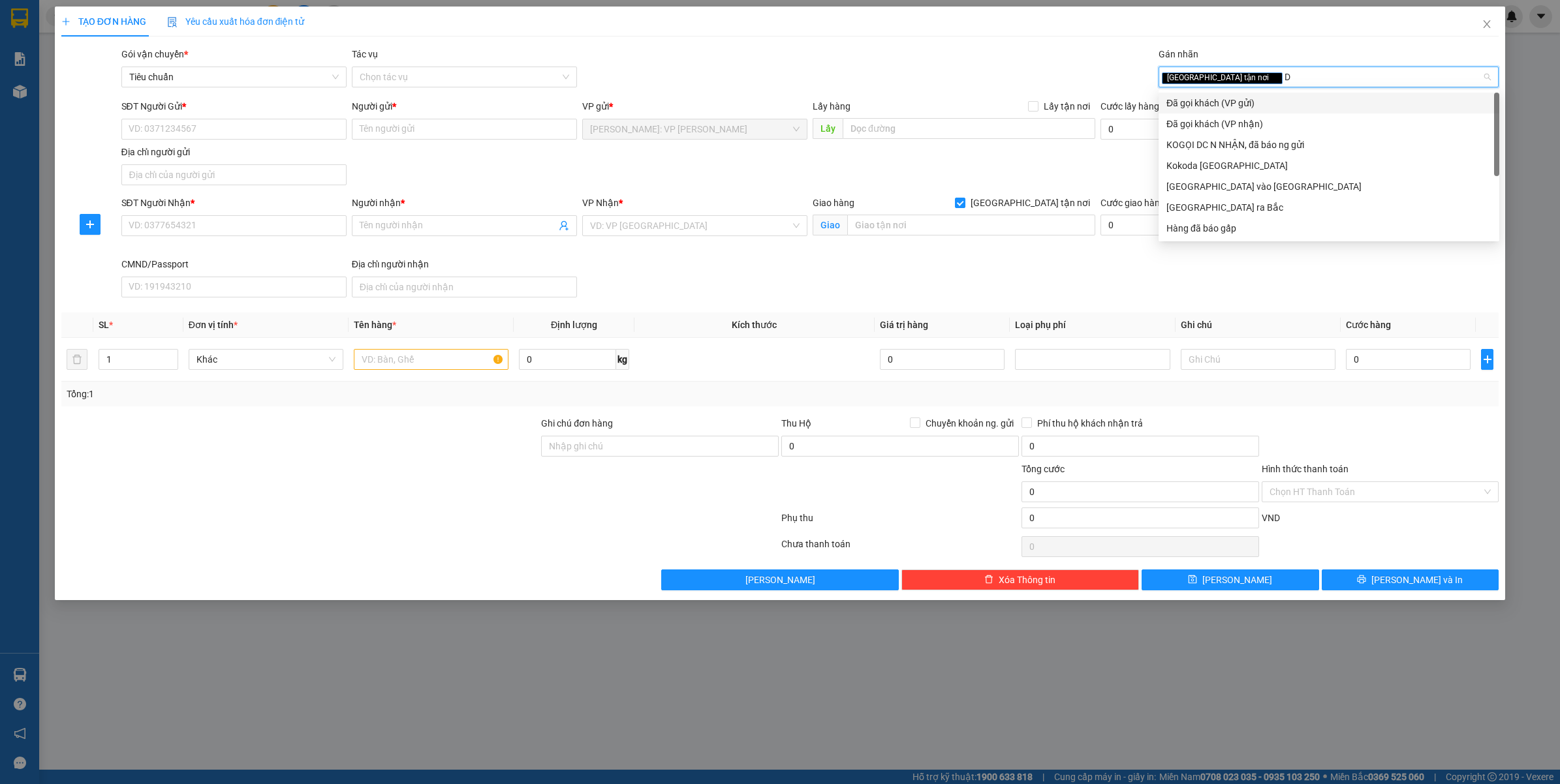
type input "DA"
drag, startPoint x: 1239, startPoint y: 101, endPoint x: 1076, endPoint y: 152, distance: 170.8
click at [1239, 103] on div "Đã gọi khách (VP gửi)" at bounding box center [1329, 102] width 325 height 14
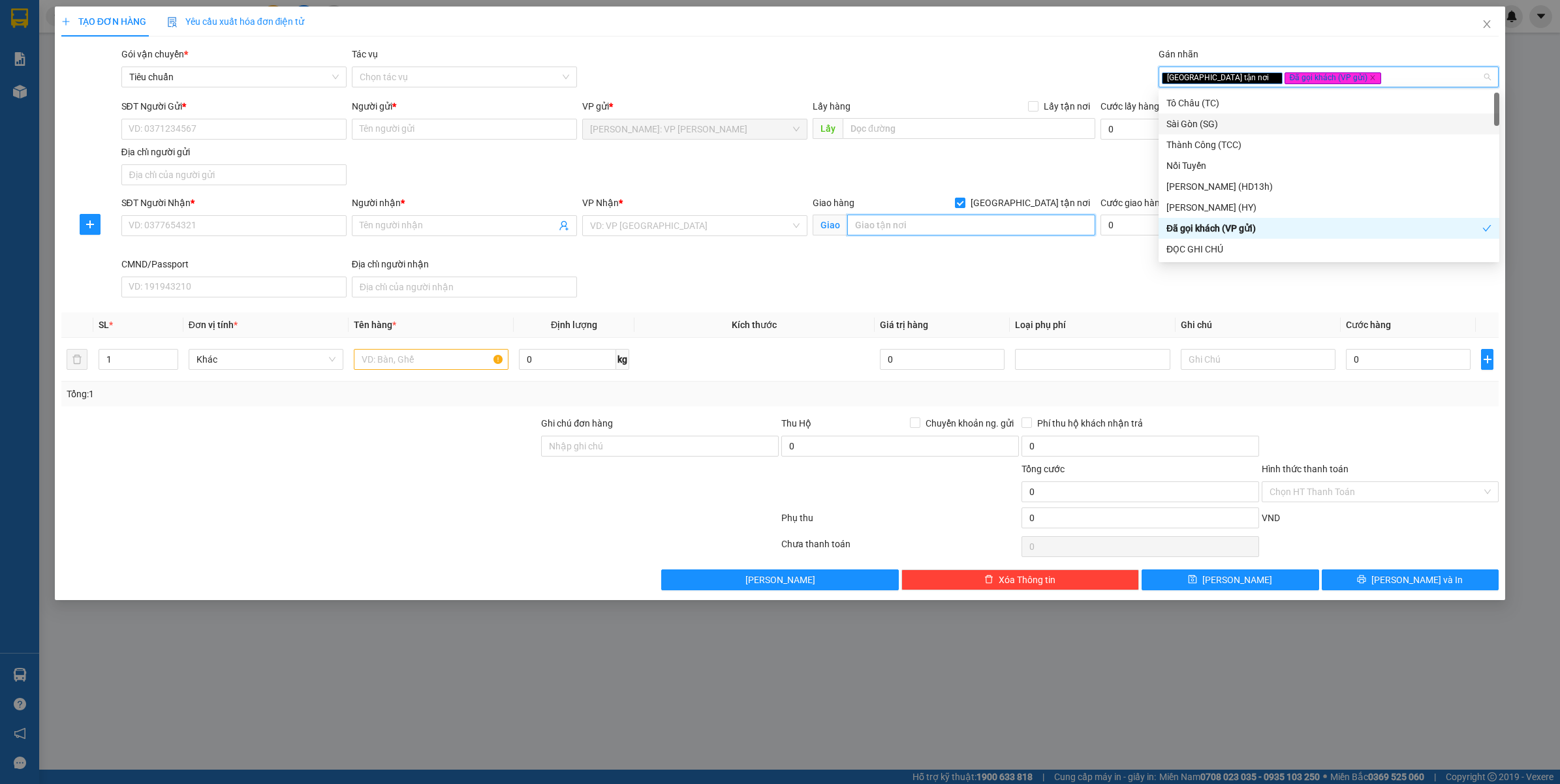
click at [968, 229] on input "text" at bounding box center [971, 225] width 248 height 21
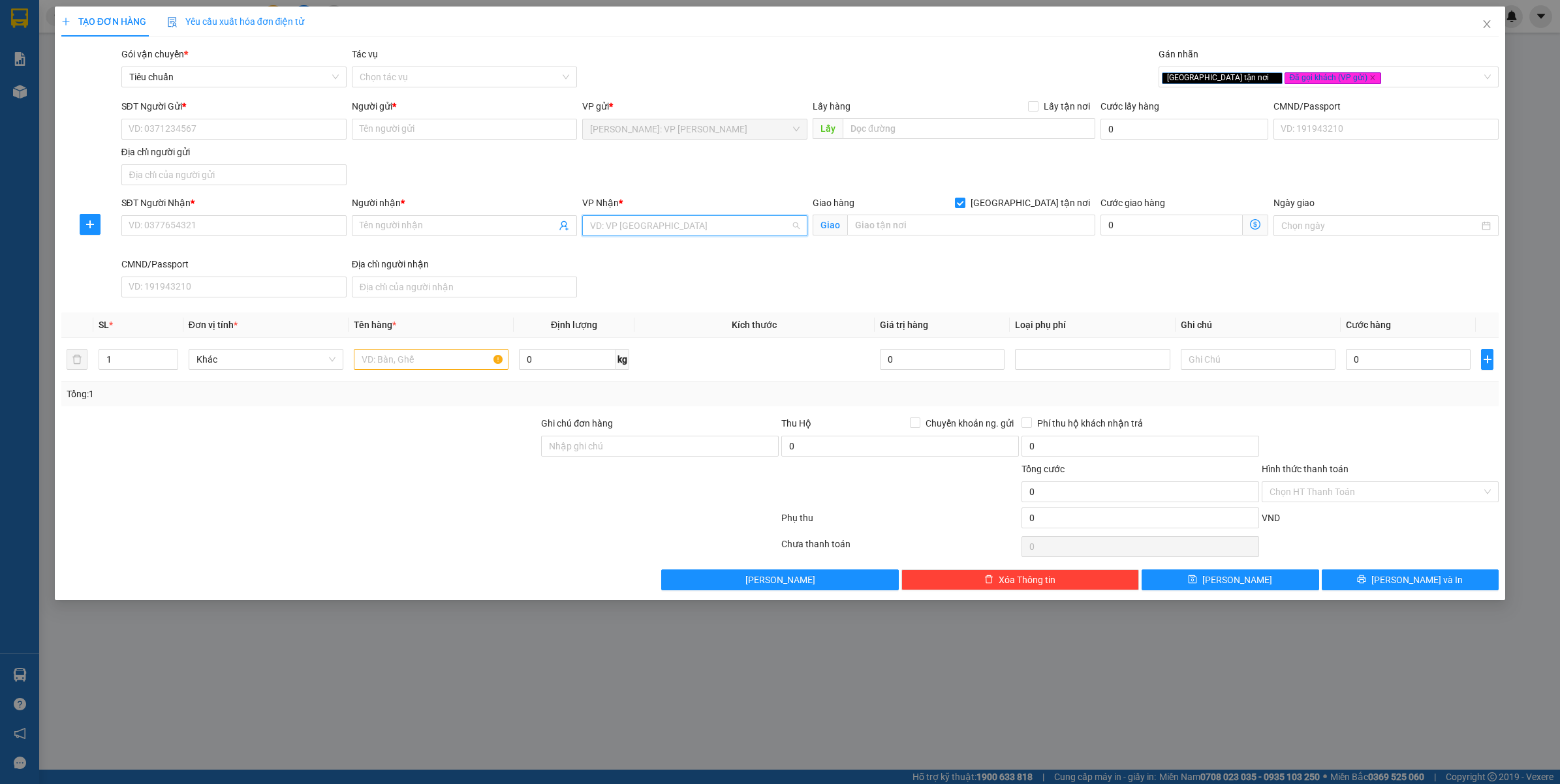
click at [633, 225] on input "search" at bounding box center [690, 226] width 200 height 19
type input "VĂN"
click at [660, 288] on div "[GEOGRAPHIC_DATA]: Kho Văn Điển Thanh Trì" at bounding box center [717, 294] width 255 height 14
click at [878, 213] on div "Giao hàng Giao tận nơi" at bounding box center [954, 206] width 283 height 19
click at [973, 225] on input "text" at bounding box center [971, 225] width 248 height 21
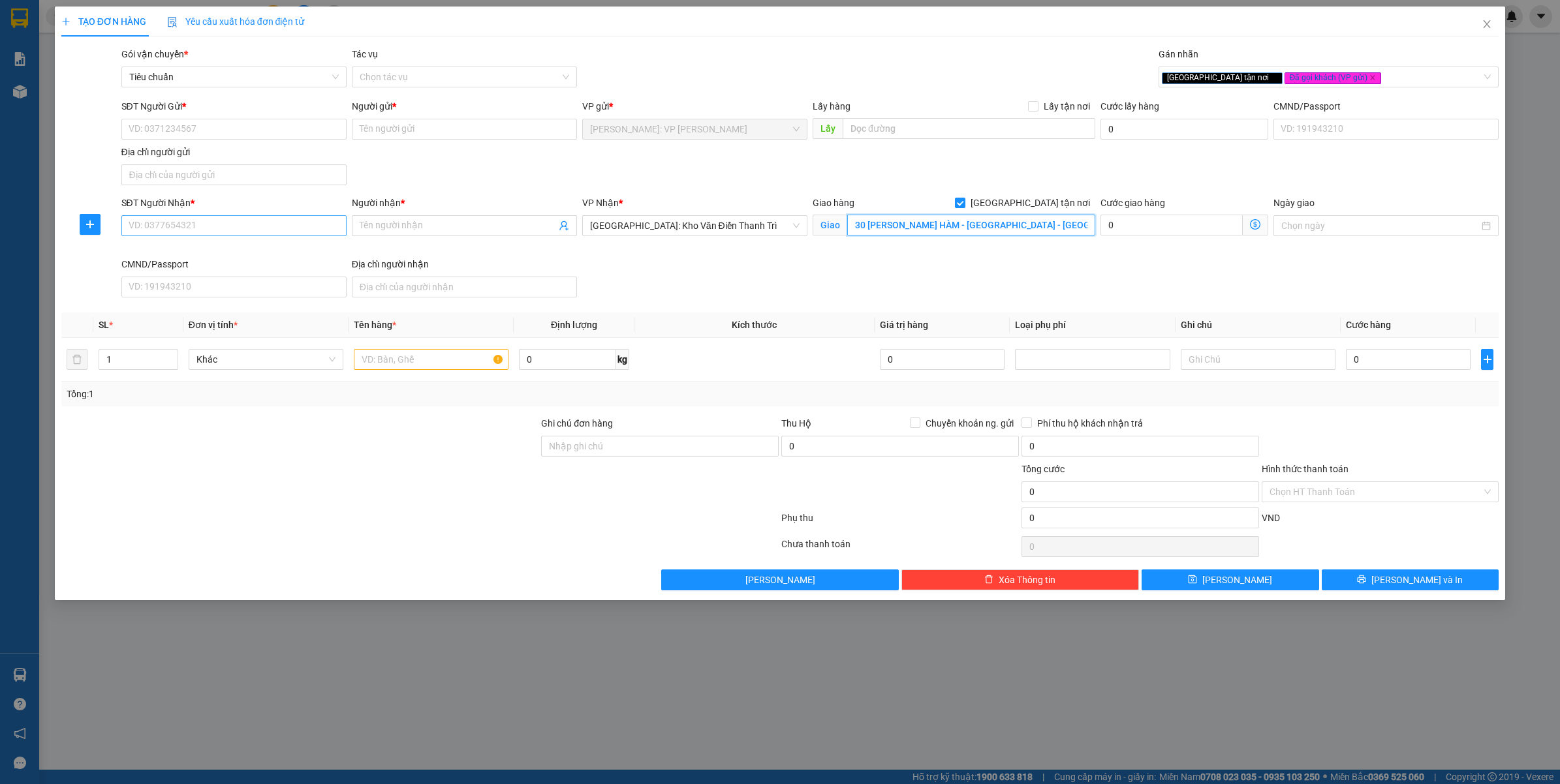
type input "30 DƯƠNG QUẢNG HÀM - CẦU GIẤY - HÀ NỘI"
click at [212, 232] on input "SĐT Người Nhận *" at bounding box center [233, 226] width 225 height 21
click at [212, 232] on input "0374727631" at bounding box center [233, 226] width 225 height 21
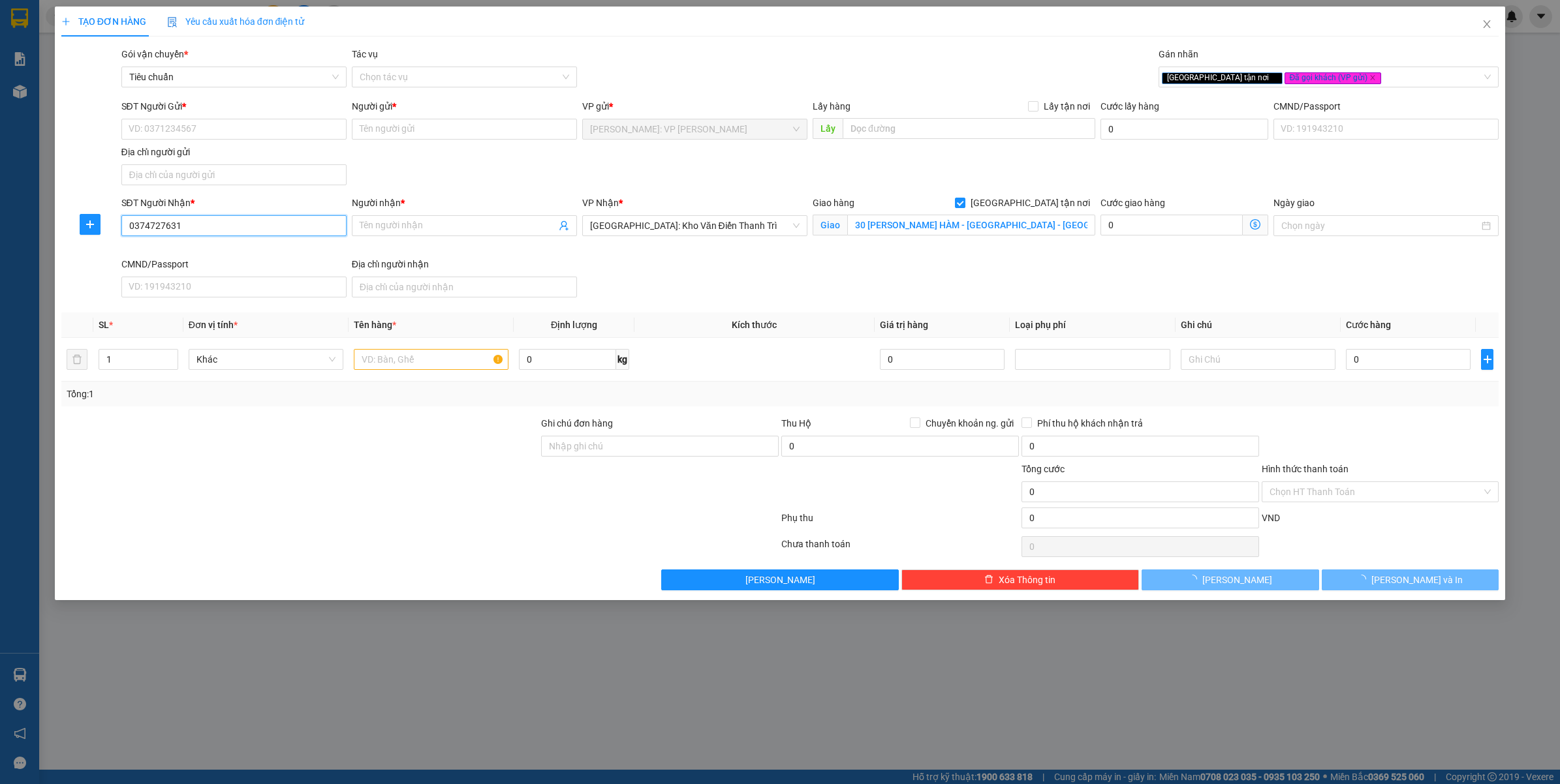
click at [212, 232] on input "0374727631" at bounding box center [233, 226] width 225 height 21
type input "0374727631"
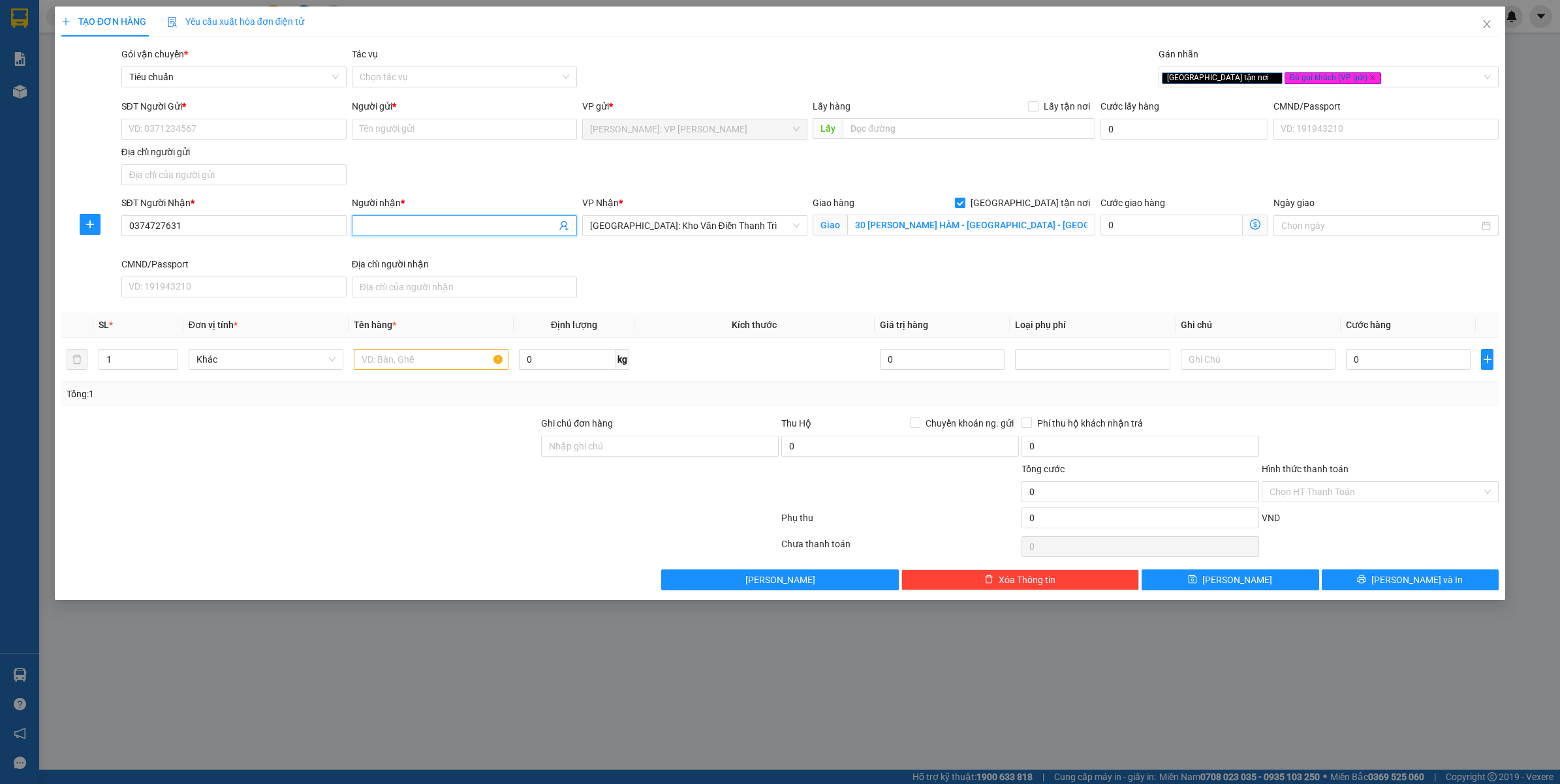
click at [476, 225] on input "Người nhận *" at bounding box center [458, 225] width 197 height 14
type input "NGUYỄN TRUNG ĐỨC"
click at [281, 132] on input "SĐT Người Gửi *" at bounding box center [233, 129] width 225 height 21
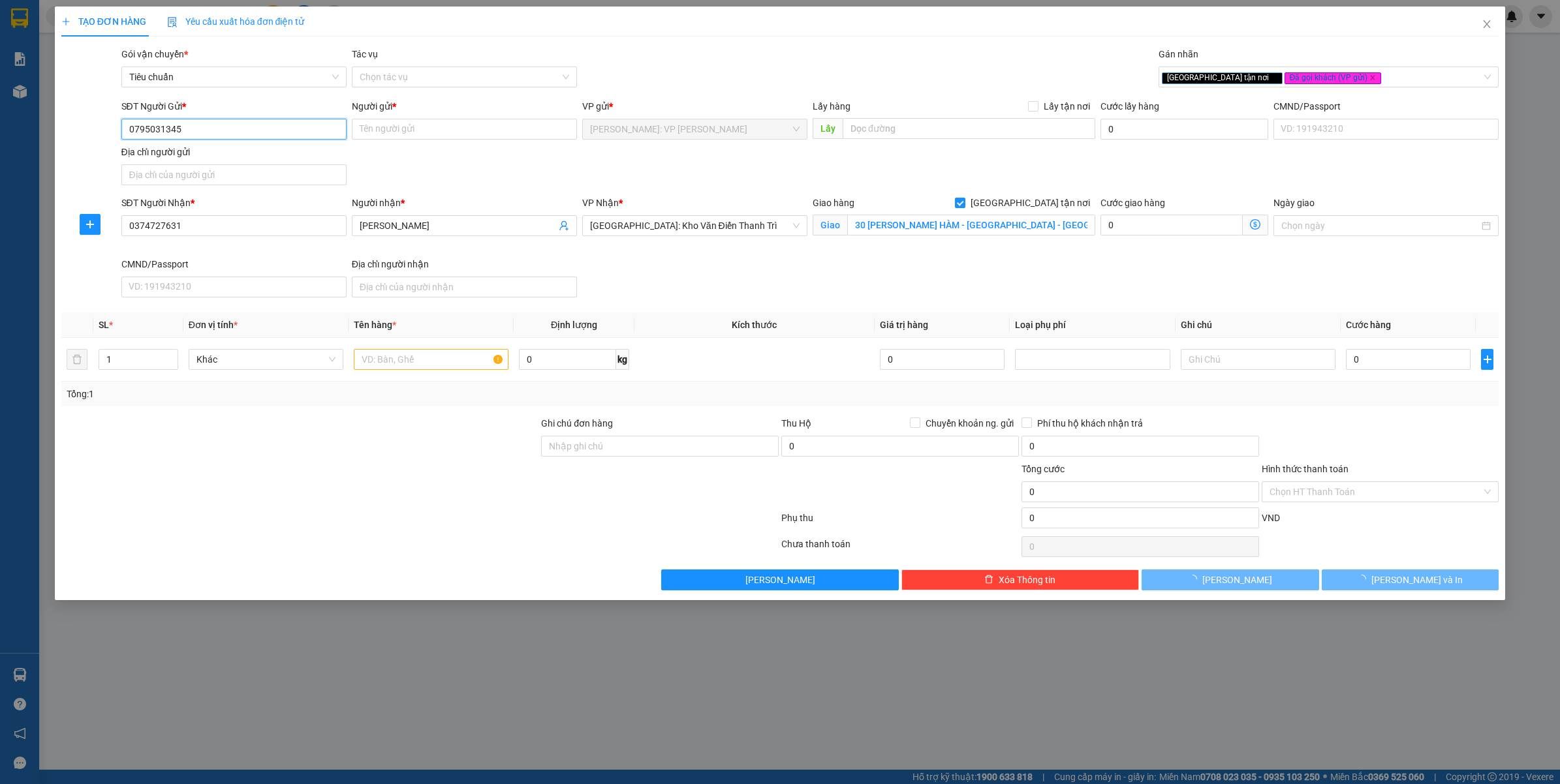
click at [281, 132] on input "0795031345" at bounding box center [233, 129] width 225 height 21
type input "0795031345"
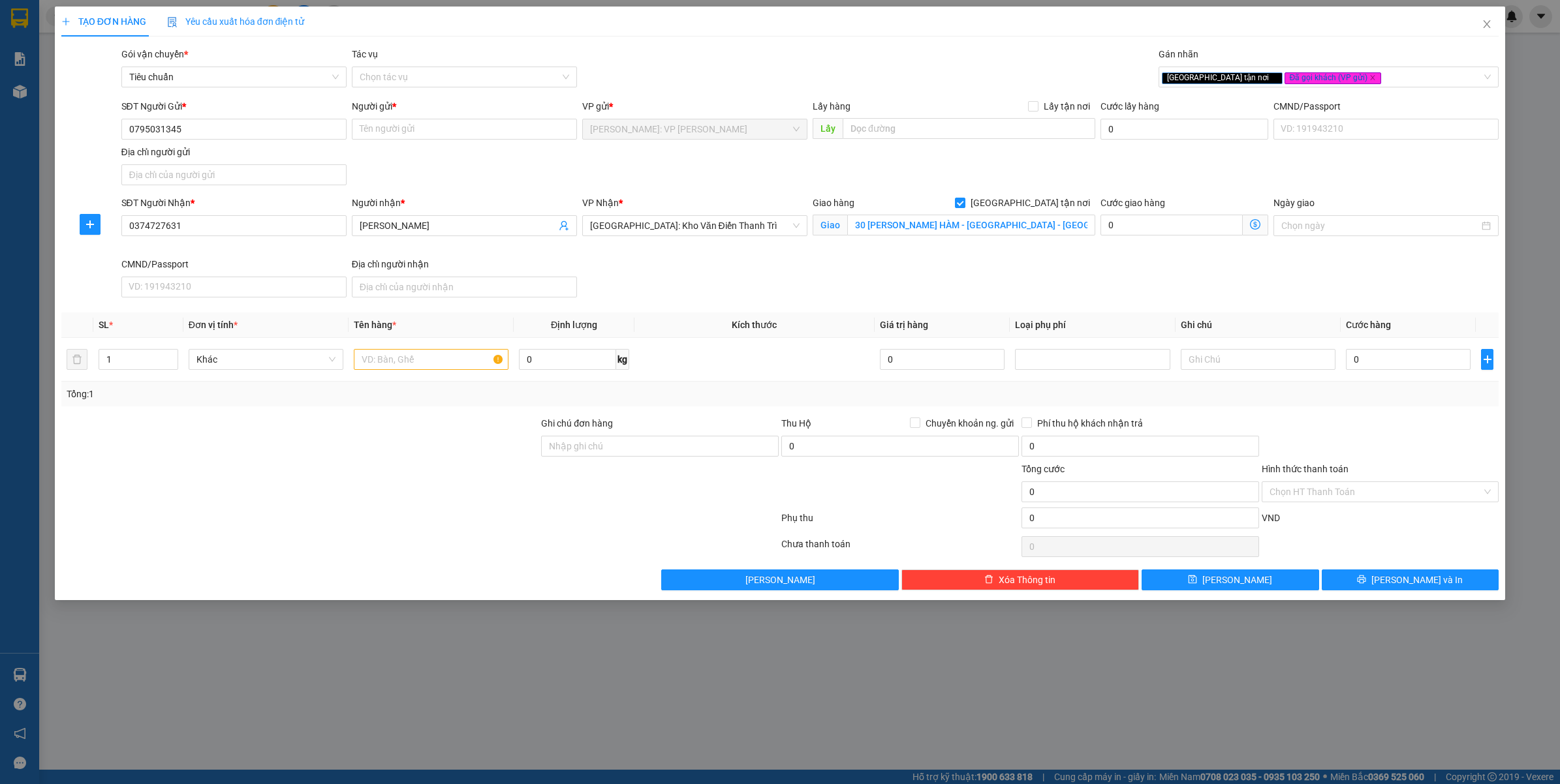
click at [461, 141] on div "Người gửi * Tên người gửi" at bounding box center [464, 122] width 225 height 46
click at [470, 132] on input "Người gửi *" at bounding box center [464, 129] width 225 height 21
type input "CHỊ MÂY"
click at [213, 530] on div at bounding box center [420, 520] width 720 height 26
click at [414, 377] on td at bounding box center [431, 359] width 165 height 43
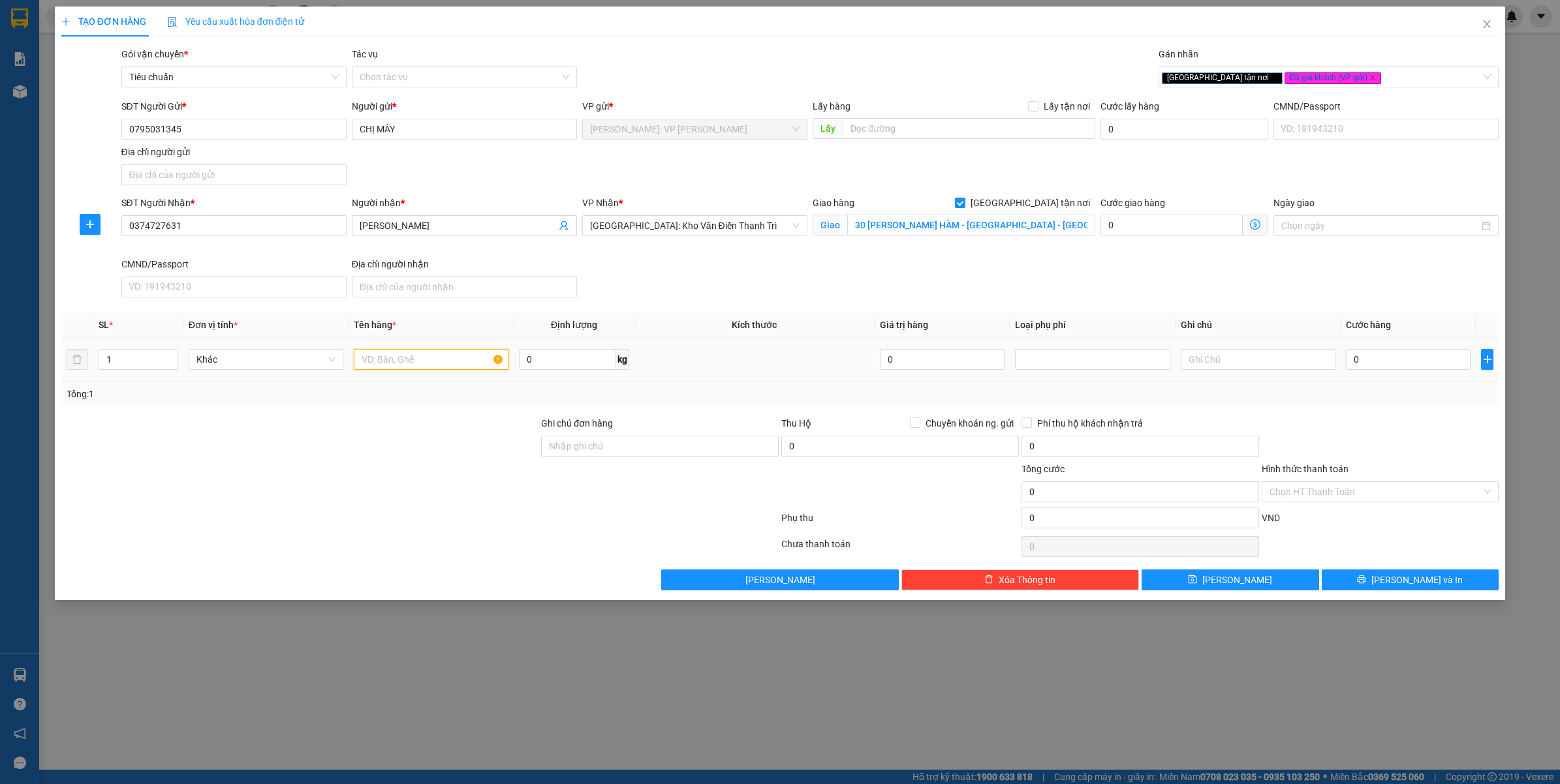
click at [420, 370] on input "text" at bounding box center [431, 359] width 155 height 21
type input "1 KIỆN BỌC XỐP NỔ ( PIN DỰ PHÒNG )"
click at [357, 504] on div at bounding box center [300, 484] width 481 height 46
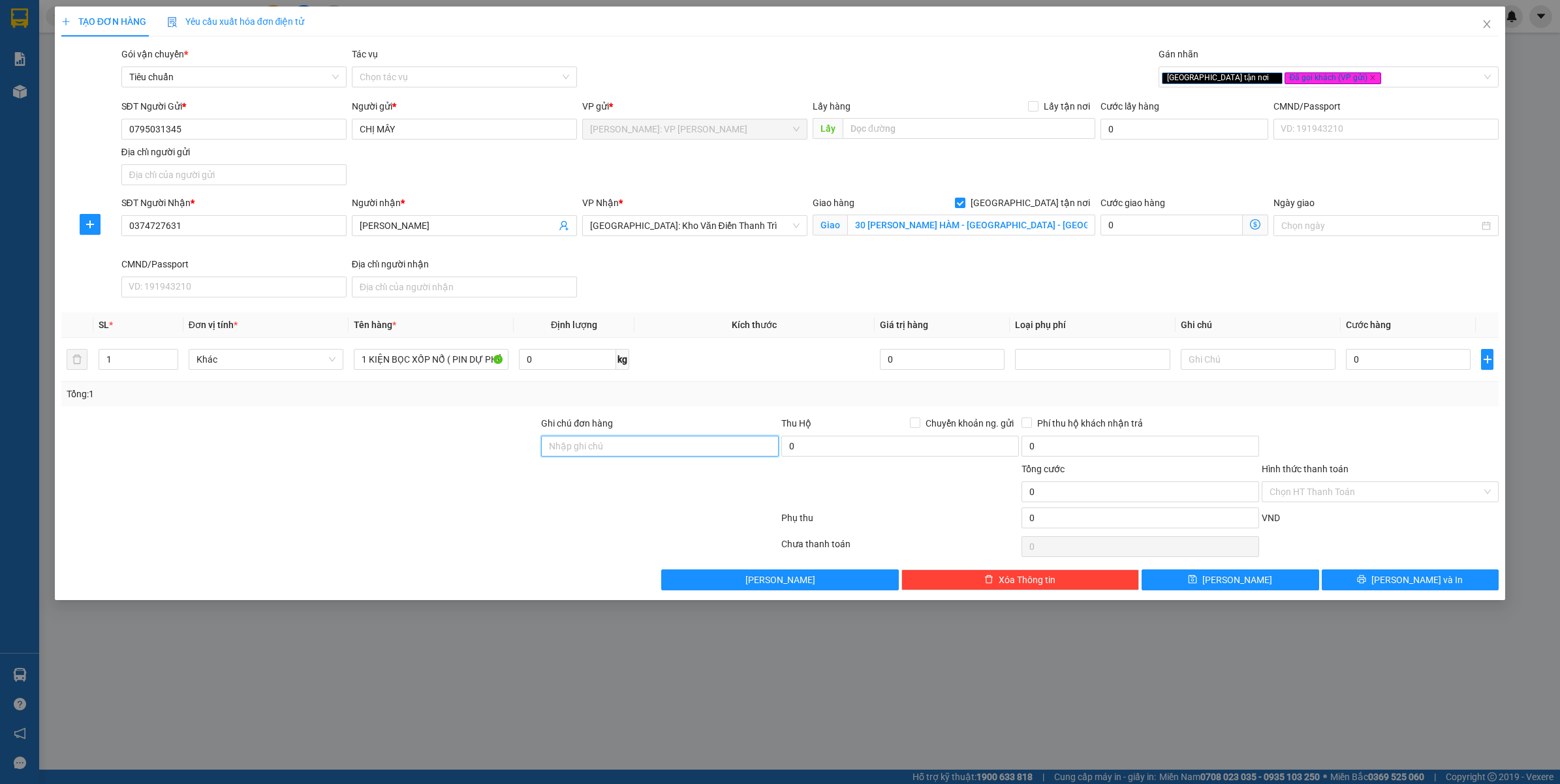
drag, startPoint x: 645, startPoint y: 441, endPoint x: 647, endPoint y: 449, distance: 8.2
click at [645, 441] on input "Ghi chú đơn hàng" at bounding box center [660, 446] width 238 height 21
click at [218, 534] on div at bounding box center [420, 520] width 720 height 26
click at [495, 452] on div at bounding box center [300, 439] width 481 height 46
click at [589, 454] on input "Ghi chú đơn hàng" at bounding box center [660, 446] width 238 height 21
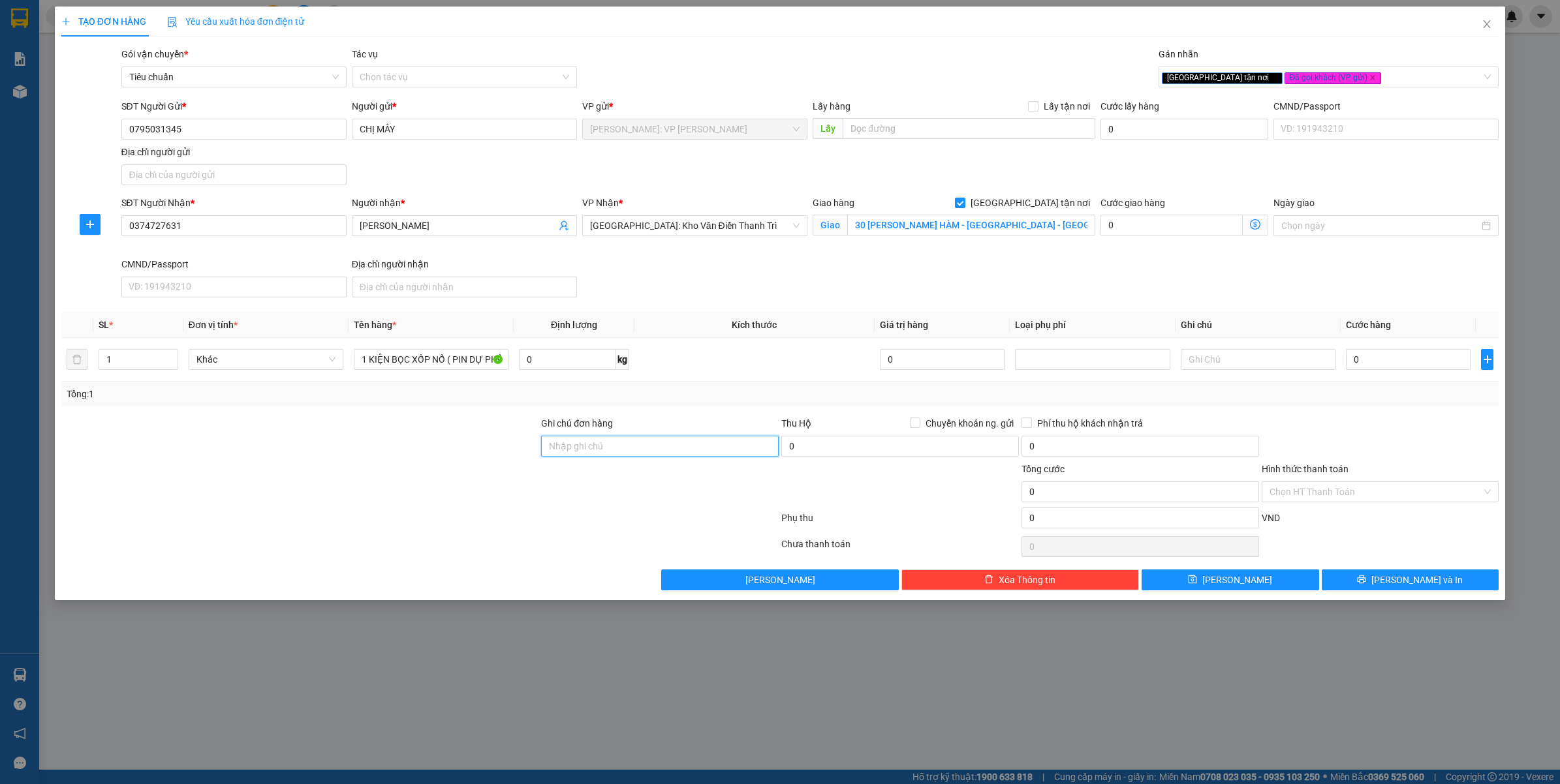
type input "VẬN CHUYỂN NHẸ TAY - HƯ VỠ KHÔNG ĐỀN"
click at [455, 517] on div at bounding box center [420, 520] width 720 height 26
drag, startPoint x: 455, startPoint y: 517, endPoint x: 452, endPoint y: 576, distance: 59.1
click at [455, 519] on div at bounding box center [420, 520] width 720 height 26
click at [1402, 361] on input "0" at bounding box center [1408, 359] width 125 height 21
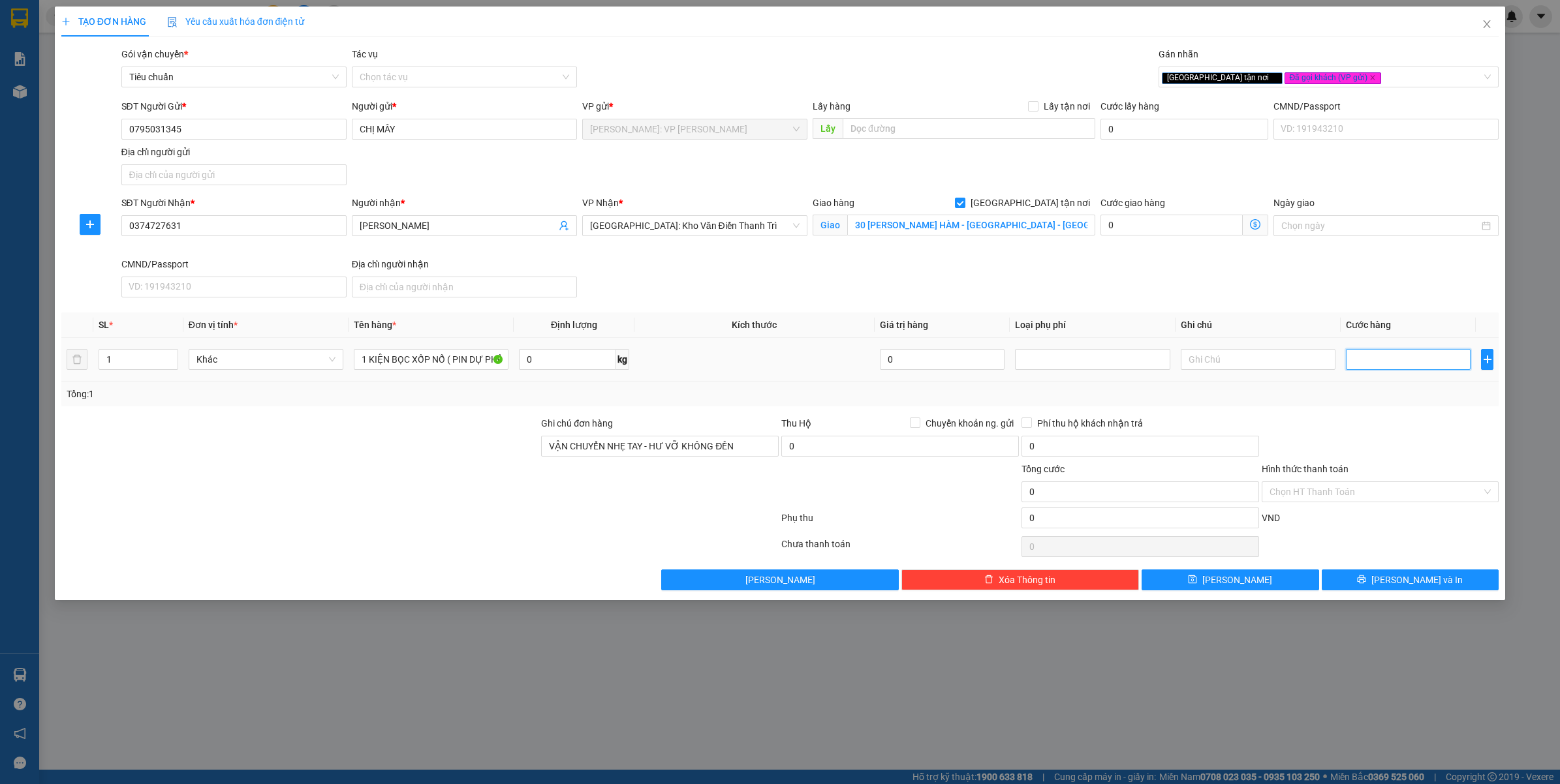
type input "2"
type input "20"
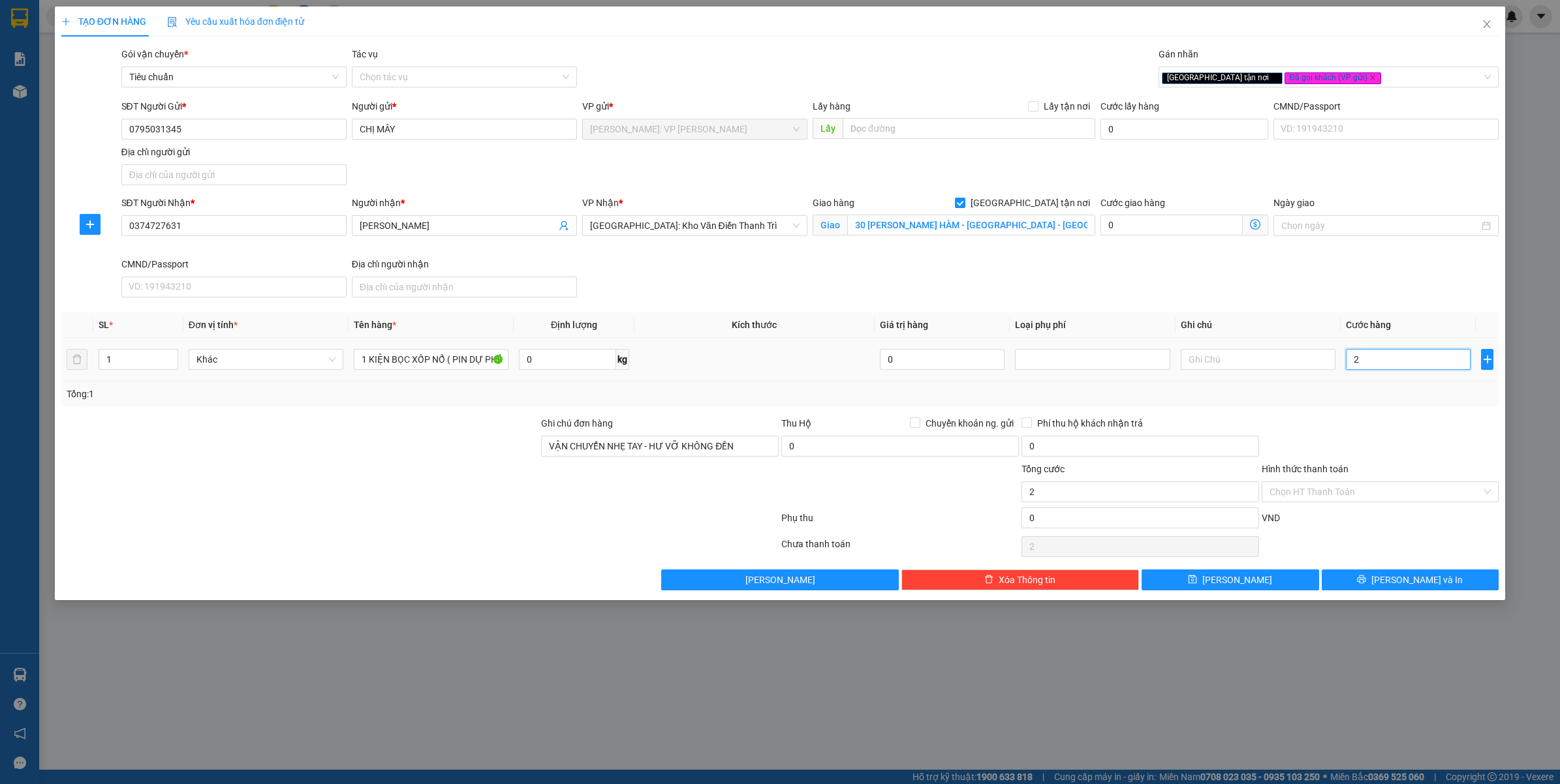
type input "20"
type input "200"
click at [1460, 399] on div "Tổng: 1" at bounding box center [780, 394] width 1428 height 14
click at [1318, 496] on input "Hình thức thanh toán" at bounding box center [1376, 492] width 213 height 19
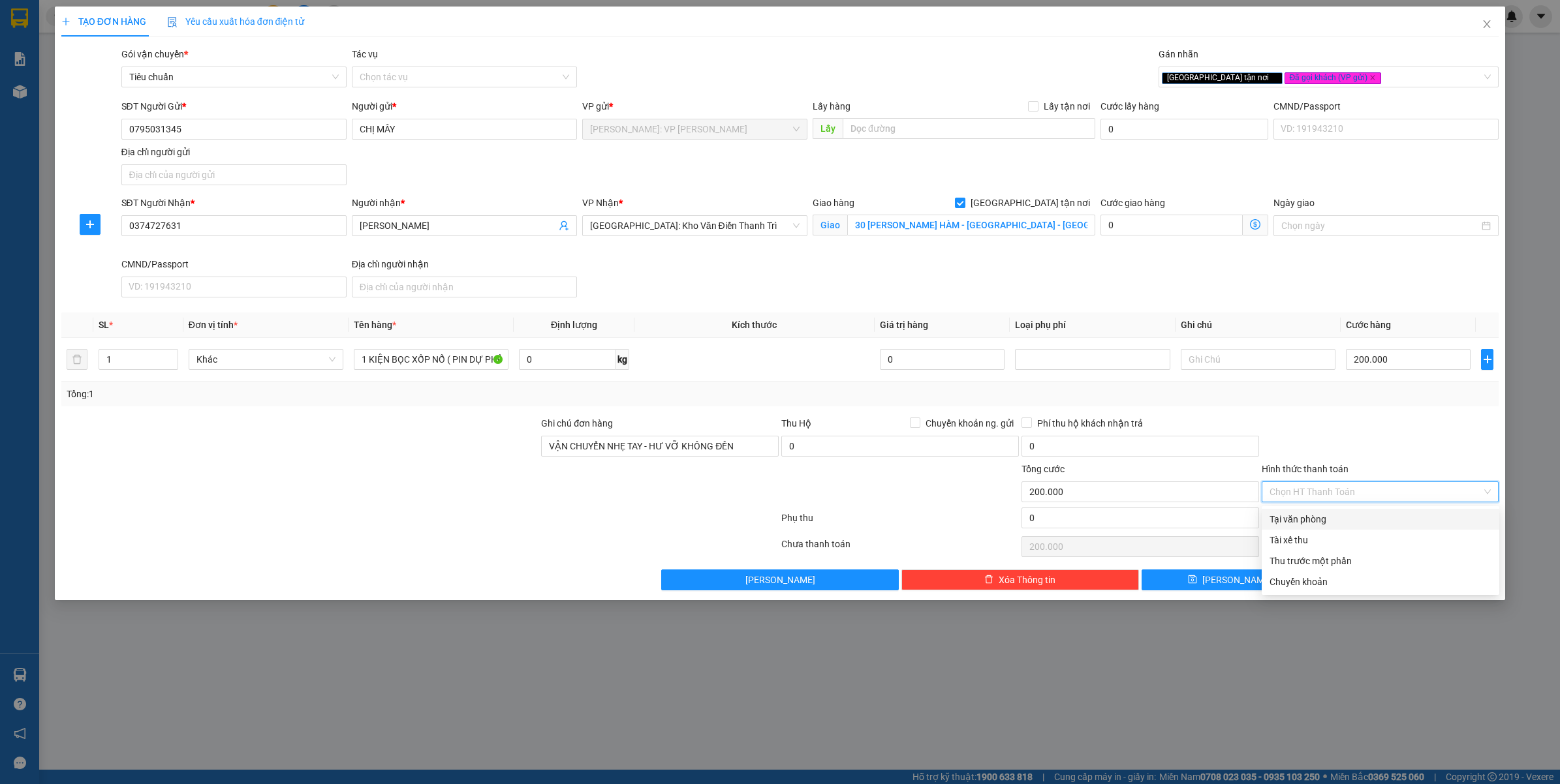
click at [1318, 523] on div "Tại văn phòng" at bounding box center [1381, 519] width 222 height 14
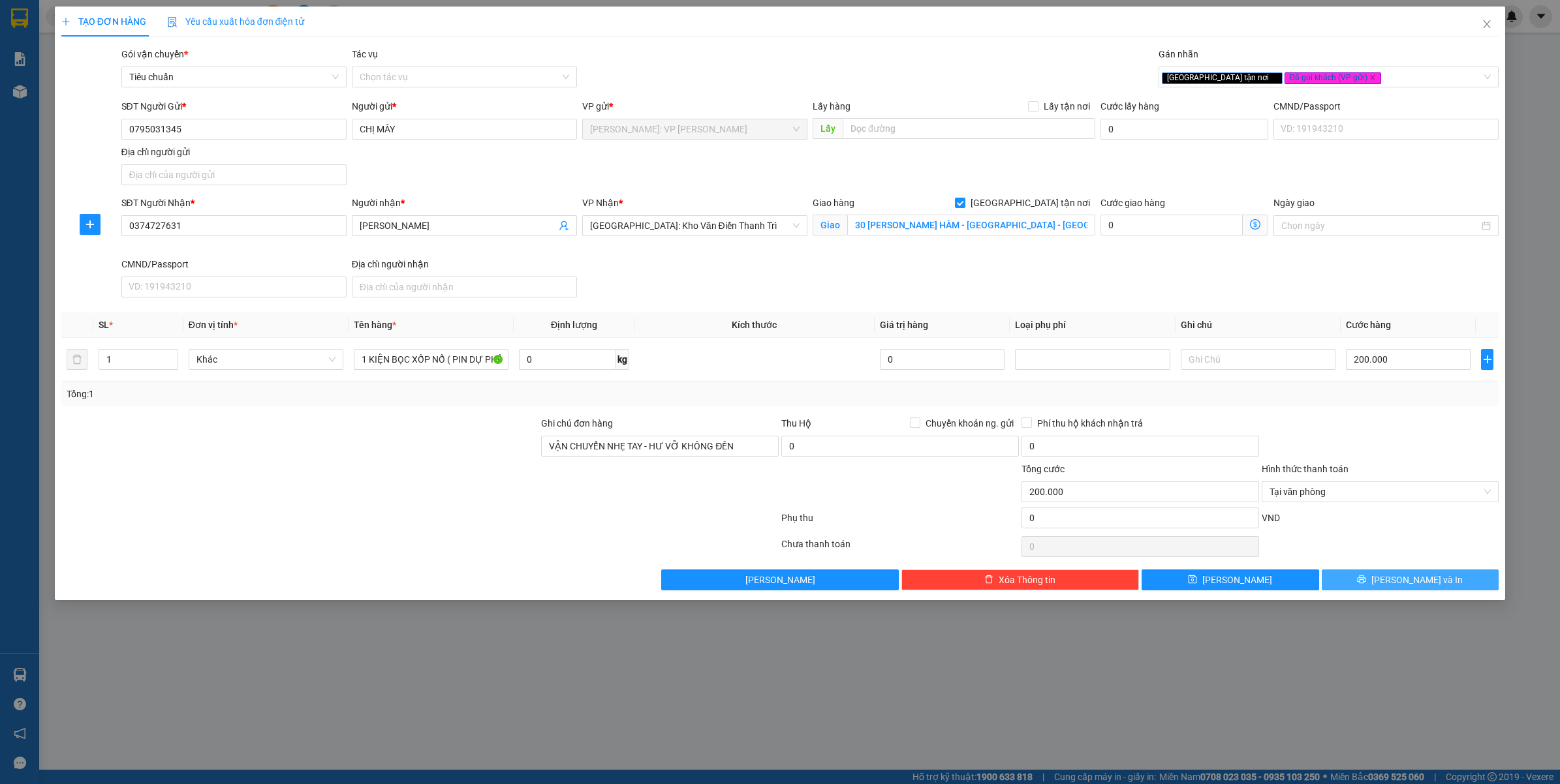
click at [1361, 587] on button "Lưu và In" at bounding box center [1410, 580] width 177 height 21
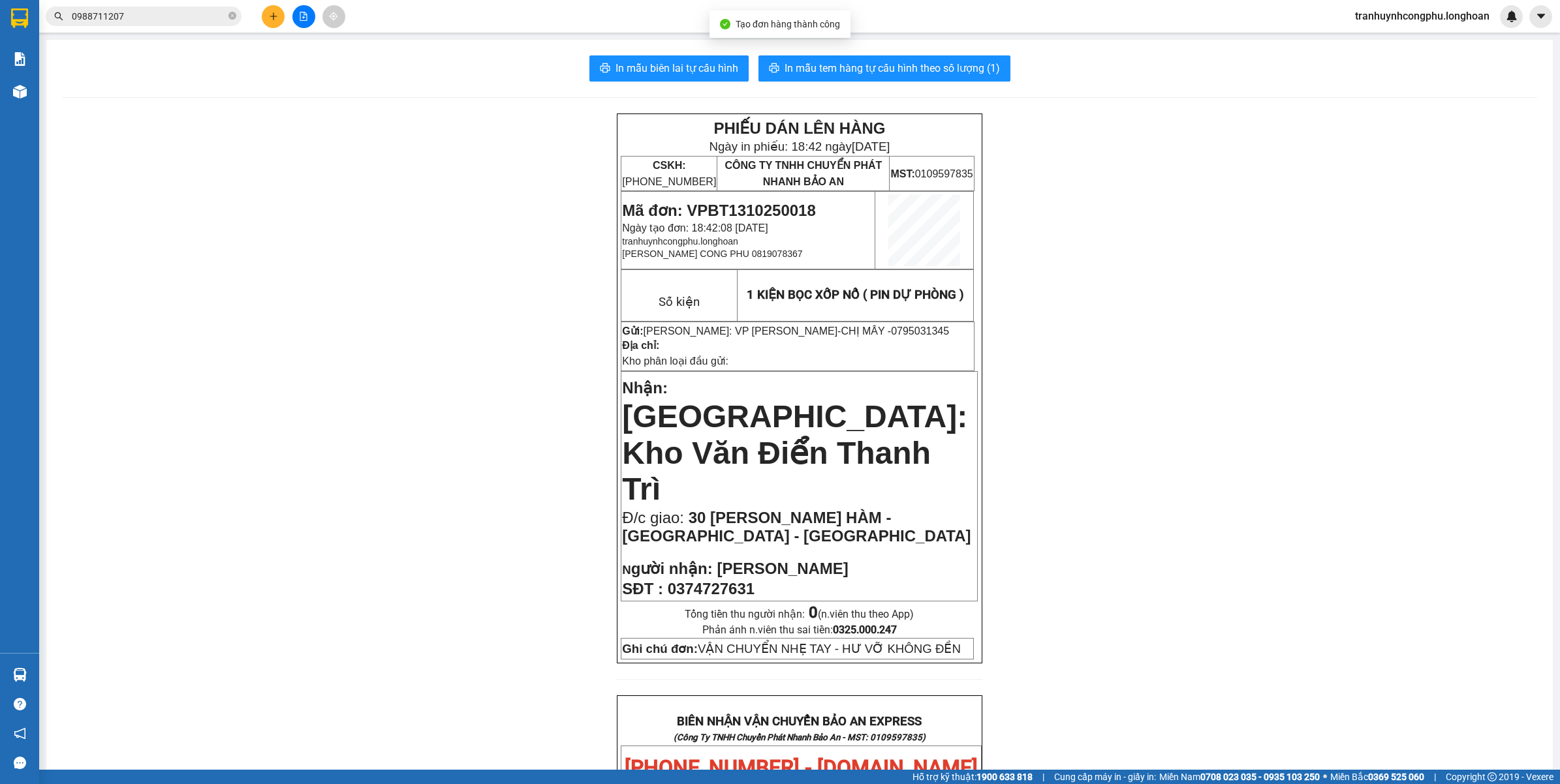
drag, startPoint x: 1395, startPoint y: 578, endPoint x: 1417, endPoint y: 574, distance: 22.4
click at [1417, 574] on div "PHIẾU DÁN LÊN HÀNG Ngày in phiếu: 18:42 ngày 13-10-2025 CSKH: 1900.06.88.33 CÔN…" at bounding box center [799, 788] width 1475 height 1351
drag, startPoint x: 1546, startPoint y: 348, endPoint x: 1550, endPoint y: 372, distance: 24.3
click at [1550, 372] on main "In mẫu biên lai tự cấu hình In mẫu tem hàng tự cấu hình theo số lượng (1) PHIẾU…" at bounding box center [780, 385] width 1560 height 770
click at [1123, 483] on div "PHIẾU DÁN LÊN HÀNG Ngày in phiếu: 18:42 ngày 13-10-2025 CSKH: 1900.06.88.33 CÔN…" at bounding box center [799, 788] width 1475 height 1351
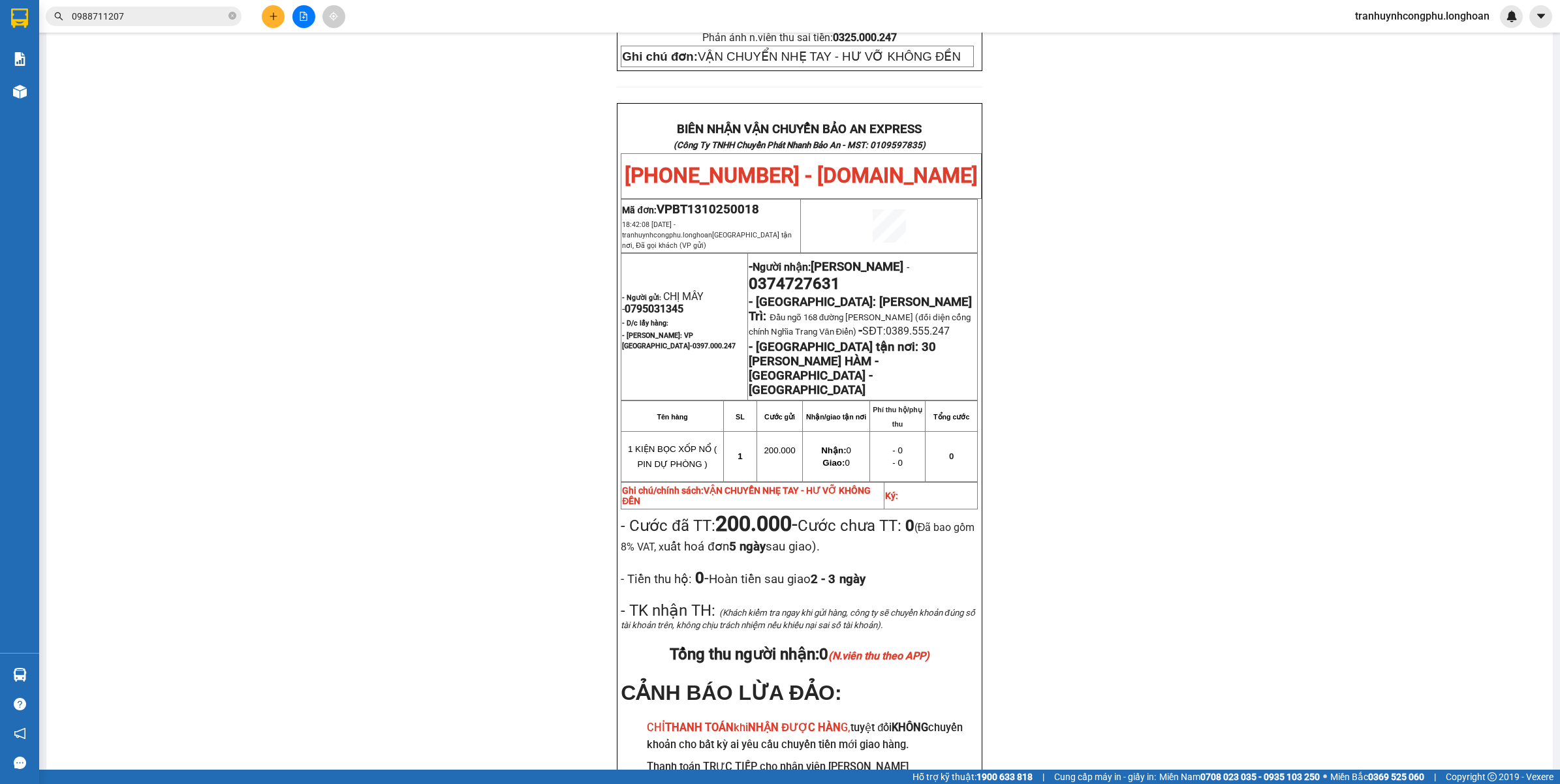
scroll to position [620, 0]
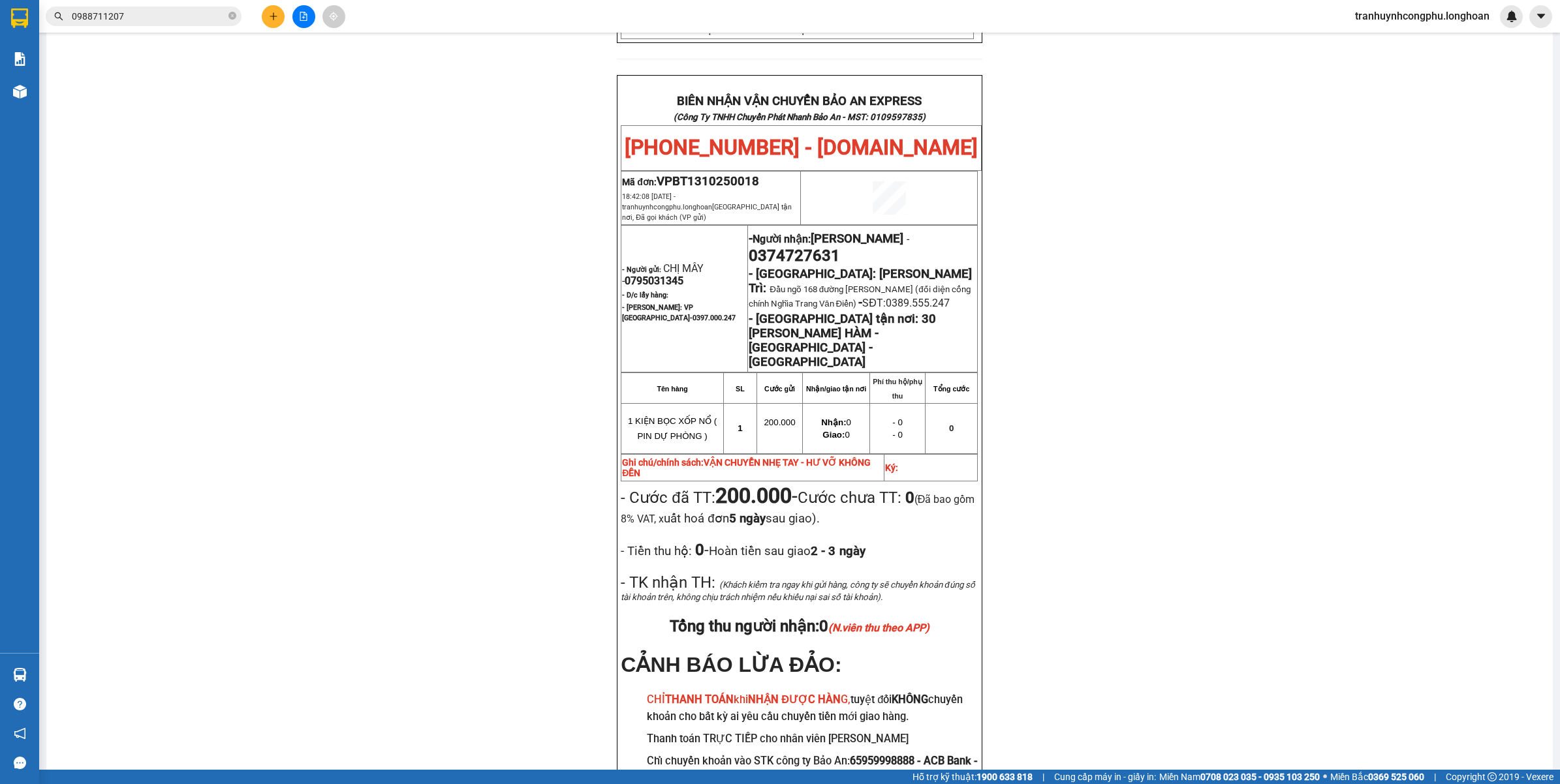
click at [728, 174] on span "VPBT1310250018" at bounding box center [707, 181] width 102 height 14
copy span "VPBT1310250018"
drag, startPoint x: 331, startPoint y: 519, endPoint x: 387, endPoint y: 561, distance: 70.0
click at [331, 522] on div "PHIẾU DÁN LÊN HÀNG Ngày in phiếu: 18:42 ngày 13-10-2025 CSKH: 1900.06.88.33 CÔN…" at bounding box center [799, 168] width 1475 height 1351
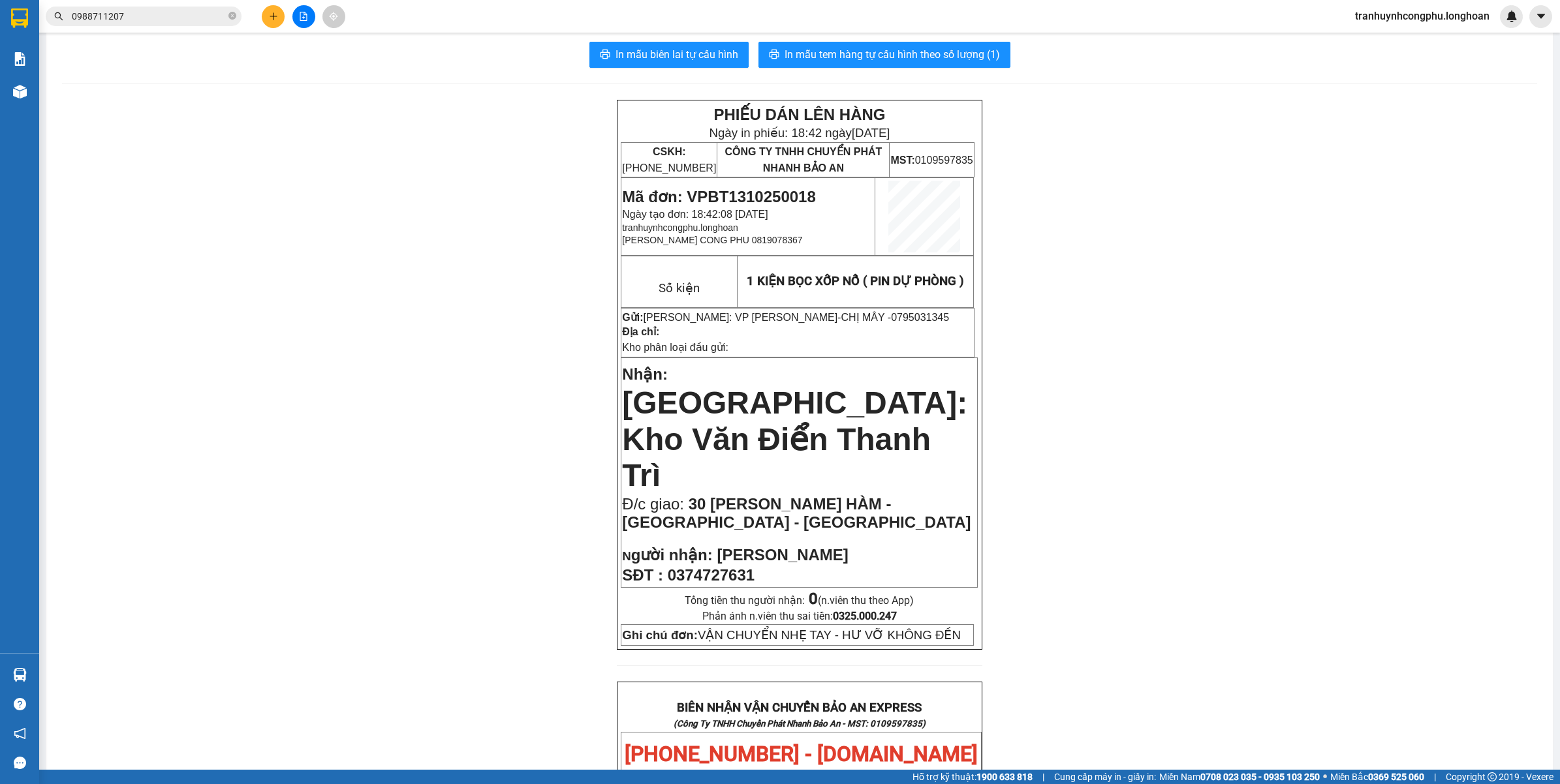
scroll to position [0, 0]
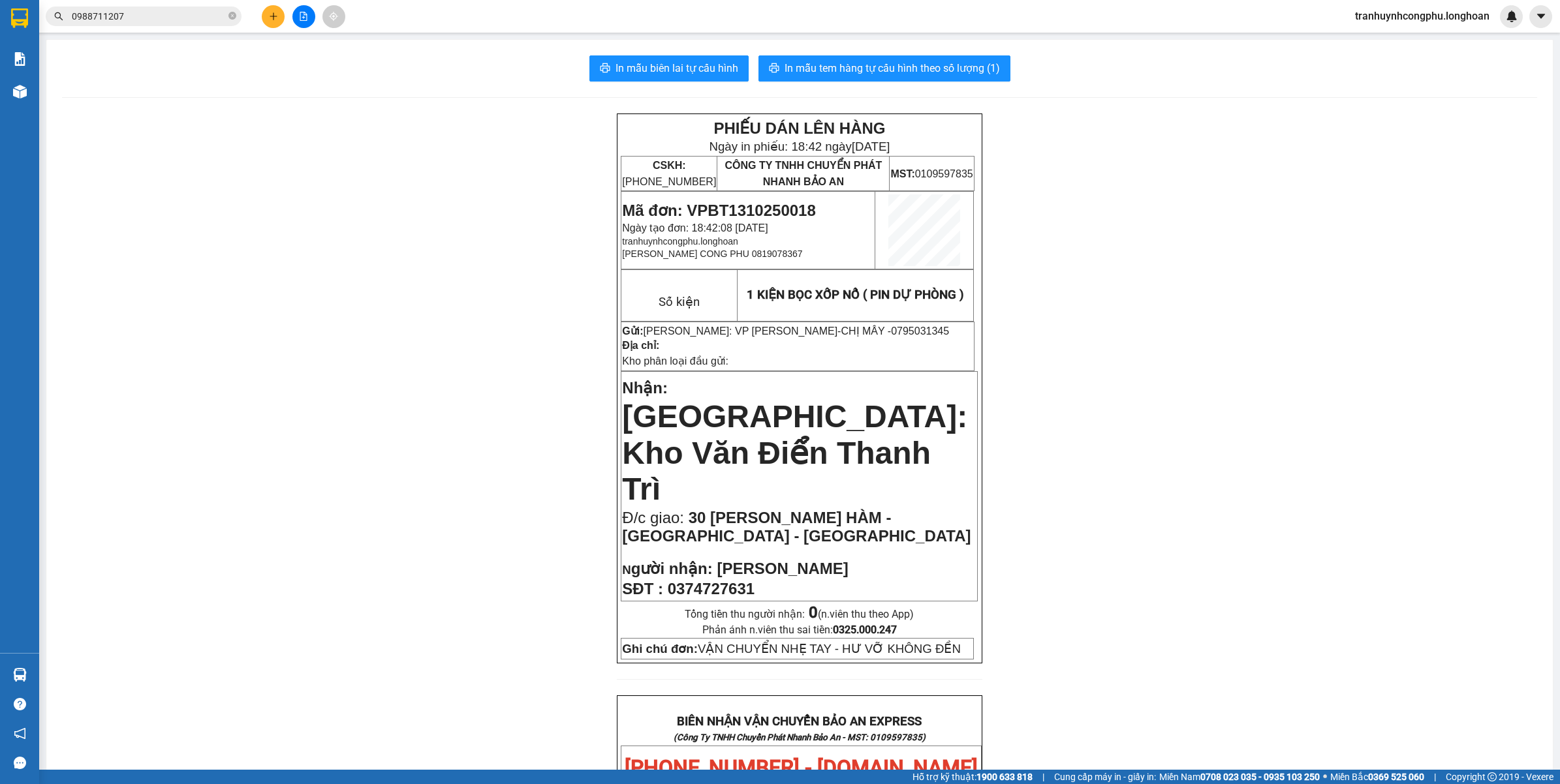
click at [444, 533] on div "PHIẾU DÁN LÊN HÀNG Ngày in phiếu: 18:42 ngày 13-10-2025 CSKH: 1900.06.88.33 CÔN…" at bounding box center [799, 788] width 1475 height 1351
click at [947, 70] on span "In mẫu tem hàng tự cấu hình theo số lượng (1)" at bounding box center [892, 68] width 215 height 16
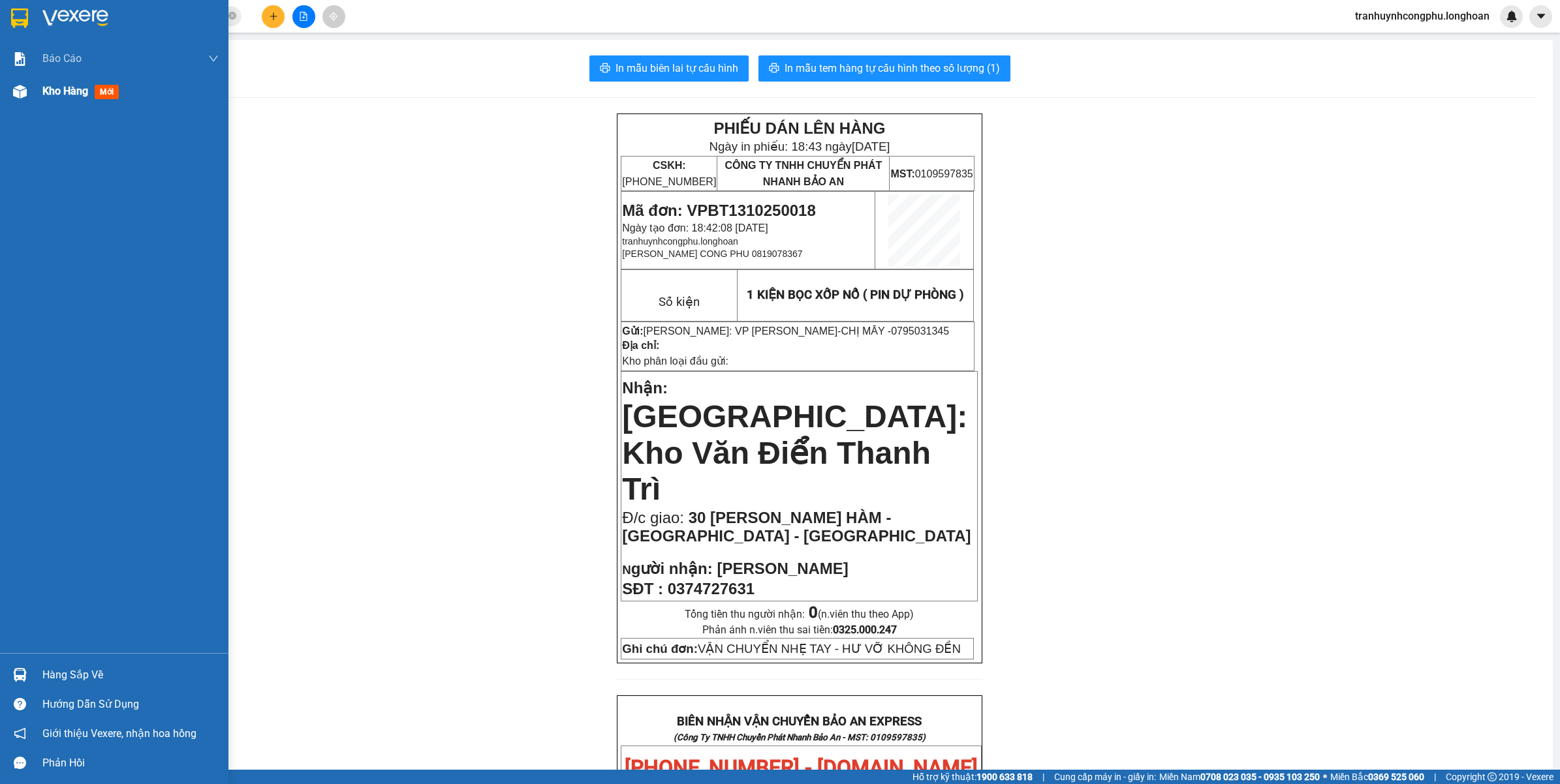
click at [44, 90] on span "Kho hàng" at bounding box center [65, 90] width 46 height 13
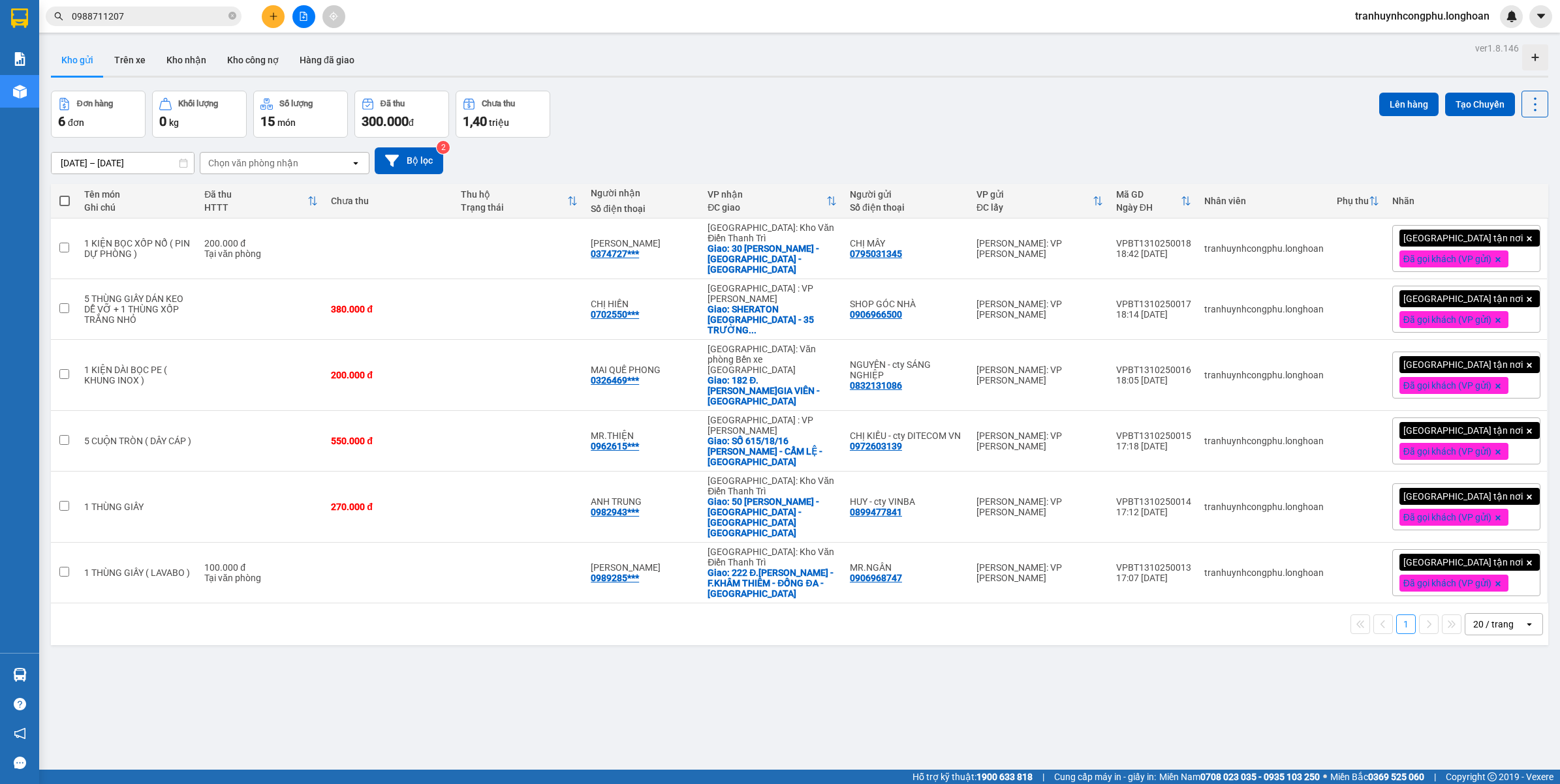
click at [1111, 673] on div "ver 1.8.146 Kho gửi Trên xe Kho nhận Kho công nợ Hàng đã giao Đơn hàng 6 đơn Kh…" at bounding box center [799, 430] width 1508 height 784
click at [542, 680] on div "ver 1.8.146 Kho gửi Trên xe Kho nhận Kho công nợ Hàng đã giao Đơn hàng 6 đơn Kh…" at bounding box center [799, 430] width 1508 height 784
click at [536, 659] on div "ver 1.8.146 Kho gửi Trên xe Kho nhận Kho công nợ Hàng đã giao Đơn hàng 6 đơn Kh…" at bounding box center [799, 430] width 1508 height 784
click at [167, 16] on input "0988711207" at bounding box center [149, 16] width 154 height 14
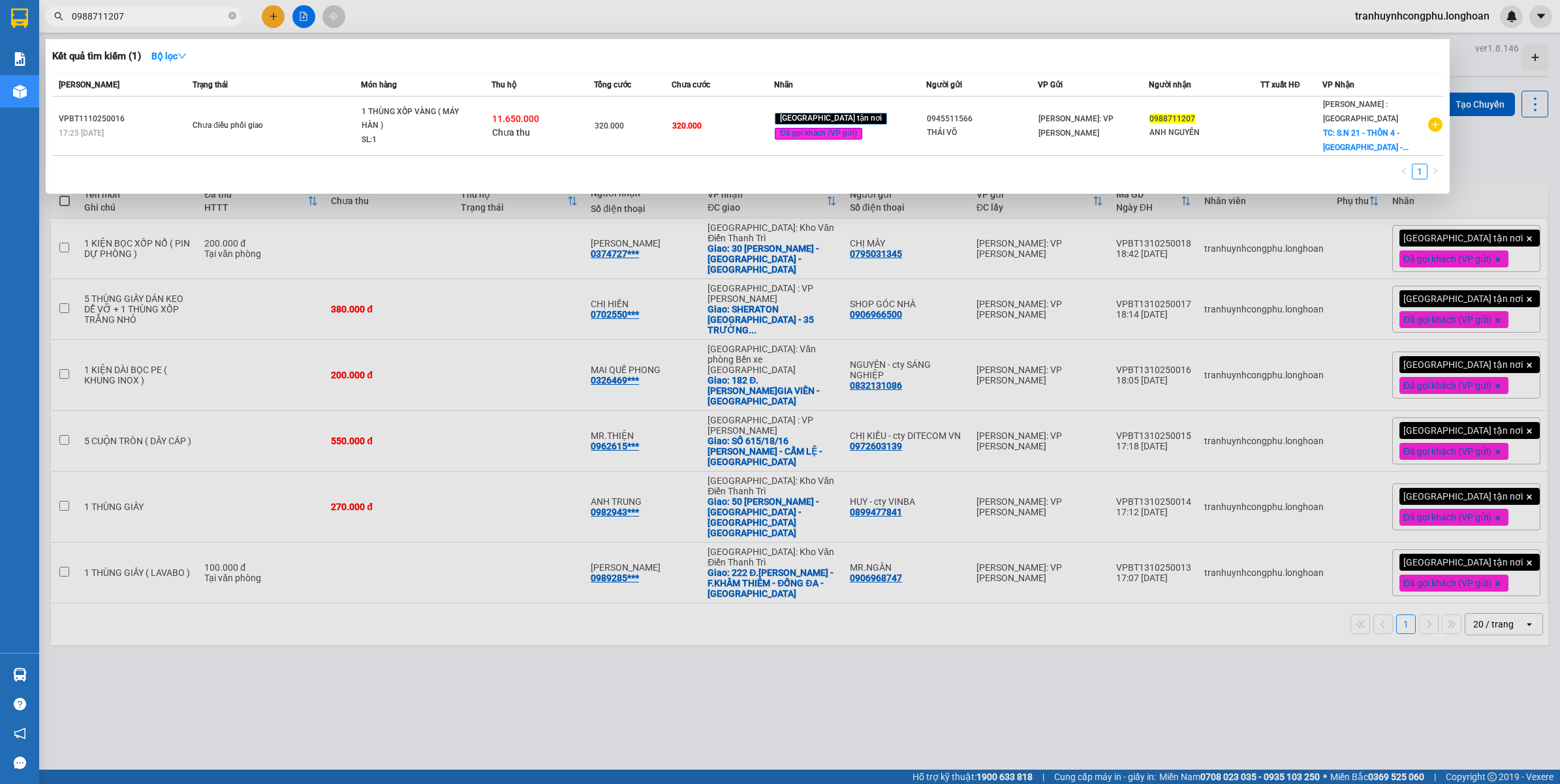
click at [167, 16] on input "0988711207" at bounding box center [149, 16] width 154 height 14
paste input "702550833"
click at [722, 681] on div at bounding box center [780, 392] width 1560 height 784
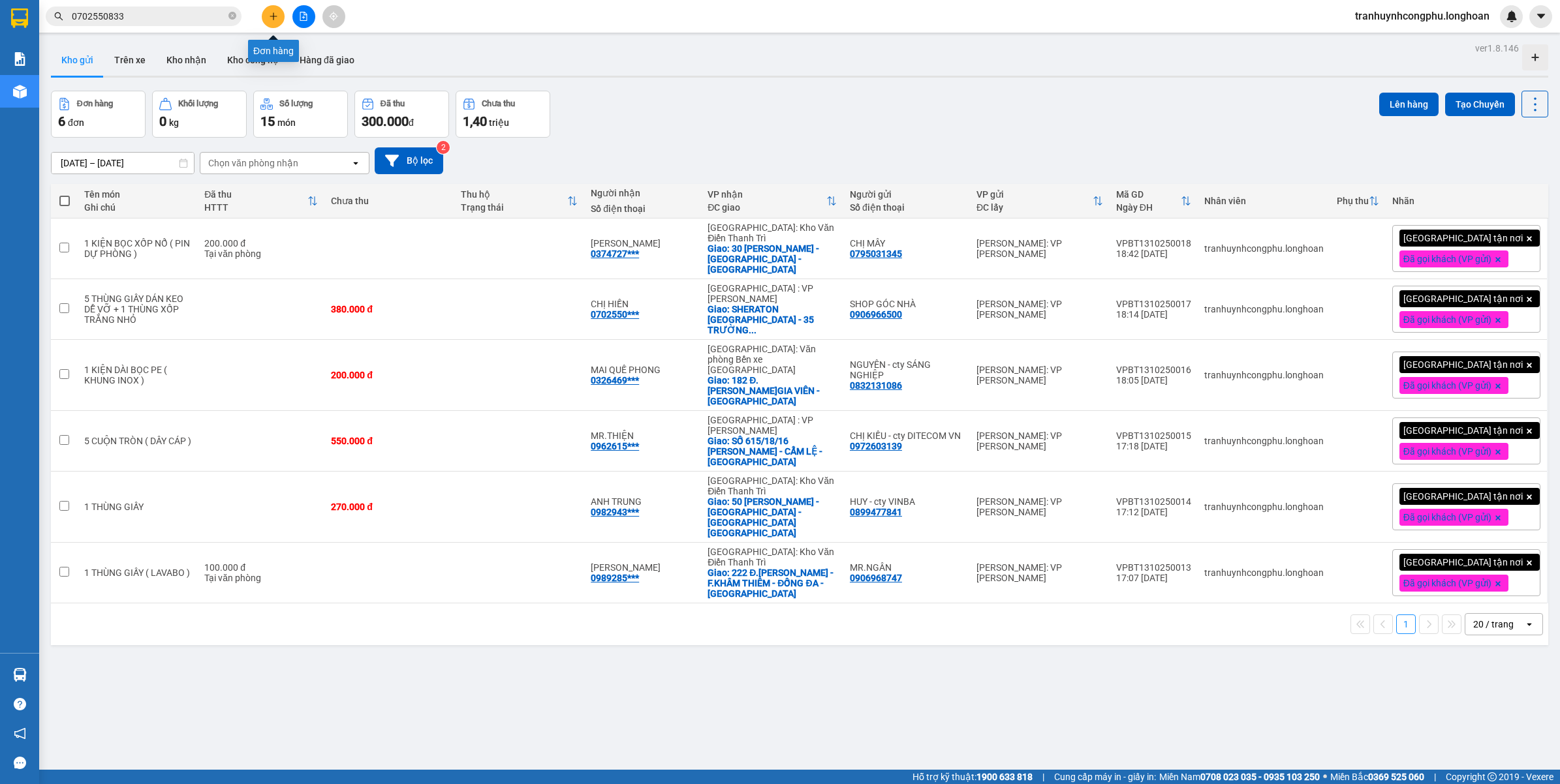
click at [279, 18] on button at bounding box center [273, 16] width 23 height 23
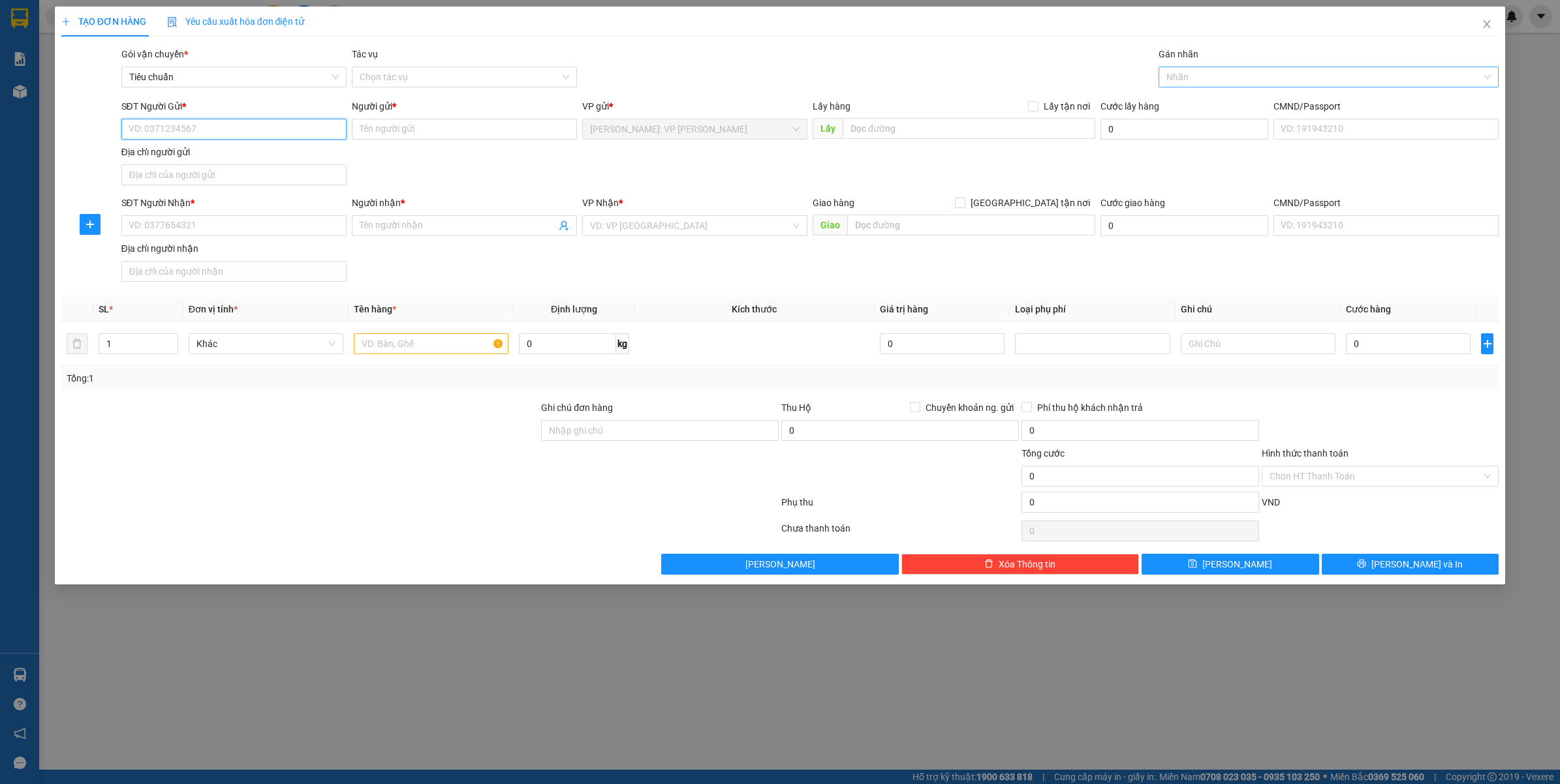
click at [1228, 67] on div "Nhãn" at bounding box center [1330, 77] width 341 height 21
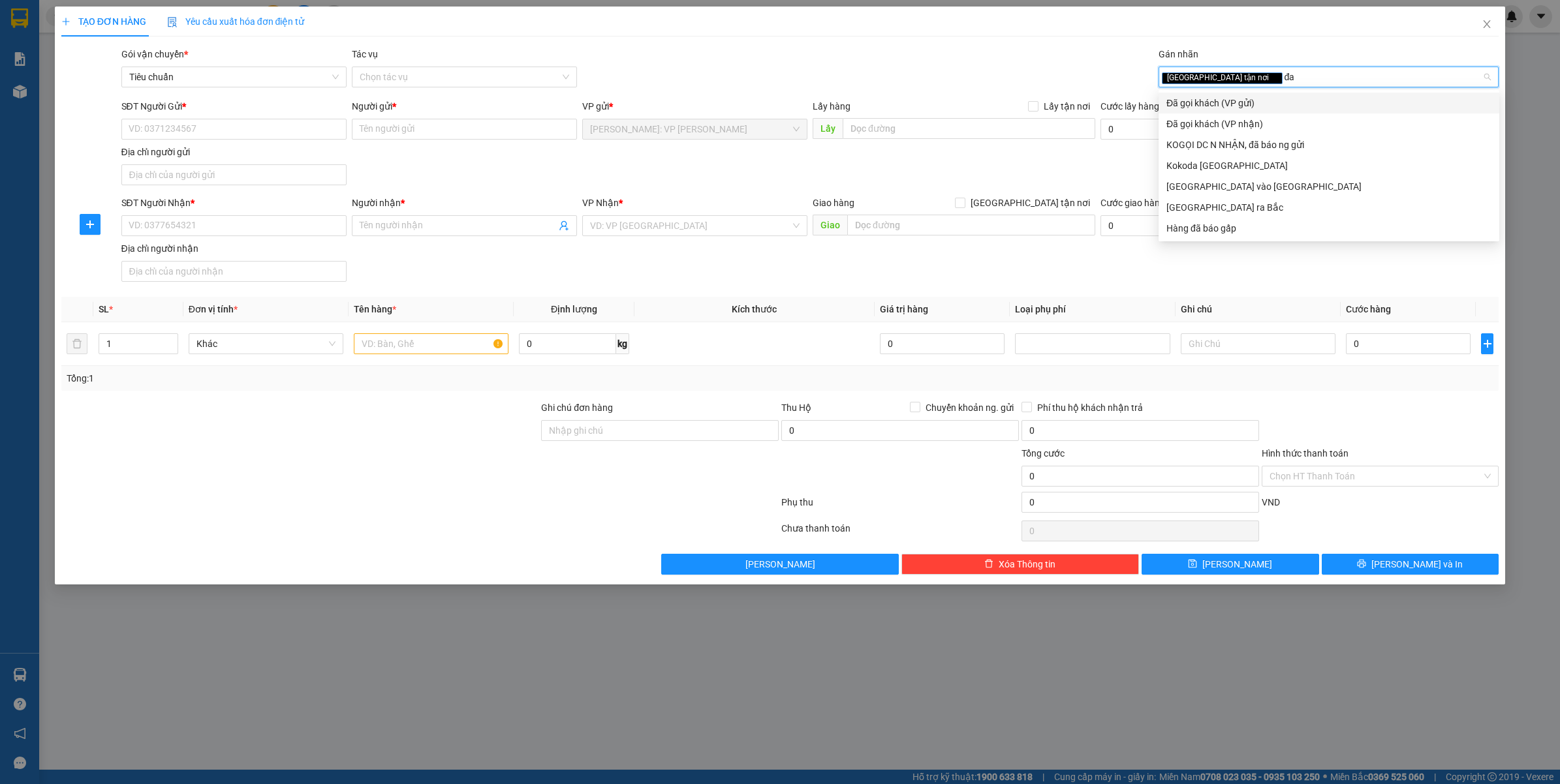
click at [1224, 106] on div "Đã gọi khách (VP gửi)" at bounding box center [1329, 102] width 325 height 14
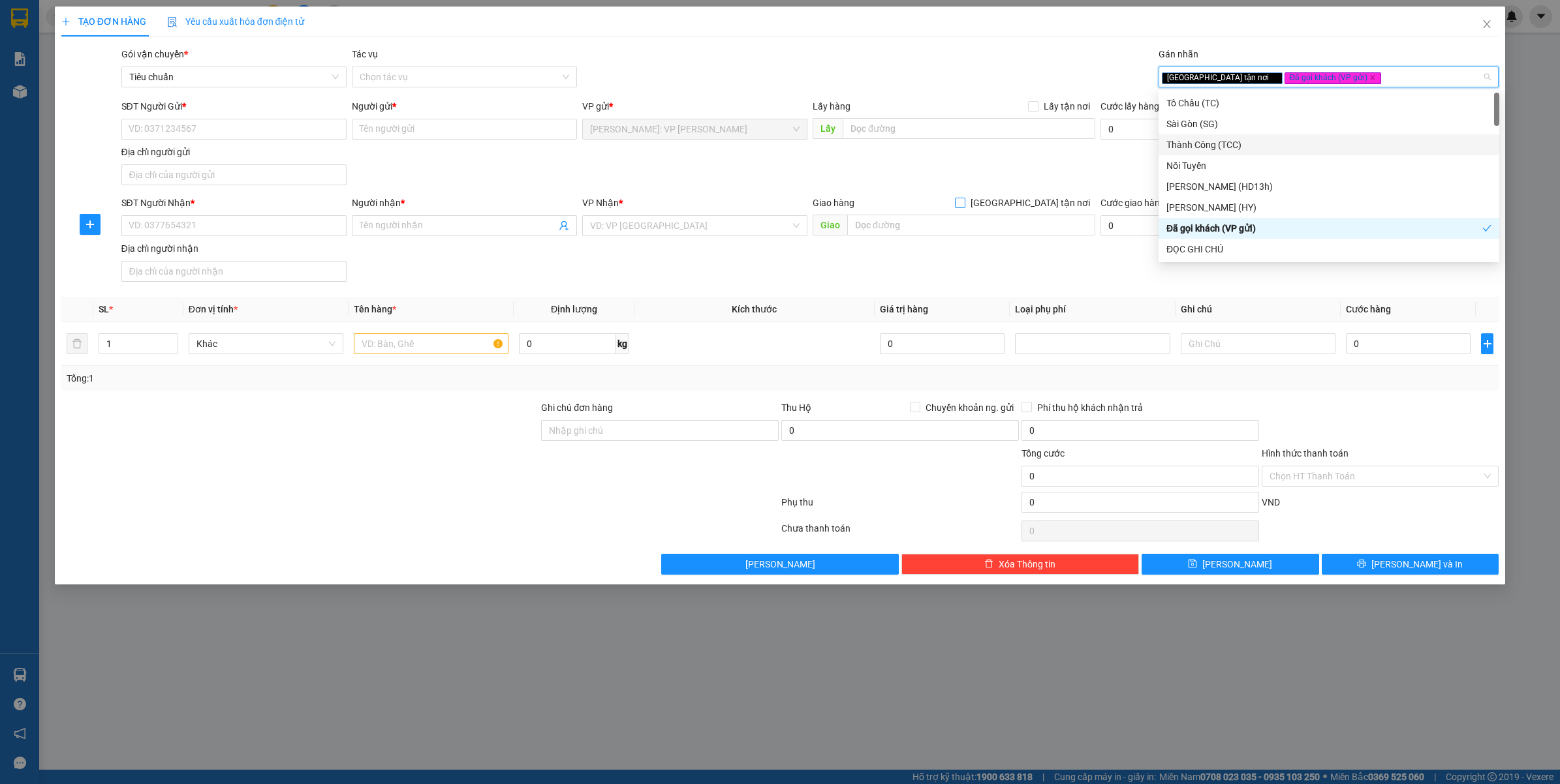
click at [1049, 201] on span "[GEOGRAPHIC_DATA] tận nơi" at bounding box center [1031, 203] width 130 height 14
click at [964, 201] on input "[GEOGRAPHIC_DATA] tận nơi" at bounding box center [959, 203] width 9 height 9
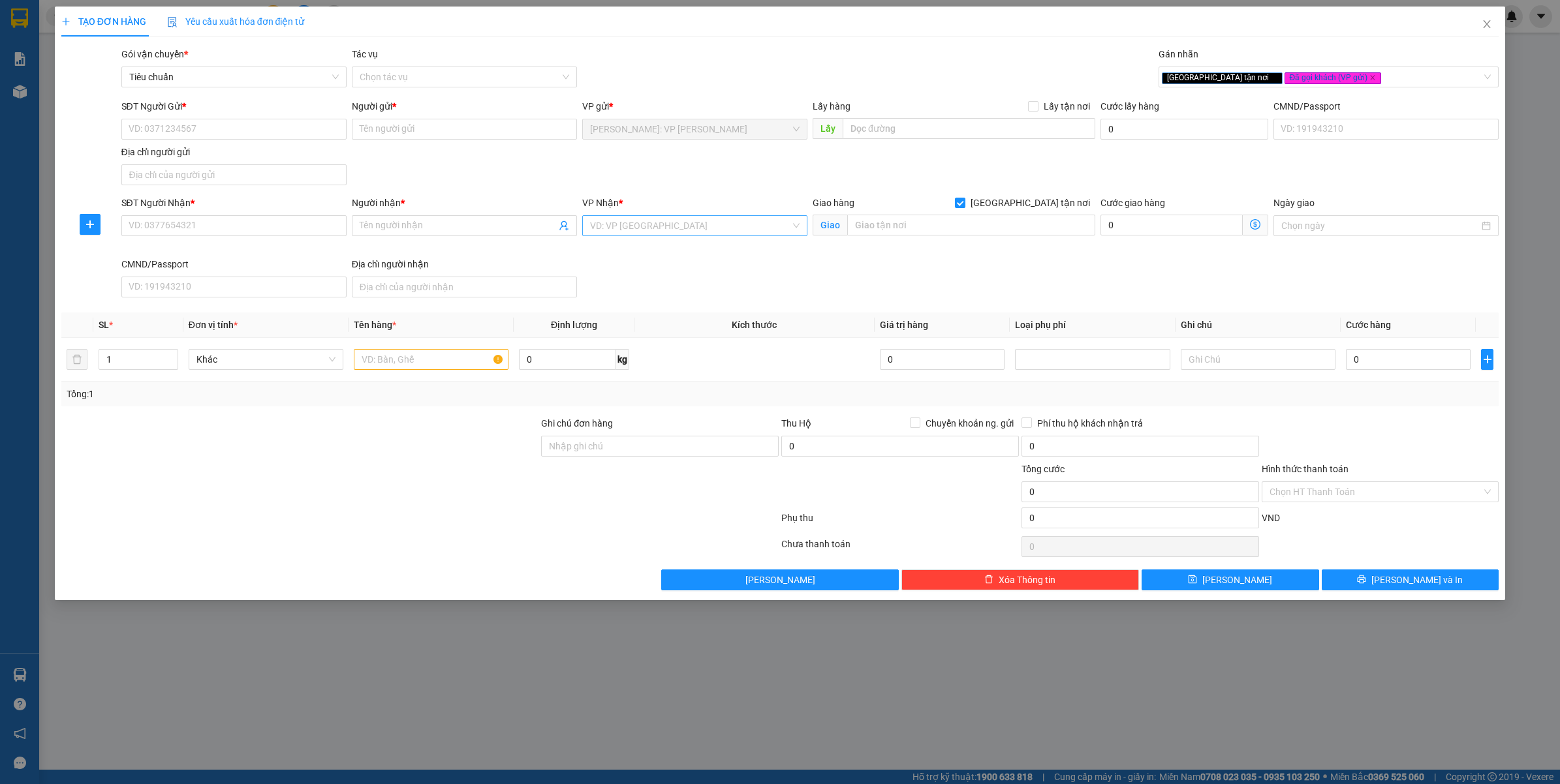
click at [709, 236] on div "VD: VP Sài Gòn" at bounding box center [695, 226] width 225 height 21
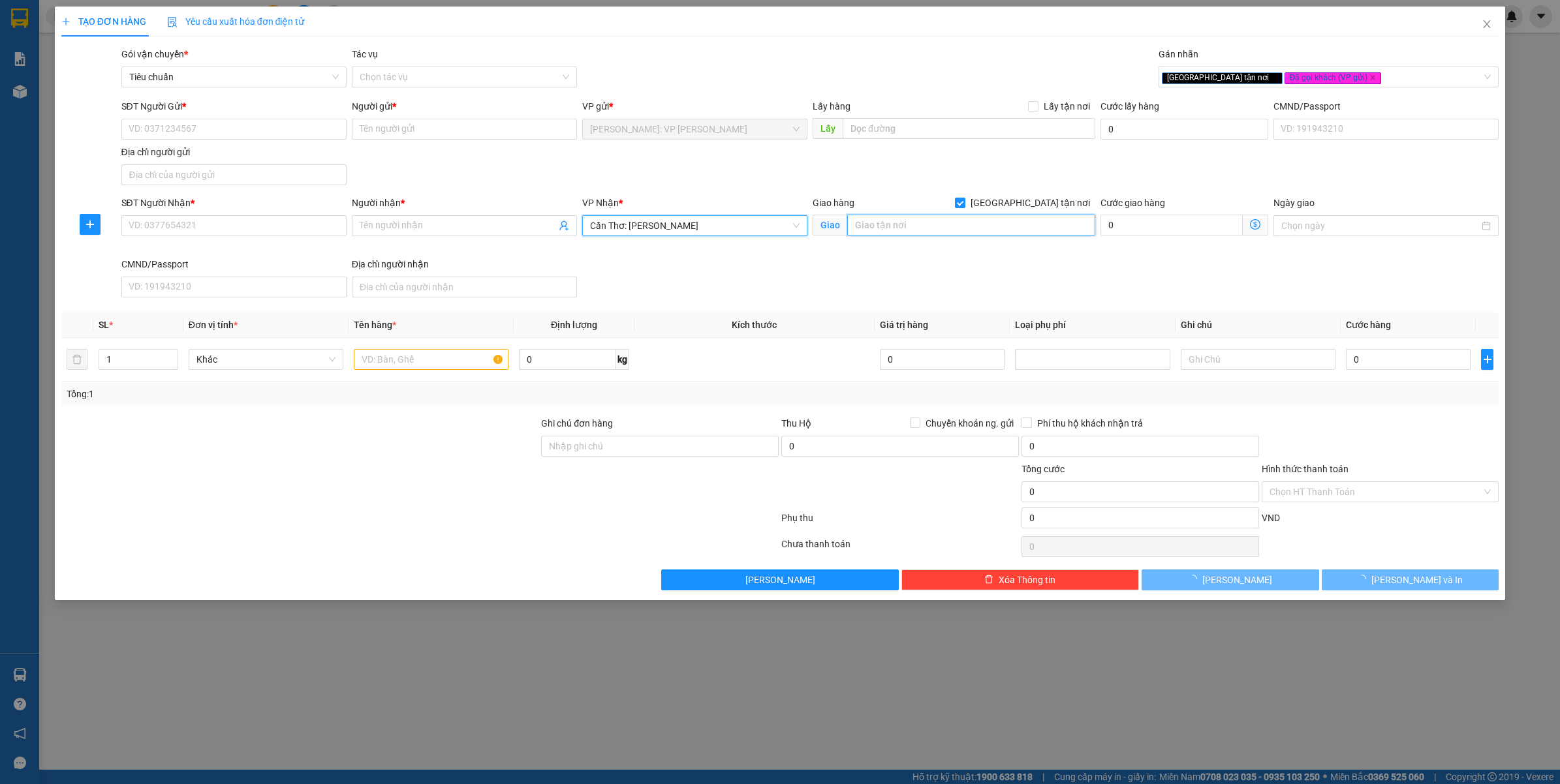
drag, startPoint x: 977, startPoint y: 236, endPoint x: 573, endPoint y: 310, distance: 410.7
click at [977, 235] on input "text" at bounding box center [971, 225] width 248 height 21
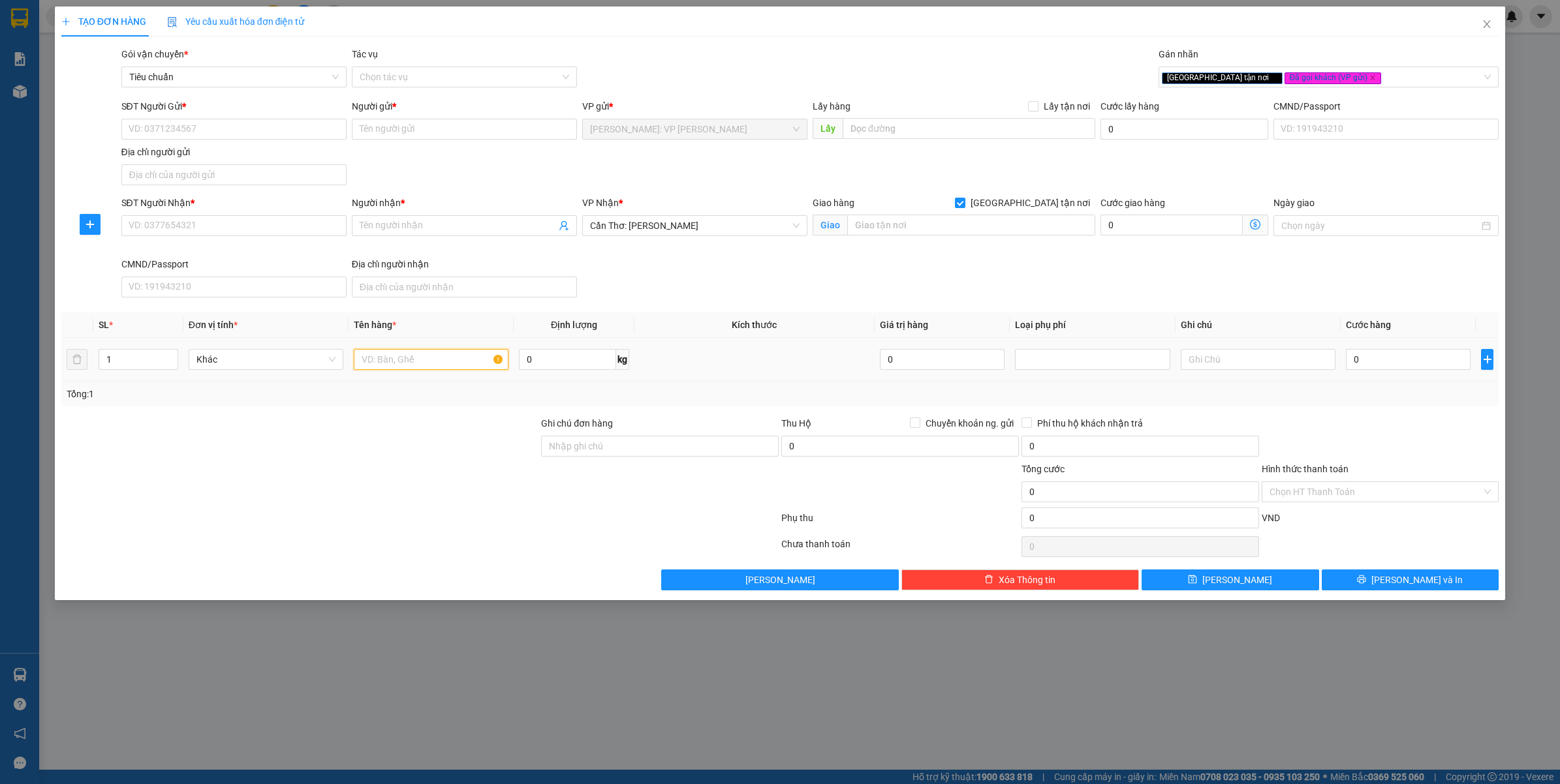
click at [384, 357] on input "text" at bounding box center [431, 359] width 155 height 21
click at [347, 477] on div at bounding box center [300, 484] width 481 height 46
click at [875, 226] on input "text" at bounding box center [971, 225] width 248 height 21
drag, startPoint x: 482, startPoint y: 697, endPoint x: 485, endPoint y: 687, distance: 10.4
click at [481, 697] on div "TẠO ĐƠN HÀNG Yêu cầu xuất hóa đơn điện tử Transit Pickup Surcharge Ids Transit …" at bounding box center [780, 392] width 1560 height 784
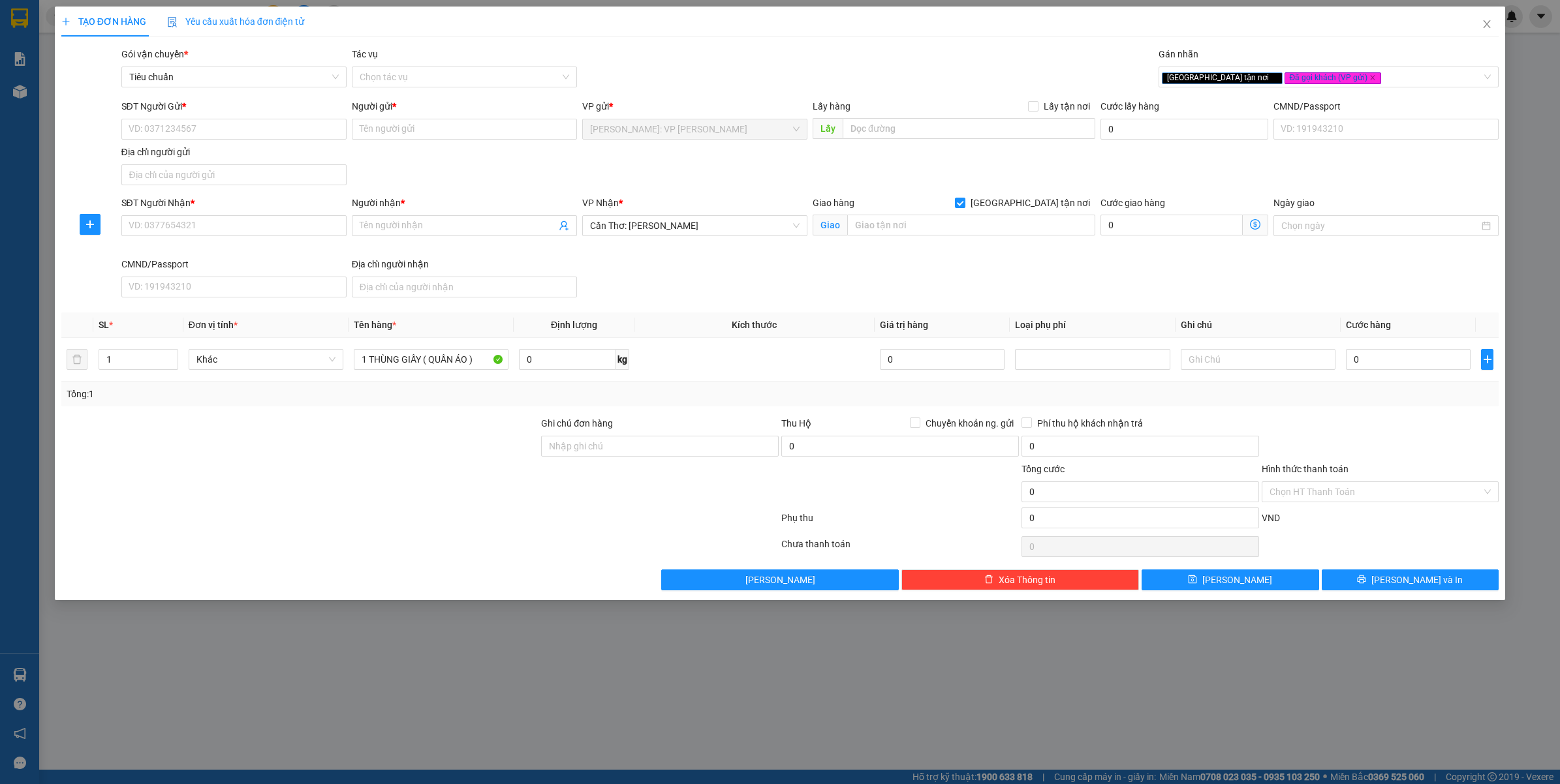
click at [217, 116] on div "SĐT Người Gửi *" at bounding box center [233, 109] width 225 height 19
click at [217, 122] on div "SĐT Người Gửi * VD: 0371234567" at bounding box center [233, 122] width 225 height 46
click at [217, 122] on input "SĐT Người Gửi *" at bounding box center [233, 129] width 225 height 21
paste input "0586325414"
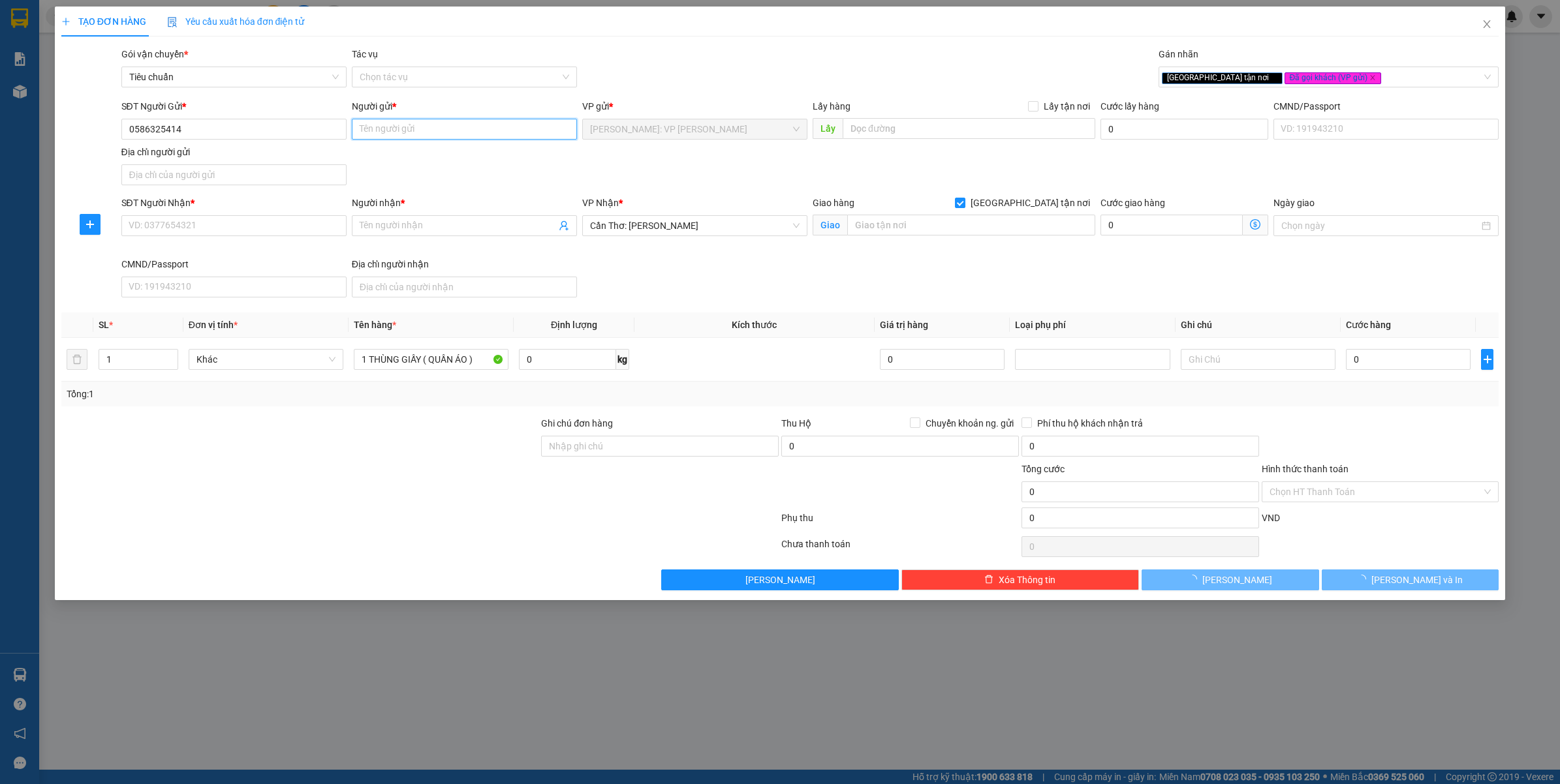
click at [470, 135] on input "Người gửi *" at bounding box center [464, 129] width 225 height 21
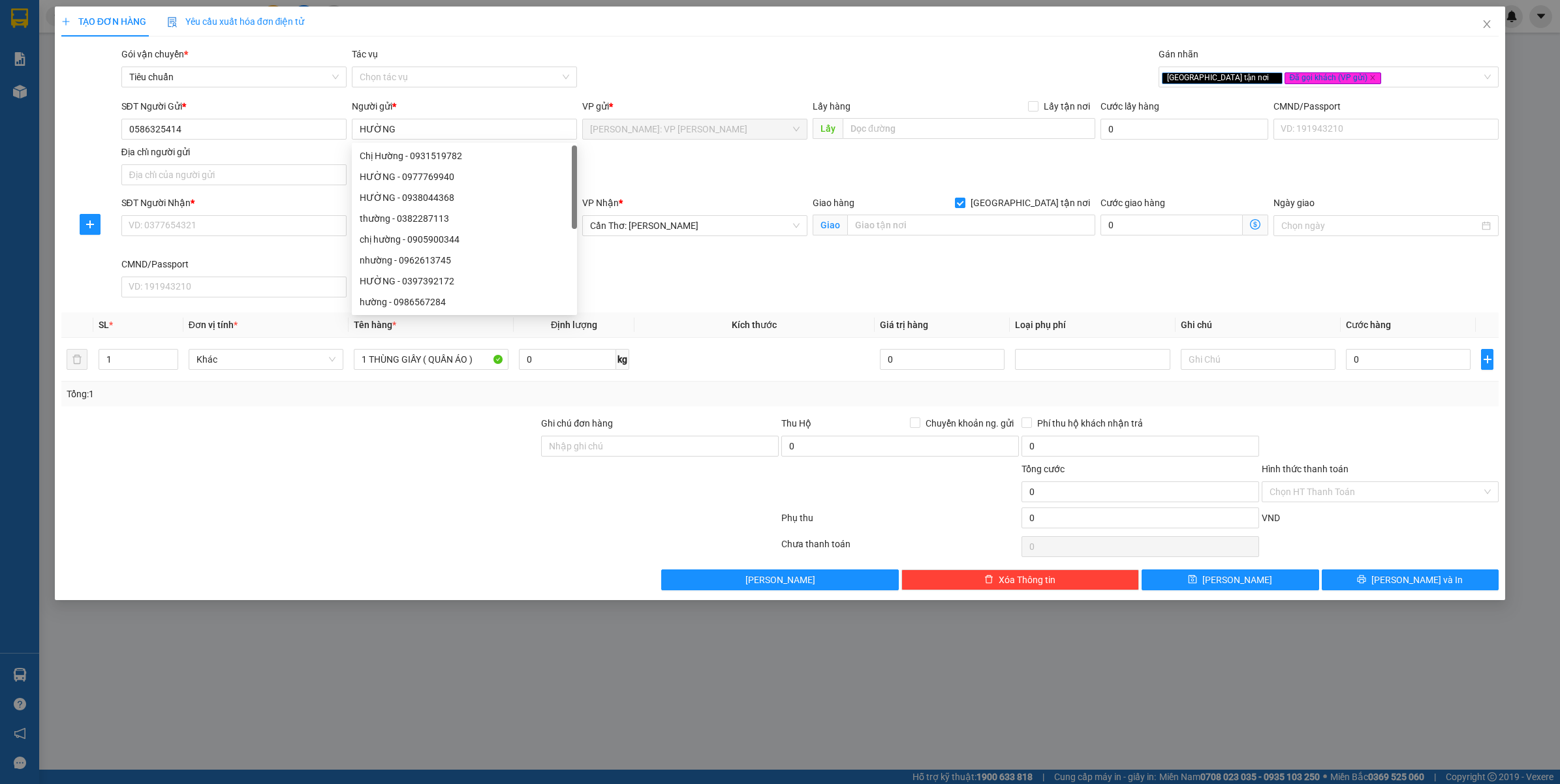
click at [772, 59] on div "Gói vận chuyển * Tiêu chuẩn Tác vụ Chọn tác vụ Gán nhãn Giao tận nơi Đã gọi k…" at bounding box center [811, 70] width 1384 height 46
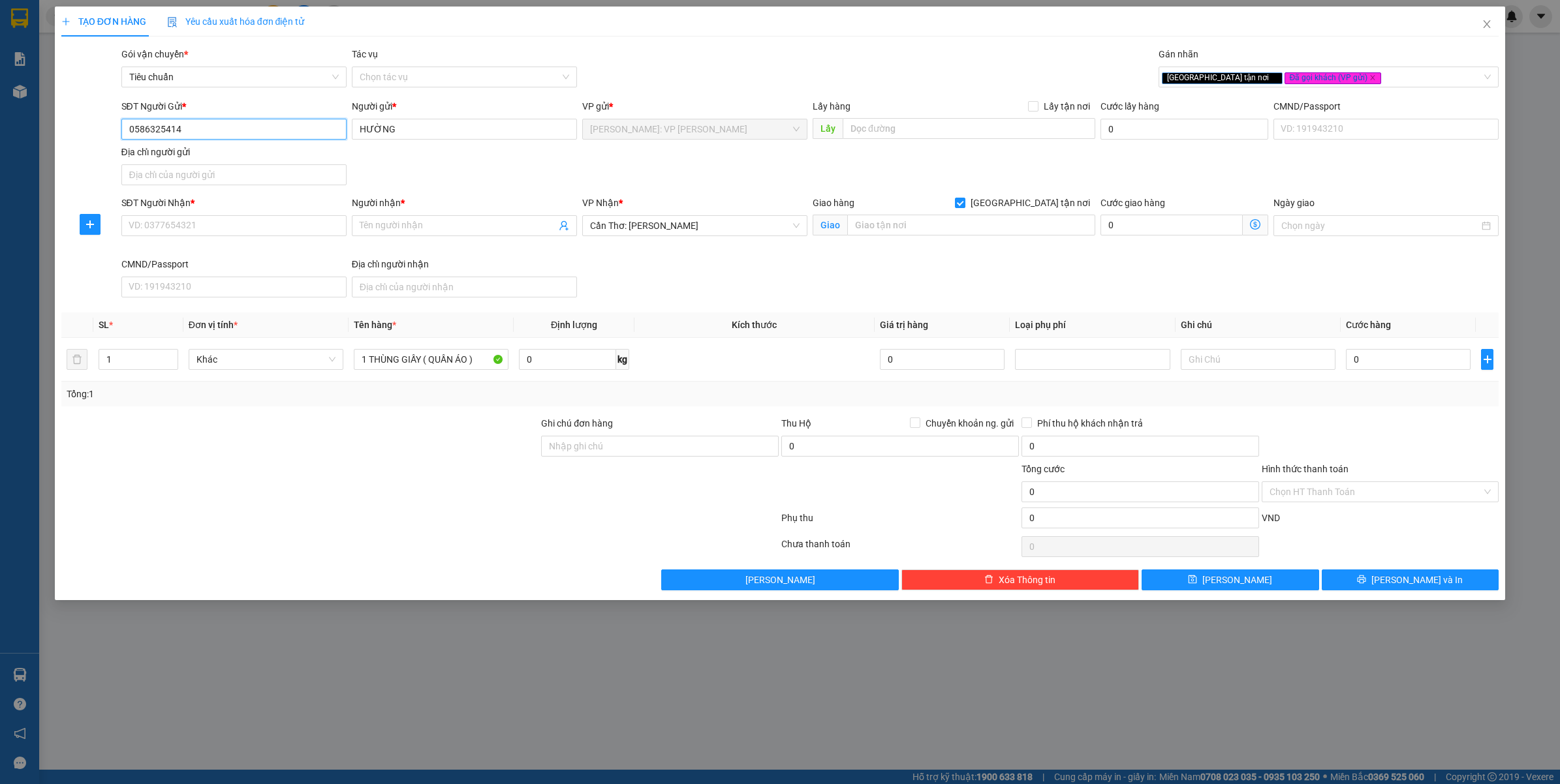
click at [266, 132] on input "0586325414" at bounding box center [233, 129] width 225 height 21
click at [893, 235] on input "text" at bounding box center [971, 225] width 248 height 21
click at [273, 239] on div "SĐT Người Nhận * VD: 0377654321" at bounding box center [233, 218] width 225 height 46
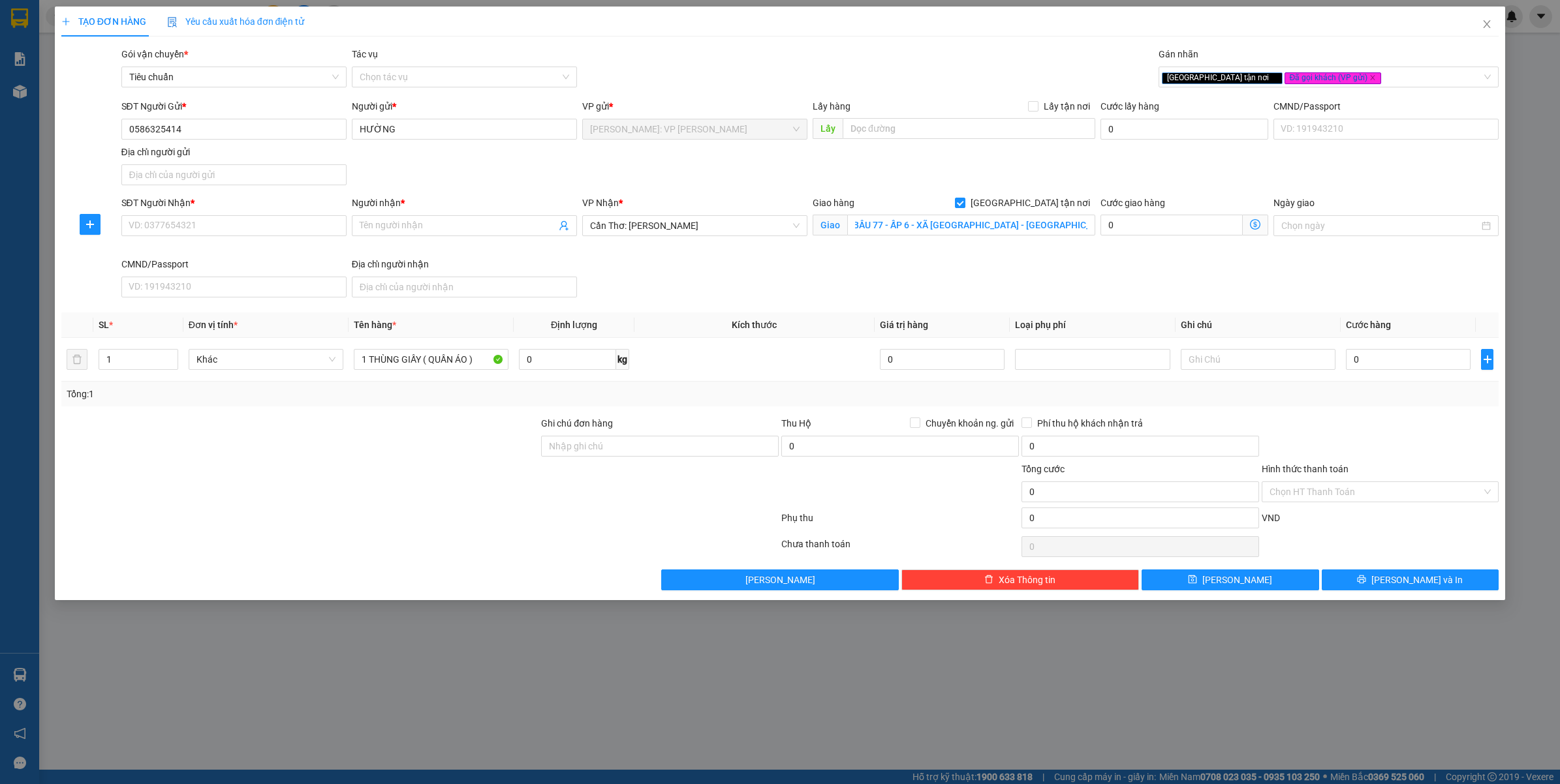
scroll to position [0, 0]
click at [301, 223] on input "SĐT Người Nhận *" at bounding box center [233, 226] width 225 height 21
click at [297, 223] on input "0373321303" at bounding box center [233, 226] width 225 height 21
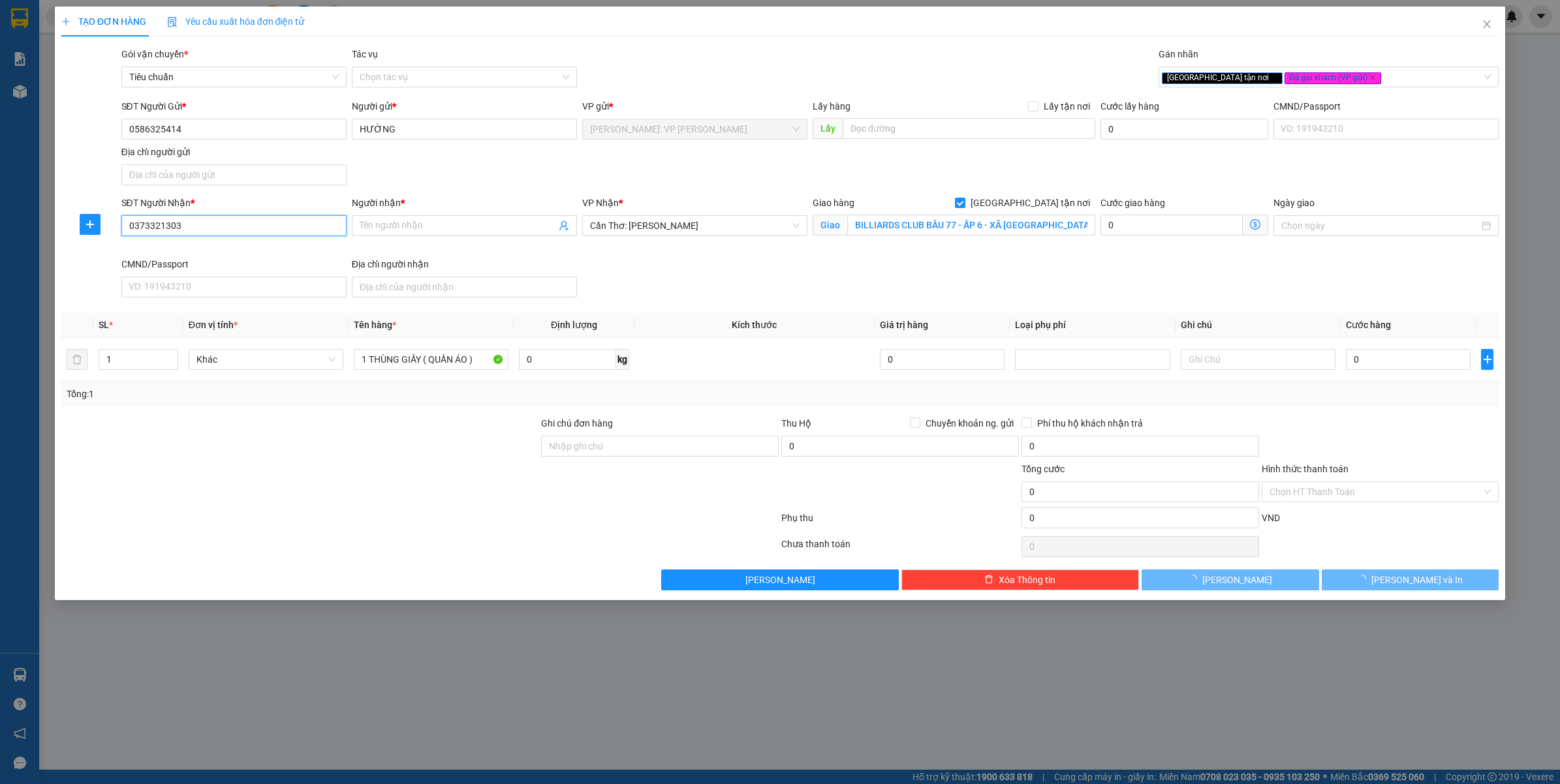
click at [297, 223] on input "0373321303" at bounding box center [233, 226] width 225 height 21
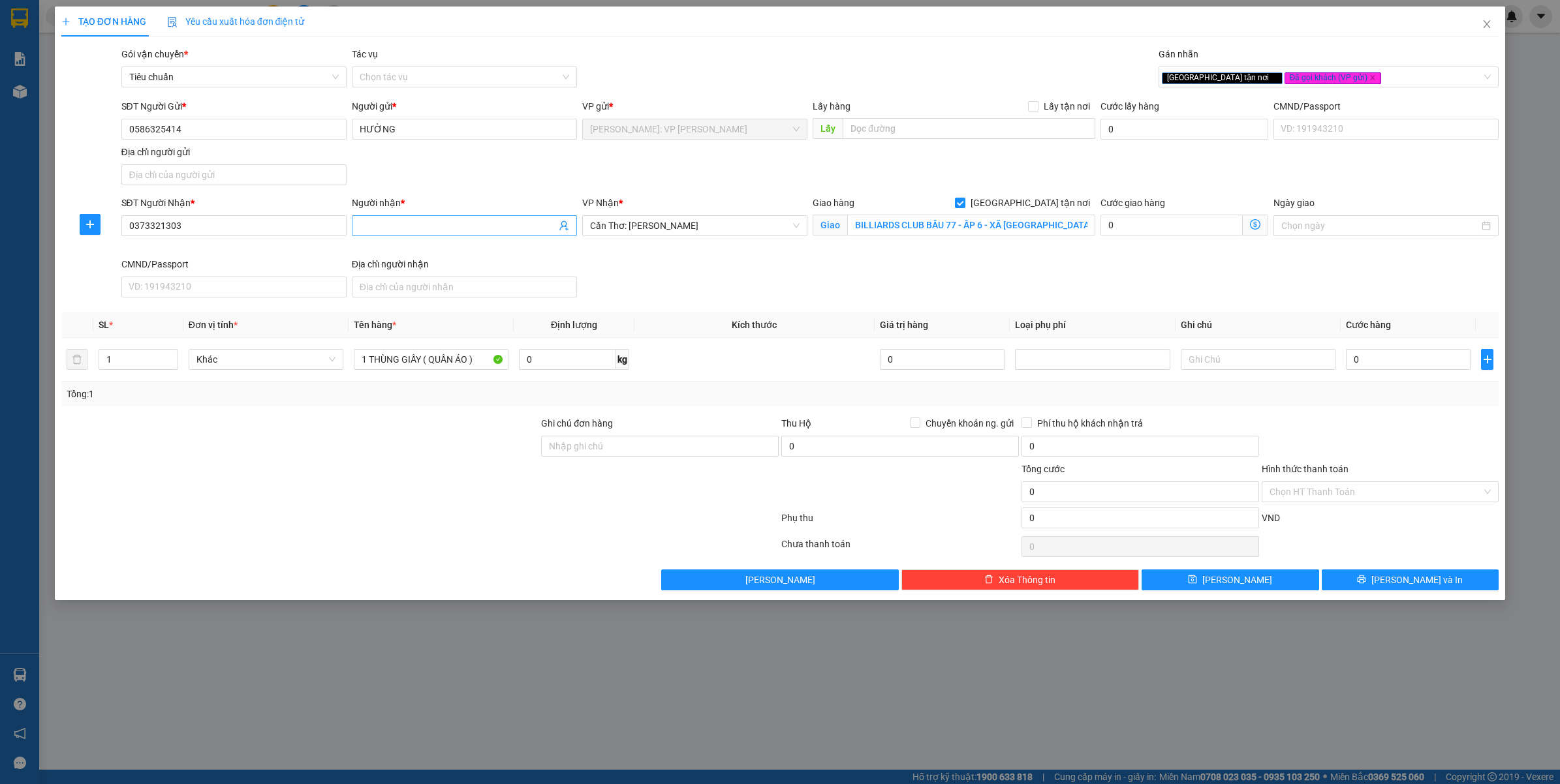
click at [432, 232] on input "Người nhận *" at bounding box center [458, 225] width 197 height 14
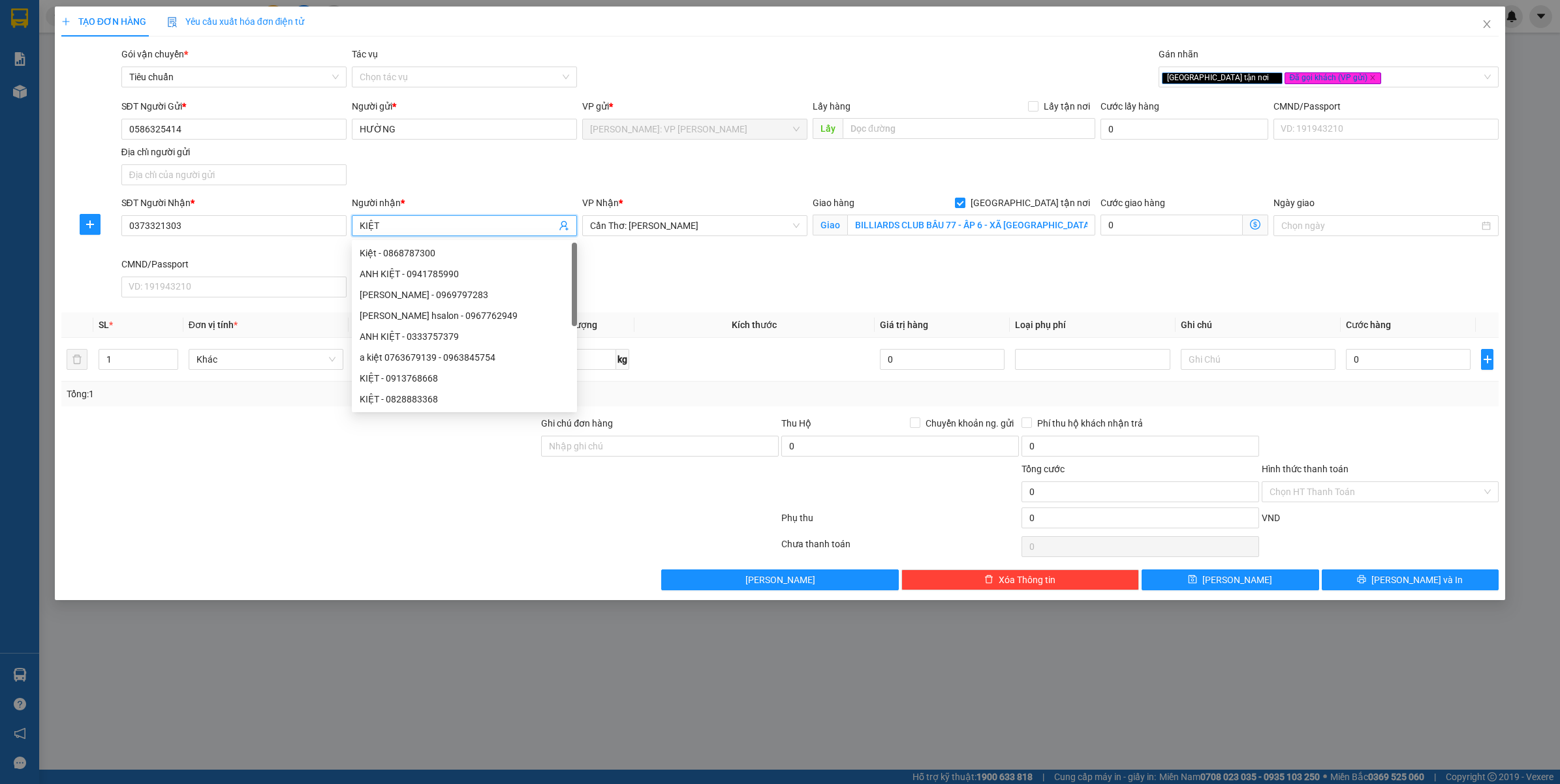
drag, startPoint x: 670, startPoint y: 170, endPoint x: 730, endPoint y: 191, distance: 63.6
click at [677, 170] on div "SĐT Người Gửi * 0586325414 Người gửi * HƯỜNG VP gửi * Hồ Chí Minh: VP Bình Thạn…" at bounding box center [811, 145] width 1384 height 91
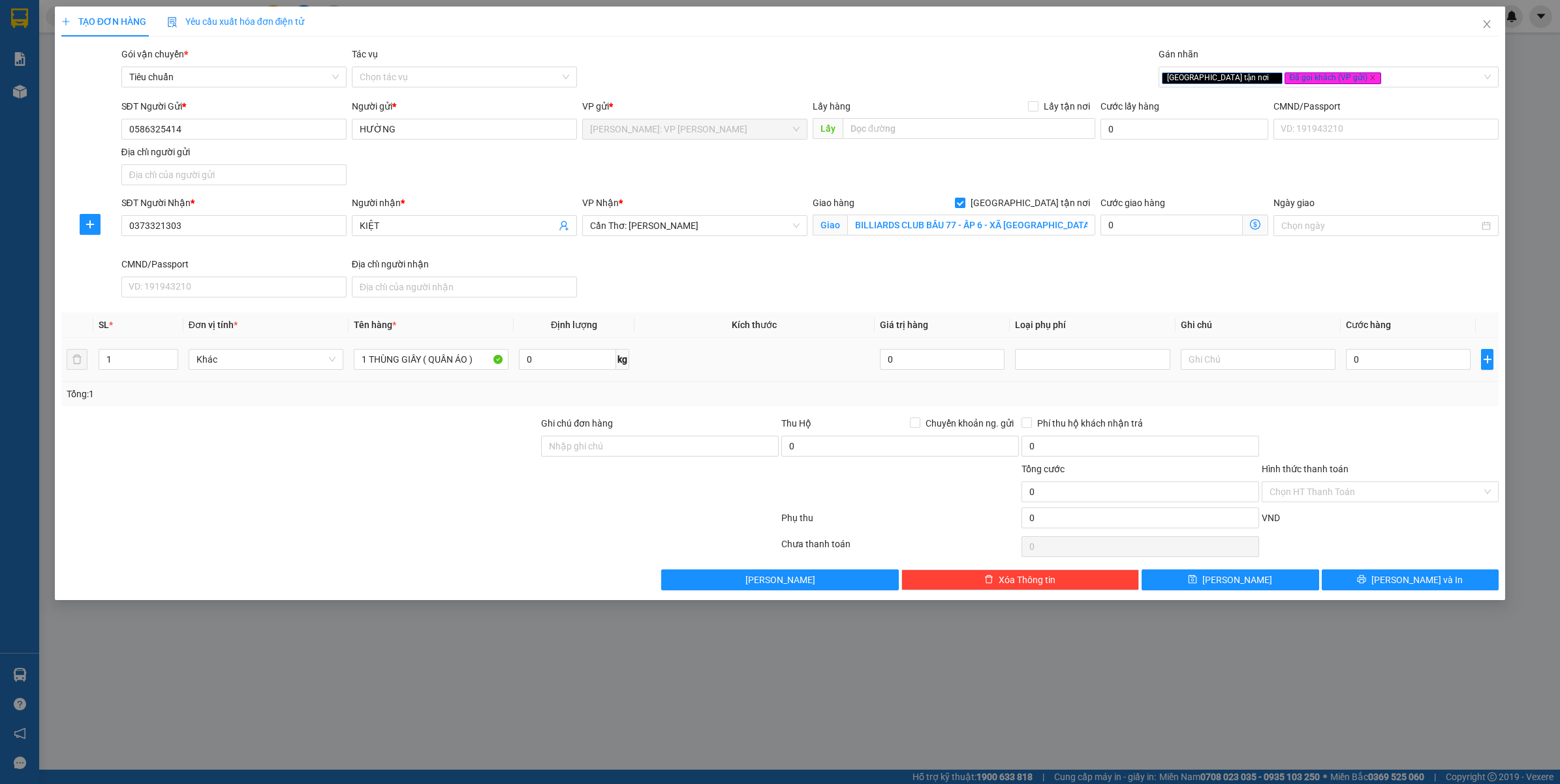
click at [1419, 377] on td "0" at bounding box center [1408, 359] width 135 height 43
click at [1419, 372] on div "0" at bounding box center [1408, 359] width 125 height 26
click at [1419, 360] on input "0" at bounding box center [1408, 359] width 125 height 21
click at [1390, 445] on div at bounding box center [1381, 439] width 240 height 46
click at [1356, 398] on div "Tổng: 1" at bounding box center [780, 394] width 1428 height 14
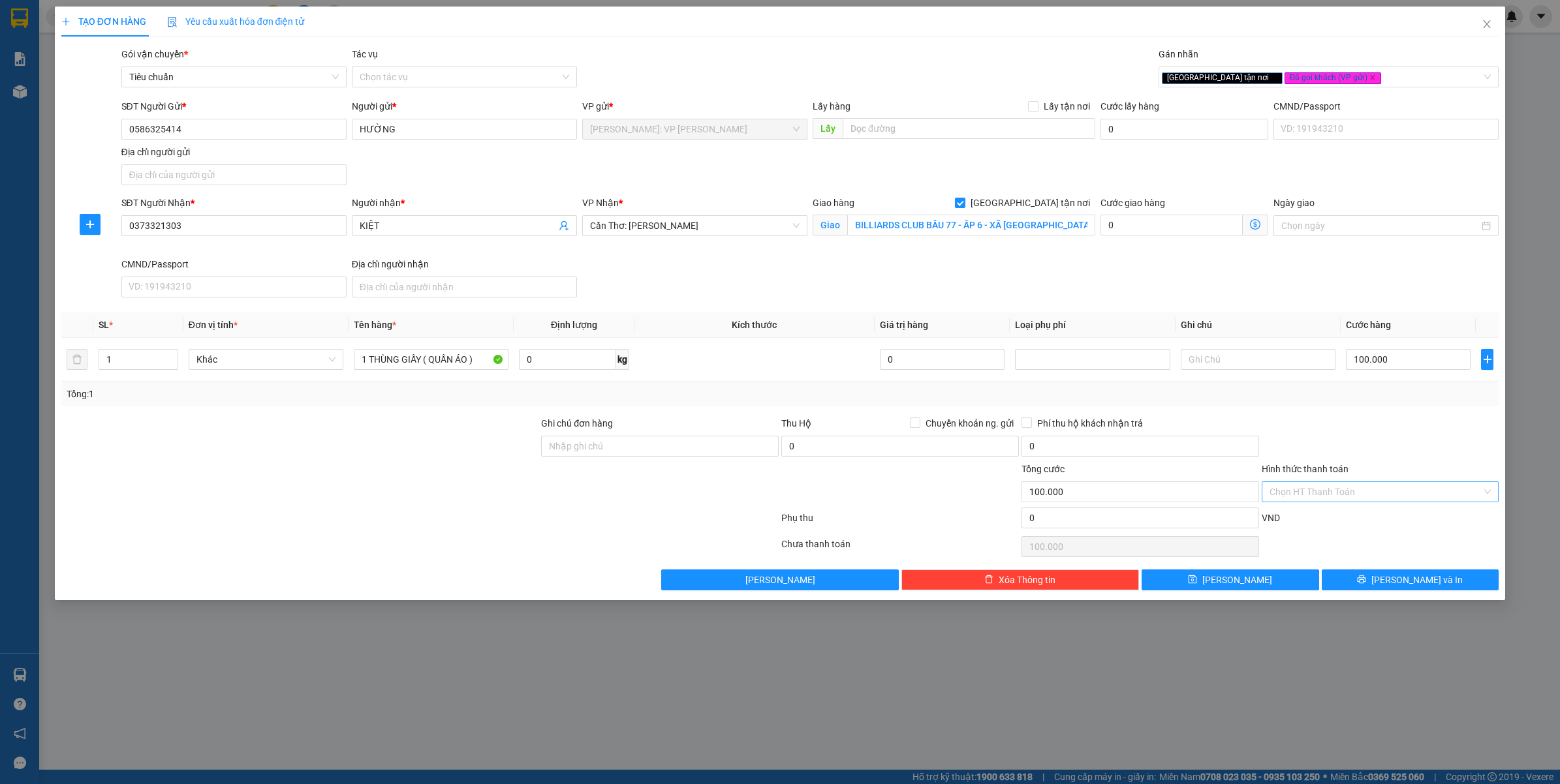
click at [1325, 494] on input "Hình thức thanh toán" at bounding box center [1376, 492] width 213 height 19
click at [1324, 509] on div "Tại văn phòng" at bounding box center [1381, 519] width 238 height 21
click at [1375, 581] on button "Lưu và In" at bounding box center [1410, 580] width 177 height 21
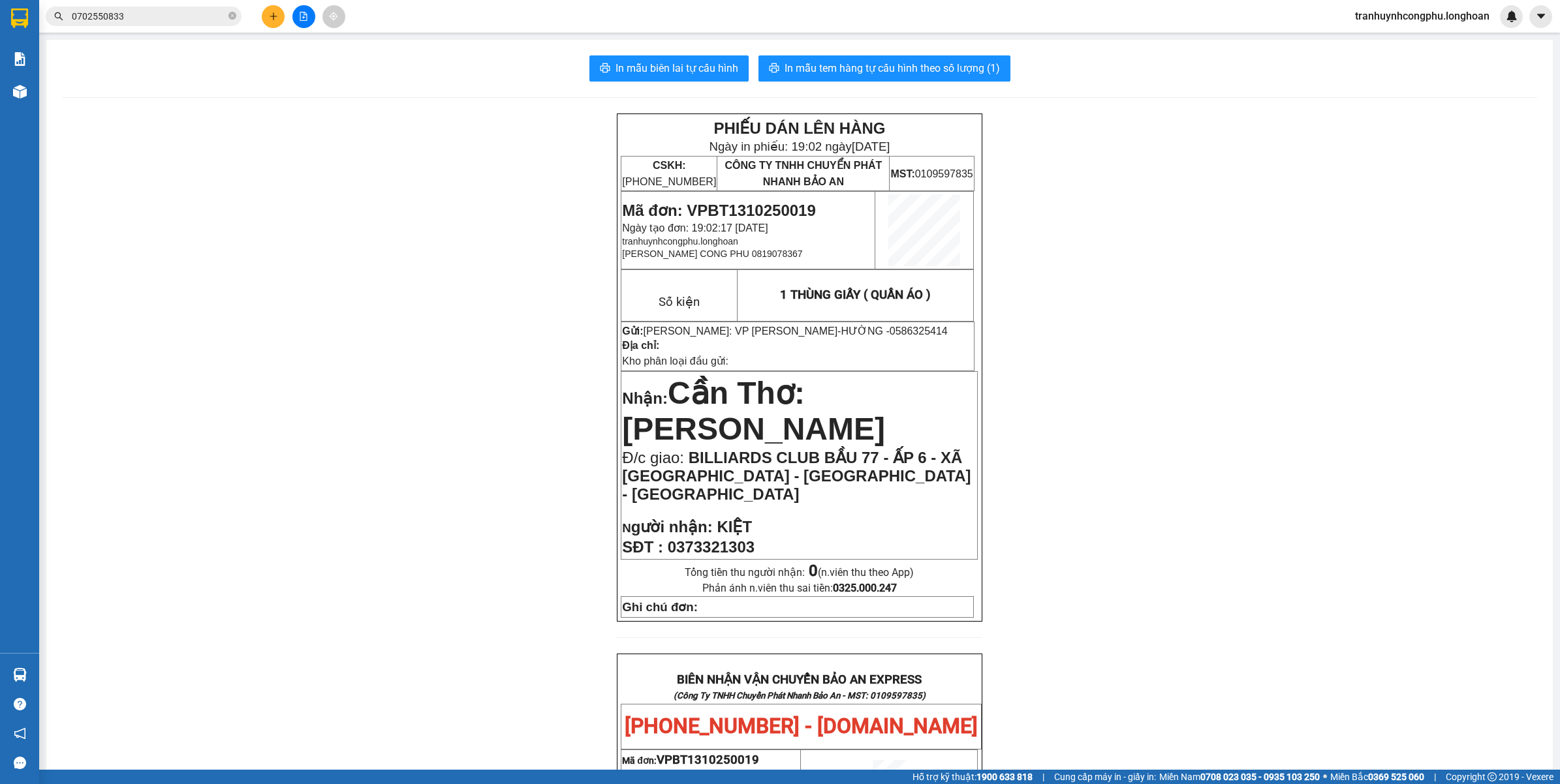
click at [799, 203] on span "Mã đơn: VPBT1310250019" at bounding box center [719, 211] width 193 height 18
click at [239, 341] on div "PHIẾU DÁN LÊN HÀNG Ngày in phiếu: 19:02 ngày 13-10-2025 CSKH: 1900.06.88.33 CÔN…" at bounding box center [799, 761] width 1475 height 1294
click at [931, 74] on span "In mẫu tem hàng tự cấu hình theo số lượng (1)" at bounding box center [892, 68] width 215 height 16
click at [731, 449] on span "BILLIARDS CLUB BẦU 77 - ẤP 6 - XÃ AN THỚI - PHÚ QUỐC - KIÊN GIANG" at bounding box center [796, 476] width 348 height 54
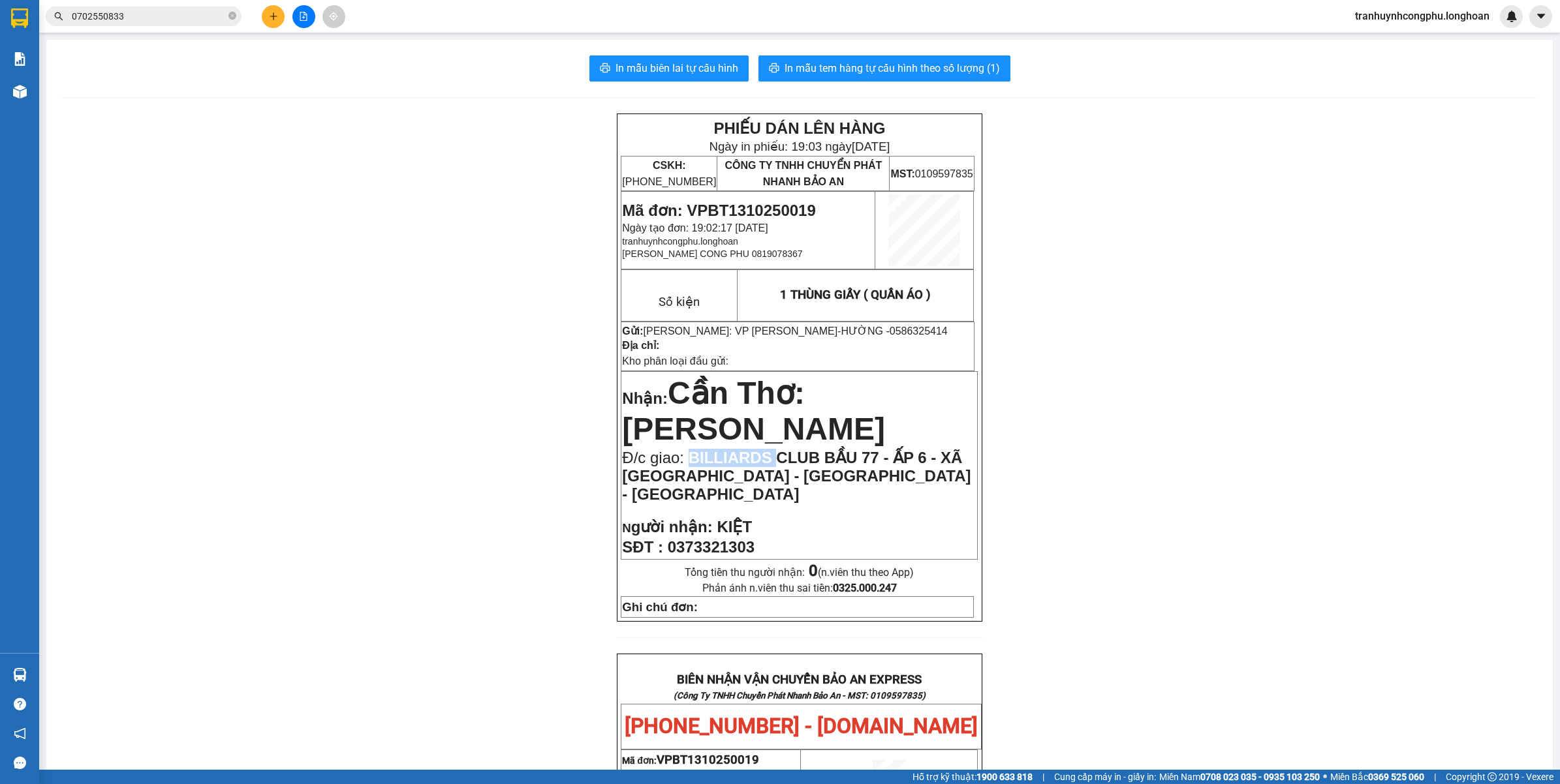
click at [731, 449] on span "BILLIARDS CLUB BẦU 77 - ẤP 6 - XÃ AN THỚI - PHÚ QUỐC - KIÊN GIANG" at bounding box center [796, 476] width 348 height 54
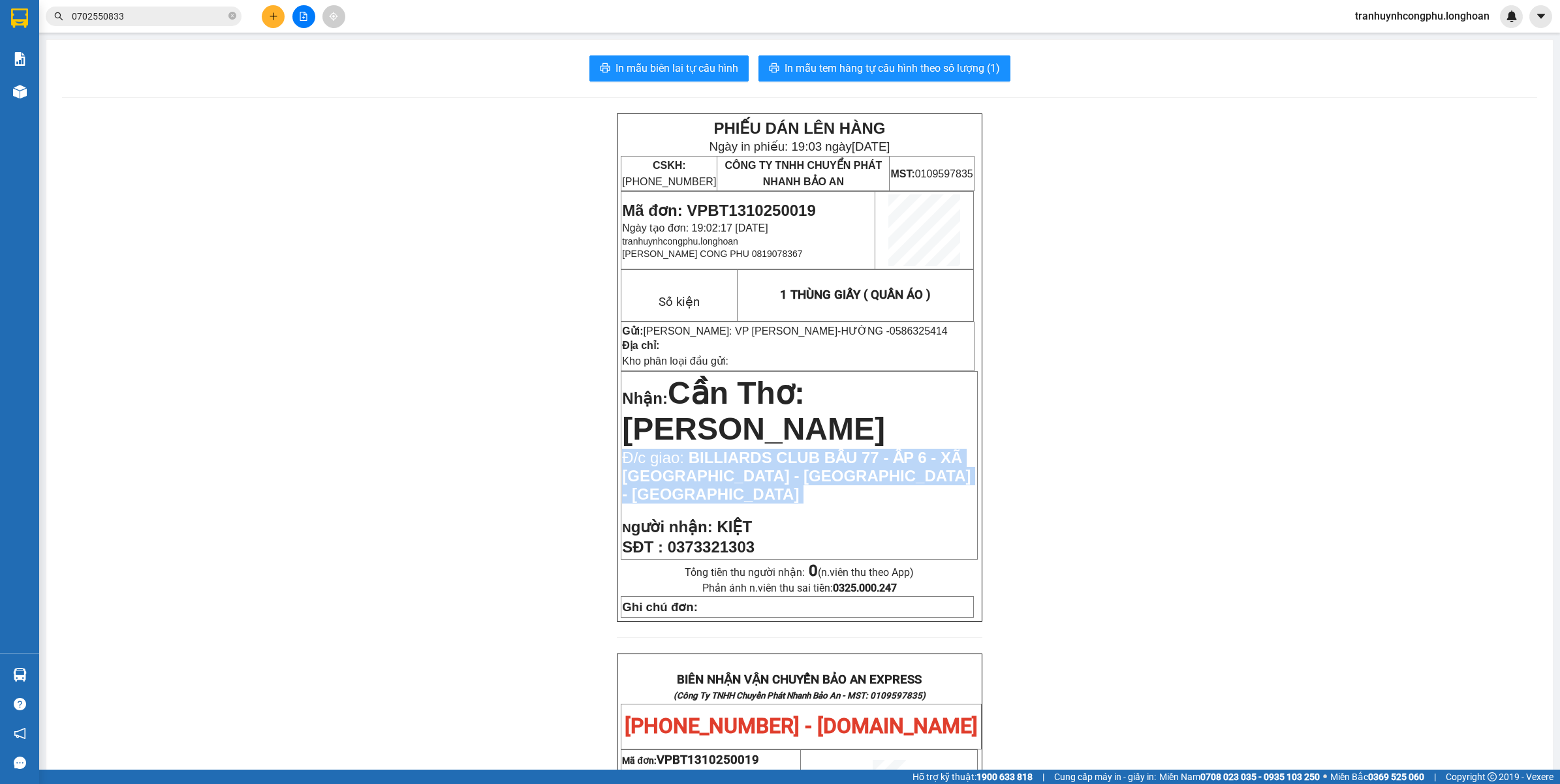
click at [731, 449] on span "BILLIARDS CLUB BẦU 77 - ẤP 6 - XÃ AN THỚI - PHÚ QUỐC - KIÊN GIANG" at bounding box center [796, 476] width 348 height 54
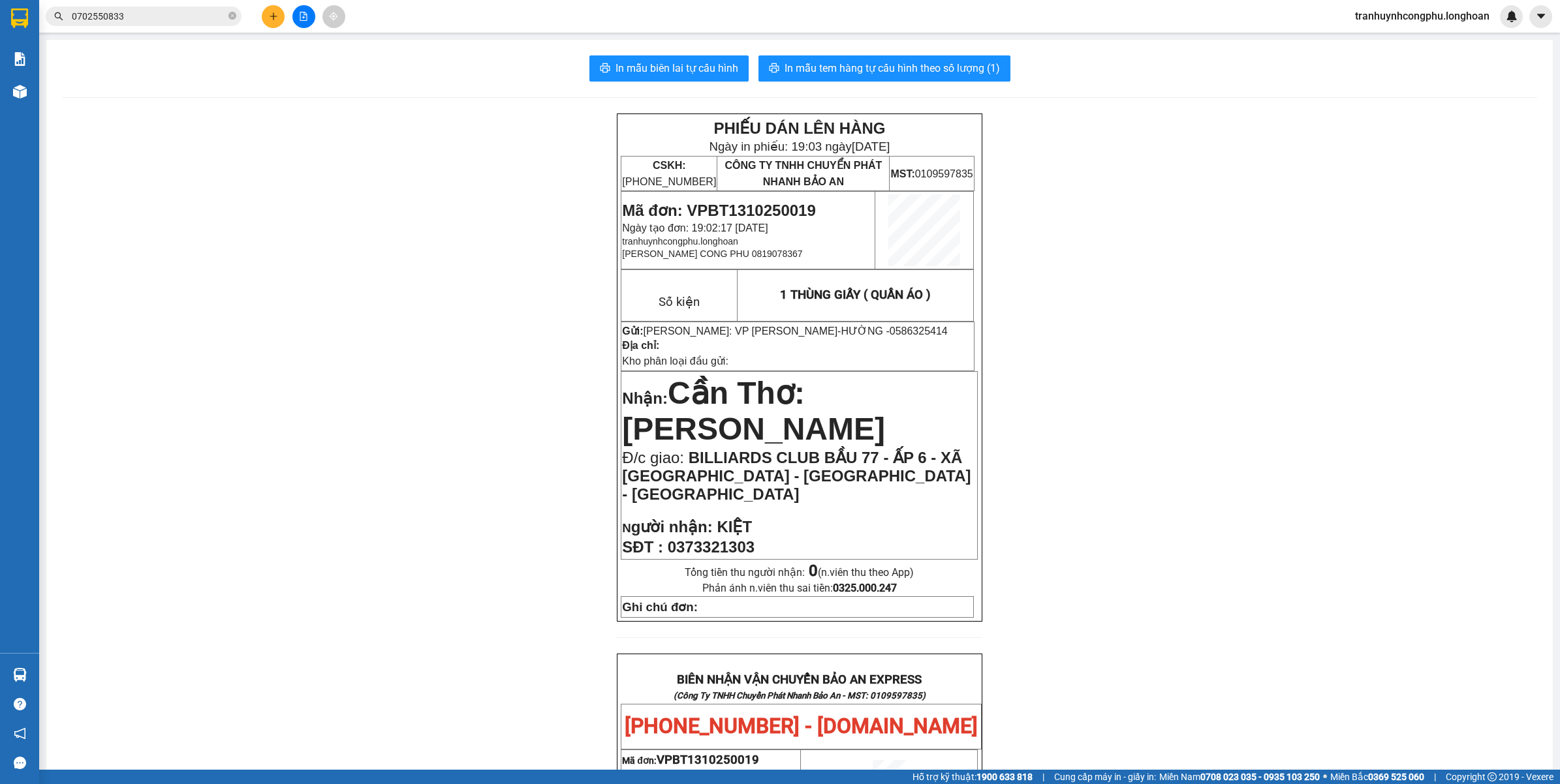
click at [363, 152] on div "PHIẾU DÁN LÊN HÀNG Ngày in phiếu: 19:03 ngày 13-10-2025 CSKH: 1900.06.88.33 CÔN…" at bounding box center [799, 761] width 1475 height 1294
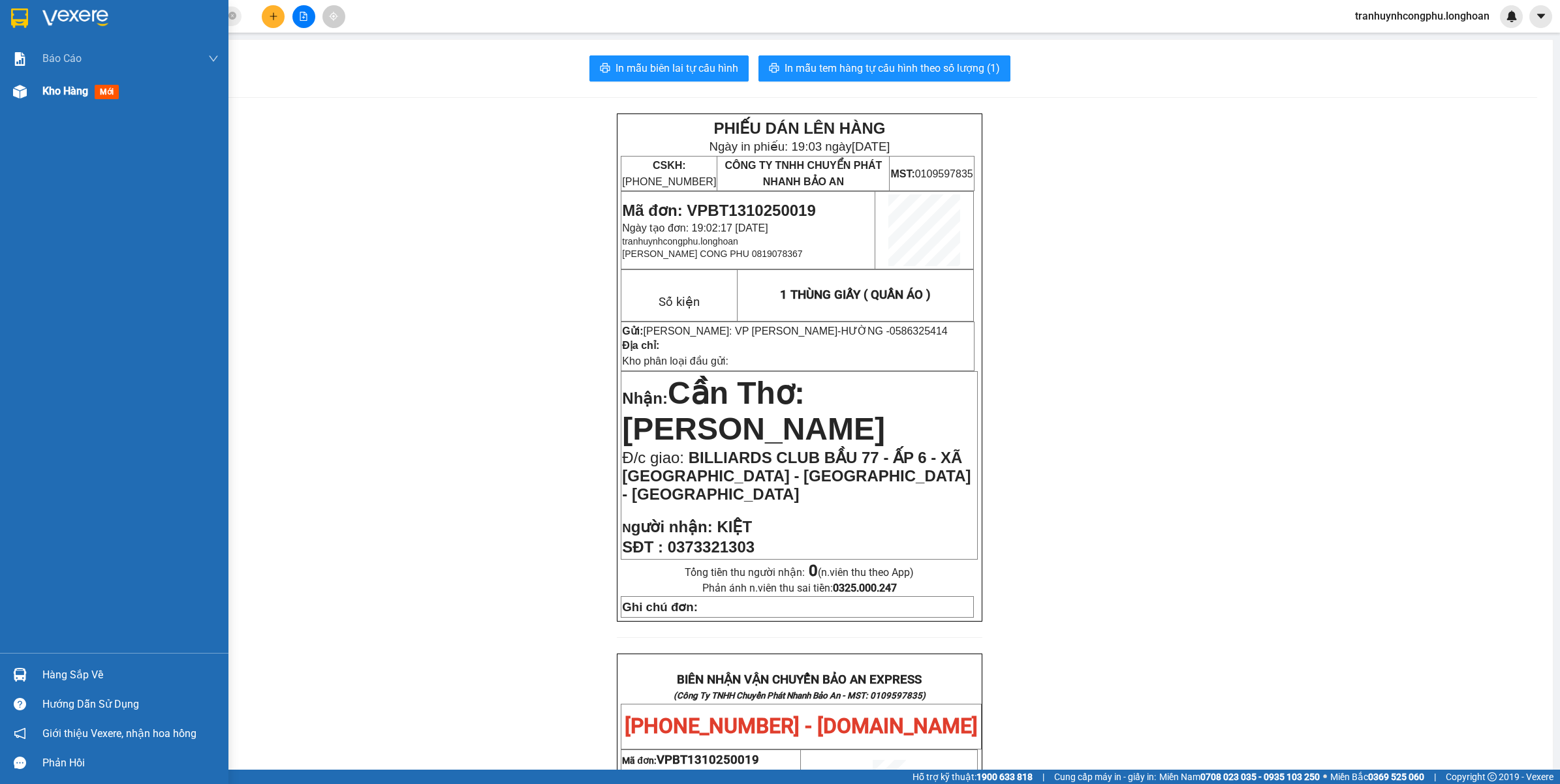
click at [20, 95] on img at bounding box center [19, 91] width 13 height 13
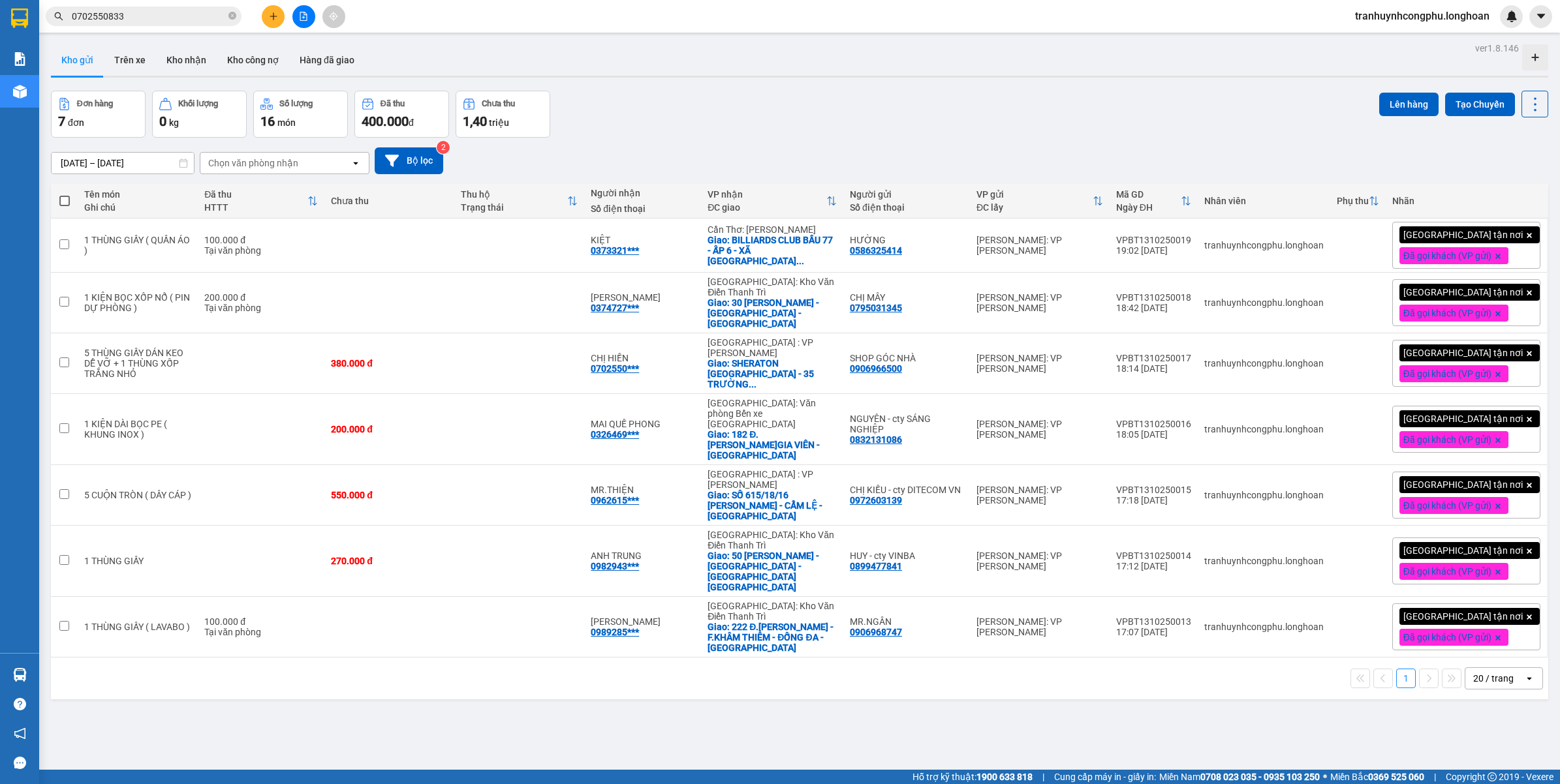
click at [99, 92] on button "Đơn hàng 7 đơn" at bounding box center [98, 114] width 95 height 47
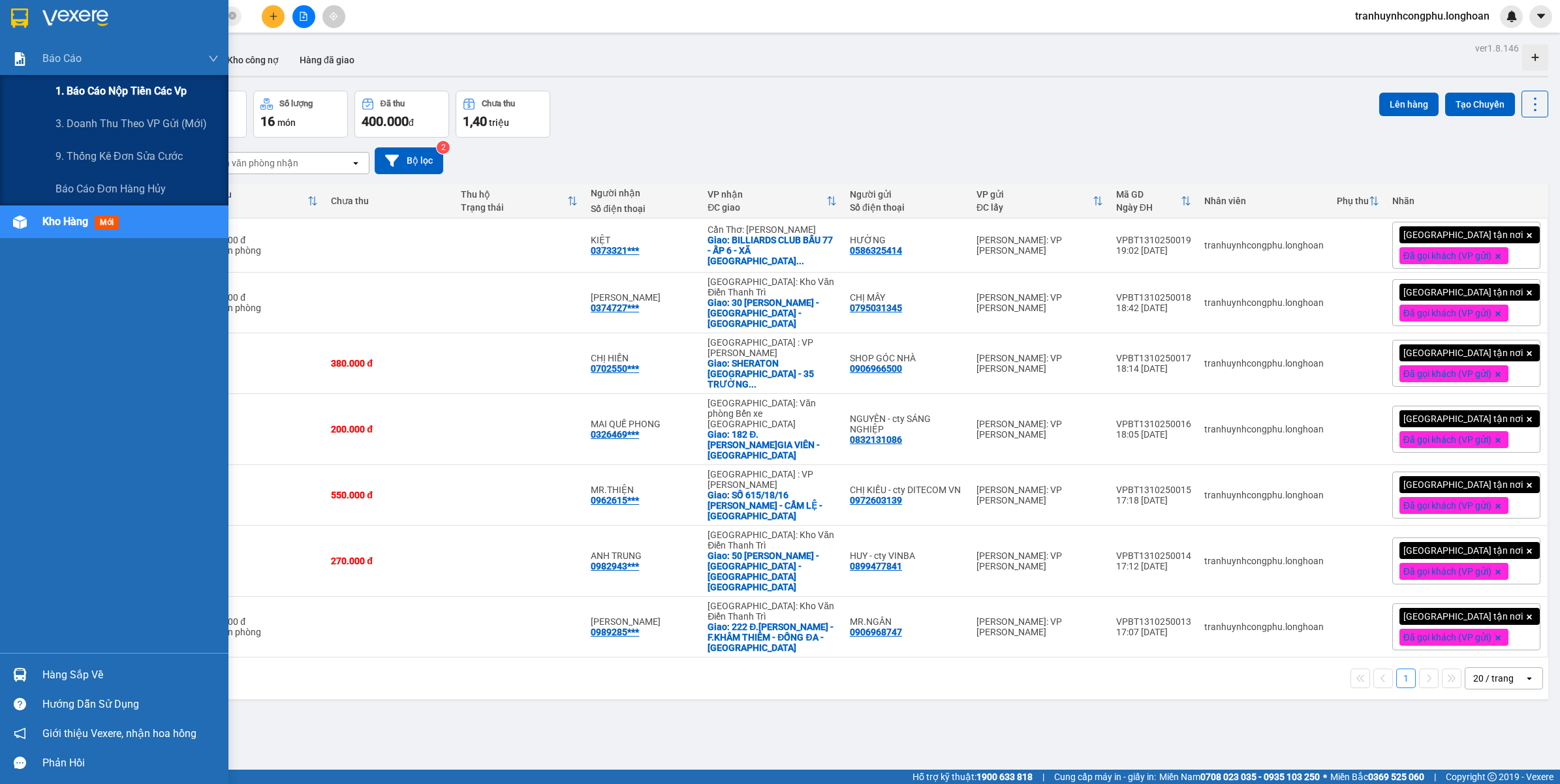
click at [39, 91] on div "1. Báo cáo nộp tiền các vp" at bounding box center [114, 91] width 229 height 33
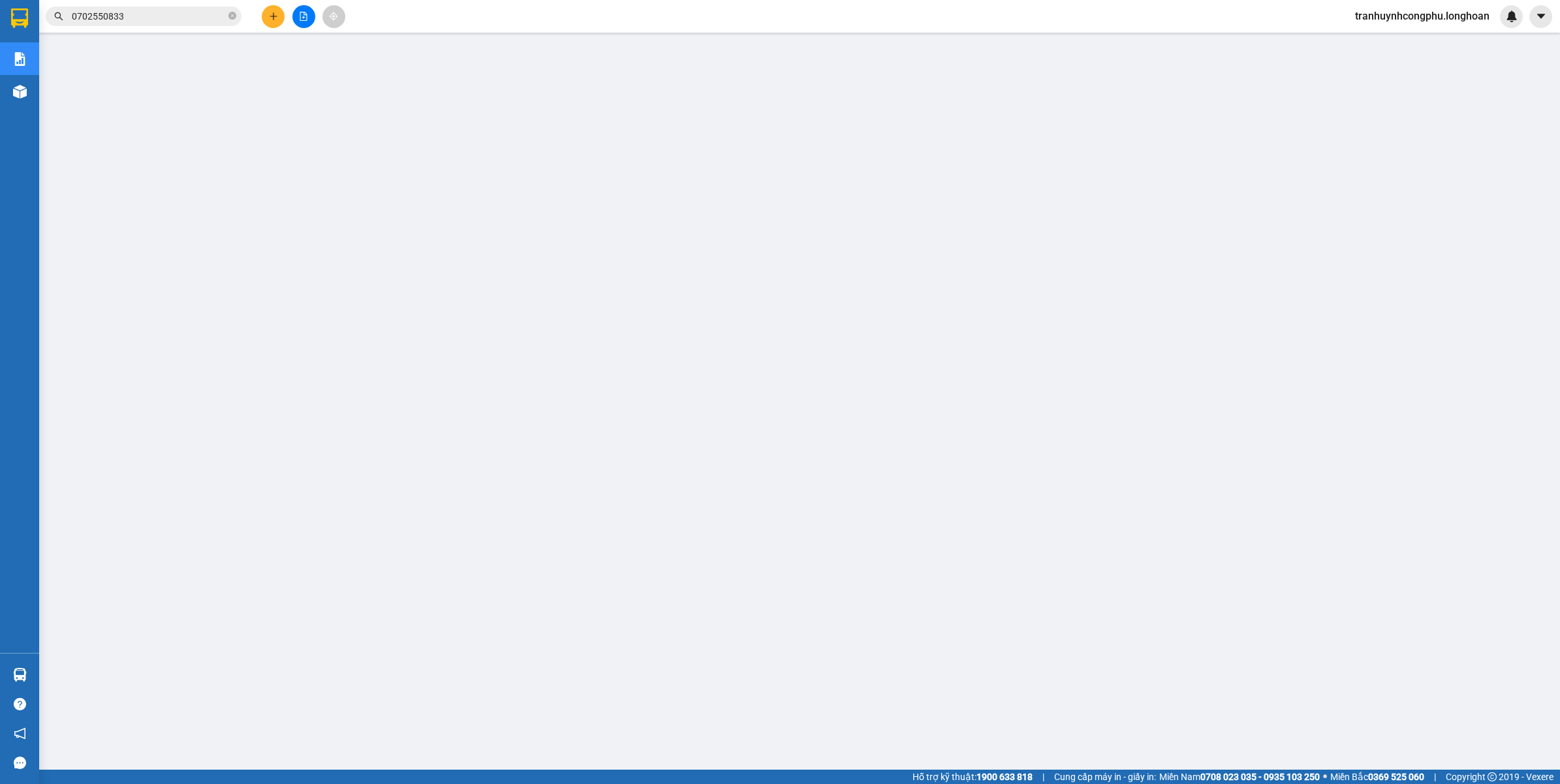
click at [847, 644] on main at bounding box center [780, 385] width 1560 height 770
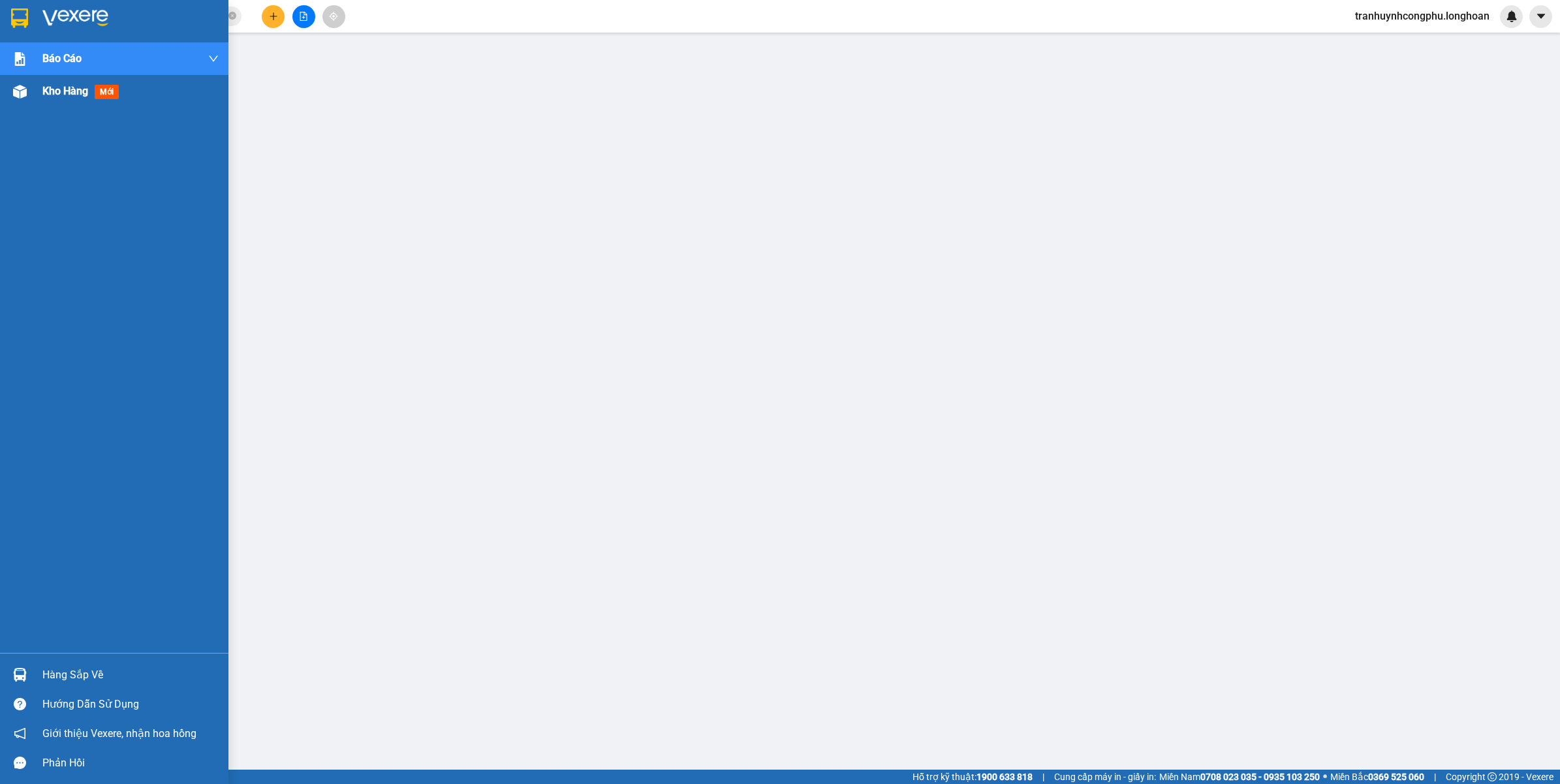
click at [37, 96] on div "Kho hàng mới" at bounding box center [114, 91] width 229 height 33
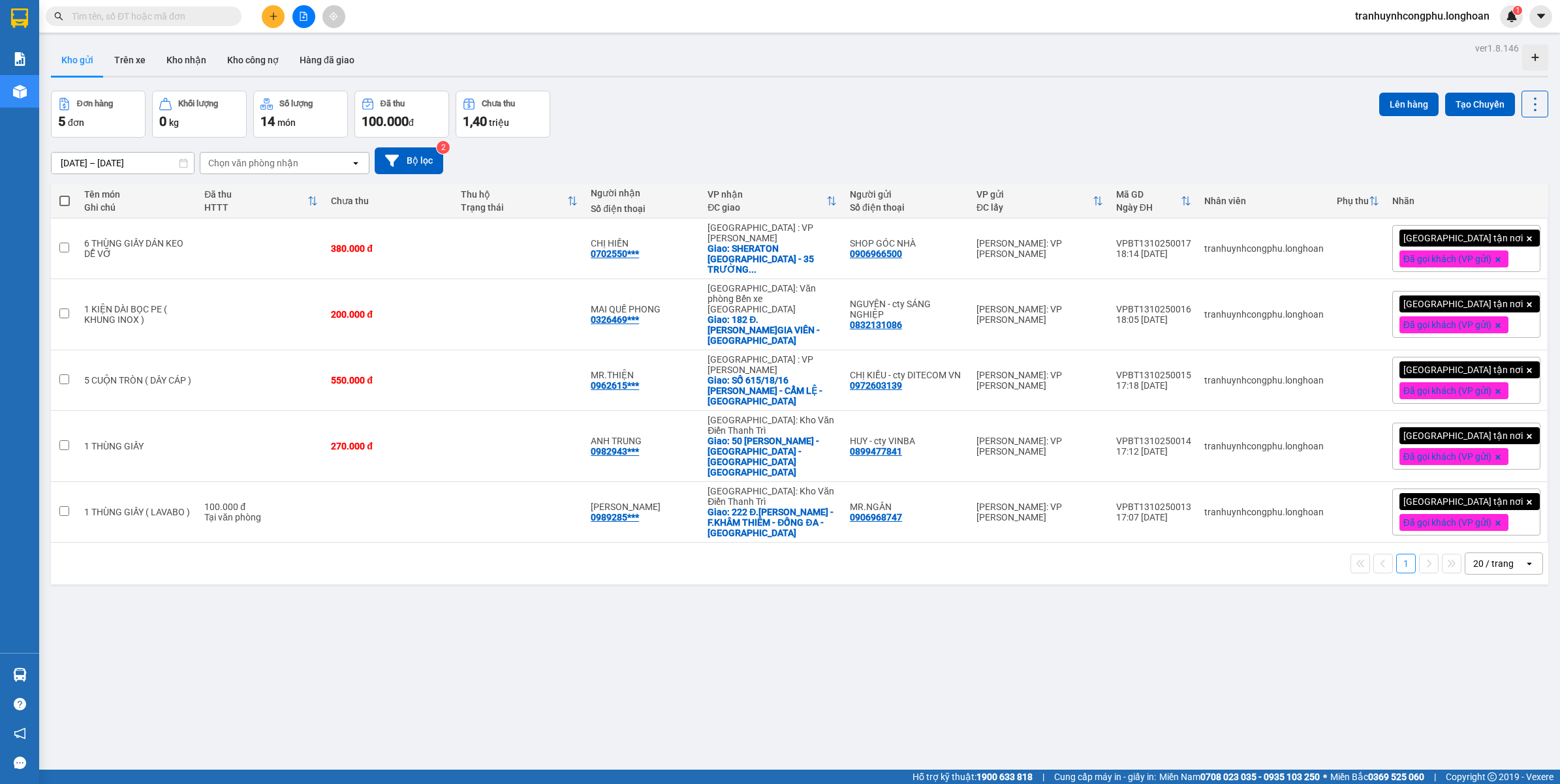
click at [478, 630] on div "ver 1.8.146 Kho gửi Trên xe Kho nhận Kho công nợ Hàng đã giao Đơn hàng 5 đơn Kh…" at bounding box center [799, 430] width 1508 height 784
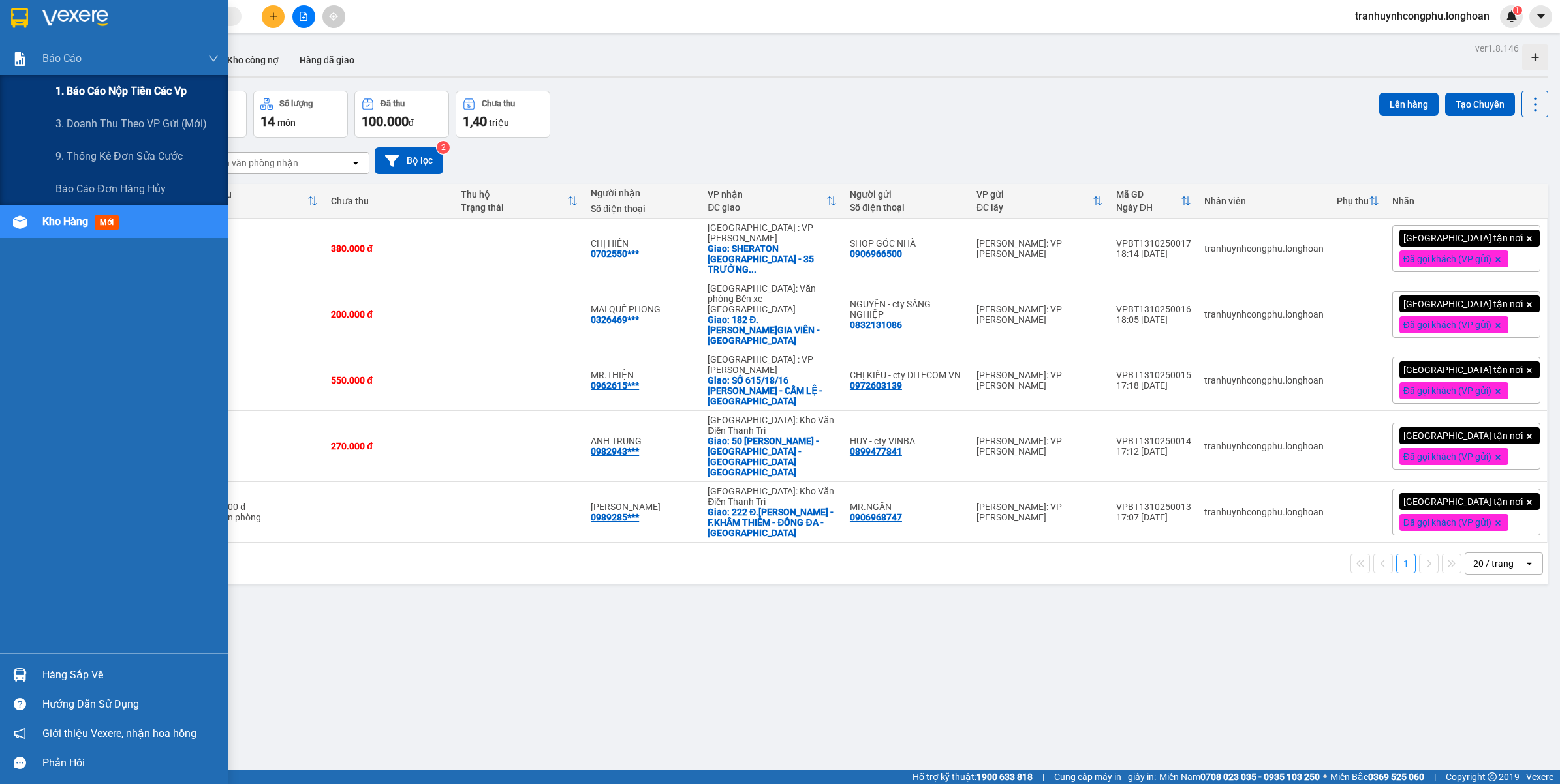
click at [113, 90] on span "1. Báo cáo nộp tiền các vp" at bounding box center [120, 91] width 131 height 16
